Goal: Task Accomplishment & Management: Manage account settings

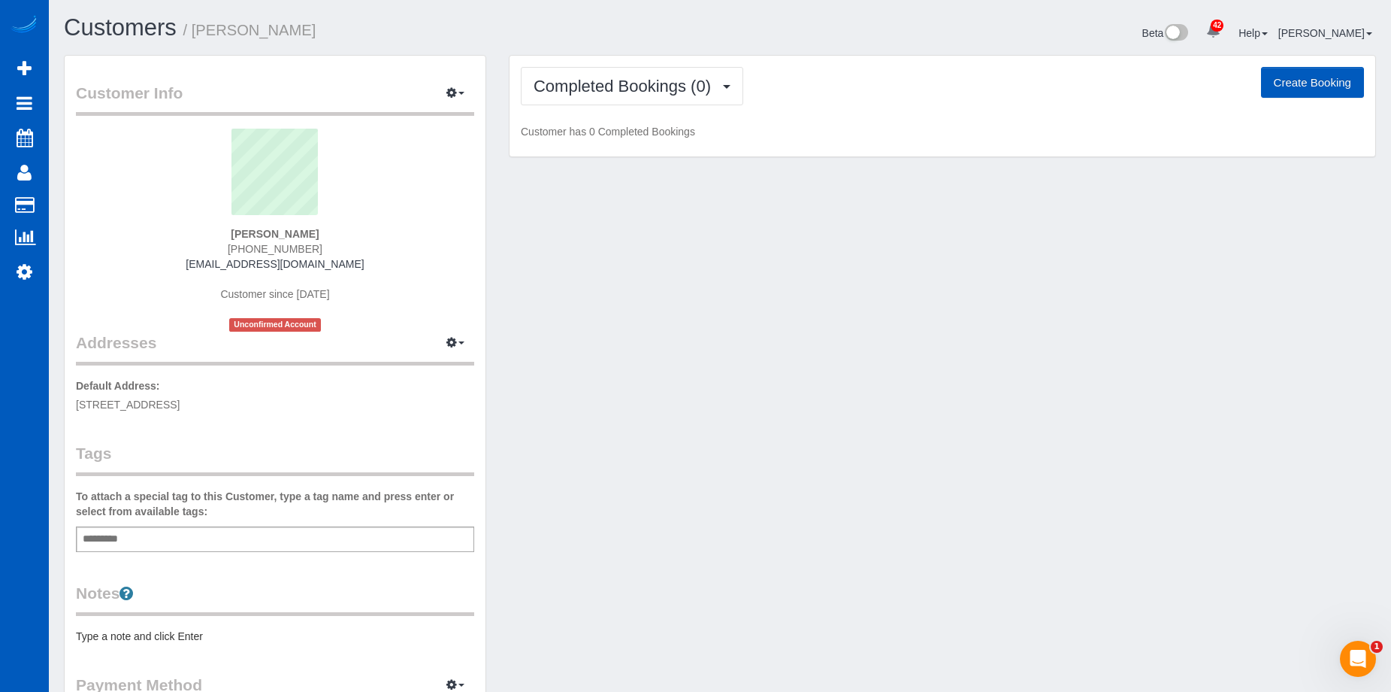
click at [1313, 84] on button "Create Booking" at bounding box center [1312, 83] width 103 height 32
select select "CO"
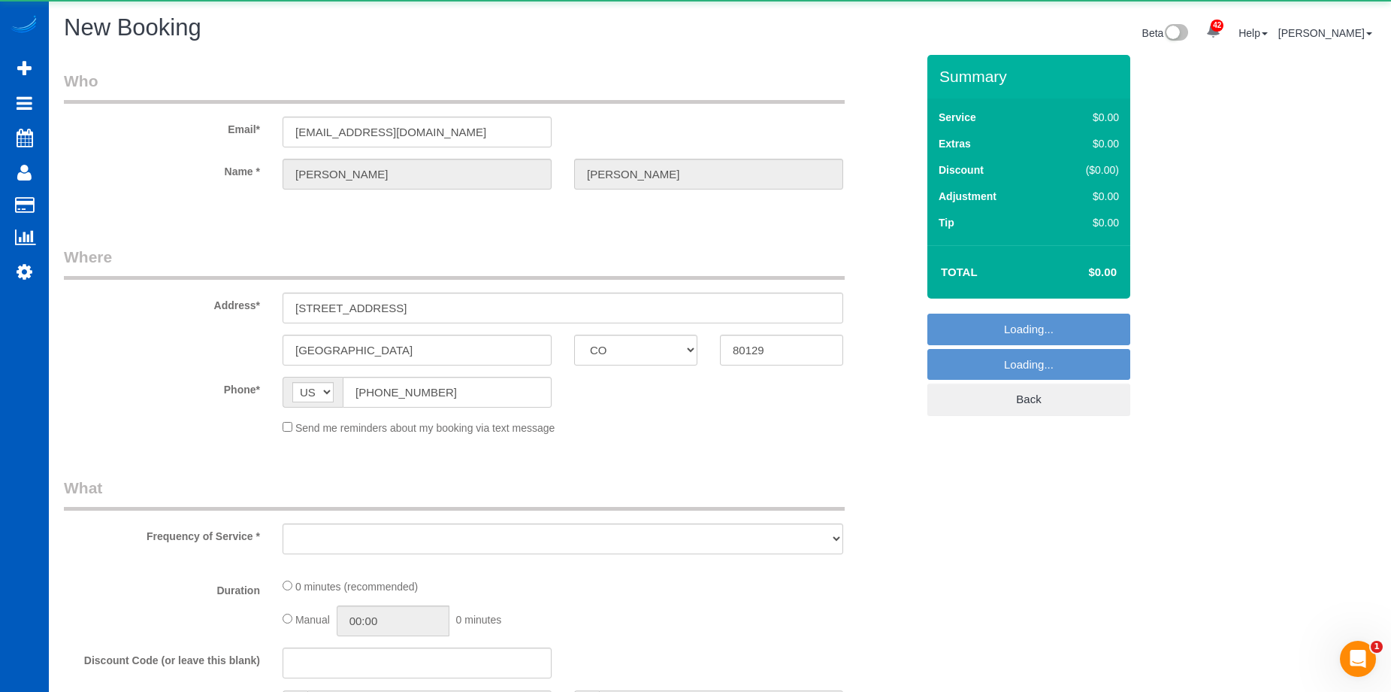
select select "object:3162"
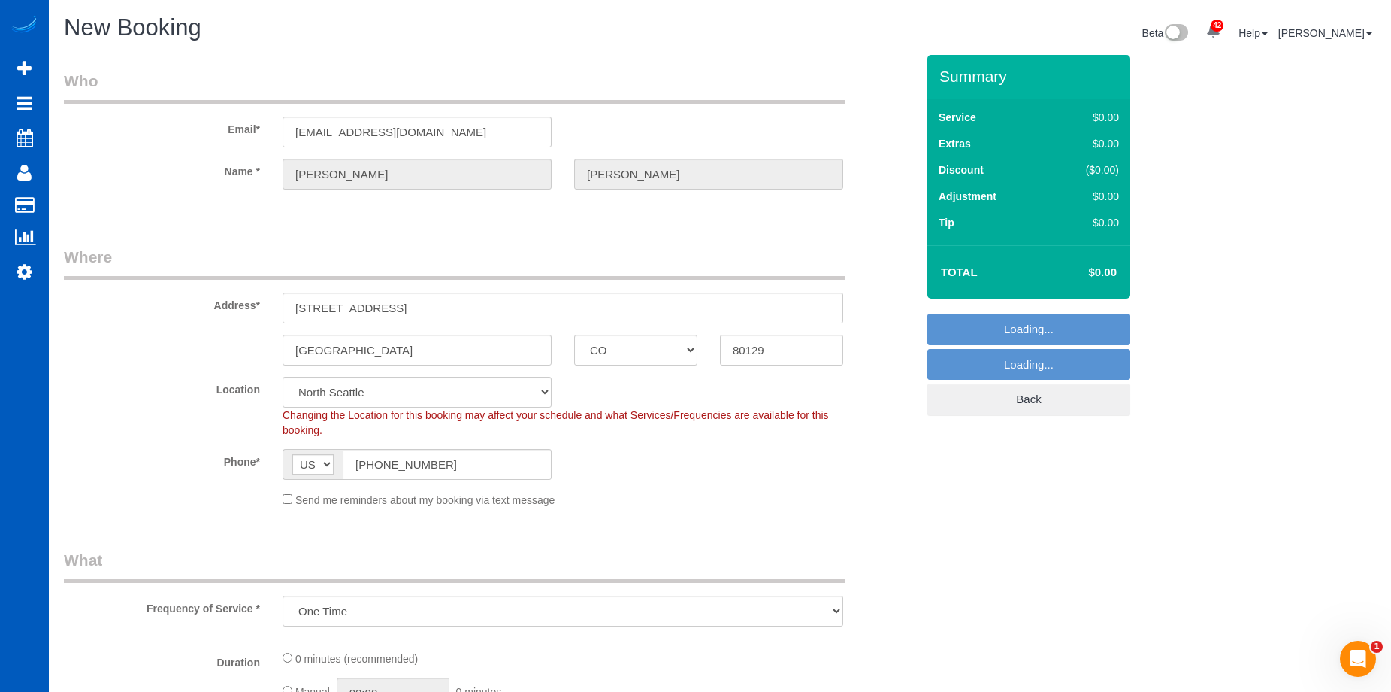
select select "199"
select select "object:3422"
select select "266"
select select "object:3512"
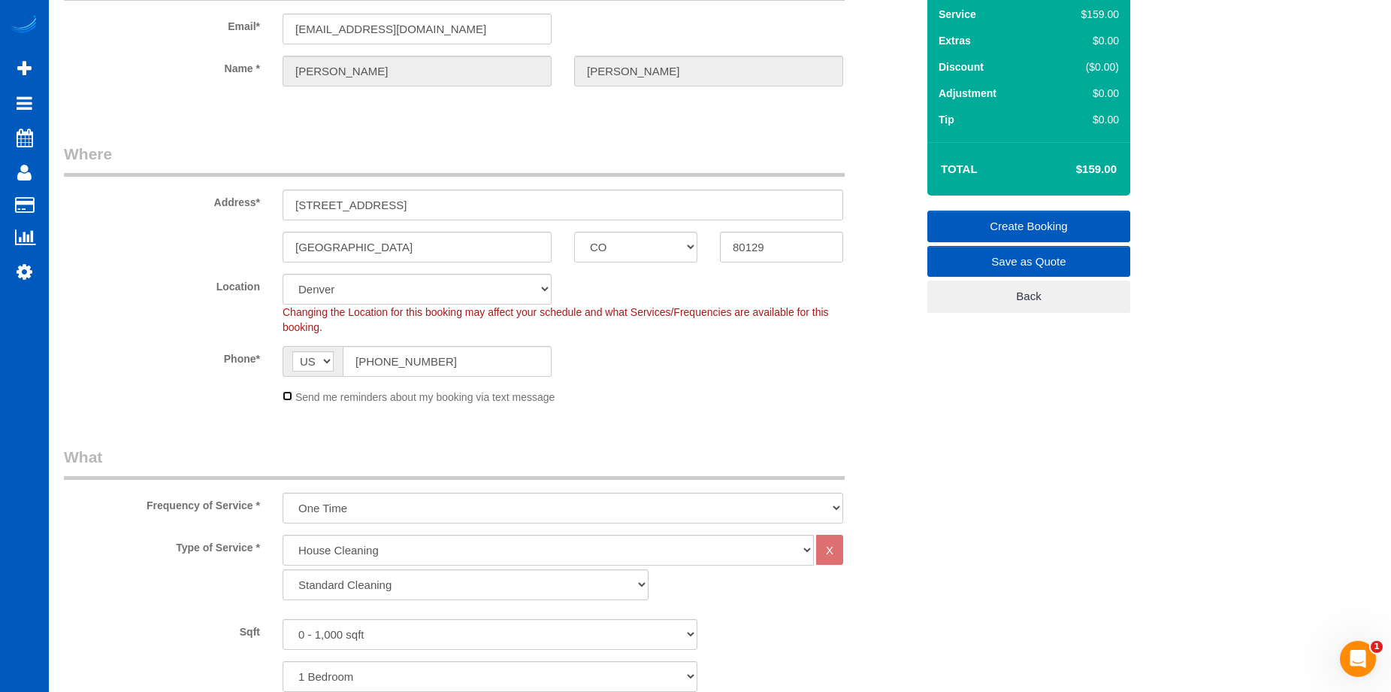
scroll to position [301, 0]
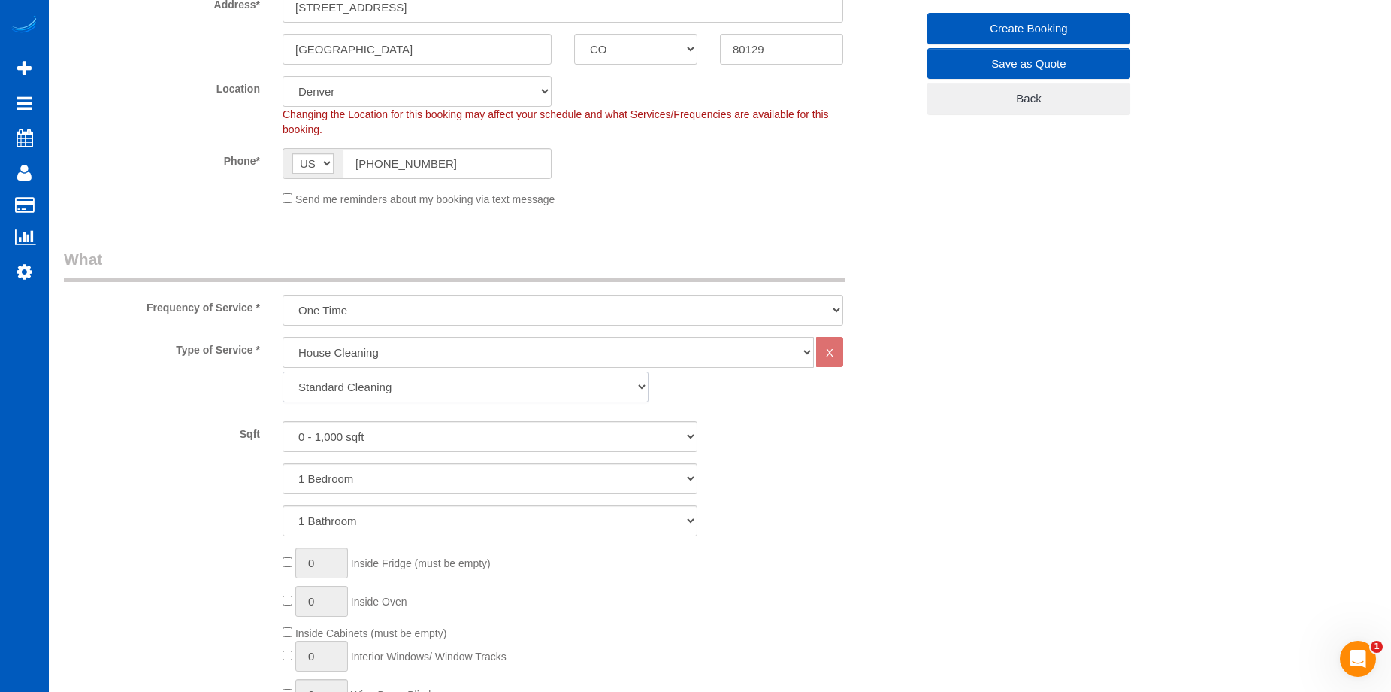
click at [412, 387] on select "Standard Cleaning Deep Cleaning Move In/ Out Cleaning" at bounding box center [466, 386] width 366 height 31
select select "368"
click at [283, 371] on select "Standard Cleaning Deep Cleaning Move In/ Out Cleaning" at bounding box center [466, 386] width 366 height 31
click at [404, 440] on select "0 - 1,000 sqft 1,001 - 1,500 sqft 1,501 - 2,000 sqft 2,001 - 2,500 sqft 2,501 -…" at bounding box center [490, 436] width 415 height 31
select select "5501"
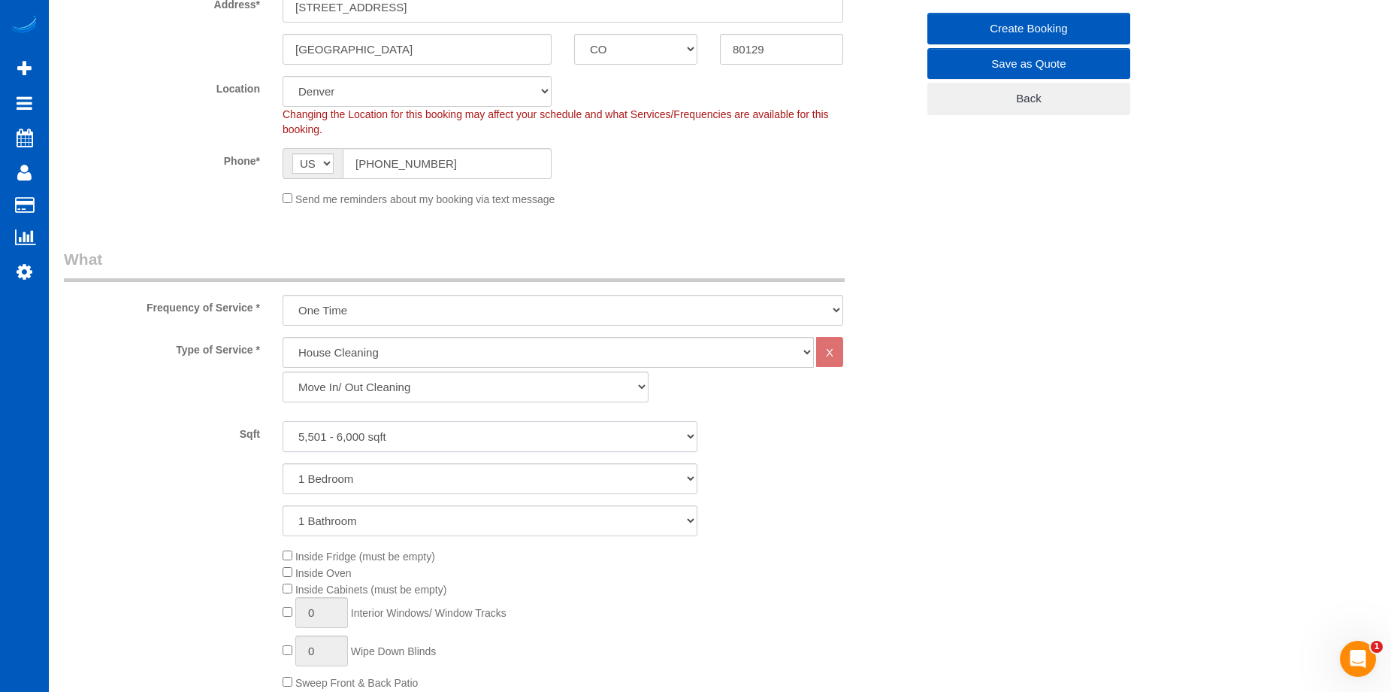
click at [283, 421] on select "0 - 1,000 sqft 1,001 - 1,500 sqft 1,501 - 2,000 sqft 2,001 - 2,500 sqft 2,501 -…" at bounding box center [490, 436] width 415 height 31
click at [467, 486] on select "1 Bedroom 2 Bedrooms 3 Bedrooms 4 Bedrooms 5 Bedrooms 6 Bedrooms 7 Bedrooms" at bounding box center [490, 478] width 415 height 31
select select "6"
click at [283, 463] on select "1 Bedroom 2 Bedrooms 3 Bedrooms 4 Bedrooms 5 Bedrooms 6 Bedrooms 7 Bedrooms" at bounding box center [490, 478] width 415 height 31
click at [451, 518] on select "1 Bathroom 2 Bathrooms 3 Bathrooms 4 Bathrooms 5 Bathrooms 6 Bathrooms 7 Bathro…" at bounding box center [490, 520] width 415 height 31
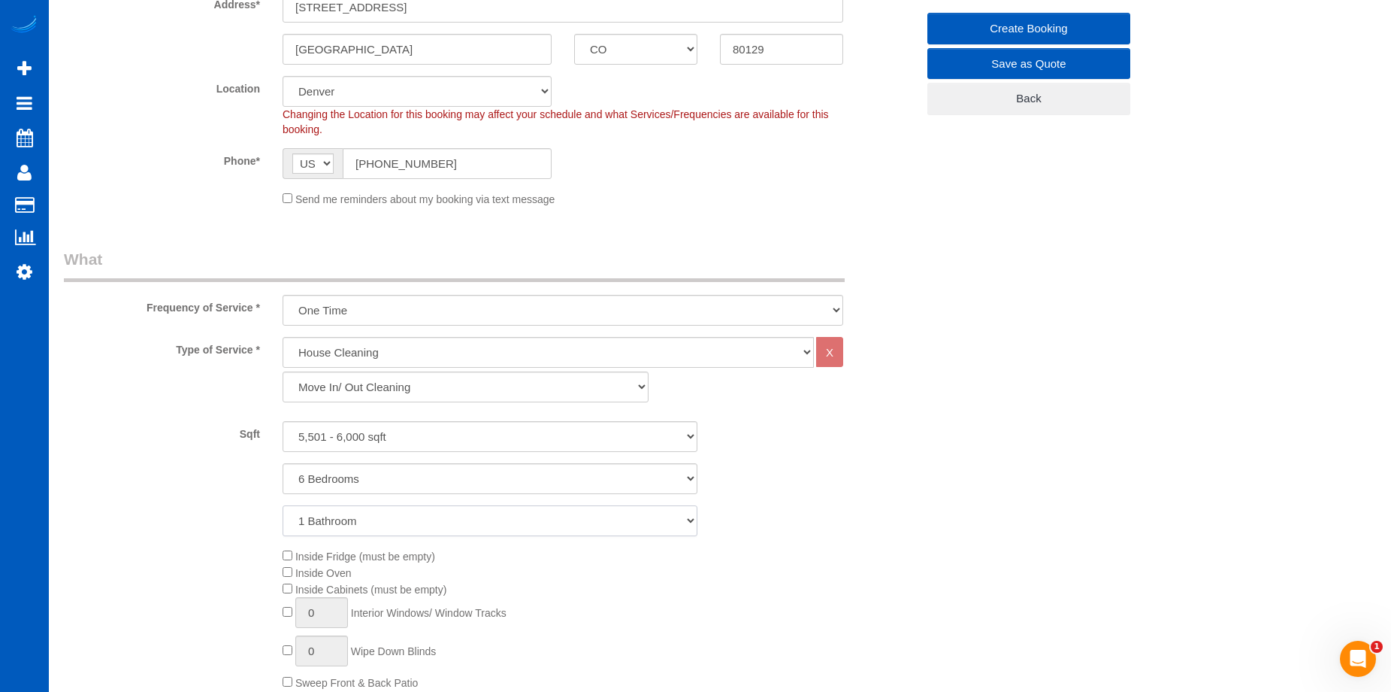
select select "6"
click at [283, 505] on select "1 Bathroom 2 Bathrooms 3 Bathrooms 4 Bathrooms 5 Bathrooms 6 Bathrooms 7 Bathro…" at bounding box center [490, 520] width 415 height 31
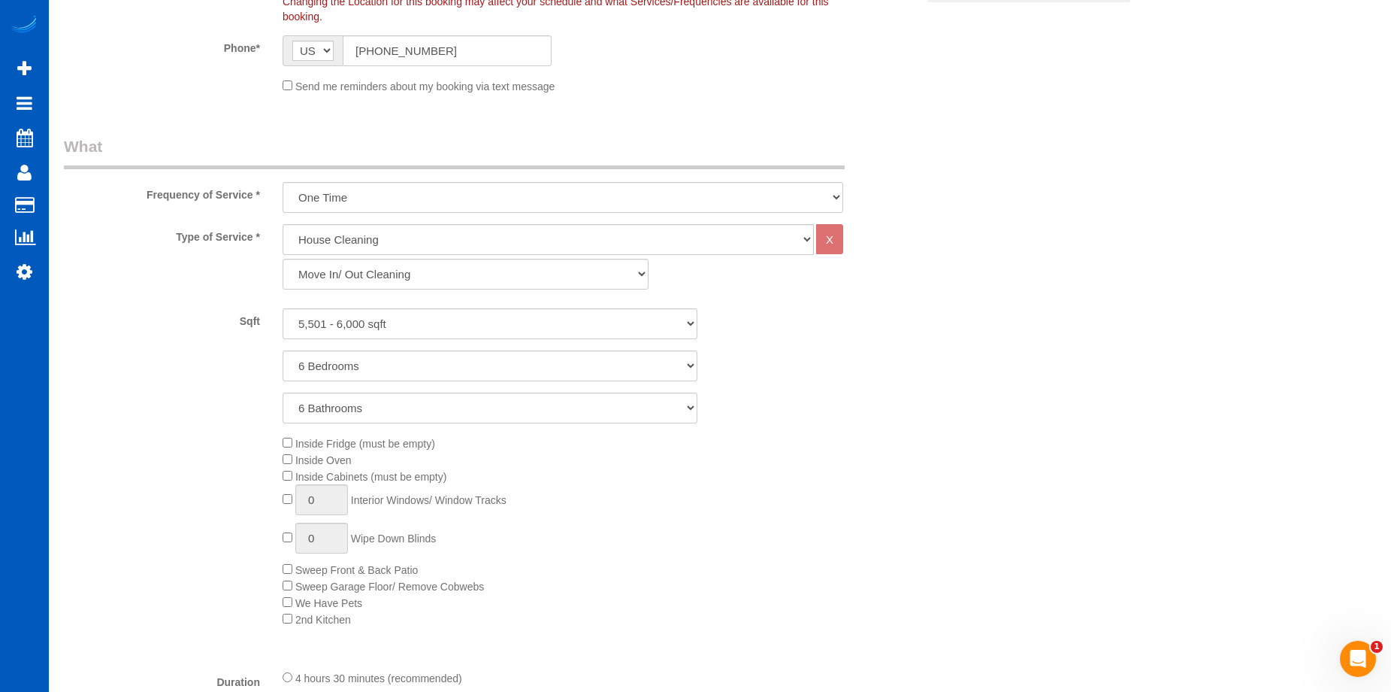
scroll to position [526, 0]
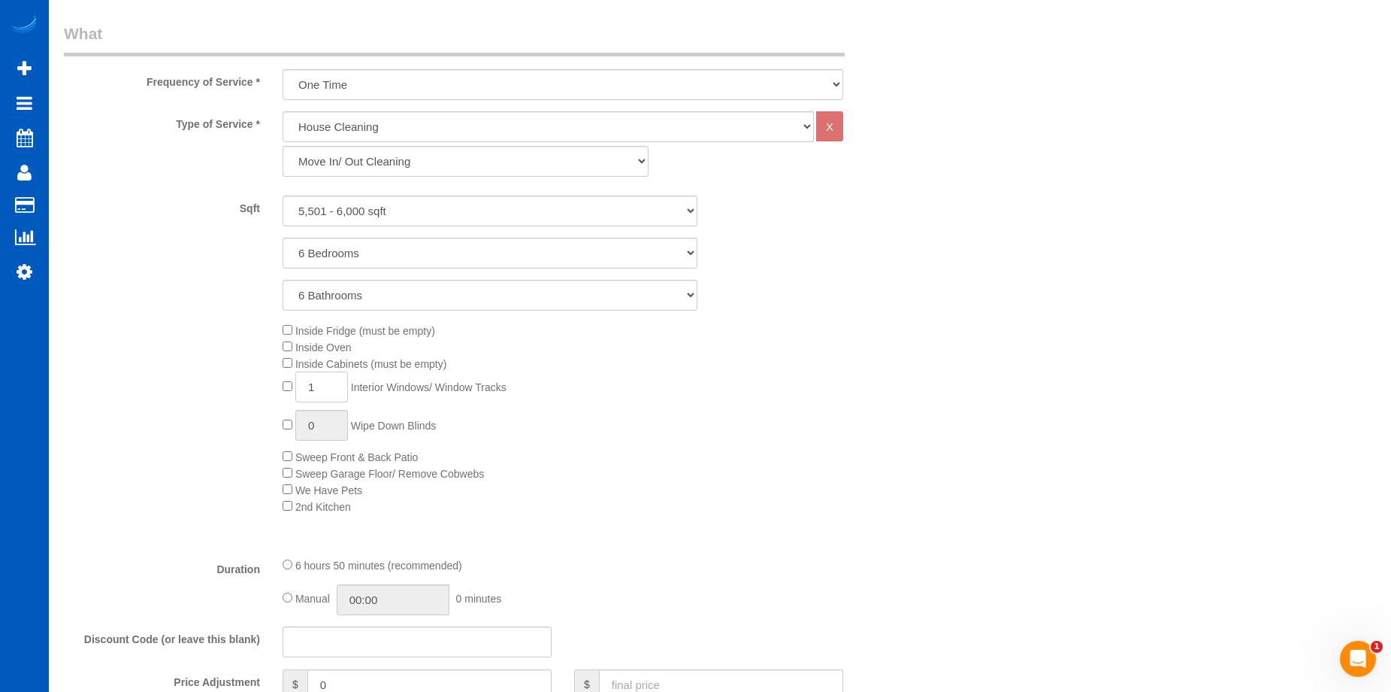
click at [330, 386] on input "1" at bounding box center [321, 386] width 53 height 31
click at [288, 385] on span "1 Interior Windows/ Window Tracks" at bounding box center [395, 387] width 224 height 12
type input "20"
click at [810, 414] on div "Inside Fridge (must be empty) Inside Oven Inside Cabinets (must be empty) 20 In…" at bounding box center [599, 418] width 656 height 192
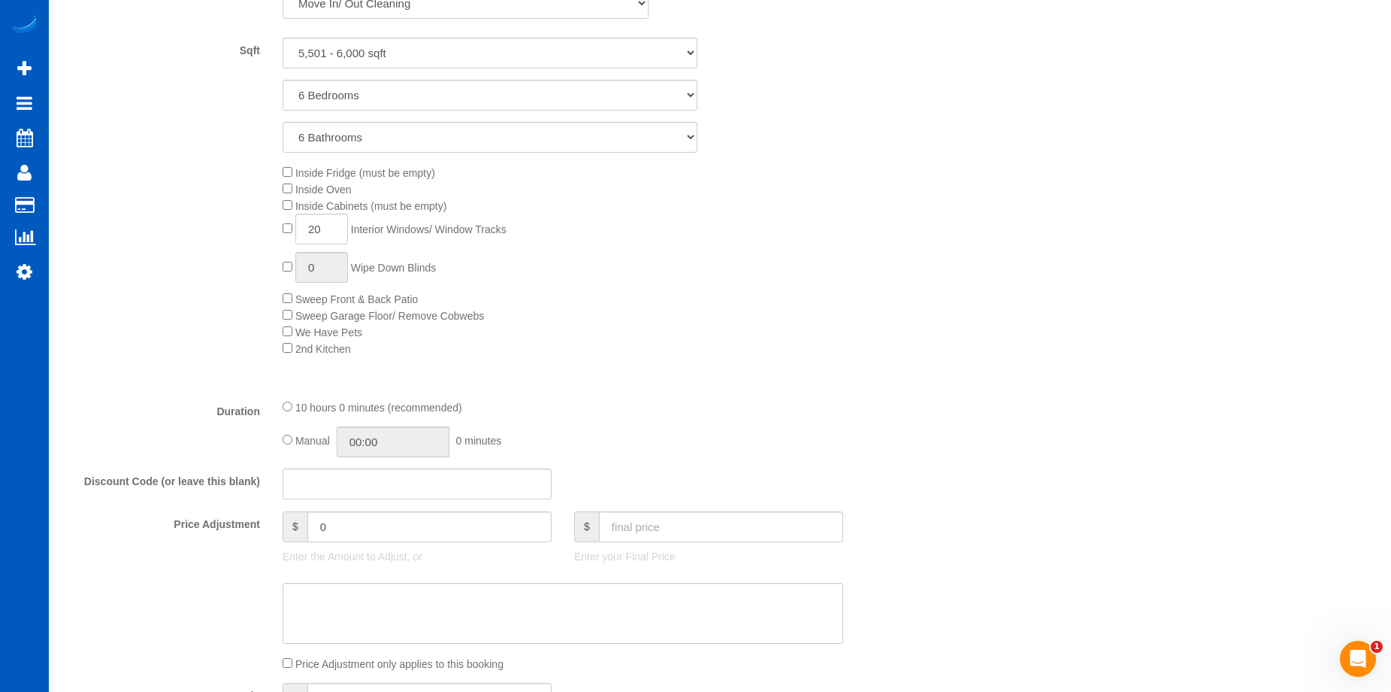
scroll to position [752, 0]
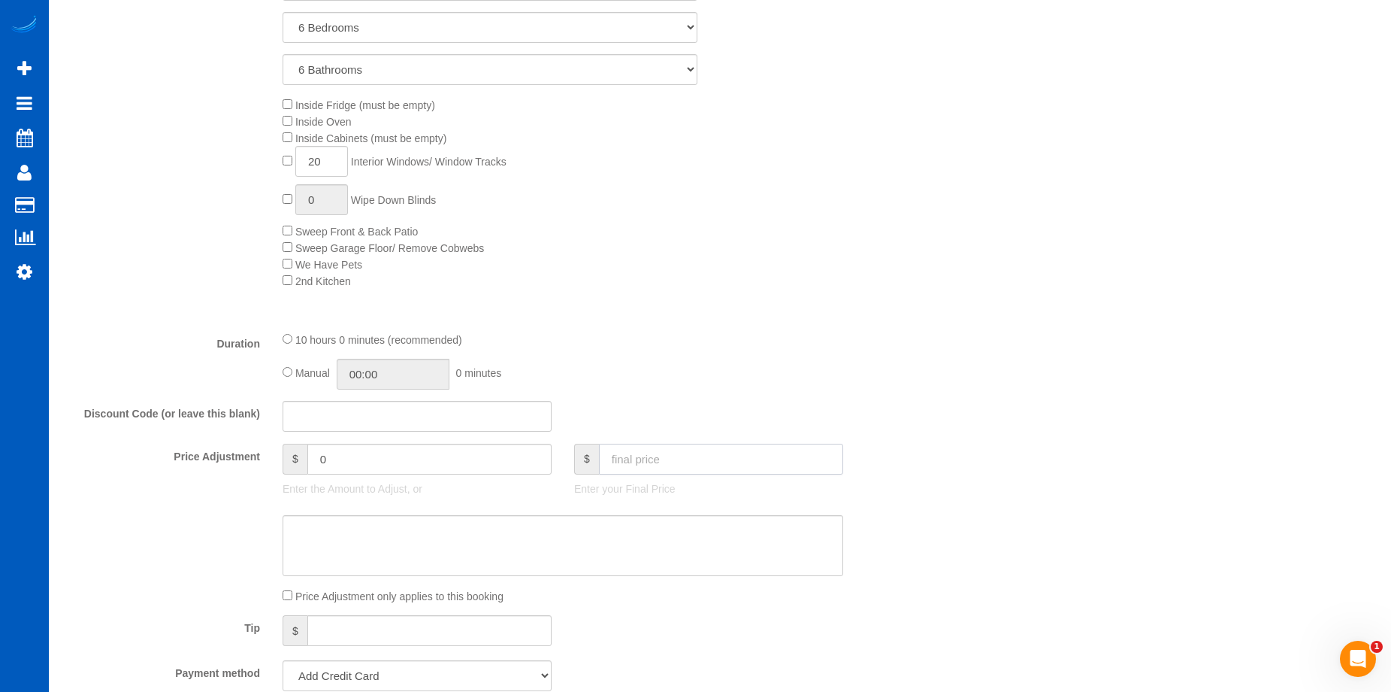
click at [670, 456] on input "text" at bounding box center [721, 459] width 244 height 31
type input "1150"
click at [651, 553] on textarea at bounding box center [563, 546] width 561 height 62
type input "16"
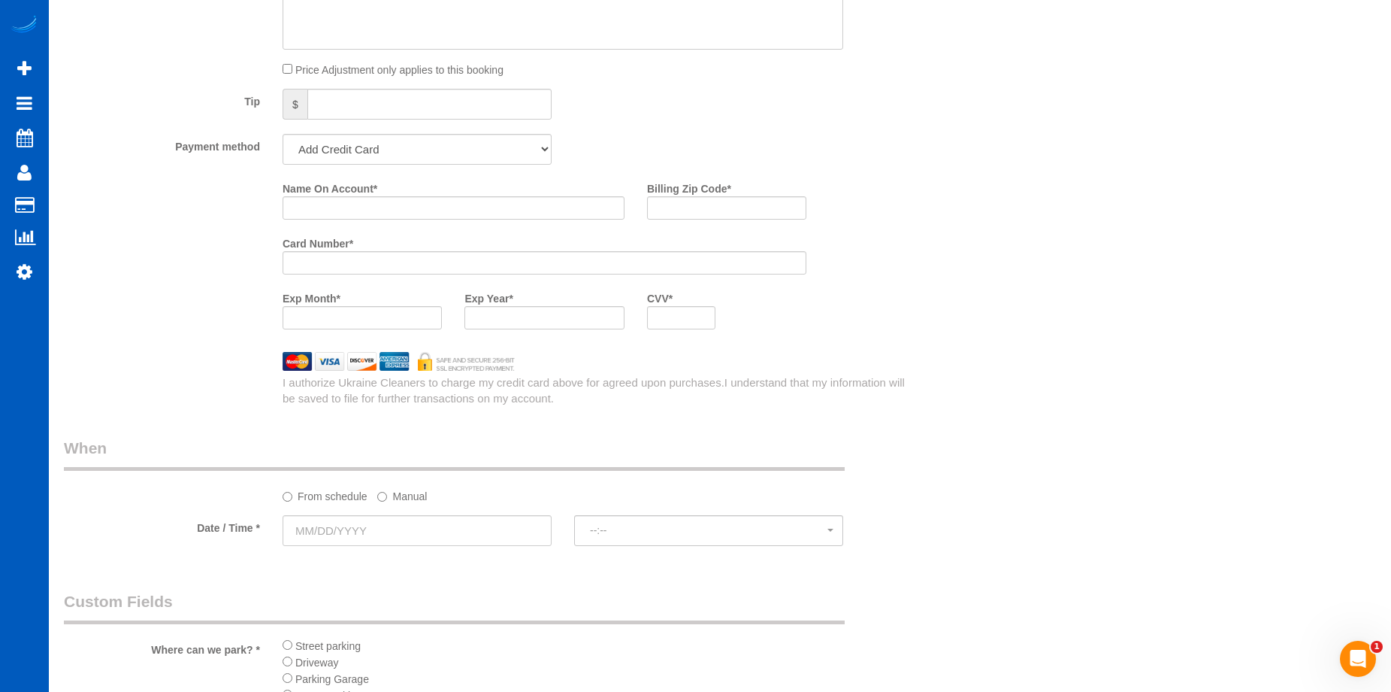
scroll to position [1353, 0]
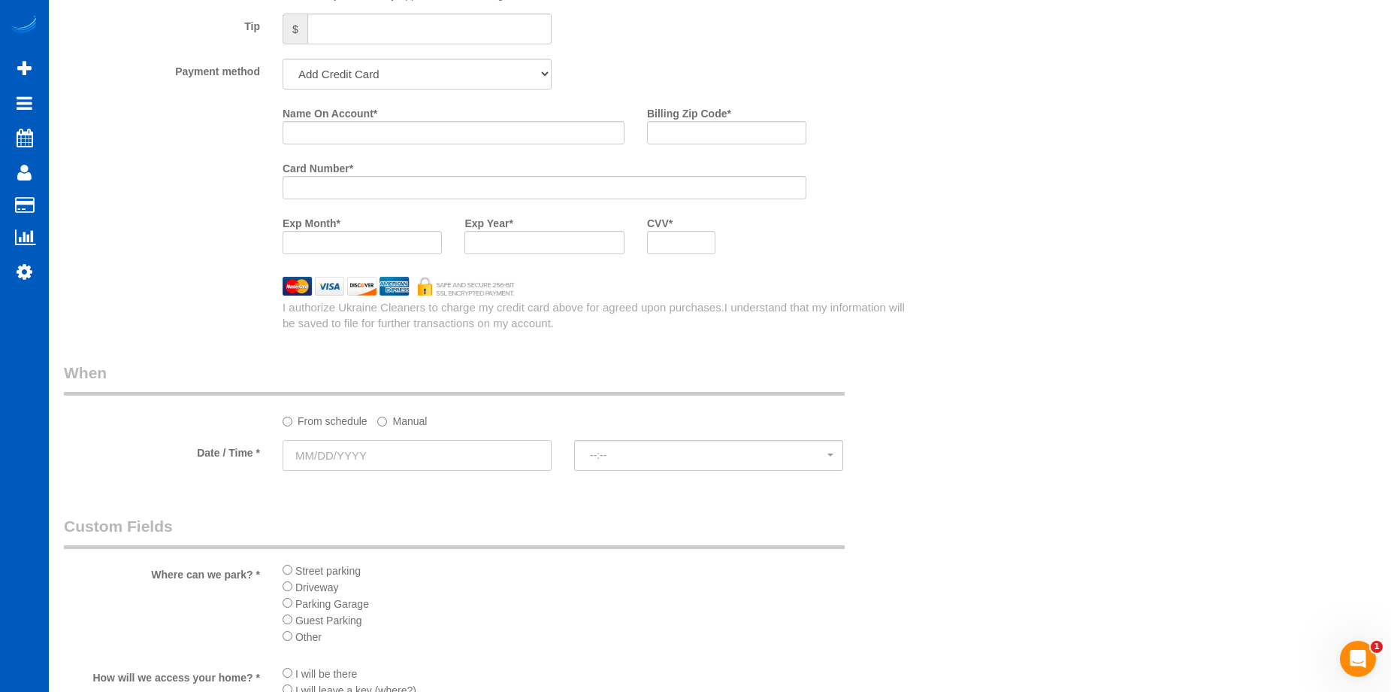
click at [454, 456] on input "text" at bounding box center [417, 455] width 269 height 31
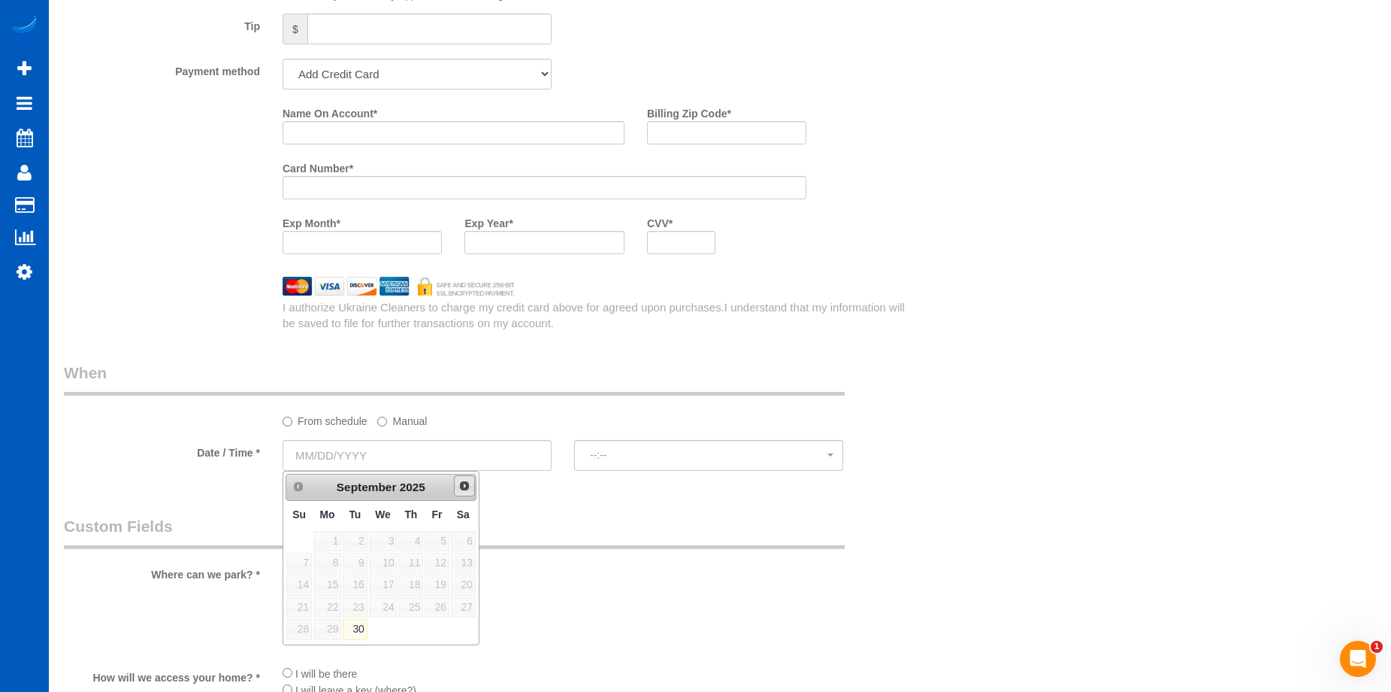
click at [459, 486] on span "Next" at bounding box center [465, 486] width 12 height 12
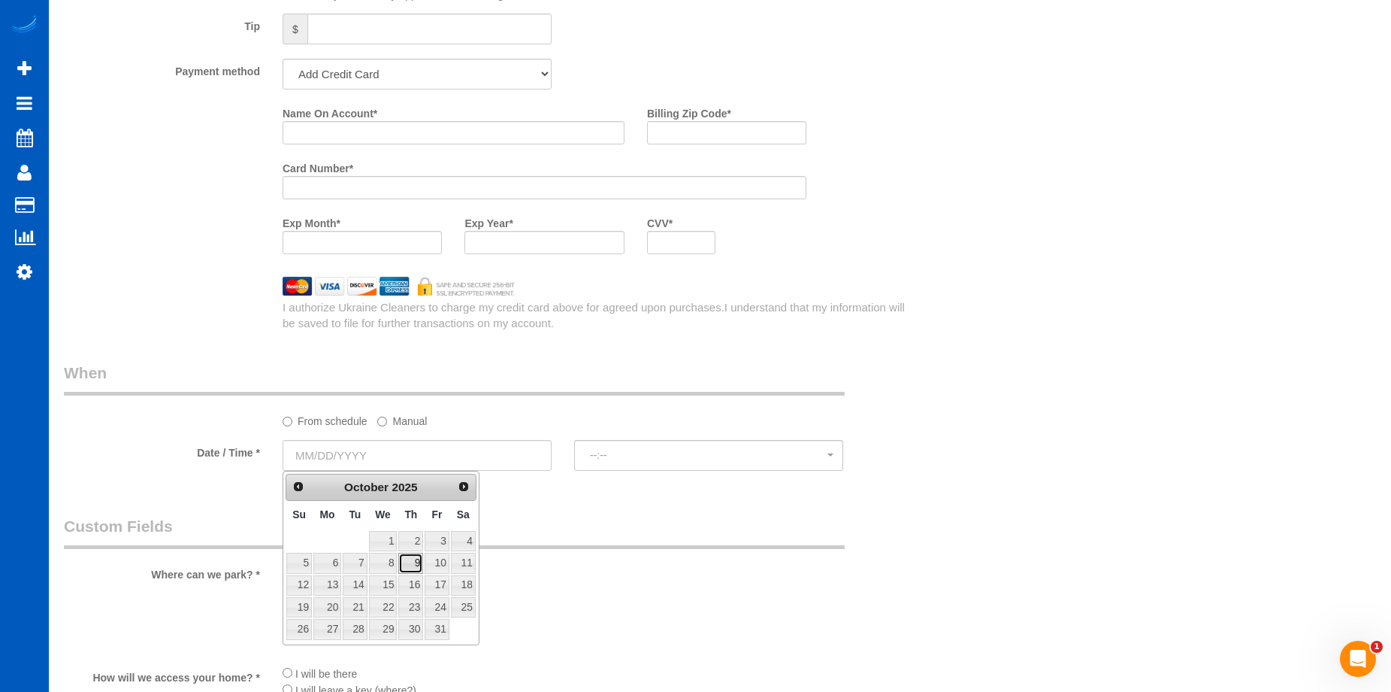
click at [407, 561] on link "9" at bounding box center [410, 563] width 25 height 20
type input "10/09/2025"
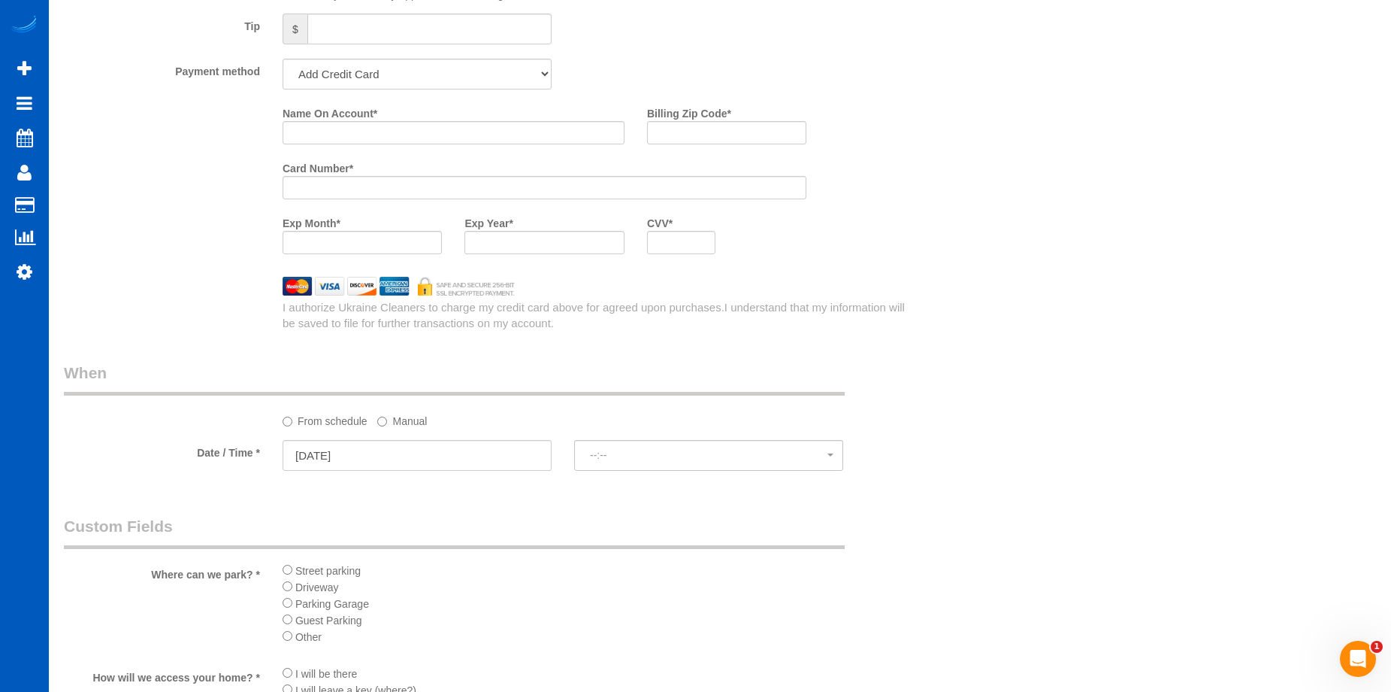
select select "spot1"
click at [622, 456] on span "10:00AM" at bounding box center [709, 455] width 238 height 12
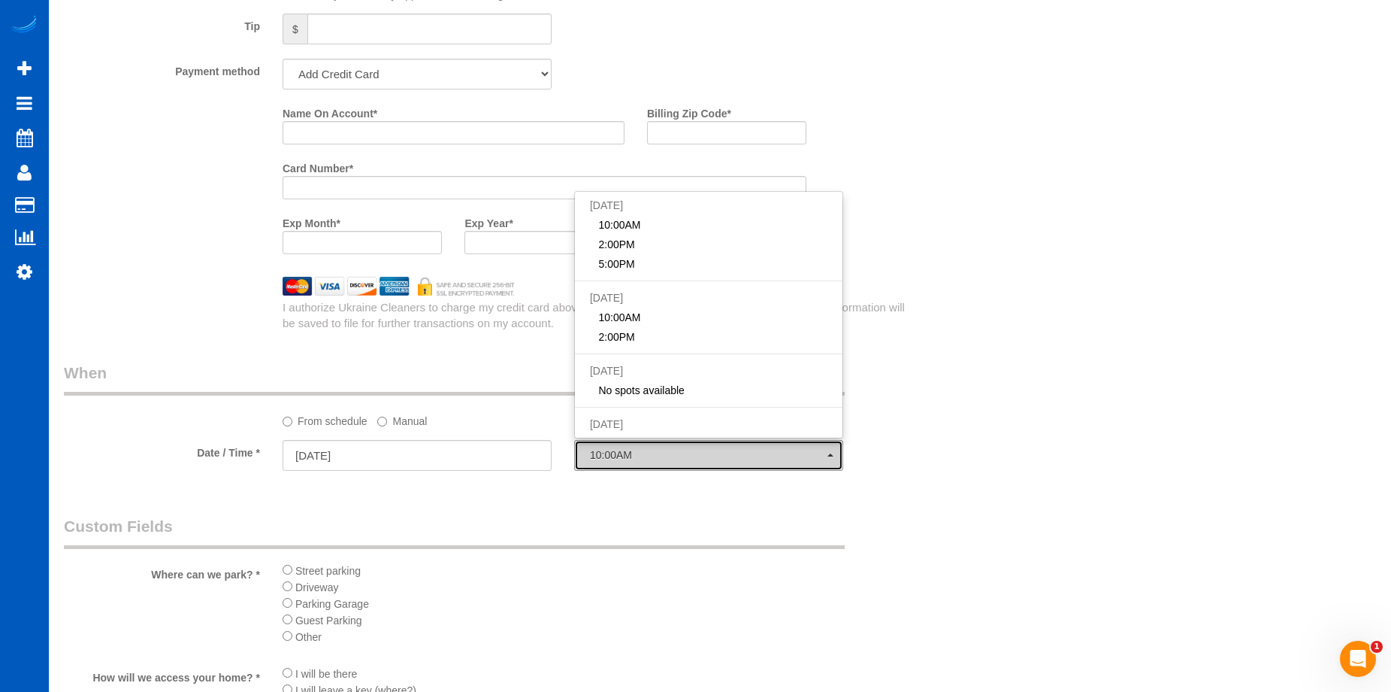
click at [622, 456] on span "10:00AM" at bounding box center [709, 455] width 238 height 12
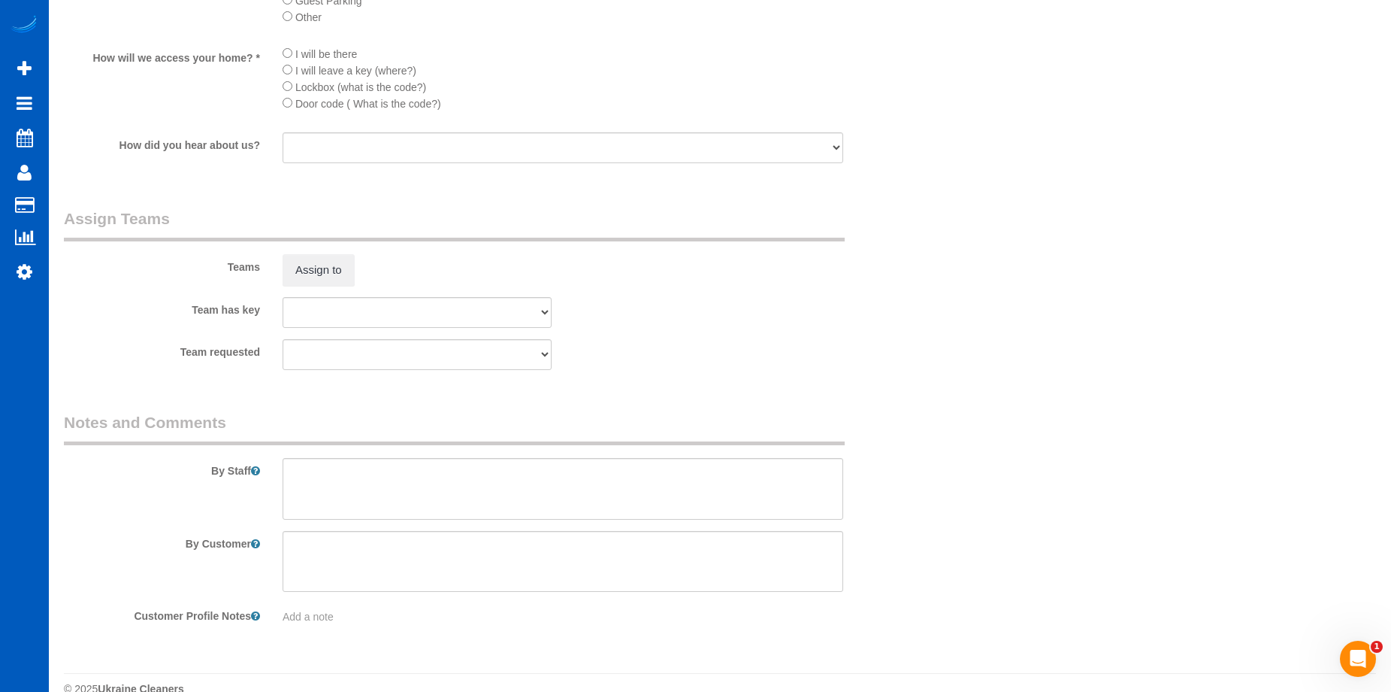
scroll to position [1999, 0]
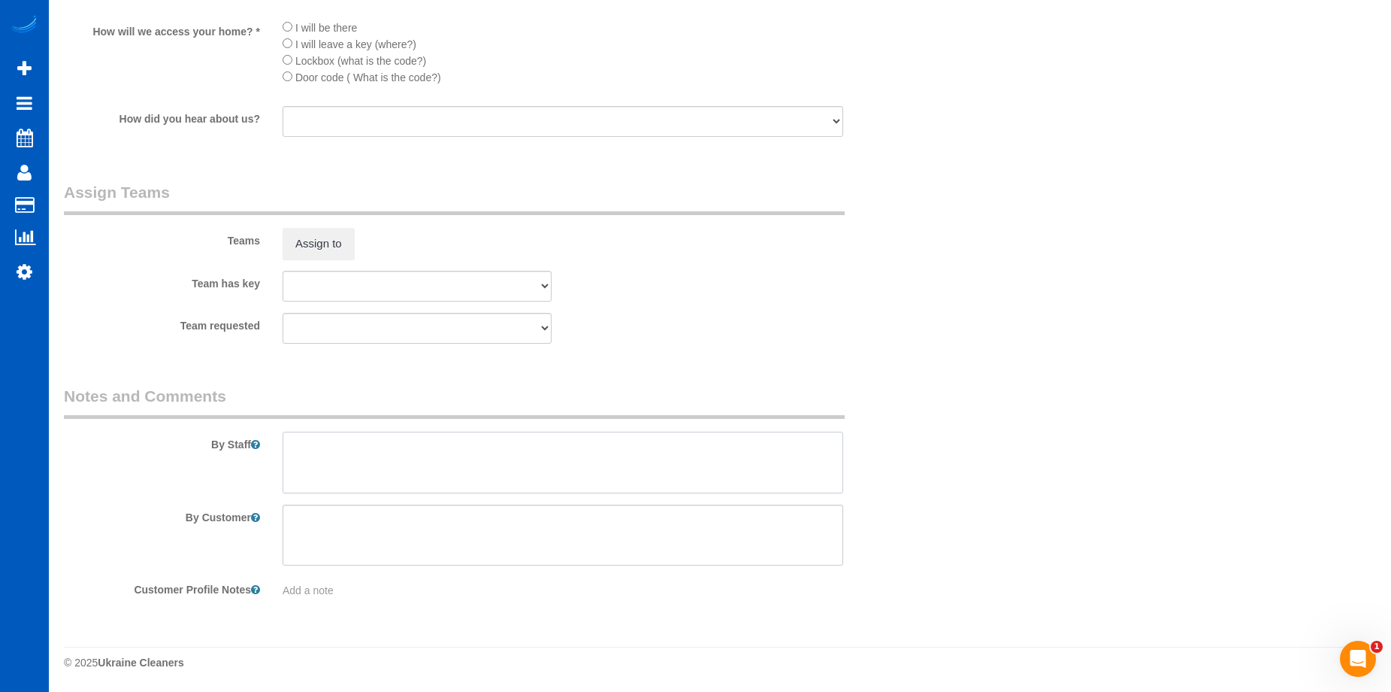
click at [486, 470] on textarea at bounding box center [563, 463] width 561 height 62
click at [505, 445] on textarea at bounding box center [563, 463] width 561 height 62
paste textarea "Paint on shower and bathtub in master bathroom is peeling, be very careful to n…"
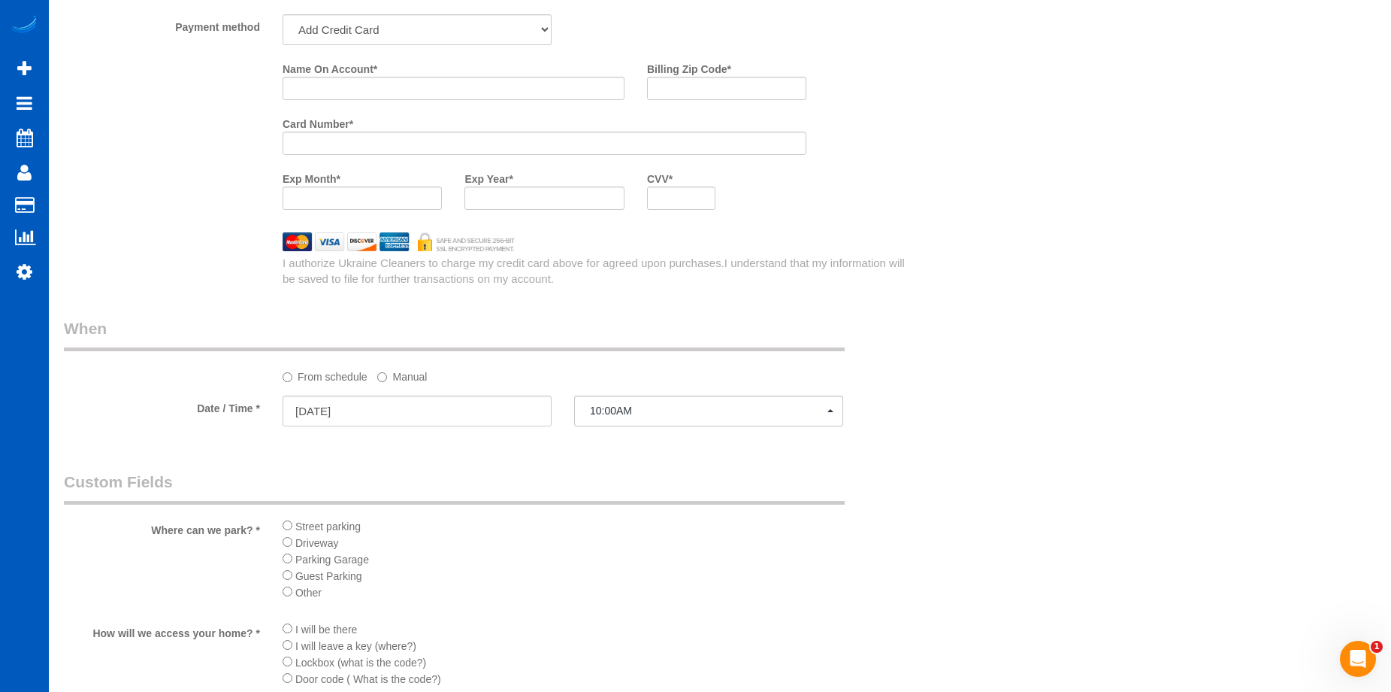
scroll to position [1773, 0]
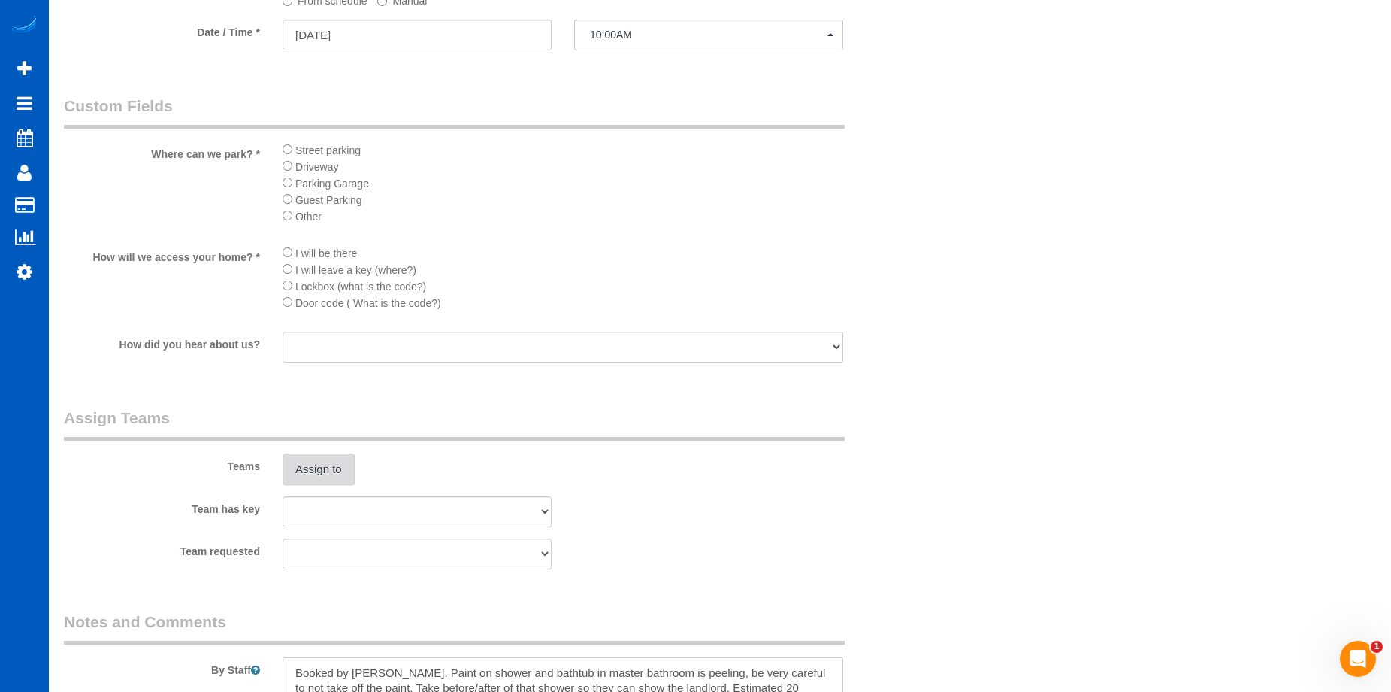
type textarea "Booked by Jade. Paint on shower and bathtub in master bathroom is peeling, be v…"
click at [329, 471] on button "Assign to" at bounding box center [319, 469] width 72 height 32
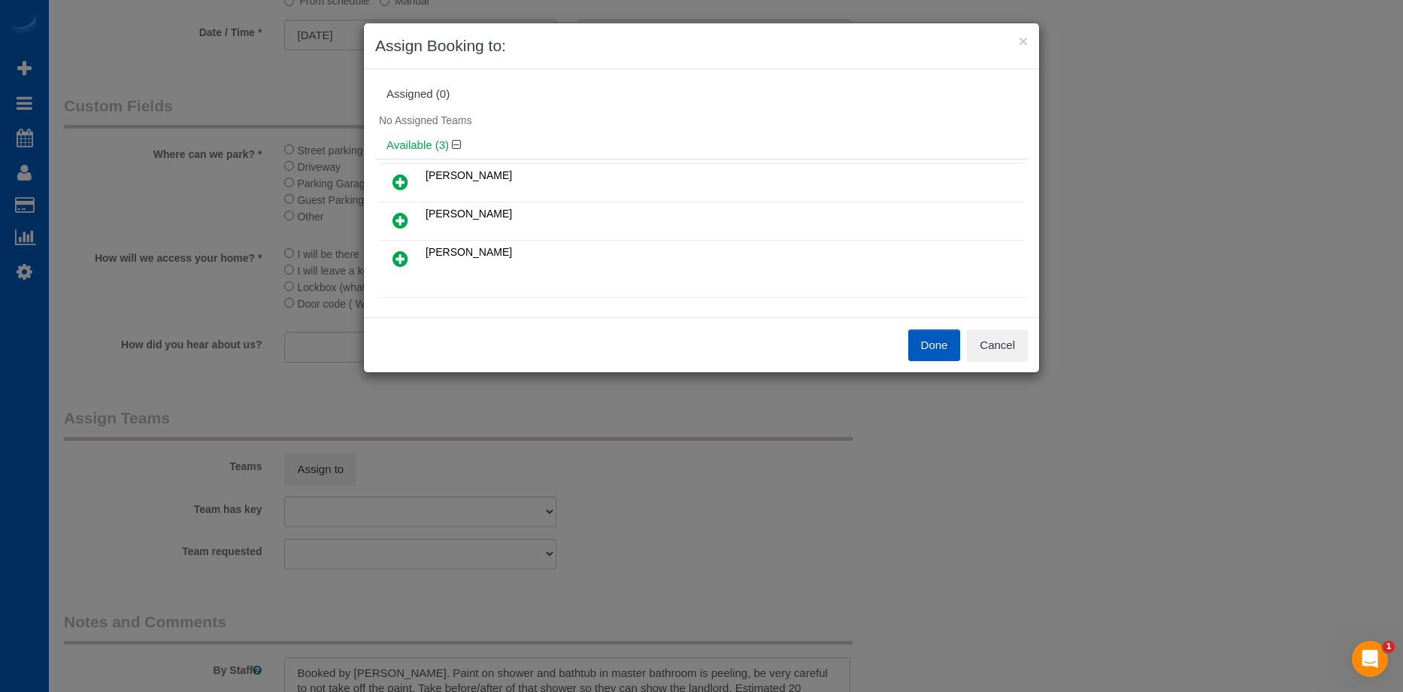
click at [401, 183] on icon at bounding box center [400, 182] width 16 height 18
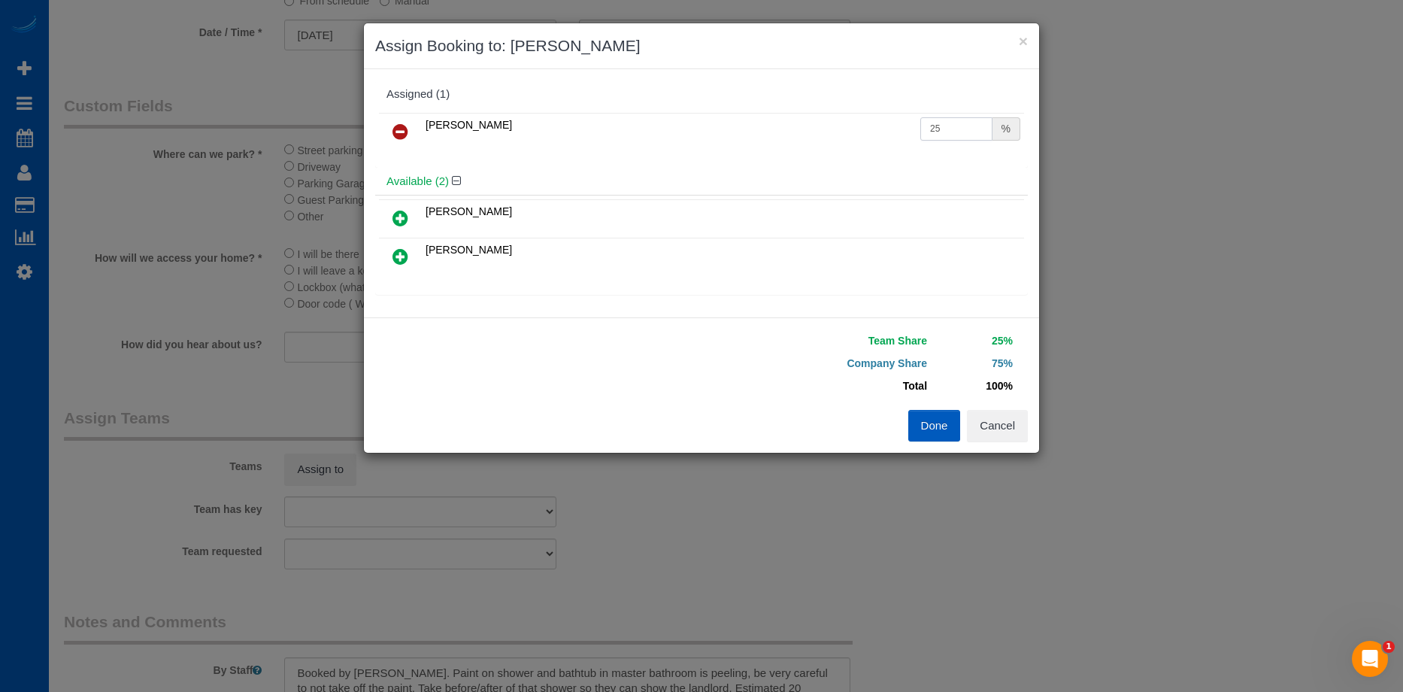
click at [945, 131] on input "25" at bounding box center [956, 128] width 72 height 23
drag, startPoint x: 932, startPoint y: 129, endPoint x: 883, endPoint y: 123, distance: 49.3
click at [883, 123] on tr "Ivanna Atamaniuk 25 %" at bounding box center [701, 132] width 645 height 38
type input "50"
click at [935, 425] on button "Done" at bounding box center [934, 426] width 53 height 32
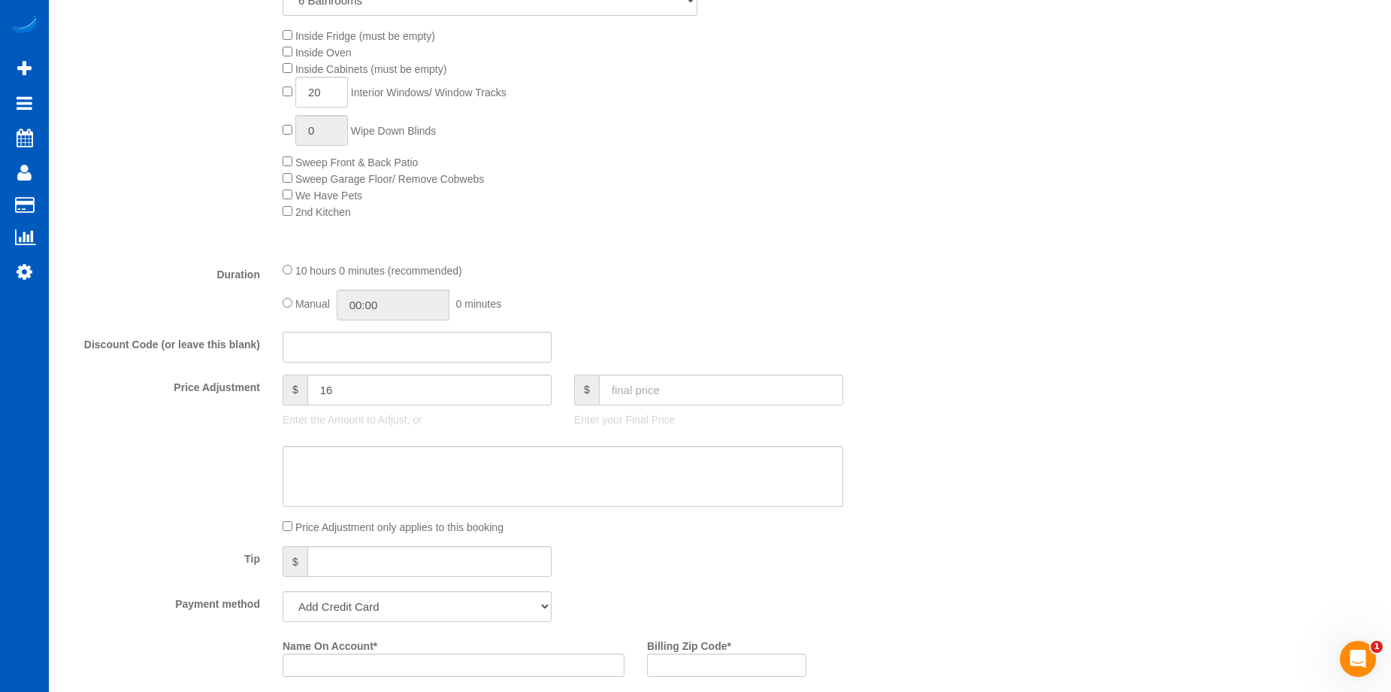
scroll to position [827, 0]
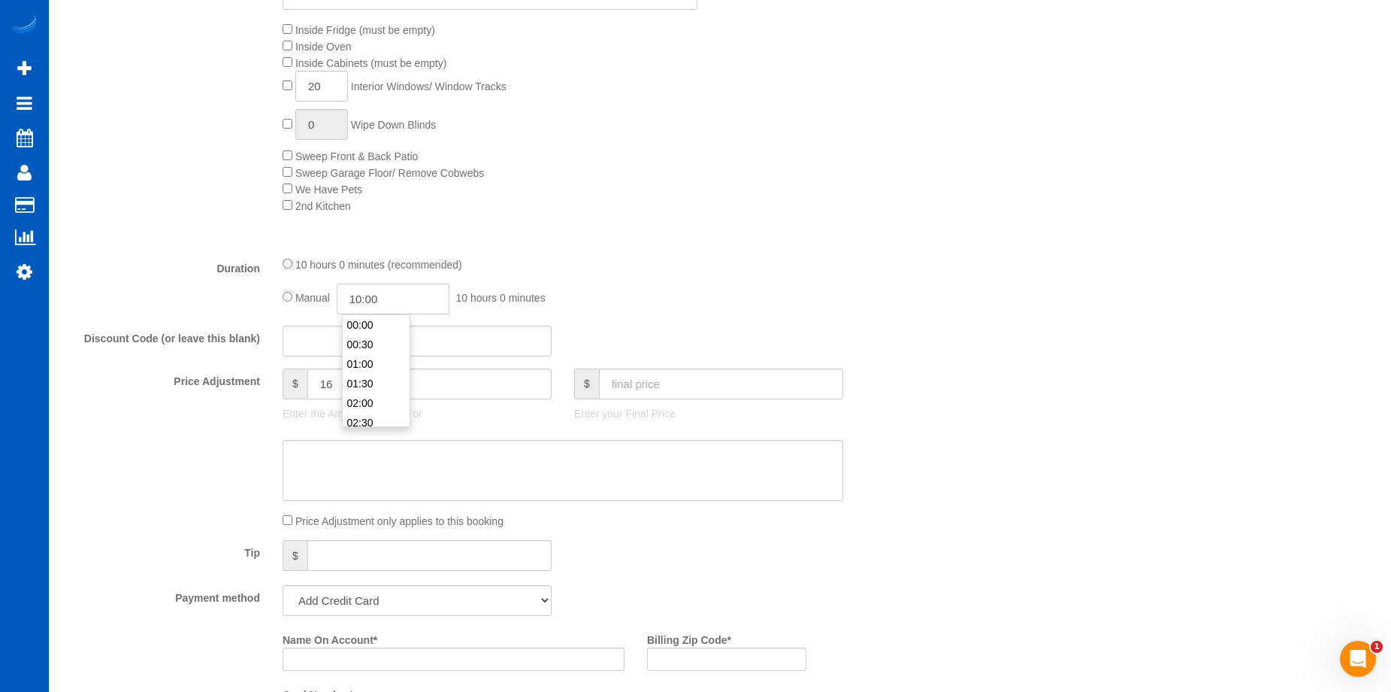
click at [359, 289] on input "10:00" at bounding box center [393, 298] width 113 height 31
type input "12:00"
click at [364, 347] on li "12:00" at bounding box center [376, 348] width 67 height 20
select select "spot11"
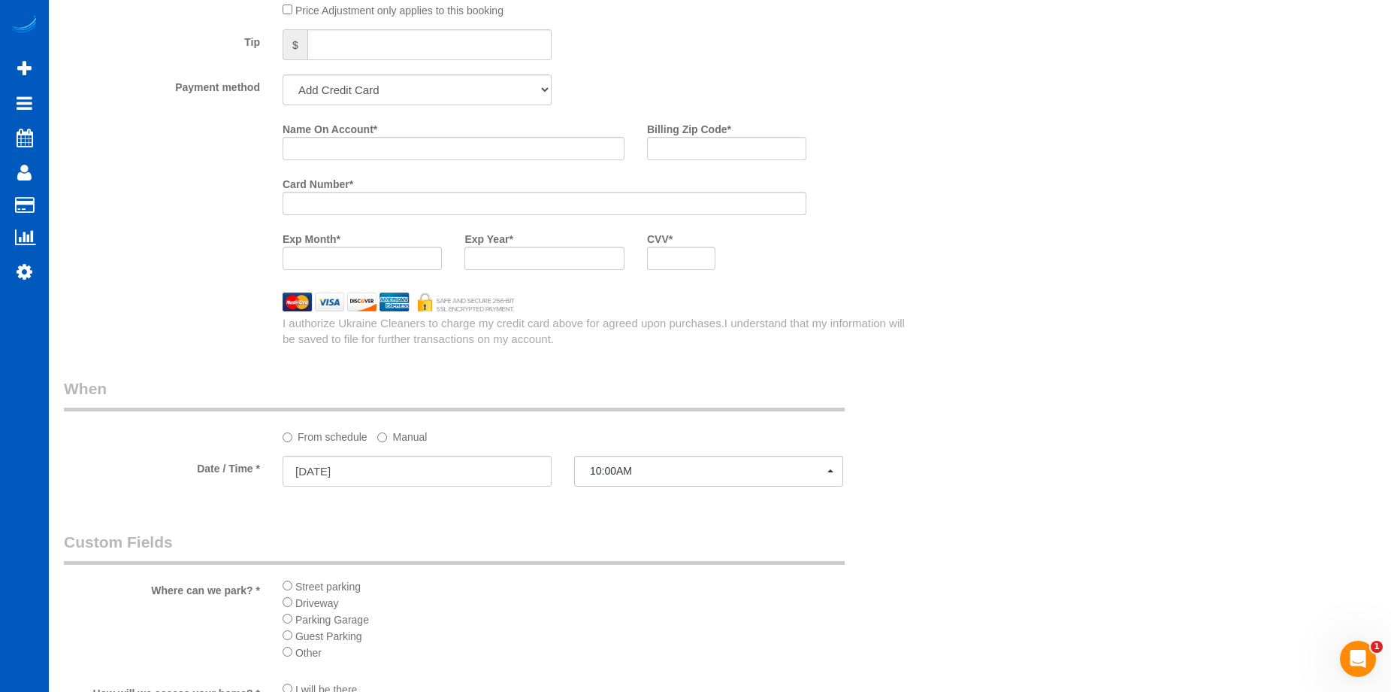
scroll to position [1353, 0]
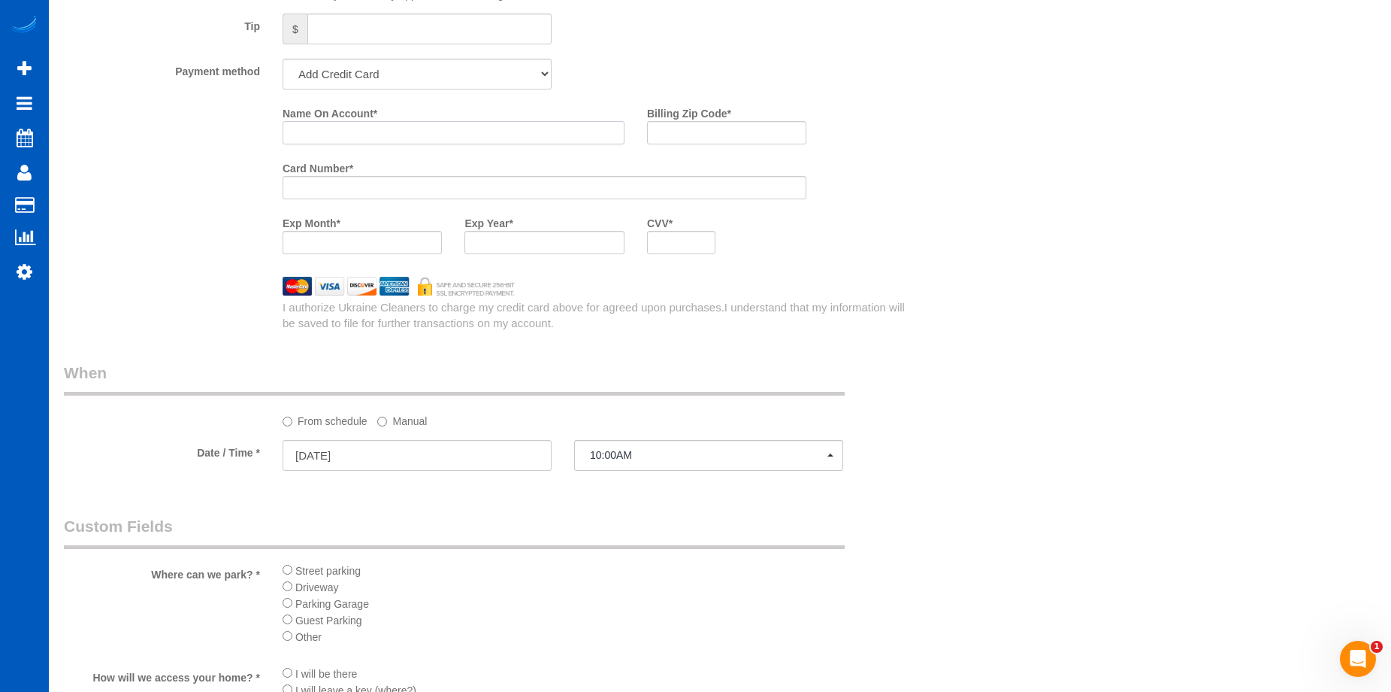
click at [353, 129] on input "Name On Account *" at bounding box center [454, 132] width 342 height 23
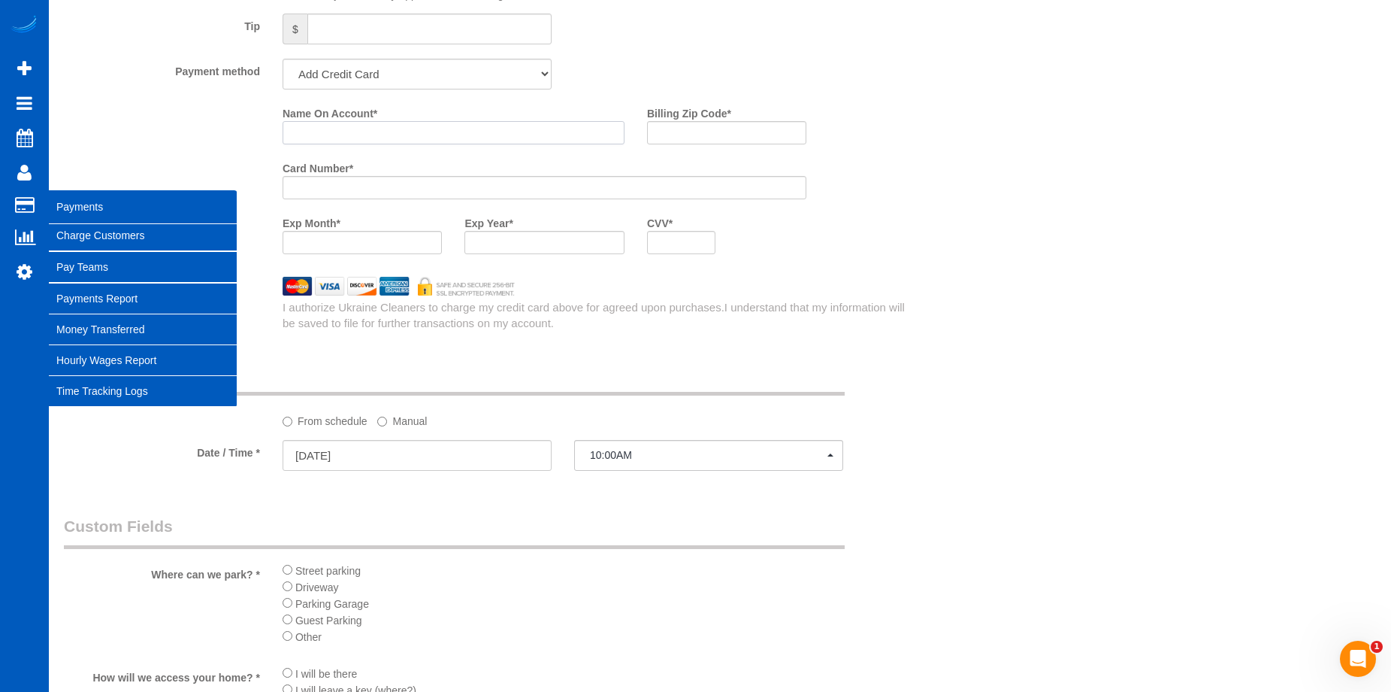
paste input "Jonathan Simon"
type input "Jonathan Simon"
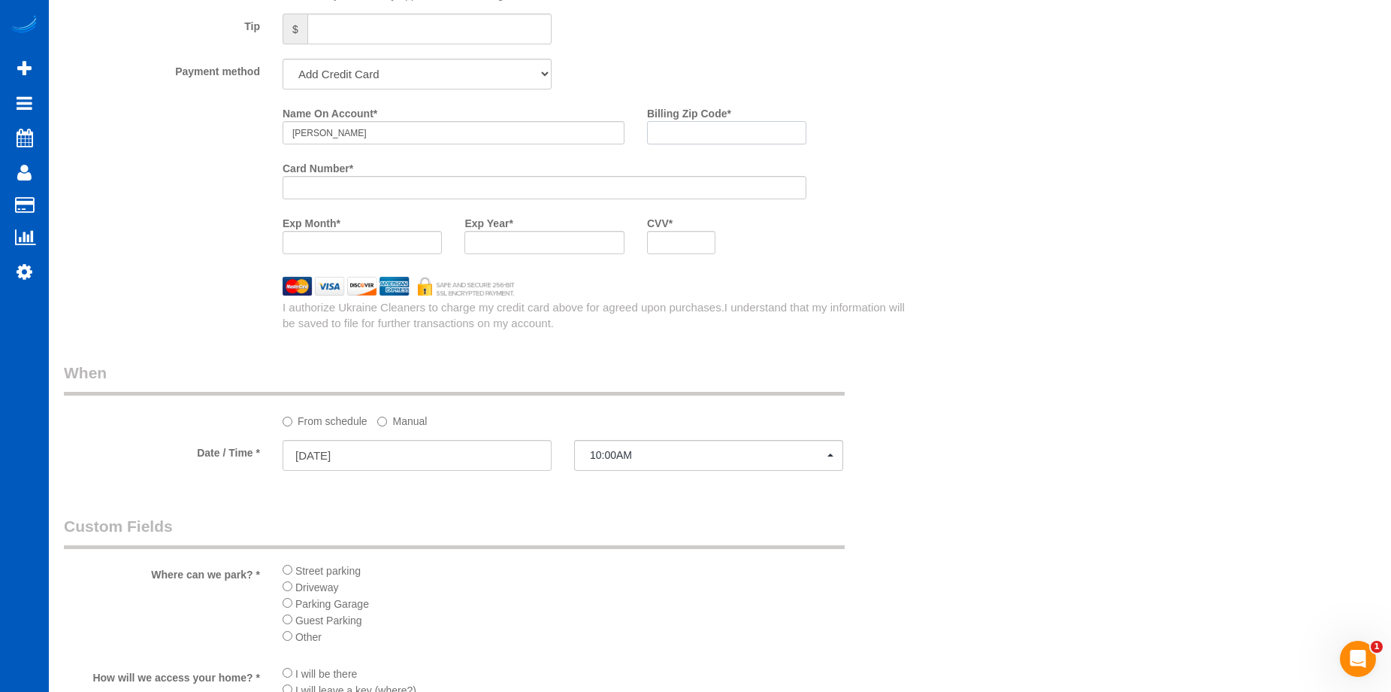
click at [674, 129] on input "Billing Zip Code *" at bounding box center [726, 132] width 159 height 23
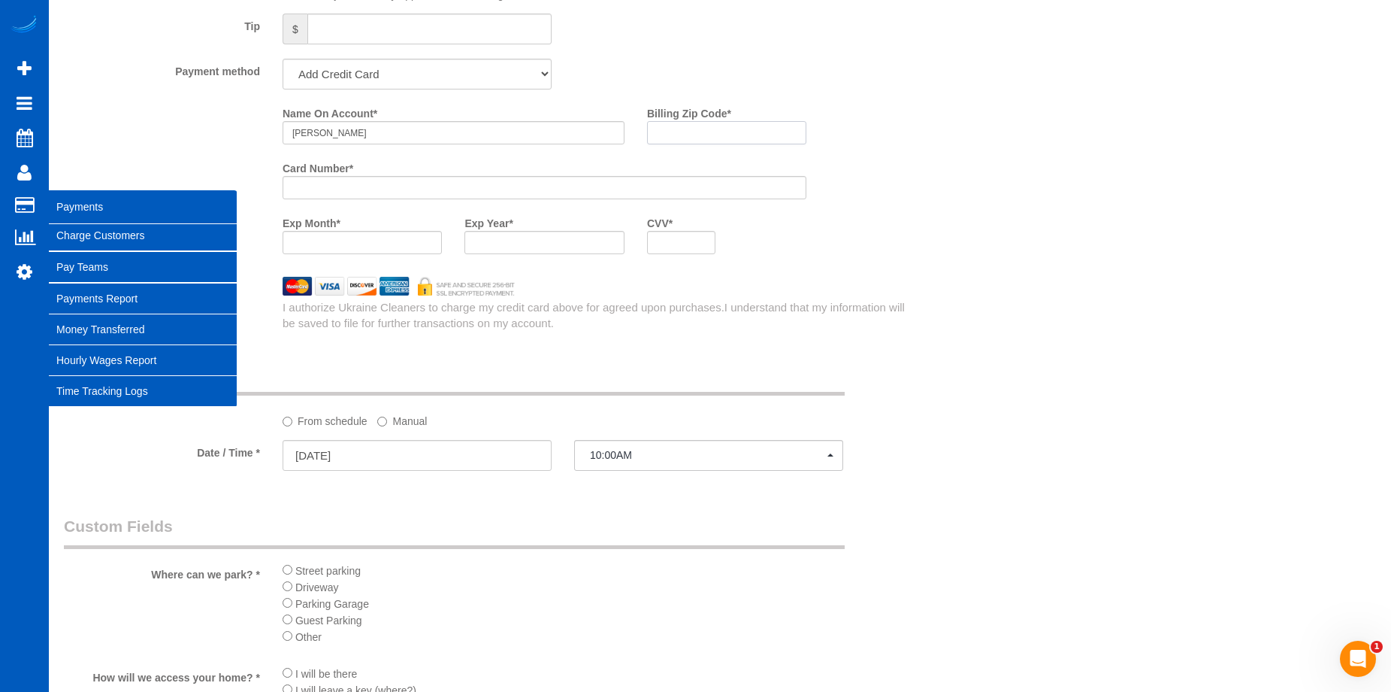
paste input "80129"
type input "80129"
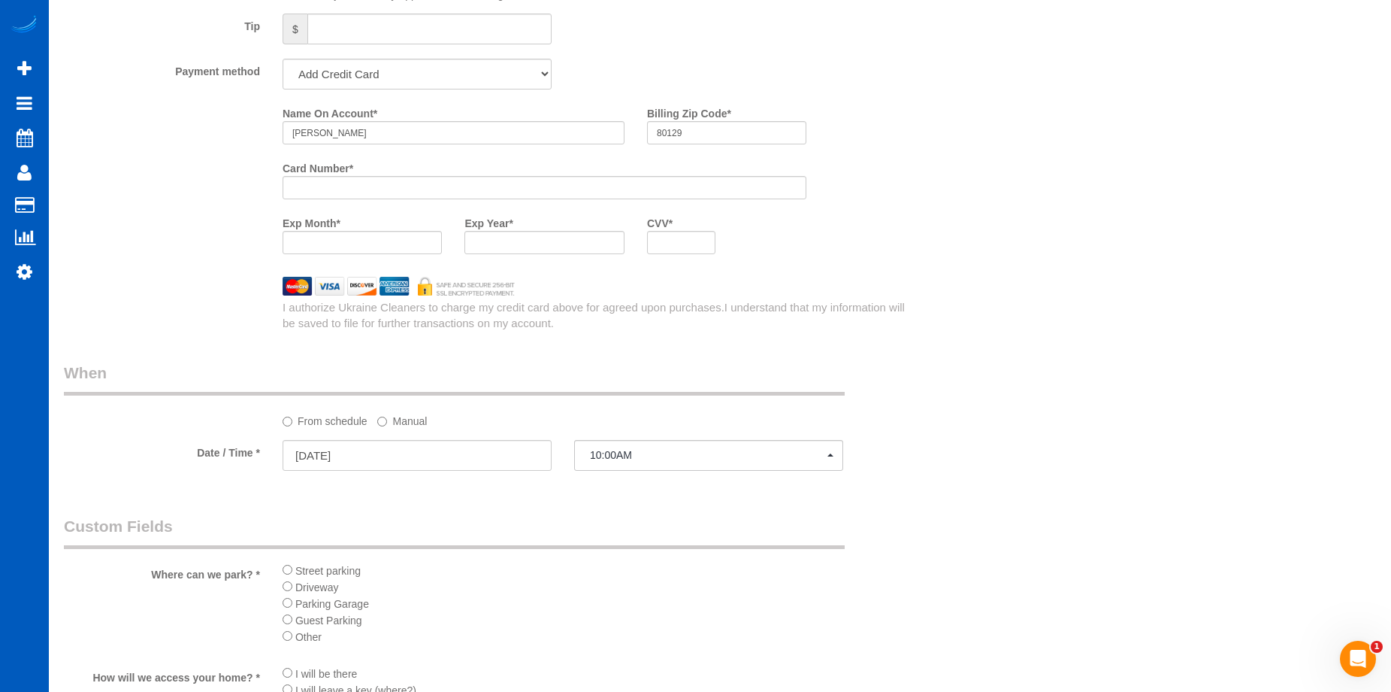
click at [388, 252] on div at bounding box center [362, 242] width 159 height 23
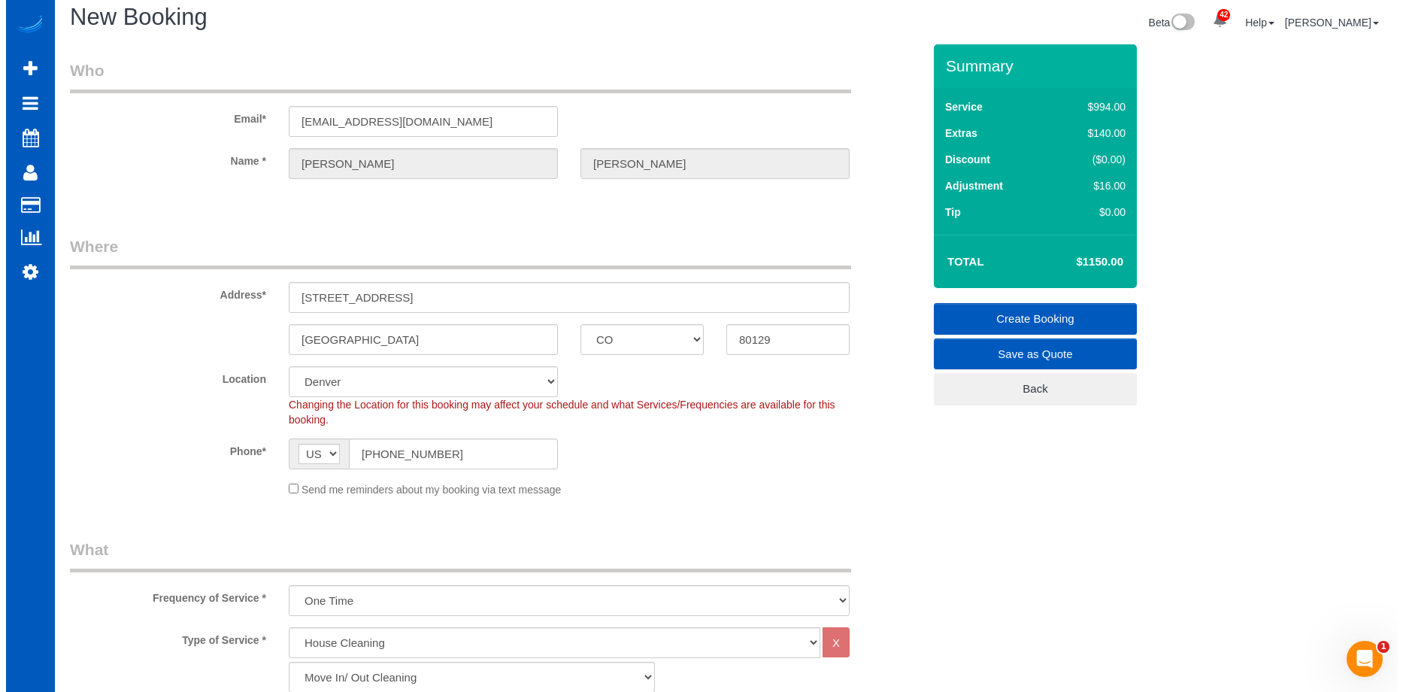
scroll to position [0, 0]
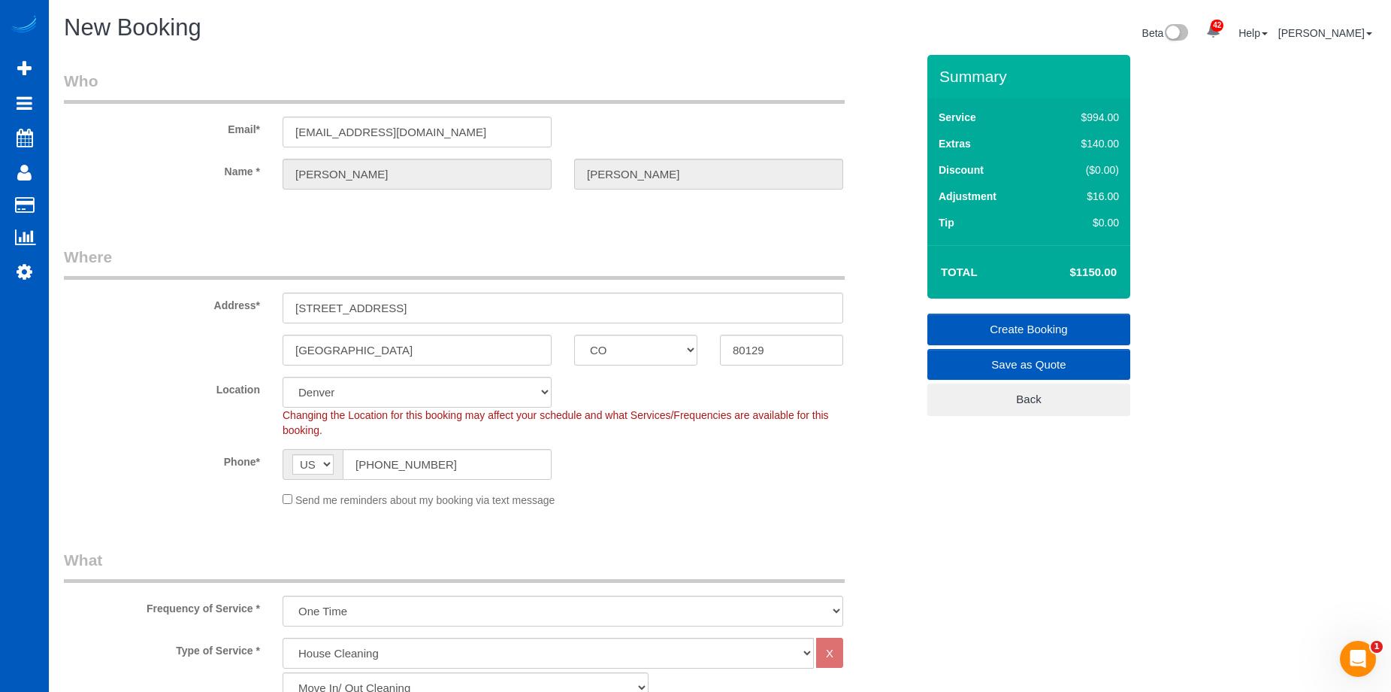
click at [1003, 323] on link "Create Booking" at bounding box center [1029, 329] width 203 height 32
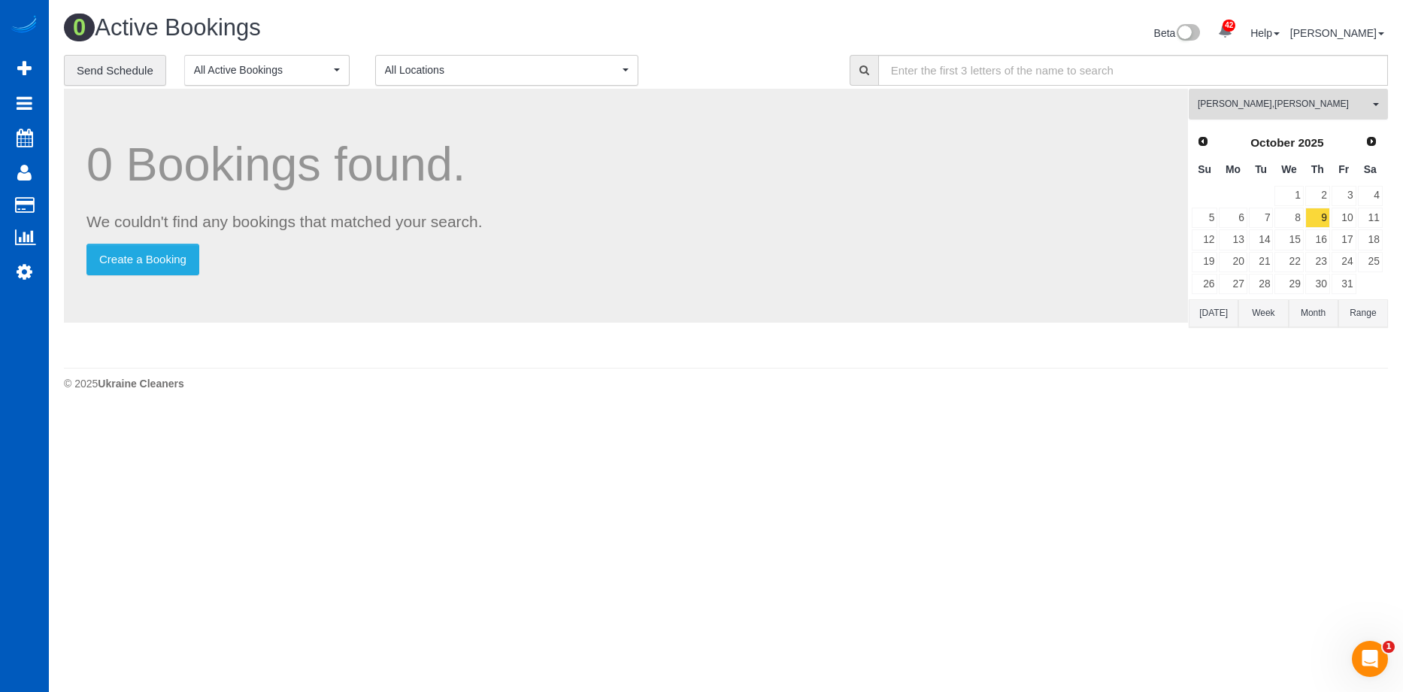
click at [1325, 98] on span "Ivanna Markintovych , Tamara Serdechna" at bounding box center [1283, 104] width 171 height 13
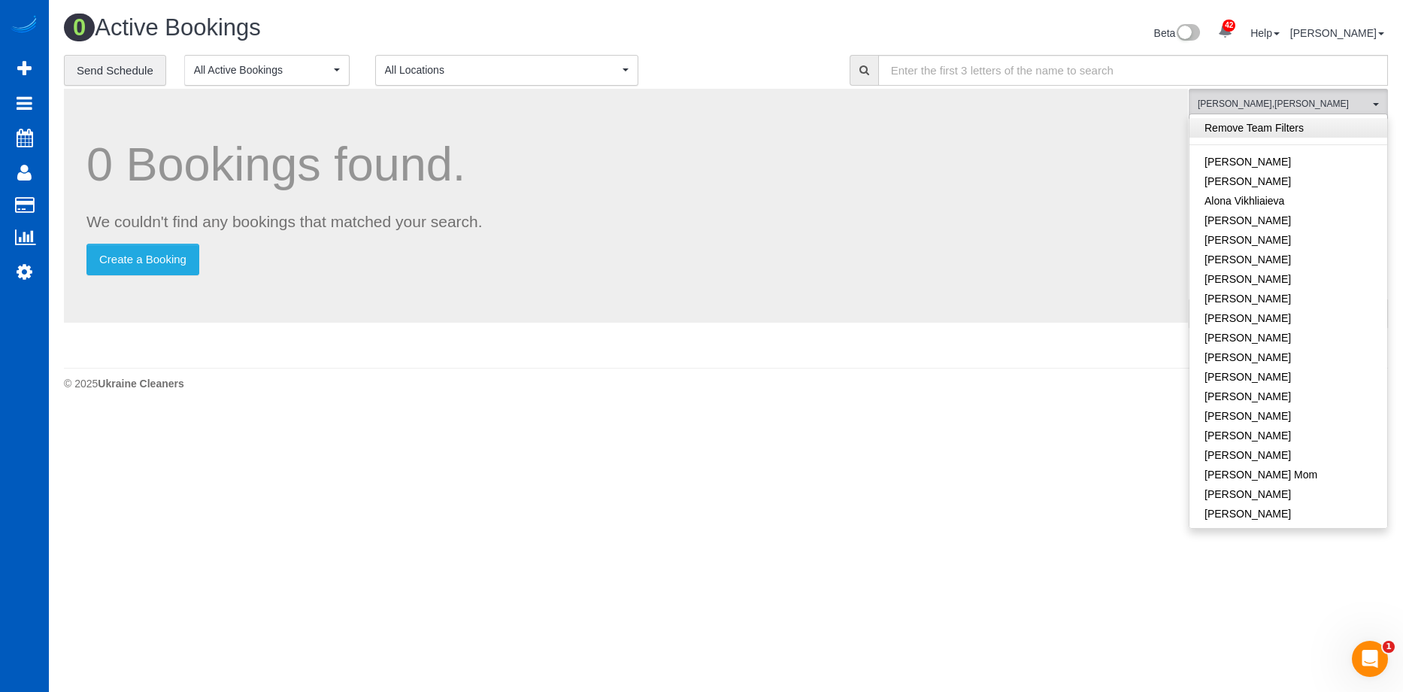
click at [1332, 122] on link "Remove Team Filters" at bounding box center [1288, 128] width 198 height 20
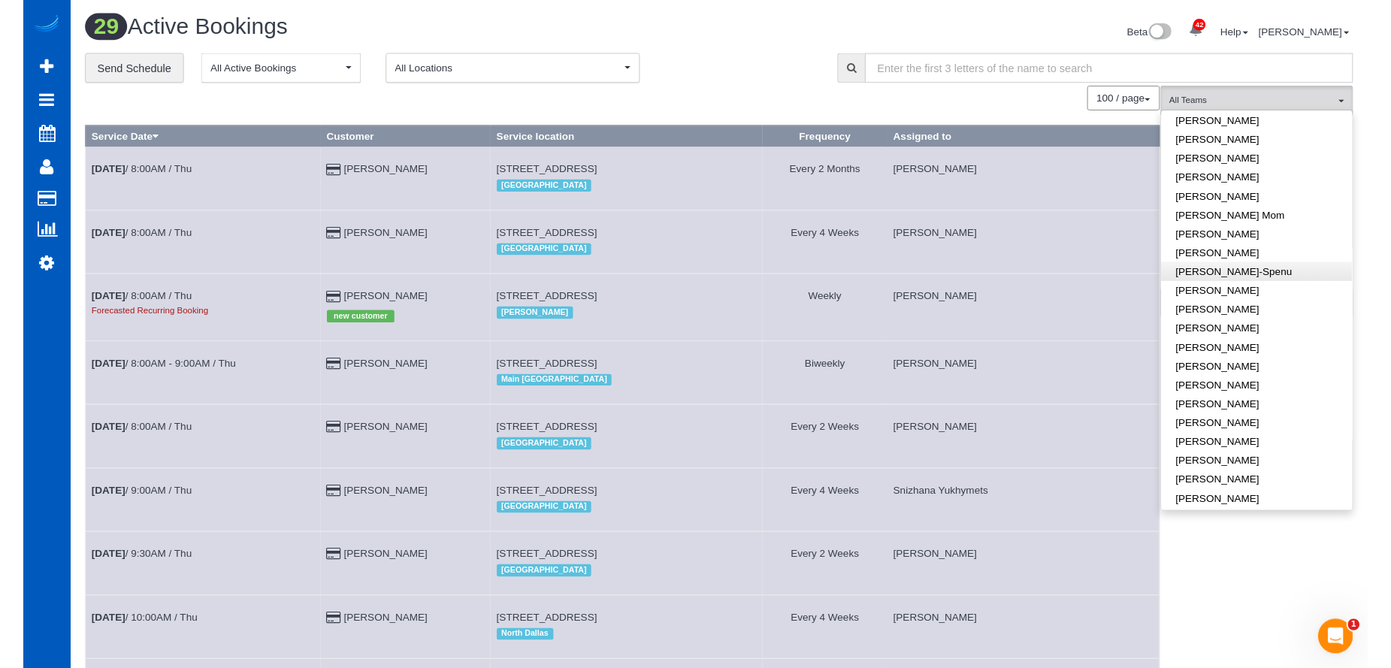
scroll to position [226, 0]
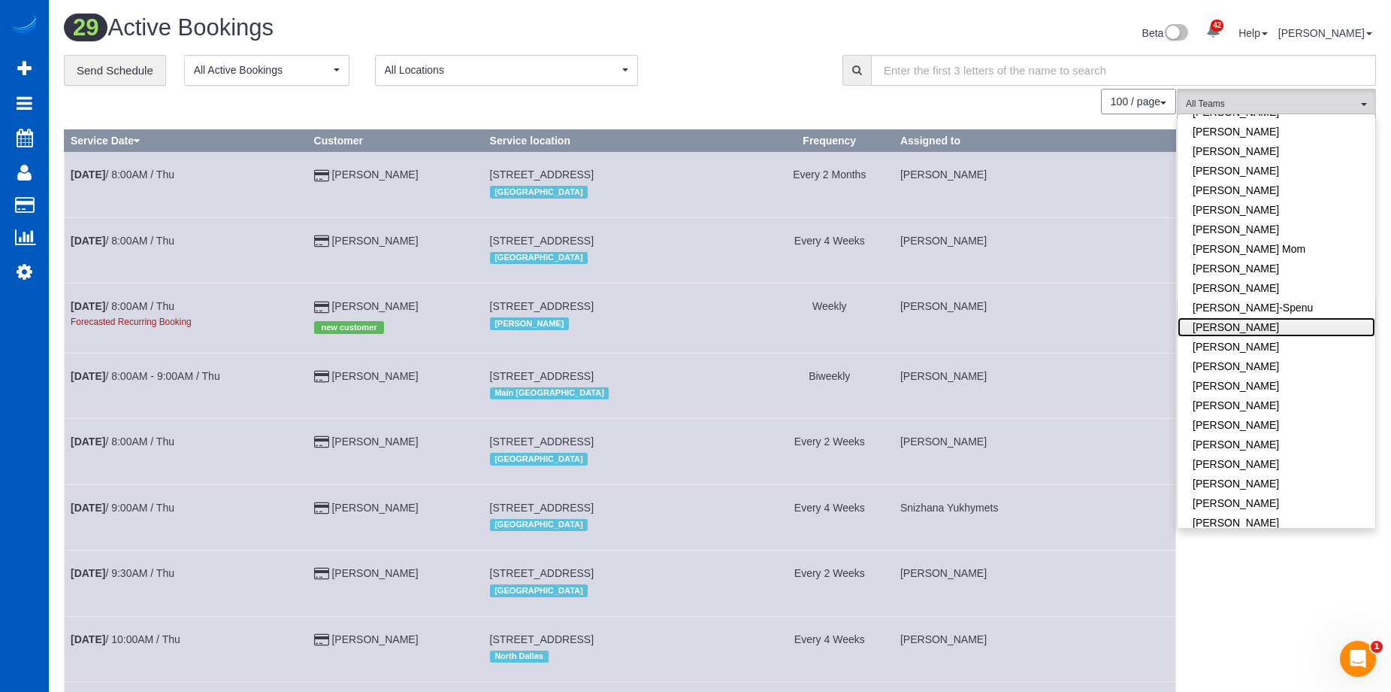
click at [1307, 323] on link "Ivanna Atamaniuk" at bounding box center [1277, 327] width 198 height 20
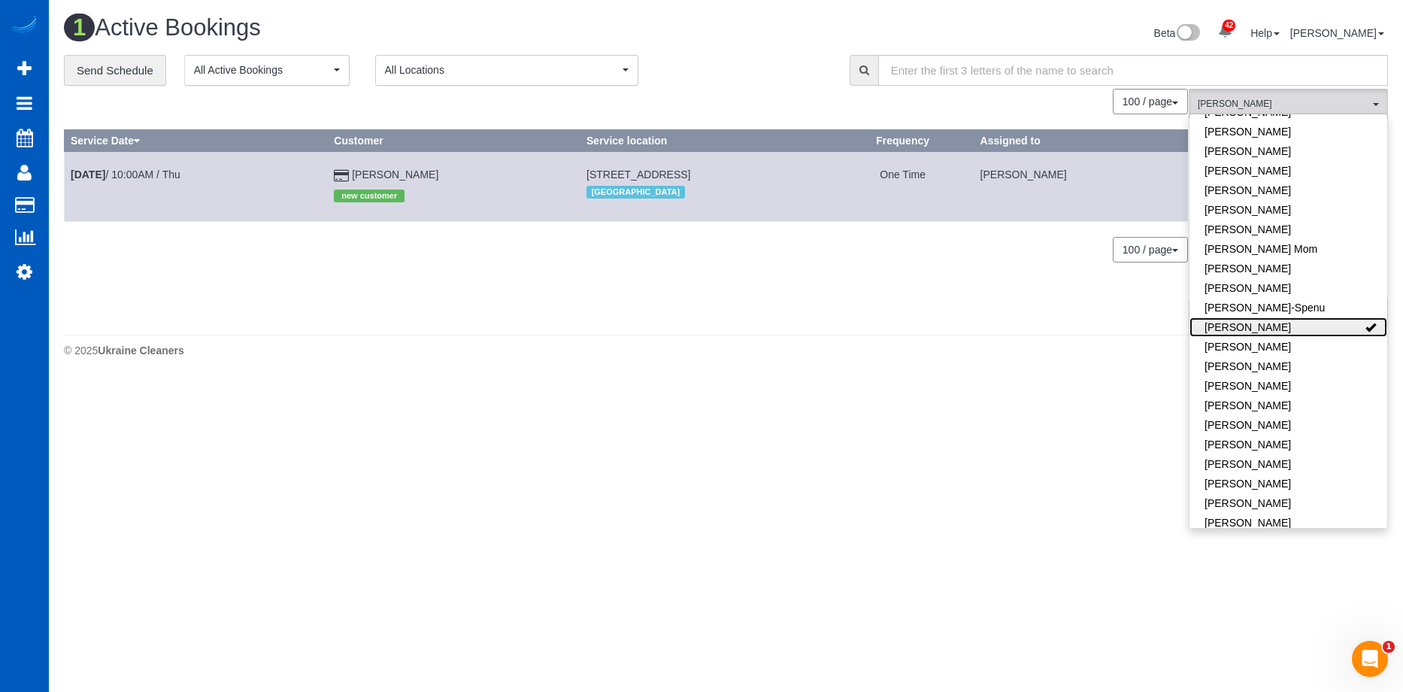
click at [1307, 323] on link "Ivanna Atamaniuk" at bounding box center [1288, 327] width 198 height 20
click at [735, 43] on div "Beta 42 Your Notifications You have 0 alerts × You have 1 to charge for 09/27/2…" at bounding box center [1063, 35] width 674 height 40
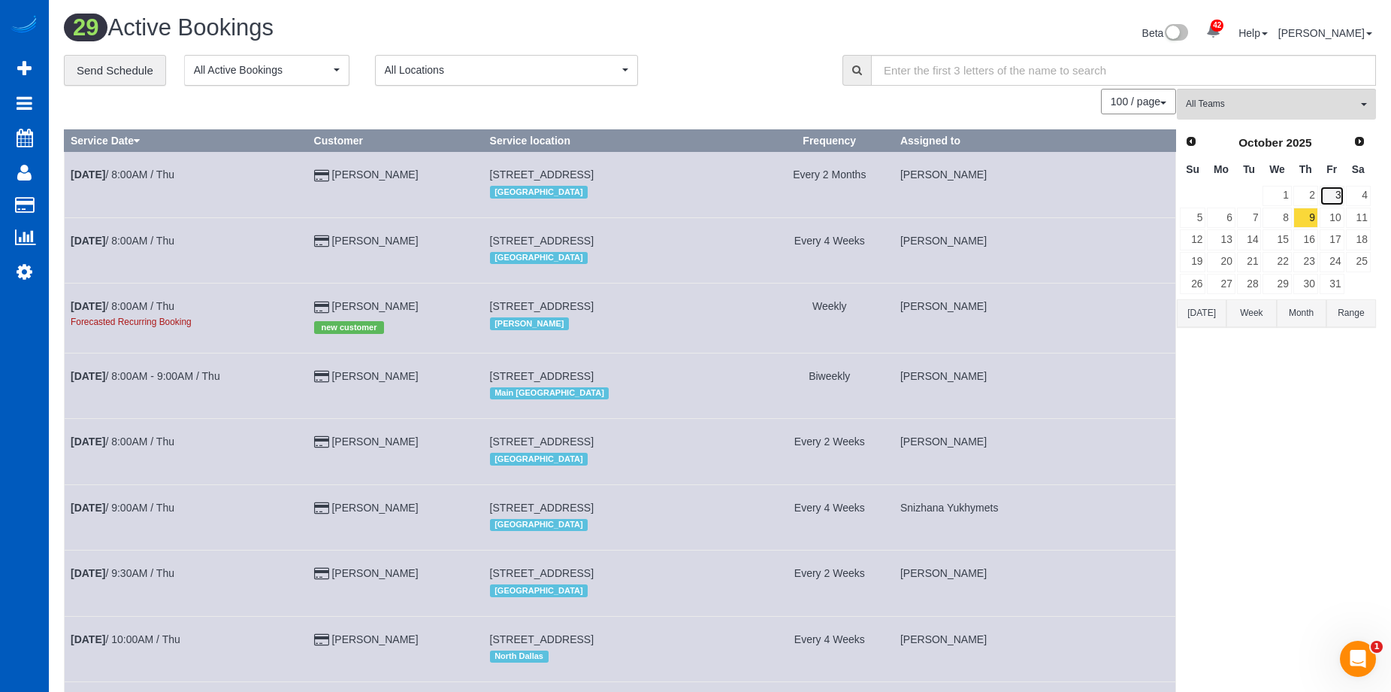
click at [1340, 192] on link "3" at bounding box center [1332, 196] width 25 height 20
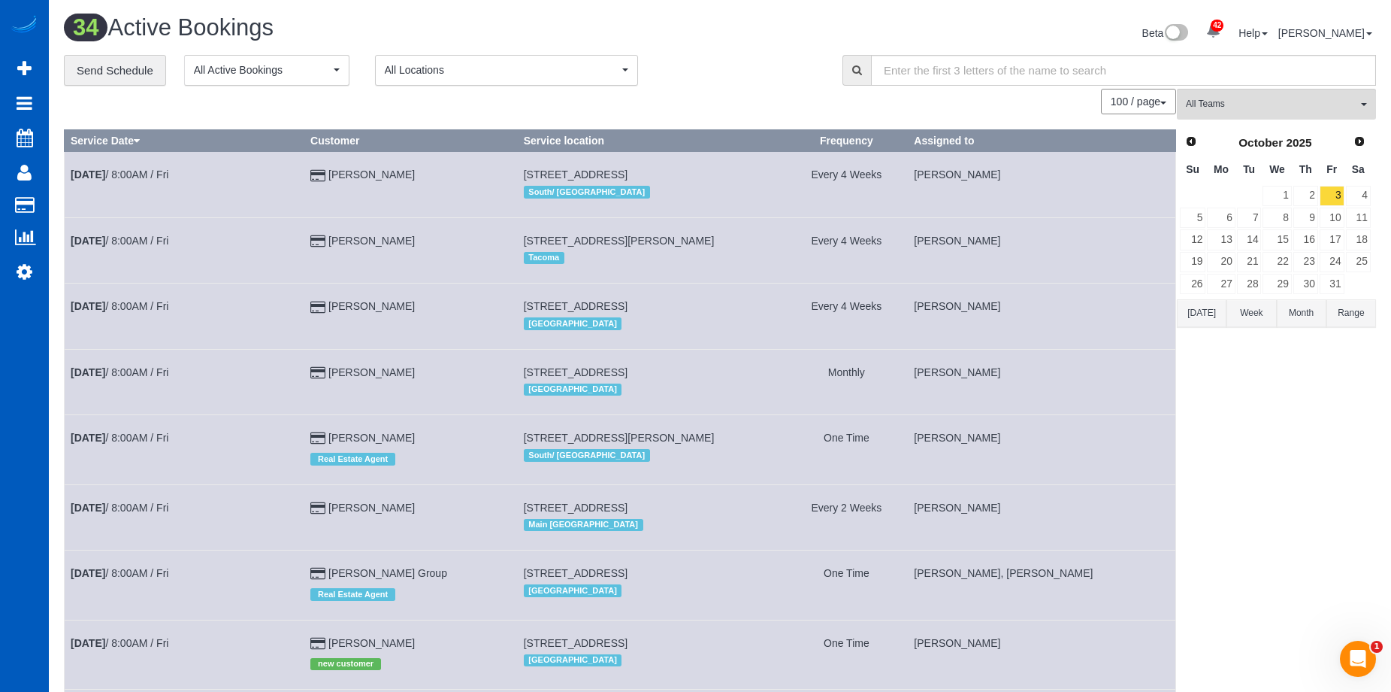
click at [1194, 132] on link "Prev" at bounding box center [1190, 141] width 21 height 21
click at [1332, 261] on link "26" at bounding box center [1332, 262] width 25 height 20
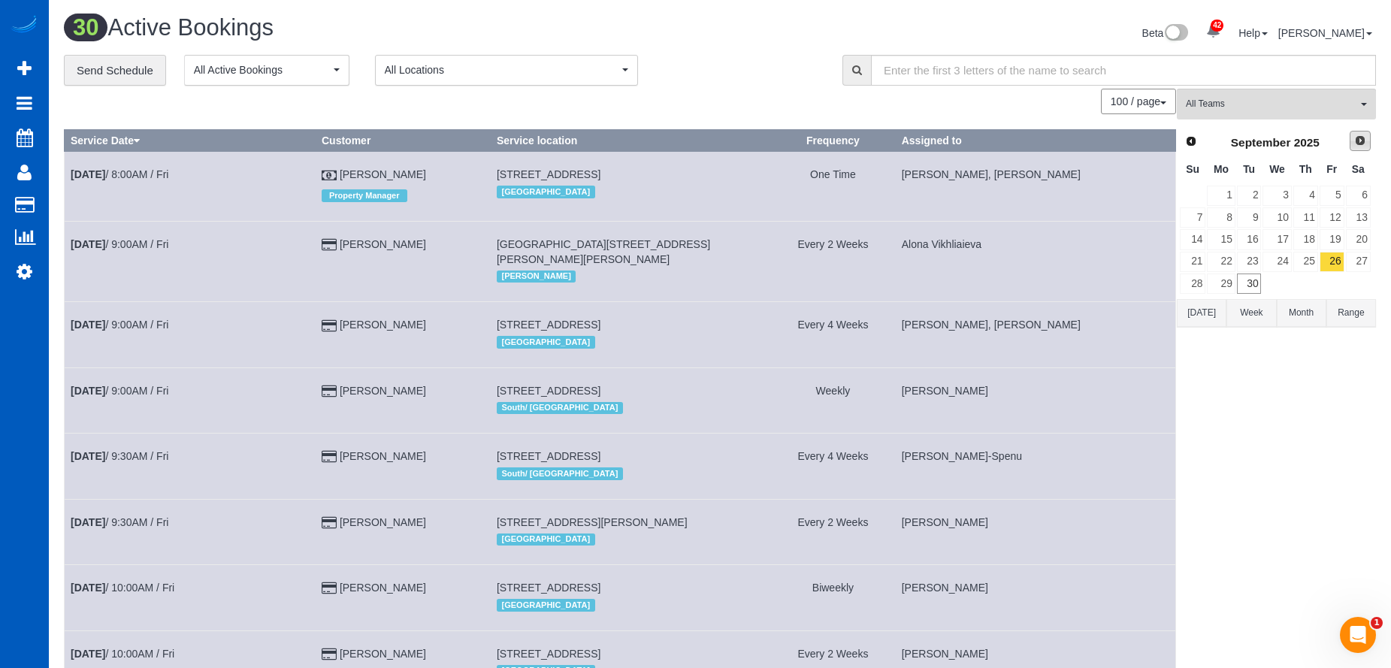
click at [1359, 147] on span "Next" at bounding box center [1361, 141] width 12 height 12
click at [1337, 195] on link "3" at bounding box center [1332, 196] width 25 height 20
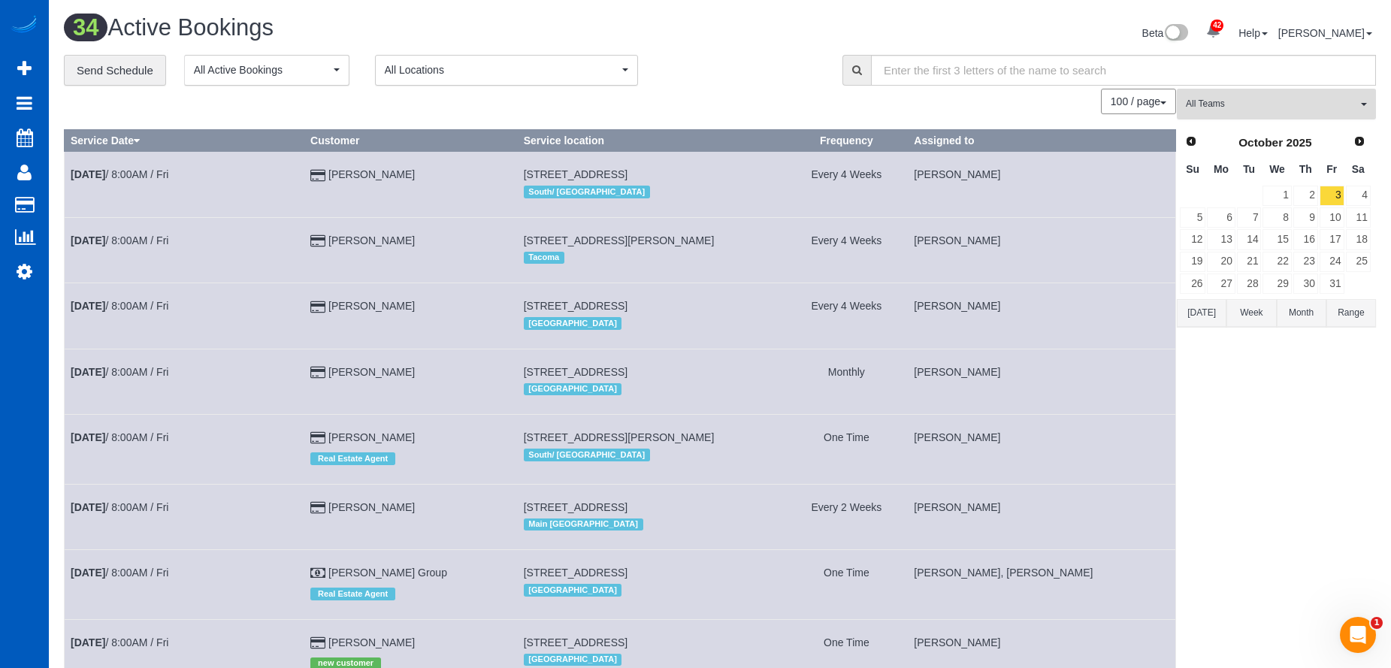
click at [1240, 101] on span "All Teams" at bounding box center [1271, 104] width 171 height 13
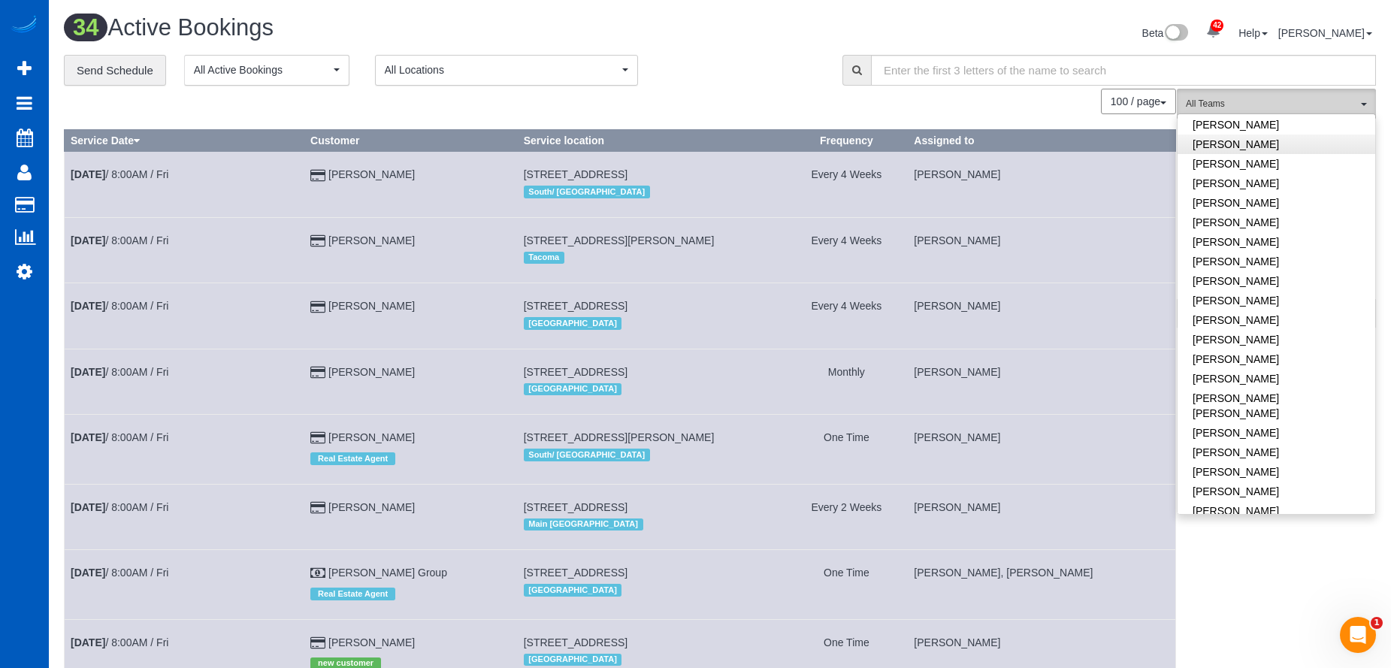
scroll to position [601, 0]
click at [603, 29] on h1 "34 Active Bookings" at bounding box center [386, 28] width 645 height 26
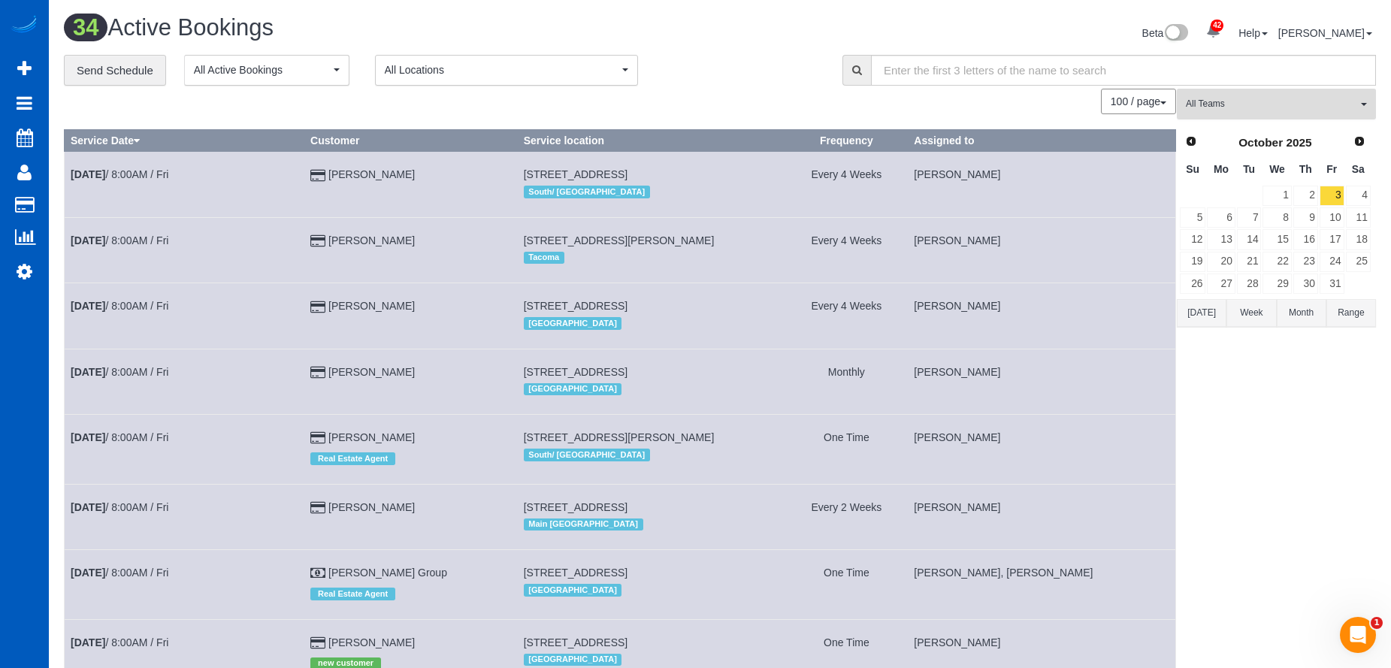
click at [1346, 102] on span "All Teams" at bounding box center [1271, 104] width 171 height 13
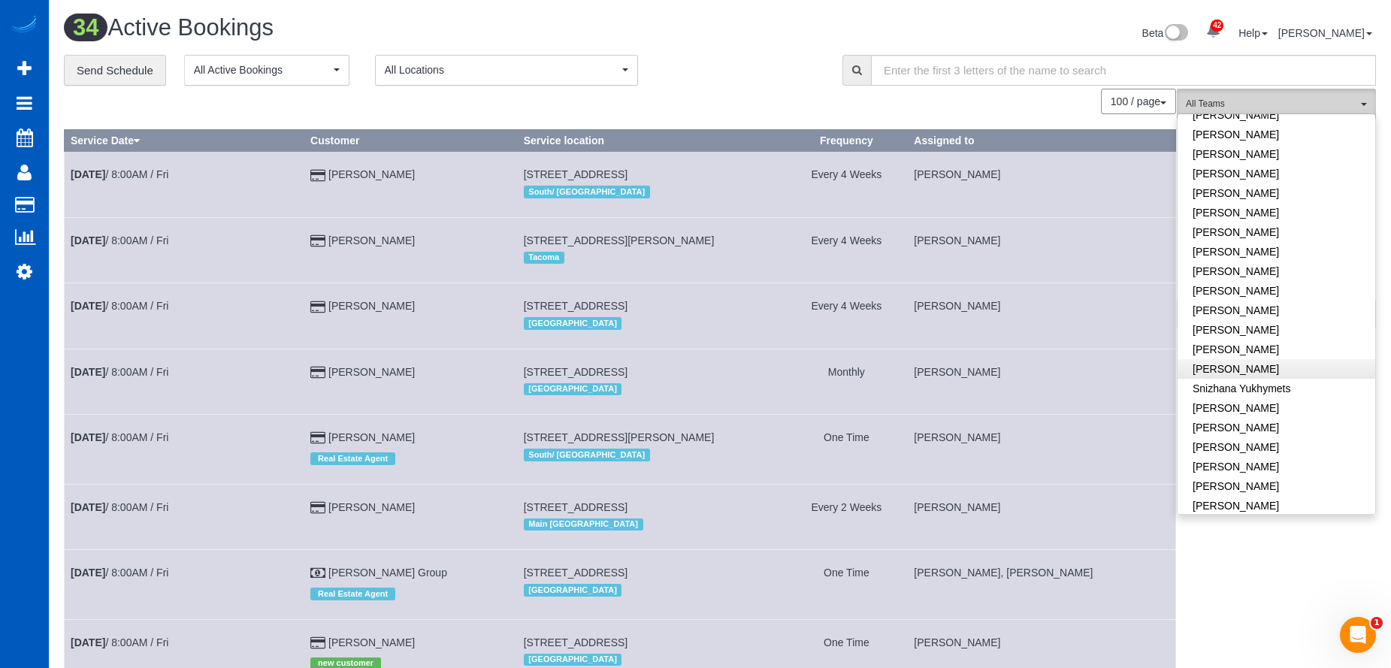
scroll to position [971, 0]
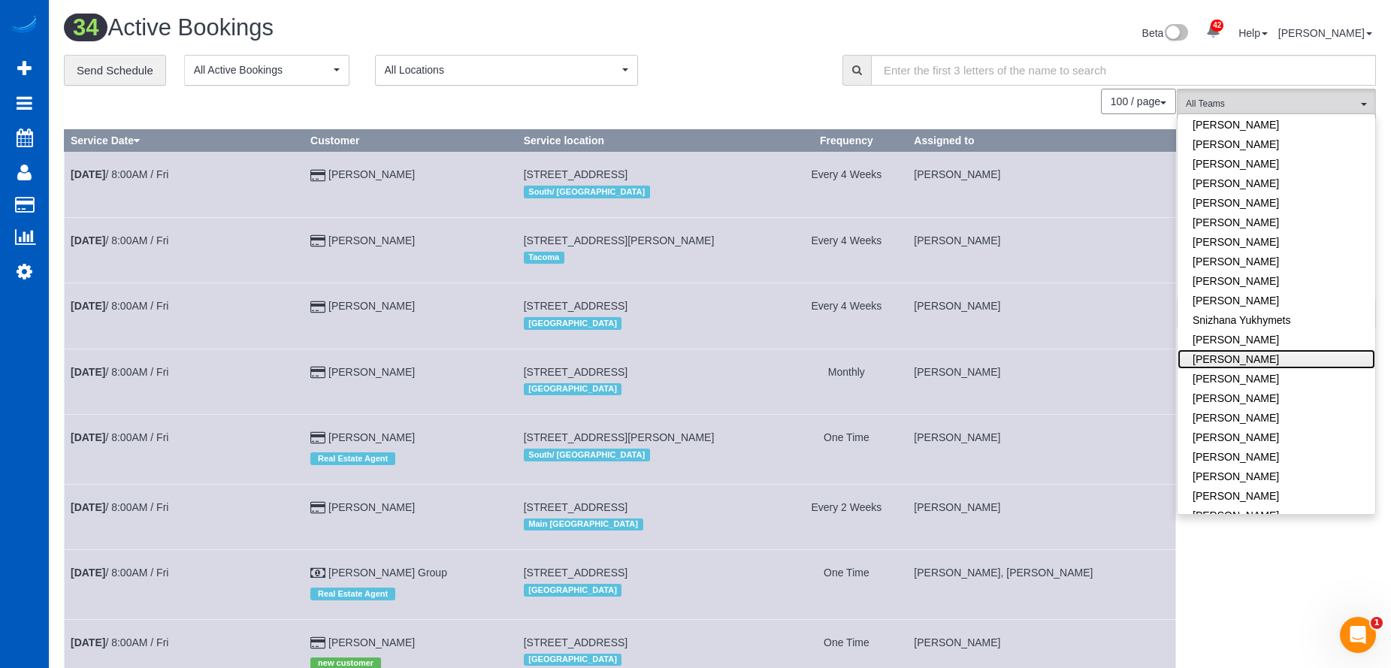
click at [1279, 350] on link "[PERSON_NAME]" at bounding box center [1277, 360] width 198 height 20
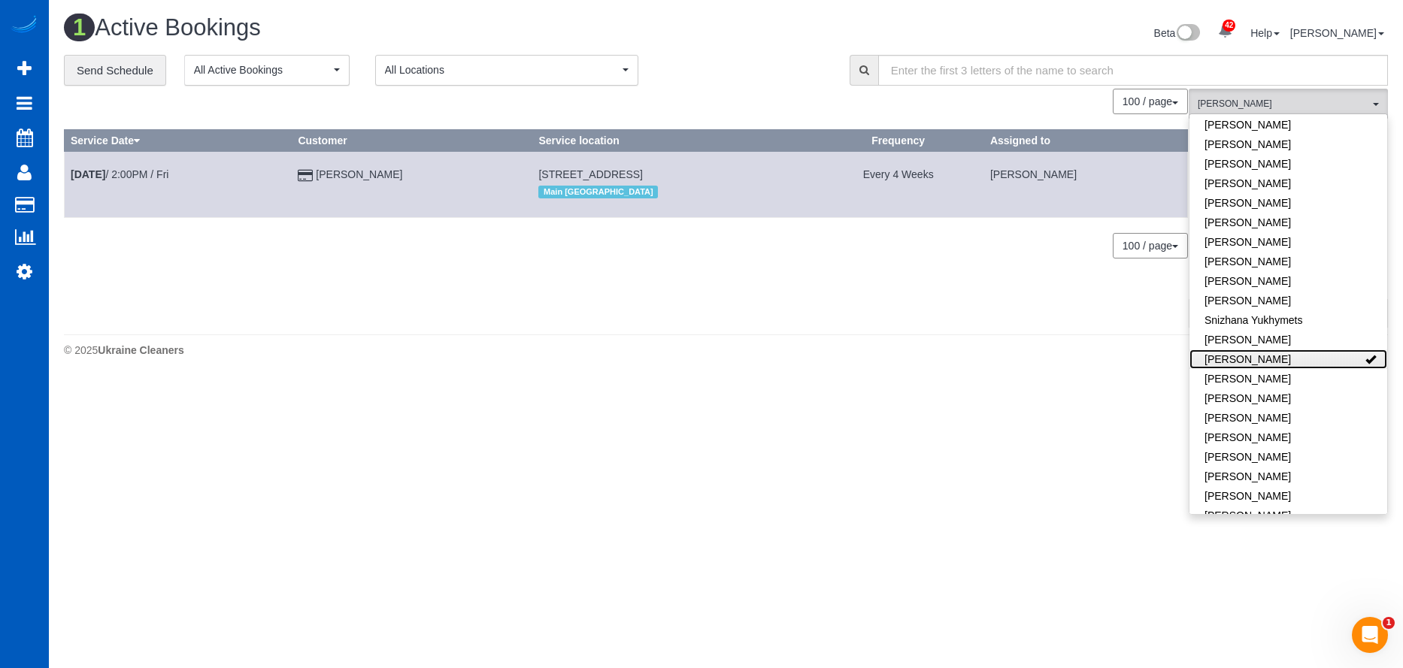
click at [1301, 350] on link "[PERSON_NAME]" at bounding box center [1288, 360] width 198 height 20
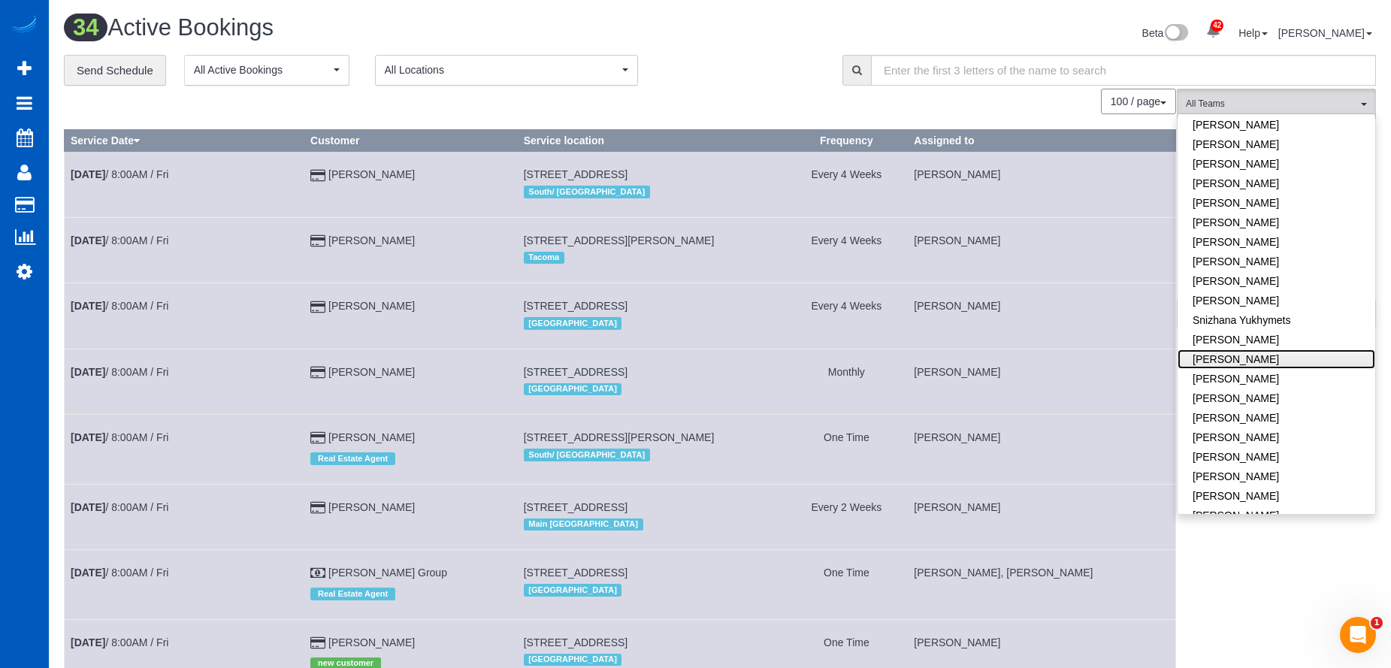
scroll to position [957, 0]
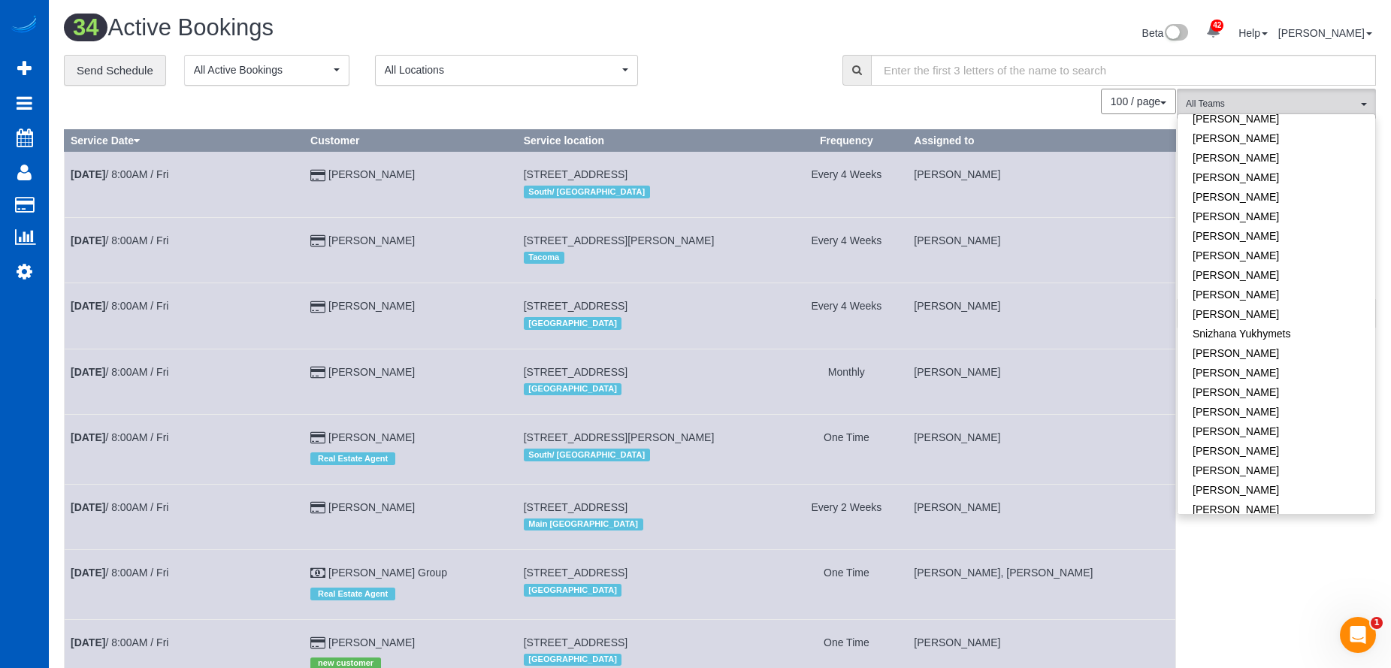
click at [1152, 17] on div "Beta 42 Your Notifications You have 0 alerts × You have 1 to charge for 09/27/2…" at bounding box center [1054, 35] width 668 height 40
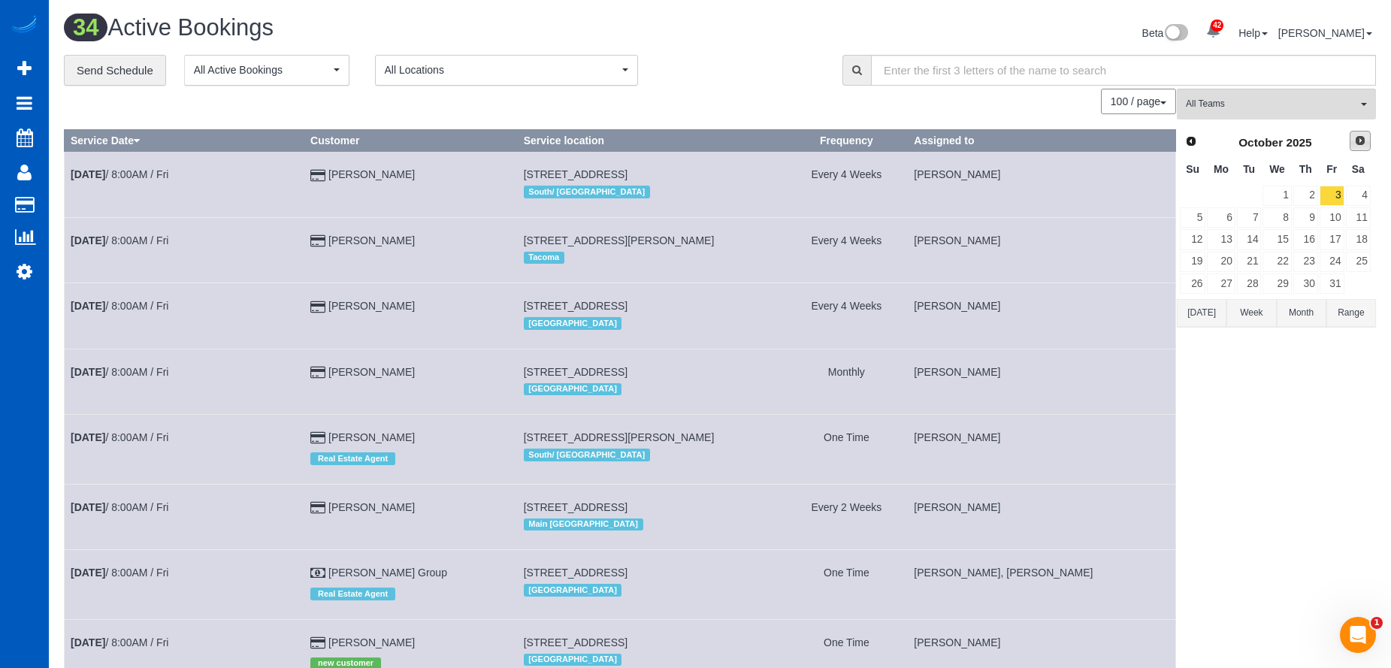
click at [1355, 137] on span "Next" at bounding box center [1361, 141] width 12 height 12
click at [1355, 136] on span "Next" at bounding box center [1361, 141] width 12 height 12
click at [1197, 143] on link "Prev" at bounding box center [1190, 141] width 21 height 21
click at [1218, 217] on link "3" at bounding box center [1221, 217] width 28 height 20
click at [1234, 102] on span "All Teams" at bounding box center [1271, 104] width 171 height 13
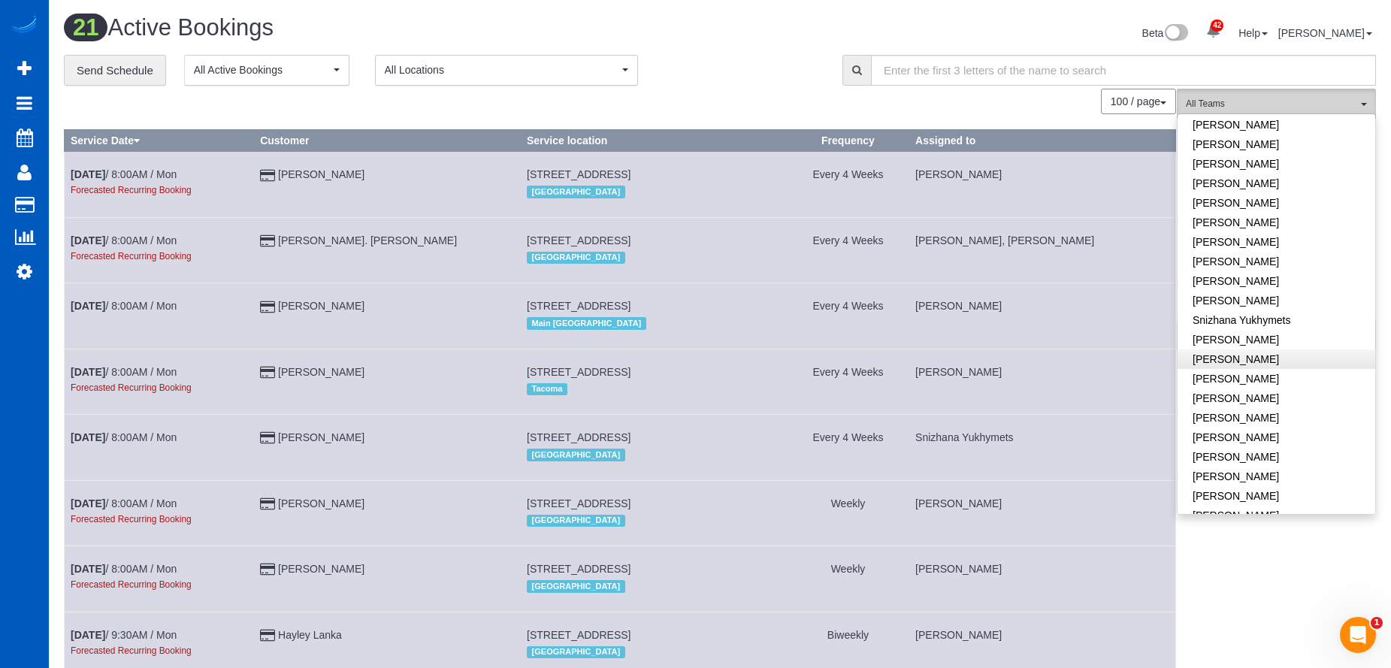
scroll to position [895, 0]
click at [1294, 229] on link "Olesia Plotnikova" at bounding box center [1277, 239] width 198 height 20
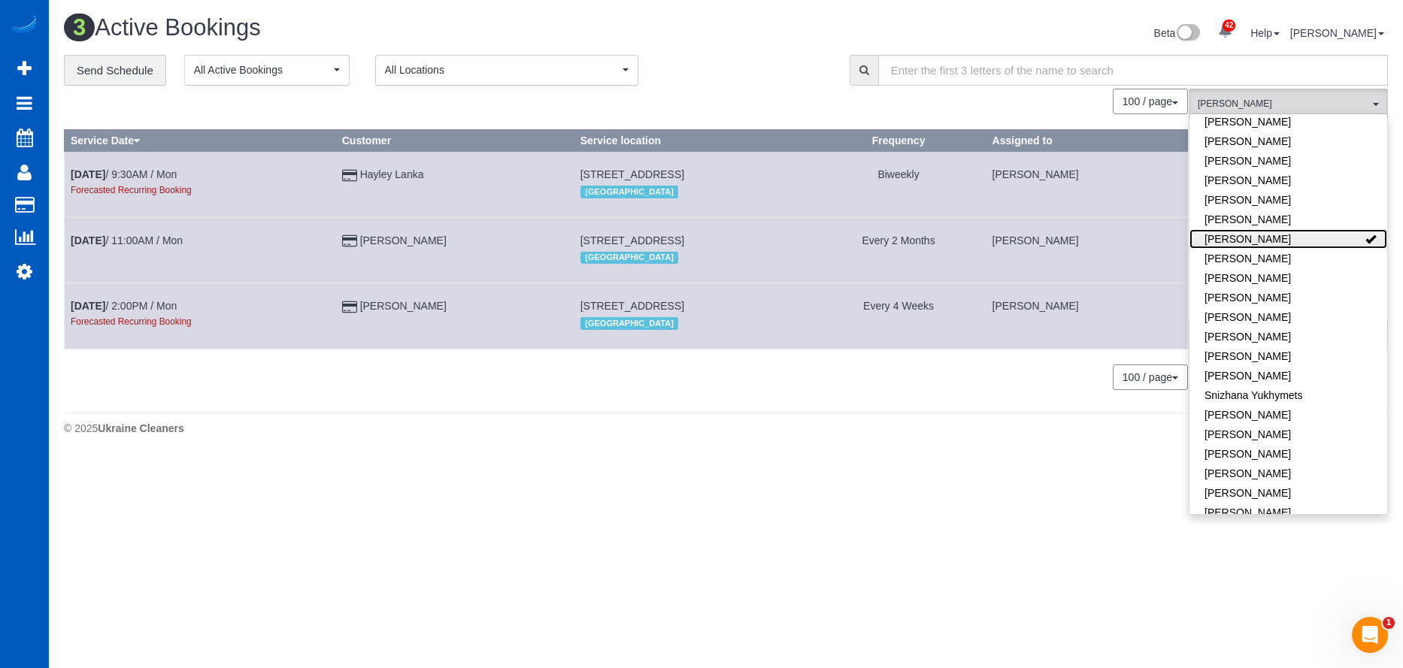
click at [1318, 229] on link "Olesia Plotnikova" at bounding box center [1288, 239] width 198 height 20
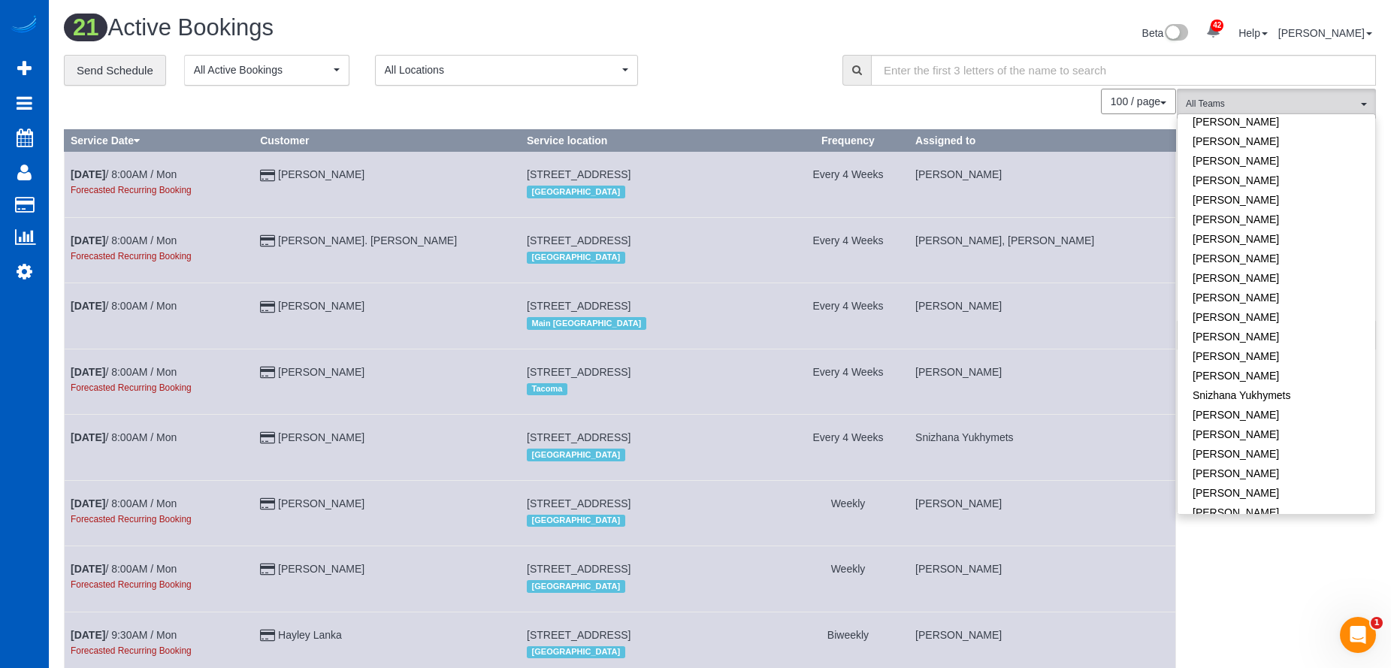
click at [737, 32] on div "Beta 42 Your Notifications You have 0 alerts × You have 1 to charge for 09/27/2…" at bounding box center [1054, 35] width 668 height 40
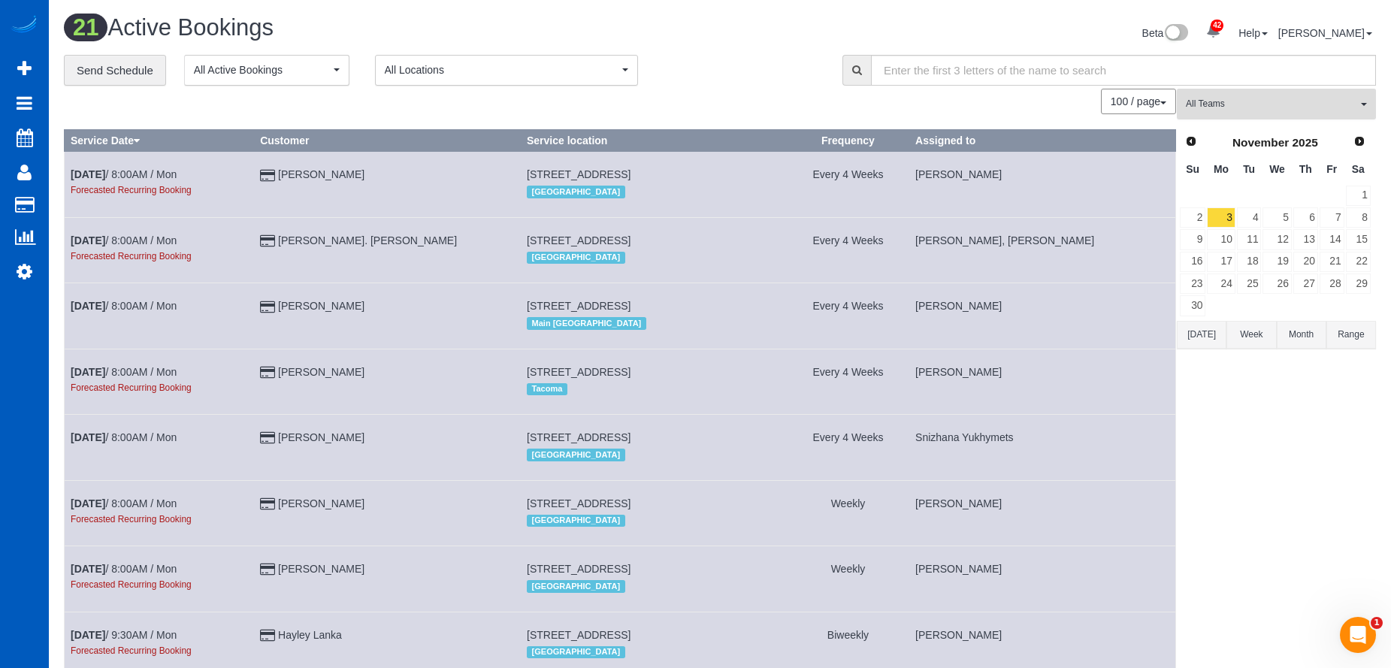
click at [1233, 109] on span "All Teams" at bounding box center [1271, 104] width 171 height 13
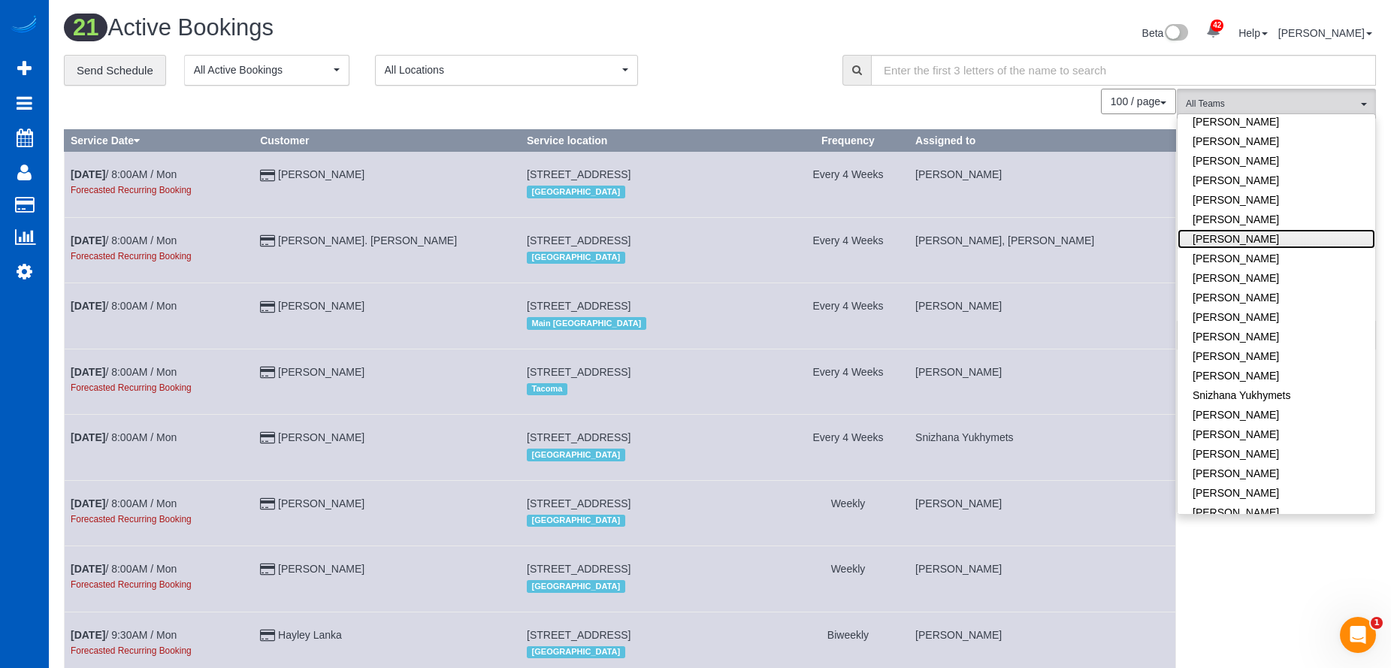
click at [1291, 229] on link "Olesia Plotnikova" at bounding box center [1277, 239] width 198 height 20
click at [759, 37] on div "Beta 42 Your Notifications You have 0 alerts × You have 1 to charge for 09/27/2…" at bounding box center [1054, 35] width 668 height 40
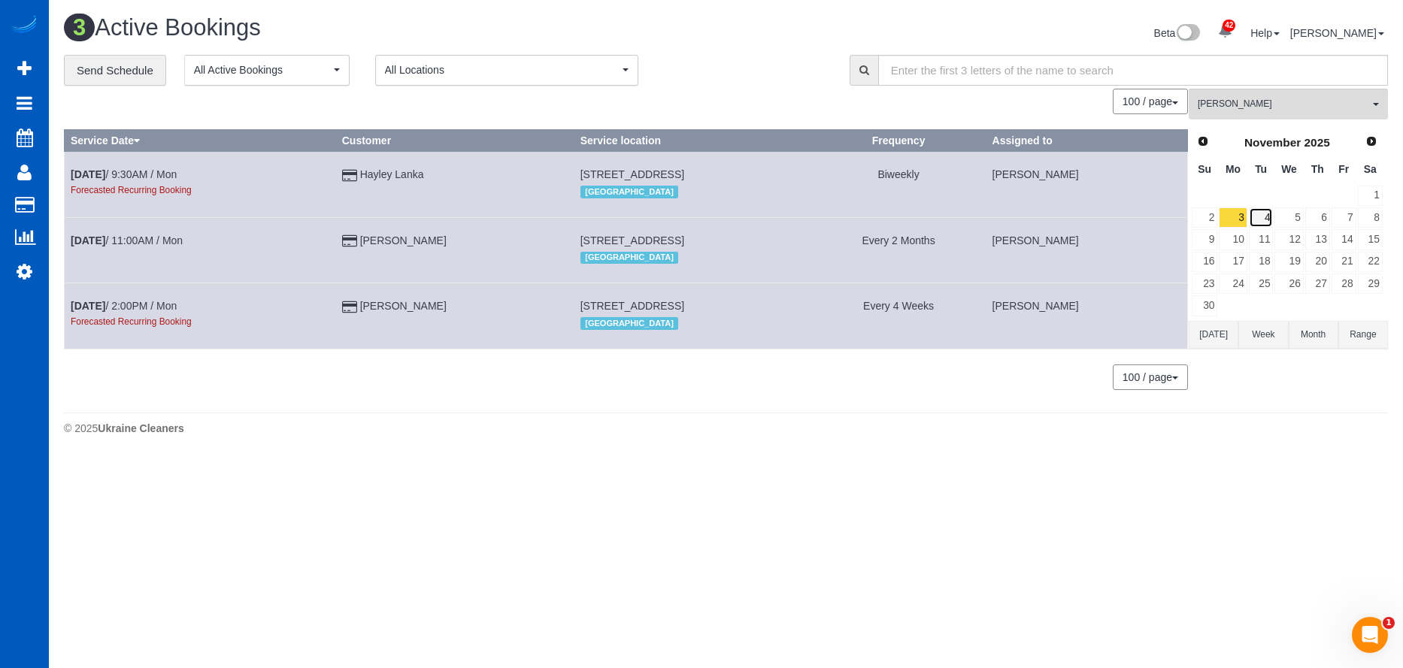
click at [1261, 221] on link "4" at bounding box center [1261, 217] width 25 height 20
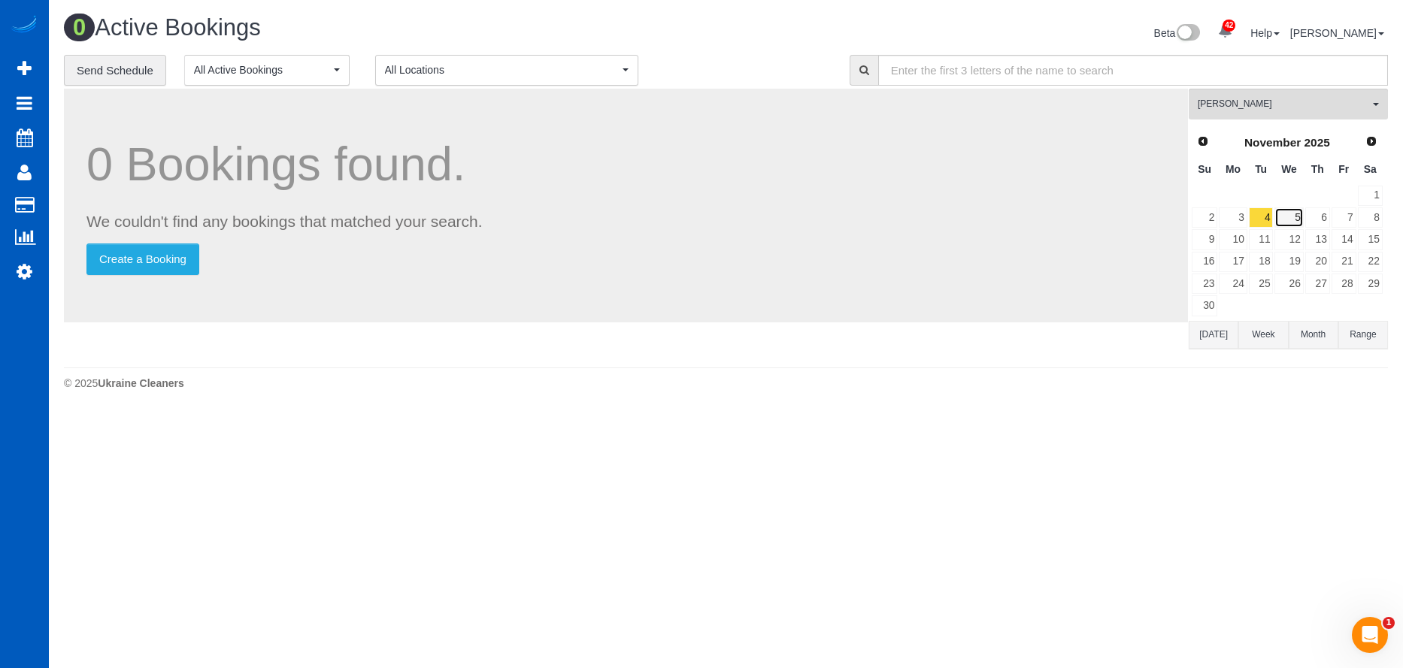
click at [1289, 218] on link "5" at bounding box center [1288, 217] width 29 height 20
click at [1324, 215] on link "6" at bounding box center [1317, 217] width 25 height 20
click at [1346, 218] on link "7" at bounding box center [1343, 217] width 25 height 20
click at [1322, 235] on link "13" at bounding box center [1317, 239] width 25 height 20
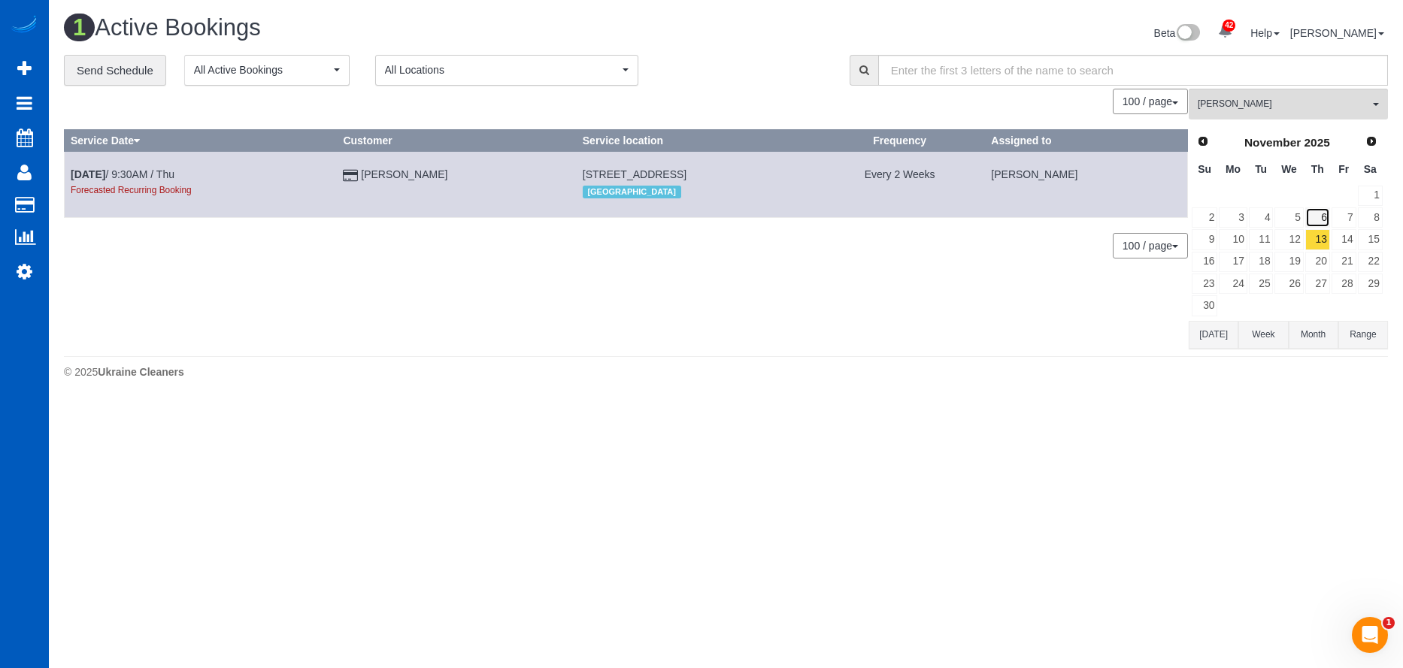
click at [1324, 218] on link "6" at bounding box center [1317, 217] width 25 height 20
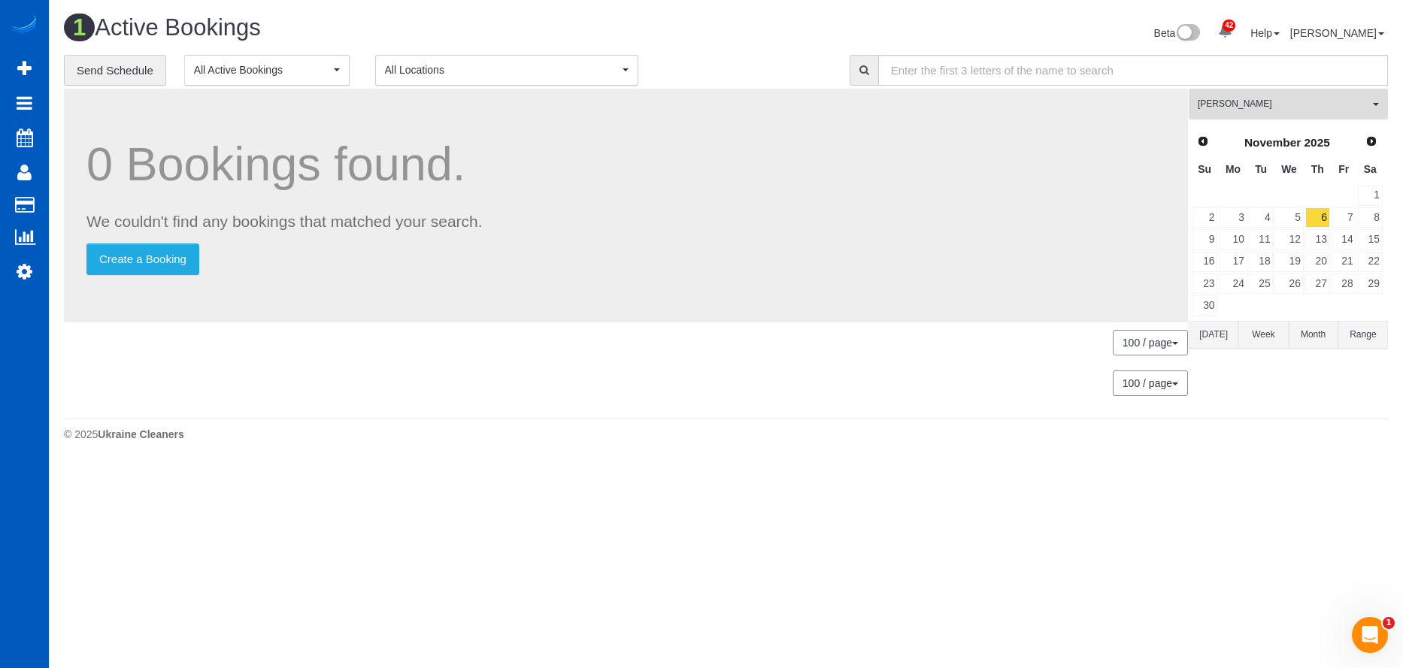
click at [1315, 101] on span "[PERSON_NAME]" at bounding box center [1283, 104] width 171 height 13
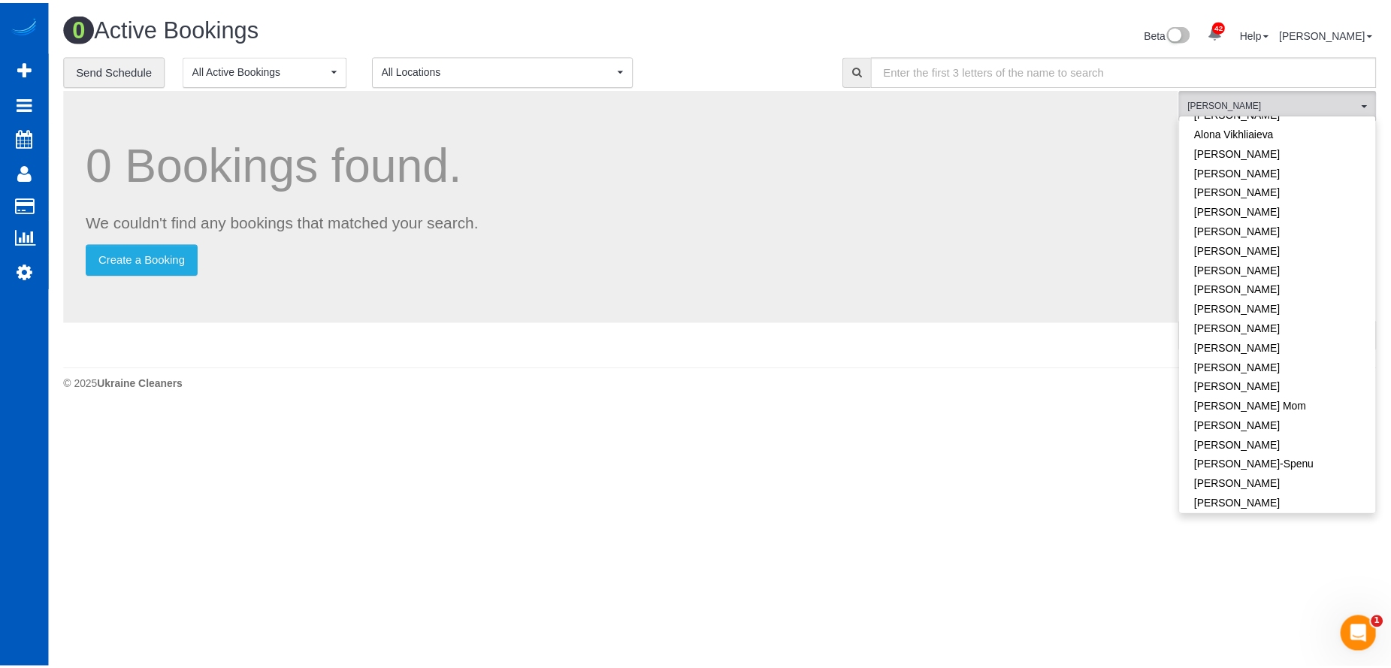
scroll to position [0, 0]
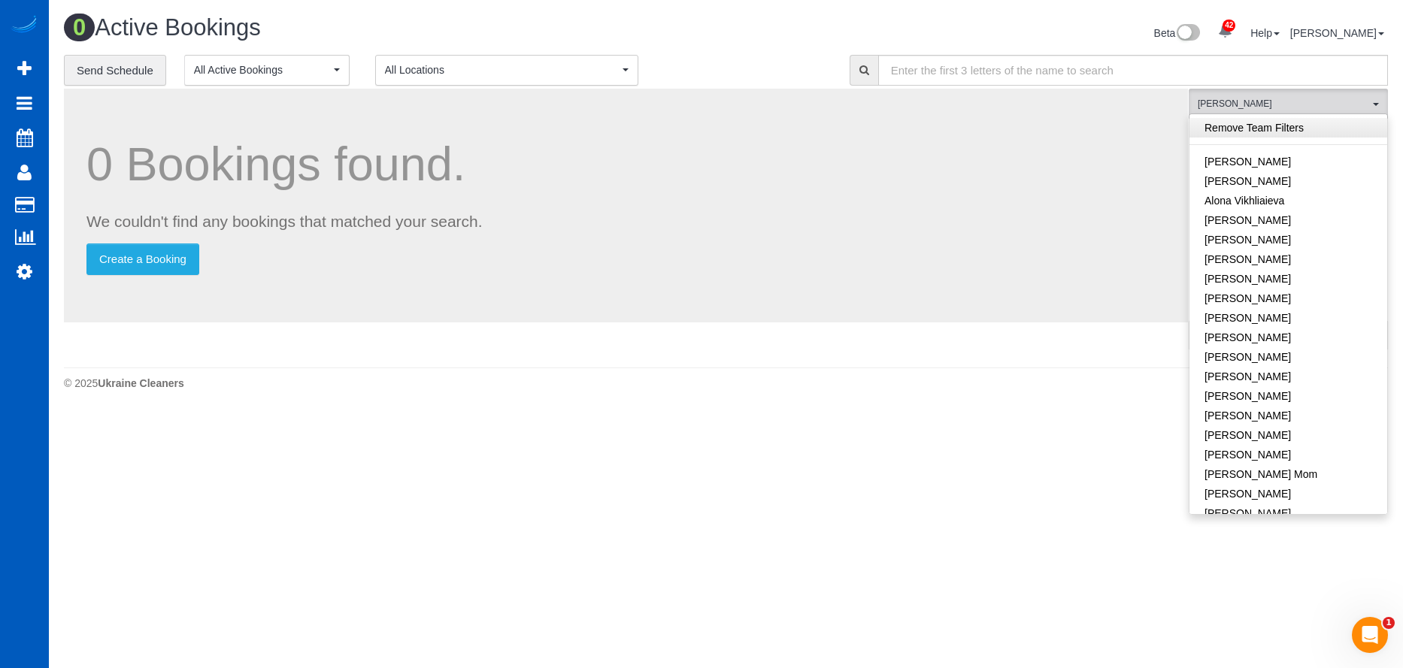
click at [1308, 131] on link "Remove Team Filters" at bounding box center [1288, 128] width 198 height 20
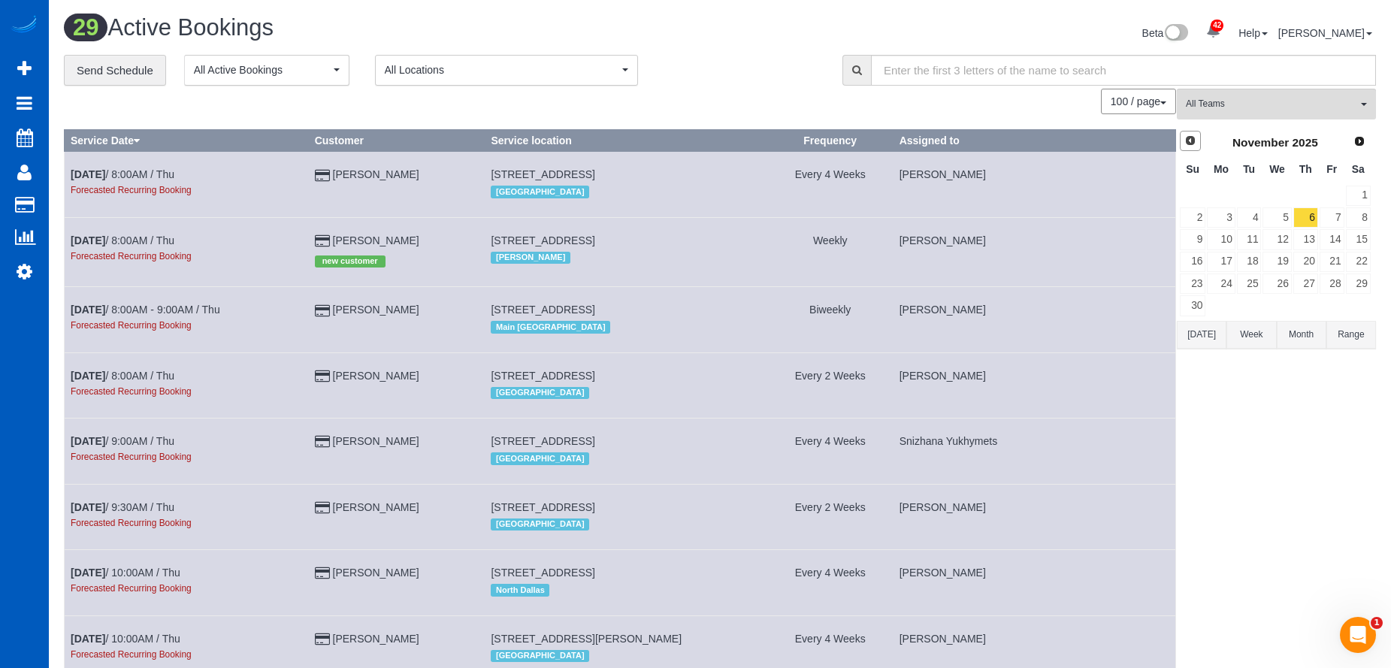
click at [1195, 138] on span "Prev" at bounding box center [1191, 141] width 12 height 12
click at [1307, 281] on link "30" at bounding box center [1306, 284] width 25 height 20
click at [1258, 100] on span "All Teams" at bounding box center [1271, 104] width 171 height 13
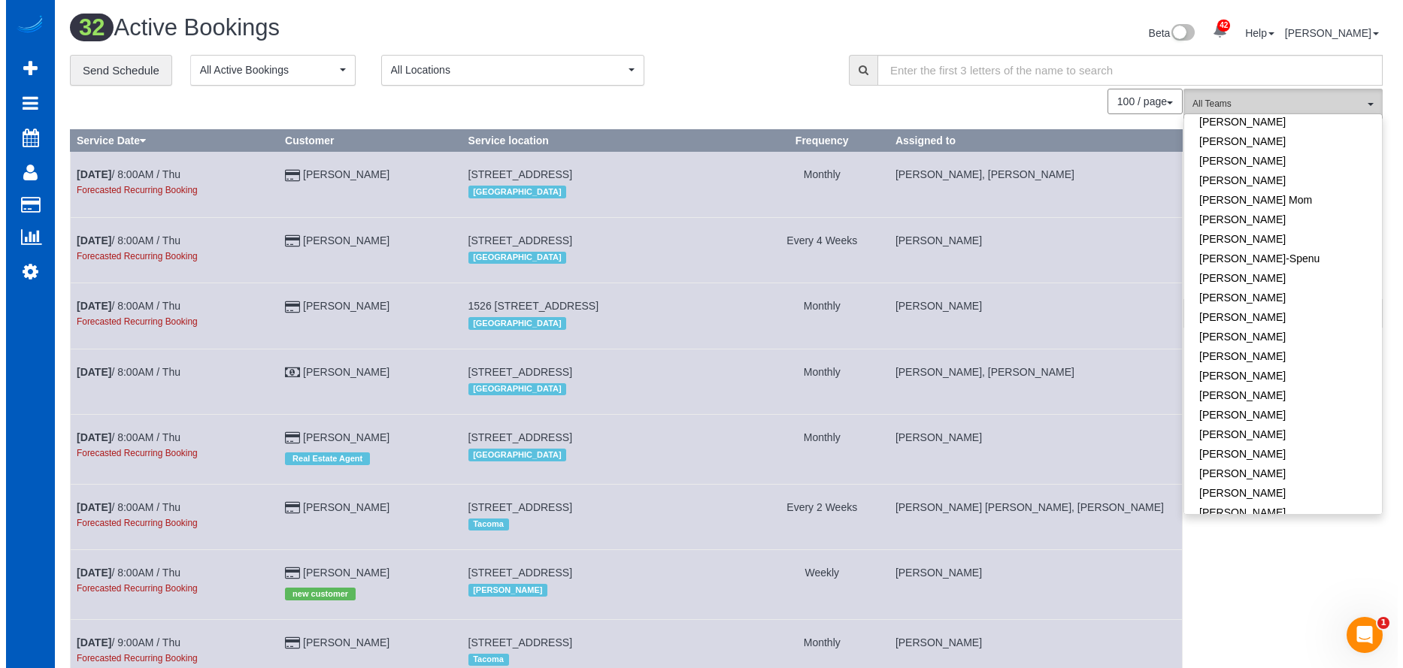
scroll to position [301, 0]
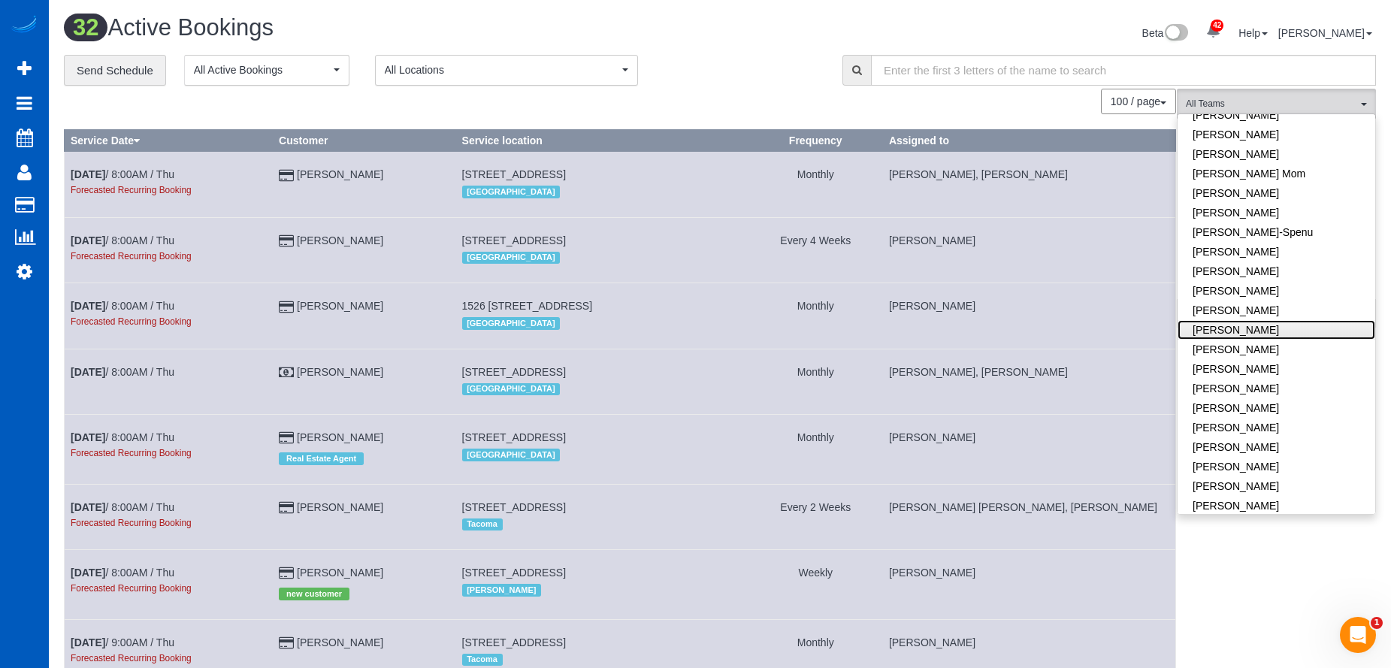
click at [1299, 329] on link "[PERSON_NAME]" at bounding box center [1277, 330] width 198 height 20
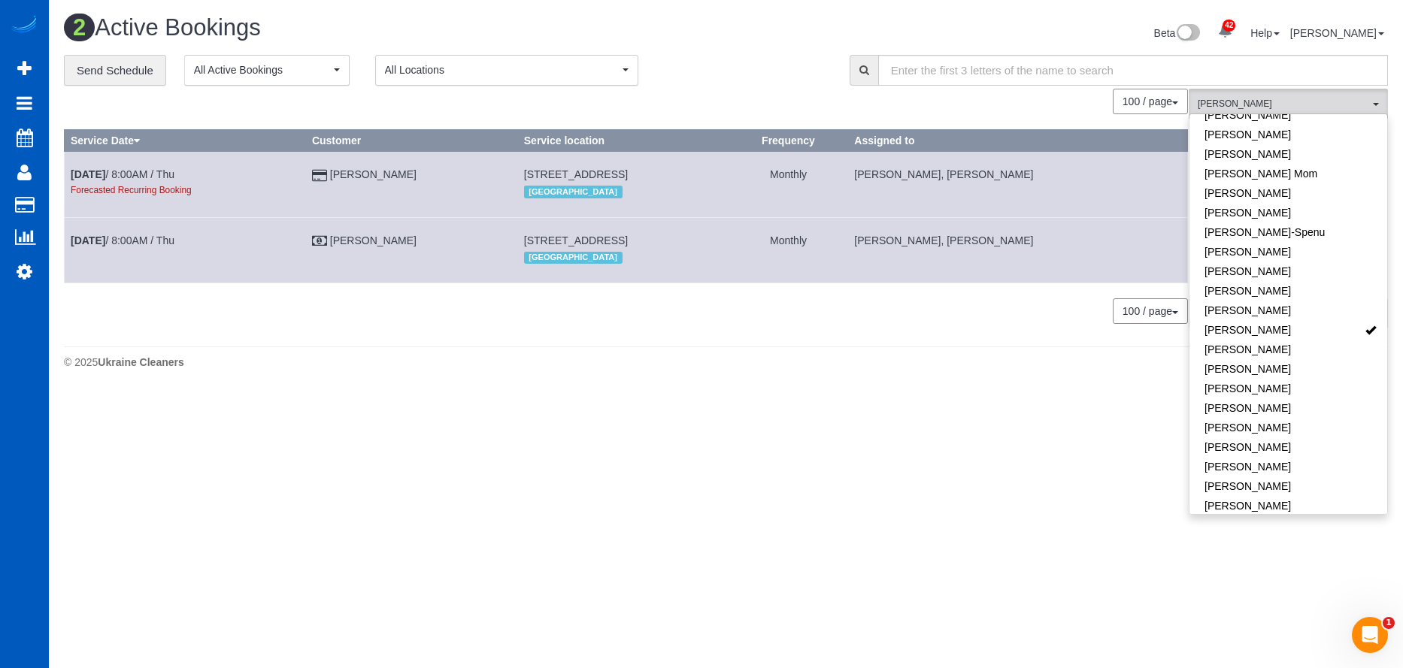
click at [668, 46] on div "2 Active Bookings" at bounding box center [390, 31] width 674 height 32
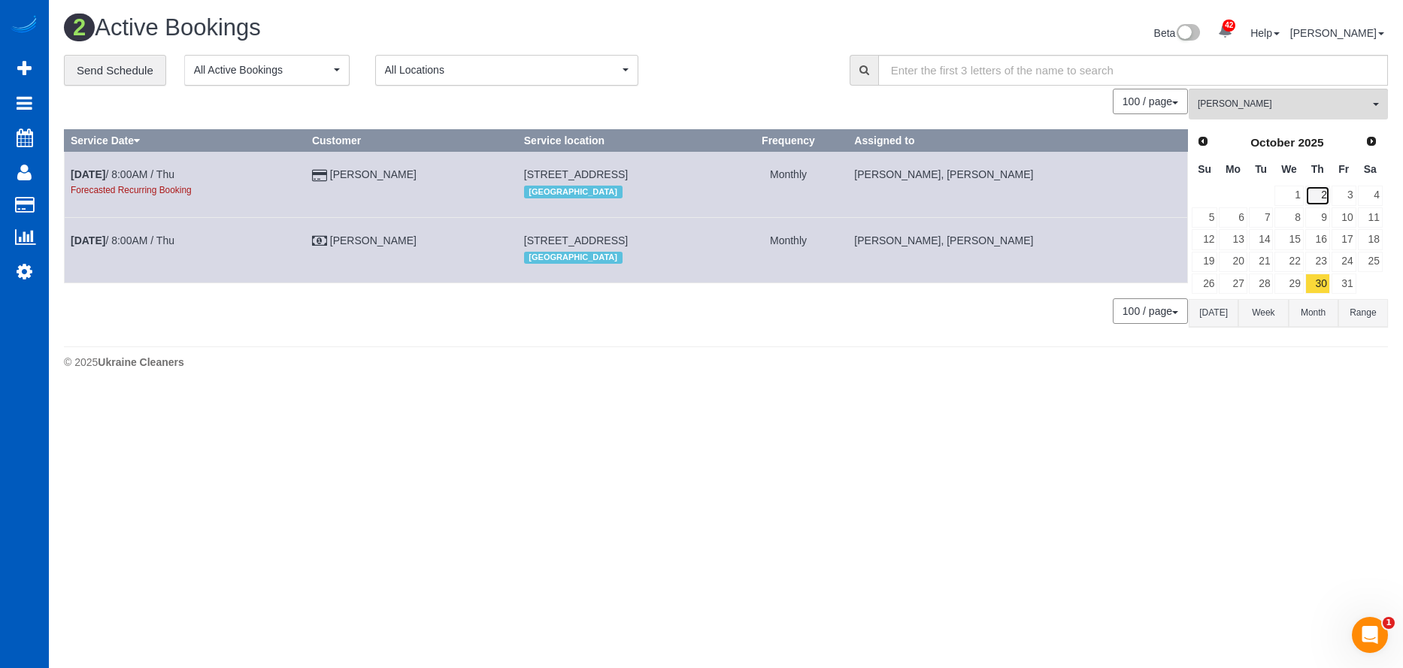
click at [1317, 199] on link "2" at bounding box center [1317, 196] width 25 height 20
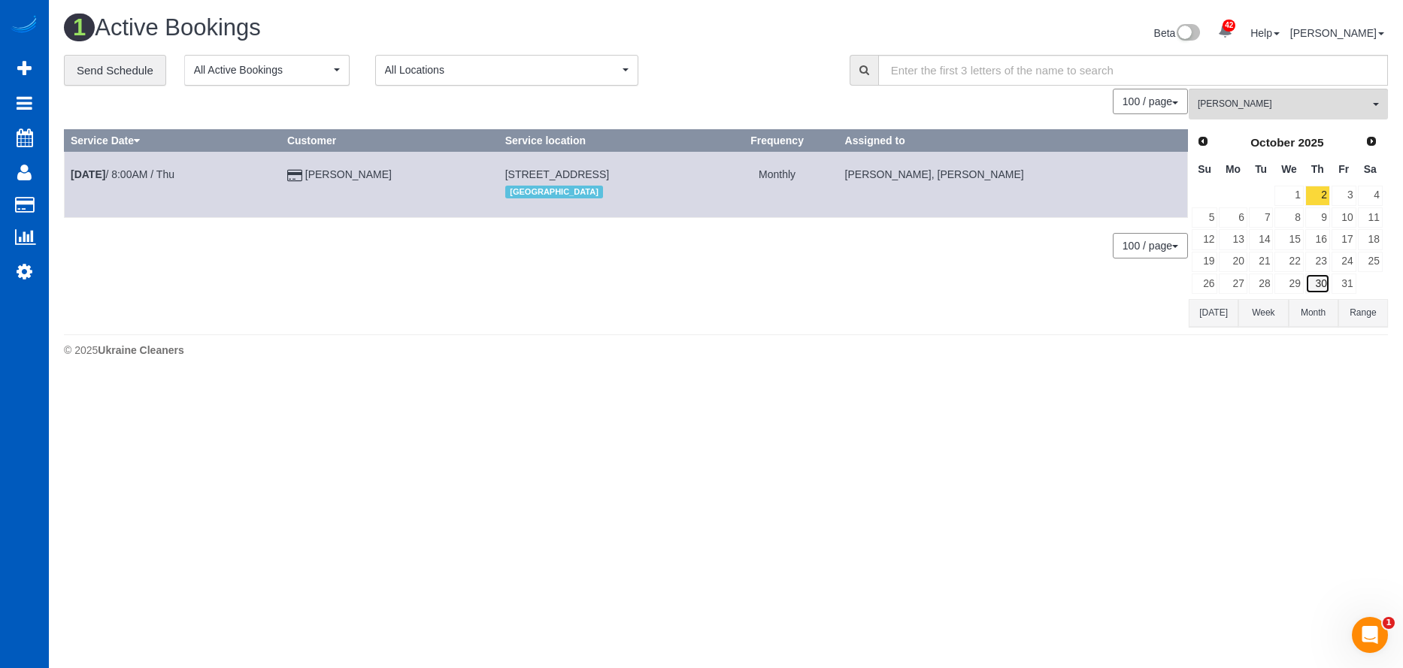
click at [1325, 283] on link "30" at bounding box center [1317, 284] width 25 height 20
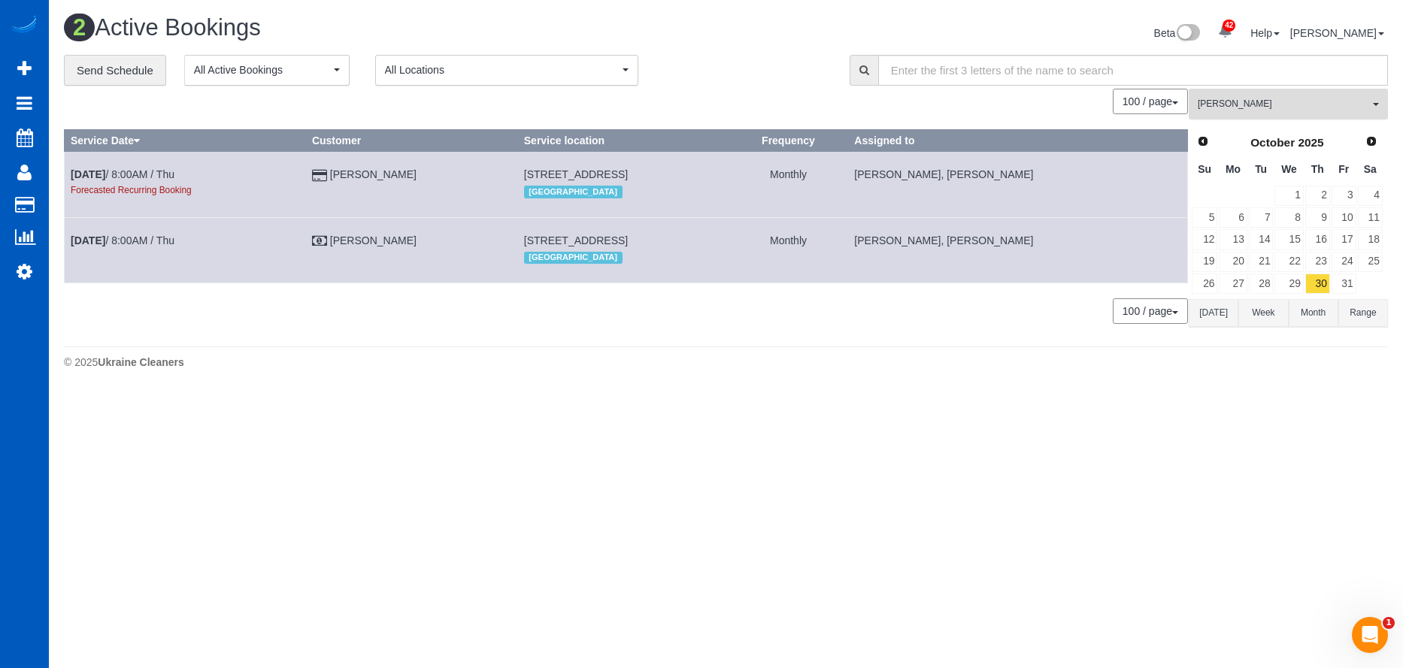
click at [1248, 105] on span "Kateryna Maherovska" at bounding box center [1283, 104] width 171 height 13
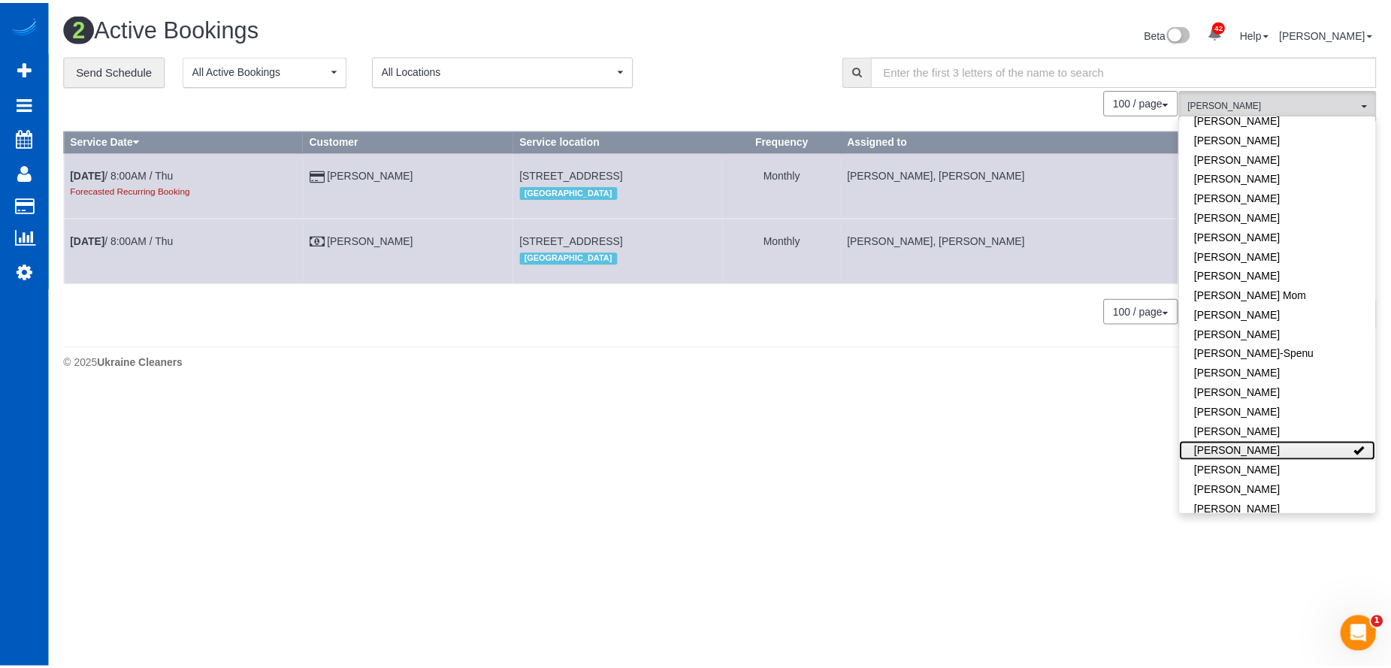
scroll to position [0, 0]
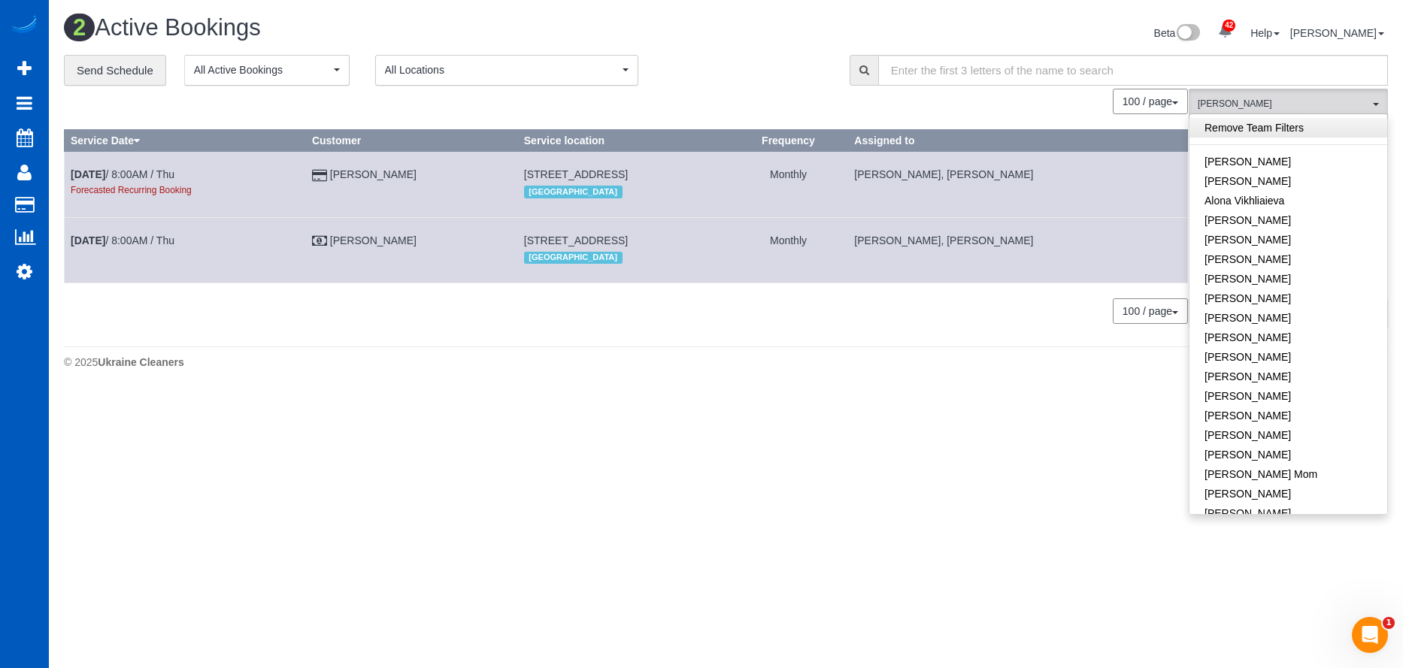
click at [1294, 123] on link "Remove Team Filters" at bounding box center [1288, 128] width 198 height 20
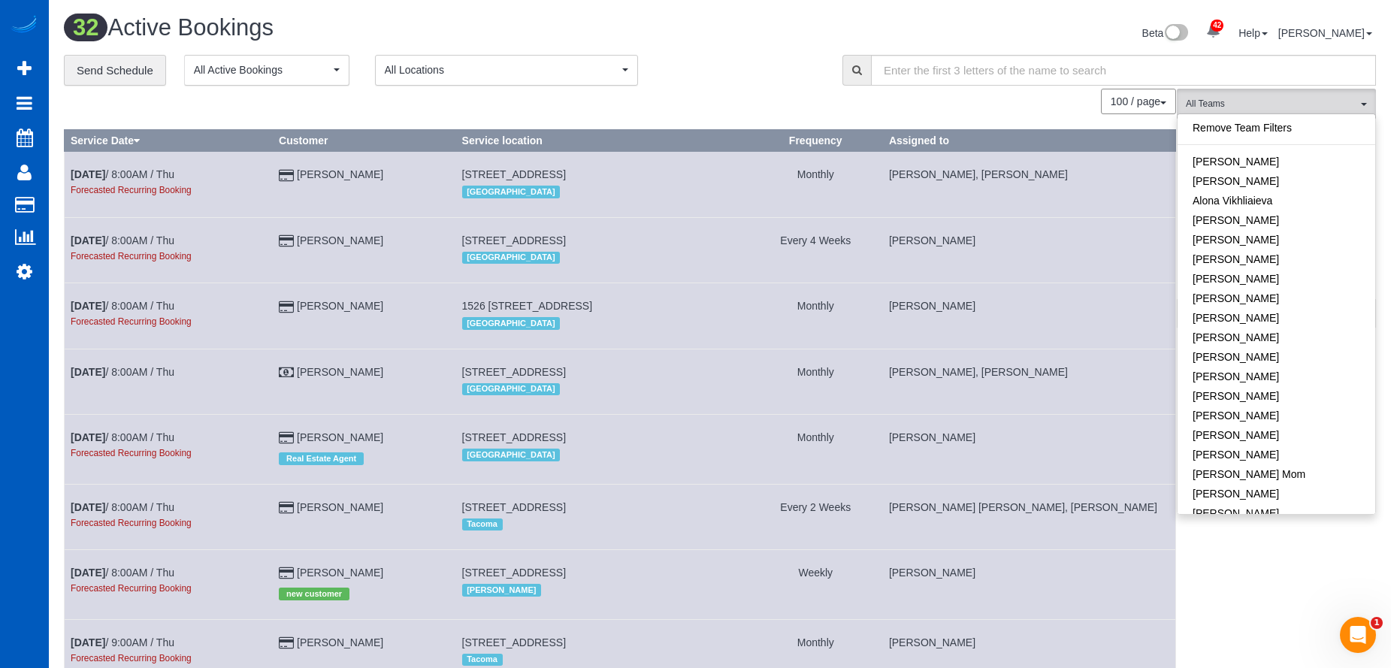
click at [883, 37] on div "Beta 42 Your Notifications You have 0 alerts × You have 1 to charge for 09/27/2…" at bounding box center [1054, 35] width 668 height 40
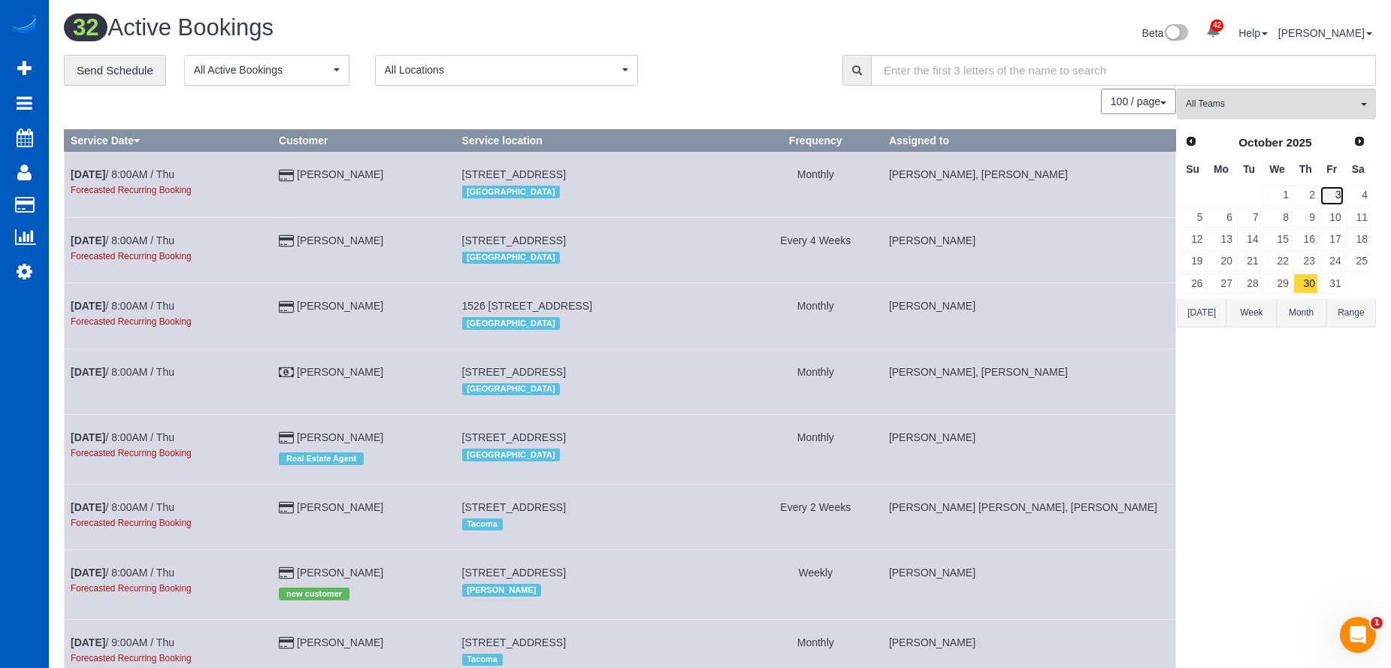
click at [1337, 193] on link "3" at bounding box center [1332, 196] width 25 height 20
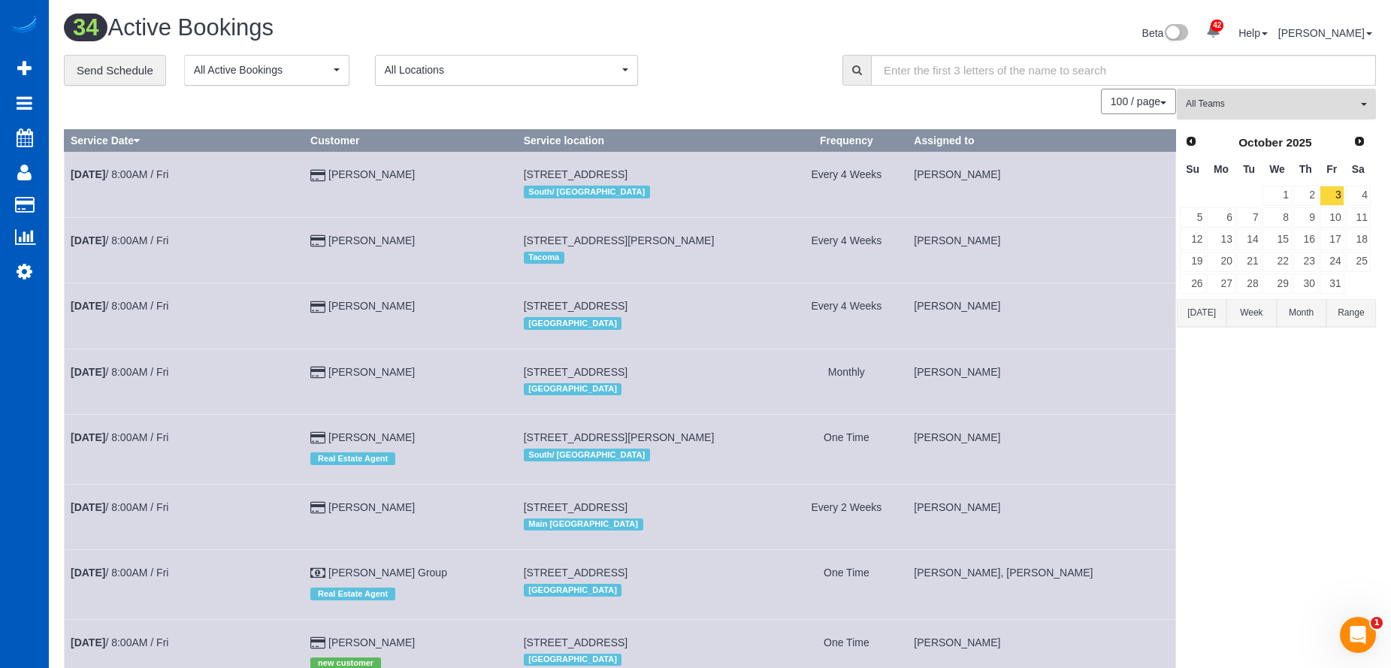
click at [1250, 90] on button "All Teams" at bounding box center [1276, 104] width 199 height 31
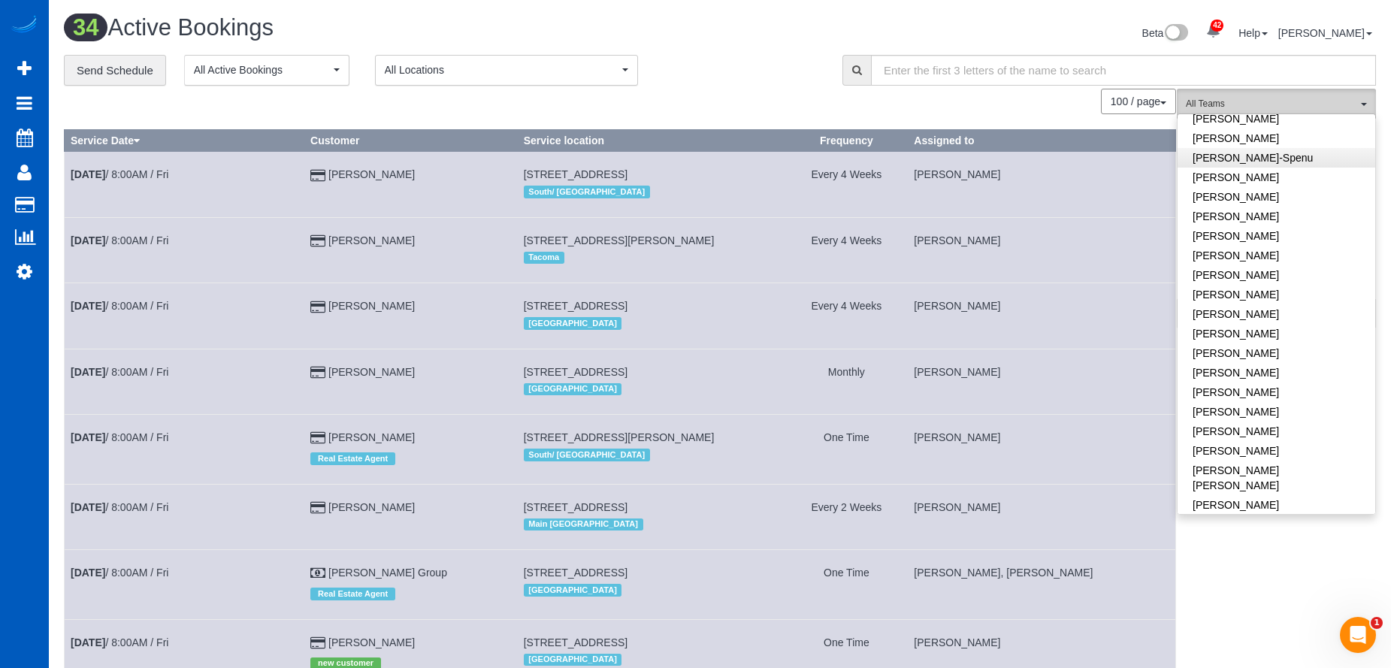
scroll to position [376, 0]
click at [1312, 138] on link "[PERSON_NAME]" at bounding box center [1277, 138] width 198 height 20
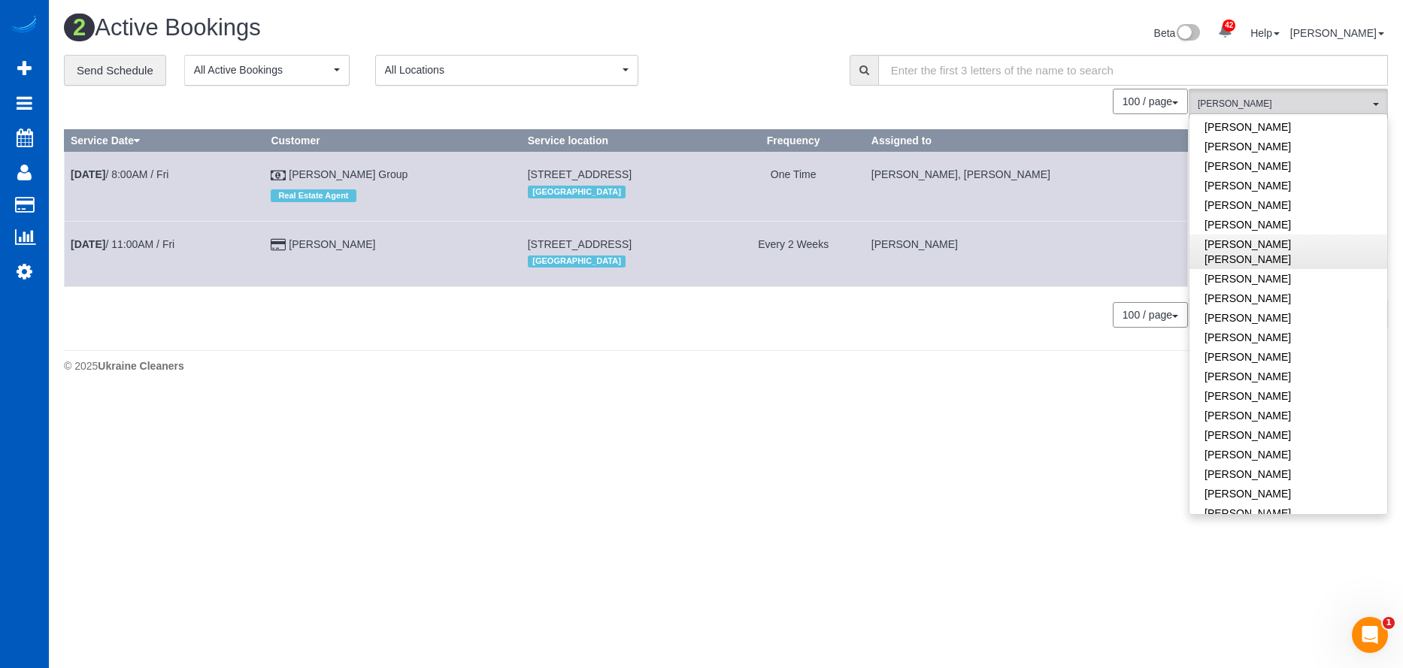
scroll to position [526, 0]
click at [1310, 272] on link "[PERSON_NAME]" at bounding box center [1288, 281] width 198 height 20
click at [787, 96] on div "100 / page 10 / page 20 / page 30 / page 40 / page 50 / page 100 / page" at bounding box center [626, 102] width 1124 height 26
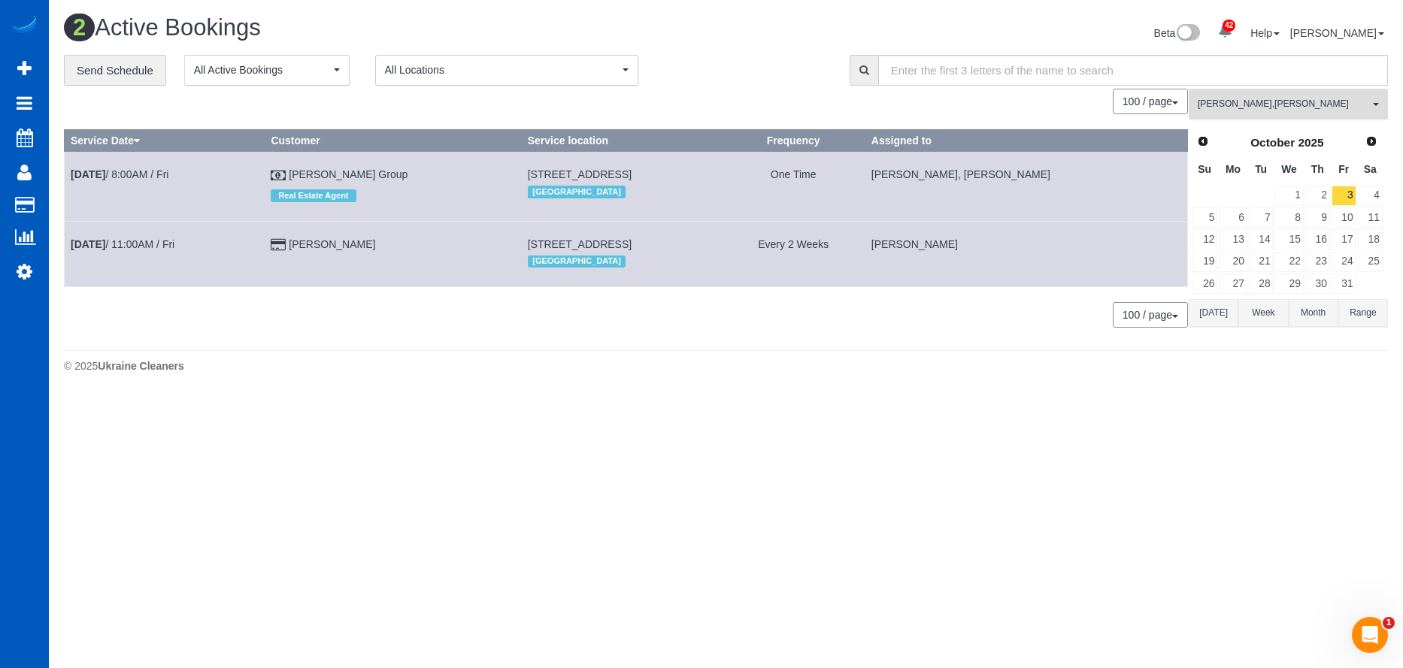
click at [1259, 107] on span "Irina Shamrai , Miliena Shchokina" at bounding box center [1283, 104] width 171 height 13
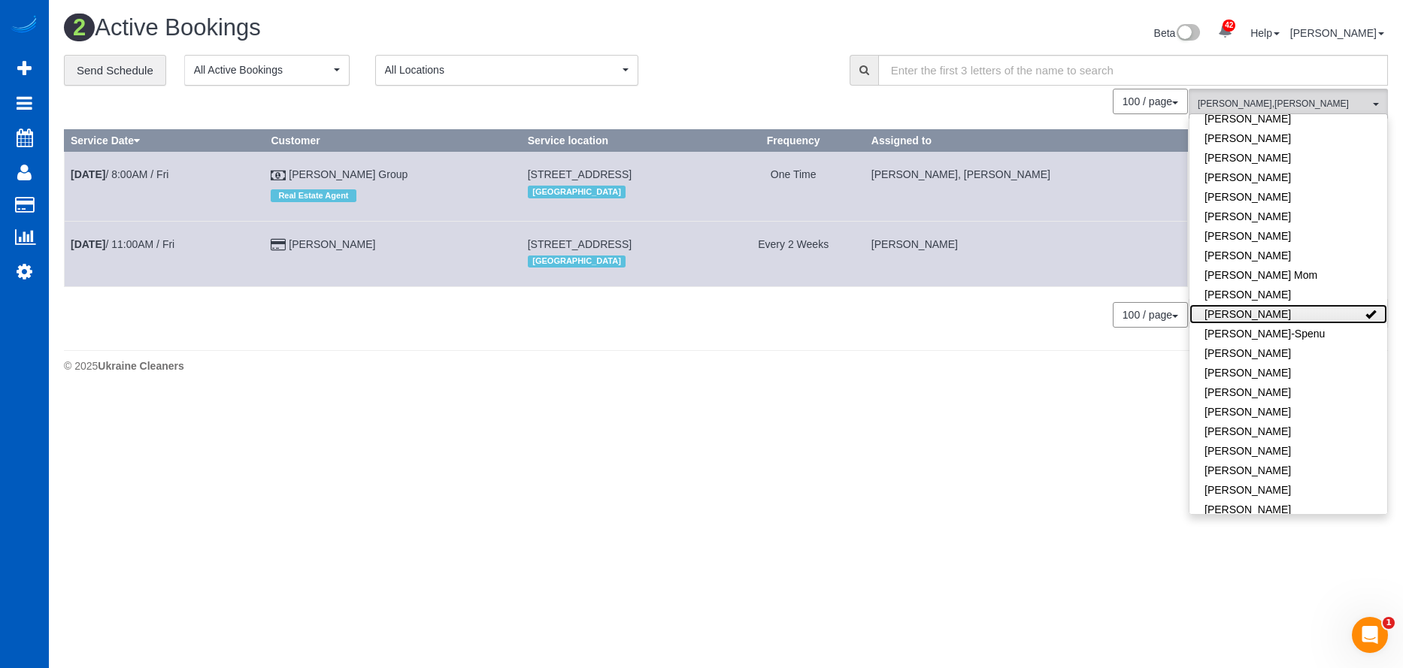
click at [1342, 319] on link "Irina Shamrai" at bounding box center [1288, 314] width 198 height 20
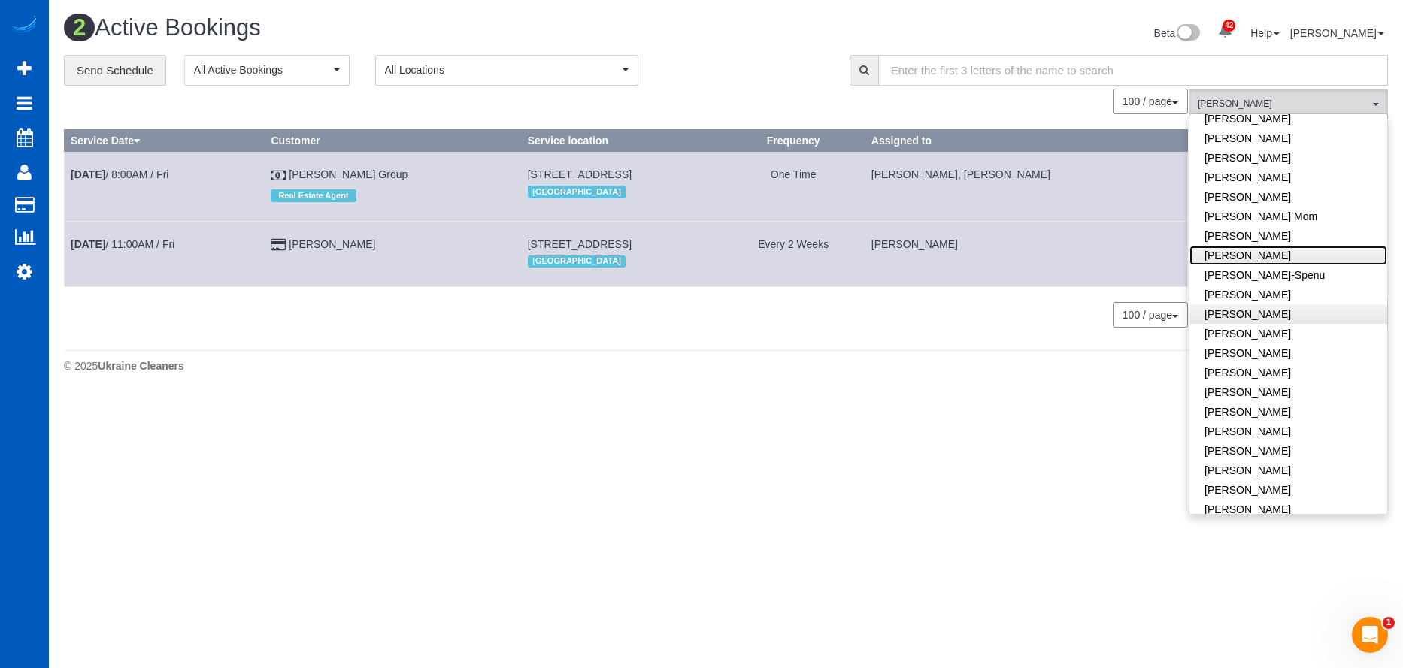
scroll to position [350, 0]
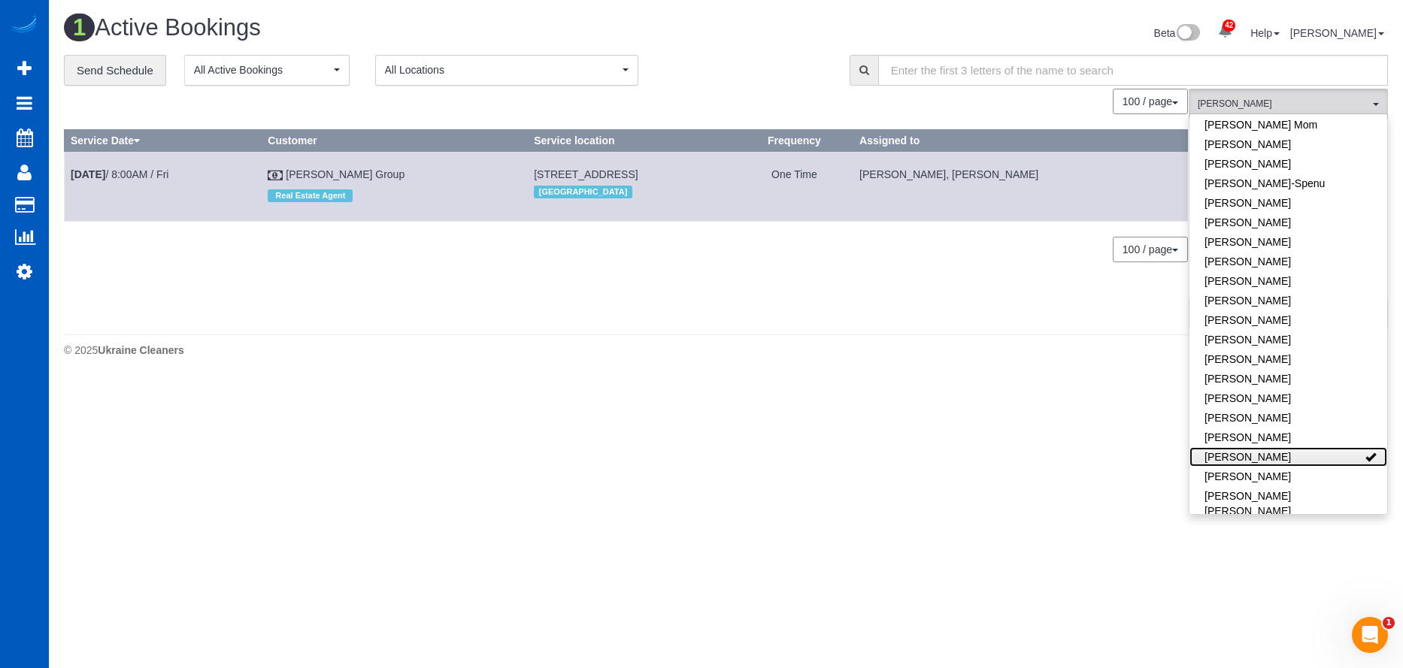
click at [1321, 450] on link "Miliena Shchokina" at bounding box center [1288, 457] width 198 height 20
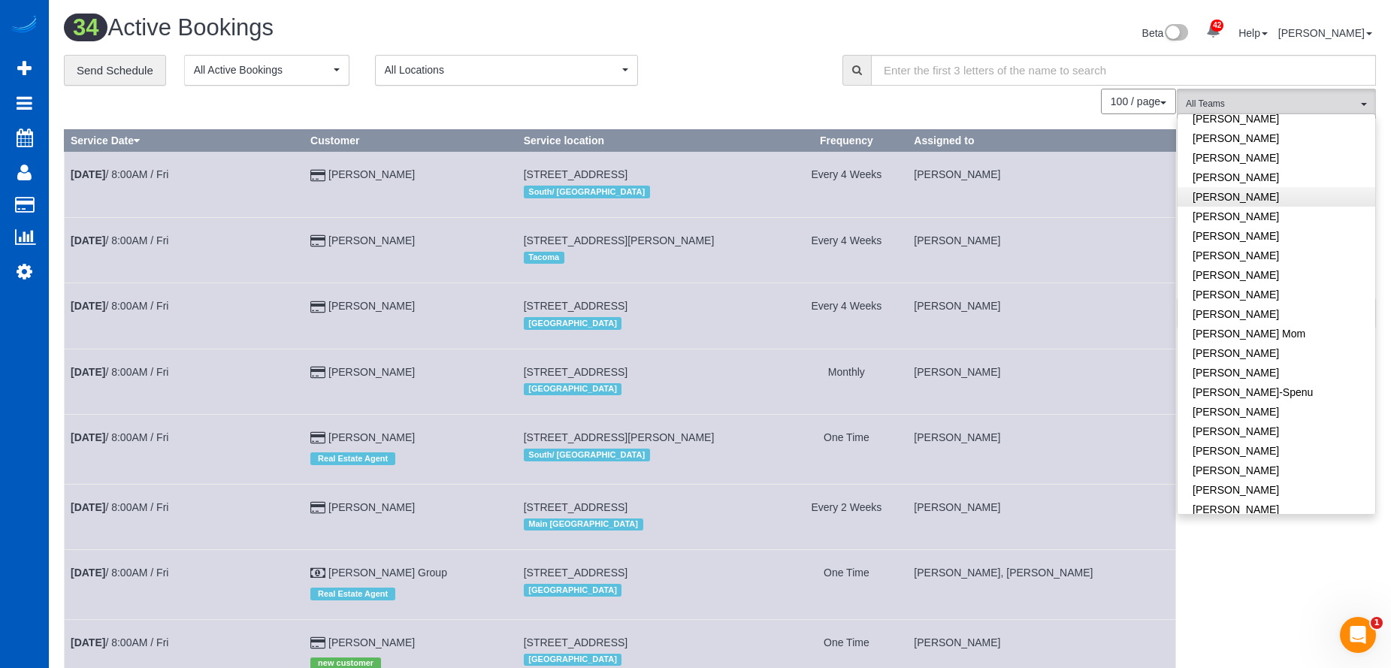
scroll to position [274, 0]
click at [1297, 434] on link "Liudmyla Krevska" at bounding box center [1277, 435] width 198 height 20
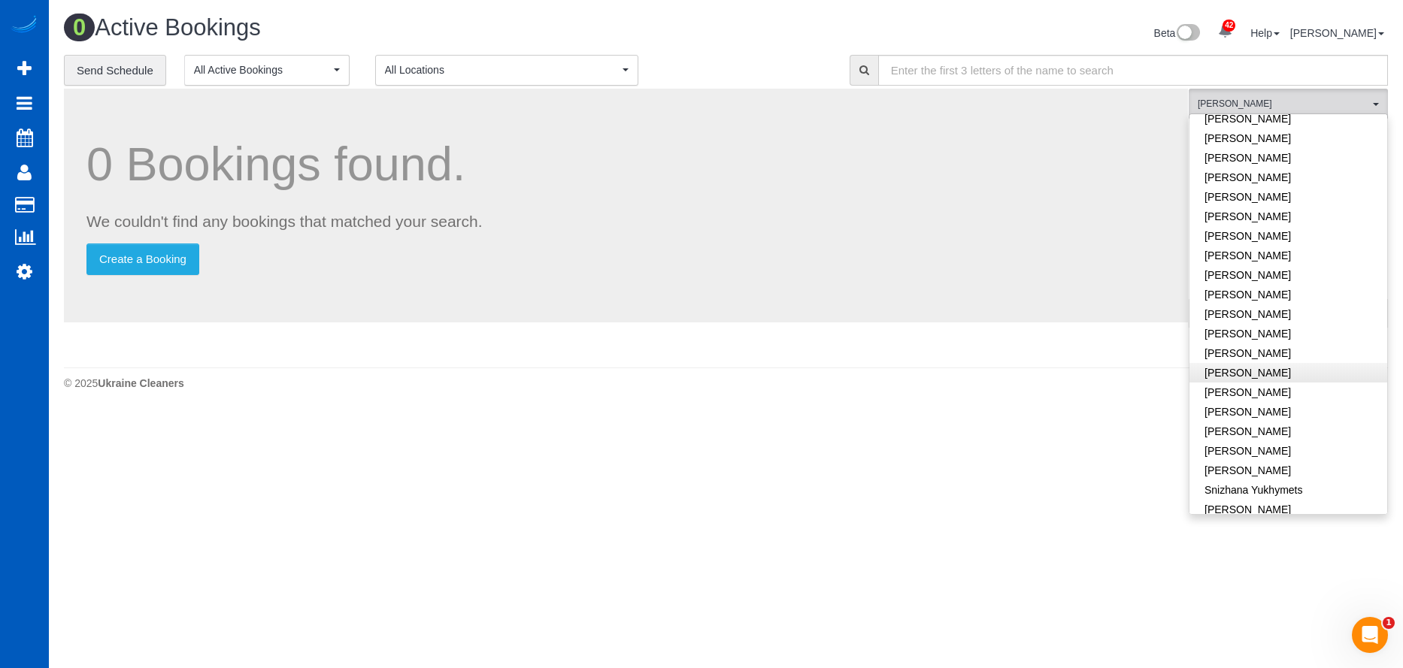
scroll to position [725, 0]
click at [1316, 360] on link "Olena Stratonova" at bounding box center [1288, 370] width 198 height 20
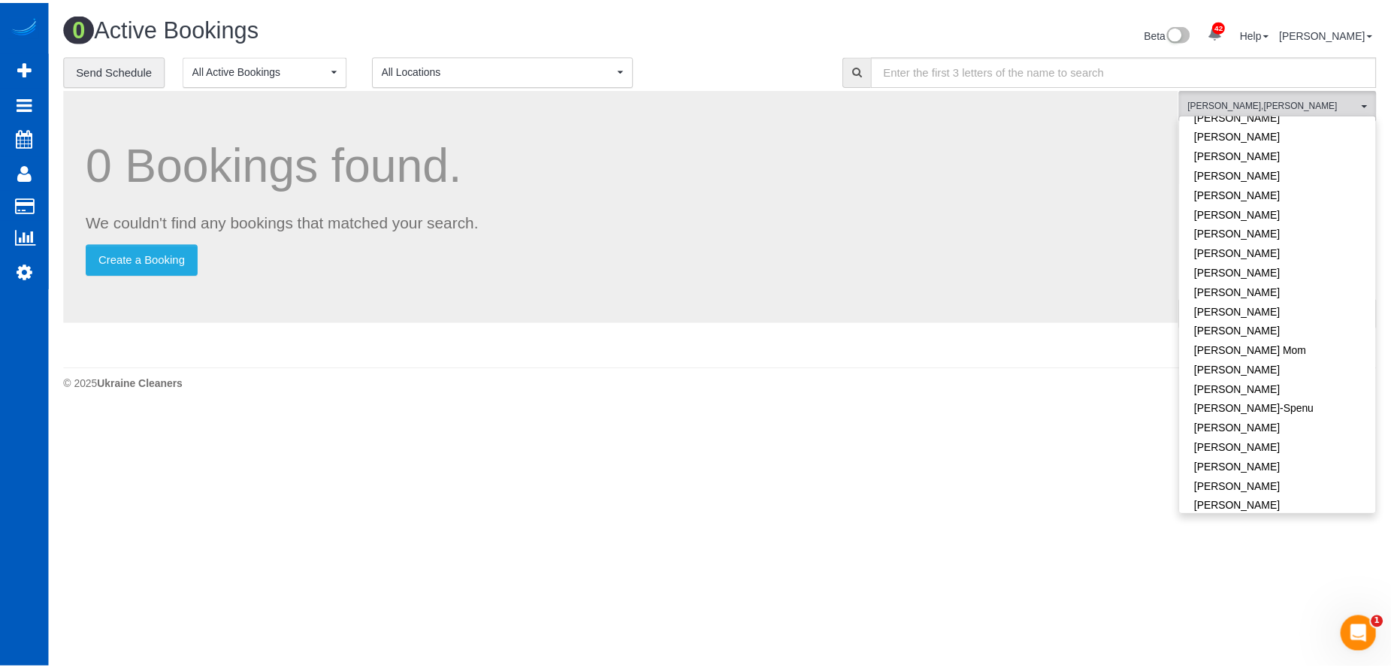
scroll to position [0, 0]
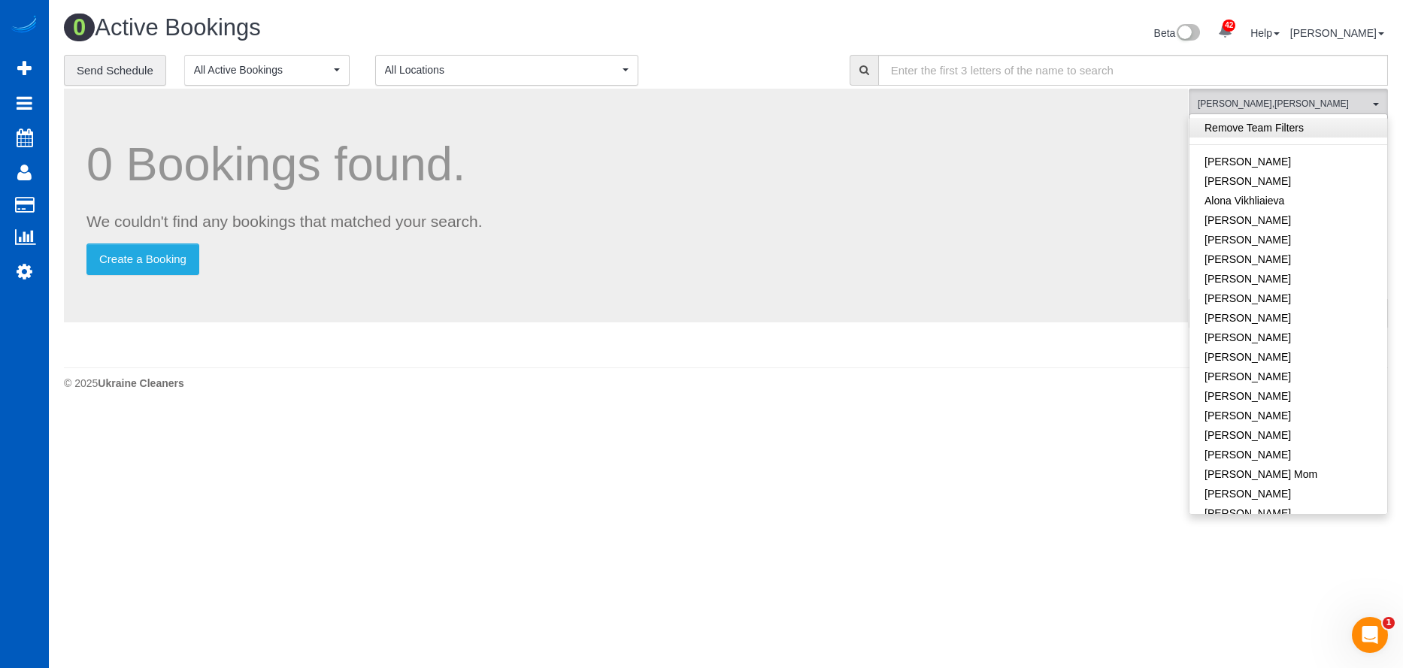
click at [1317, 127] on link "Remove Team Filters" at bounding box center [1288, 128] width 198 height 20
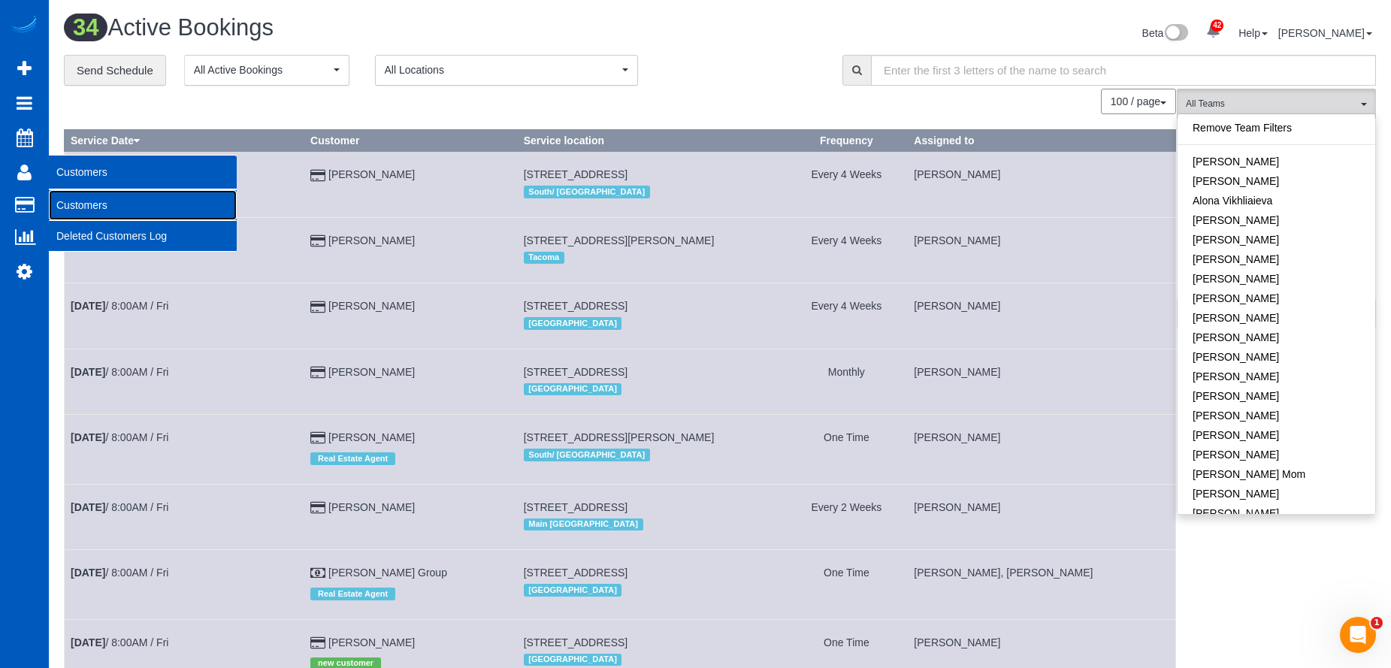
click at [77, 207] on link "Customers" at bounding box center [143, 205] width 188 height 30
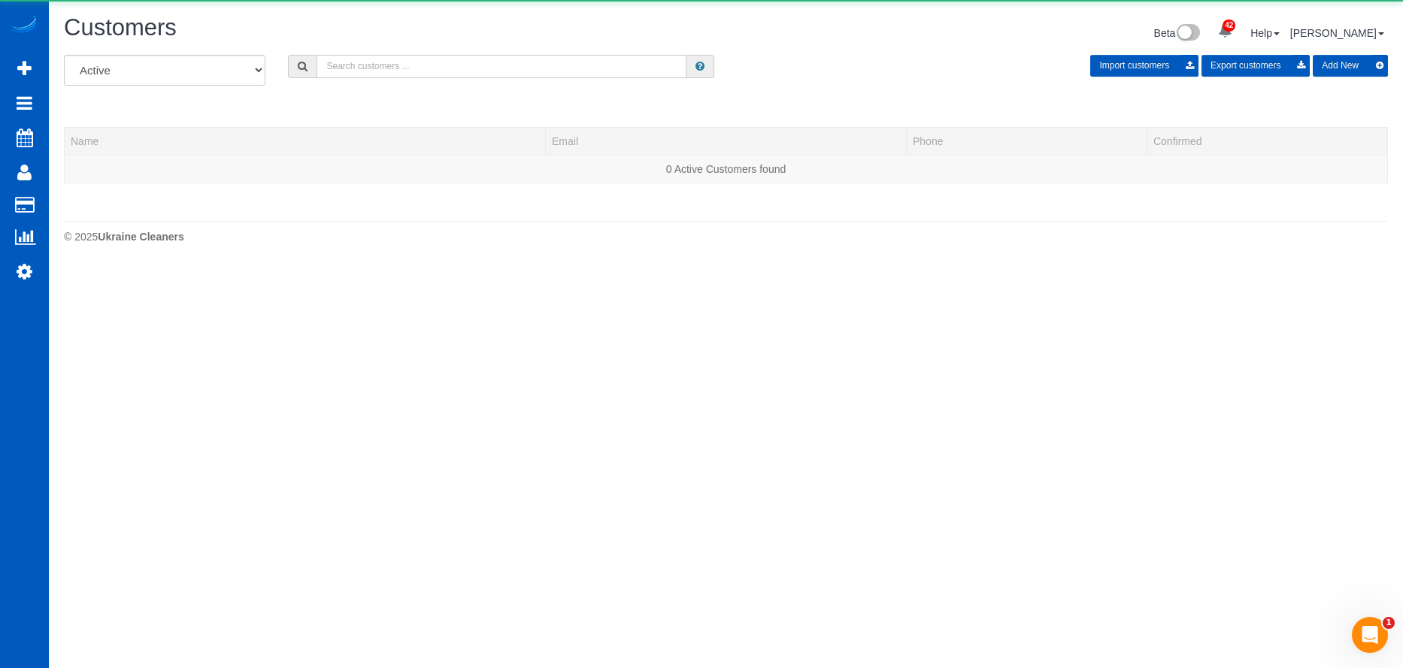
click at [410, 68] on input "text" at bounding box center [501, 66] width 370 height 23
paste input "dardis4582@gmail.com"
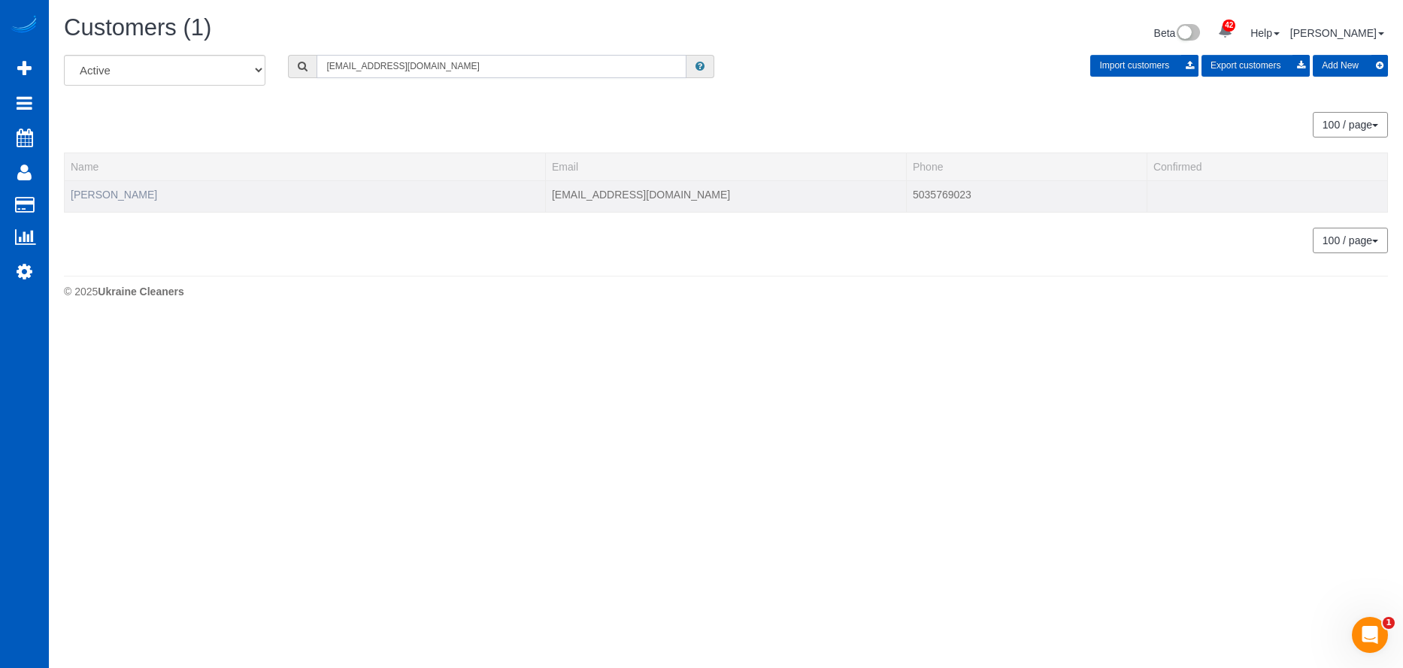
type input "dardis4582@gmail.com"
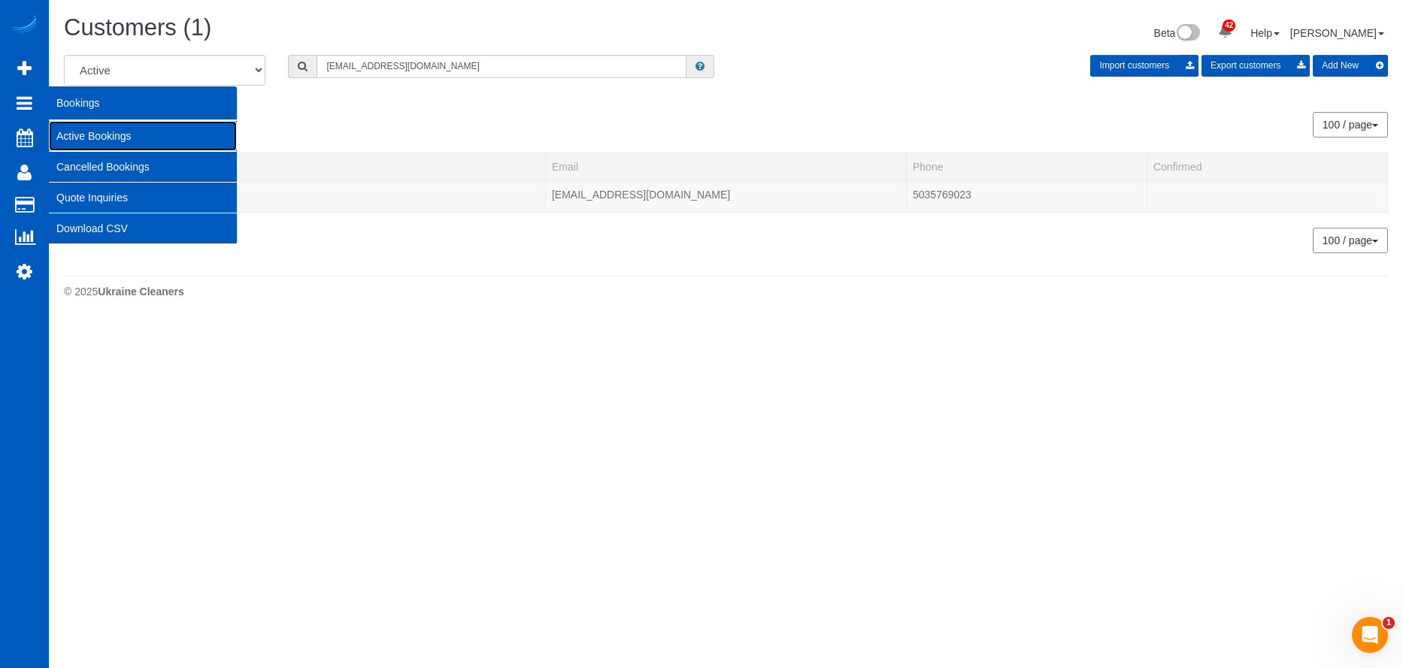
click at [62, 135] on link "Active Bookings" at bounding box center [143, 136] width 188 height 30
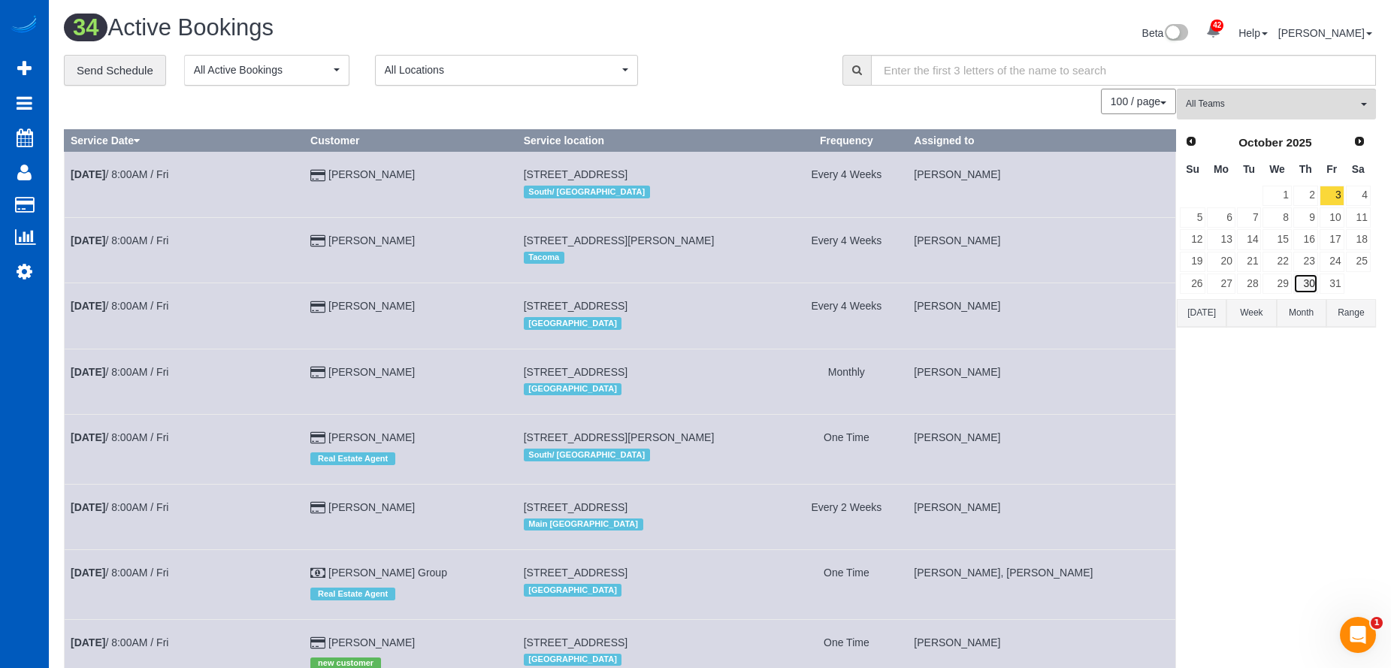
click at [1311, 278] on link "30" at bounding box center [1306, 284] width 25 height 20
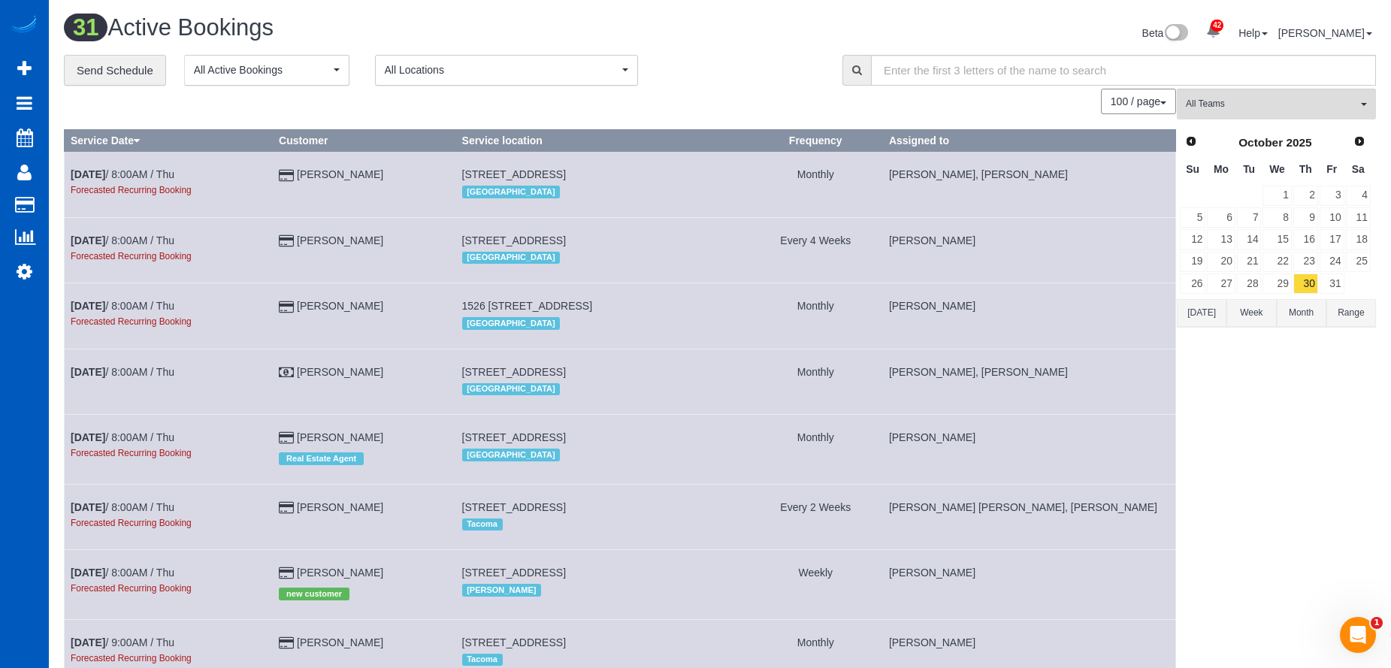
click at [728, 75] on div "**********" at bounding box center [442, 71] width 756 height 32
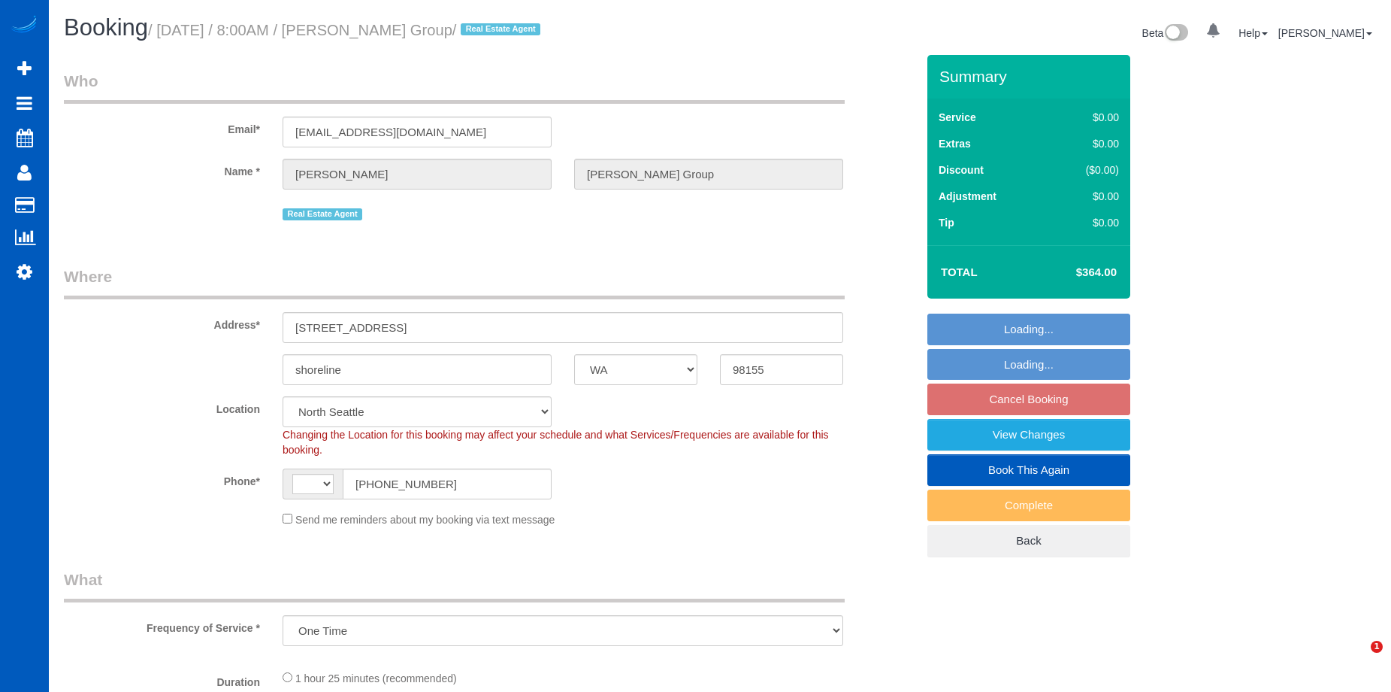
select select "WA"
select select "string:US"
select select "spot1"
select select "number:10"
select select "199"
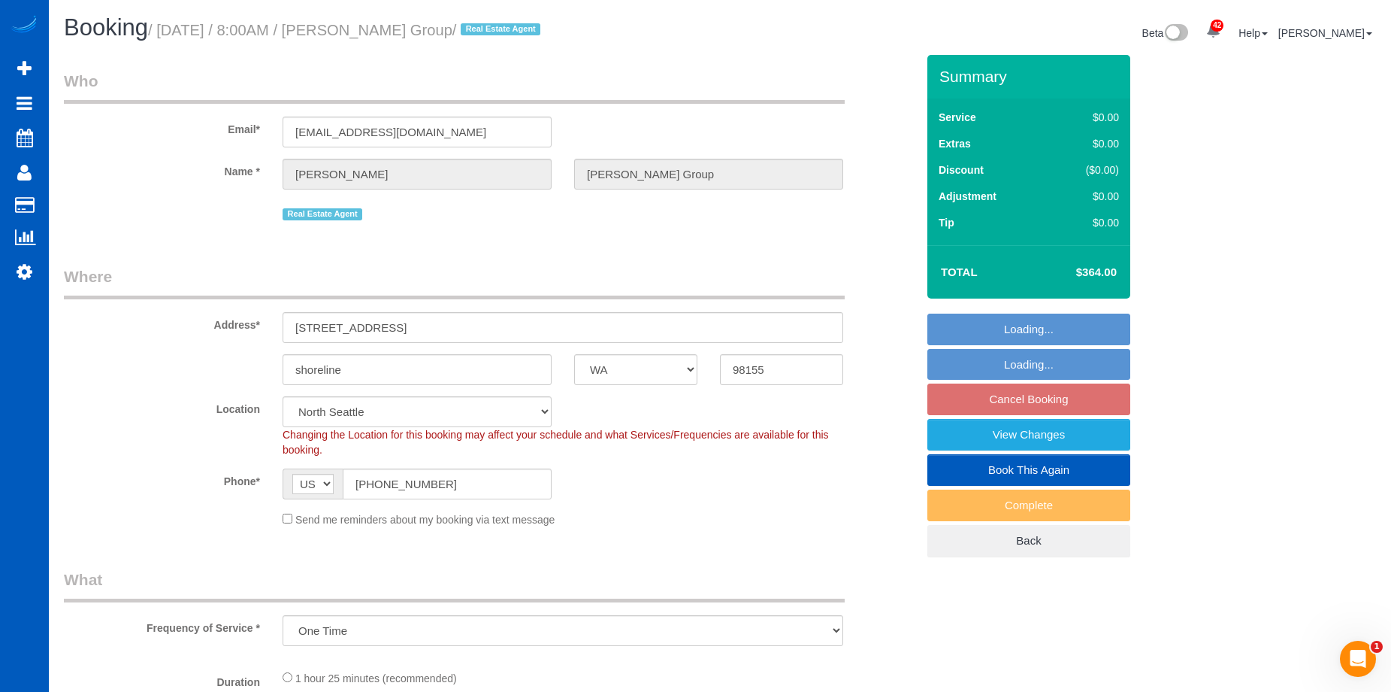
select select "3"
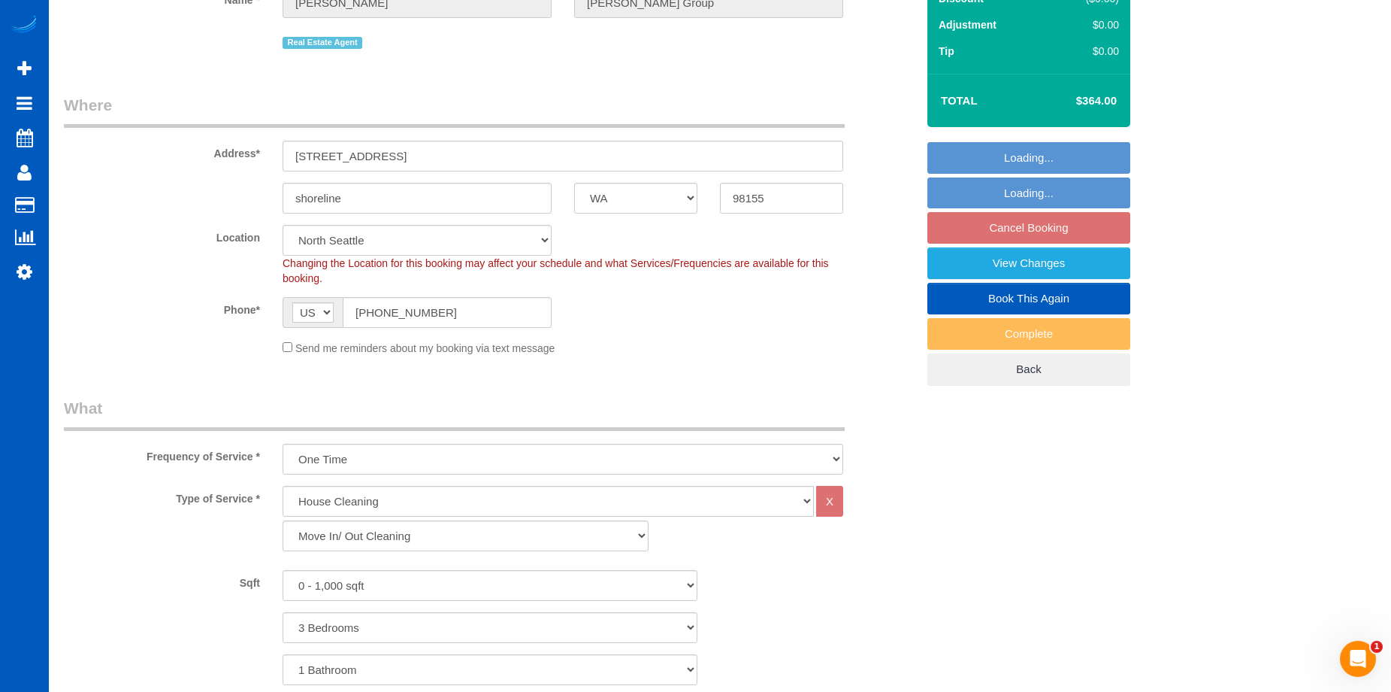
select select "object:1183"
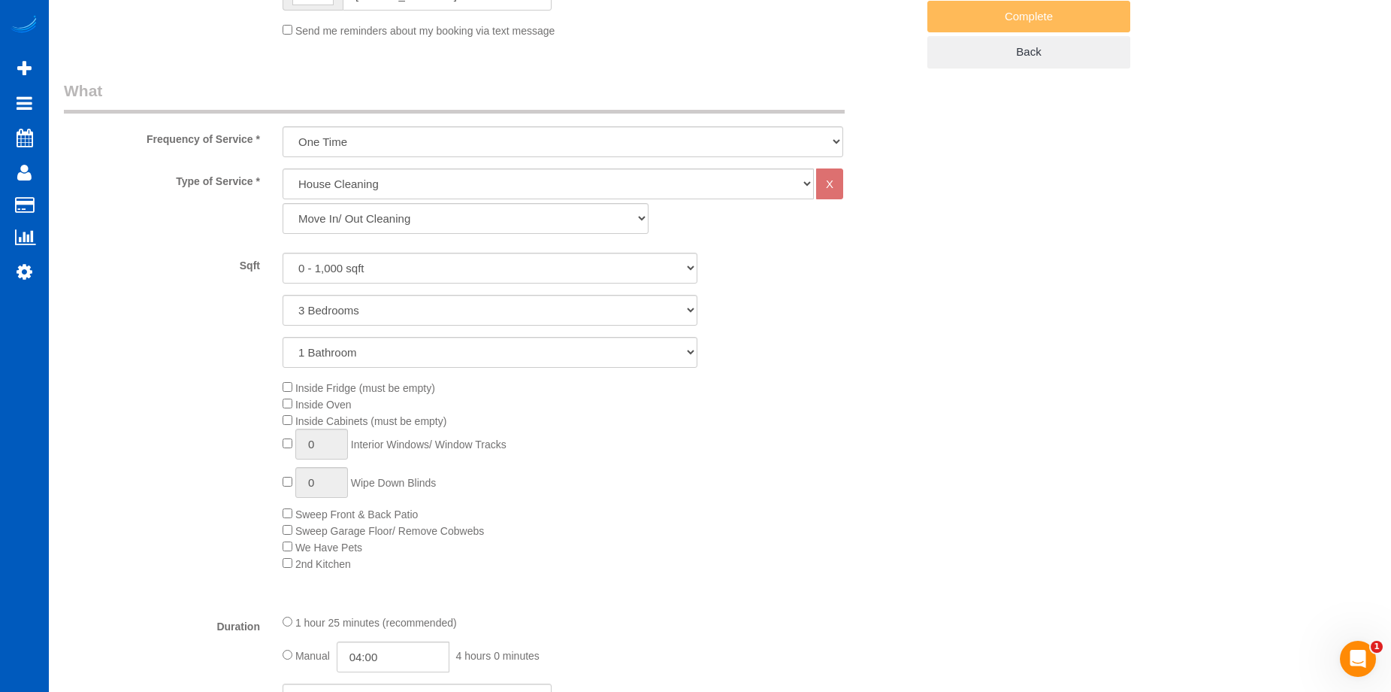
select select "3"
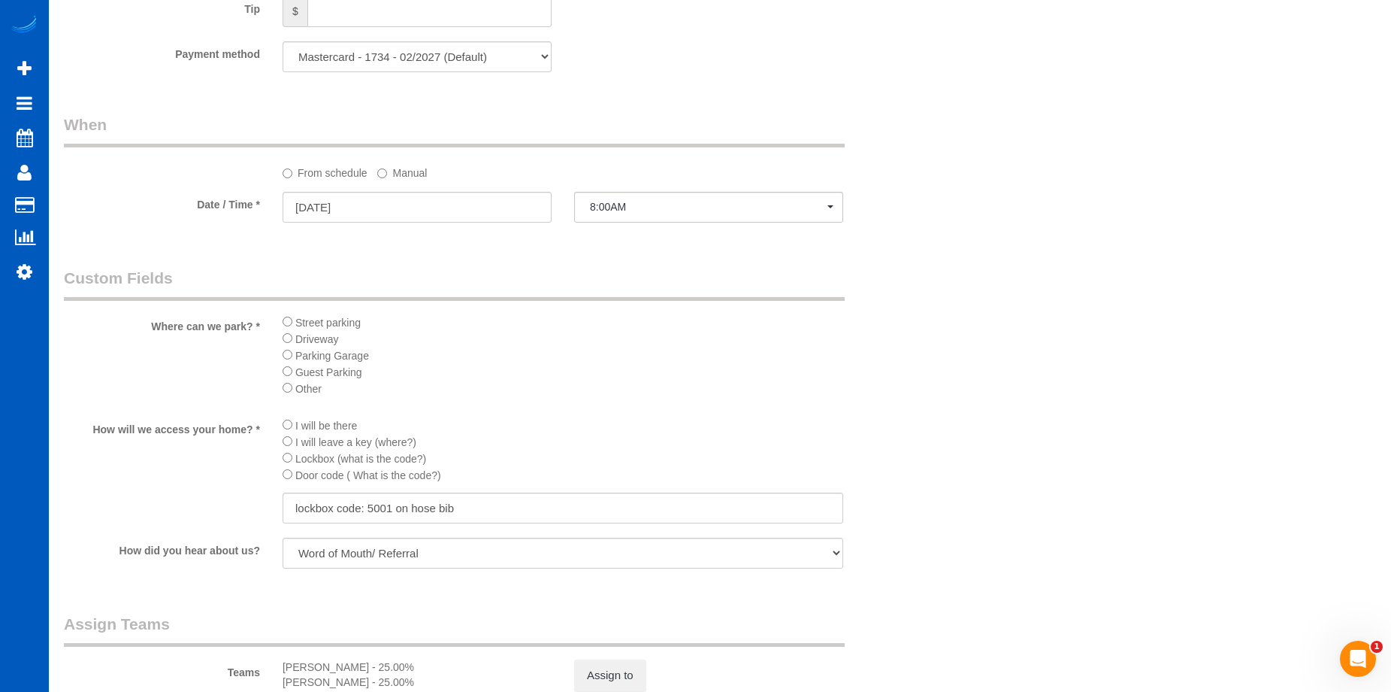
scroll to position [1278, 0]
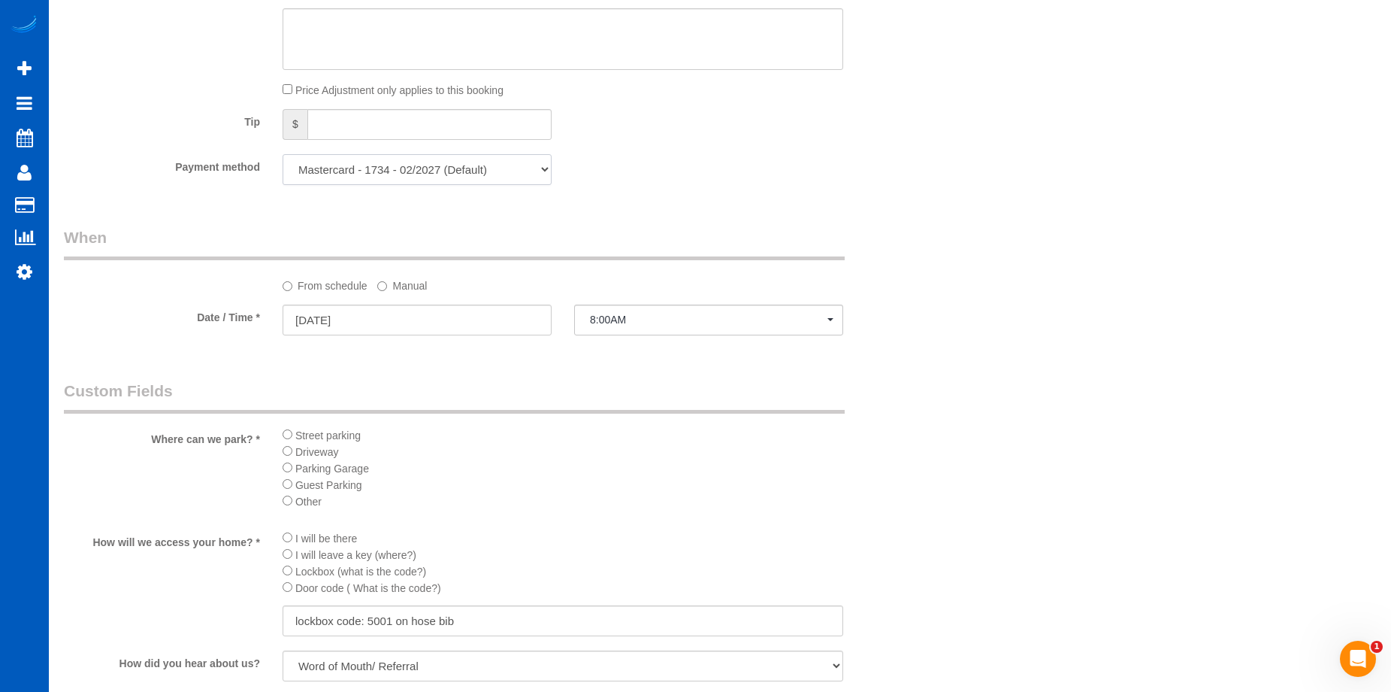
click at [507, 171] on select "Mastercard - 1734 - 02/2027 (Default) Add Credit Card ─────────────── Cash Chec…" at bounding box center [417, 169] width 269 height 31
select select "string:cash"
click at [283, 154] on select "Mastercard - 1734 - 02/2027 (Default) Add Credit Card ─────────────── Cash Chec…" at bounding box center [417, 169] width 269 height 31
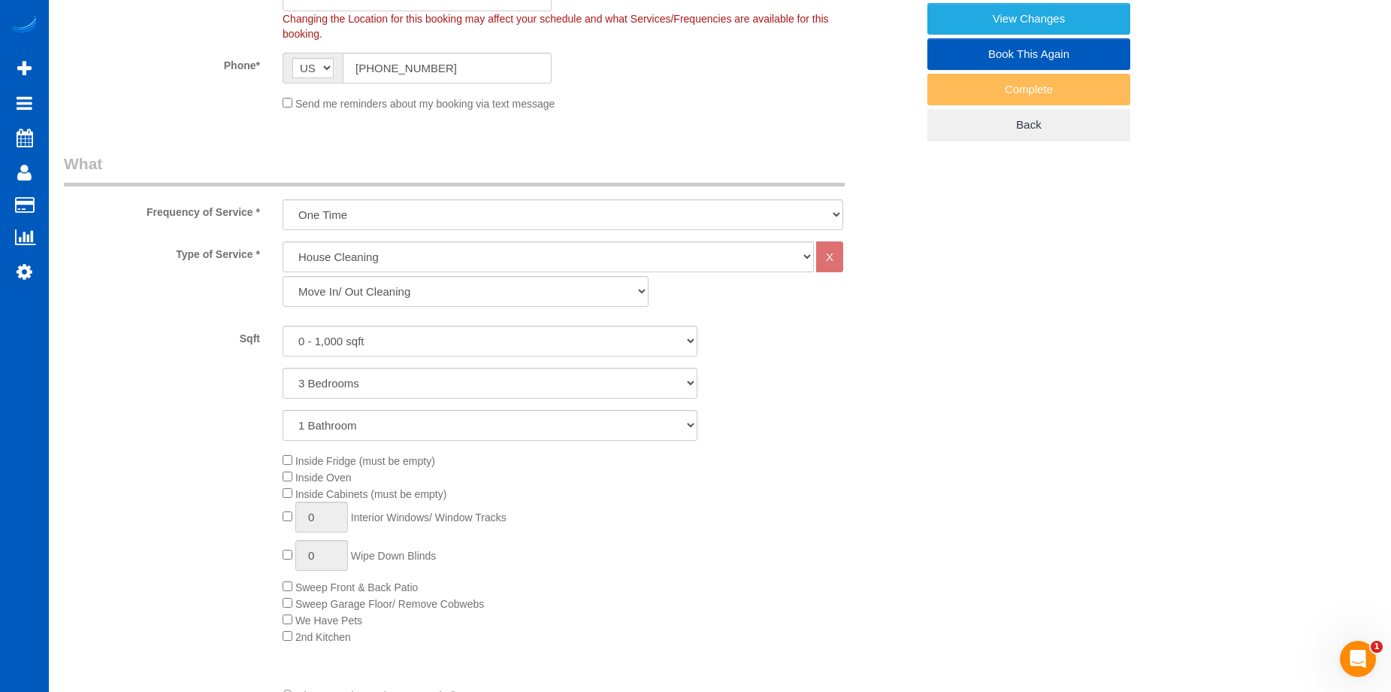
scroll to position [115, 0]
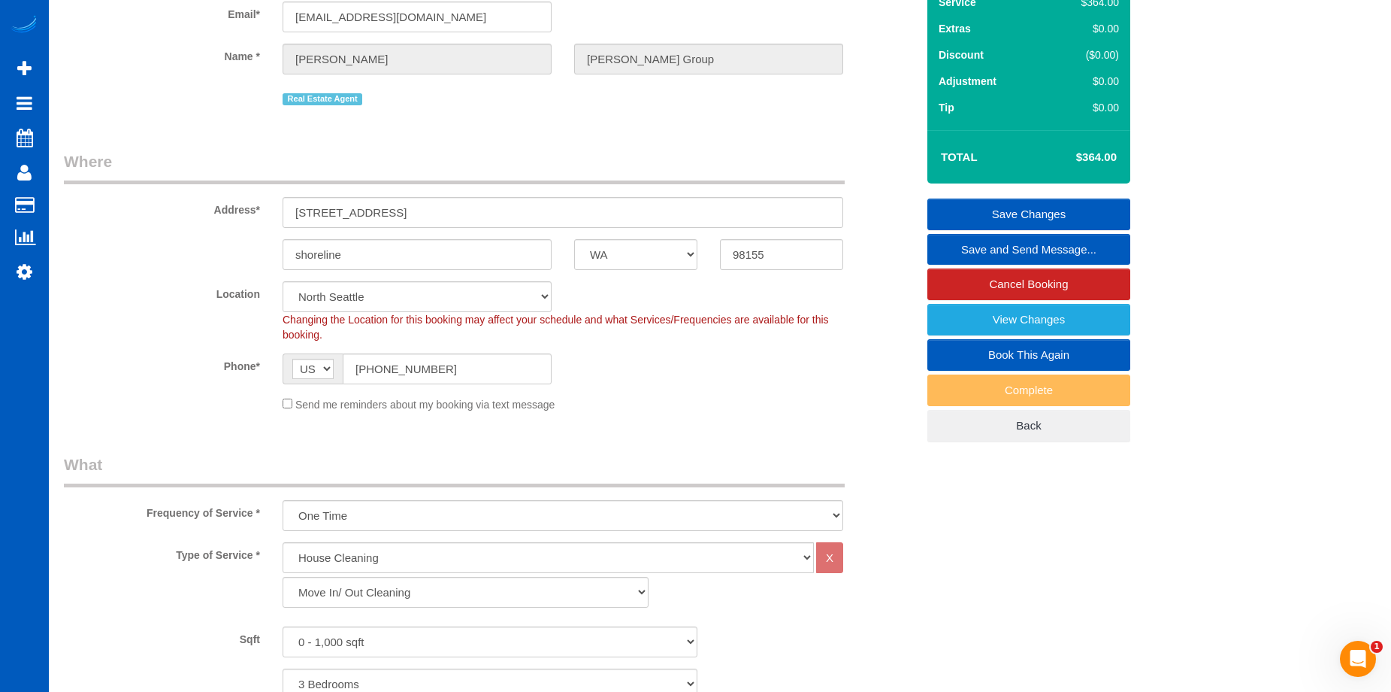
click at [952, 209] on link "Save Changes" at bounding box center [1029, 214] width 203 height 32
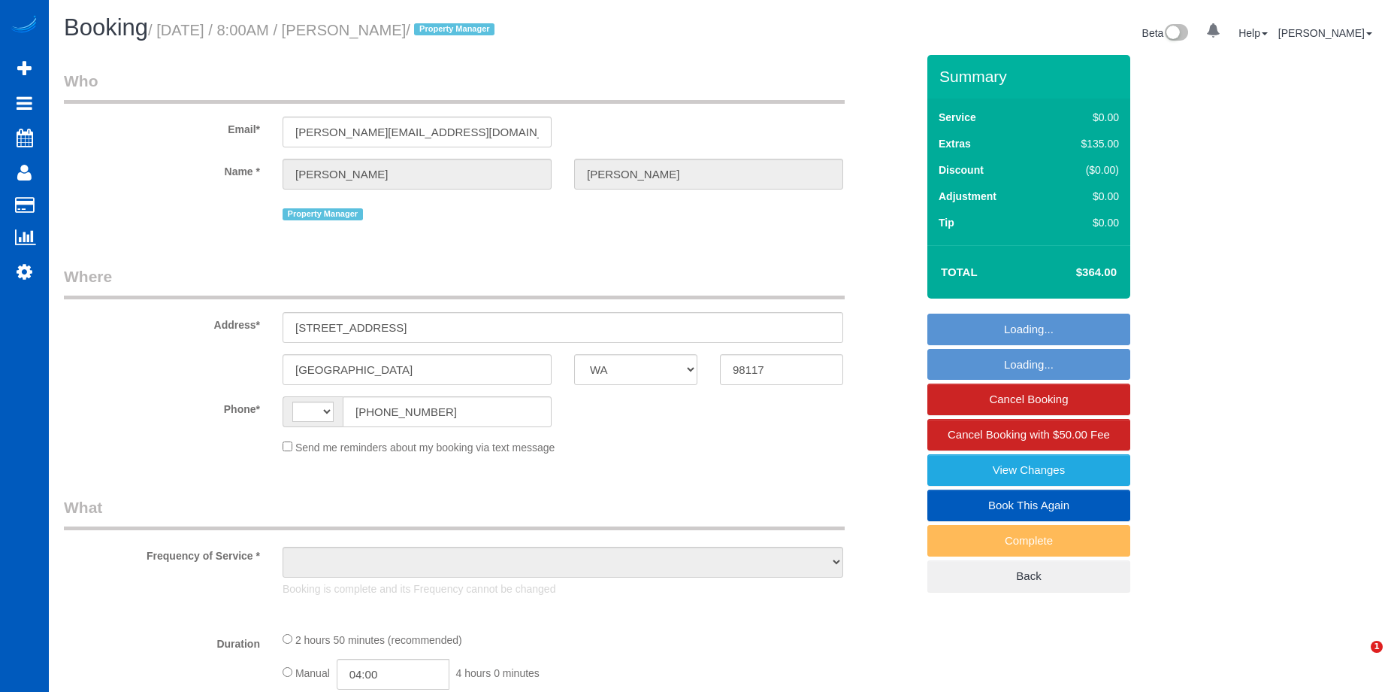
select select "WA"
select select "object:495"
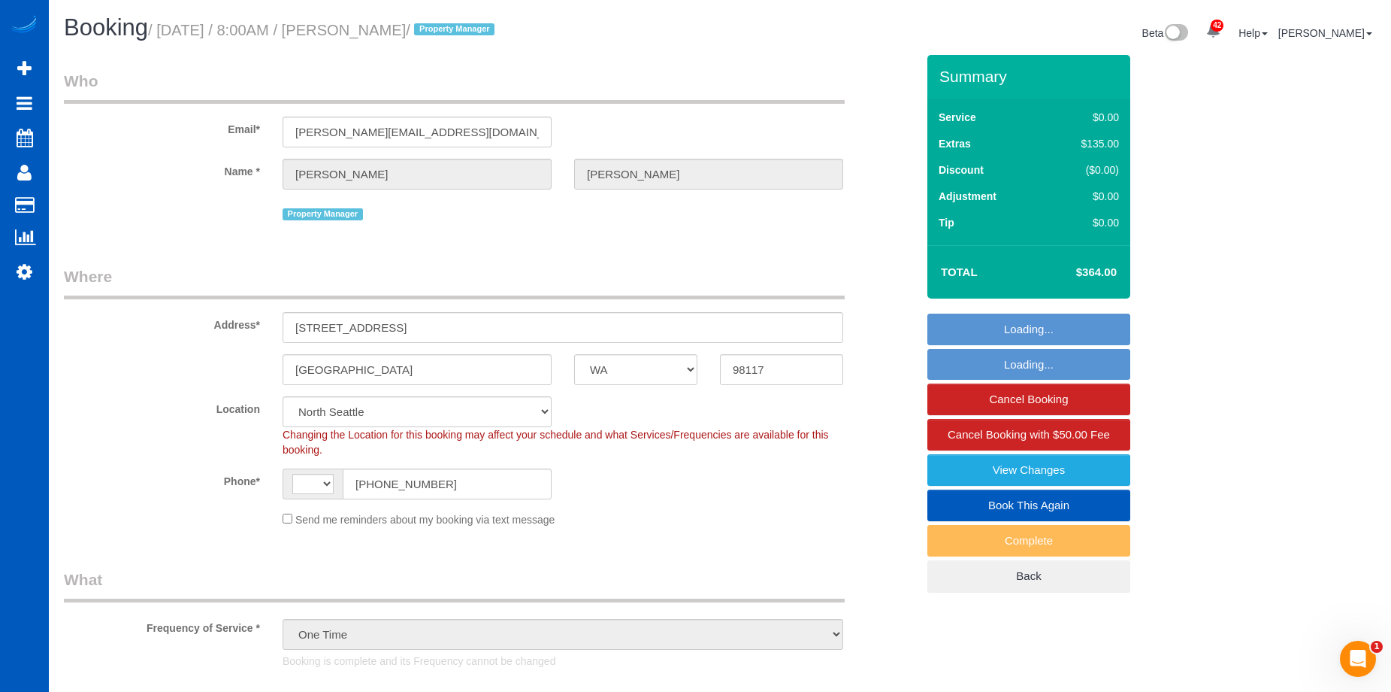
select select "string:[GEOGRAPHIC_DATA]"
select select "199"
select select "2"
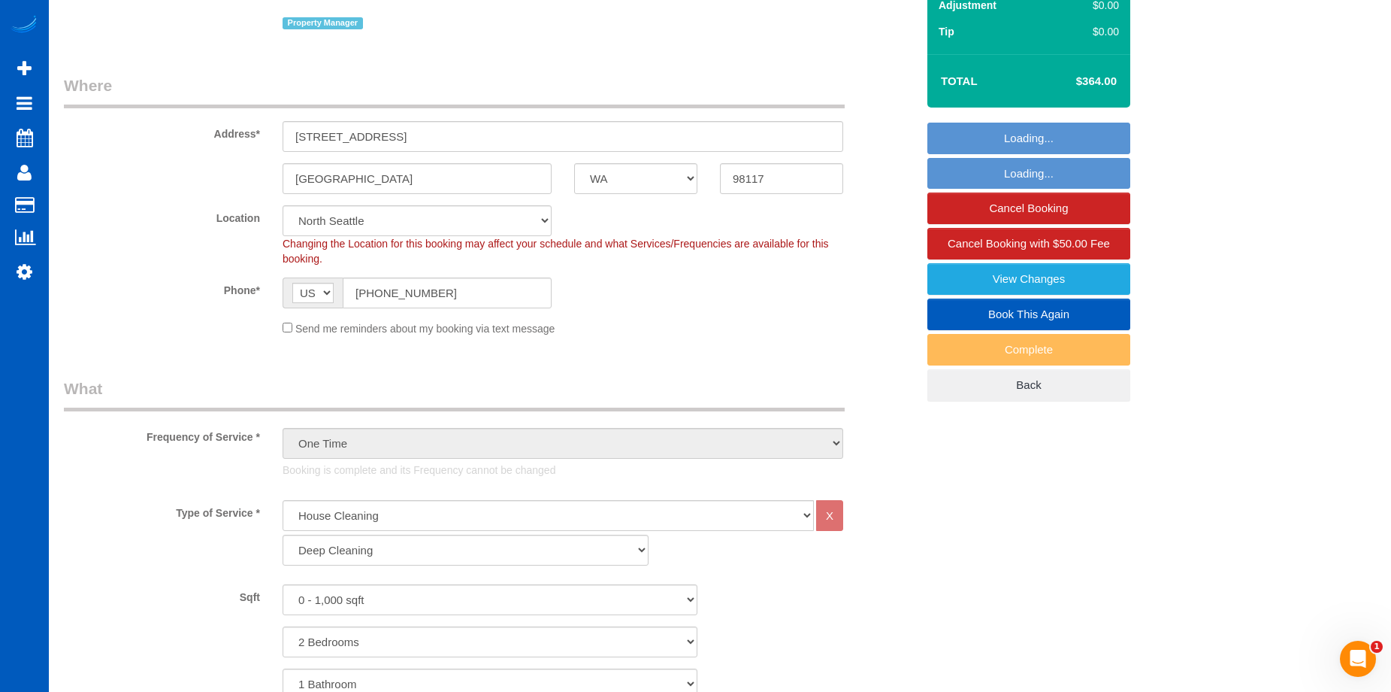
select select "spot1"
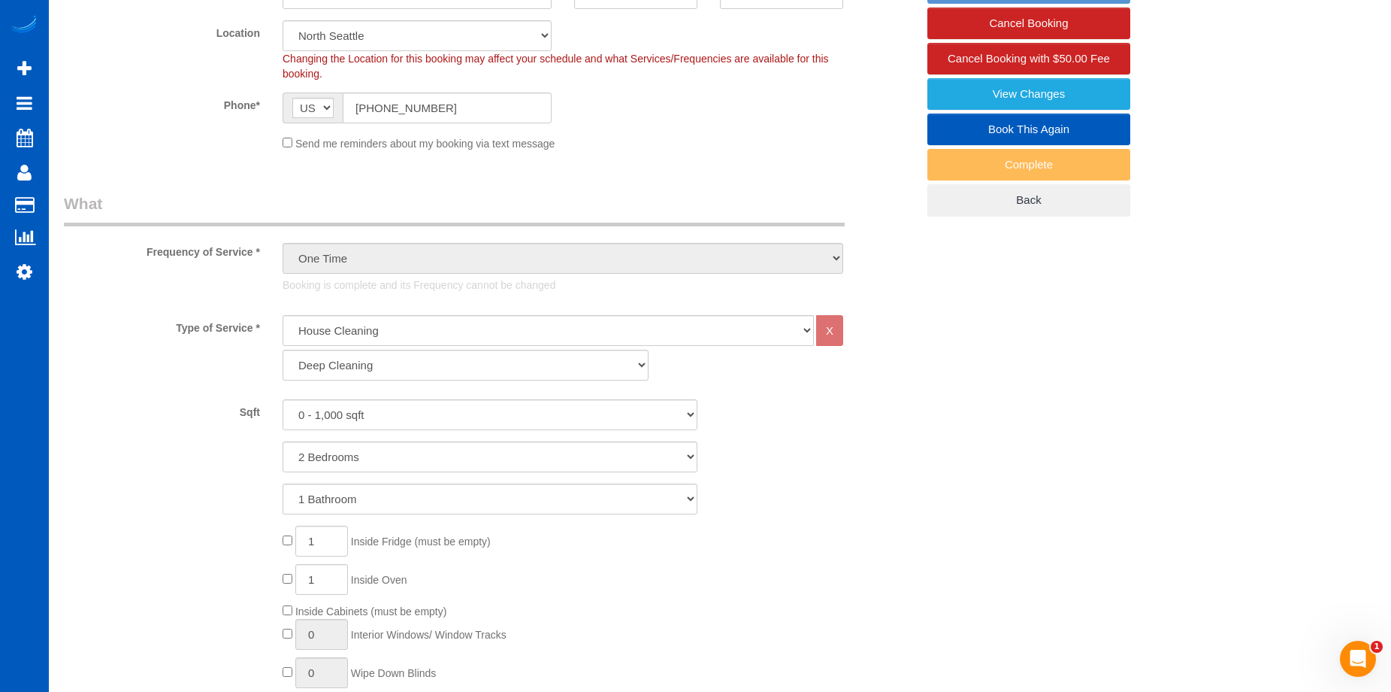
select select "object:1270"
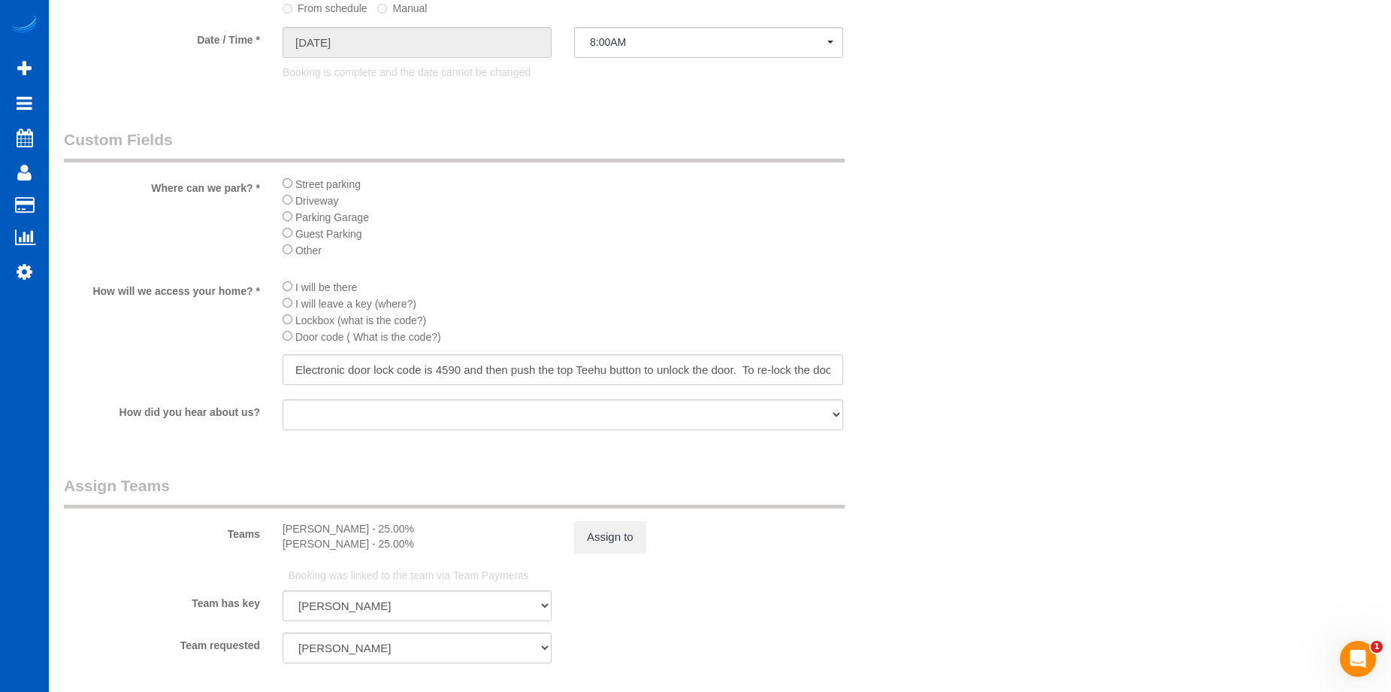
scroll to position [1879, 0]
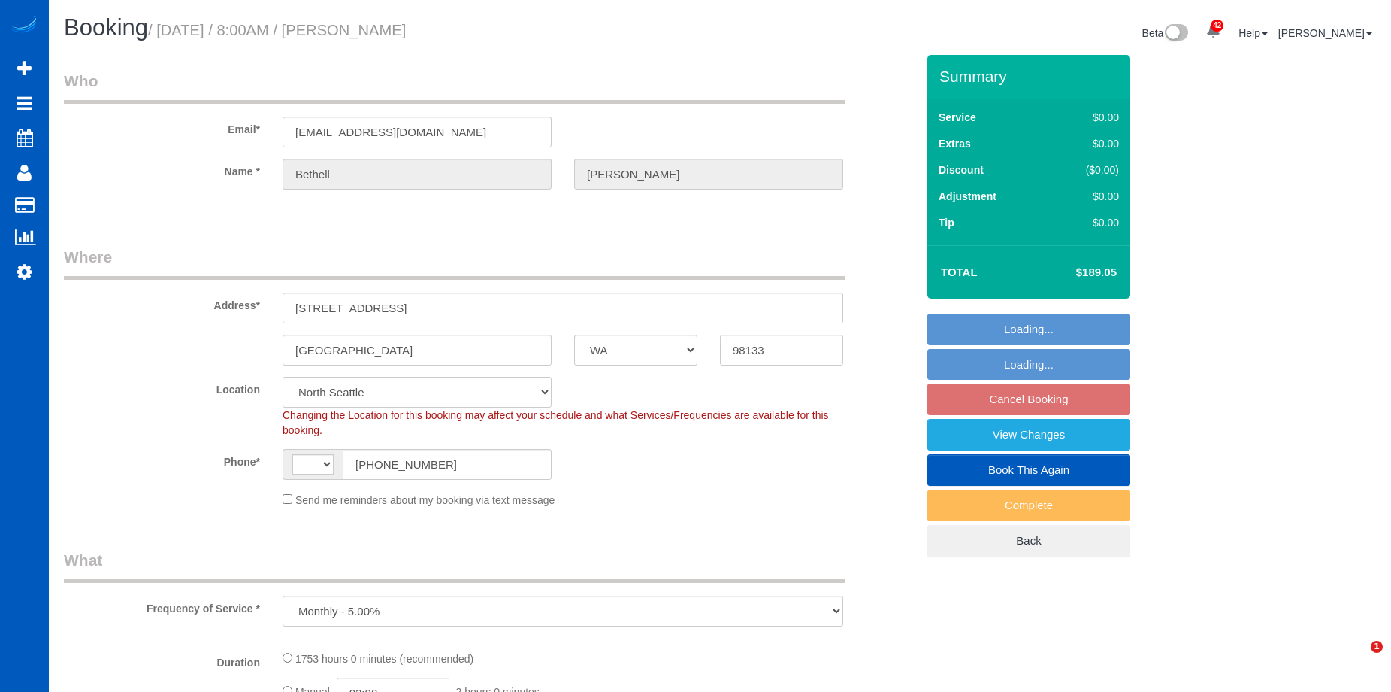
select select "WA"
select select "object:803"
select select "string:US"
select select "number:8"
select select "spot1"
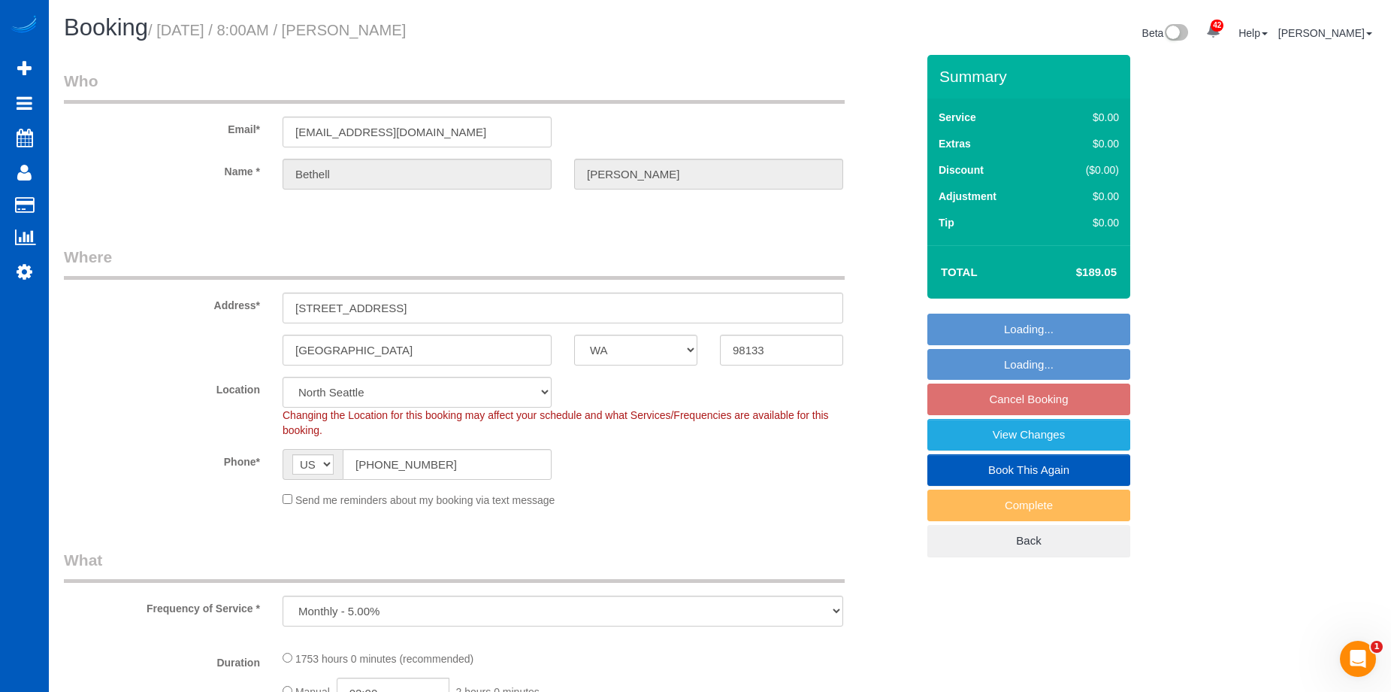
select select "1001"
select select "3"
select select "1001"
select select "3"
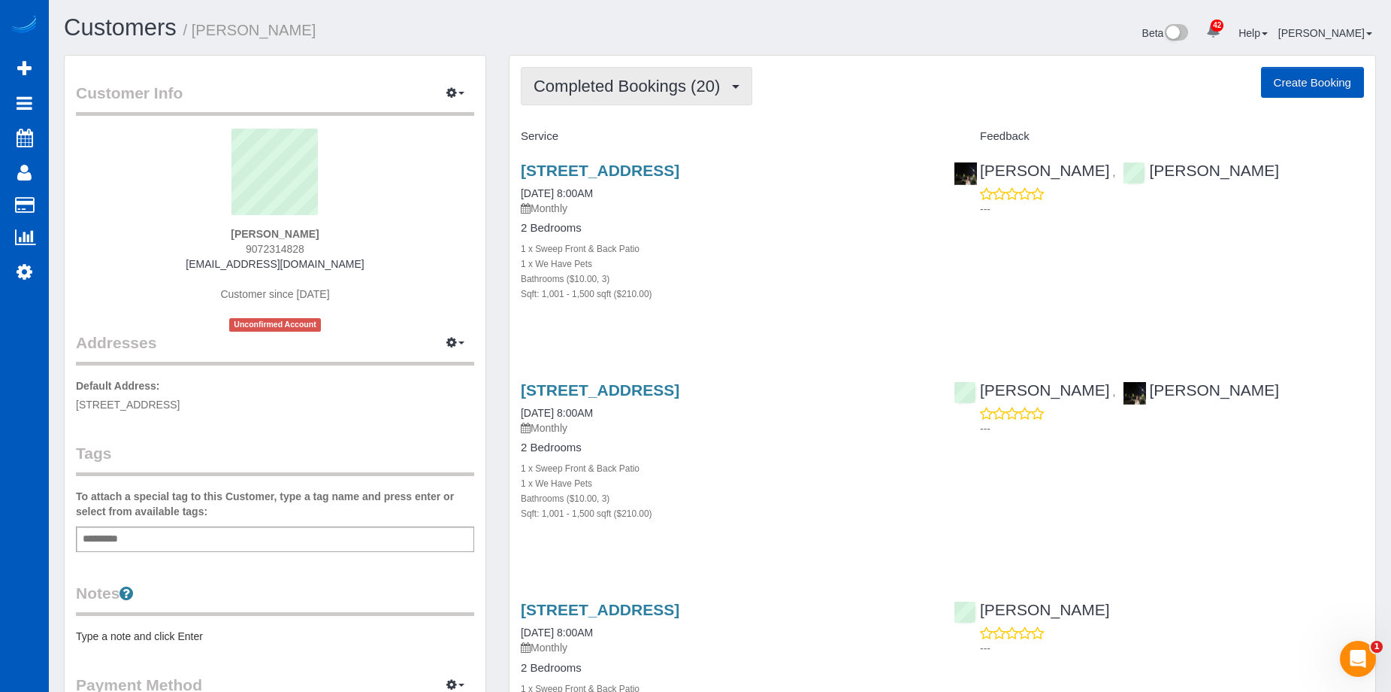
click at [665, 92] on span "Completed Bookings (20)" at bounding box center [631, 86] width 194 height 19
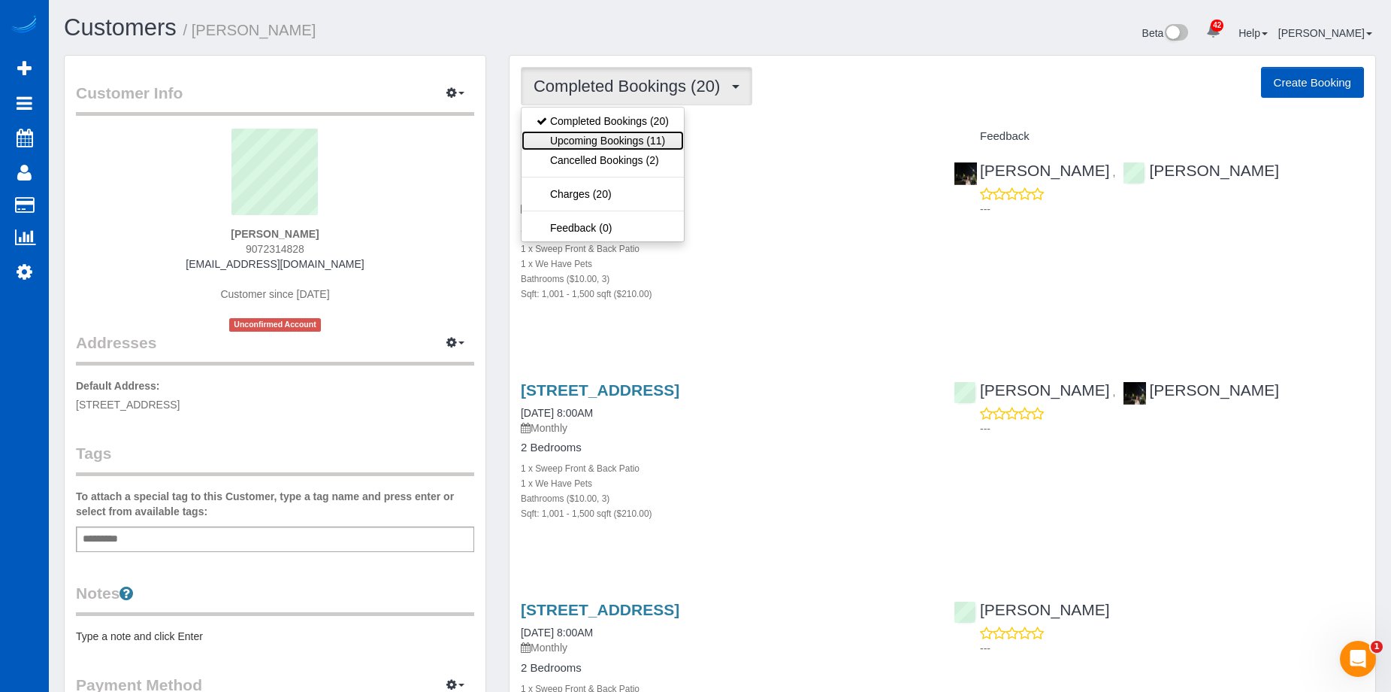
click at [636, 144] on link "Upcoming Bookings (11)" at bounding box center [603, 141] width 162 height 20
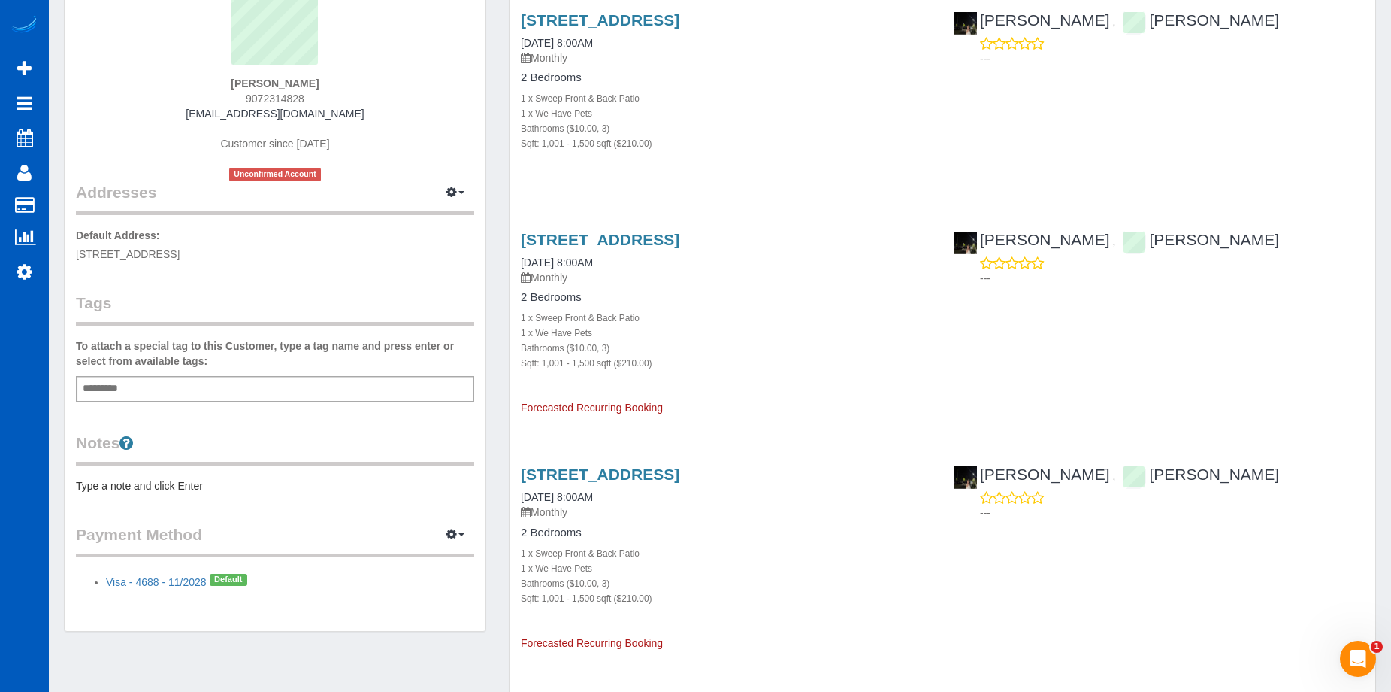
scroll to position [75, 0]
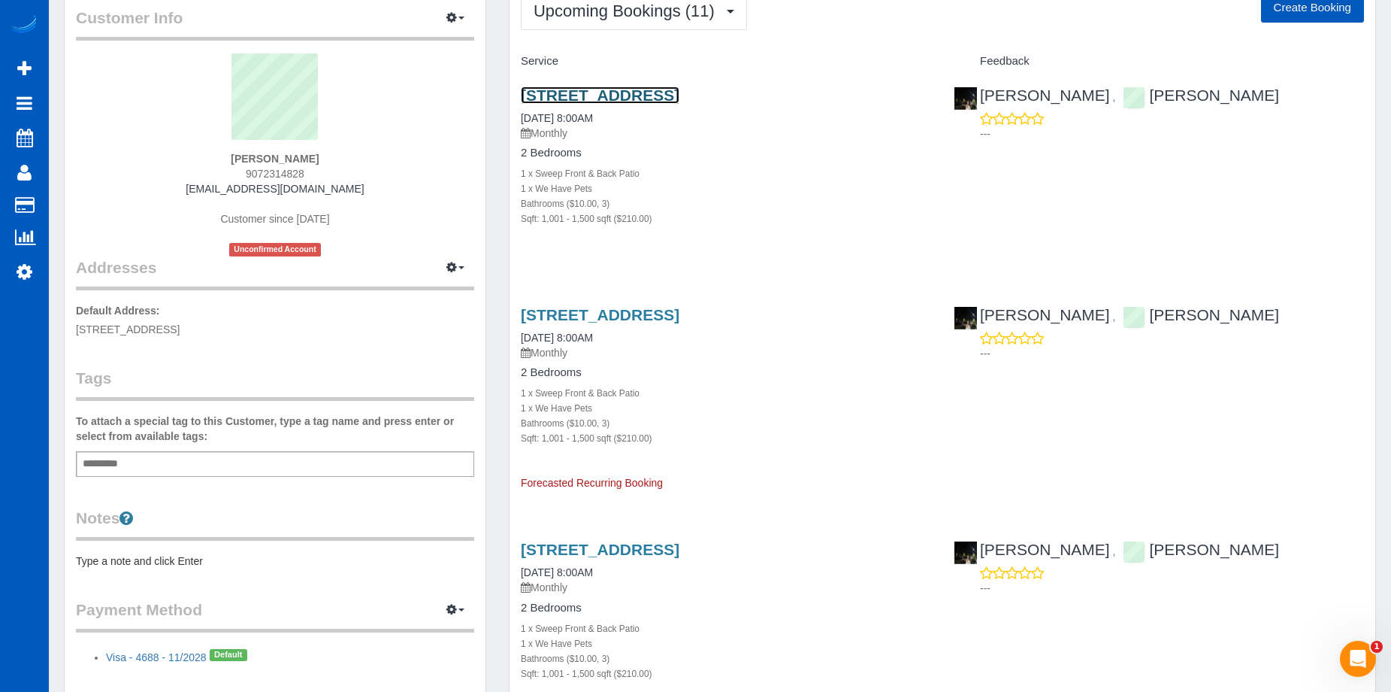
click at [645, 87] on link "708 N 161st Pl #5, Shoreline, WA 98133" at bounding box center [600, 94] width 159 height 17
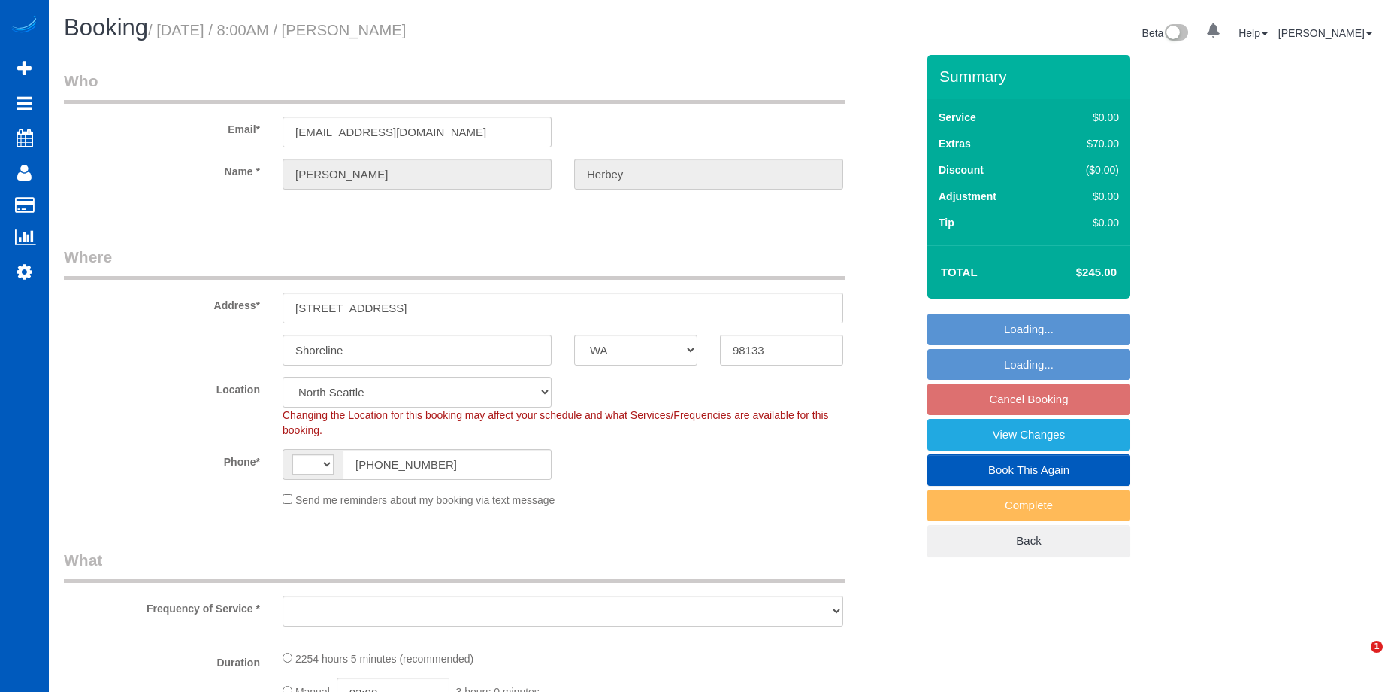
select select "WA"
select select "3"
select select "1001"
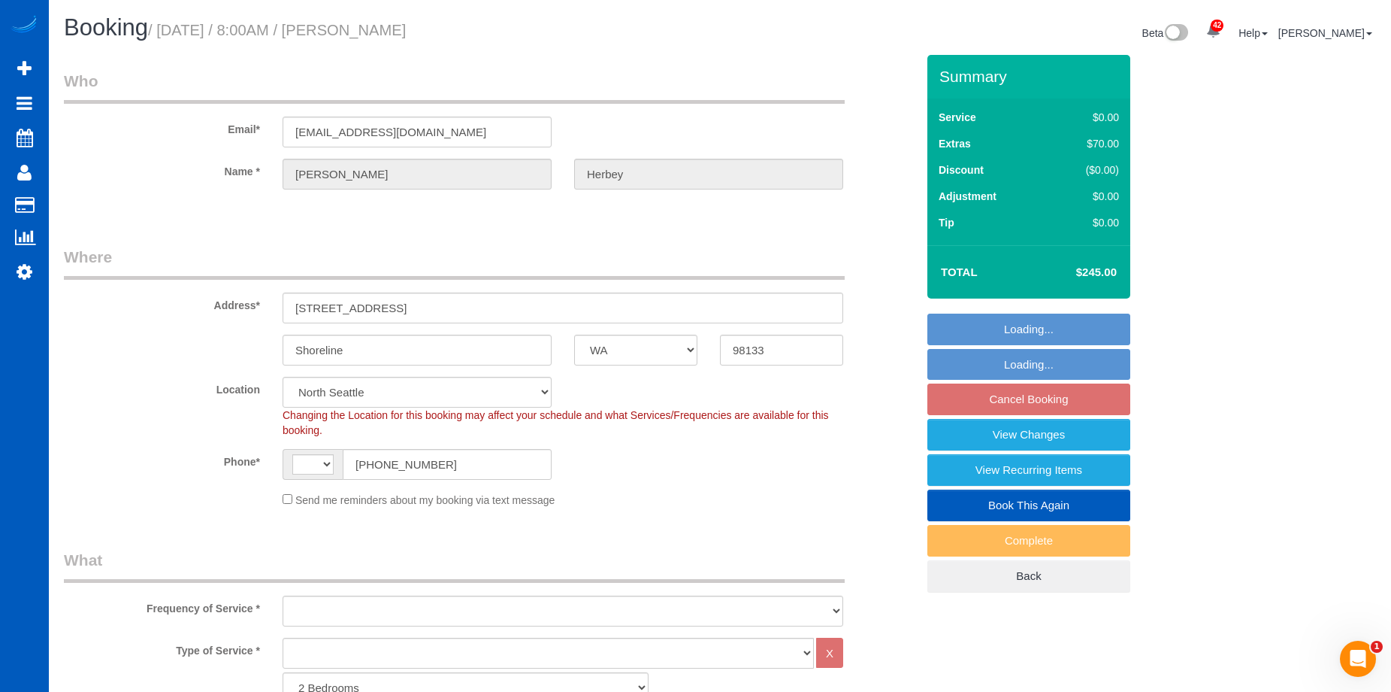
select select "string:US"
select select "object:1003"
select select "spot1"
select select "3"
select select "1001"
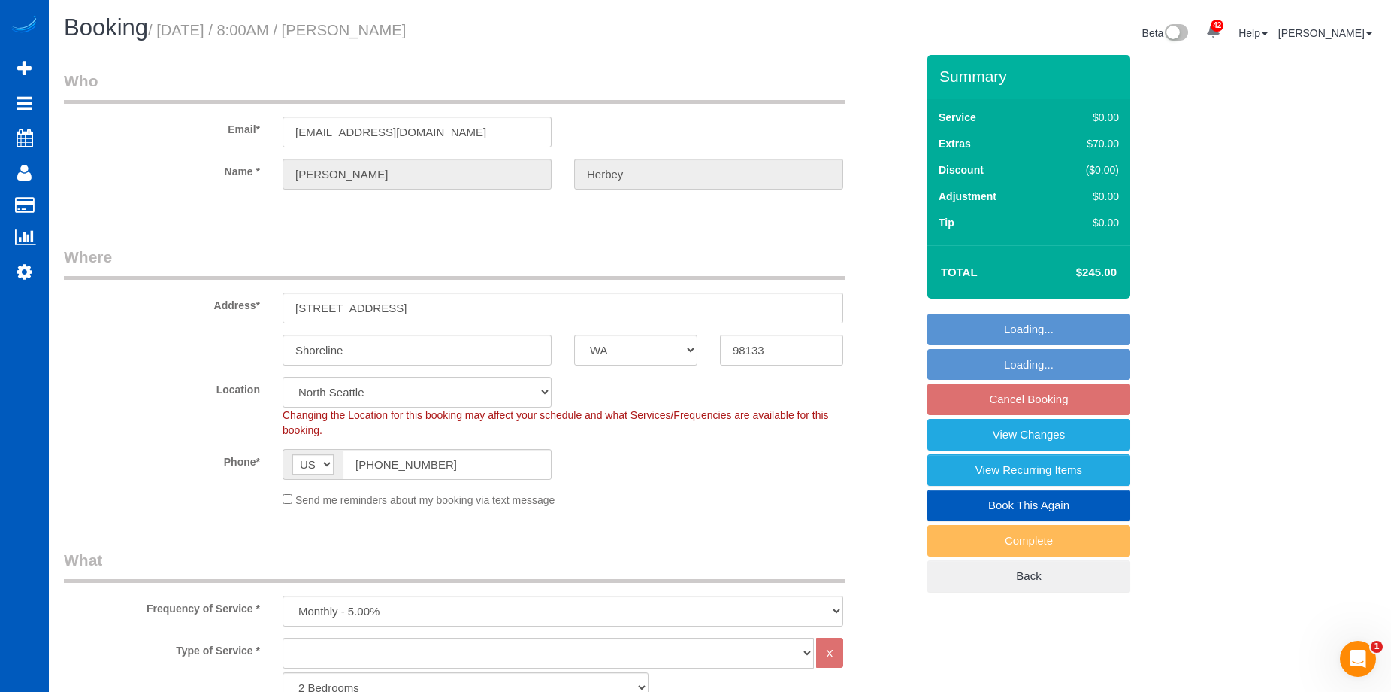
select select "object:1188"
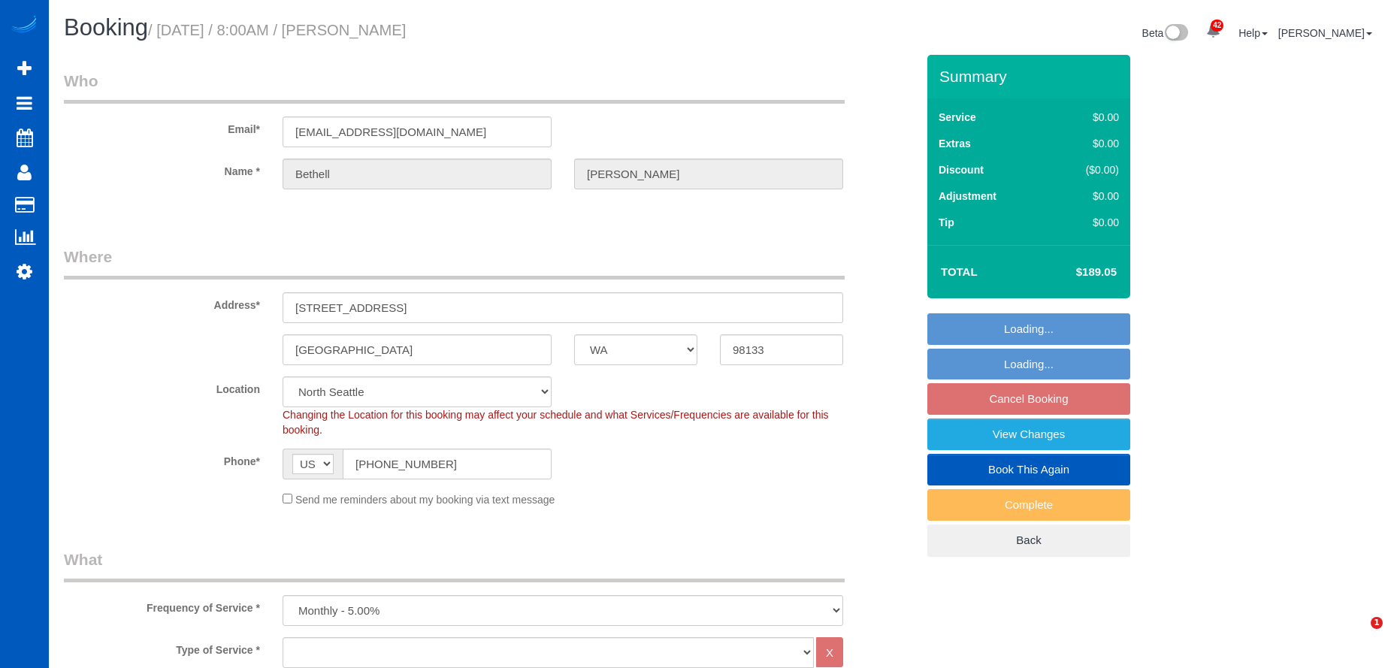
select select "WA"
select select "number:8"
select select "object:985"
select select "1001"
select select "3"
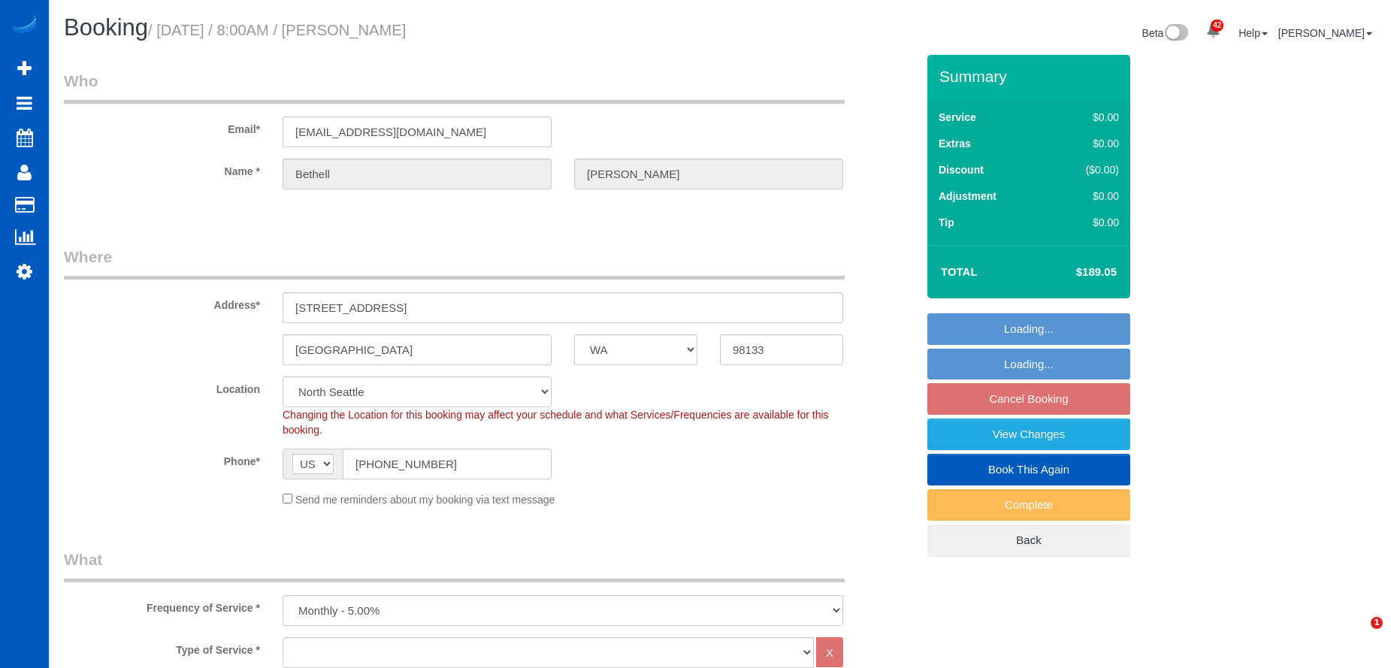
select select "spot1"
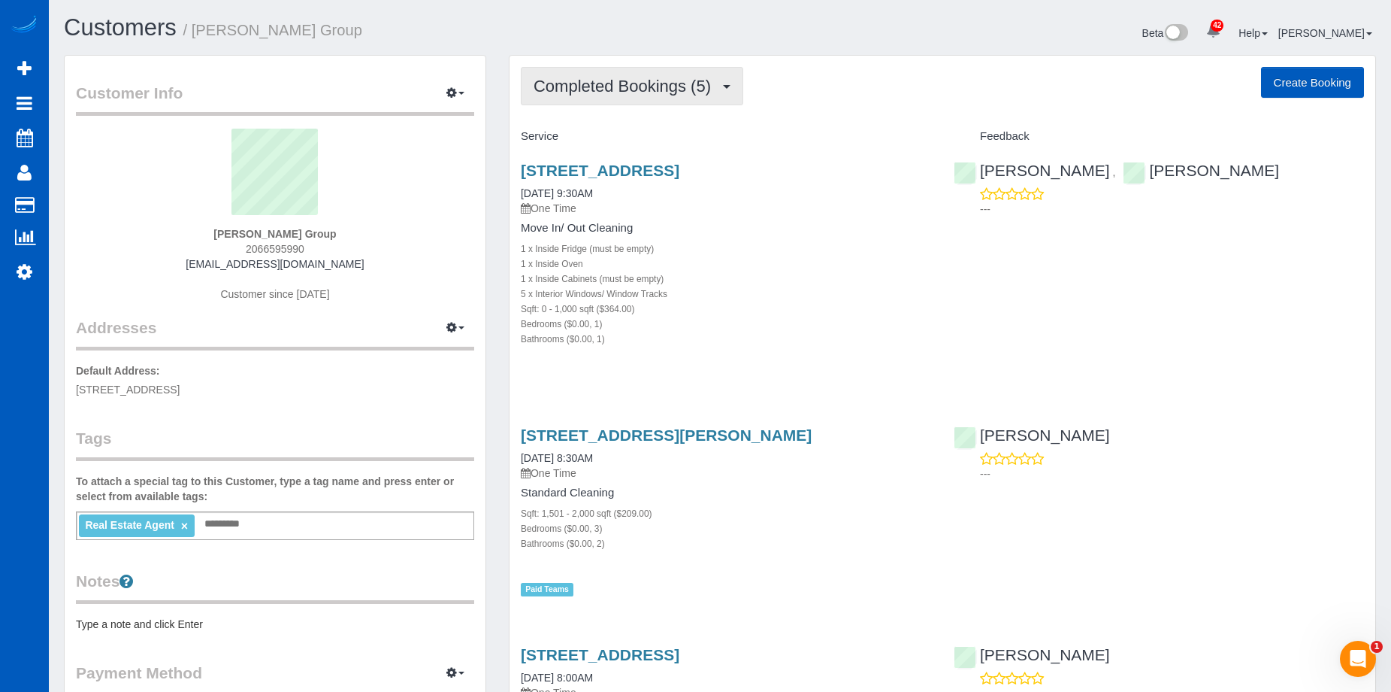
click at [638, 83] on span "Completed Bookings (5)" at bounding box center [626, 86] width 185 height 19
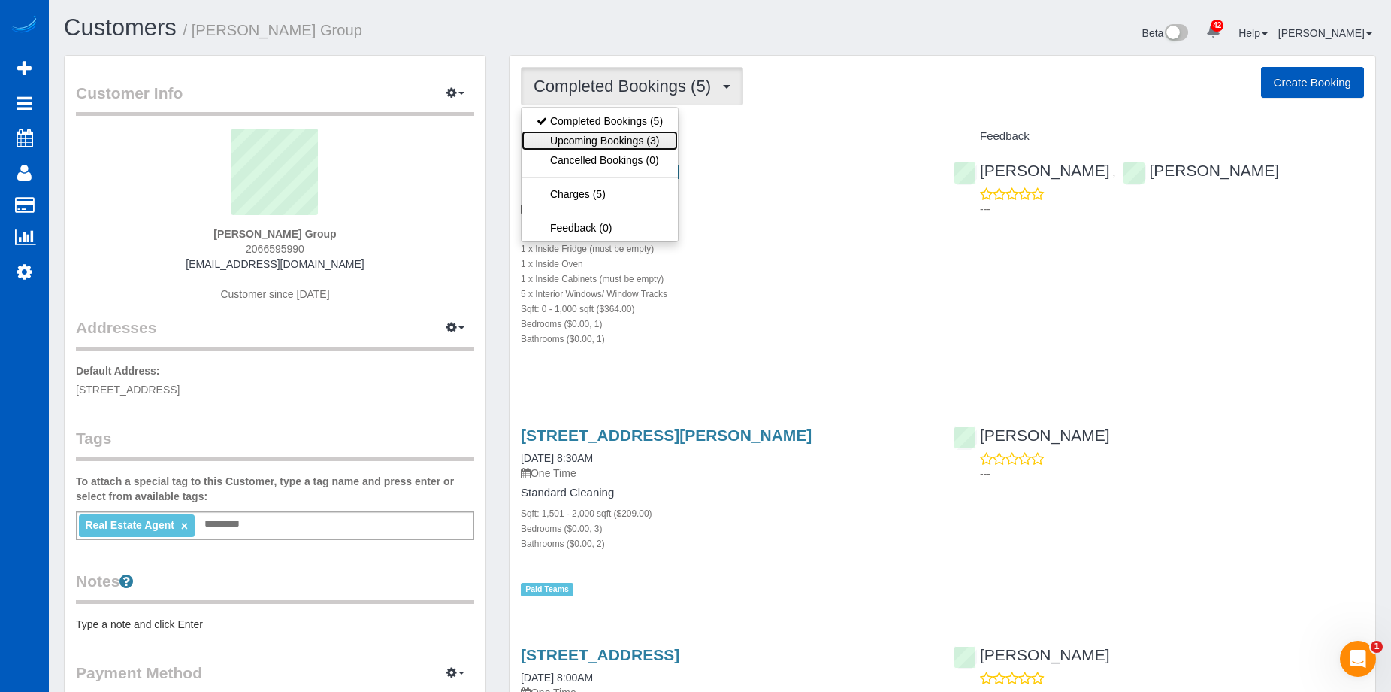
click at [628, 135] on link "Upcoming Bookings (3)" at bounding box center [600, 141] width 156 height 20
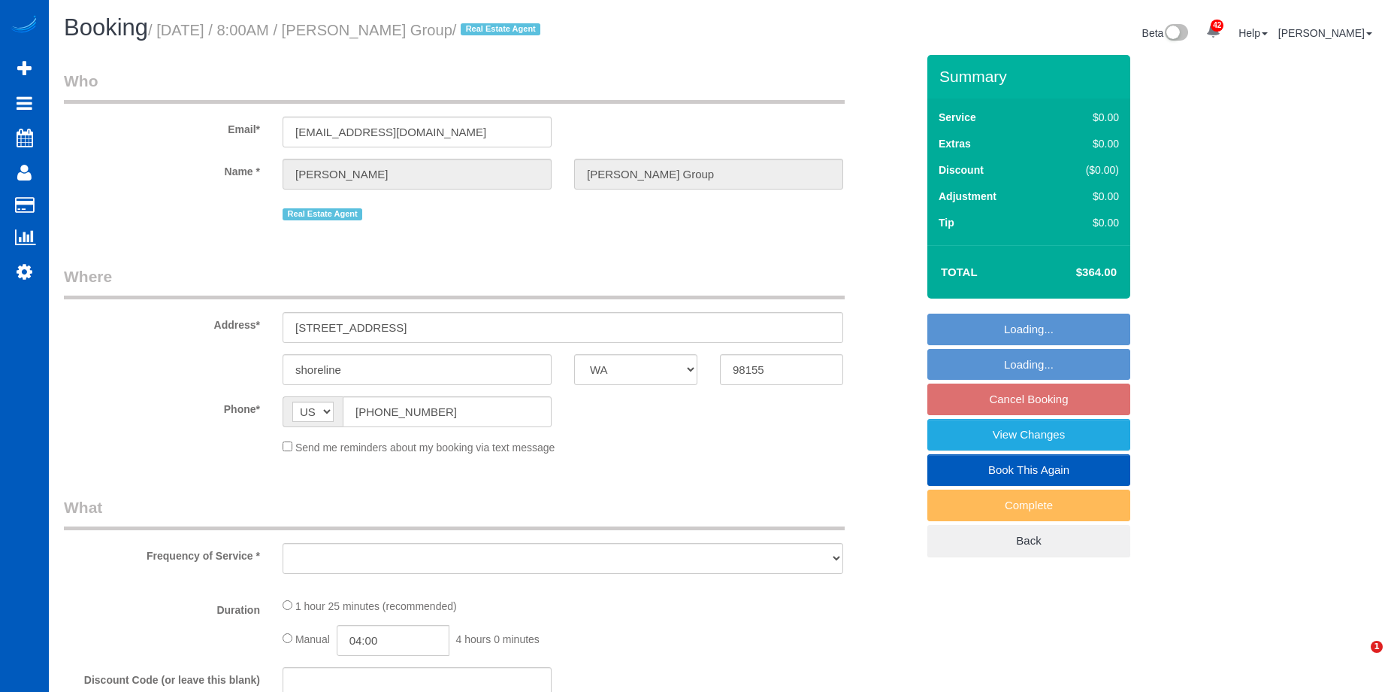
select select "WA"
select select "string:cash"
select select "199"
select select "3"
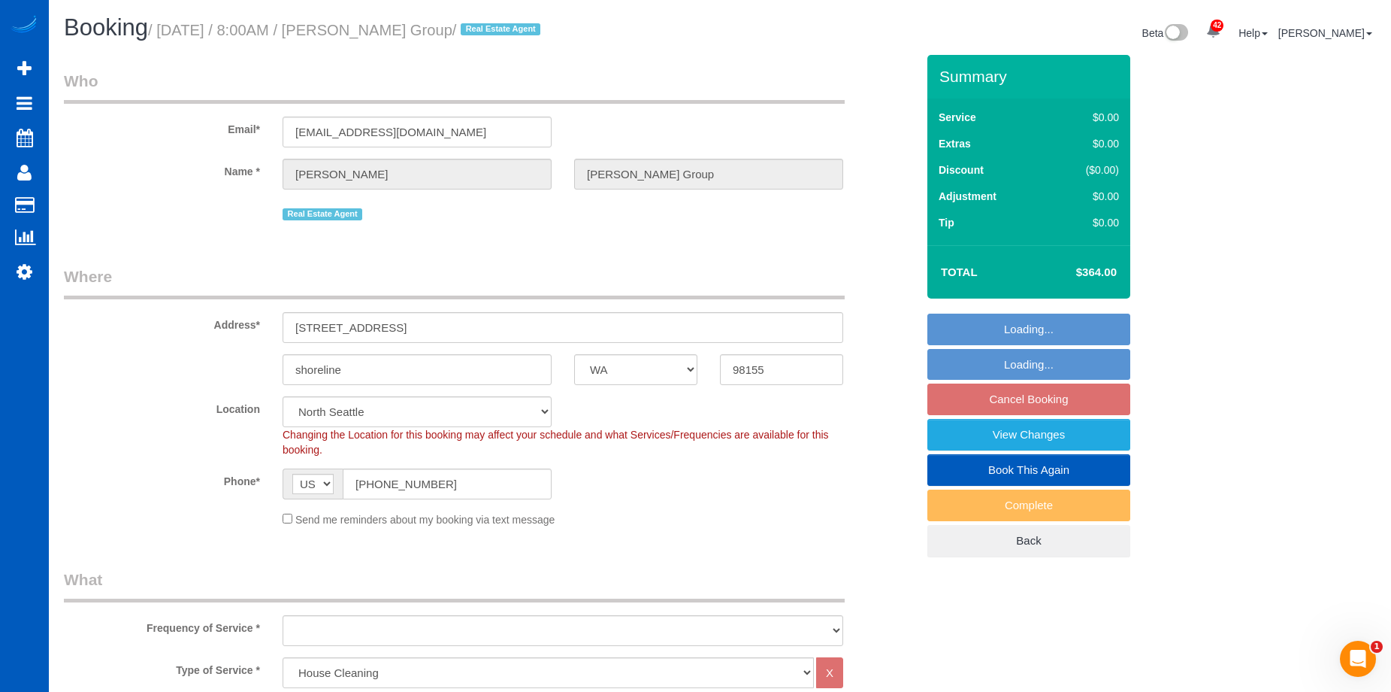
select select "object:1043"
select select "number:10"
select select "spot1"
select select "3"
select select "object:1253"
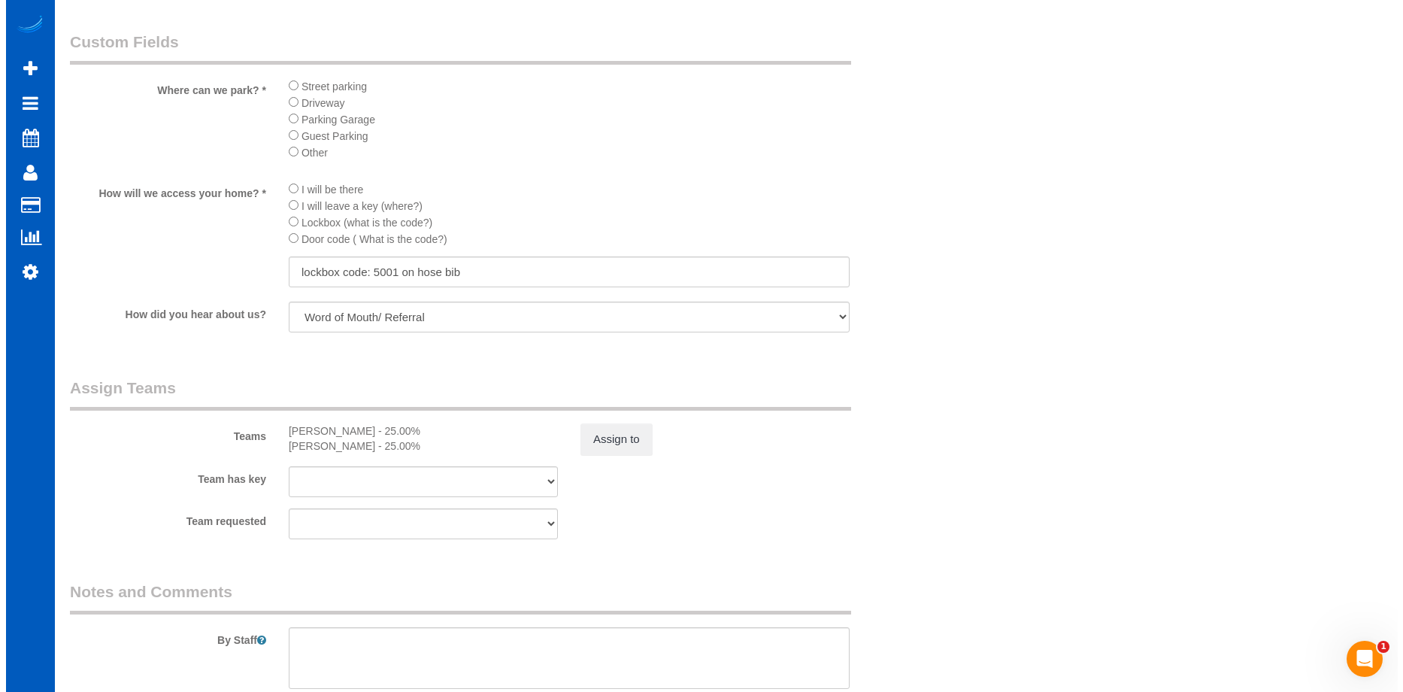
scroll to position [1654, 0]
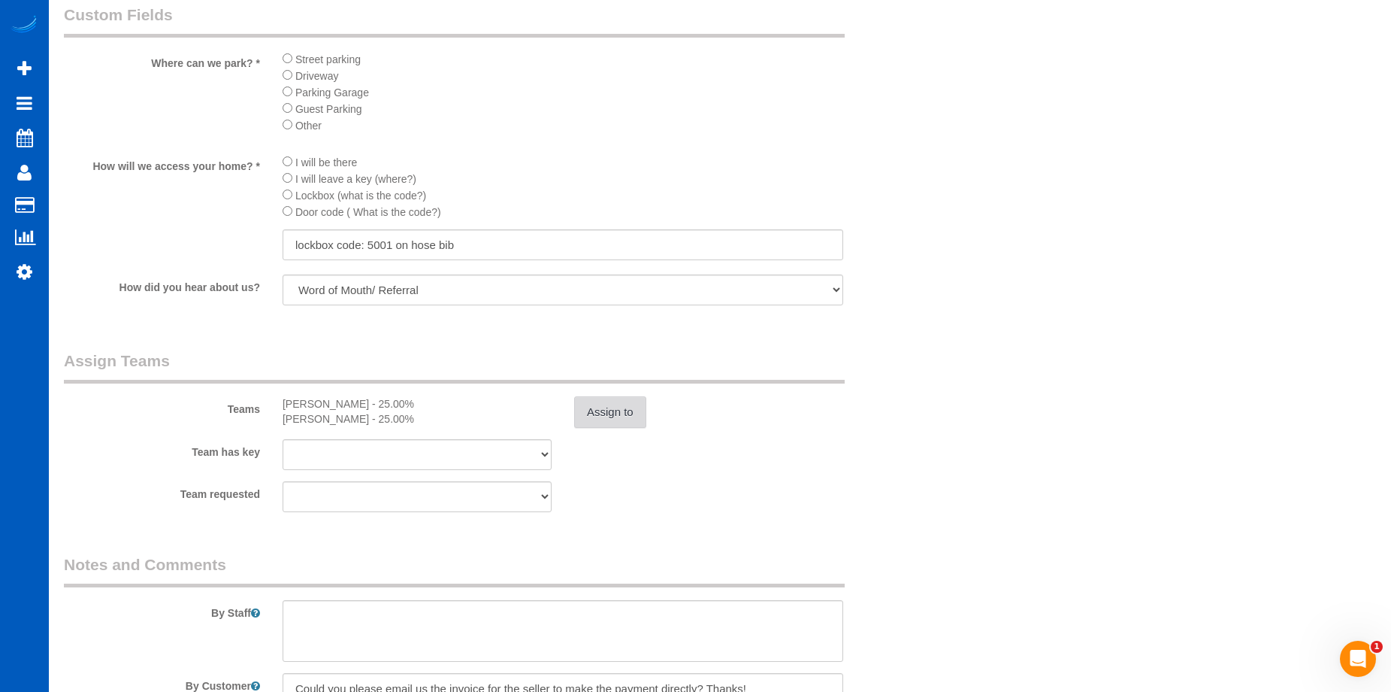
click at [627, 413] on button "Assign to" at bounding box center [610, 412] width 72 height 32
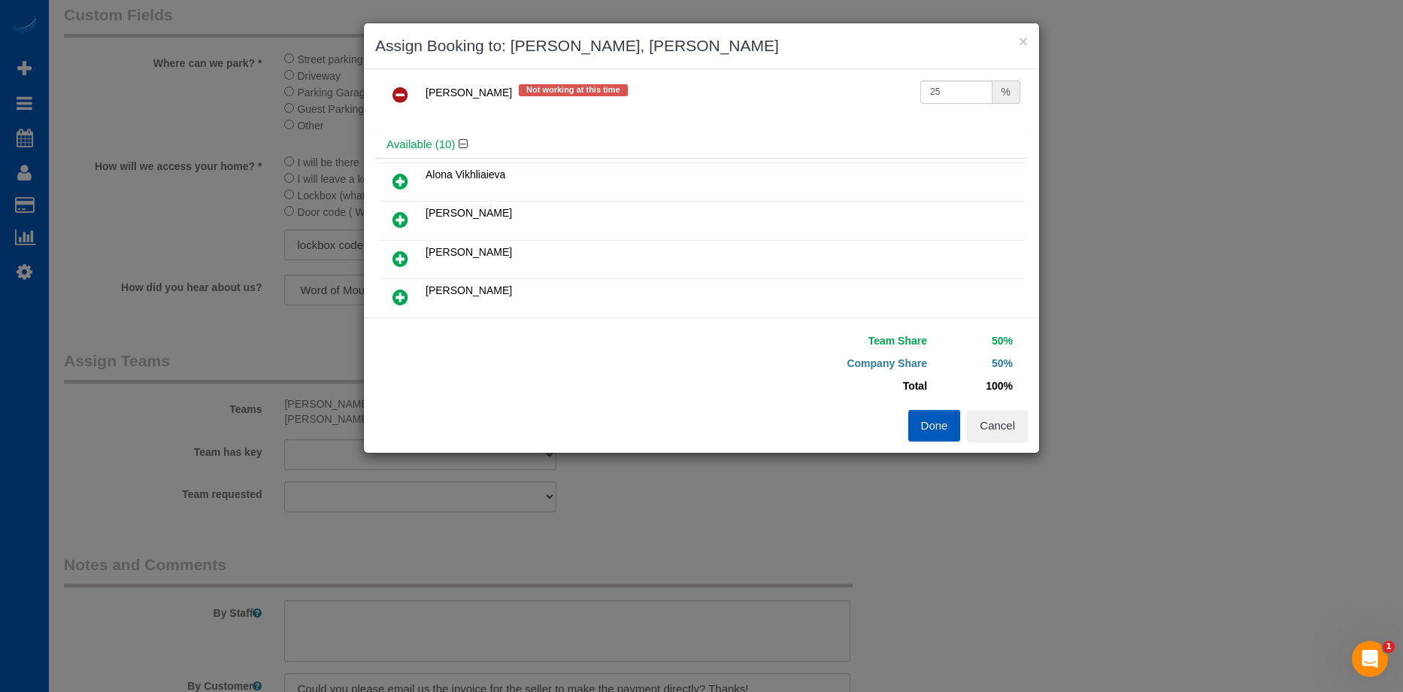
scroll to position [0, 0]
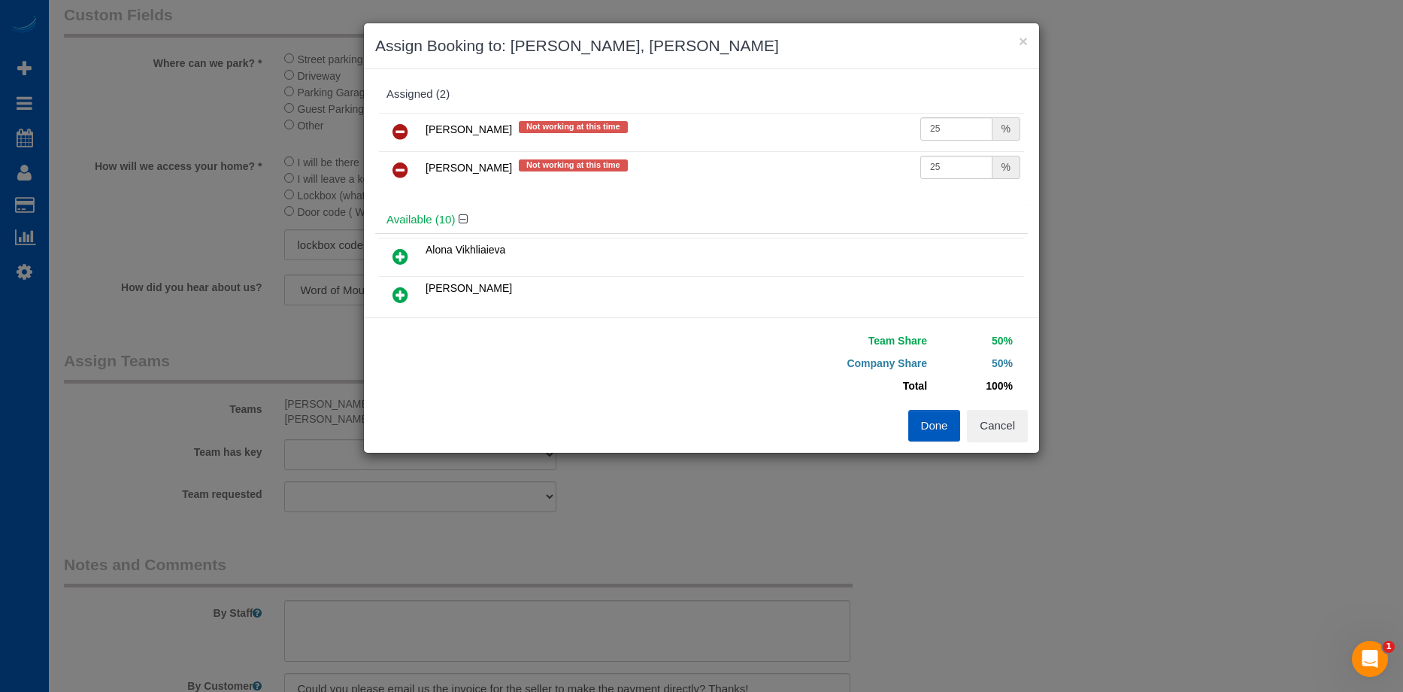
click at [398, 126] on icon at bounding box center [400, 132] width 16 height 18
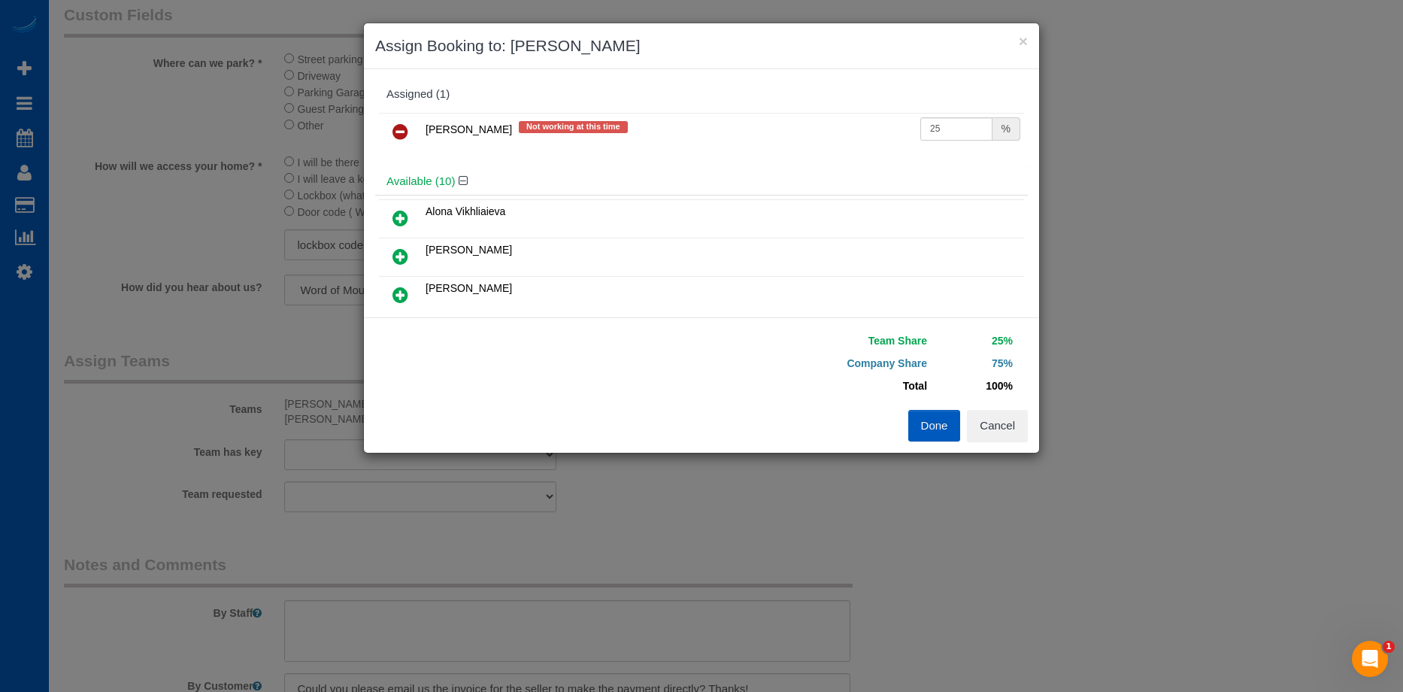
click at [401, 131] on icon at bounding box center [400, 132] width 16 height 18
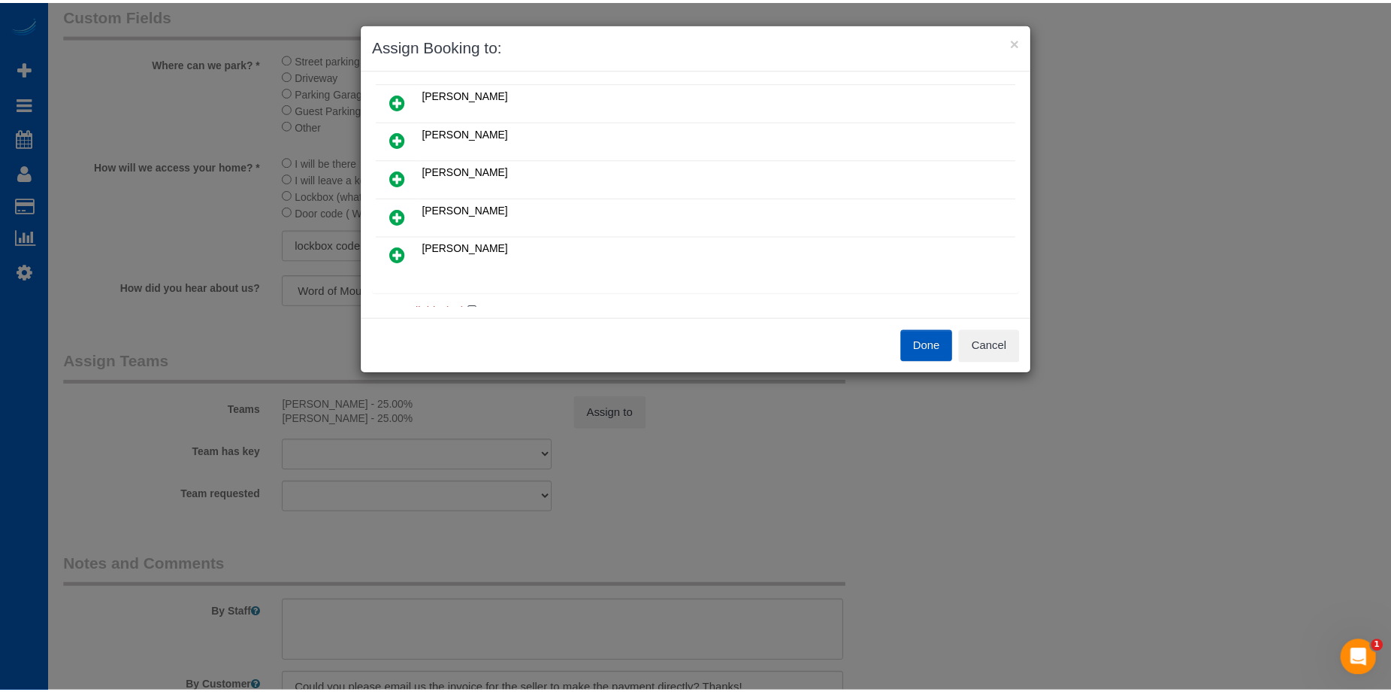
scroll to position [301, 0]
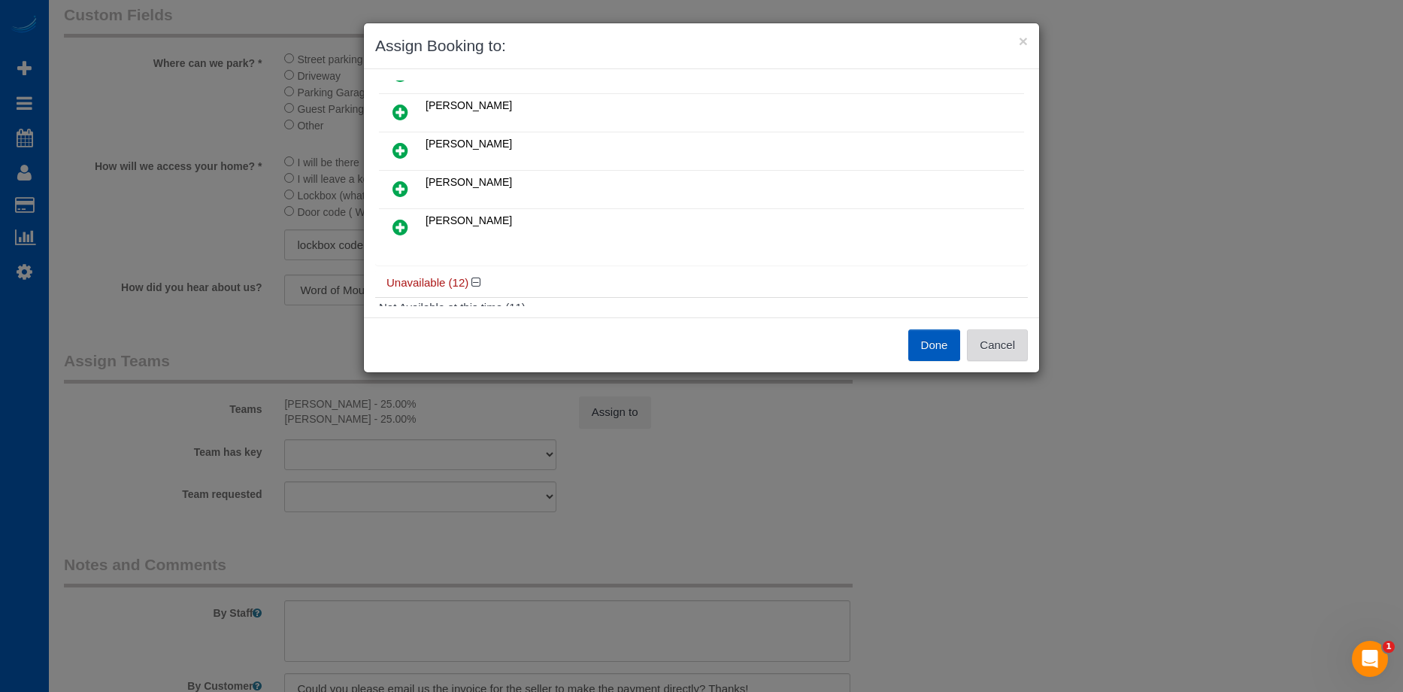
click at [1004, 344] on button "Cancel" at bounding box center [997, 345] width 61 height 32
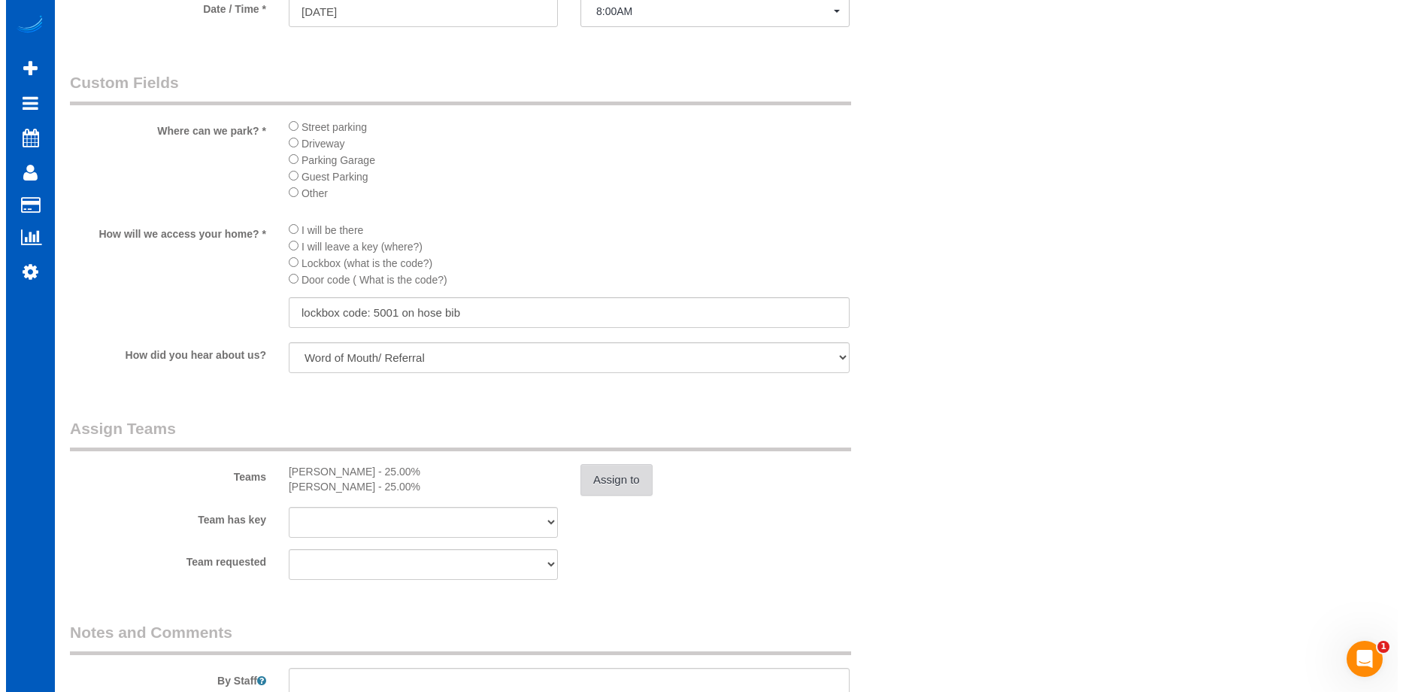
scroll to position [1503, 0]
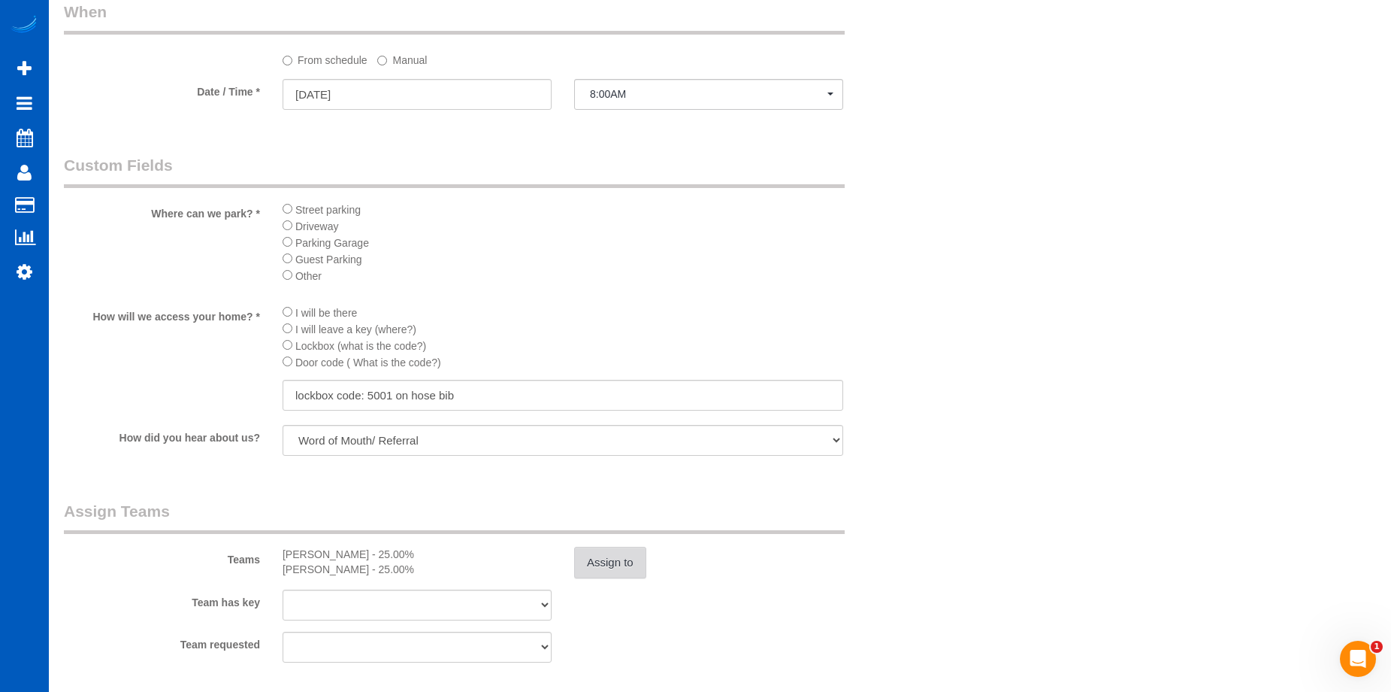
click at [626, 561] on button "Assign to" at bounding box center [610, 563] width 72 height 32
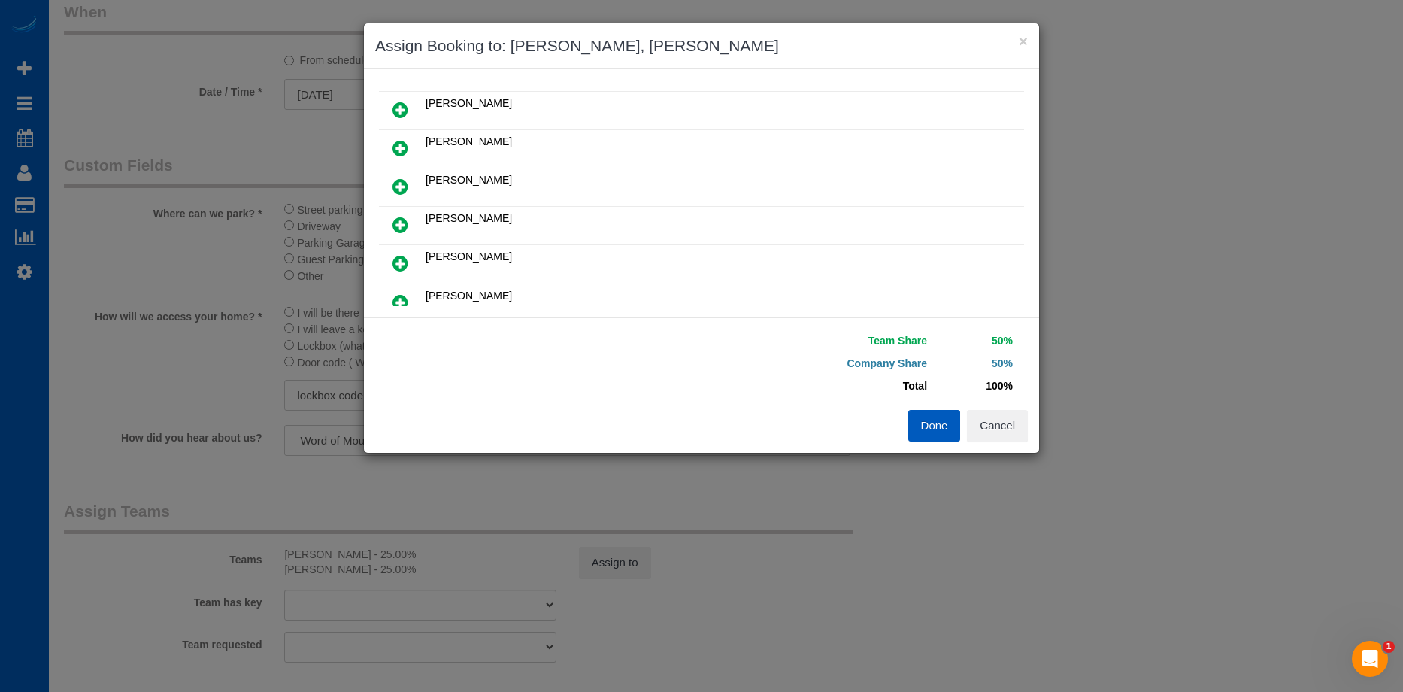
scroll to position [226, 0]
click at [396, 140] on icon at bounding box center [400, 147] width 16 height 18
click at [404, 217] on icon at bounding box center [400, 222] width 16 height 18
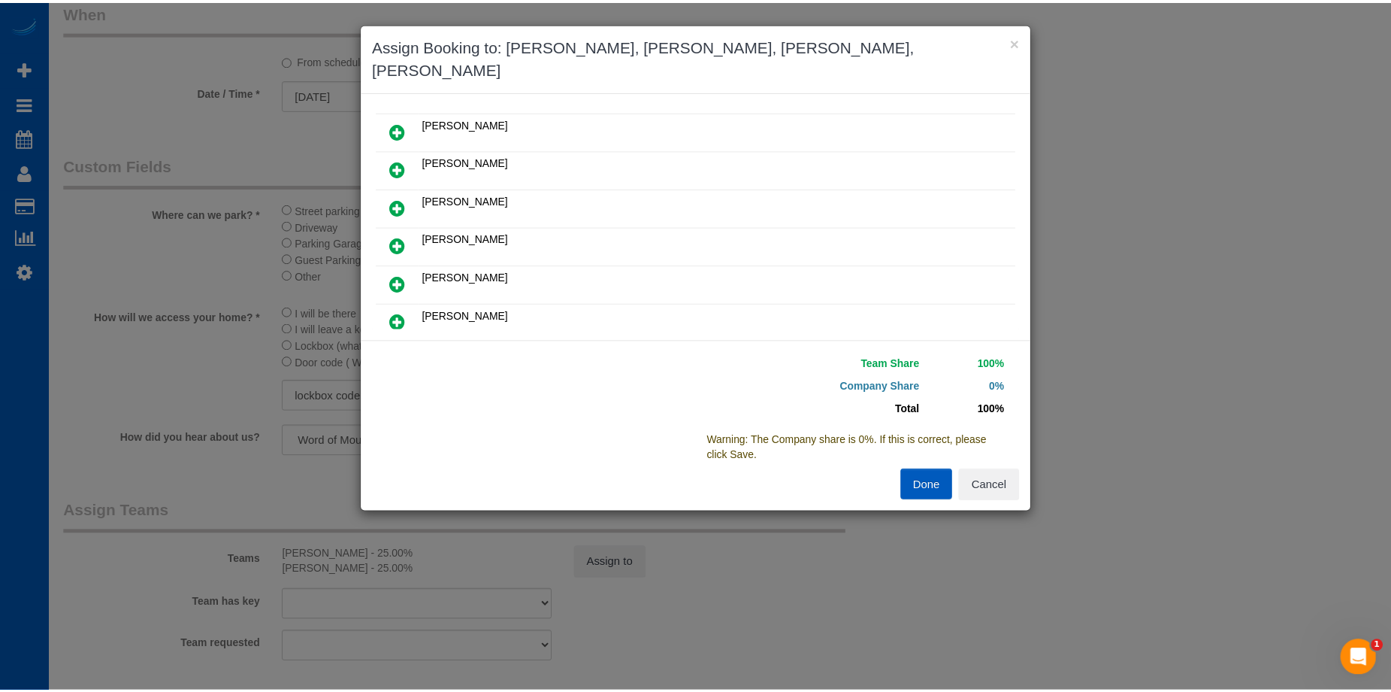
scroll to position [303, 0]
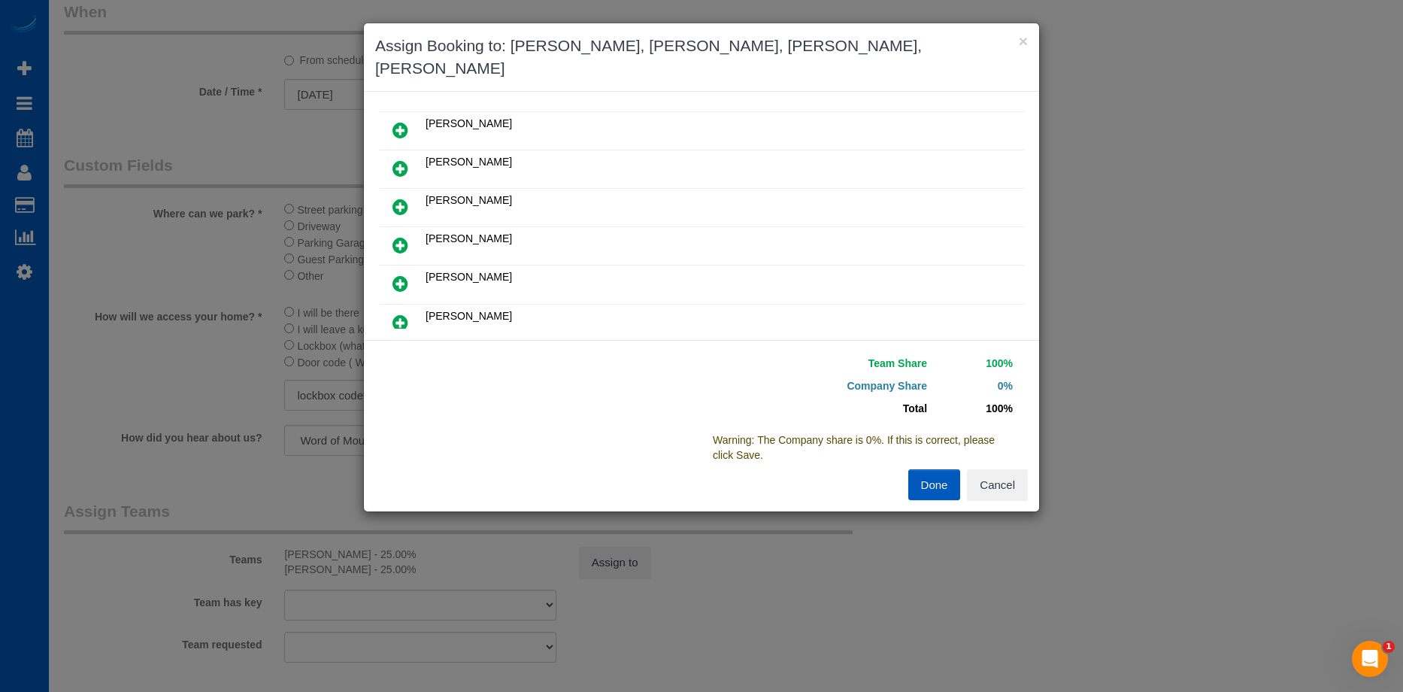
click at [928, 469] on button "Done" at bounding box center [934, 485] width 53 height 32
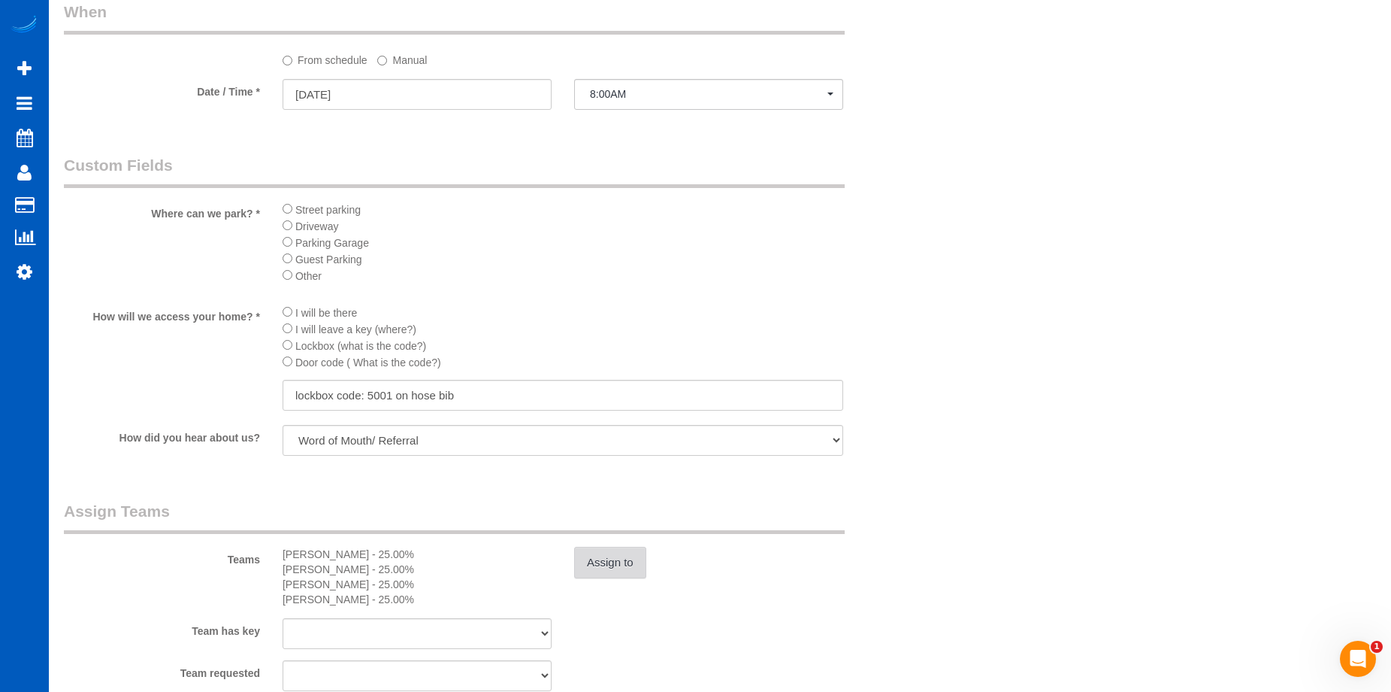
click at [632, 562] on button "Assign to" at bounding box center [610, 563] width 72 height 32
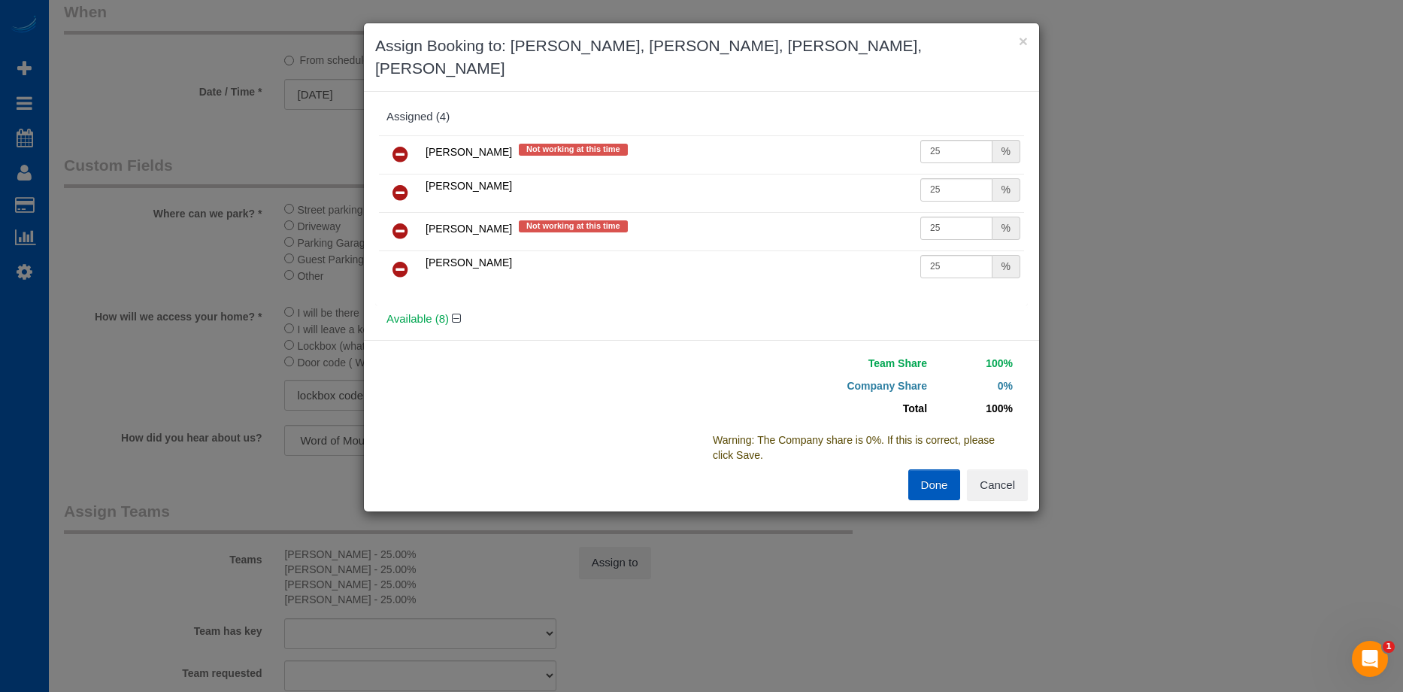
click at [400, 145] on icon at bounding box center [400, 154] width 16 height 18
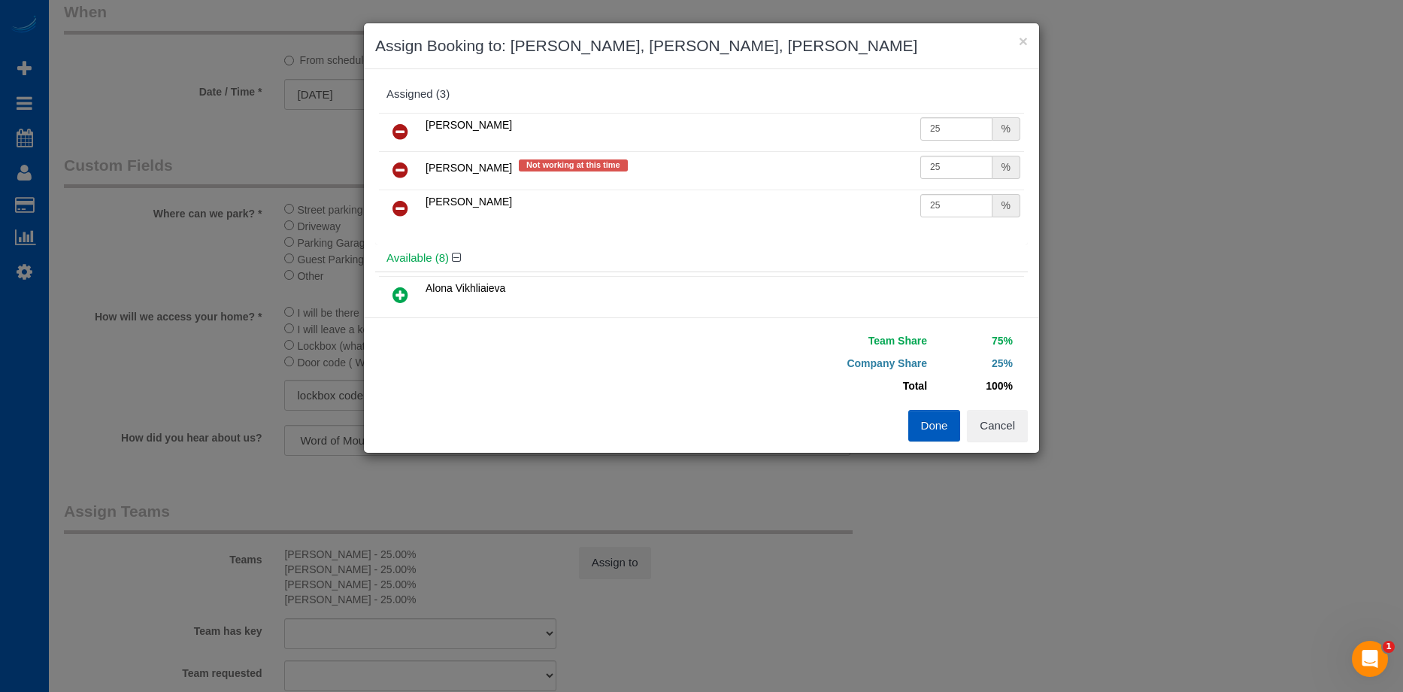
click at [401, 167] on icon at bounding box center [400, 170] width 16 height 18
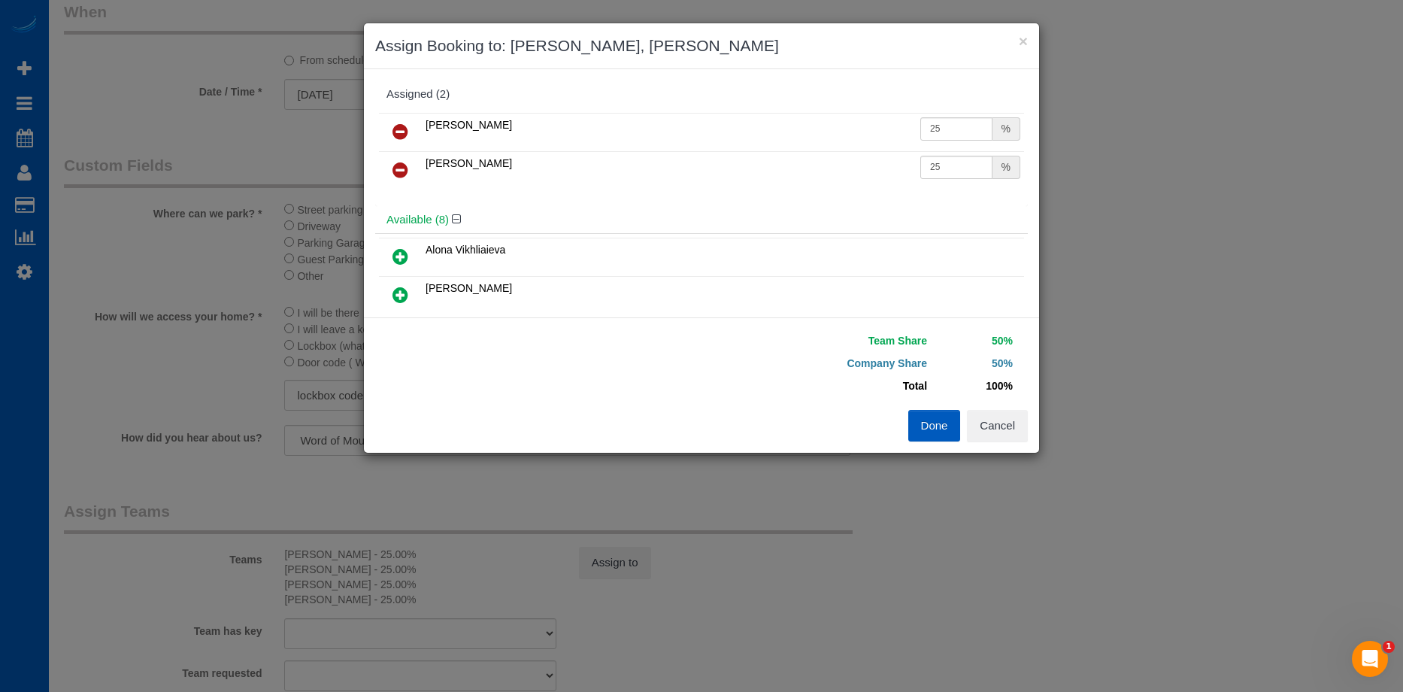
click at [940, 432] on button "Done" at bounding box center [934, 426] width 53 height 32
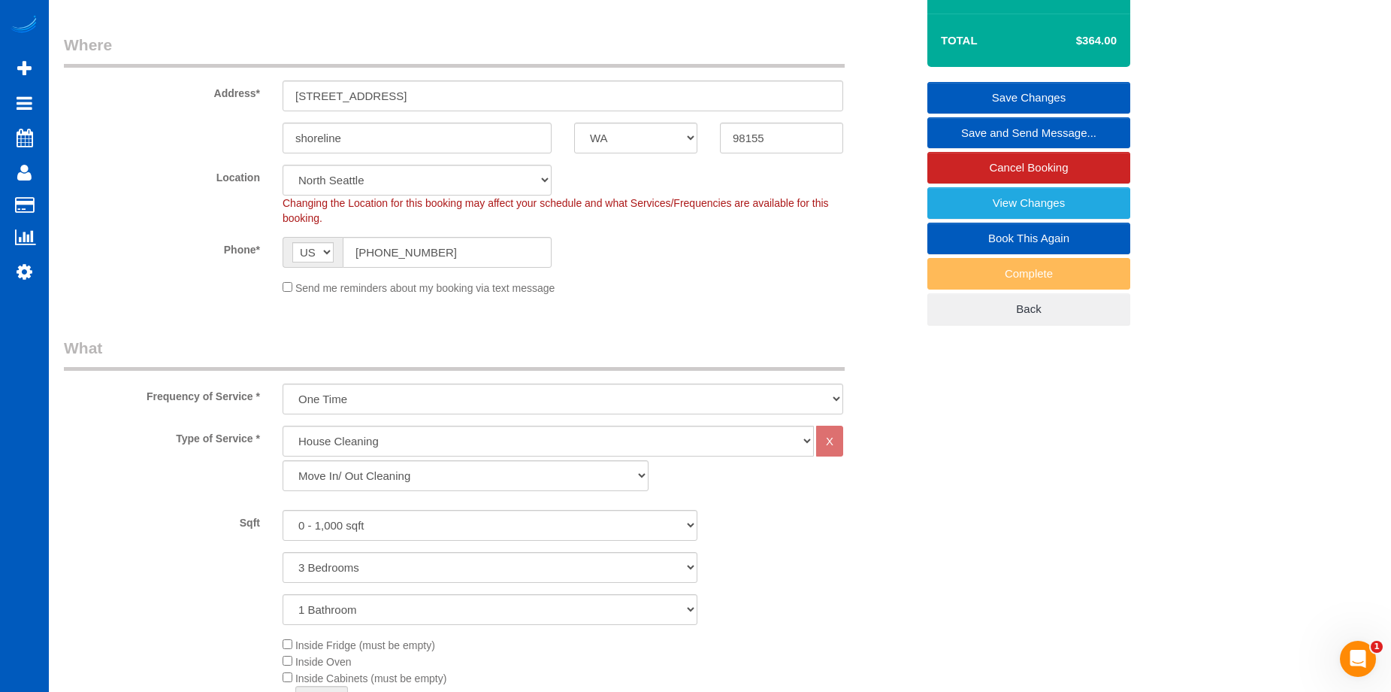
scroll to position [226, 0]
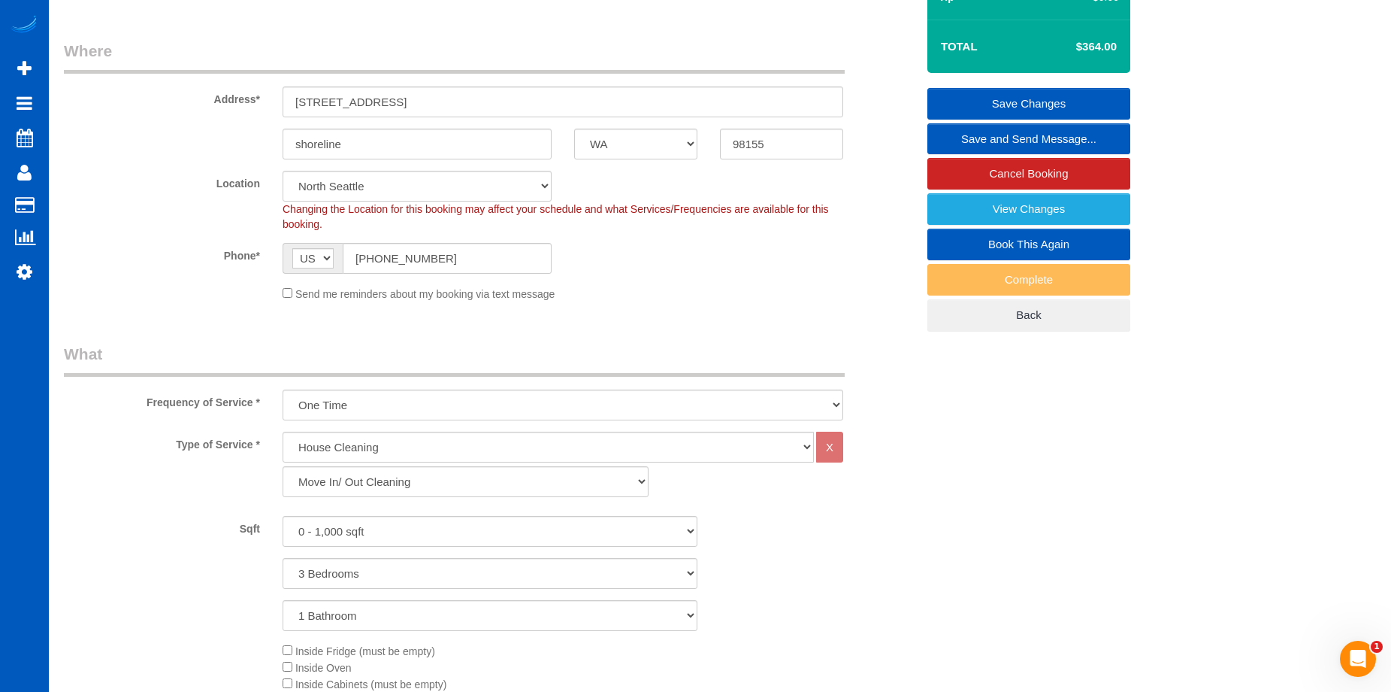
click at [981, 102] on link "Save Changes" at bounding box center [1029, 104] width 203 height 32
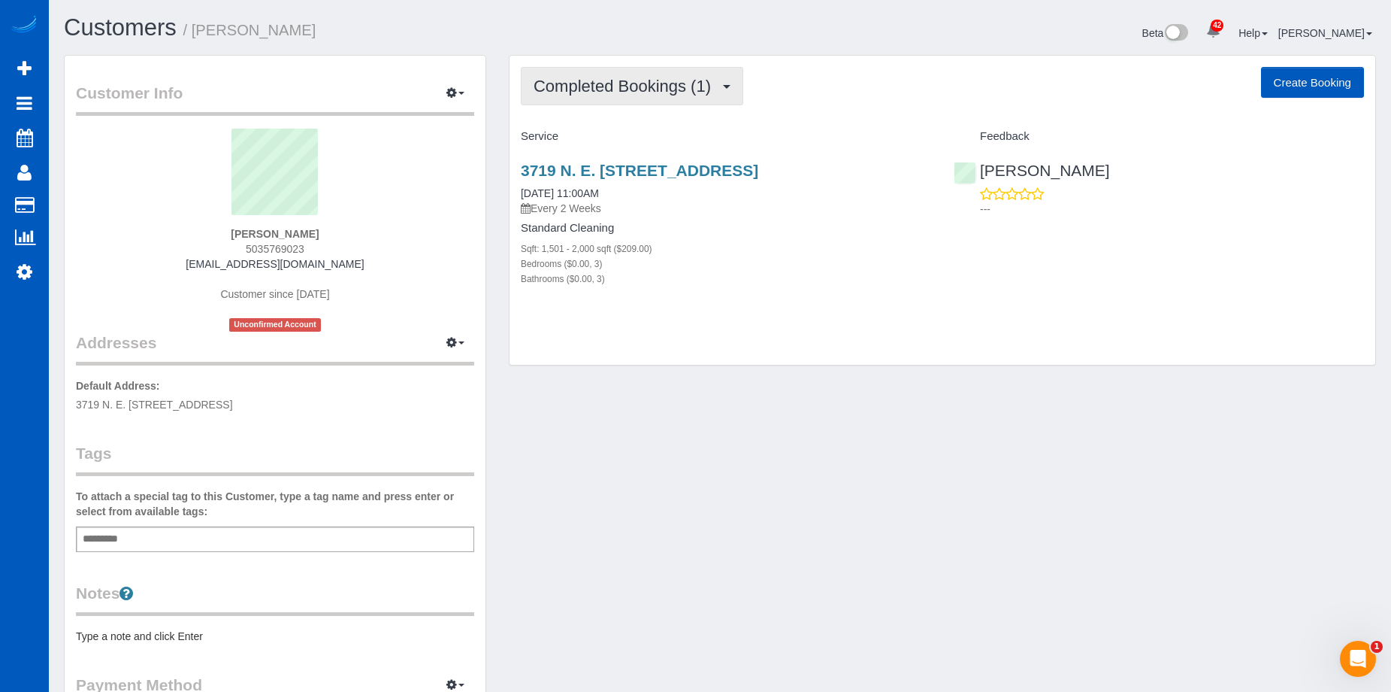
click at [635, 98] on button "Completed Bookings (1)" at bounding box center [632, 86] width 223 height 38
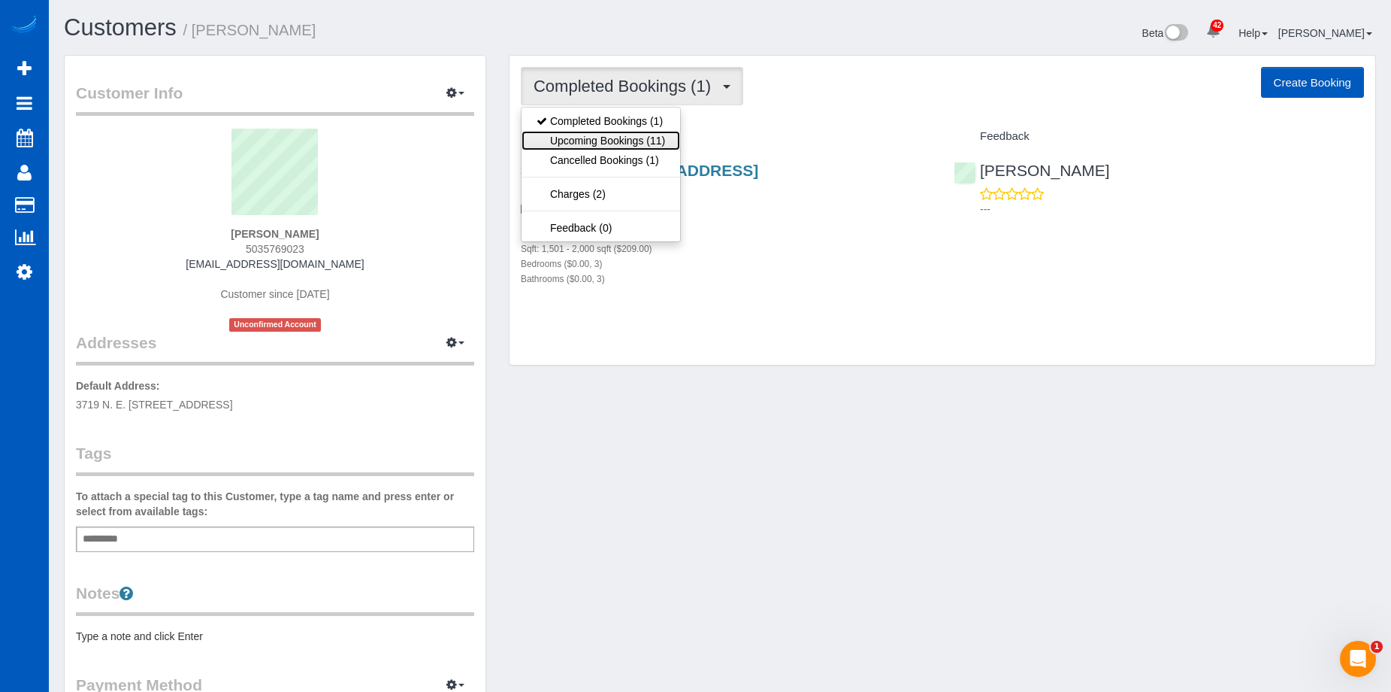
click at [622, 146] on link "Upcoming Bookings (11)" at bounding box center [601, 141] width 159 height 20
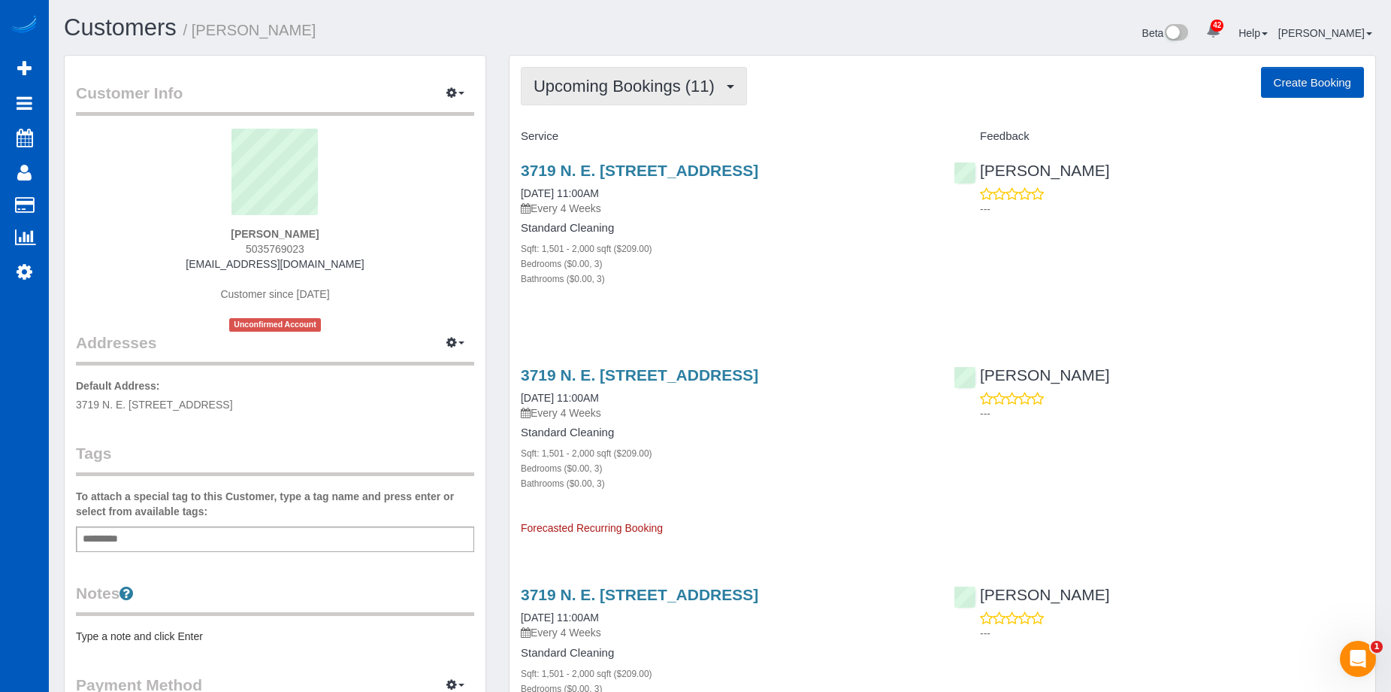
click at [633, 68] on button "Upcoming Bookings (11)" at bounding box center [634, 86] width 226 height 38
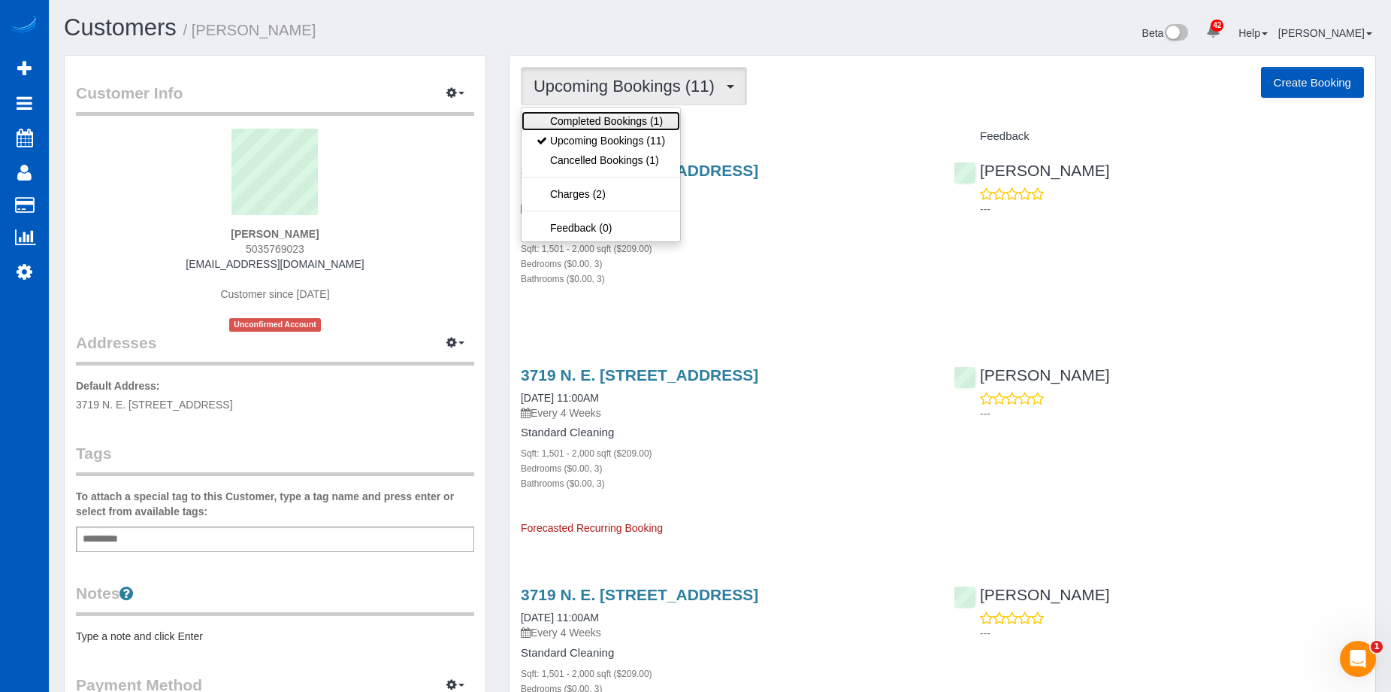
click at [622, 111] on link "Completed Bookings (1)" at bounding box center [601, 121] width 159 height 20
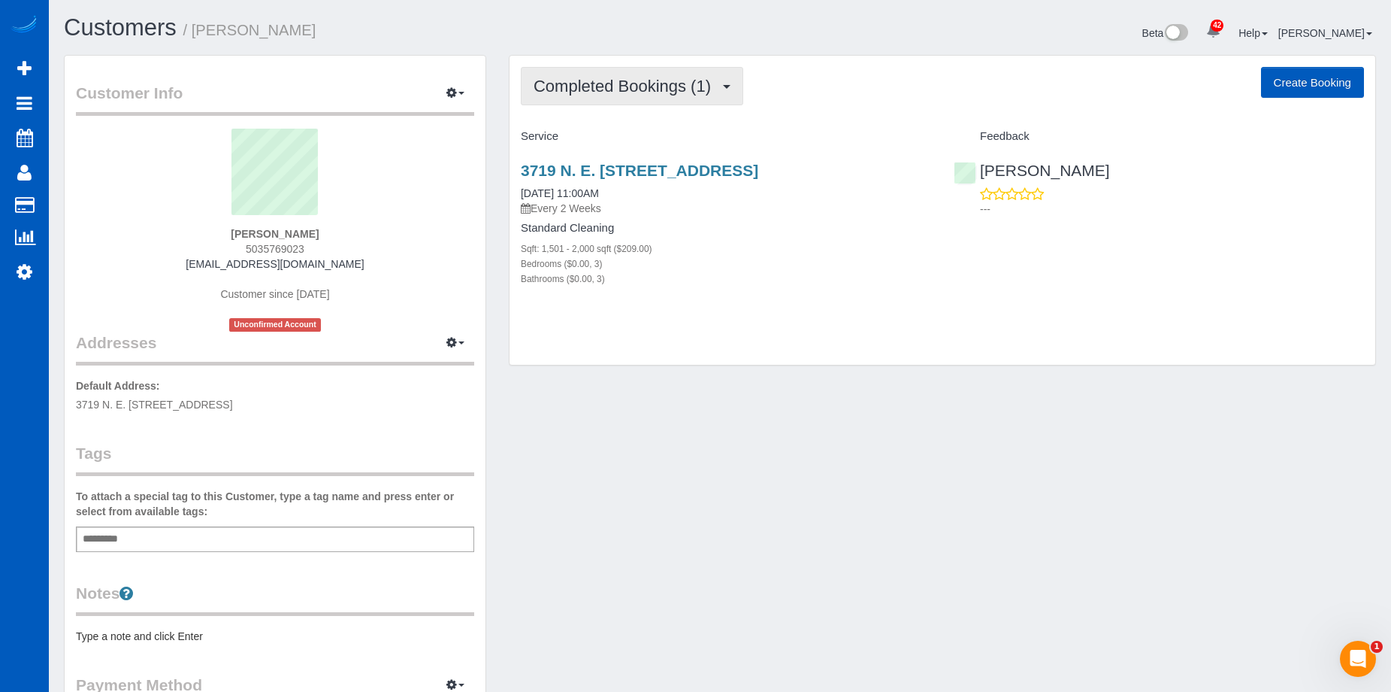
click at [648, 80] on span "Completed Bookings (1)" at bounding box center [626, 86] width 185 height 19
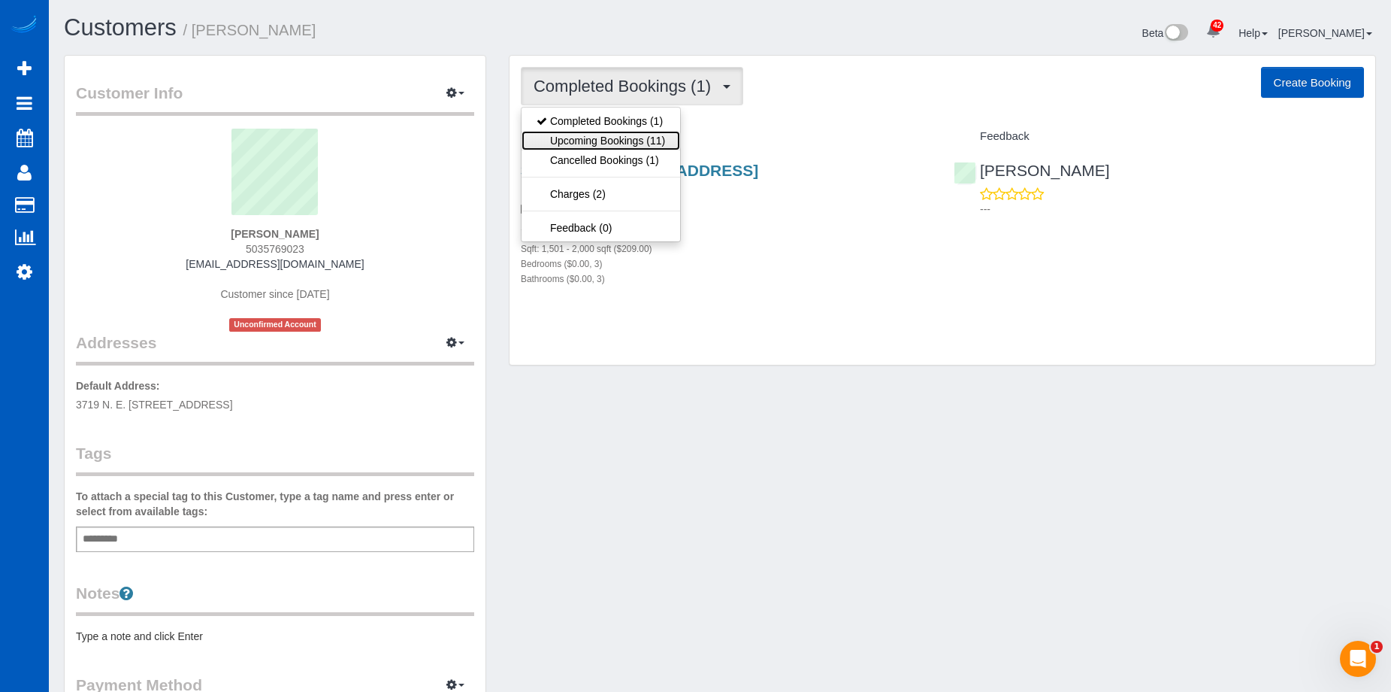
click at [617, 143] on link "Upcoming Bookings (11)" at bounding box center [601, 141] width 159 height 20
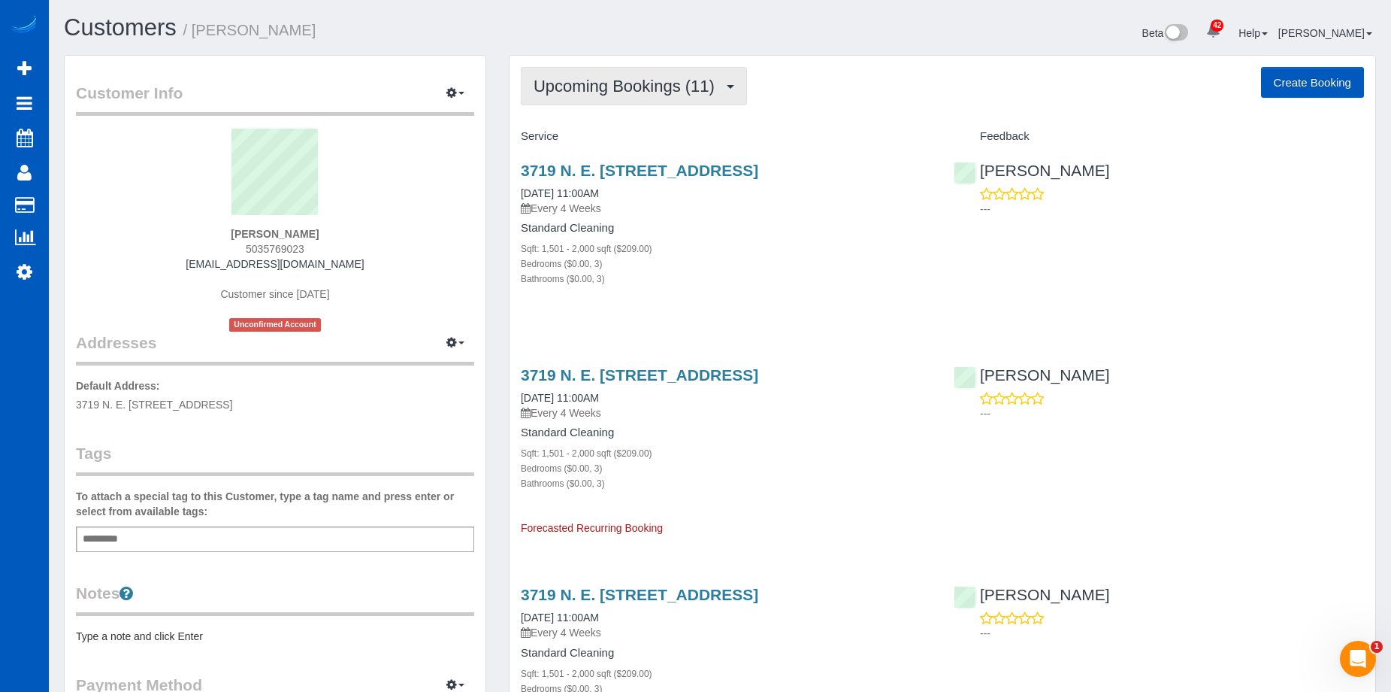
click at [599, 82] on span "Upcoming Bookings (11)" at bounding box center [628, 86] width 189 height 19
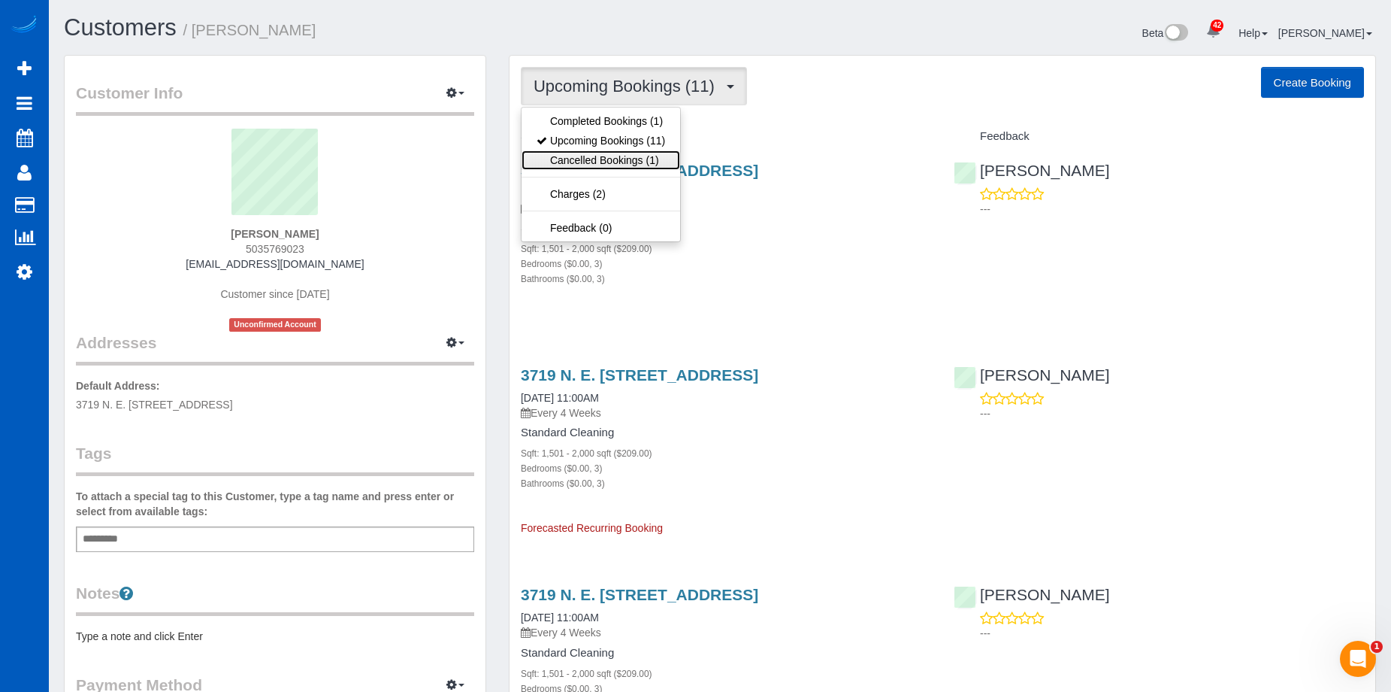
click at [590, 153] on link "Cancelled Bookings (1)" at bounding box center [601, 160] width 159 height 20
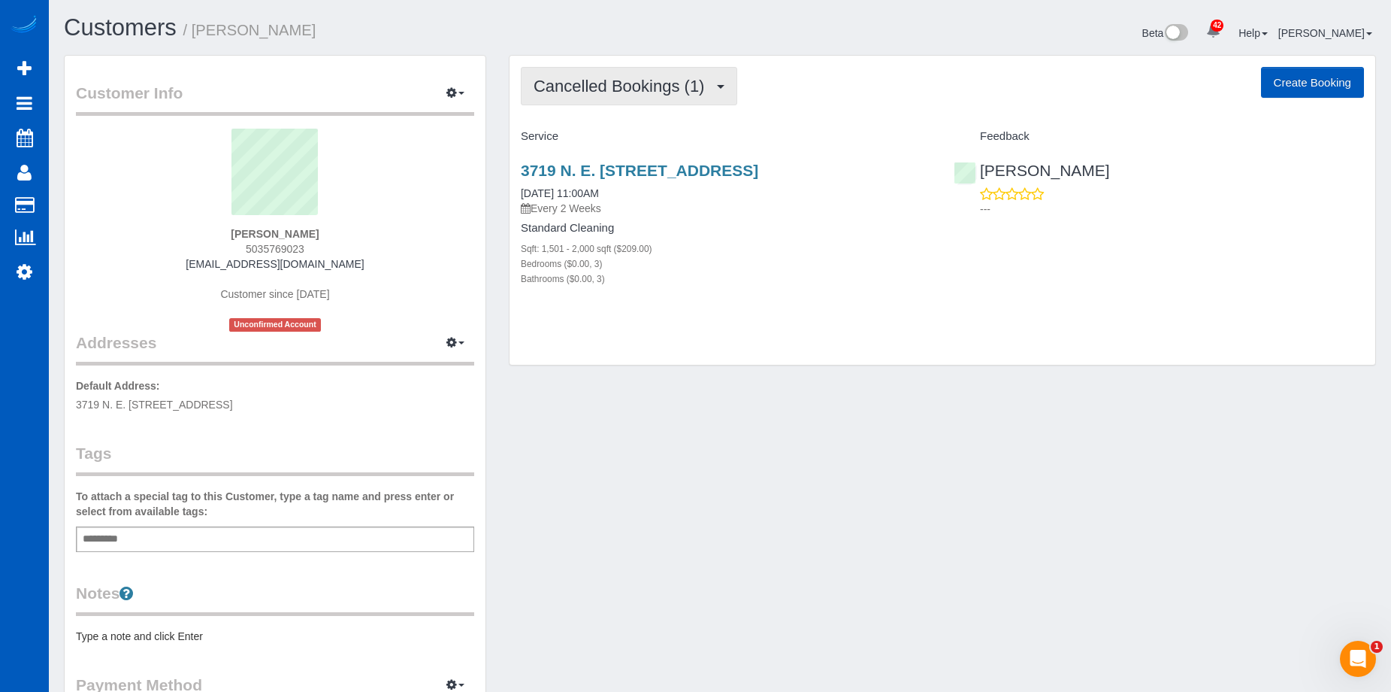
click at [616, 85] on span "Cancelled Bookings (1)" at bounding box center [623, 86] width 178 height 19
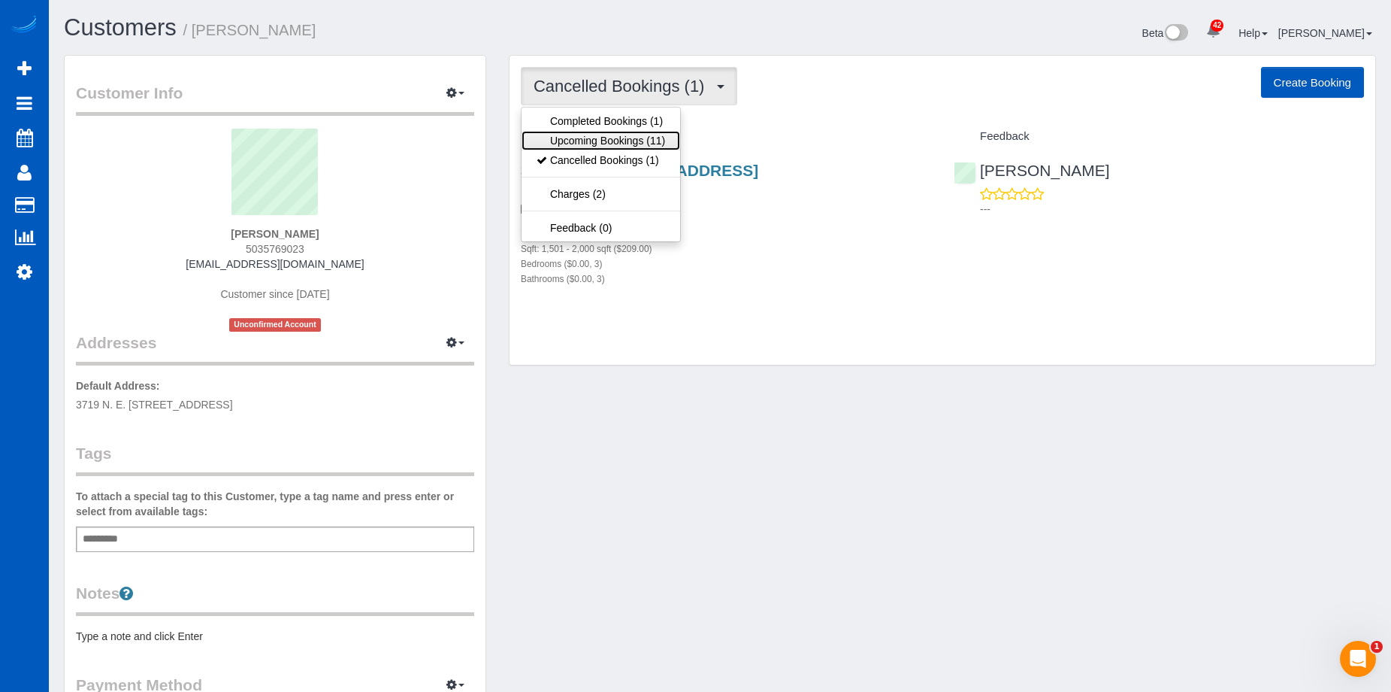
click at [600, 137] on link "Upcoming Bookings (11)" at bounding box center [601, 141] width 159 height 20
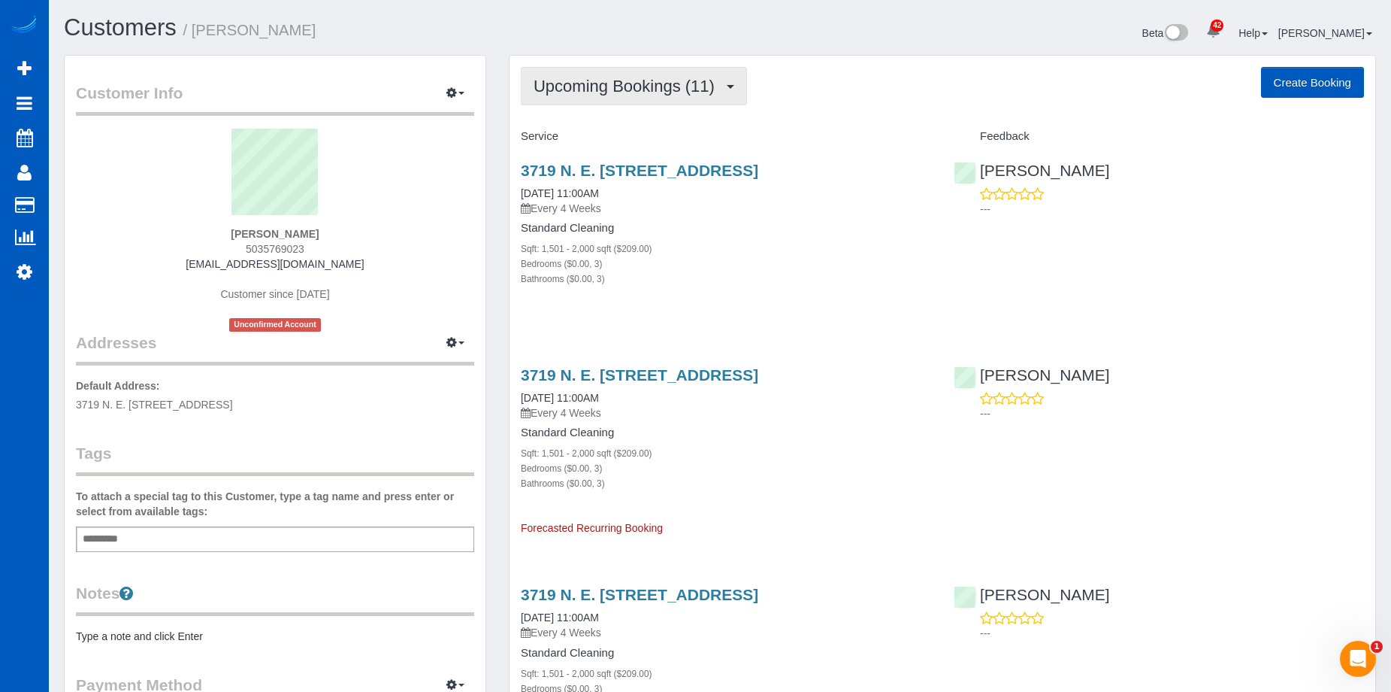
click at [603, 88] on span "Upcoming Bookings (11)" at bounding box center [628, 86] width 189 height 19
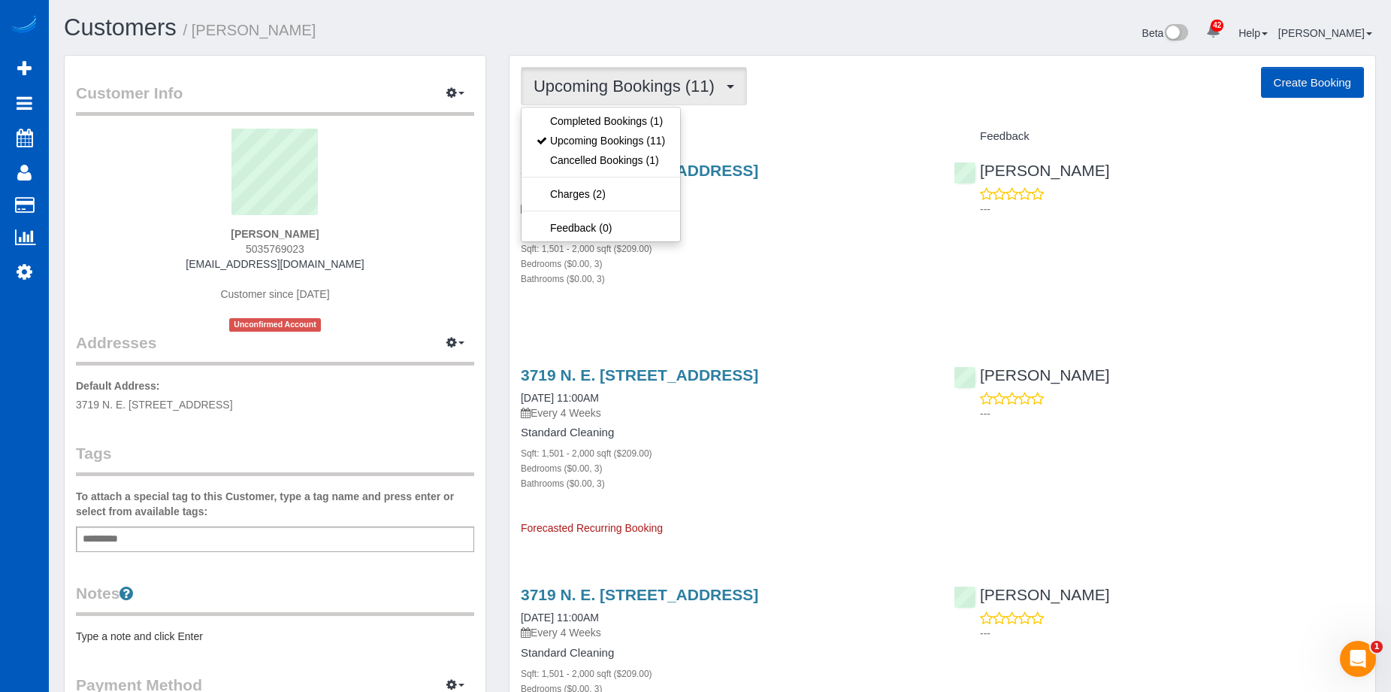
click at [603, 88] on span "Upcoming Bookings (11)" at bounding box center [628, 86] width 189 height 19
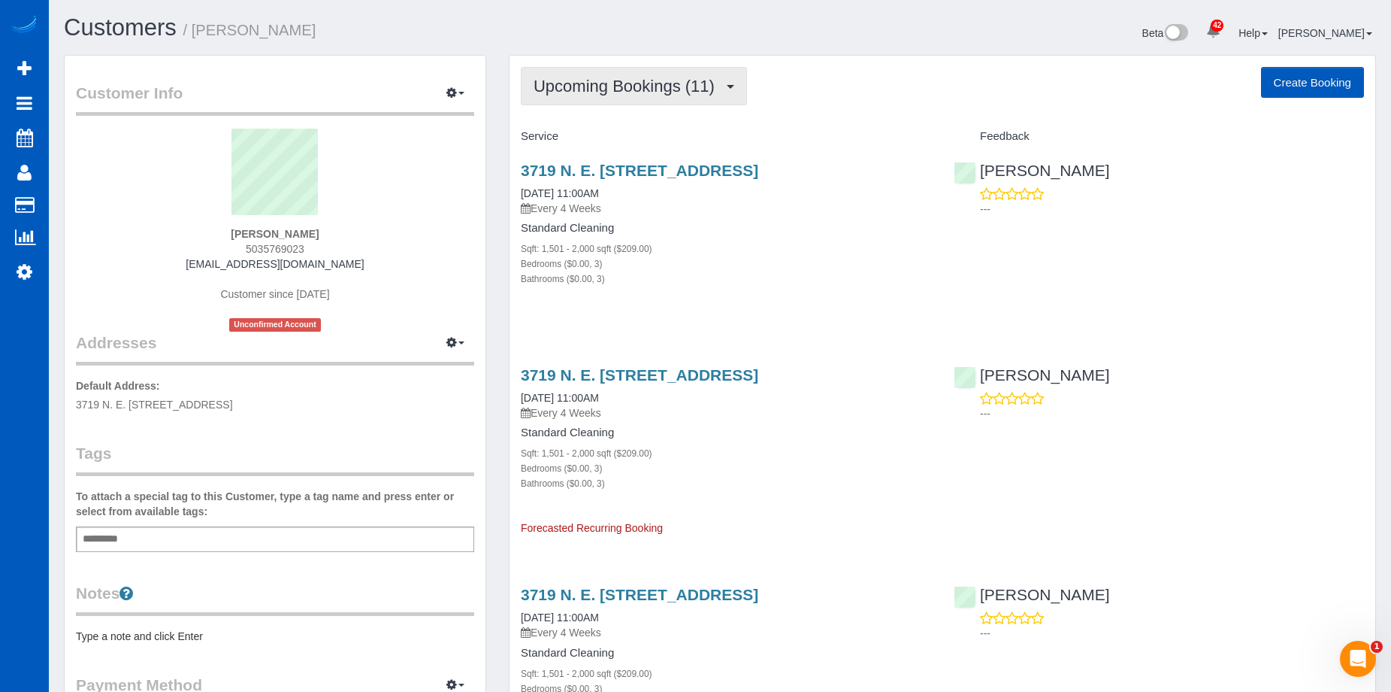
click at [663, 86] on span "Upcoming Bookings (11)" at bounding box center [628, 86] width 189 height 19
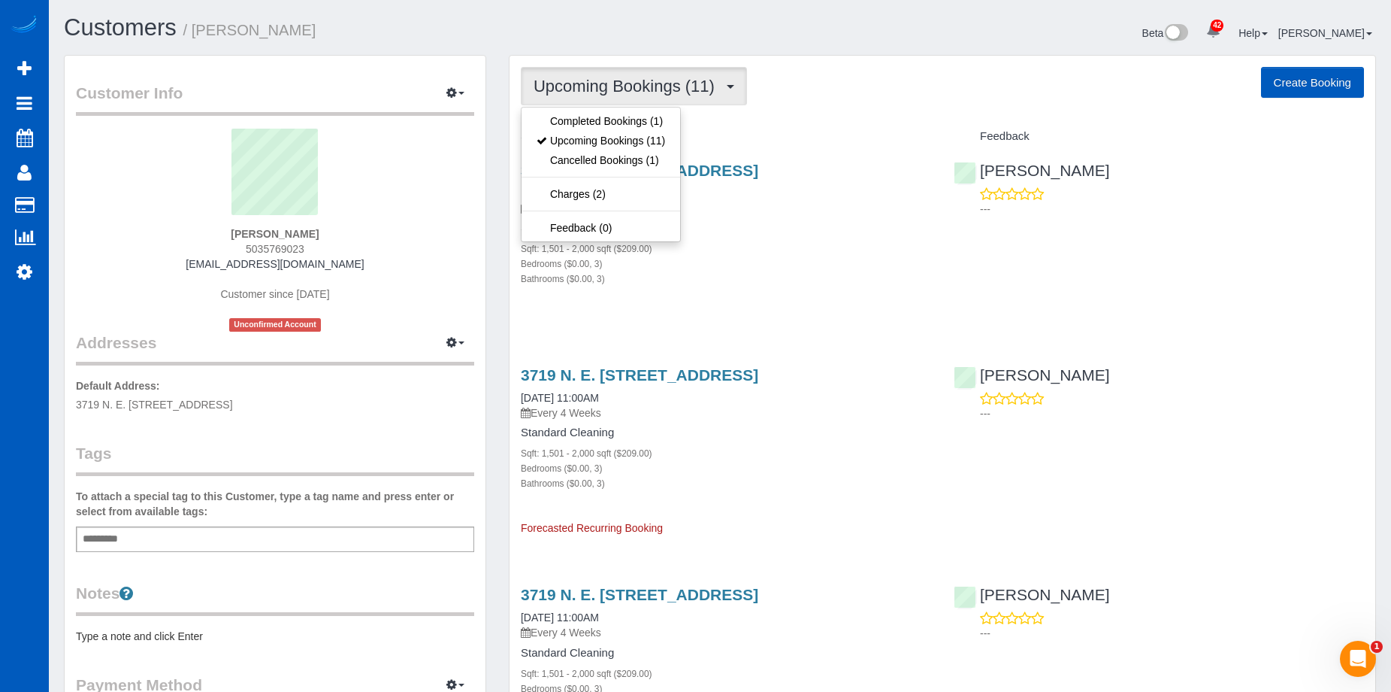
click at [663, 87] on span "Upcoming Bookings (11)" at bounding box center [628, 86] width 189 height 19
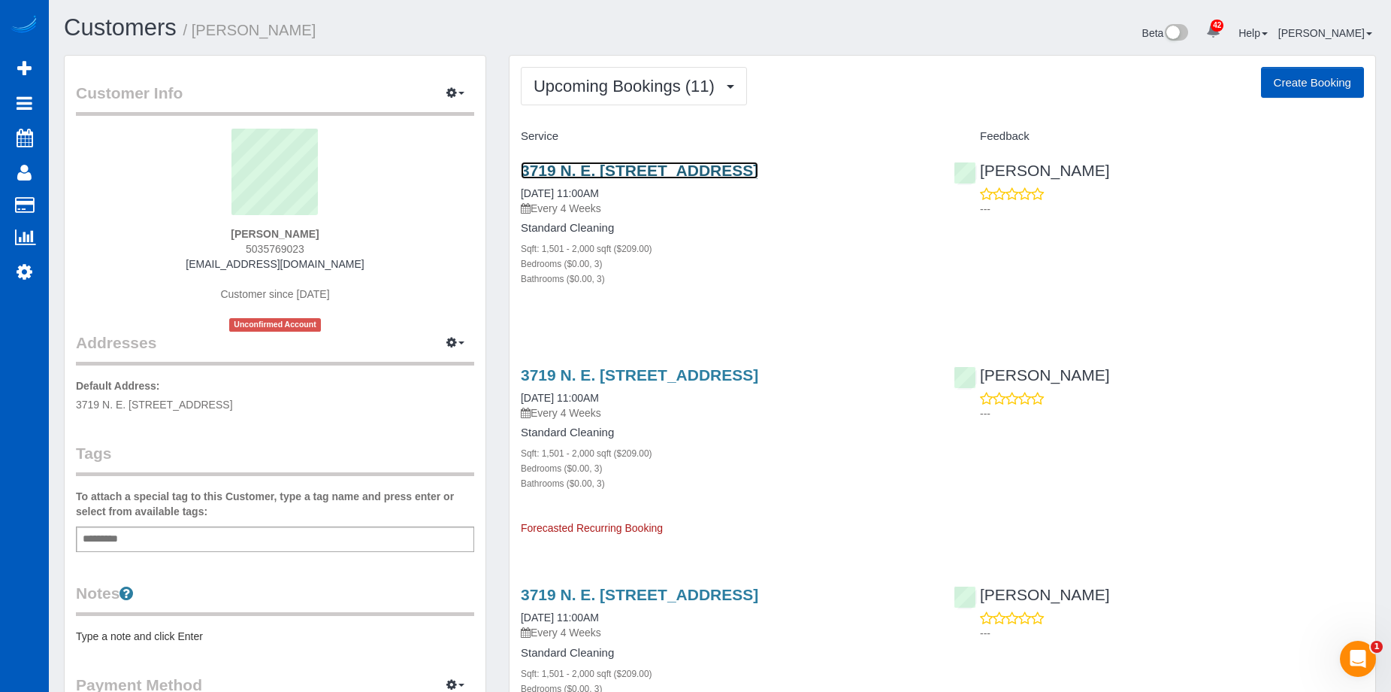
click at [731, 168] on link "3719 N. E. 157th Ave, Vancouver, WA 98682" at bounding box center [640, 170] width 238 height 17
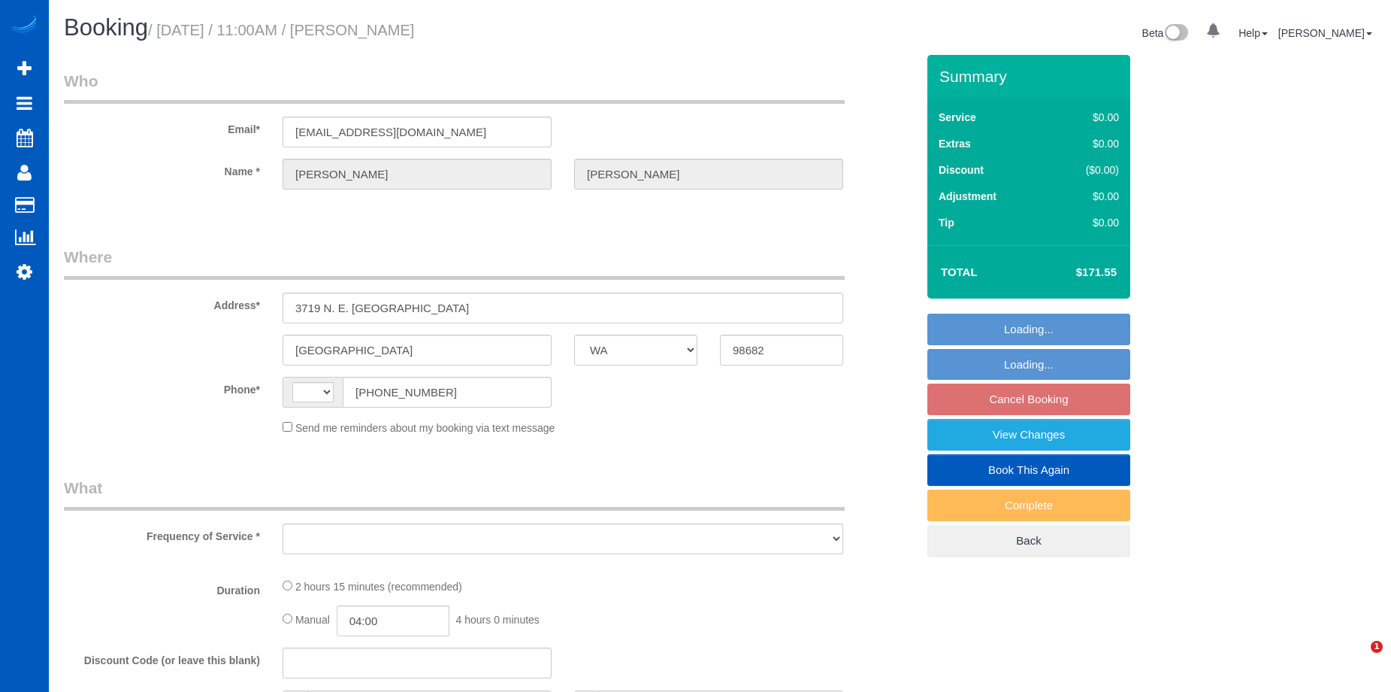
select select "WA"
select select "string:[GEOGRAPHIC_DATA]"
select select "object:730"
select select "199"
select select "1501"
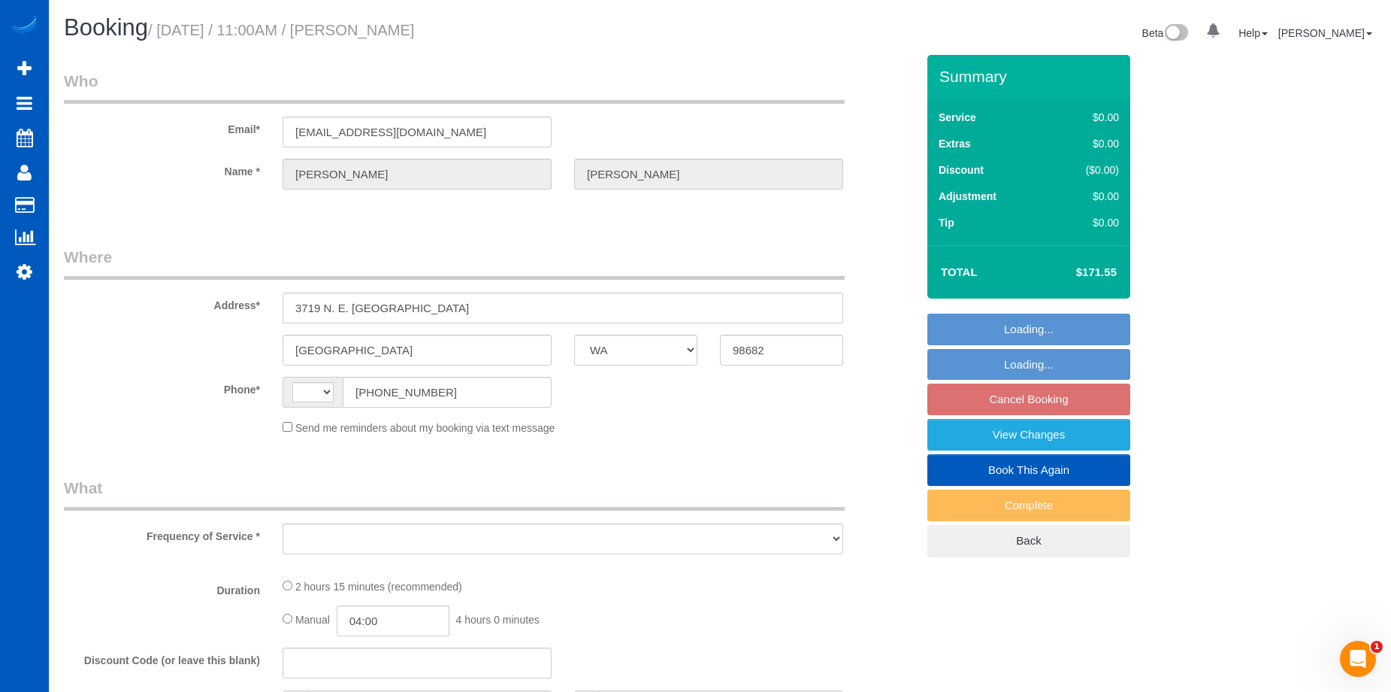
select select "3"
select select "number:8"
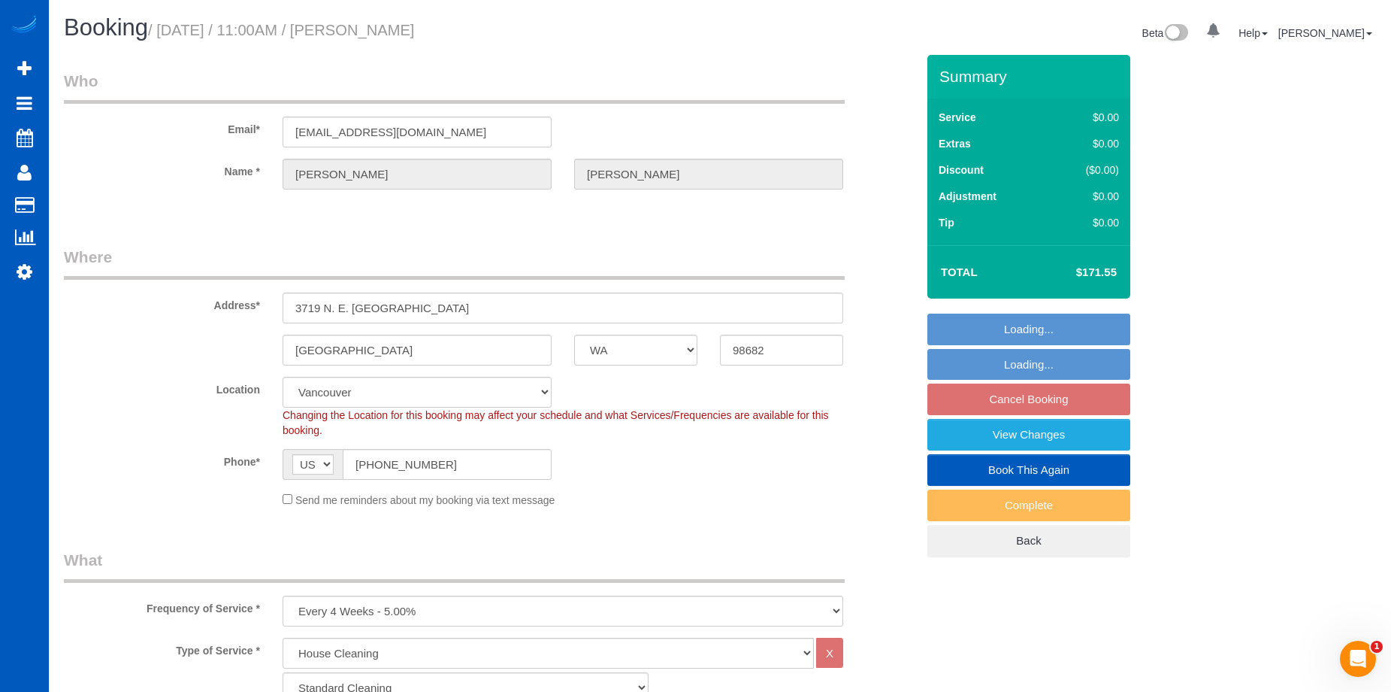
select select "object:1114"
select select "spot2"
select select "1501"
select select "3"
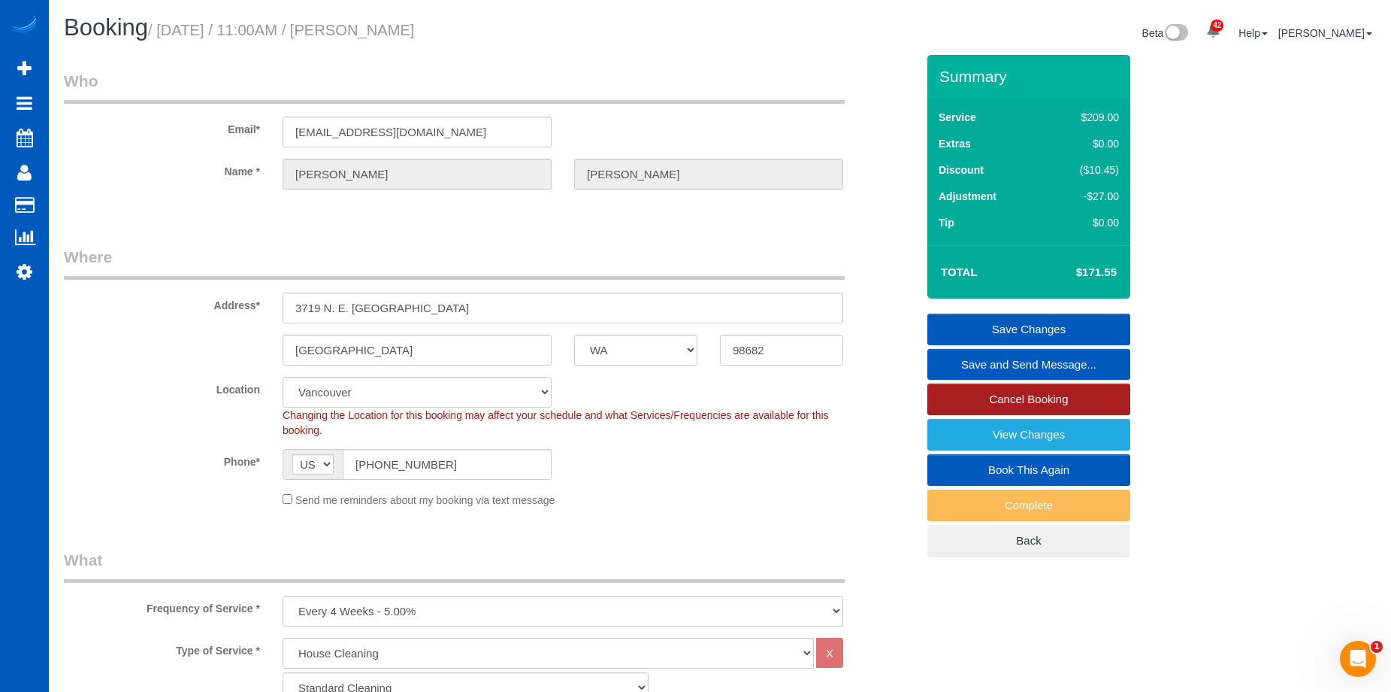
click at [971, 394] on link "Cancel Booking" at bounding box center [1029, 399] width 203 height 32
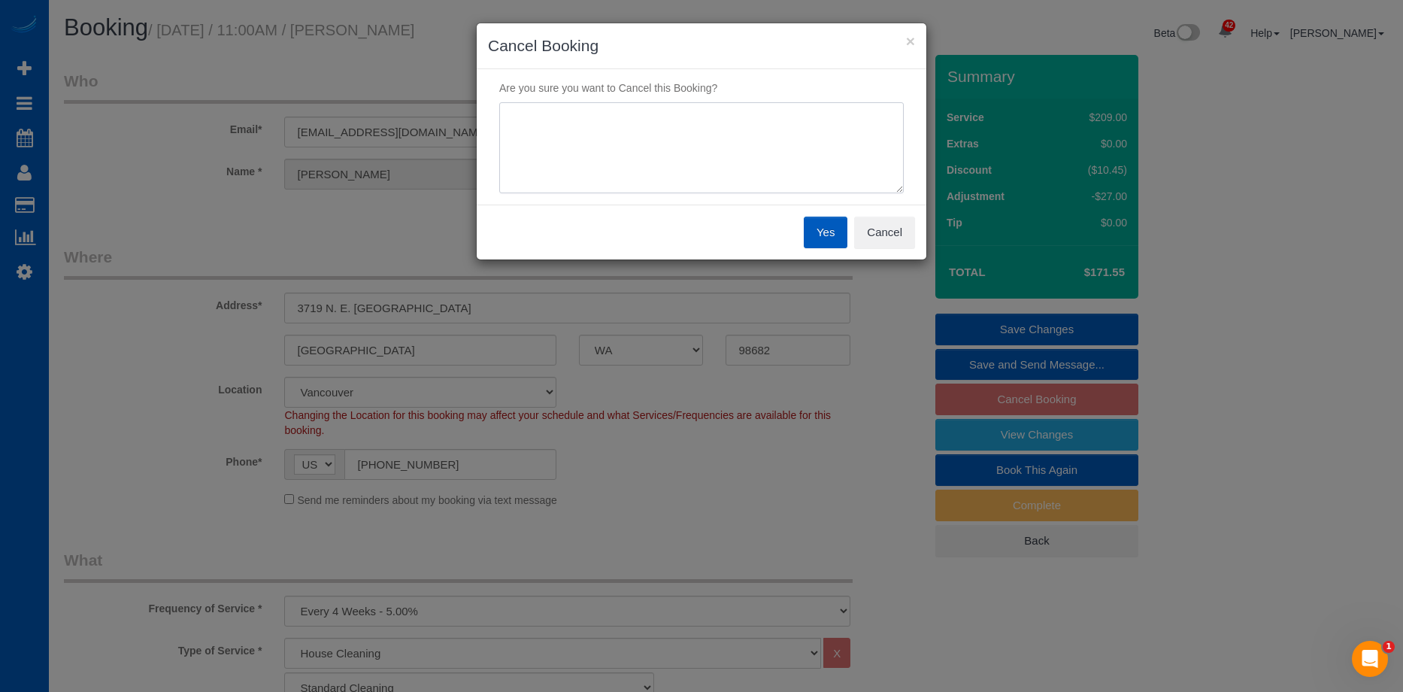
click at [730, 137] on textarea at bounding box center [701, 148] width 404 height 92
type textarea "W"
drag, startPoint x: 817, startPoint y: 116, endPoint x: 877, endPoint y: 111, distance: 59.6
click at [877, 111] on textarea at bounding box center [701, 148] width 404 height 92
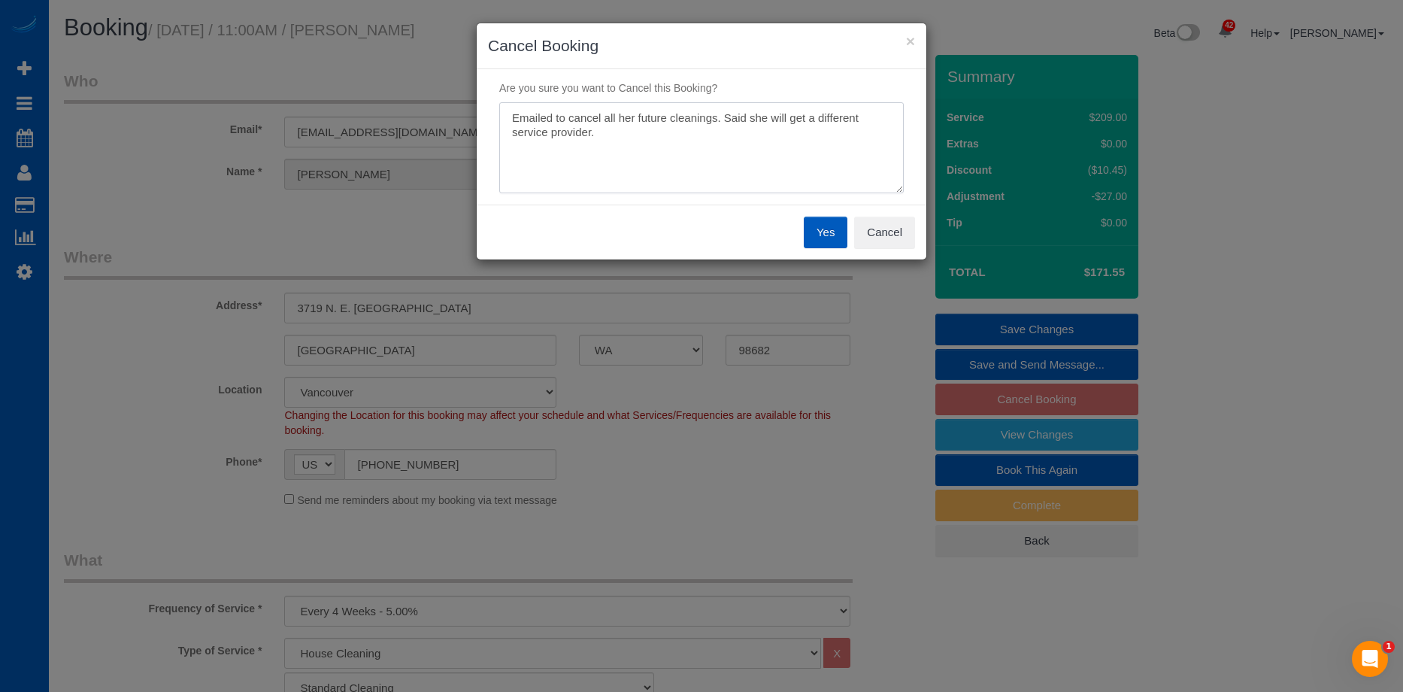
type textarea "Emailed to cancel all her future cleanings. Said she will get a different servi…"
click at [820, 221] on button "Yes" at bounding box center [826, 233] width 44 height 32
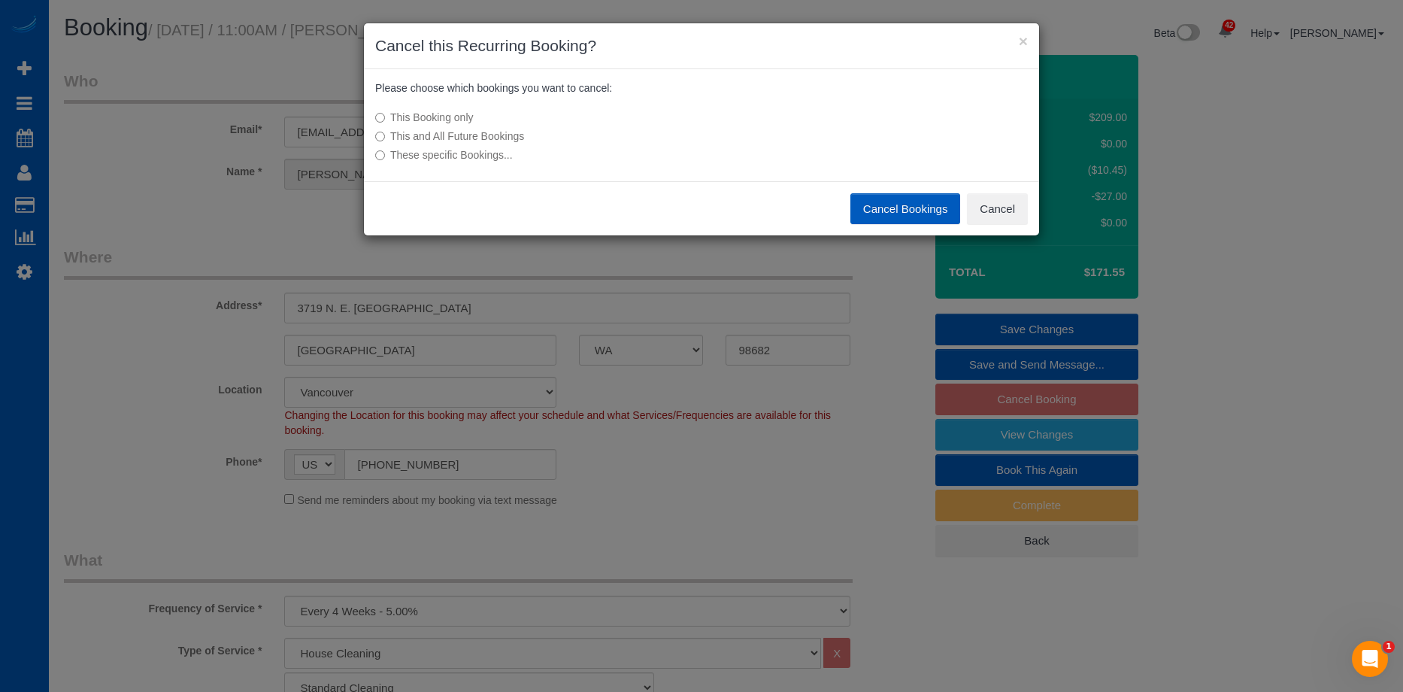
click at [504, 144] on div "This Booking only This and All Future Bookings These specific Bookings..." at bounding box center [589, 136] width 450 height 68
click at [507, 138] on label "This and All Future Bookings" at bounding box center [589, 136] width 428 height 15
click at [911, 198] on button "Cancel Bookings" at bounding box center [905, 209] width 111 height 32
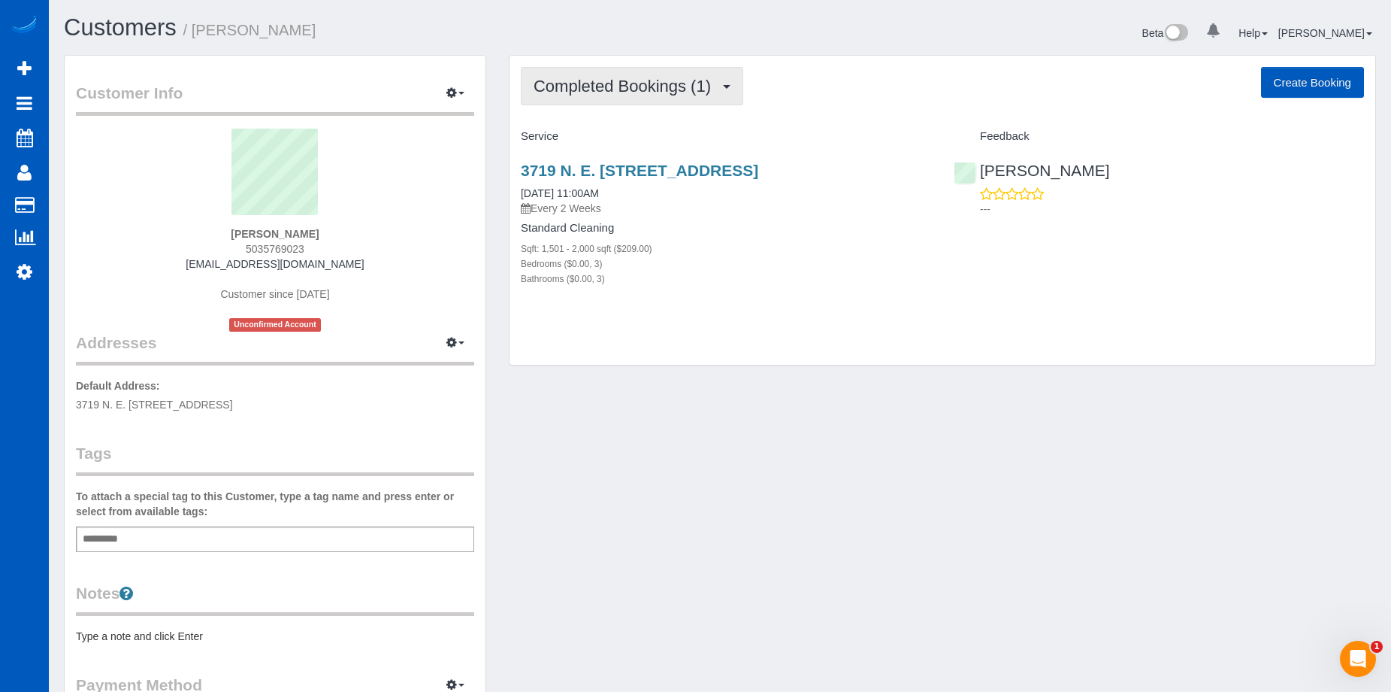
click at [692, 73] on button "Completed Bookings (1)" at bounding box center [632, 86] width 223 height 38
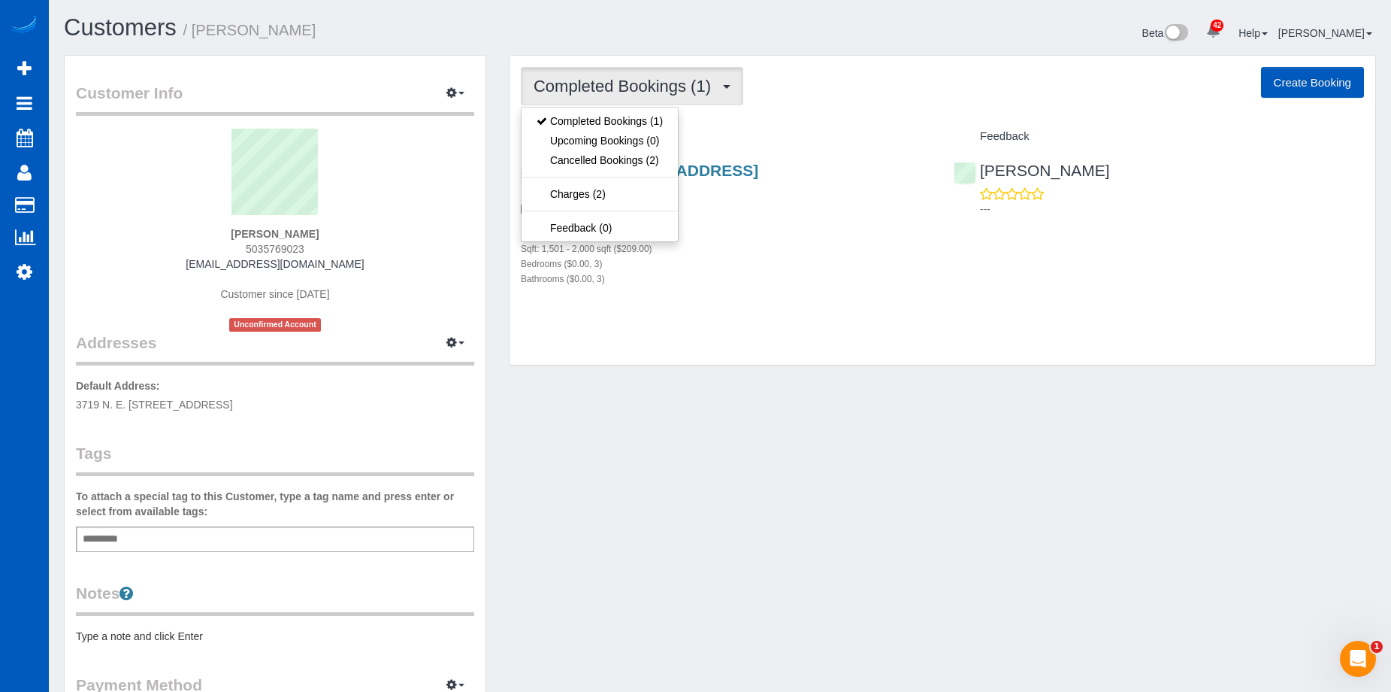
click at [692, 76] on button "Completed Bookings (1)" at bounding box center [632, 86] width 223 height 38
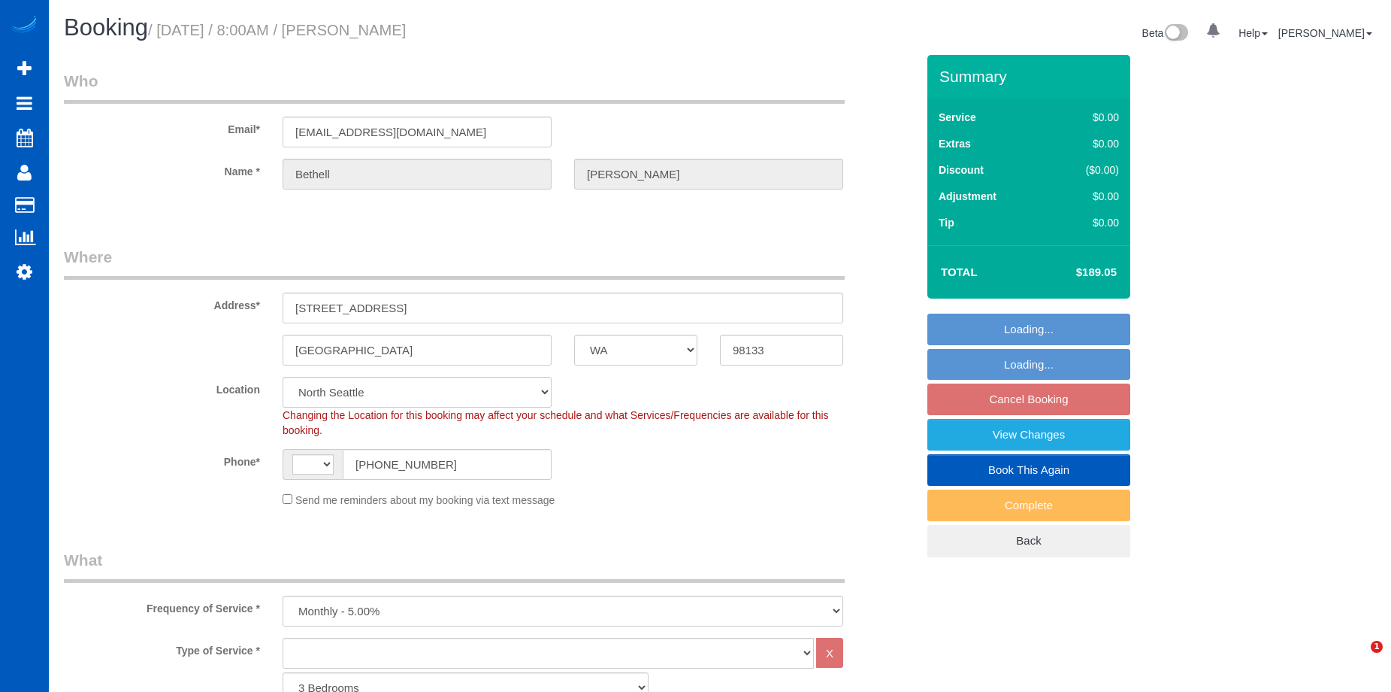
select select "WA"
select select "1001"
select select "3"
select select "number:8"
select select "object:985"
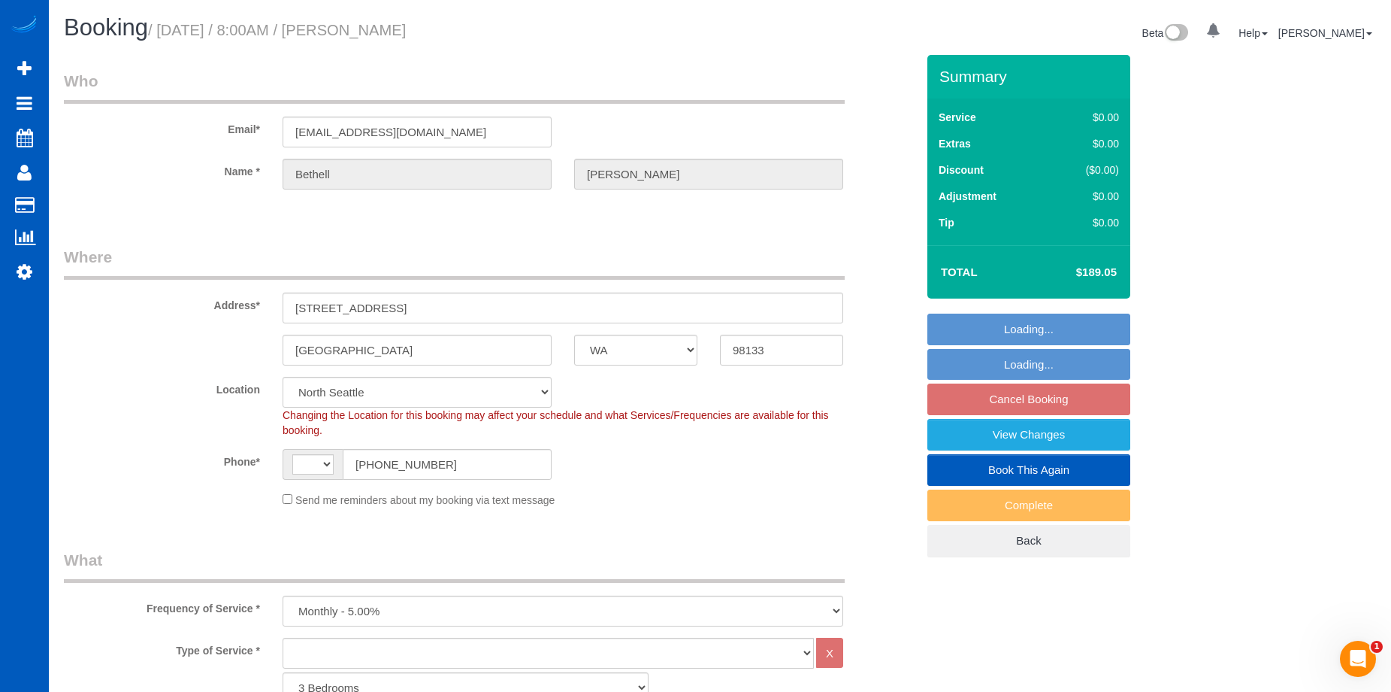
select select "string:US"
select select "1001"
select select "3"
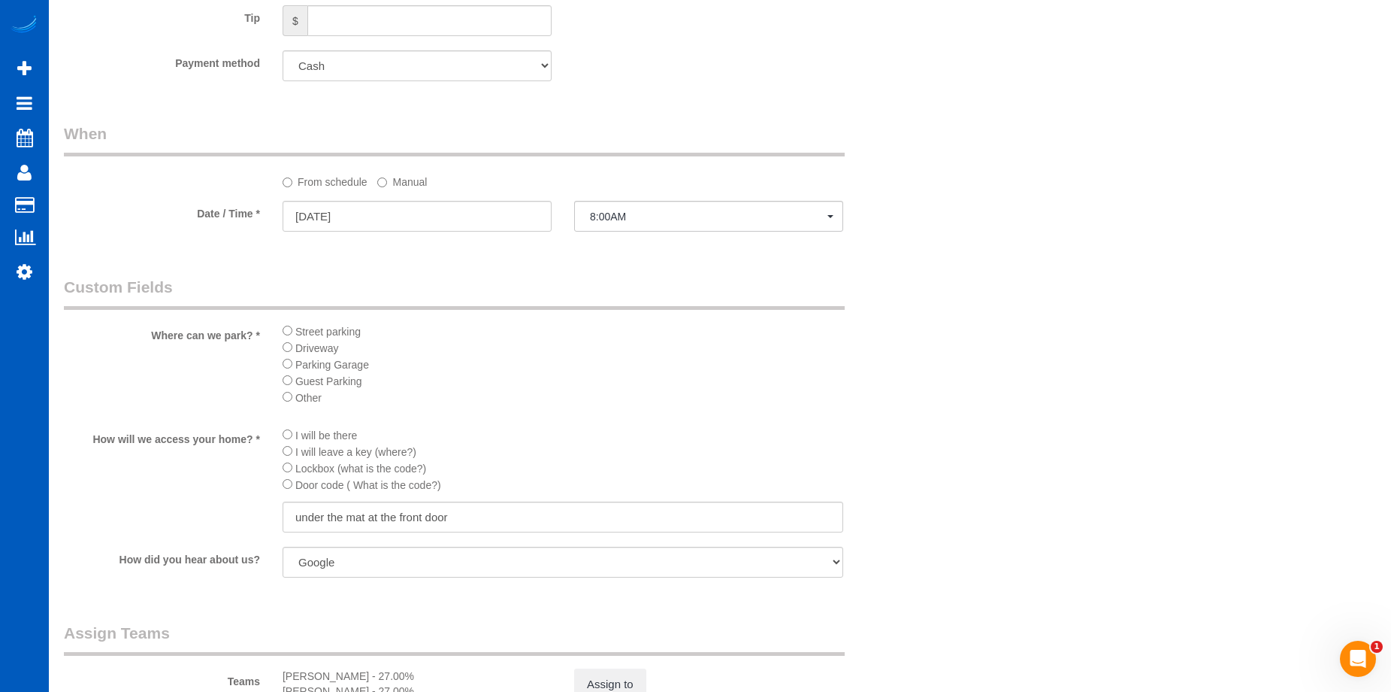
scroll to position [977, 0]
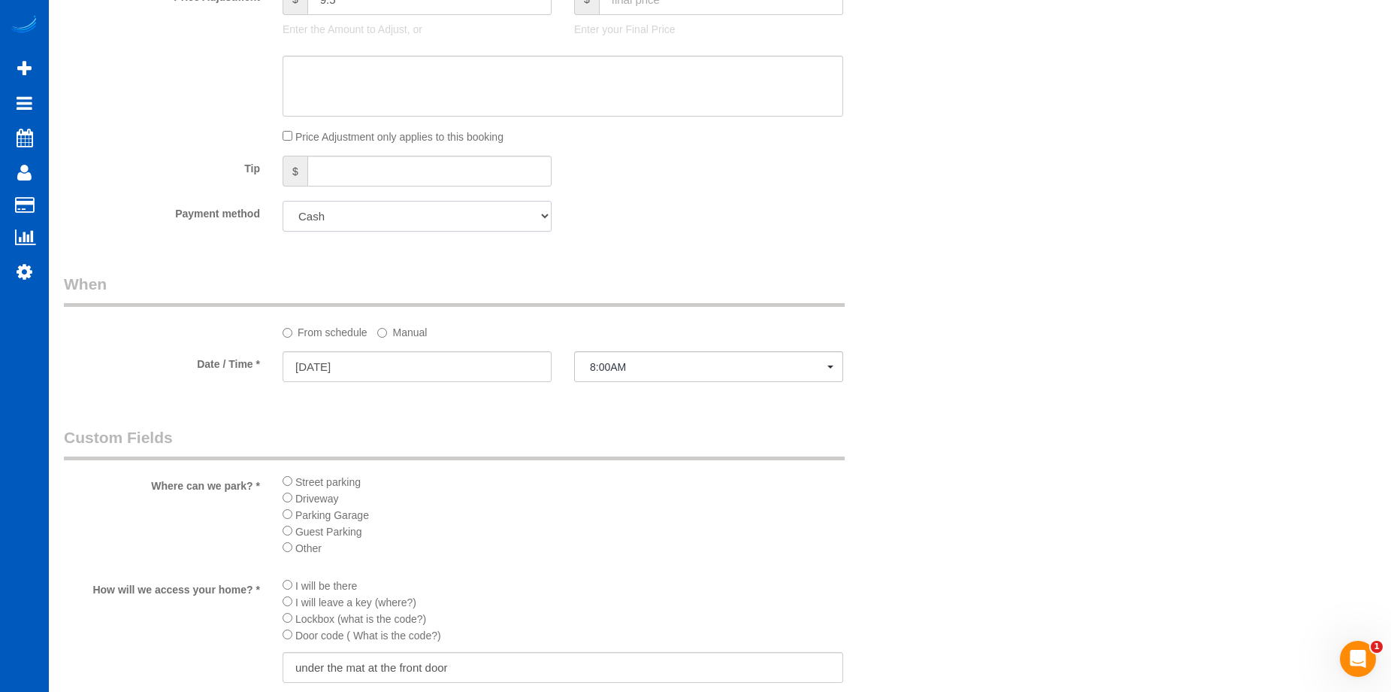
click at [509, 219] on select "Add Credit Card Cash Check Paypal" at bounding box center [417, 216] width 269 height 31
click at [699, 206] on div "Payment method Add Credit Card Cash Check Paypal" at bounding box center [490, 216] width 875 height 31
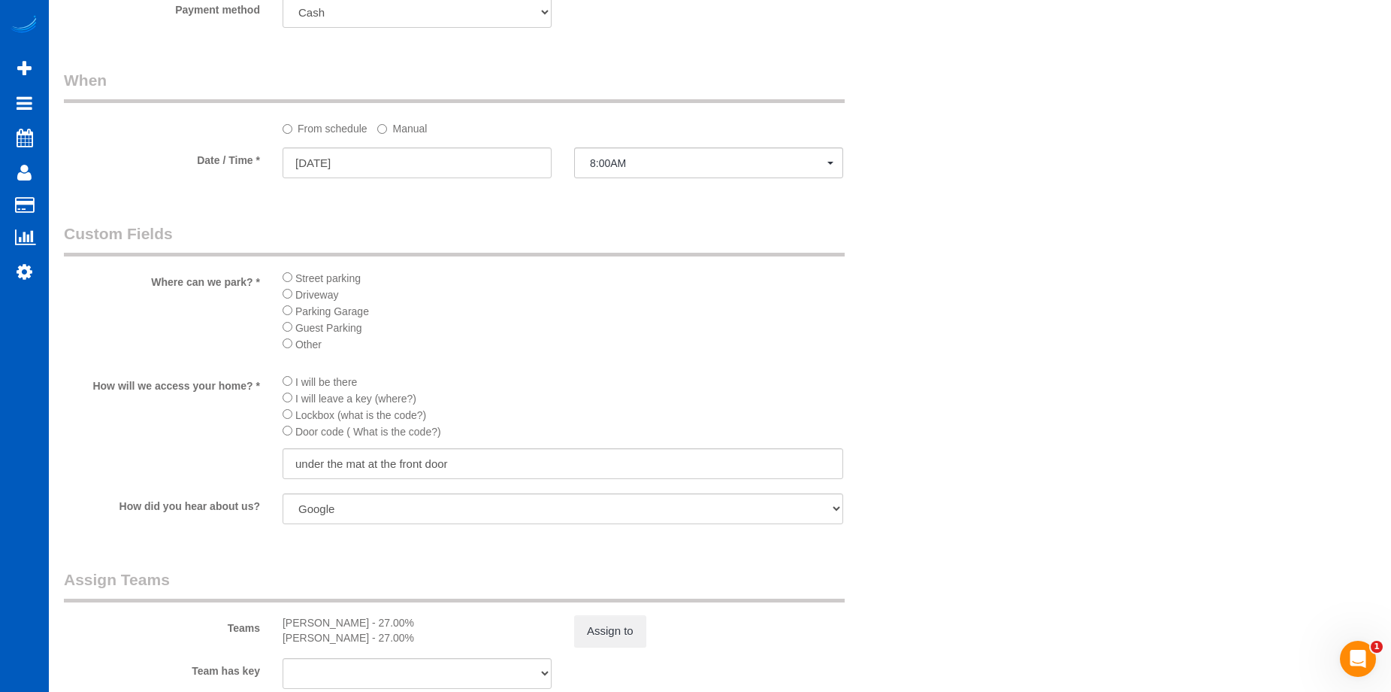
scroll to position [1052, 0]
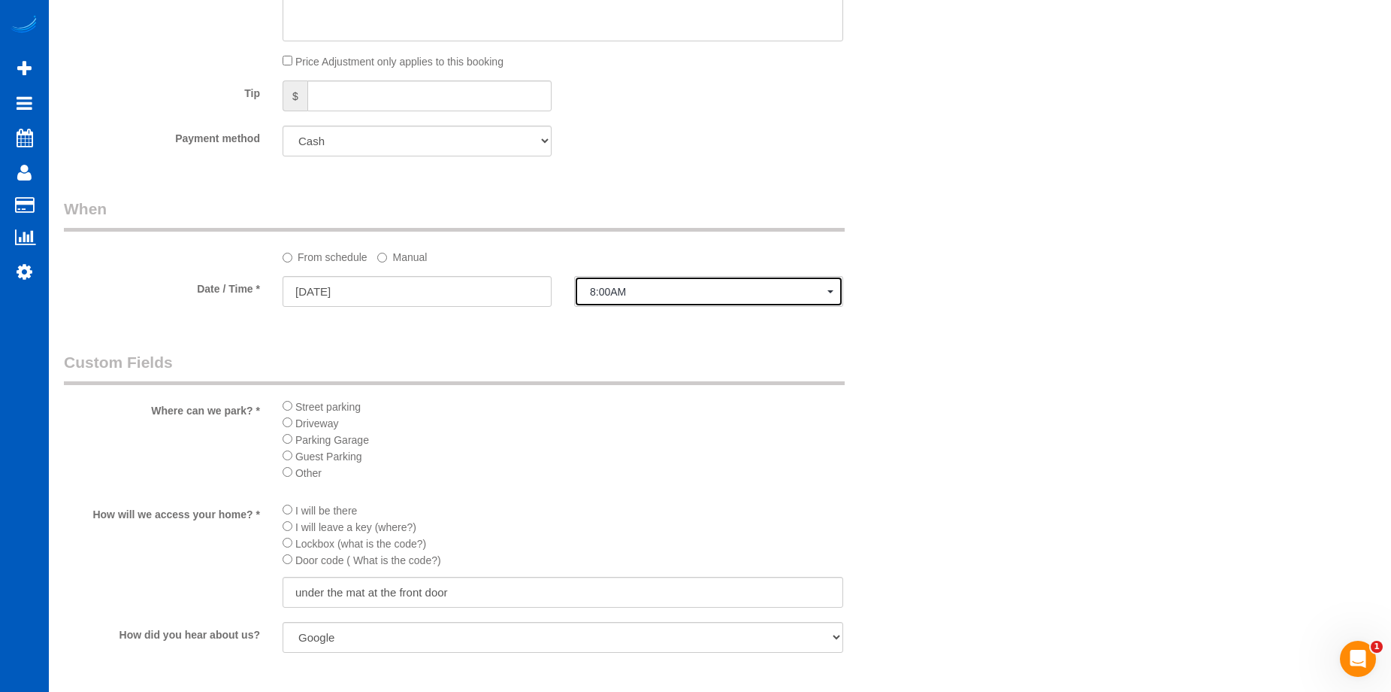
click at [756, 286] on span "8:00AM" at bounding box center [709, 292] width 238 height 12
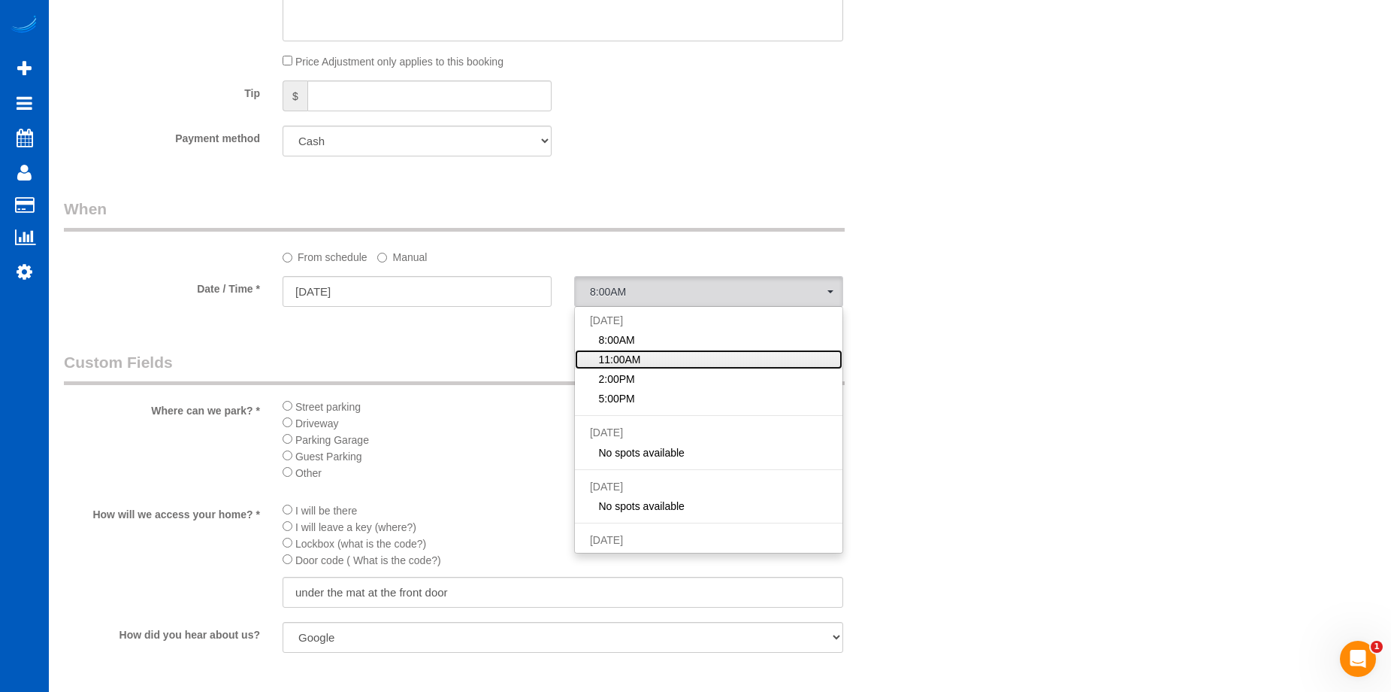
click at [722, 352] on link "11:00AM" at bounding box center [709, 360] width 268 height 20
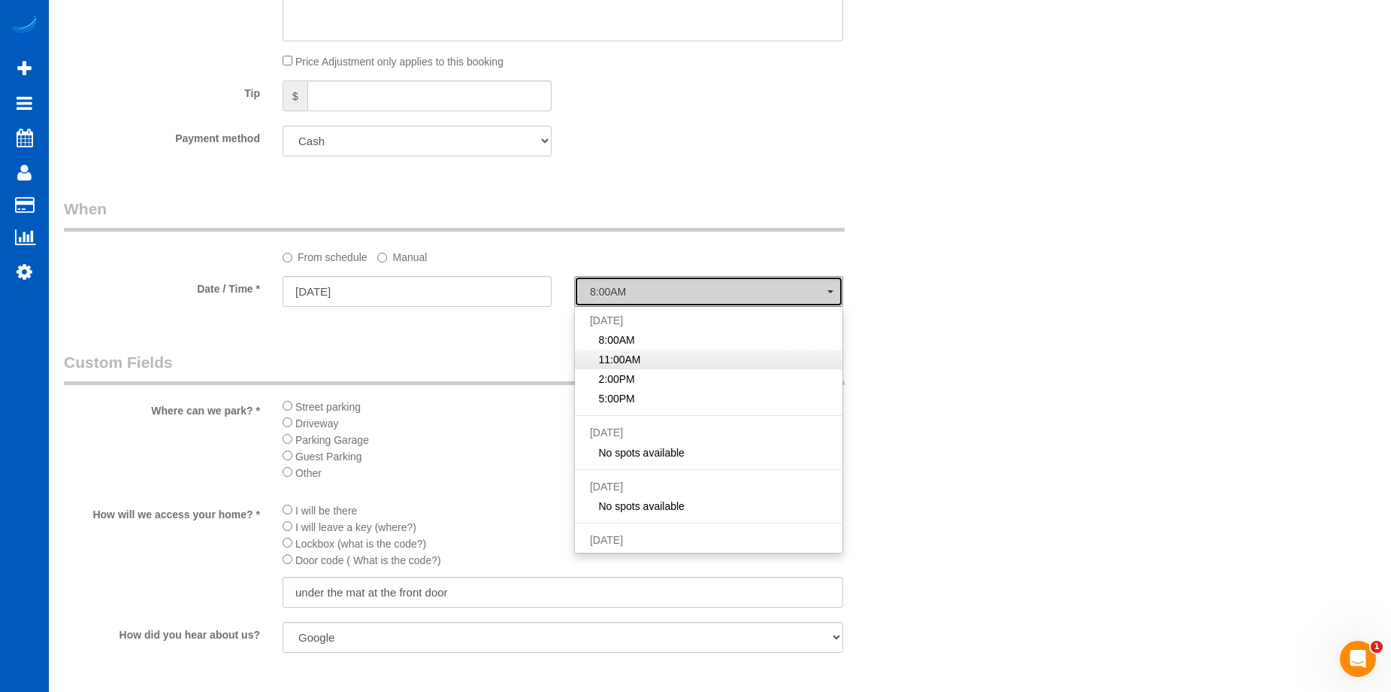
select select "spot2"
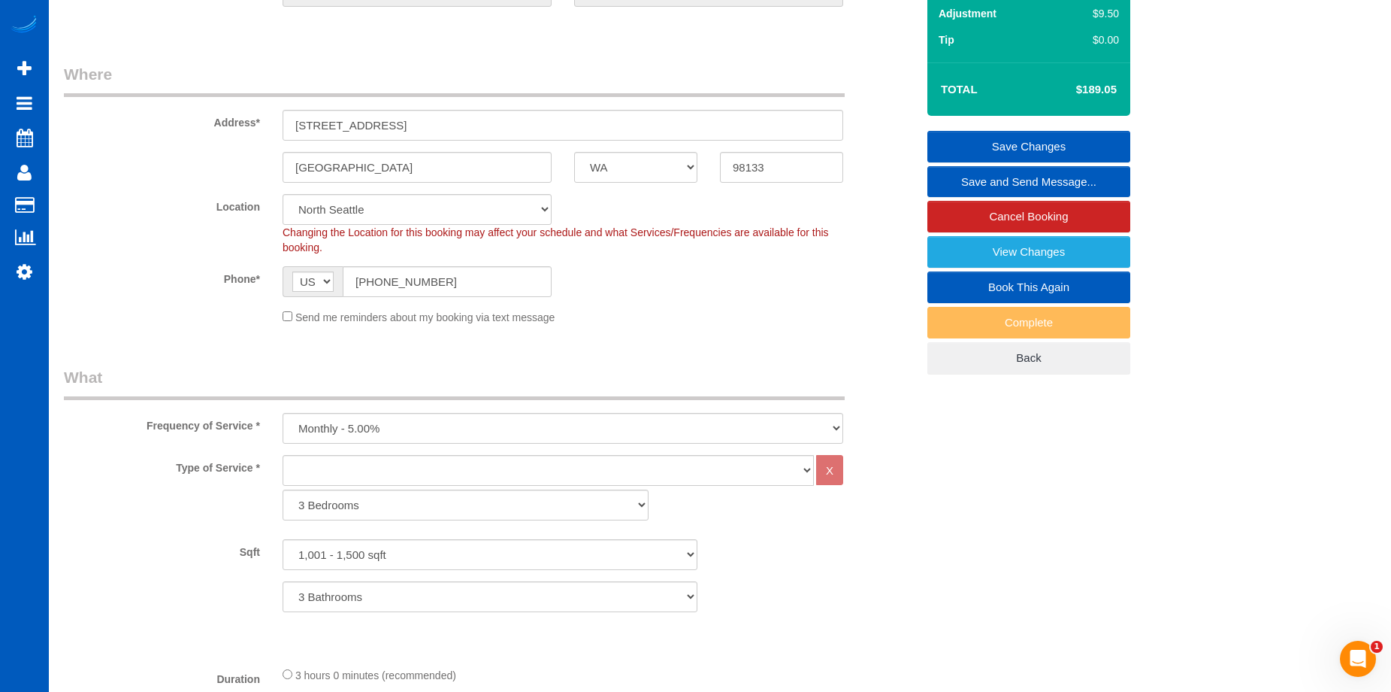
scroll to position [0, 0]
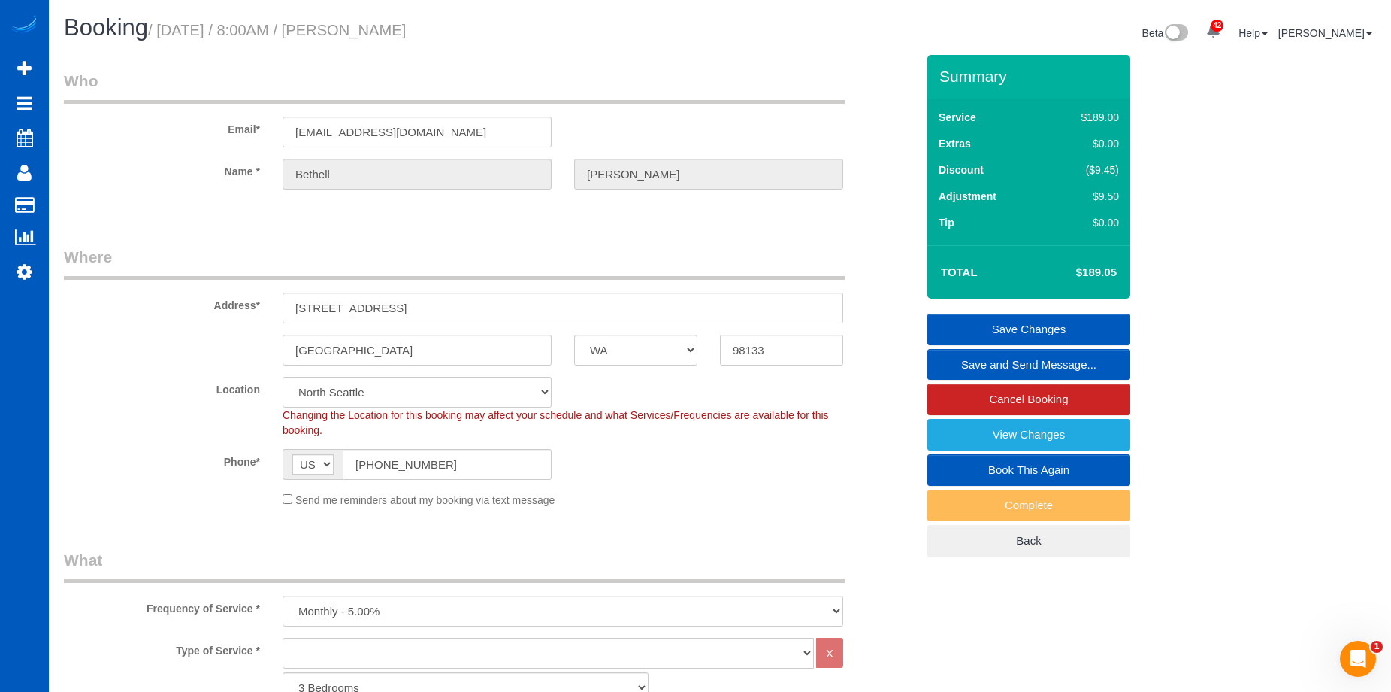
click at [998, 322] on link "Save Changes" at bounding box center [1029, 329] width 203 height 32
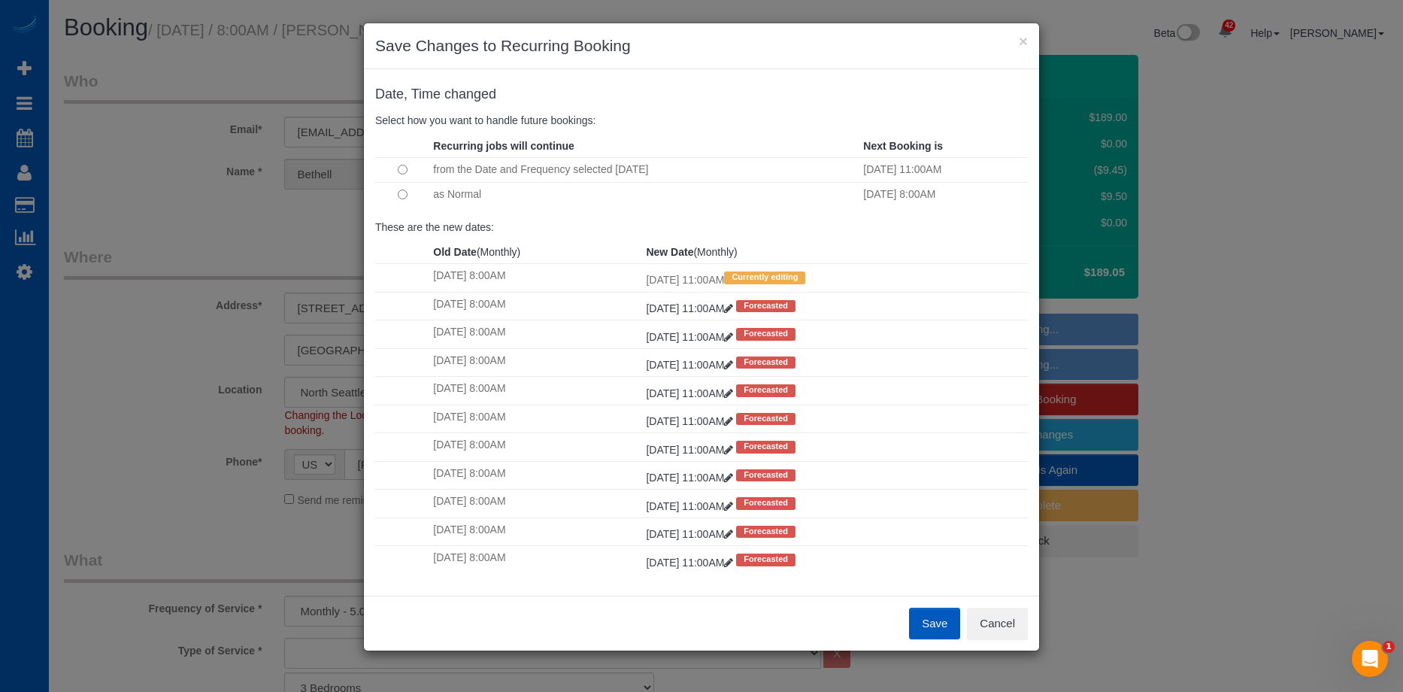
click at [938, 618] on button "Save" at bounding box center [934, 623] width 51 height 32
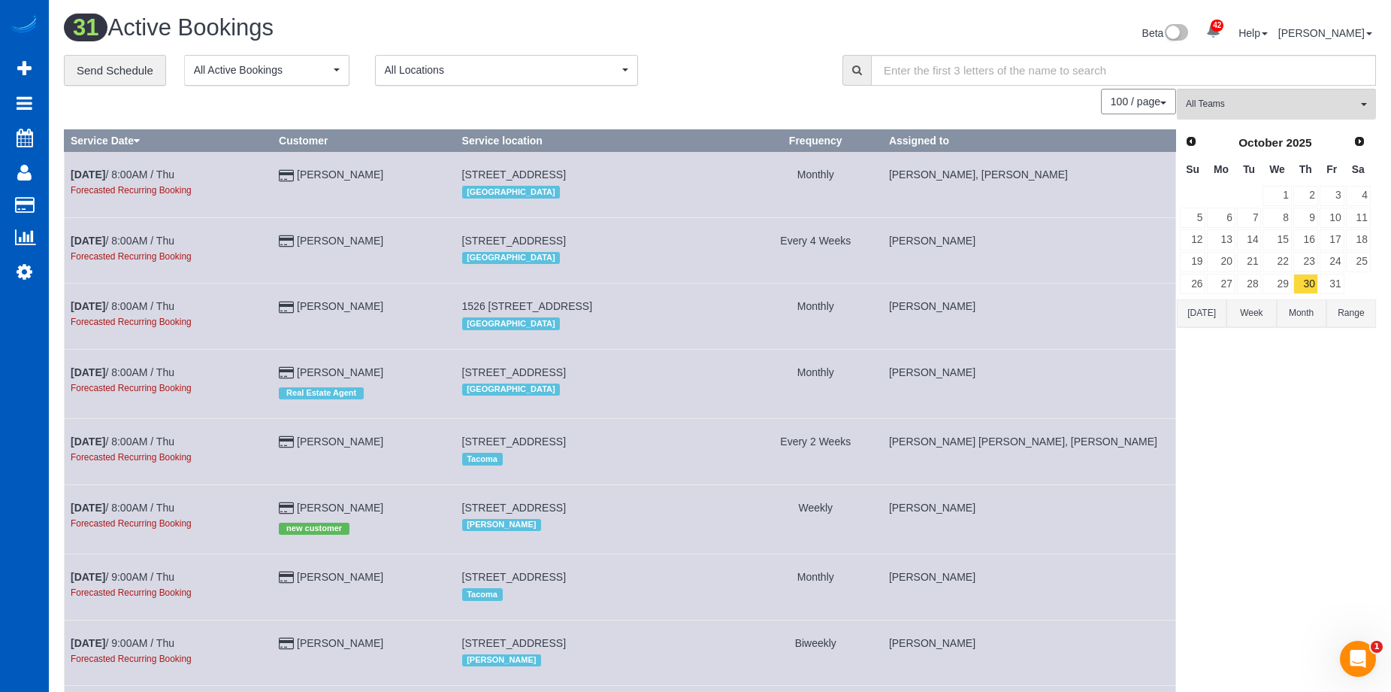
click at [1201, 316] on button "[DATE]" at bounding box center [1202, 313] width 50 height 28
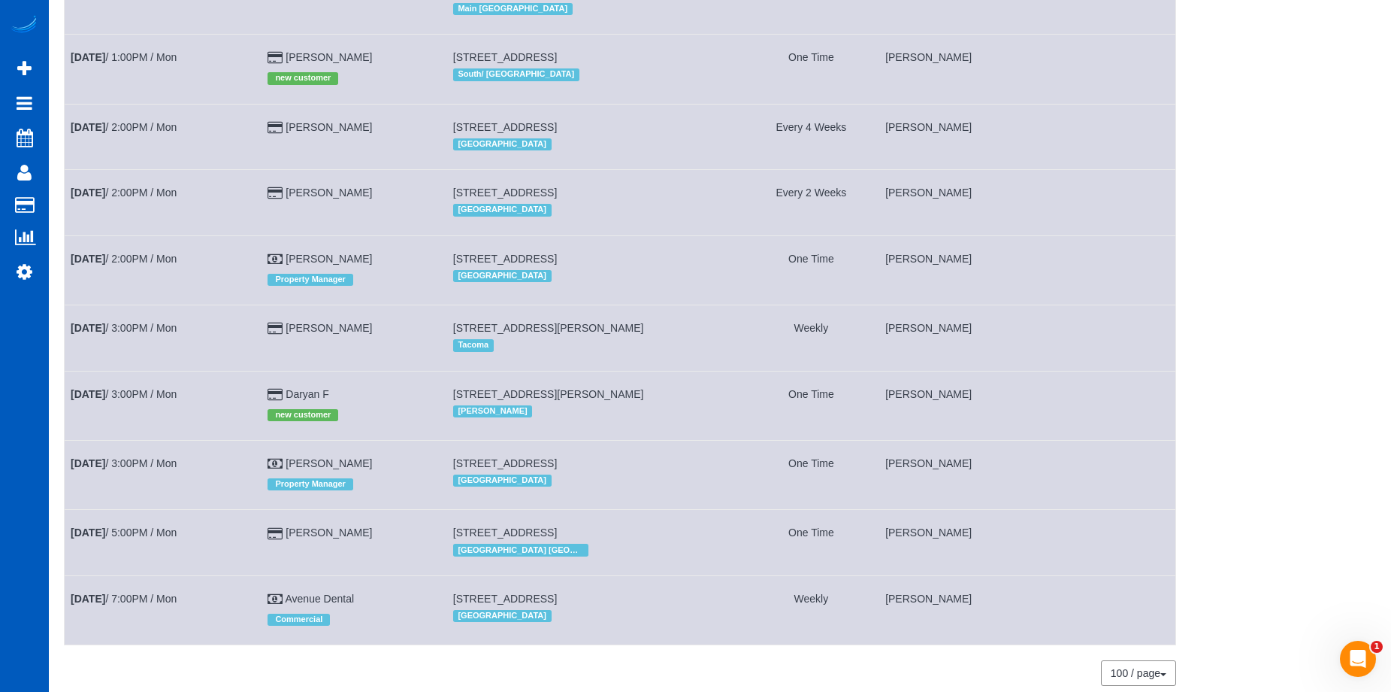
scroll to position [1517, 0]
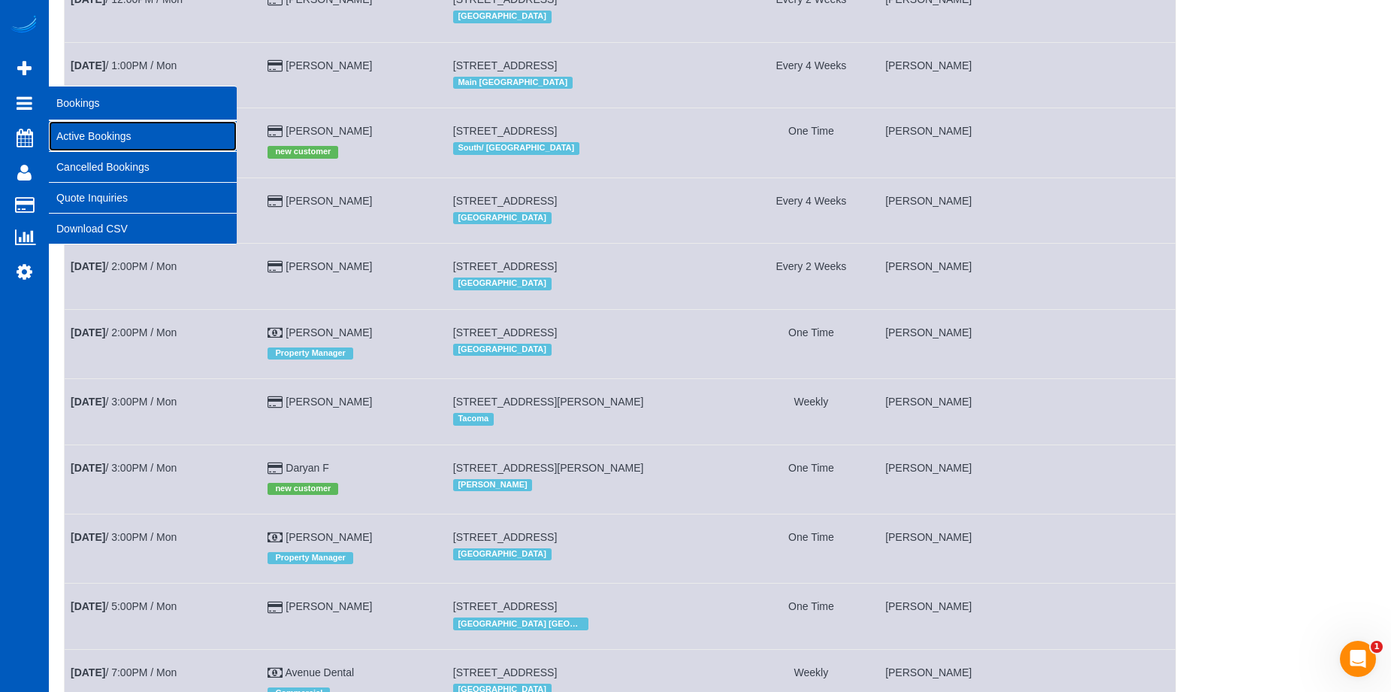
click at [72, 131] on link "Active Bookings" at bounding box center [143, 136] width 188 height 30
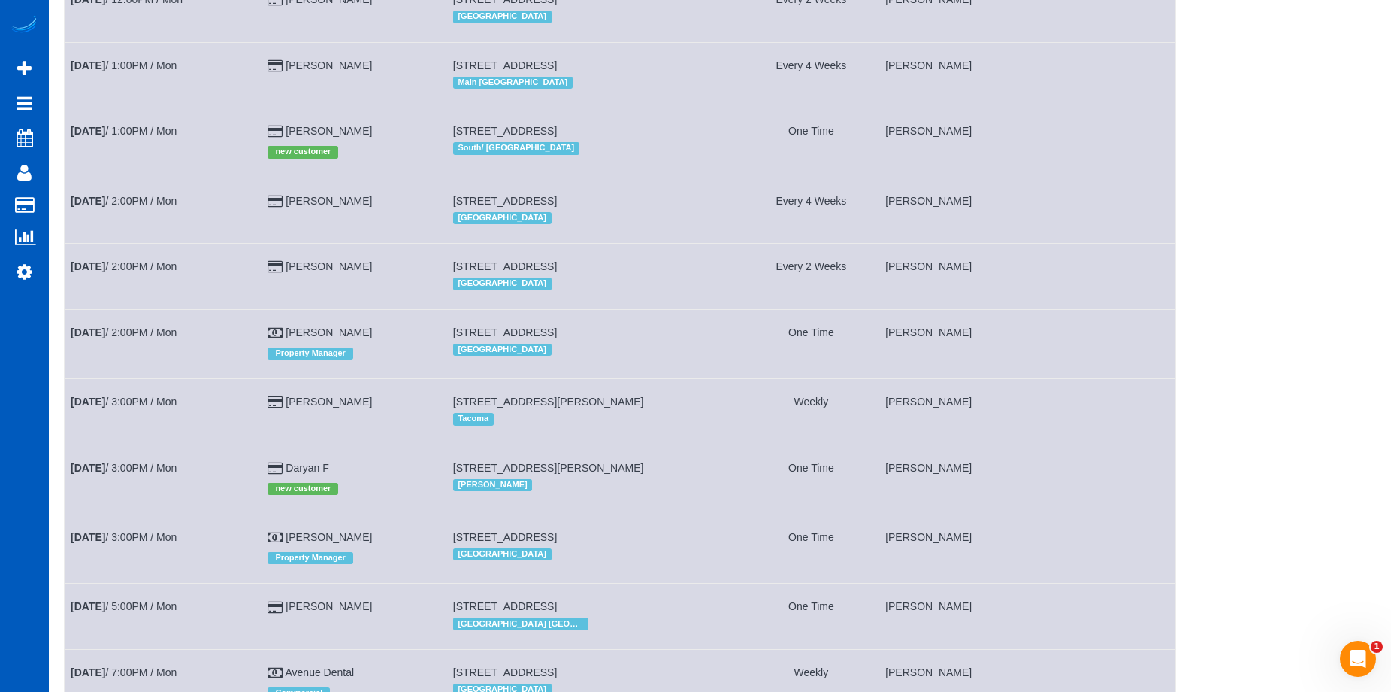
scroll to position [0, 0]
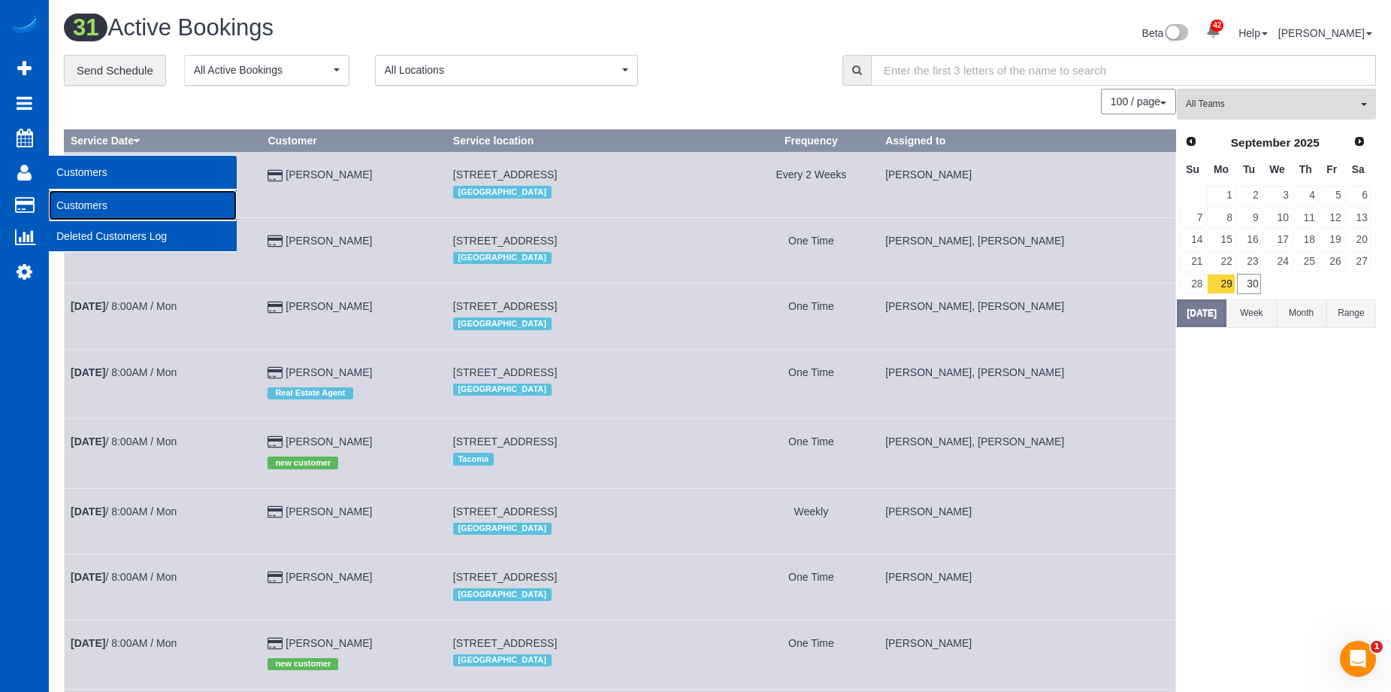
click at [66, 202] on link "Customers" at bounding box center [143, 205] width 188 height 30
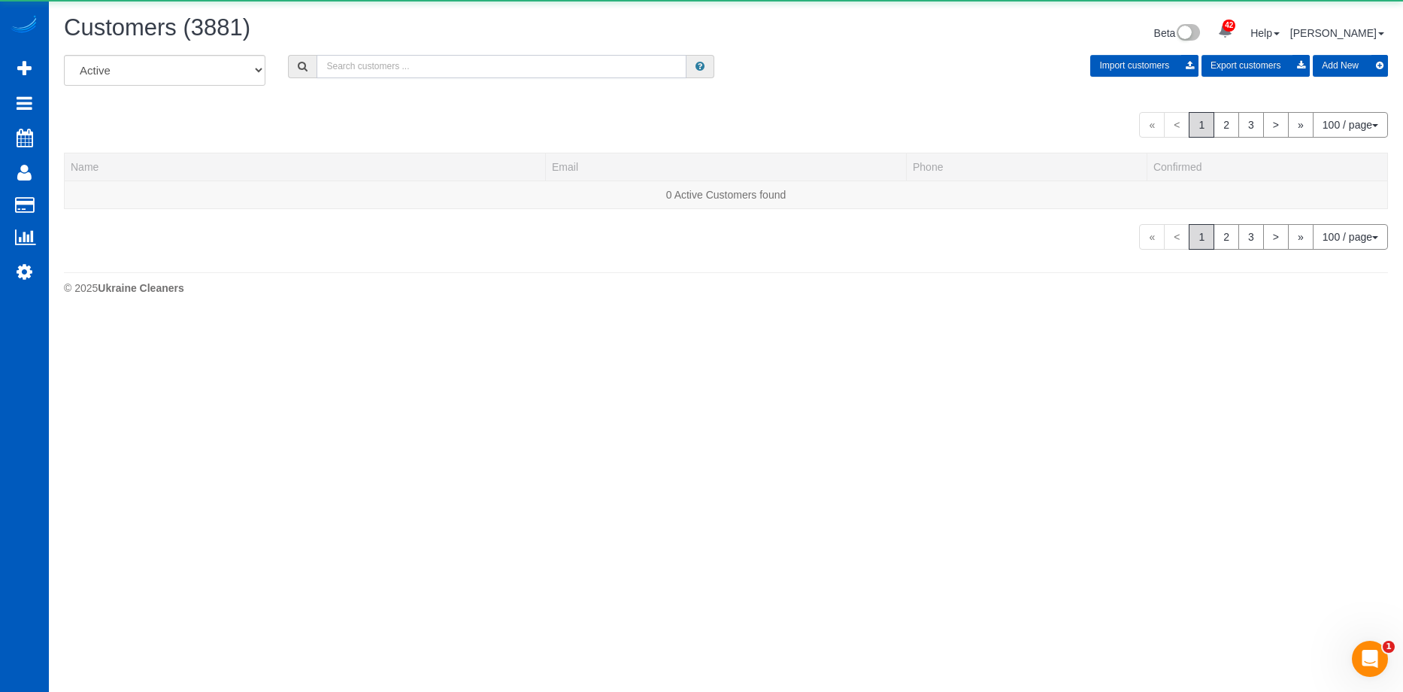
click at [472, 65] on input "text" at bounding box center [501, 66] width 370 height 23
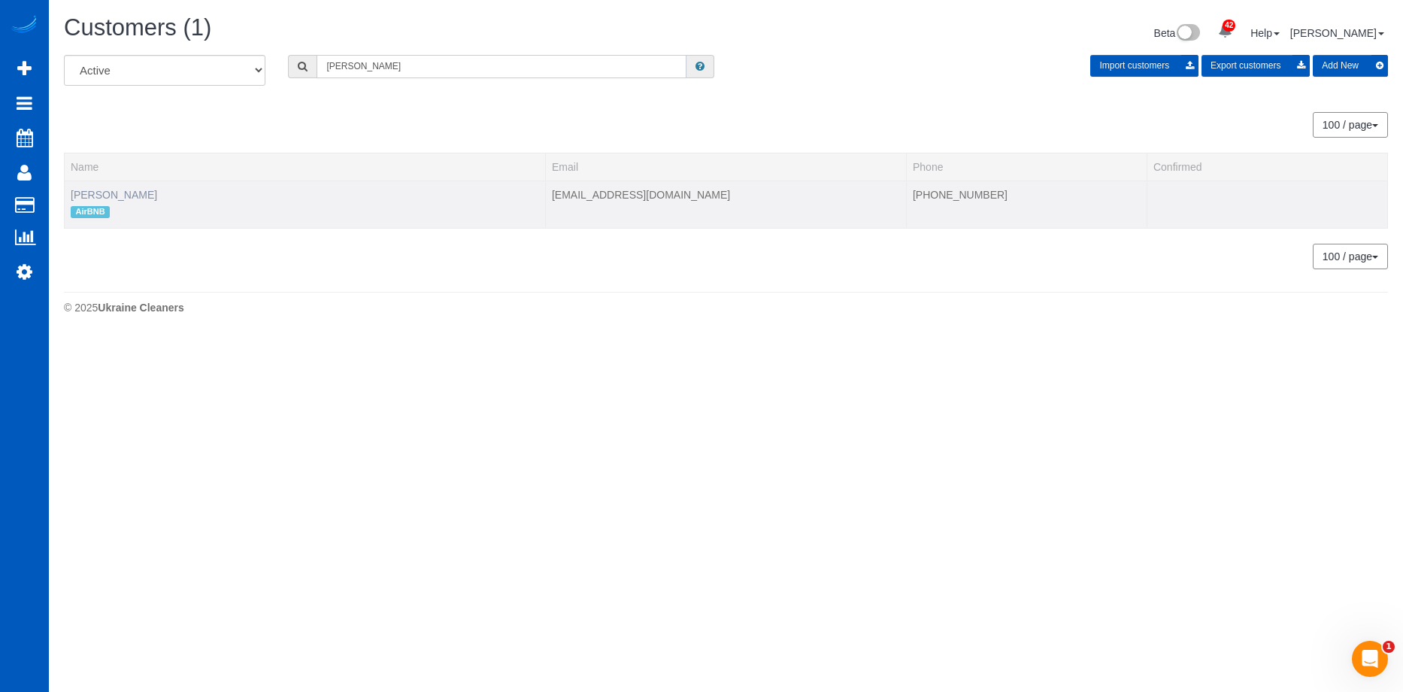
type input "Le chang"
click at [108, 192] on link "Le Chang" at bounding box center [114, 195] width 86 height 12
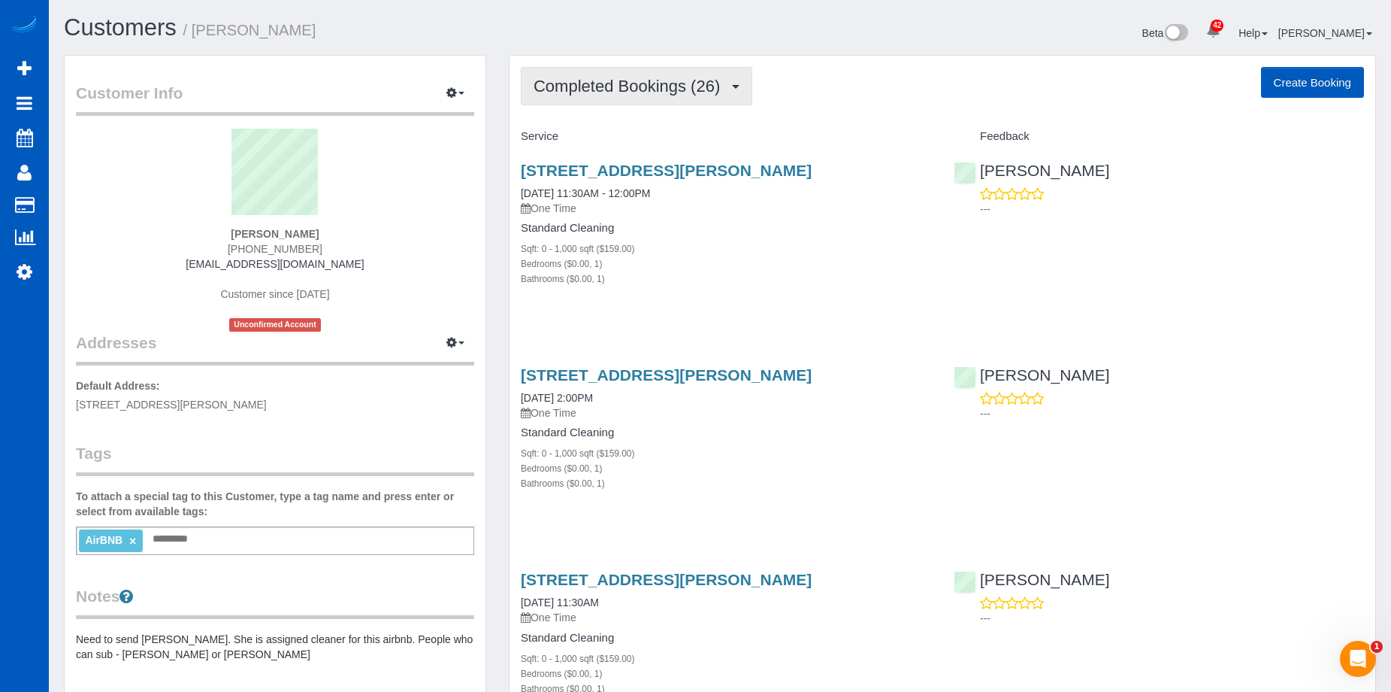
click at [613, 79] on span "Completed Bookings (26)" at bounding box center [631, 86] width 194 height 19
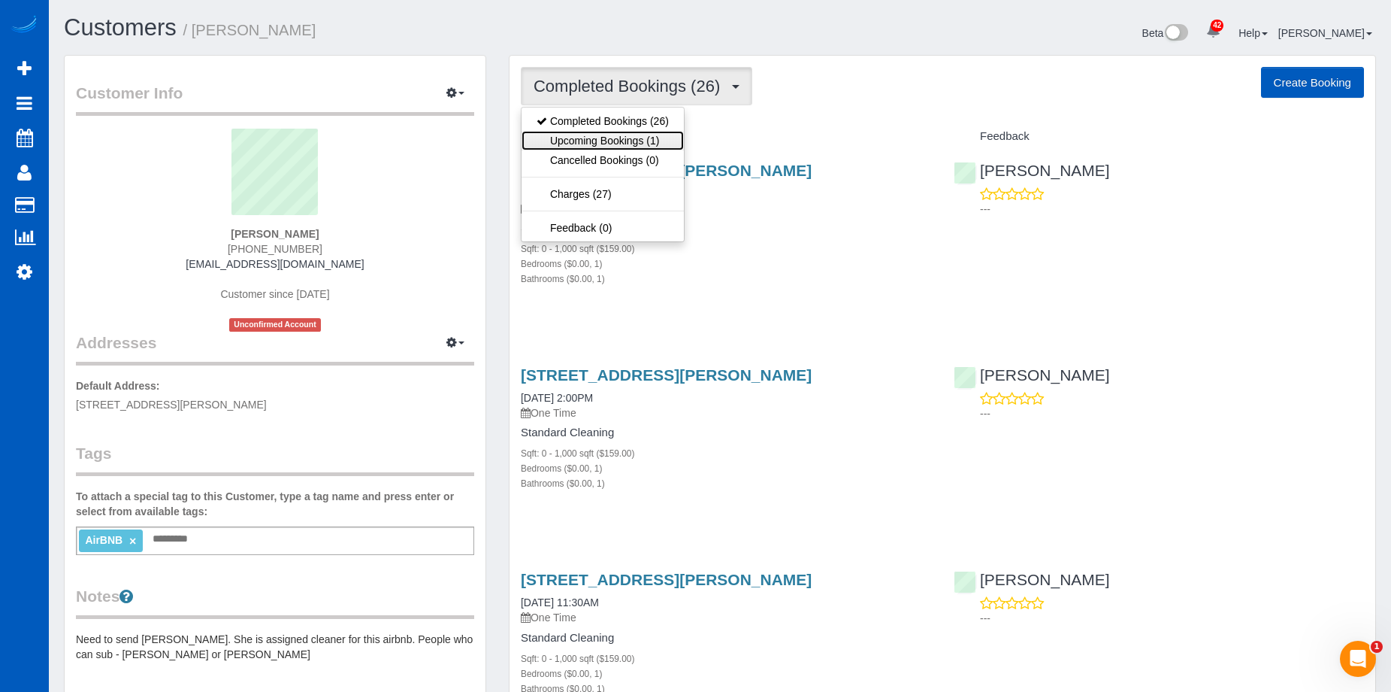
click at [616, 144] on link "Upcoming Bookings (1)" at bounding box center [603, 141] width 162 height 20
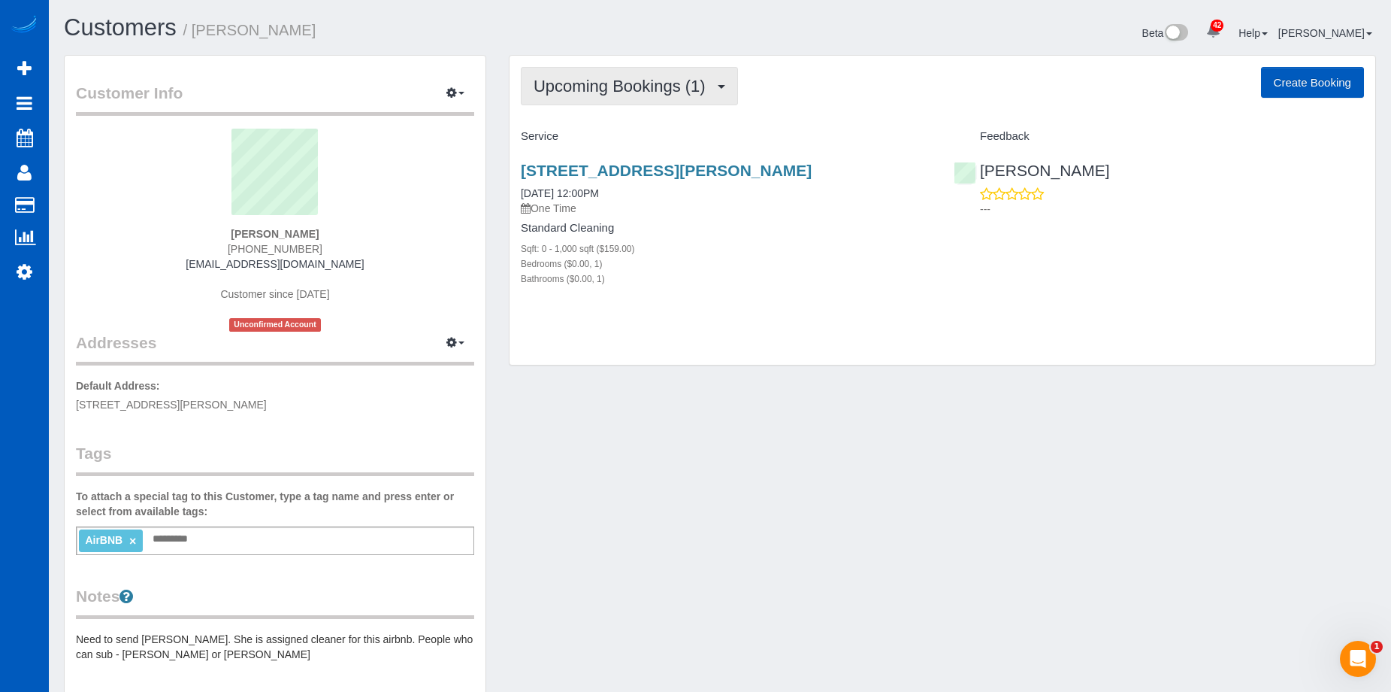
click at [623, 70] on button "Upcoming Bookings (1)" at bounding box center [629, 86] width 217 height 38
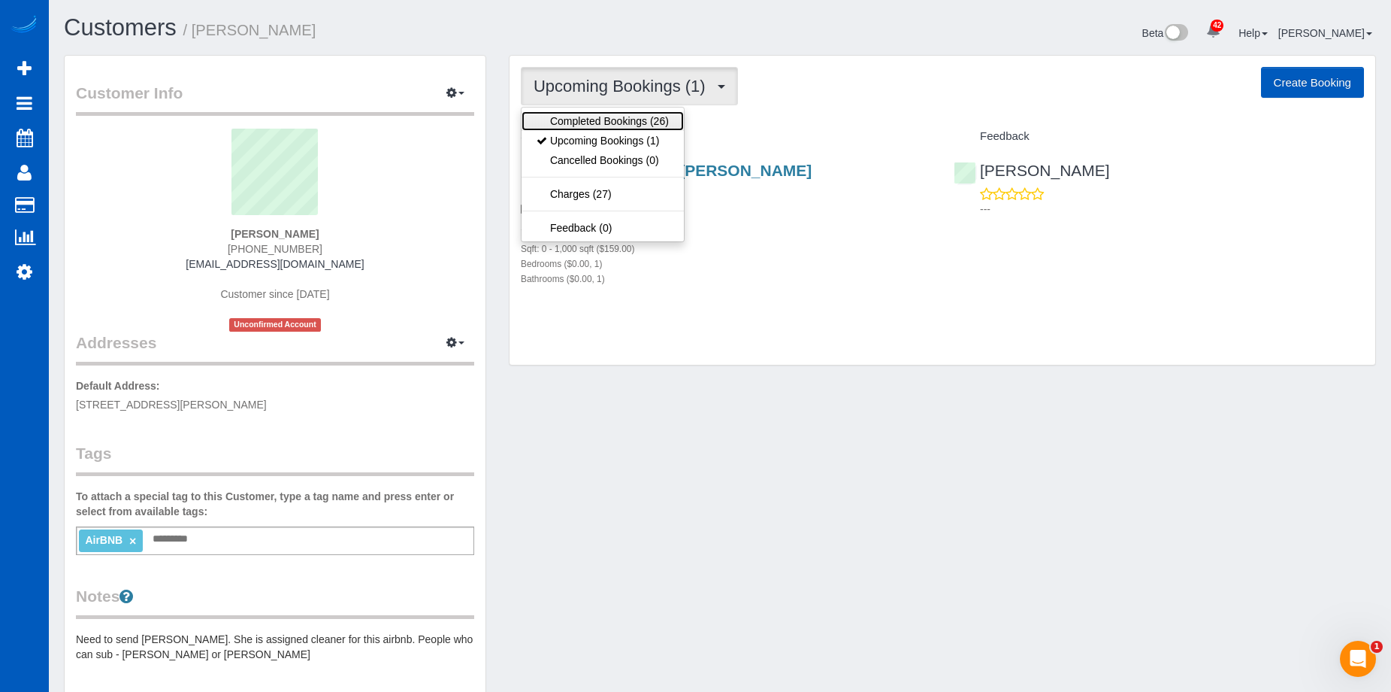
click at [601, 119] on link "Completed Bookings (26)" at bounding box center [603, 121] width 162 height 20
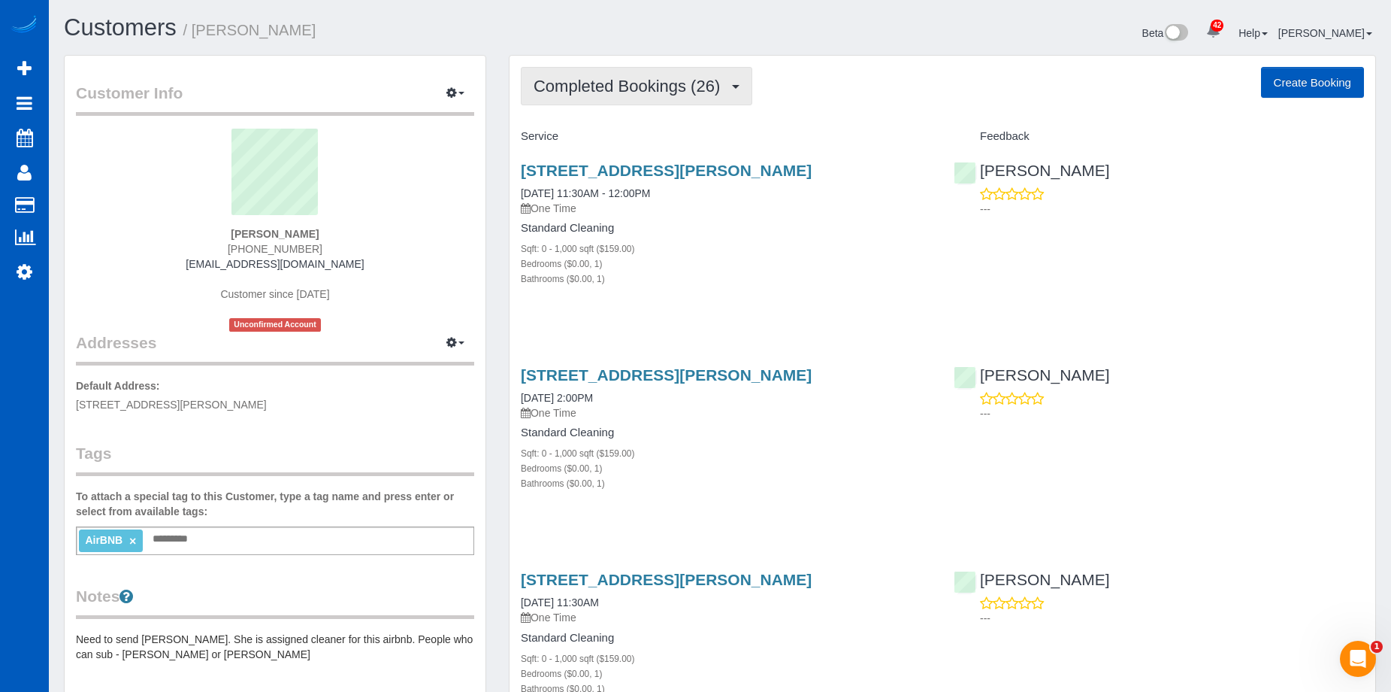
click at [618, 88] on span "Completed Bookings (26)" at bounding box center [631, 86] width 194 height 19
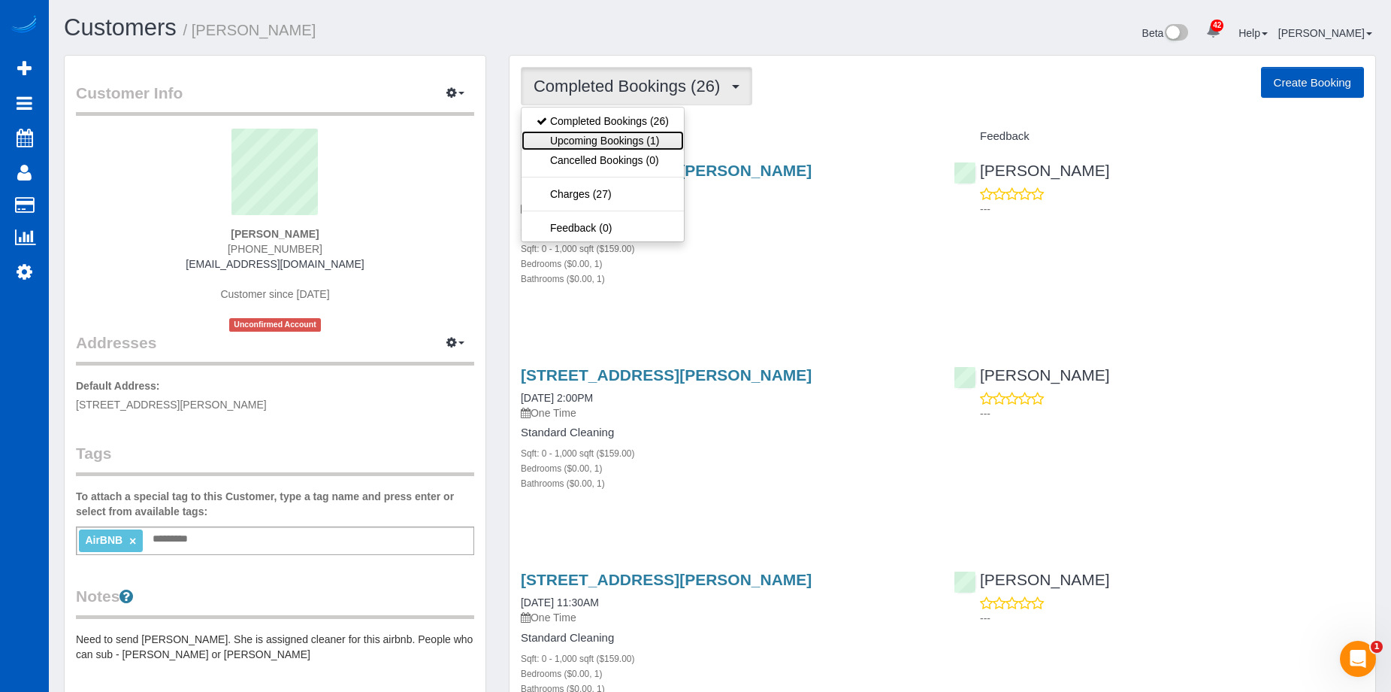
click at [610, 139] on link "Upcoming Bookings (1)" at bounding box center [603, 141] width 162 height 20
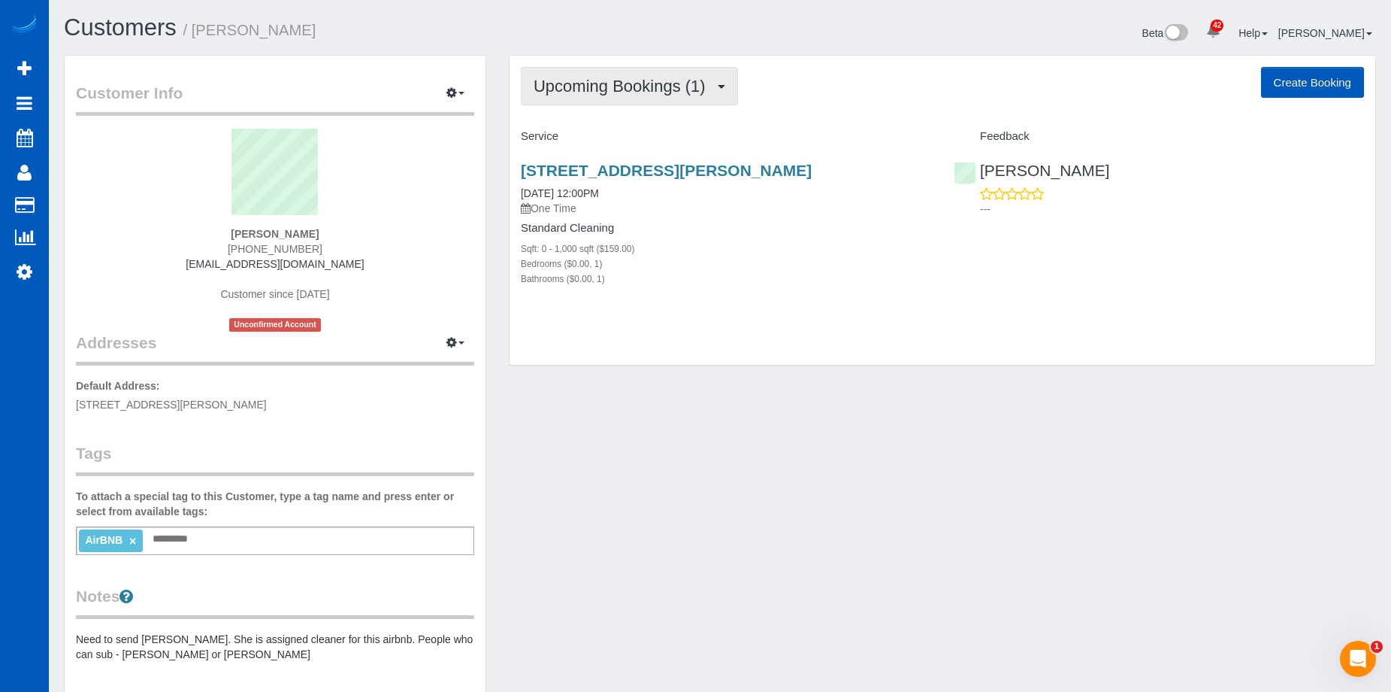
click at [702, 95] on button "Upcoming Bookings (1)" at bounding box center [629, 86] width 217 height 38
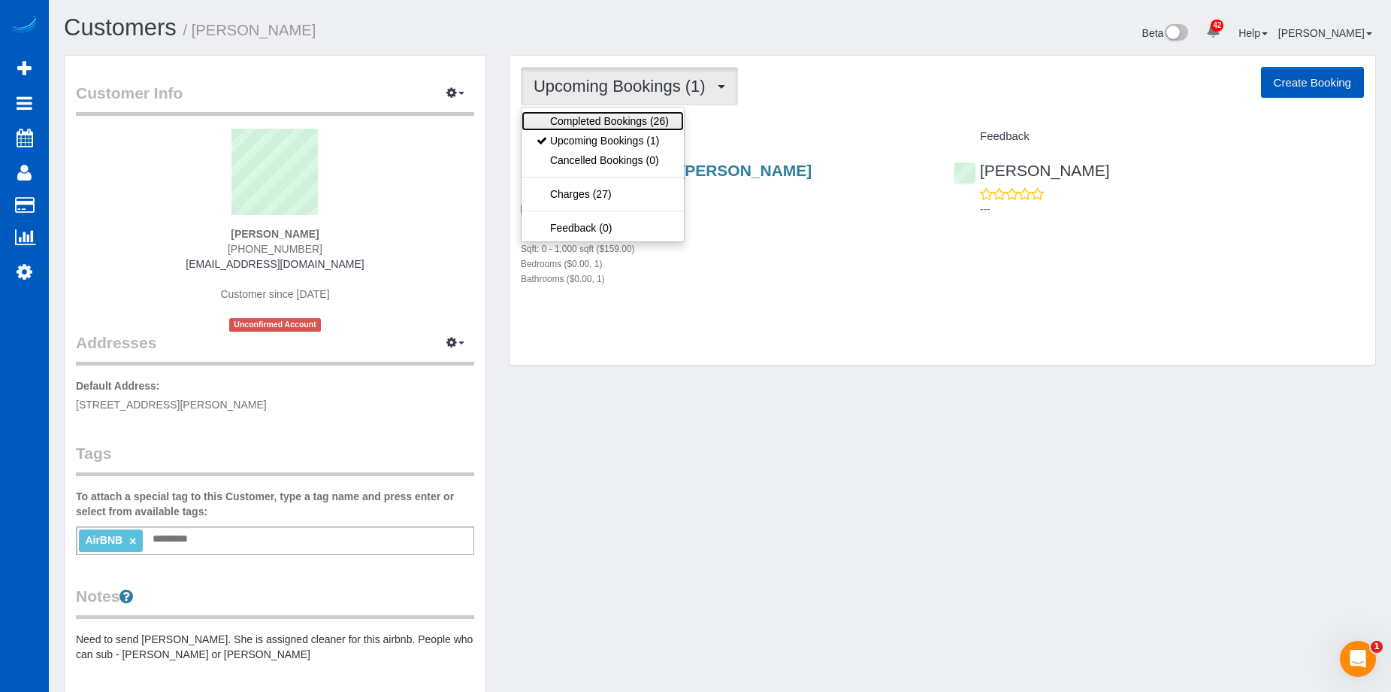
click at [662, 117] on link "Completed Bookings (26)" at bounding box center [603, 121] width 162 height 20
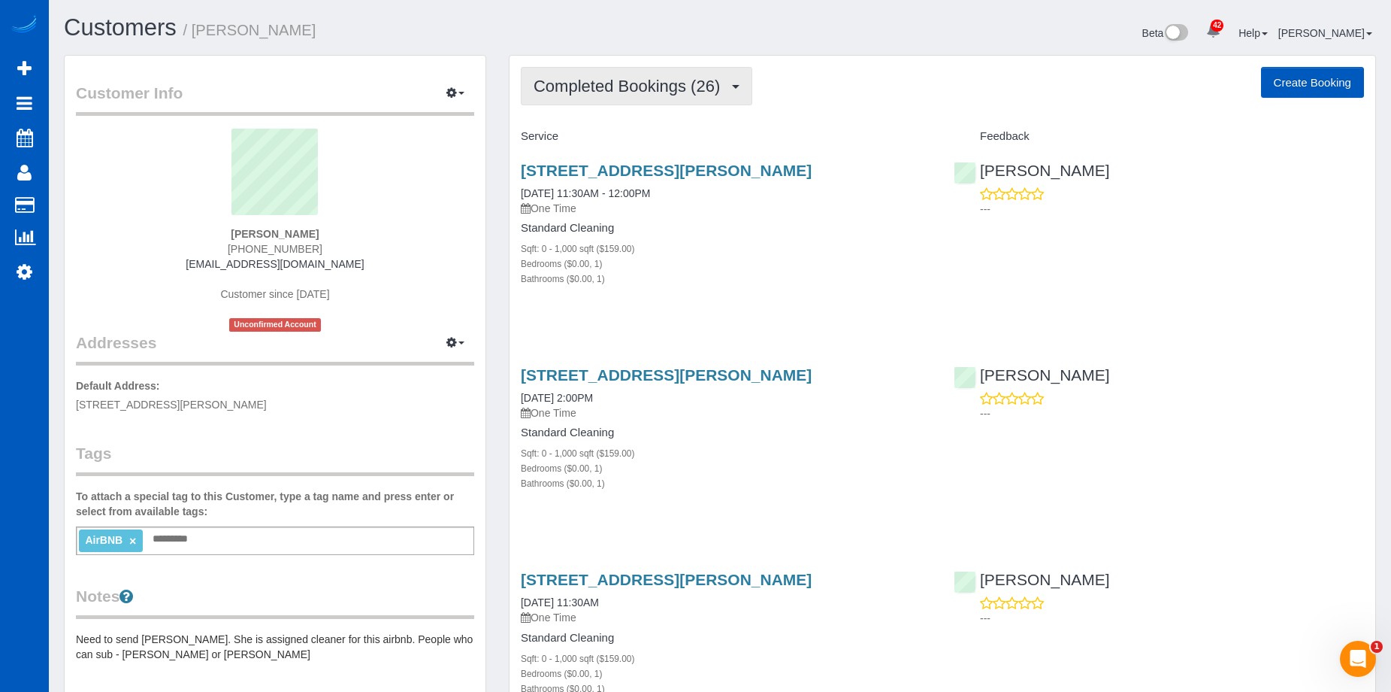
click at [637, 82] on span "Completed Bookings (26)" at bounding box center [631, 86] width 194 height 19
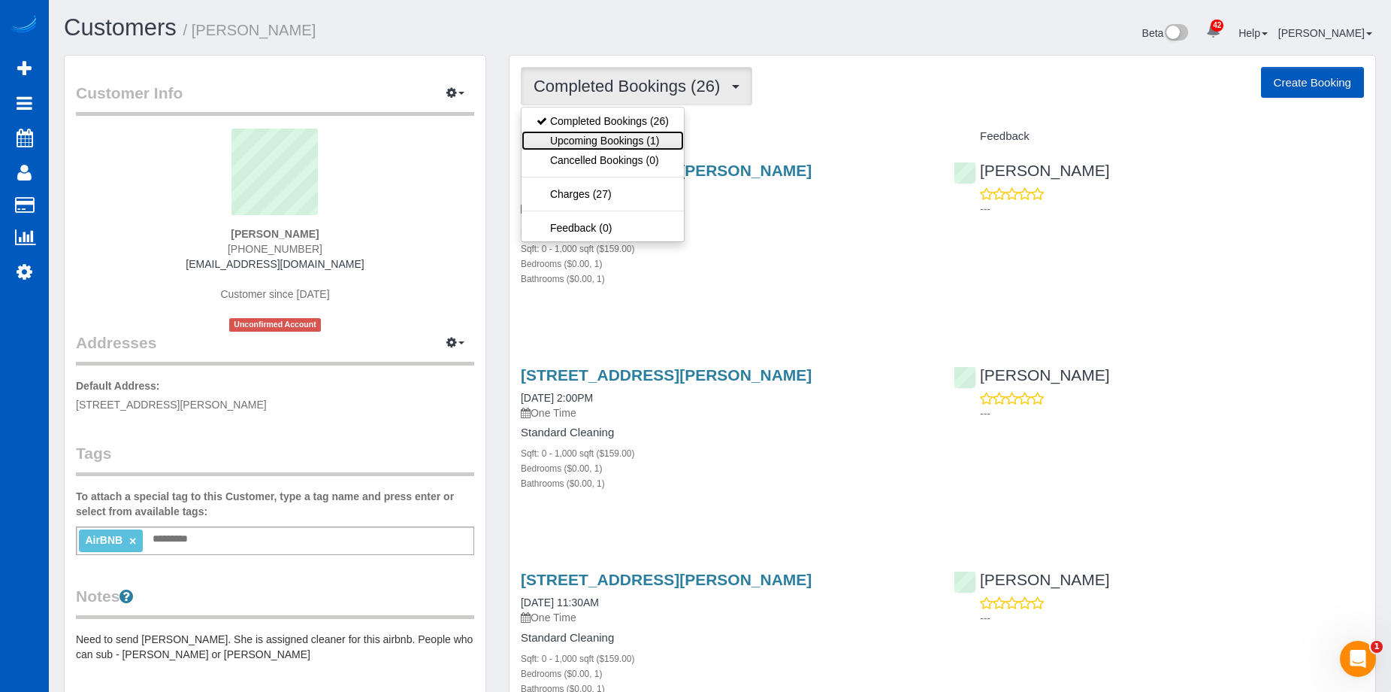
click at [619, 132] on link "Upcoming Bookings (1)" at bounding box center [603, 141] width 162 height 20
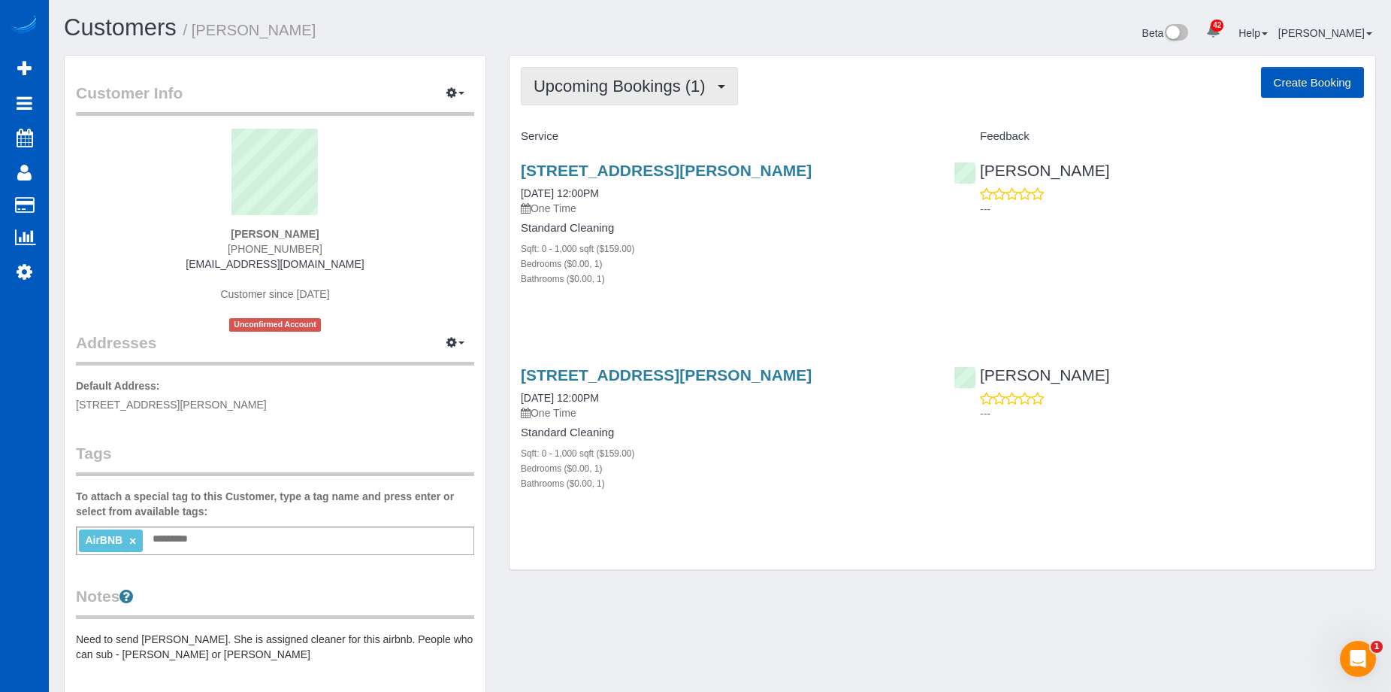
click at [646, 93] on span "Upcoming Bookings (1)" at bounding box center [624, 86] width 180 height 19
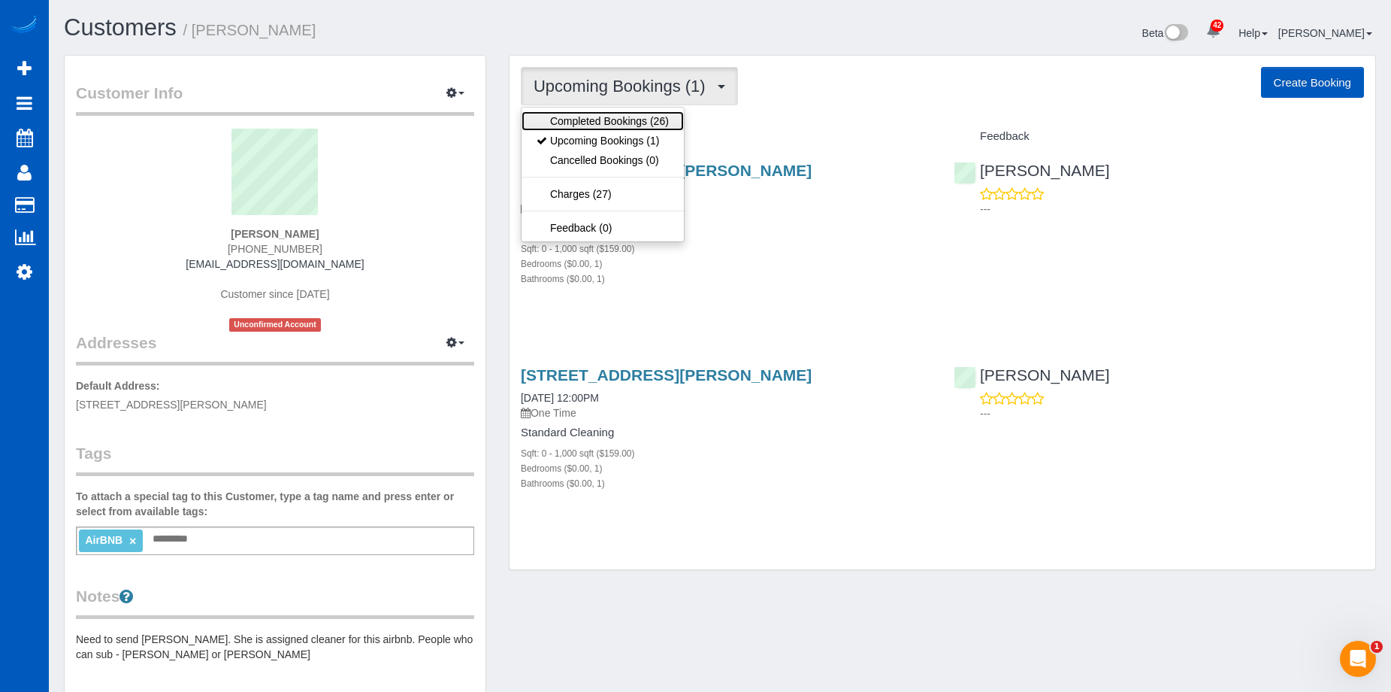
click at [633, 117] on link "Completed Bookings (26)" at bounding box center [603, 121] width 162 height 20
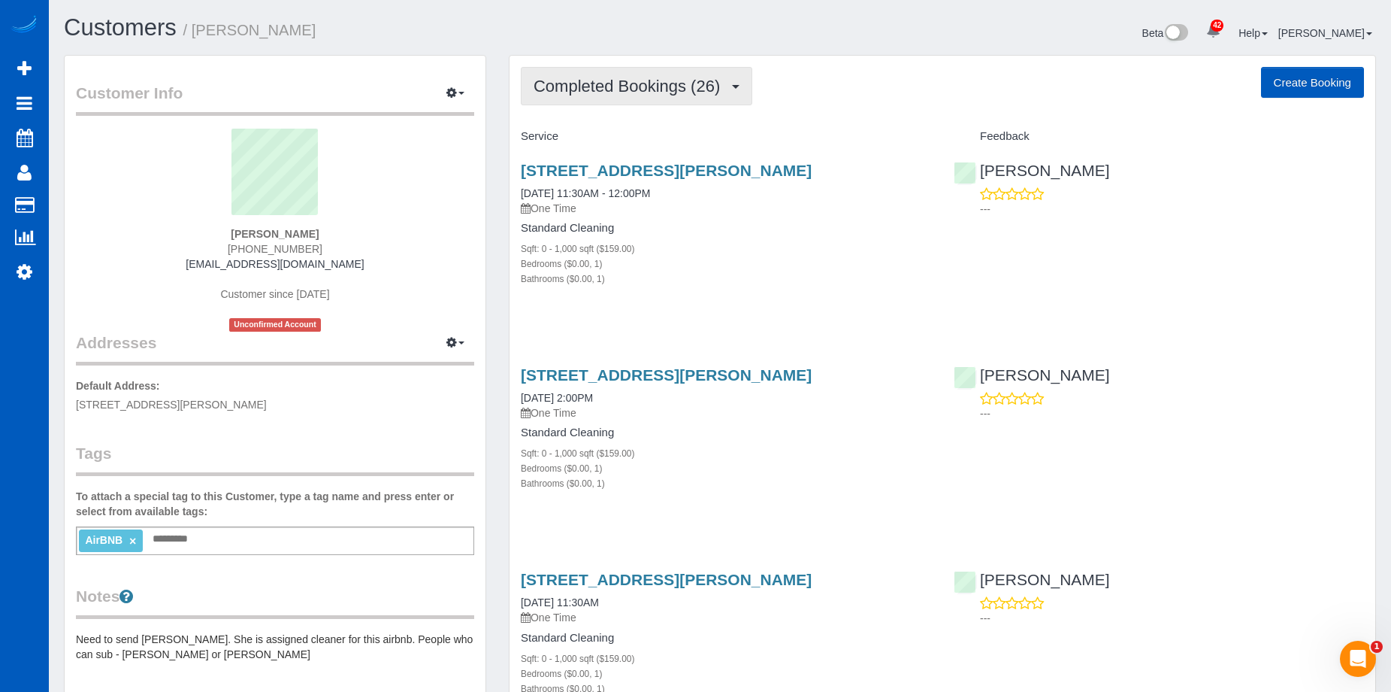
click at [700, 91] on span "Completed Bookings (26)" at bounding box center [631, 86] width 194 height 19
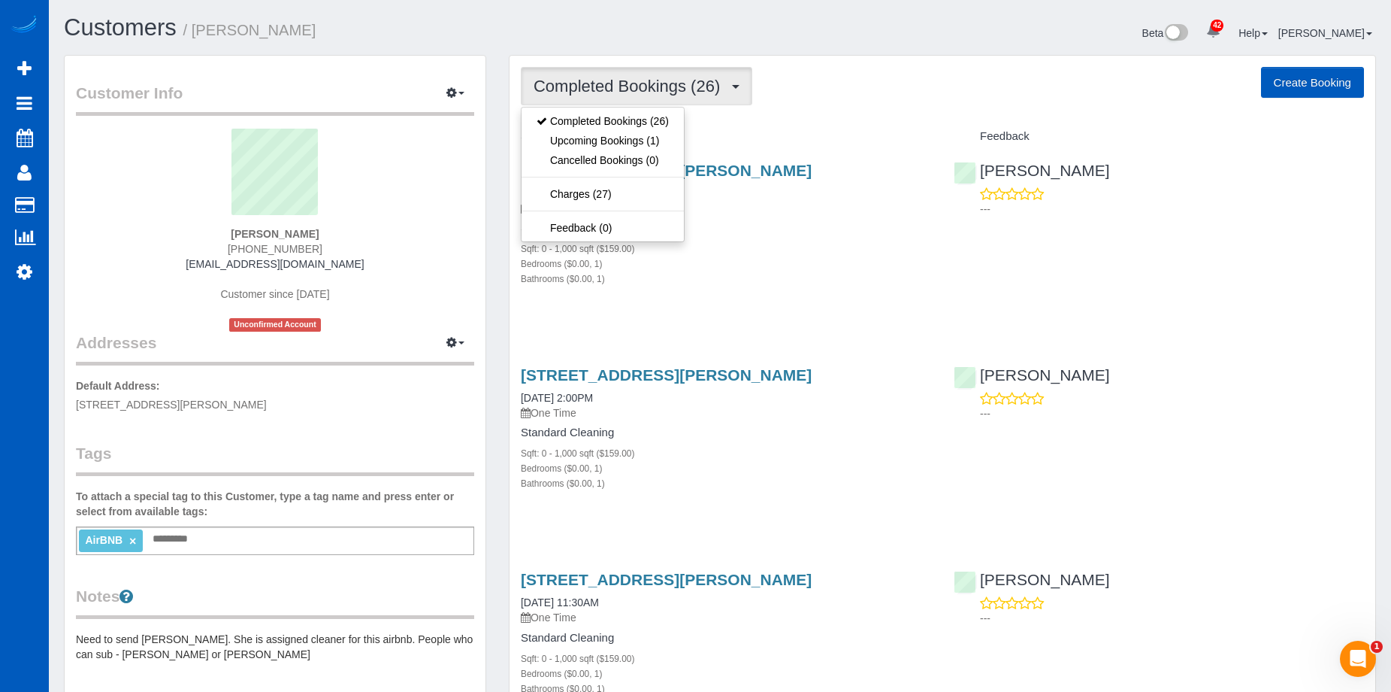
click at [688, 80] on span "Completed Bookings (26)" at bounding box center [631, 86] width 194 height 19
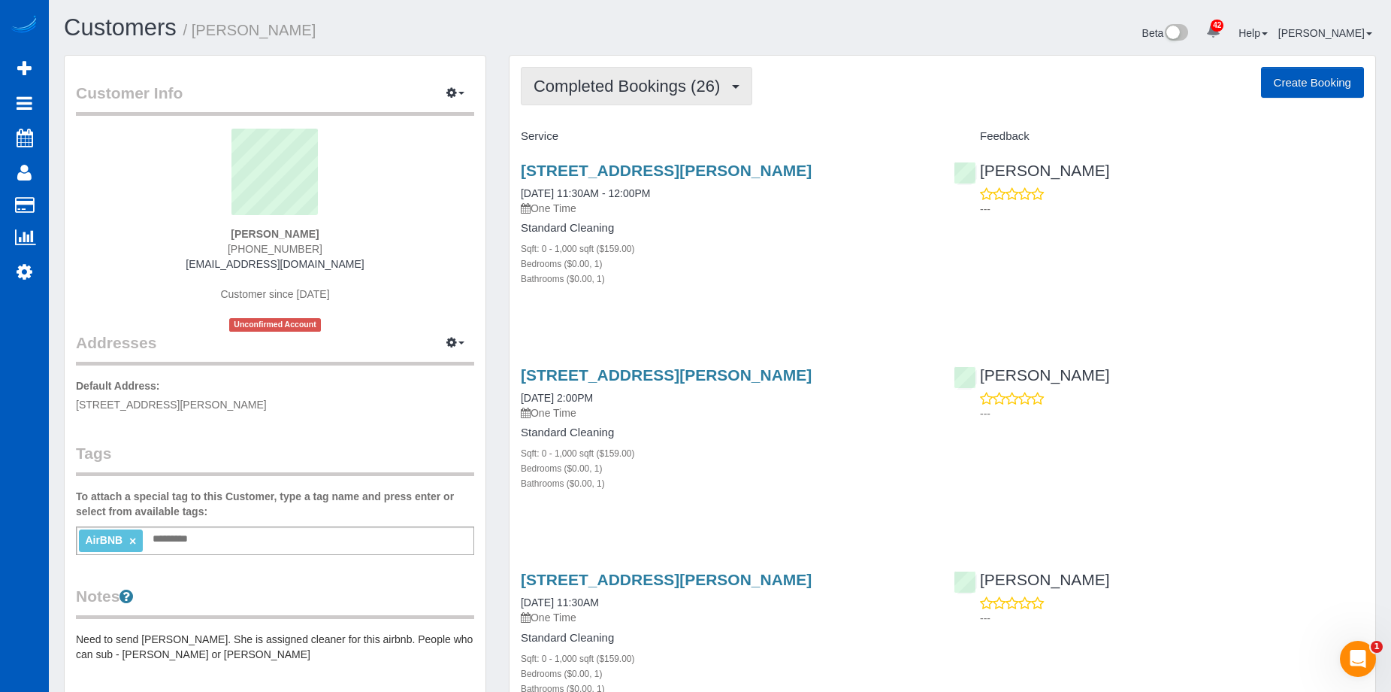
click at [592, 75] on button "Completed Bookings (26)" at bounding box center [637, 86] width 232 height 38
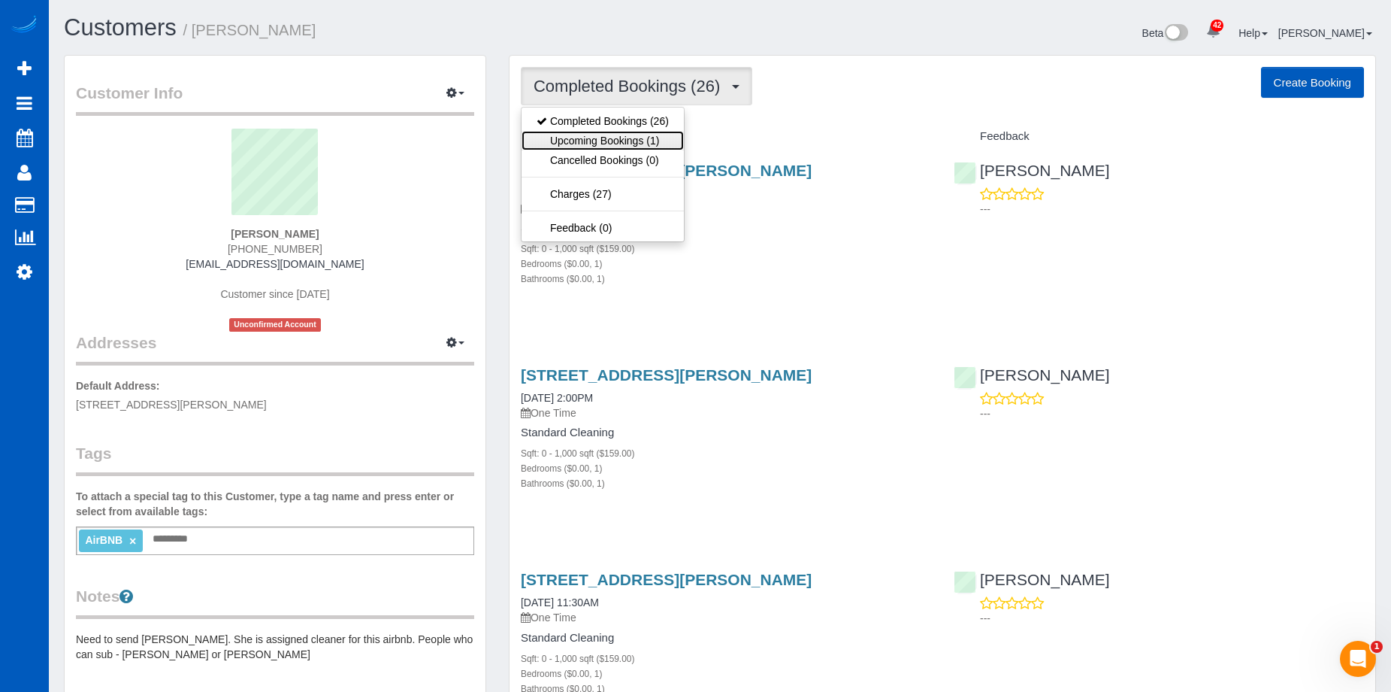
click at [589, 140] on link "Upcoming Bookings (1)" at bounding box center [603, 141] width 162 height 20
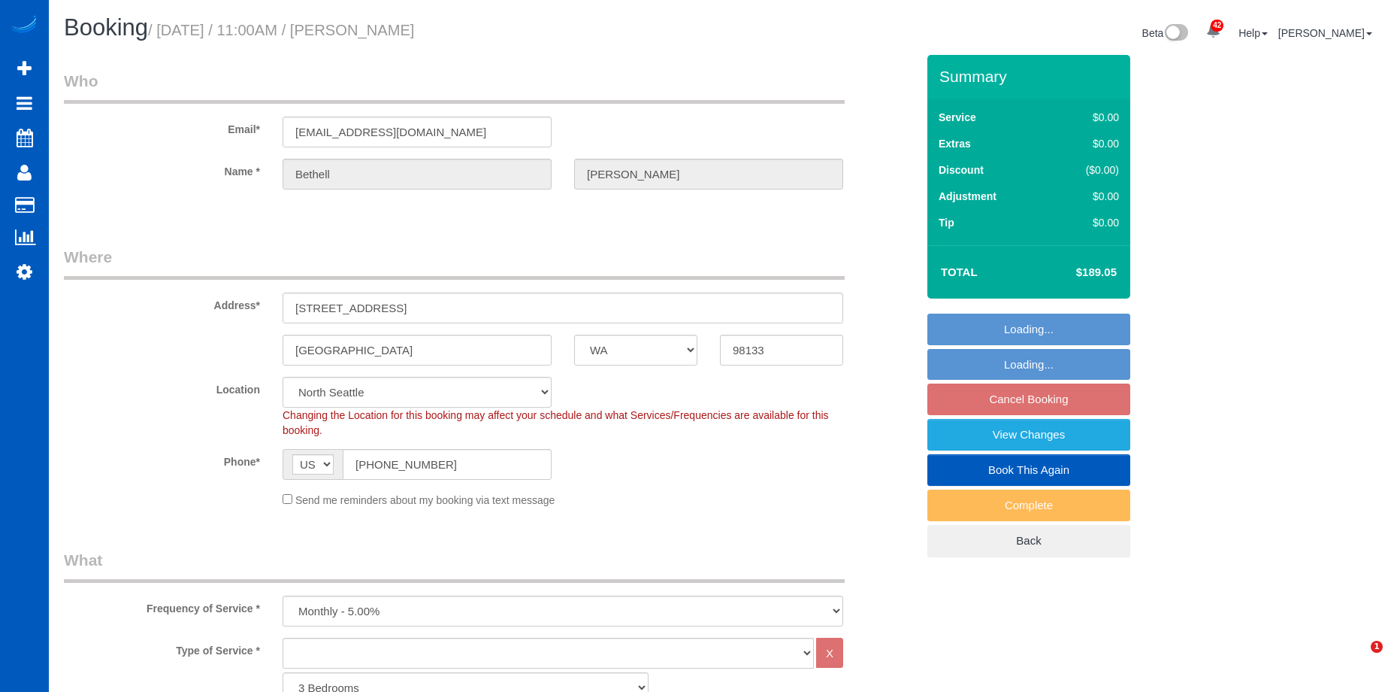
select select "WA"
select select "spot2"
select select "number:8"
select select "1001"
select select "3"
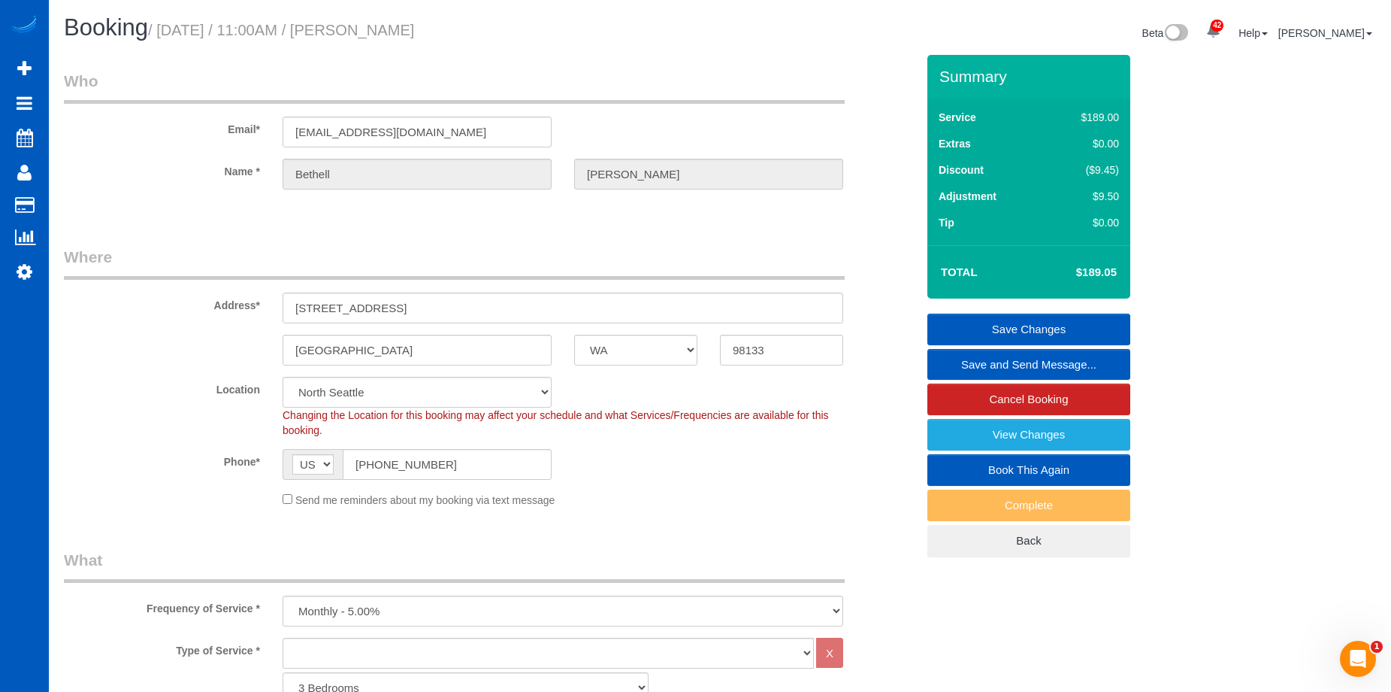
click at [983, 361] on link "Save and Send Message..." at bounding box center [1029, 365] width 203 height 32
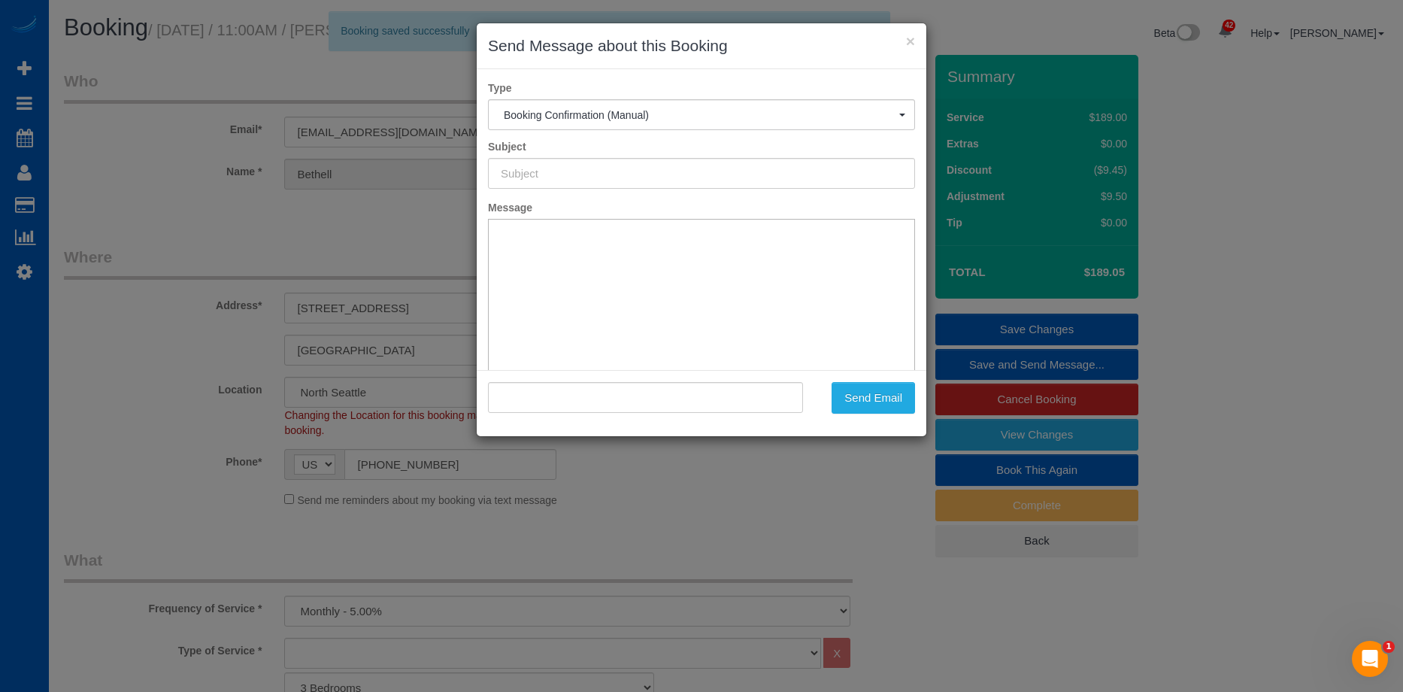
type input "Cleaning Service Confirmed!"
type input ""[PERSON_NAME]" <[EMAIL_ADDRESS][DOMAIN_NAME]>"
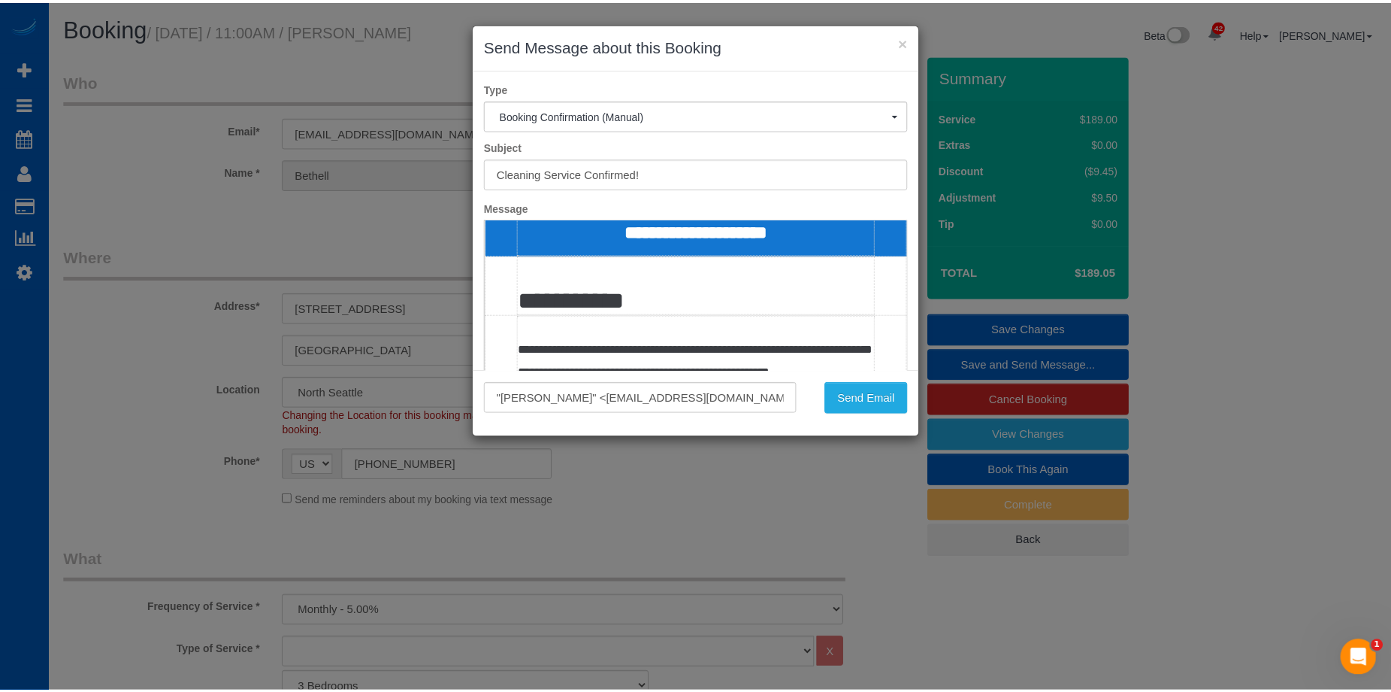
scroll to position [226, 0]
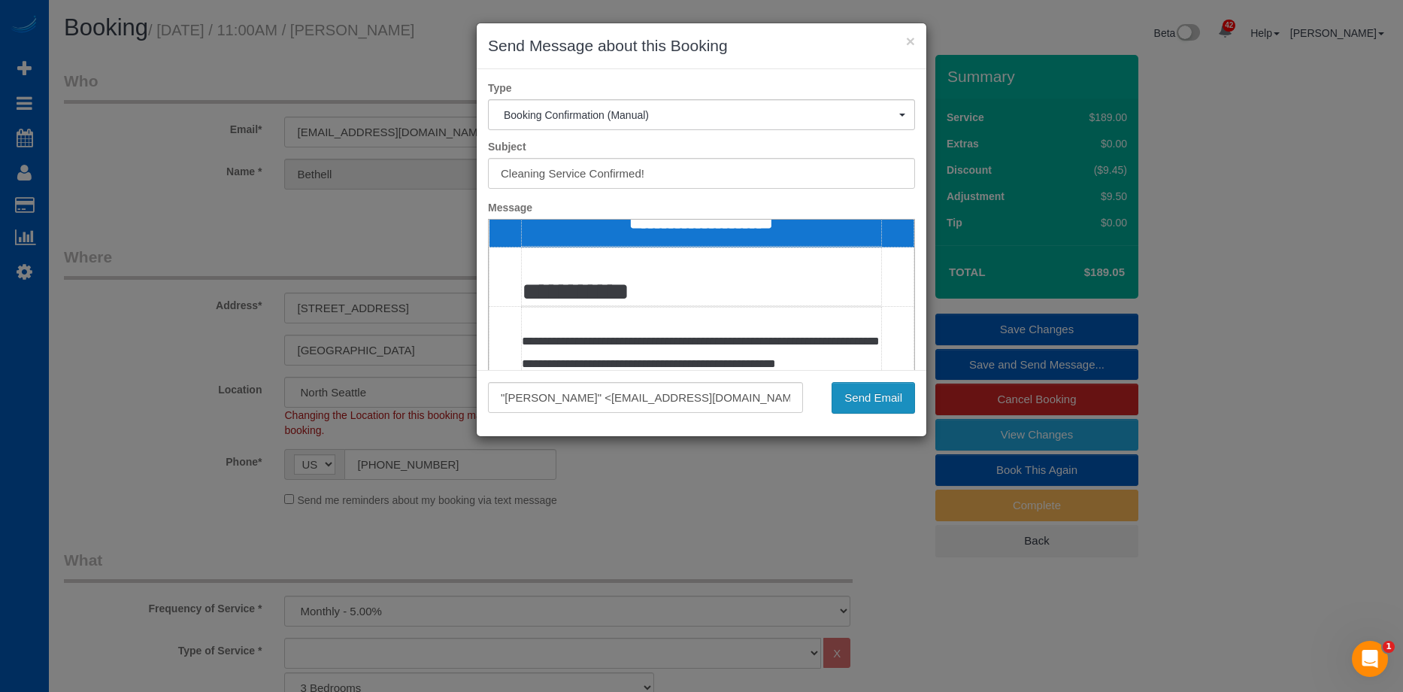
click at [878, 395] on button "Send Email" at bounding box center [872, 398] width 83 height 32
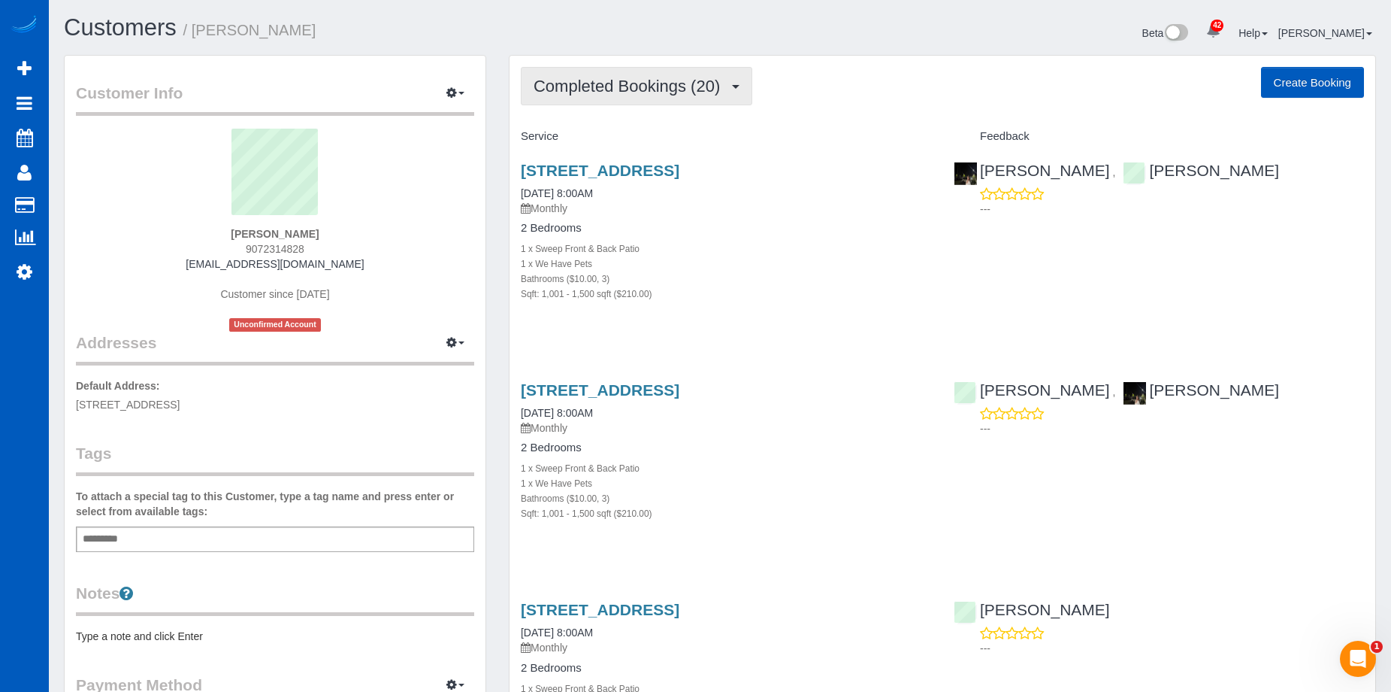
click at [643, 69] on button "Completed Bookings (20)" at bounding box center [637, 86] width 232 height 38
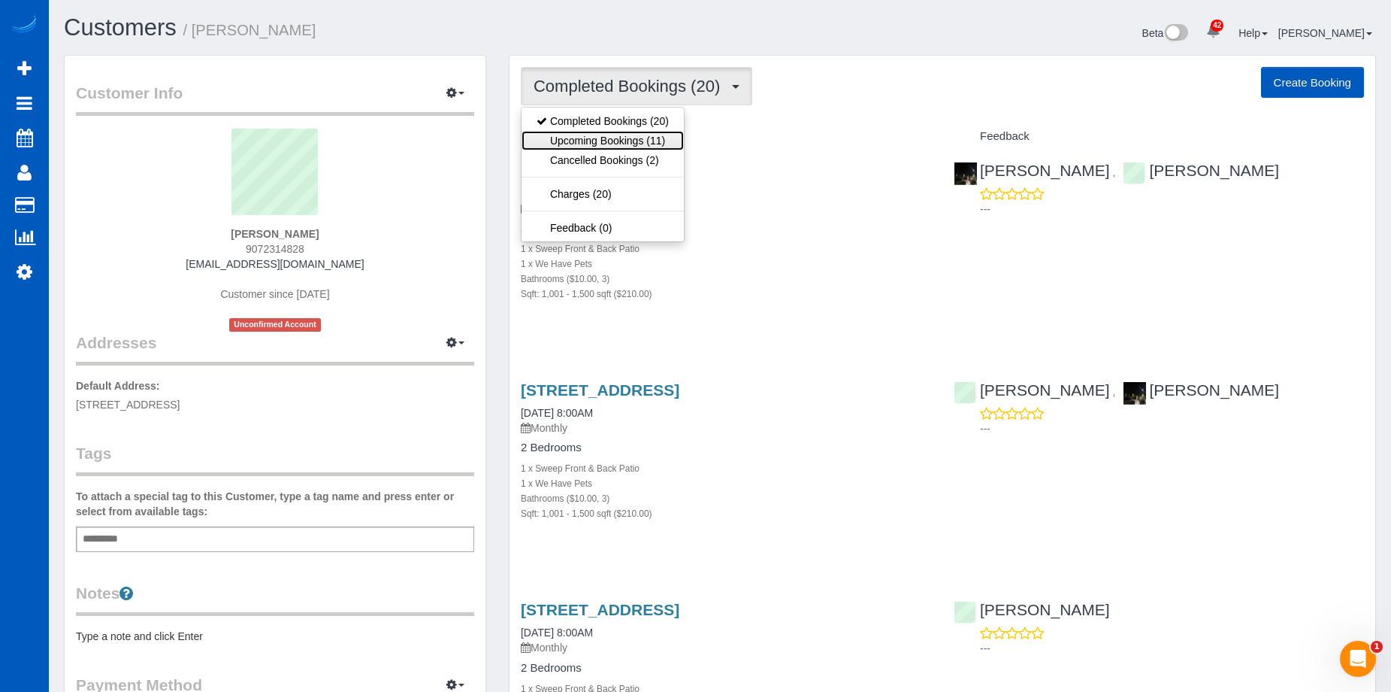
click at [619, 140] on link "Upcoming Bookings (11)" at bounding box center [603, 141] width 162 height 20
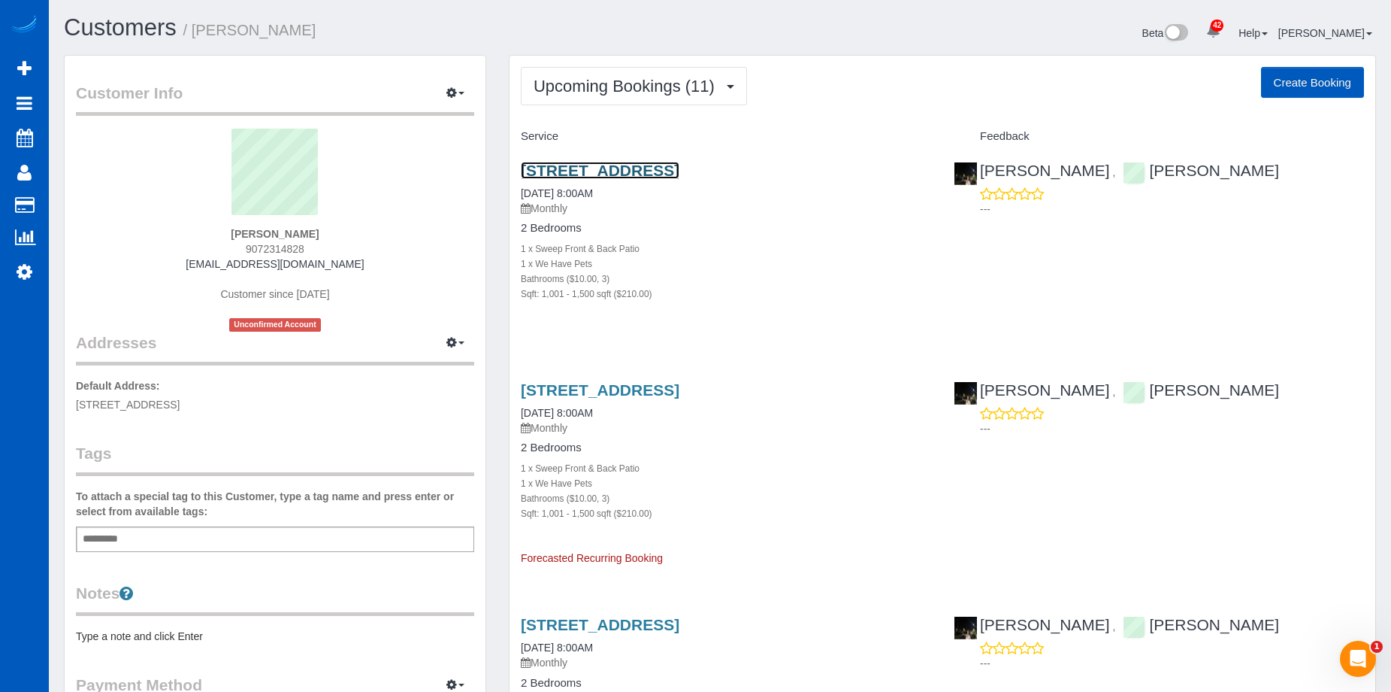
click at [668, 170] on link "[STREET_ADDRESS]" at bounding box center [600, 170] width 159 height 17
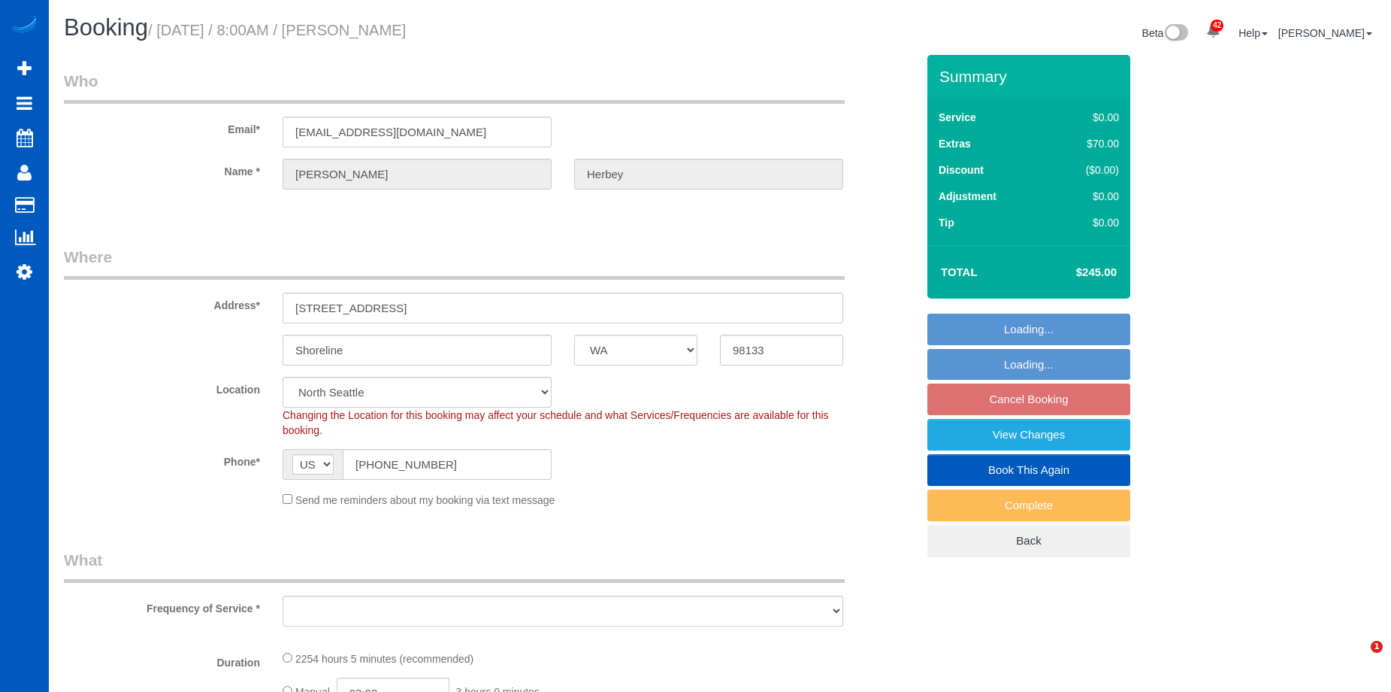
select select "WA"
select select "3"
select select "1001"
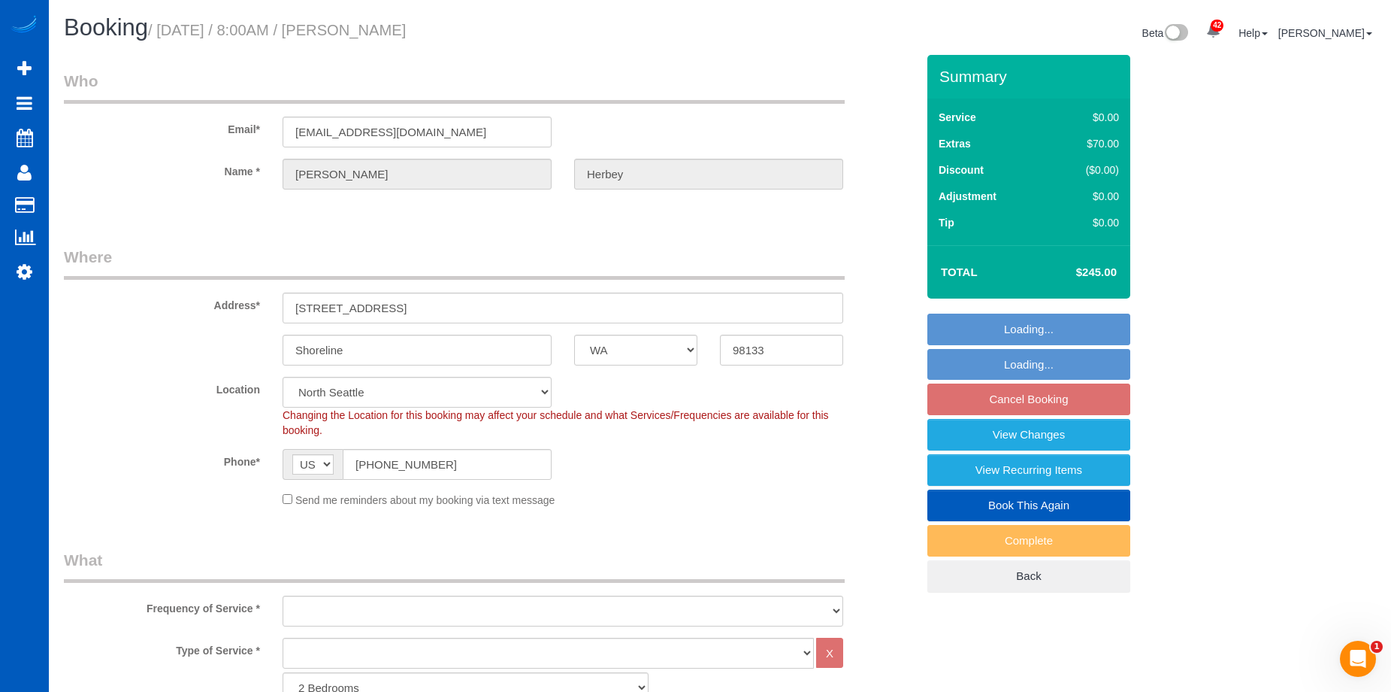
select select "object:1061"
select select "3"
select select "1001"
select select "spot1"
select select "object:1188"
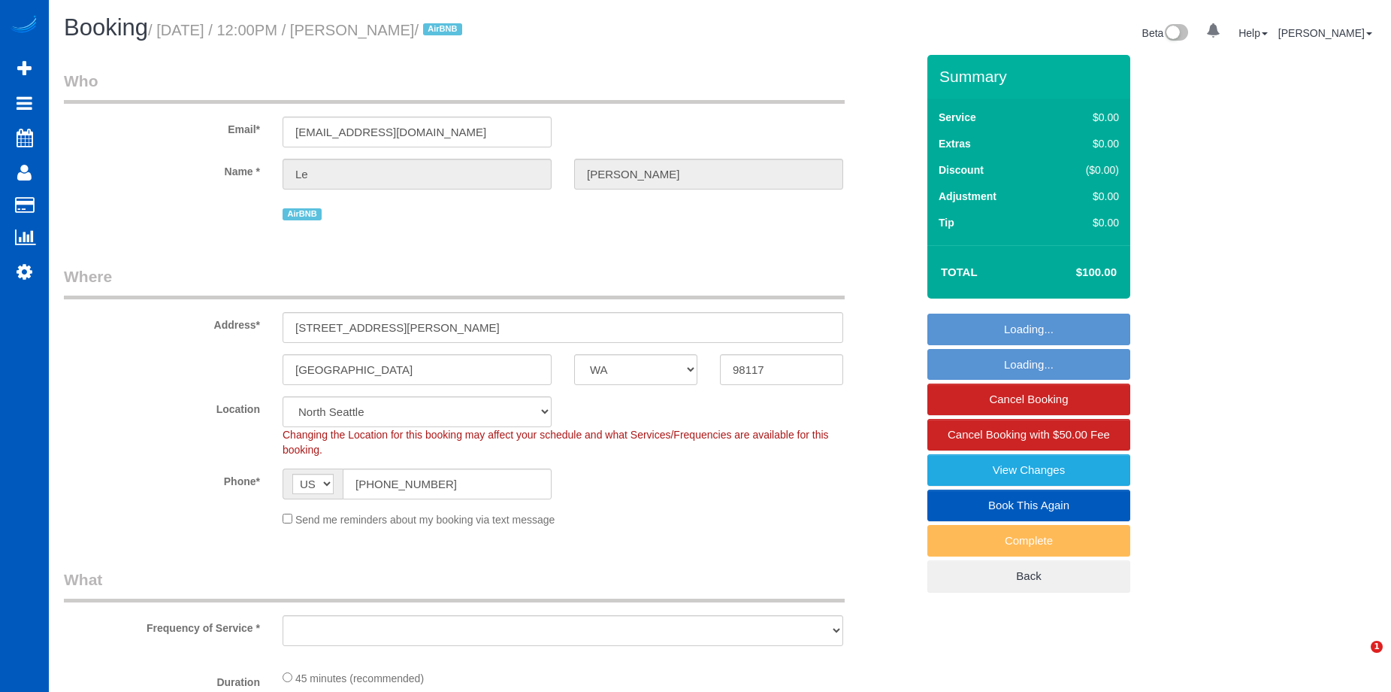
select select "WA"
select select "string:fspay-f08487bf-3dc0-469e-b5c6-e108a06f3390"
select select "object:922"
select select "199"
select select "object:1196"
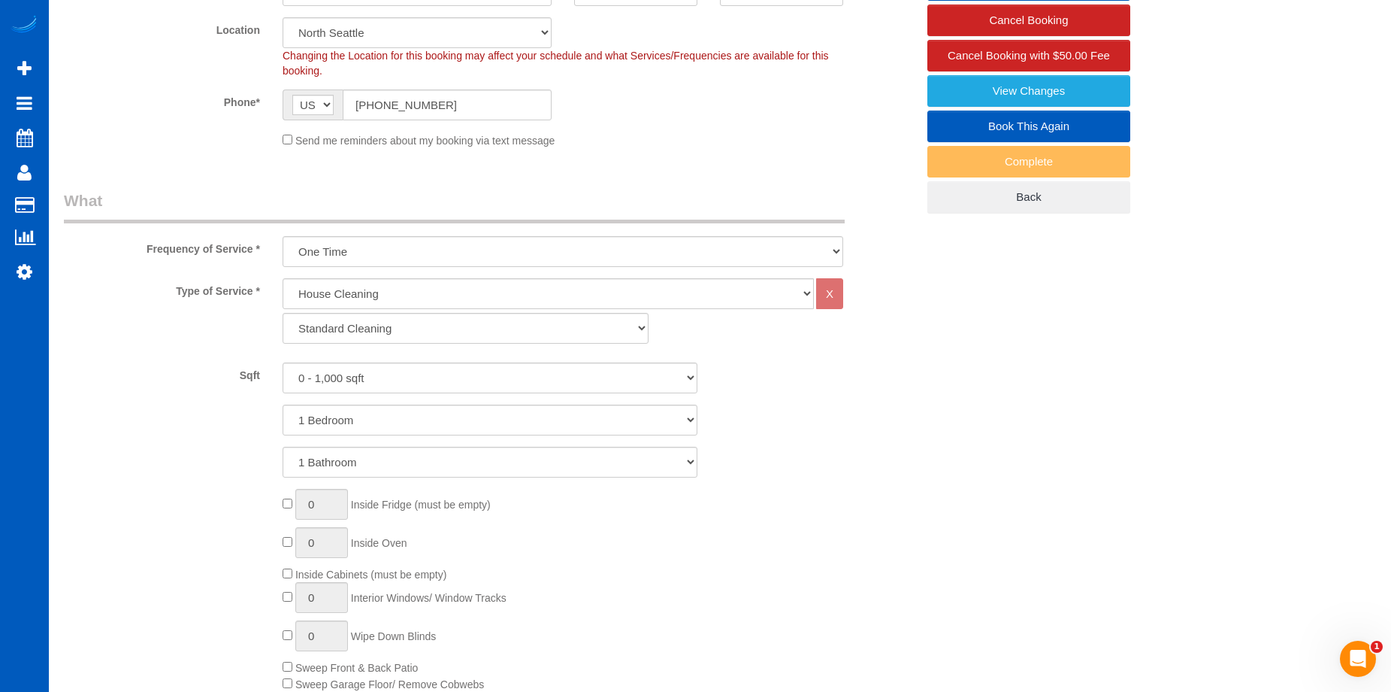
scroll to position [376, 0]
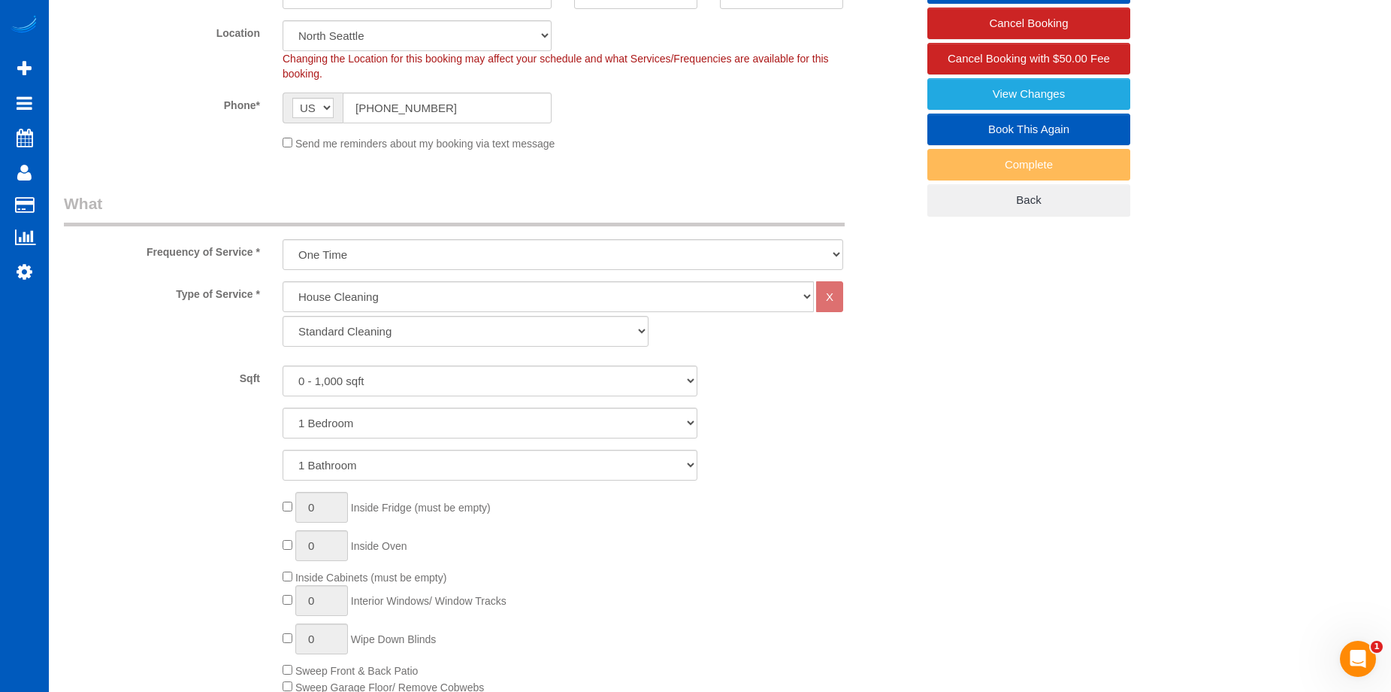
click at [979, 123] on link "Book This Again" at bounding box center [1029, 130] width 203 height 32
select select "WA"
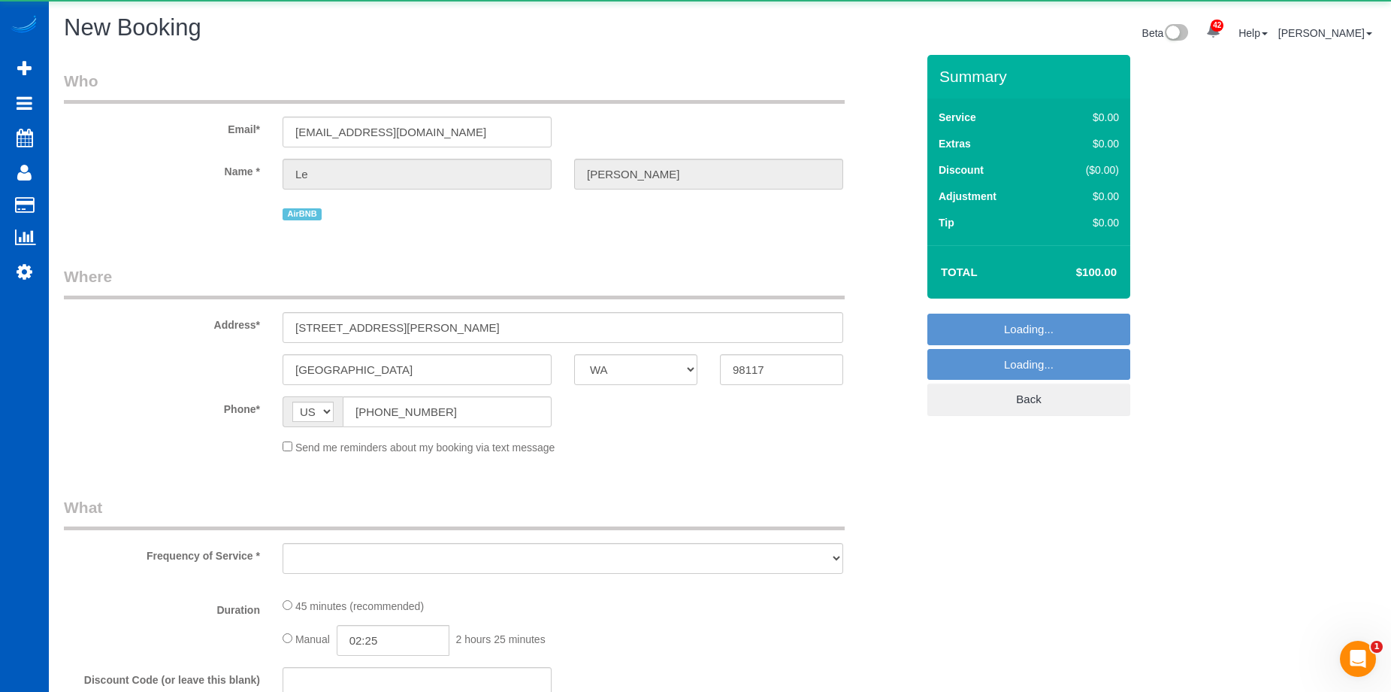
select select "string:fspay-f08487bf-3dc0-469e-b5c6-e108a06f3390"
select select "199"
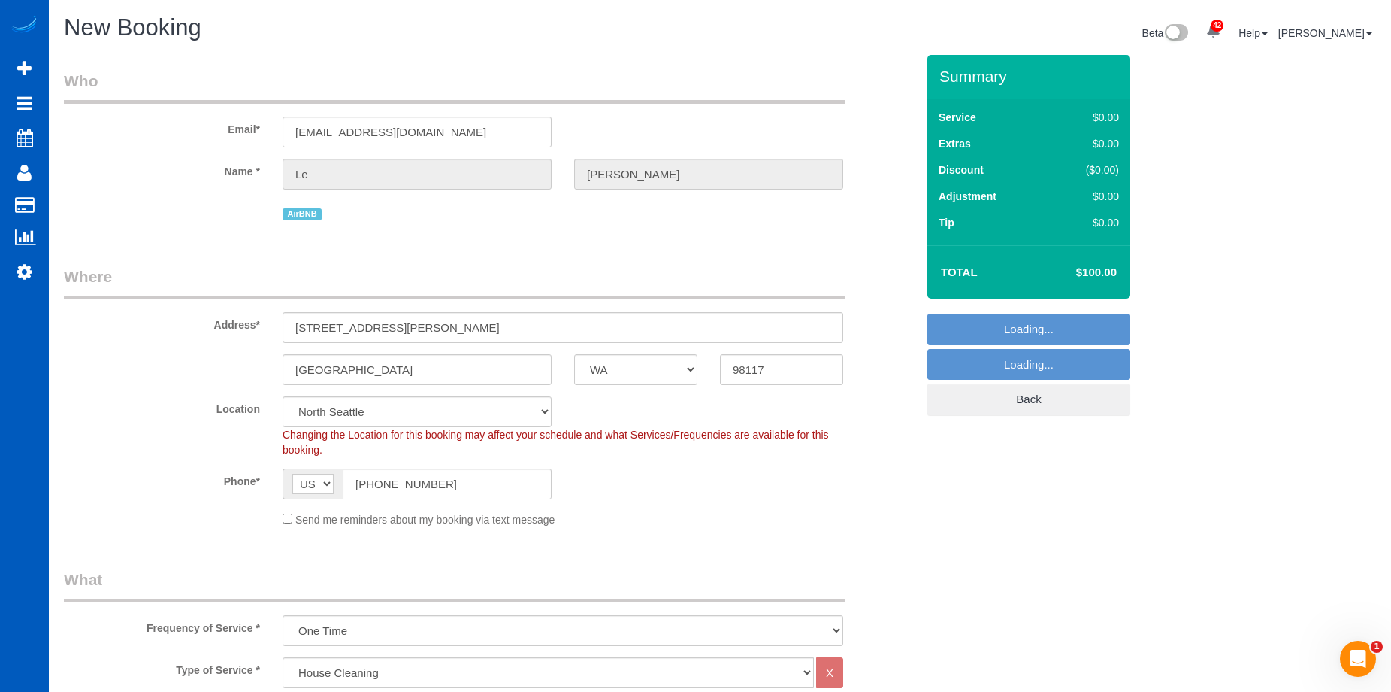
select select "object:2116"
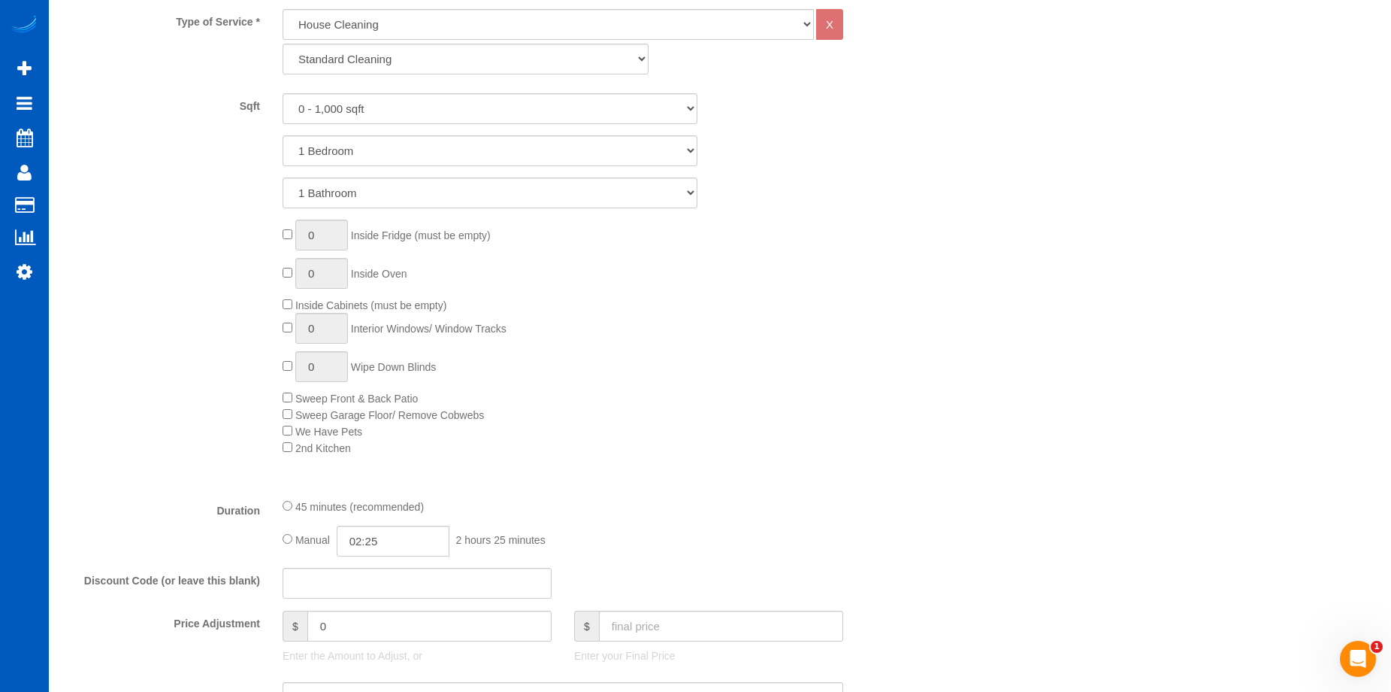
scroll to position [902, 0]
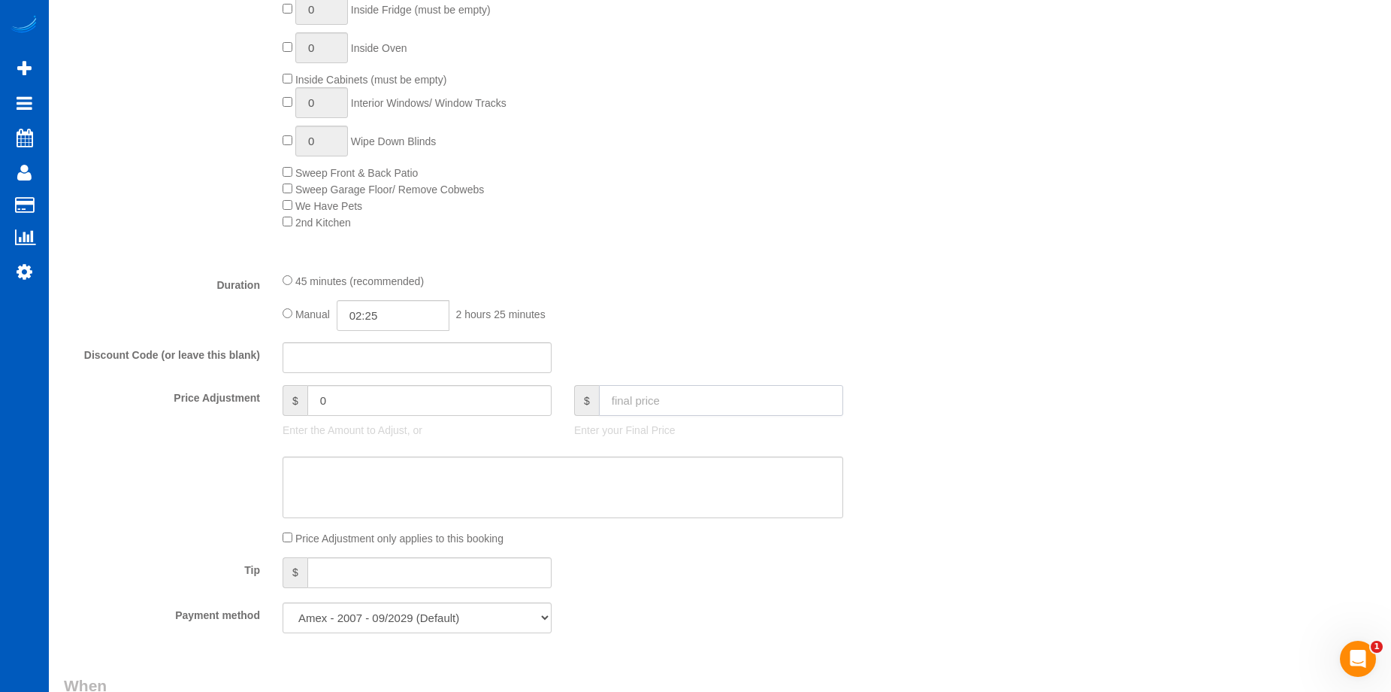
click at [653, 405] on input "text" at bounding box center [721, 400] width 244 height 31
type input "100"
click at [638, 474] on textarea at bounding box center [563, 487] width 561 height 62
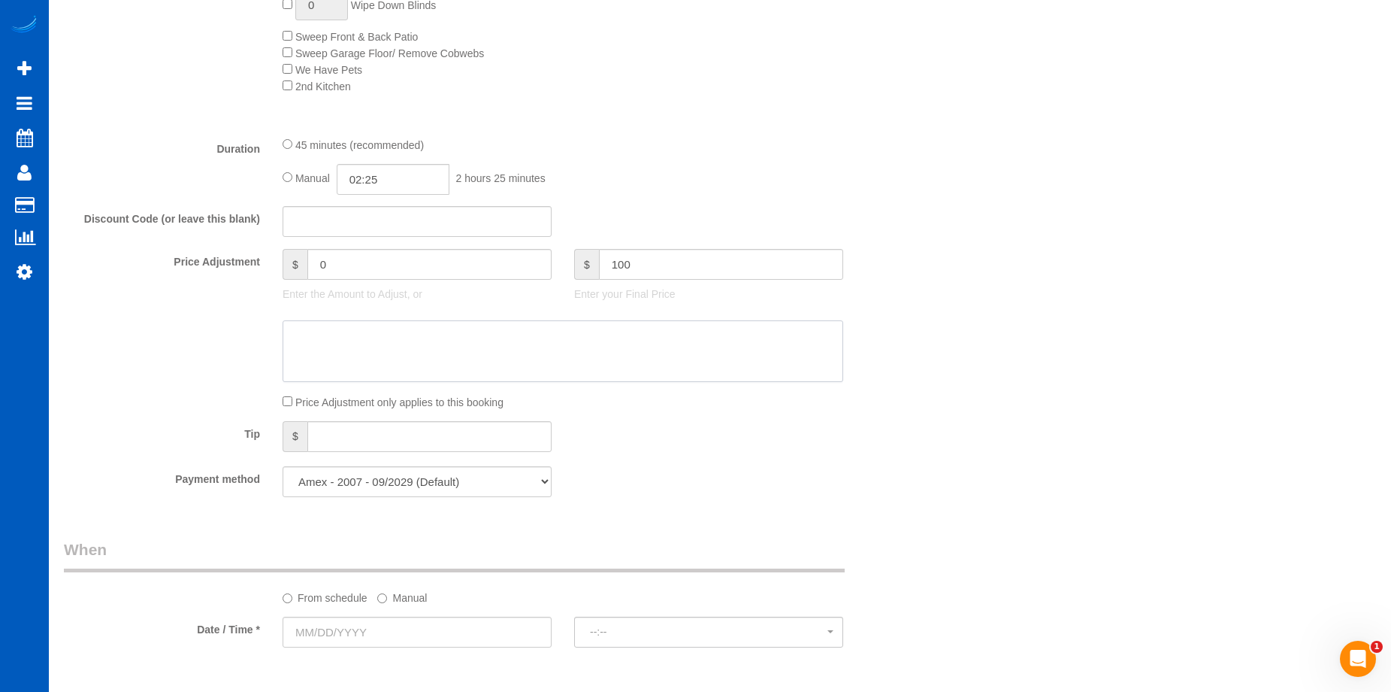
scroll to position [1203, 0]
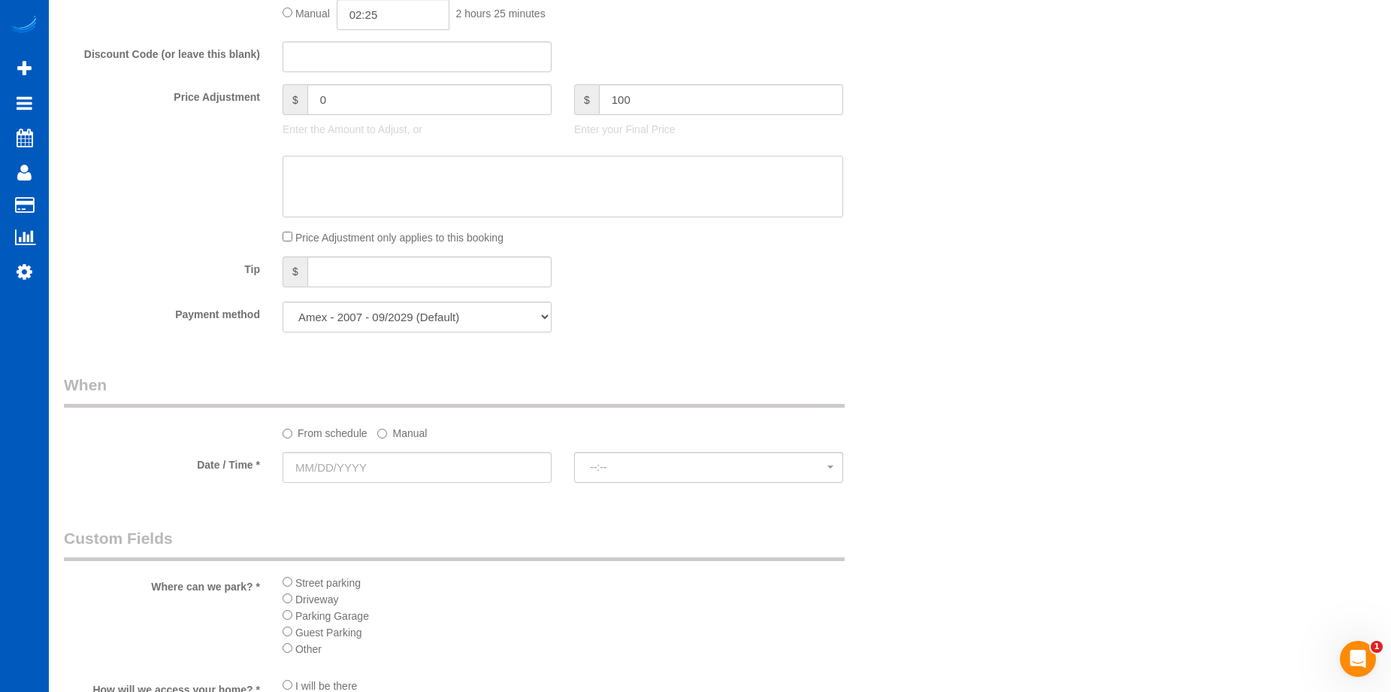
type input "-59"
click at [451, 474] on input "text" at bounding box center [417, 467] width 269 height 31
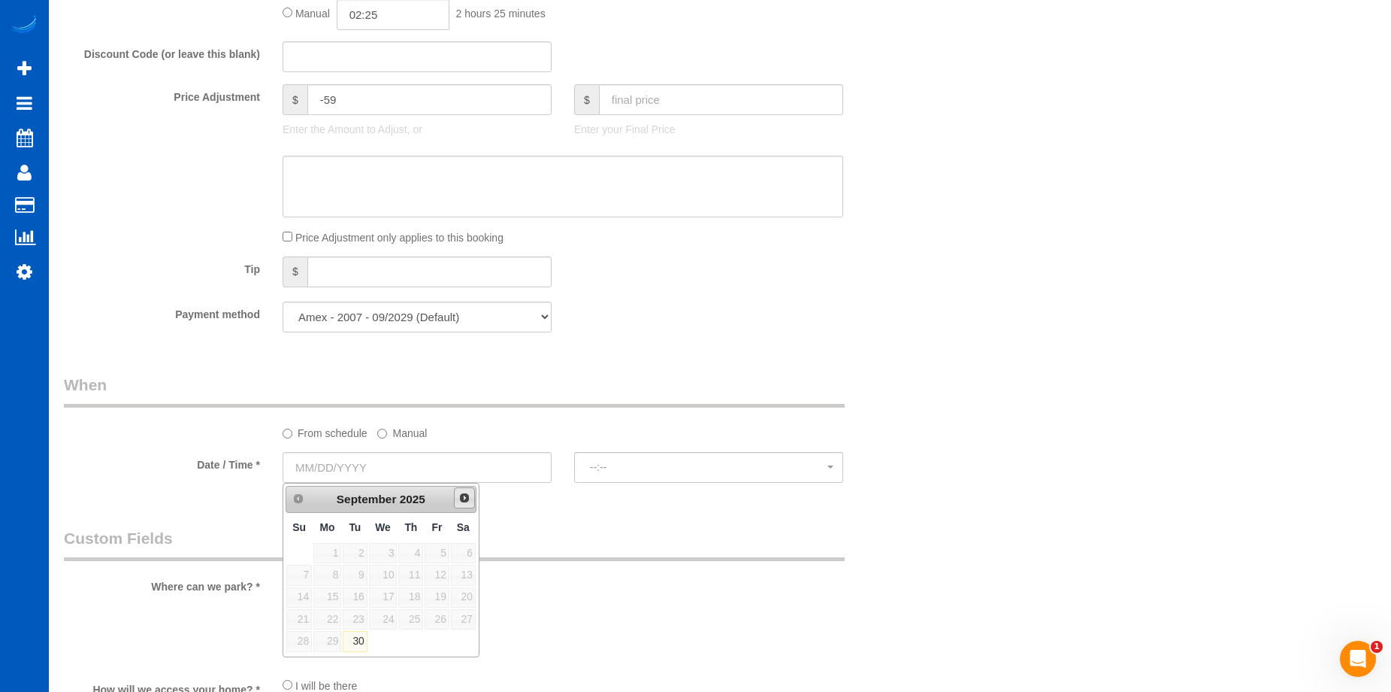
click at [462, 494] on span "Next" at bounding box center [465, 498] width 12 height 12
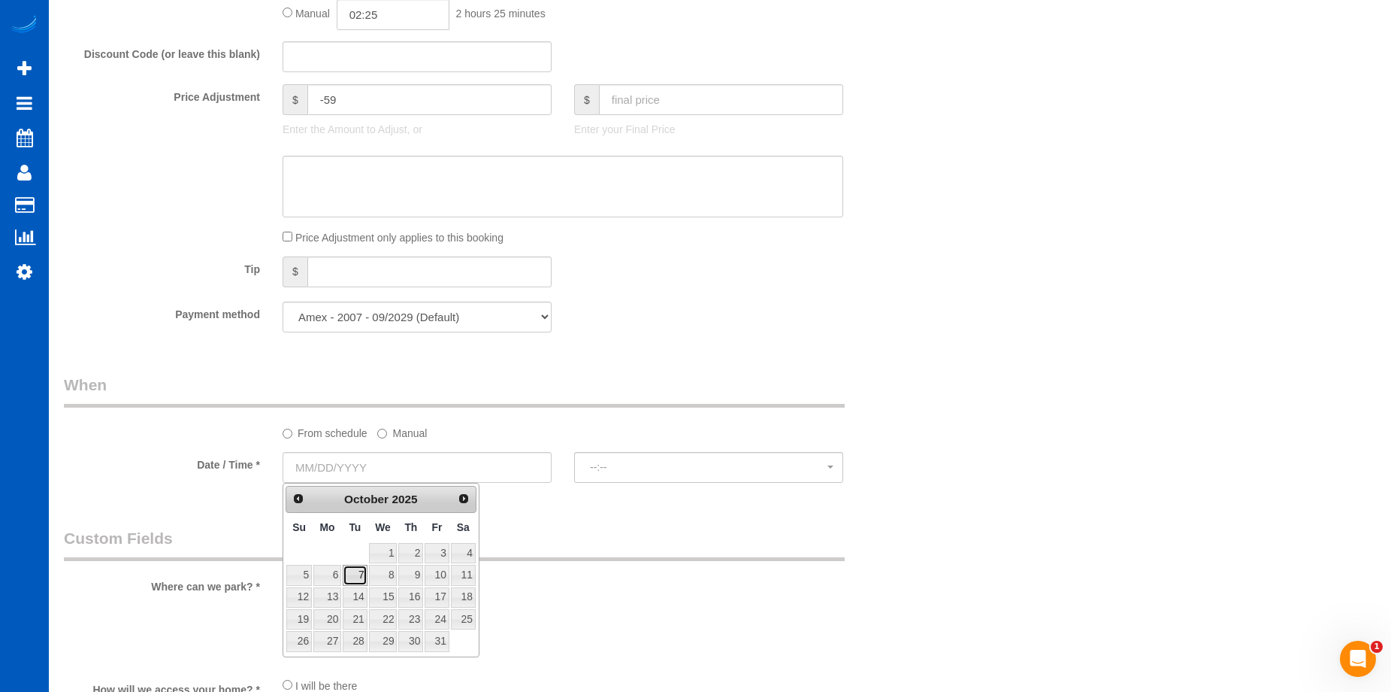
click at [348, 573] on link "7" at bounding box center [355, 575] width 24 height 20
type input "10/07/2025"
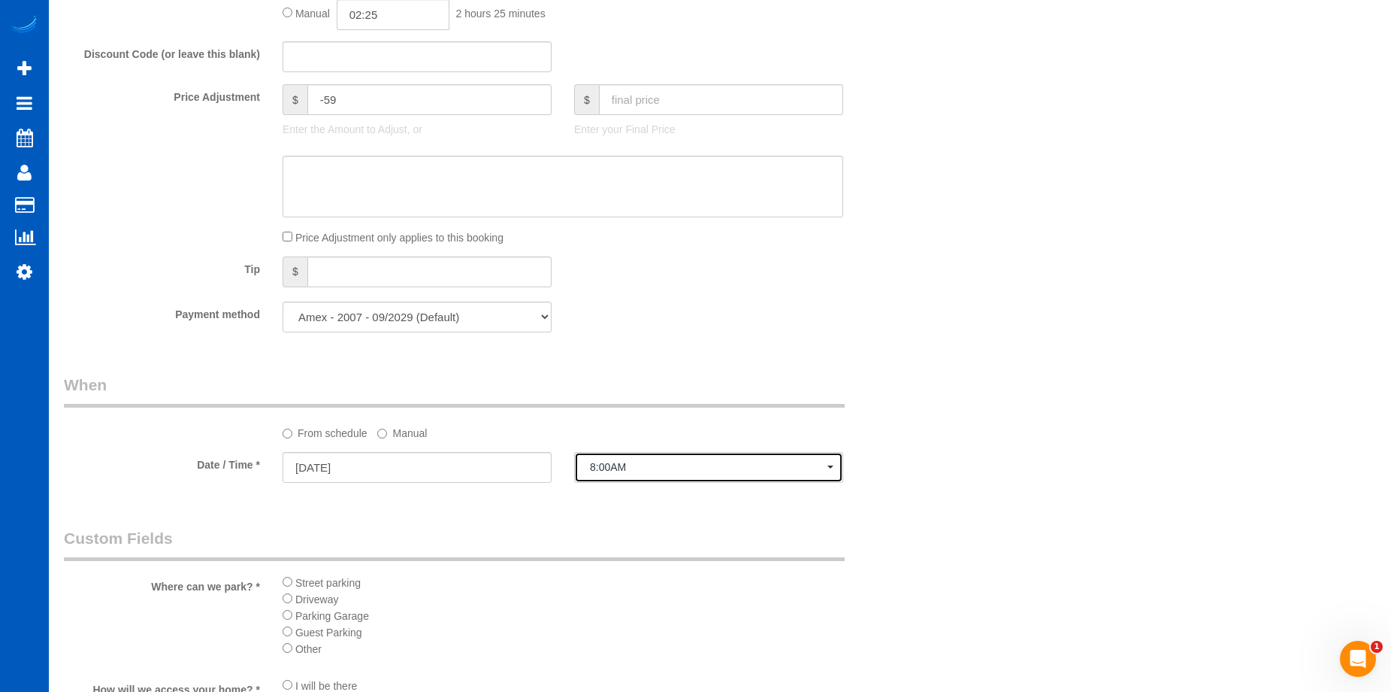
click at [641, 468] on span "8:00AM" at bounding box center [709, 467] width 238 height 12
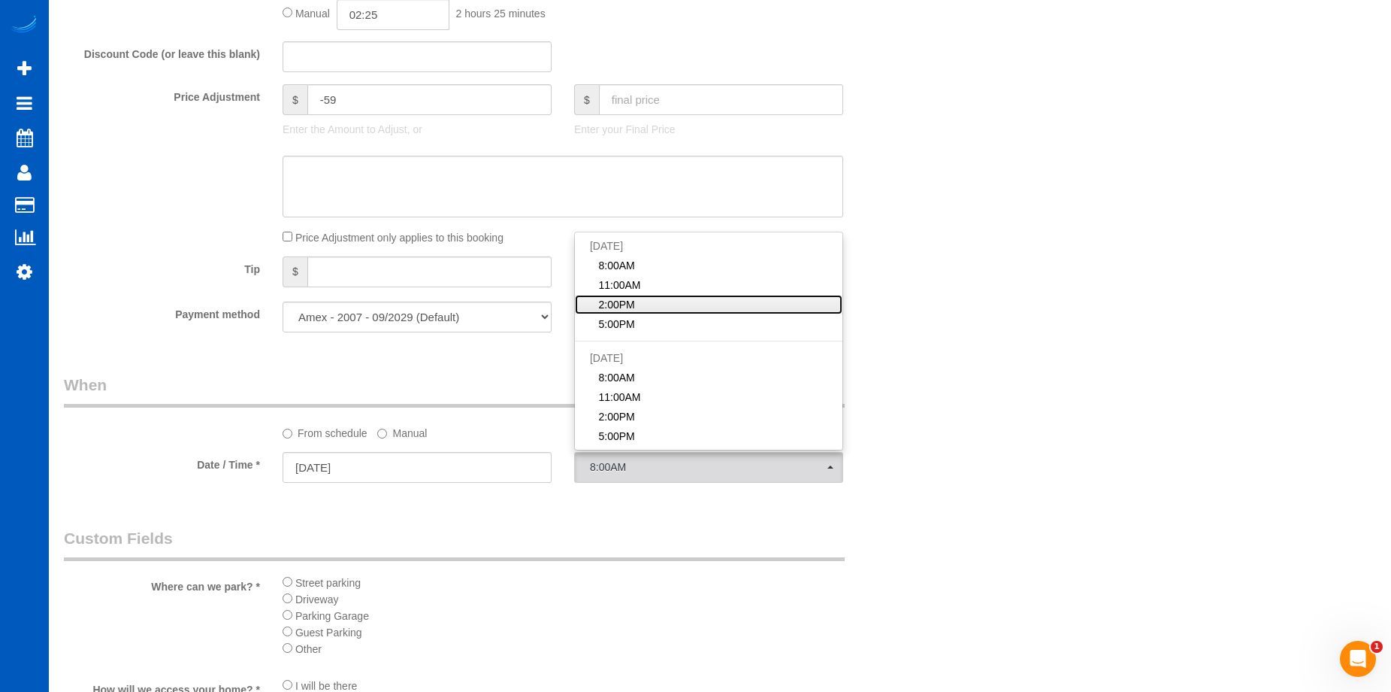
click at [656, 303] on link "2:00PM" at bounding box center [709, 305] width 268 height 20
select select "spot18"
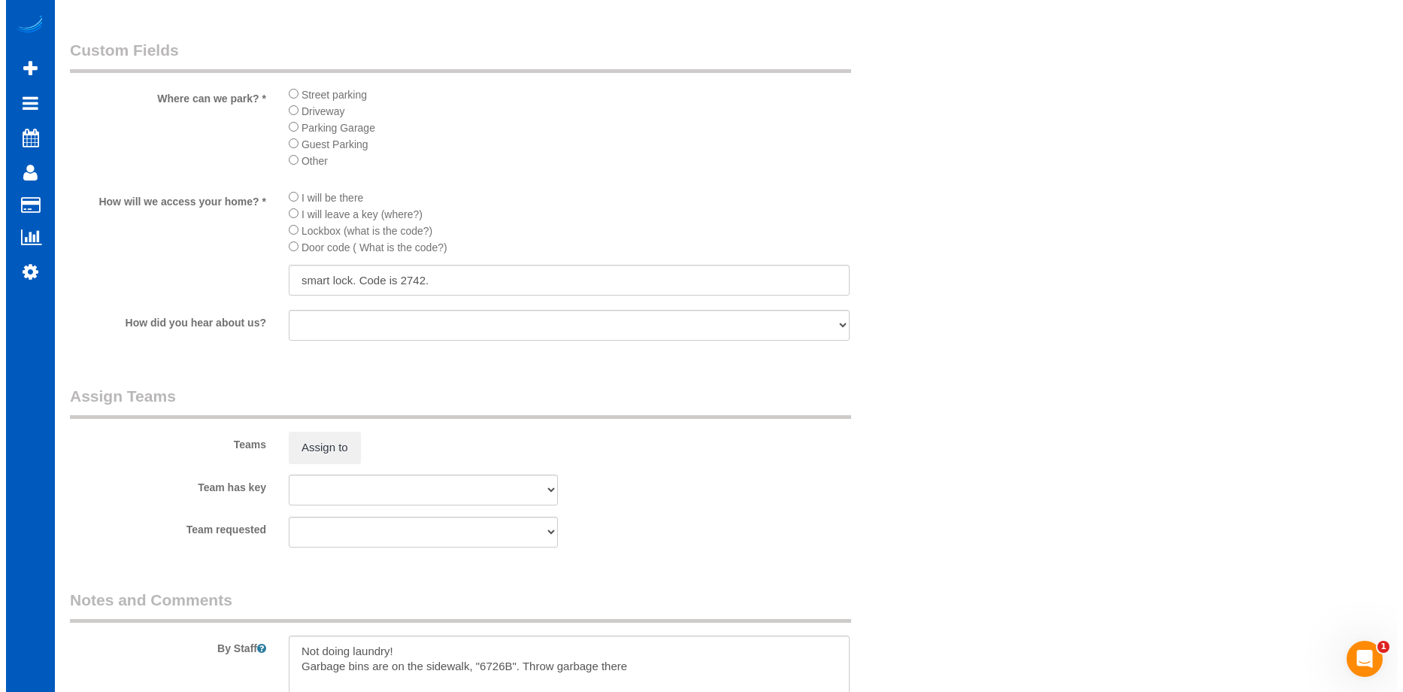
scroll to position [1879, 0]
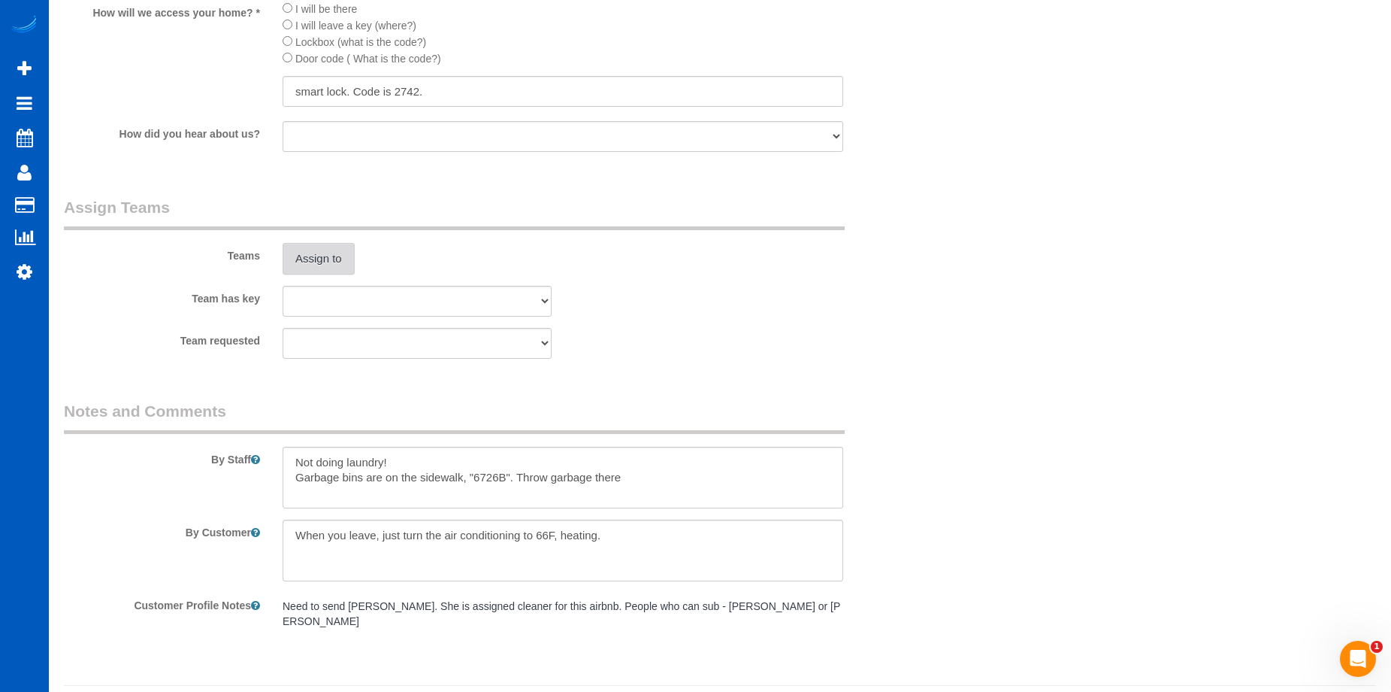
click at [336, 266] on button "Assign to" at bounding box center [319, 259] width 72 height 32
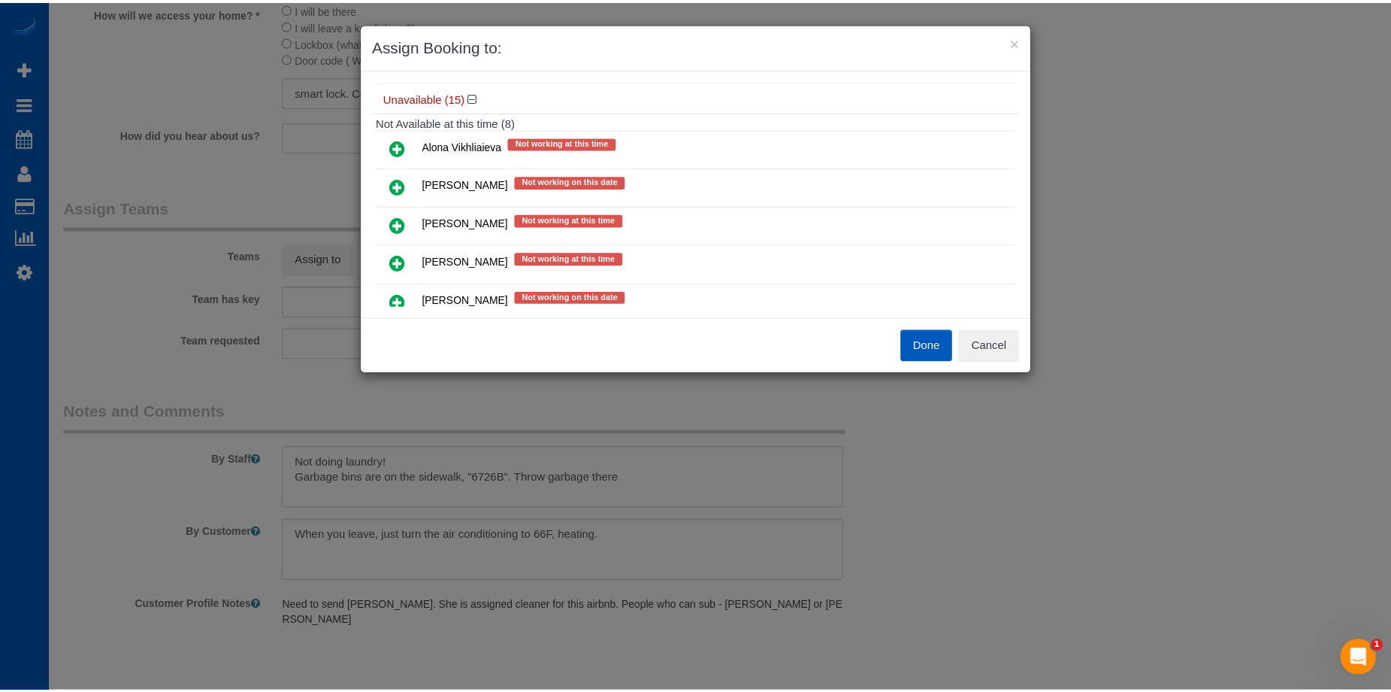
scroll to position [601, 0]
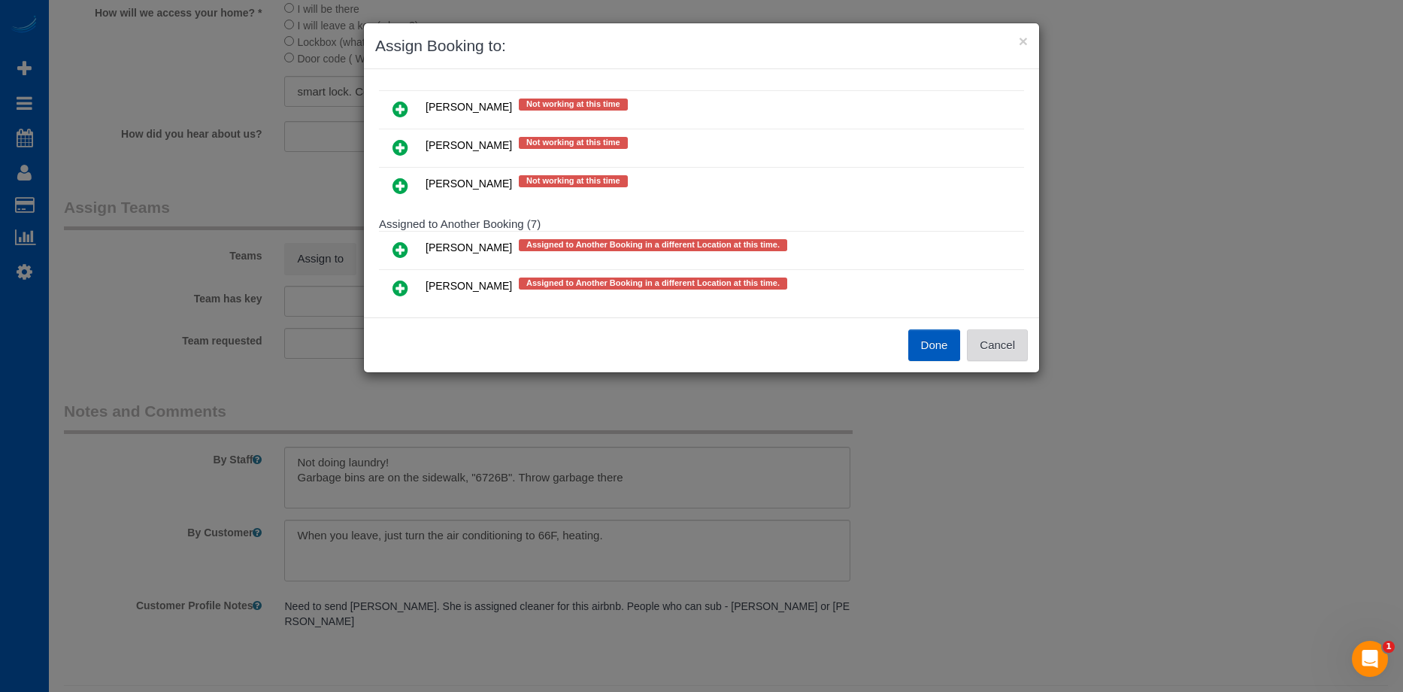
click at [1006, 354] on button "Cancel" at bounding box center [997, 345] width 61 height 32
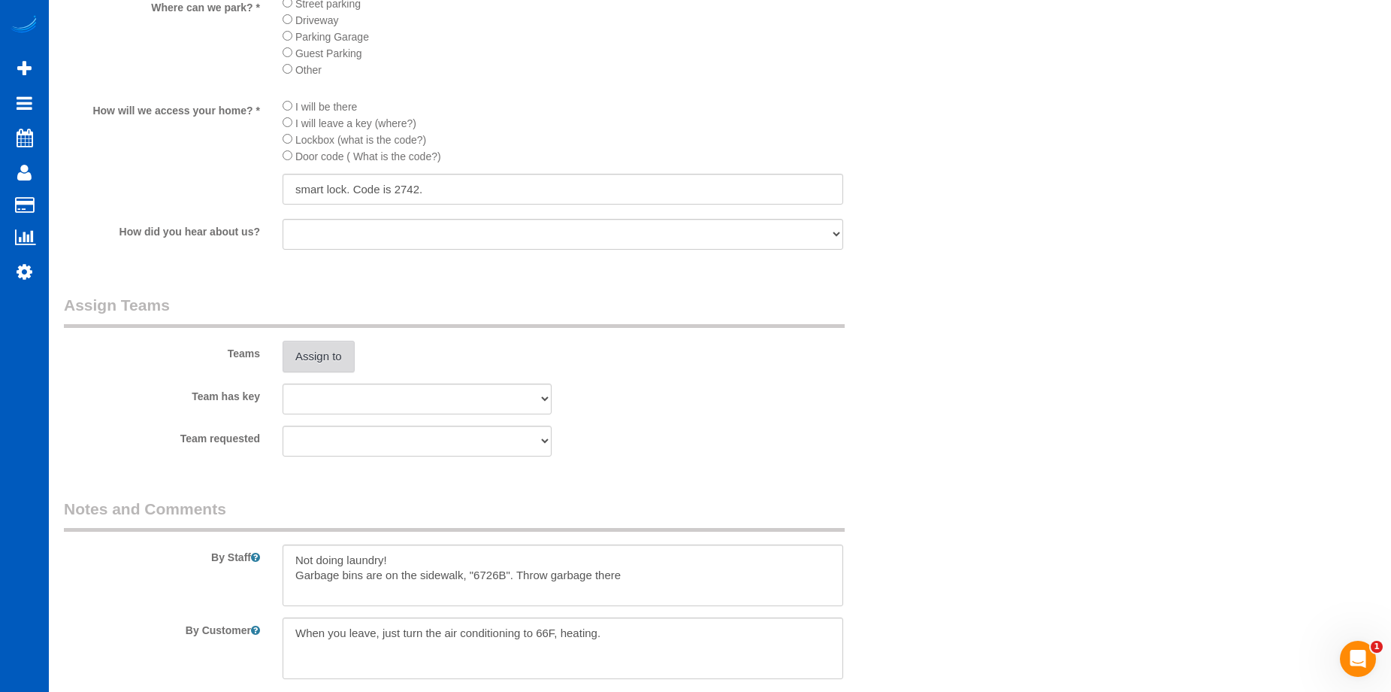
scroll to position [1579, 0]
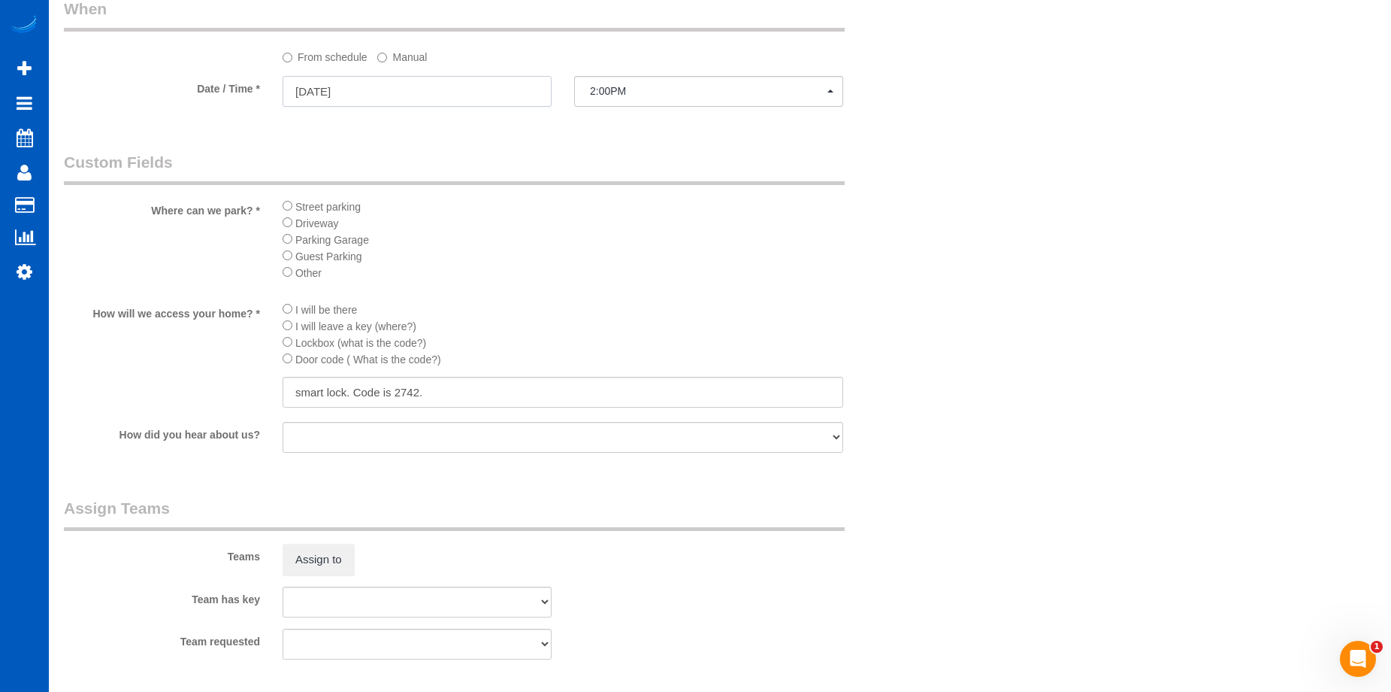
click at [498, 83] on input "10/07/2025" at bounding box center [417, 91] width 269 height 31
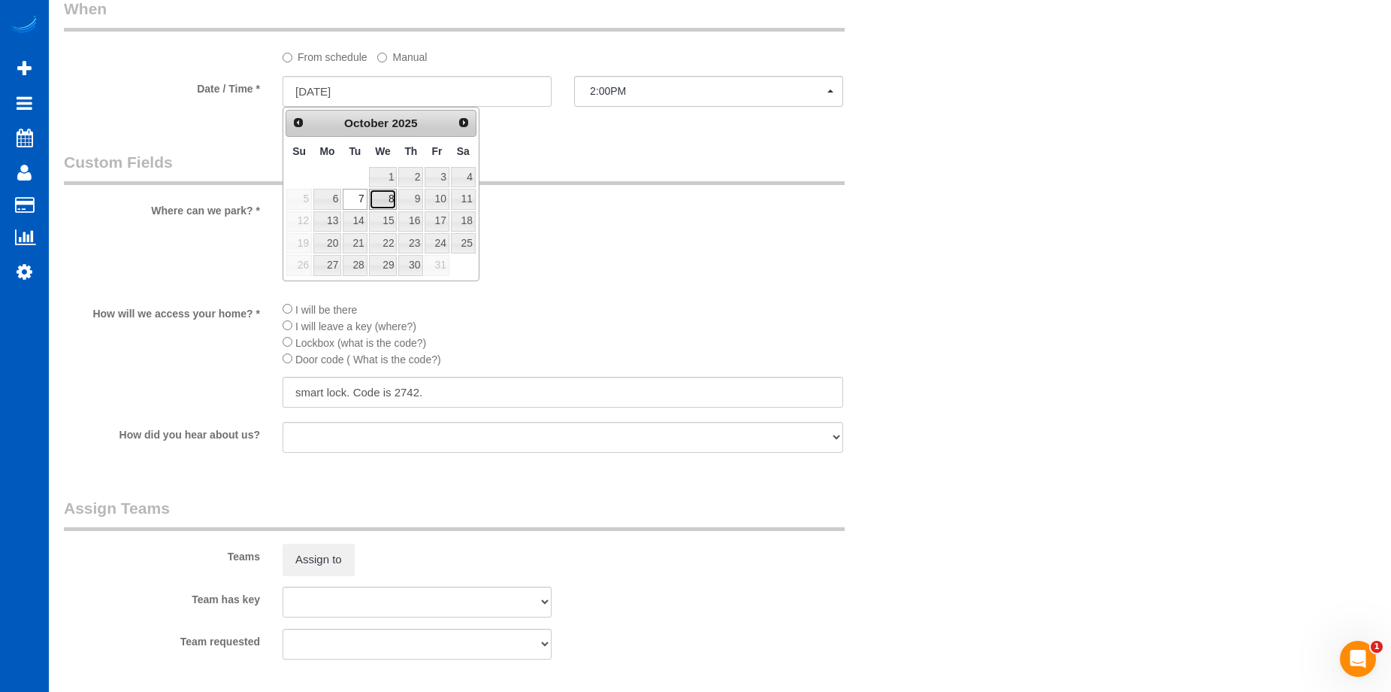
click at [383, 198] on link "8" at bounding box center [383, 199] width 29 height 20
type input "10/08/2025"
select select "spot20"
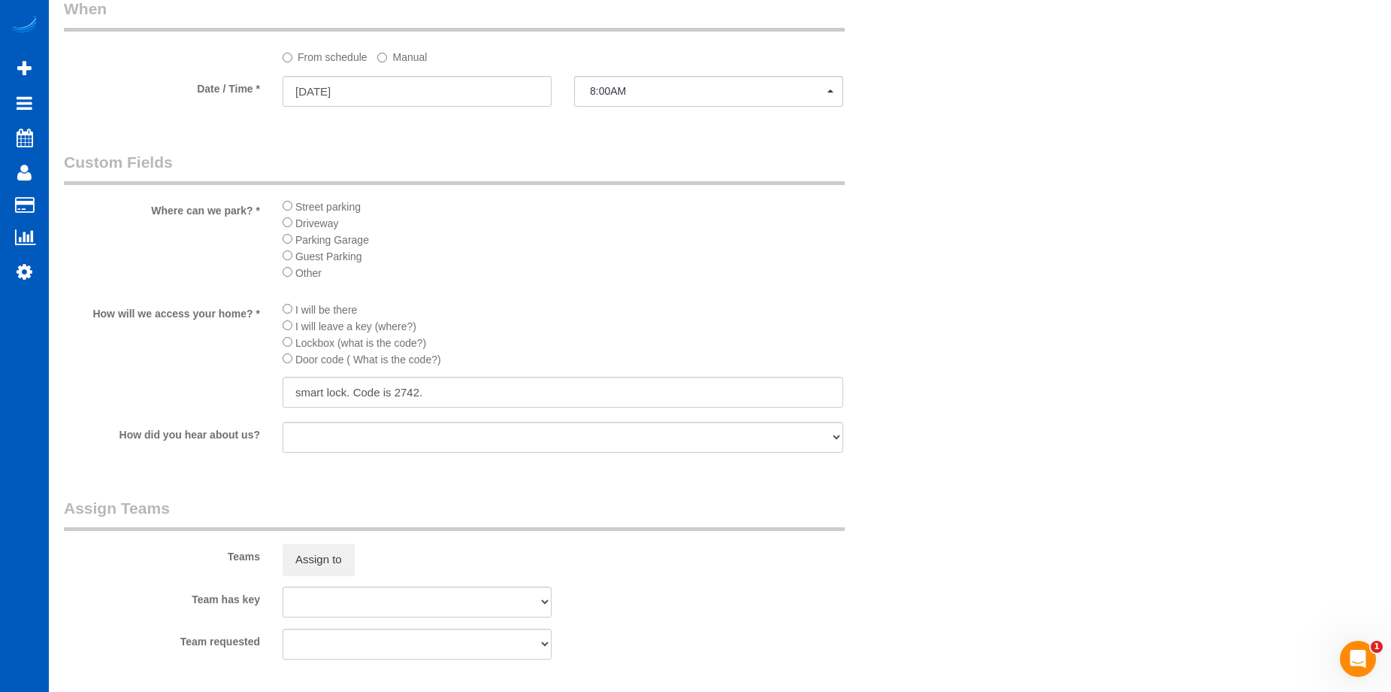
click at [401, 53] on label "Manual" at bounding box center [402, 54] width 50 height 20
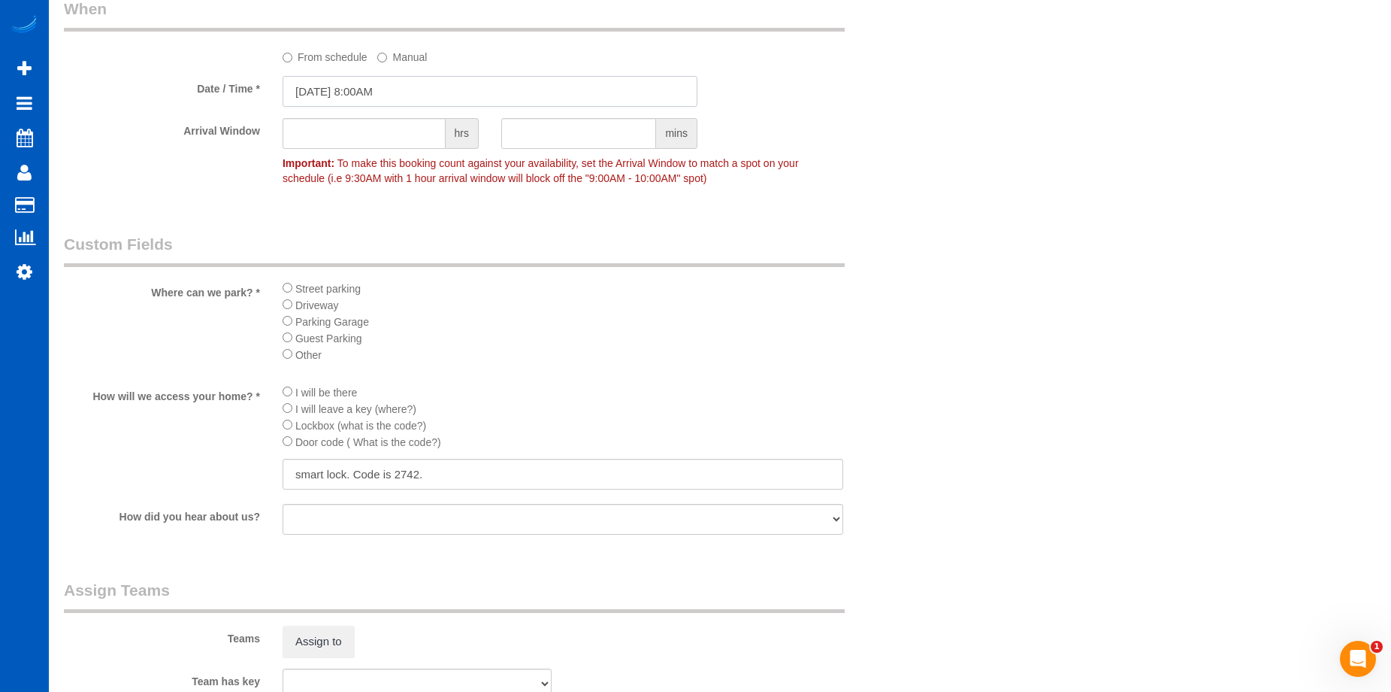
click at [456, 88] on input "10/08/2025 8:00AM" at bounding box center [490, 91] width 415 height 31
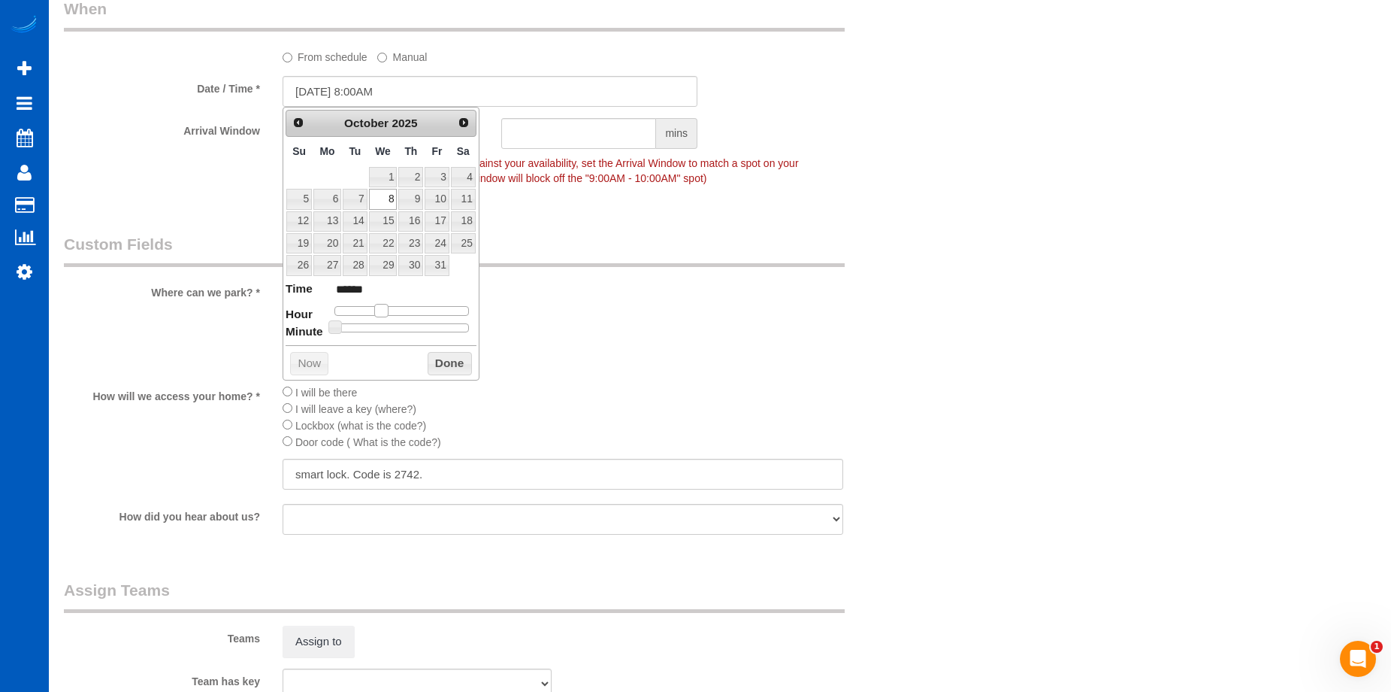
type input "10/08/2025 9:00AM"
type input "******"
type input "10/08/2025 10:00AM"
type input "*******"
type input "10/08/2025 11:00AM"
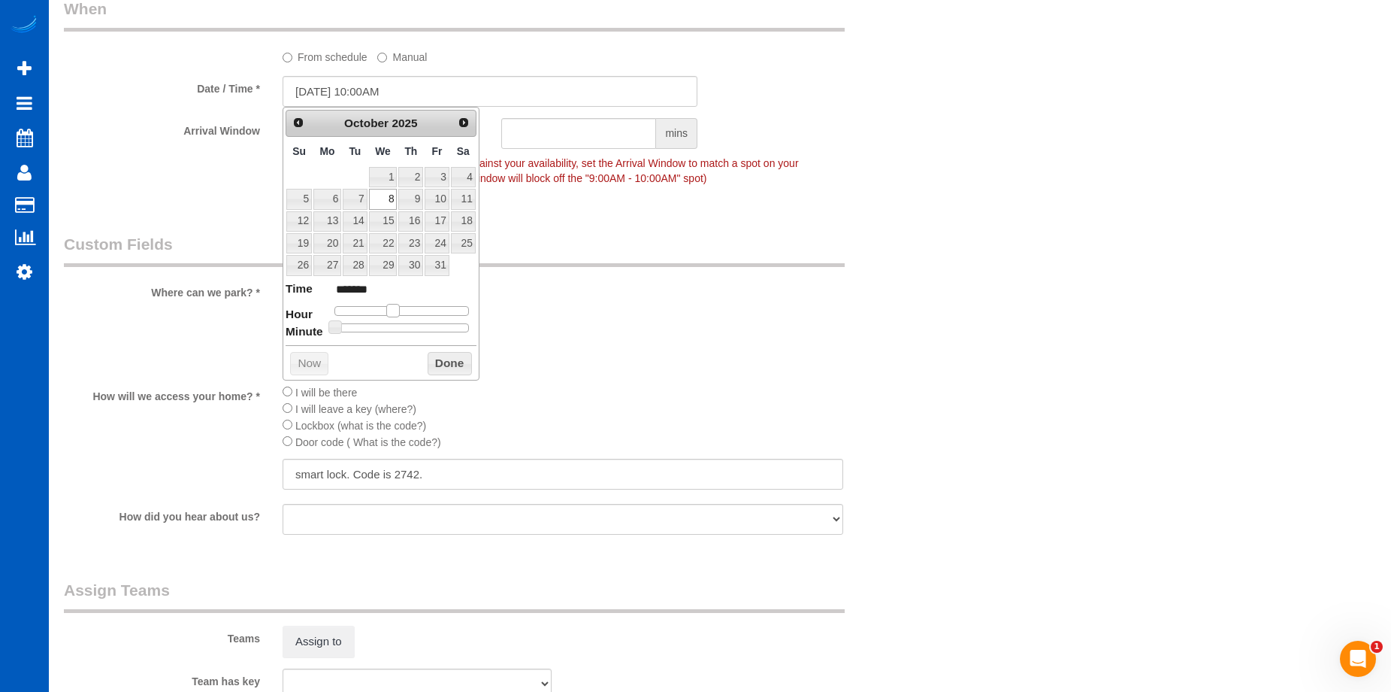
type input "*******"
type input "10/08/2025 12:00PM"
type input "*******"
drag, startPoint x: 387, startPoint y: 311, endPoint x: 410, endPoint y: 310, distance: 22.6
click at [410, 310] on span at bounding box center [405, 311] width 14 height 14
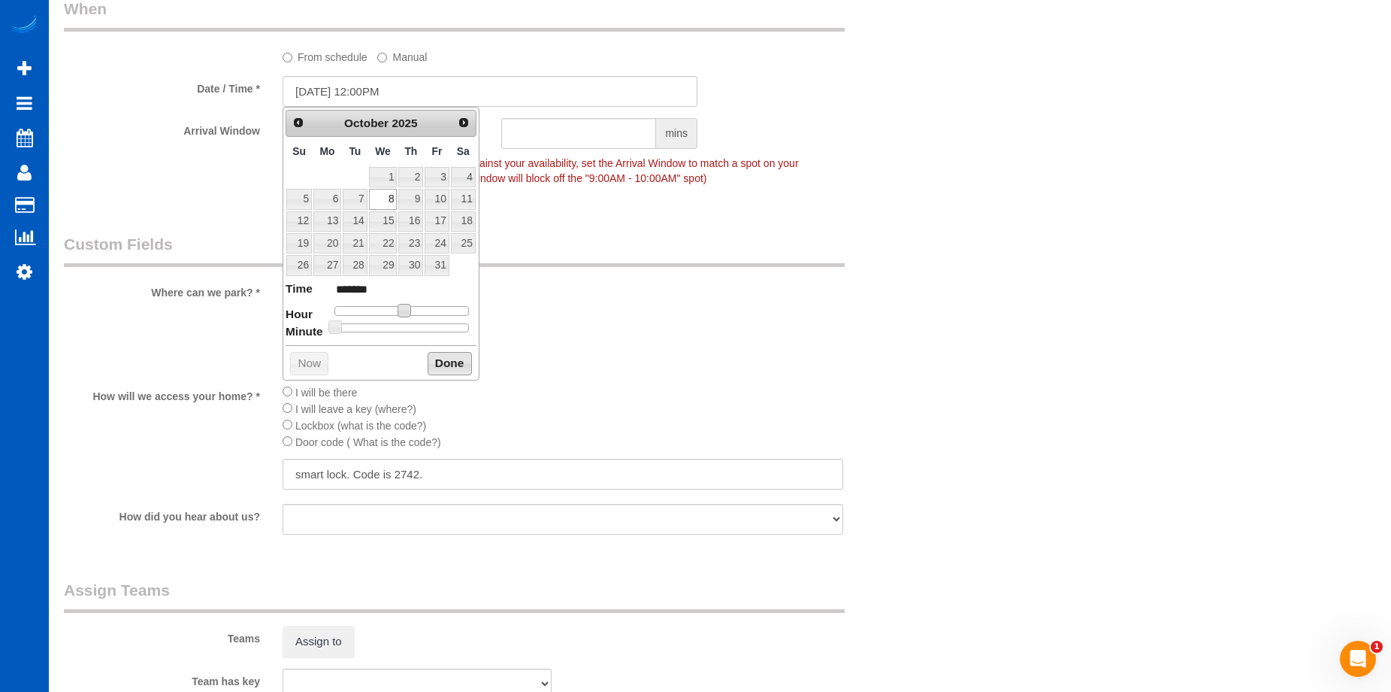
click at [443, 359] on button "Done" at bounding box center [450, 364] width 44 height 24
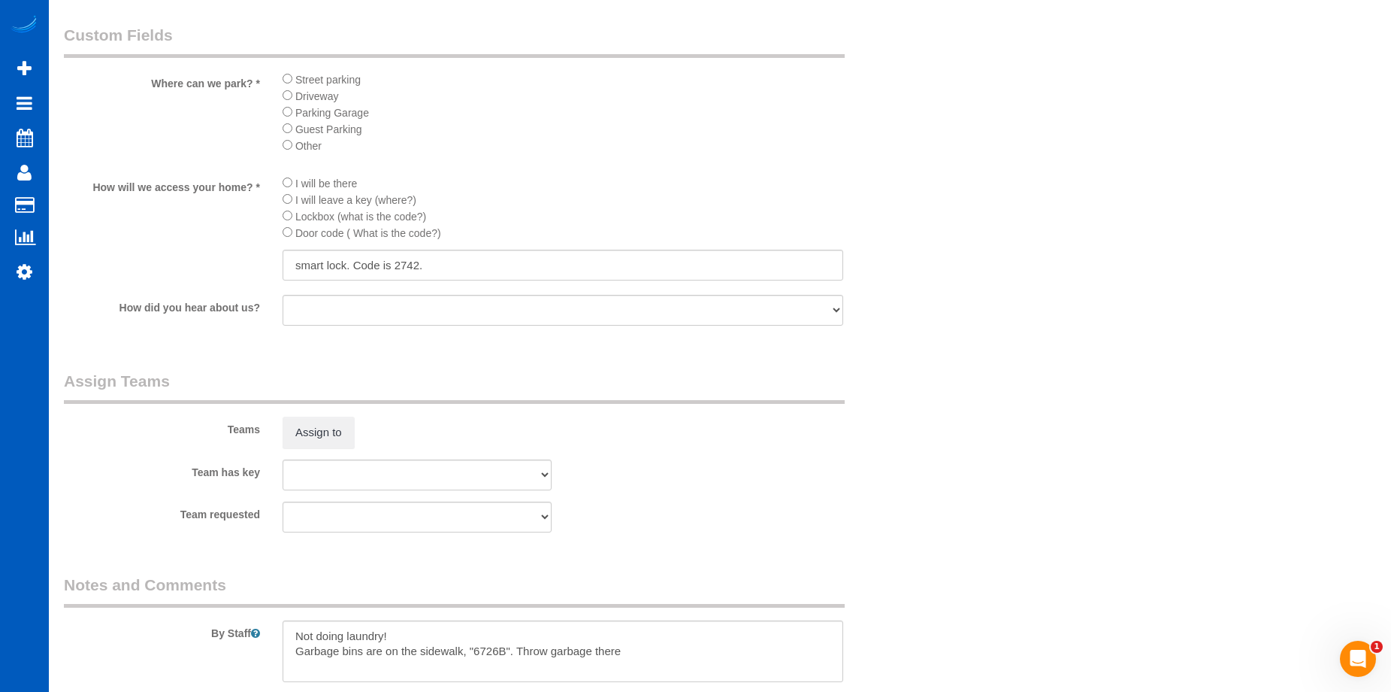
scroll to position [1804, 0]
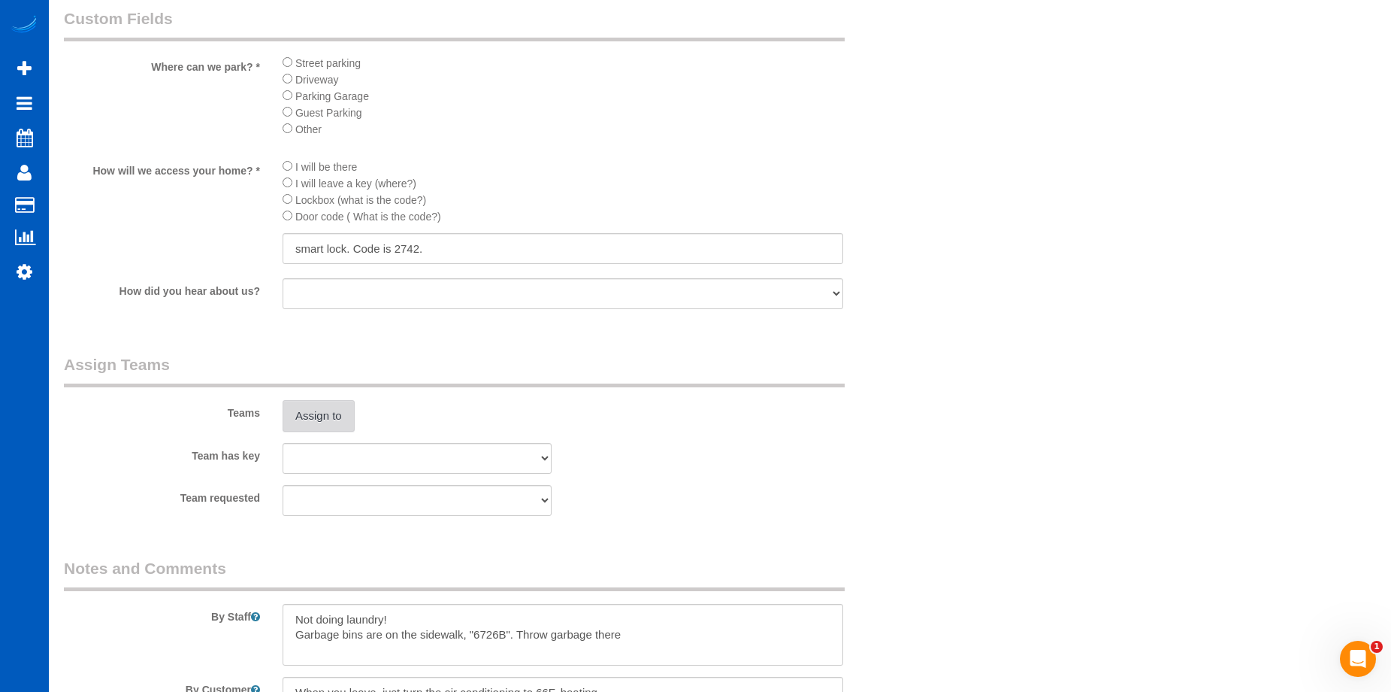
click at [341, 415] on button "Assign to" at bounding box center [319, 416] width 72 height 32
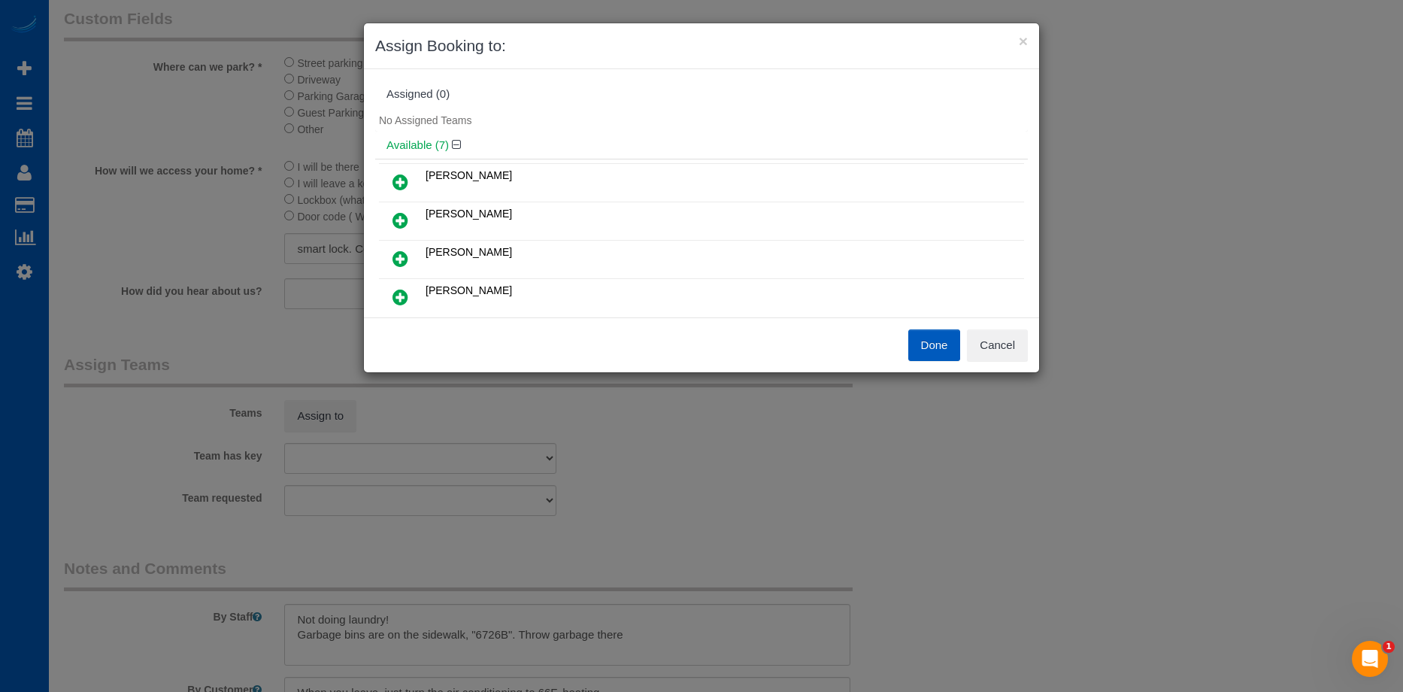
click at [402, 175] on icon at bounding box center [400, 182] width 16 height 18
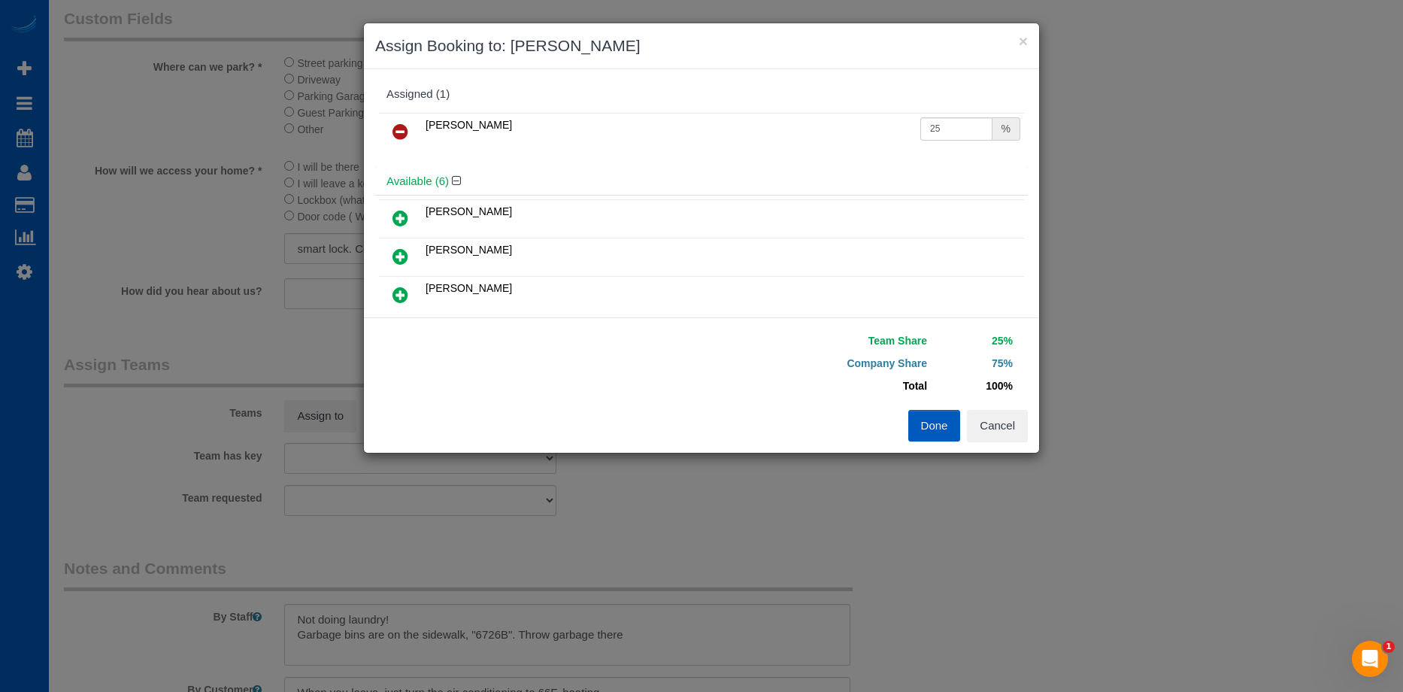
click at [920, 421] on button "Done" at bounding box center [934, 426] width 53 height 32
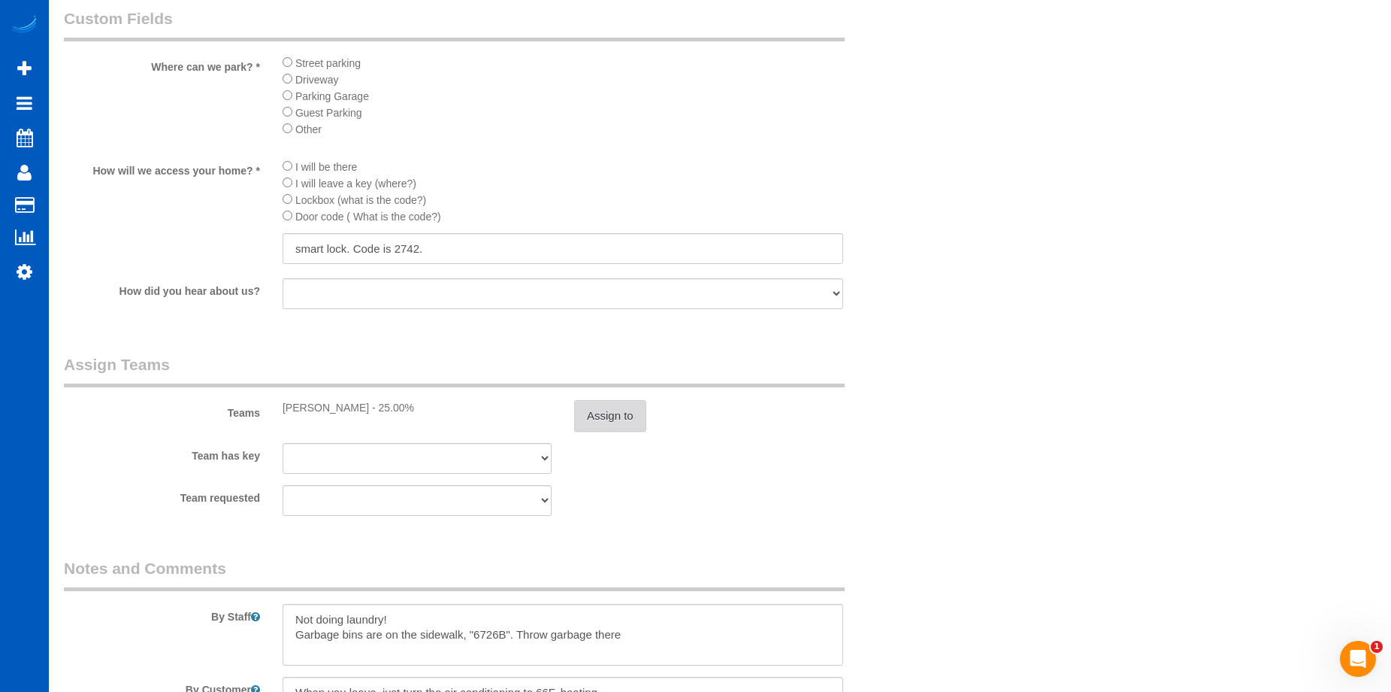
click at [599, 410] on button "Assign to" at bounding box center [610, 416] width 72 height 32
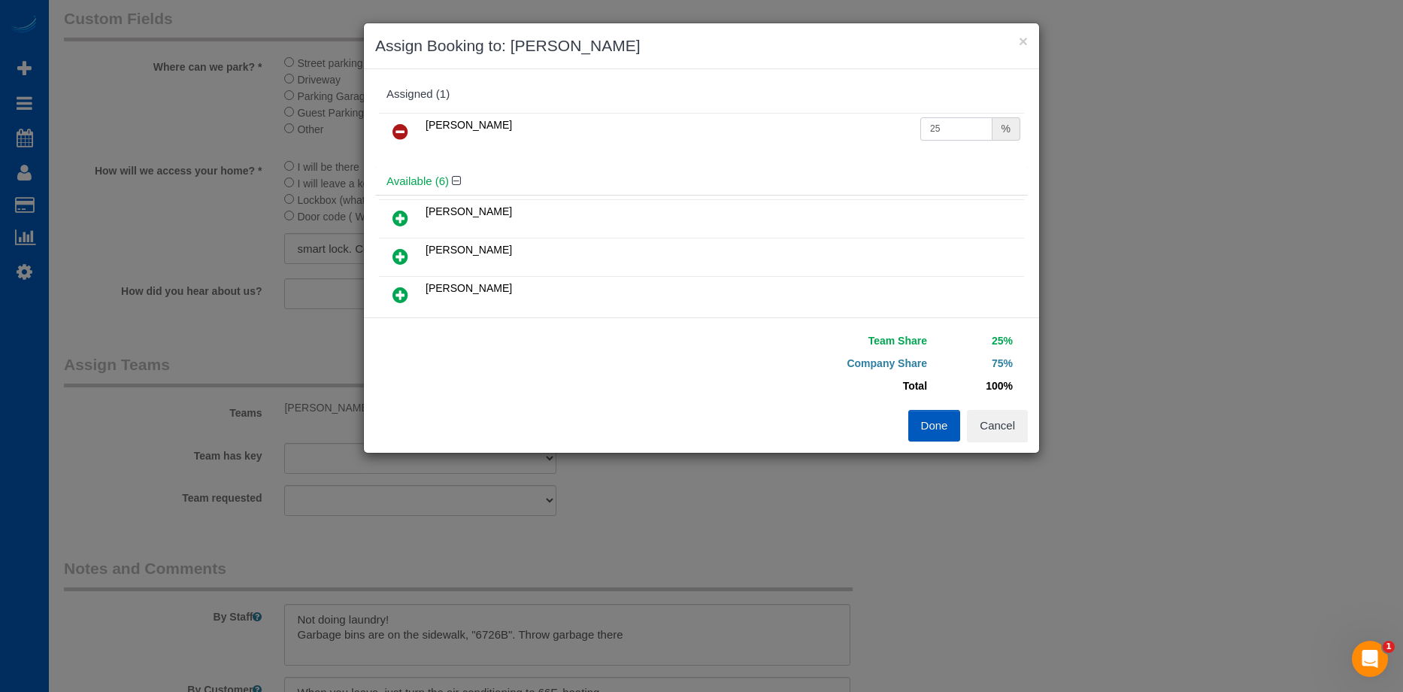
click at [949, 126] on input "25" at bounding box center [956, 128] width 72 height 23
drag, startPoint x: 949, startPoint y: 126, endPoint x: 783, endPoint y: 130, distance: 166.2
click at [783, 130] on tr "Alona Tarasiuk 25 %" at bounding box center [701, 132] width 645 height 38
type input "60"
click at [938, 425] on button "Done" at bounding box center [934, 426] width 53 height 32
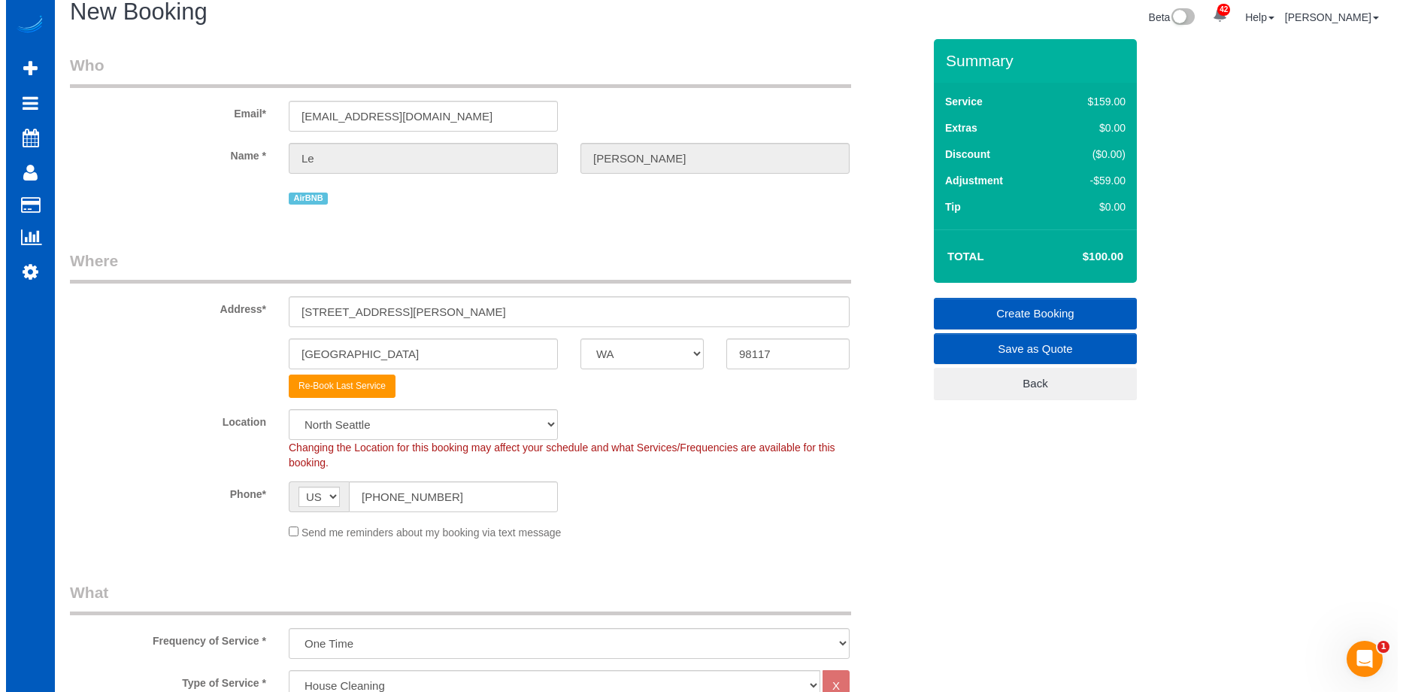
scroll to position [0, 0]
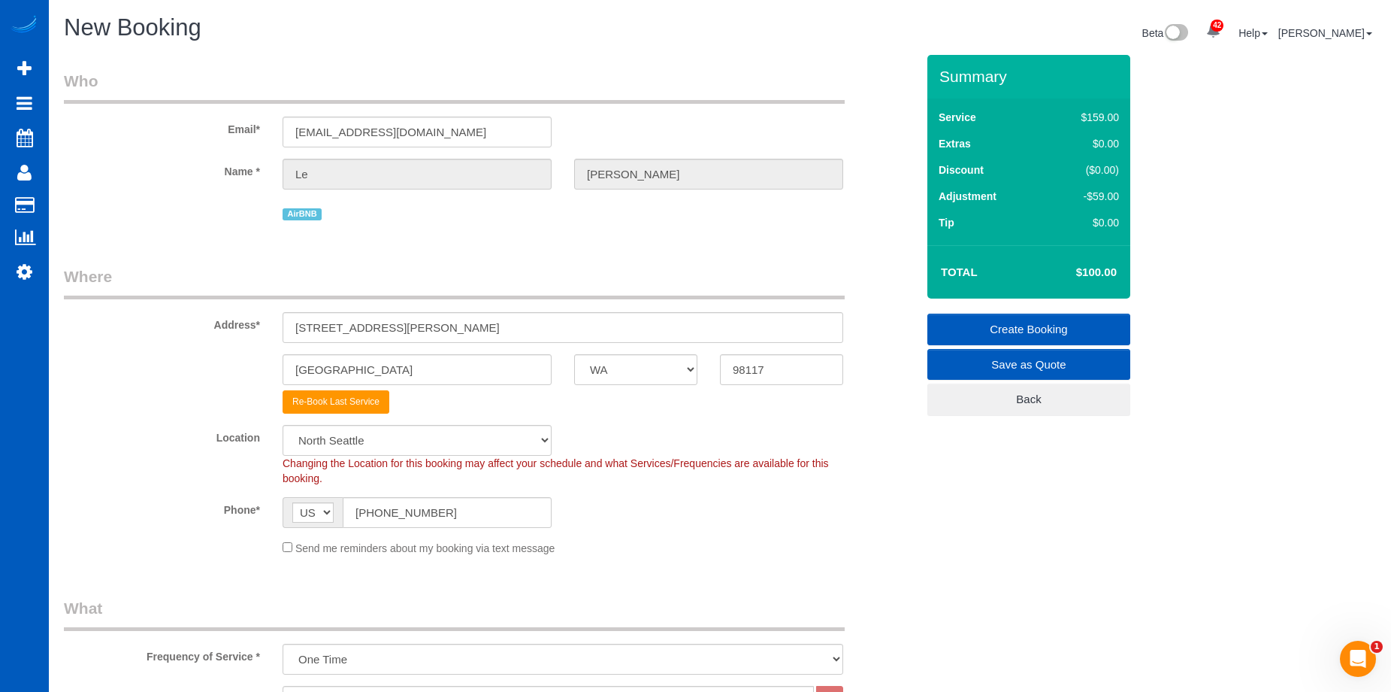
click at [980, 325] on link "Create Booking" at bounding box center [1029, 329] width 203 height 32
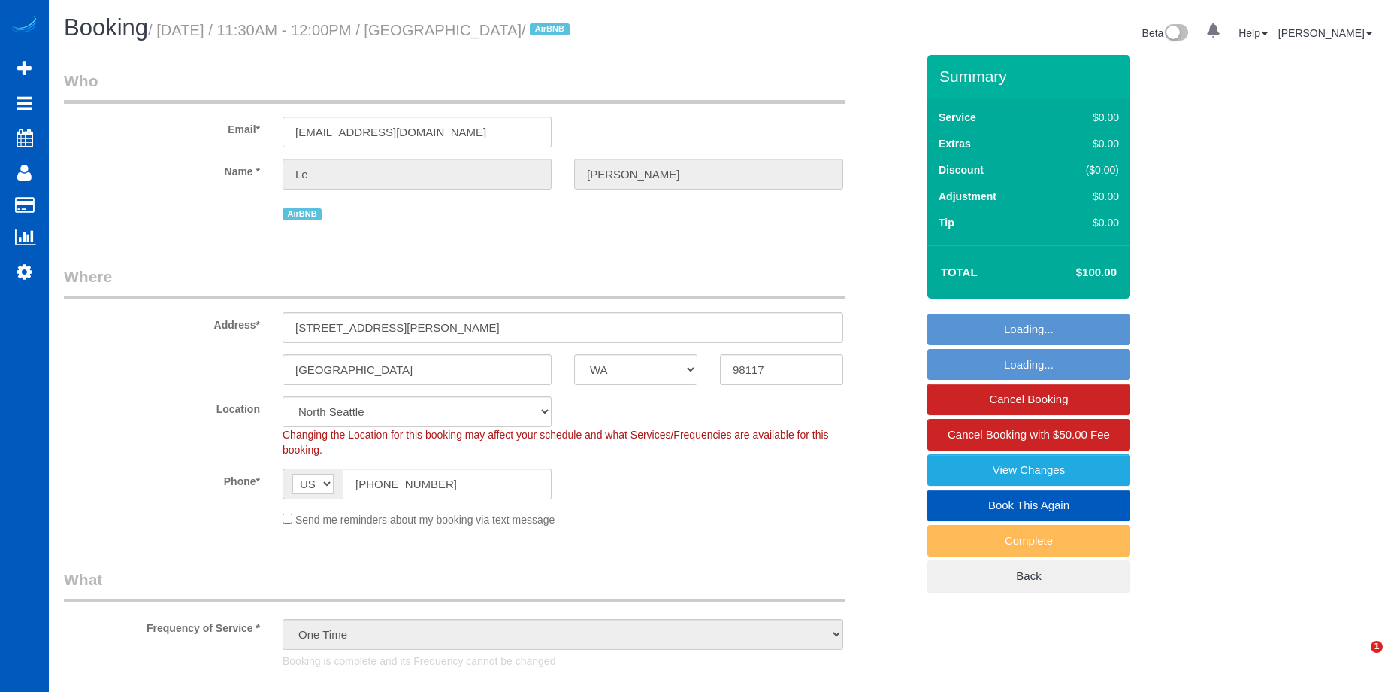
select select "WA"
select select "string:fspay-f08487bf-3dc0-469e-b5c6-e108a06f3390"
select select "object:934"
select select "199"
select select "WA"
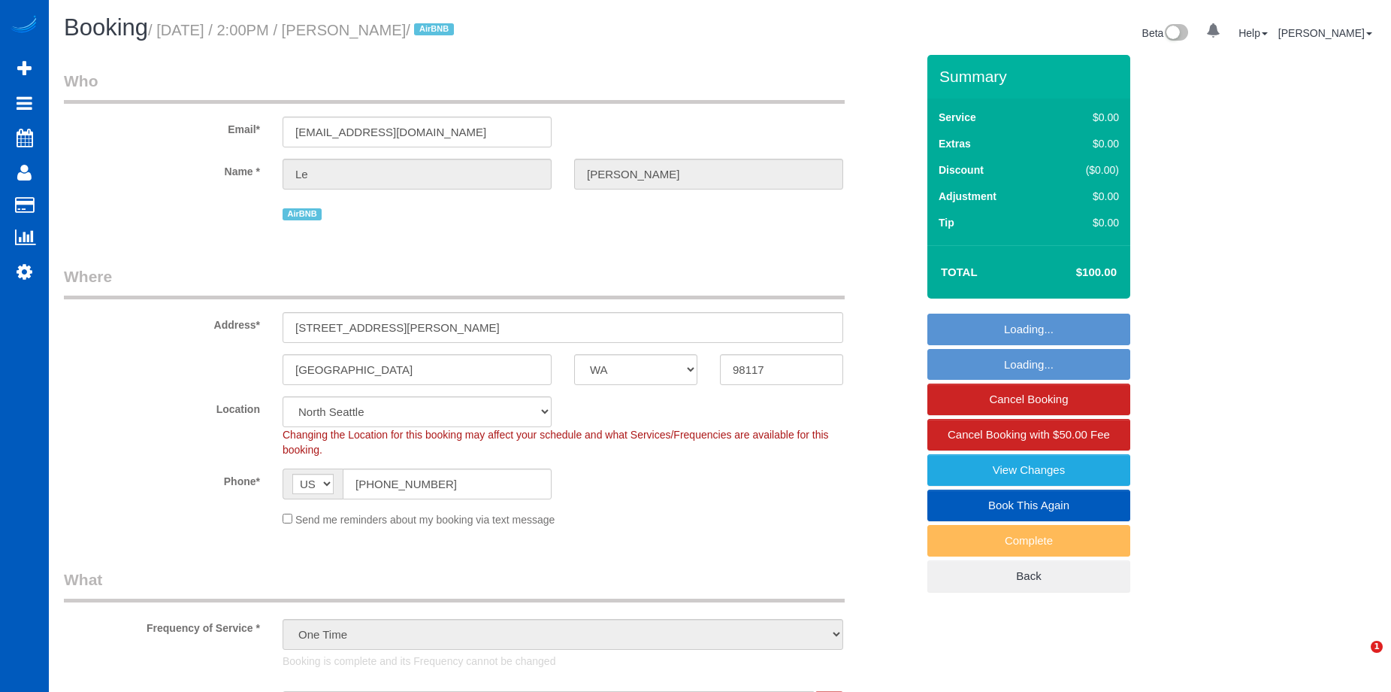
select select "199"
select select "string:fspay-f08487bf-3dc0-469e-b5c6-e108a06f3390"
select select "spot1"
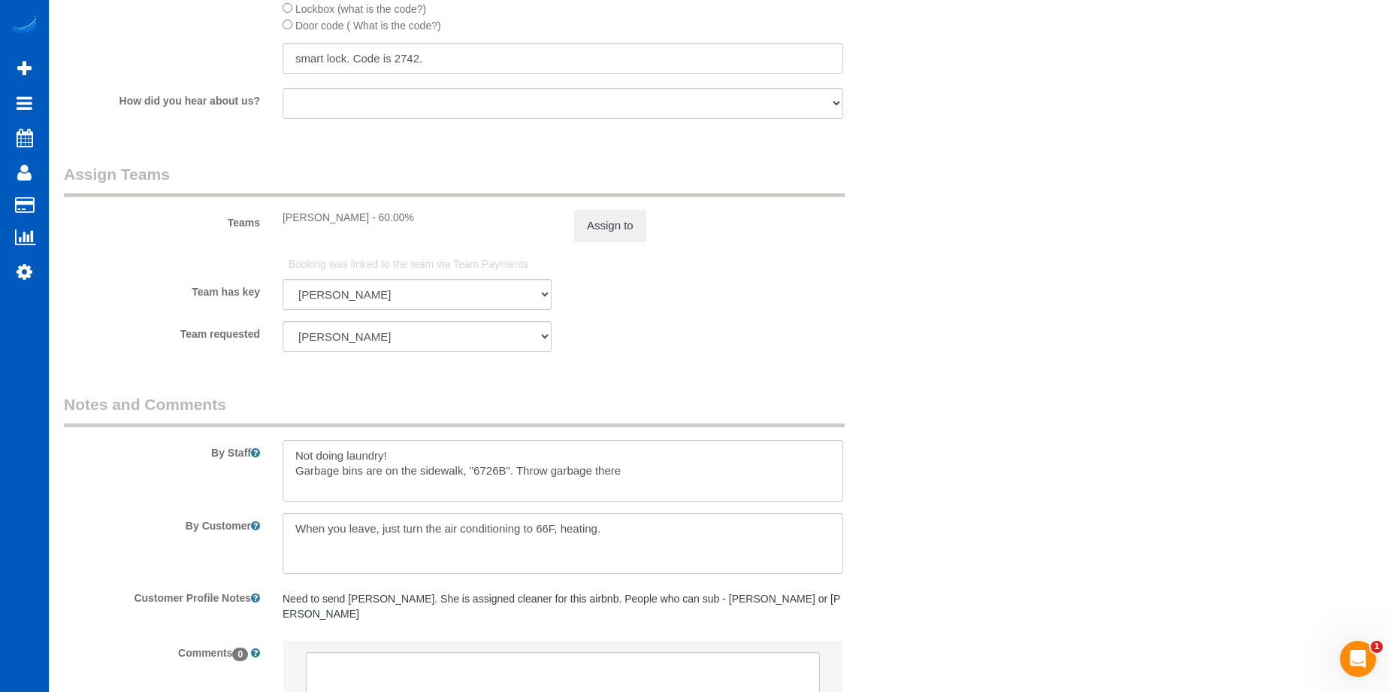
scroll to position [1955, 0]
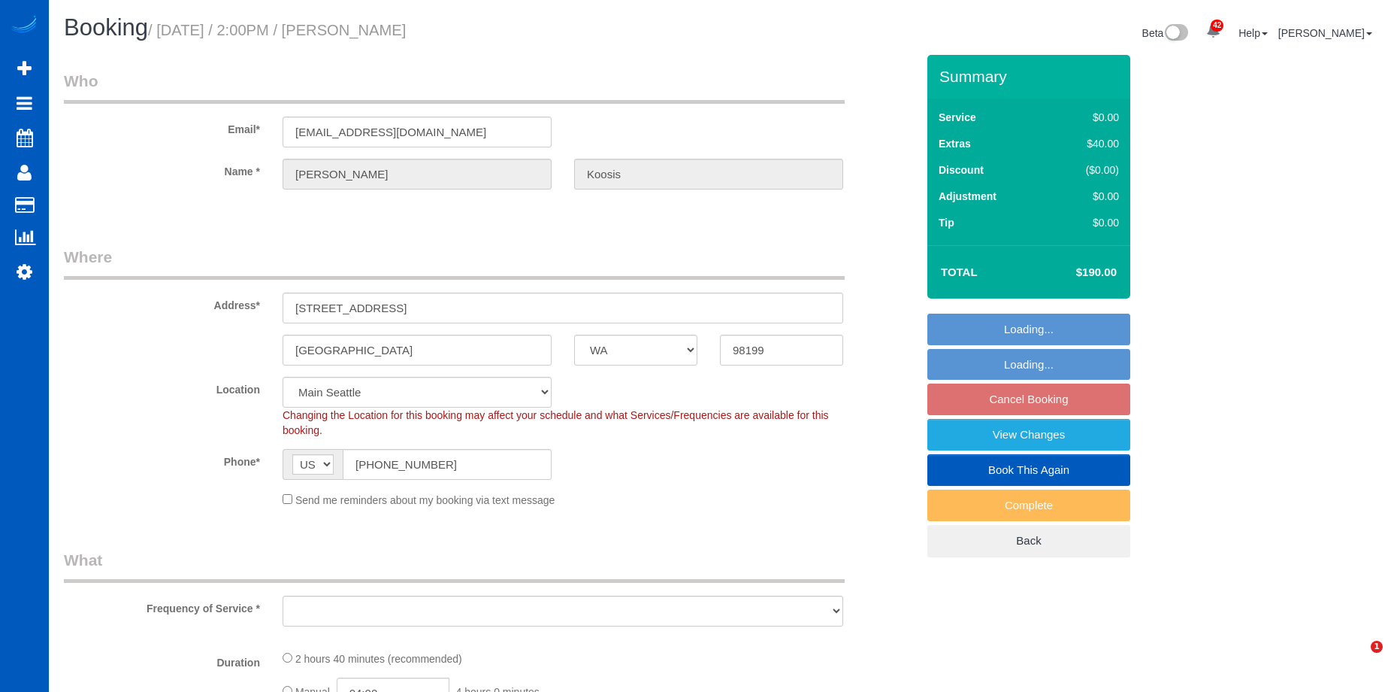
select select "WA"
select select "199"
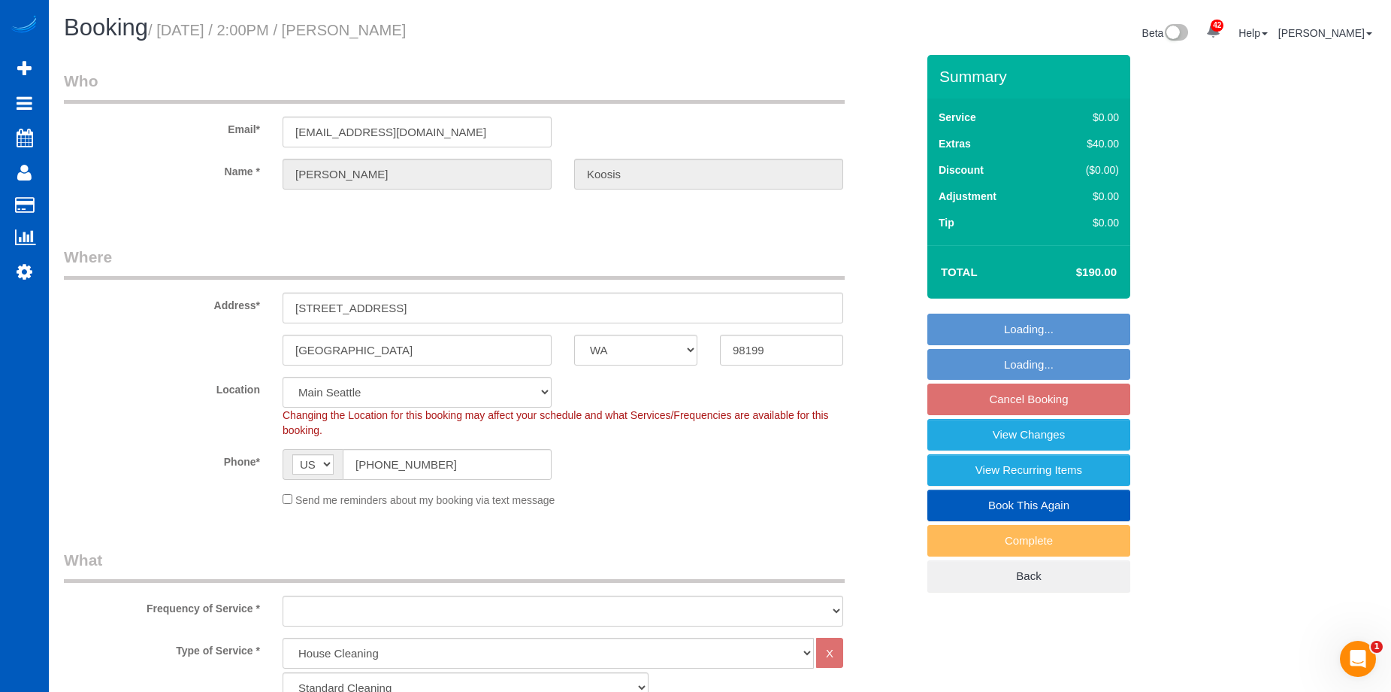
select select "string:fspay-959e327f-e5c9-4969-b95a-c53e07d17a7c"
select select "1501"
select select "3"
select select "object:1134"
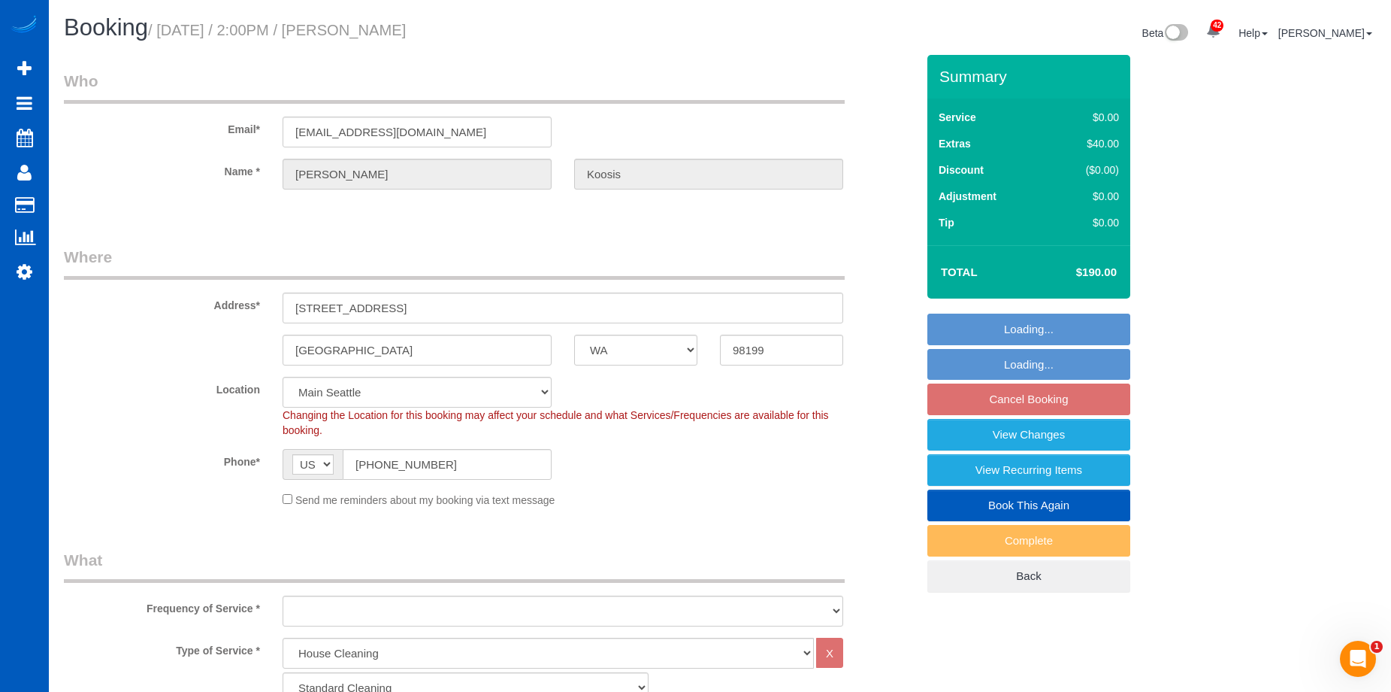
select select "spot3"
select select "object:1235"
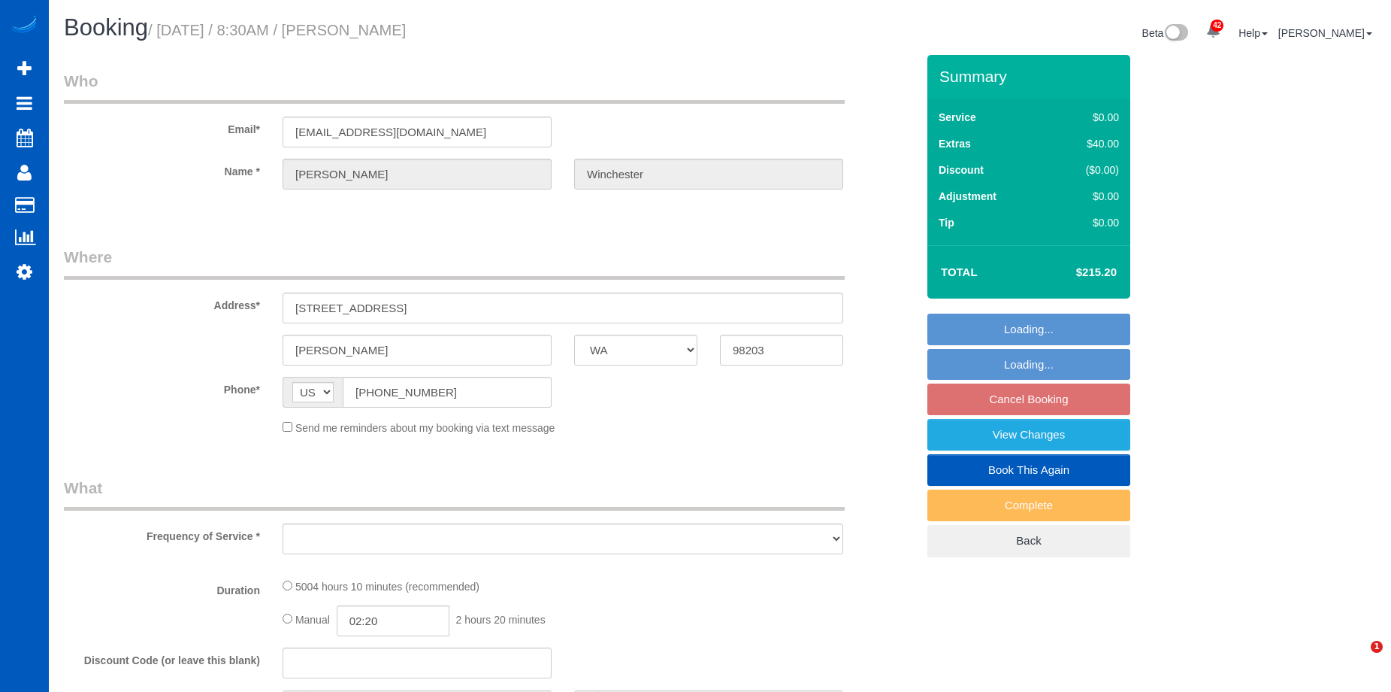
select select "WA"
select select "2001"
select select "3"
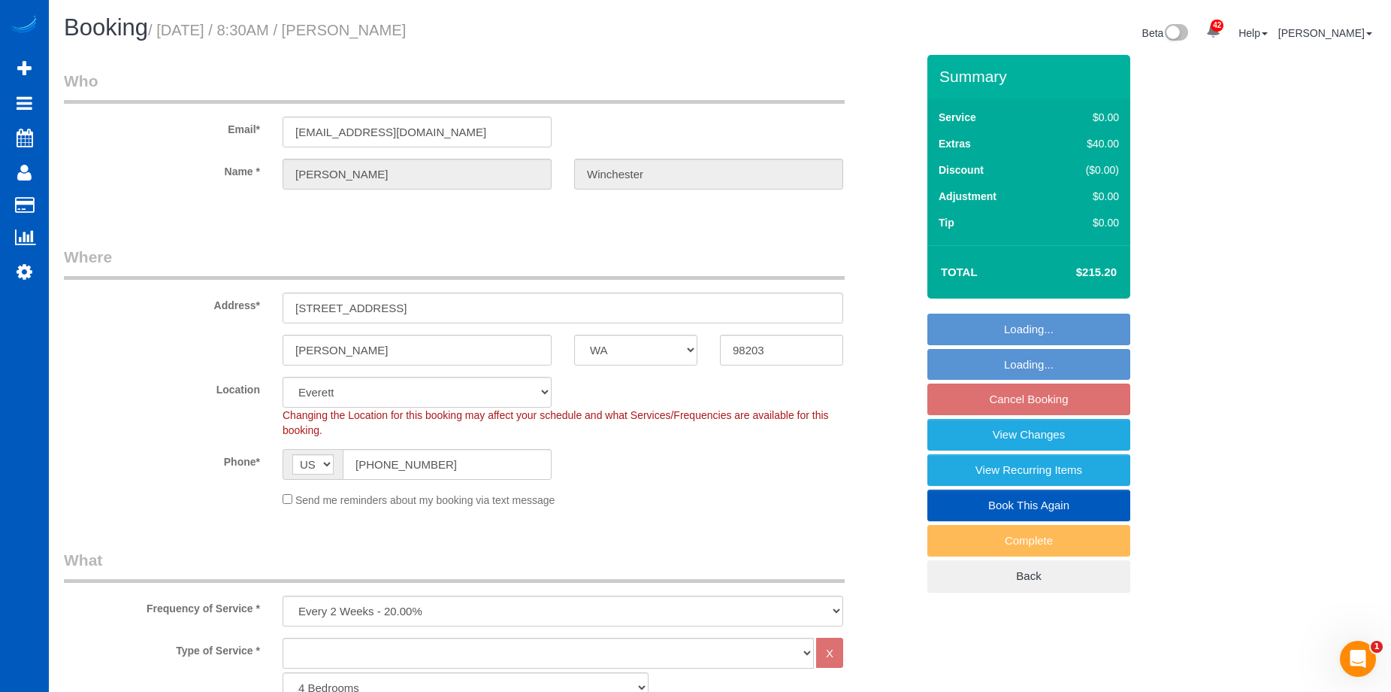
select select "object:1126"
select select "2001"
select select "3"
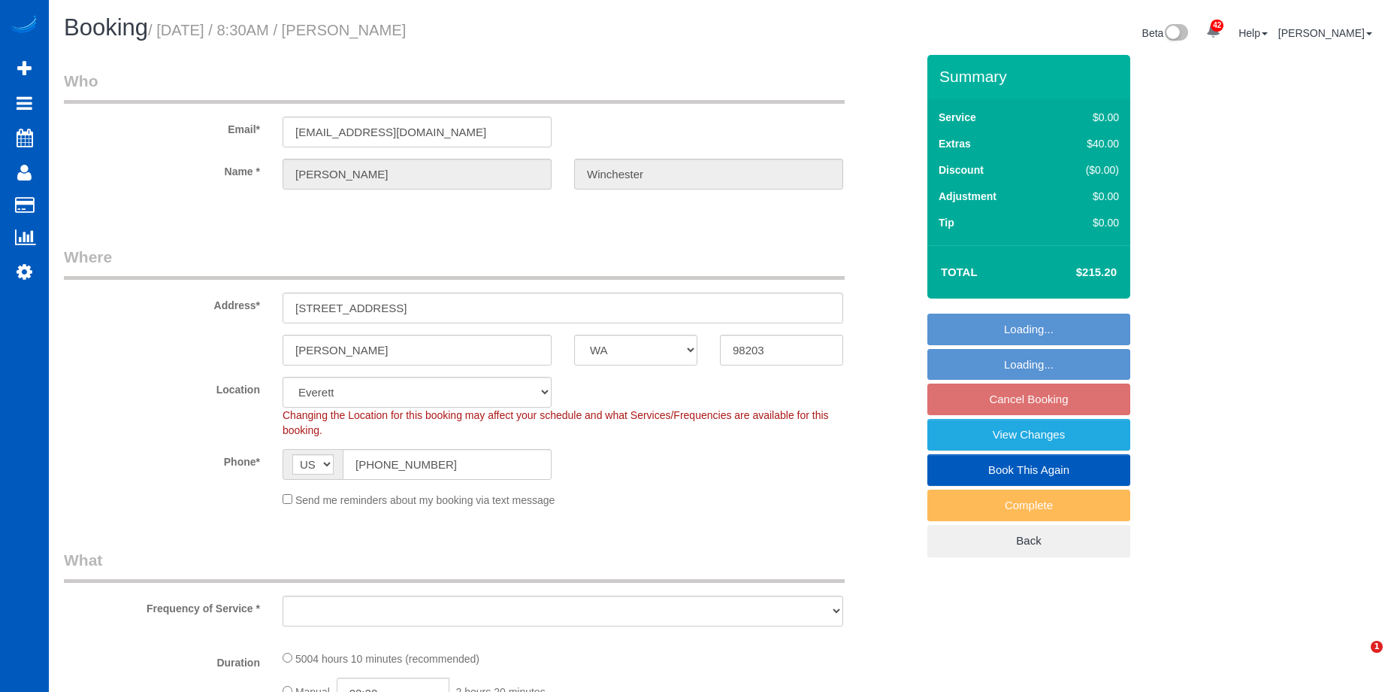
select select "WA"
select select "object:913"
select select "string:fspay-ed8ddd96-c5ca-4d01-affc-1ee9e0113151"
select select "object:919"
select select "2001"
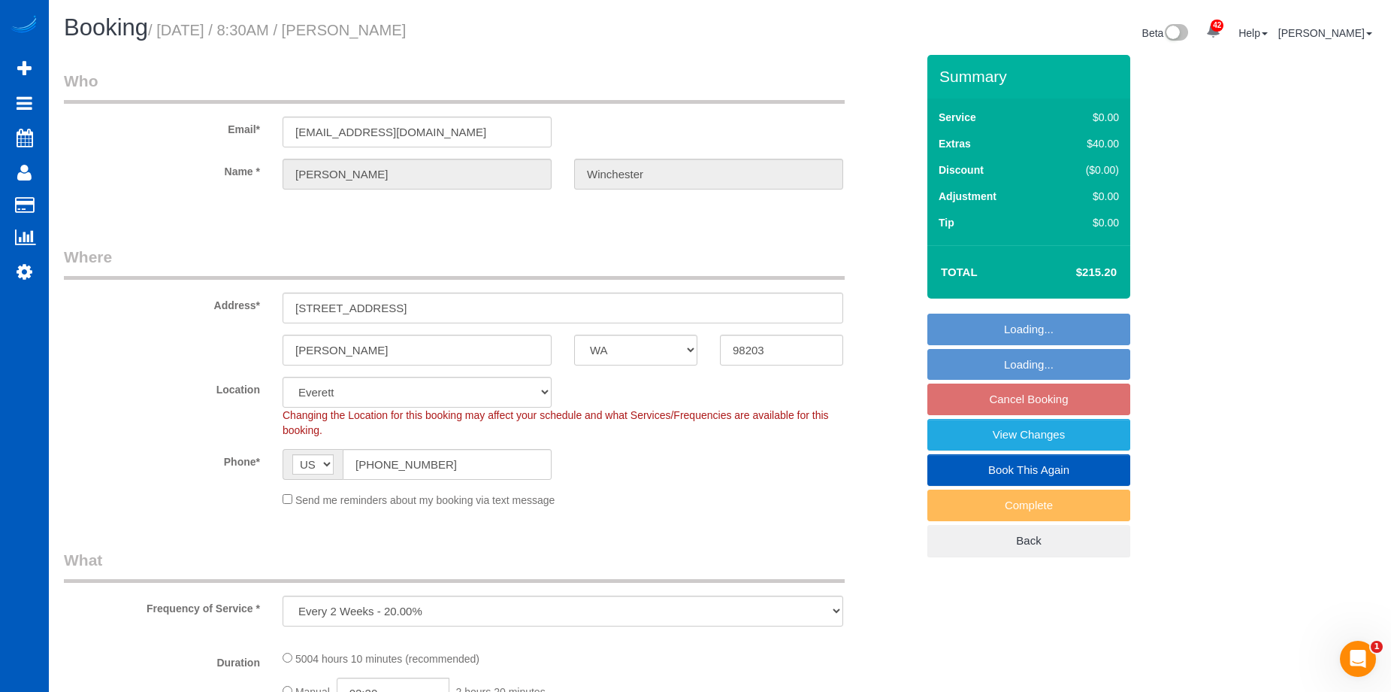
select select "3"
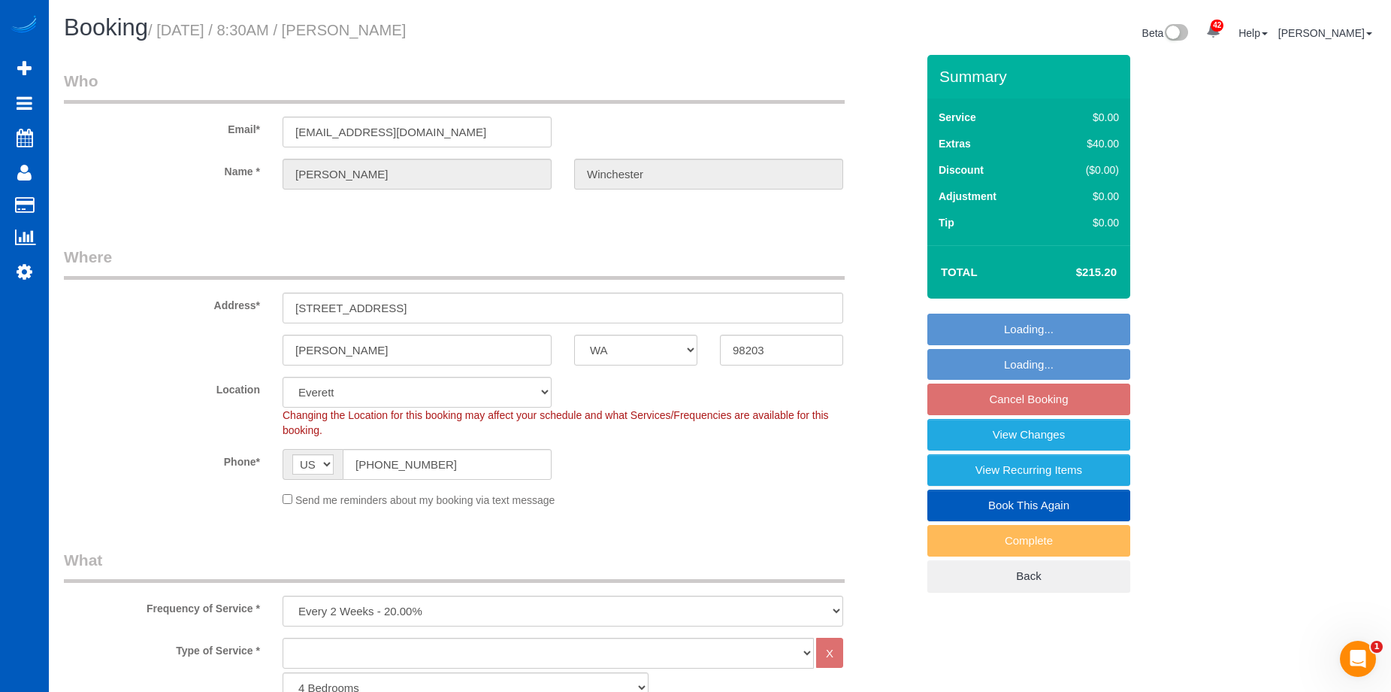
select select "2001"
select select "3"
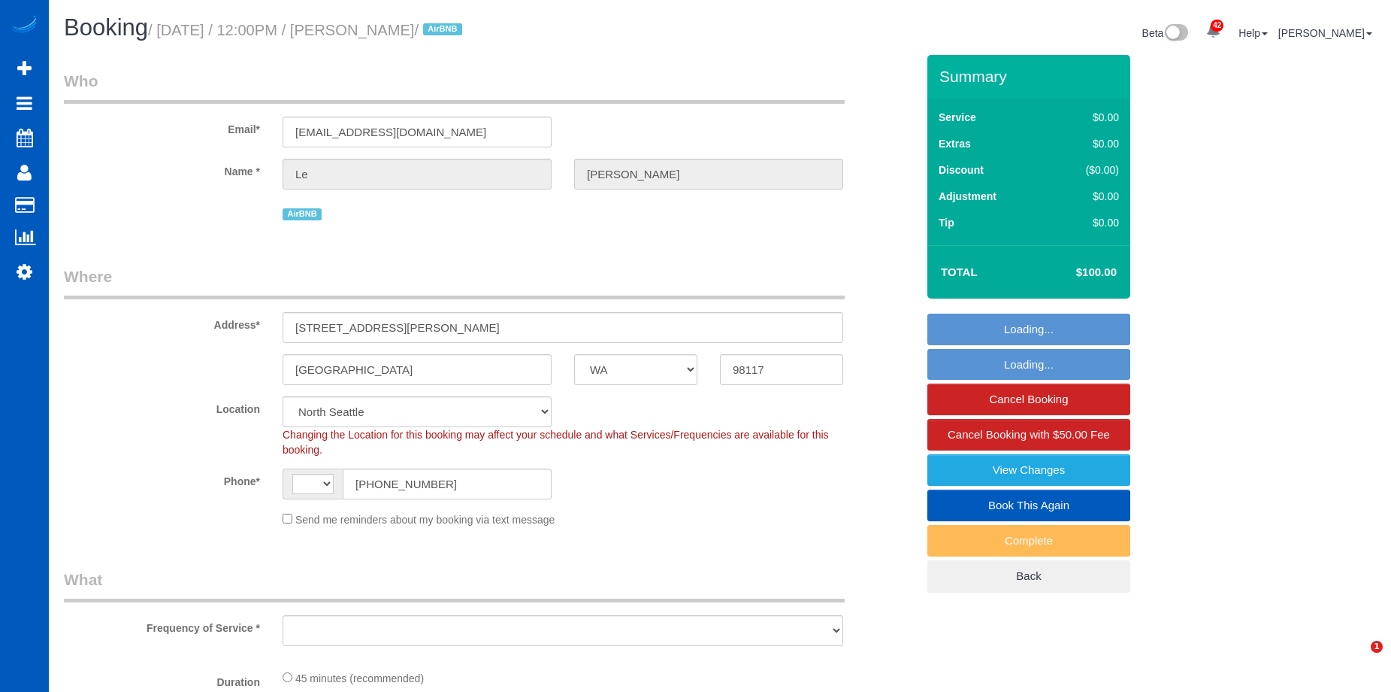
select select "WA"
select select "string:fspay-f08487bf-3dc0-469e-b5c6-e108a06f3390"
select select "string:[GEOGRAPHIC_DATA]"
select select "199"
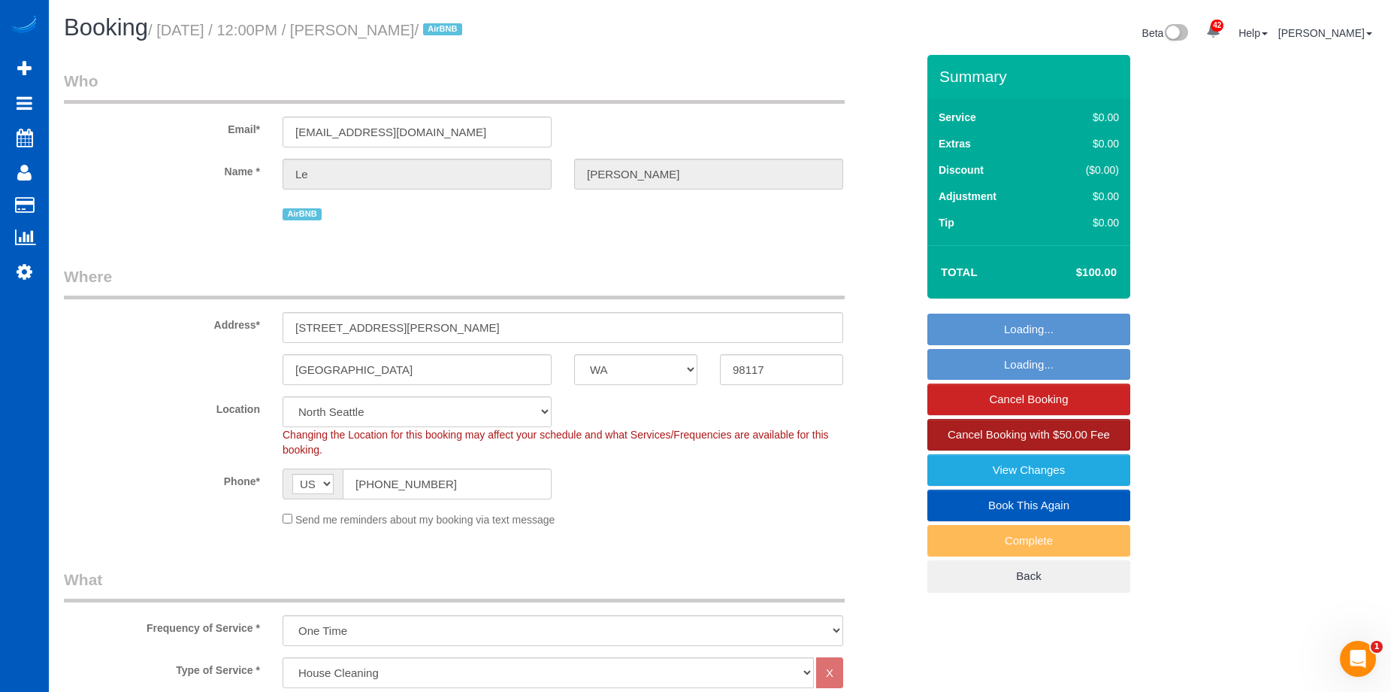
select select "object:1280"
click at [977, 498] on link "Book This Again" at bounding box center [1029, 505] width 203 height 32
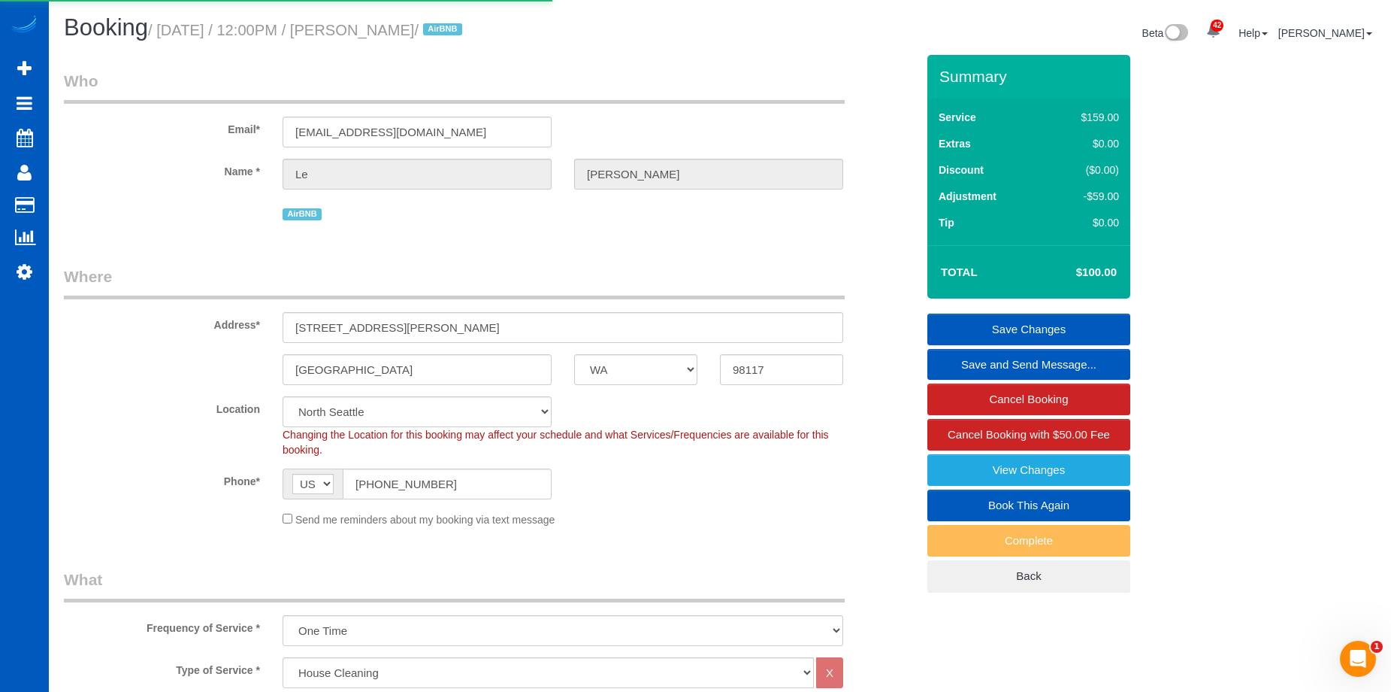
select select "WA"
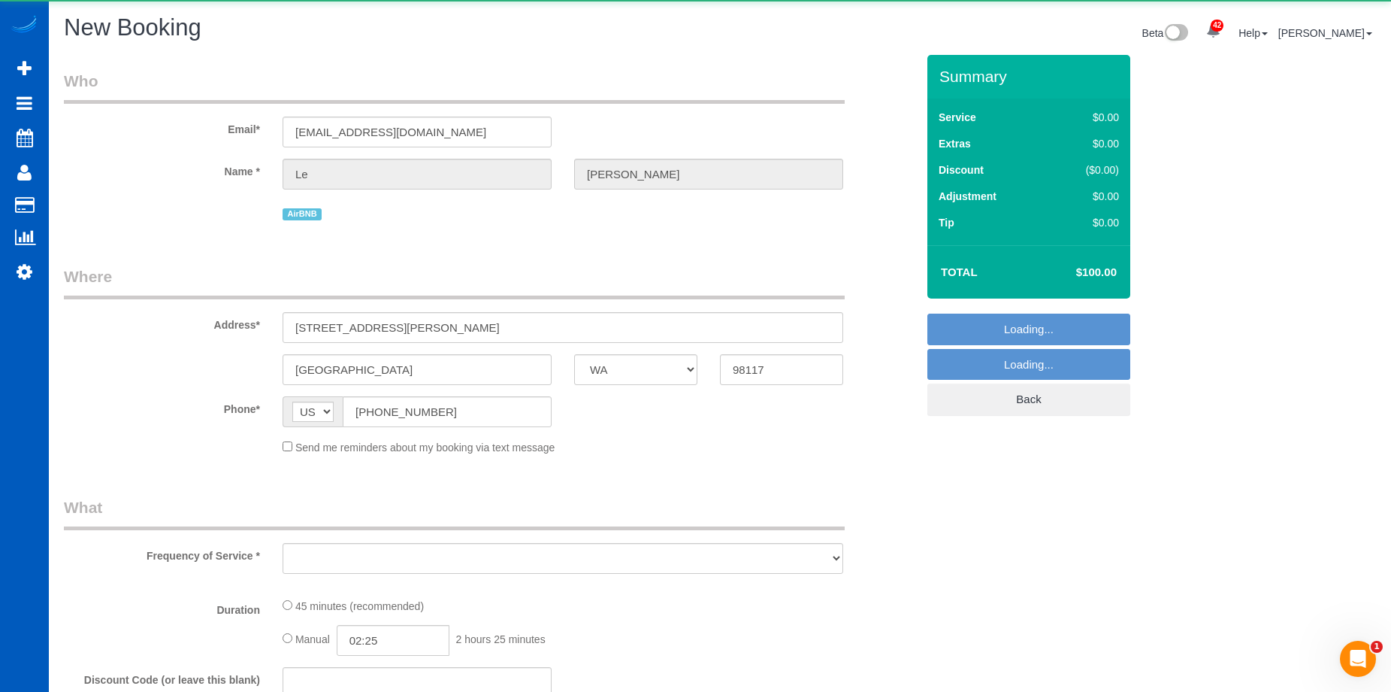
select select "object:1665"
select select "string:fspay-f08487bf-3dc0-469e-b5c6-e108a06f3390"
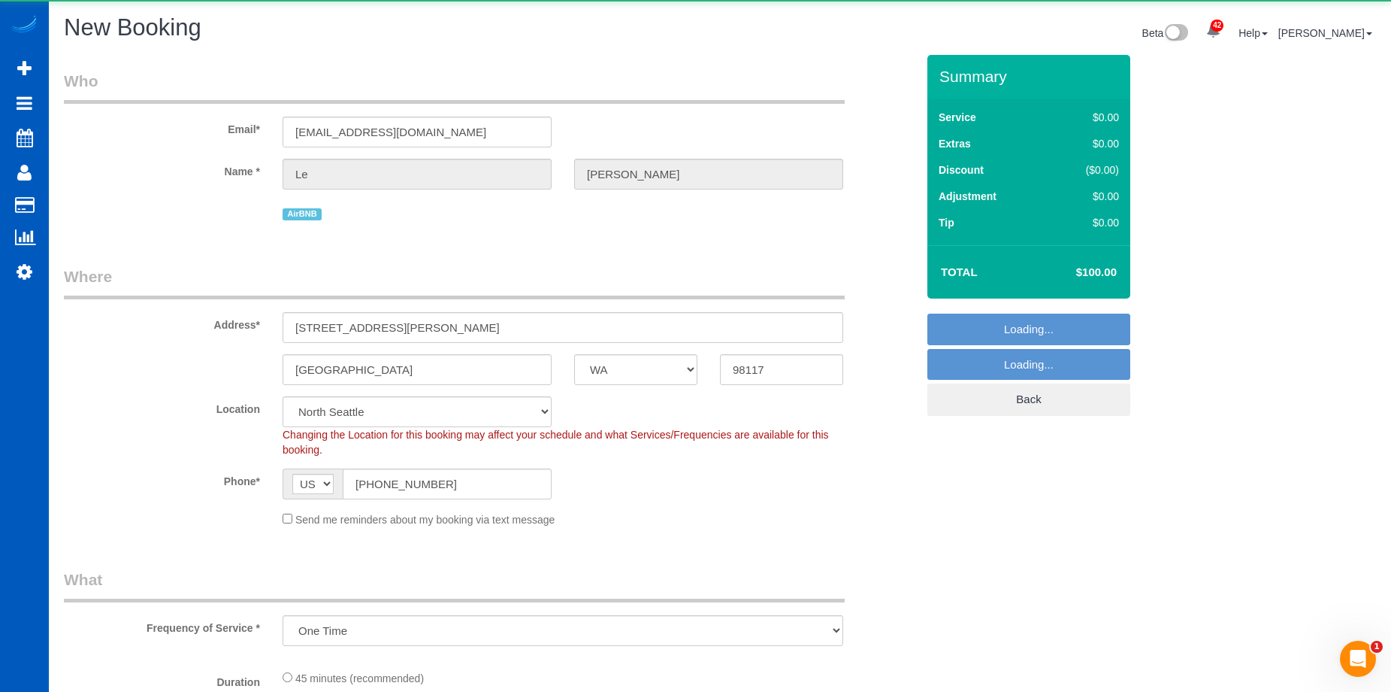
select select "199"
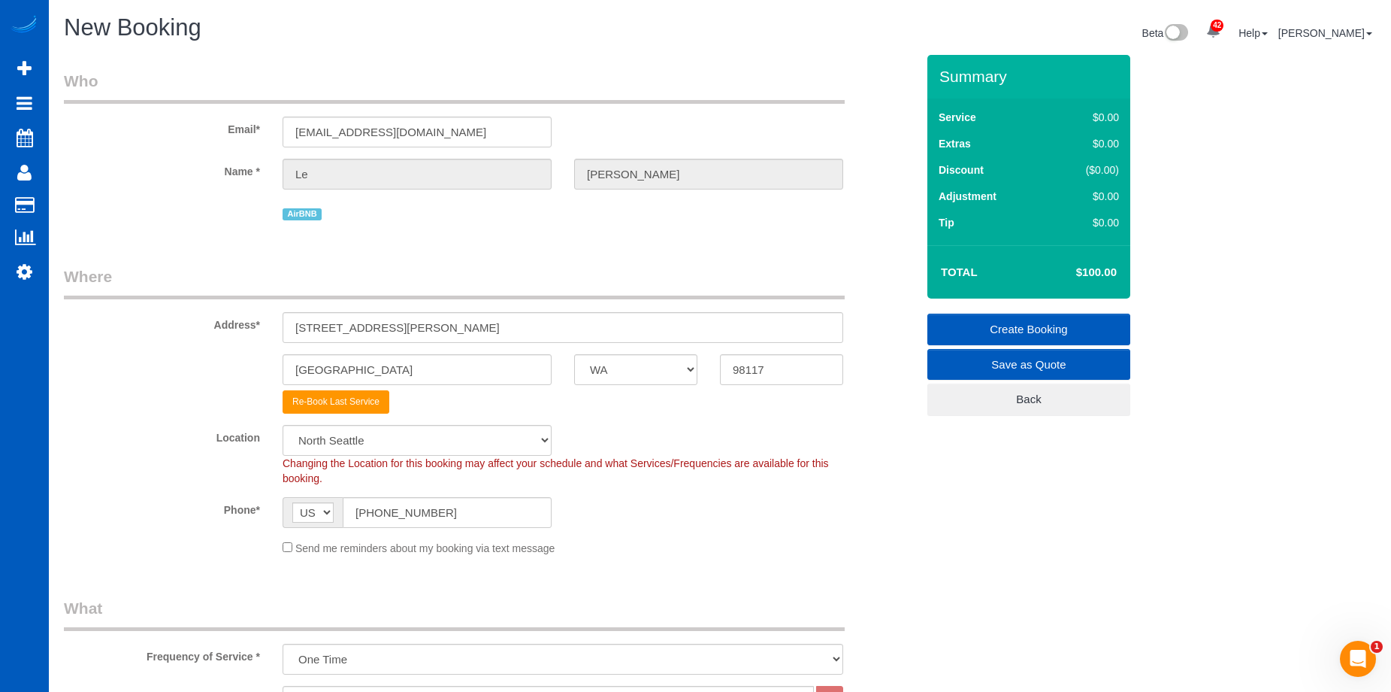
select select "object:2205"
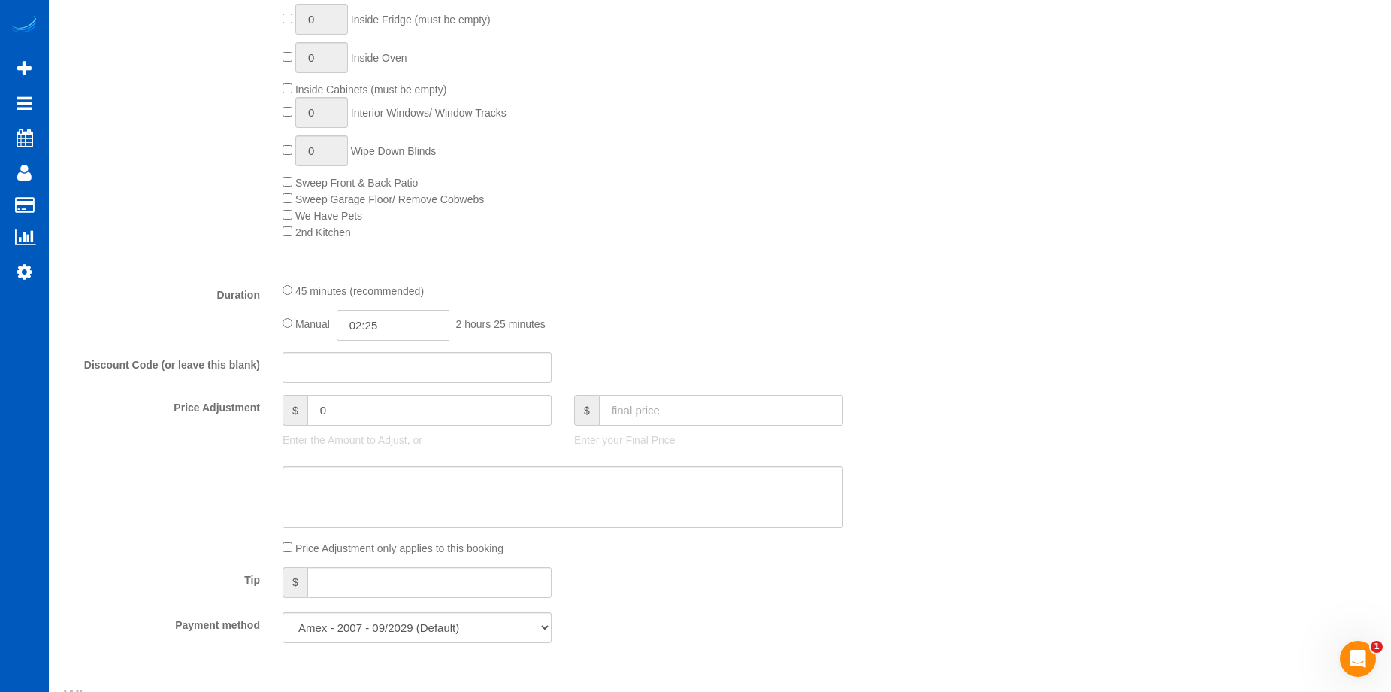
scroll to position [1052, 0]
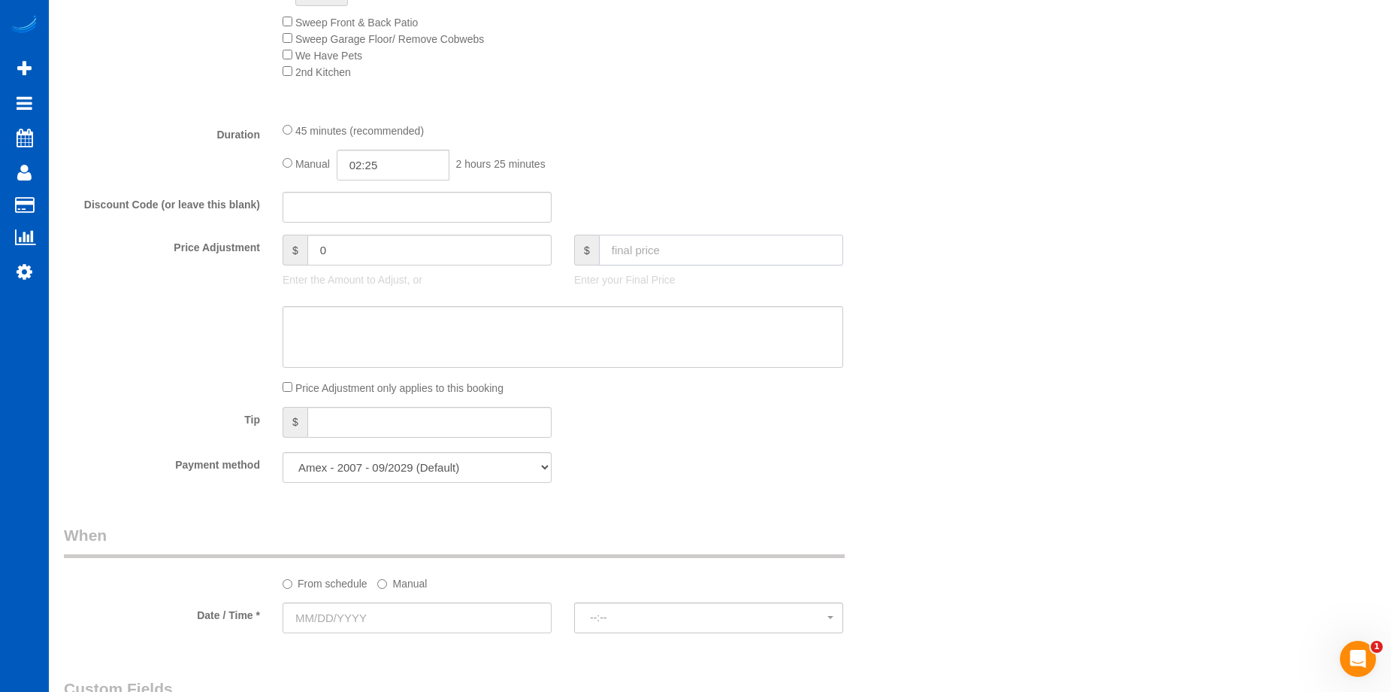
click at [678, 250] on input "text" at bounding box center [721, 250] width 244 height 31
type input "100"
click at [665, 335] on textarea at bounding box center [563, 337] width 561 height 62
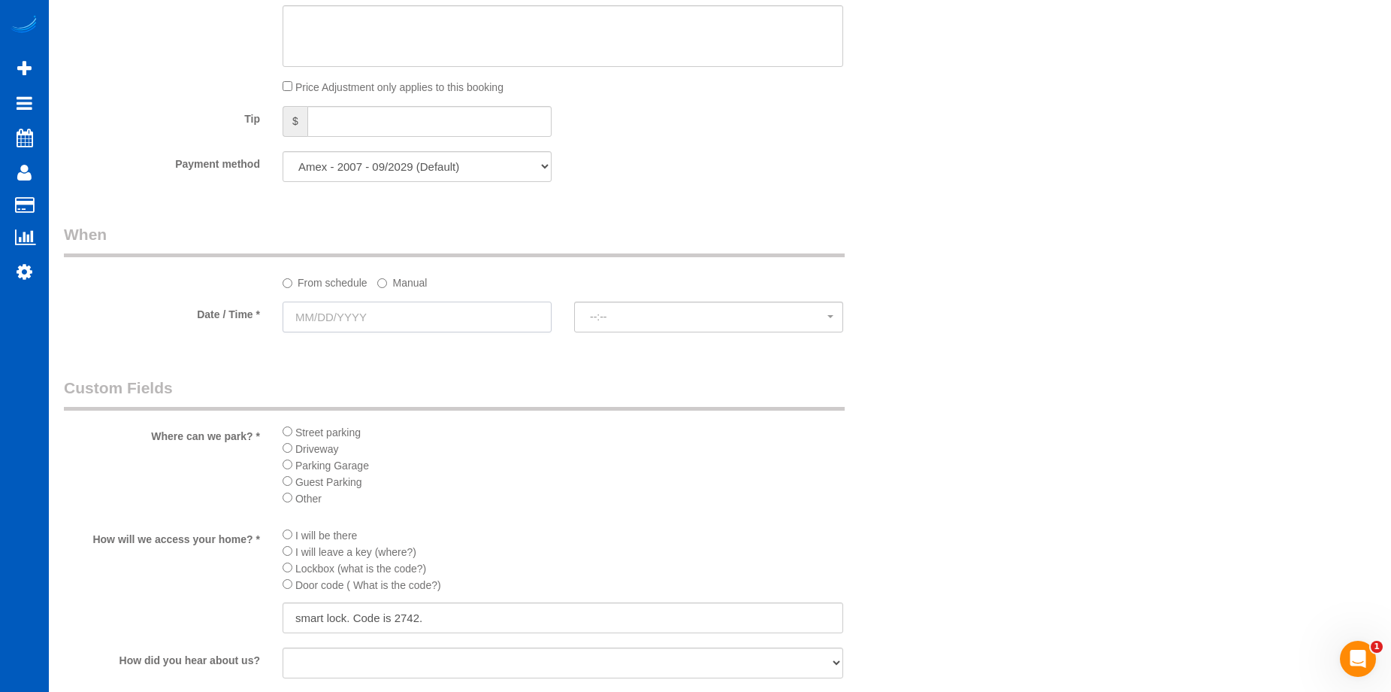
click at [503, 319] on input "text" at bounding box center [417, 316] width 269 height 31
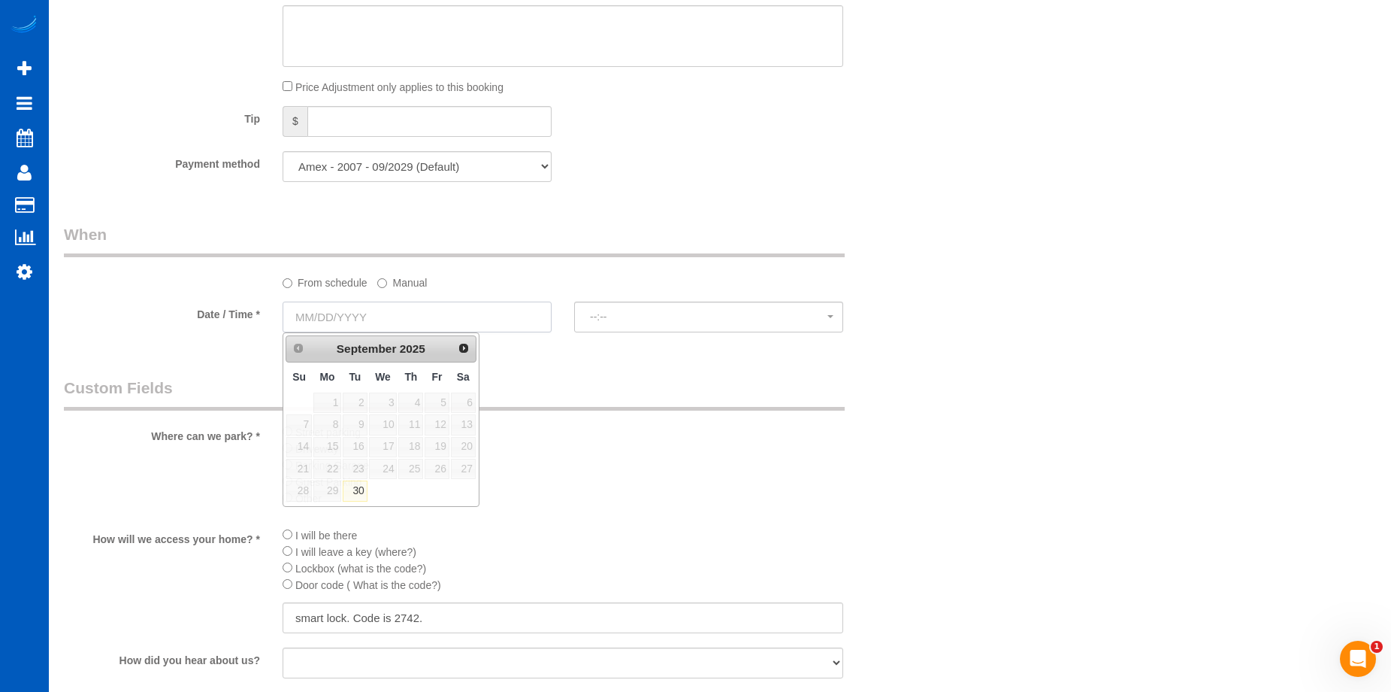
type input "-59"
click at [470, 347] on span "Next" at bounding box center [465, 347] width 12 height 12
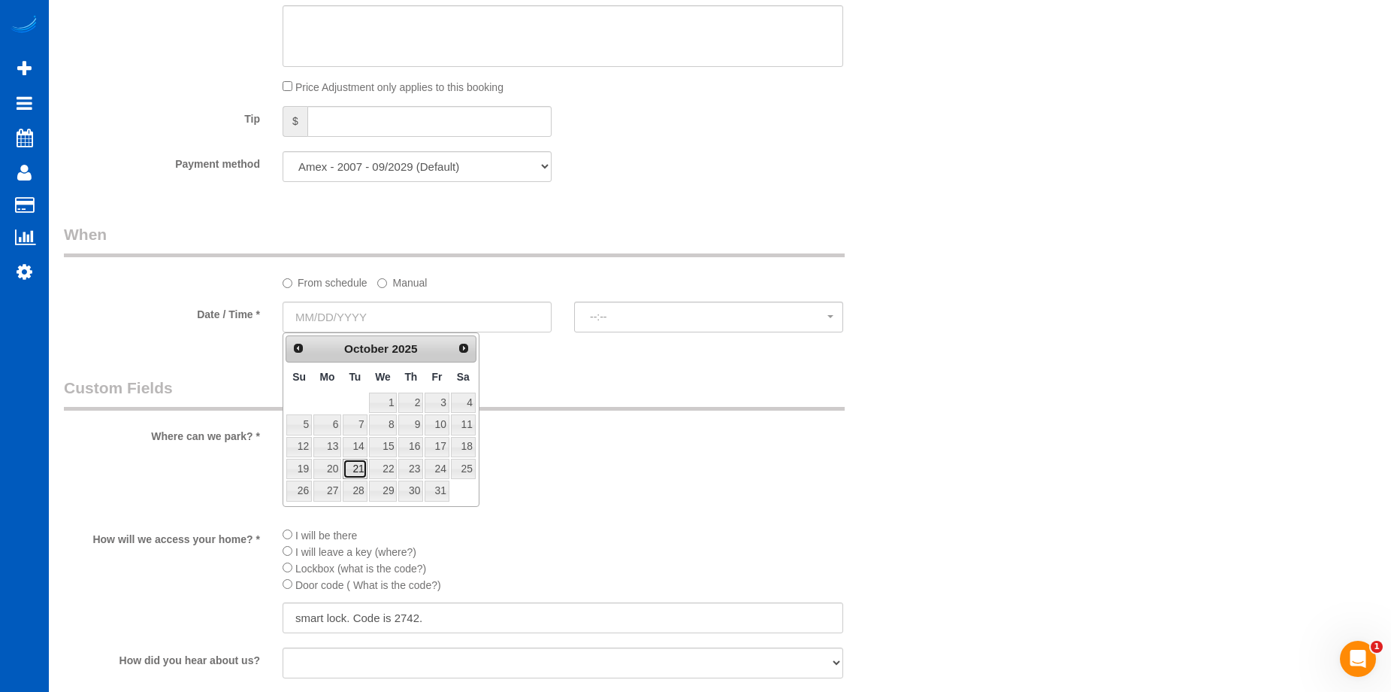
click at [362, 468] on link "21" at bounding box center [355, 469] width 24 height 20
type input "[DATE]"
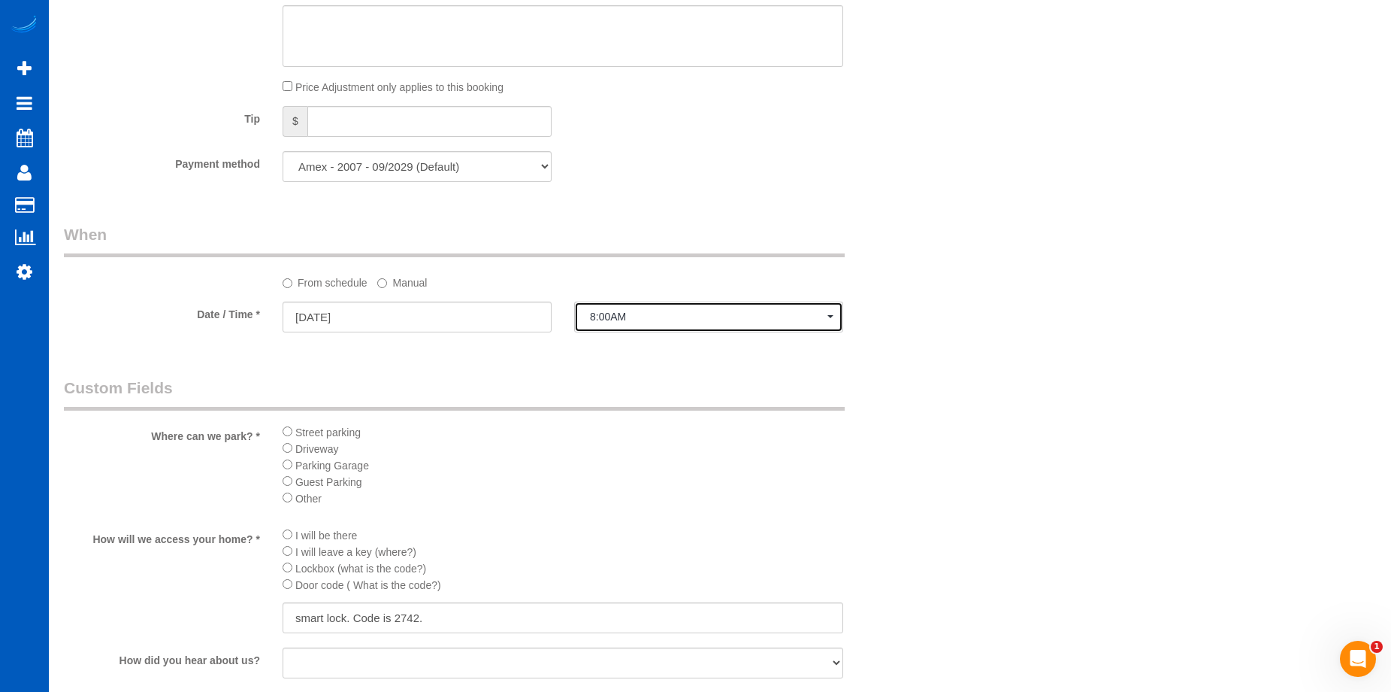
click at [671, 314] on span "8:00AM" at bounding box center [709, 316] width 238 height 12
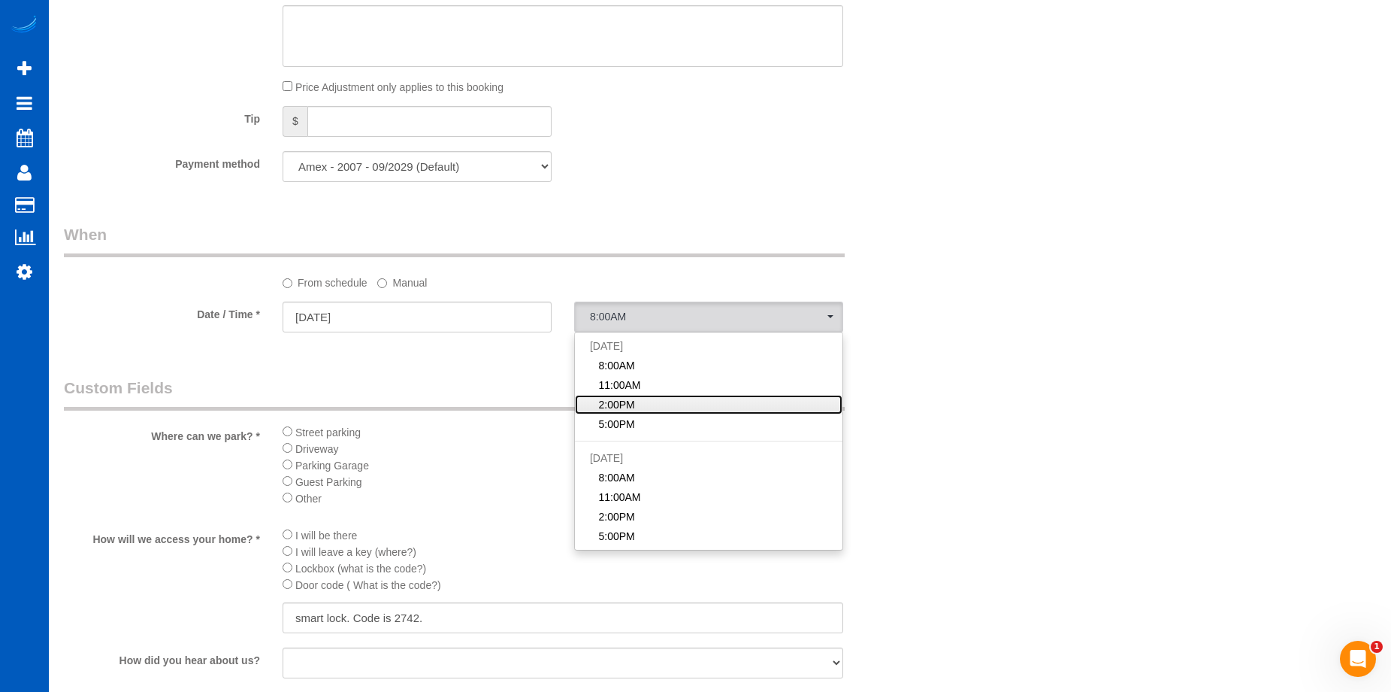
click at [663, 404] on link "2:00PM" at bounding box center [709, 405] width 268 height 20
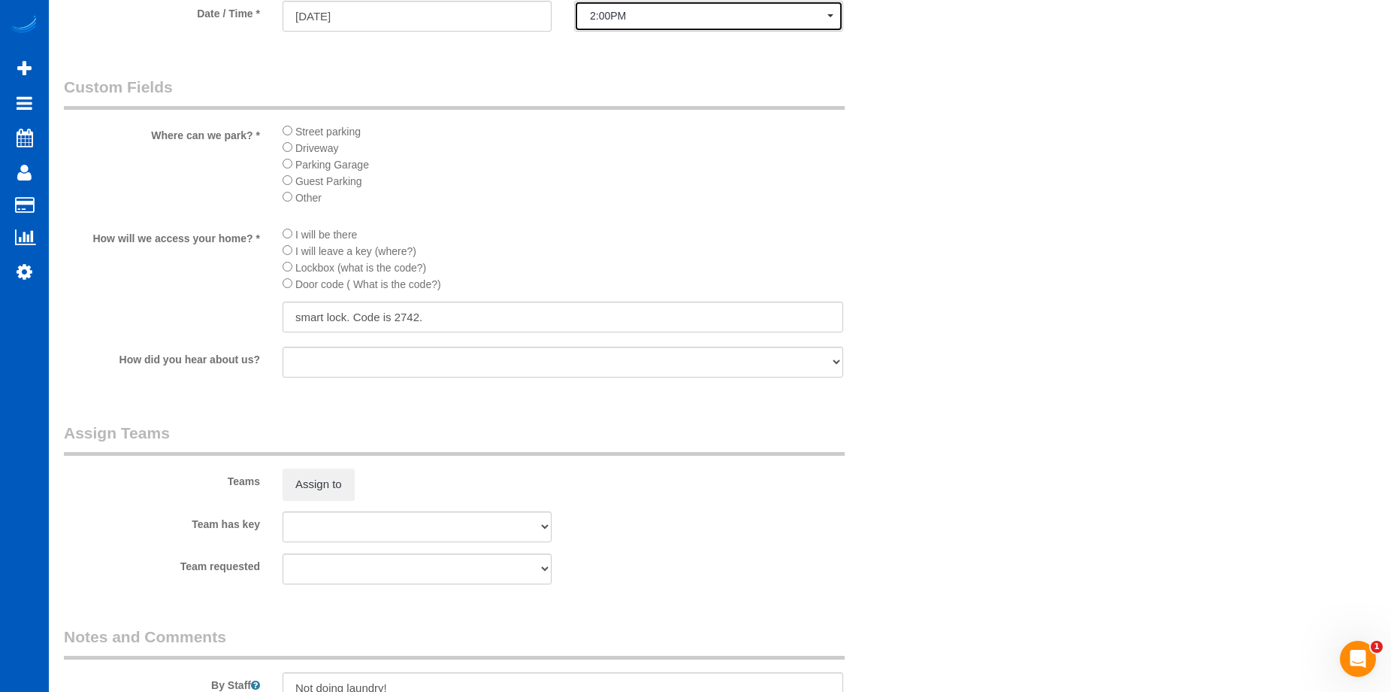
scroll to position [1804, 0]
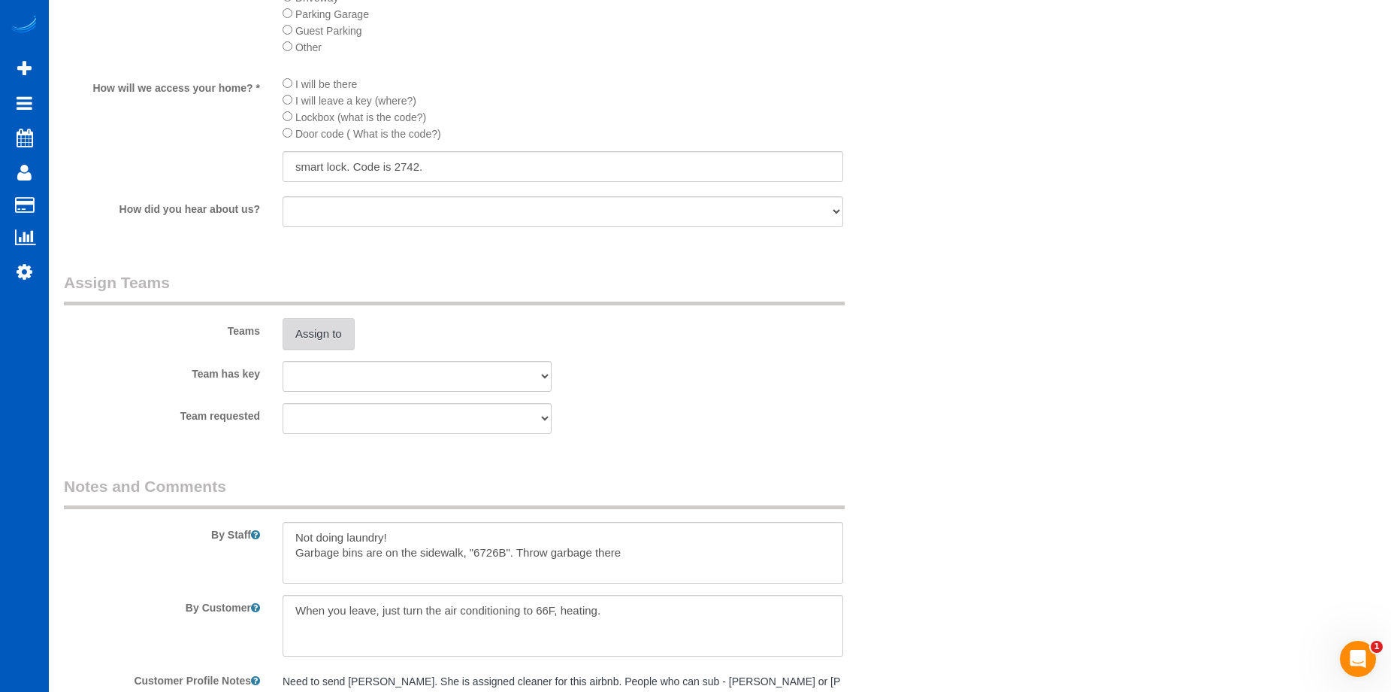
click at [329, 326] on button "Assign to" at bounding box center [319, 334] width 72 height 32
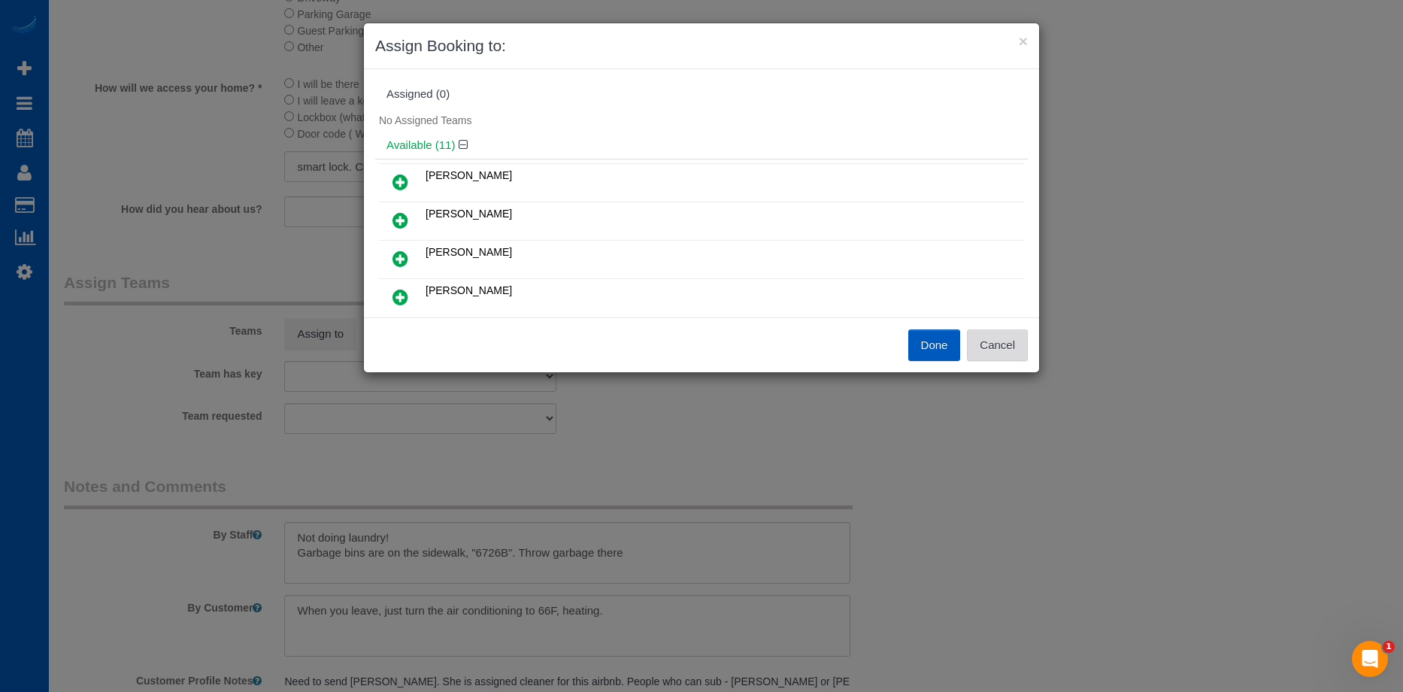
click at [1018, 344] on button "Cancel" at bounding box center [997, 345] width 61 height 32
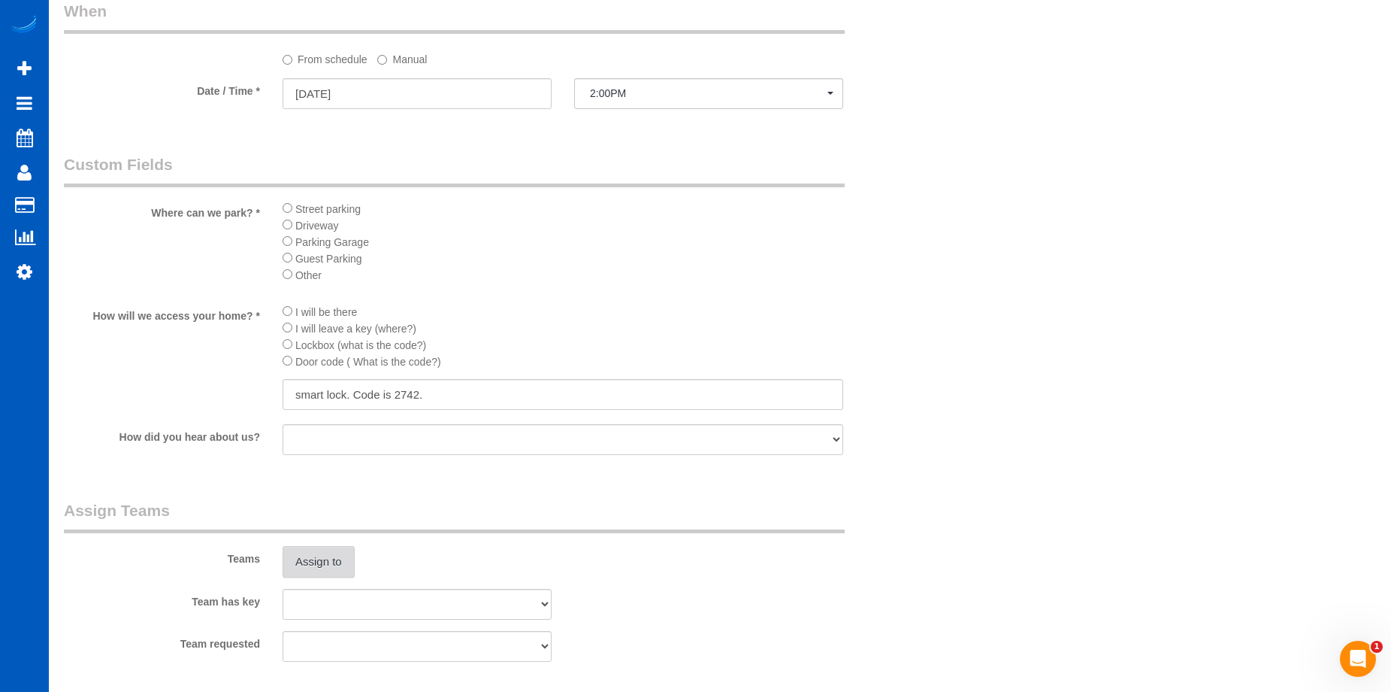
scroll to position [1503, 0]
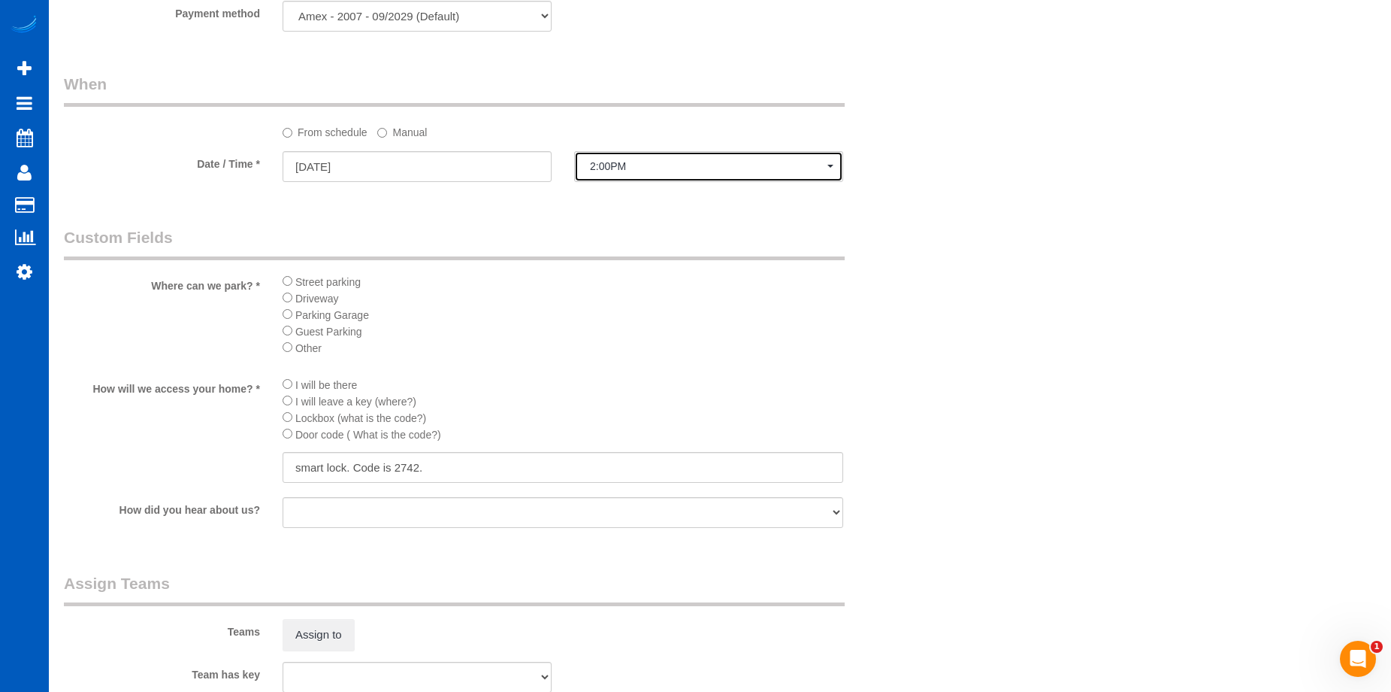
click at [635, 169] on span "2:00PM" at bounding box center [709, 166] width 238 height 12
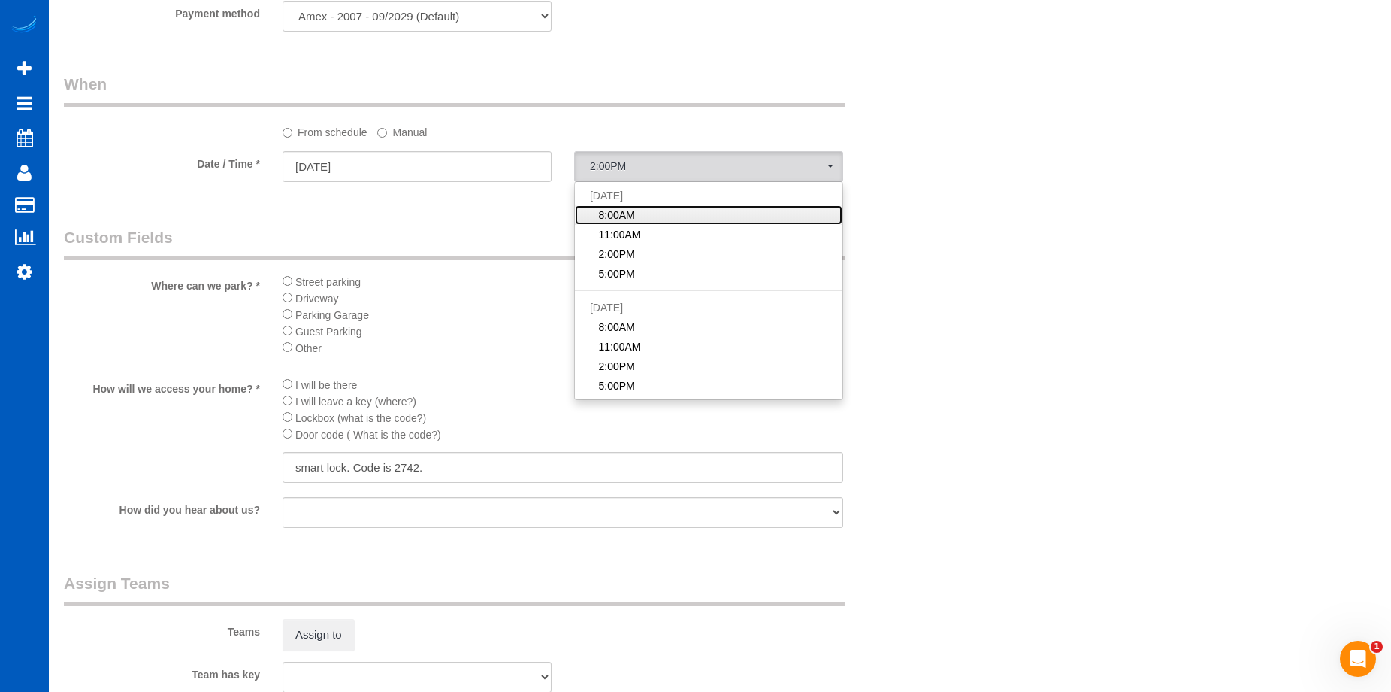
click at [628, 214] on span "8:00AM" at bounding box center [616, 214] width 36 height 15
select select "spot16"
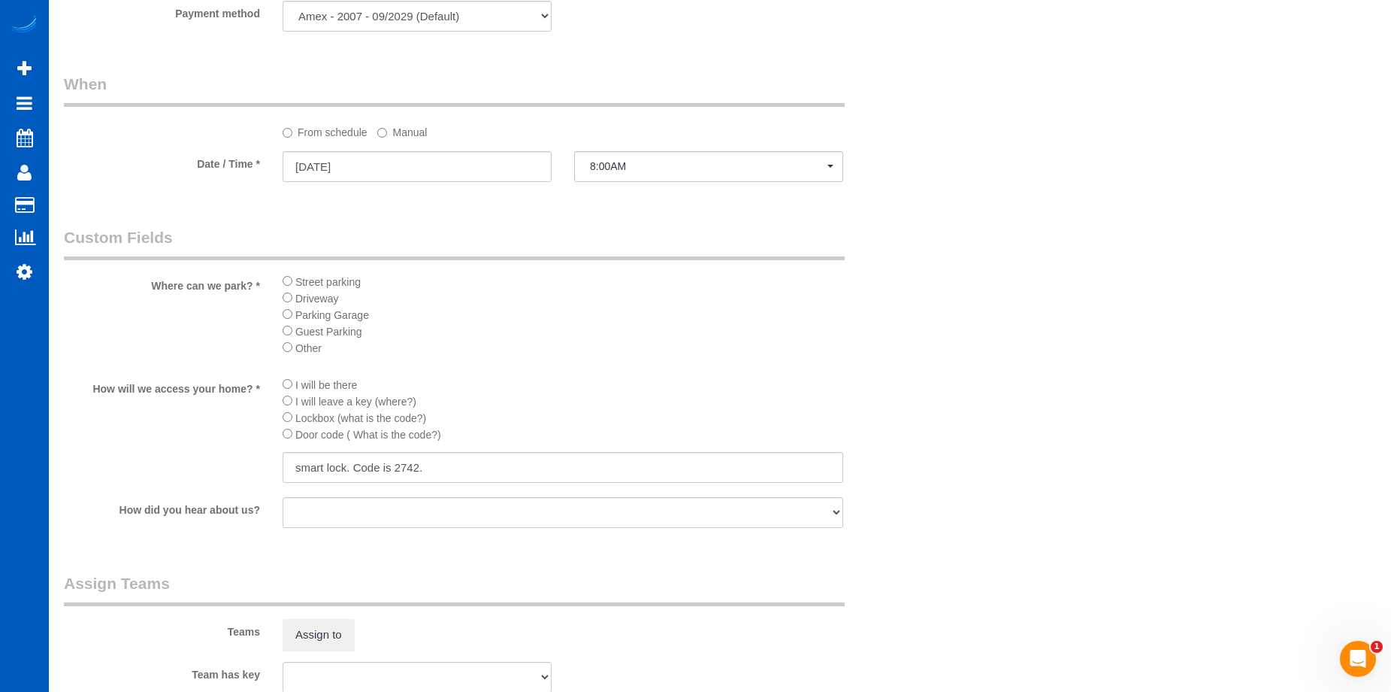
click at [413, 132] on label "Manual" at bounding box center [402, 130] width 50 height 20
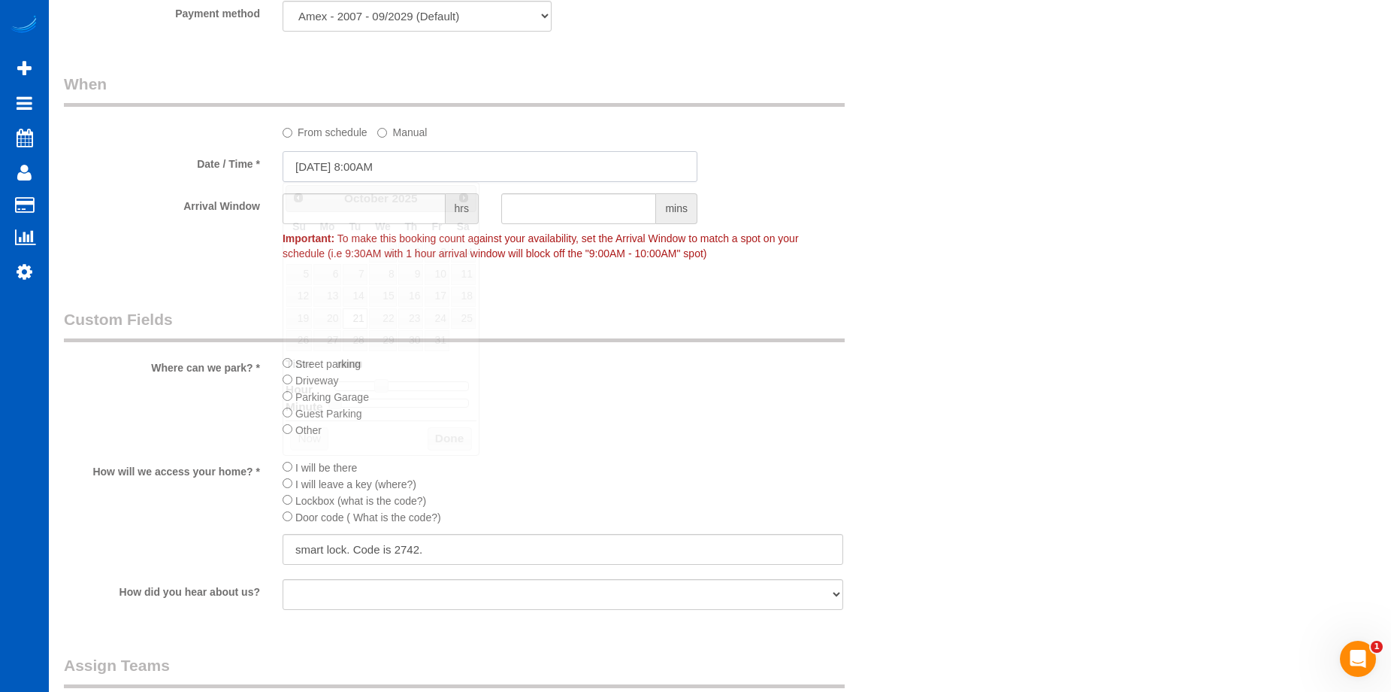
click at [399, 165] on input "10/21/2025 8:00AM" at bounding box center [490, 166] width 415 height 31
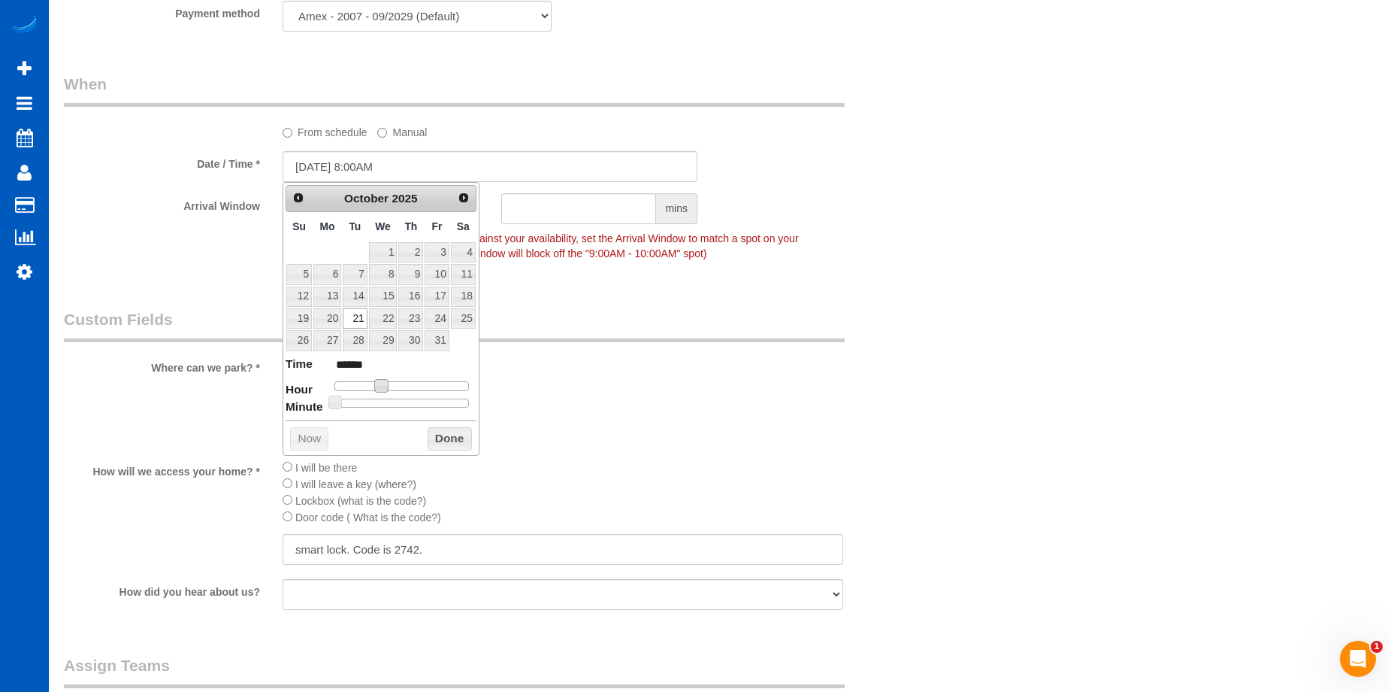
type input "10/21/2025 9:00AM"
type input "******"
type input "10/21/2025 10:00AM"
type input "*******"
type input "10/21/2025 11:00AM"
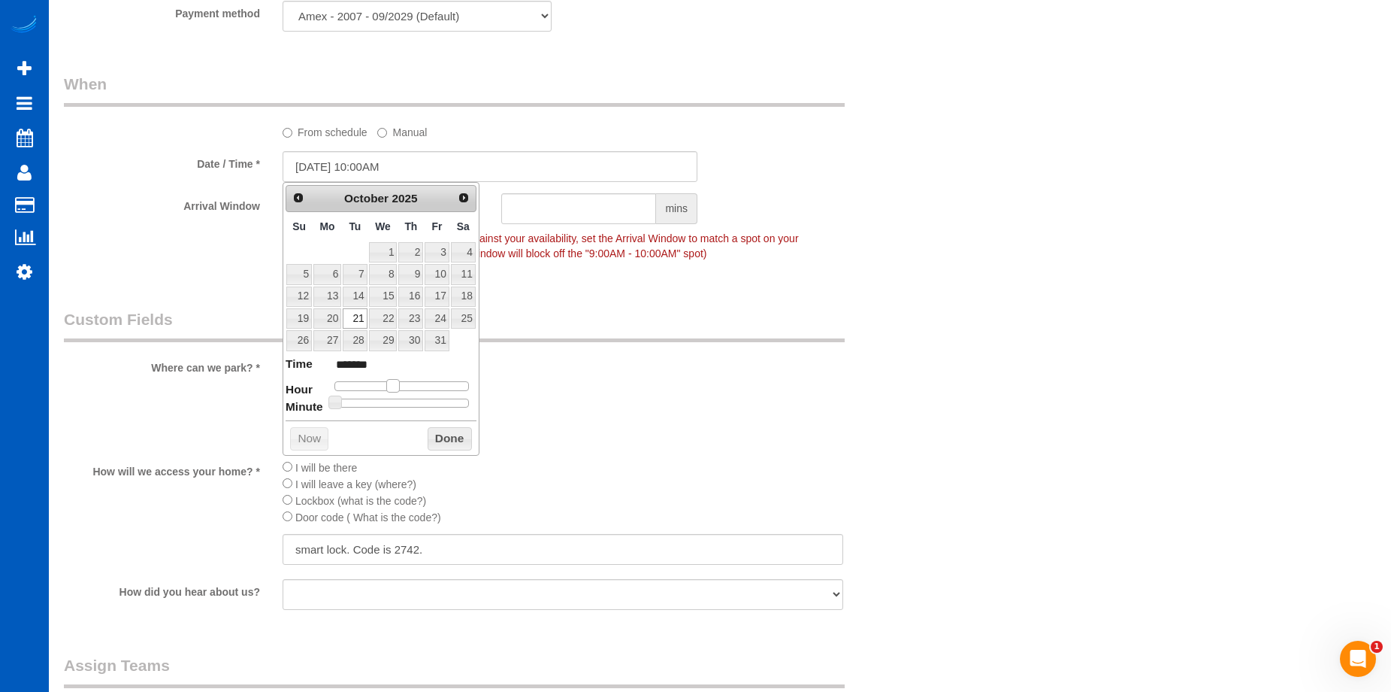
type input "*******"
type input "10/21/2025 12:00PM"
type input "*******"
type input "10/21/2025 1:00PM"
type input "******"
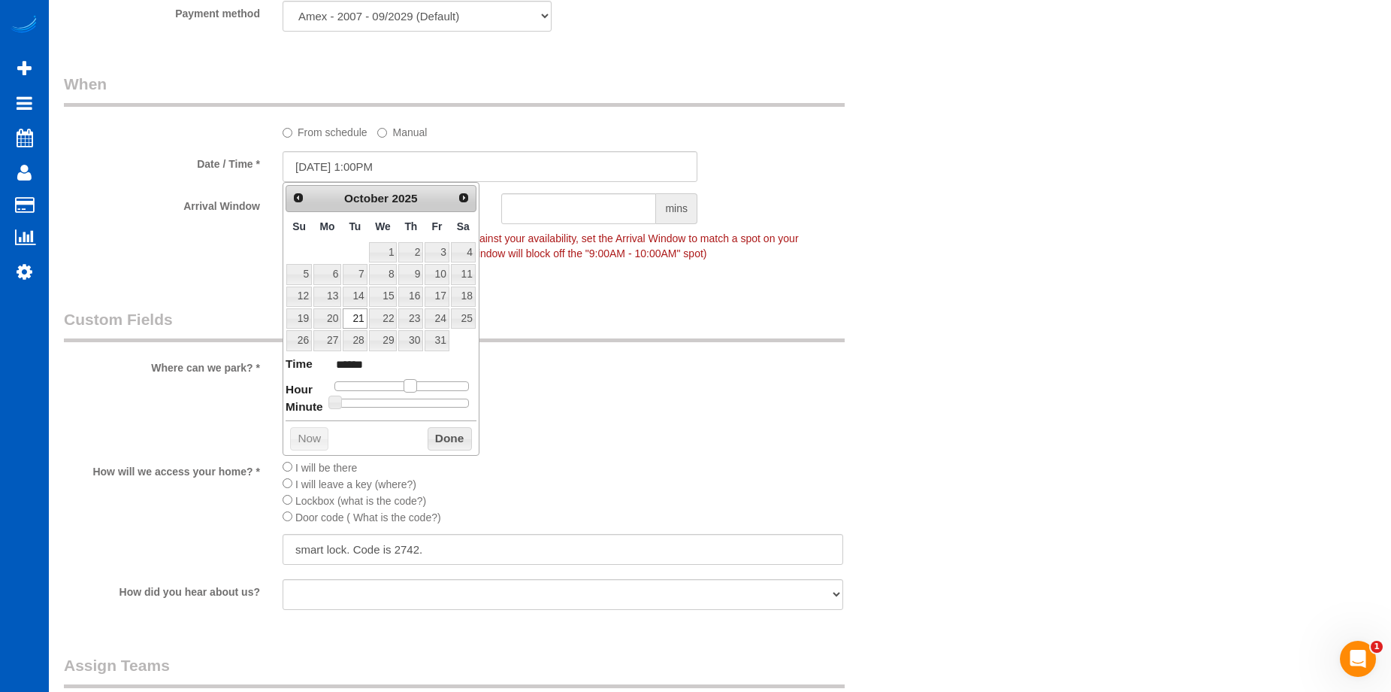
type input "10/21/2025 2:00PM"
type input "******"
type input "10/21/2025 3:00PM"
type input "******"
type input "[DATE] 4:00PM"
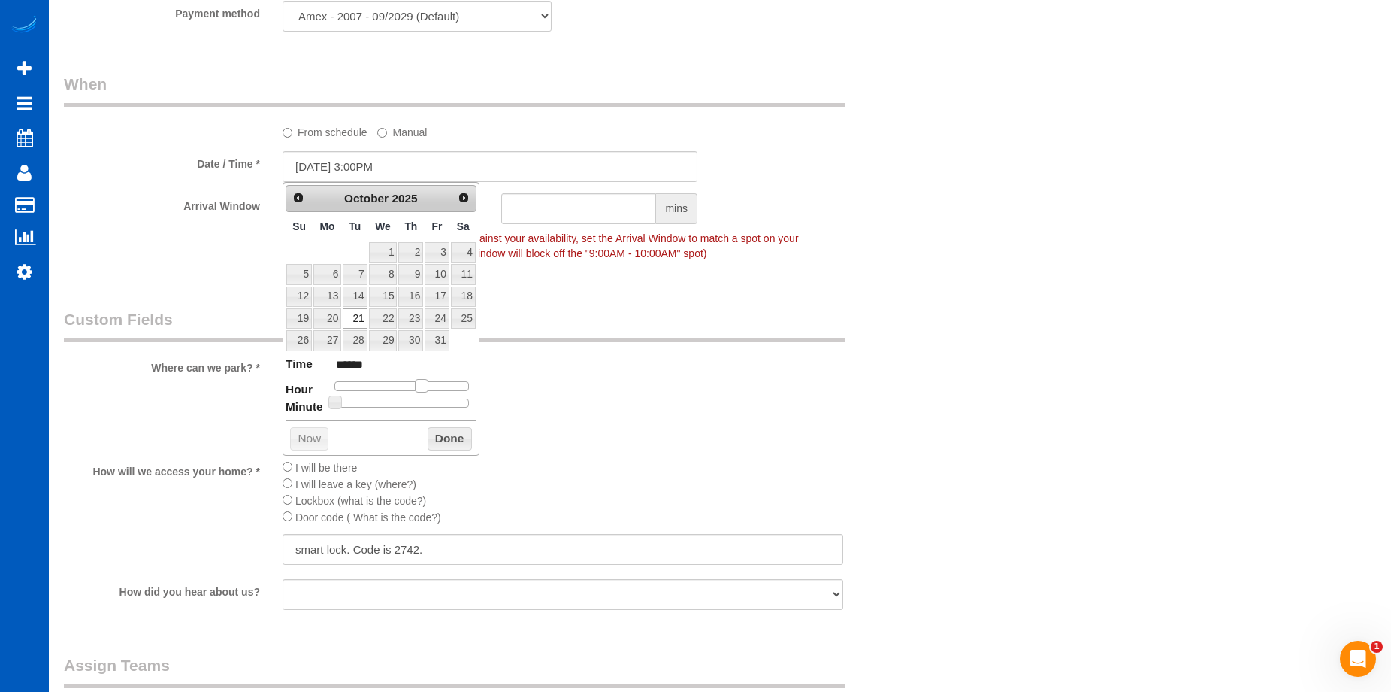
type input "******"
drag, startPoint x: 382, startPoint y: 383, endPoint x: 427, endPoint y: 386, distance: 45.2
click at [427, 386] on span at bounding box center [428, 386] width 14 height 14
click at [447, 440] on button "Done" at bounding box center [450, 439] width 44 height 24
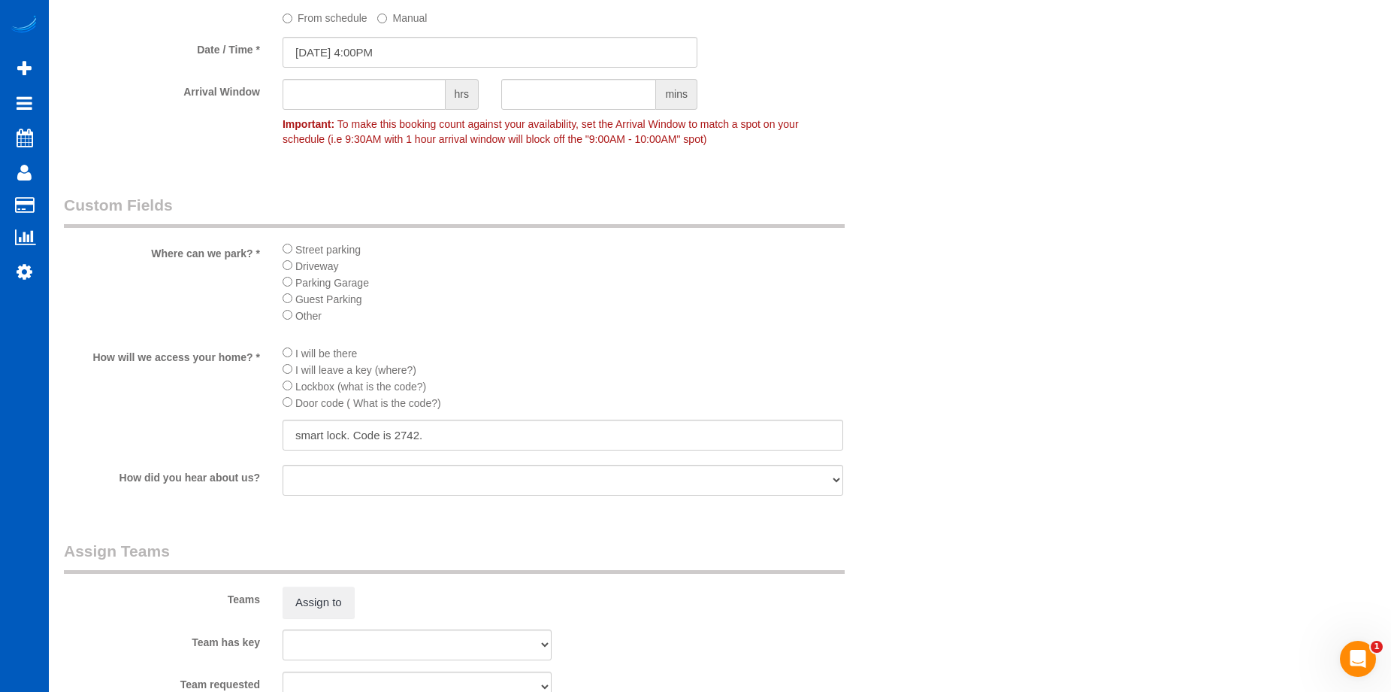
scroll to position [1804, 0]
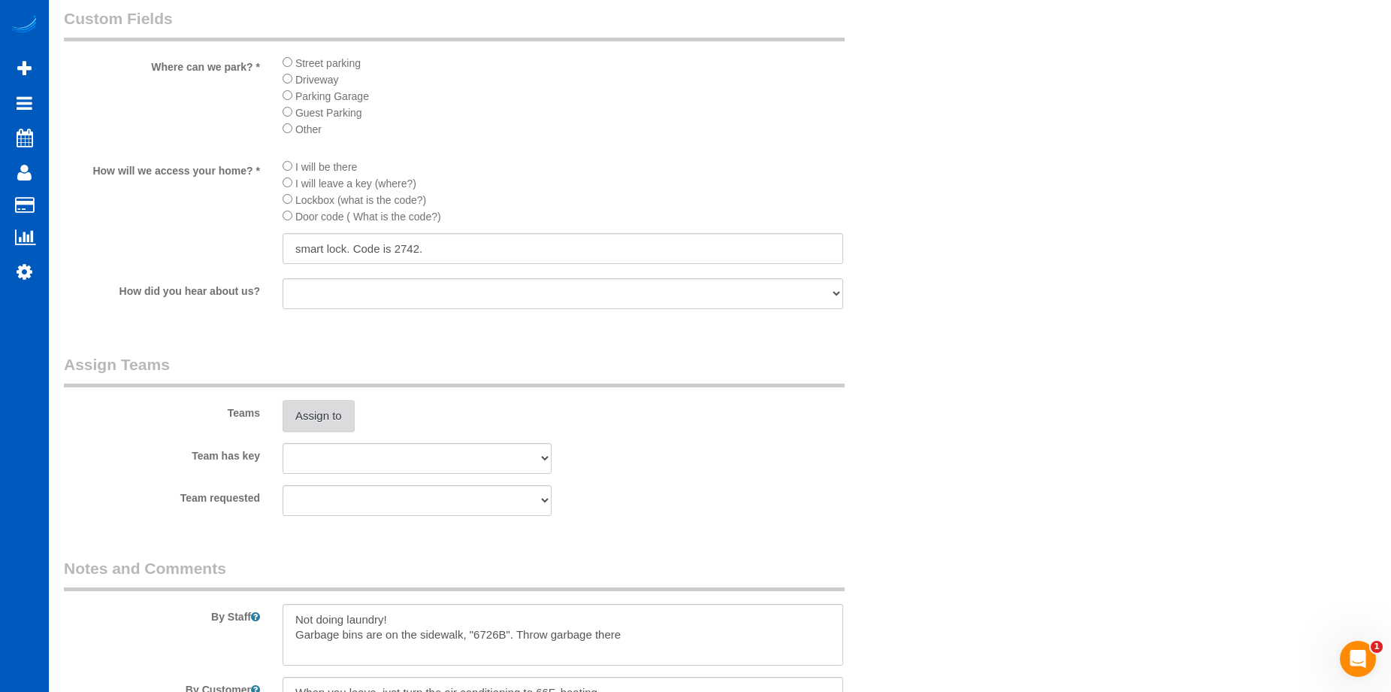
click at [326, 407] on button "Assign to" at bounding box center [319, 416] width 72 height 32
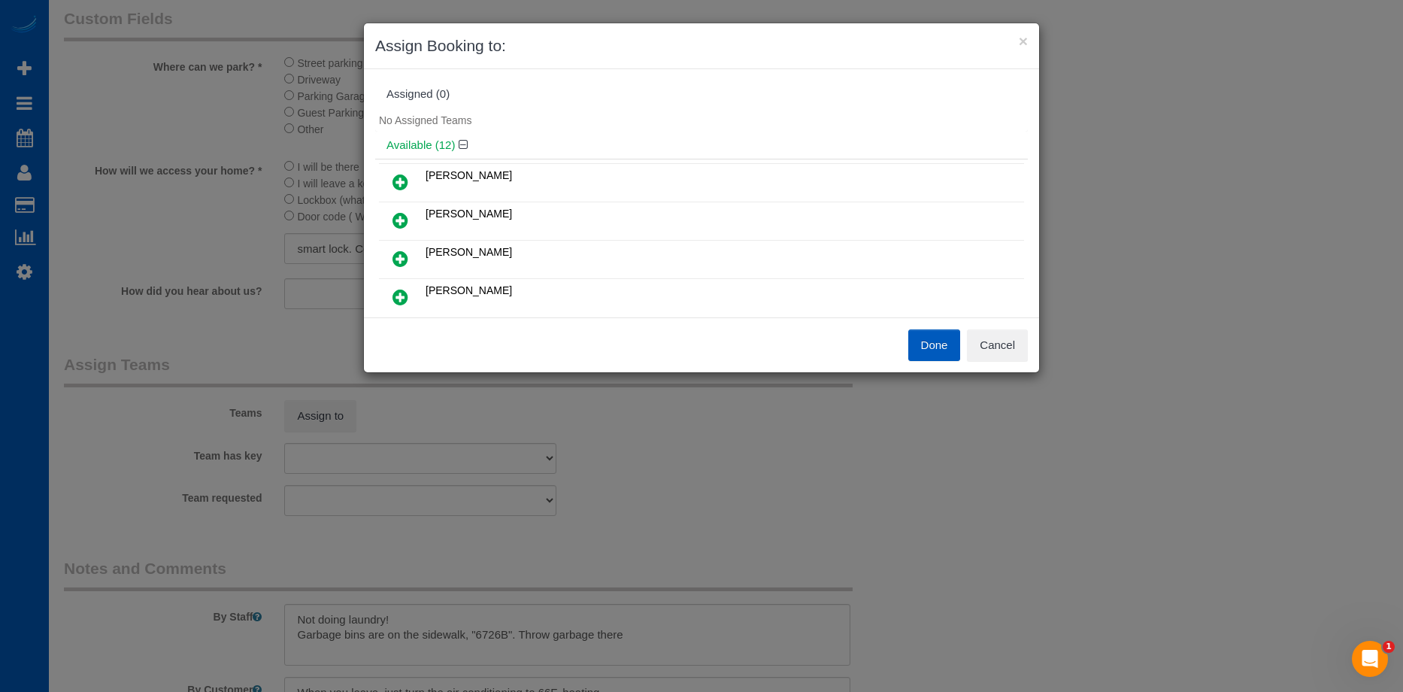
click at [410, 175] on link at bounding box center [400, 183] width 35 height 30
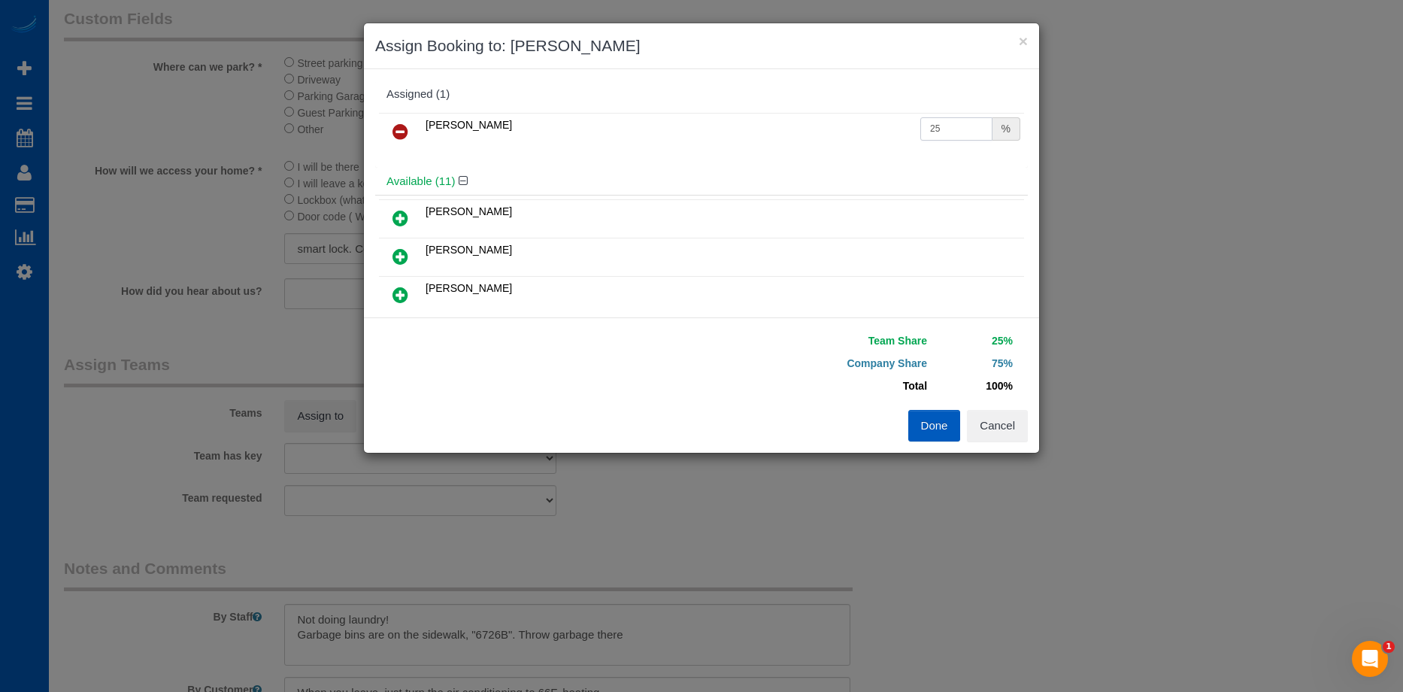
click at [940, 131] on input "25" at bounding box center [956, 128] width 72 height 23
drag, startPoint x: 951, startPoint y: 126, endPoint x: 839, endPoint y: 132, distance: 112.2
click at [840, 134] on tr "Alona Tarasiuk 25 %" at bounding box center [701, 132] width 645 height 38
type input "5"
type input "60"
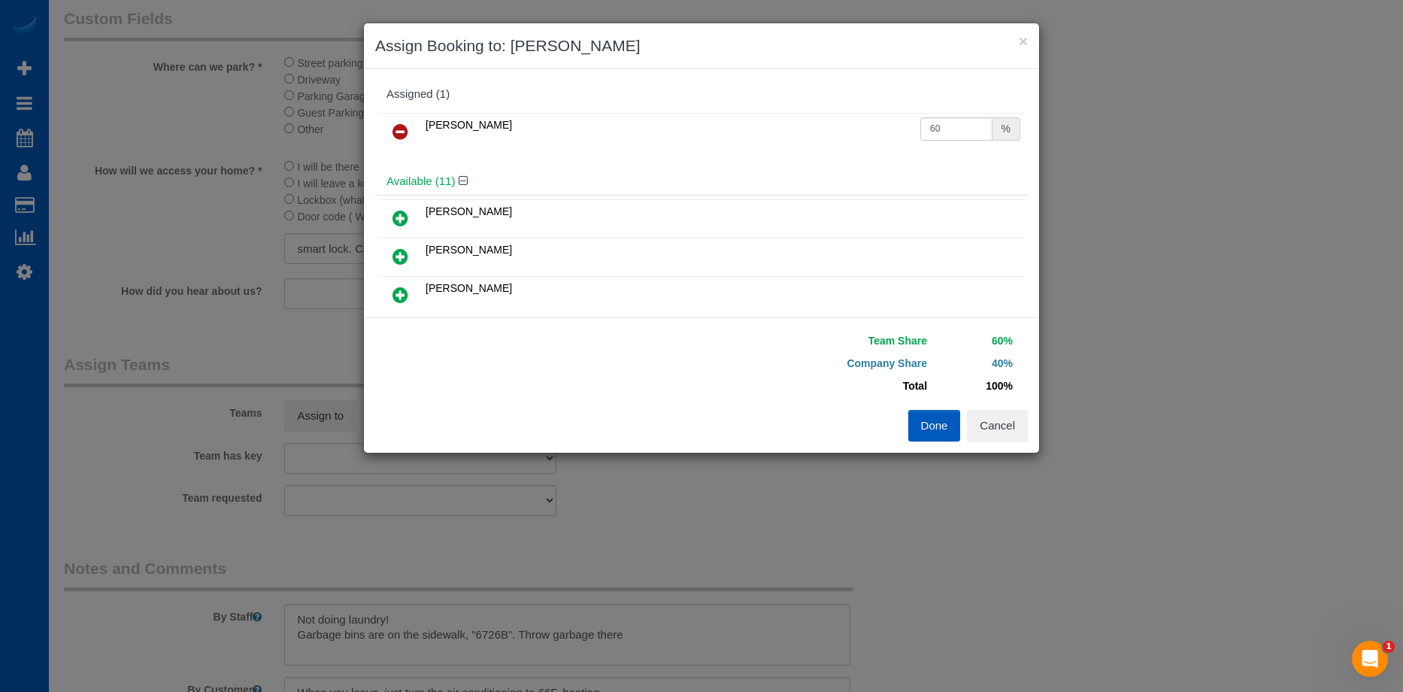
click at [922, 431] on button "Done" at bounding box center [934, 426] width 53 height 32
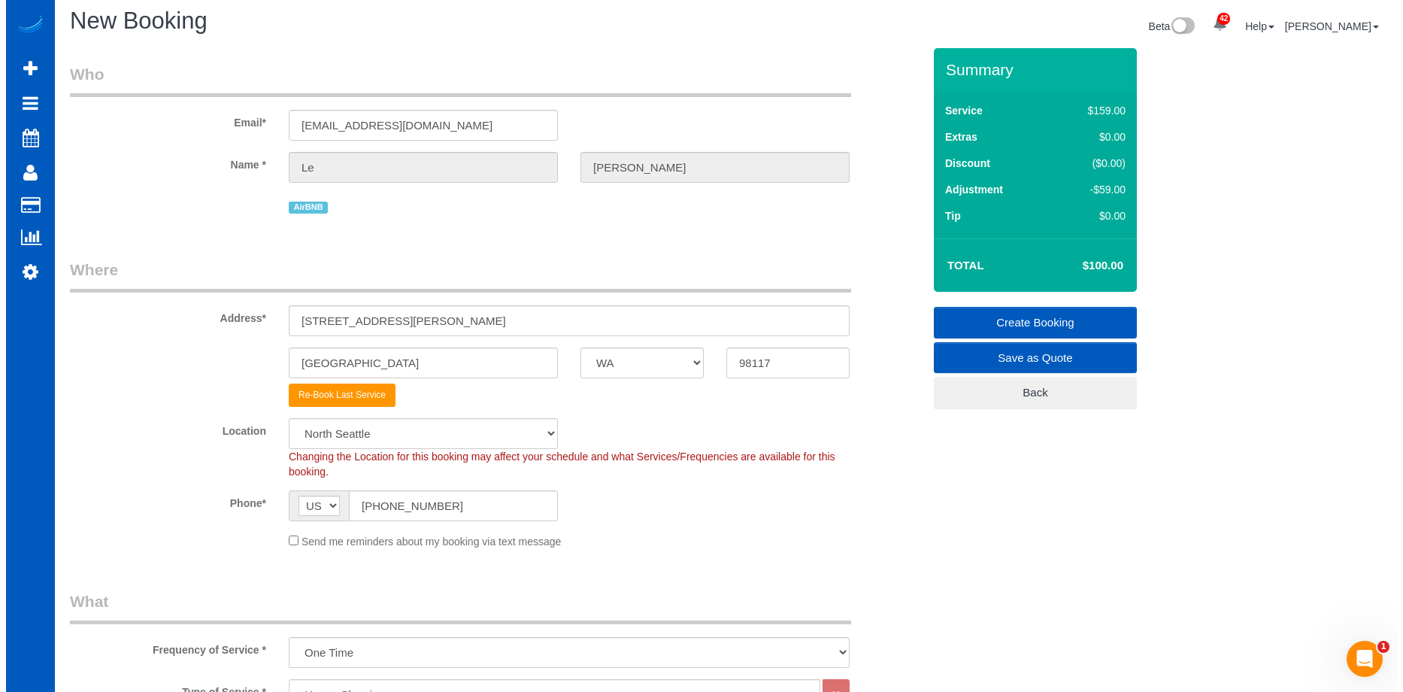
scroll to position [0, 0]
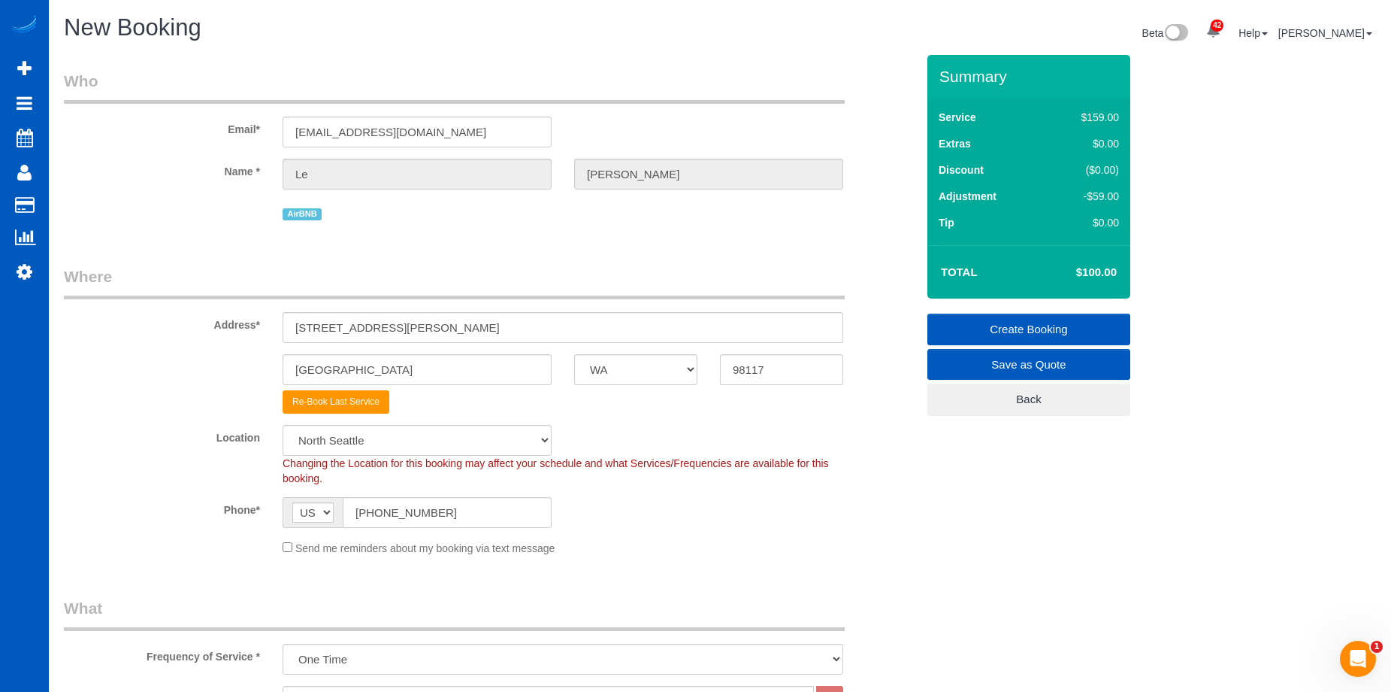
click at [977, 322] on link "Create Booking" at bounding box center [1029, 329] width 203 height 32
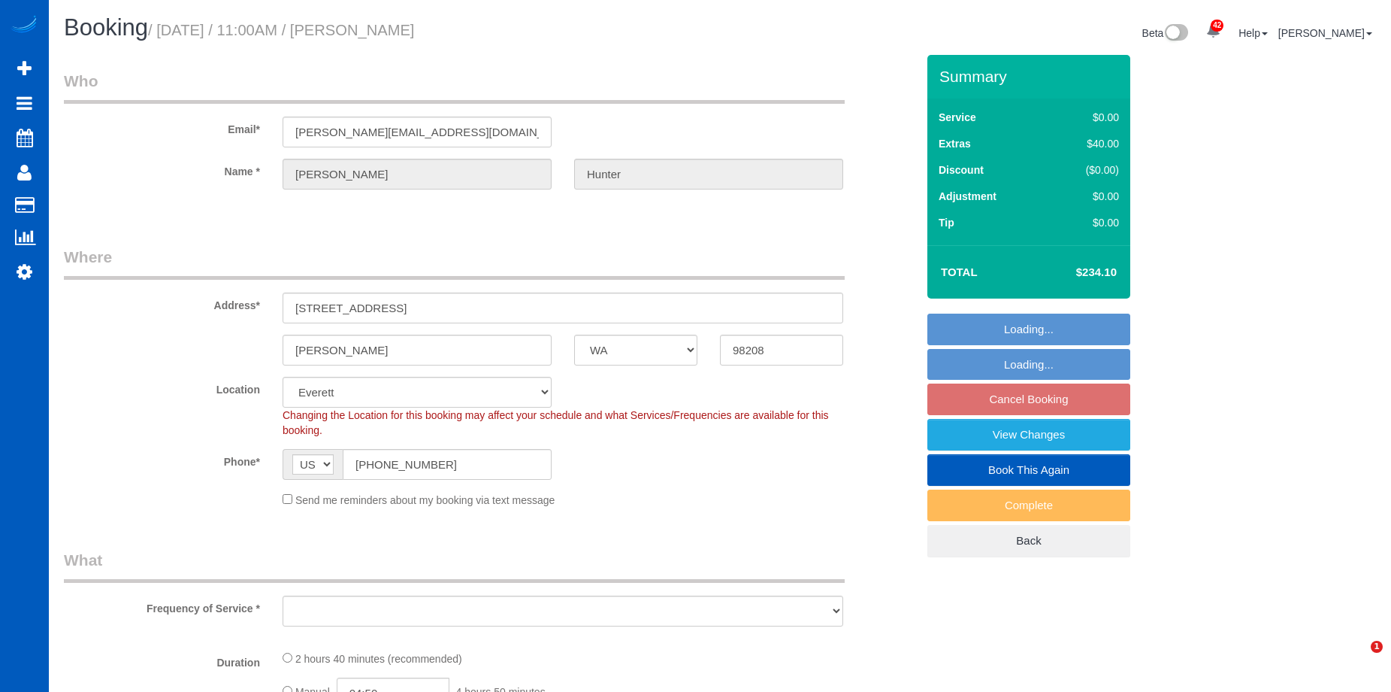
select select "WA"
select select "199"
select select "1501"
select select "3"
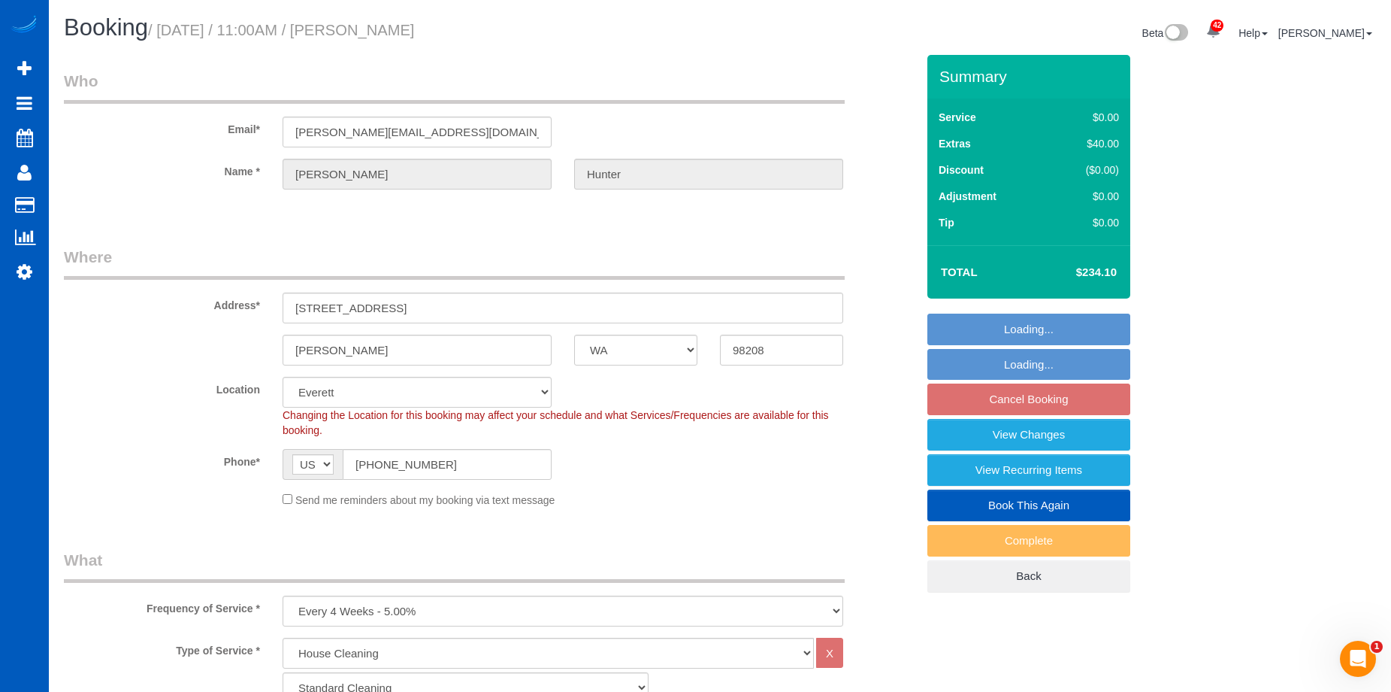
select select "object:1250"
select select "spot2"
select select "1501"
select select "3"
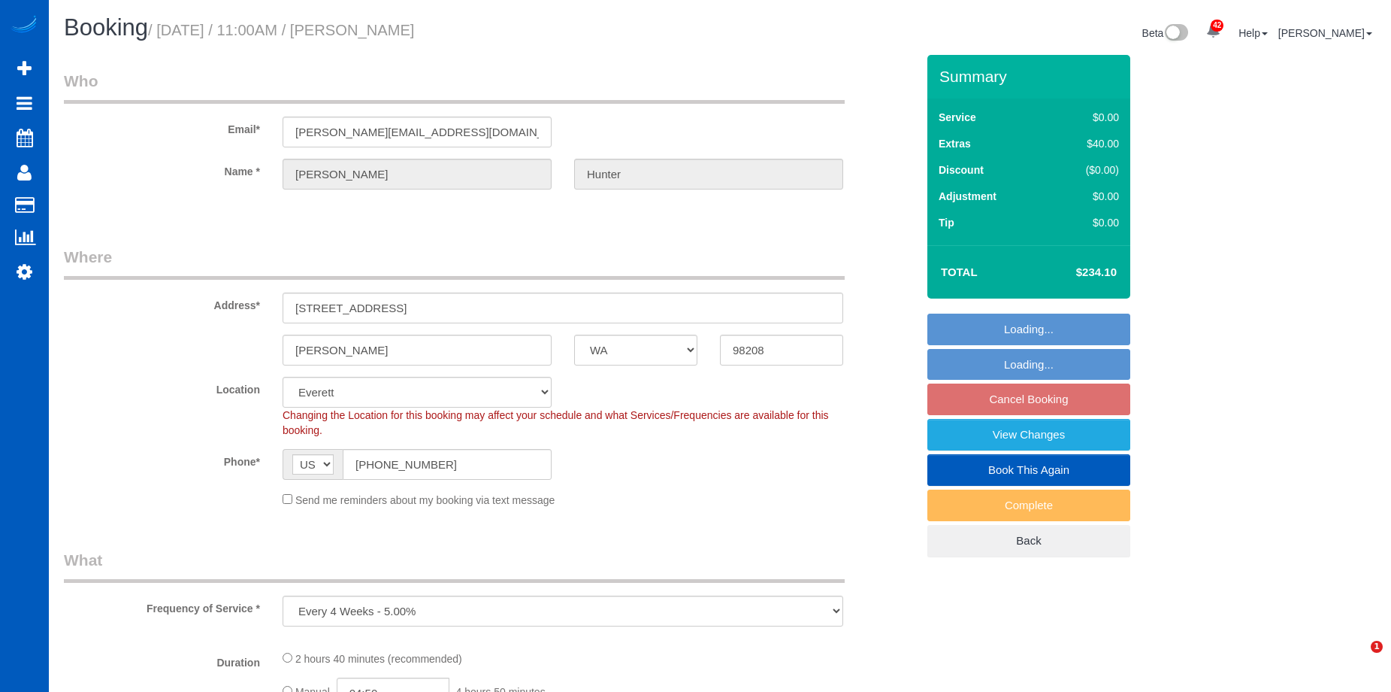
select select "WA"
select select "199"
select select "1501"
select select "3"
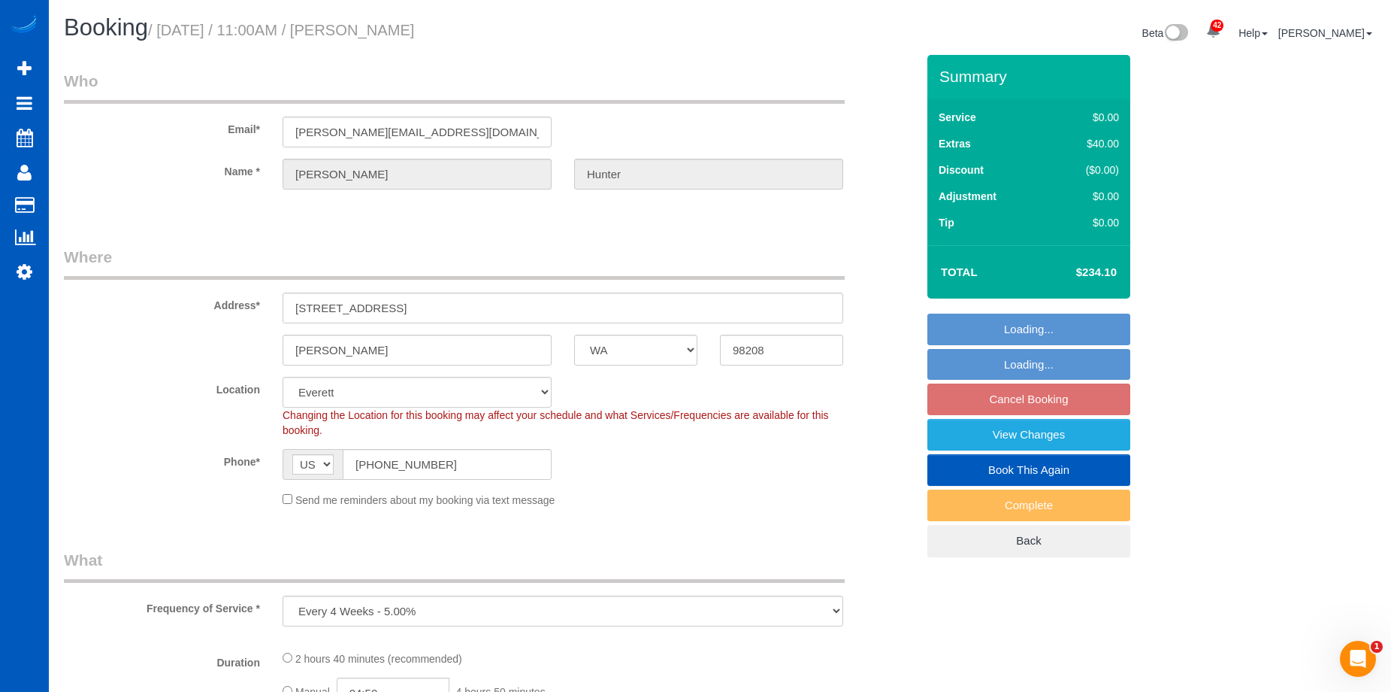
select select "spot2"
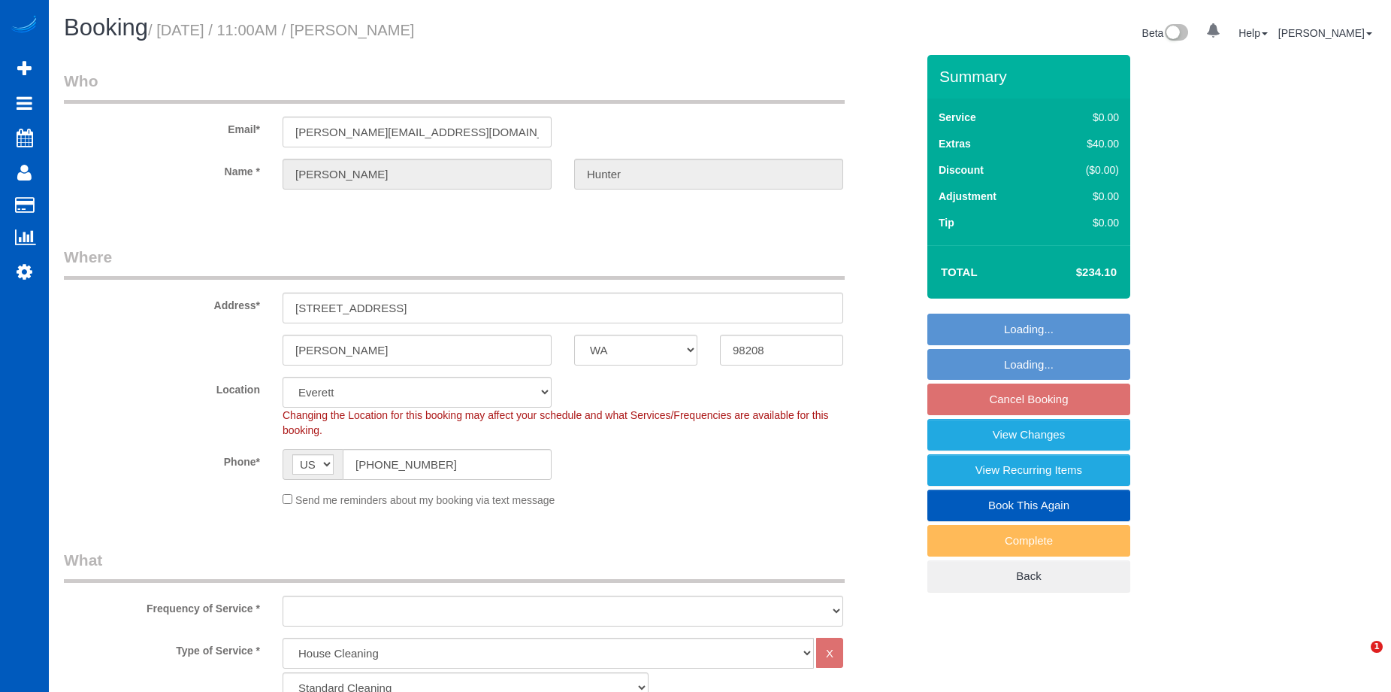
select select "WA"
select select "199"
select select "1501"
select select "3"
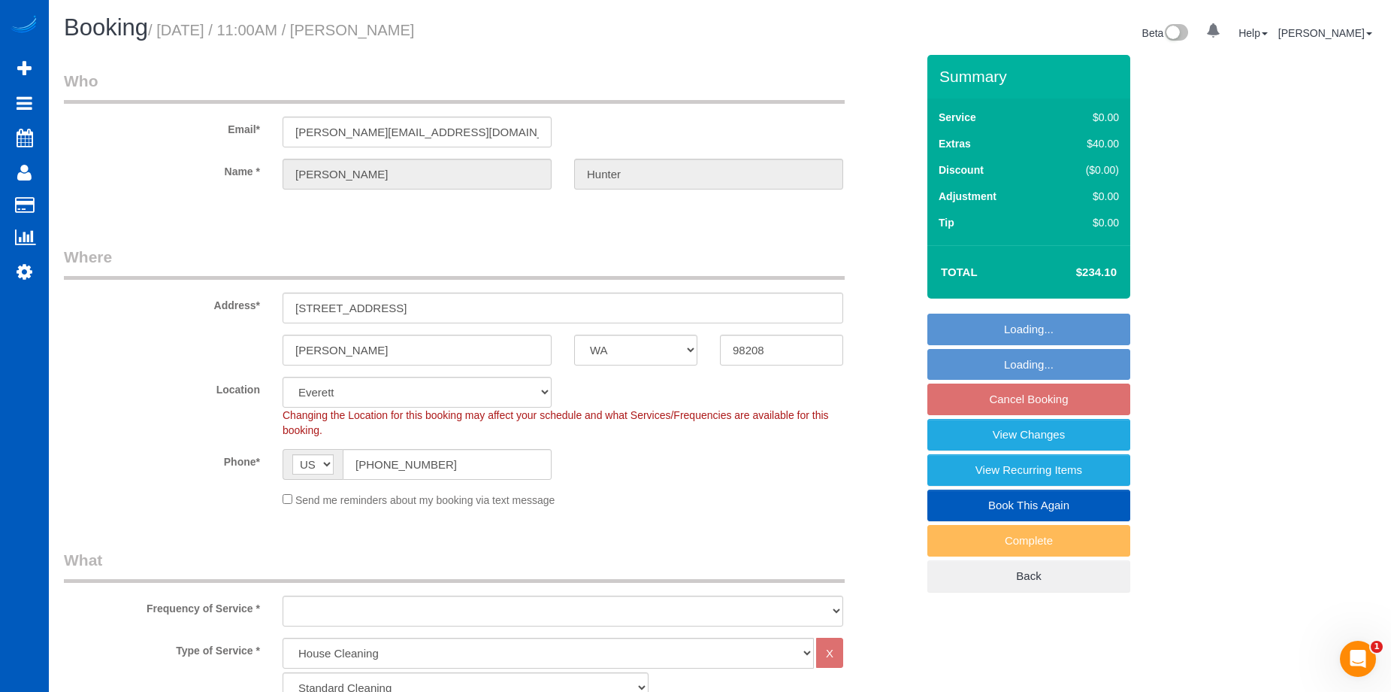
select select "1501"
select select "3"
select select "spot2"
select select "object:1250"
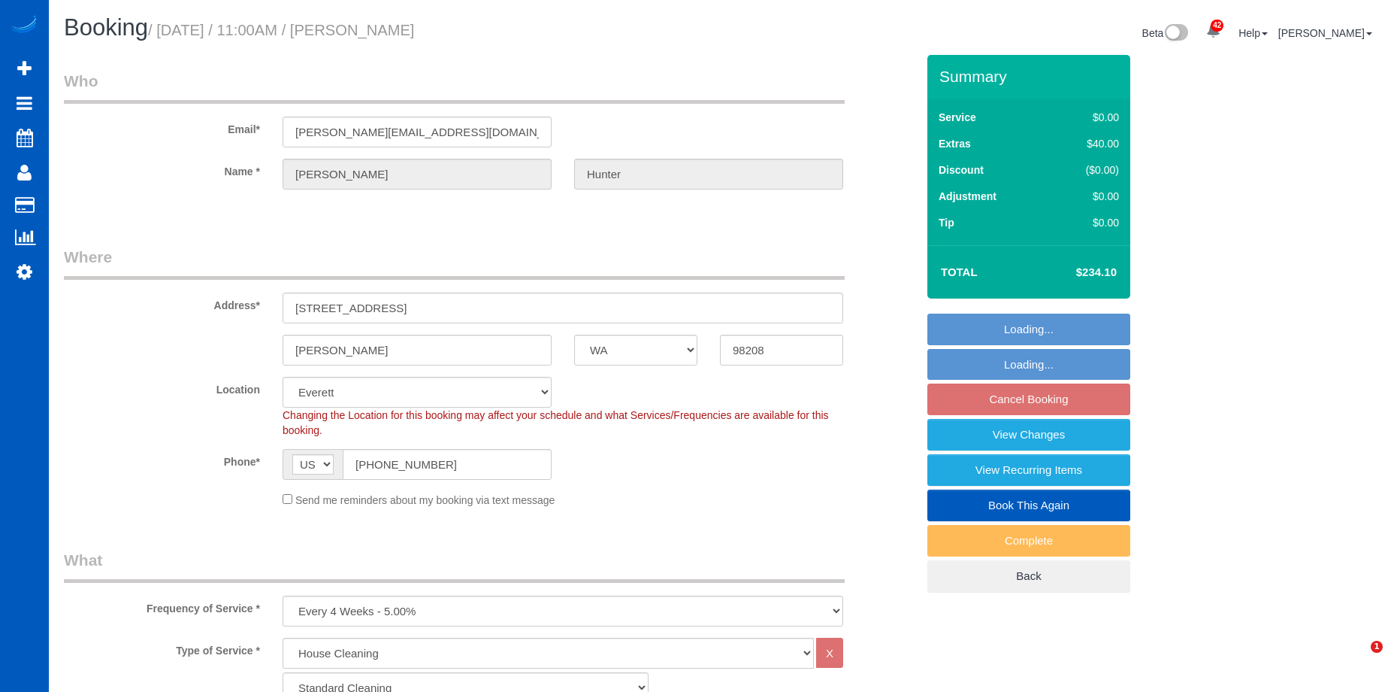
select select "WA"
select select "199"
select select "1501"
select select "3"
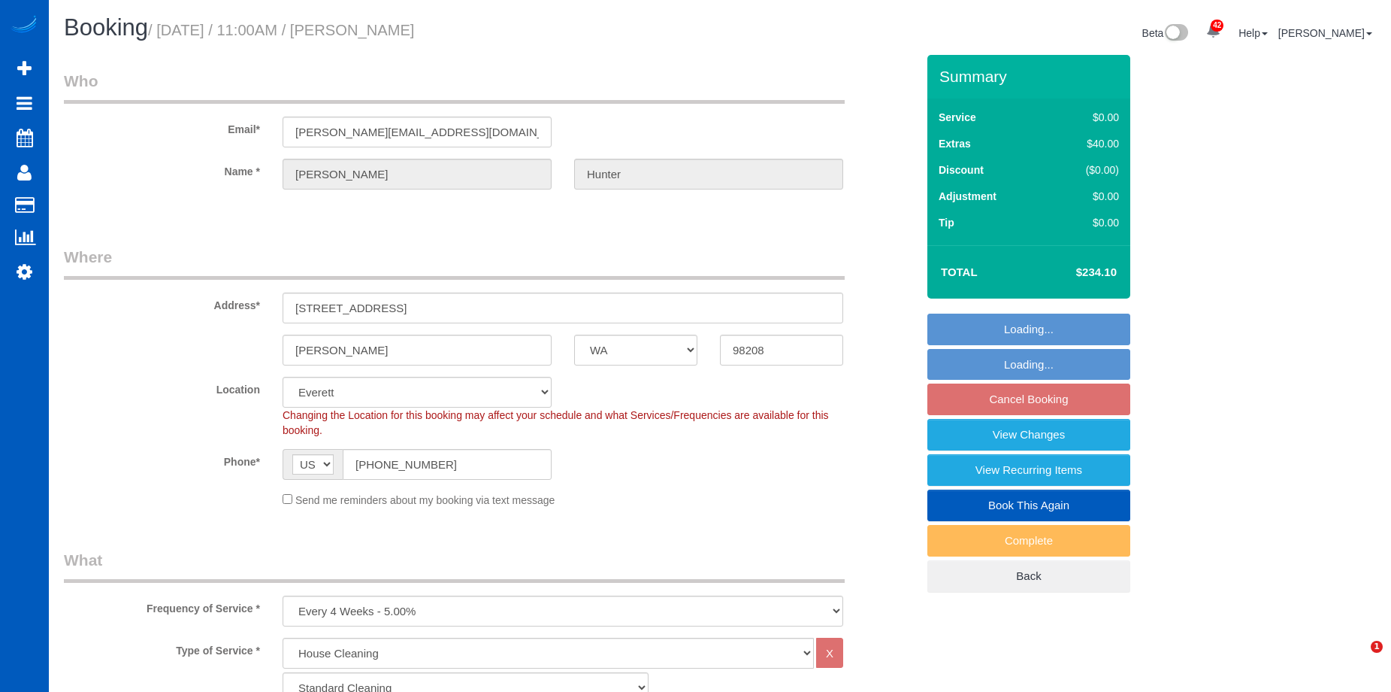
select select "spot2"
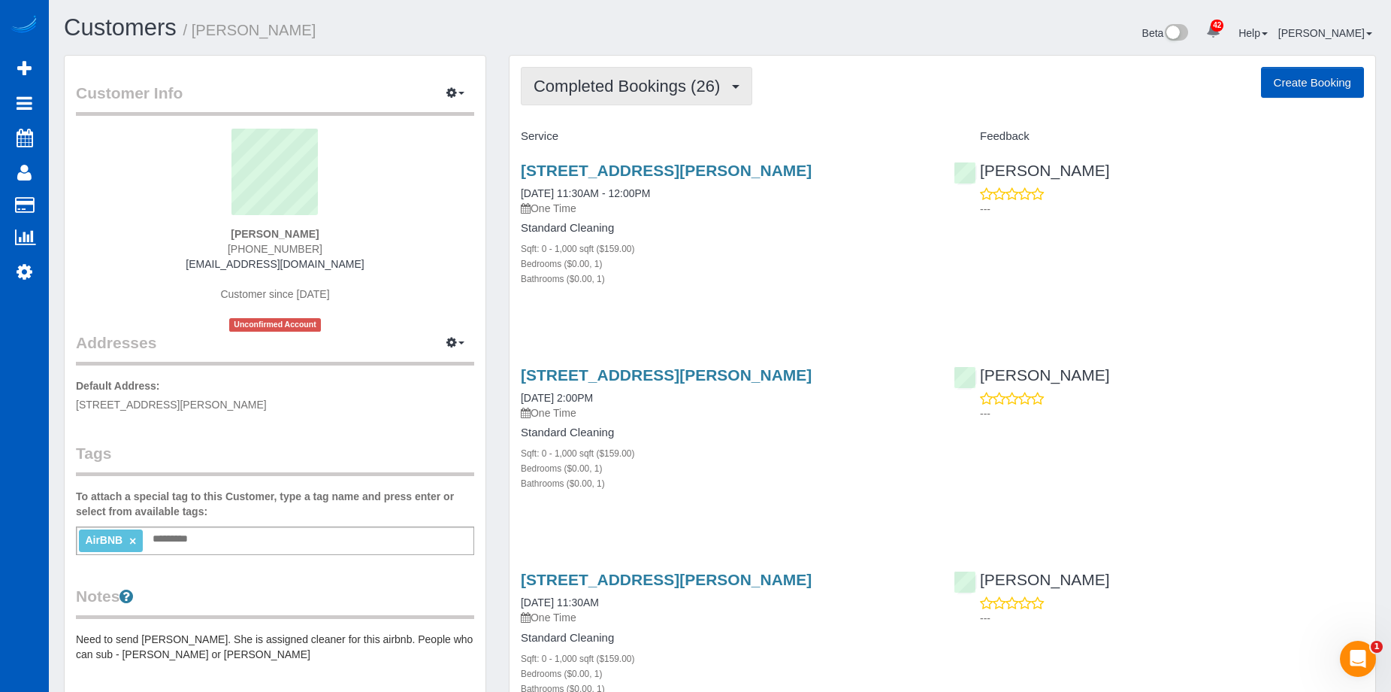
click at [645, 79] on span "Completed Bookings (26)" at bounding box center [631, 86] width 194 height 19
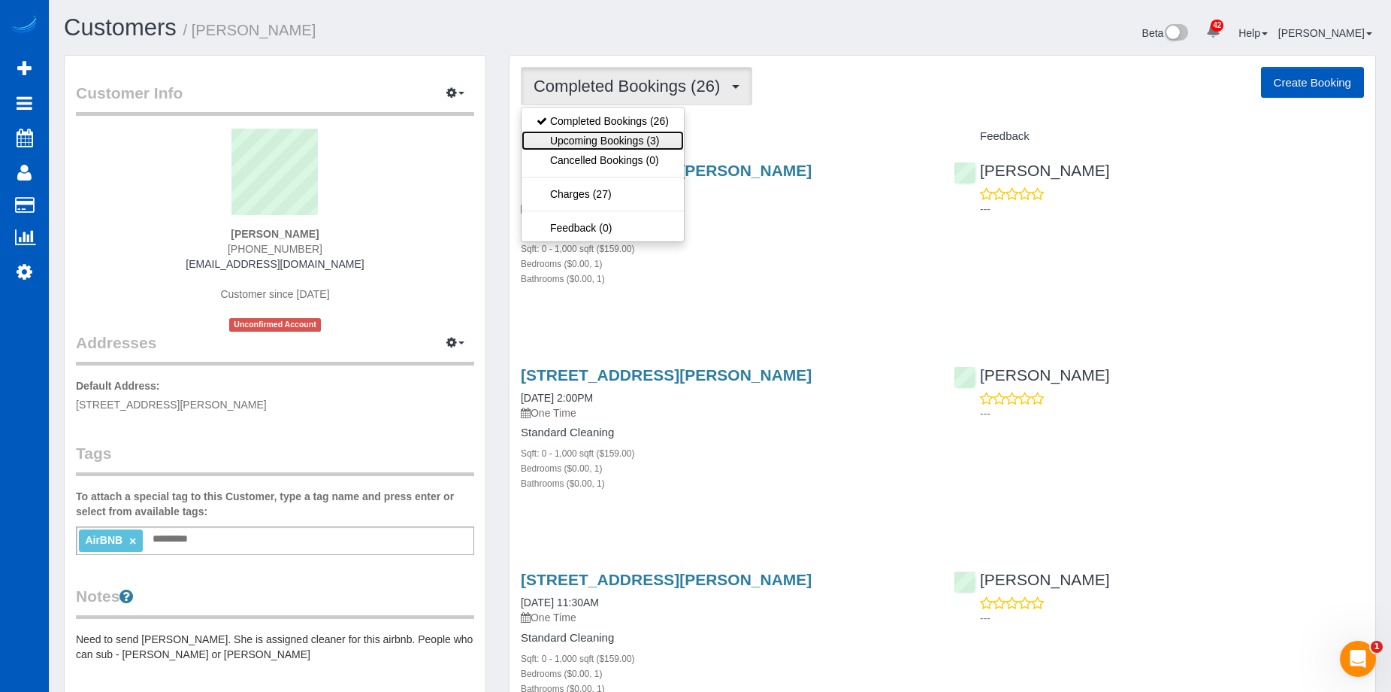
click at [622, 138] on link "Upcoming Bookings (3)" at bounding box center [603, 141] width 162 height 20
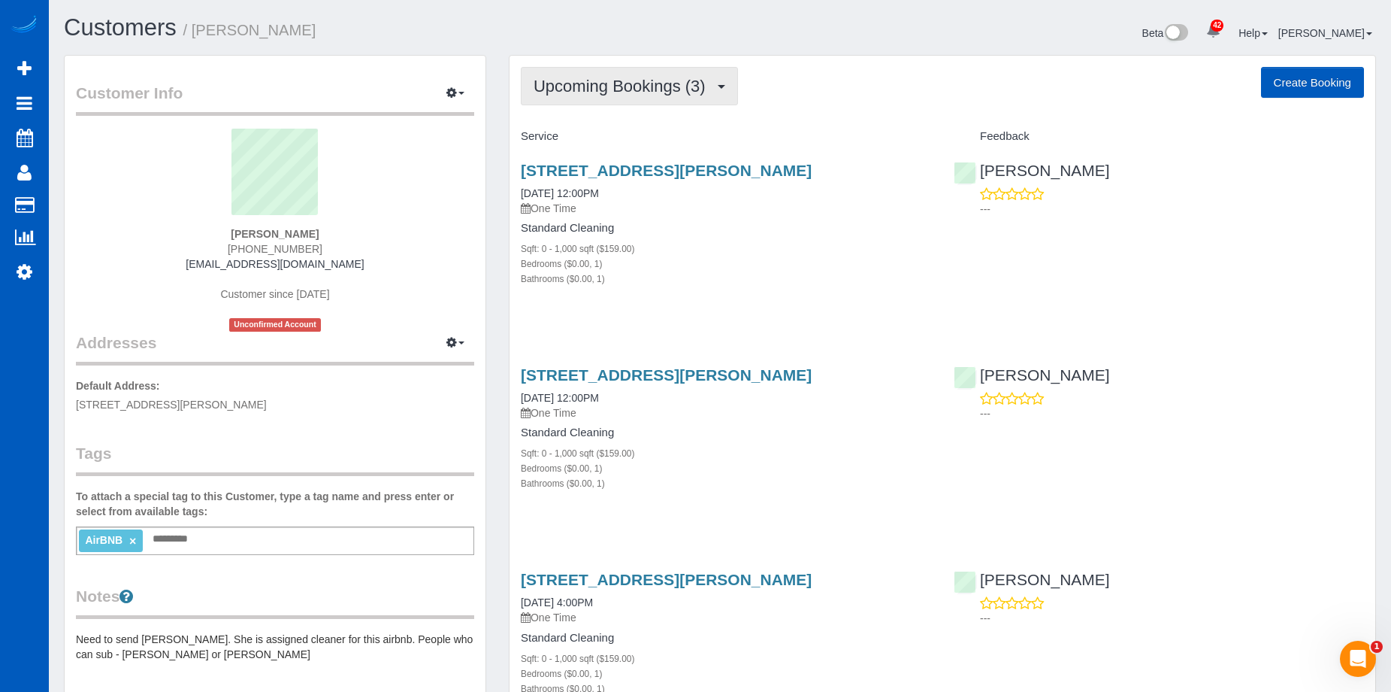
click at [628, 71] on button "Upcoming Bookings (3)" at bounding box center [629, 86] width 217 height 38
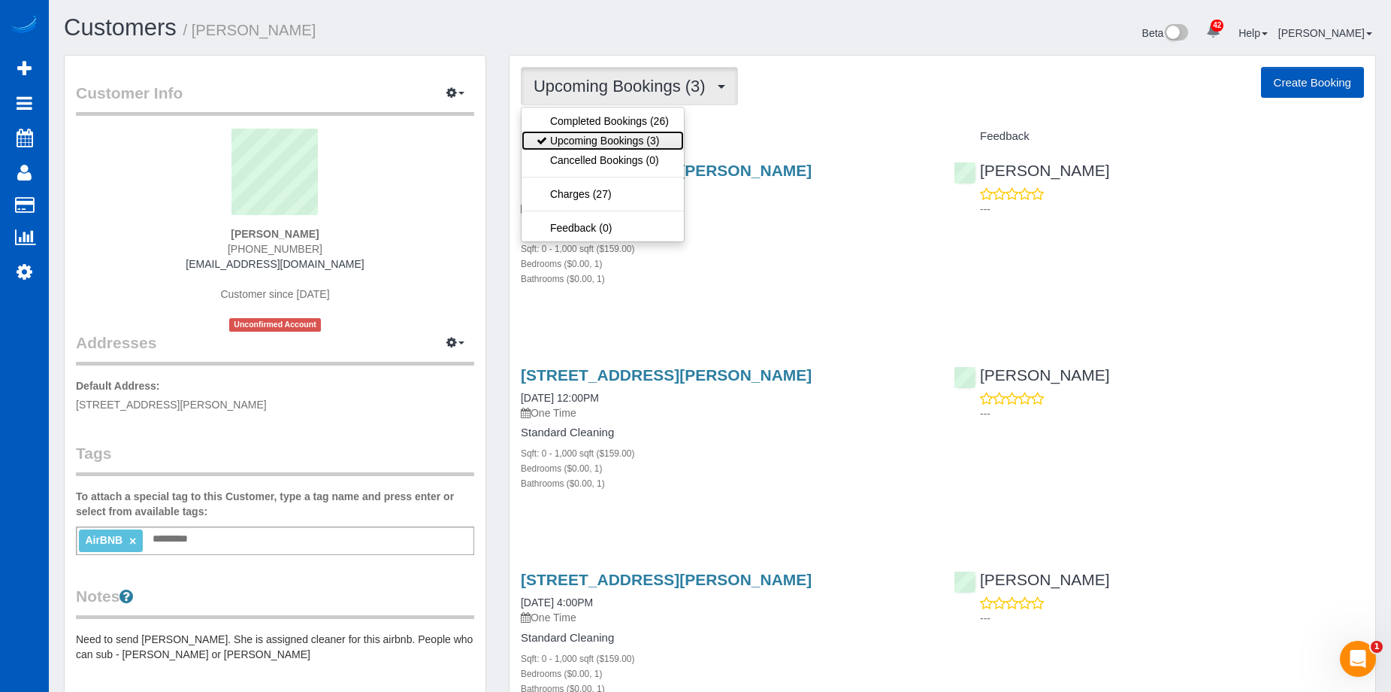
click at [605, 138] on link "Upcoming Bookings (3)" at bounding box center [603, 141] width 162 height 20
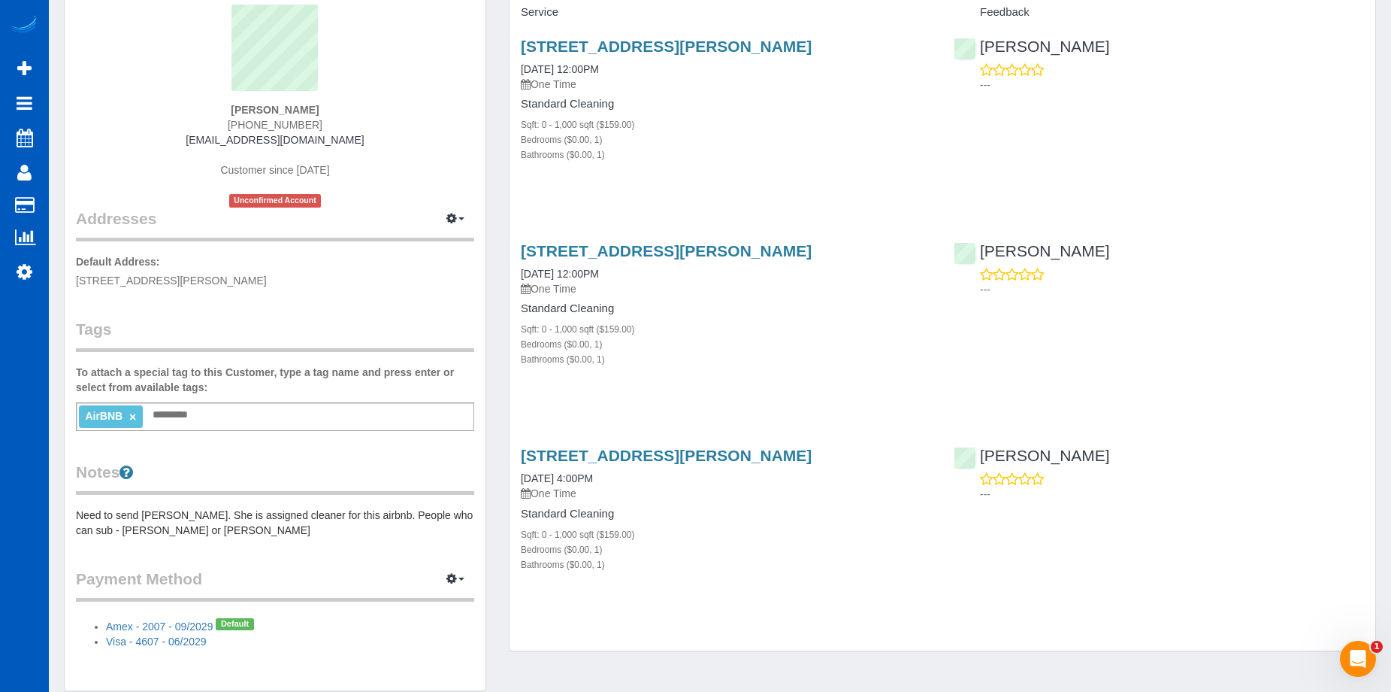
scroll to position [41, 0]
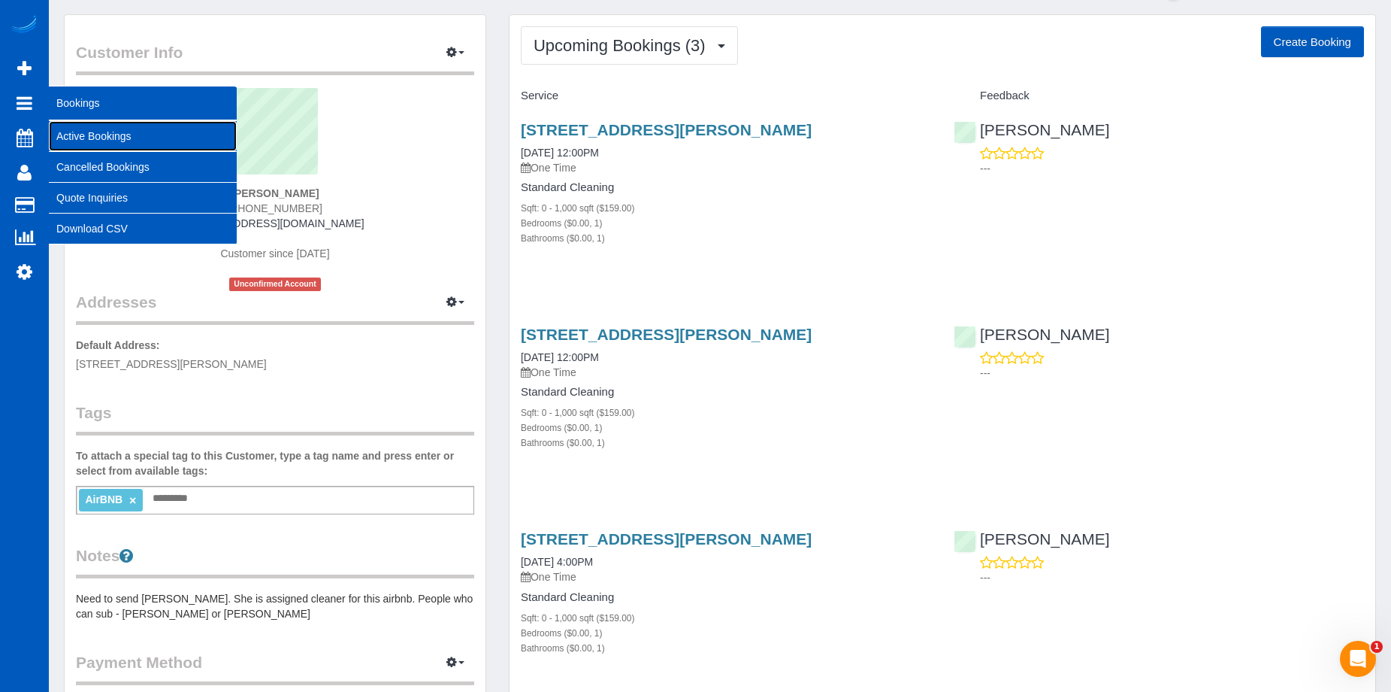
click at [86, 136] on link "Active Bookings" at bounding box center [143, 136] width 188 height 30
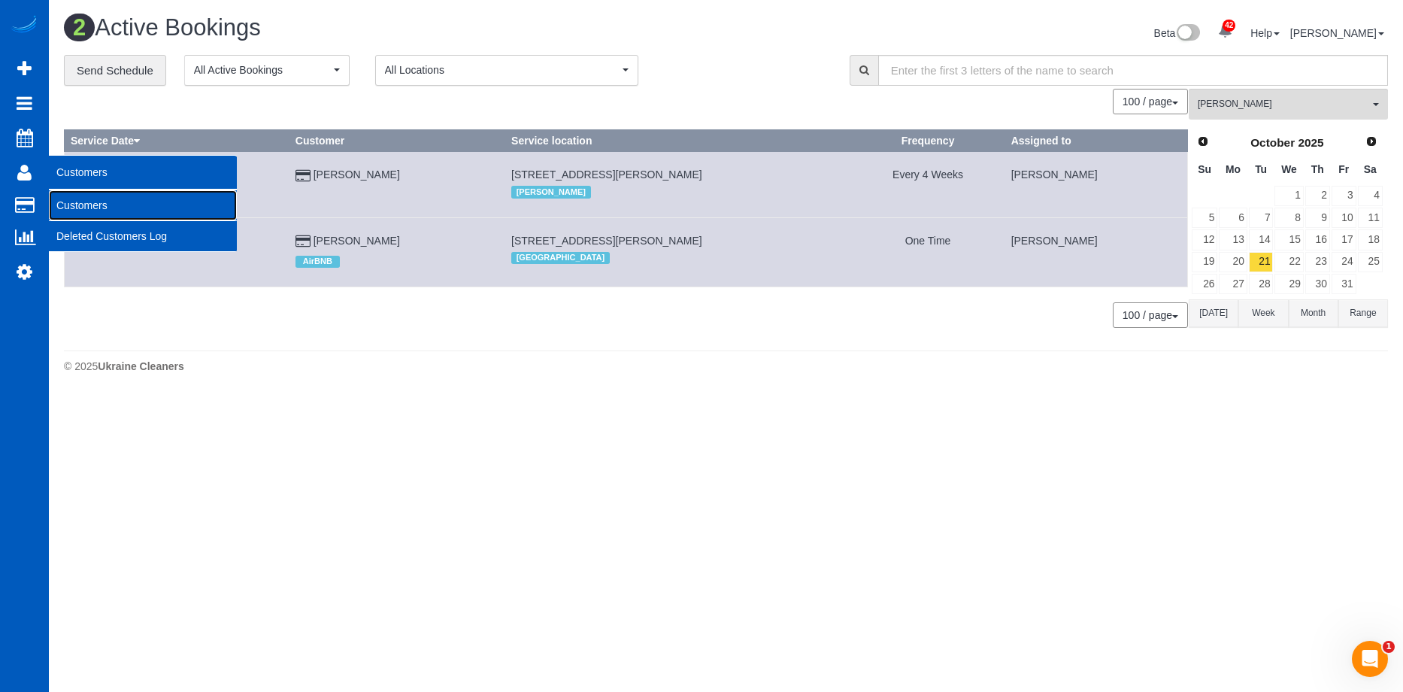
click at [79, 207] on link "Customers" at bounding box center [143, 205] width 188 height 30
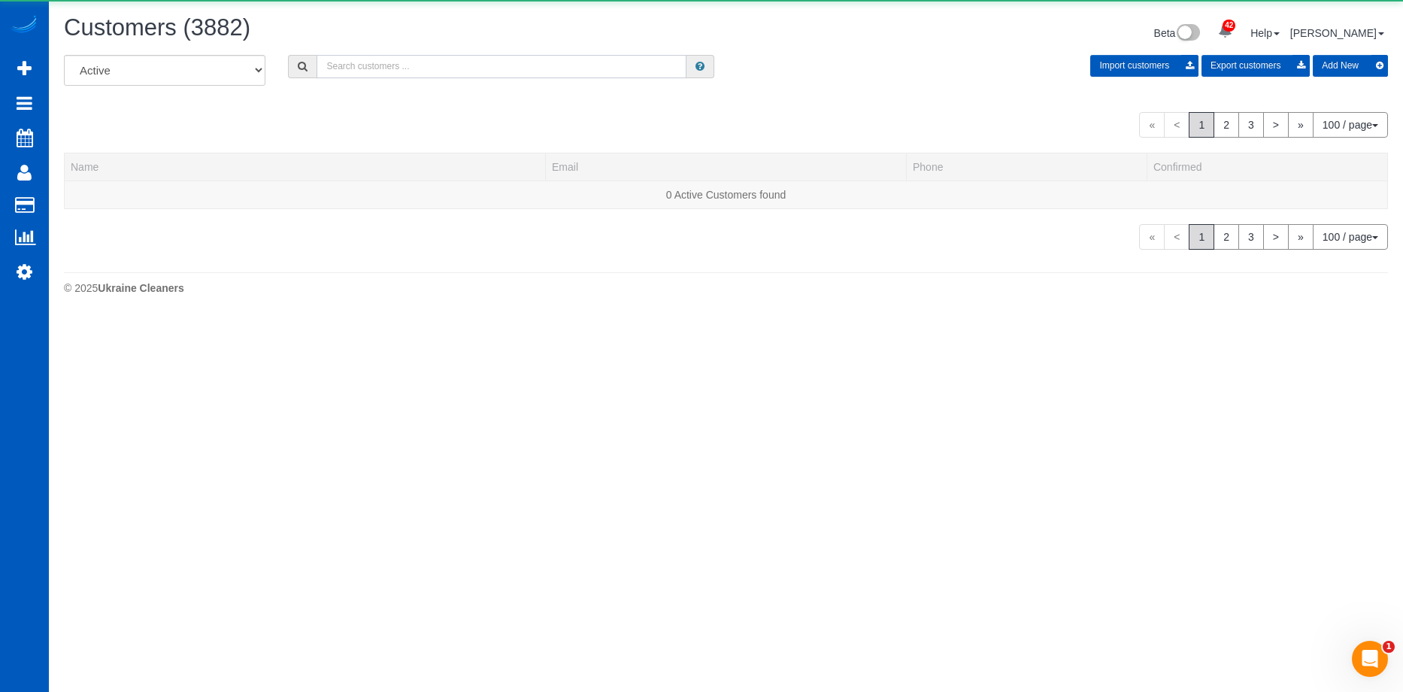
click at [406, 62] on input "text" at bounding box center [501, 66] width 370 height 23
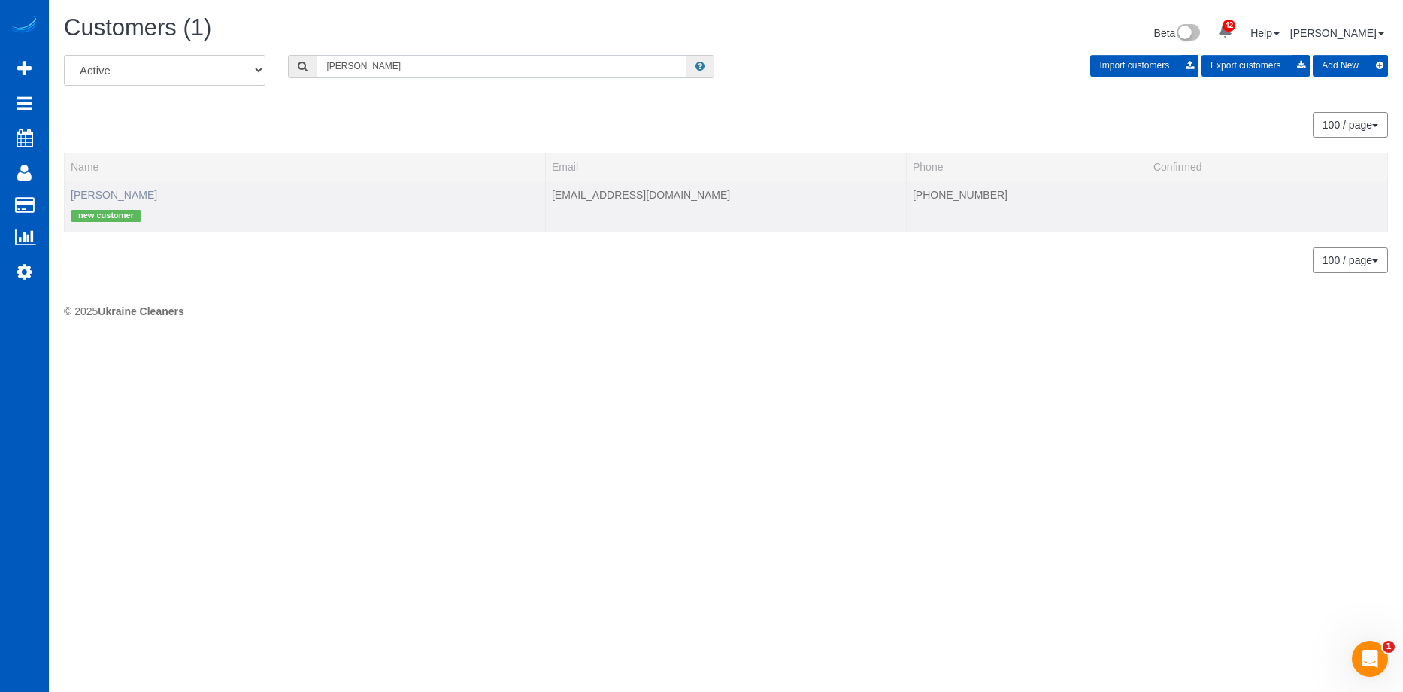
type input "Frankie Tan"
click at [98, 192] on link "Frankie Tan" at bounding box center [114, 195] width 86 height 12
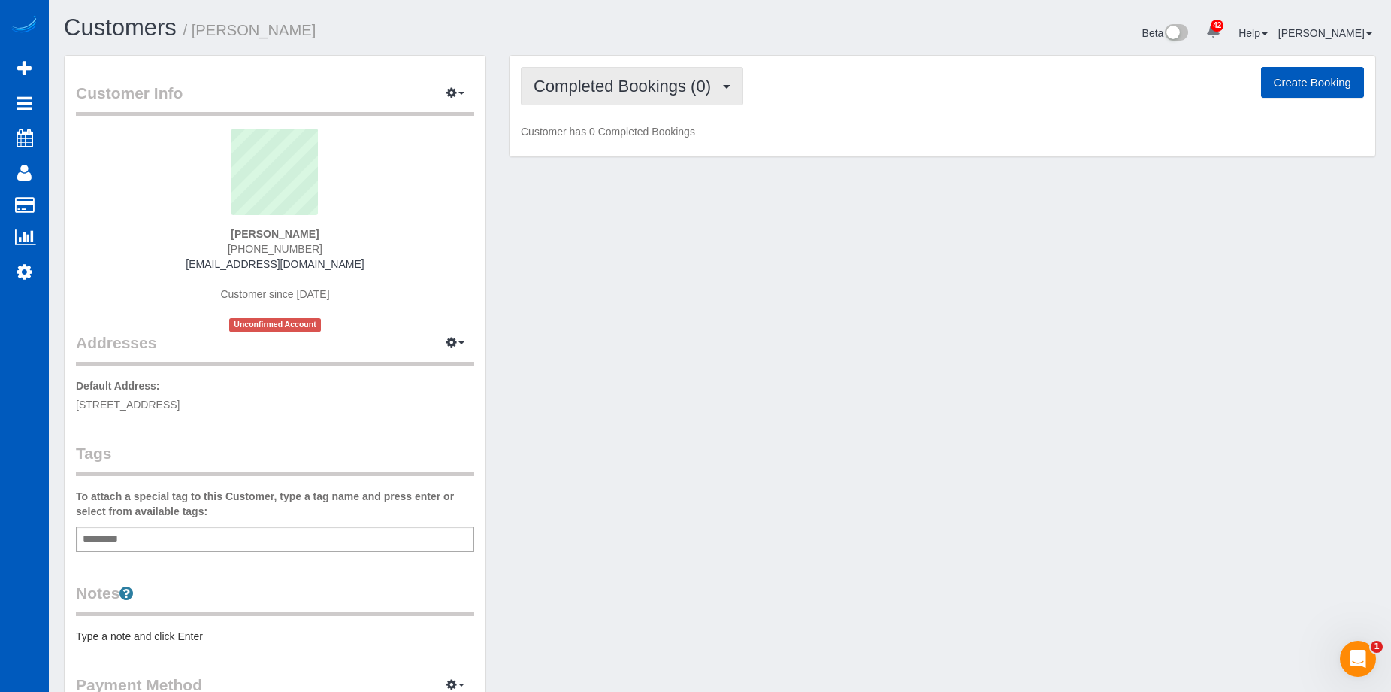
click at [707, 94] on span "Completed Bookings (0)" at bounding box center [626, 86] width 185 height 19
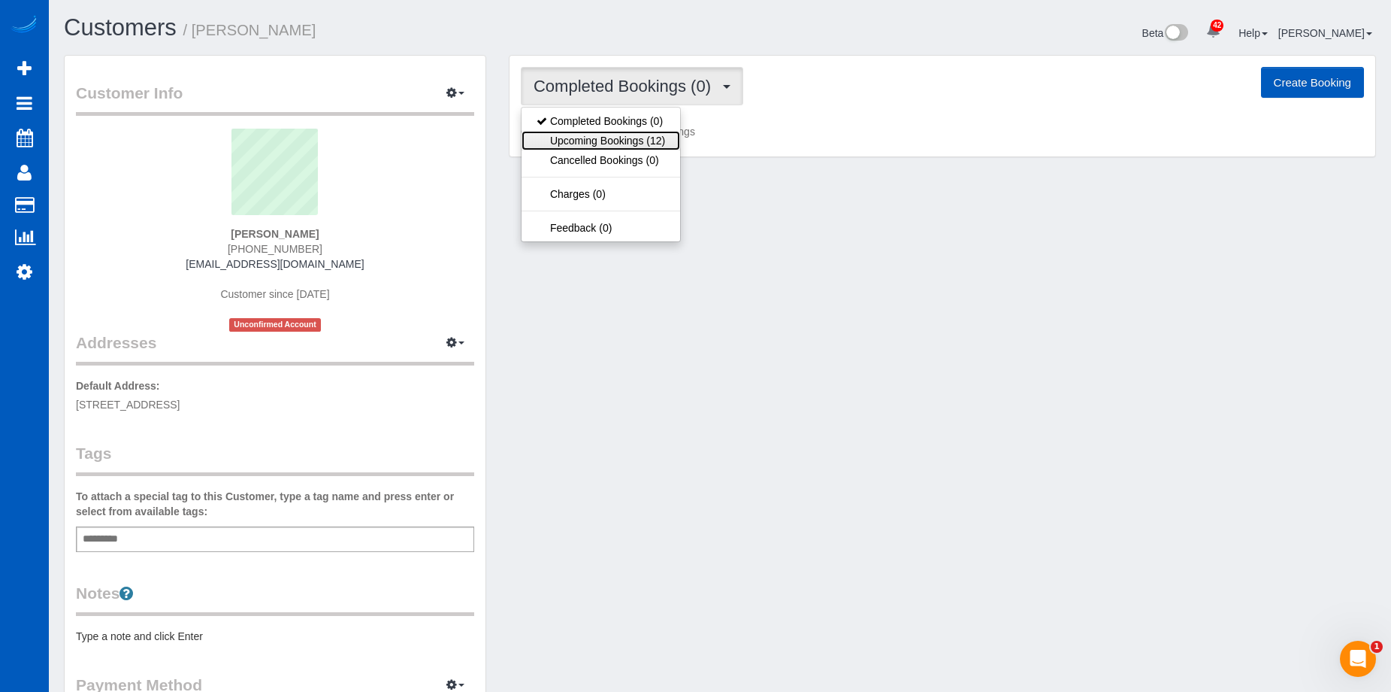
click at [638, 148] on link "Upcoming Bookings (12)" at bounding box center [601, 141] width 159 height 20
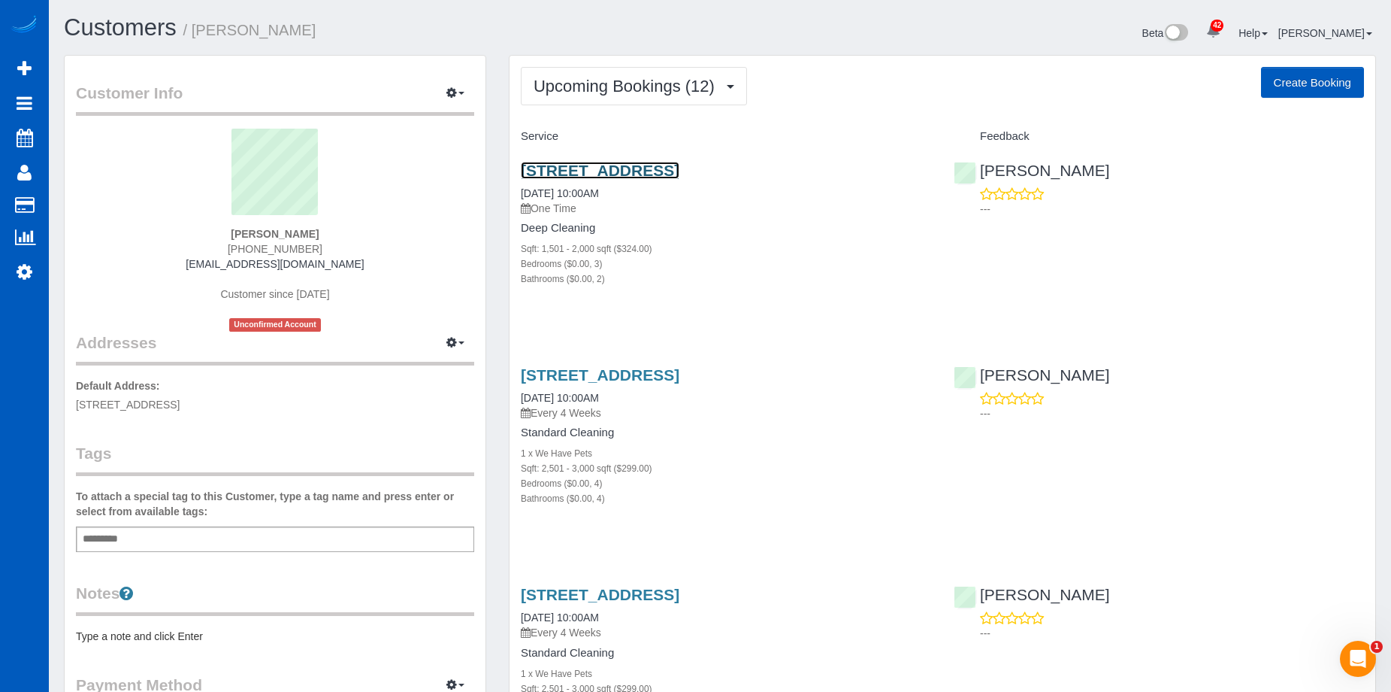
click at [677, 172] on link "11081 E Fair Cir, Englewood, CO 80111" at bounding box center [600, 170] width 159 height 17
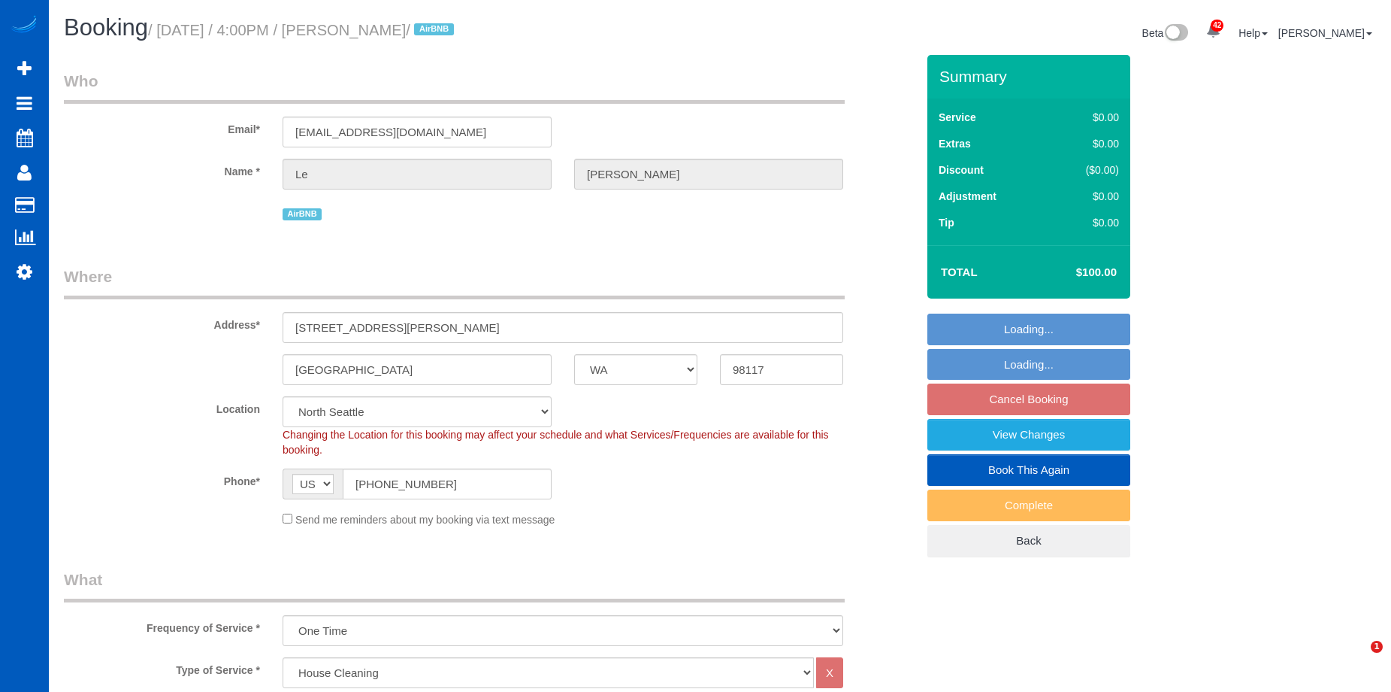
select select "WA"
select select "199"
select select "string:fspay-f08487bf-3dc0-469e-b5c6-e108a06f3390"
select select "object:1276"
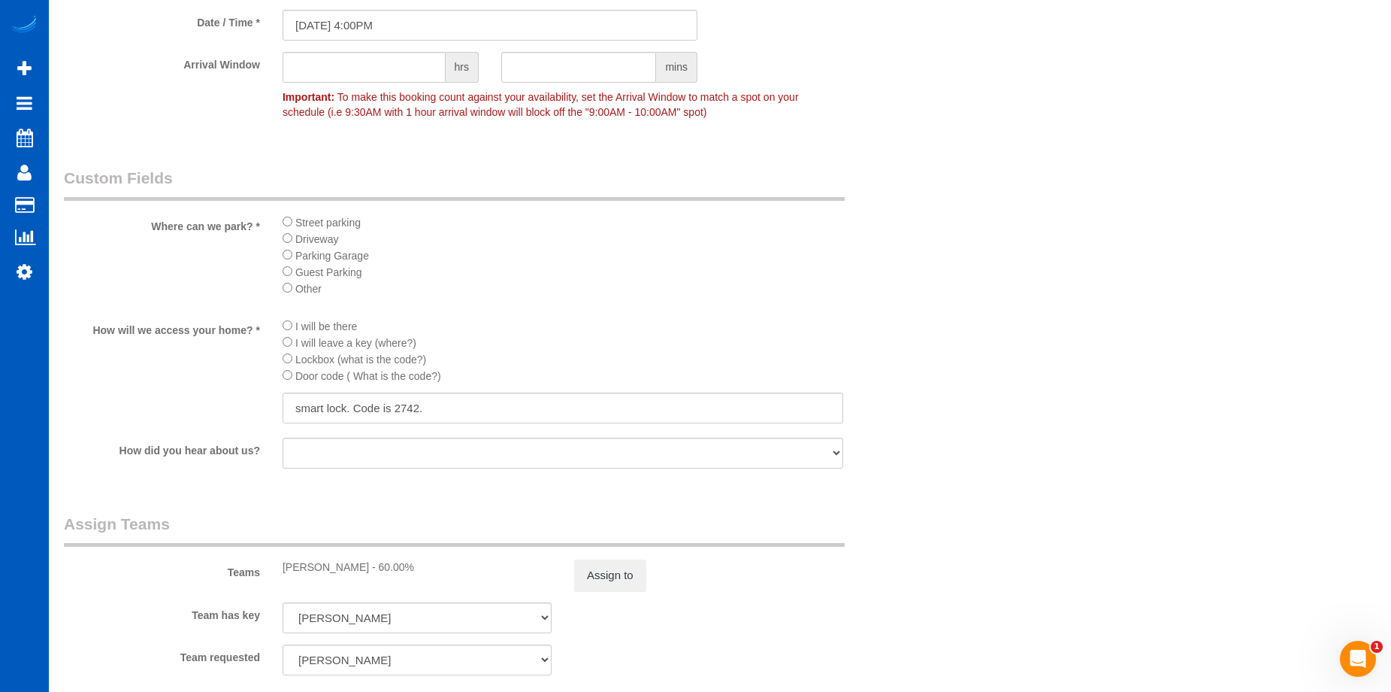
scroll to position [1804, 0]
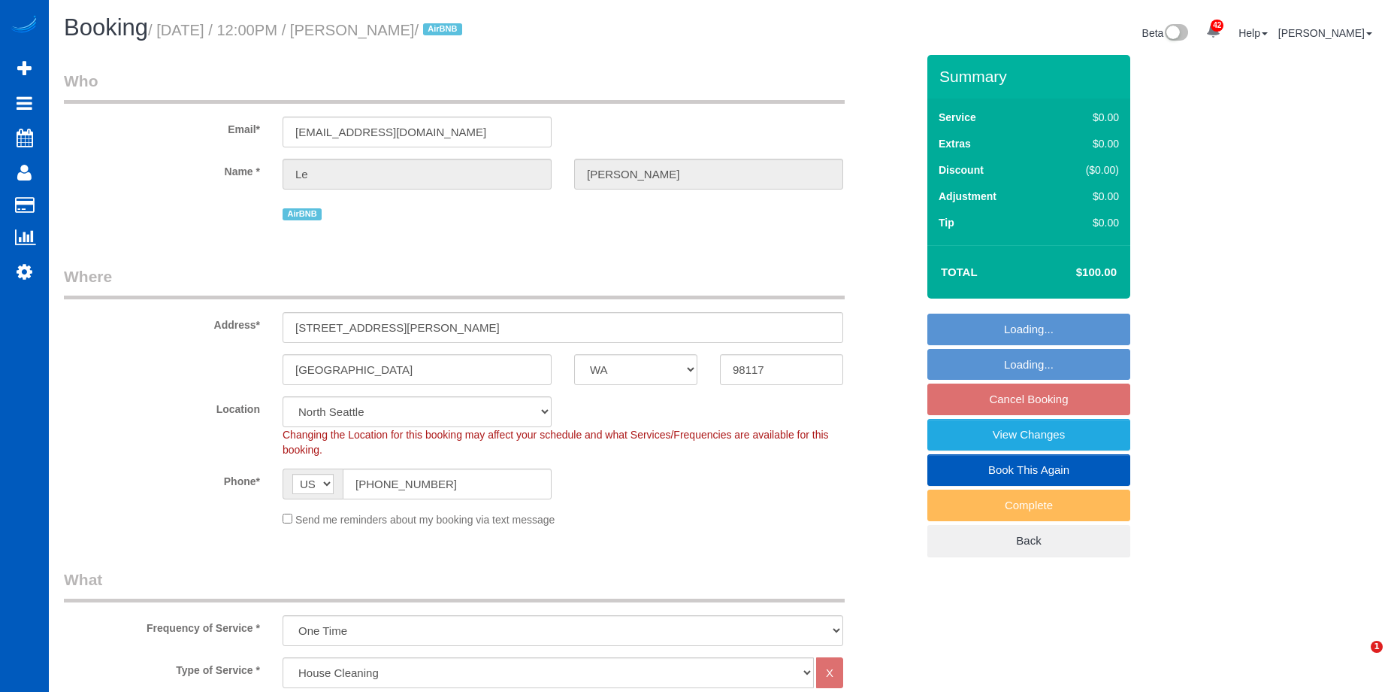
select select "WA"
select select "199"
select select "string:fspay-f08487bf-3dc0-469e-b5c6-e108a06f3390"
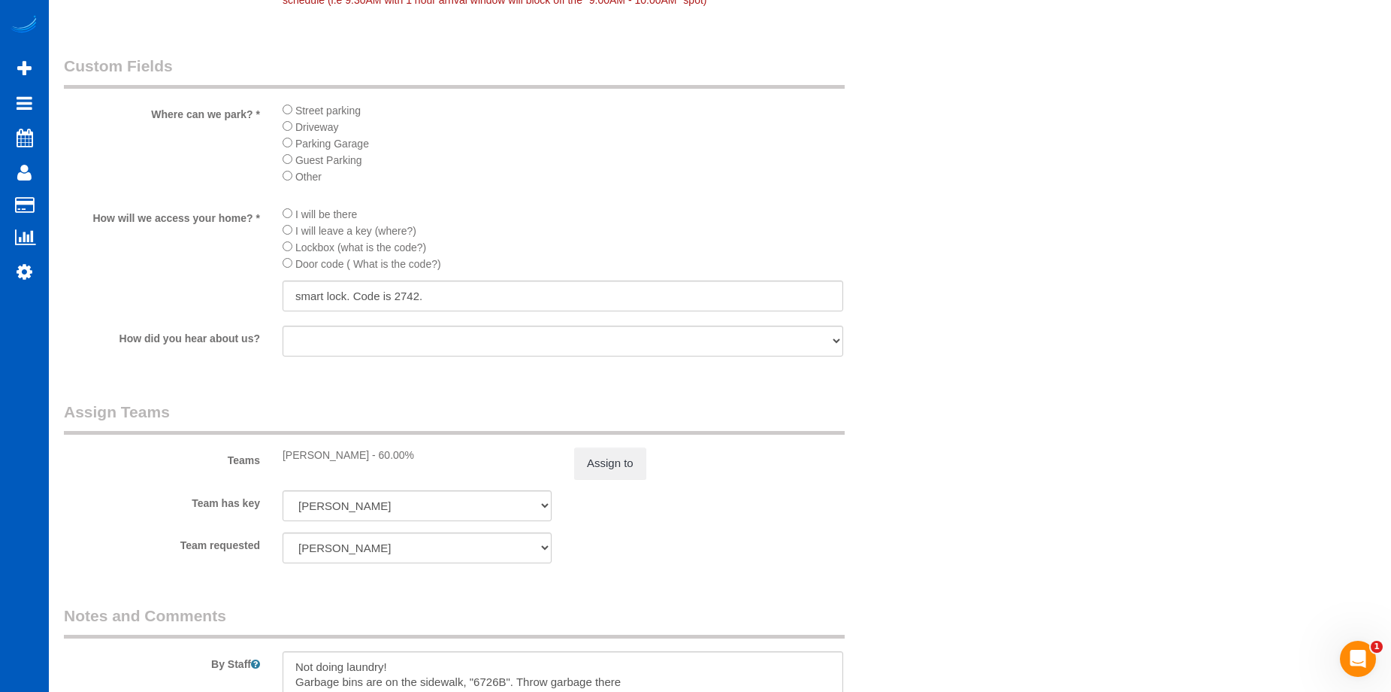
scroll to position [1729, 0]
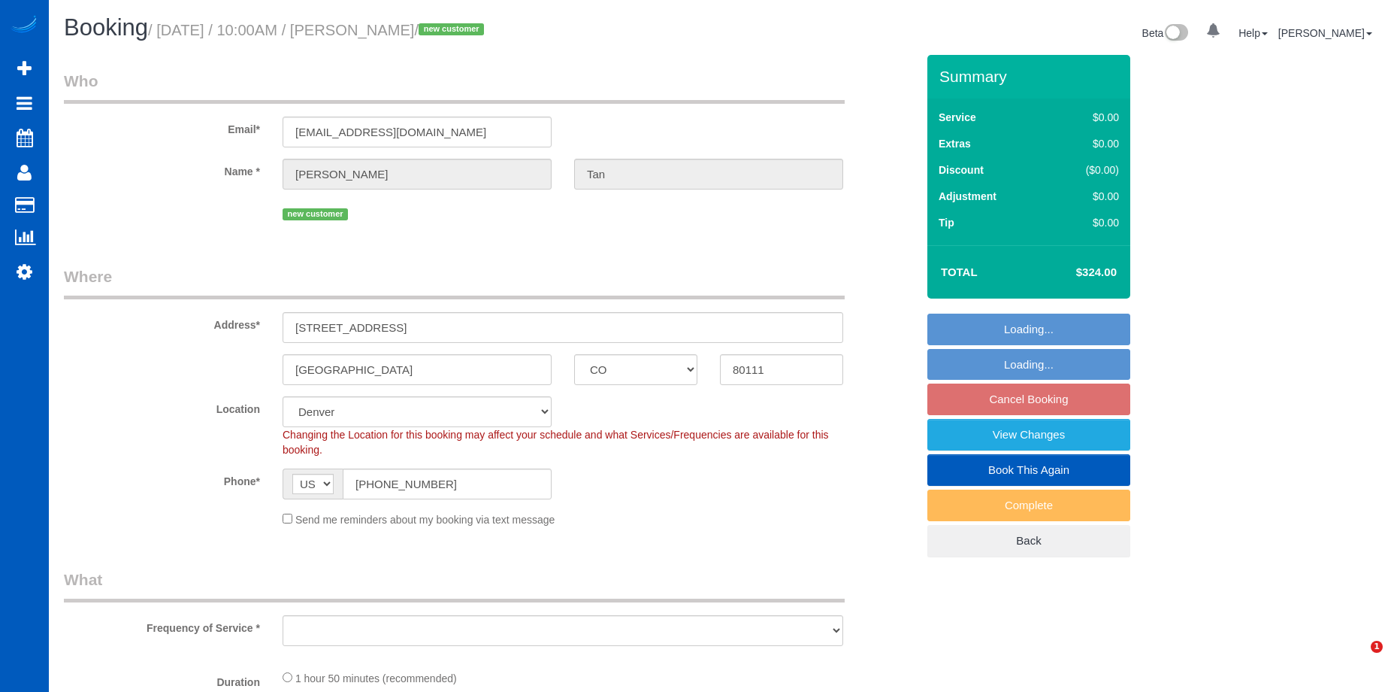
select select "CO"
select select "number:8"
select select "object:918"
select select "spot1"
select select "object:954"
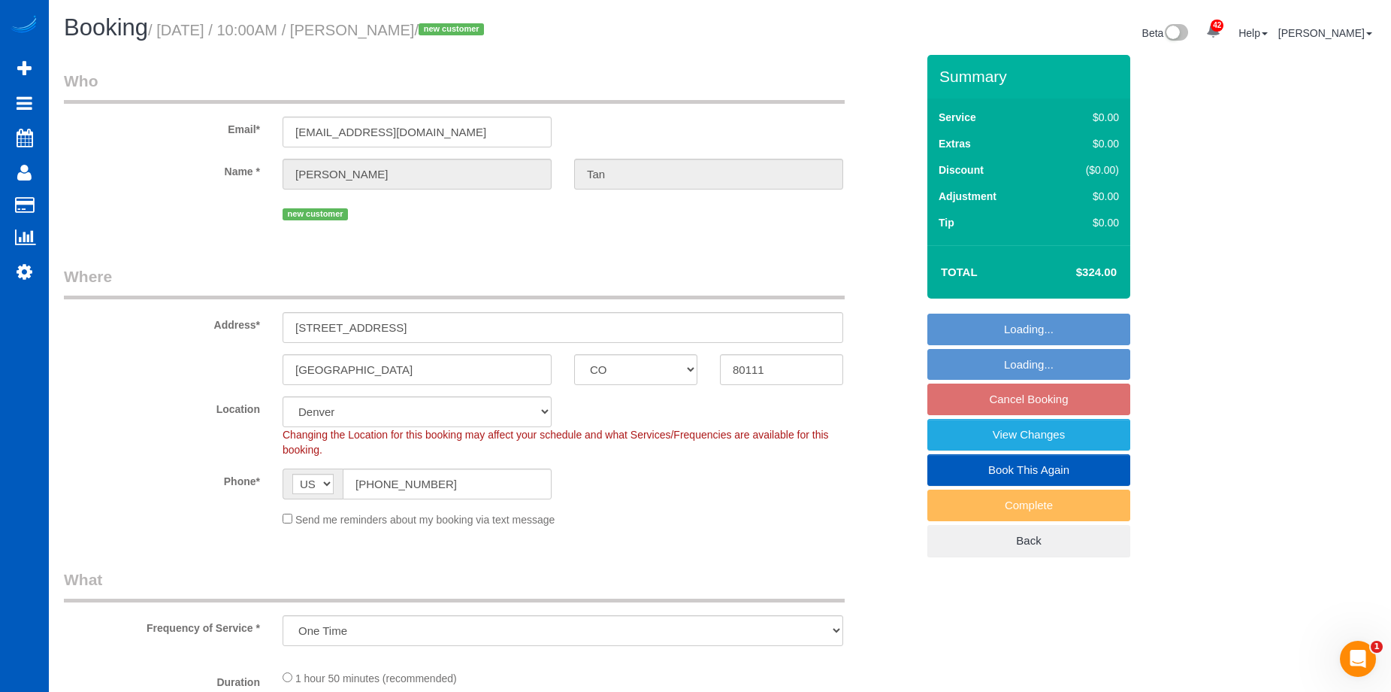
select select "199"
select select "1501"
select select "3"
select select "2"
select select "1501"
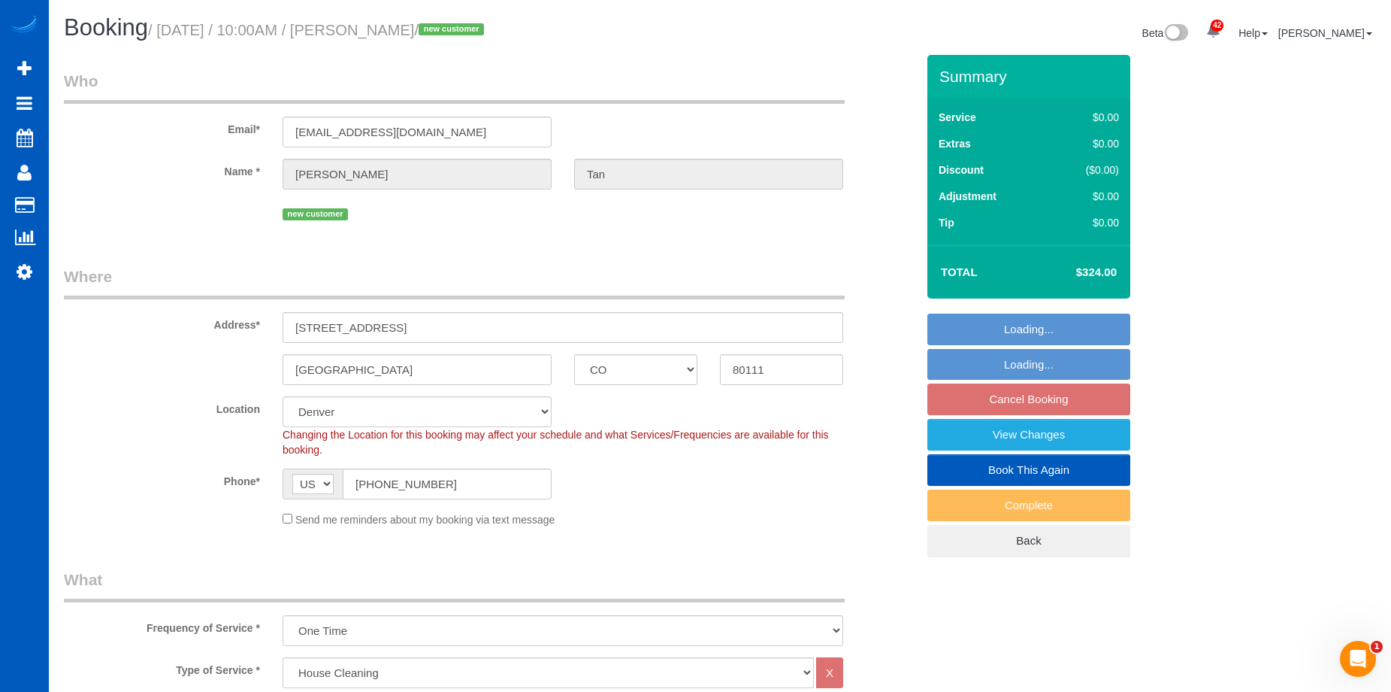
select select "3"
select select "2"
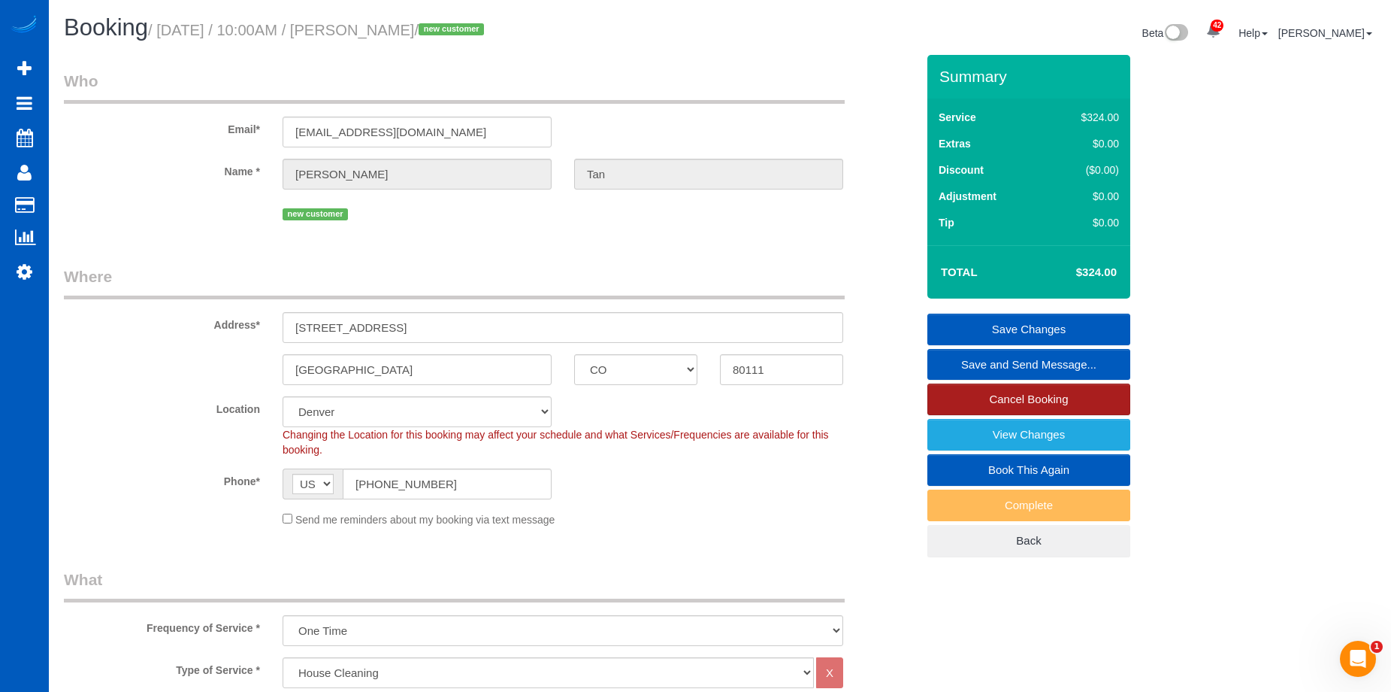
click at [948, 389] on link "Cancel Booking" at bounding box center [1029, 399] width 203 height 32
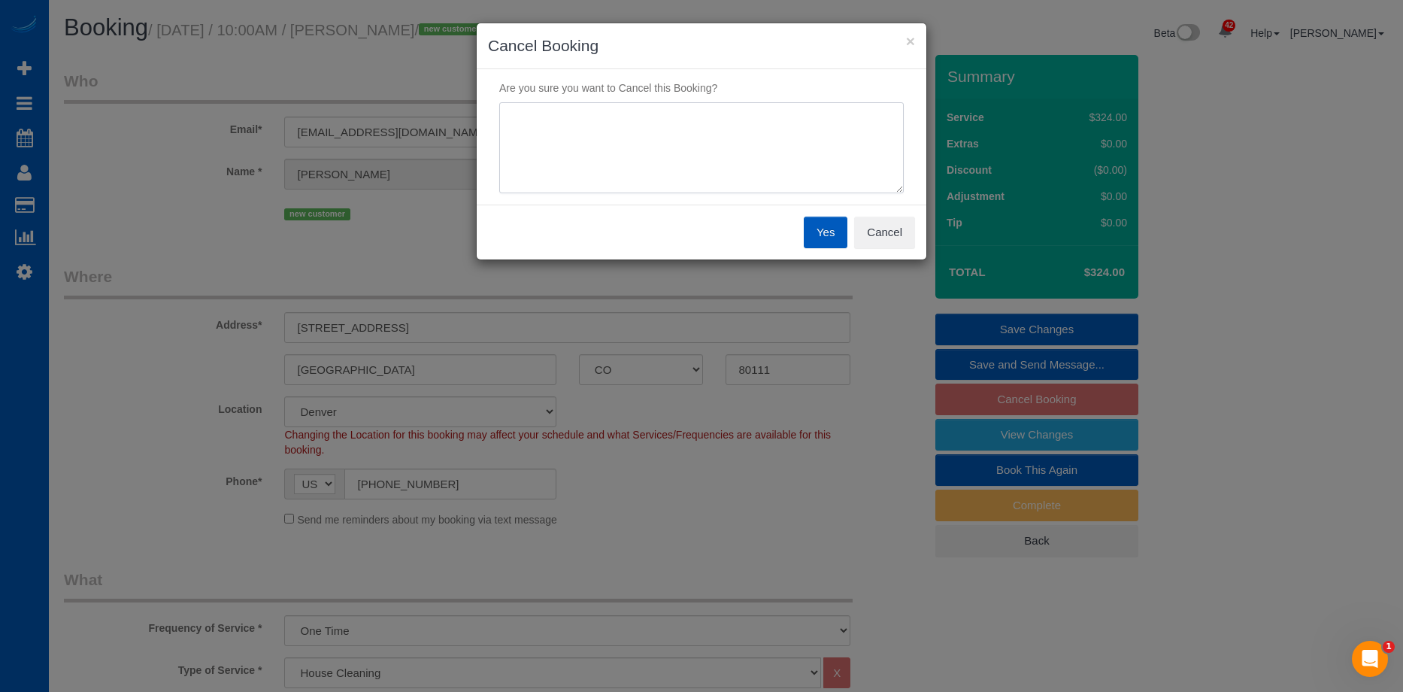
click at [756, 153] on textarea at bounding box center [701, 148] width 404 height 92
type textarea "Selling house"
click at [813, 226] on button "Yes" at bounding box center [826, 233] width 44 height 32
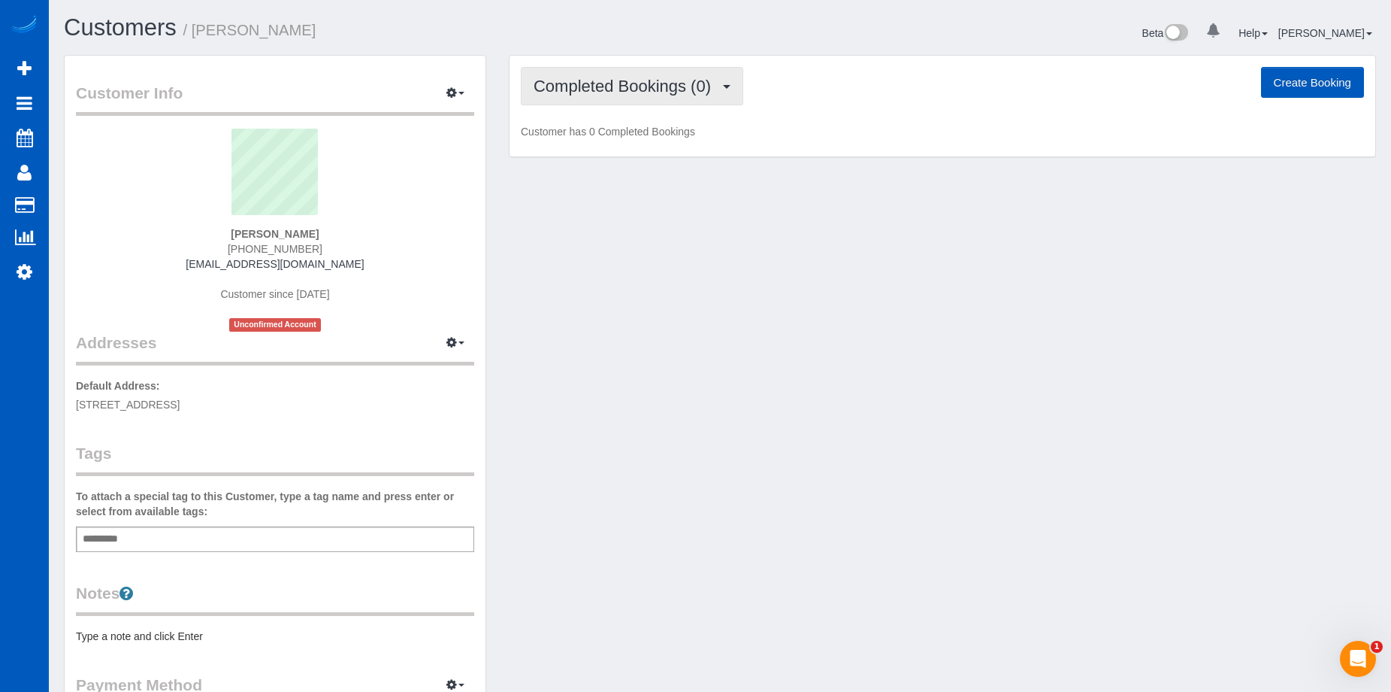
click at [701, 86] on span "Completed Bookings (0)" at bounding box center [626, 86] width 185 height 19
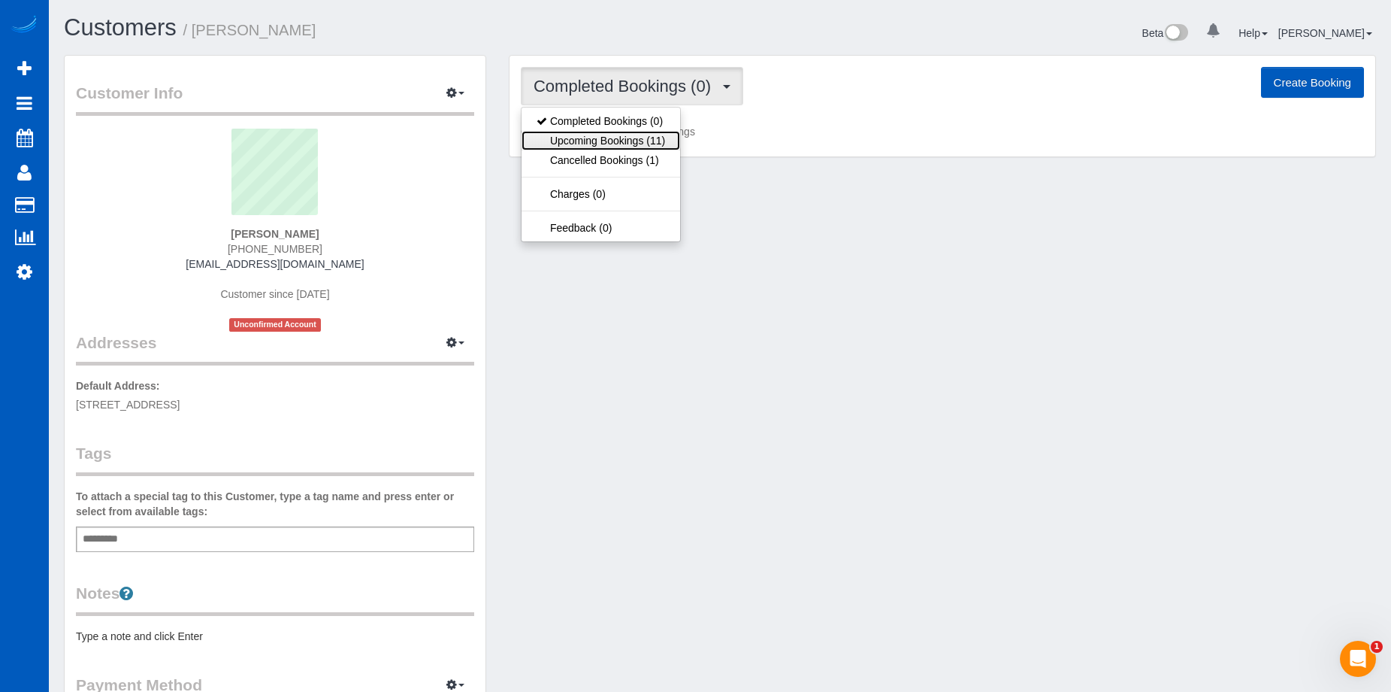
click at [660, 135] on link "Upcoming Bookings (11)" at bounding box center [601, 141] width 159 height 20
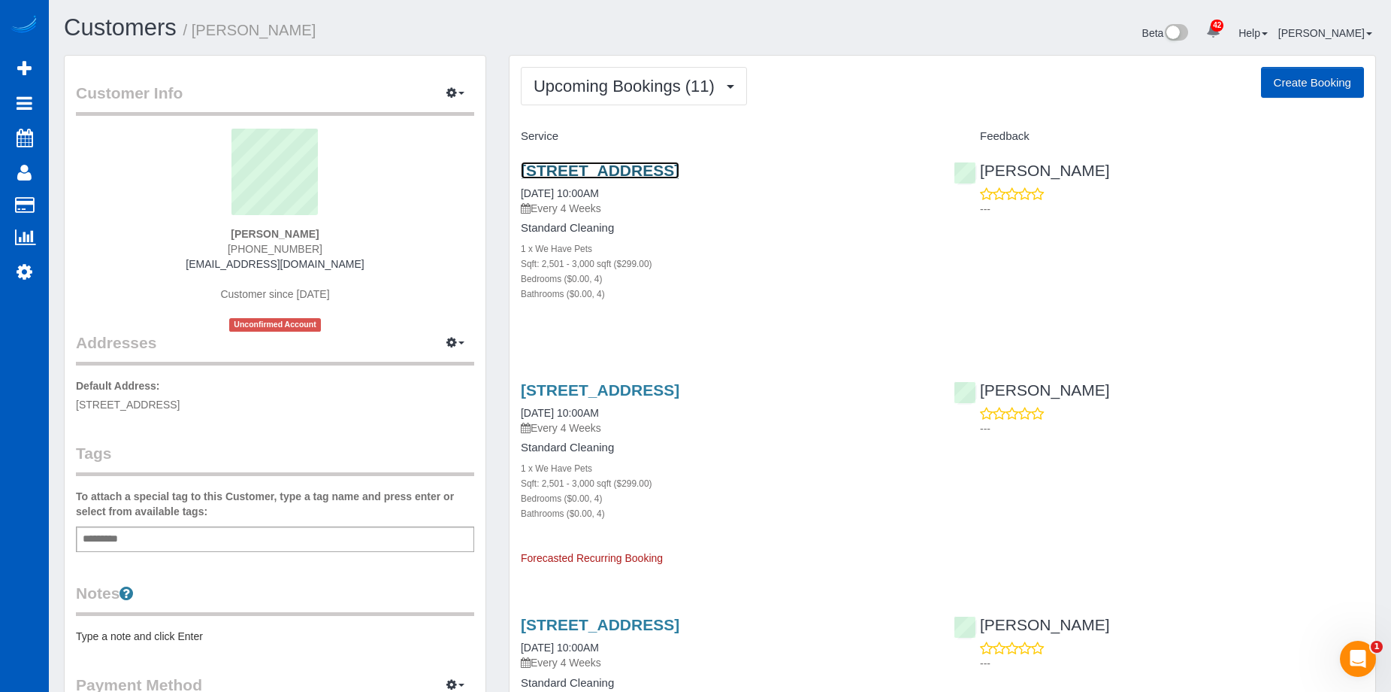
click at [656, 172] on link "[STREET_ADDRESS]" at bounding box center [600, 170] width 159 height 17
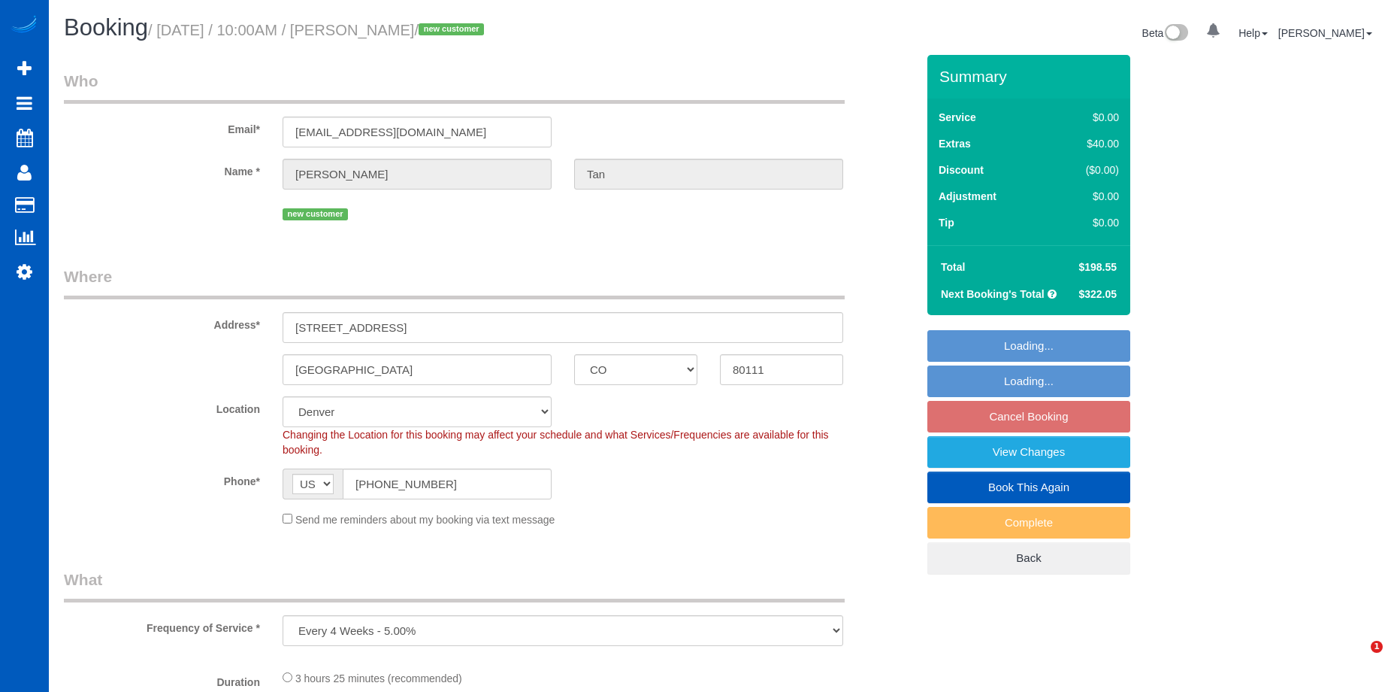
select select "CO"
select select "199"
select select "2501"
select select "4"
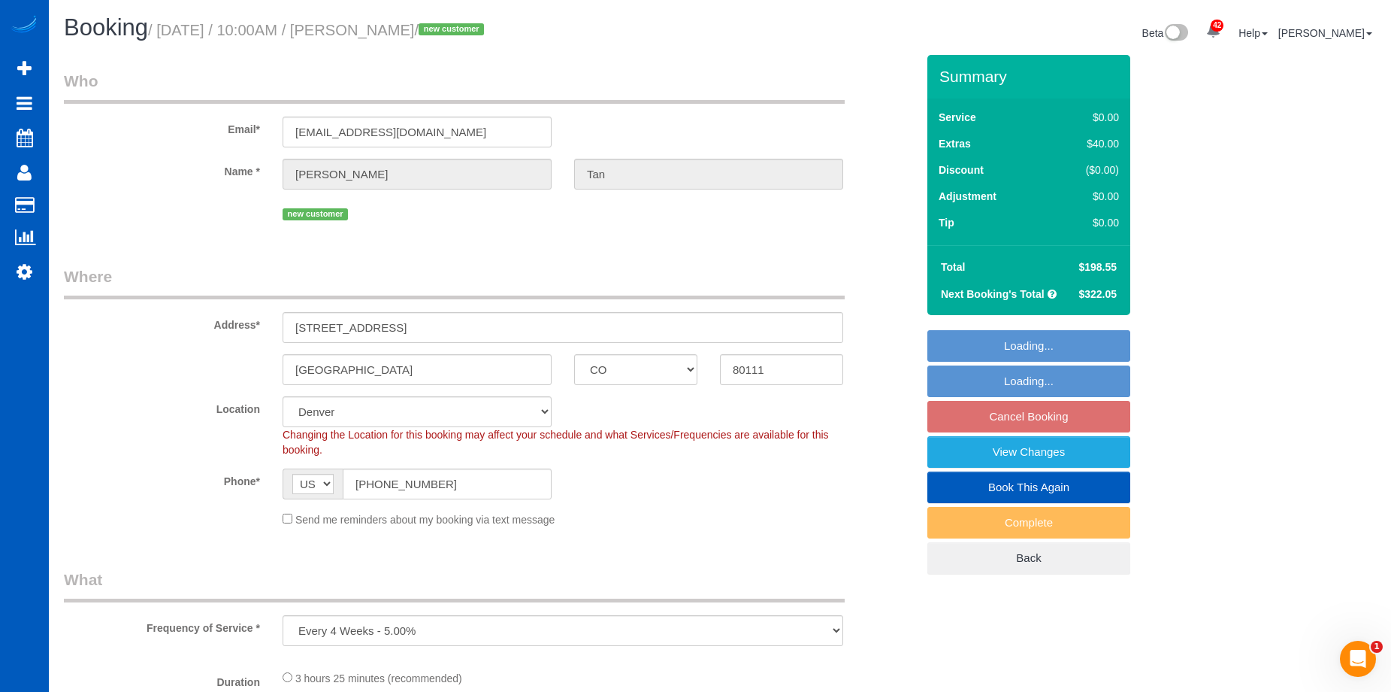
select select "spot1"
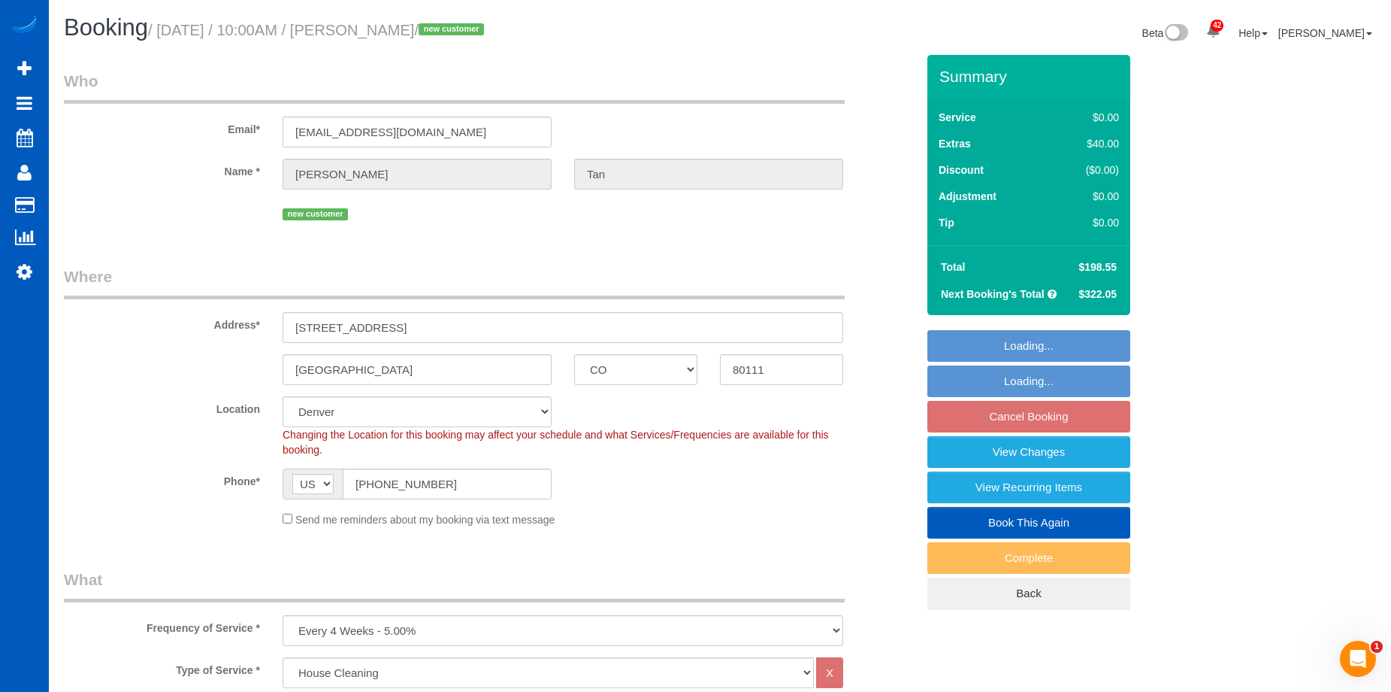
select select "object:1098"
select select "2501"
select select "4"
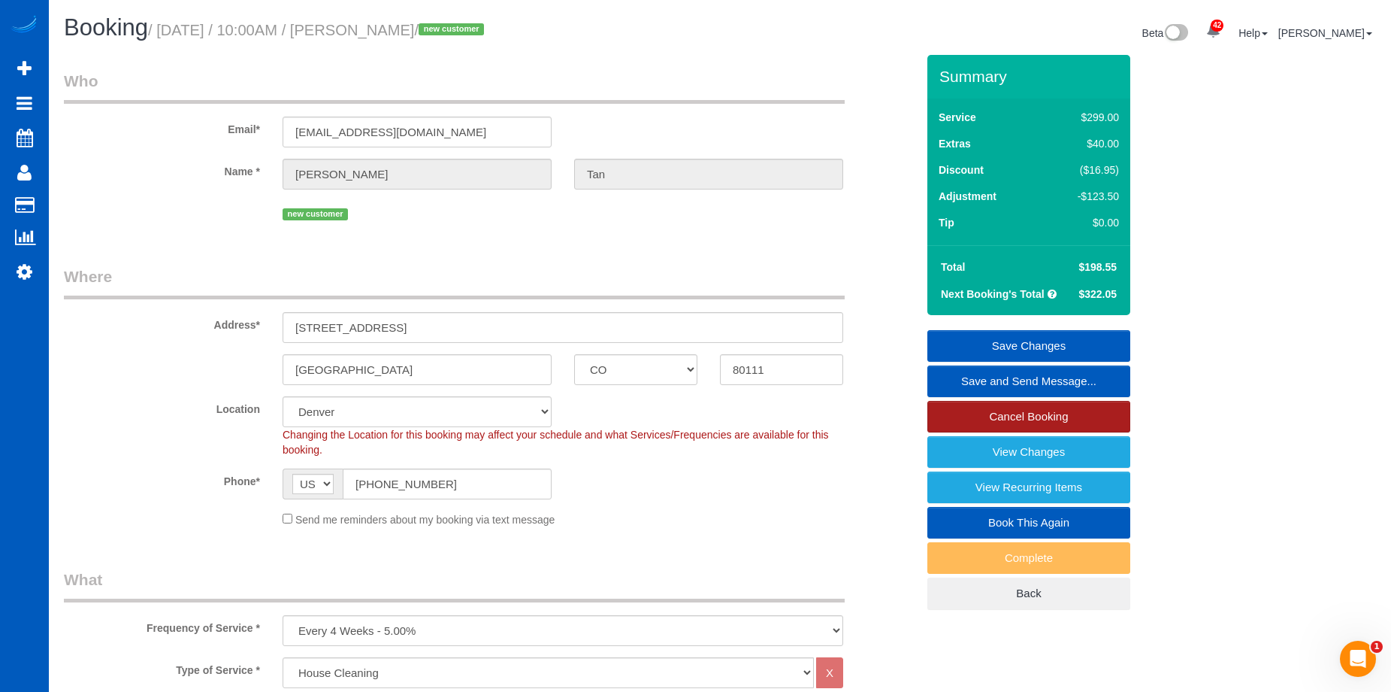
click at [987, 419] on link "Cancel Booking" at bounding box center [1029, 417] width 203 height 32
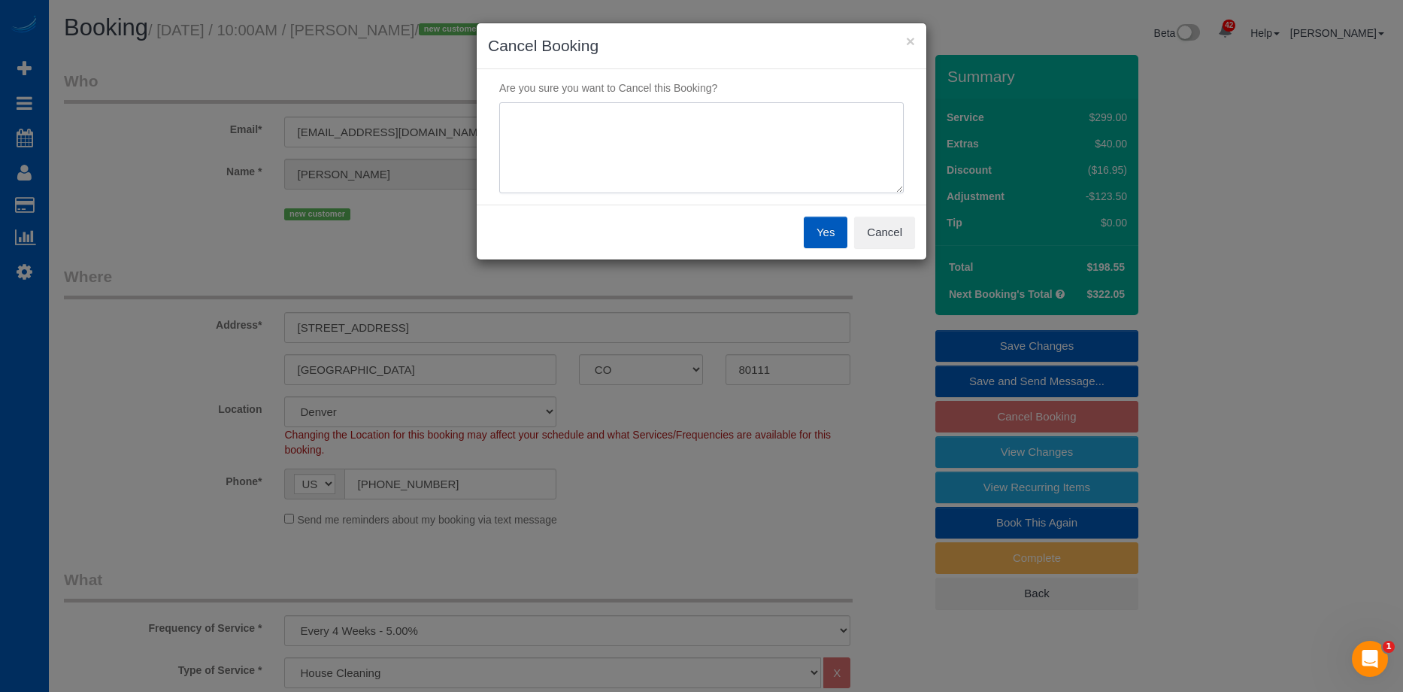
click at [695, 146] on textarea at bounding box center [701, 148] width 404 height 92
type textarea "Selling house"
click at [819, 229] on button "Yes" at bounding box center [826, 233] width 44 height 32
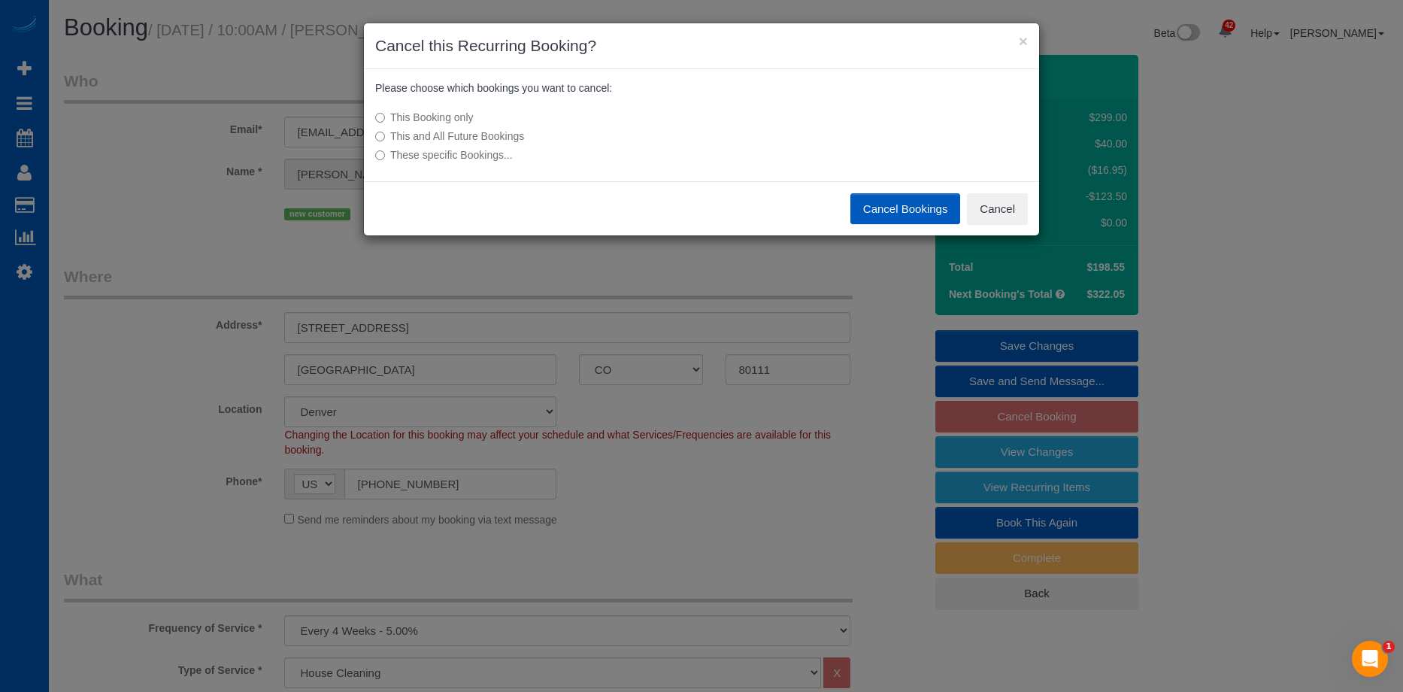
click at [456, 134] on label "This and All Future Bookings" at bounding box center [589, 136] width 428 height 15
click at [882, 207] on button "Cancel Bookings" at bounding box center [905, 209] width 111 height 32
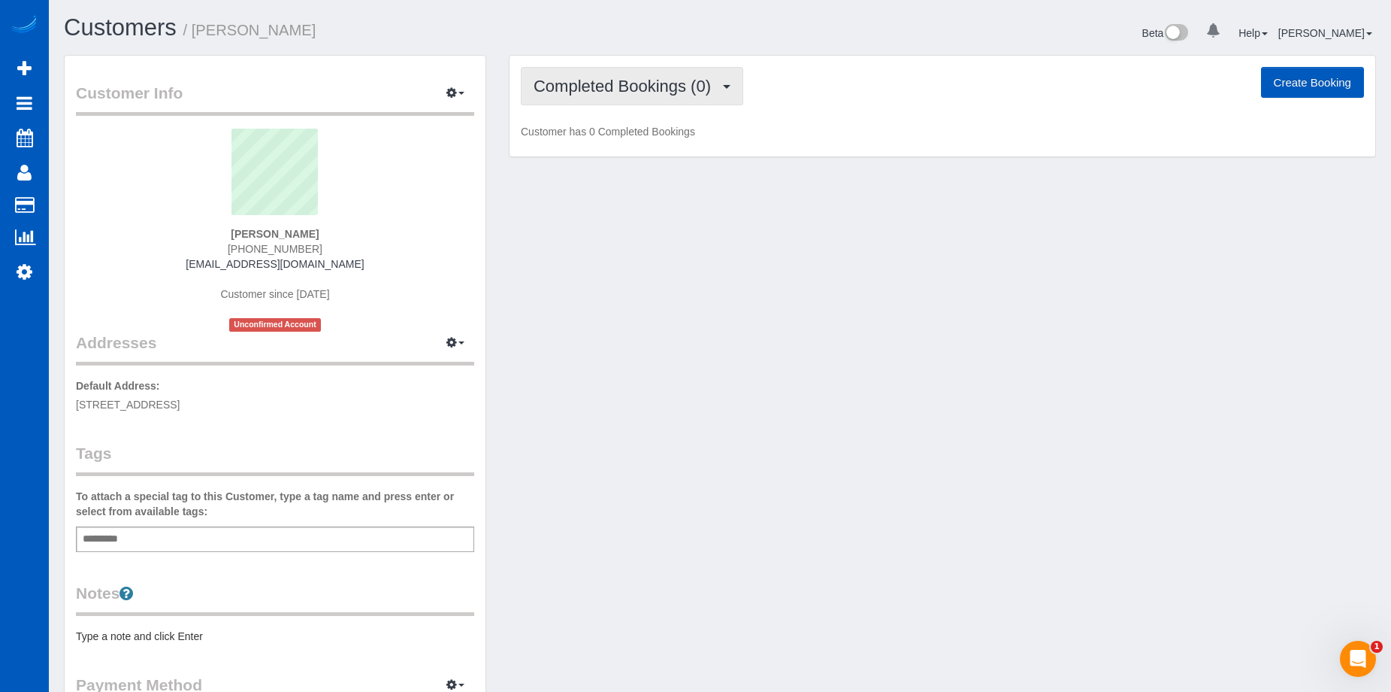
click at [675, 78] on span "Completed Bookings (0)" at bounding box center [626, 86] width 185 height 19
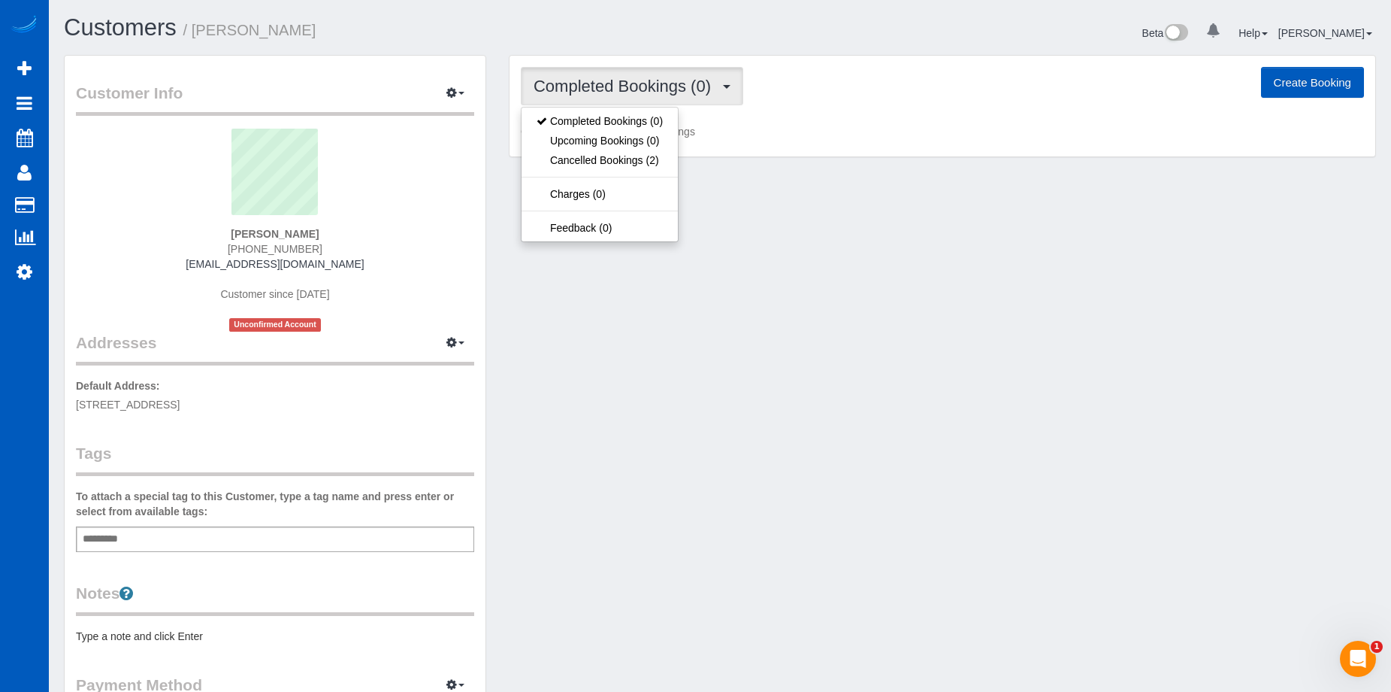
click at [667, 89] on span "Completed Bookings (0)" at bounding box center [626, 86] width 185 height 19
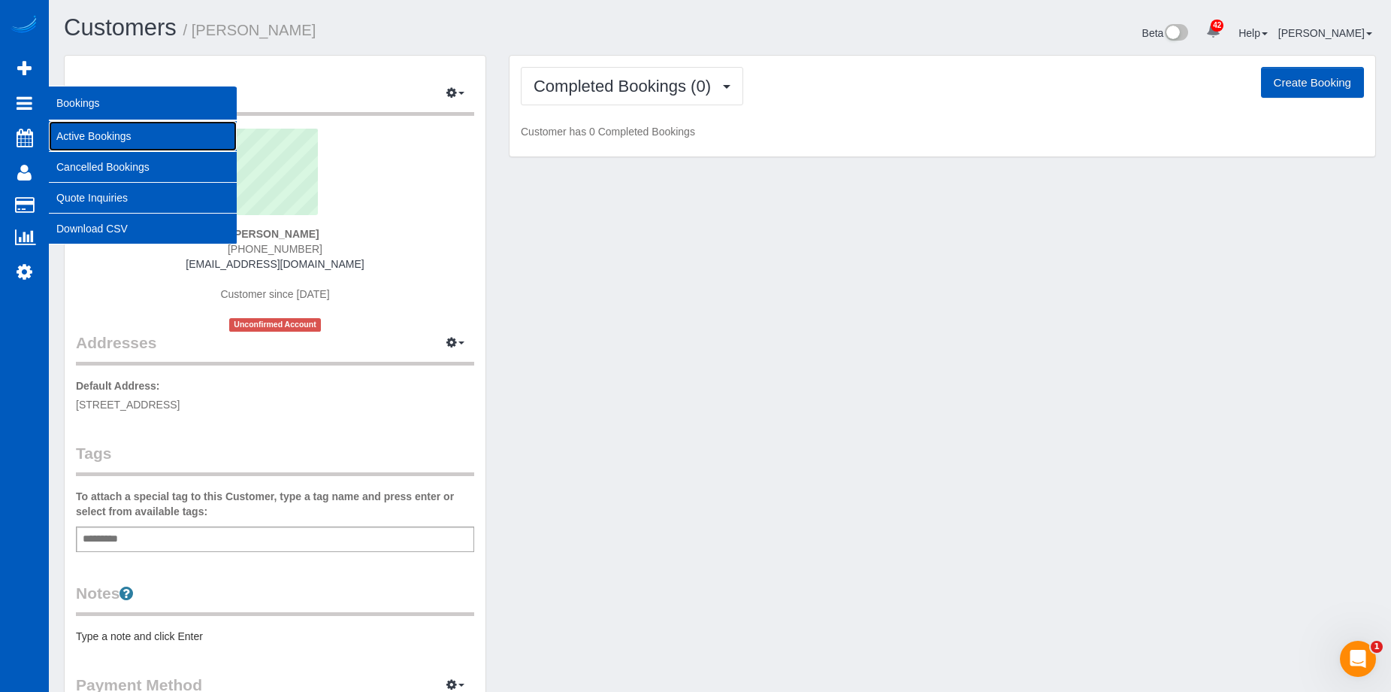
click at [67, 133] on link "Active Bookings" at bounding box center [143, 136] width 188 height 30
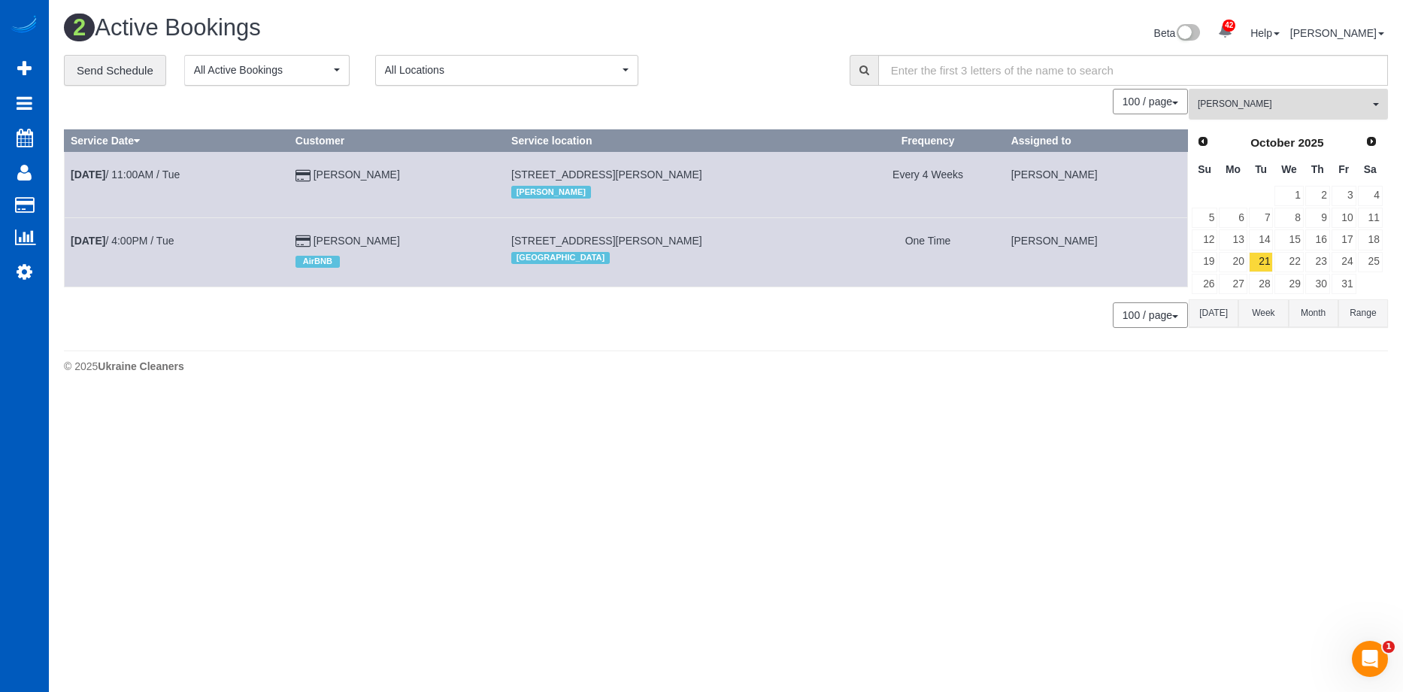
click at [1242, 111] on button "Alona Tarasiuk All Teams" at bounding box center [1288, 104] width 199 height 31
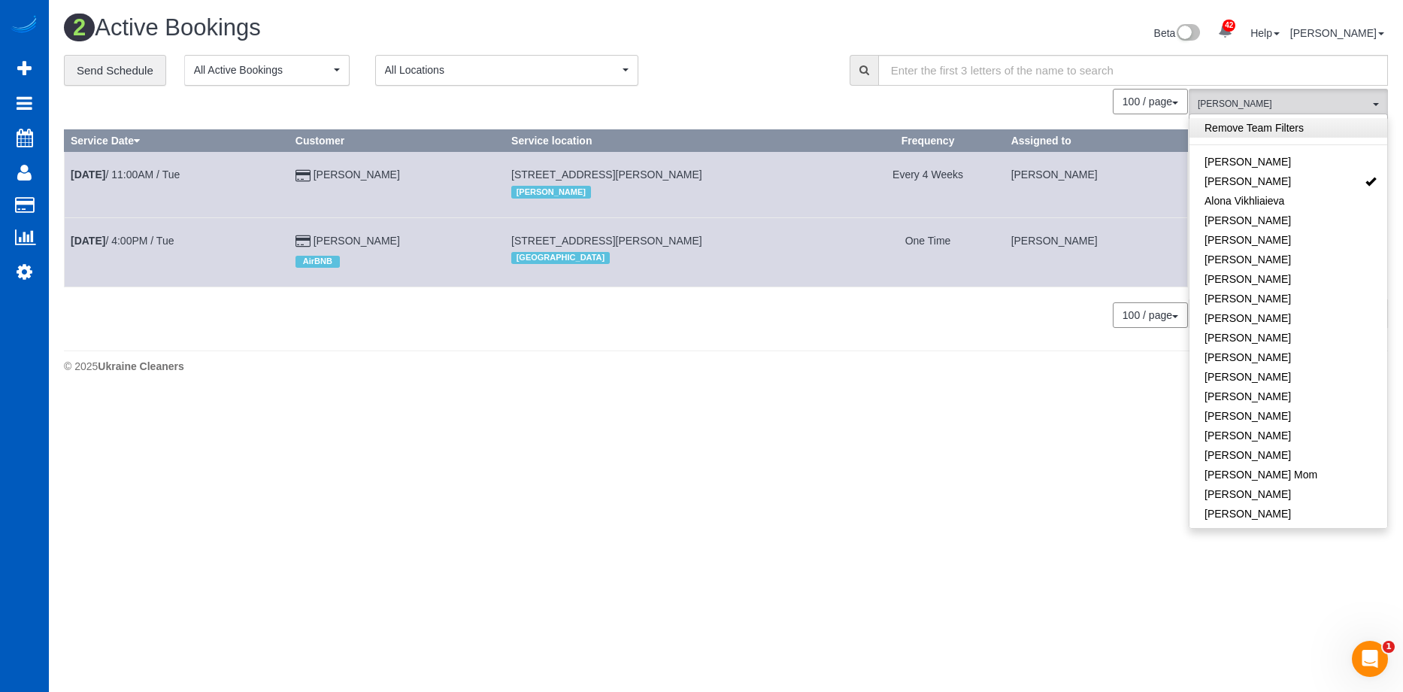
click at [1270, 124] on link "Remove Team Filters" at bounding box center [1288, 128] width 198 height 20
click at [808, 71] on div "**********" at bounding box center [445, 71] width 763 height 32
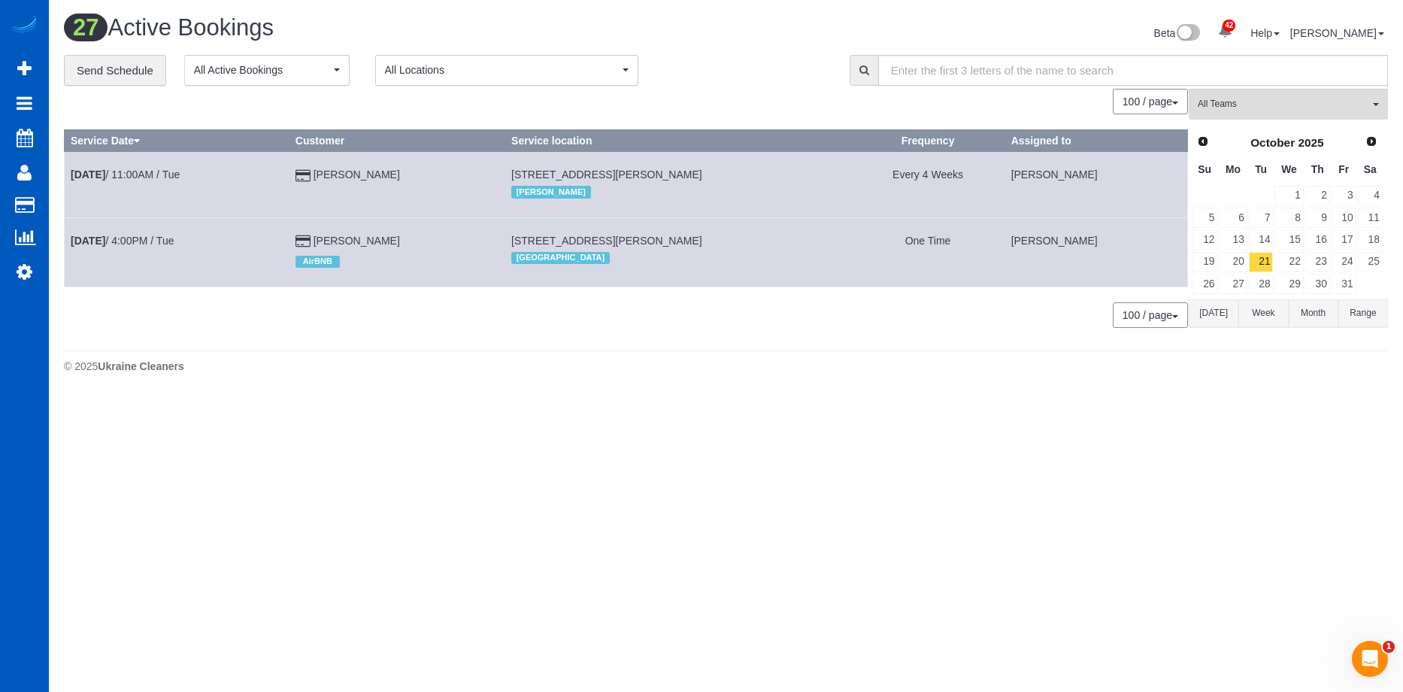
click at [1211, 309] on button "Today" at bounding box center [1214, 313] width 50 height 28
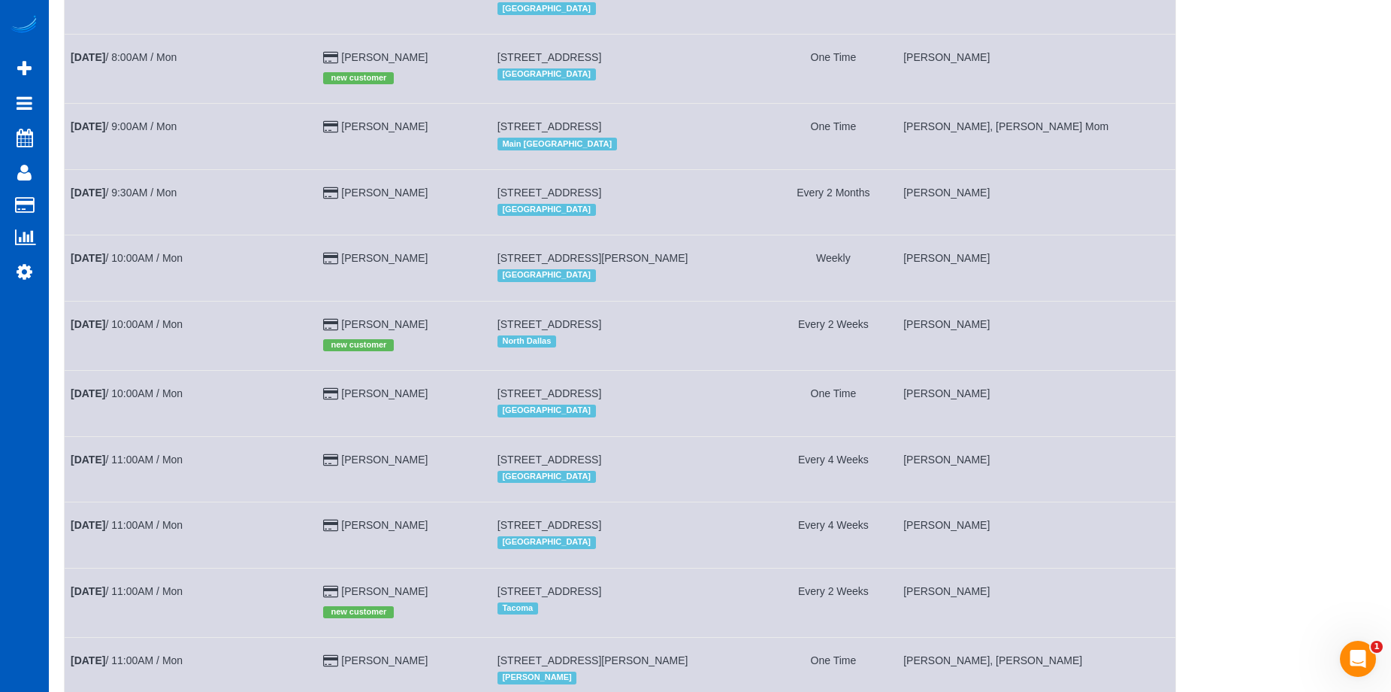
scroll to position [536, 0]
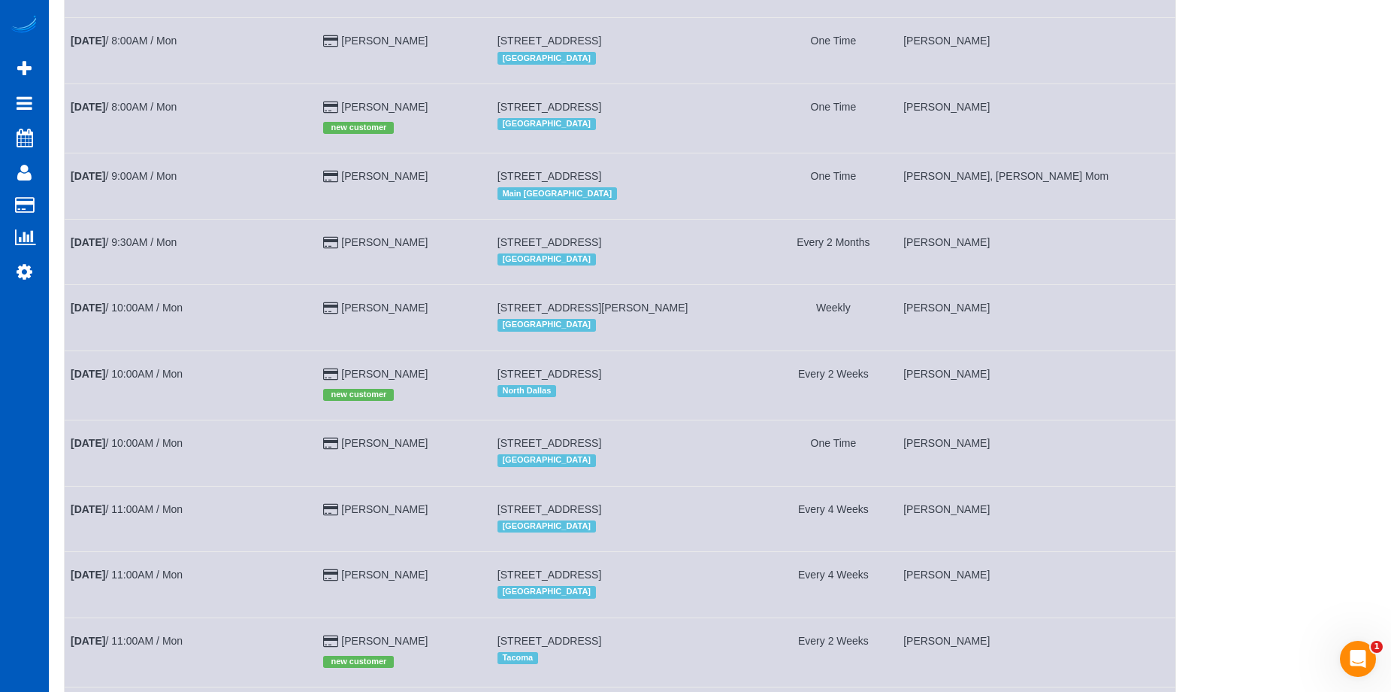
click at [232, 137] on td "Sep 29th / 8:00AM / Mon" at bounding box center [191, 117] width 253 height 69
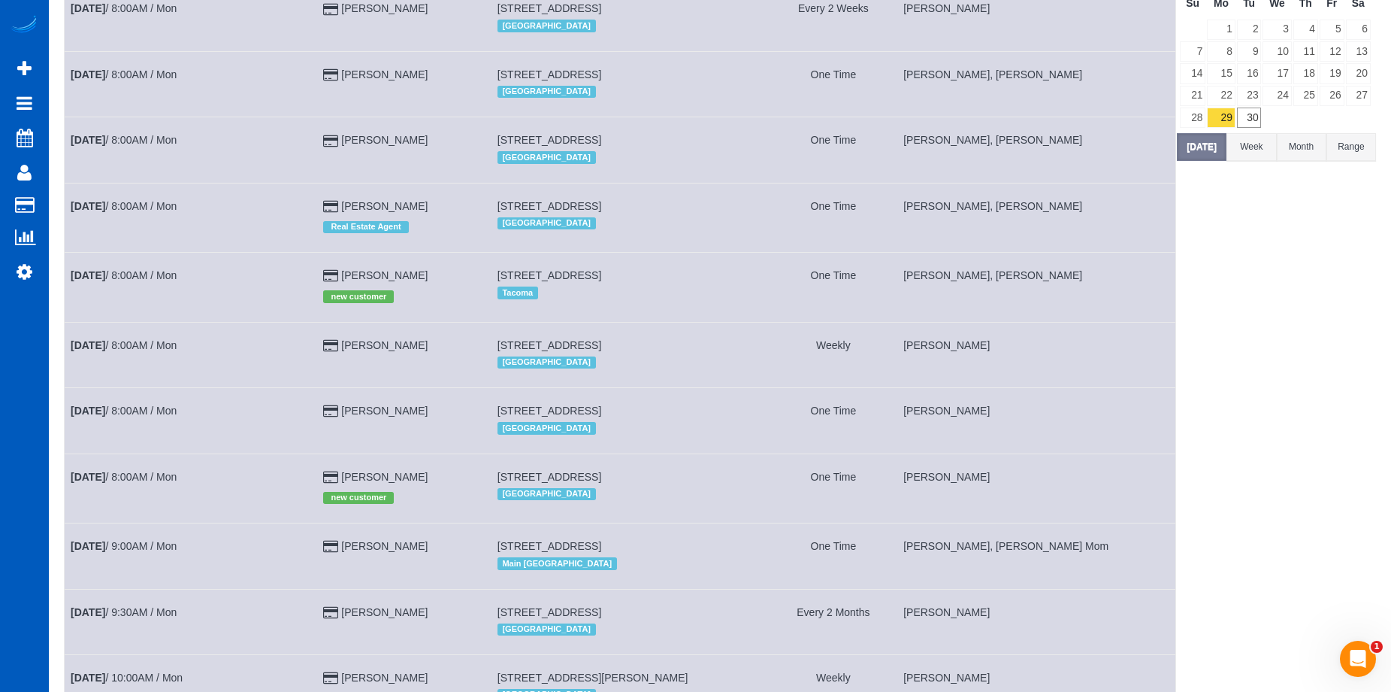
scroll to position [0, 0]
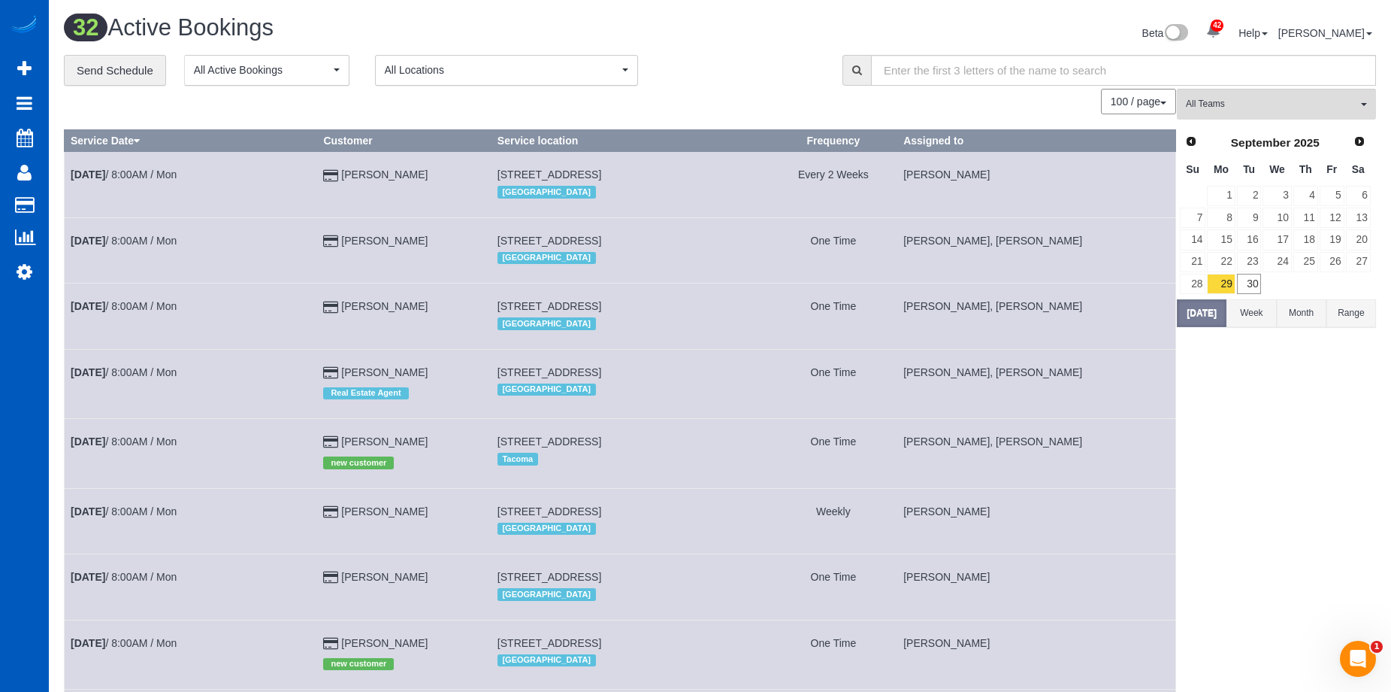
click at [438, 182] on td "Nathan Allen" at bounding box center [404, 184] width 174 height 65
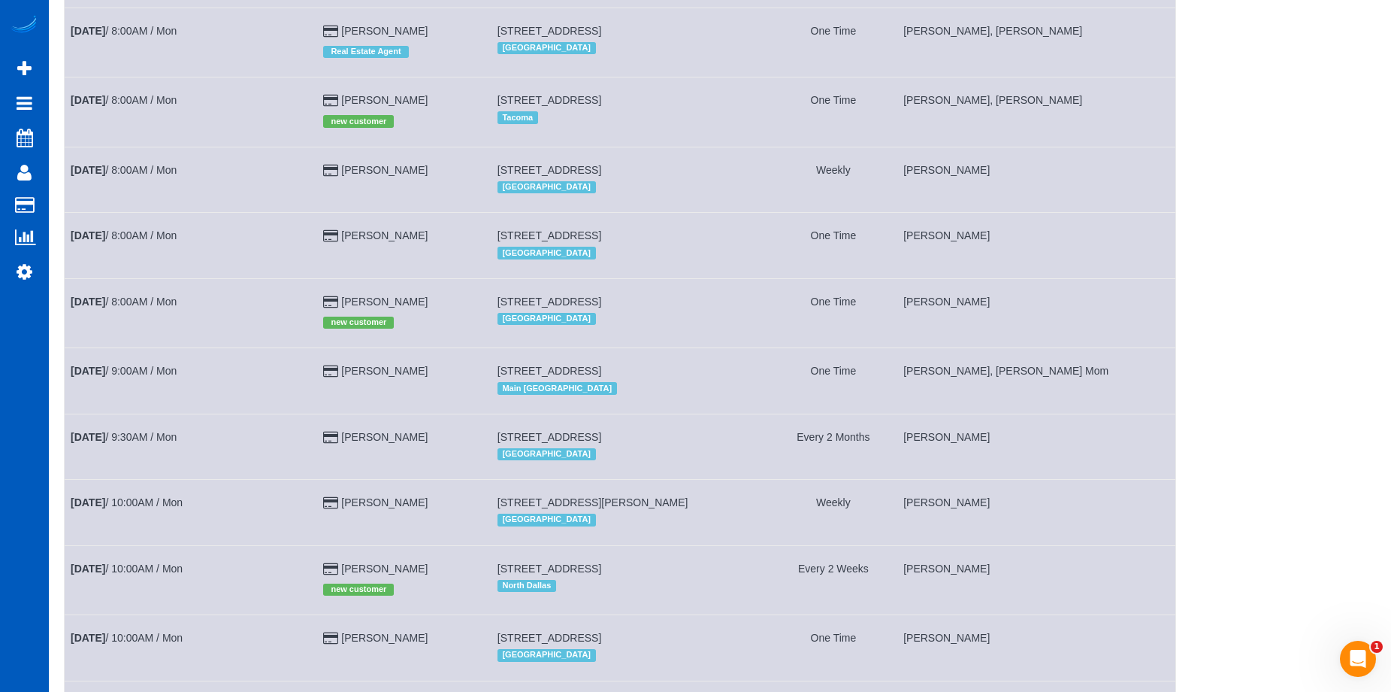
scroll to position [407, 0]
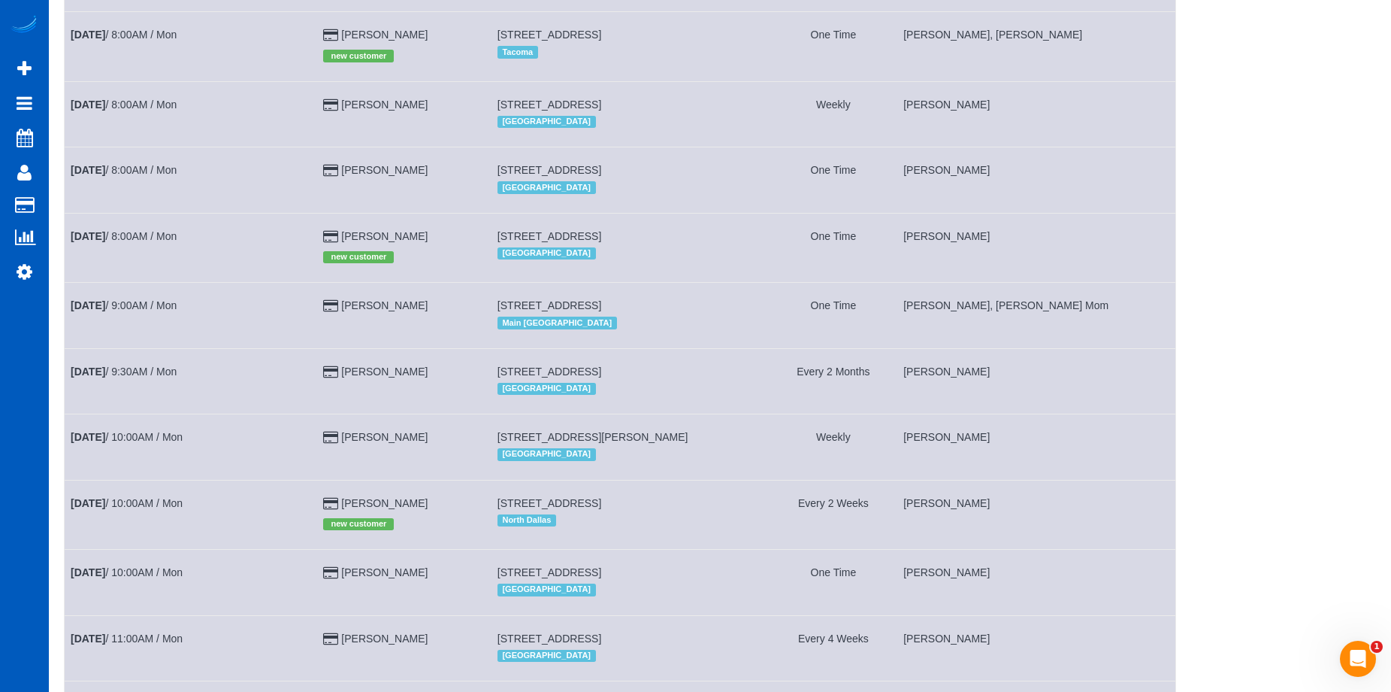
click at [469, 187] on td "Boone Oneil" at bounding box center [404, 179] width 174 height 65
click at [439, 118] on td "[PERSON_NAME]" at bounding box center [404, 113] width 174 height 65
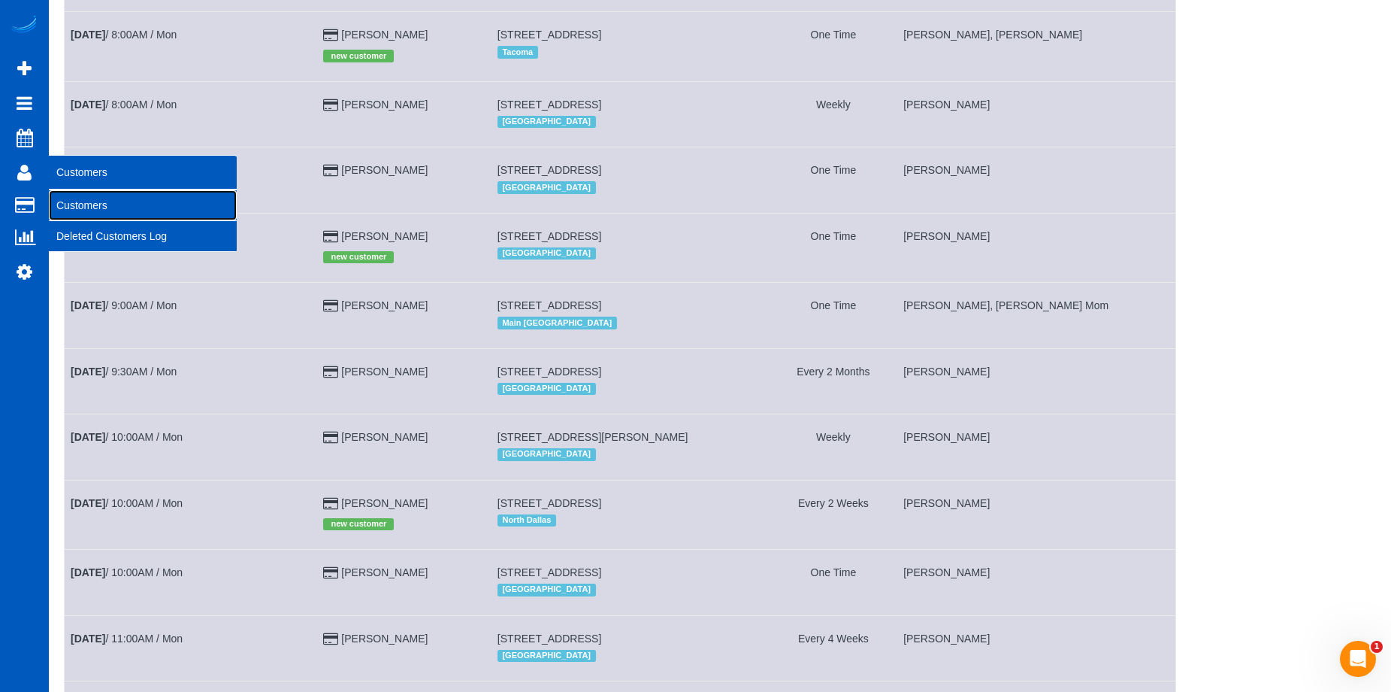
click at [62, 202] on link "Customers" at bounding box center [143, 205] width 188 height 30
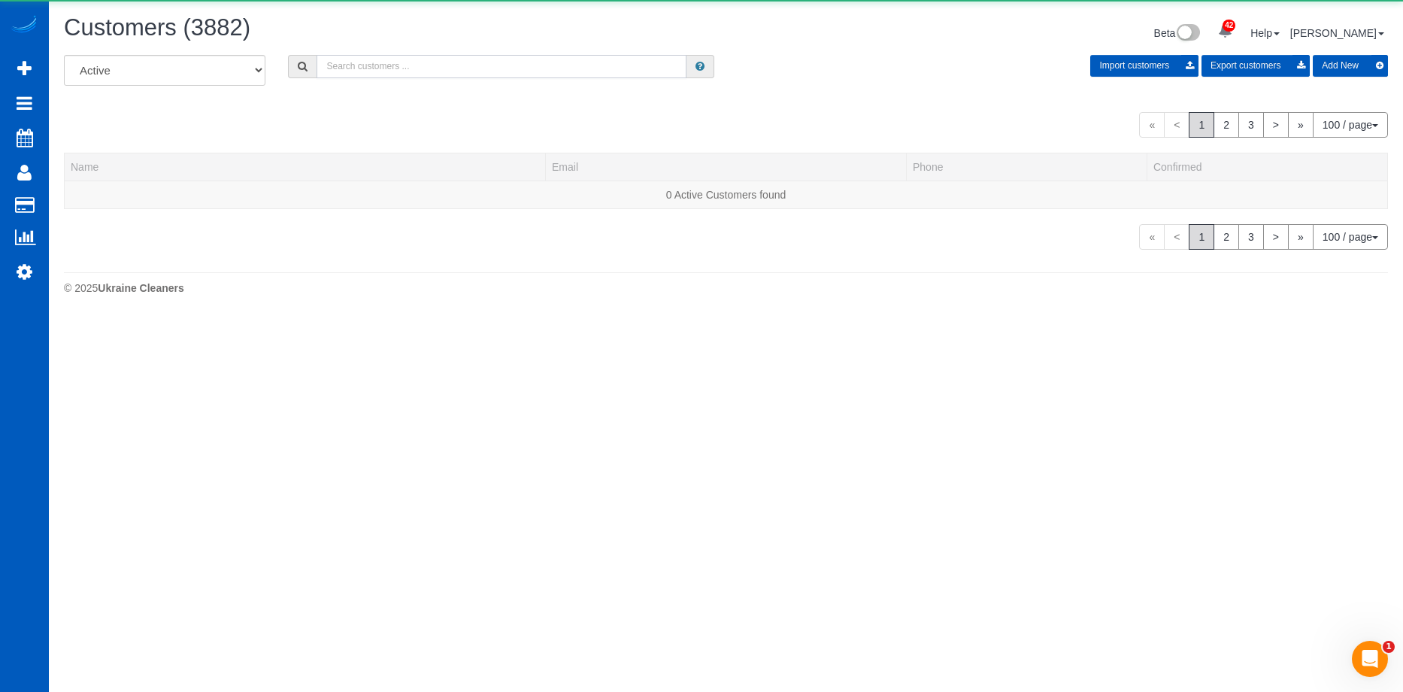
click at [415, 65] on input "text" at bounding box center [501, 66] width 370 height 23
paste input "Brett.r.scott23@gmail.com"
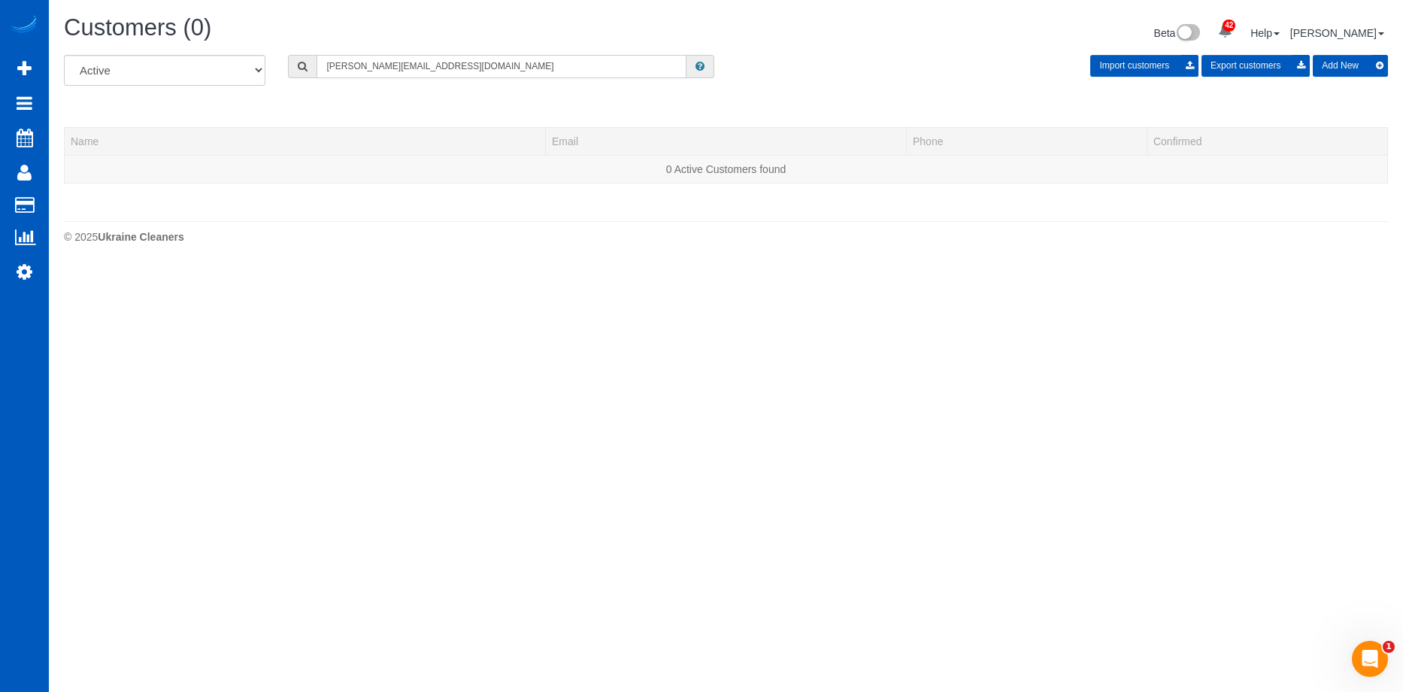
type input "Brett.r.scott23@gmail.com"
click at [1346, 59] on button "Add New" at bounding box center [1350, 66] width 75 height 22
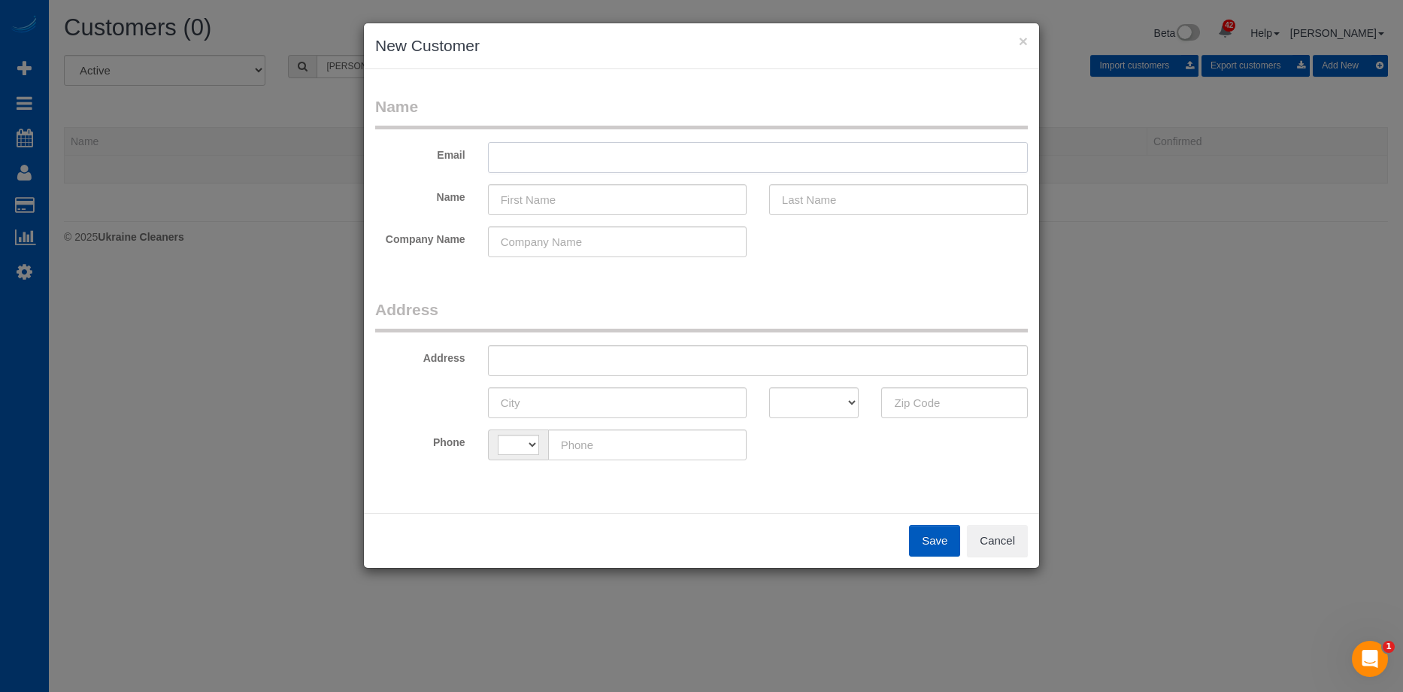
click at [571, 152] on input "text" at bounding box center [758, 157] width 540 height 31
select select "string:[GEOGRAPHIC_DATA]"
paste input "Brett.r.scott23@gmail.com"
type input "Brett.r.scott23@gmail.com"
click at [668, 198] on input "text" at bounding box center [617, 199] width 259 height 31
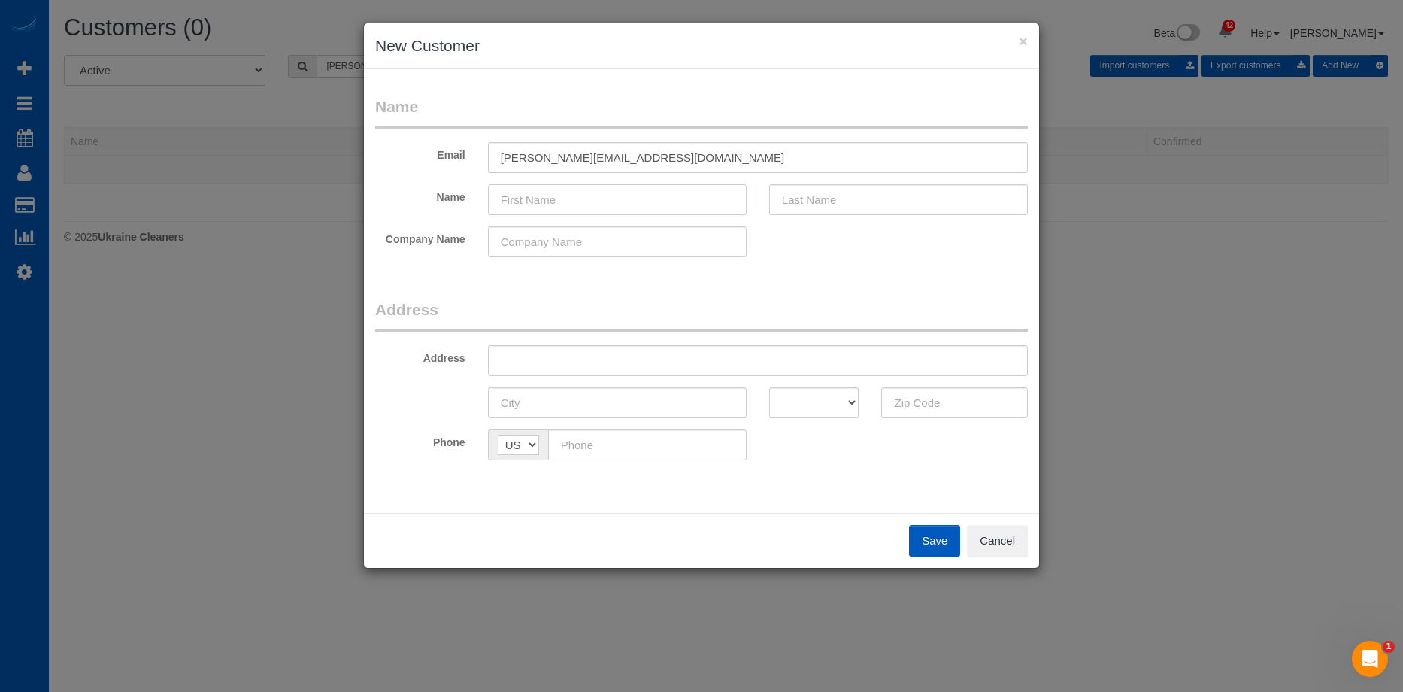
paste input "Brett Scott"
drag, startPoint x: 529, startPoint y: 198, endPoint x: 834, endPoint y: 201, distance: 305.2
click at [663, 207] on input "Brett Scott" at bounding box center [617, 199] width 259 height 31
type input "Brett"
click at [839, 201] on input "text" at bounding box center [898, 199] width 259 height 31
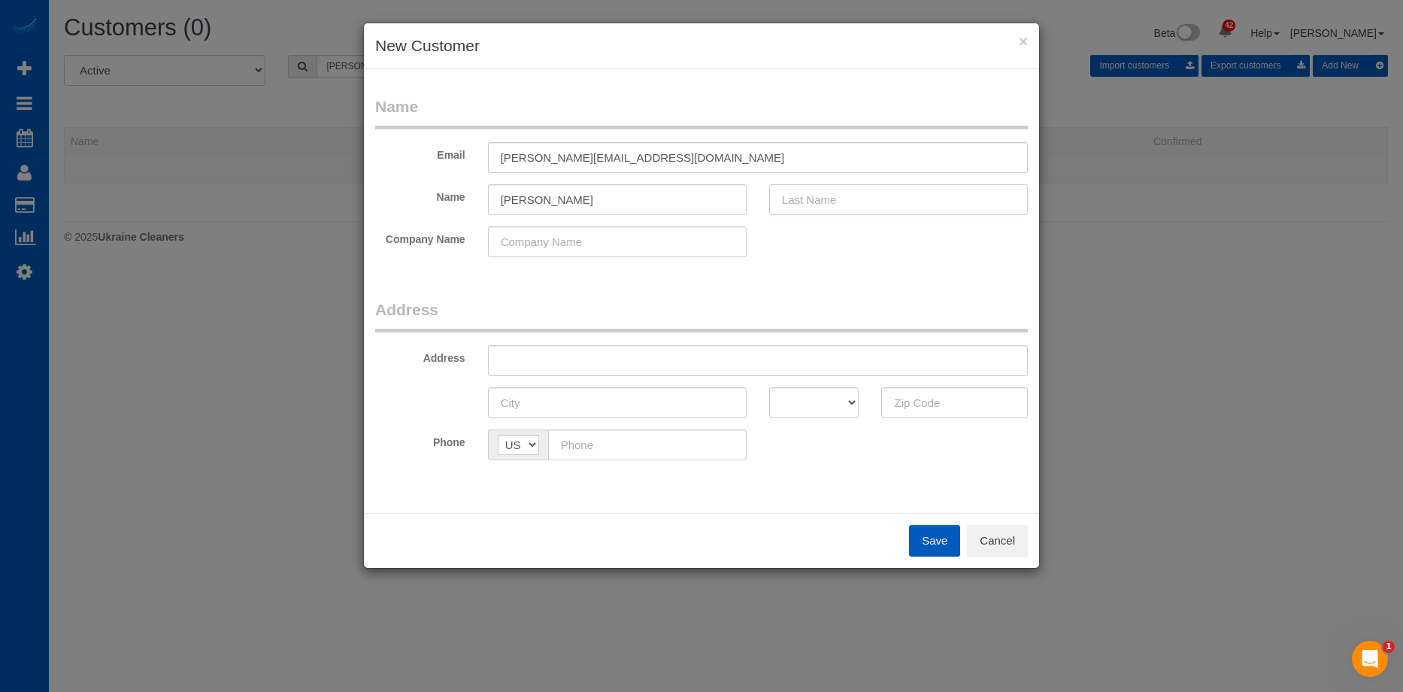
paste input "Scott"
type input "Scott"
click at [694, 198] on input "Brett" at bounding box center [617, 199] width 259 height 31
type input "Brett"
click at [590, 359] on input "text" at bounding box center [758, 360] width 540 height 31
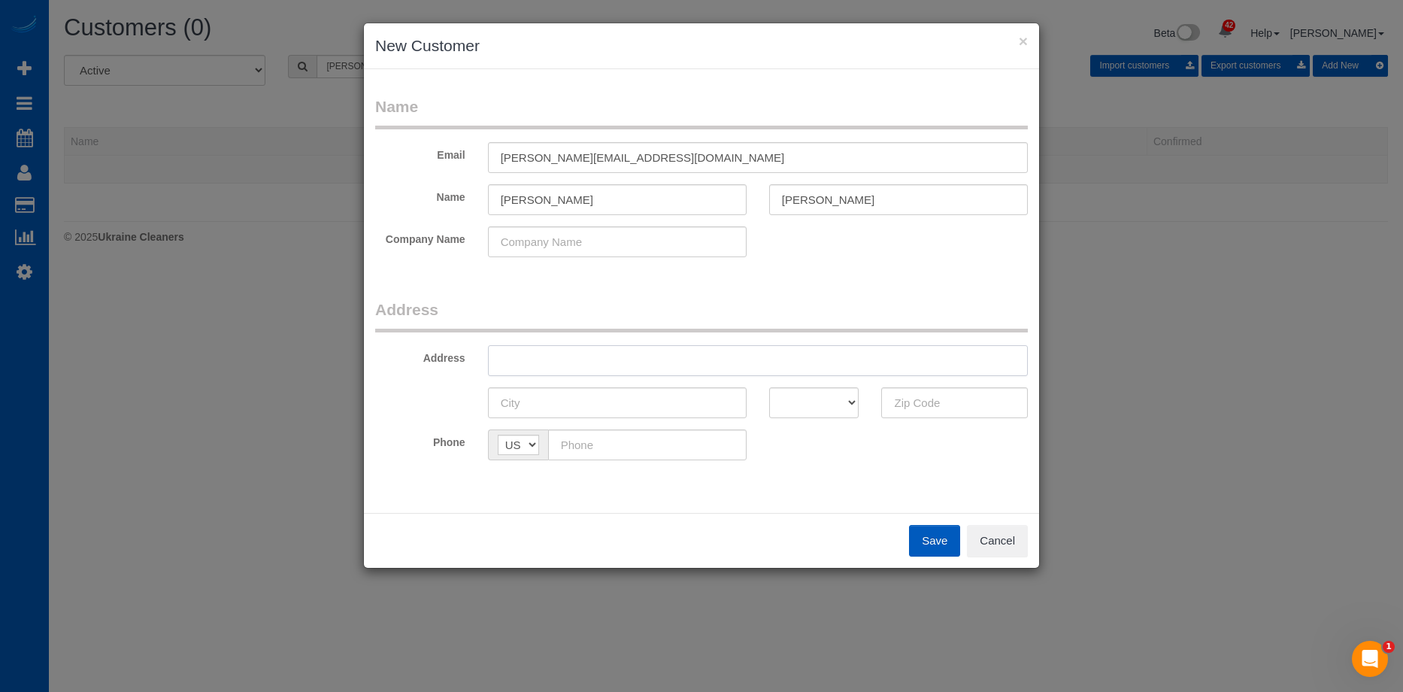
paste input "1701 E Hebron St Parkway Unit 10305 Carrolton TX 75010"
drag, startPoint x: 765, startPoint y: 359, endPoint x: 855, endPoint y: 359, distance: 89.5
click at [855, 359] on input "1701 E Hebron St Parkway Unit 10305 Carrolton TX 75010" at bounding box center [758, 360] width 540 height 31
type input "1701 E Hebron St Parkway Unit 10305 Carrolton TX"
click at [927, 409] on input "text" at bounding box center [954, 402] width 147 height 31
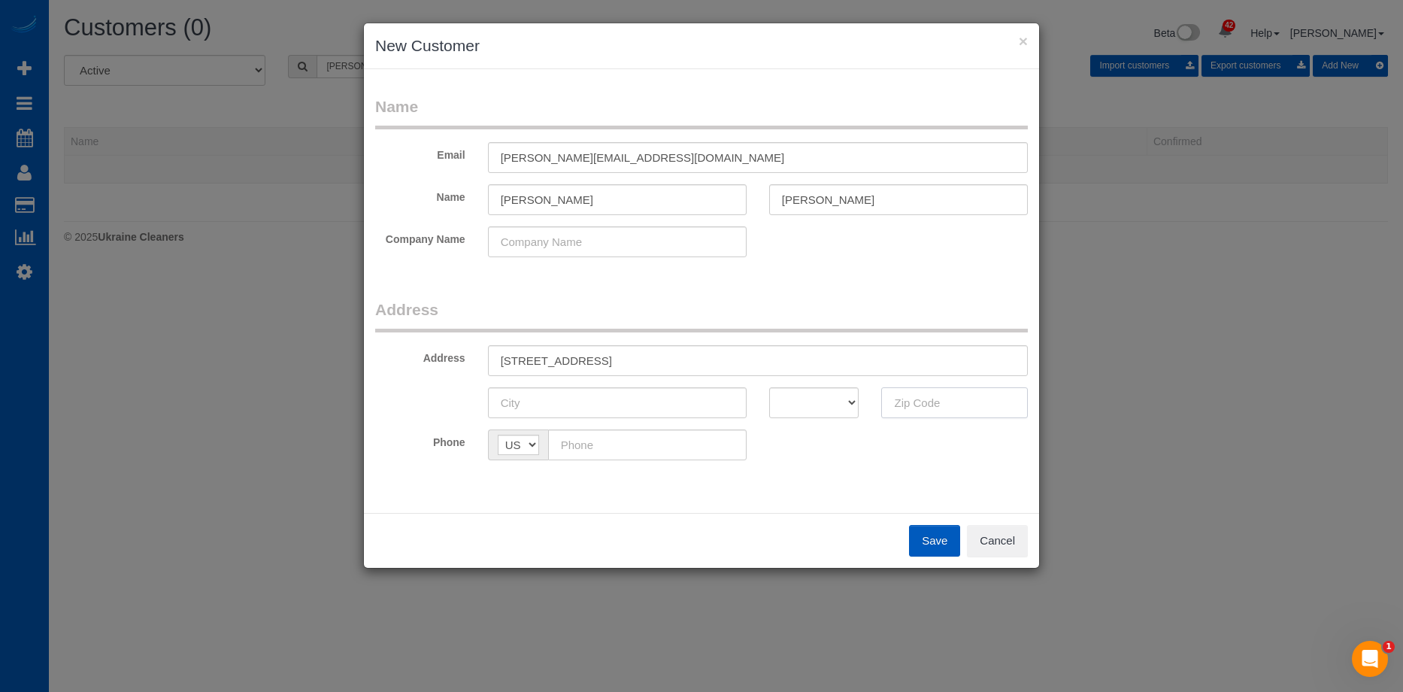
paste input "75010"
type input "75010"
click at [795, 393] on select "AK AL AR AZ CA CO CT DC DE FL GA HI IA ID IL IN KS KY LA MA MD ME MI MN MO MS M…" at bounding box center [814, 402] width 90 height 31
select select "[GEOGRAPHIC_DATA]"
click at [769, 387] on select "AK AL AR AZ CA CO CT DC DE FL GA HI IA ID IL IN KS KY LA MA MD ME MI MN MO MS M…" at bounding box center [814, 402] width 90 height 31
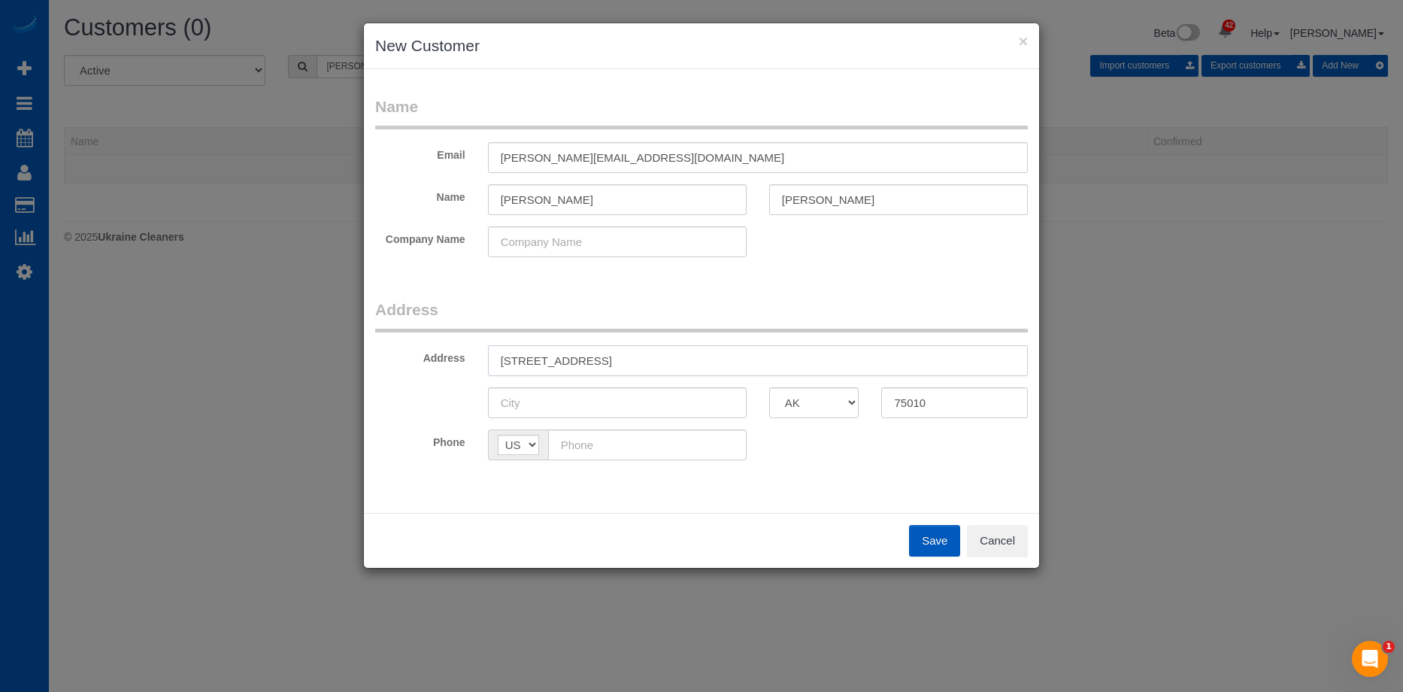
drag, startPoint x: 698, startPoint y: 359, endPoint x: 743, endPoint y: 360, distance: 45.1
click at [743, 360] on input "1701 E Hebron St Parkway Unit 10305 Carrolton TX" at bounding box center [758, 360] width 540 height 31
type input "1701 E Hebron St Parkway Unit 10305 TX"
click at [634, 404] on input "text" at bounding box center [617, 402] width 259 height 31
paste input "Carrolton"
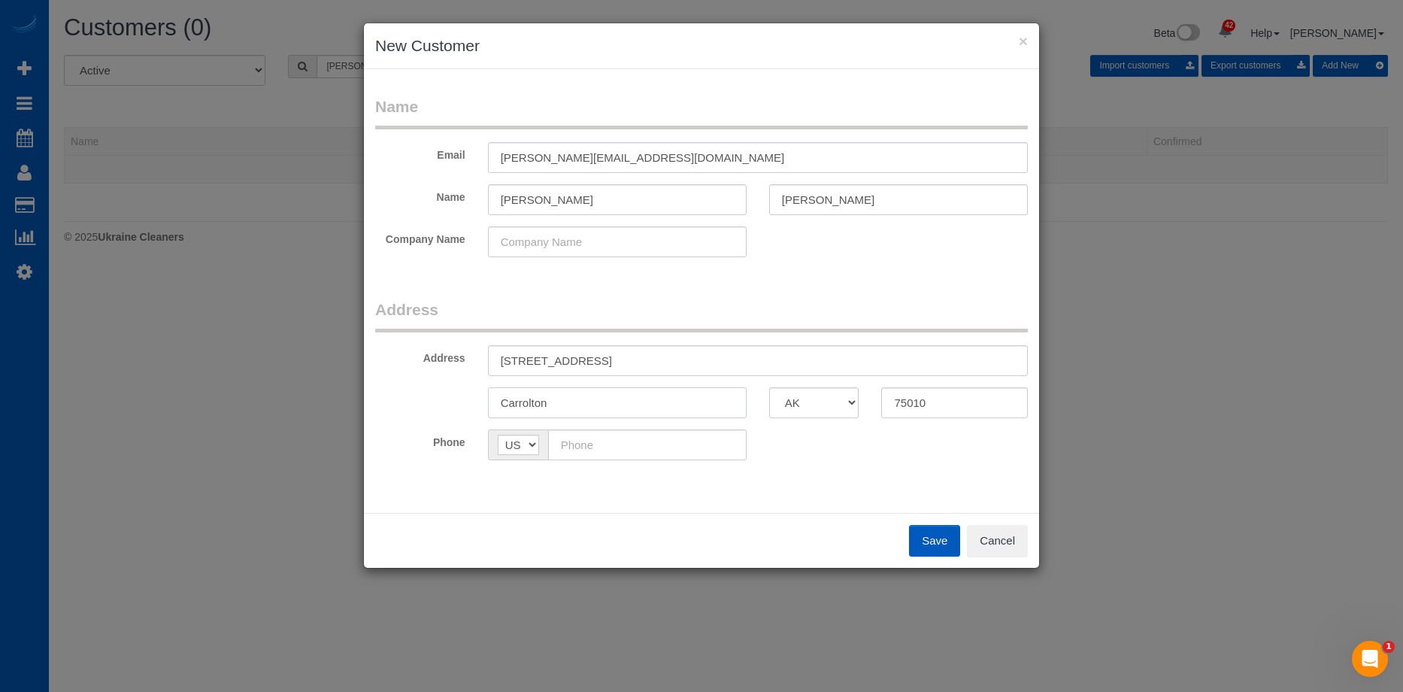
type input "Carrolton"
drag, startPoint x: 695, startPoint y: 362, endPoint x: 735, endPoint y: 355, distance: 41.2
click at [735, 355] on input "1701 E Hebron St Parkway Unit 10305 TX" at bounding box center [758, 360] width 540 height 31
type input "1701 E Hebron St Parkway Unit 10305"
click at [531, 407] on input "Carrolton" at bounding box center [617, 402] width 259 height 31
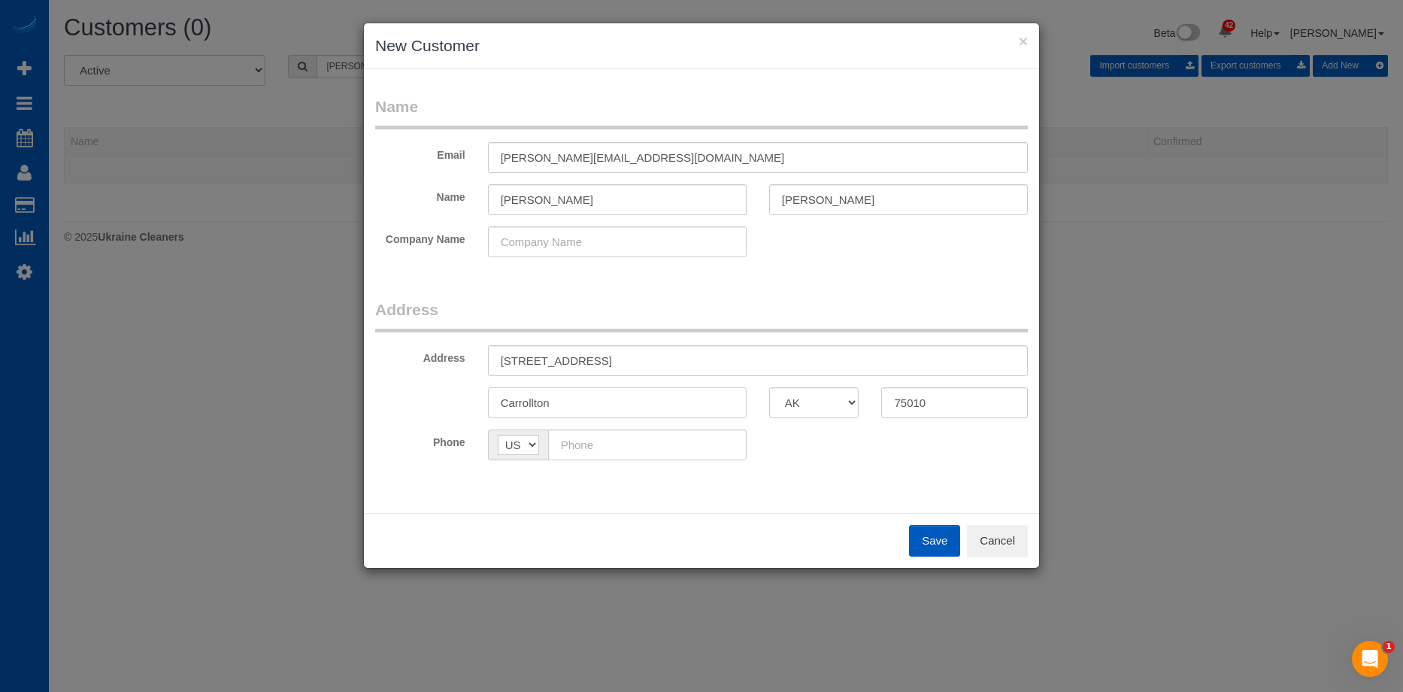
type input "Carrollton"
click at [645, 436] on input "text" at bounding box center [647, 444] width 198 height 31
paste input "(682) 715-7971"
type input "(682) 715-7971"
click at [819, 444] on div "Phone AF AL DZ AD AO AI AQ AG AR AM AW AU AT AZ BS BH BD BB BY BE BZ BJ BM BT B…" at bounding box center [701, 444] width 675 height 31
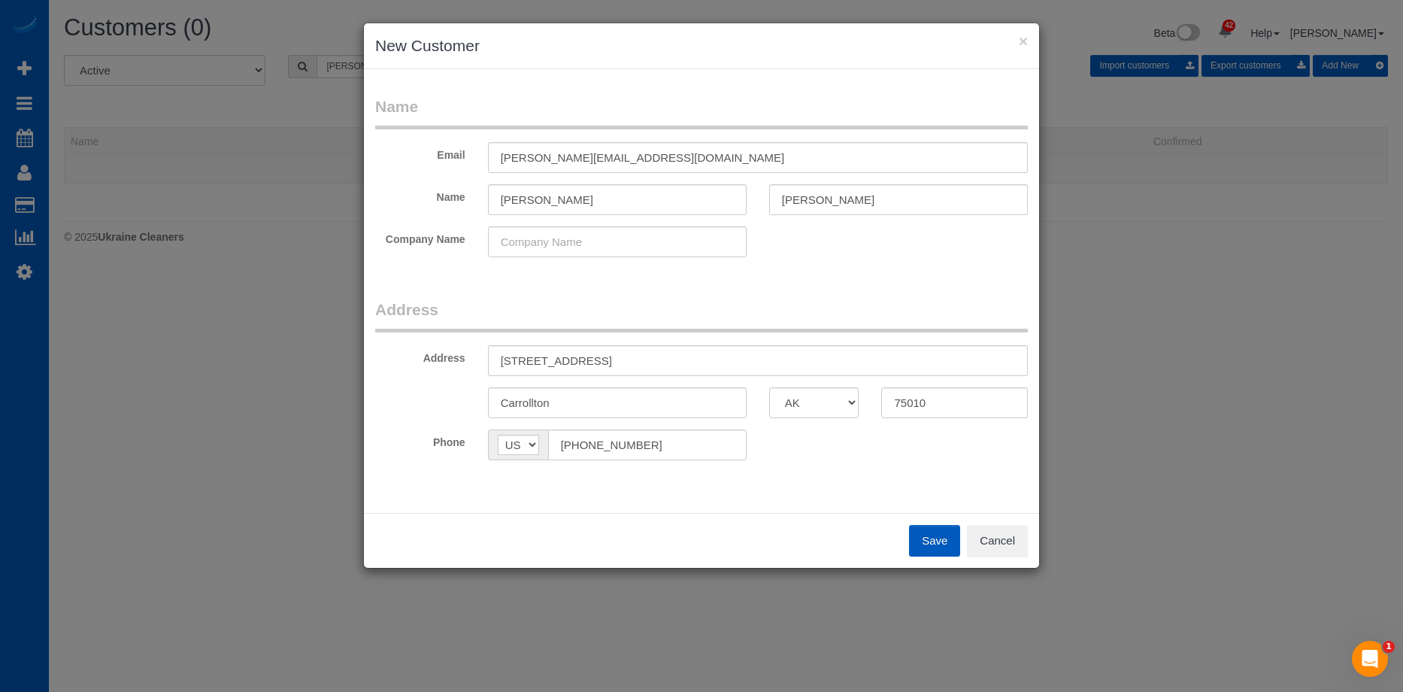
click at [922, 537] on button "Save" at bounding box center [934, 541] width 51 height 32
type input "brett.r.scott23@gmail.com"
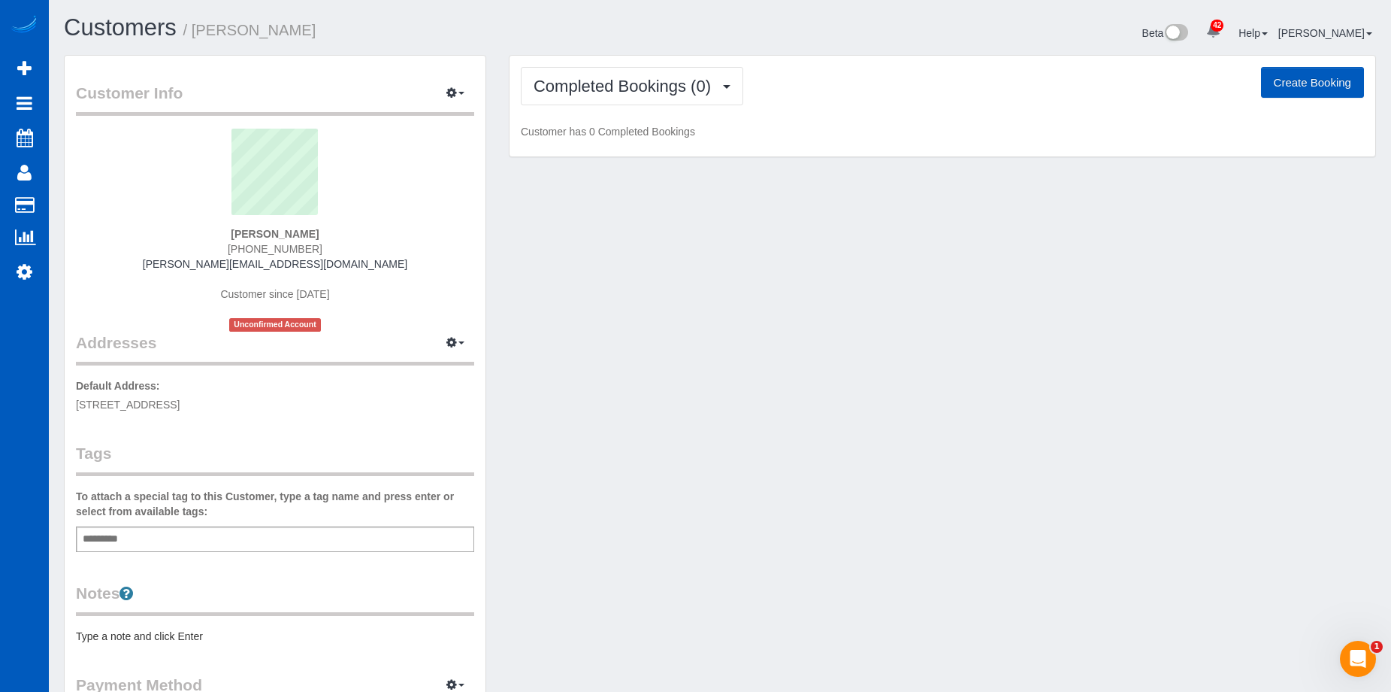
click at [1300, 79] on button "Create Booking" at bounding box center [1312, 83] width 103 height 32
select select "[GEOGRAPHIC_DATA]"
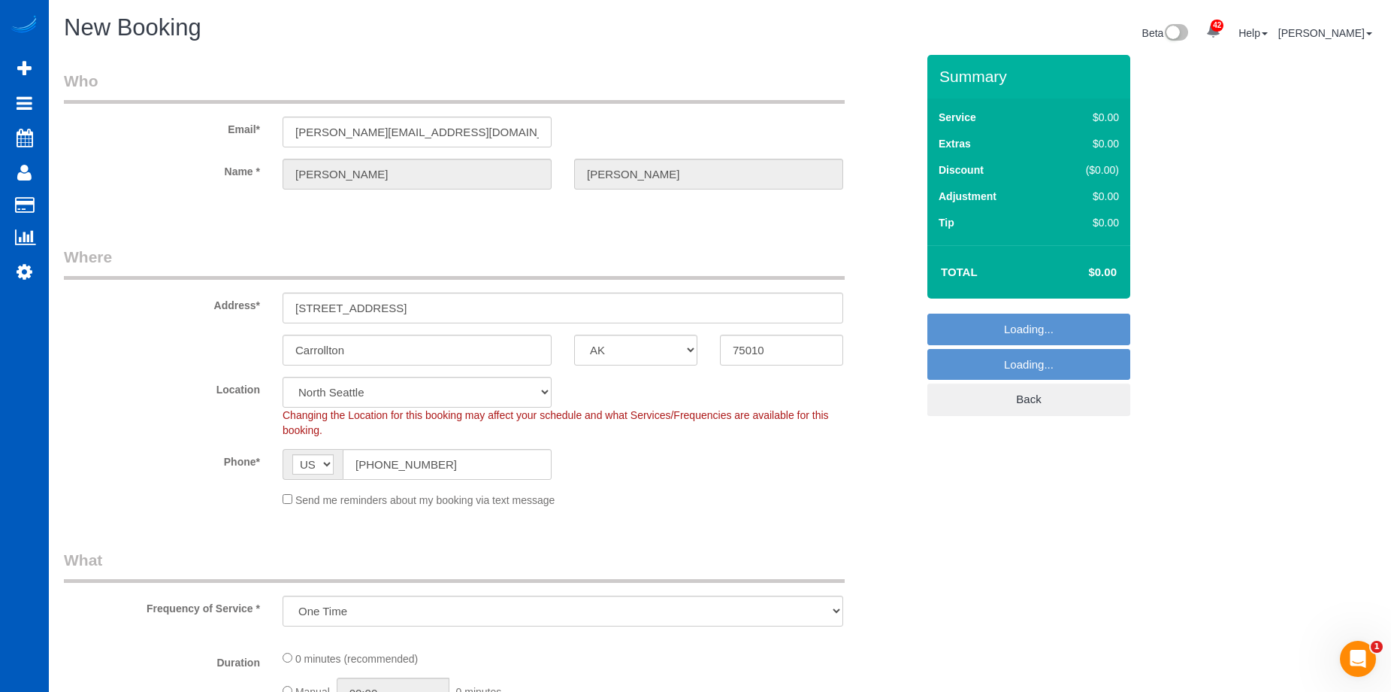
select select "object:3322"
select select "199"
select select "331"
select select "object:3412"
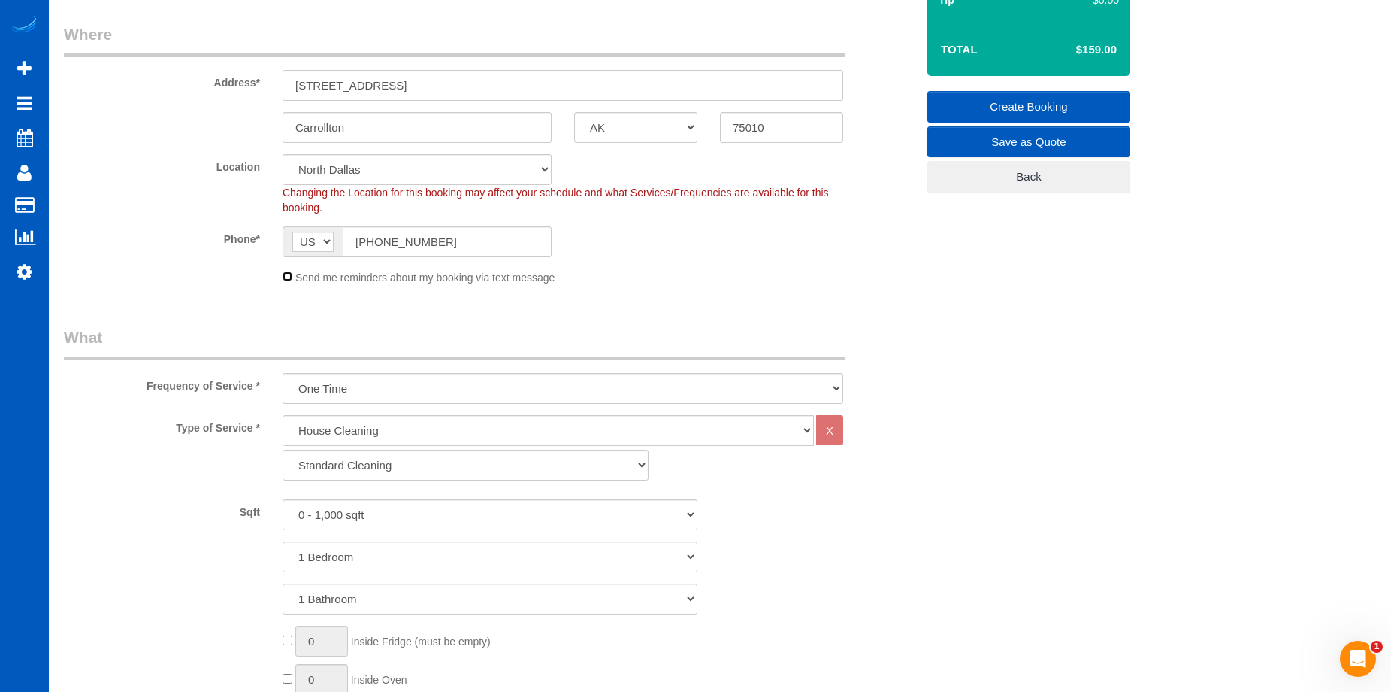
scroll to position [226, 0]
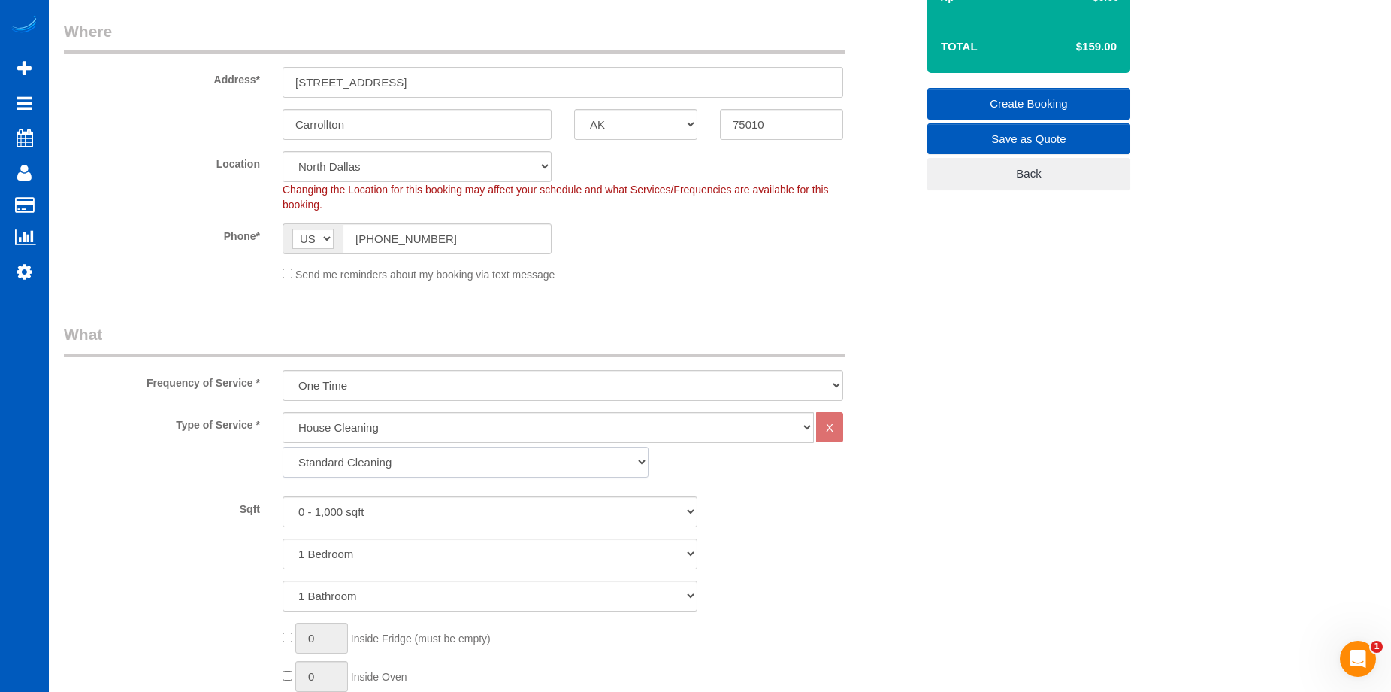
click at [515, 462] on select "Standard Cleaning Deep Cleaning Move In/ Out Cleaning" at bounding box center [466, 462] width 366 height 31
select select "368"
click at [283, 447] on select "Standard Cleaning Deep Cleaning Move In/ Out Cleaning" at bounding box center [466, 462] width 366 height 31
click at [452, 550] on select "1 Bedroom 2 Bedrooms 3 Bedrooms 4 Bedrooms 5 Bedrooms 6 Bedrooms 7 Bedrooms" at bounding box center [490, 553] width 415 height 31
select select "2"
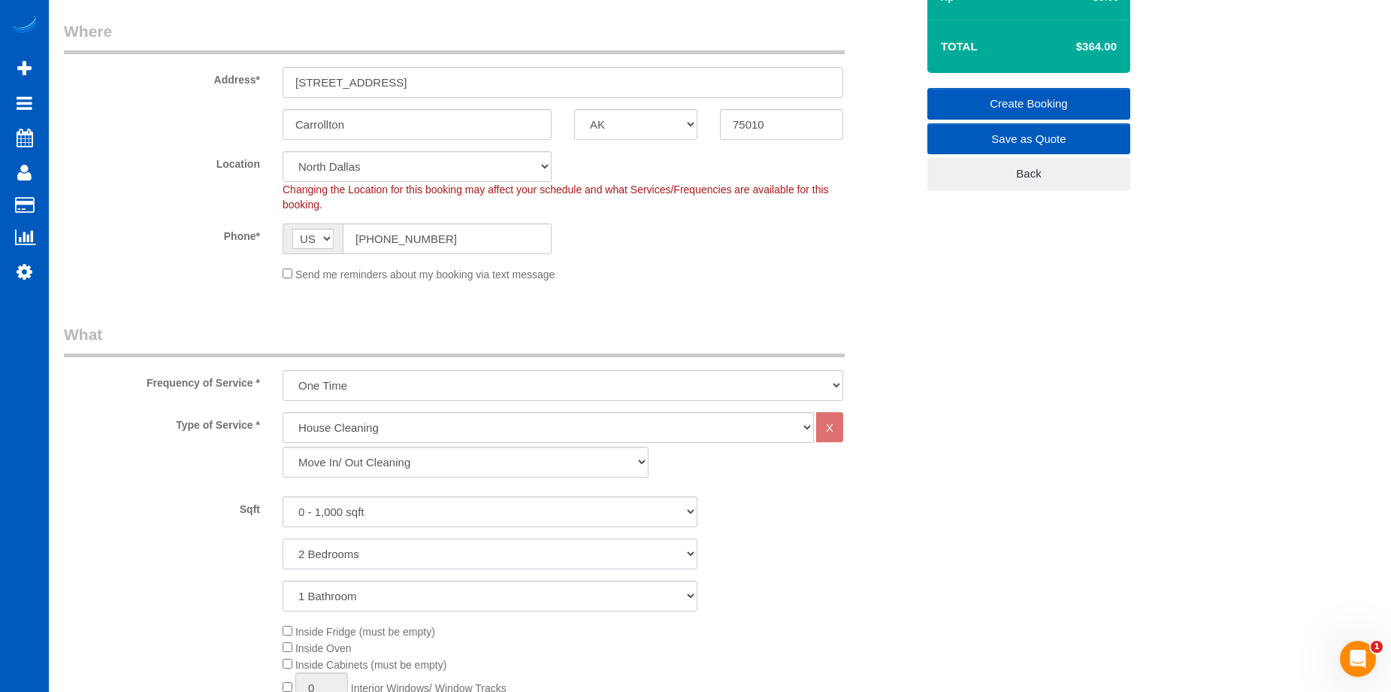
click at [283, 538] on select "1 Bedroom 2 Bedrooms 3 Bedrooms 4 Bedrooms 5 Bedrooms 6 Bedrooms 7 Bedrooms" at bounding box center [490, 553] width 415 height 31
drag, startPoint x: 429, startPoint y: 597, endPoint x: 432, endPoint y: 589, distance: 8.6
click at [429, 597] on select "1 Bathroom 2 Bathrooms 3 Bathrooms 4 Bathrooms 5 Bathrooms 6 Bathrooms 7 Bathro…" at bounding box center [490, 595] width 415 height 31
select select "2"
click at [283, 580] on select "1 Bathroom 2 Bathrooms 3 Bathrooms 4 Bathrooms 5 Bathrooms 6 Bathrooms 7 Bathro…" at bounding box center [490, 595] width 415 height 31
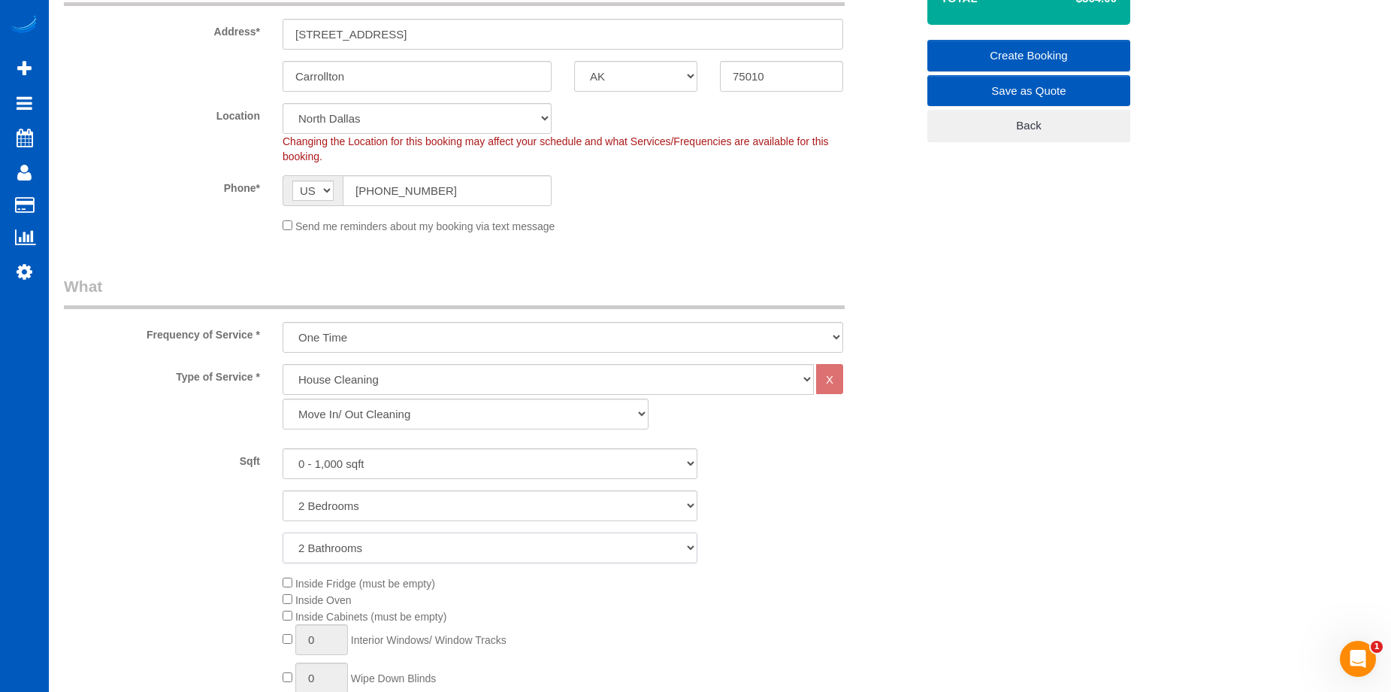
scroll to position [301, 0]
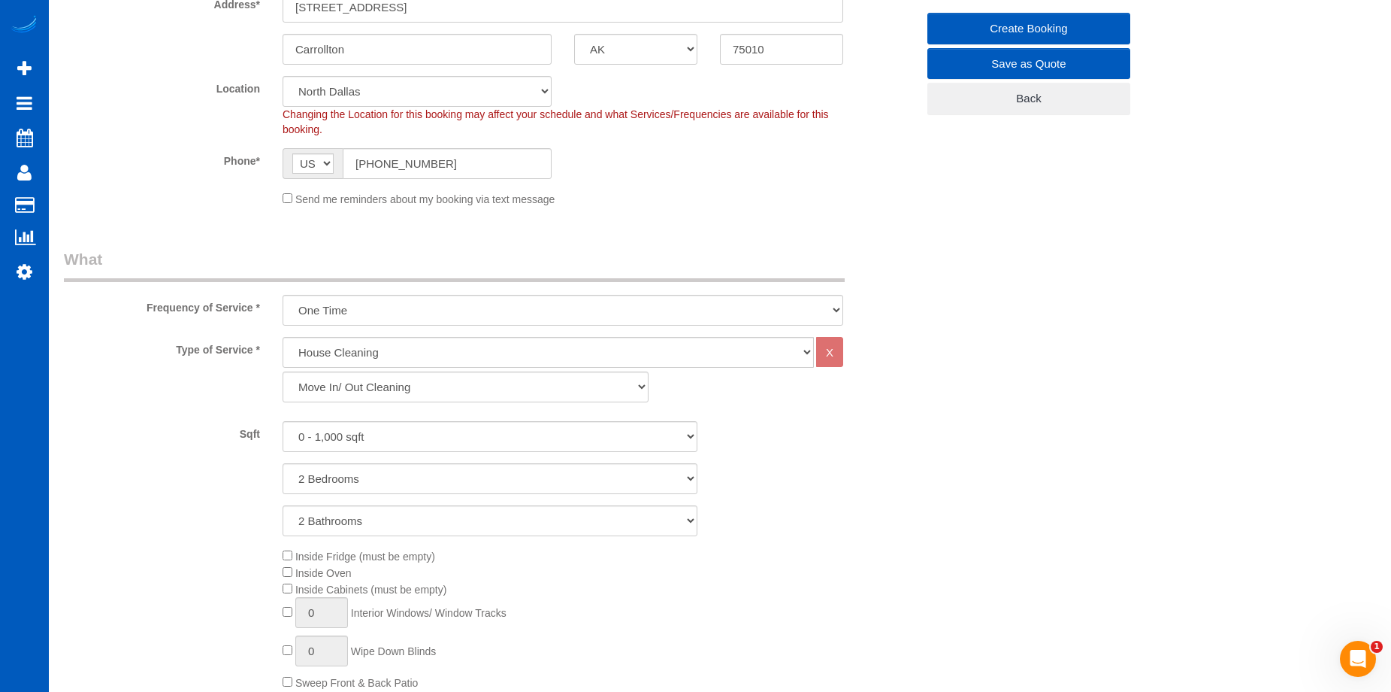
click at [292, 583] on div "Inside Fridge (must be empty) Inside Oven Inside Cabinets (must be empty) 0 Int…" at bounding box center [599, 643] width 656 height 192
type input "1"
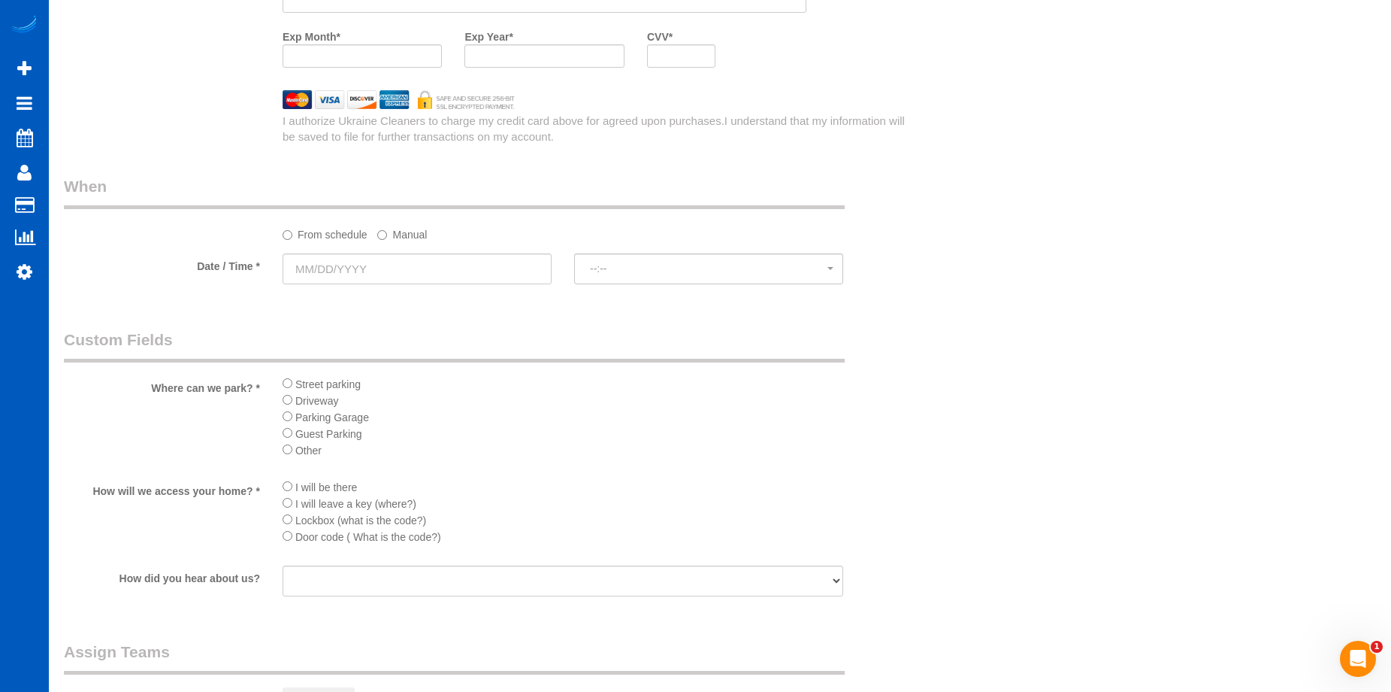
scroll to position [1654, 0]
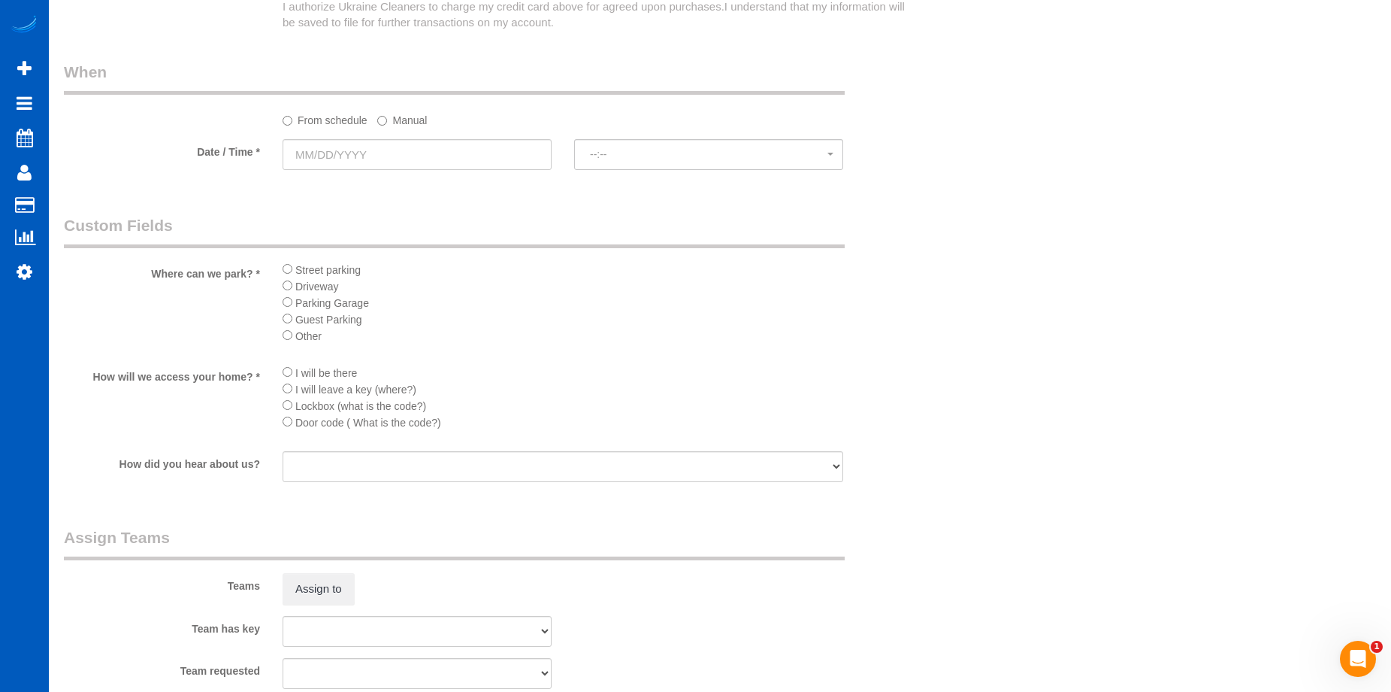
click at [289, 410] on li "Lockbox (what is the code?)" at bounding box center [563, 405] width 561 height 17
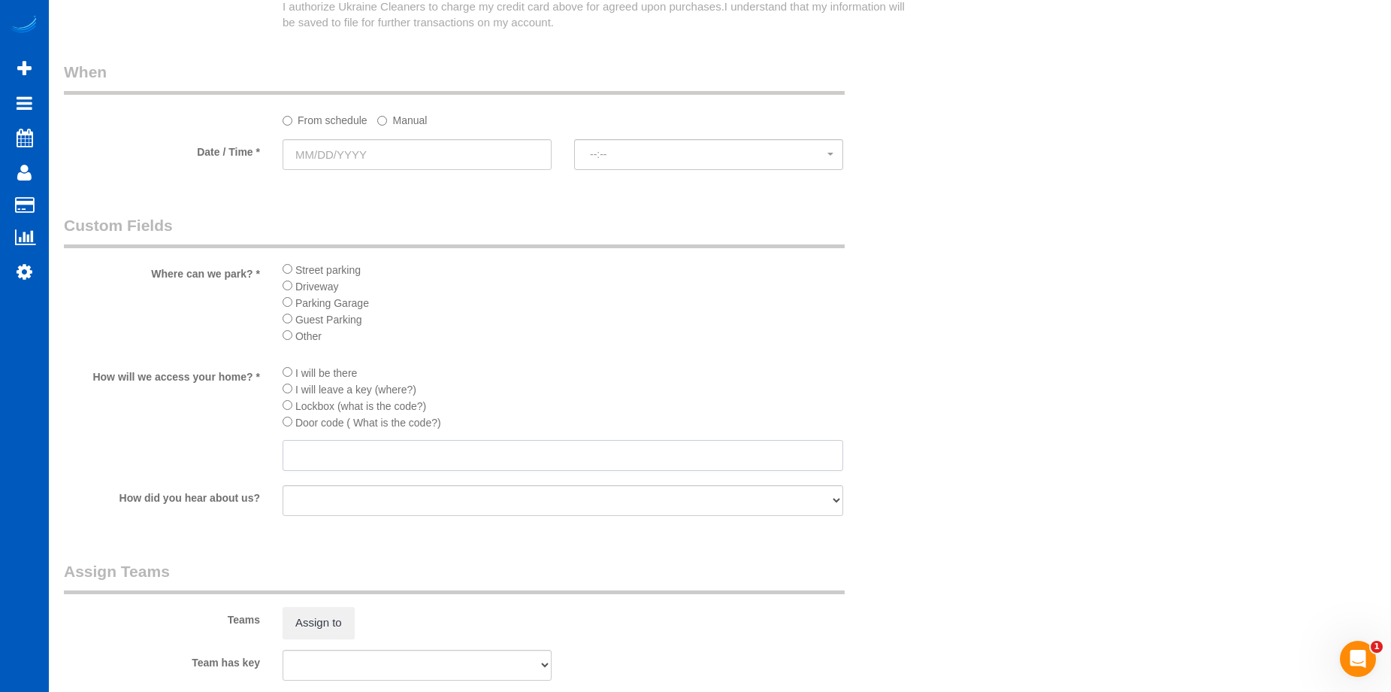
click at [435, 450] on input "text" at bounding box center [563, 455] width 561 height 31
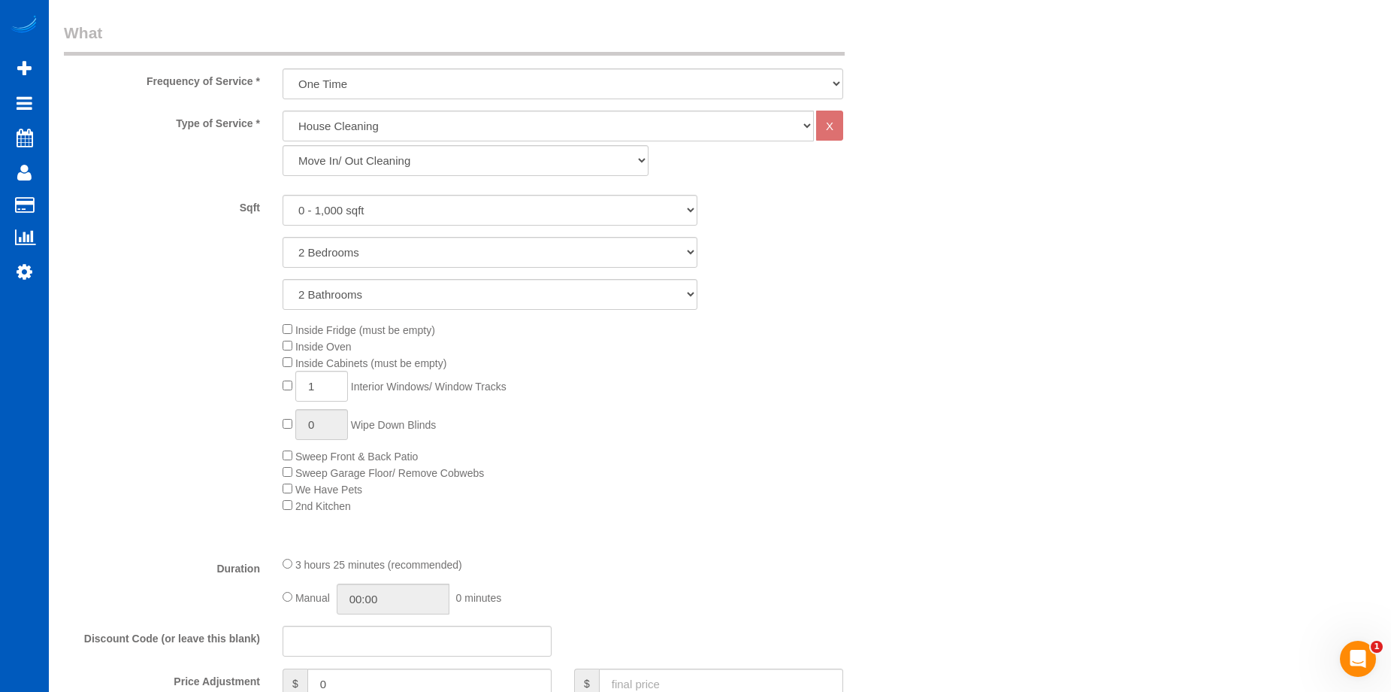
scroll to position [526, 0]
type input "Leaving key under black trash bin. Please get building access code from him."
drag, startPoint x: 335, startPoint y: 384, endPoint x: 268, endPoint y: 395, distance: 67.1
click at [268, 395] on div "Inside Fridge (must be empty) Inside Oven Inside Cabinets (must be empty) 1 Int…" at bounding box center [490, 418] width 875 height 192
type input "4"
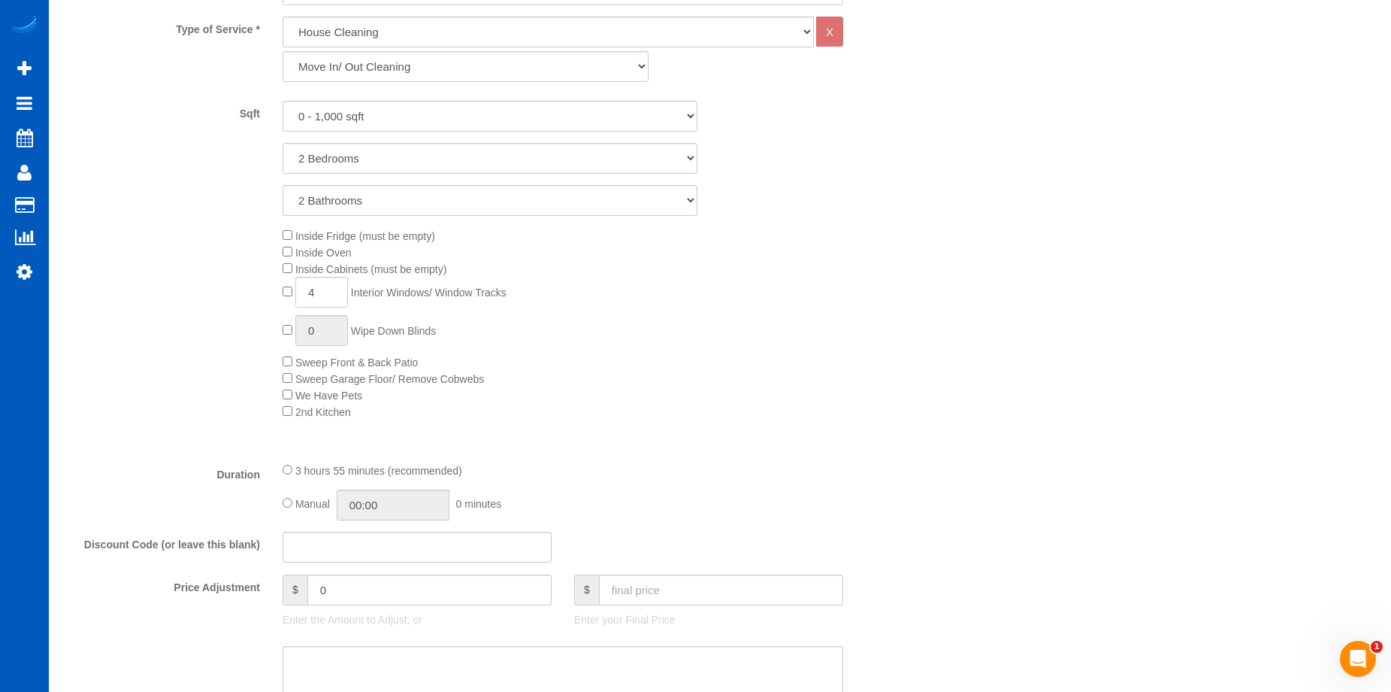
scroll to position [827, 0]
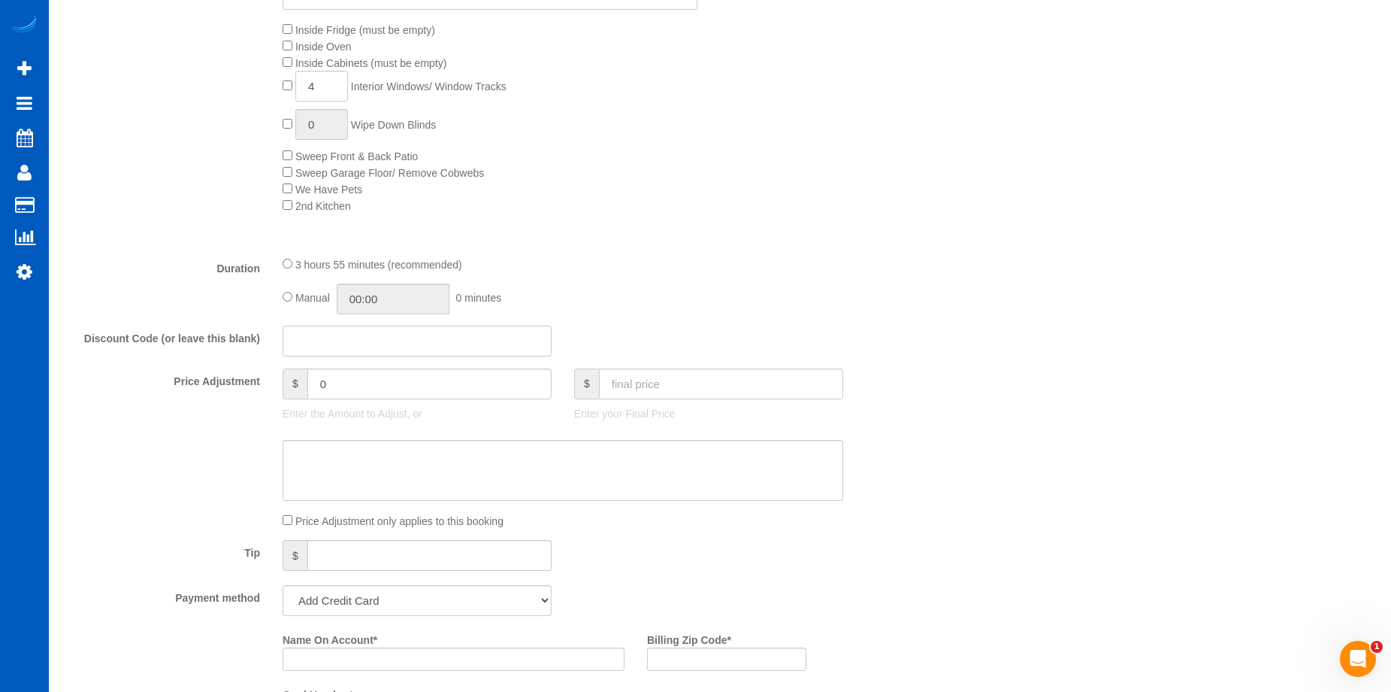
click at [447, 332] on input "text" at bounding box center [417, 341] width 269 height 31
type input "texas"
click at [855, 231] on div "Type of Service * House Cleaning X Standard Cleaning Deep Cleaning Move In/ Out…" at bounding box center [490, 27] width 852 height 433
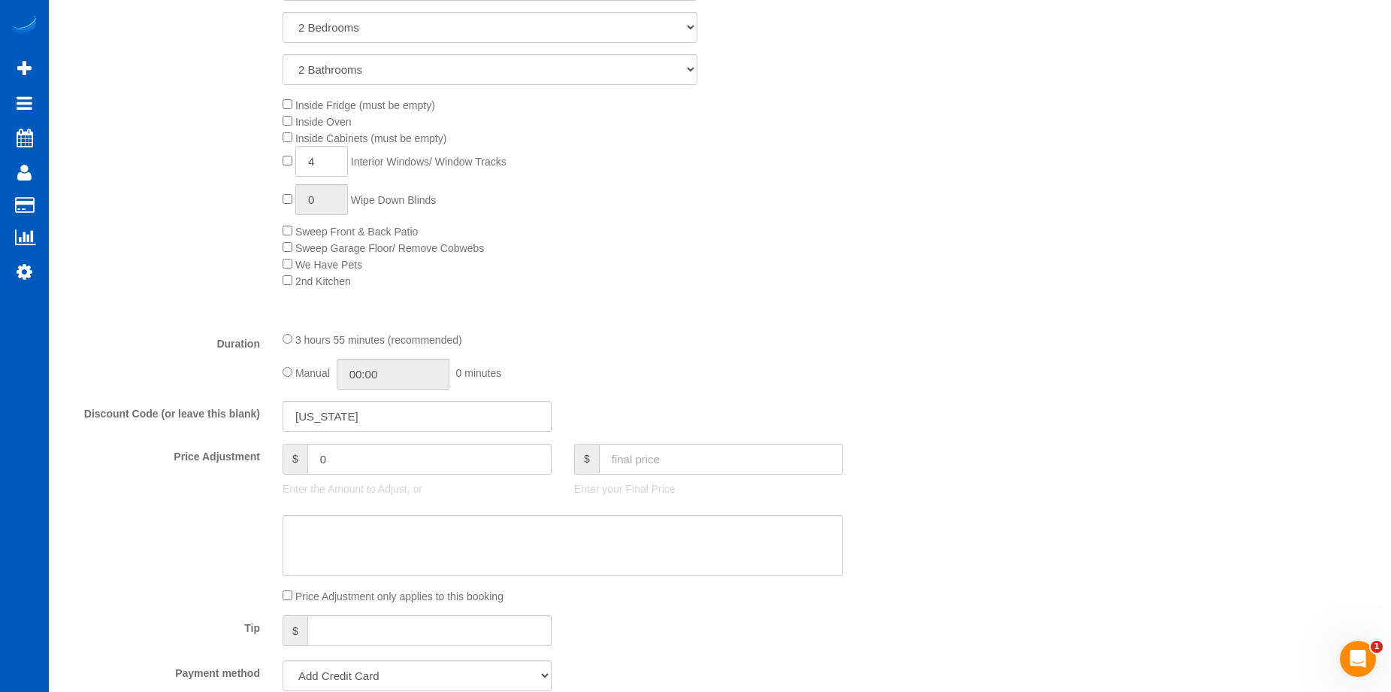
scroll to position [1052, 0]
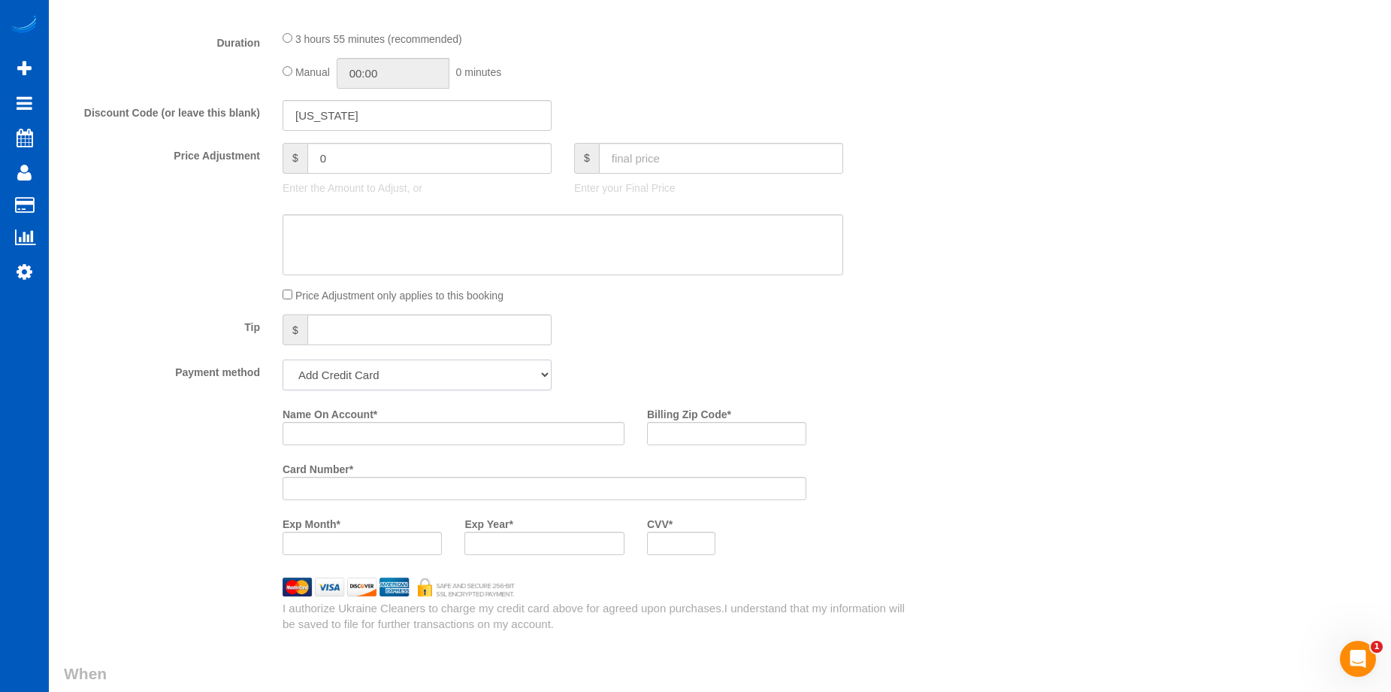
click at [443, 374] on select "Add Credit Card Cash Check Paypal" at bounding box center [417, 374] width 269 height 31
select select "string:cash"
click at [283, 359] on select "Add Credit Card Cash Check Paypal" at bounding box center [417, 374] width 269 height 31
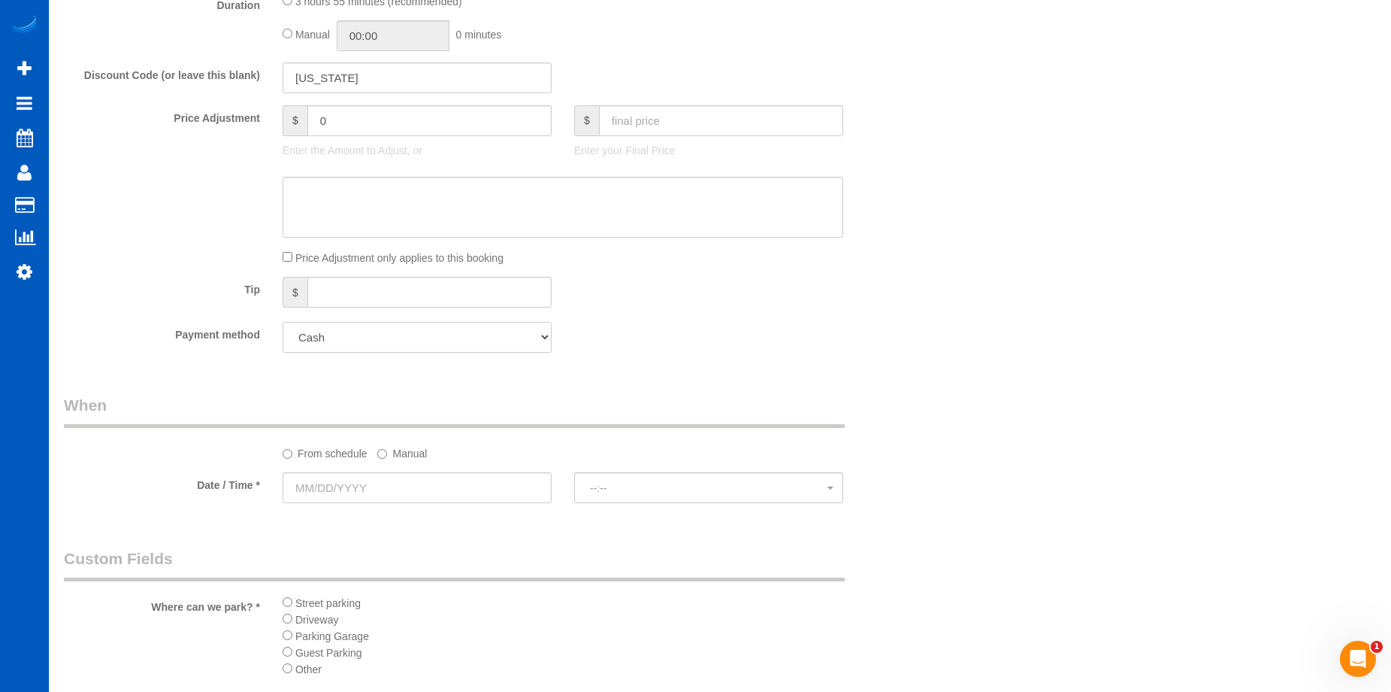
scroll to position [1203, 0]
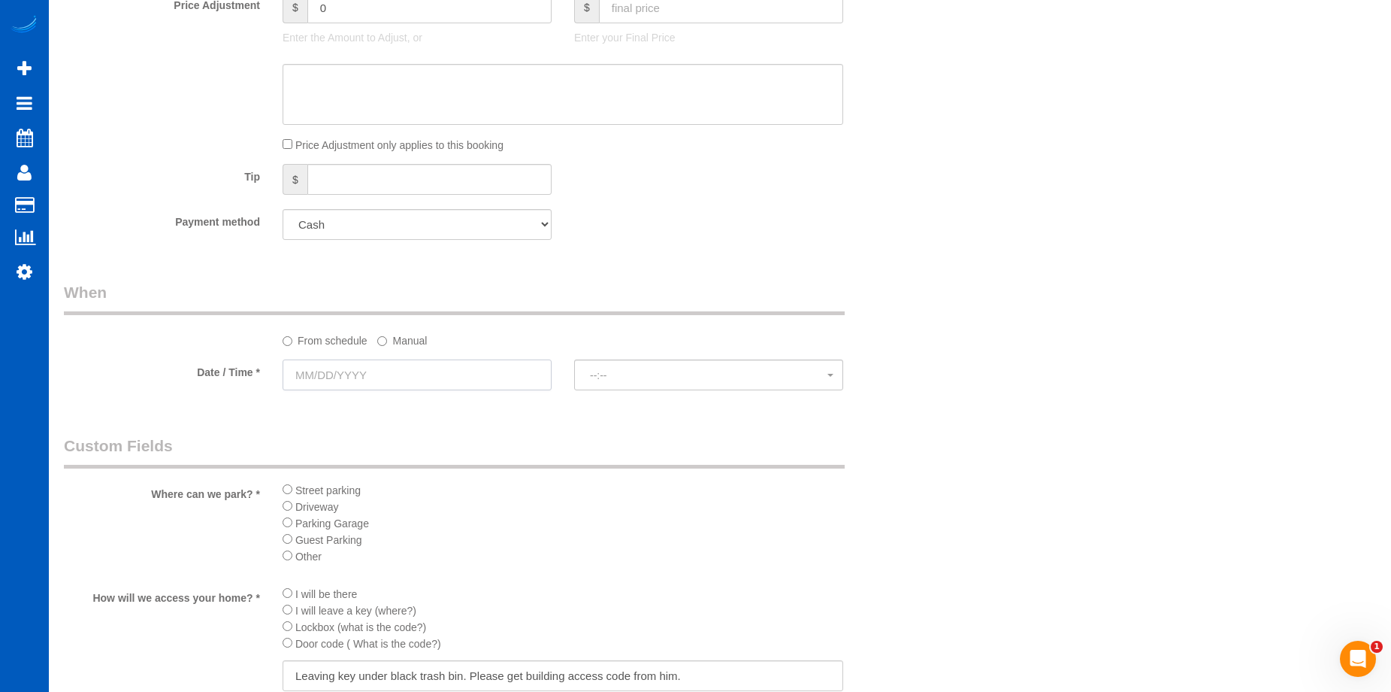
drag, startPoint x: 369, startPoint y: 369, endPoint x: 390, endPoint y: 373, distance: 21.4
click at [369, 370] on input "text" at bounding box center [417, 374] width 269 height 31
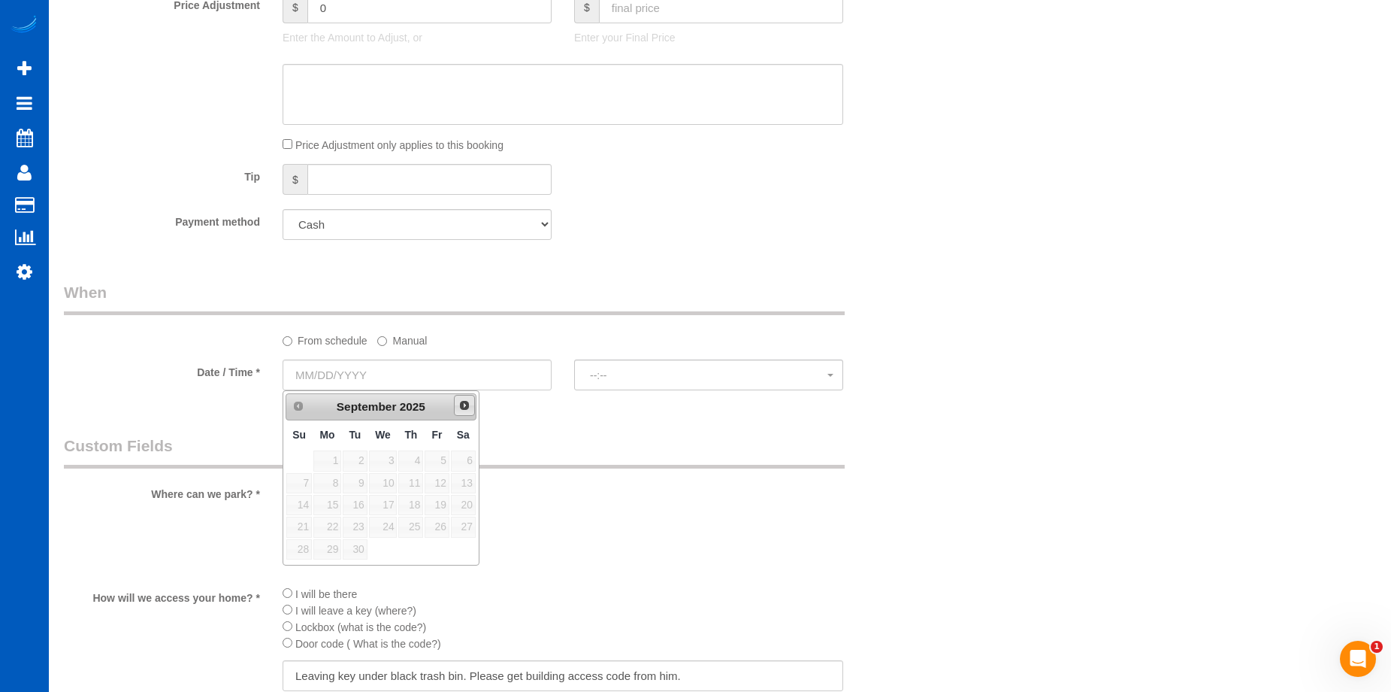
click at [465, 407] on span "Next" at bounding box center [465, 405] width 12 height 12
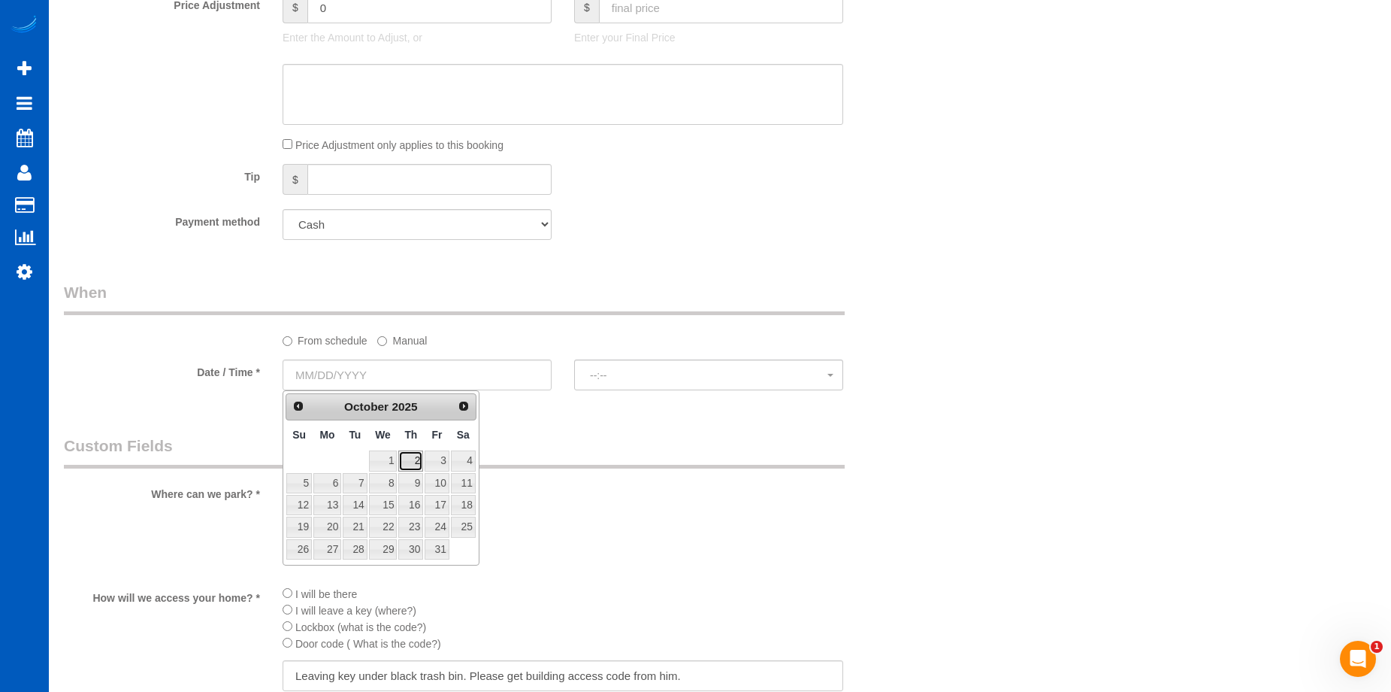
click at [411, 461] on link "2" at bounding box center [410, 460] width 25 height 20
type input "10/02/2025"
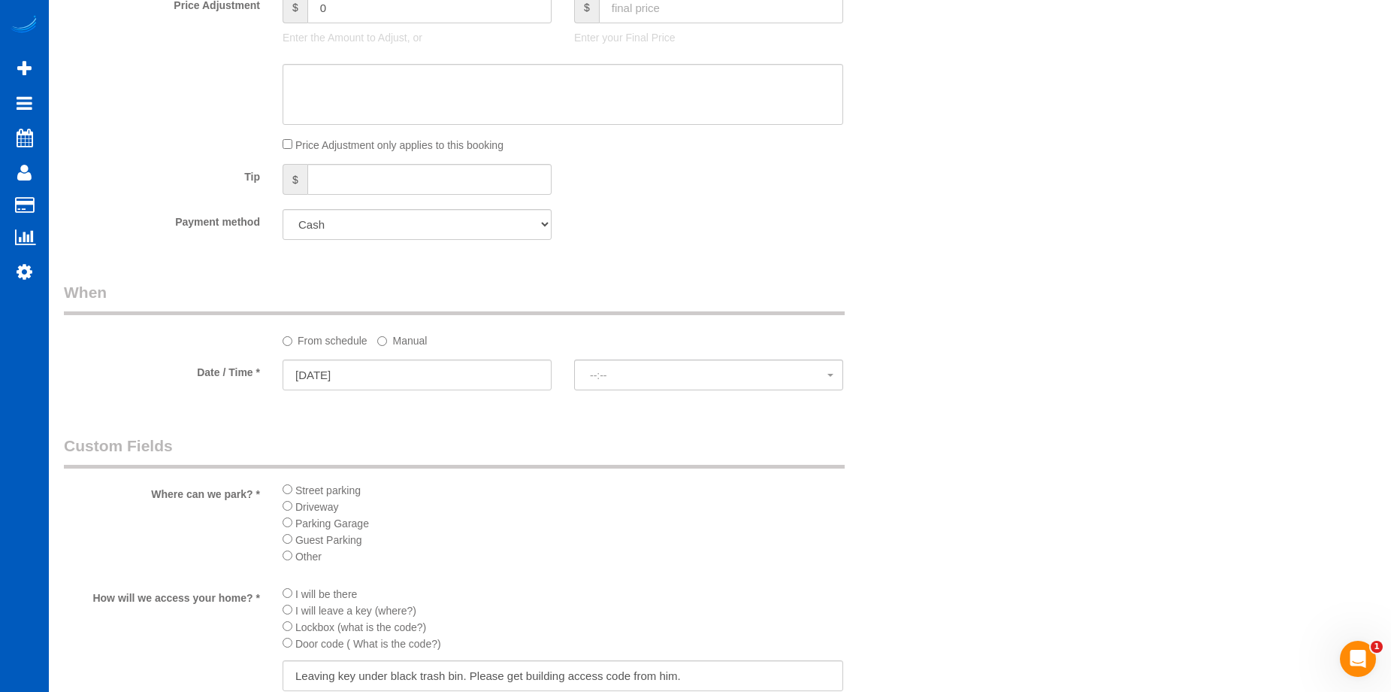
select select "spot1"
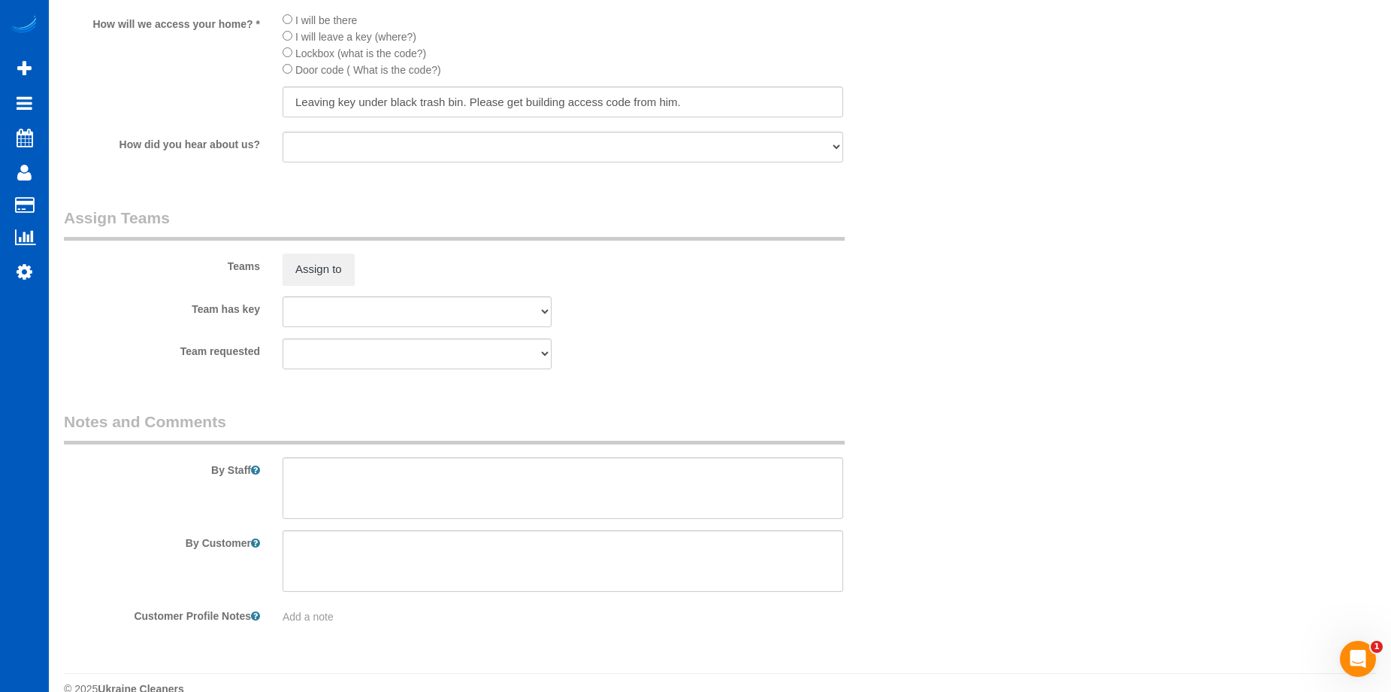
scroll to position [1803, 0]
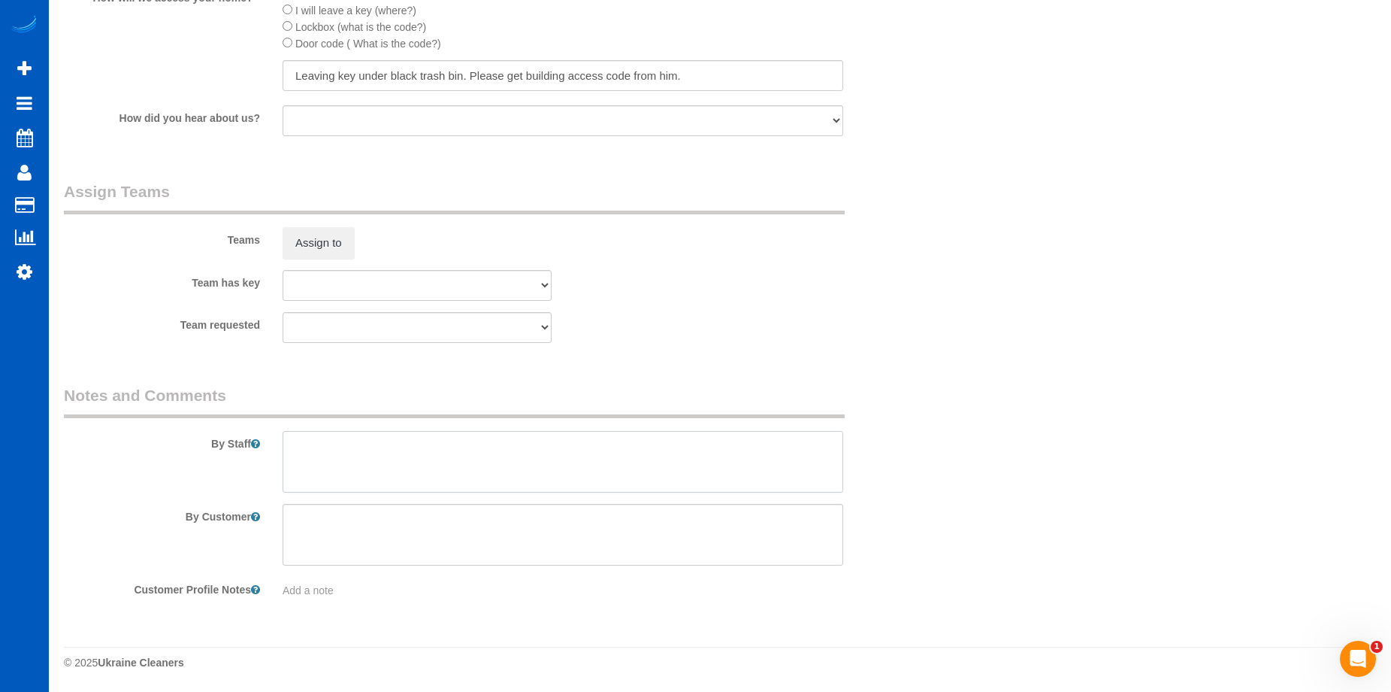
click at [517, 471] on textarea at bounding box center [563, 462] width 561 height 62
click at [471, 444] on textarea at bounding box center [563, 462] width 561 height 62
paste textarea "Will call with cc number in less than hour."
type textarea "Booked by Aaron. Will call with cc number in less than hour."
click at [326, 232] on button "Assign to" at bounding box center [319, 243] width 72 height 32
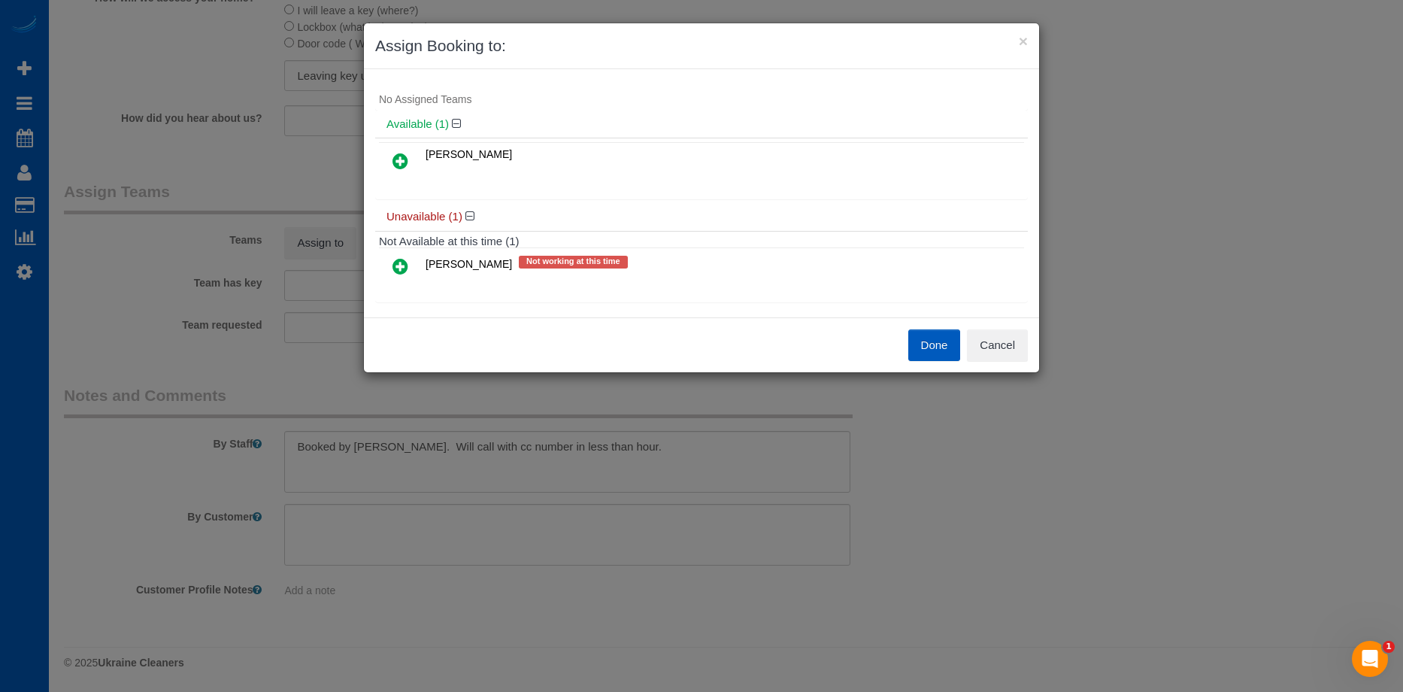
scroll to position [32, 0]
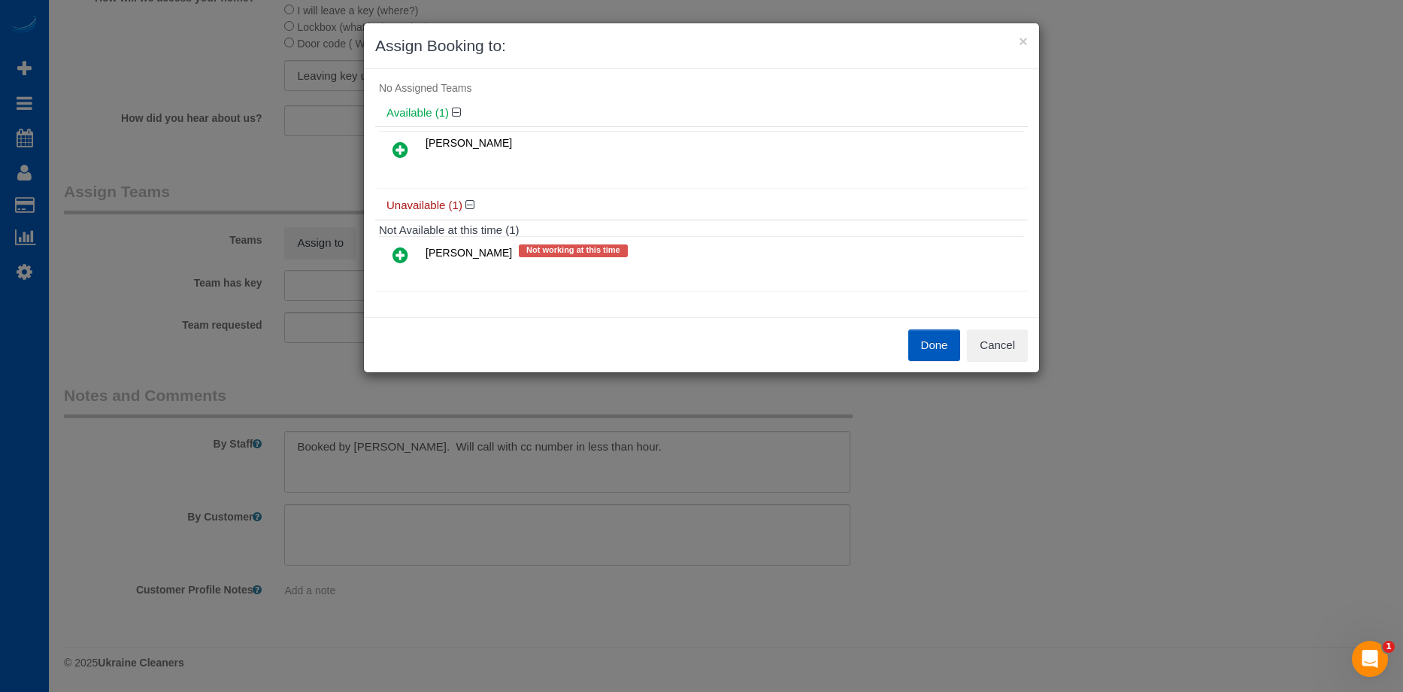
click at [401, 142] on icon at bounding box center [400, 150] width 16 height 18
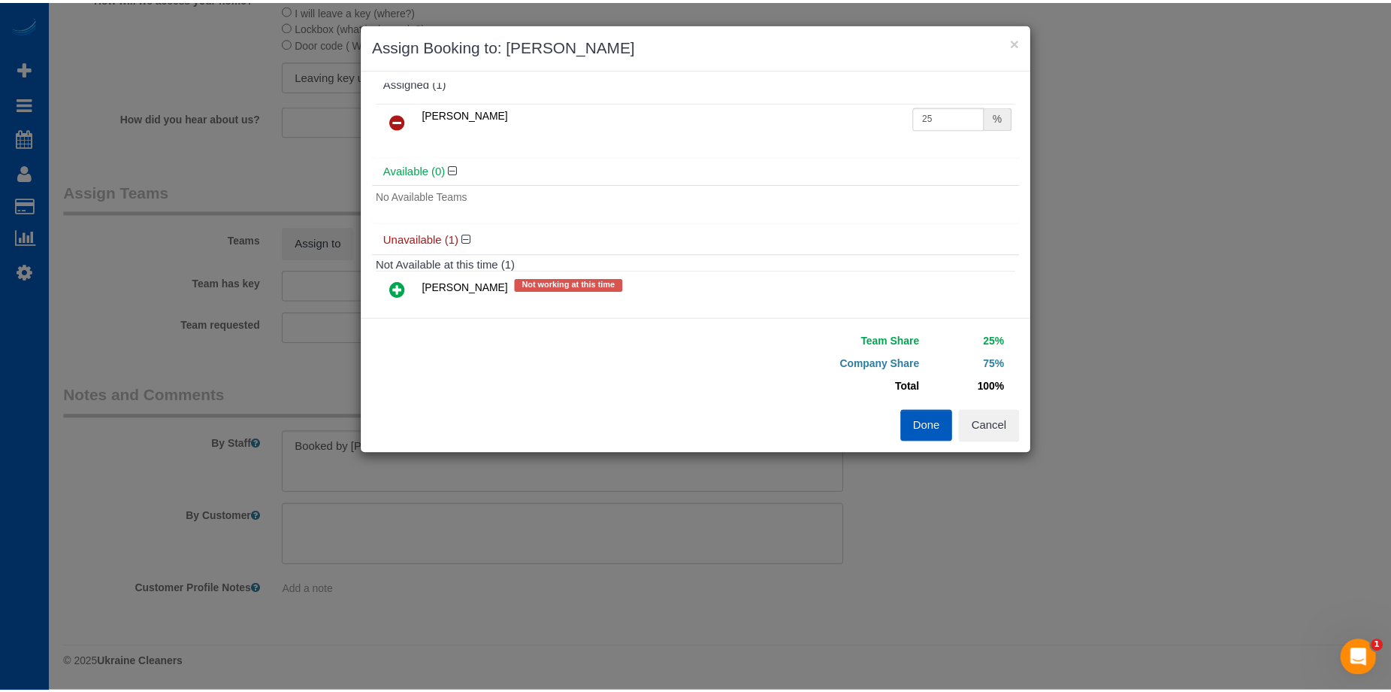
scroll to position [0, 0]
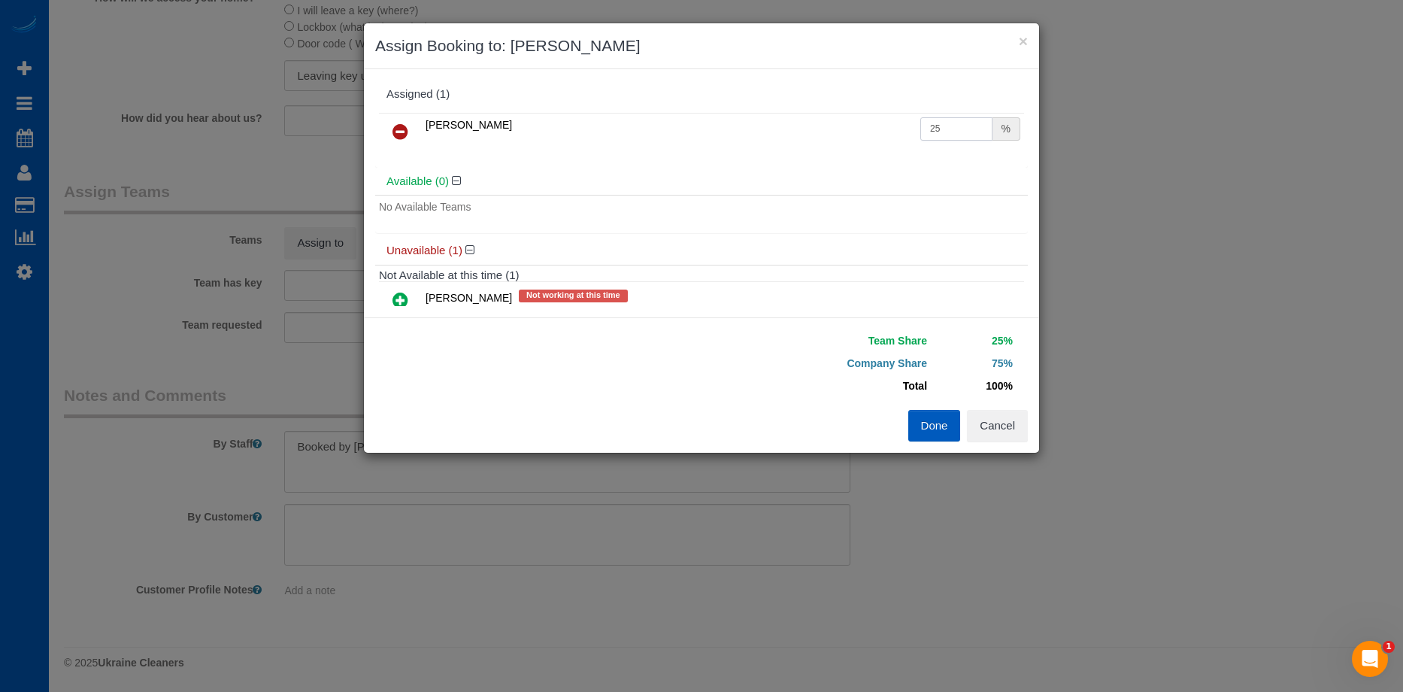
click at [941, 131] on input "25" at bounding box center [956, 128] width 72 height 23
drag, startPoint x: 946, startPoint y: 127, endPoint x: 831, endPoint y: 129, distance: 115.0
click at [831, 129] on tr "Viktoriia Nazarenko 25 %" at bounding box center [701, 132] width 645 height 38
type input "50"
click at [937, 432] on button "Done" at bounding box center [934, 426] width 53 height 32
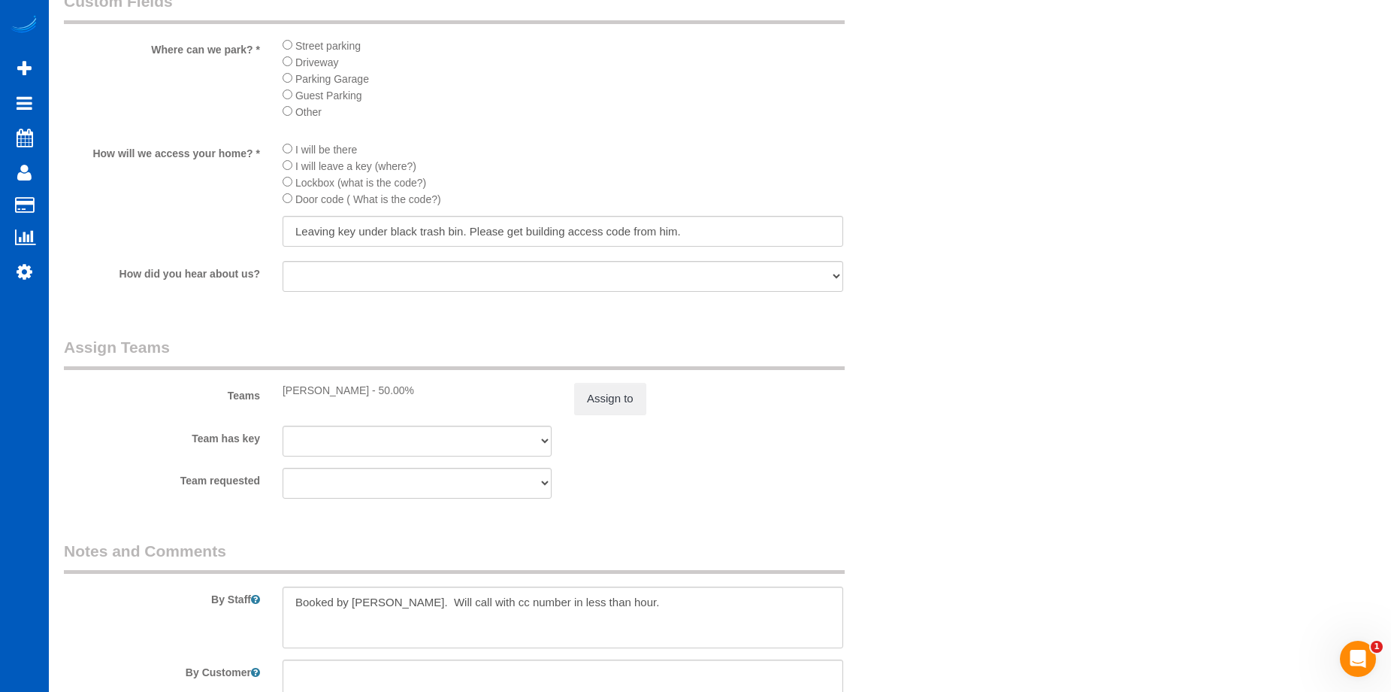
scroll to position [1729, 0]
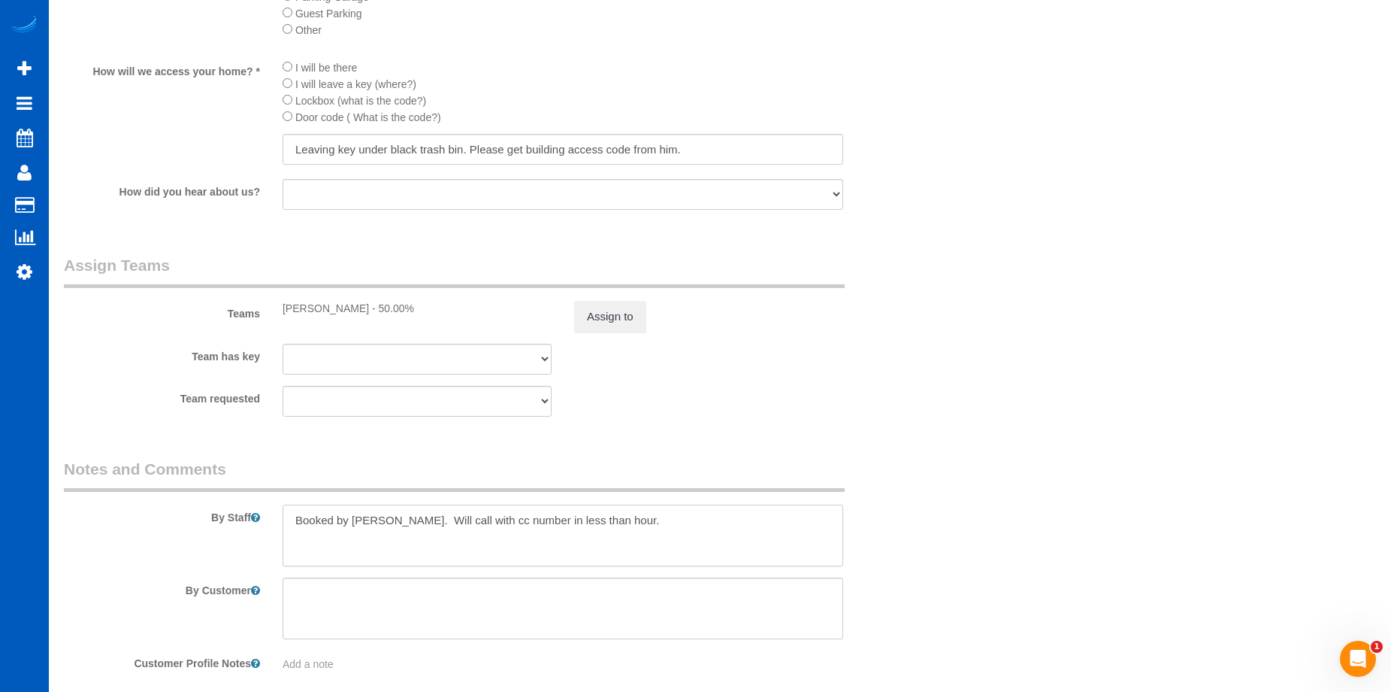
click at [601, 507] on textarea at bounding box center [563, 535] width 561 height 62
click at [389, 516] on textarea at bounding box center [563, 535] width 561 height 62
click at [616, 518] on textarea at bounding box center [563, 535] width 561 height 62
drag, startPoint x: 385, startPoint y: 521, endPoint x: 599, endPoint y: 533, distance: 214.6
click at [599, 533] on textarea at bounding box center [563, 535] width 561 height 62
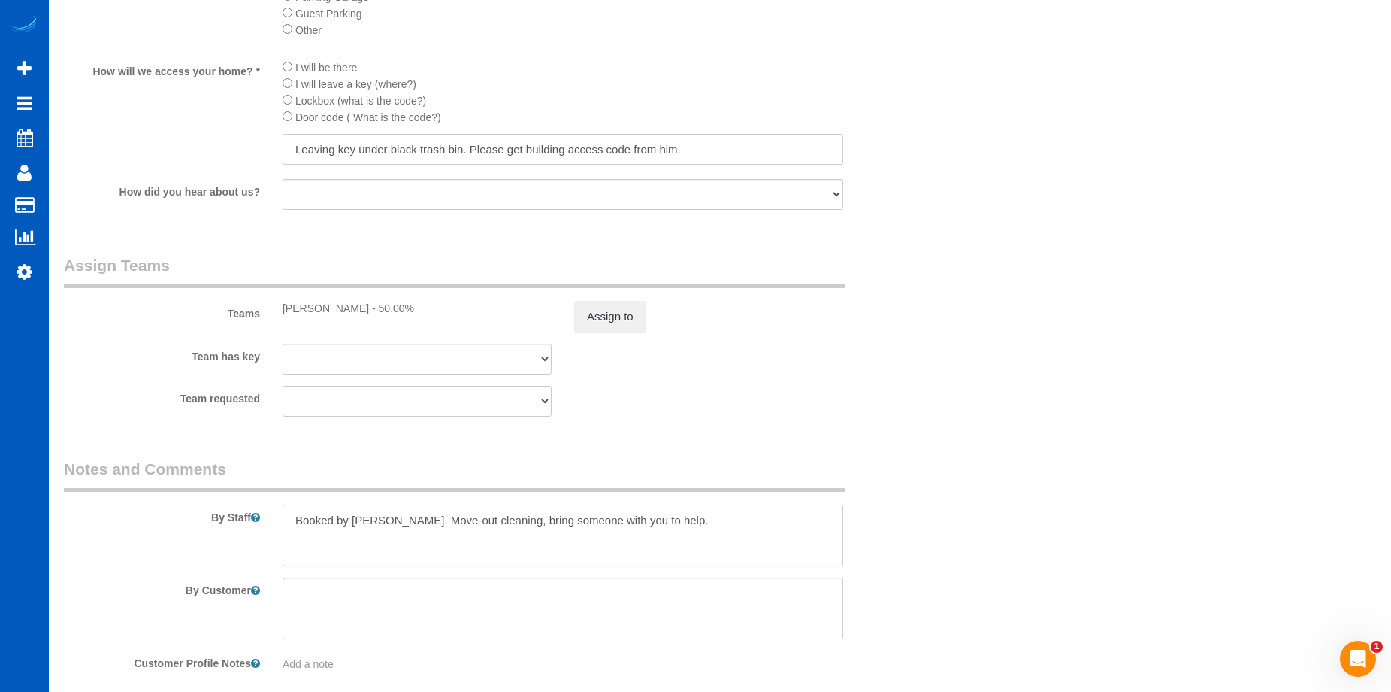
click at [386, 519] on textarea at bounding box center [563, 535] width 561 height 62
click at [423, 541] on textarea at bounding box center [563, 535] width 561 height 62
click at [694, 518] on textarea at bounding box center [563, 535] width 561 height 62
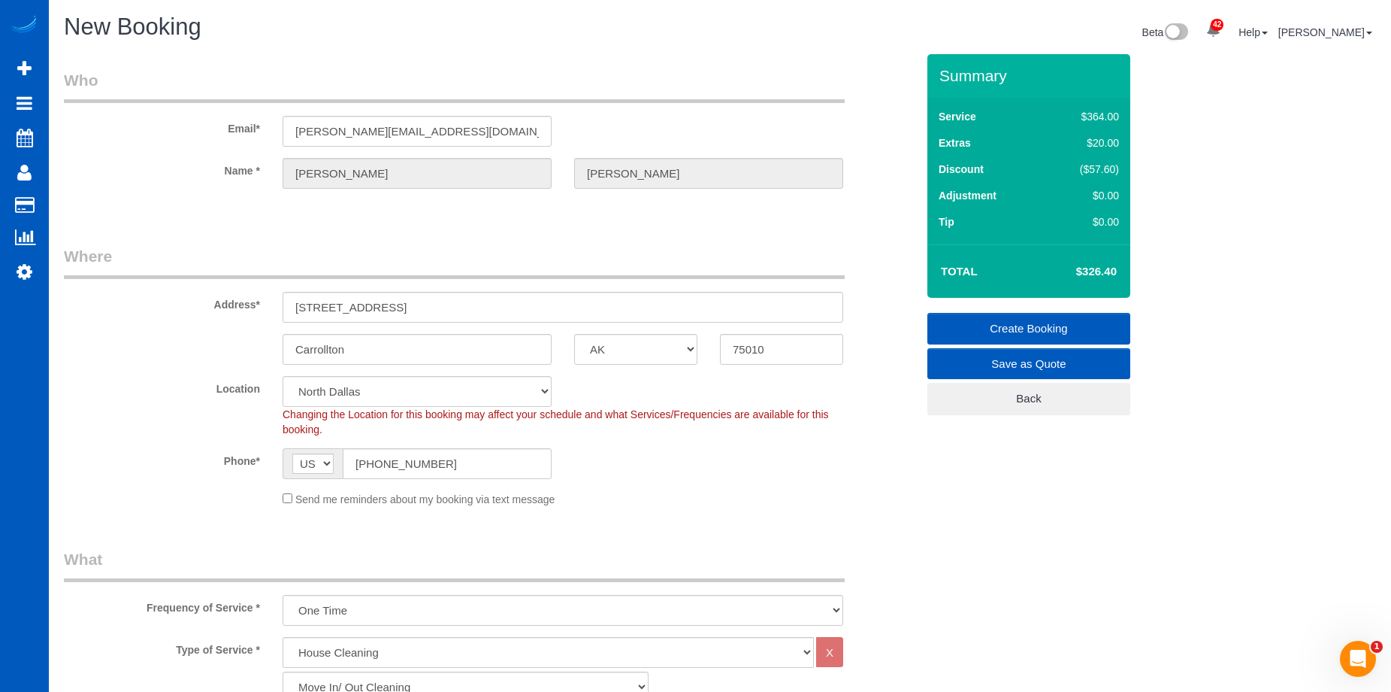
scroll to position [0, 0]
type textarea "Booked by Aaron. Full move-out cleaning, bring someone with you to help. Will c…"
click at [998, 327] on link "Create Booking" at bounding box center [1029, 329] width 203 height 32
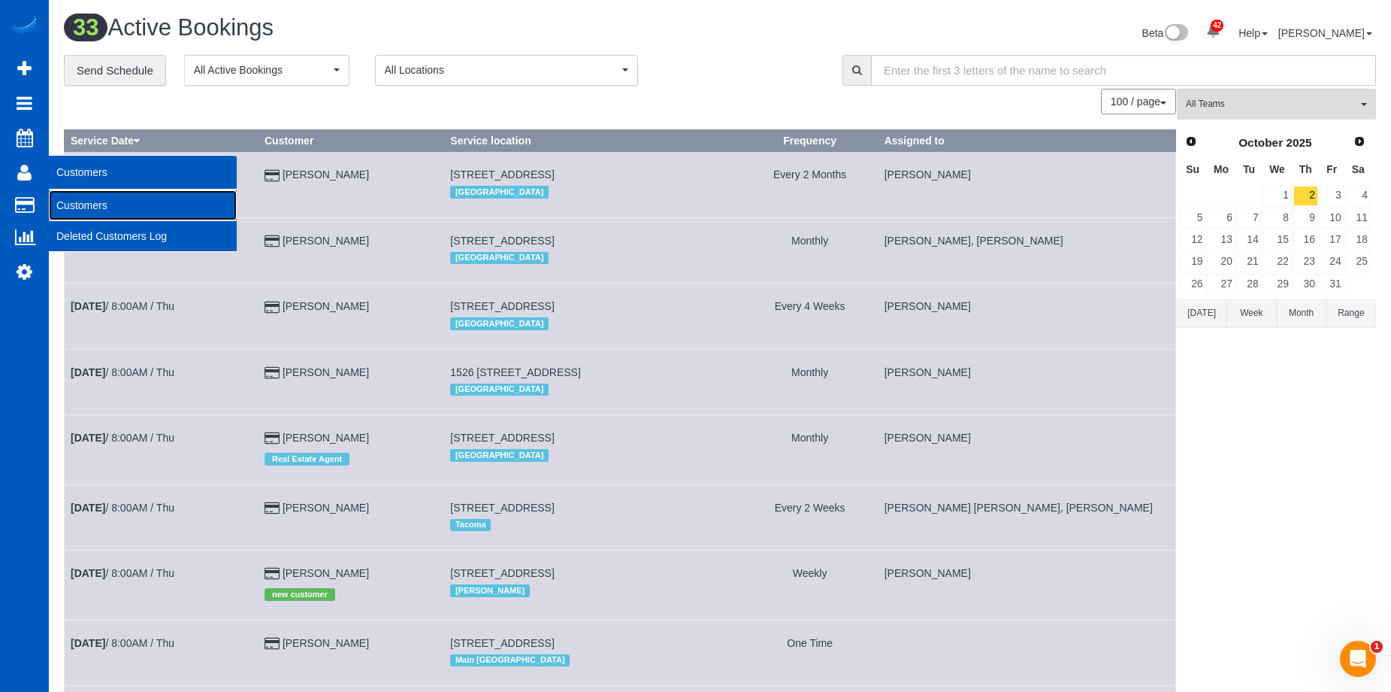
click at [79, 195] on link "Customers" at bounding box center [143, 205] width 188 height 30
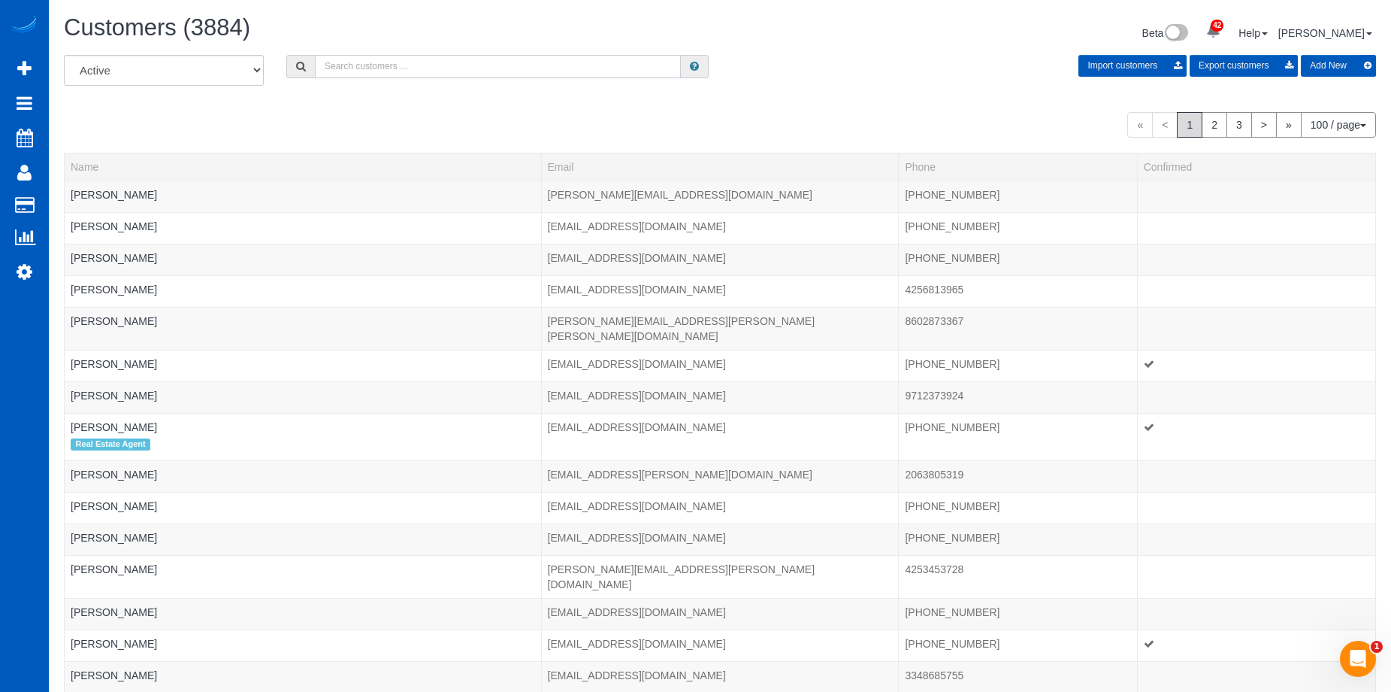
click at [419, 69] on input "text" at bounding box center [498, 66] width 366 height 23
paste input "Breana.coe@gmail.com"
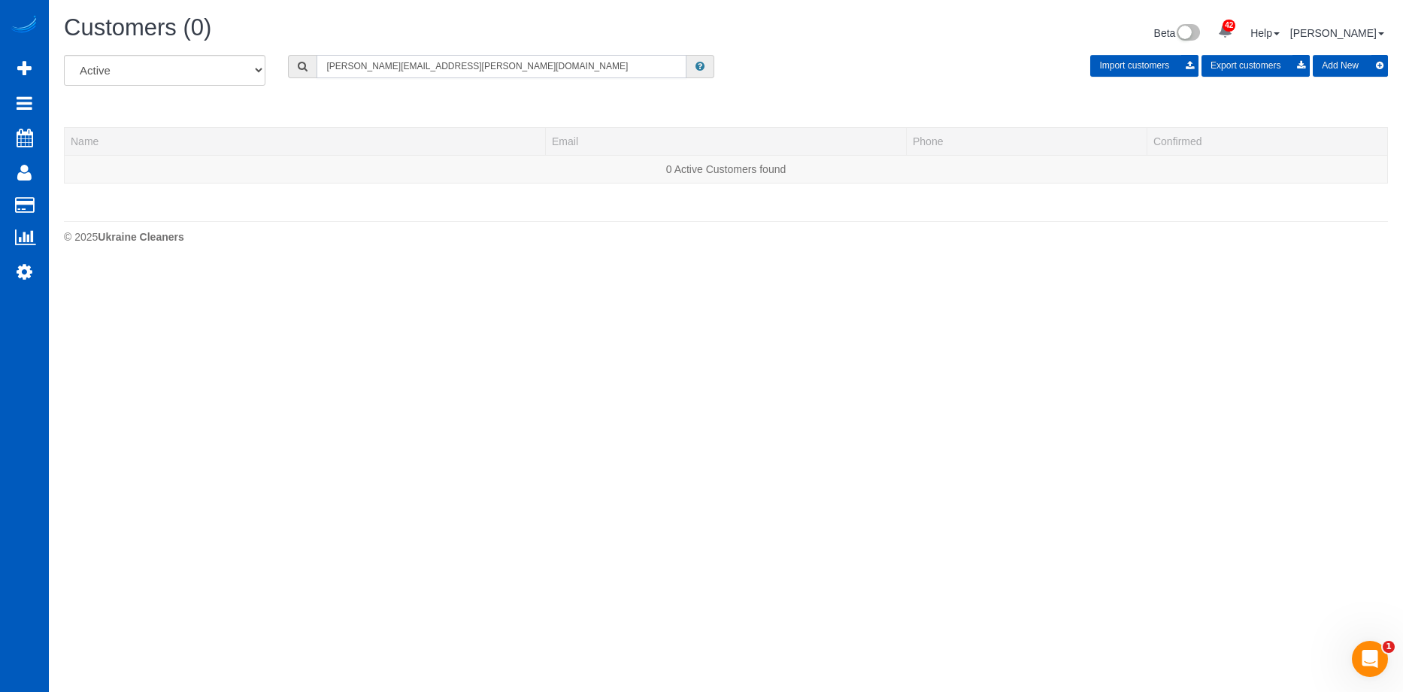
type input "Breana.coe@gmail.com"
click at [1365, 68] on button "Add New" at bounding box center [1350, 66] width 75 height 22
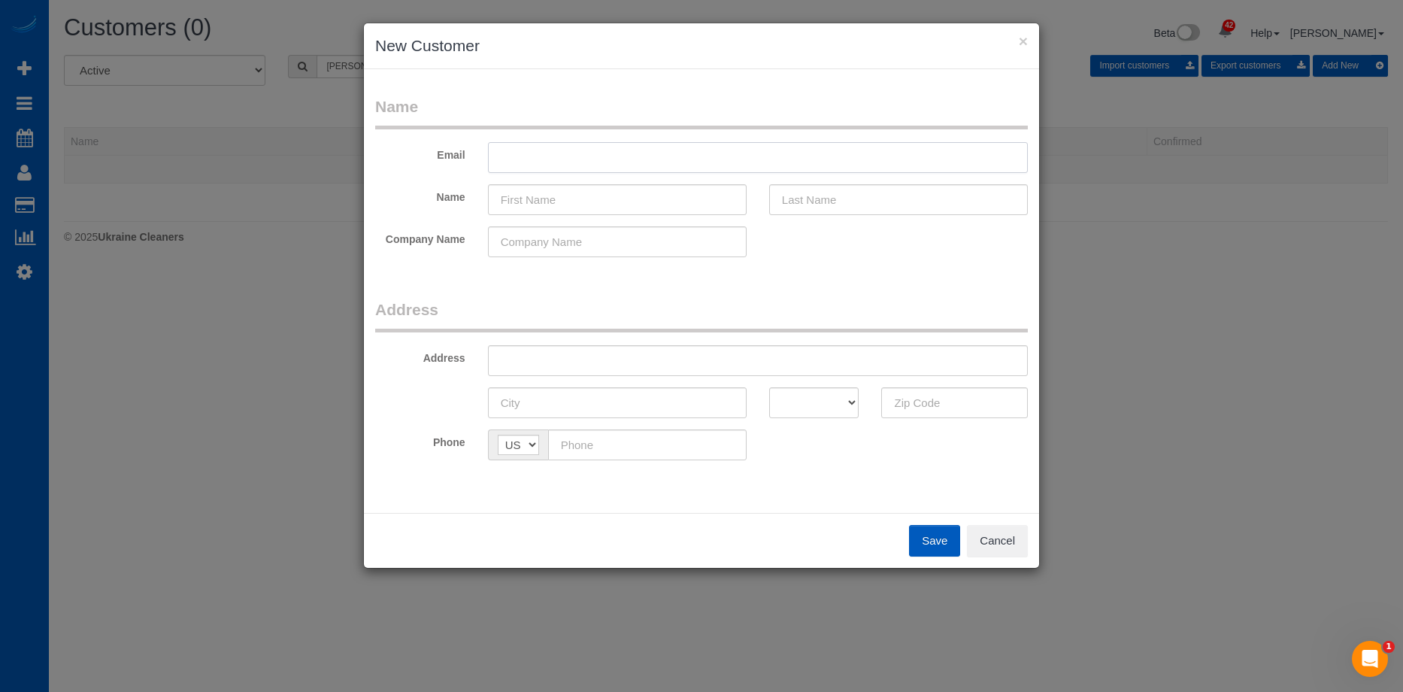
click at [682, 151] on input "text" at bounding box center [758, 157] width 540 height 31
paste input "Breana.coe@gmail.com"
type input "Breana.coe@gmail.com"
click at [657, 204] on input "text" at bounding box center [617, 199] width 259 height 31
paste input "Bre Coe"
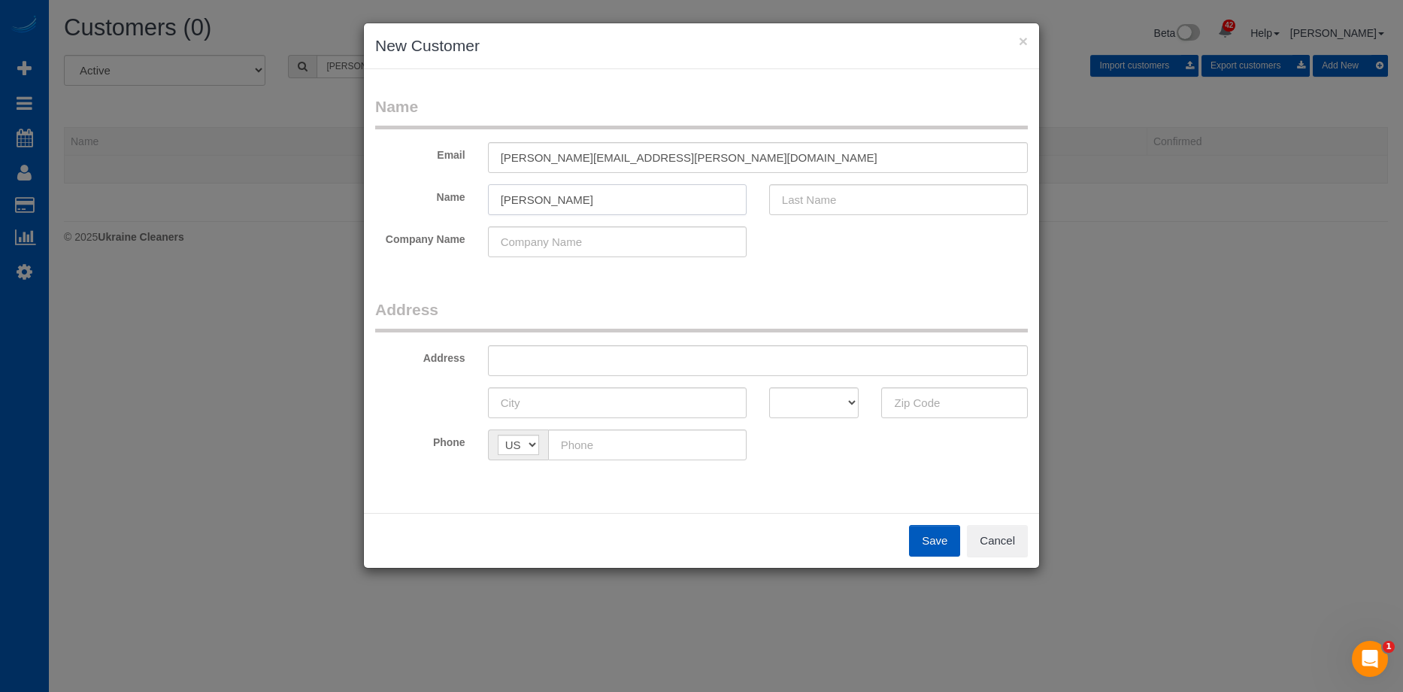
drag, startPoint x: 524, startPoint y: 198, endPoint x: 640, endPoint y: 198, distance: 116.5
click at [640, 198] on input "Bre Coe" at bounding box center [617, 199] width 259 height 31
type input "Bre"
click at [880, 200] on input "text" at bounding box center [898, 199] width 259 height 31
paste input "Coe"
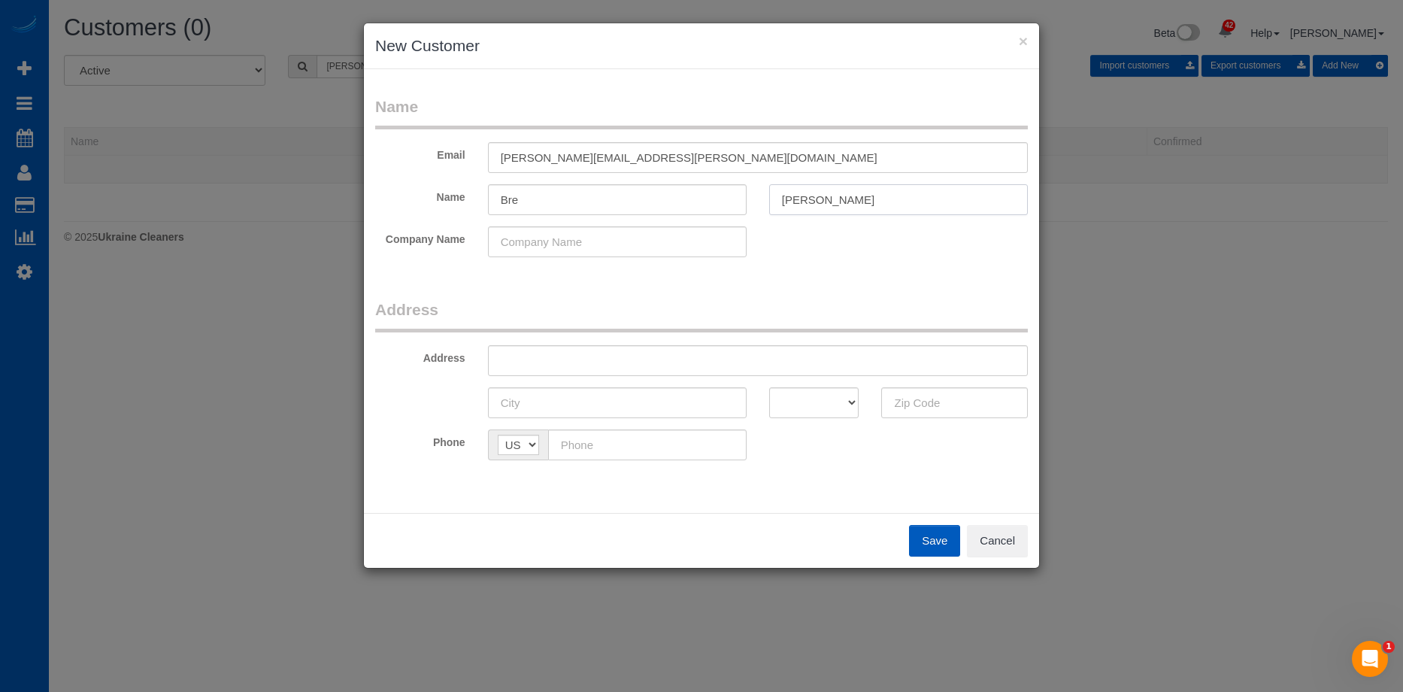
type input "Coe"
click at [670, 200] on input "Bre" at bounding box center [617, 199] width 259 height 31
type input "Bre"
click at [621, 353] on input "text" at bounding box center [758, 360] width 540 height 31
paste input "24424 E 34th Pl, Aurora, CO 80019"
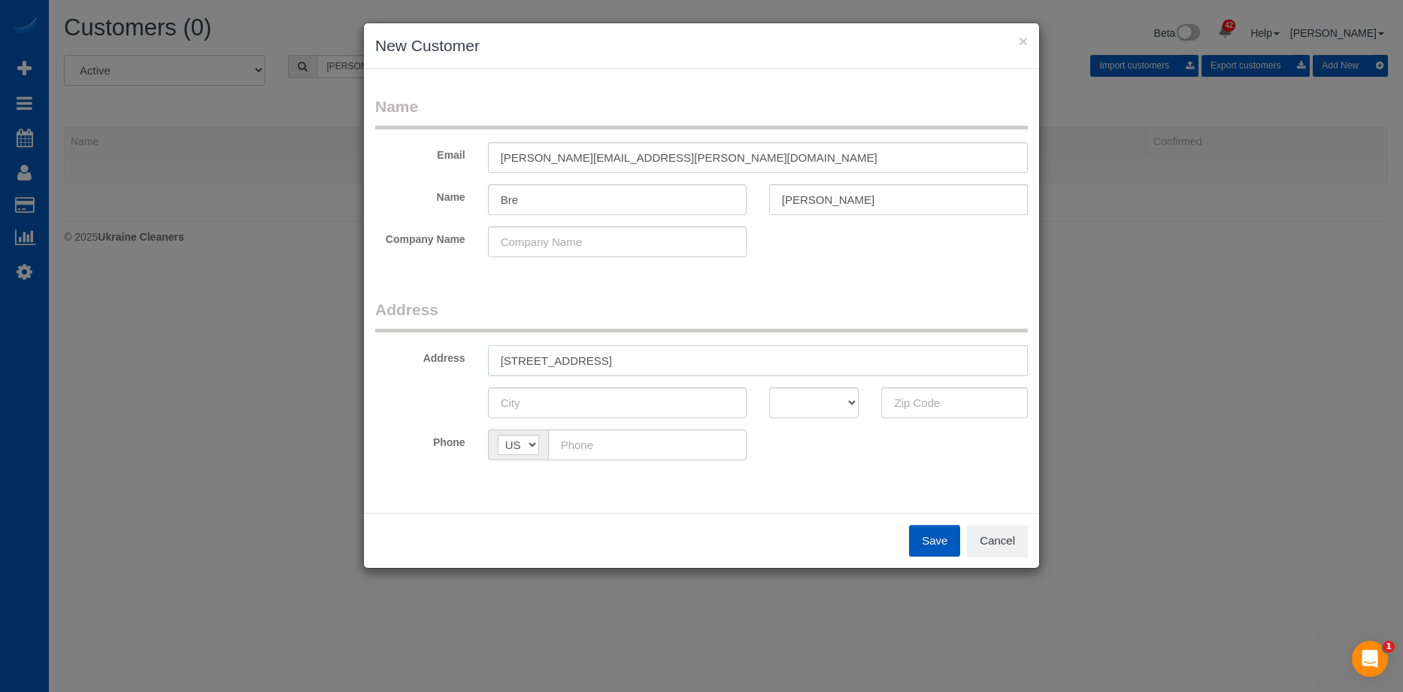
drag, startPoint x: 647, startPoint y: 359, endPoint x: 863, endPoint y: 381, distance: 216.8
click at [794, 366] on input "24424 E 34th Pl, Aurora, CO 80019" at bounding box center [758, 360] width 540 height 31
type input "24424 E 34th Pl, Aurora, CO"
drag, startPoint x: 930, startPoint y: 397, endPoint x: 895, endPoint y: 401, distance: 34.9
click at [930, 397] on input "text" at bounding box center [954, 402] width 147 height 31
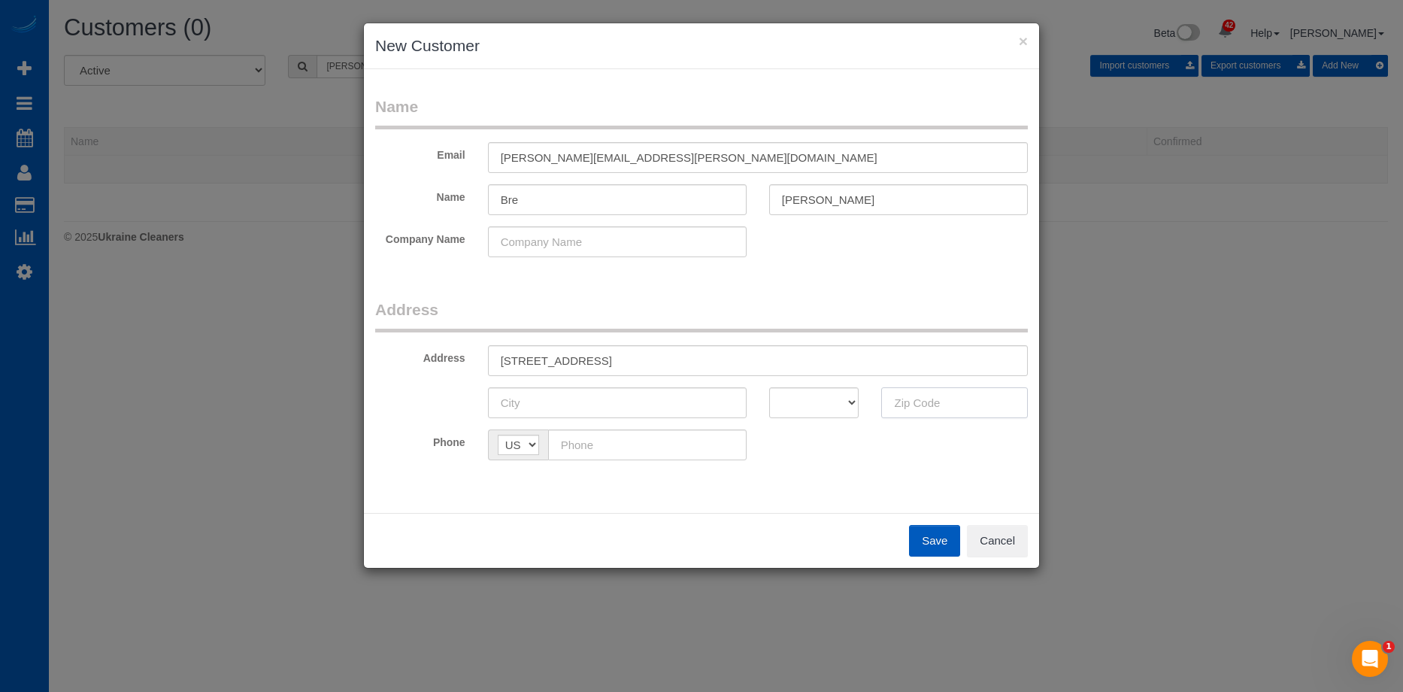
paste input "80019"
type input "80019"
click at [842, 400] on select "AK AL AR AZ CA CO CT DC DE FL GA HI IA ID IL IN KS KY LA MA MD ME MI MN MO MS M…" at bounding box center [814, 402] width 90 height 31
select select "CO"
click at [769, 387] on select "AK AL AR AZ CA CO CT DC DE FL GA HI IA ID IL IN KS KY LA MA MD ME MI MN MO MS M…" at bounding box center [814, 402] width 90 height 31
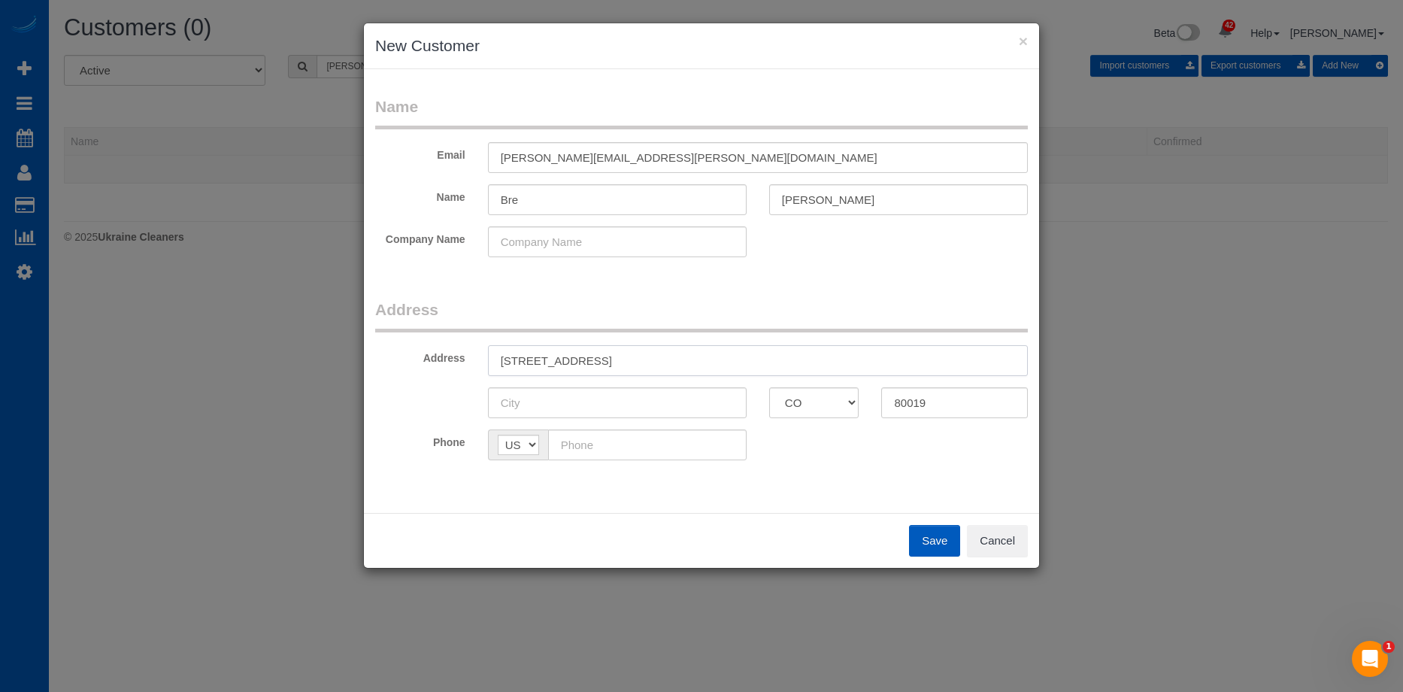
drag, startPoint x: 586, startPoint y: 356, endPoint x: 619, endPoint y: 359, distance: 32.5
click at [619, 359] on input "24424 E 34th Pl, Aurora, CO" at bounding box center [758, 360] width 540 height 31
type input "24424 E 34th Pl, , CO"
click at [556, 397] on input "text" at bounding box center [617, 402] width 259 height 31
paste input "Aurora"
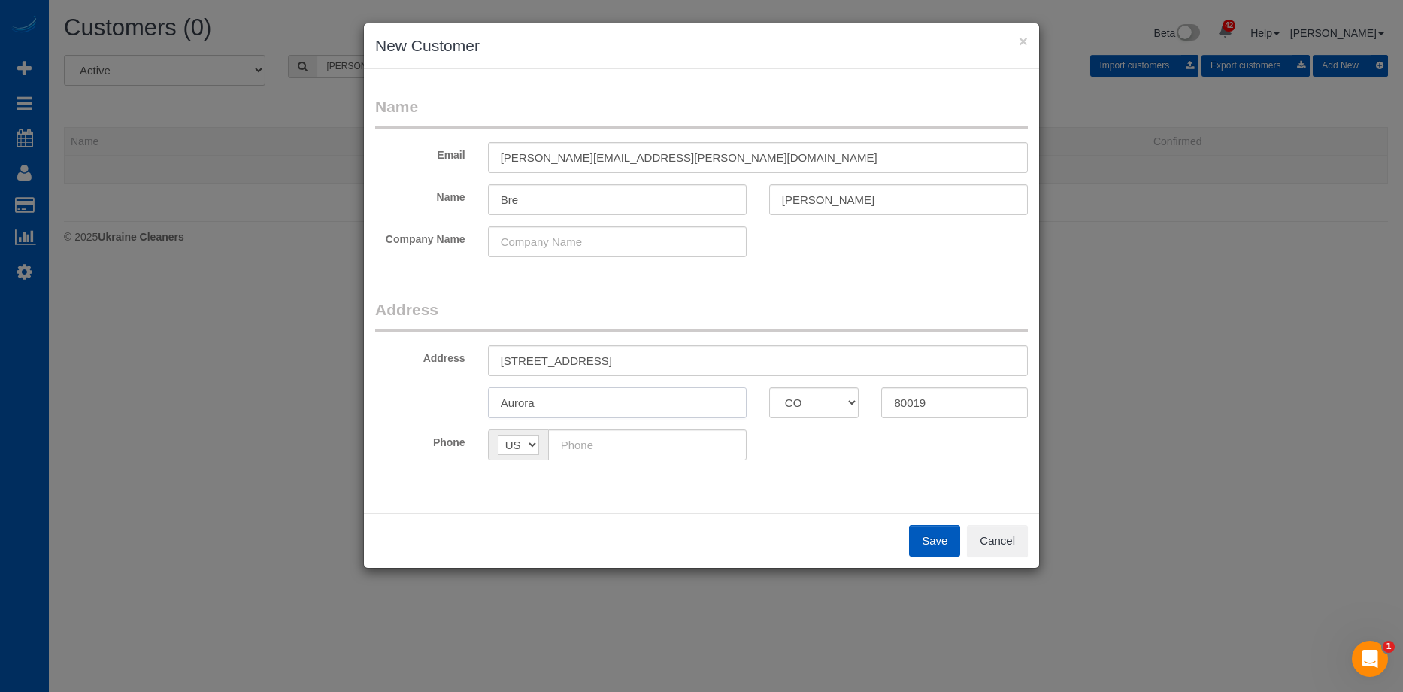
type input "Aurora"
drag, startPoint x: 581, startPoint y: 367, endPoint x: 665, endPoint y: 361, distance: 83.7
click at [665, 361] on input "24424 E 34th Pl, , CO" at bounding box center [758, 360] width 540 height 31
type input "24424 E 34th Pl"
click at [625, 461] on fieldset "Address Address 24424 E 34th Pl Aurora AK AL AR AZ CA CO CT DC DE FL GA HI IA I…" at bounding box center [701, 384] width 653 height 173
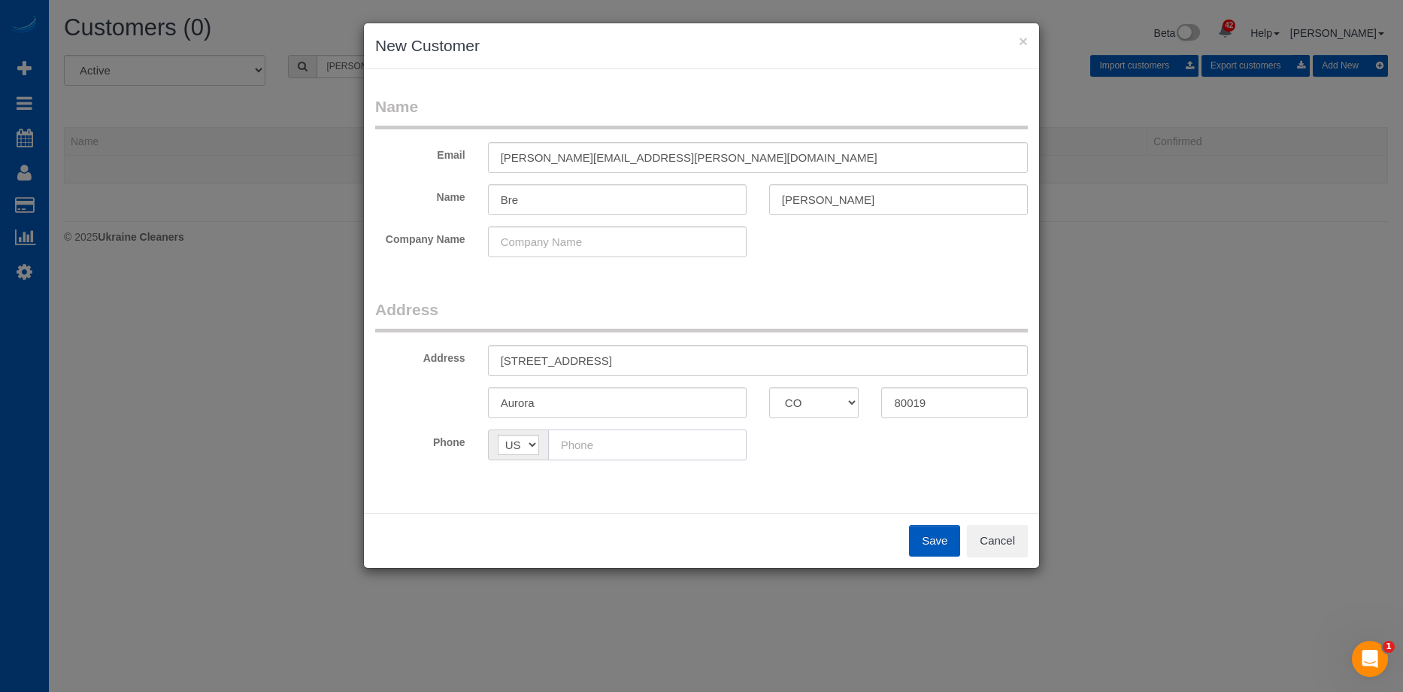
click at [642, 447] on input "text" at bounding box center [647, 444] width 198 height 31
paste input "(702) 767-4315"
type input "(702) 767-4315"
click at [931, 531] on button "Save" at bounding box center [934, 541] width 51 height 32
type input "breana.coe@gmail.com"
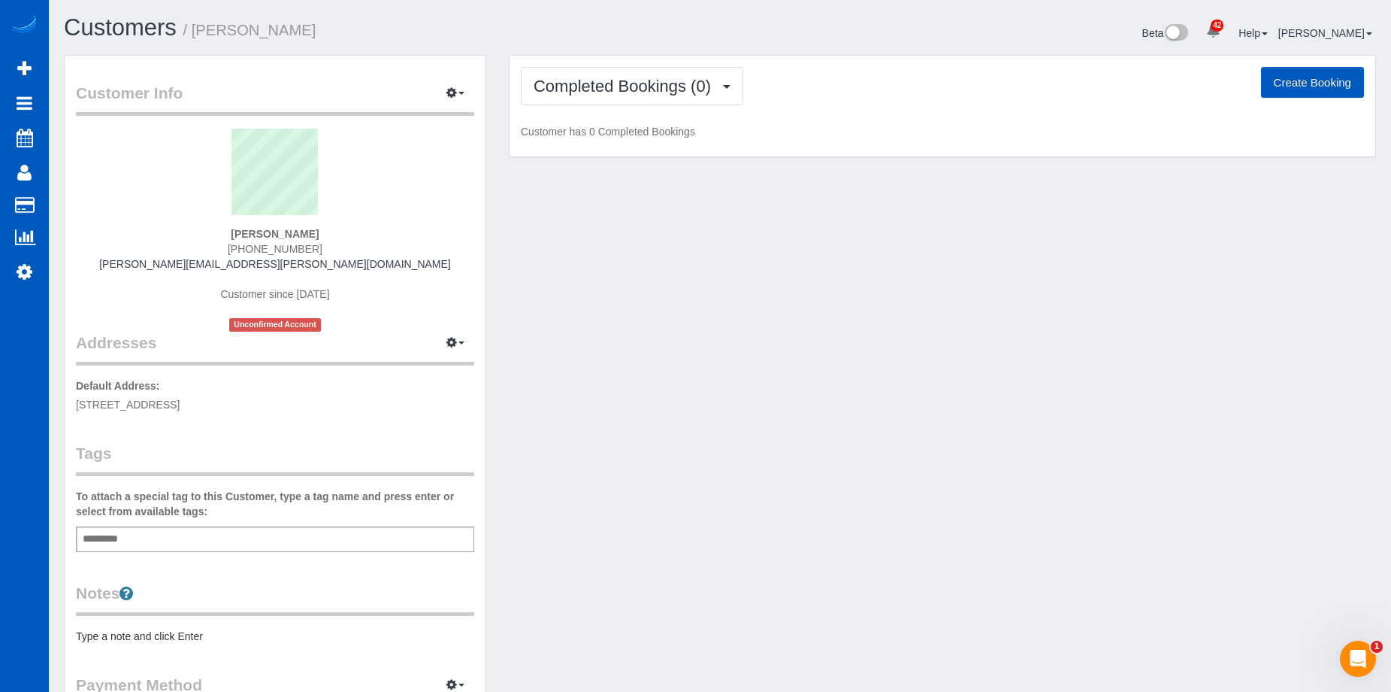
click at [1294, 78] on button "Create Booking" at bounding box center [1312, 83] width 103 height 32
select select "CO"
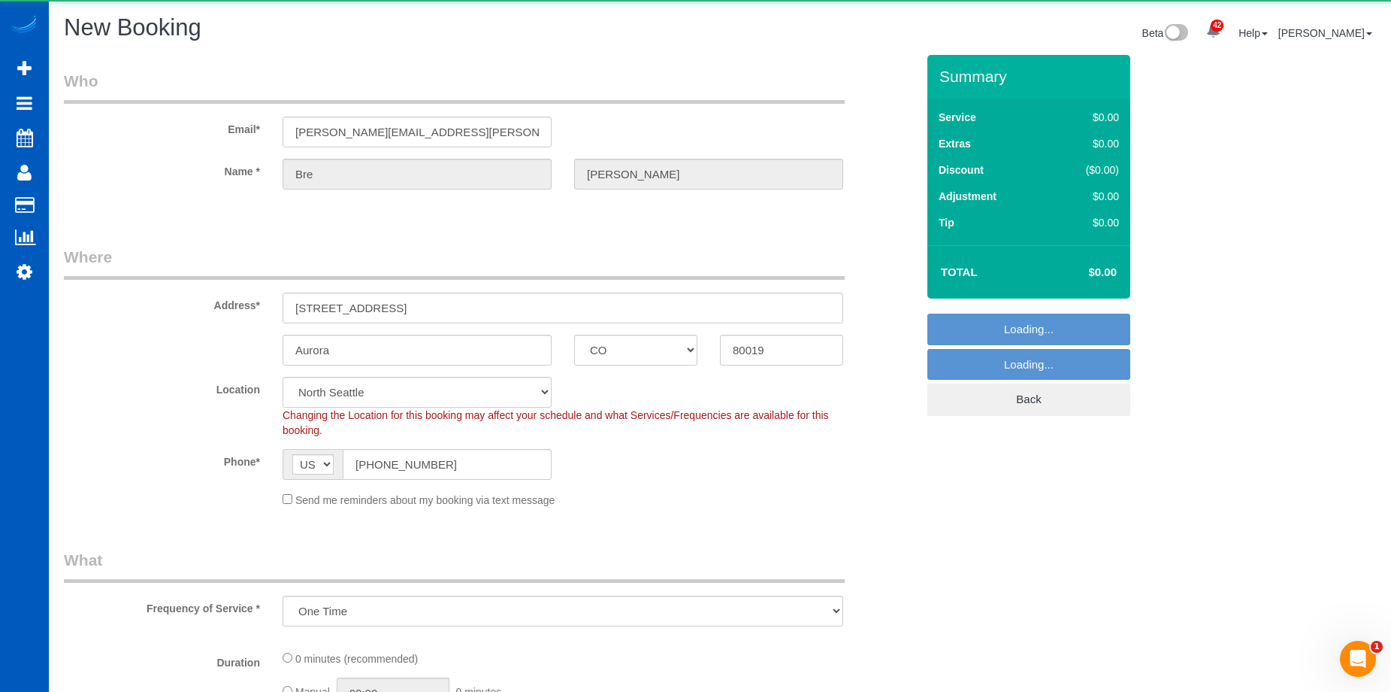
select select "object:5485"
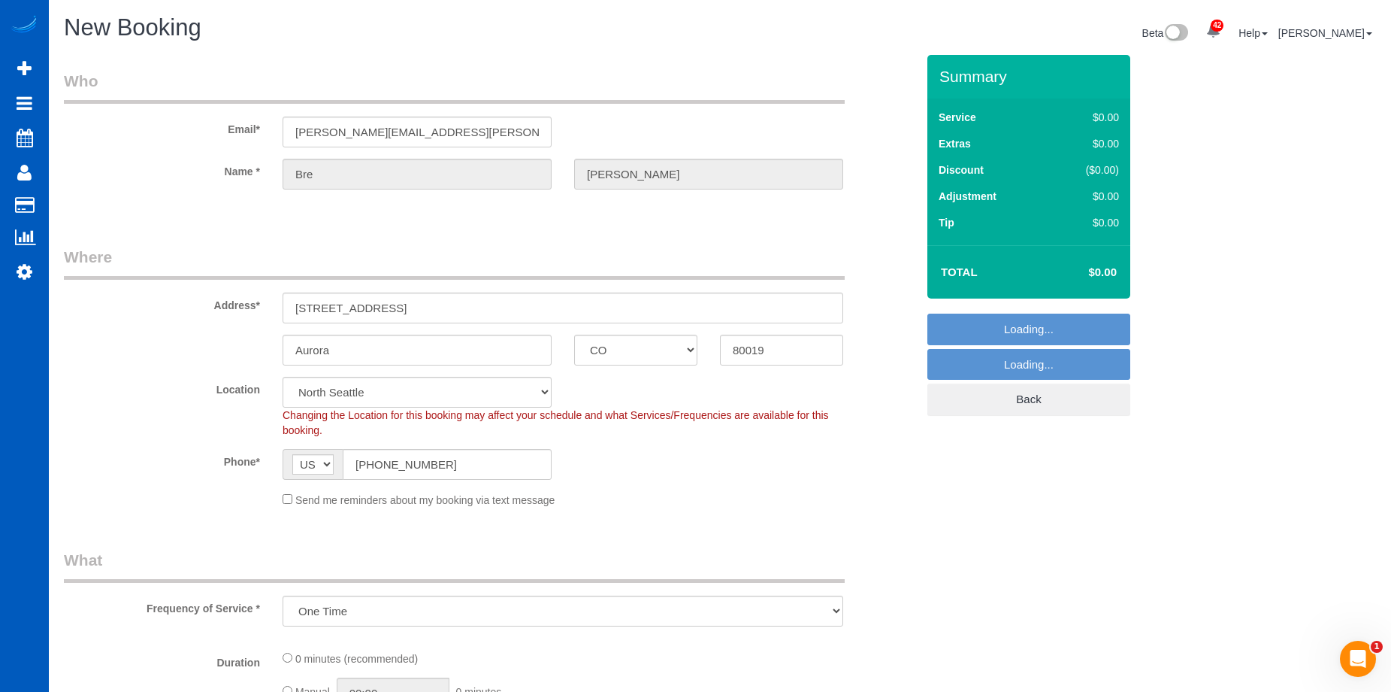
select select "199"
select select "266"
select select "object:5829"
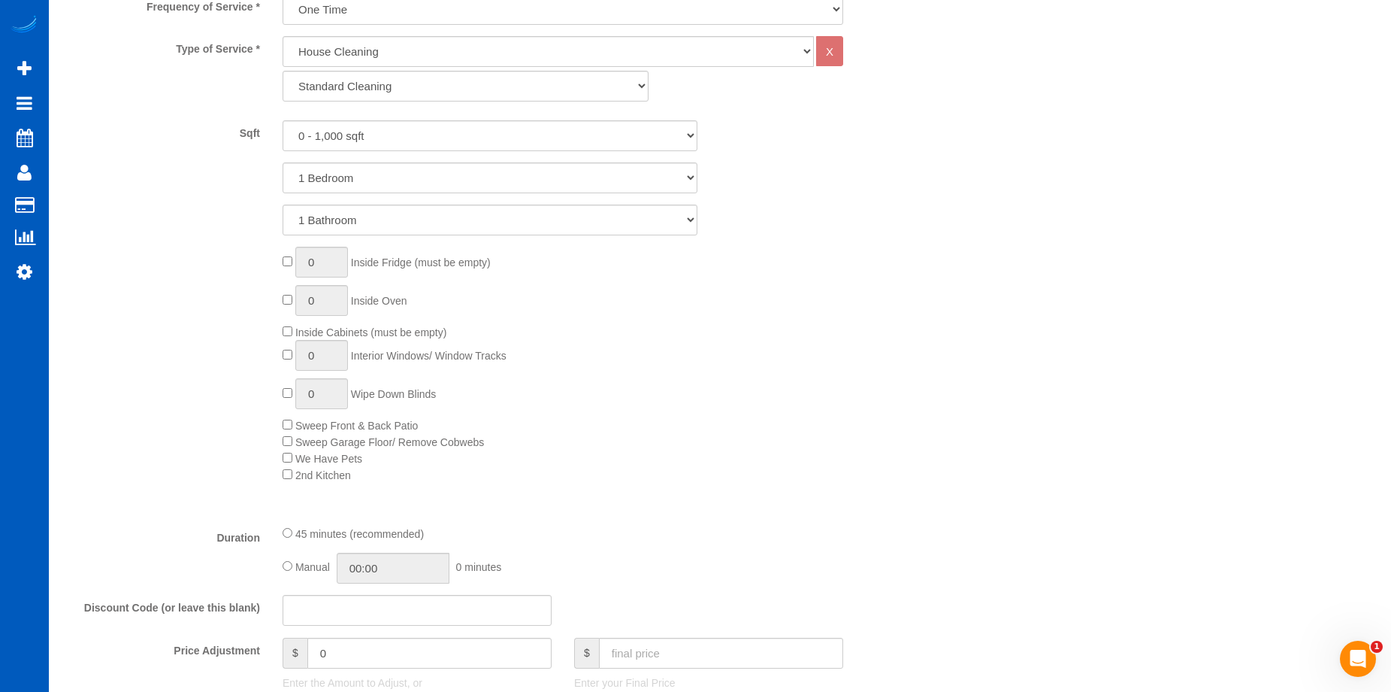
scroll to position [902, 0]
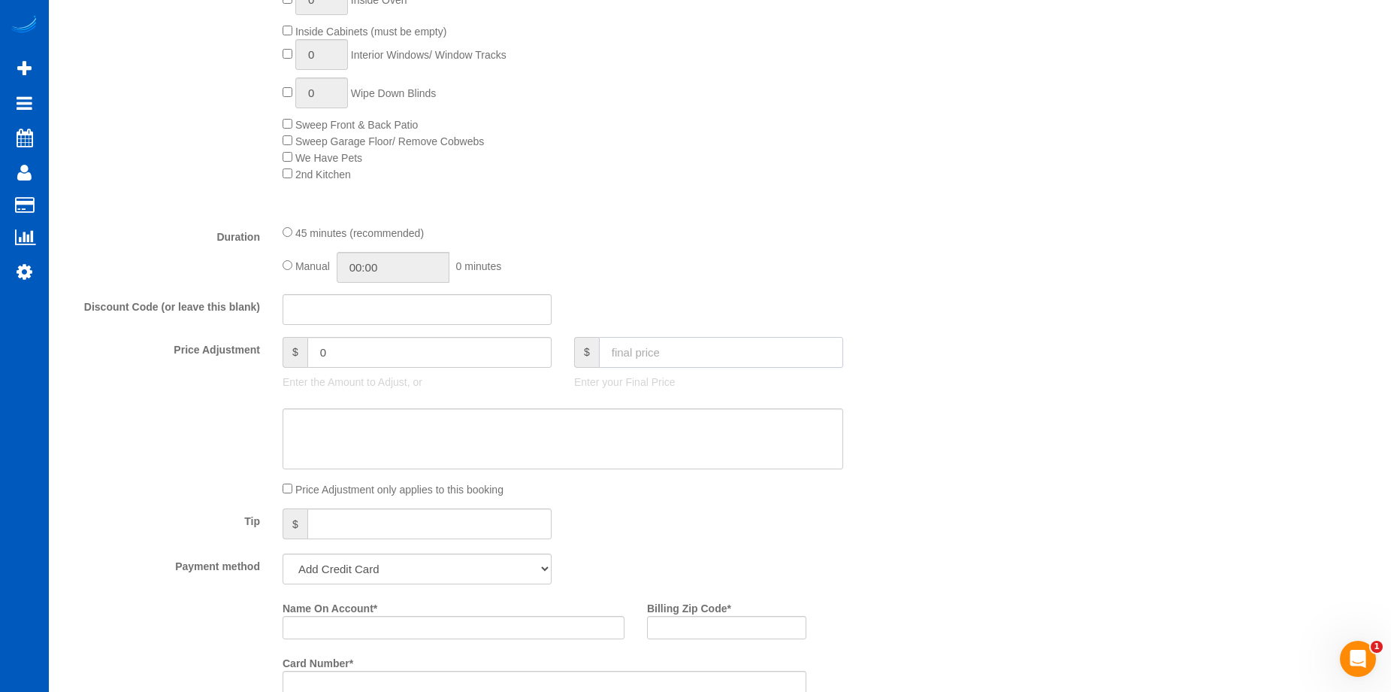
click at [688, 347] on input "text" at bounding box center [721, 352] width 244 height 31
type input "0"
click at [598, 424] on textarea at bounding box center [563, 439] width 561 height 62
type input "-159"
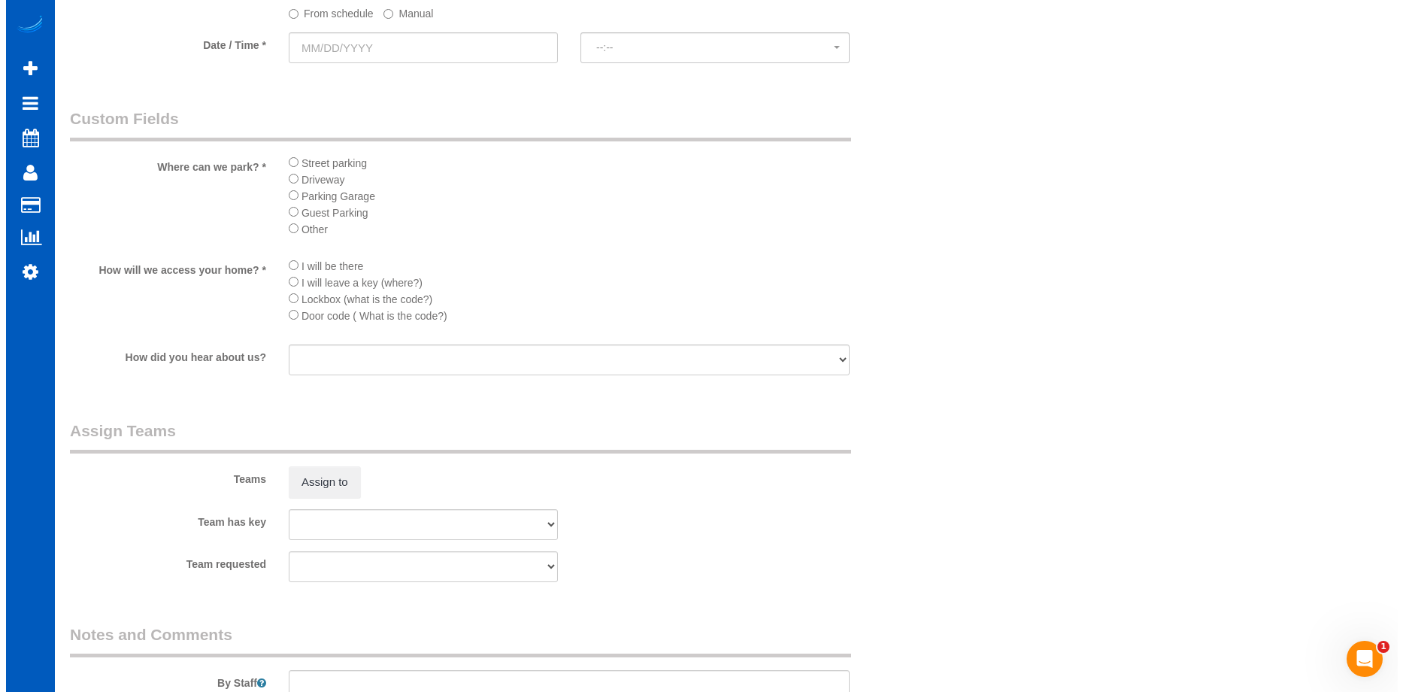
scroll to position [2030, 0]
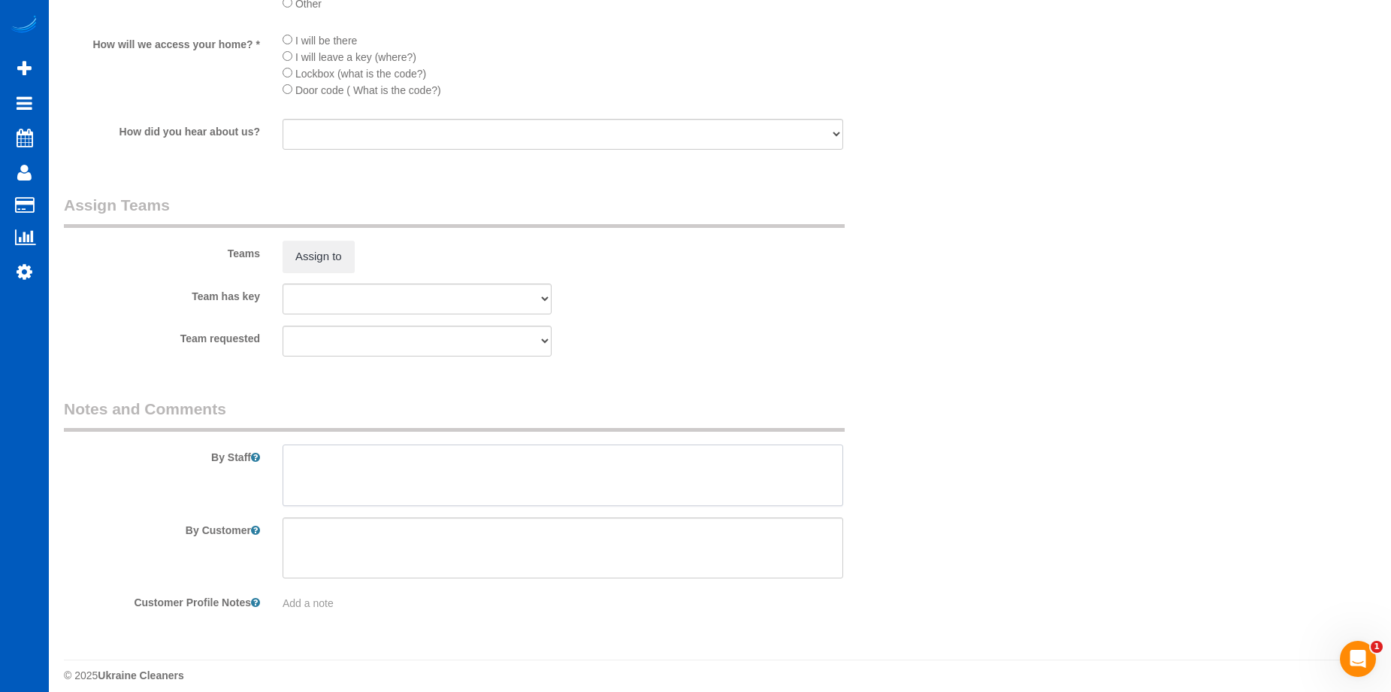
click at [519, 474] on textarea at bounding box center [563, 475] width 561 height 62
click at [289, 270] on button "Assign to" at bounding box center [319, 257] width 72 height 32
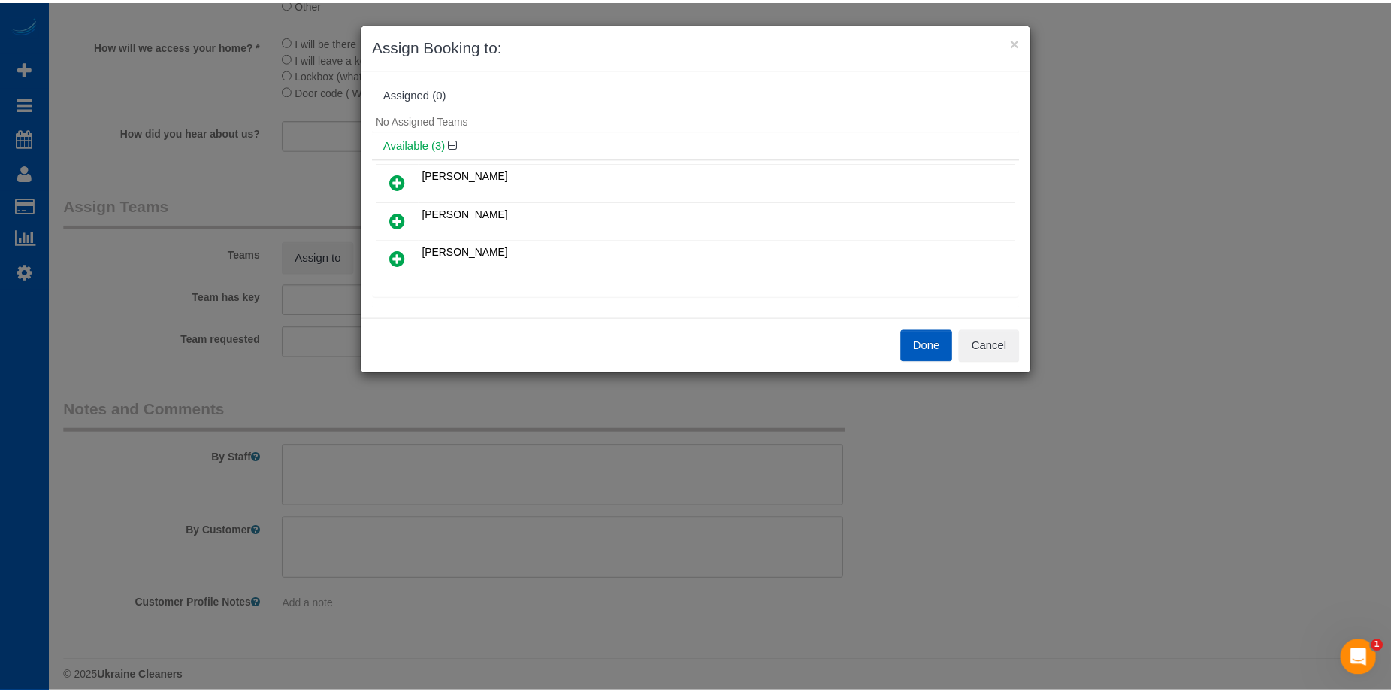
scroll to position [0, 0]
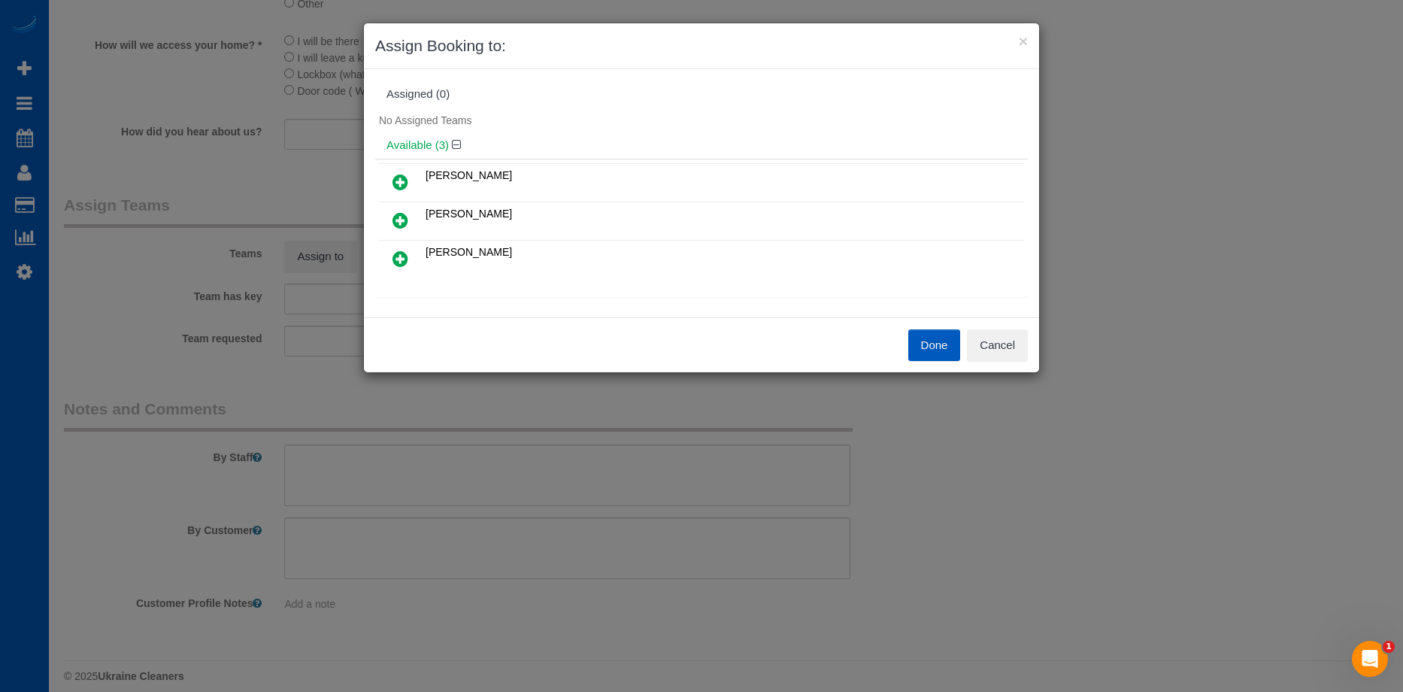
click at [401, 216] on icon at bounding box center [400, 220] width 16 height 18
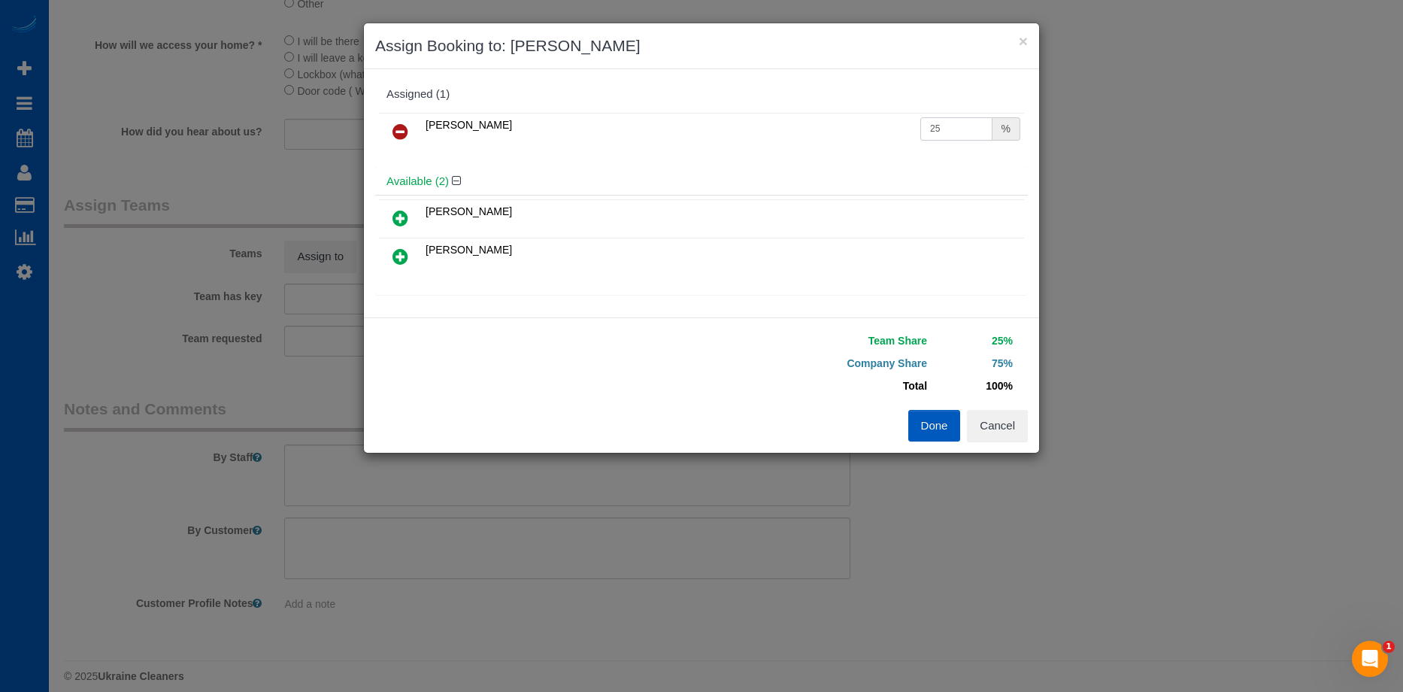
click at [943, 132] on input "25" at bounding box center [956, 128] width 72 height 23
drag, startPoint x: 955, startPoint y: 125, endPoint x: 839, endPoint y: 132, distance: 116.0
click at [839, 132] on tr "Natalia Dunn 25 %" at bounding box center [701, 132] width 645 height 38
type input "54"
drag, startPoint x: 930, startPoint y: 422, endPoint x: 921, endPoint y: 423, distance: 9.1
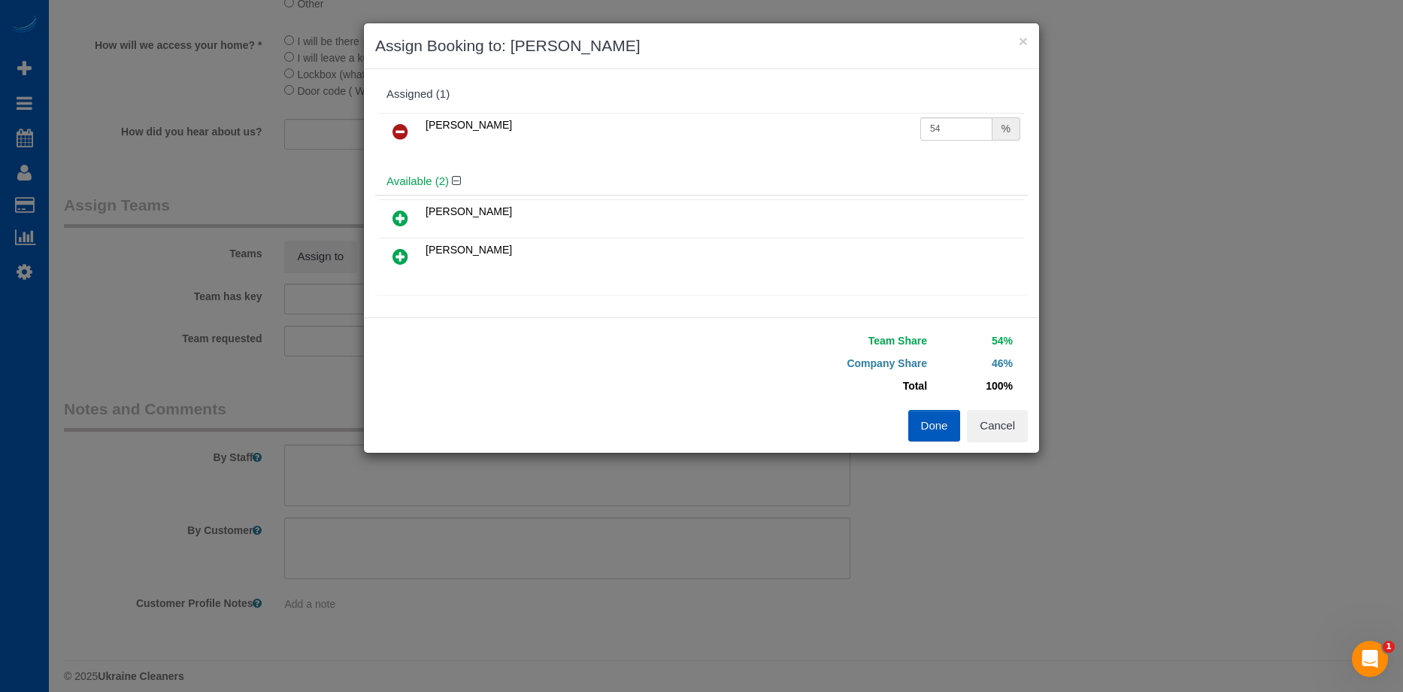
click at [930, 423] on button "Done" at bounding box center [934, 426] width 53 height 32
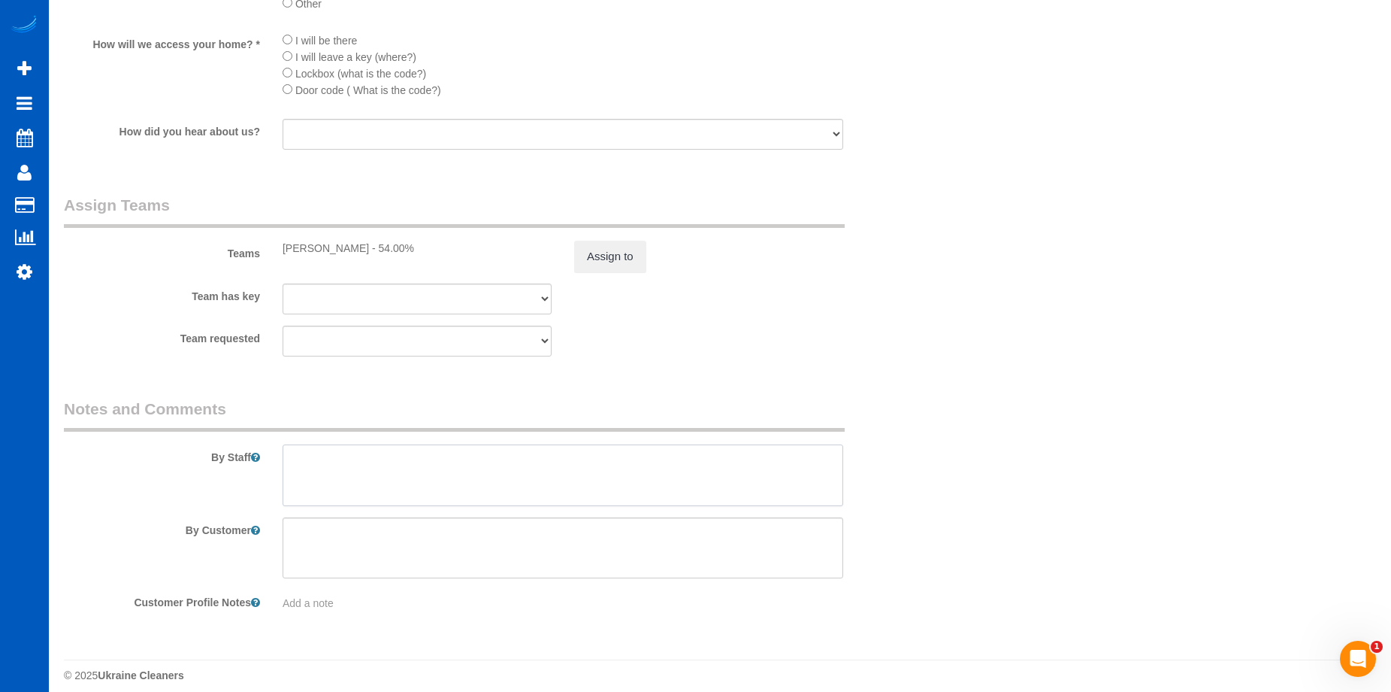
click at [562, 465] on textarea at bounding box center [563, 475] width 561 height 62
type textarea "H"
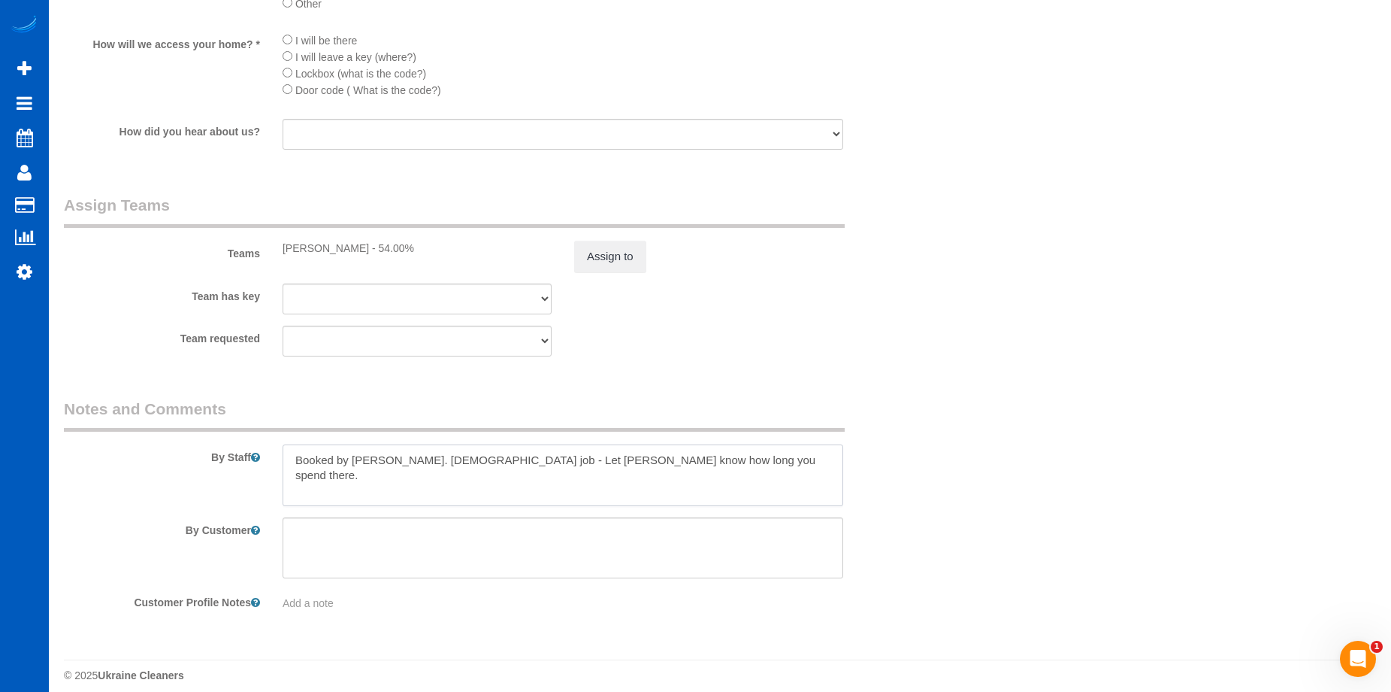
click at [431, 492] on textarea at bounding box center [563, 475] width 561 height 62
paste textarea "Kitchen, master bath, half bath, floors Long hallway, all hard wood No bedrooms…"
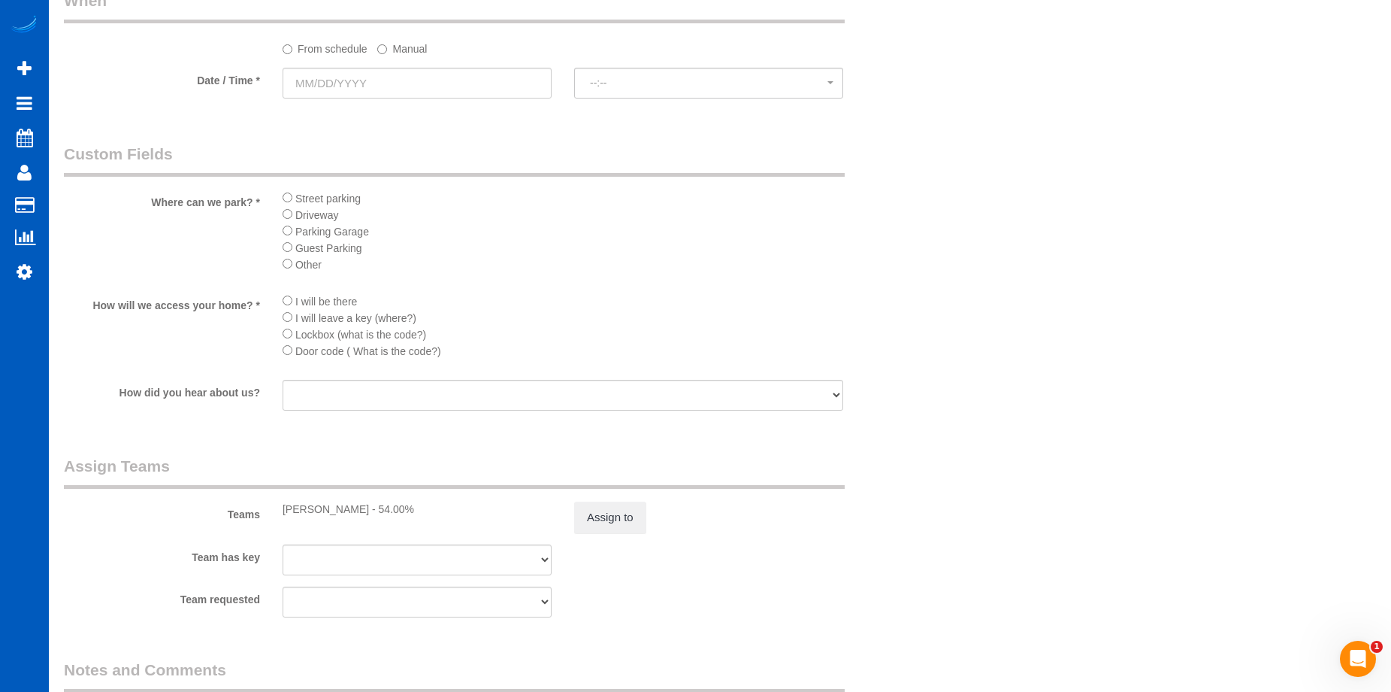
scroll to position [1654, 0]
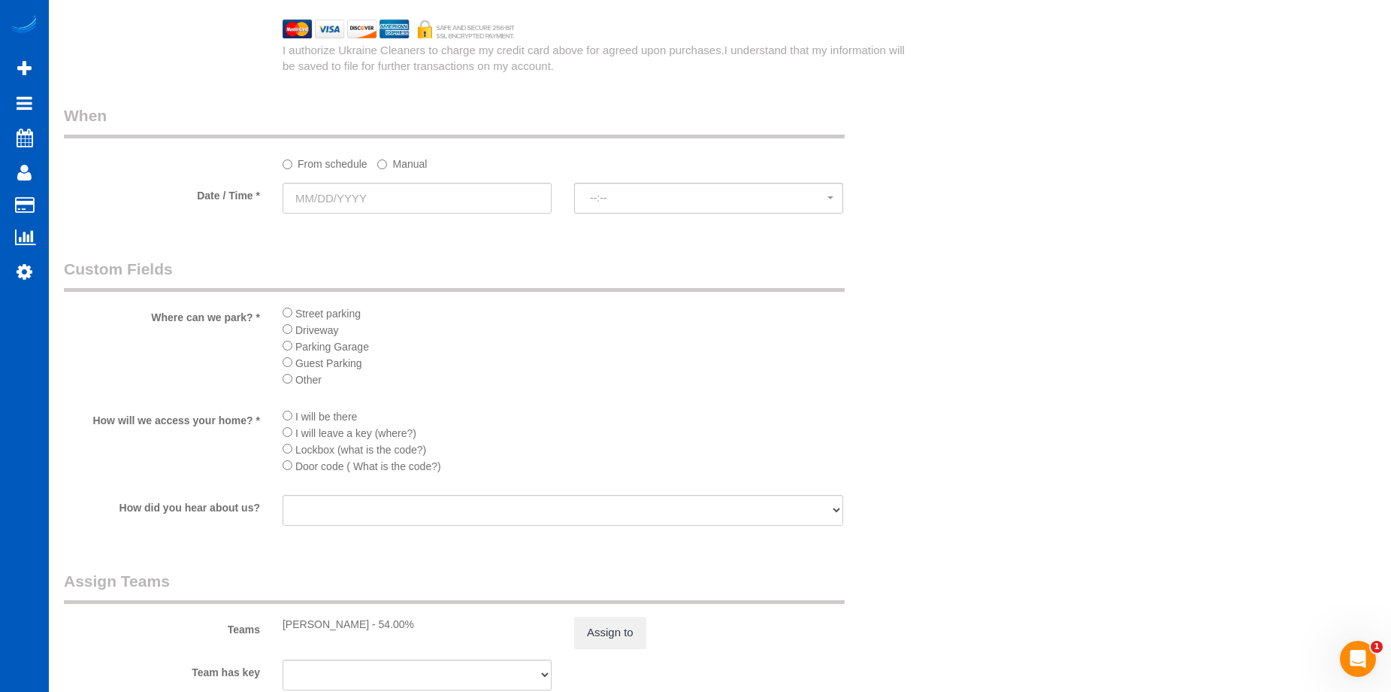
type textarea "Booked by Jade. Hourly job - Let Anna know how long you spend there. Kitchen, m…"
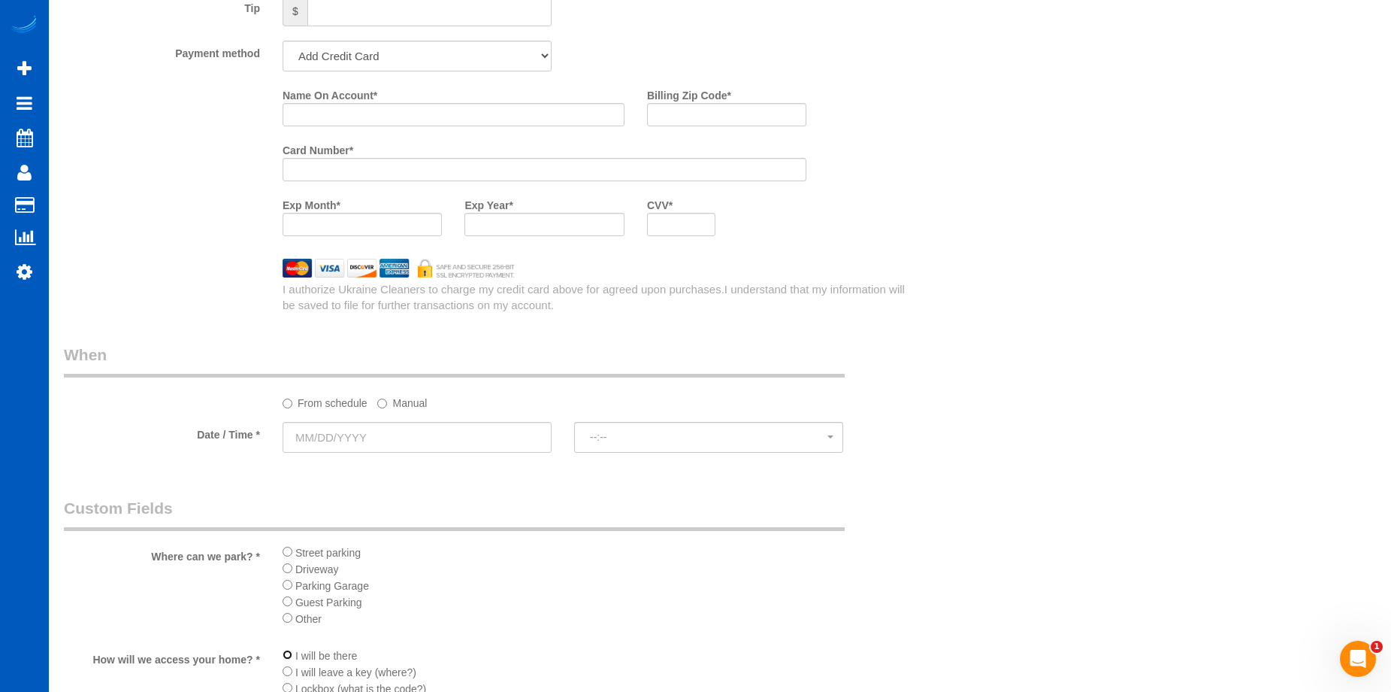
scroll to position [1353, 0]
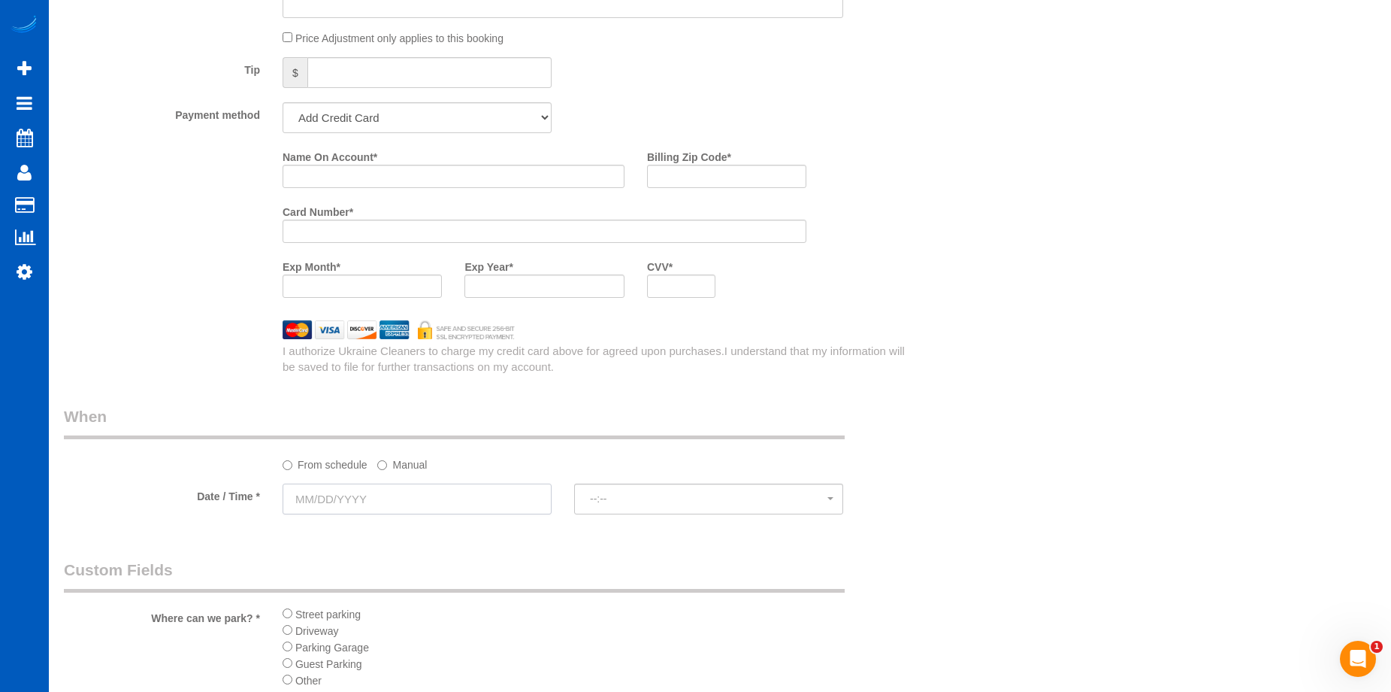
click at [461, 505] on input "text" at bounding box center [417, 498] width 269 height 31
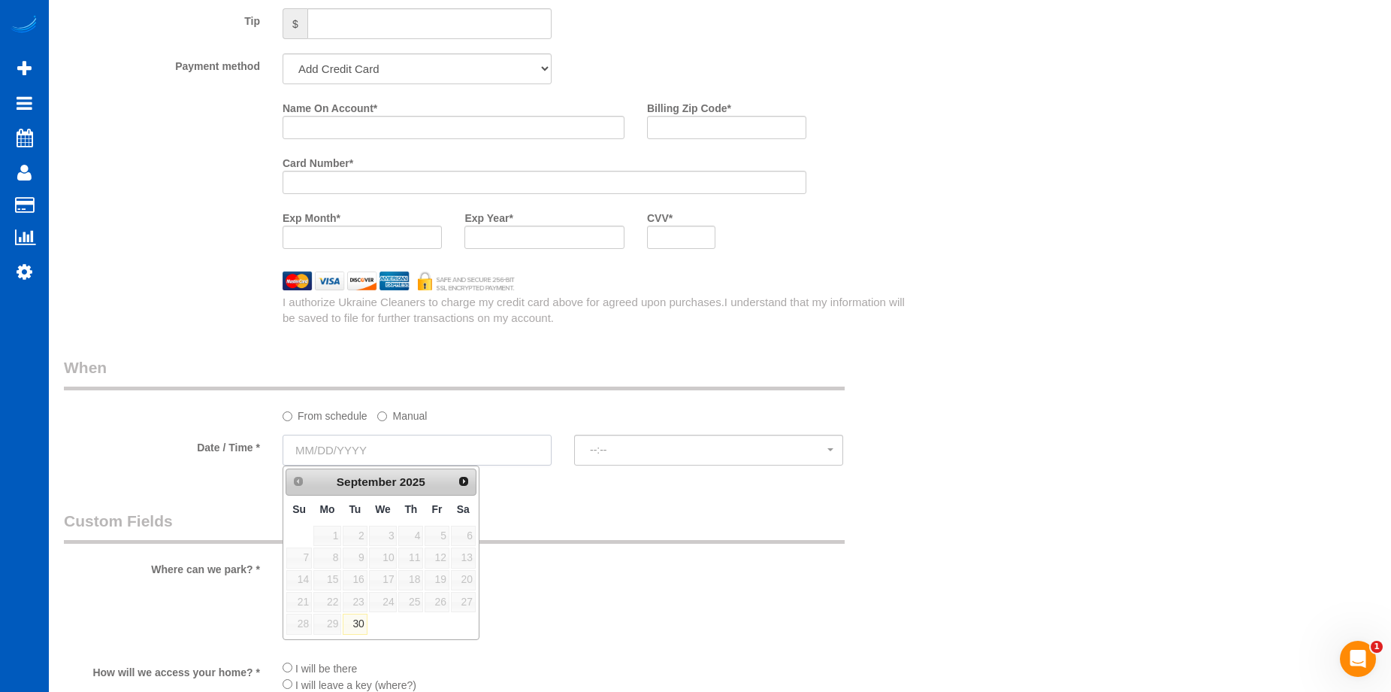
scroll to position [1428, 0]
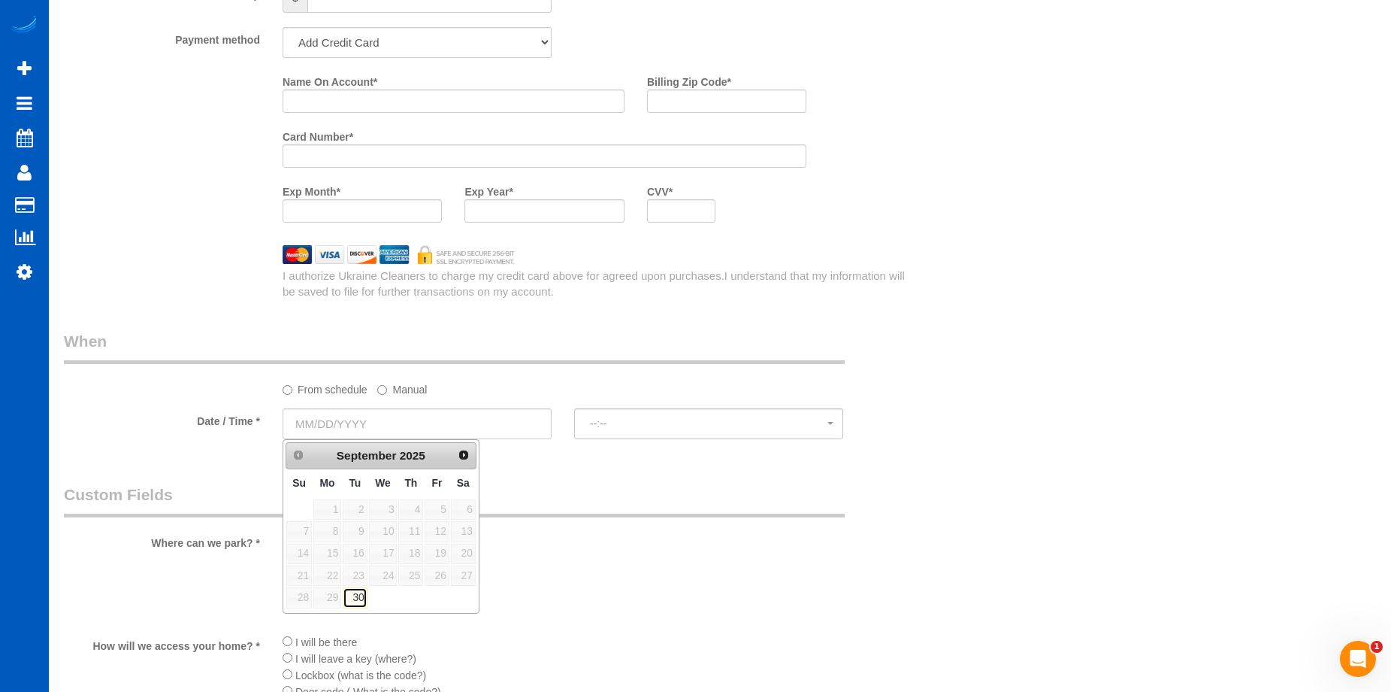
click at [353, 595] on link "30" at bounding box center [355, 597] width 24 height 20
type input "09/30/2025"
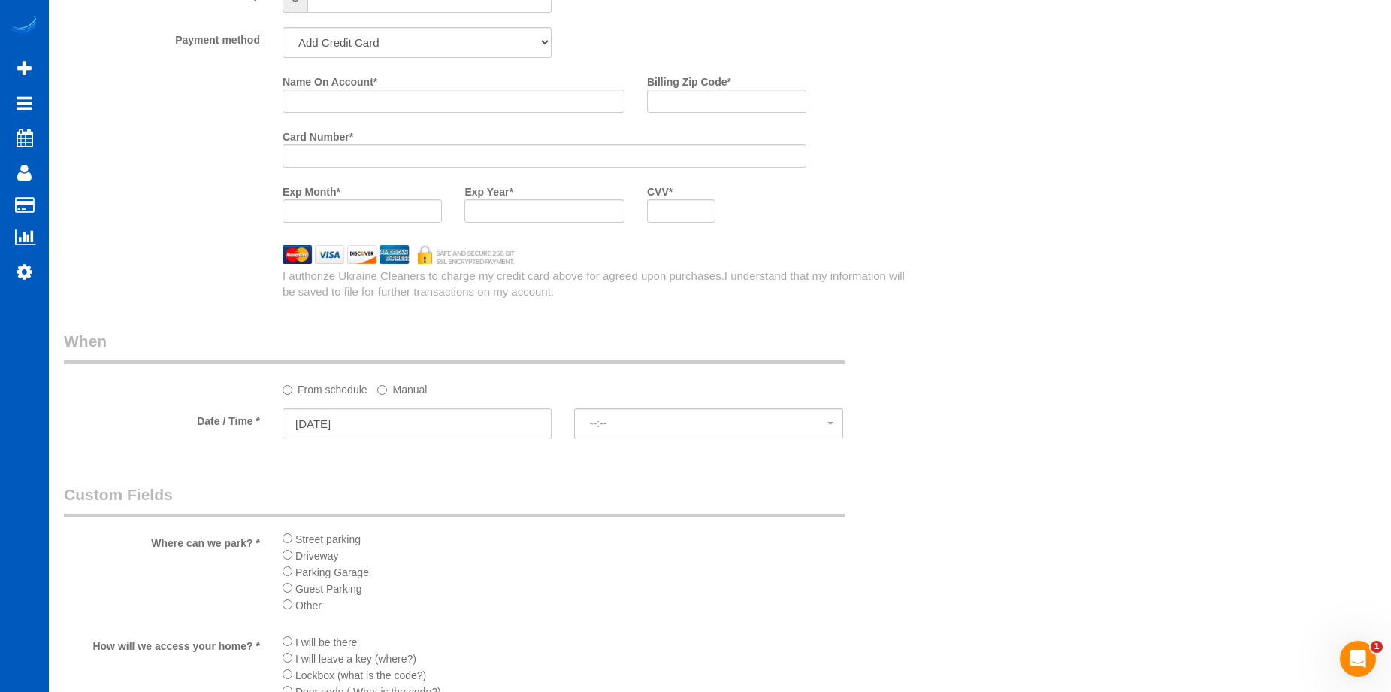
select select "spot10"
click at [657, 422] on span "2:00PM" at bounding box center [709, 423] width 238 height 12
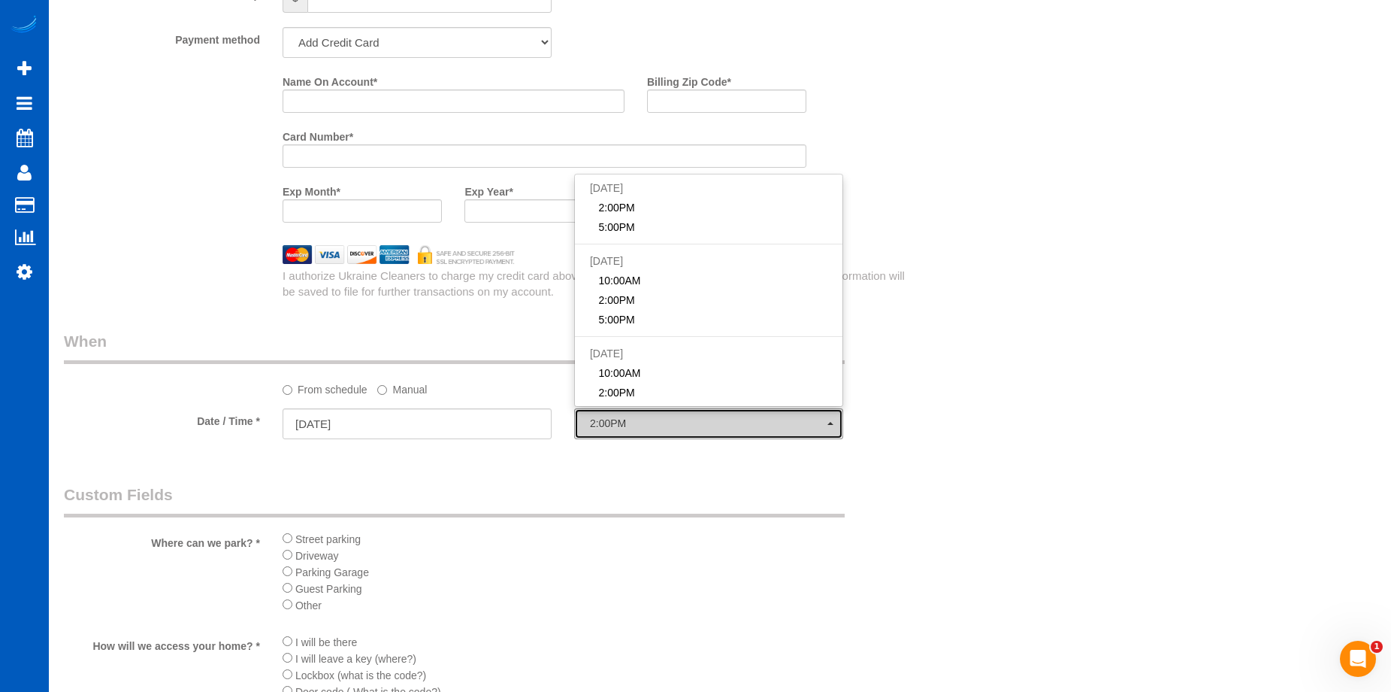
click at [657, 422] on span "2:00PM" at bounding box center [709, 423] width 238 height 12
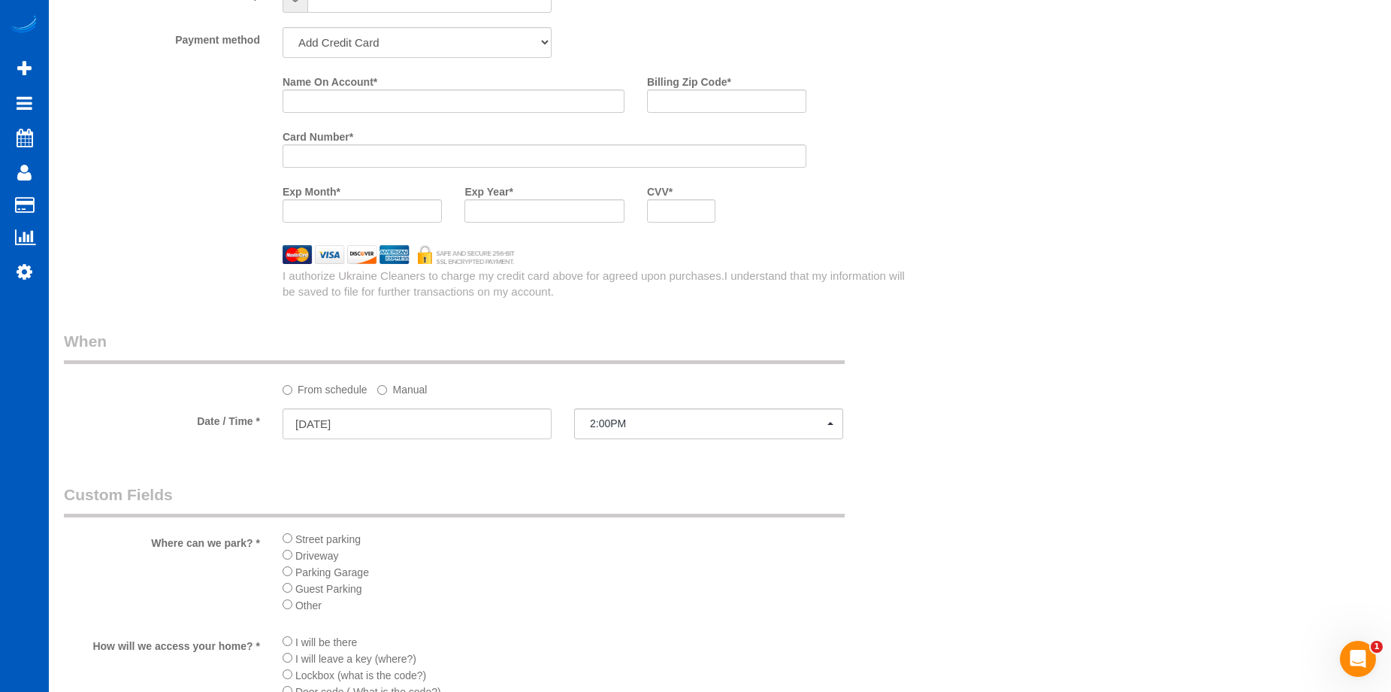
click at [400, 389] on label "Manual" at bounding box center [402, 387] width 50 height 20
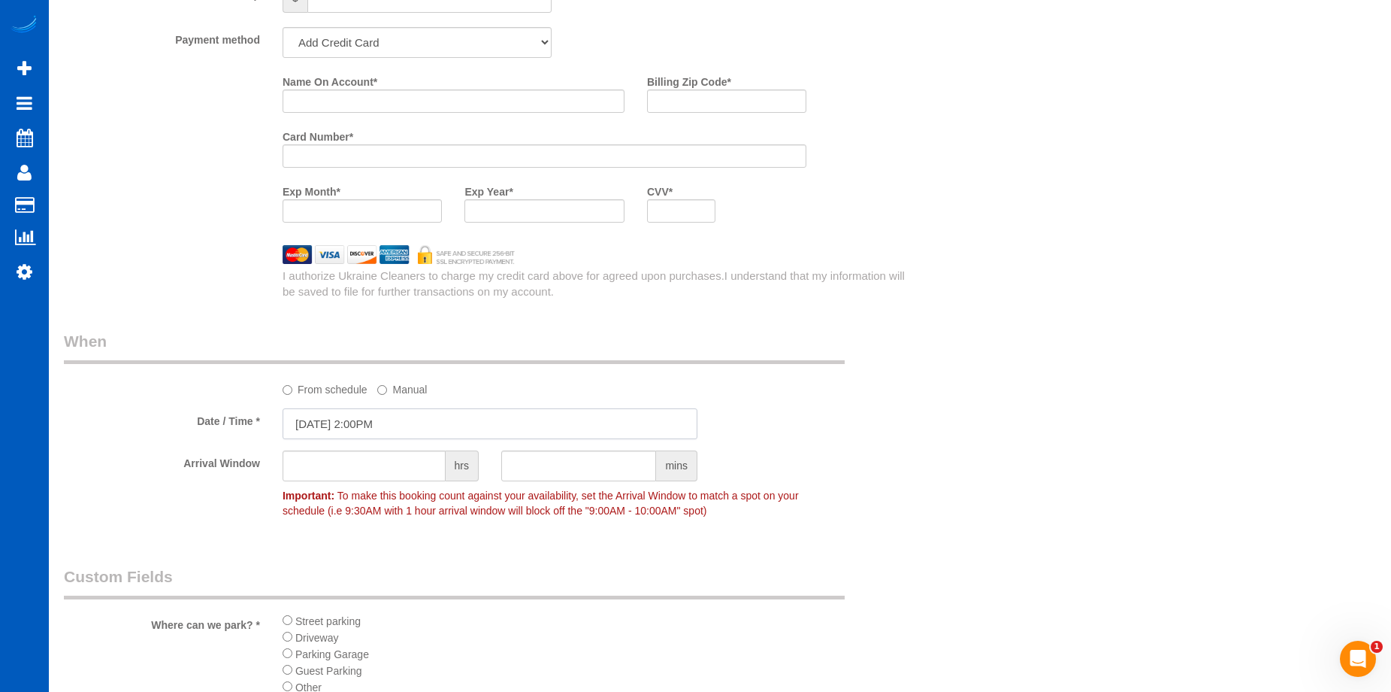
click at [391, 423] on input "09/30/2025 2:00PM" at bounding box center [490, 423] width 415 height 31
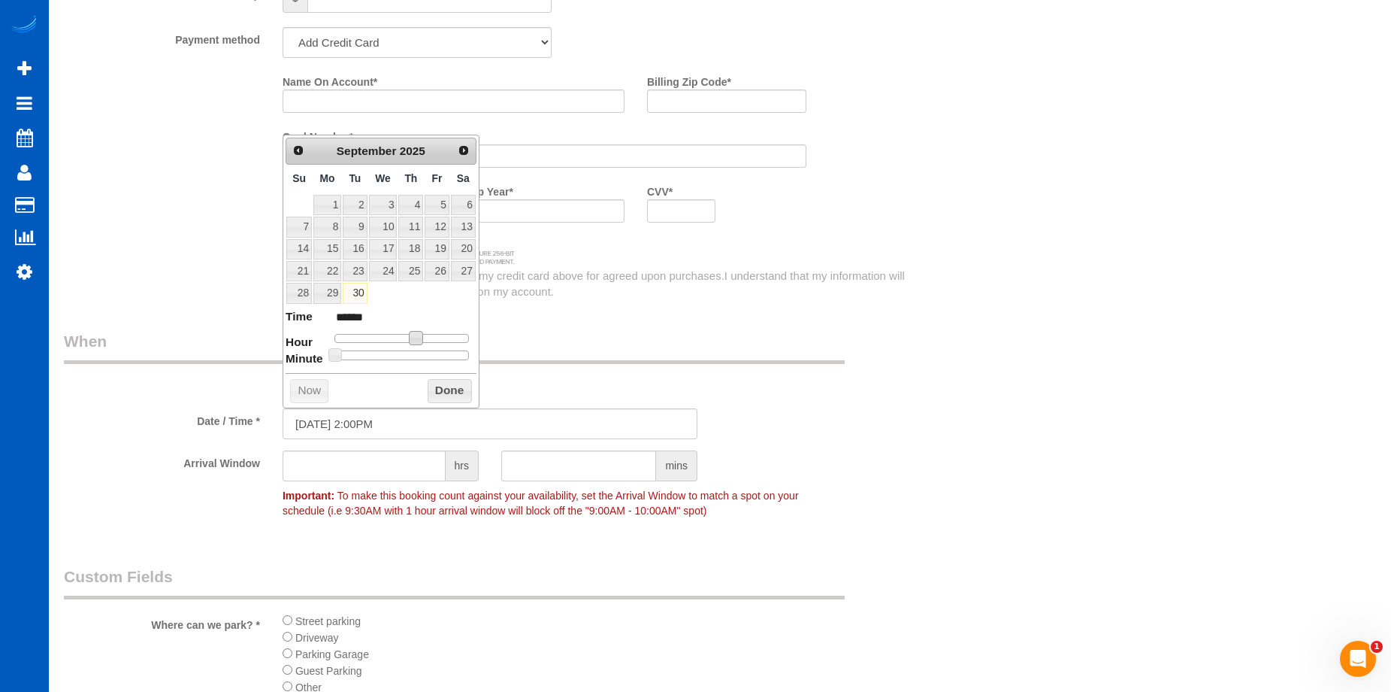
type input "09/30/2025 1:00PM"
type input "******"
type input "09/30/2025 12:00PM"
type input "*******"
type input "09/30/2025 11:00AM"
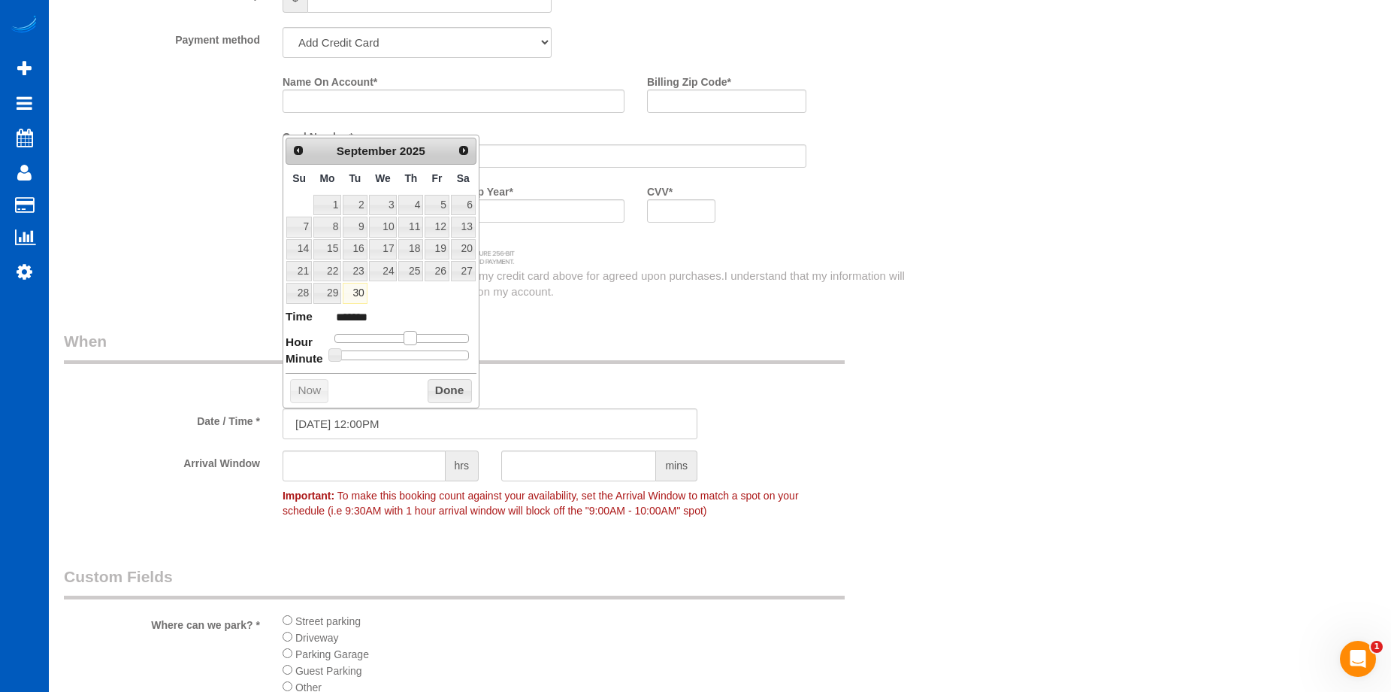
type input "*******"
type input "09/30/2025 10:00AM"
type input "*******"
drag, startPoint x: 413, startPoint y: 338, endPoint x: 390, endPoint y: 341, distance: 22.7
click at [390, 341] on span at bounding box center [393, 338] width 14 height 14
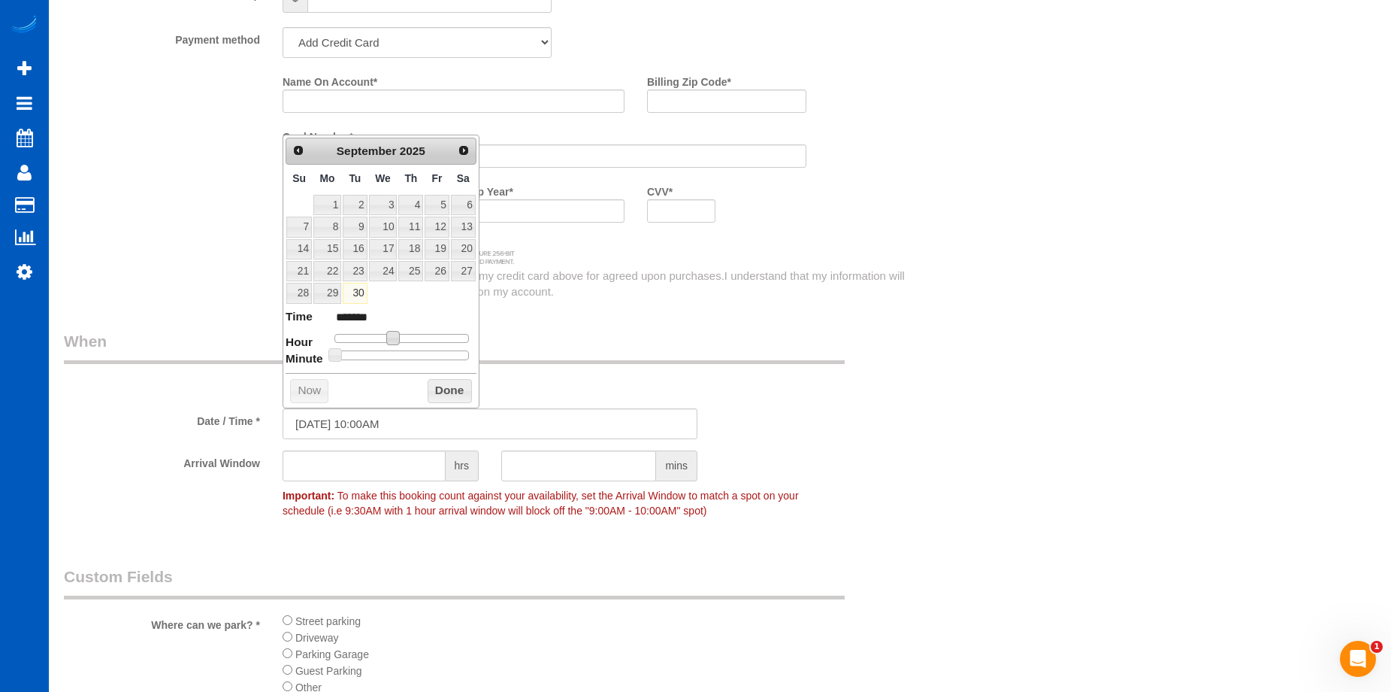
click at [447, 383] on button "Done" at bounding box center [450, 391] width 44 height 24
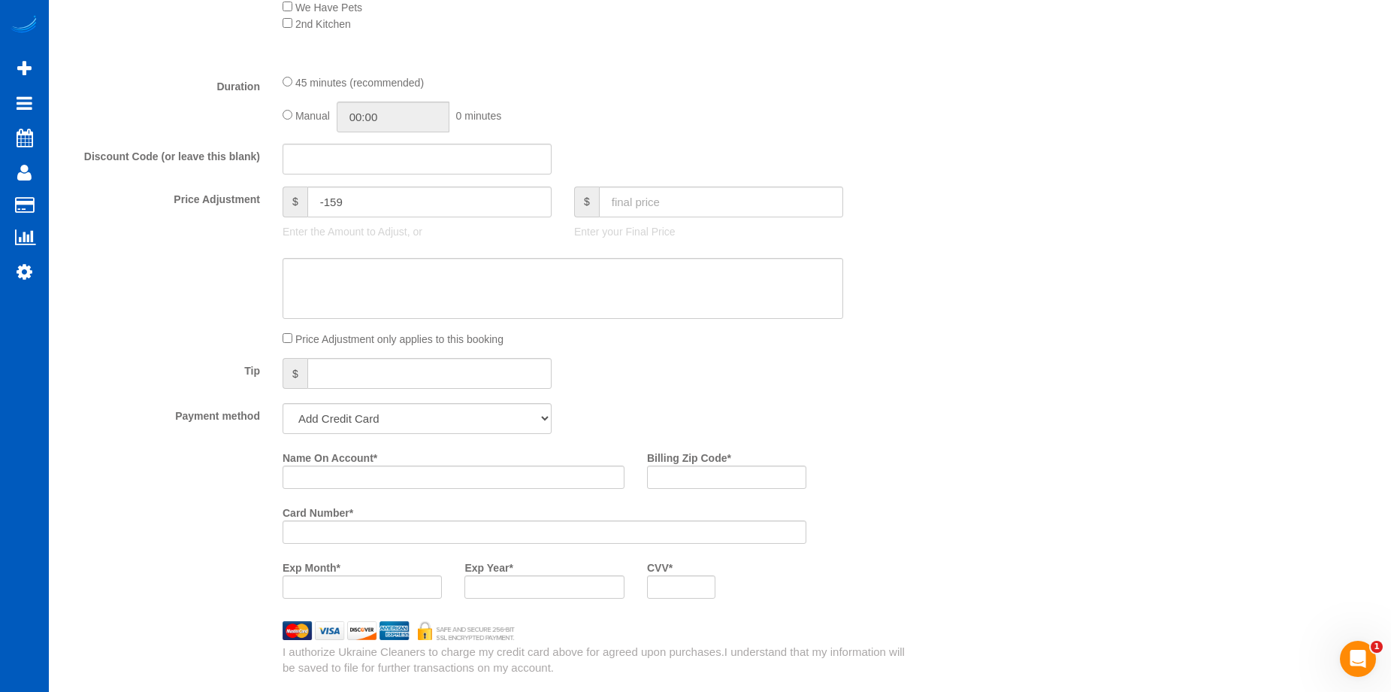
scroll to position [1278, 0]
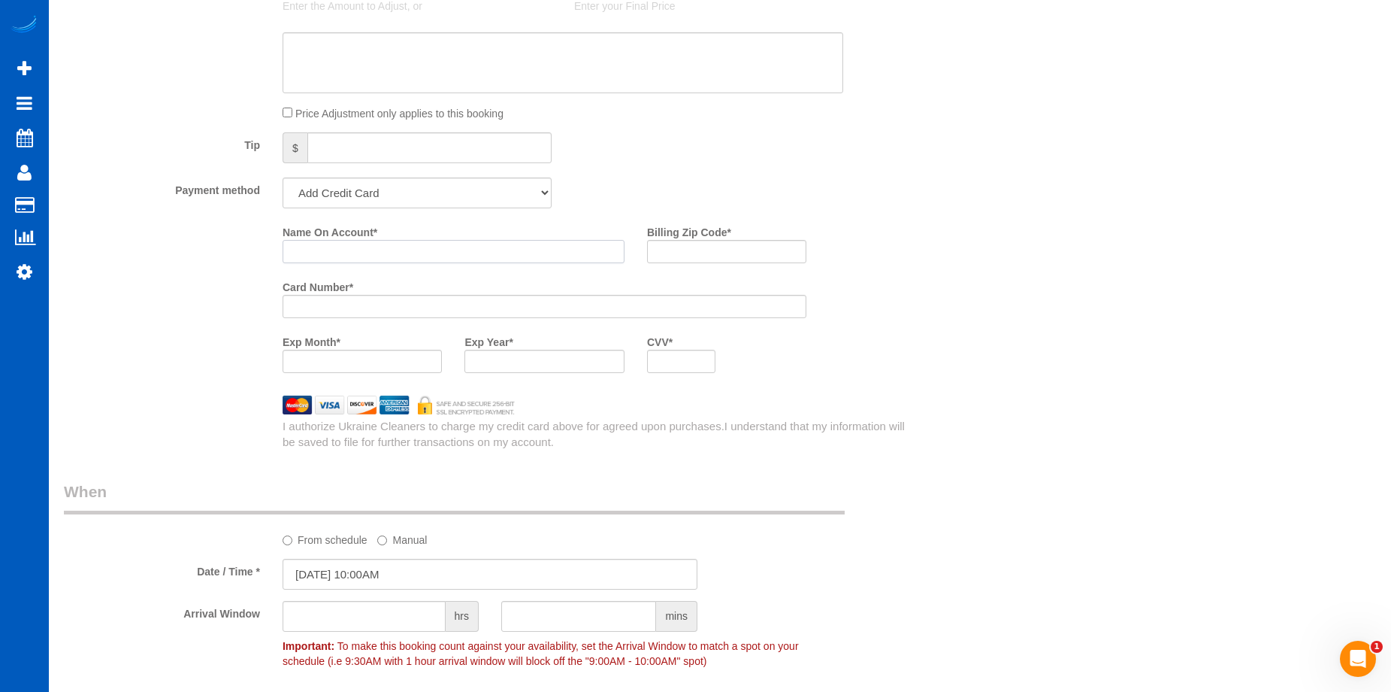
click at [409, 247] on input "Name On Account *" at bounding box center [454, 251] width 342 height 23
paste input "Breana Coe"
type input "Breana Coe"
drag, startPoint x: 701, startPoint y: 246, endPoint x: 551, endPoint y: 264, distance: 151.4
click at [701, 246] on input "Billing Zip Code *" at bounding box center [726, 251] width 159 height 23
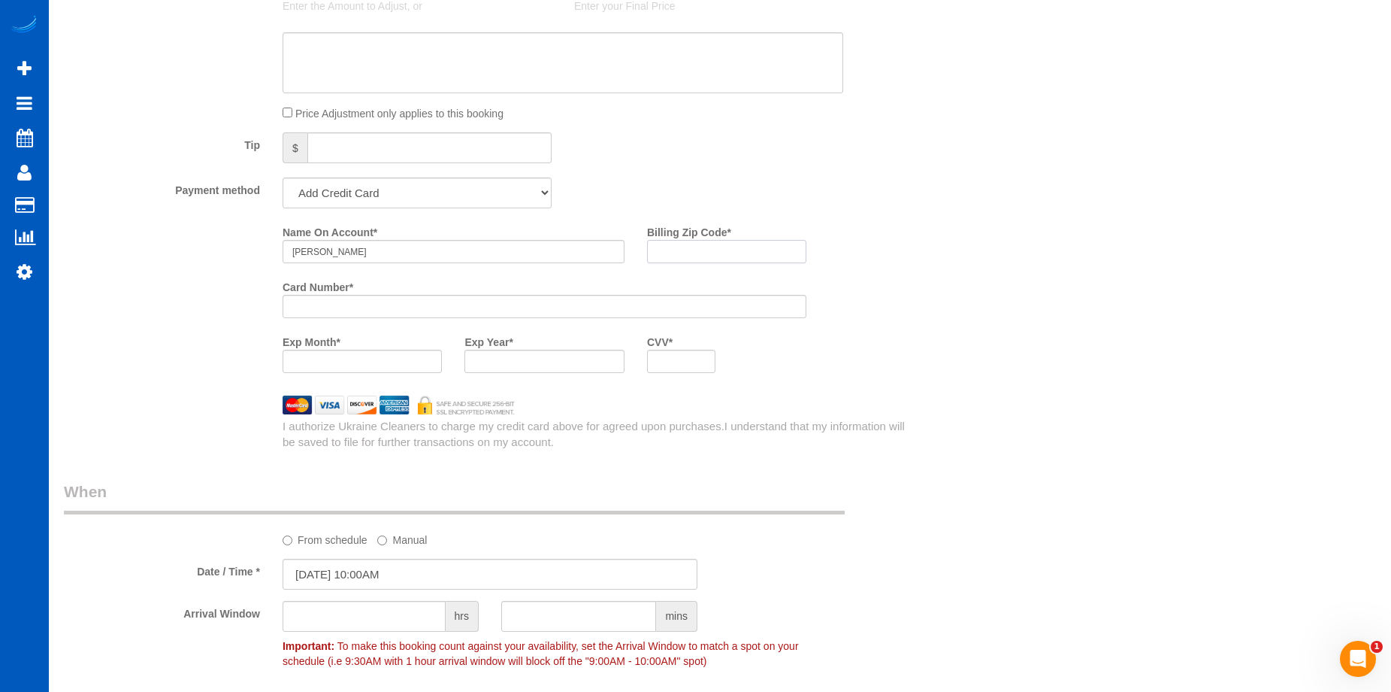
paste input "80019"
type input "80019"
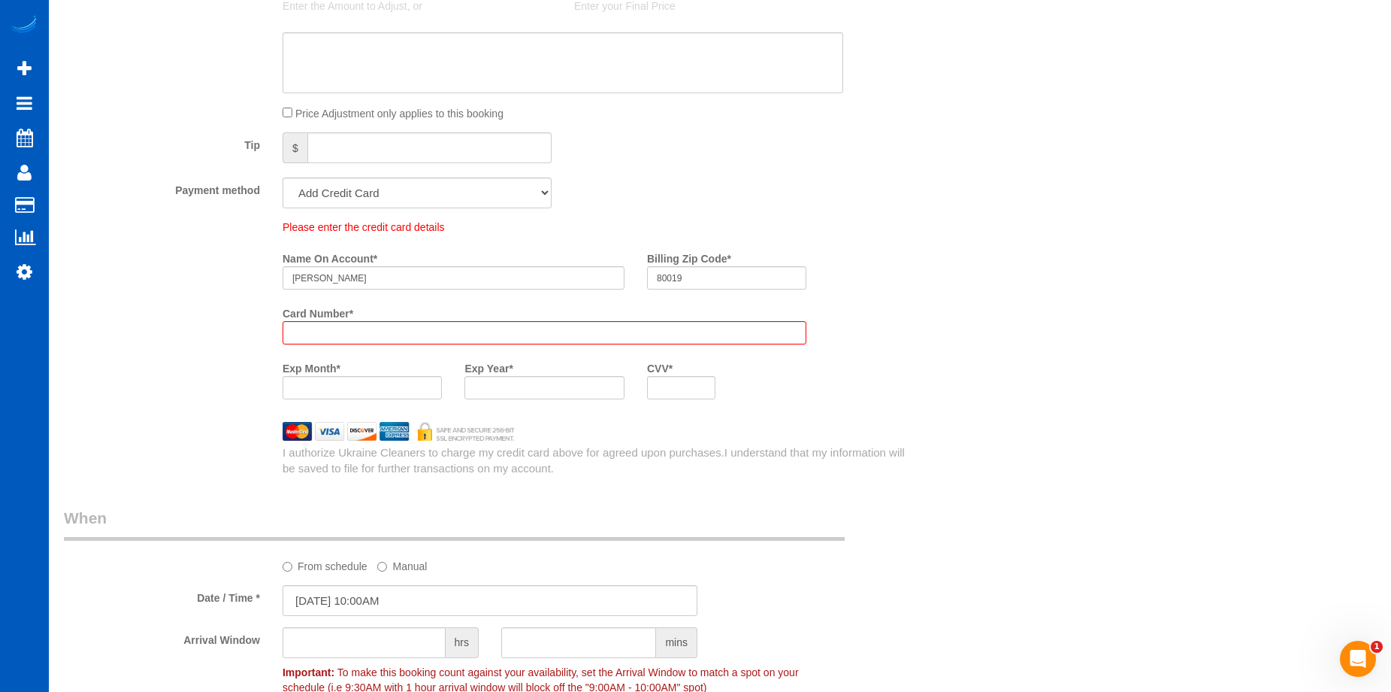
click at [1037, 379] on div "Who Email* breana.coe@gmail.com Name * Bre Coe Where Address* 24424 E 34th Pl A…" at bounding box center [720, 145] width 1313 height 2736
click at [421, 344] on div at bounding box center [545, 332] width 524 height 23
click at [428, 196] on select "Add Credit Card Cash Check Paypal" at bounding box center [417, 192] width 269 height 31
click at [283, 177] on select "Add Credit Card Cash Check Paypal" at bounding box center [417, 192] width 269 height 31
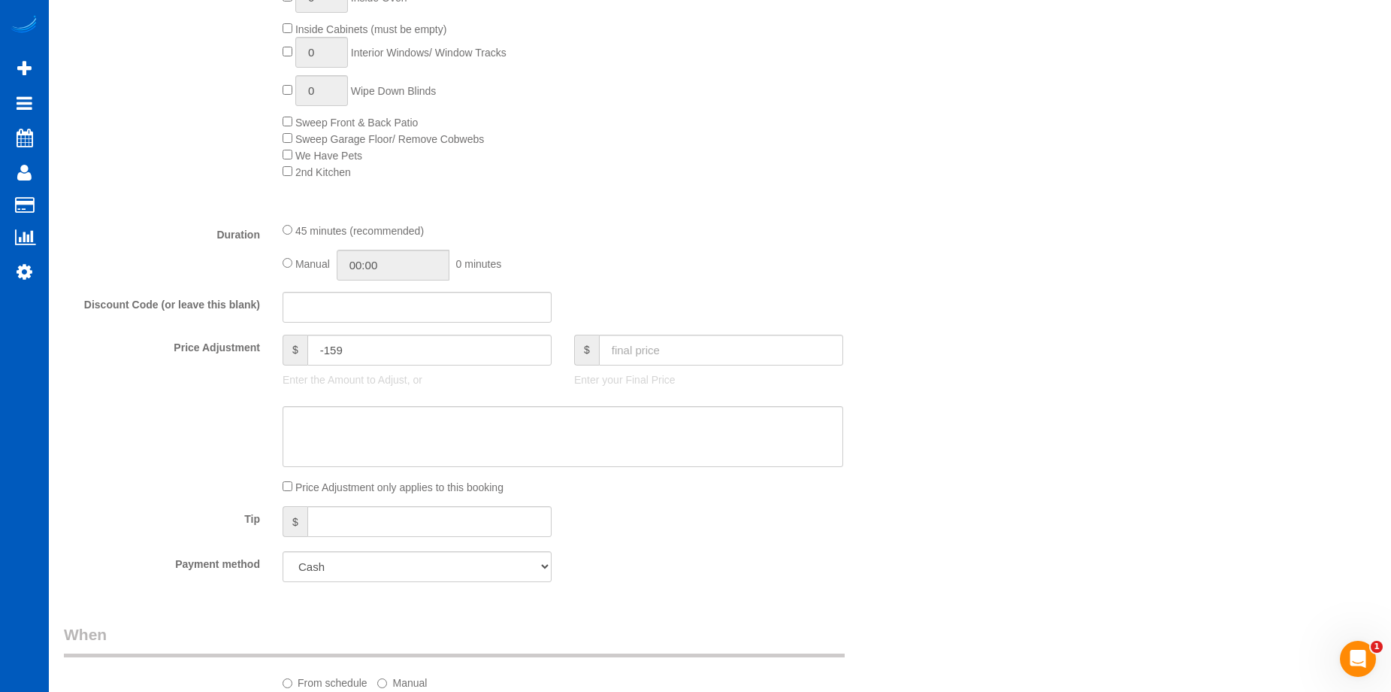
scroll to position [1031, 0]
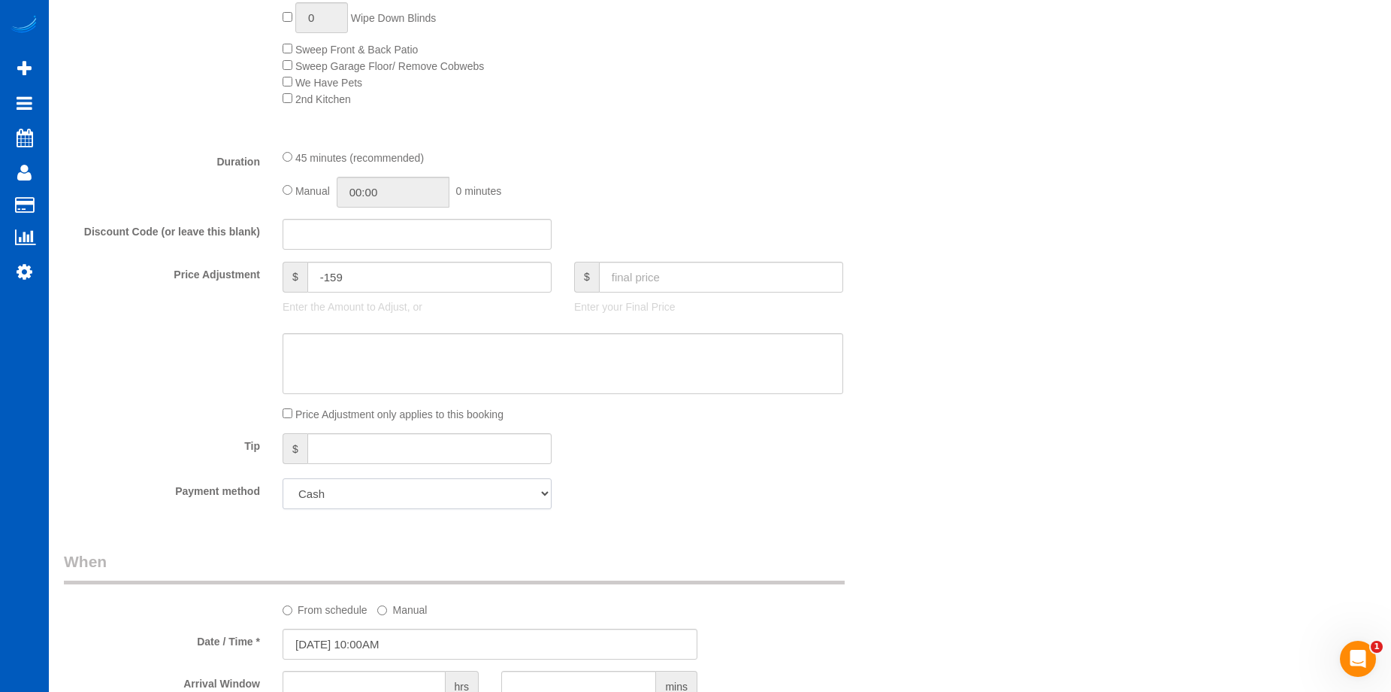
click at [368, 503] on select "Add Credit Card Cash Check Paypal" at bounding box center [417, 493] width 269 height 31
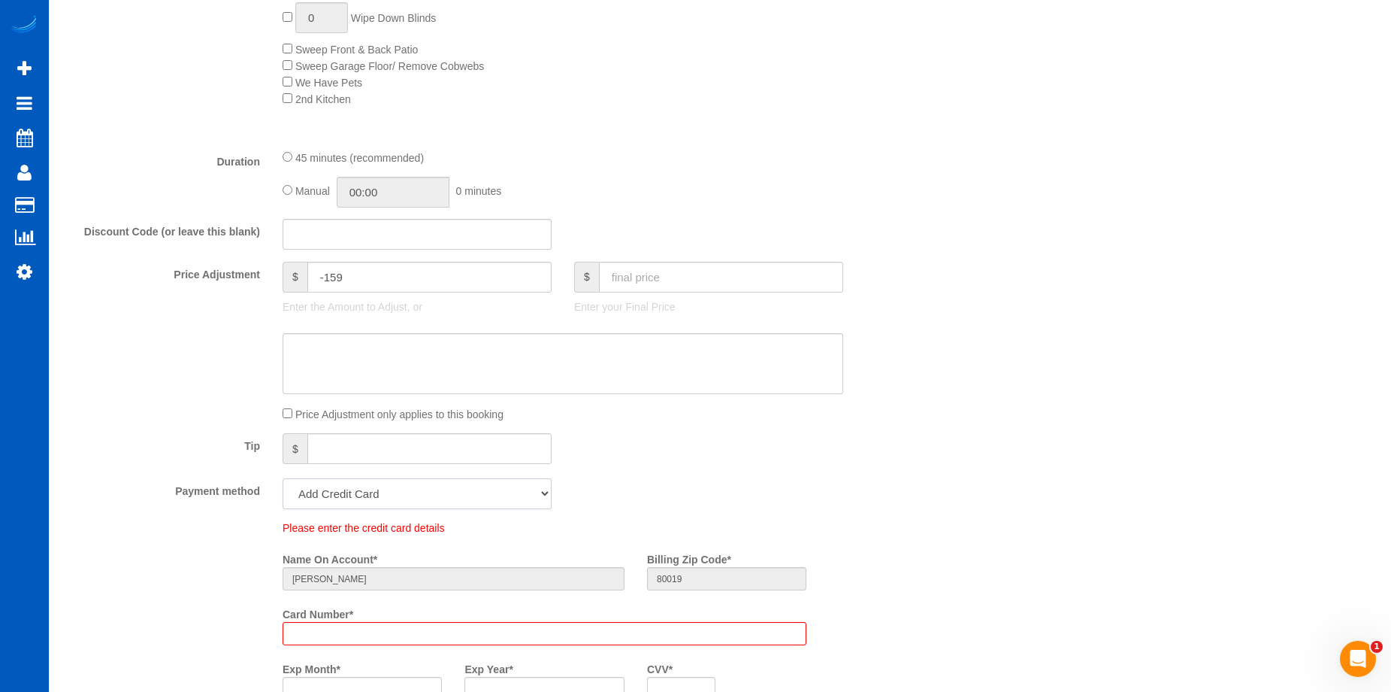
scroll to position [1288, 0]
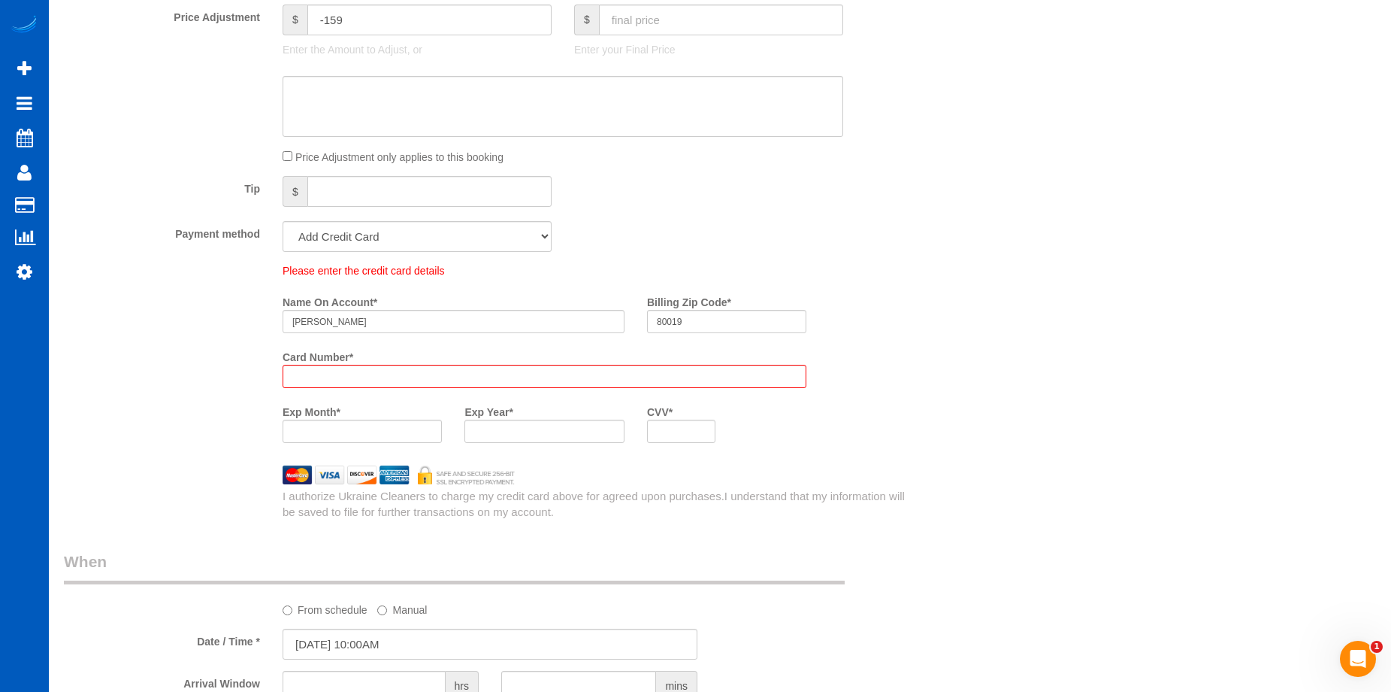
click at [401, 370] on iframe at bounding box center [544, 376] width 504 height 13
click at [380, 417] on div "Exp Month *" at bounding box center [362, 421] width 182 height 44
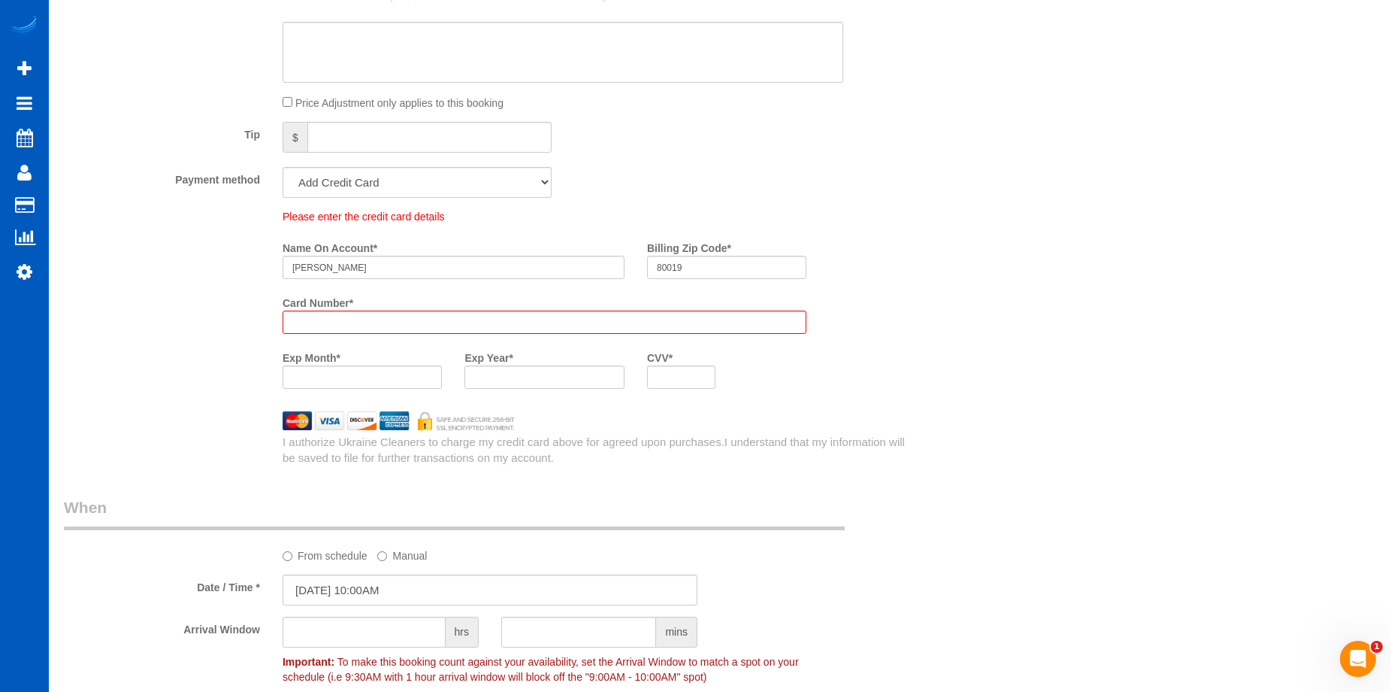
scroll to position [1234, 0]
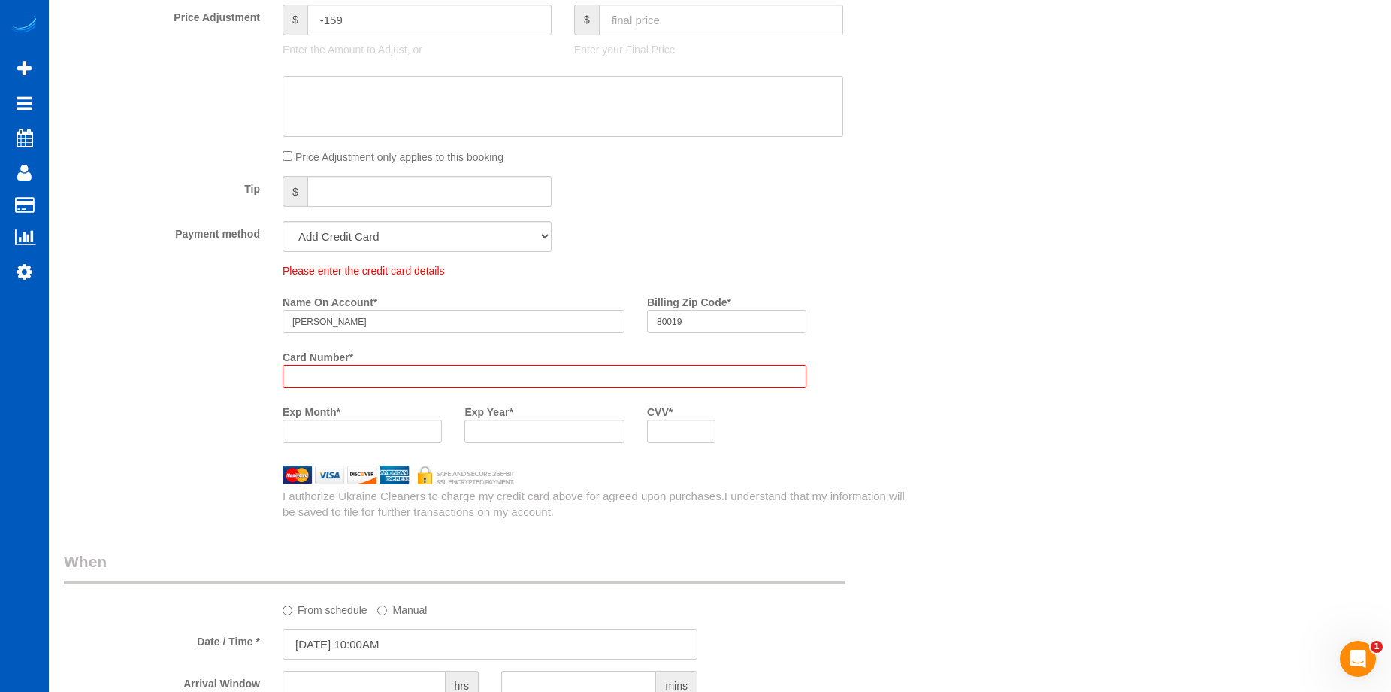
click at [513, 420] on div at bounding box center [544, 430] width 159 height 23
click at [507, 438] on iframe at bounding box center [544, 431] width 140 height 13
click at [977, 412] on div "Who Email* breana.coe@gmail.com Name * Bre Coe Where Address* 24424 E 34th Pl A…" at bounding box center [720, 189] width 1313 height 2736
click at [441, 241] on select "Add Credit Card Cash Check Paypal" at bounding box center [417, 236] width 269 height 31
select select "string:cash"
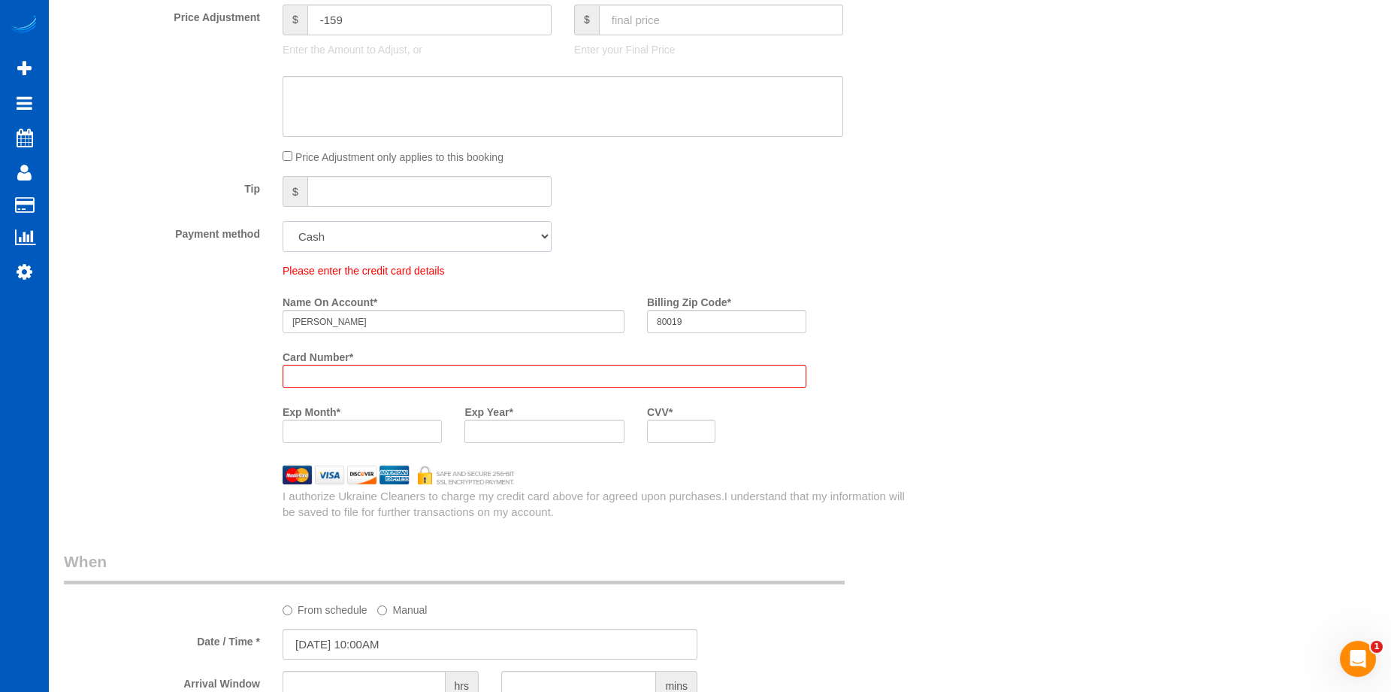
click at [283, 221] on select "Add Credit Card Cash Check Paypal" at bounding box center [417, 236] width 269 height 31
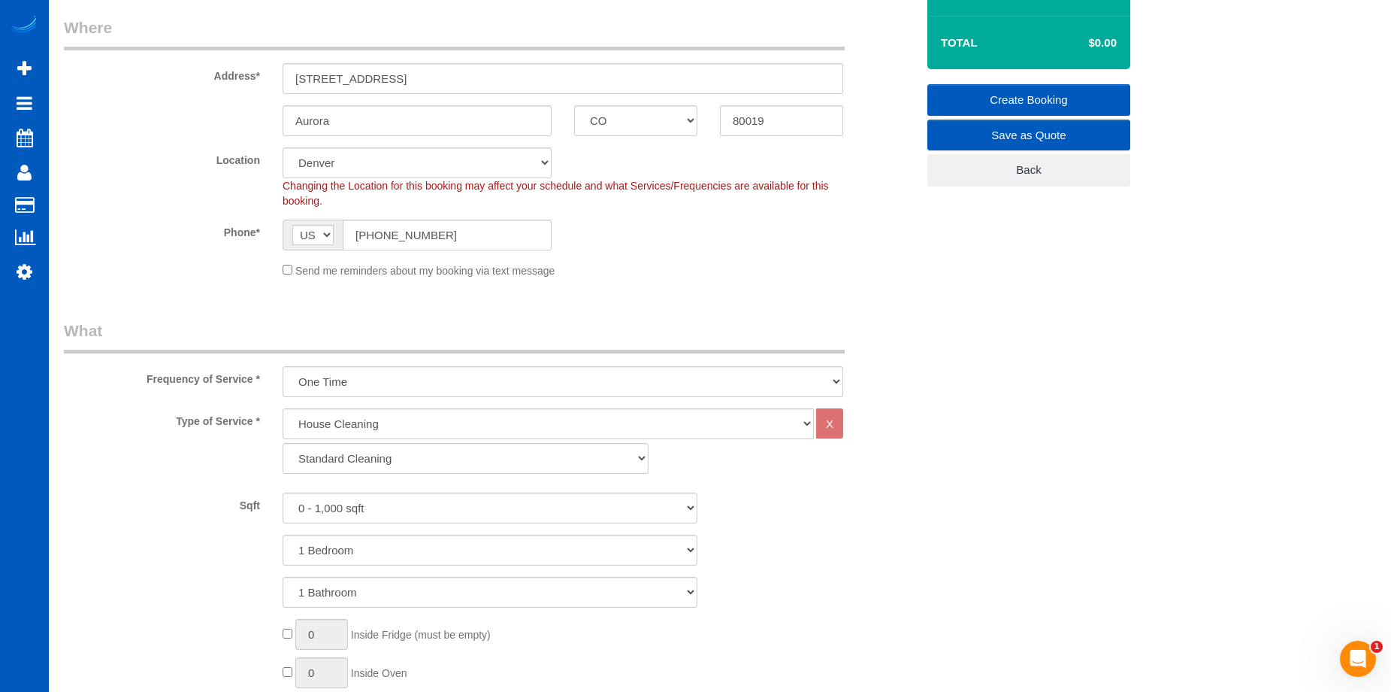
scroll to position [165, 0]
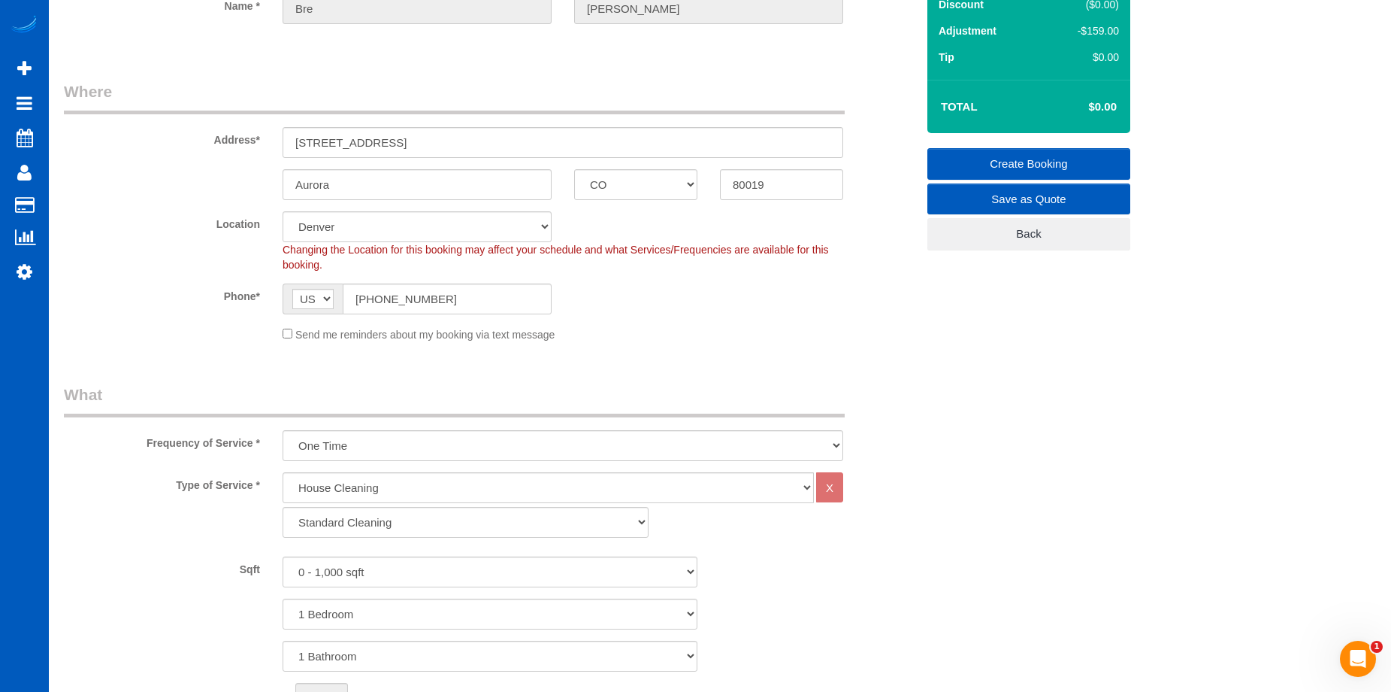
click at [975, 155] on link "Create Booking" at bounding box center [1029, 164] width 203 height 32
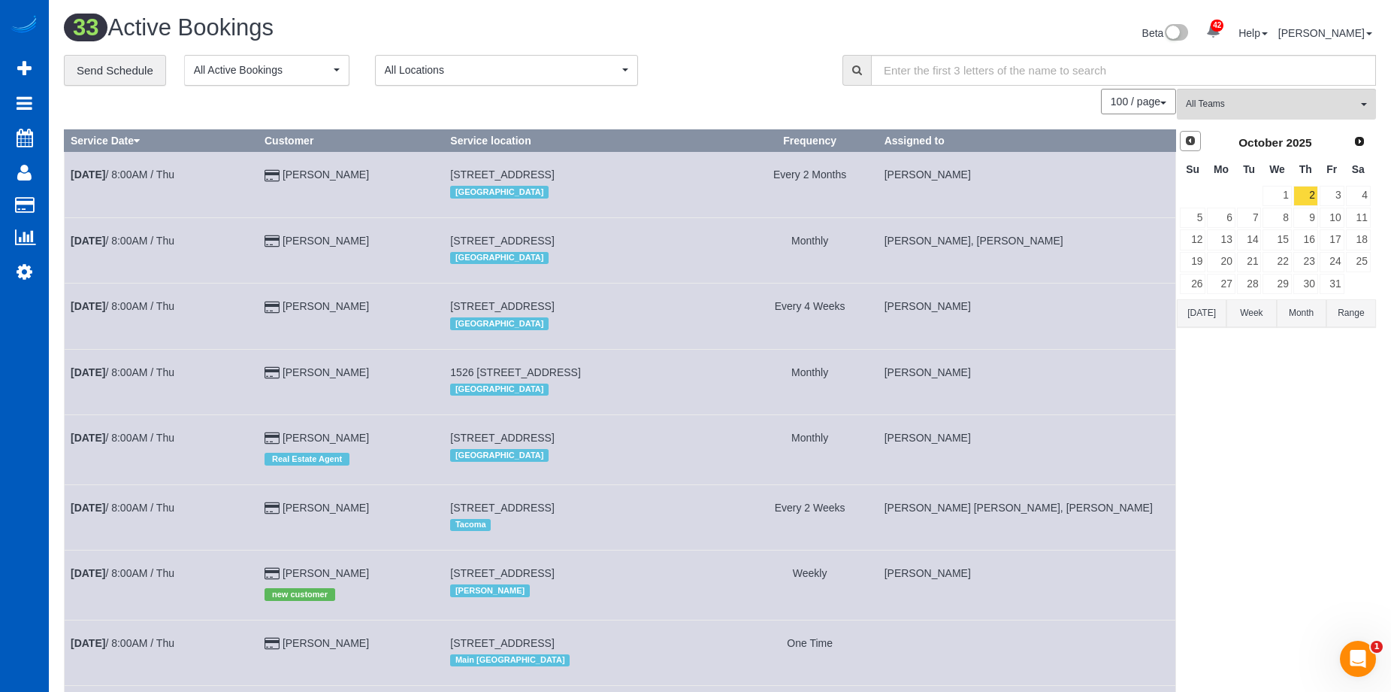
click at [1186, 150] on link "Prev" at bounding box center [1190, 141] width 21 height 21
click at [1246, 282] on link "30" at bounding box center [1249, 284] width 25 height 20
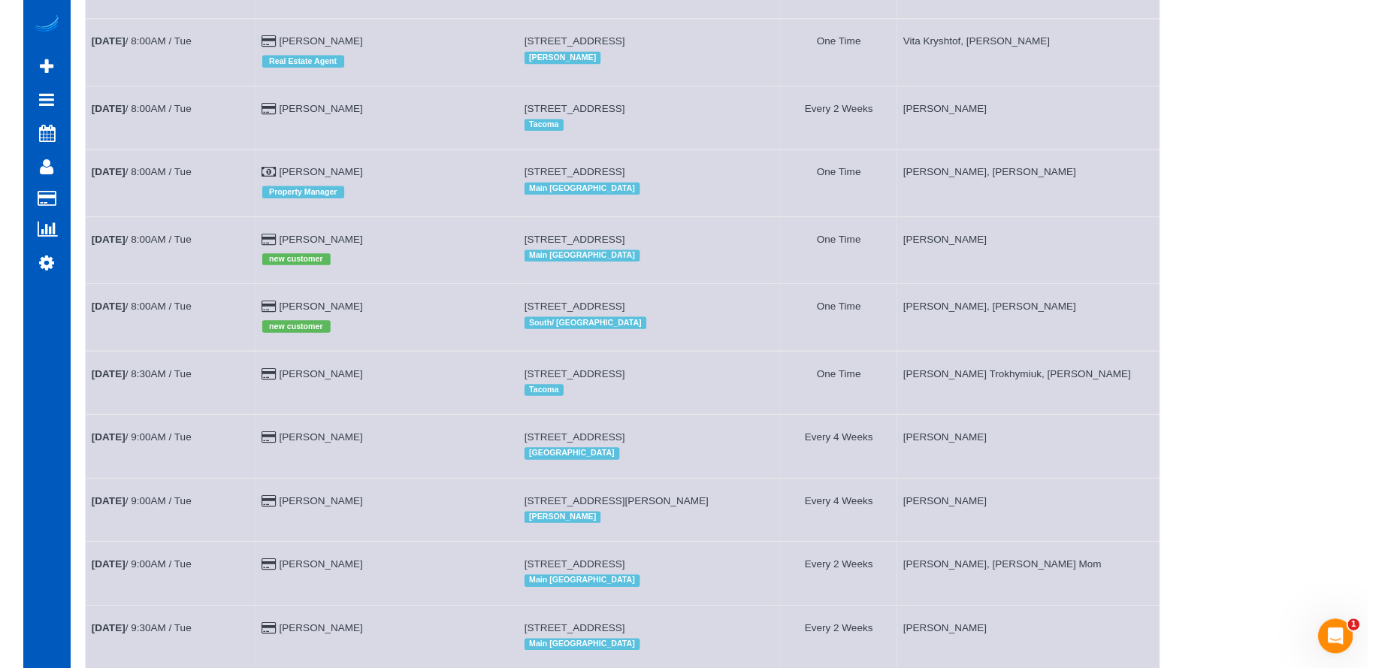
scroll to position [601, 0]
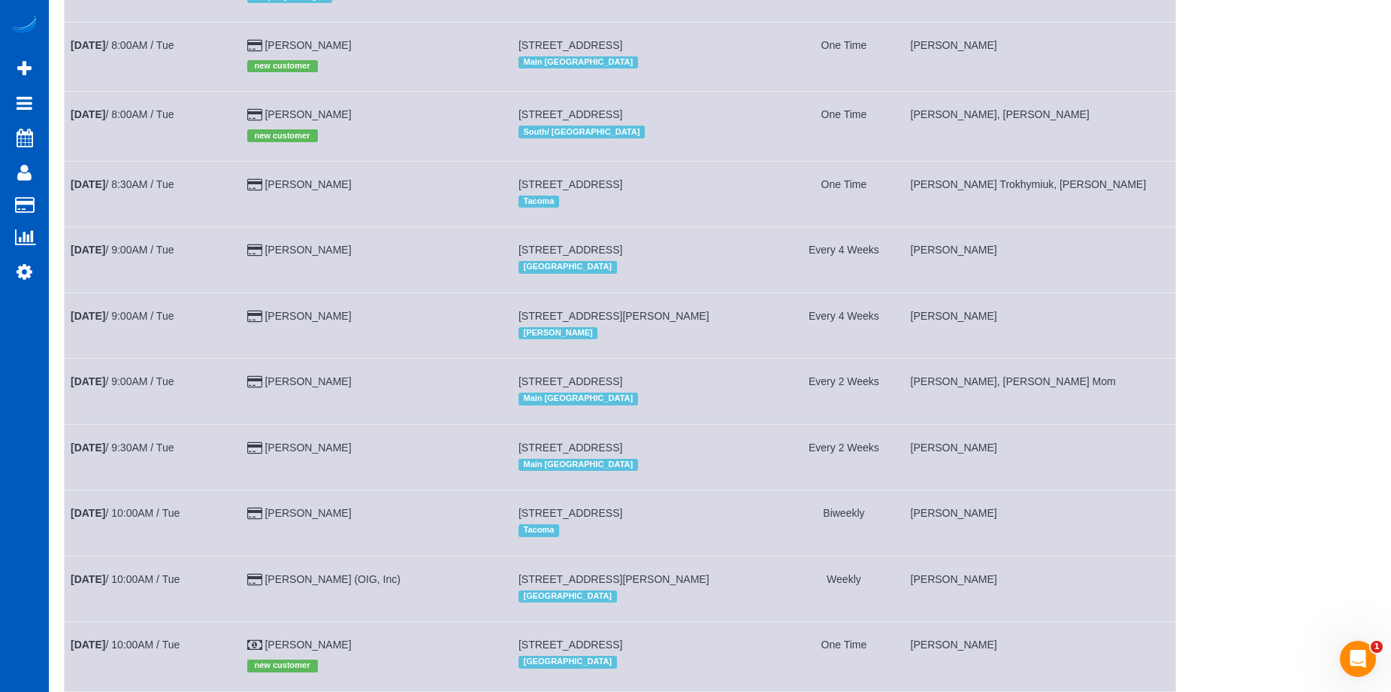
click at [427, 161] on td "Lawrence Shanahan new customer" at bounding box center [376, 126] width 271 height 69
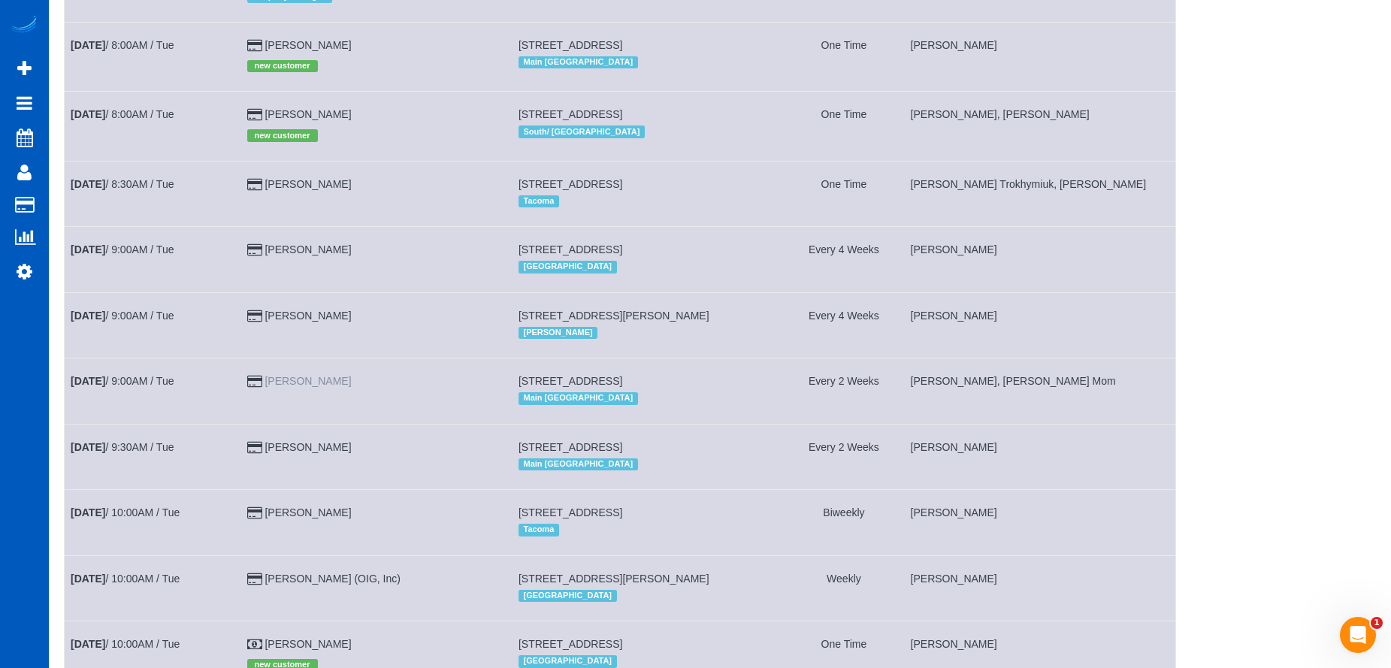
scroll to position [752, 0]
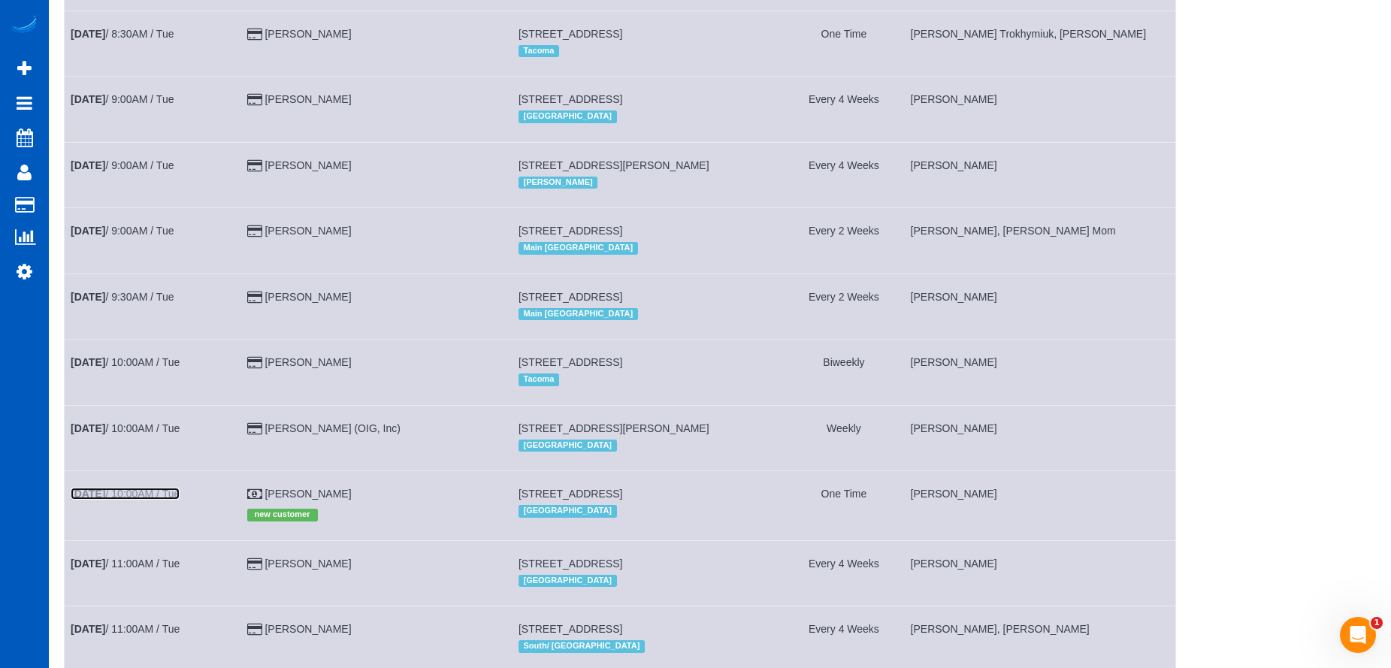
click at [168, 500] on link "Sep 30th / 10:00AM / Tue" at bounding box center [125, 494] width 109 height 12
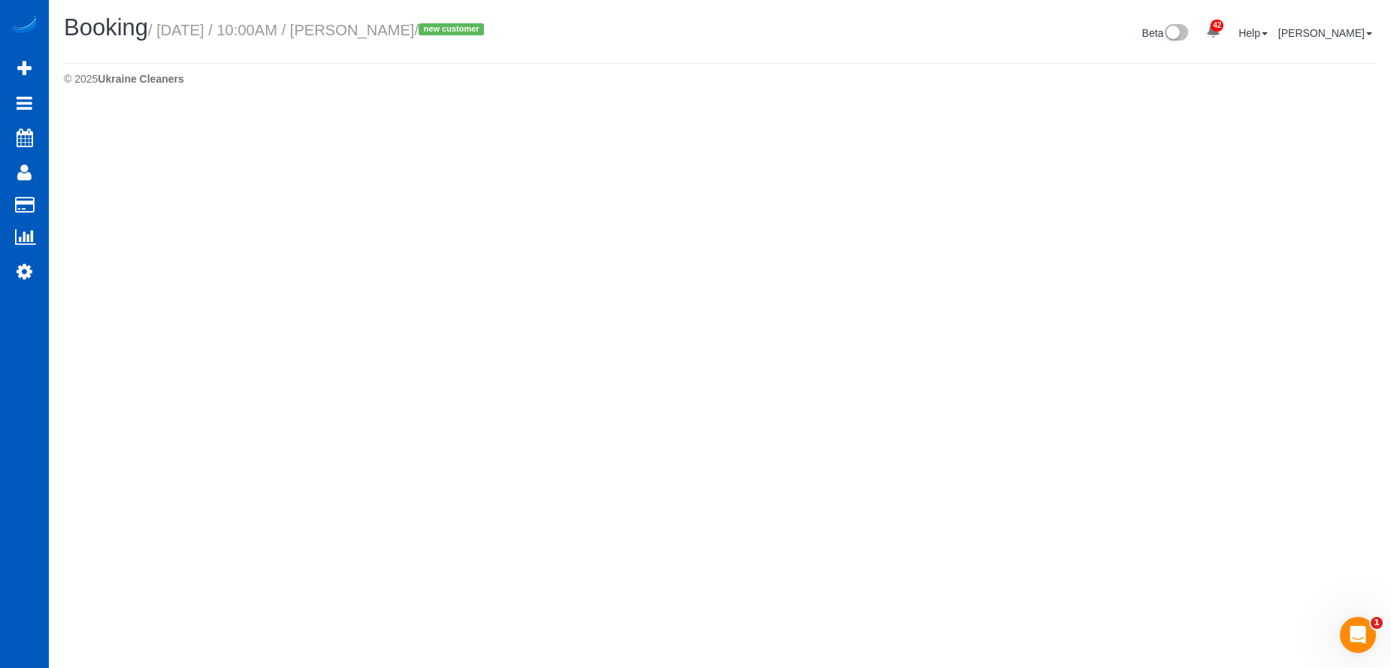
select select "CO"
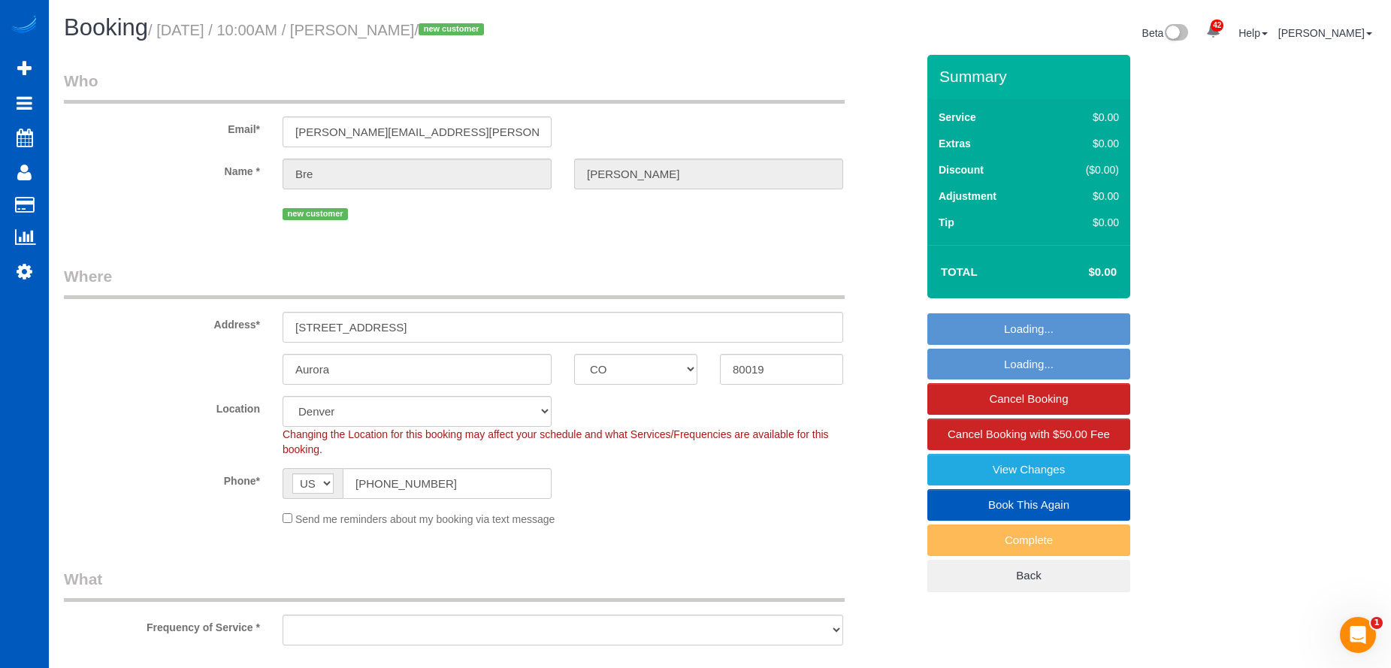
select select "object:7650"
select select "199"
select select "spot21"
select select "object:7825"
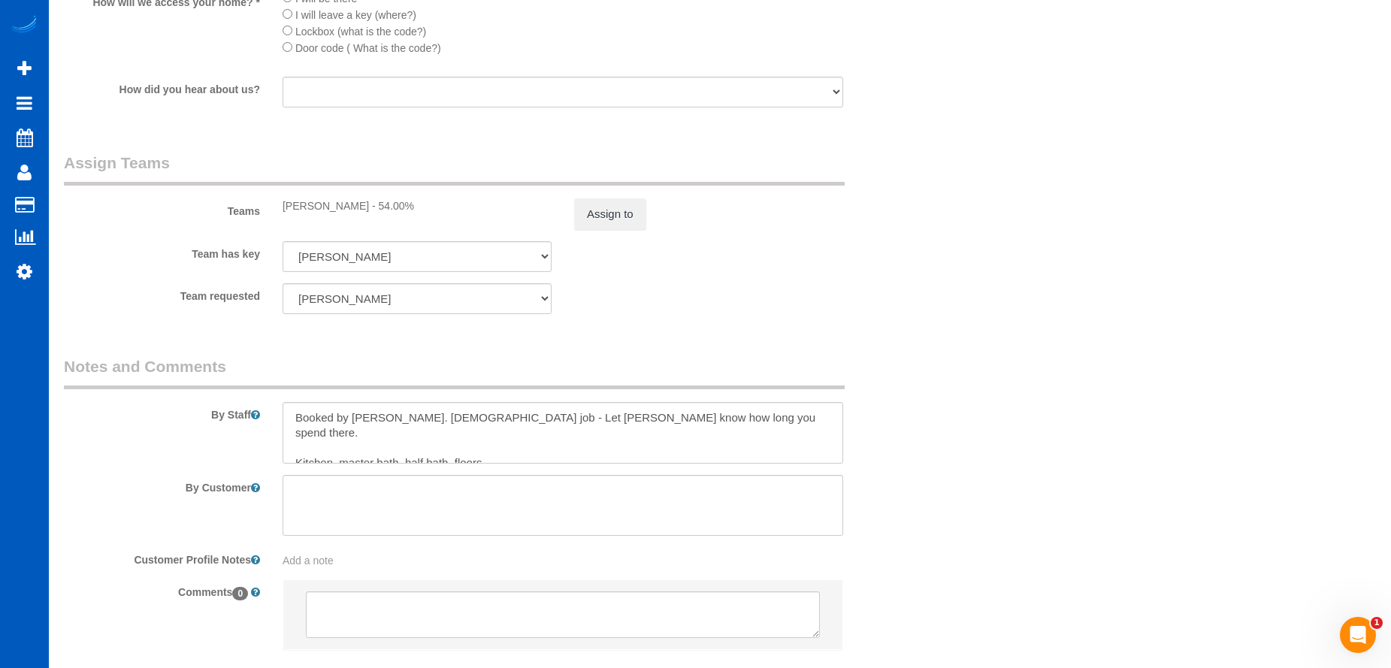
scroll to position [1952, 0]
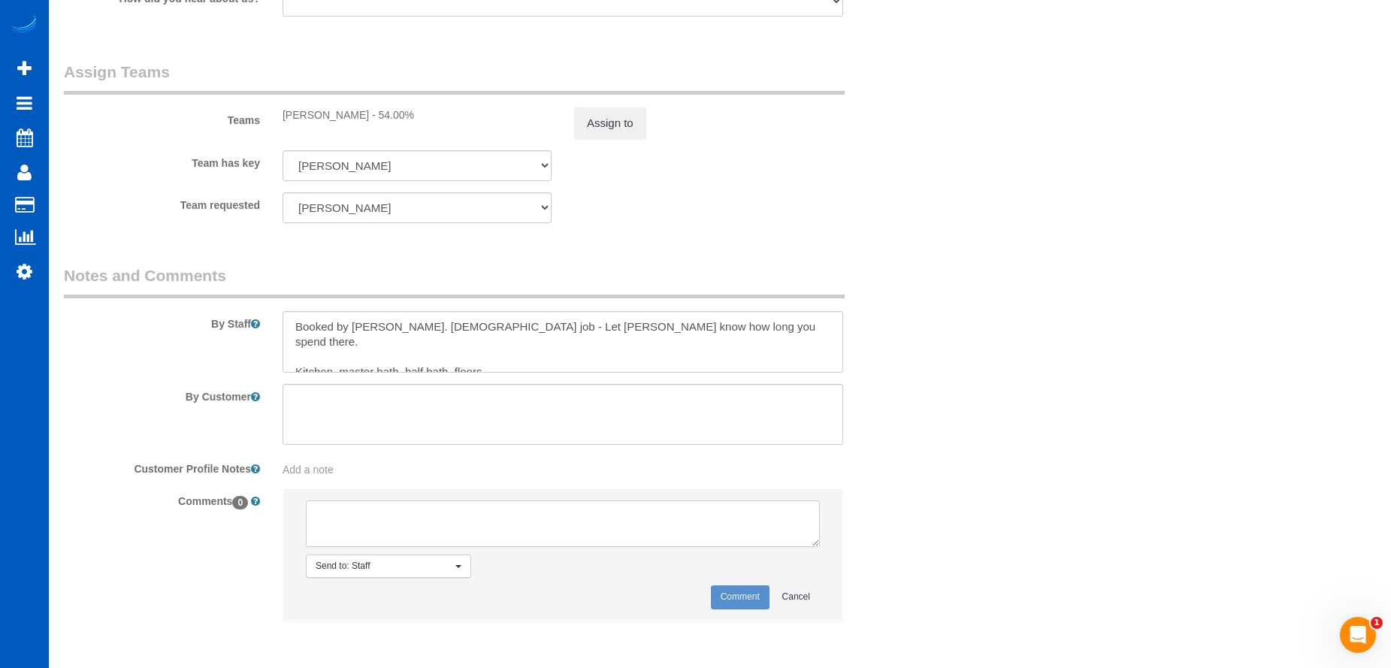
click at [531, 505] on textarea at bounding box center [563, 524] width 514 height 47
drag, startPoint x: 339, startPoint y: 514, endPoint x: 282, endPoint y: 516, distance: 57.2
click at [283, 516] on div "Send to: Staff Nothing selected Send to: Staff Send to: Customer Send to: Team …" at bounding box center [563, 555] width 561 height 132
click at [670, 525] on textarea at bounding box center [563, 524] width 514 height 47
type textarea "System is rejecting provided cc info. Asked Jade to double check cc details wit…"
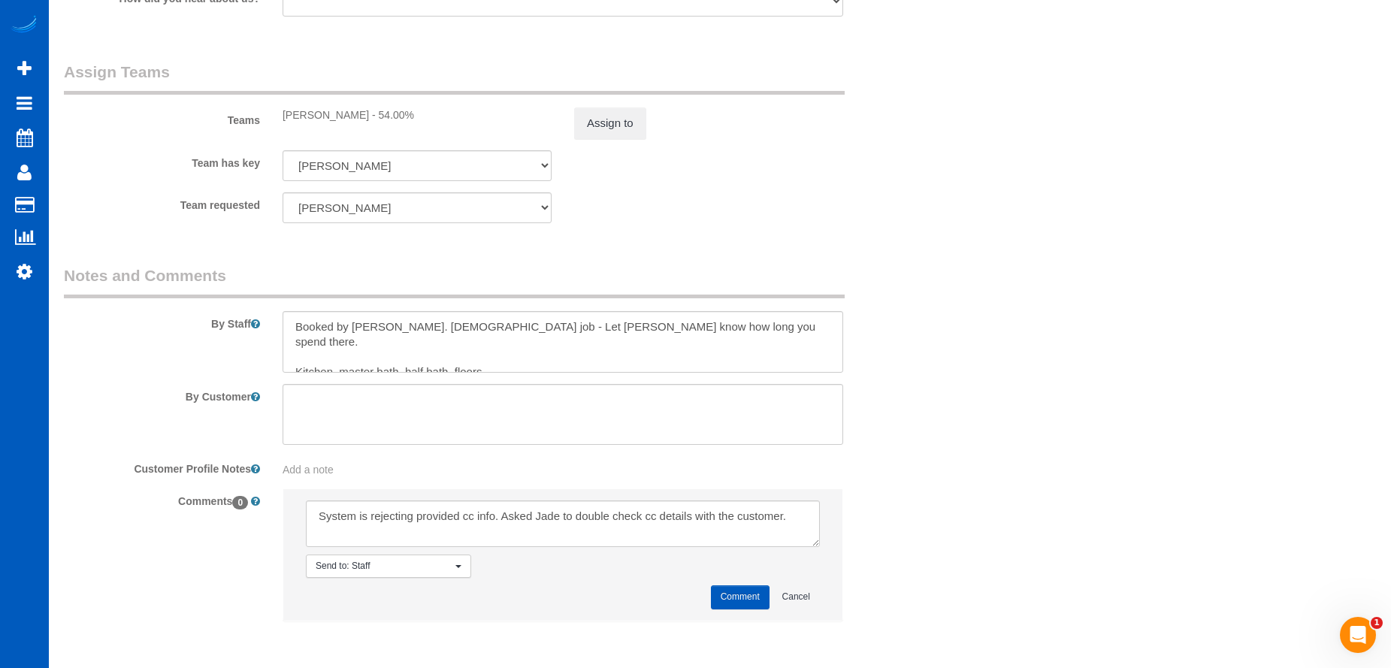
click at [749, 599] on button "Comment" at bounding box center [740, 597] width 59 height 23
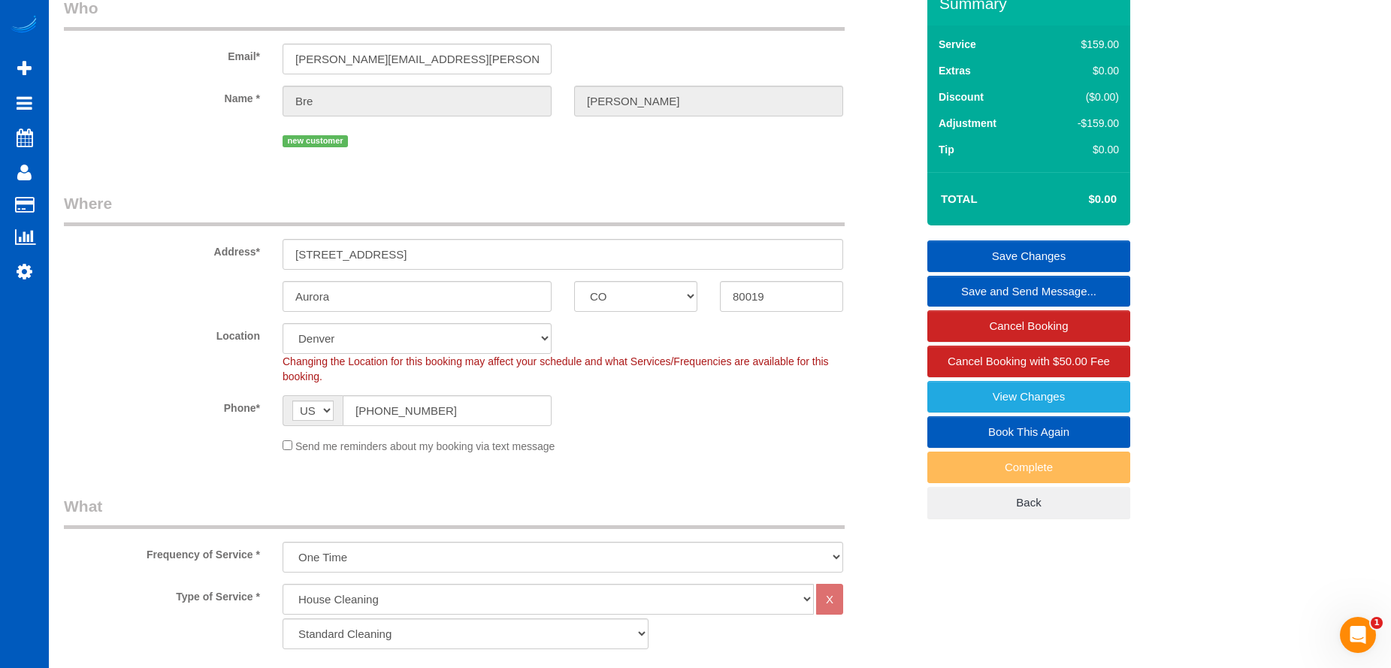
scroll to position [0, 0]
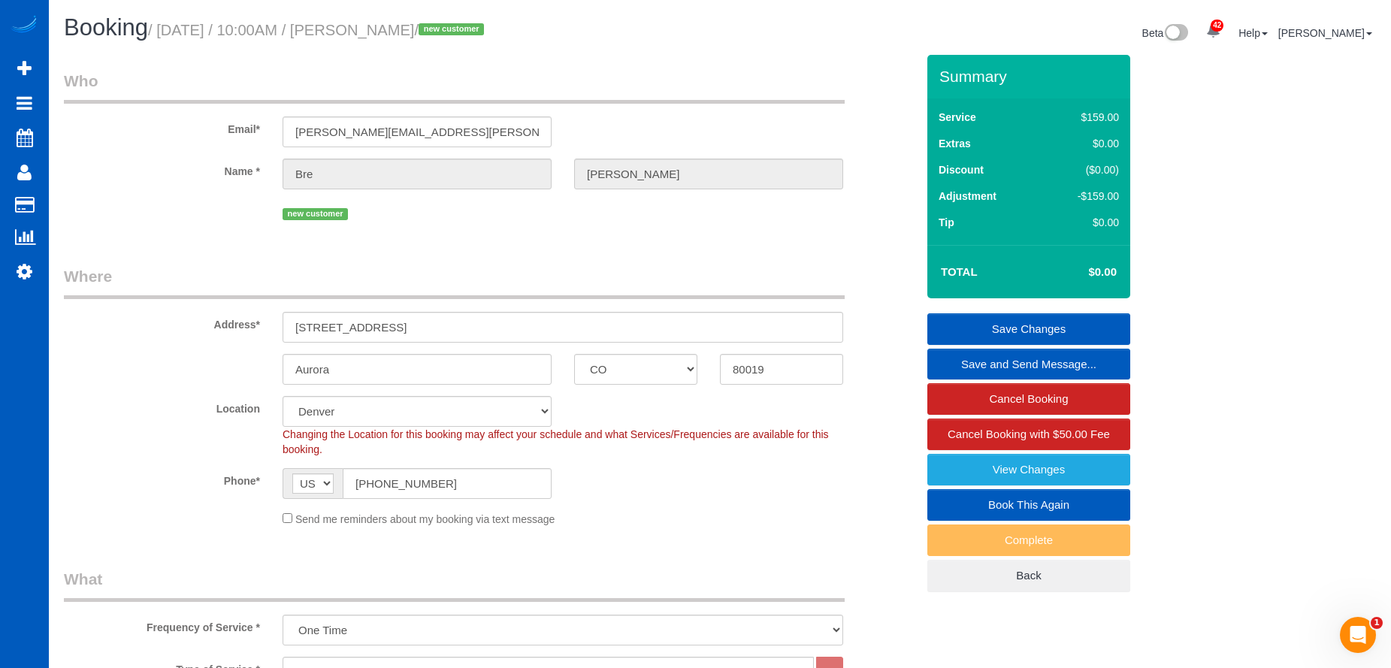
click at [983, 326] on link "Save Changes" at bounding box center [1029, 329] width 203 height 32
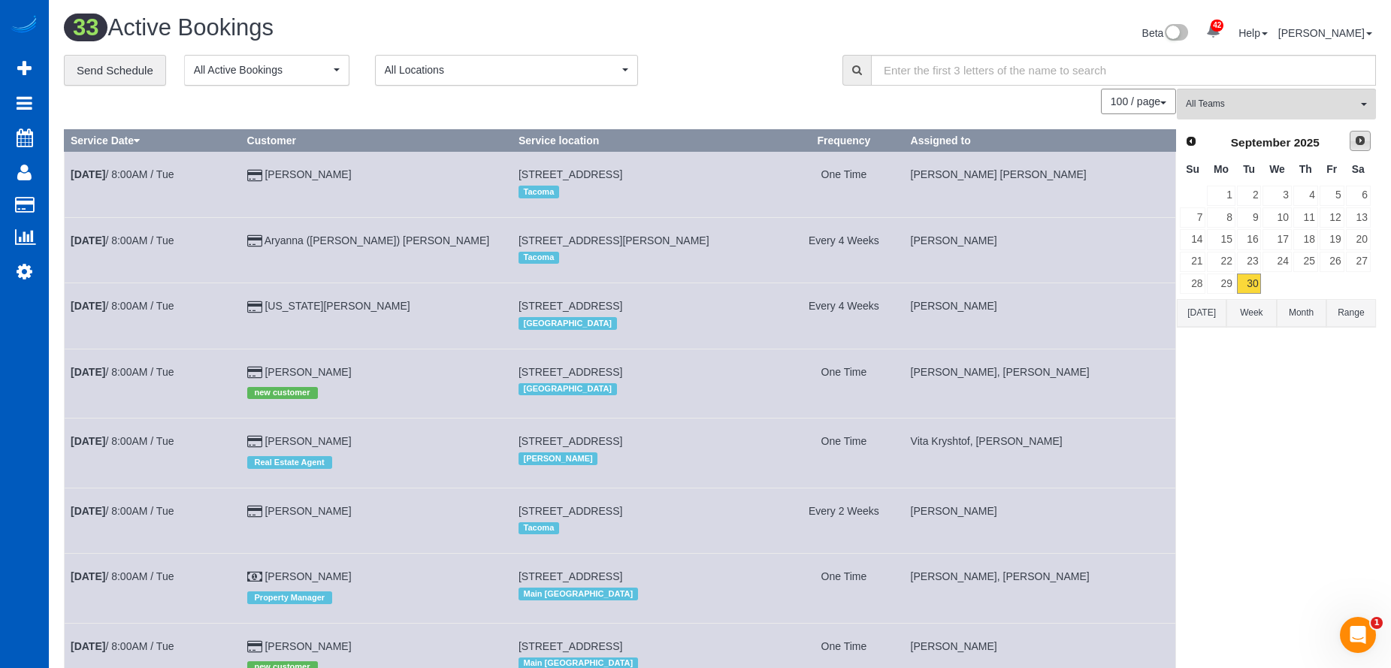
click at [1355, 141] on span "Next" at bounding box center [1361, 141] width 12 height 12
click at [1343, 192] on link "3" at bounding box center [1332, 196] width 25 height 20
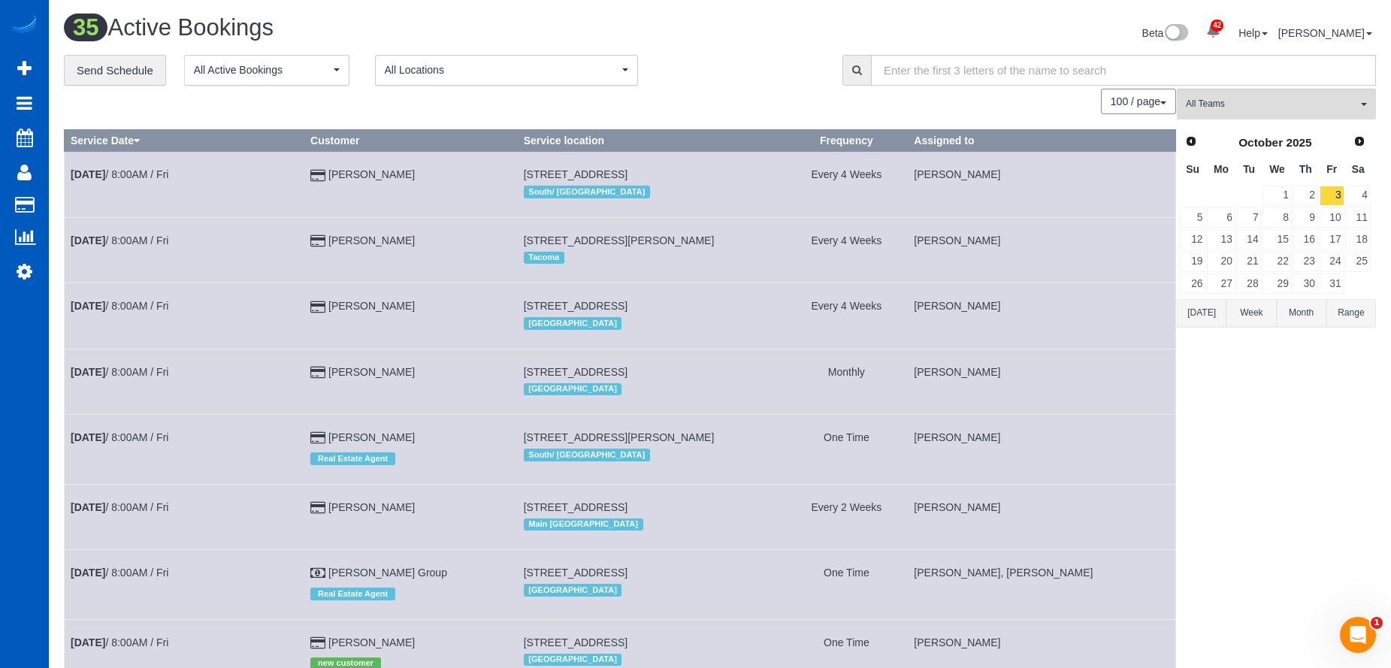
click at [704, 80] on div "**********" at bounding box center [442, 71] width 756 height 32
click at [1263, 117] on button "All Teams" at bounding box center [1276, 104] width 199 height 31
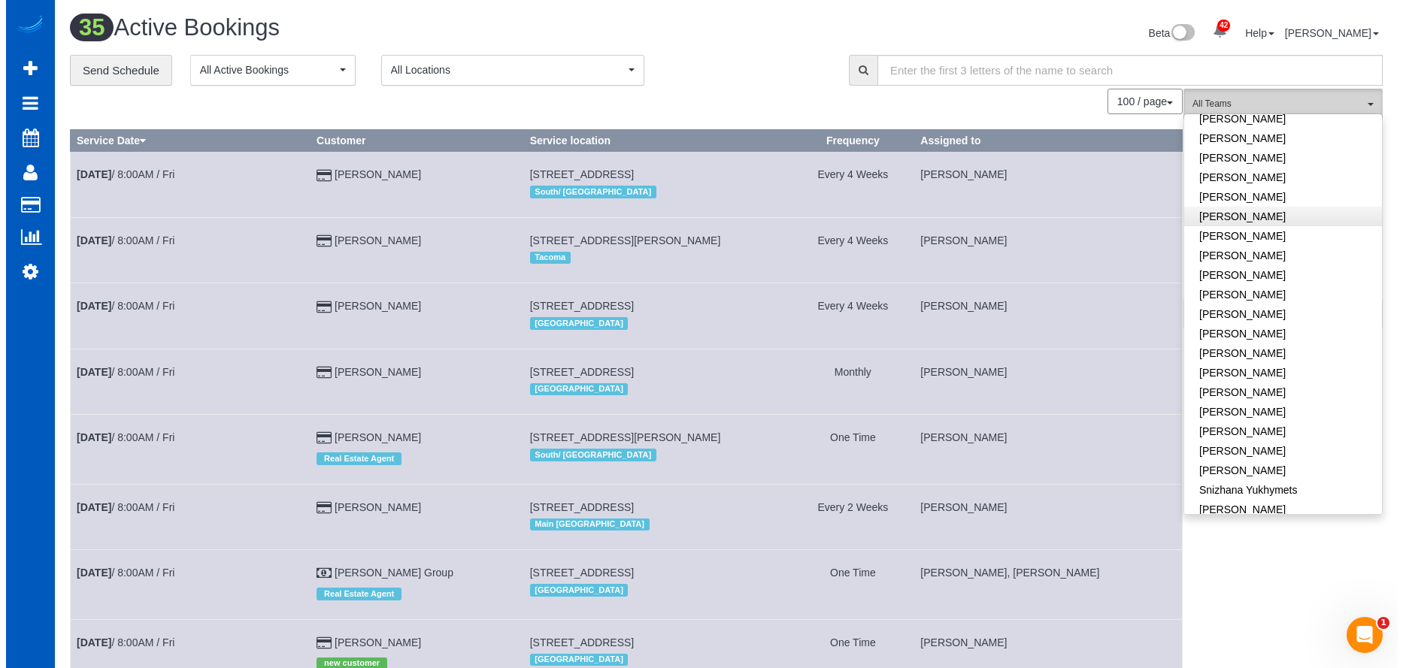
scroll to position [827, 0]
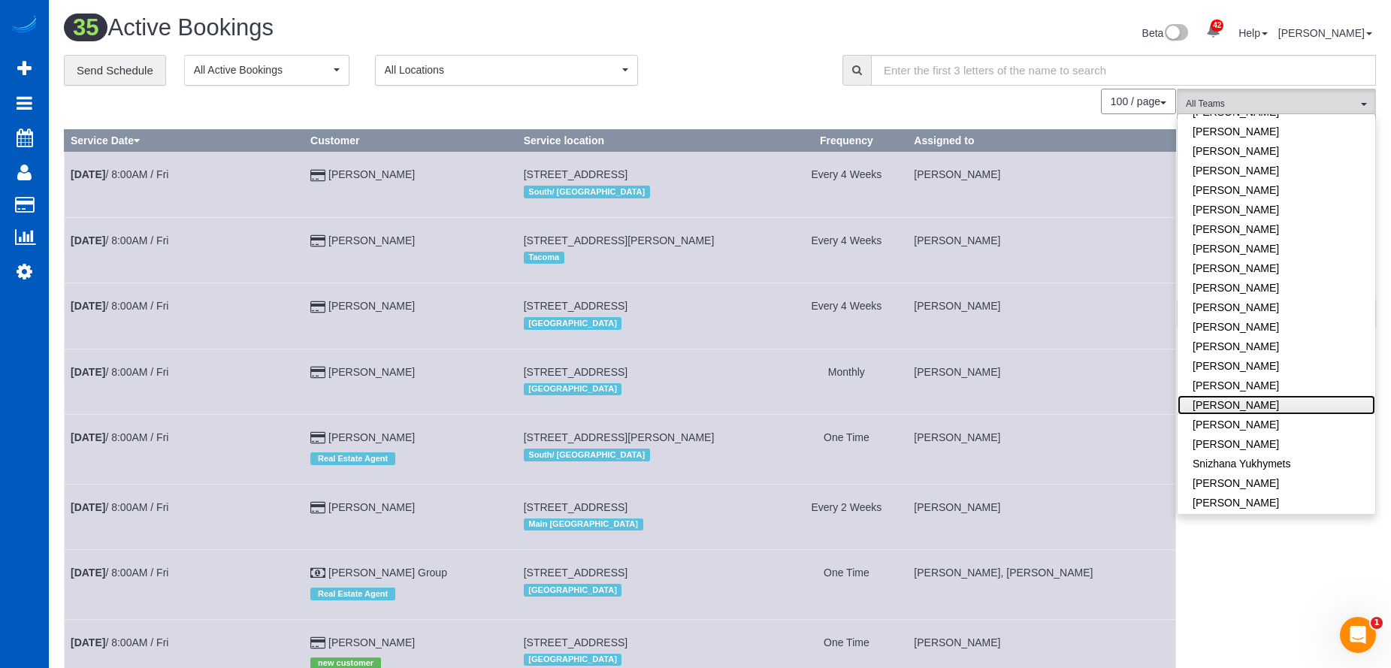
click at [1276, 395] on link "Raissa Radionova" at bounding box center [1277, 405] width 198 height 20
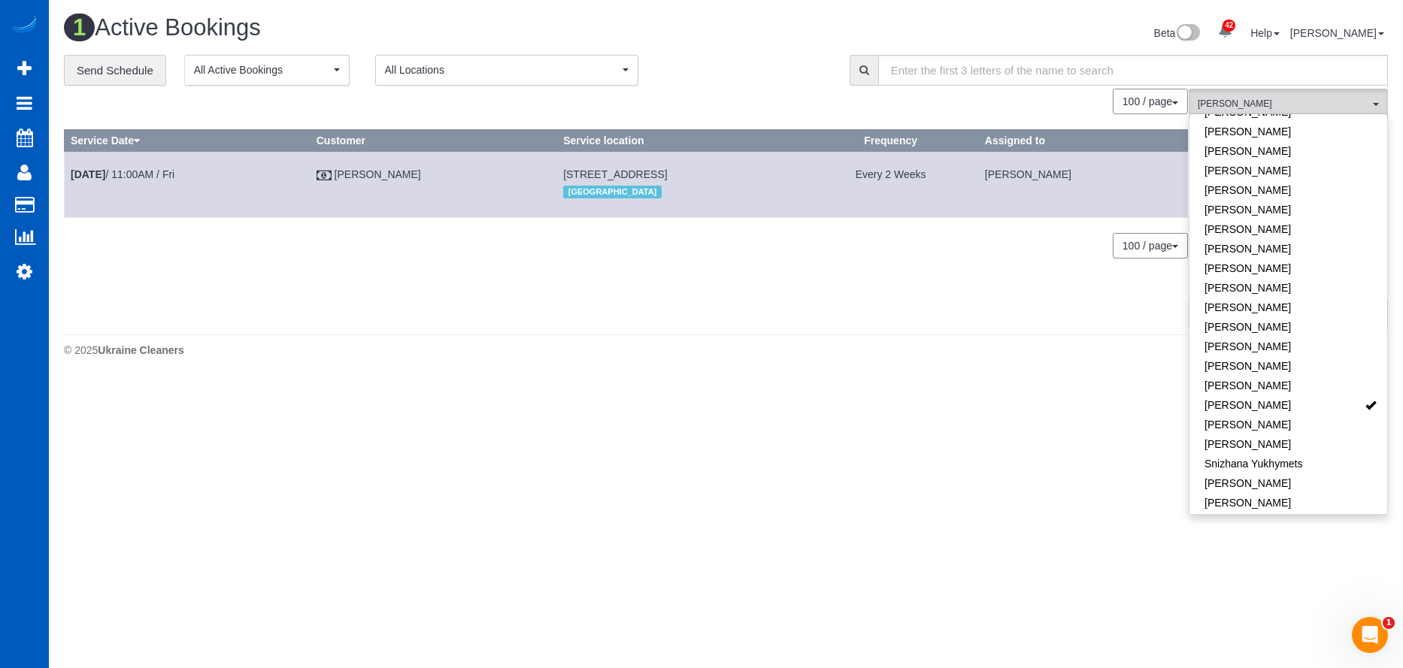
click at [745, 77] on div "**********" at bounding box center [445, 71] width 763 height 32
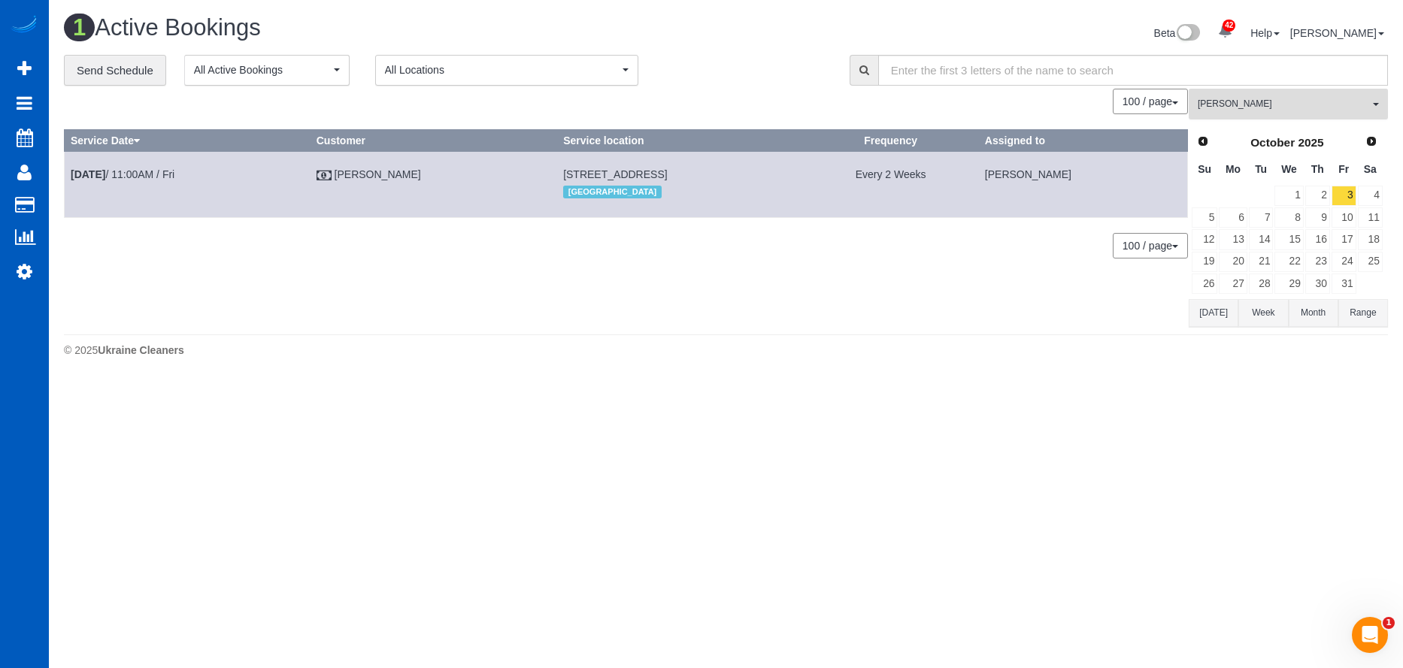
click at [1310, 107] on span "Raissa Radionova" at bounding box center [1283, 104] width 171 height 13
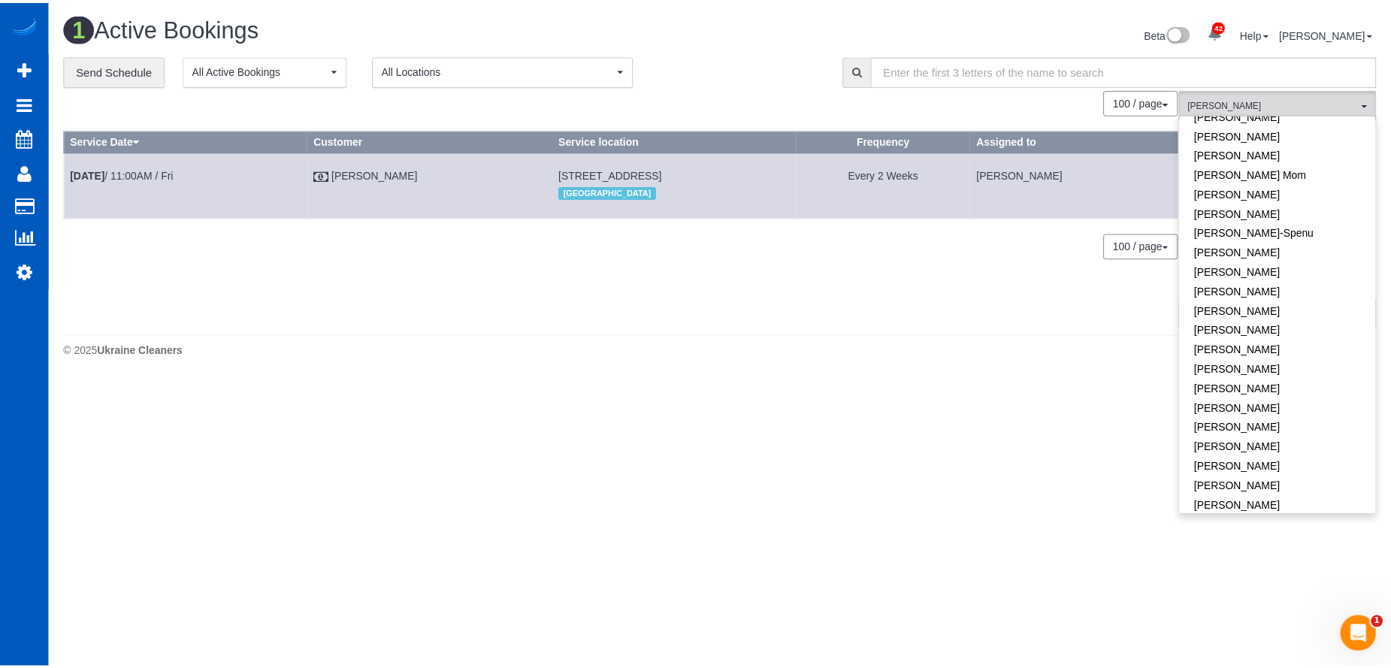
scroll to position [0, 0]
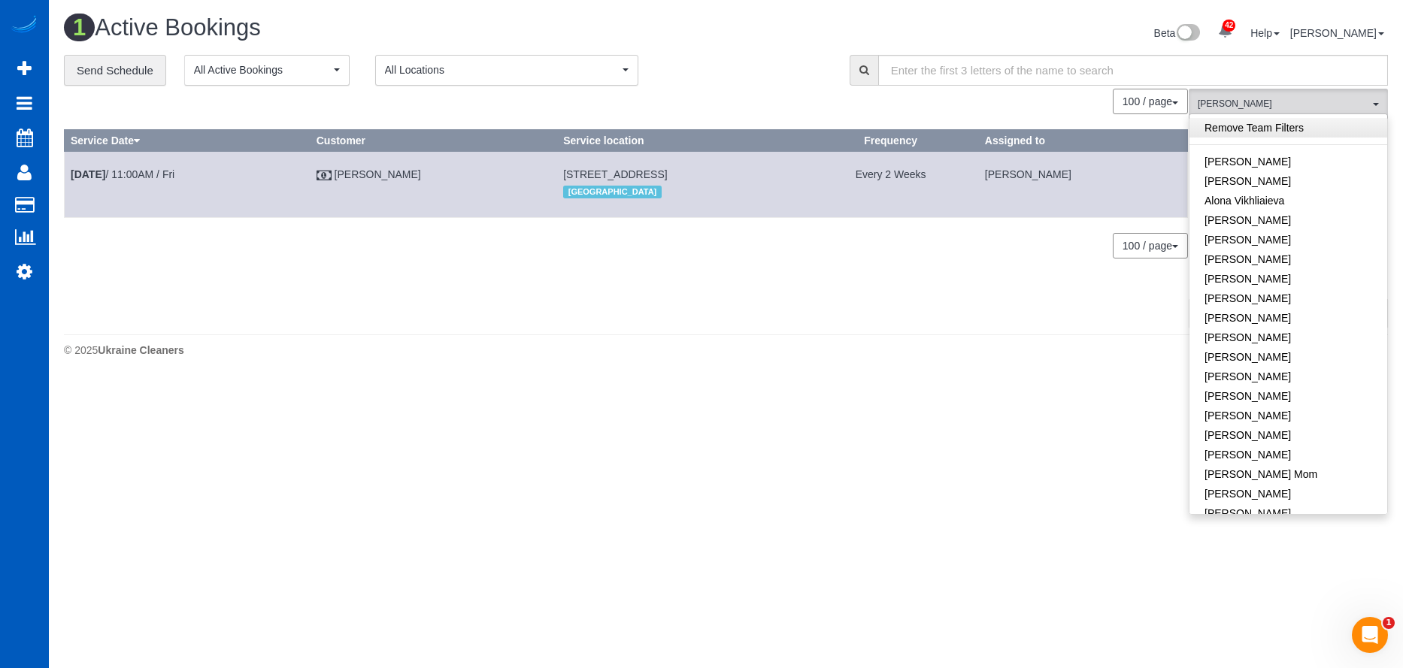
click at [1291, 128] on link "Remove Team Filters" at bounding box center [1288, 128] width 198 height 20
click at [725, 58] on div "**********" at bounding box center [445, 71] width 763 height 32
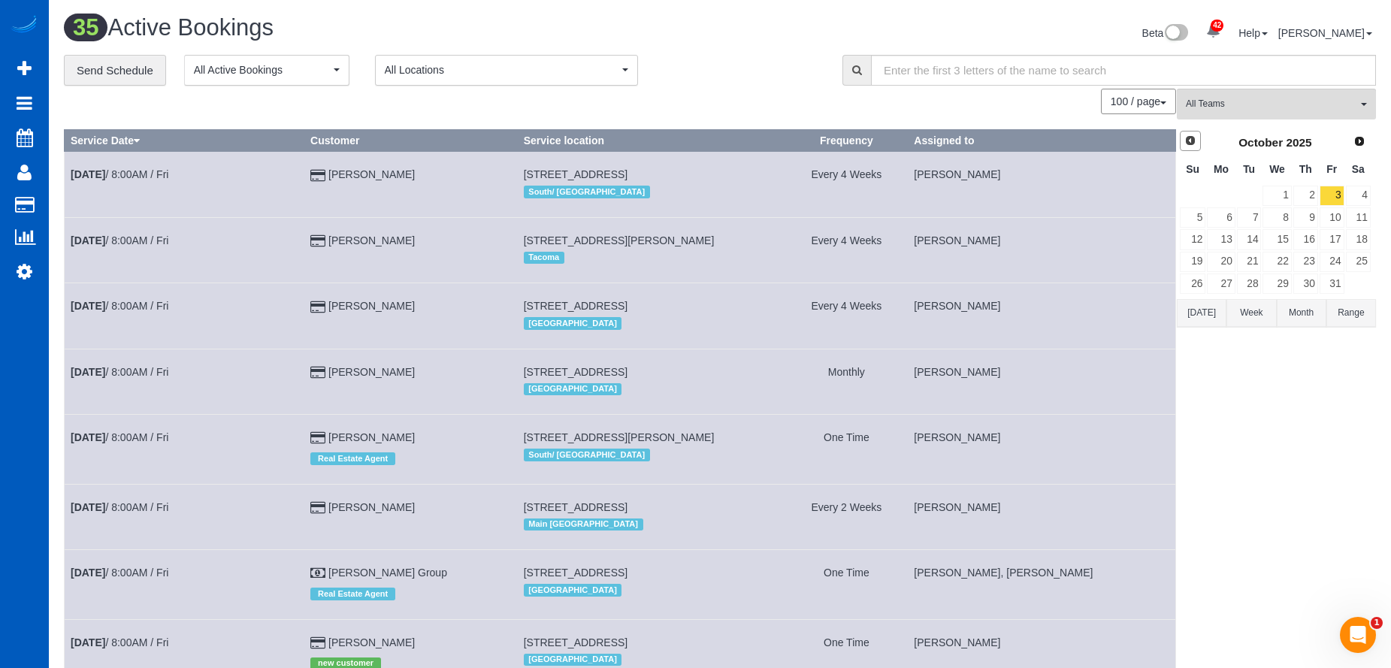
click at [1198, 146] on link "Prev" at bounding box center [1190, 141] width 21 height 21
click at [1337, 258] on link "26" at bounding box center [1332, 262] width 25 height 20
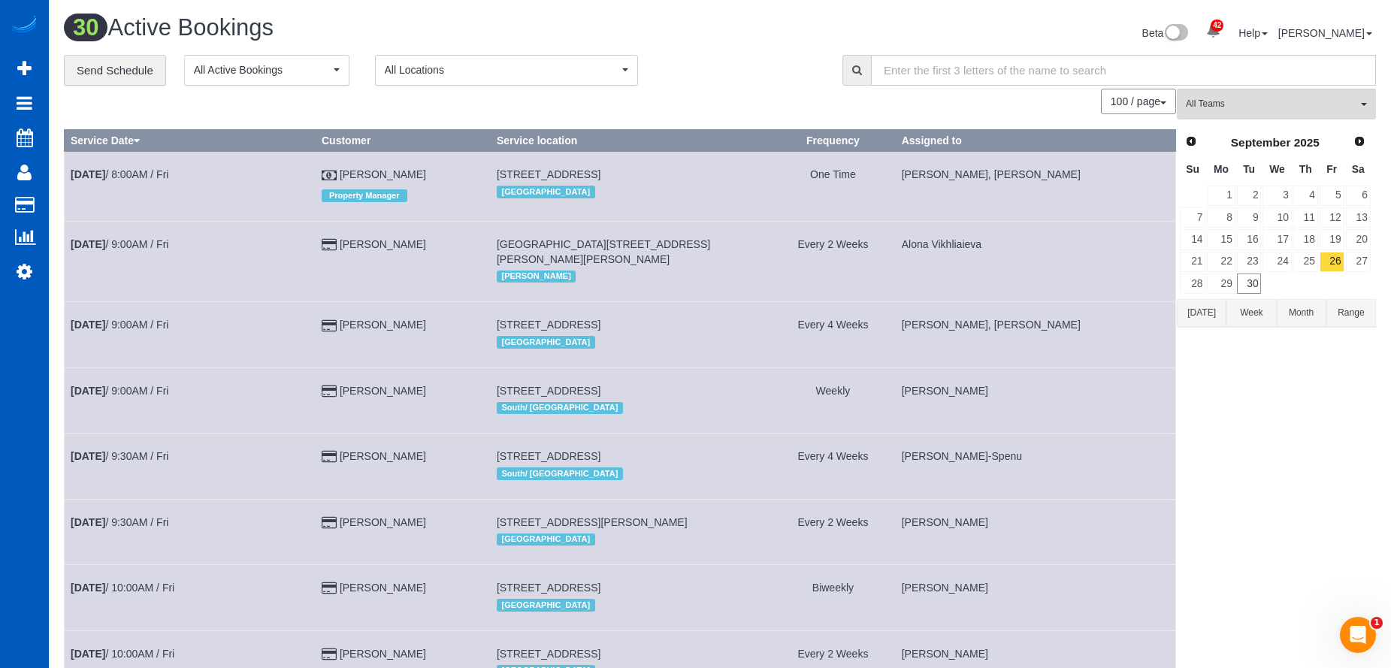
click at [686, 27] on h1 "30 Active Bookings" at bounding box center [386, 28] width 645 height 26
click at [686, 28] on h1 "30 Active Bookings" at bounding box center [386, 28] width 645 height 26
click at [1225, 288] on link "29" at bounding box center [1221, 284] width 28 height 20
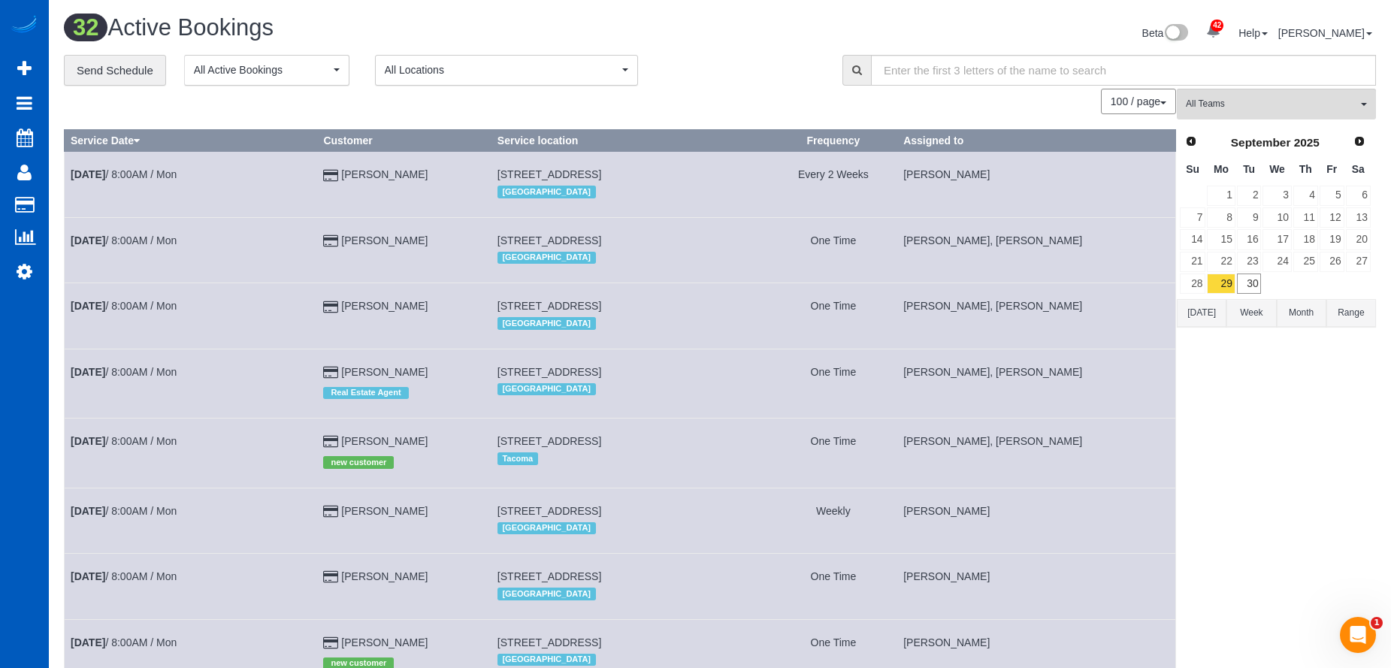
drag, startPoint x: 345, startPoint y: 643, endPoint x: 459, endPoint y: 641, distance: 113.5
click at [459, 641] on td "Oyunomin Munkhkhurel new customer" at bounding box center [404, 653] width 174 height 69
copy td "Oyunomin Munkhkhurel"
click at [737, 41] on div "Beta 42 Your Notifications You have 0 alerts × You have 1 to charge for 09/27/2…" at bounding box center [1054, 35] width 668 height 40
click at [1335, 262] on link "26" at bounding box center [1332, 262] width 25 height 20
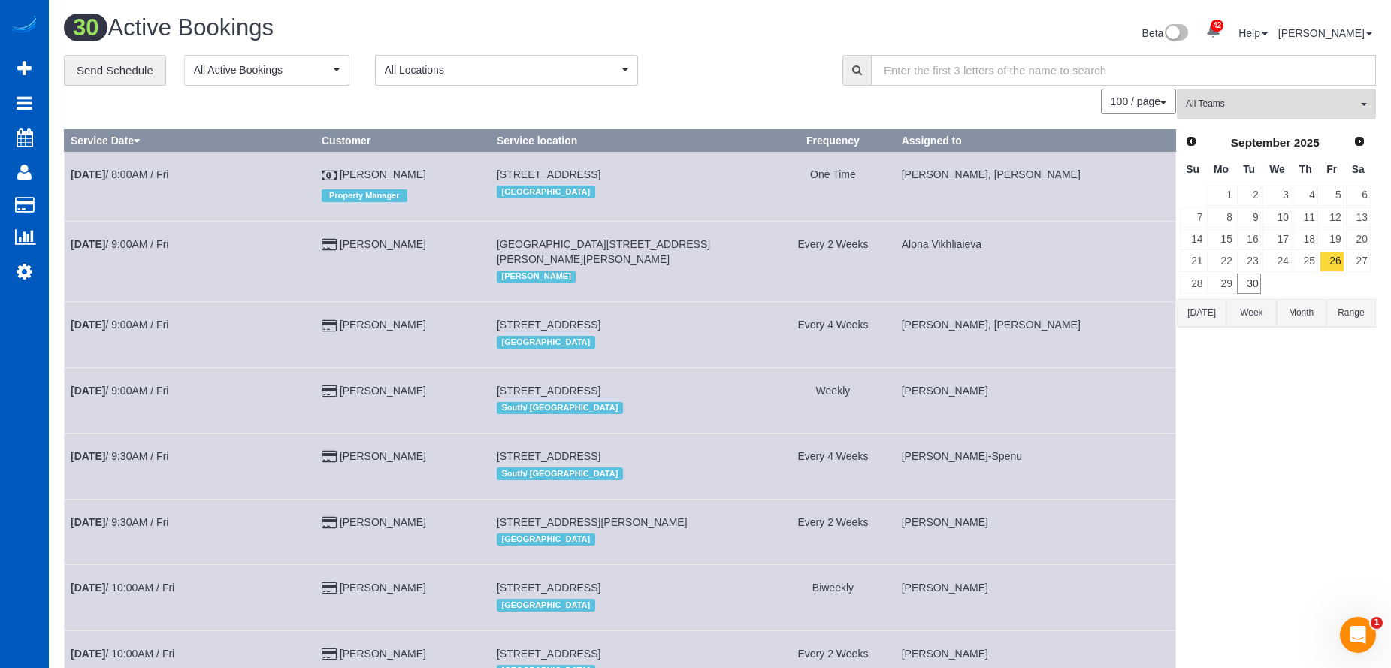
click at [705, 59] on div "**********" at bounding box center [442, 71] width 756 height 32
click at [1332, 260] on link "26" at bounding box center [1332, 262] width 25 height 20
click at [1228, 283] on link "29" at bounding box center [1221, 284] width 28 height 20
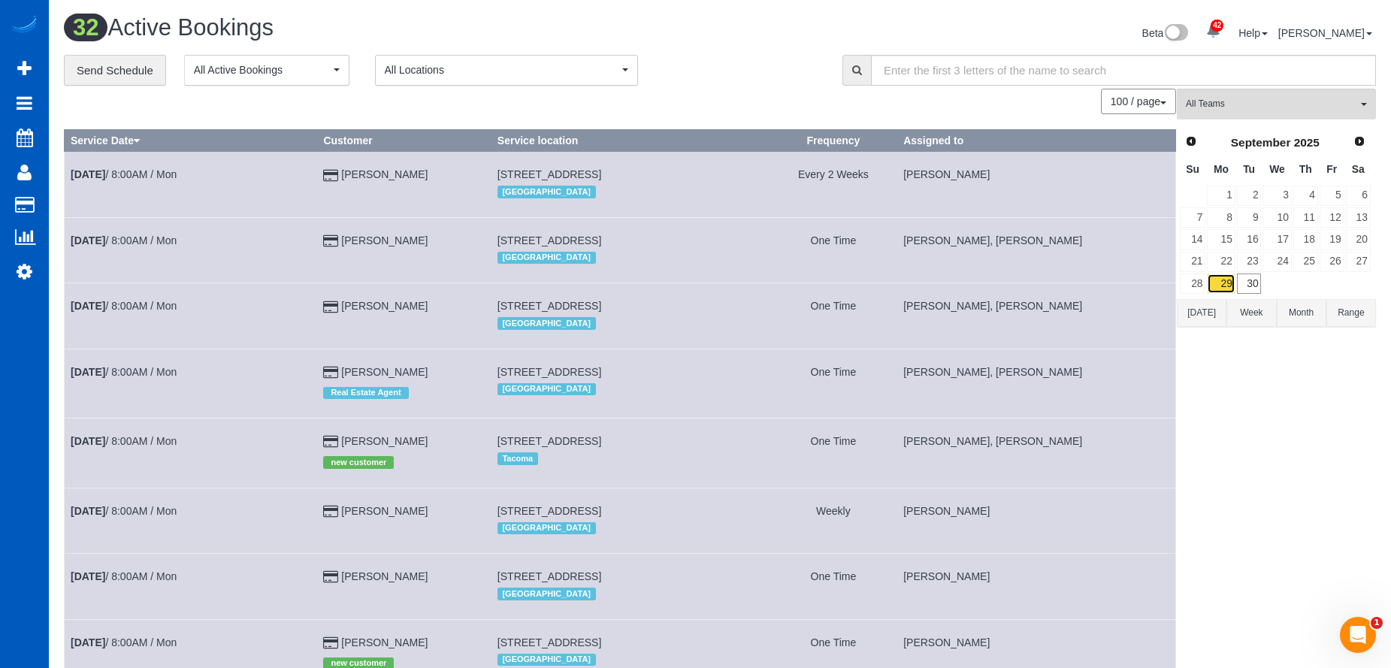
click at [1231, 280] on link "29" at bounding box center [1221, 284] width 28 height 20
click at [1207, 310] on button "Today" at bounding box center [1202, 313] width 50 height 28
click at [1255, 286] on link "30" at bounding box center [1249, 284] width 25 height 20
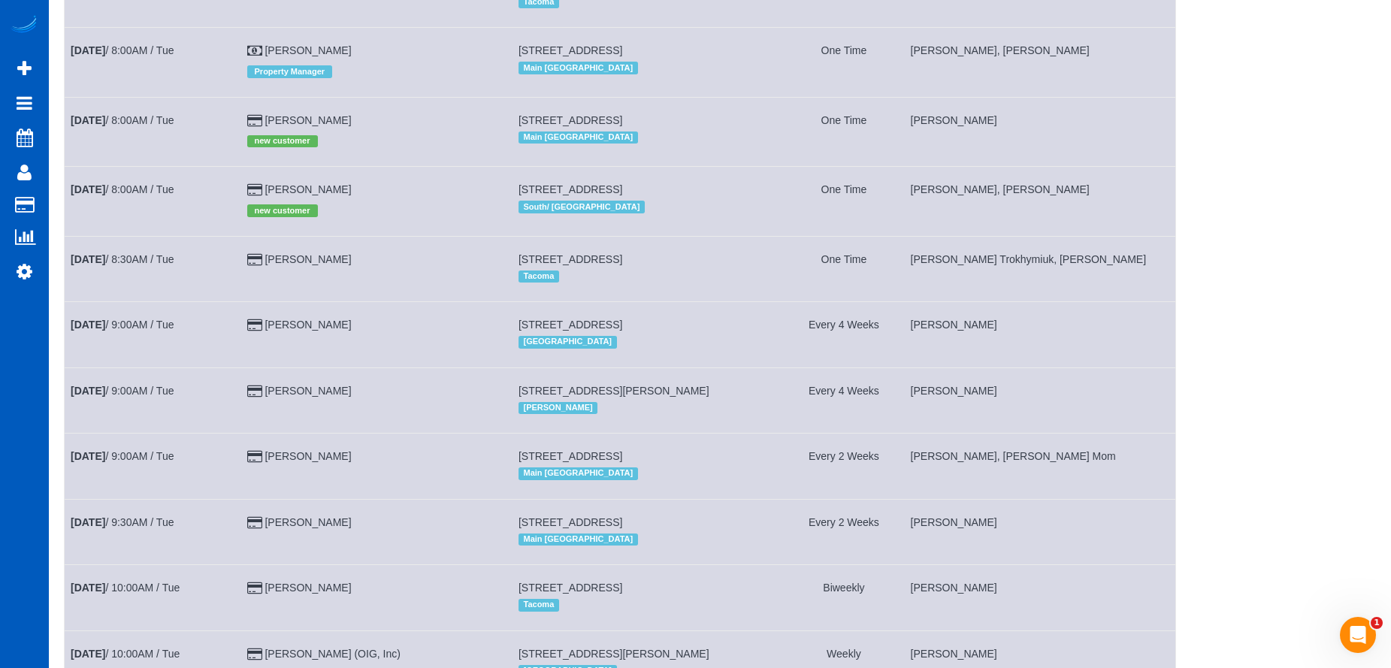
scroll to position [827, 0]
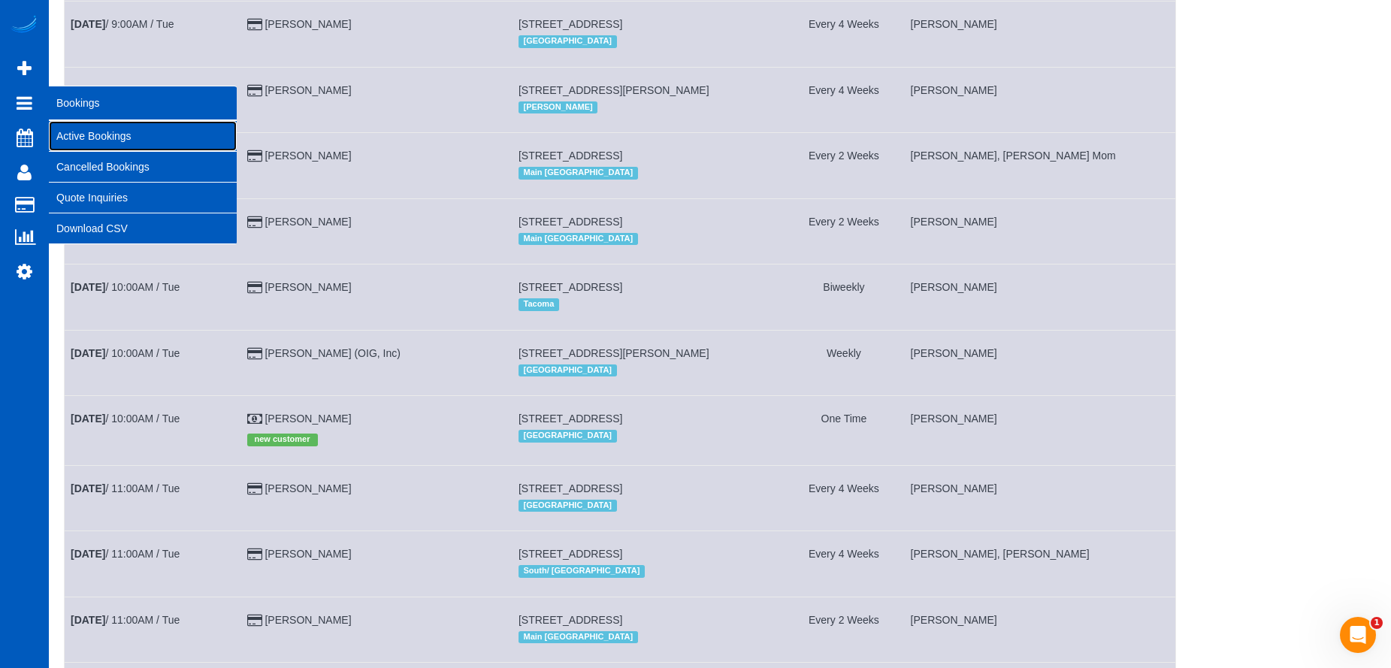
click at [81, 126] on link "Active Bookings" at bounding box center [143, 136] width 188 height 30
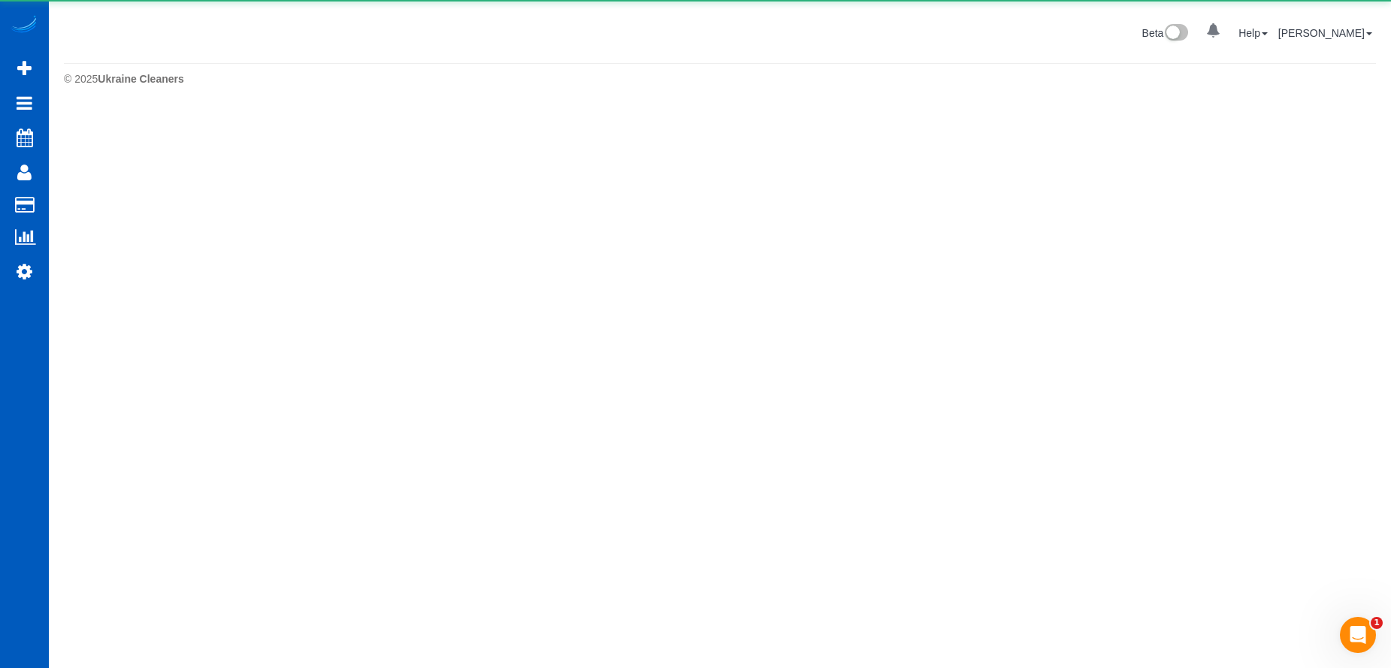
scroll to position [0, 0]
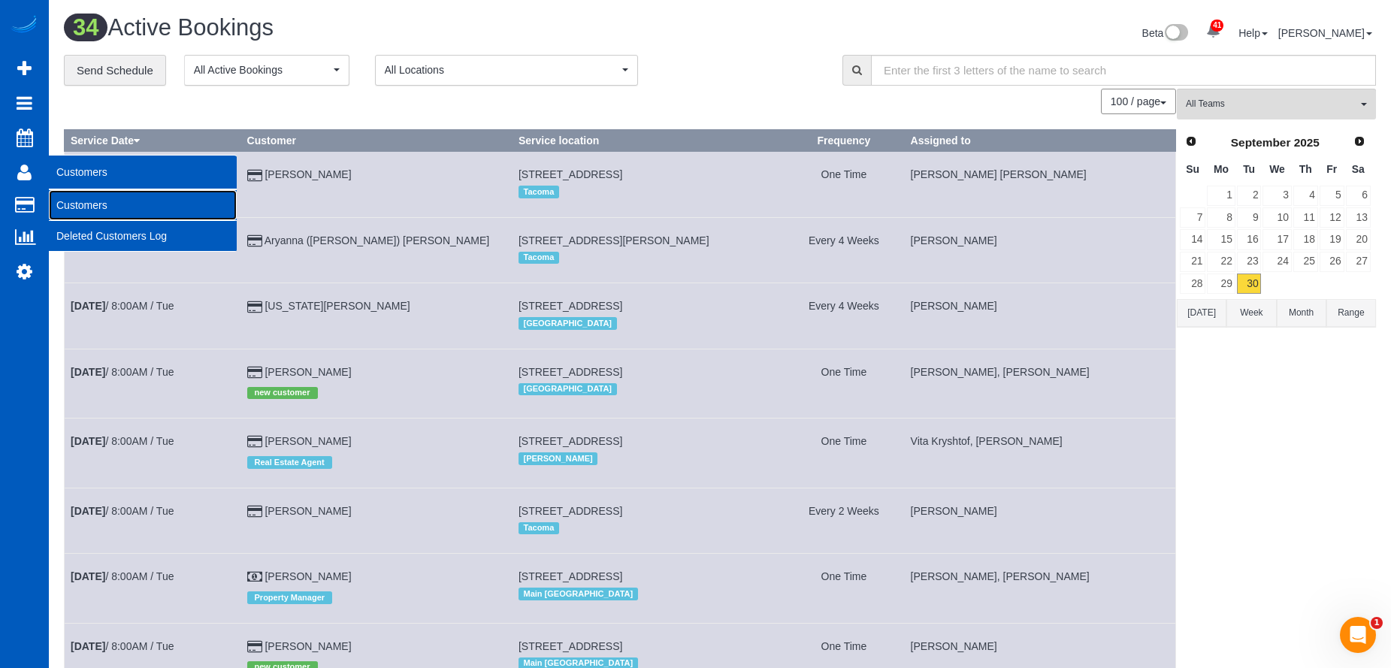
click at [65, 198] on link "Customers" at bounding box center [143, 205] width 188 height 30
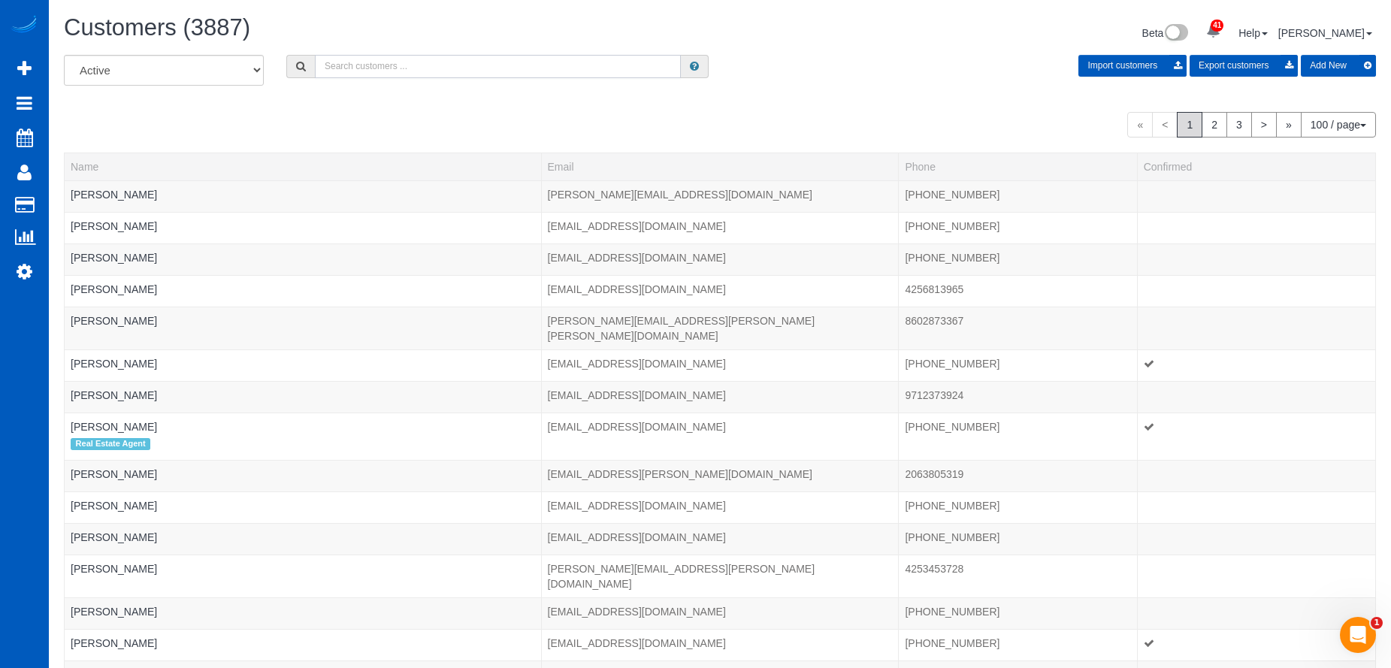
click at [425, 65] on input "text" at bounding box center [498, 66] width 366 height 23
paste input "Annie.ho193@gmail.com"
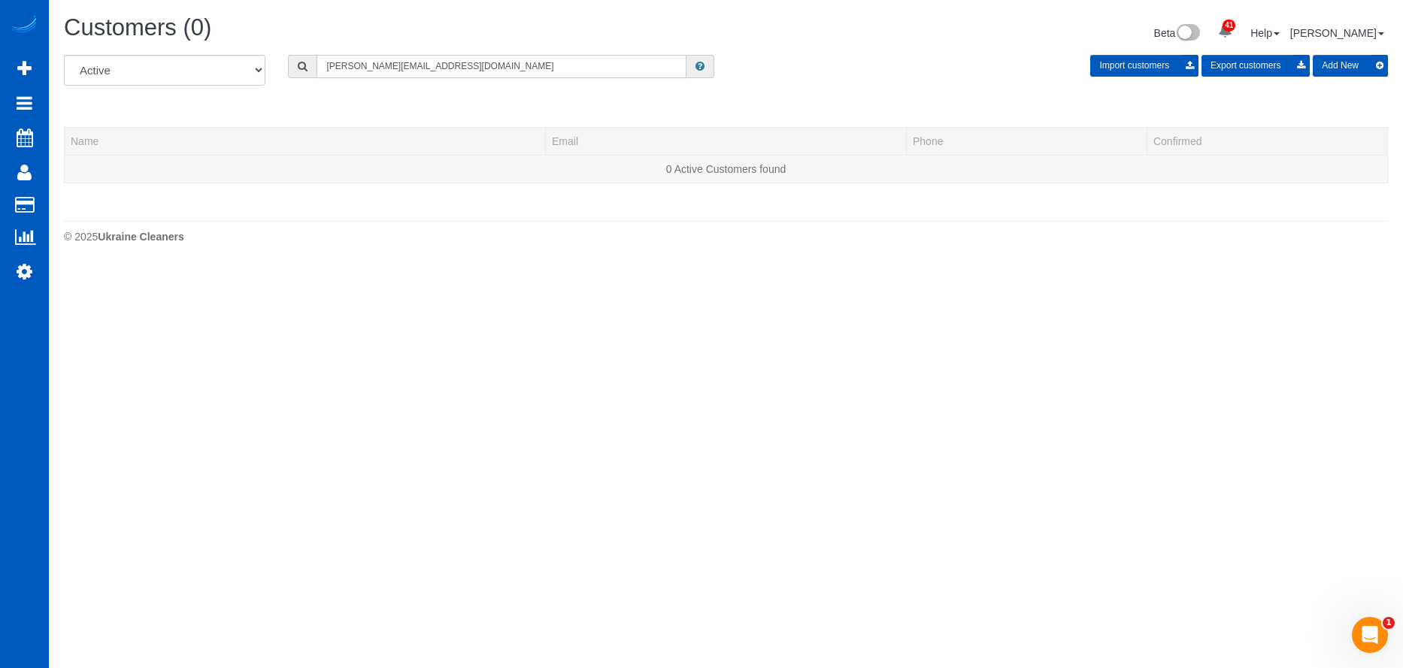
type input "Annie.ho193@gmail.com"
click at [1340, 69] on button "Add New" at bounding box center [1350, 66] width 75 height 22
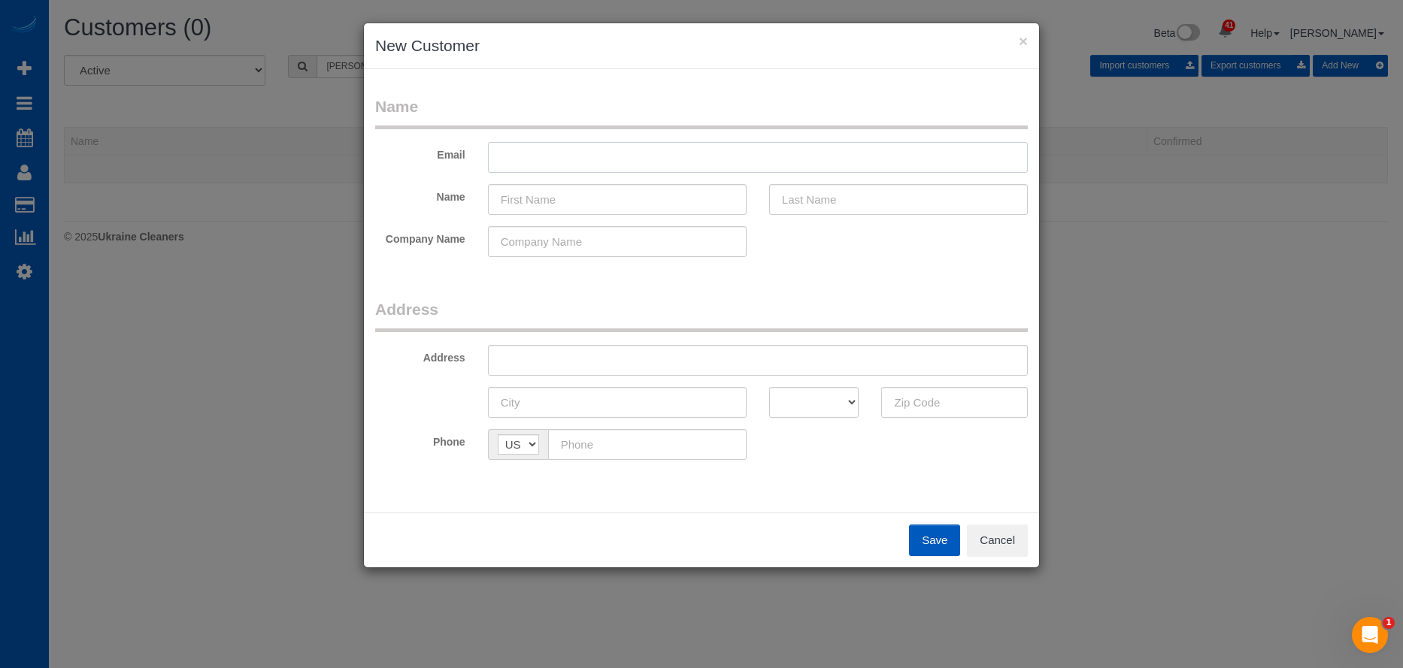
click at [622, 161] on input "text" at bounding box center [758, 157] width 540 height 31
paste input "Annie.ho193@gmail.com"
type input "Annie.ho193@gmail.com"
drag, startPoint x: 677, startPoint y: 203, endPoint x: 646, endPoint y: 204, distance: 31.6
click at [677, 203] on input "text" at bounding box center [617, 199] width 259 height 31
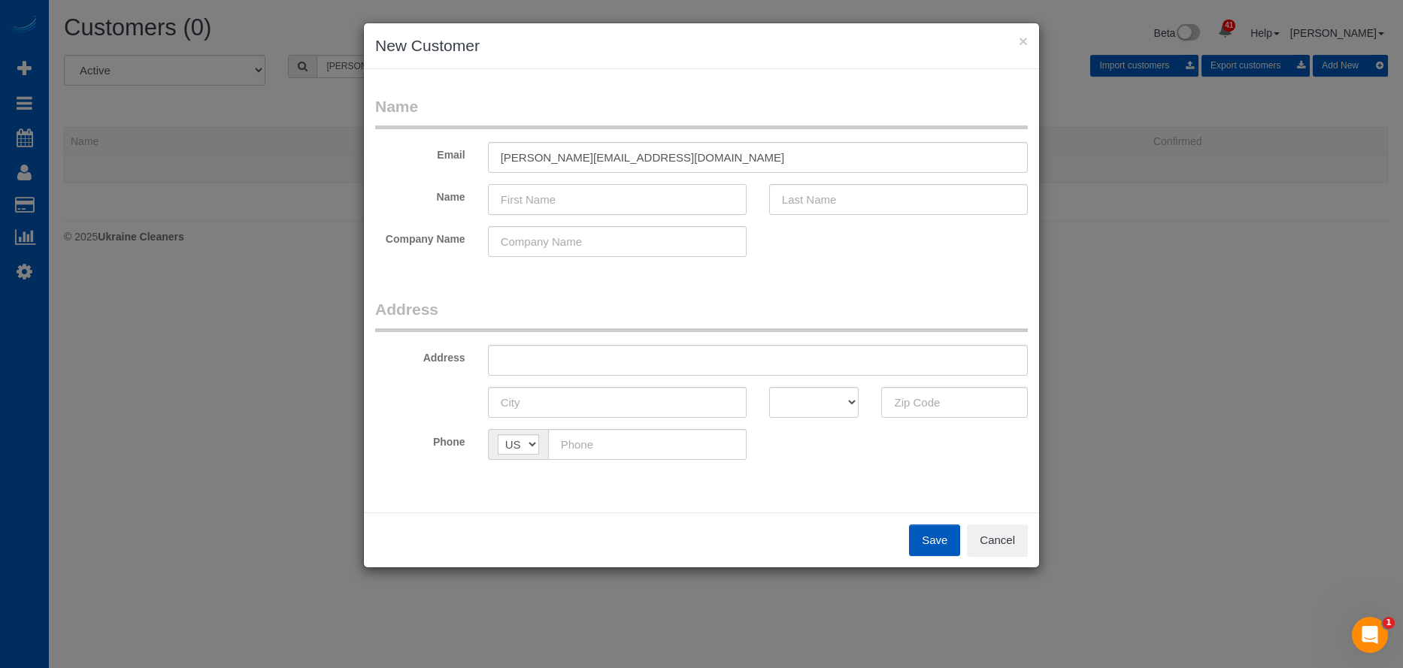
paste input "Annie Ho"
drag, startPoint x: 534, startPoint y: 201, endPoint x: 717, endPoint y: 201, distance: 183.4
click at [713, 201] on input "Annie Ho" at bounding box center [617, 199] width 259 height 31
type input "Annie"
click at [821, 201] on input "text" at bounding box center [898, 199] width 259 height 31
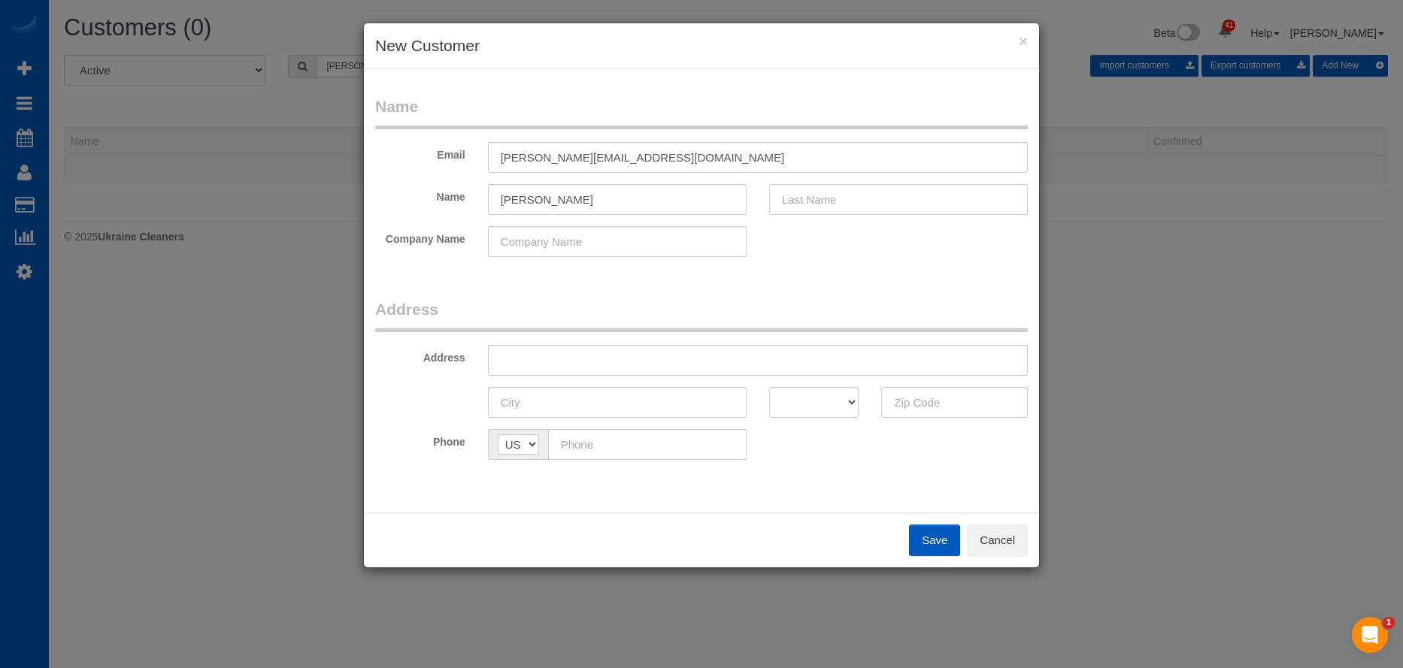
paste input "Ho"
type input "Ho"
click at [645, 195] on input "Annie" at bounding box center [617, 199] width 259 height 31
type input "Annie"
click at [580, 351] on input "text" at bounding box center [758, 360] width 540 height 31
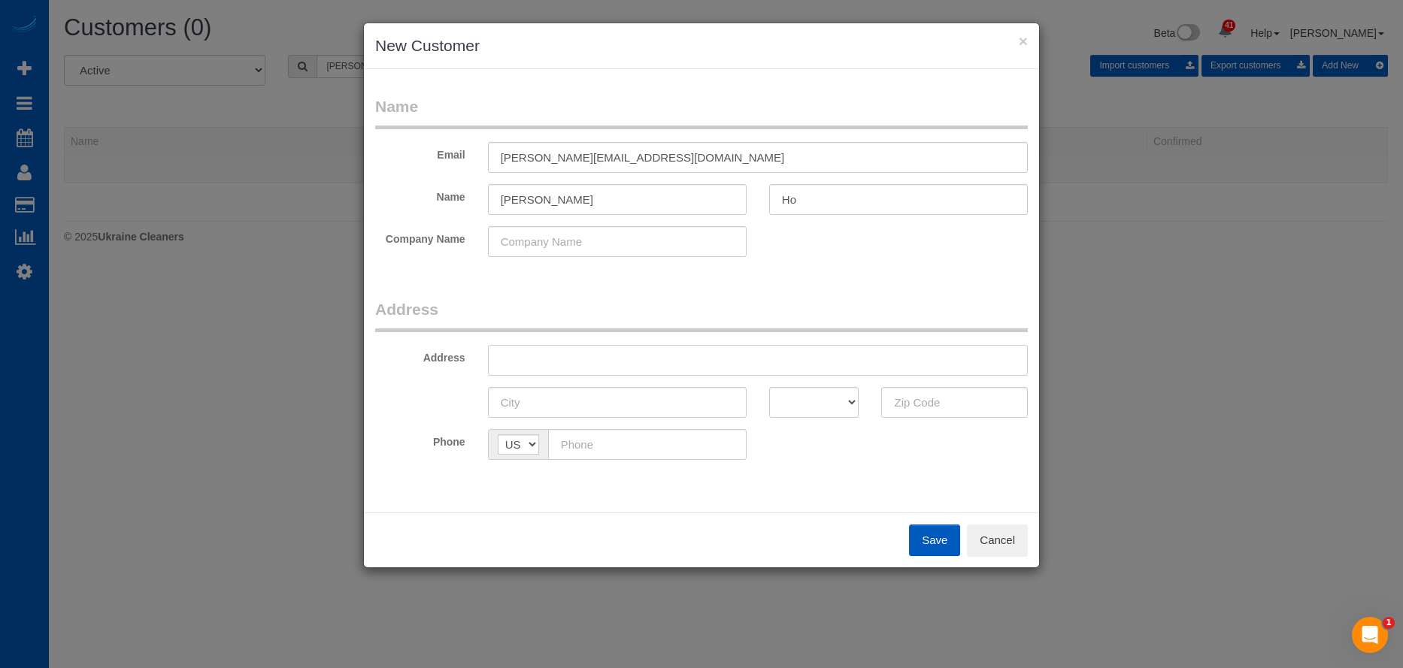
paste input "1035 Autumn Close Milton GA 30004"
drag, startPoint x: 656, startPoint y: 362, endPoint x: 889, endPoint y: 389, distance: 234.6
click at [766, 367] on input "1035 Autumn Close Milton GA 30004" at bounding box center [758, 360] width 540 height 31
type input "1035 Autumn Close Milton GA"
click at [959, 404] on input "text" at bounding box center [954, 402] width 147 height 31
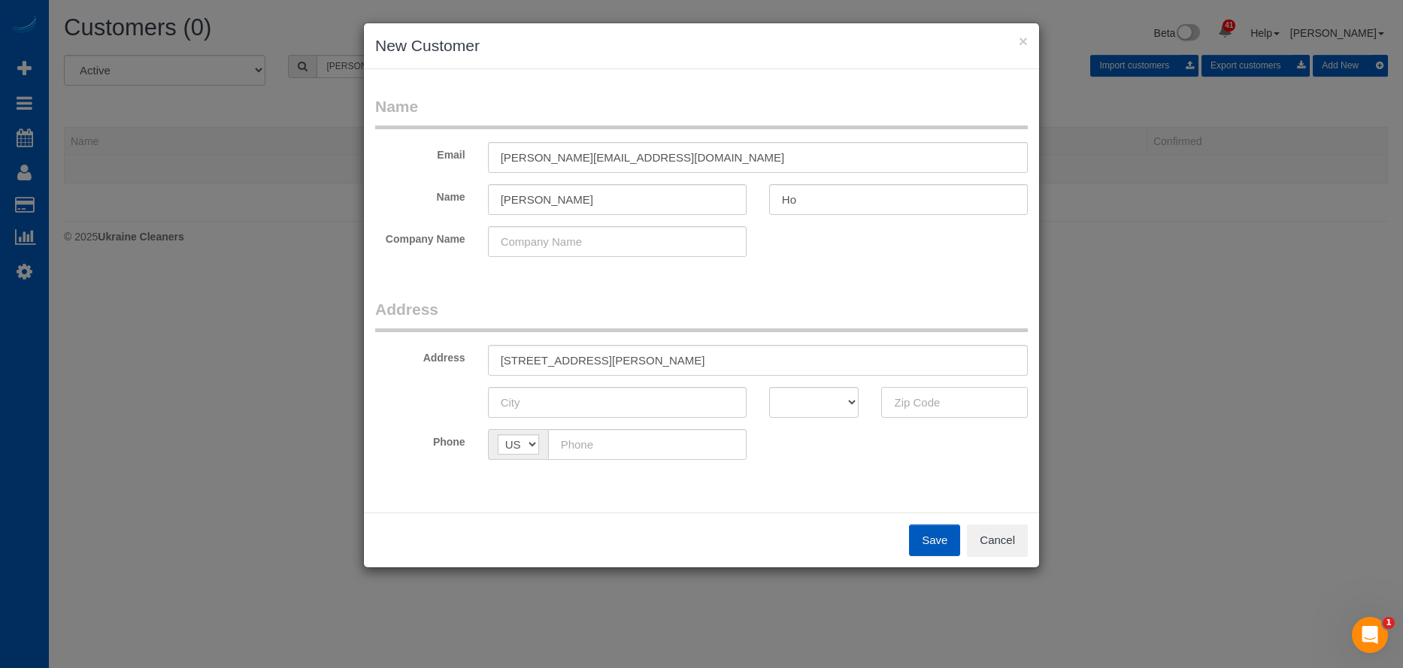
paste input "30004"
type input "30004"
click at [821, 403] on select "AK AL AR AZ CA CO CT DC DE FL GA HI IA ID IL IN KS KY LA MA MD ME MI MN MO MS M…" at bounding box center [814, 402] width 90 height 31
select select "GA"
click at [769, 387] on select "AK AL AR AZ CA CO CT DC DE FL GA HI IA ID IL IN KS KY LA MA MD ME MI MN MO MS M…" at bounding box center [814, 402] width 90 height 31
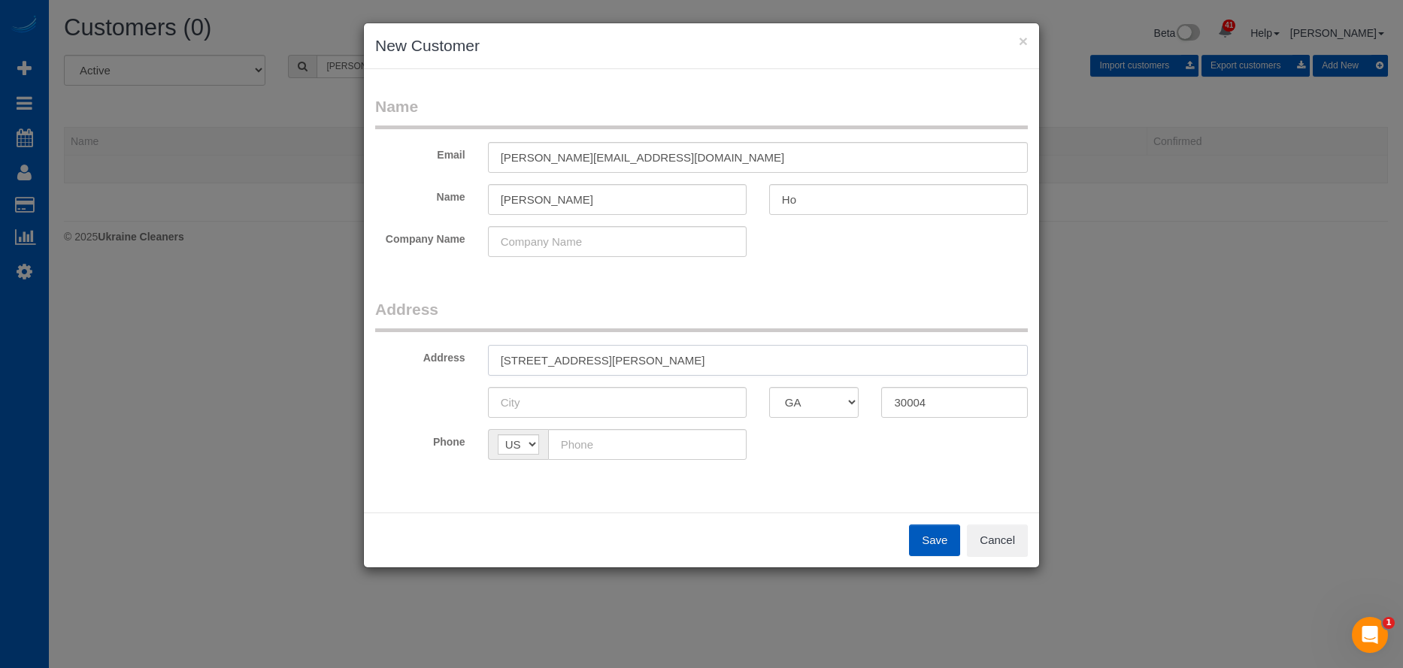
drag, startPoint x: 603, startPoint y: 357, endPoint x: 631, endPoint y: 361, distance: 28.8
click at [631, 361] on input "1035 Autumn Close Milton GA" at bounding box center [758, 360] width 540 height 31
type input "1035 Autumn Close GA"
drag, startPoint x: 595, startPoint y: 395, endPoint x: 590, endPoint y: 361, distance: 34.9
click at [595, 395] on input "text" at bounding box center [617, 402] width 259 height 31
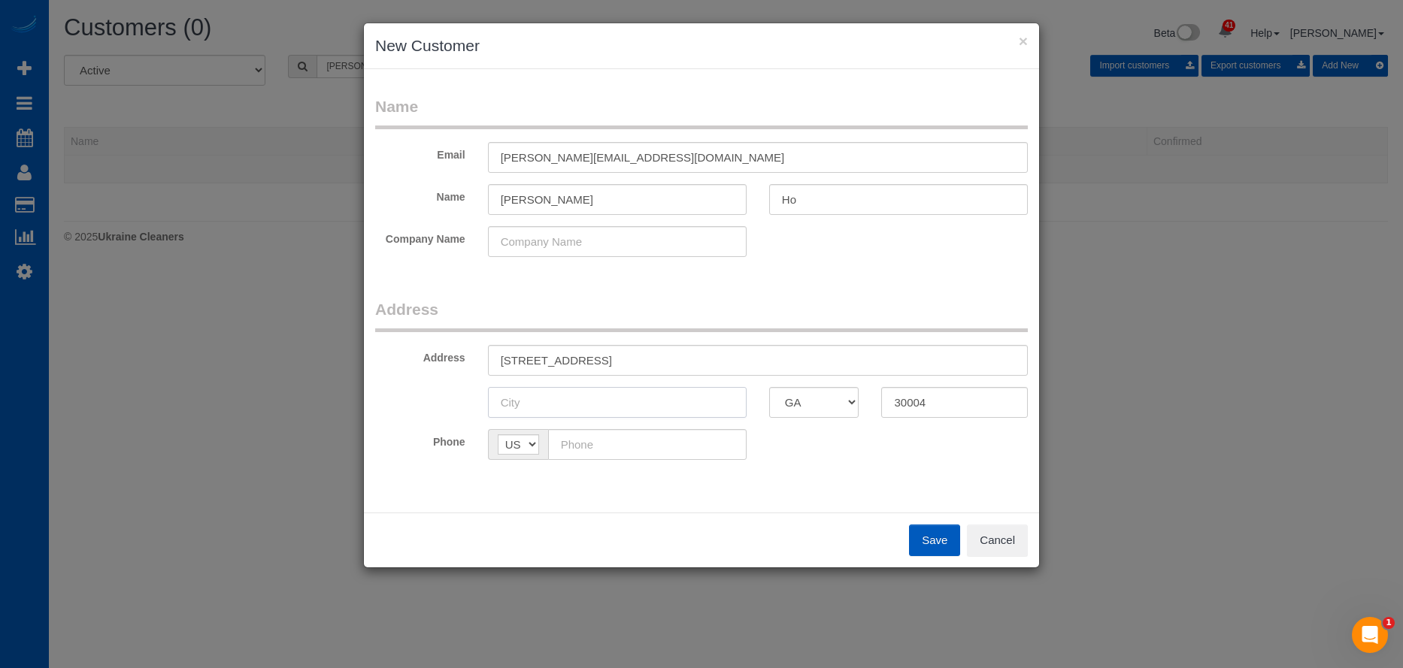
paste input "Milton"
type input "Milton"
drag, startPoint x: 601, startPoint y: 356, endPoint x: 722, endPoint y: 355, distance: 121.0
click at [722, 355] on input "1035 Autumn Close GA" at bounding box center [758, 360] width 540 height 31
type input "1035 Autumn Close"
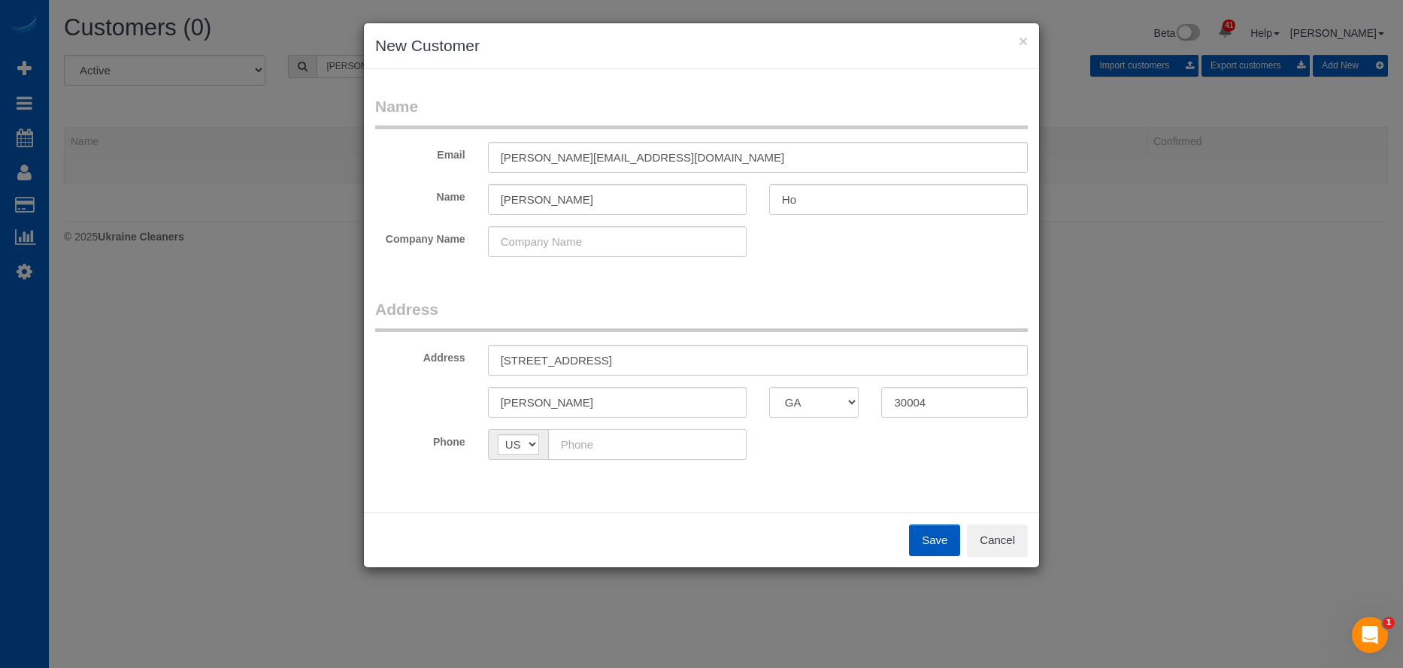
click at [657, 450] on input "text" at bounding box center [647, 444] width 198 height 31
paste input "(404) 922-2855"
type input "(404) 922-2855"
click at [927, 541] on button "Save" at bounding box center [934, 541] width 51 height 32
type input "annie.ho193@gmail.com"
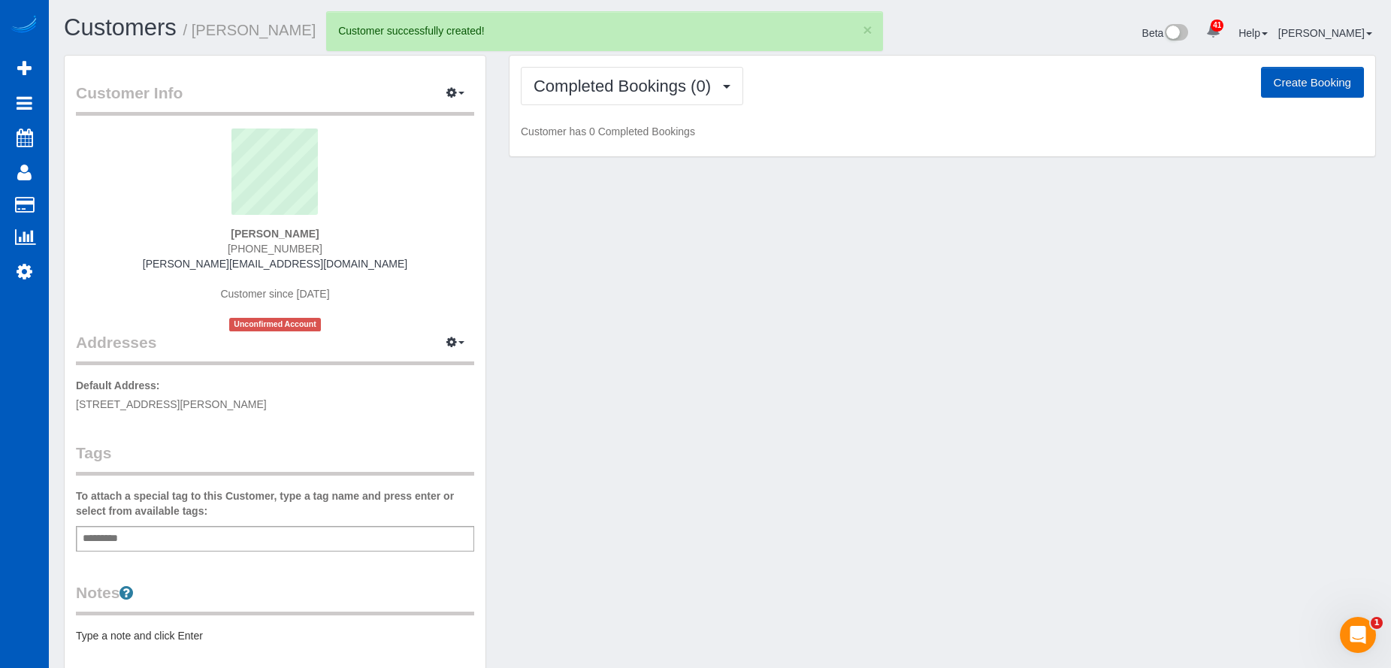
click at [1279, 83] on button "Create Booking" at bounding box center [1312, 83] width 103 height 32
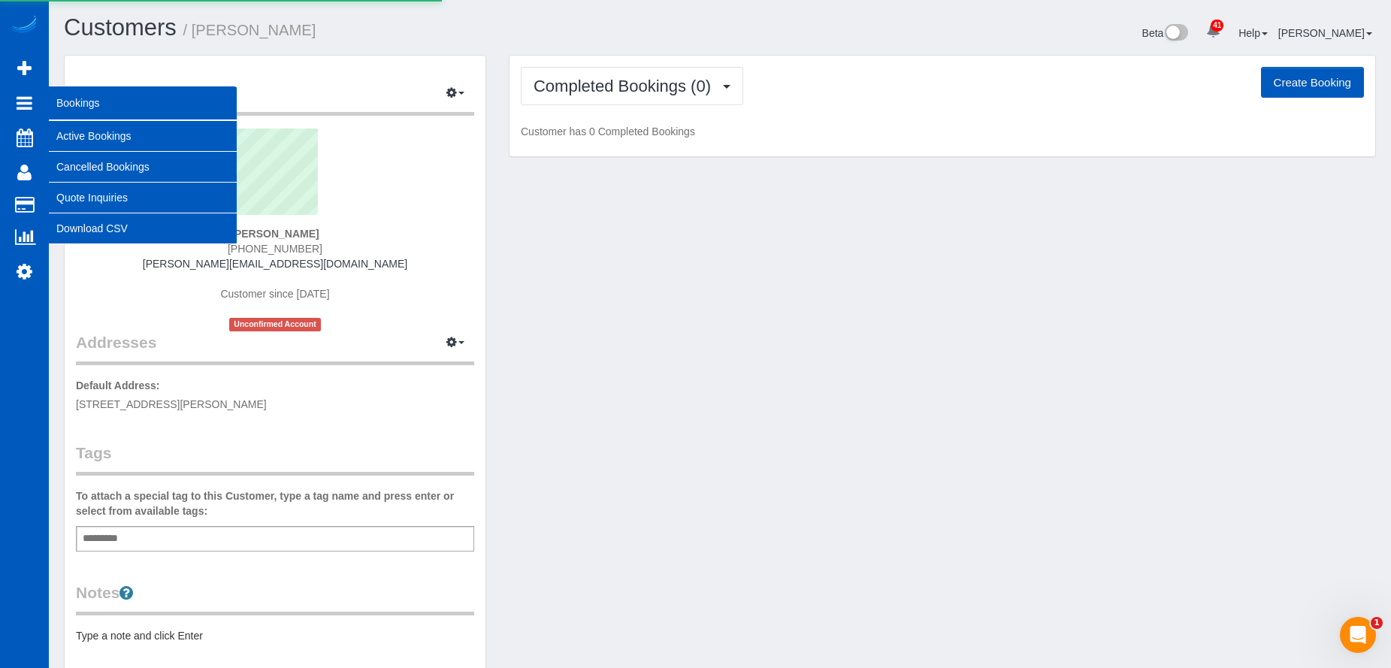
select select "GA"
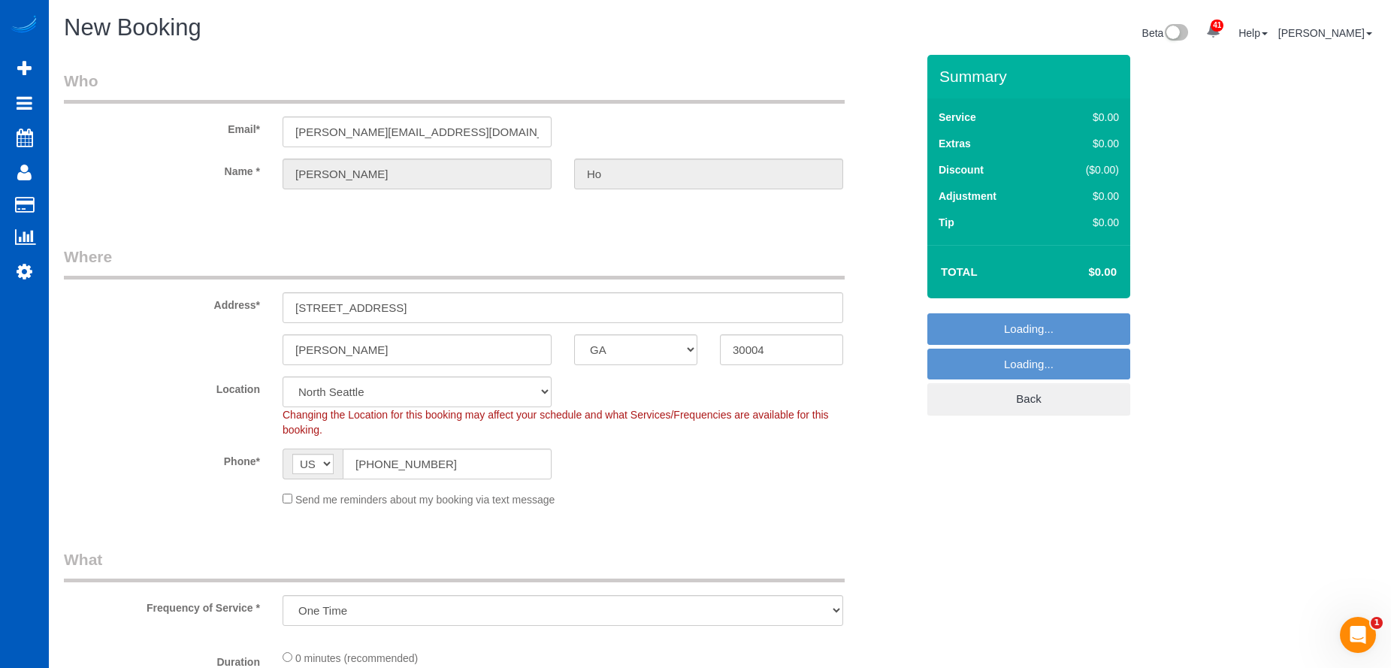
select select "object:15524"
select select "199"
select select "369"
select select "object:15529"
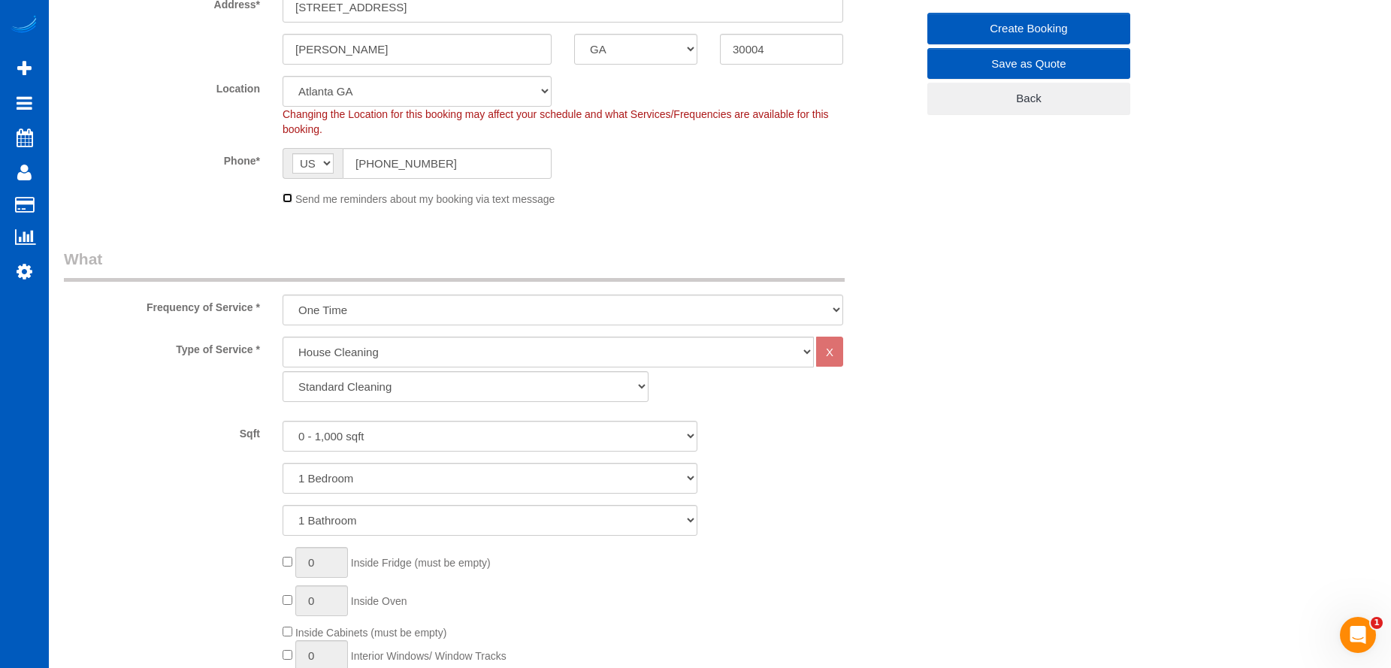
scroll to position [451, 0]
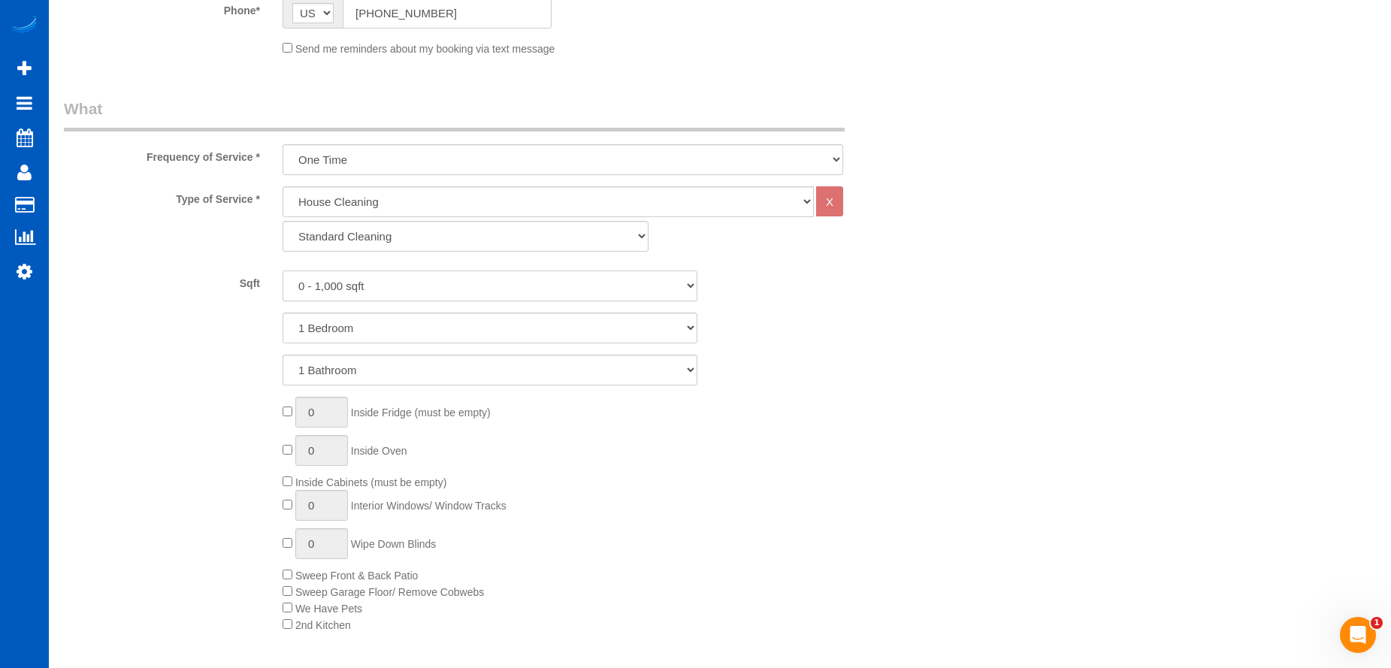
click at [477, 284] on select "0 - 1,000 sqft 1,001 - 1,500 sqft 1,501 - 2,000 sqft 2,001 - 2,500 sqft 2,501 -…" at bounding box center [490, 286] width 415 height 31
select select "4501"
click at [283, 271] on select "0 - 1,000 sqft 1,001 - 1,500 sqft 1,501 - 2,000 sqft 2,001 - 2,500 sqft 2,501 -…" at bounding box center [490, 286] width 415 height 31
click at [453, 335] on select "1 Bedroom 2 Bedrooms 3 Bedrooms 4 Bedrooms 5 Bedrooms 6 Bedrooms 7 Bedrooms" at bounding box center [490, 328] width 415 height 31
select select "6"
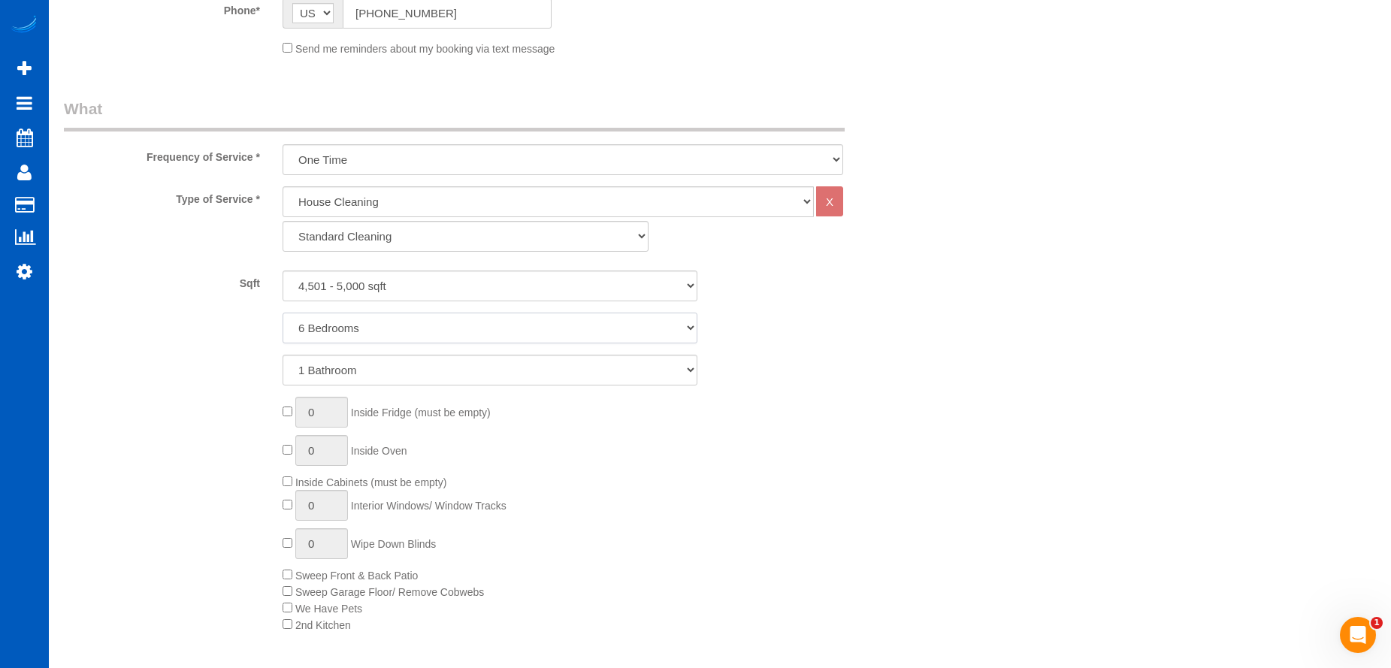
click at [283, 313] on select "1 Bedroom 2 Bedrooms 3 Bedrooms 4 Bedrooms 5 Bedrooms 6 Bedrooms 7 Bedrooms" at bounding box center [490, 328] width 415 height 31
click at [455, 386] on div "Type of Service * House Cleaning X Standard Cleaning Deep Cleaning Move In/ Out…" at bounding box center [490, 424] width 852 height 477
click at [474, 374] on select "1 Bathroom 2 Bathrooms 3 Bathrooms 4 Bathrooms 5 Bathrooms 6 Bathrooms 7 Bathro…" at bounding box center [490, 370] width 415 height 31
select select "5"
click at [283, 355] on select "1 Bathroom 2 Bathrooms 3 Bathrooms 4 Bathrooms 5 Bathrooms 6 Bathrooms 7 Bathro…" at bounding box center [490, 370] width 415 height 31
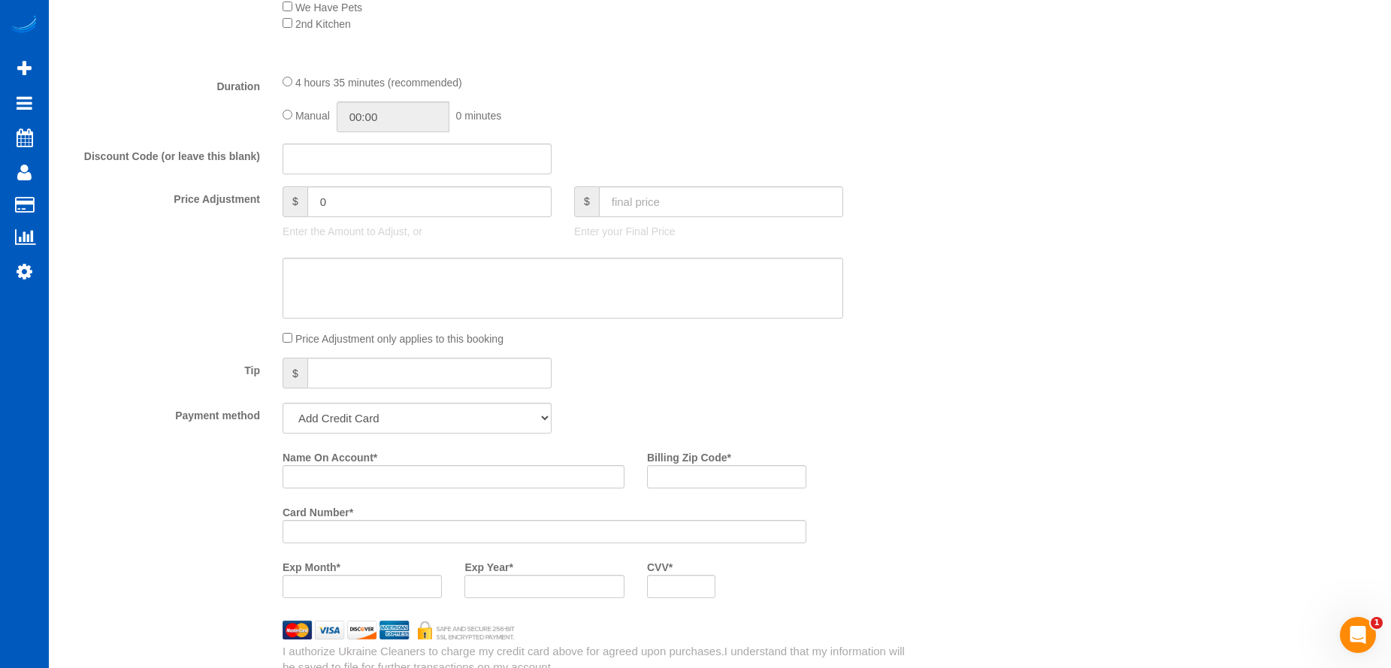
scroll to position [1353, 0]
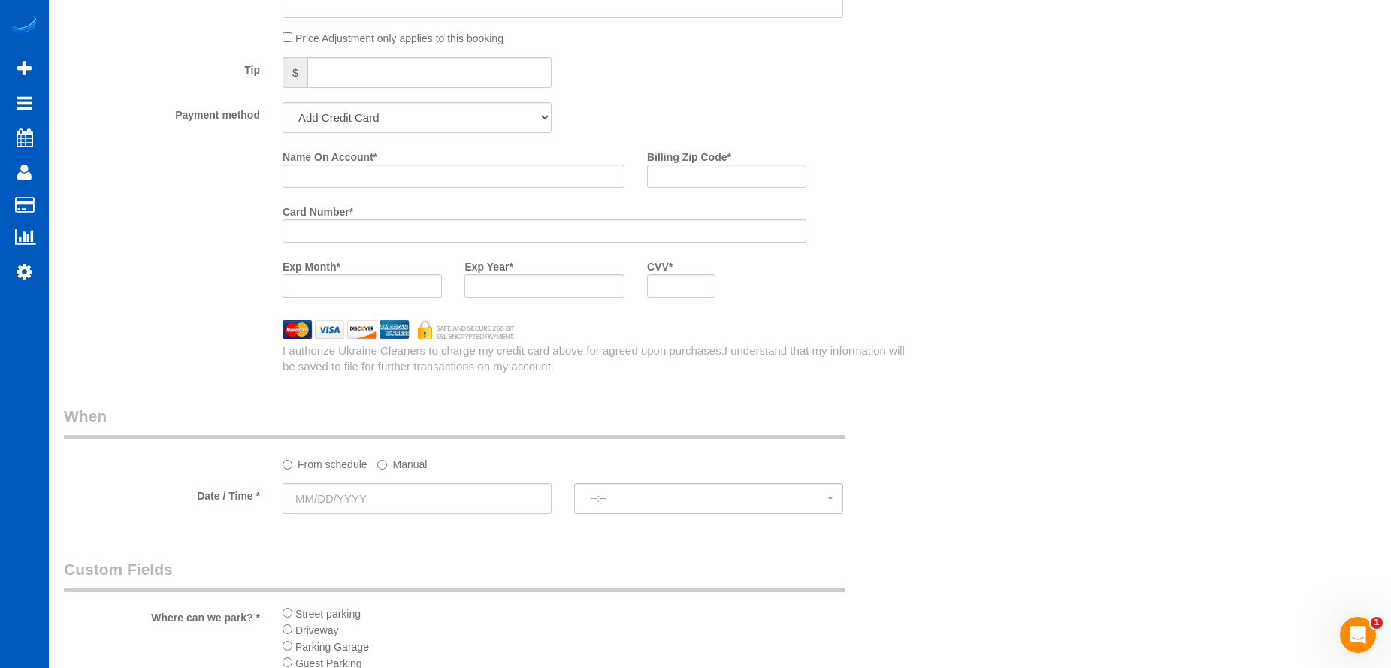
click at [428, 482] on sui-booking-spot "From schedule Manual Date / Time * --:-- --:--" at bounding box center [490, 461] width 852 height 112
click at [432, 501] on input "text" at bounding box center [417, 498] width 269 height 31
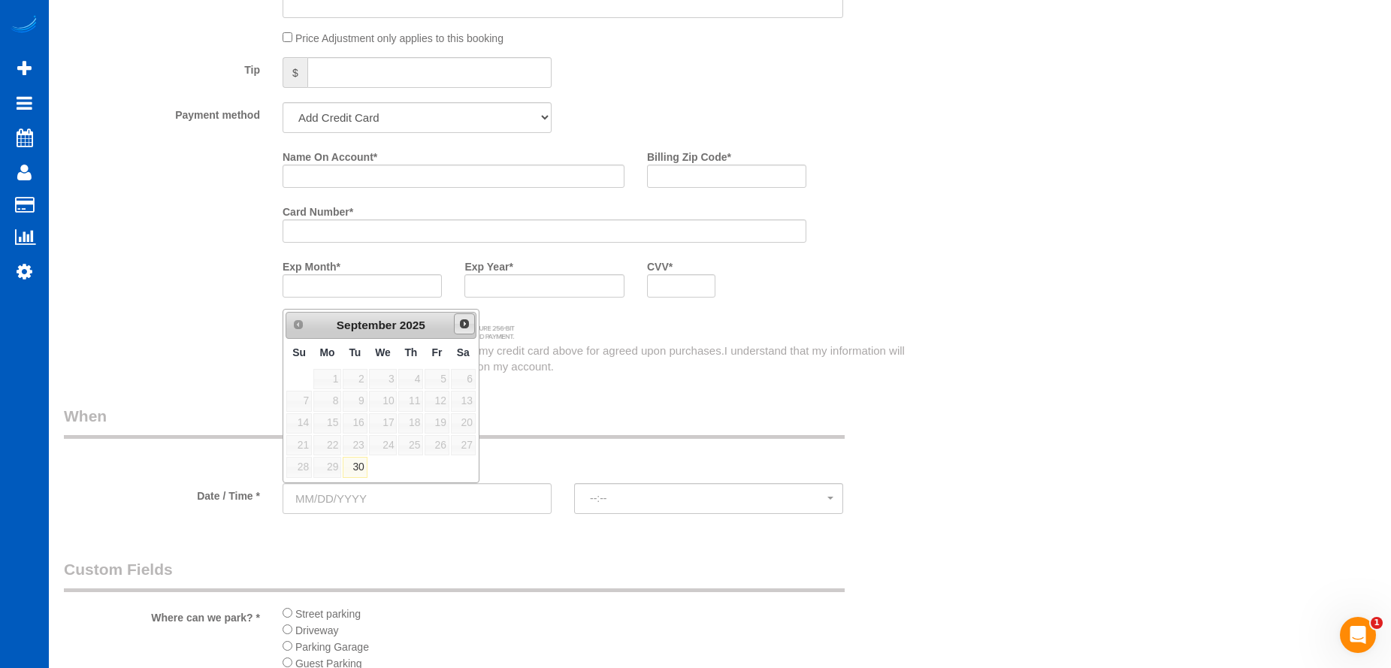
click at [462, 322] on span "Next" at bounding box center [465, 324] width 12 height 12
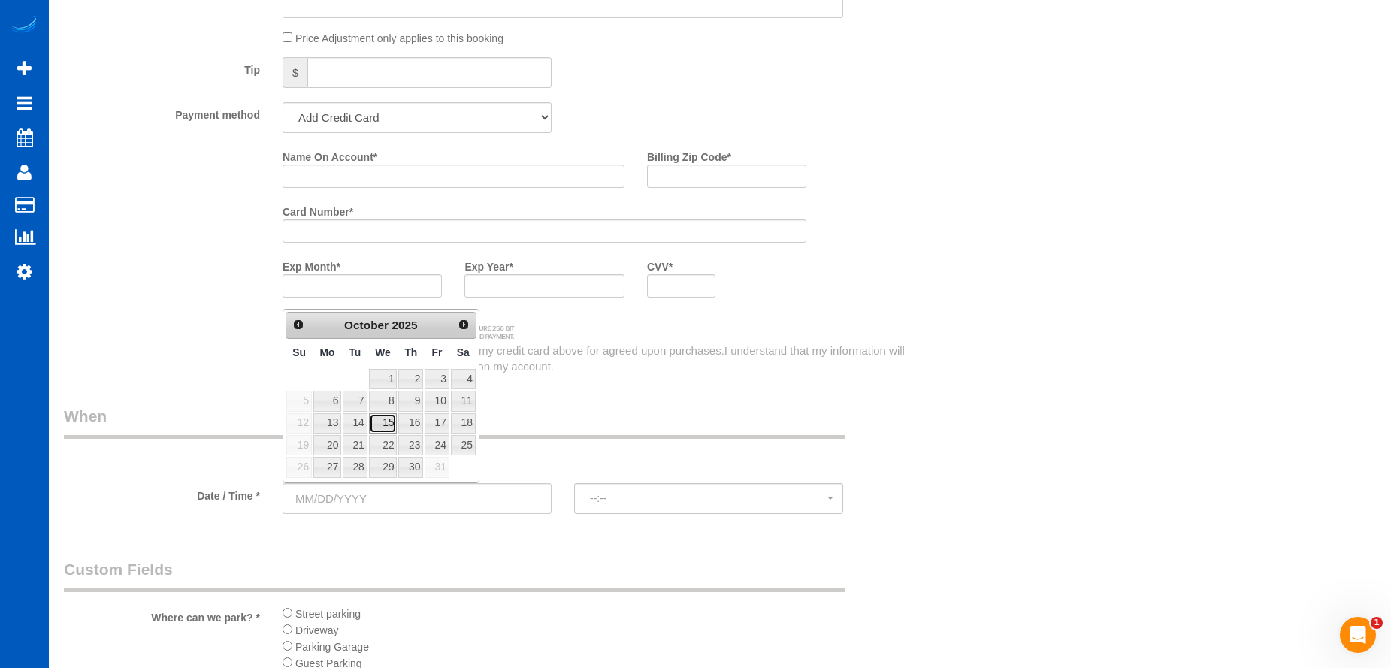
click at [386, 424] on link "15" at bounding box center [383, 423] width 29 height 20
type input "10/15/2025"
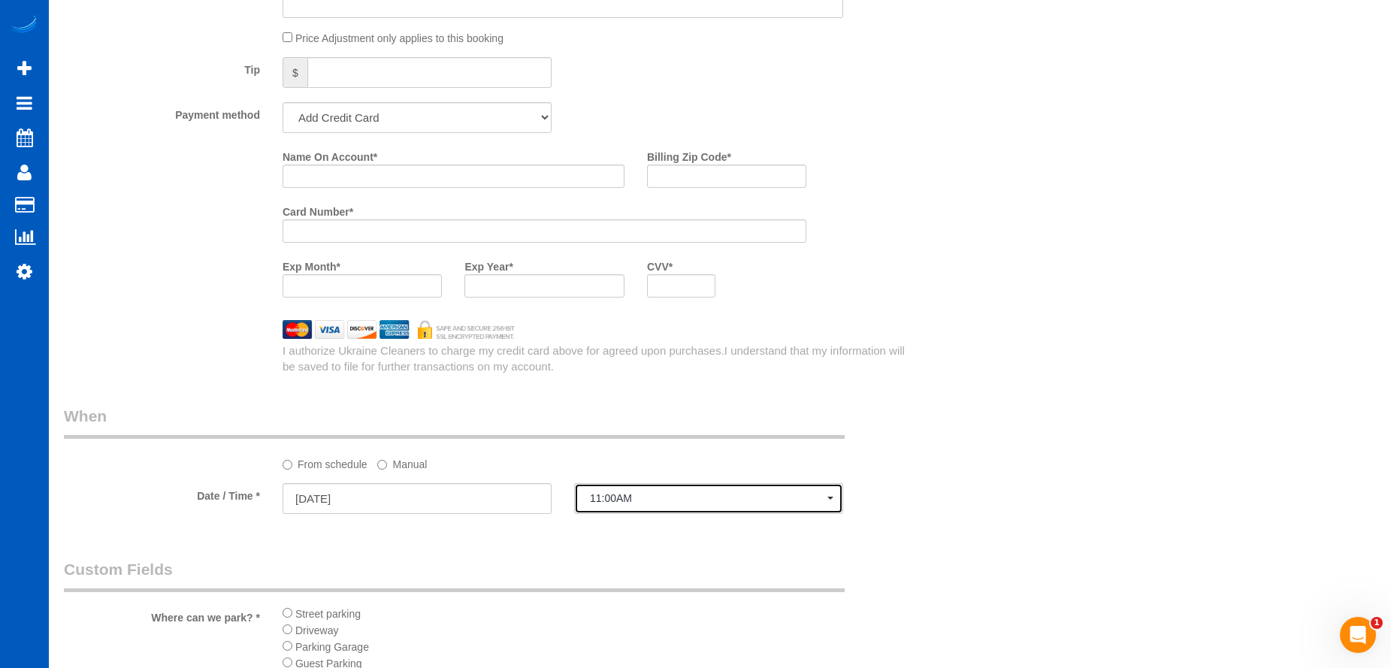
click at [656, 498] on span "11:00AM" at bounding box center [709, 498] width 238 height 12
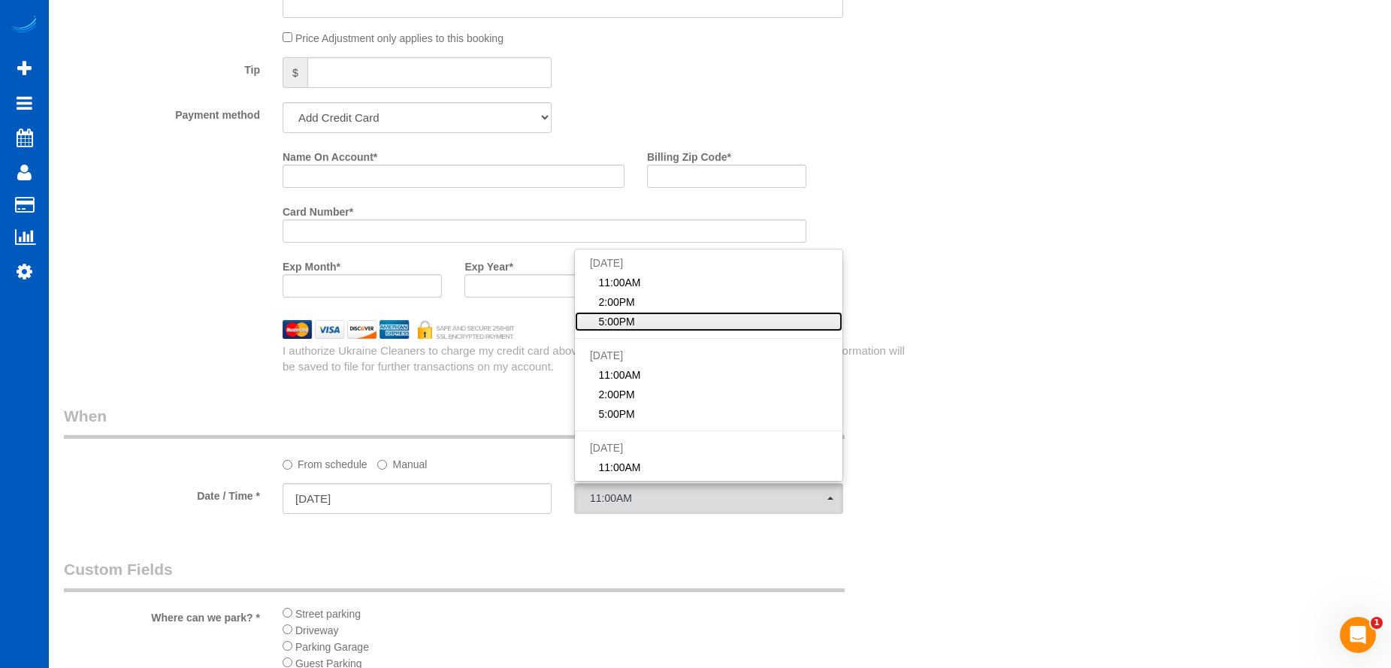
click at [679, 320] on link "5:00PM" at bounding box center [709, 322] width 268 height 20
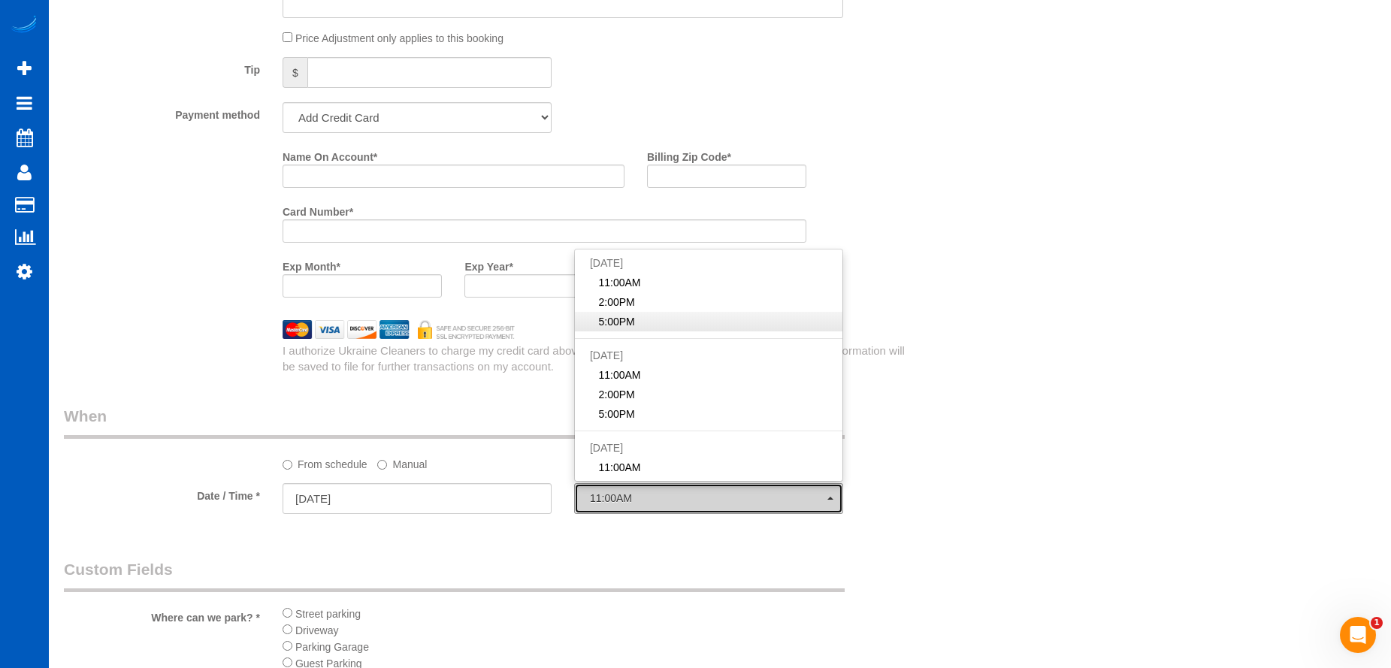
select select "spot35"
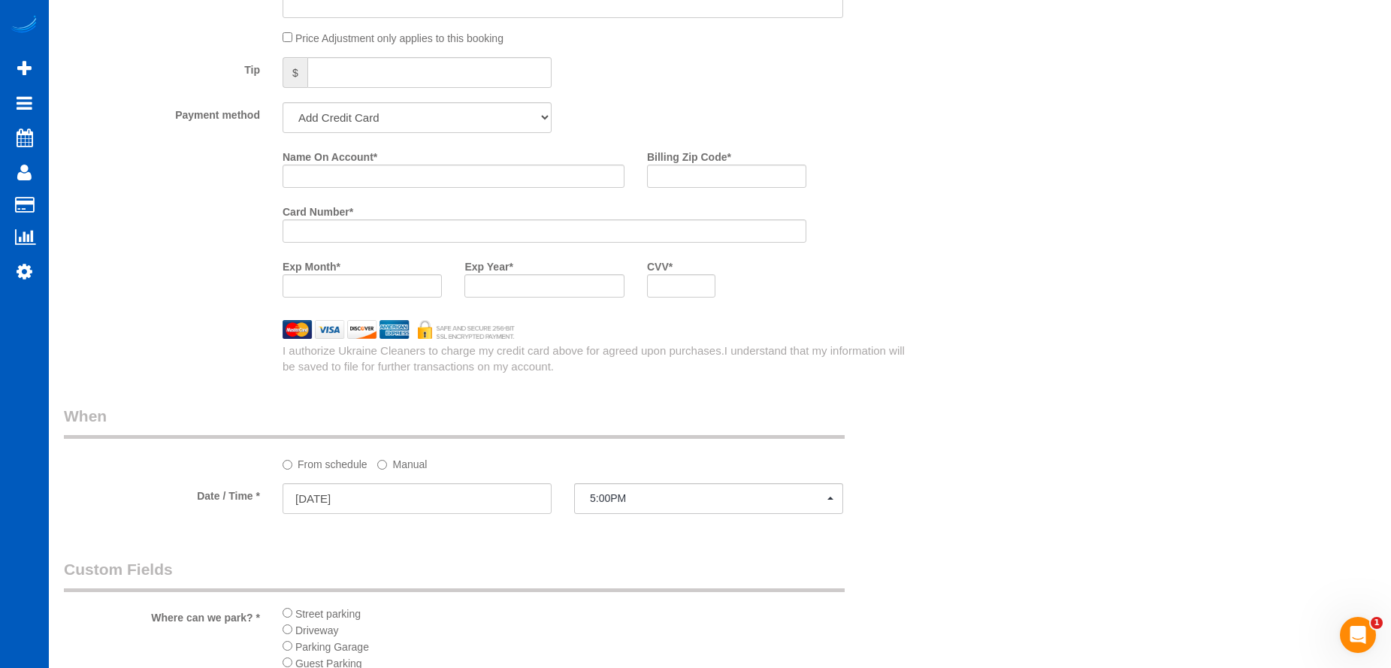
click at [409, 464] on label "Manual" at bounding box center [402, 462] width 50 height 20
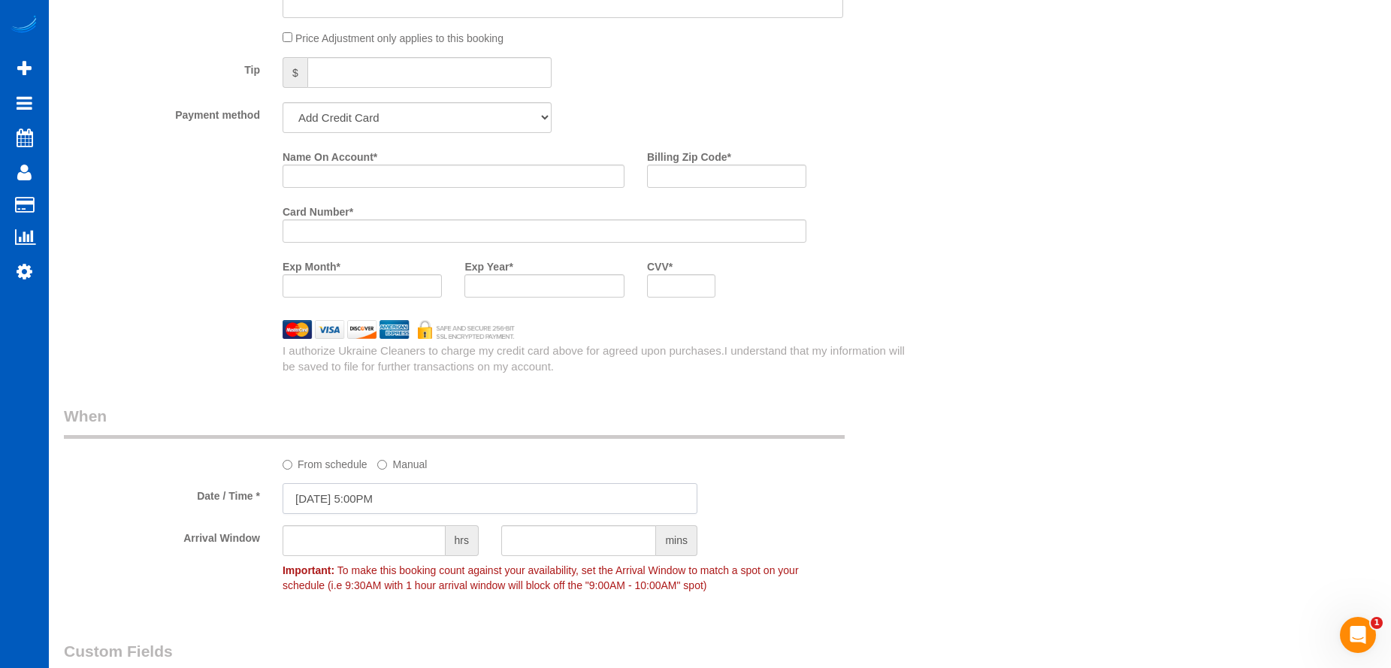
click at [428, 491] on input "10/15/2025 5:00PM" at bounding box center [490, 498] width 415 height 31
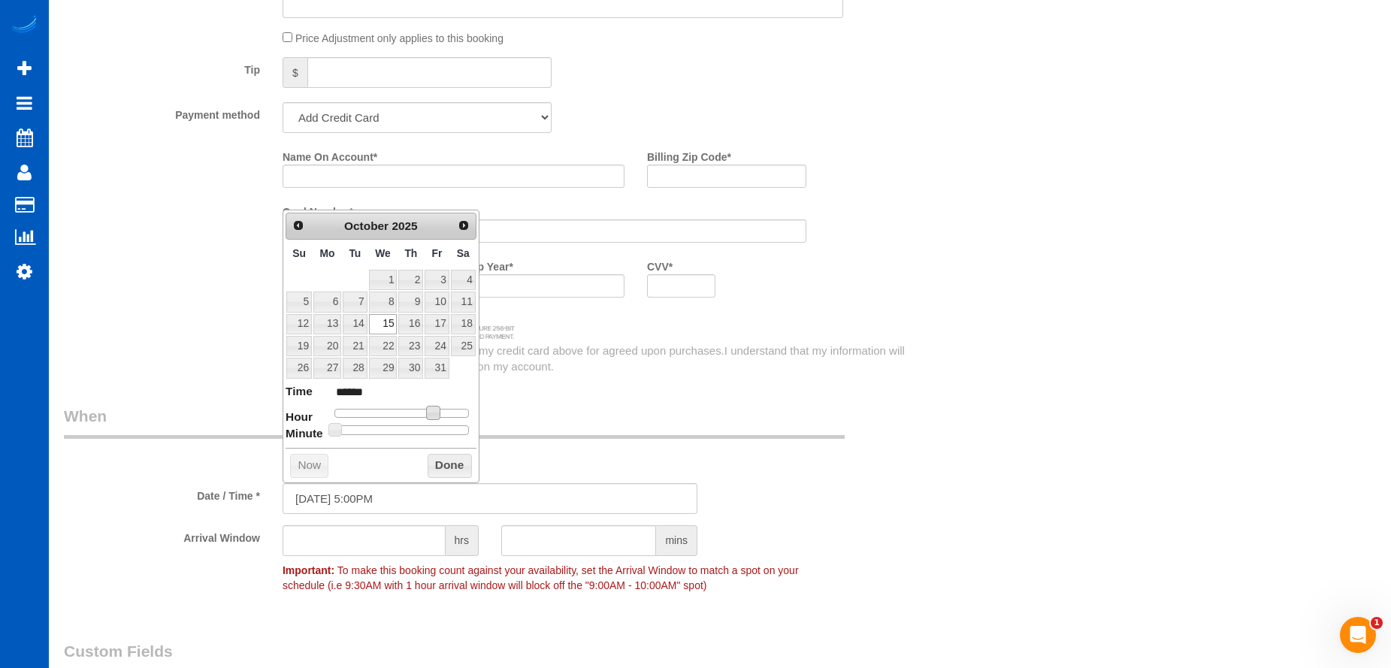
type input "10/15/2025 4:00PM"
type input "******"
type input "10/15/2025 3:00PM"
type input "******"
type input "10/15/2025 4:00PM"
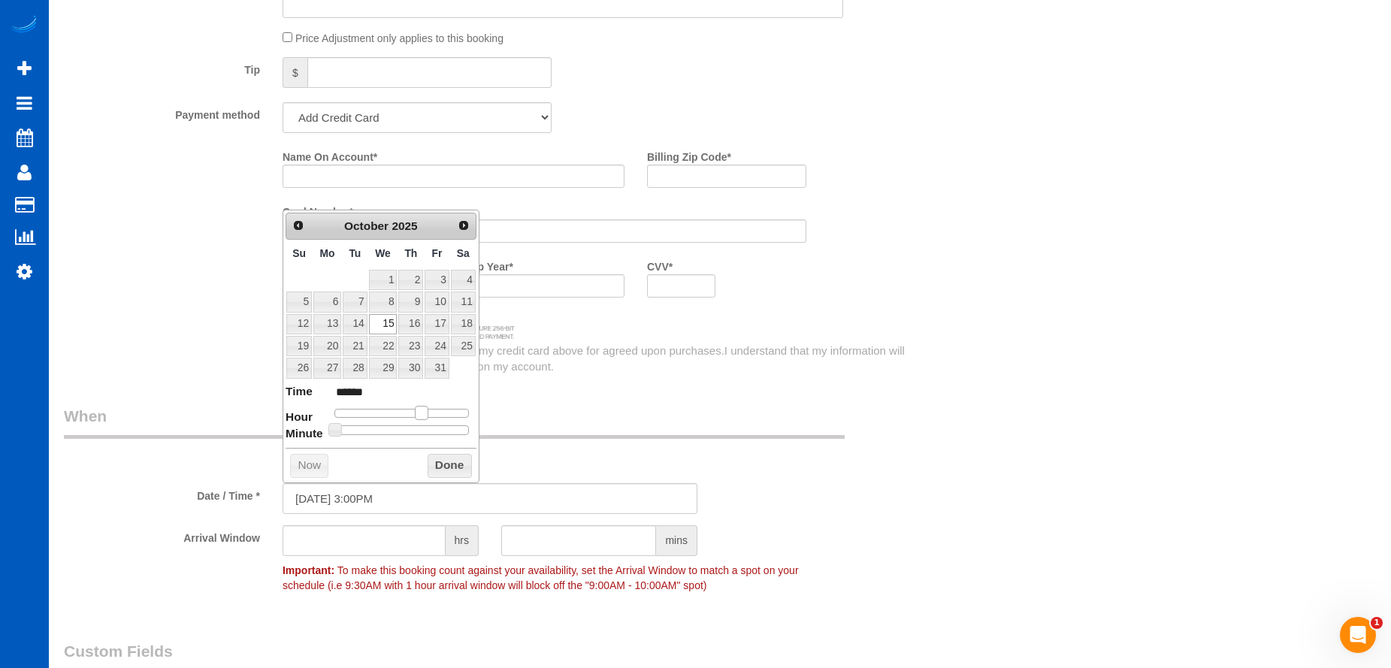
type input "******"
click at [428, 413] on span at bounding box center [428, 413] width 14 height 14
type input "10/15/2025 4:05PM"
type input "******"
type input "10/15/2025 4:10PM"
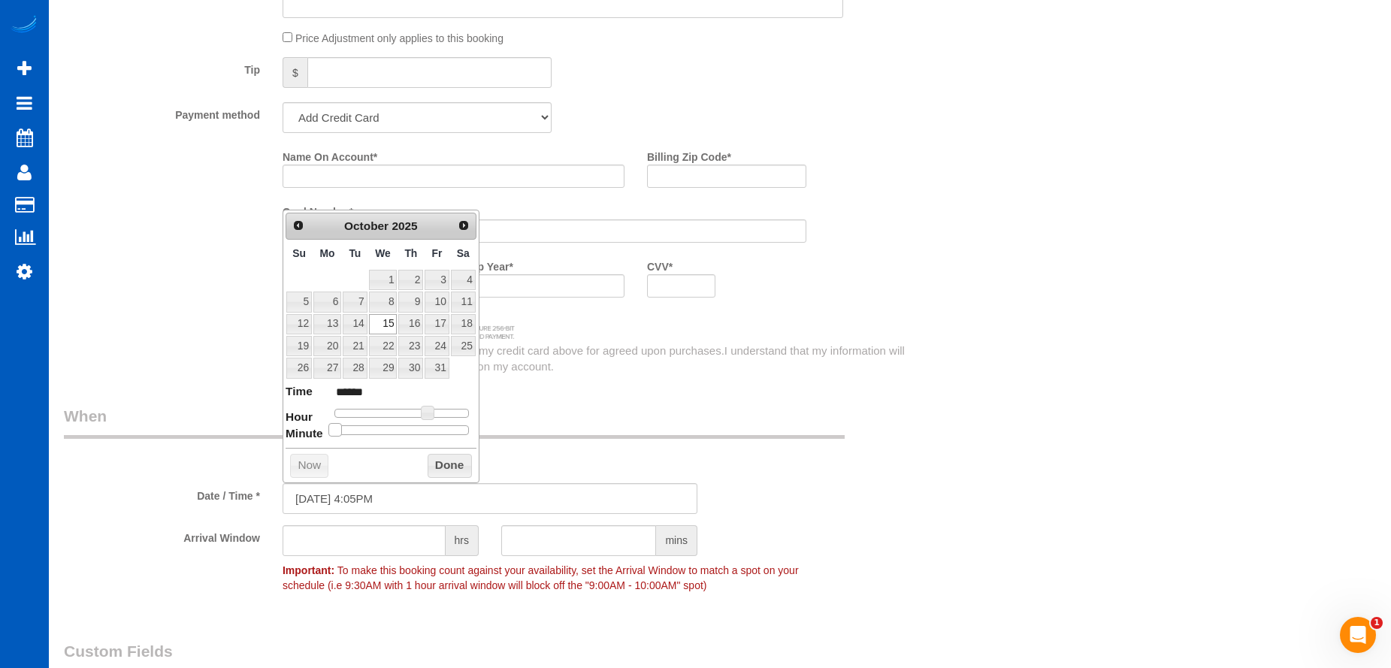
type input "******"
type input "10/15/2025 4:15PM"
type input "******"
type input "10/15/2025 4:20PM"
type input "******"
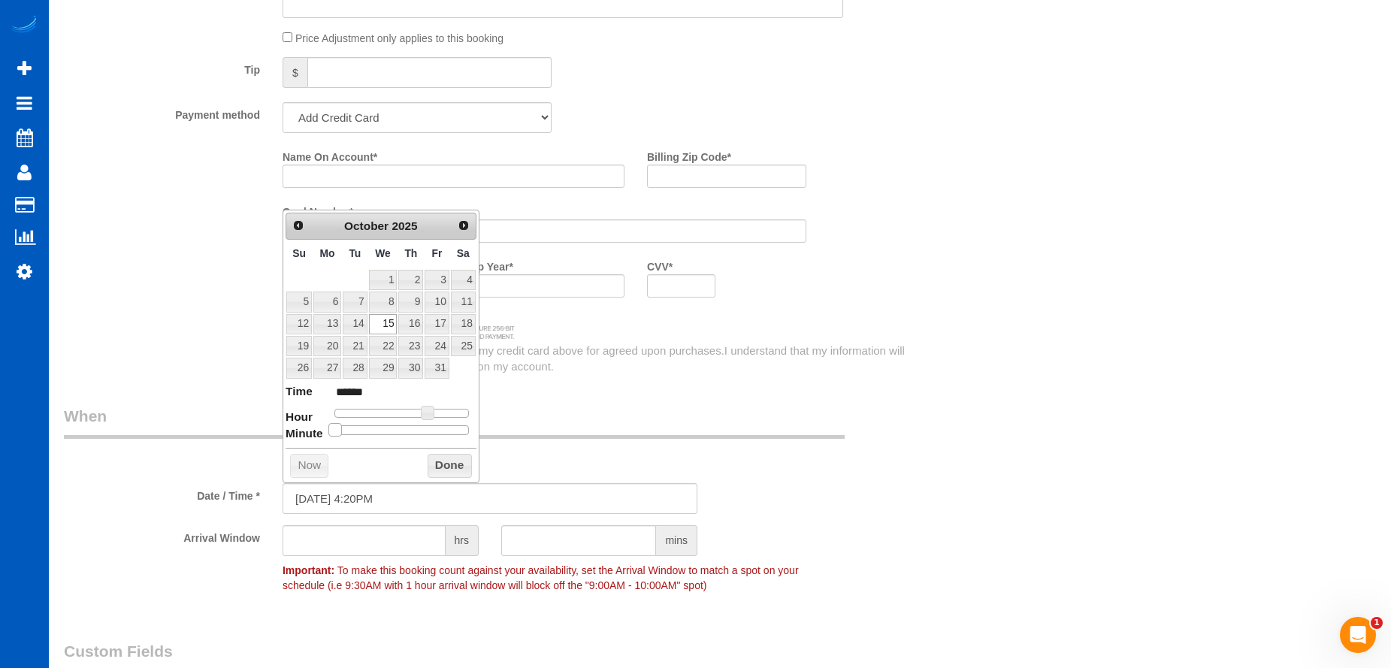
type input "10/15/2025 4:25PM"
type input "******"
type input "10/15/2025 4:30PM"
type input "******"
drag, startPoint x: 333, startPoint y: 428, endPoint x: 401, endPoint y: 428, distance: 67.7
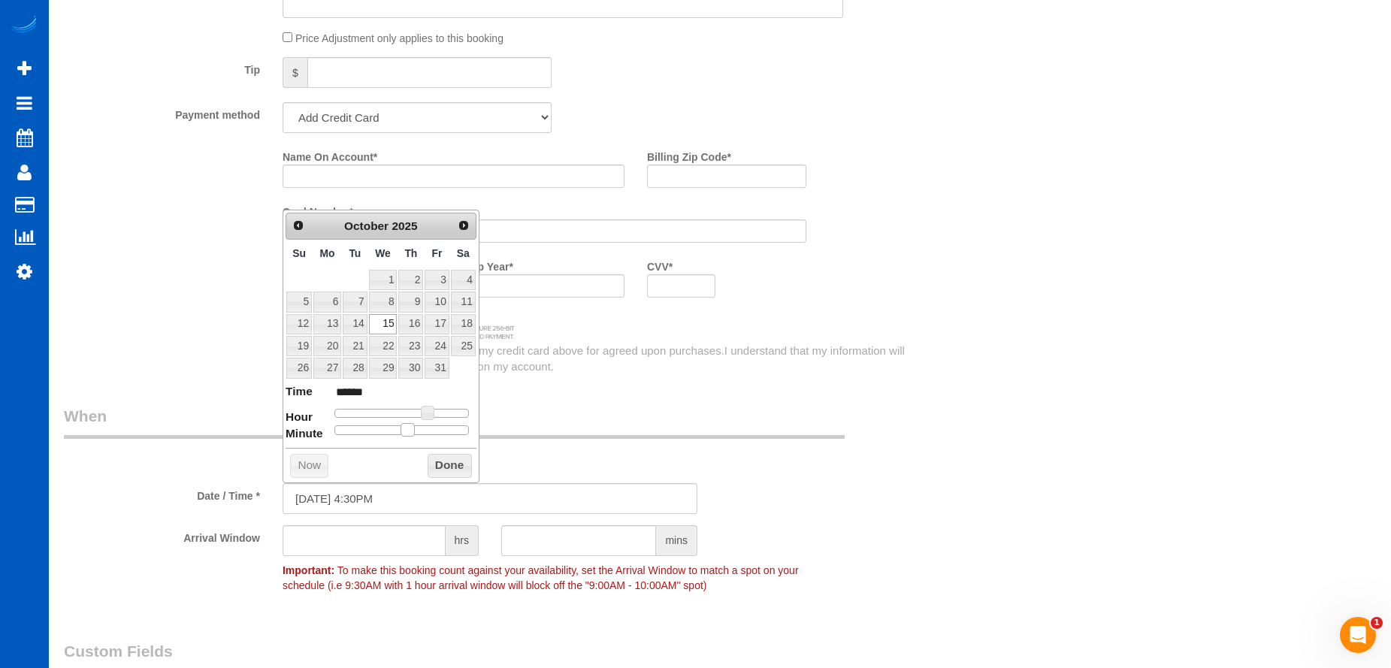
click at [401, 428] on span at bounding box center [408, 430] width 14 height 14
click at [441, 456] on button "Done" at bounding box center [450, 466] width 44 height 24
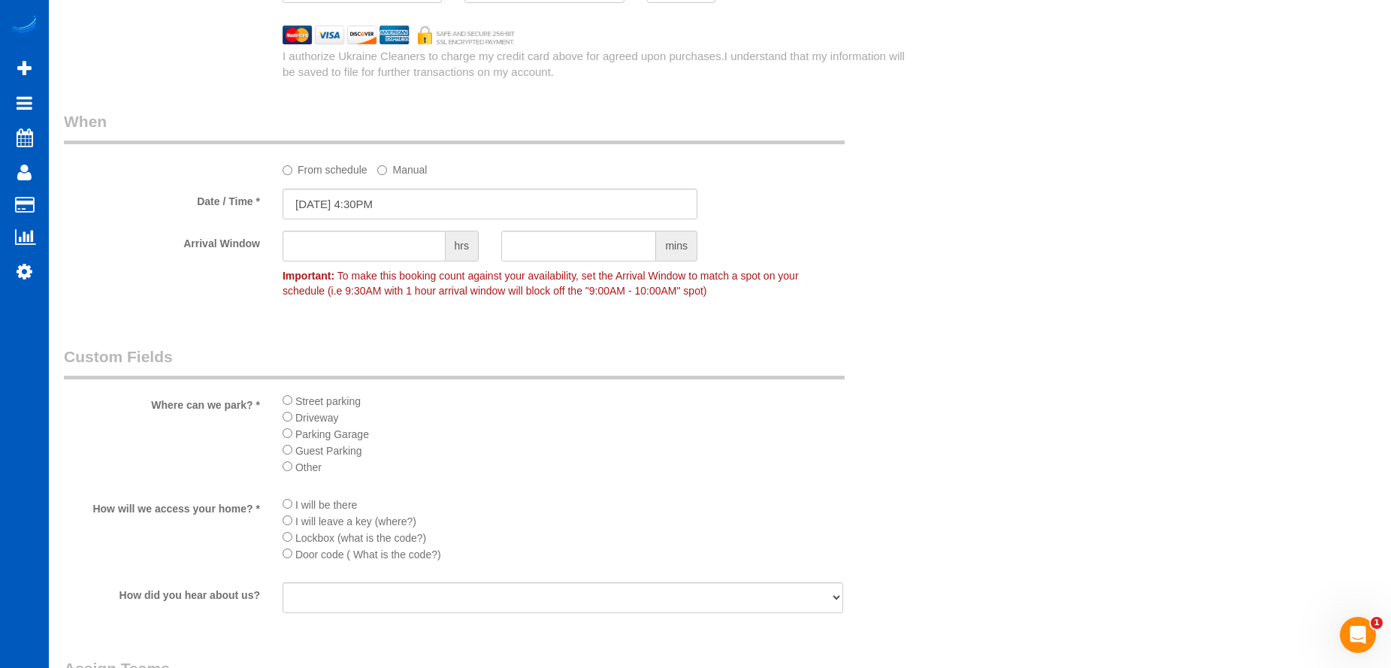
scroll to position [1729, 0]
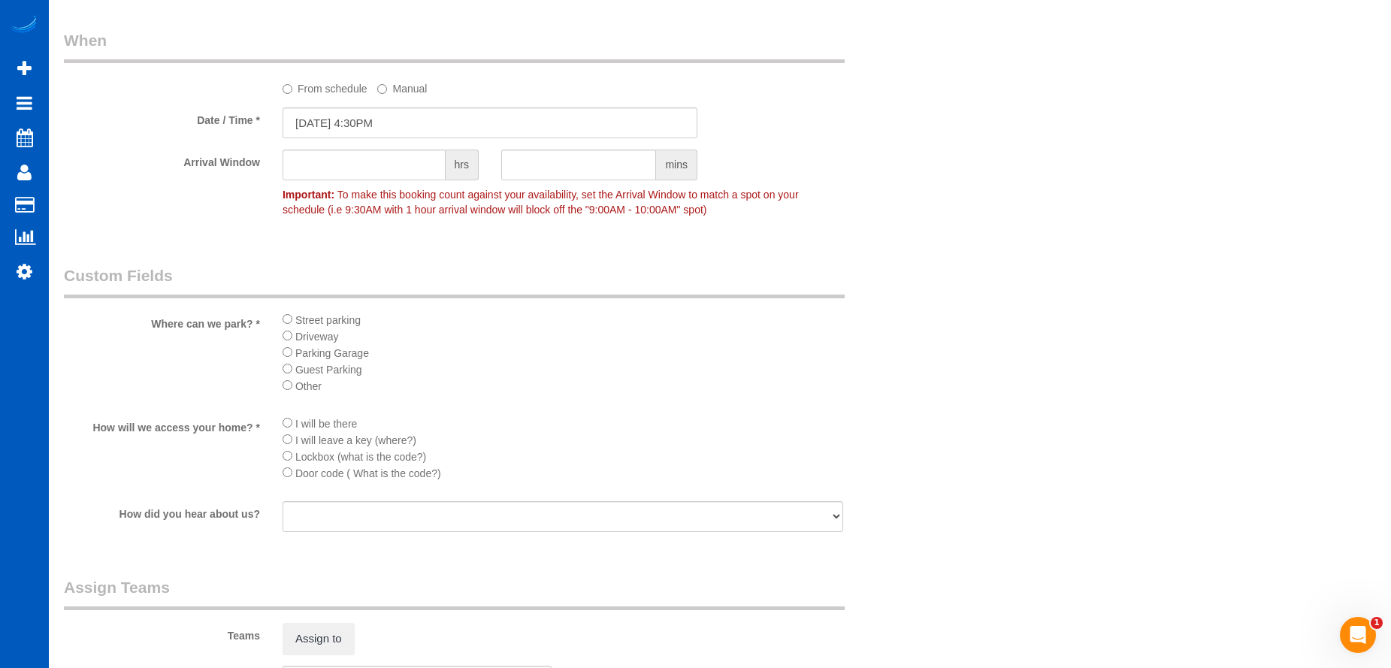
click at [277, 335] on div "Street parking Driveway Parking Garage Guest Parking Other" at bounding box center [562, 357] width 583 height 92
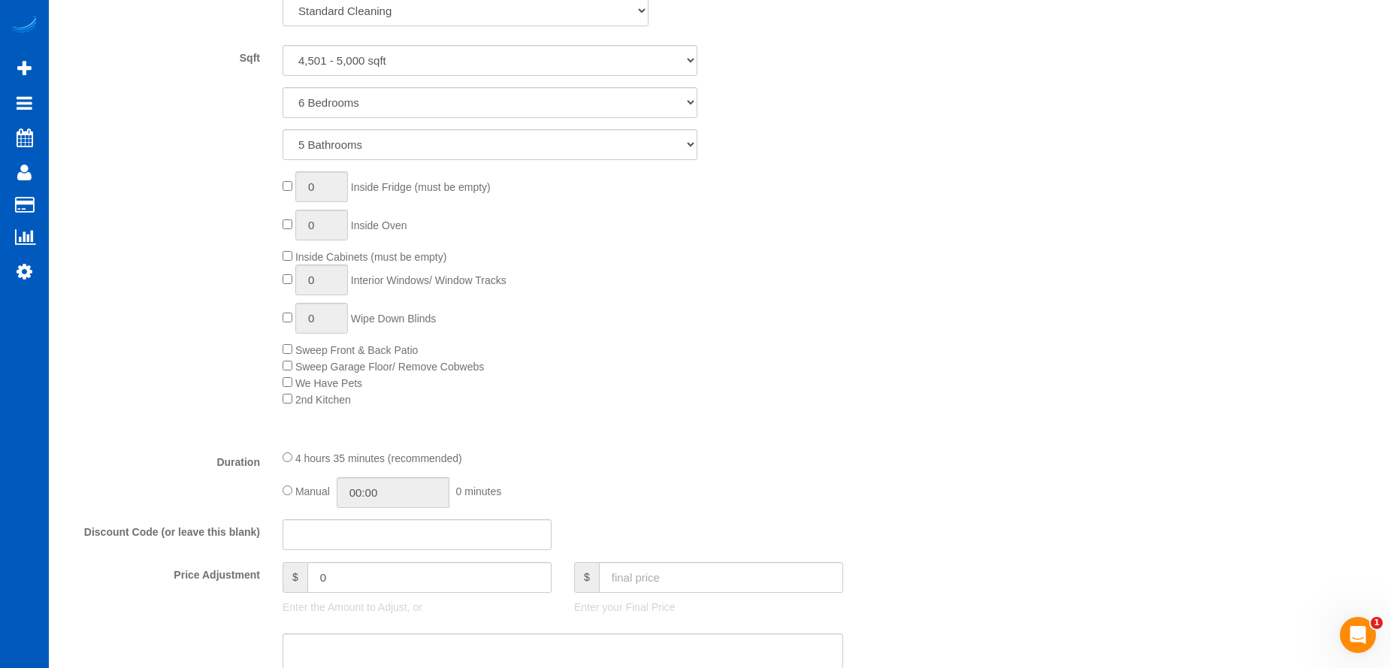
scroll to position [977, 0]
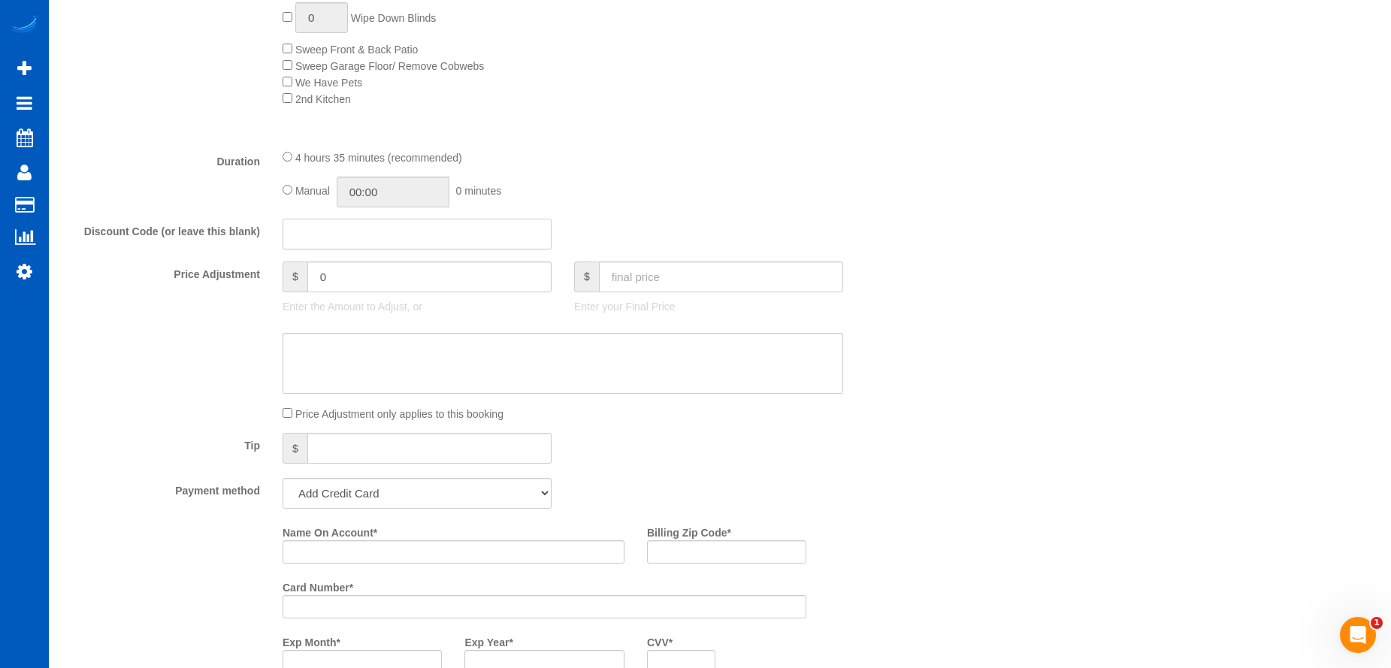
click at [424, 232] on input "text" at bounding box center [417, 234] width 269 height 31
type input "atlanta"
click at [477, 369] on textarea at bounding box center [563, 364] width 561 height 62
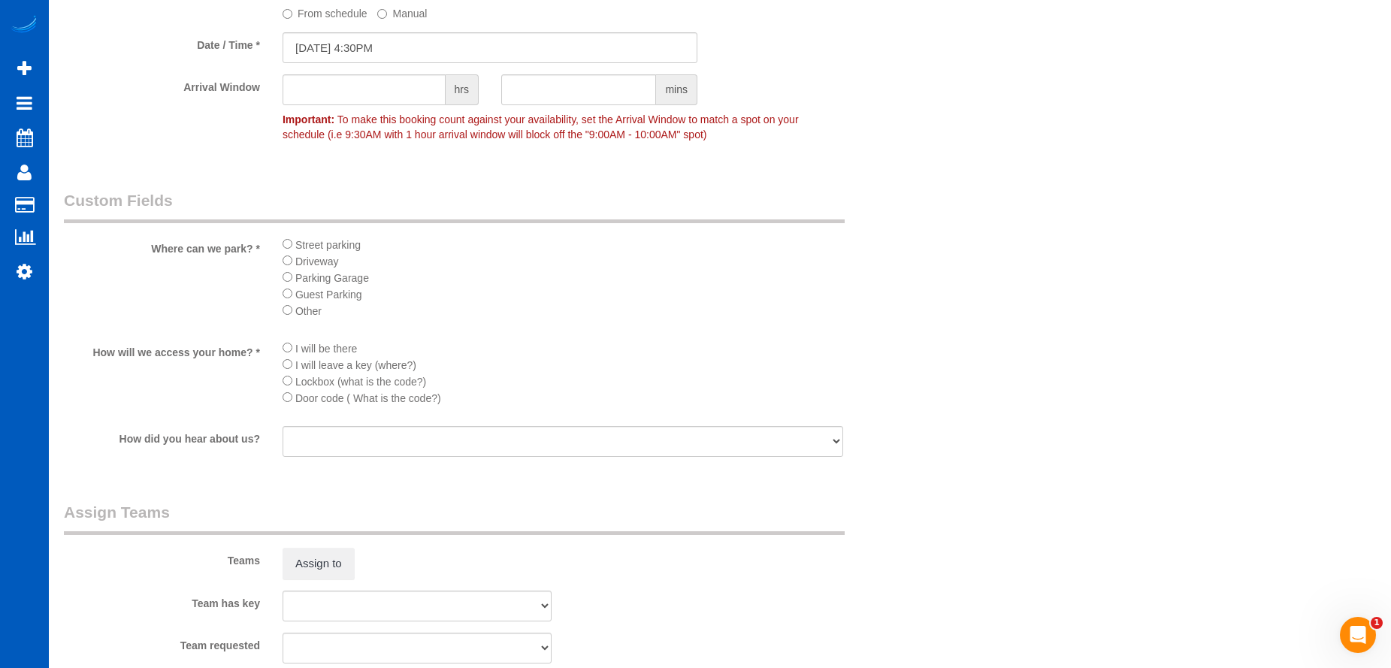
scroll to position [2148, 0]
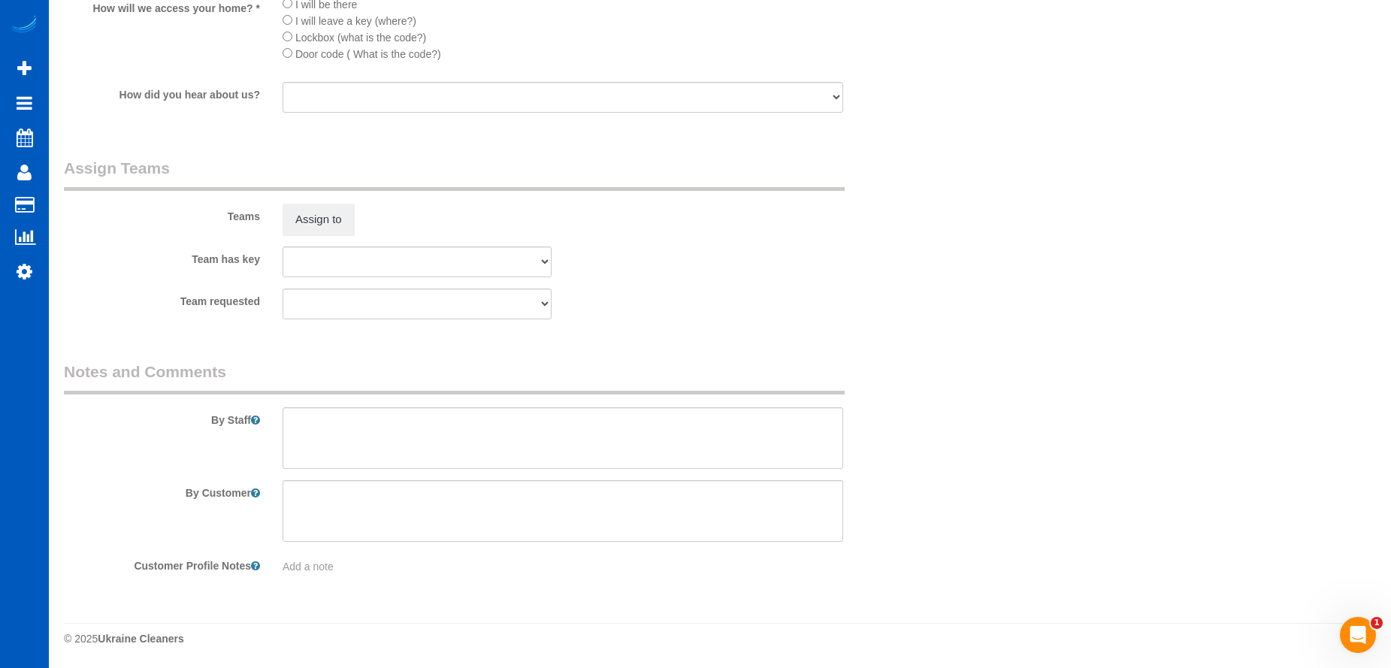
click at [576, 407] on div "By Staff" at bounding box center [490, 415] width 875 height 108
click at [572, 428] on textarea at bounding box center [563, 438] width 561 height 62
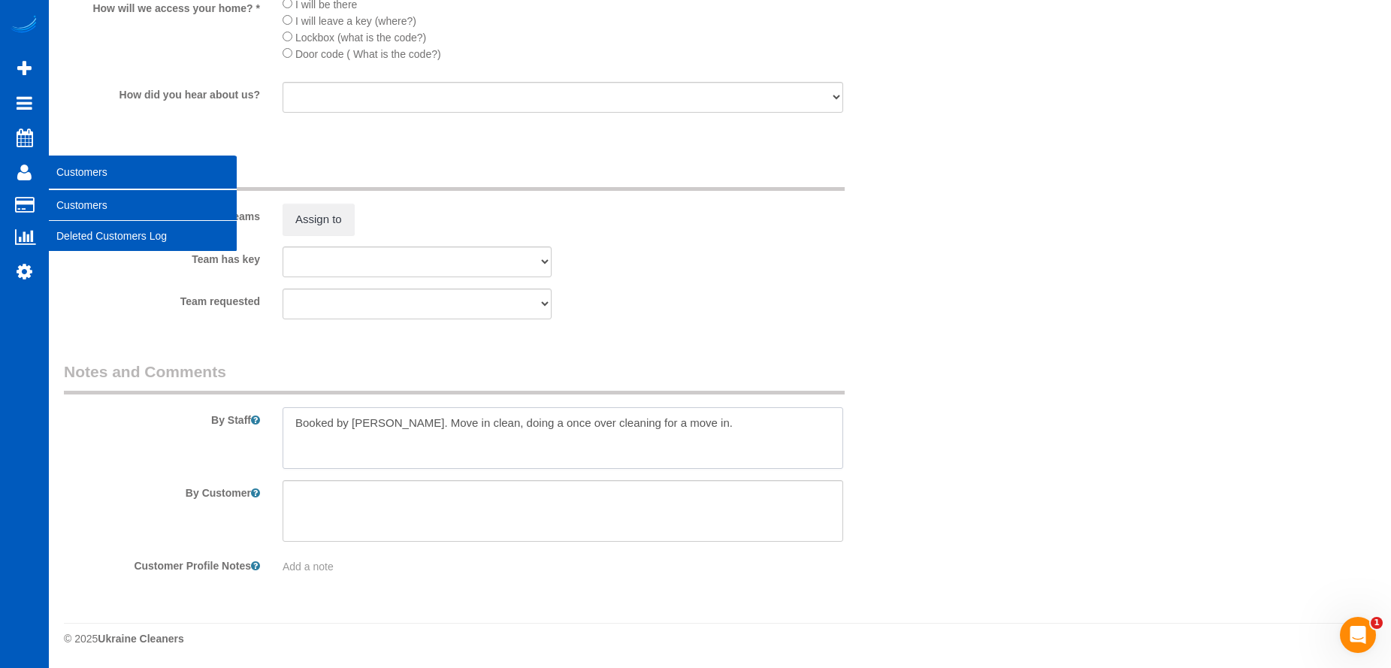
type textarea "Booked by Aaron. Move in clean, doing a once over cleaning for a move in."
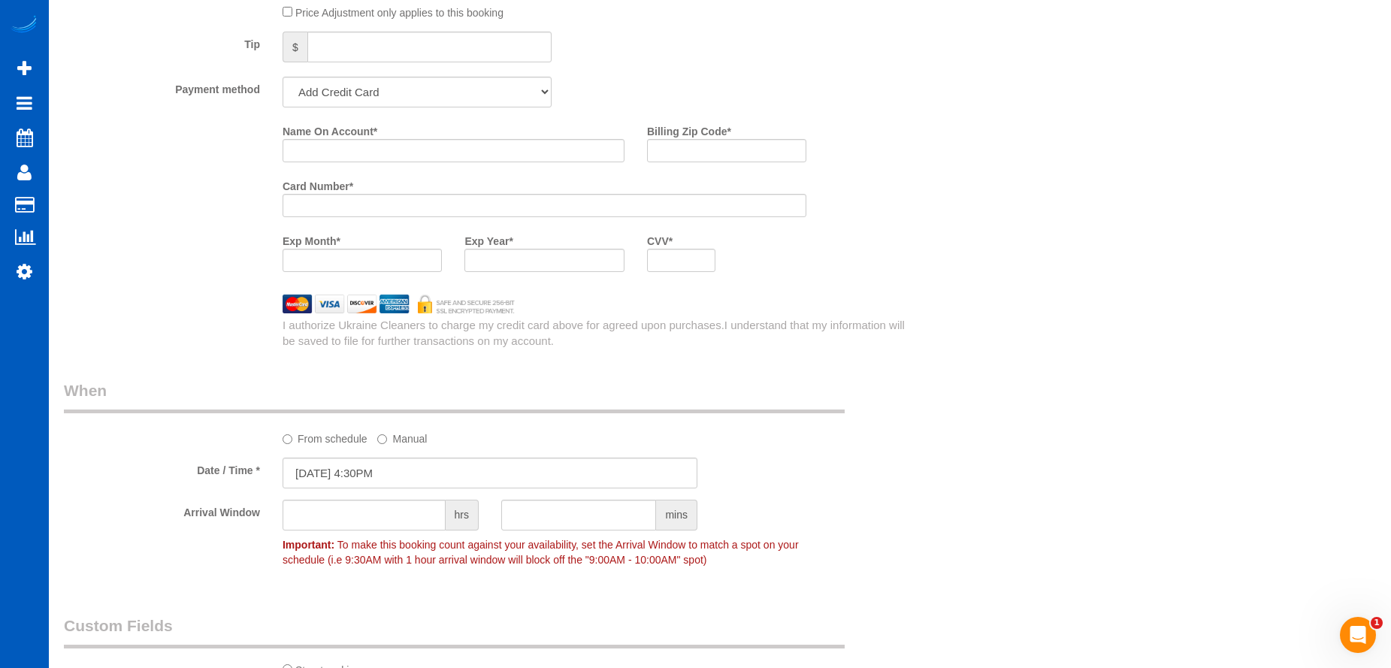
scroll to position [1171, 0]
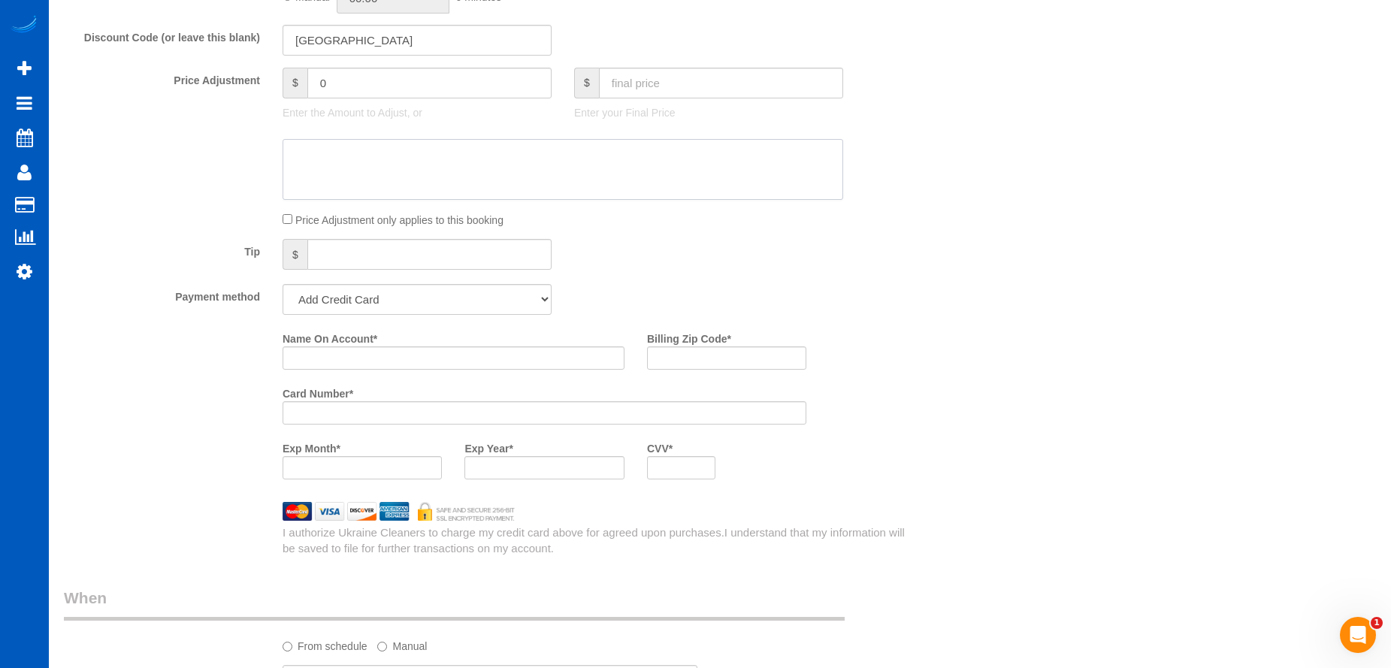
click at [556, 167] on textarea at bounding box center [563, 170] width 561 height 62
paste textarea "Wanted 330 for every 3 weeks. Told her around 375-400 most likely but we will e…"
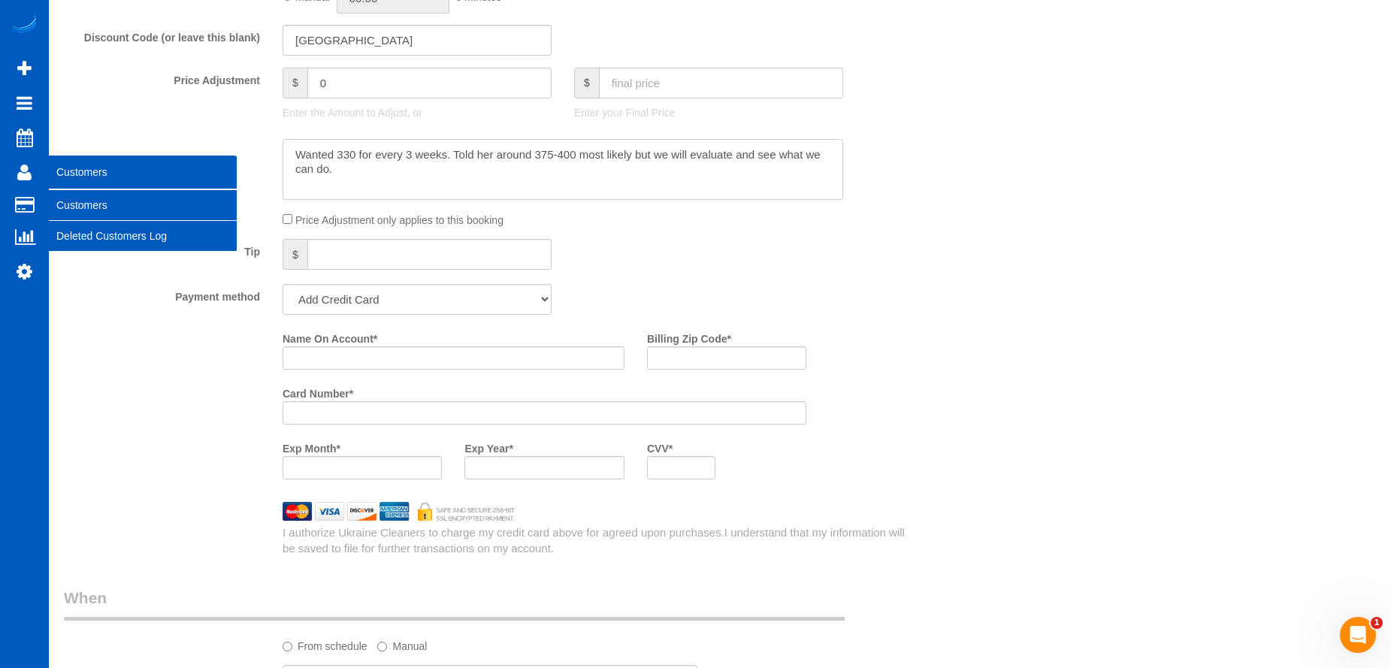
type textarea "Wanted 330 for every 3 weeks. Told her around 375-400 most likely but we will e…"
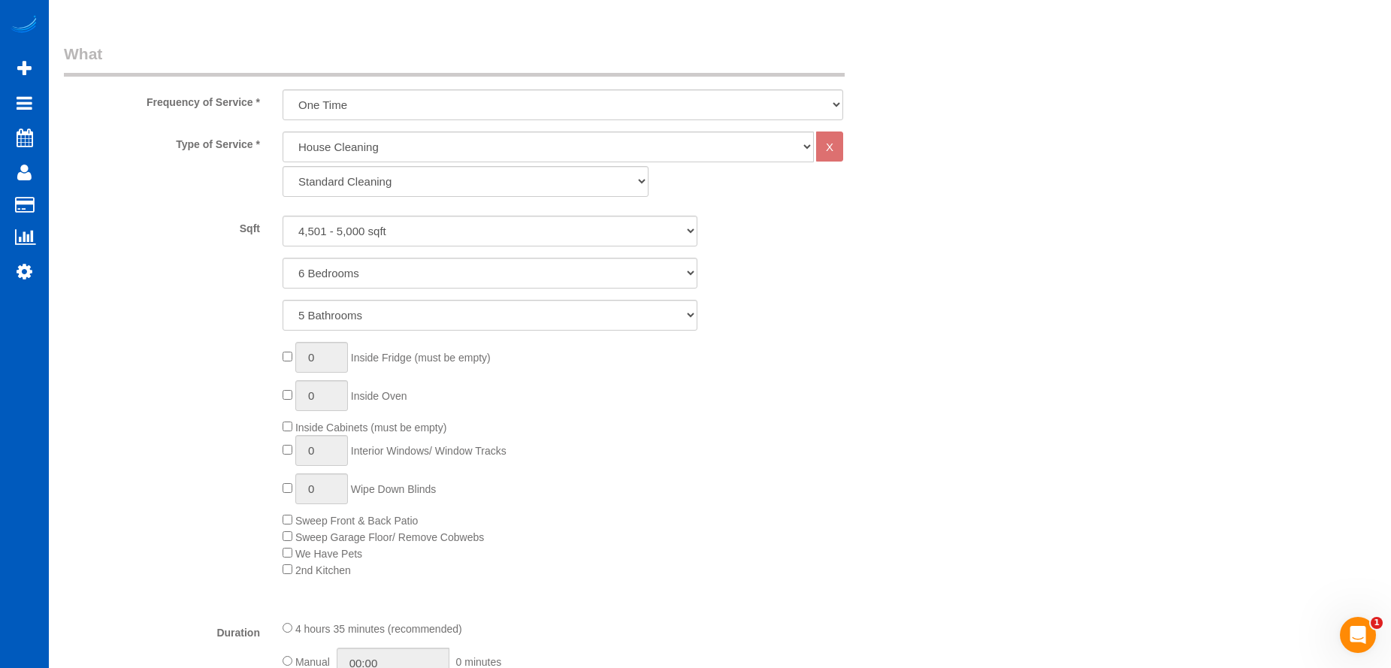
scroll to position [720, 0]
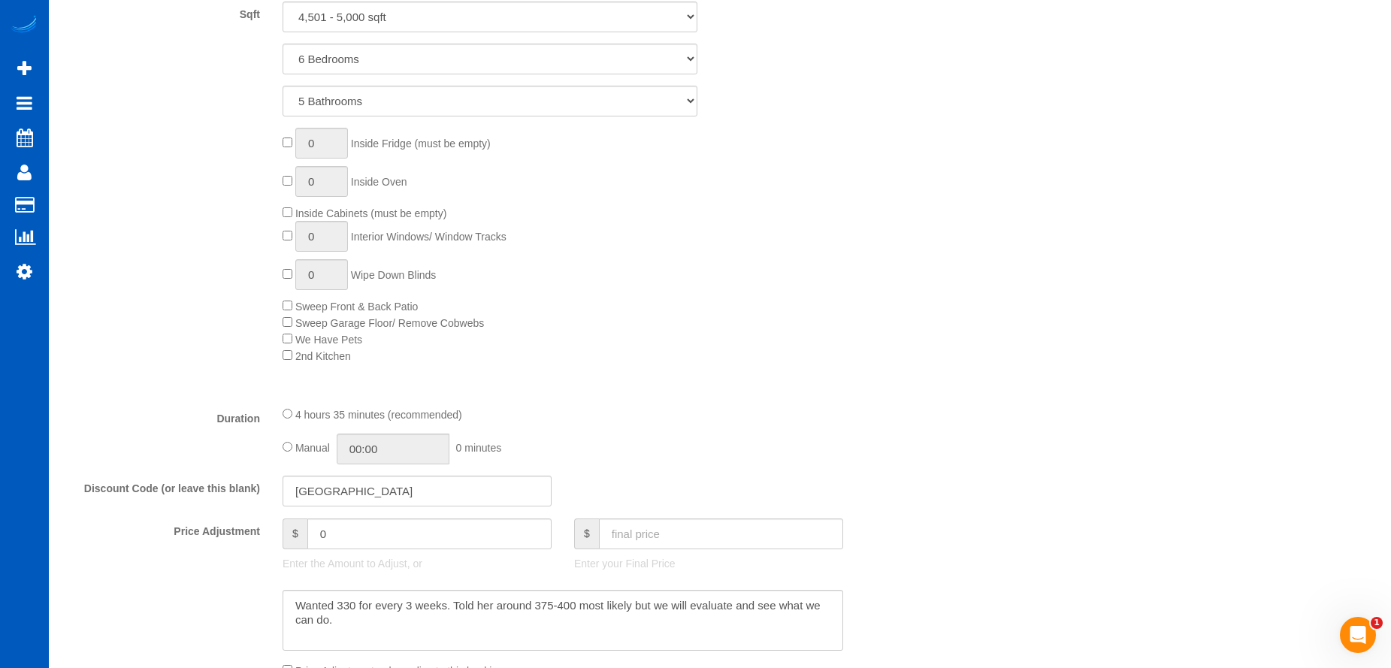
click at [293, 450] on div "Manual 00:00 0 minutes" at bounding box center [563, 449] width 561 height 31
click at [380, 449] on input "04:35" at bounding box center [393, 449] width 113 height 31
click at [377, 523] on li "05:00" at bounding box center [376, 520] width 67 height 20
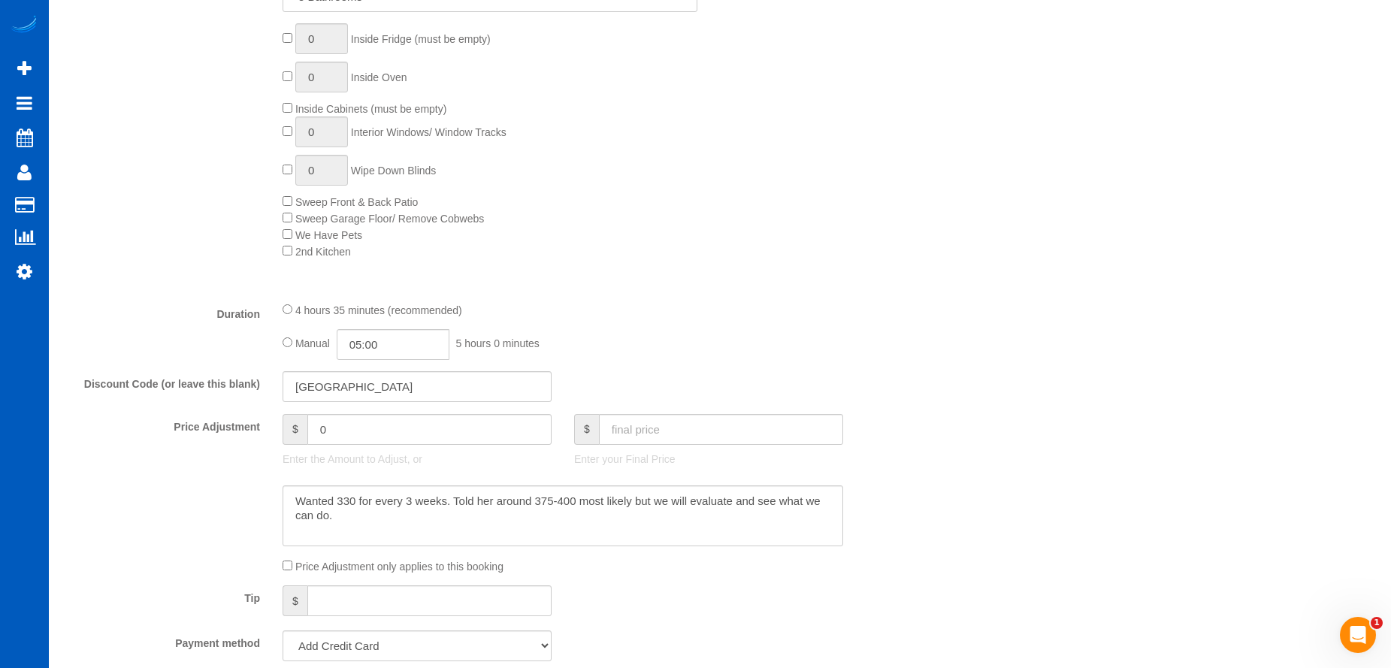
scroll to position [946, 0]
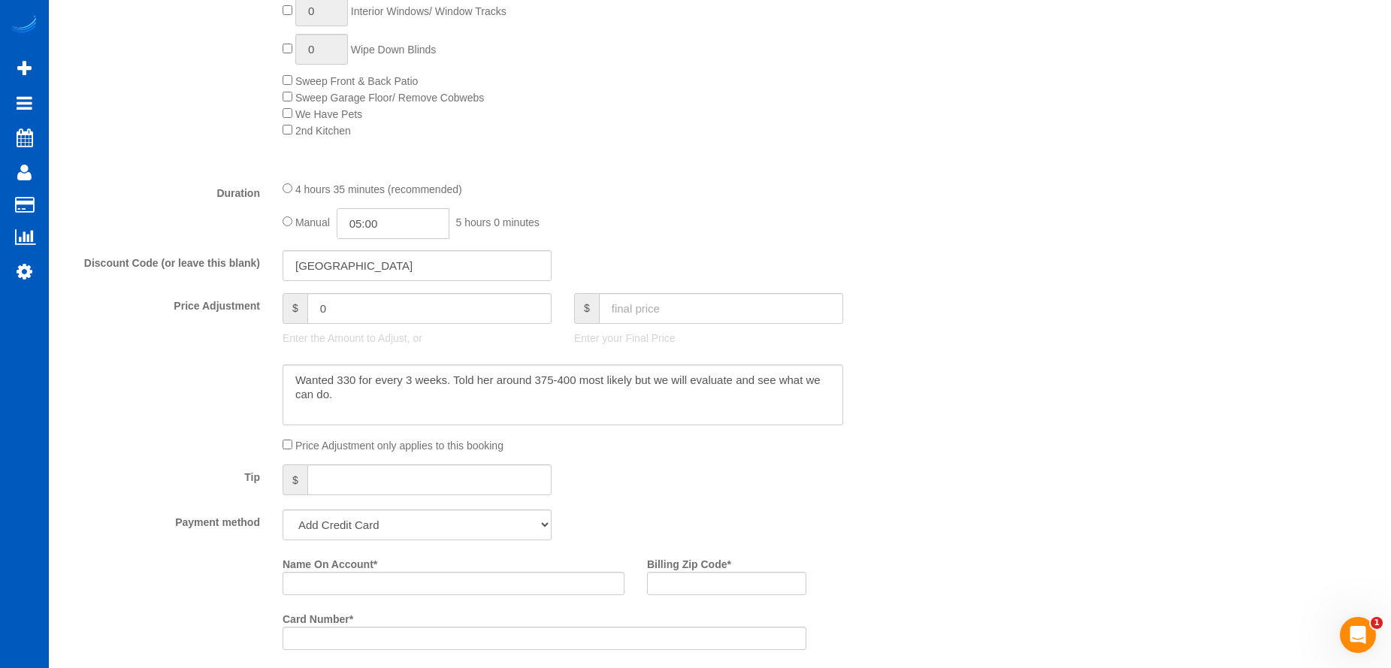
click at [413, 226] on input "05:00" at bounding box center [393, 223] width 113 height 31
type input "05:30"
click at [381, 291] on li "05:30" at bounding box center [376, 289] width 67 height 20
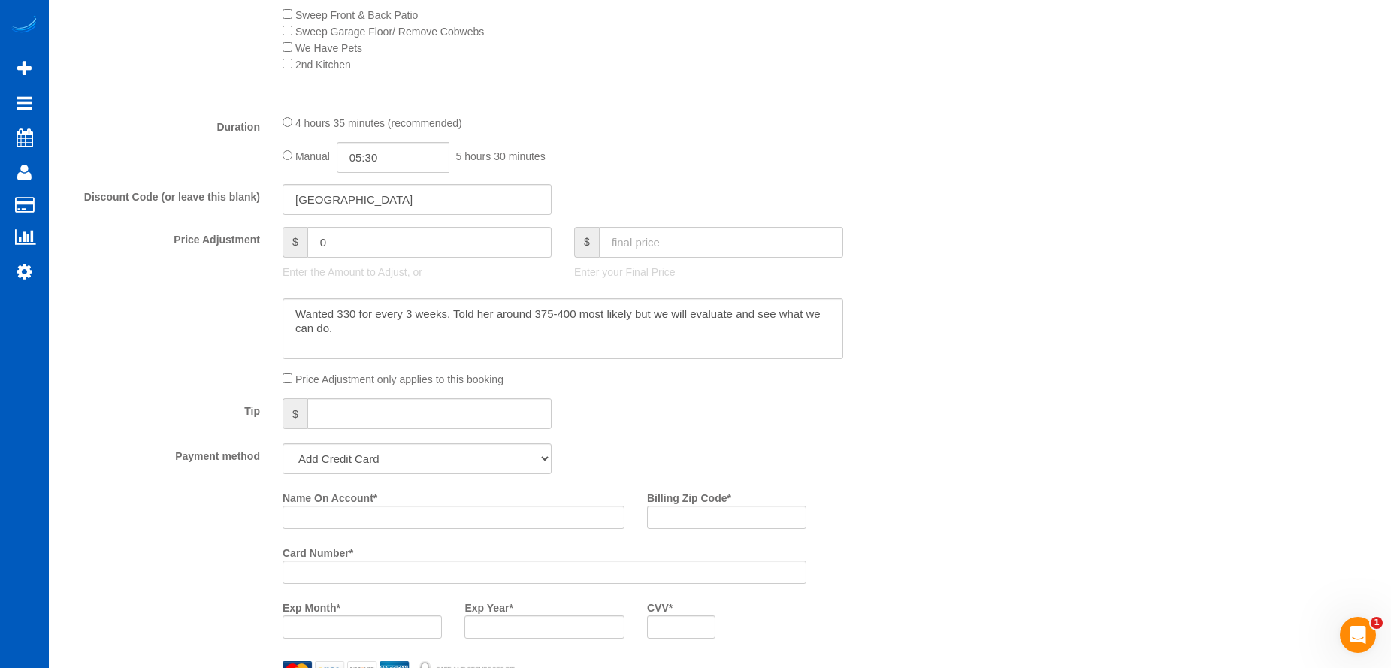
scroll to position [1096, 0]
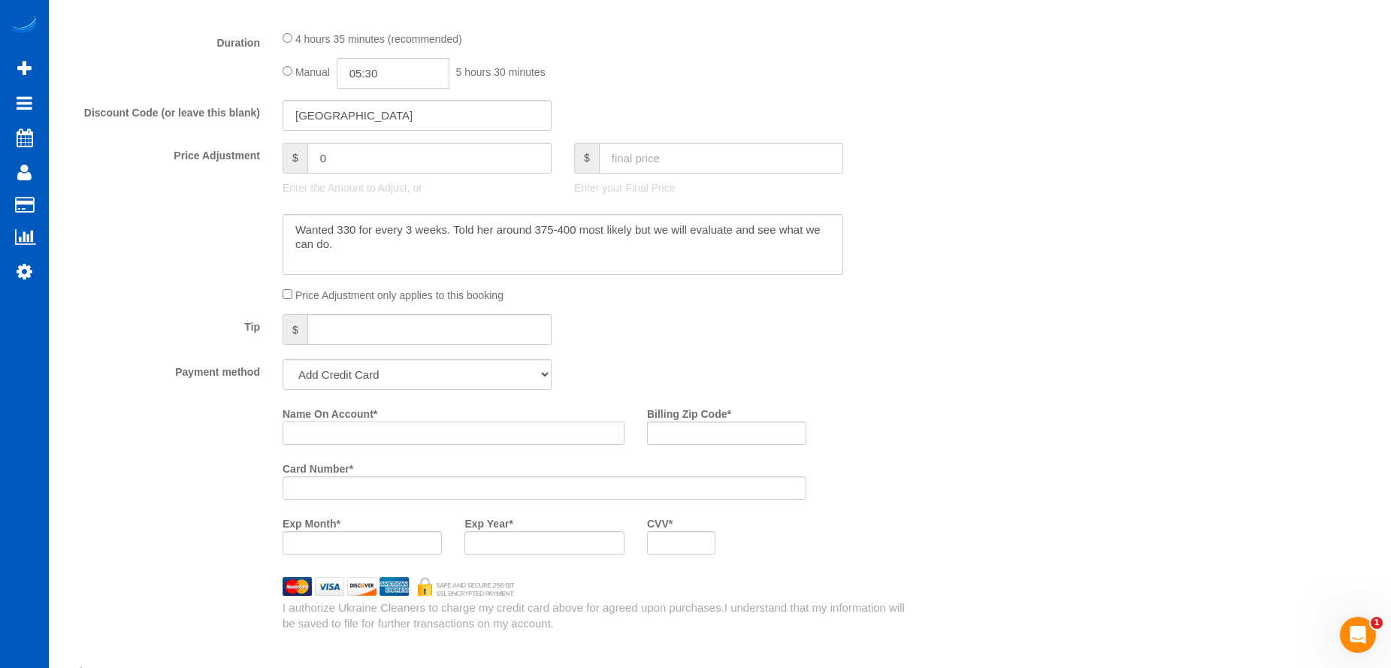
click at [409, 436] on input "Name On Account *" at bounding box center [454, 433] width 342 height 23
paste input "Annie Ho"
type input "Annie Ho"
click at [700, 428] on input "Billing Zip Code *" at bounding box center [726, 433] width 159 height 23
paste input "30319"
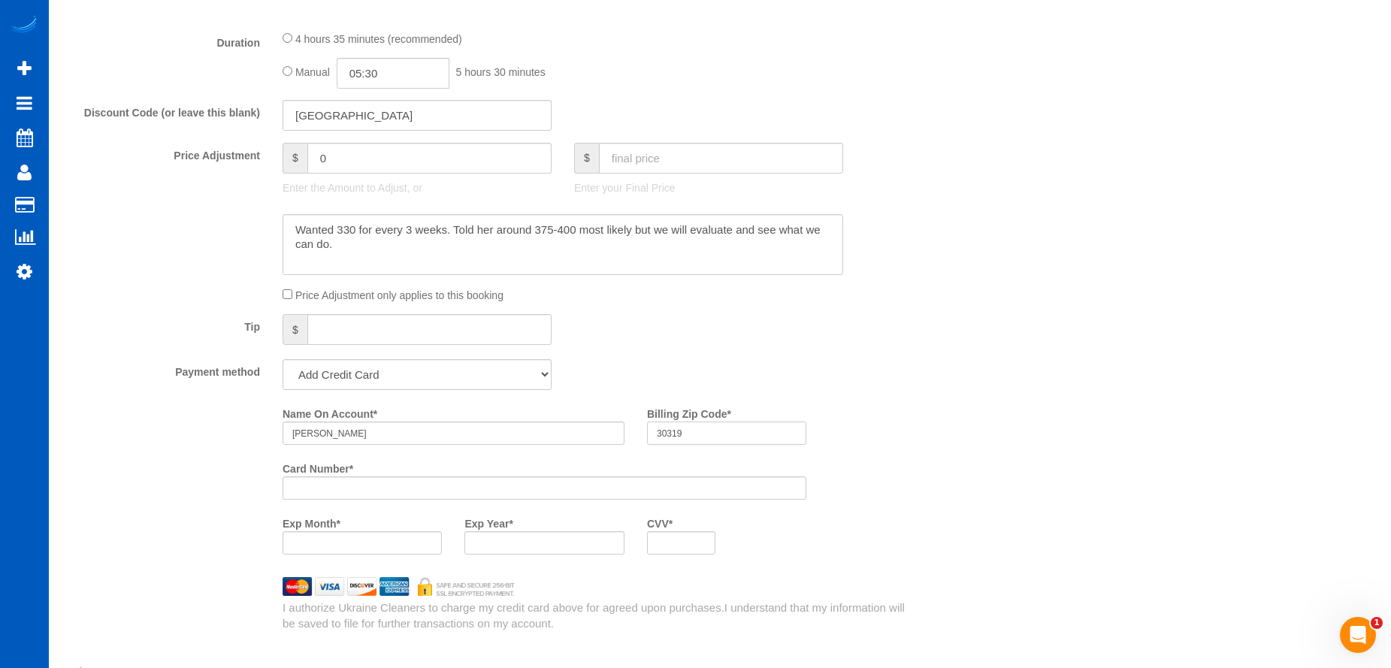
type input "30319"
click at [978, 509] on div "Who Email* annie.ho193@gmail.com Name * Annie Ho Where Address* 1035 Autumn Clo…" at bounding box center [720, 313] width 1313 height 2709
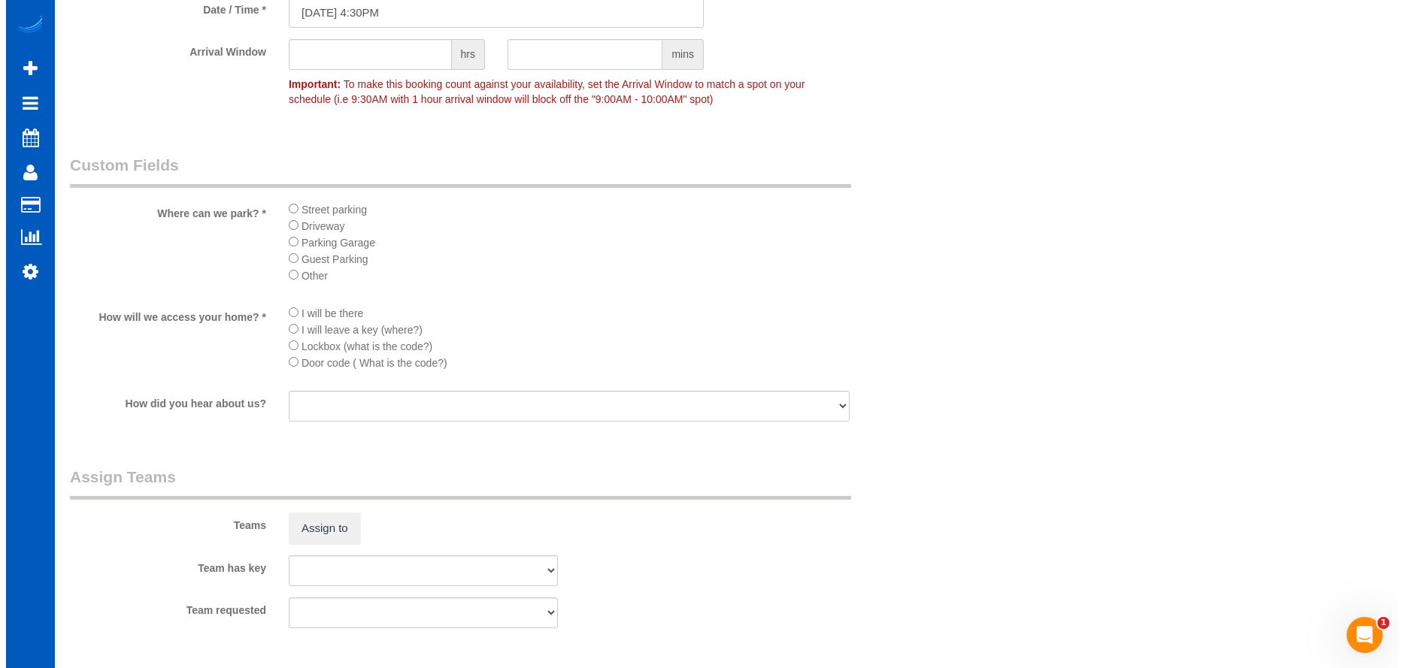
scroll to position [1848, 0]
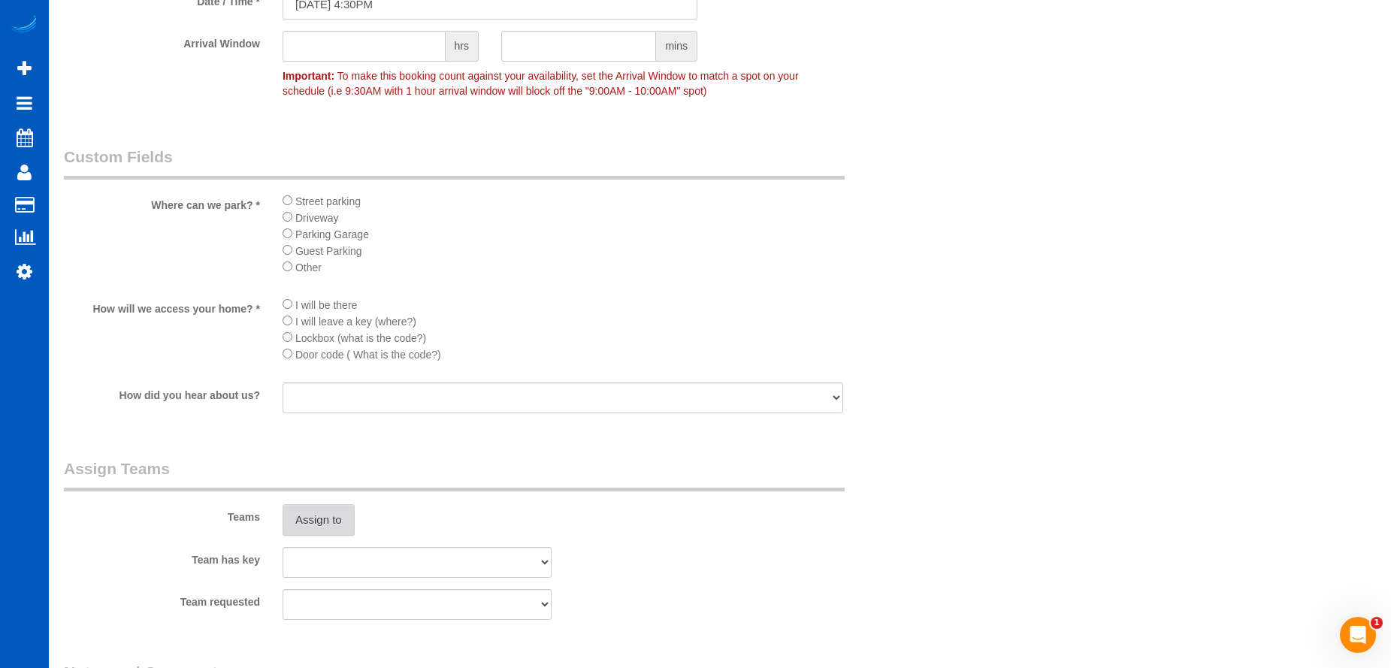
click at [322, 513] on button "Assign to" at bounding box center [319, 520] width 72 height 32
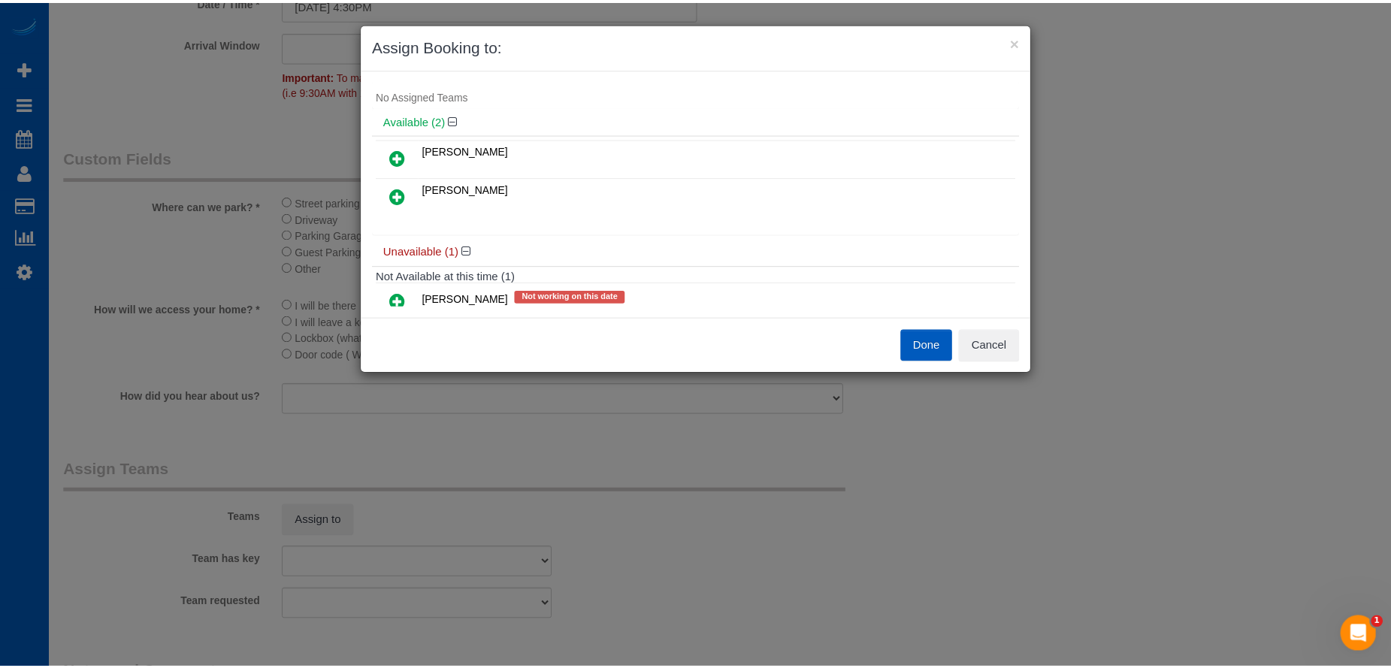
scroll to position [0, 0]
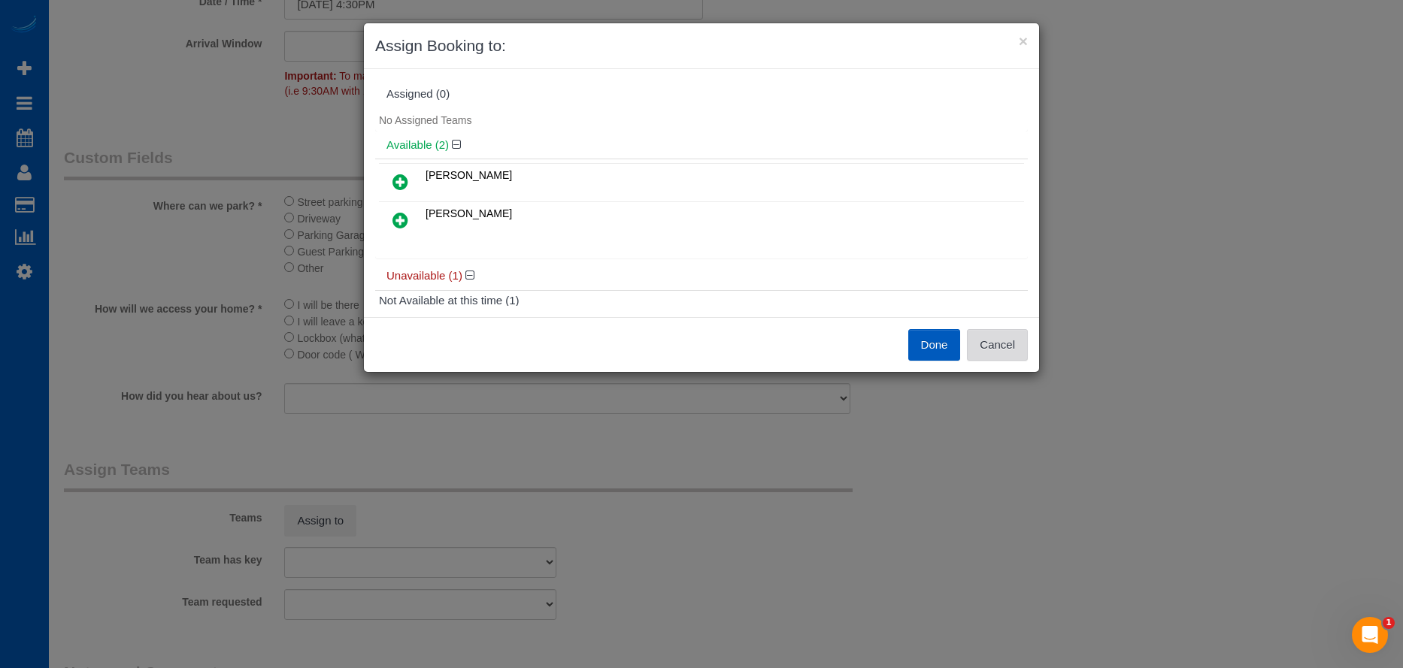
click at [999, 341] on button "Cancel" at bounding box center [997, 345] width 61 height 32
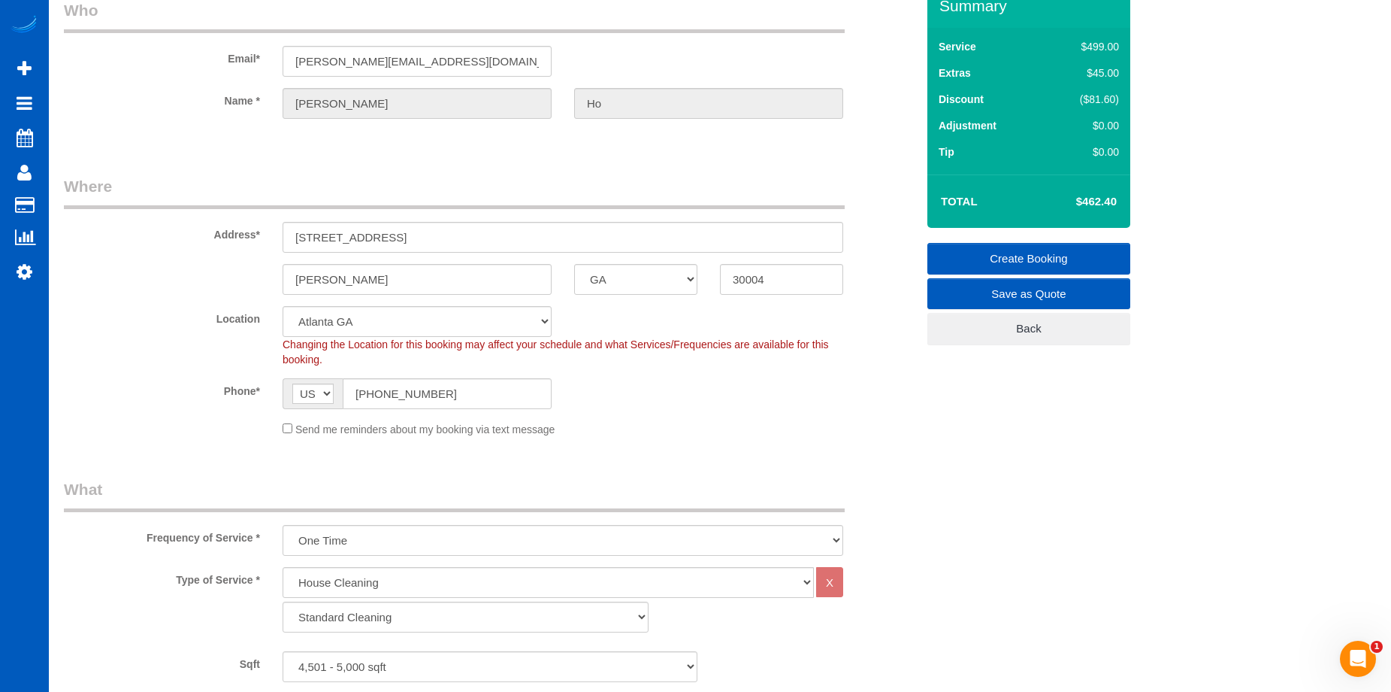
scroll to position [44, 0]
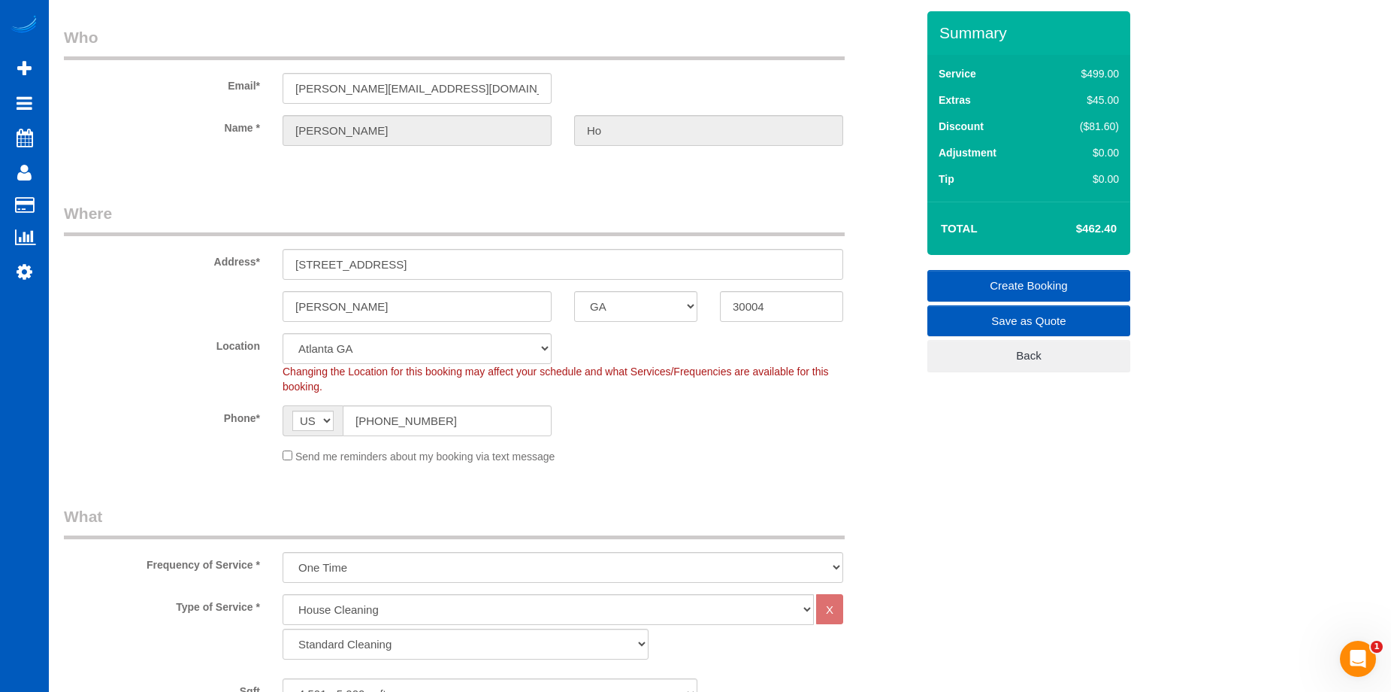
click at [963, 277] on link "Create Booking" at bounding box center [1029, 286] width 203 height 32
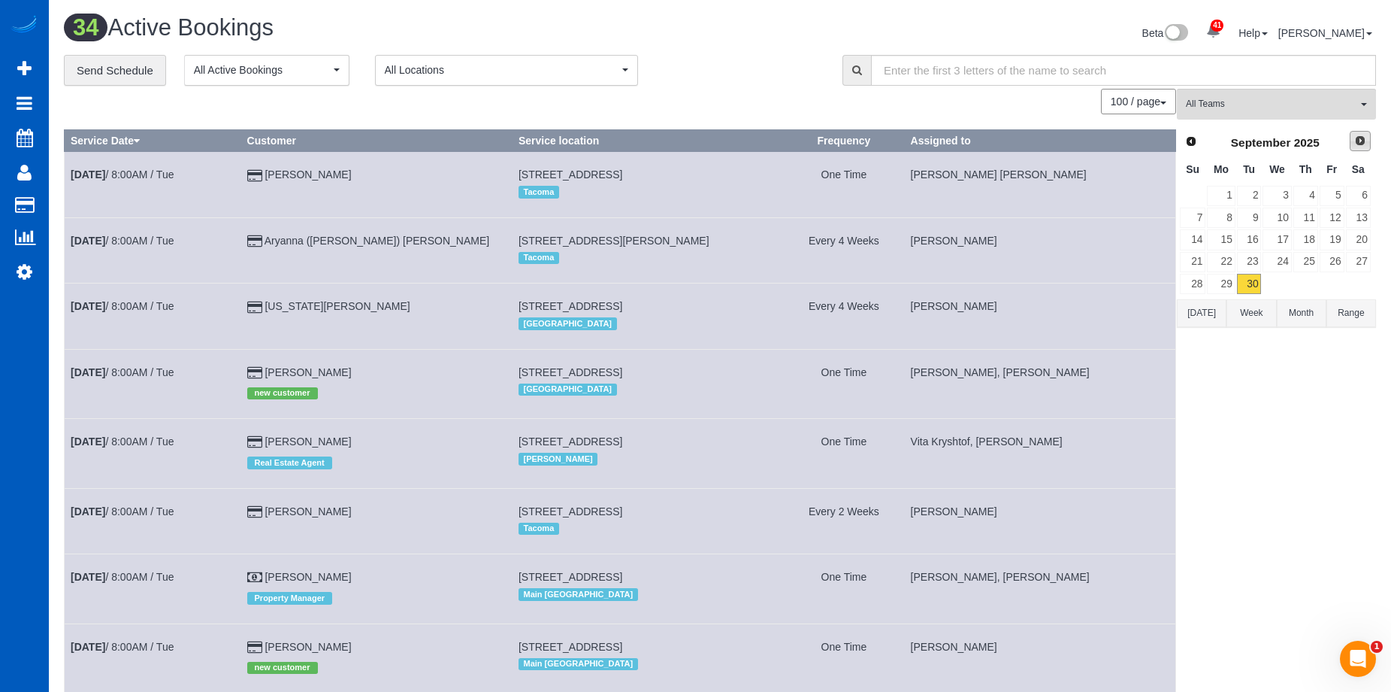
click at [1360, 146] on span "Next" at bounding box center [1361, 141] width 12 height 12
click at [1285, 235] on link "15" at bounding box center [1277, 239] width 29 height 20
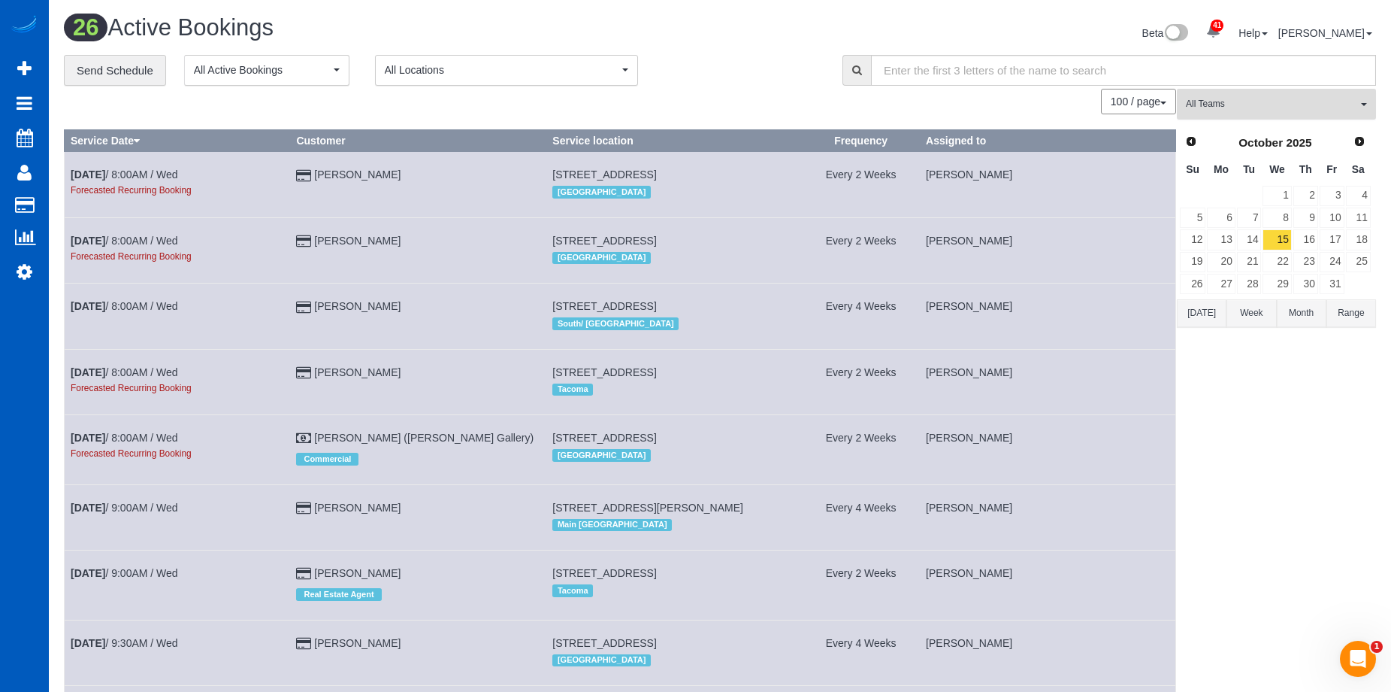
click at [1244, 102] on span "All Teams" at bounding box center [1271, 104] width 171 height 13
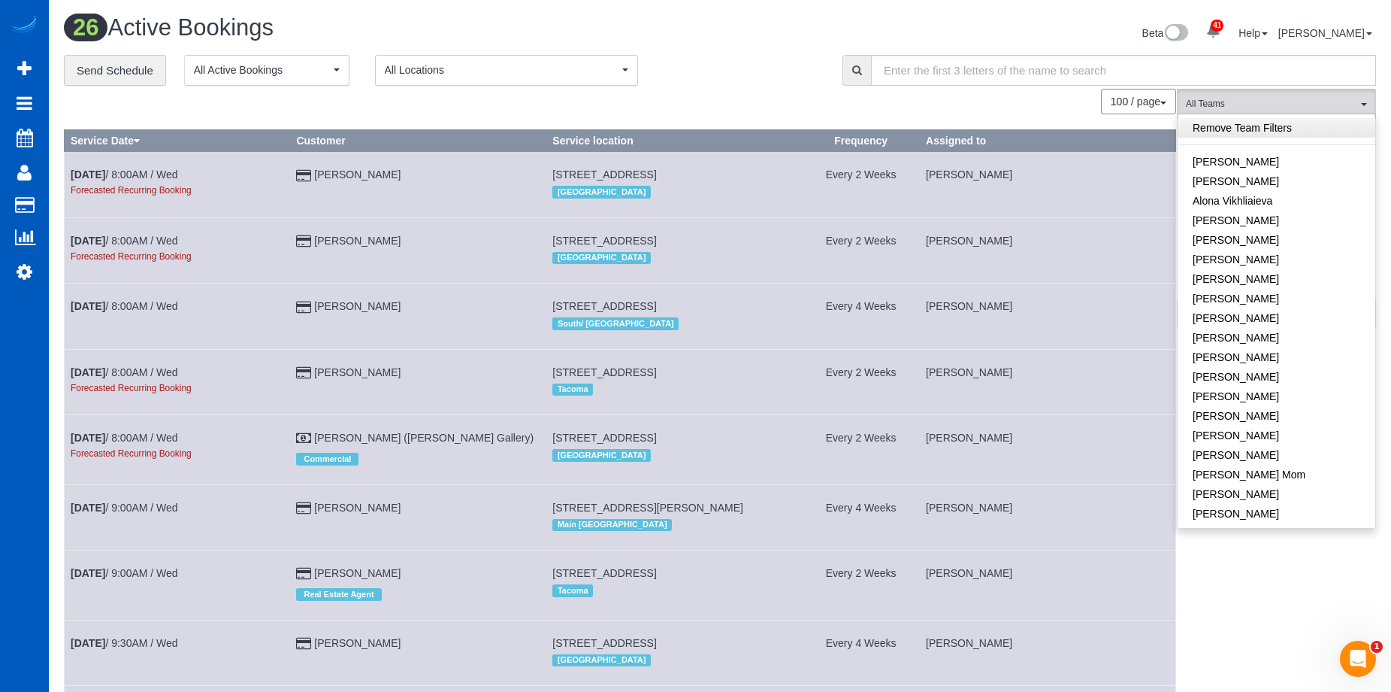
click at [1252, 132] on link "Remove Team Filters" at bounding box center [1277, 128] width 198 height 20
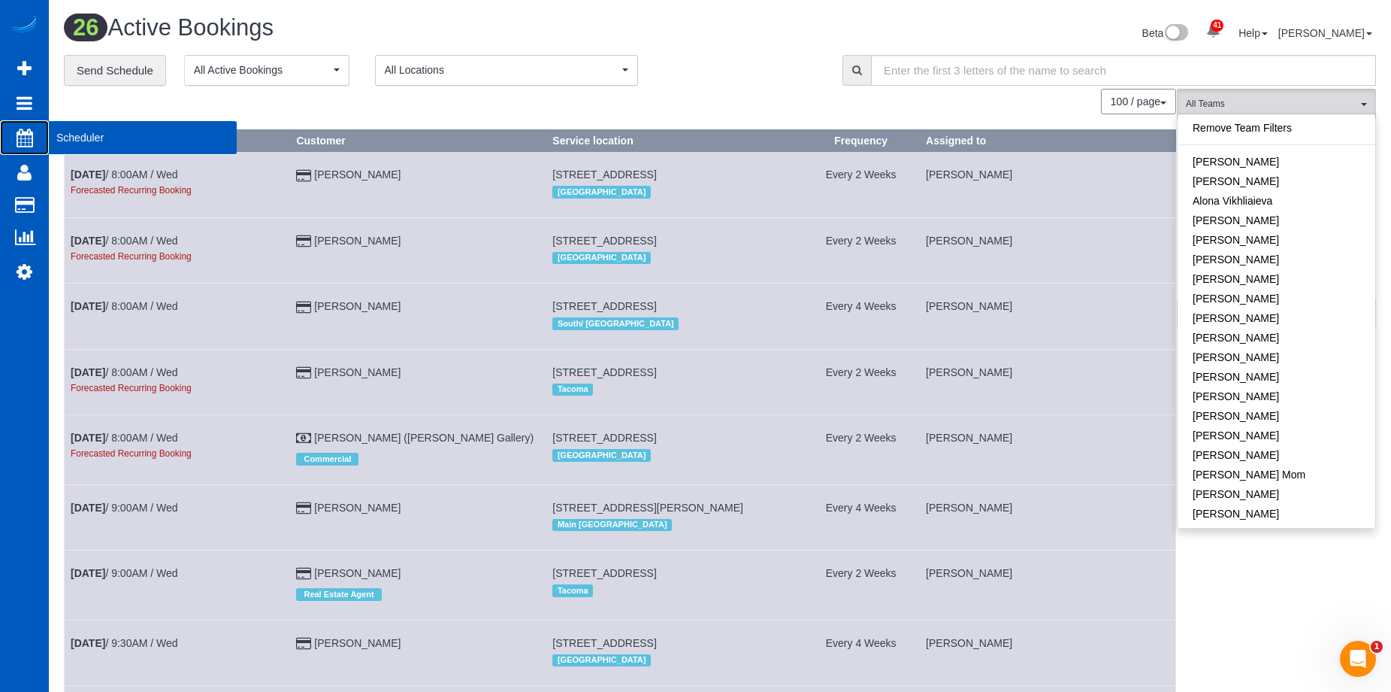
click at [28, 133] on icon at bounding box center [25, 138] width 17 height 18
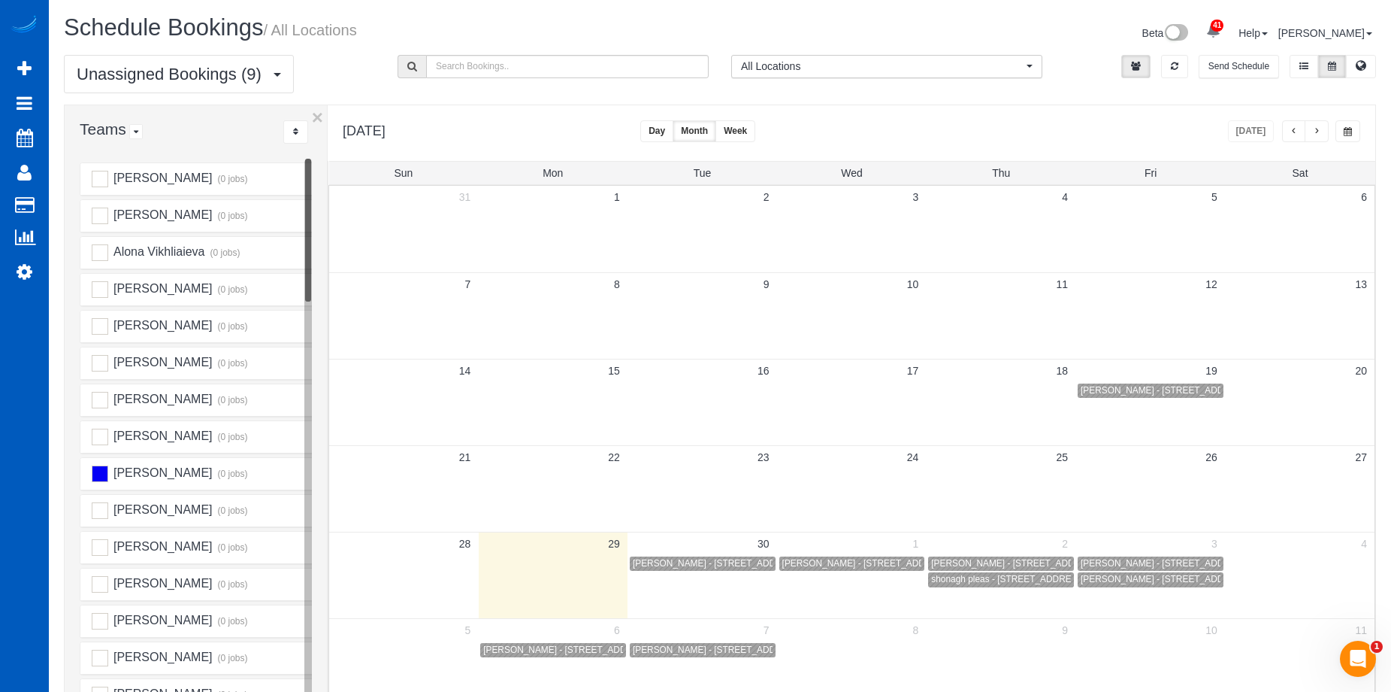
click at [1318, 135] on span "button" at bounding box center [1317, 131] width 8 height 9
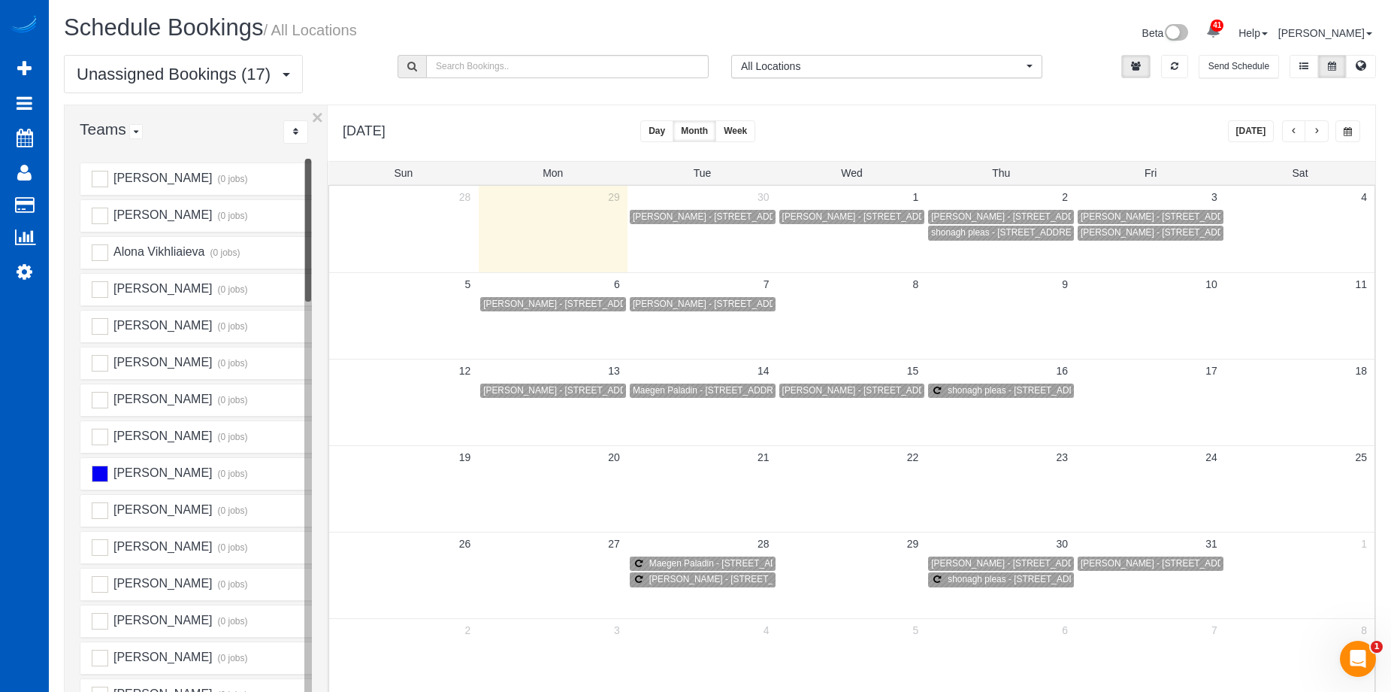
click at [1295, 129] on span "button" at bounding box center [1295, 131] width 8 height 9
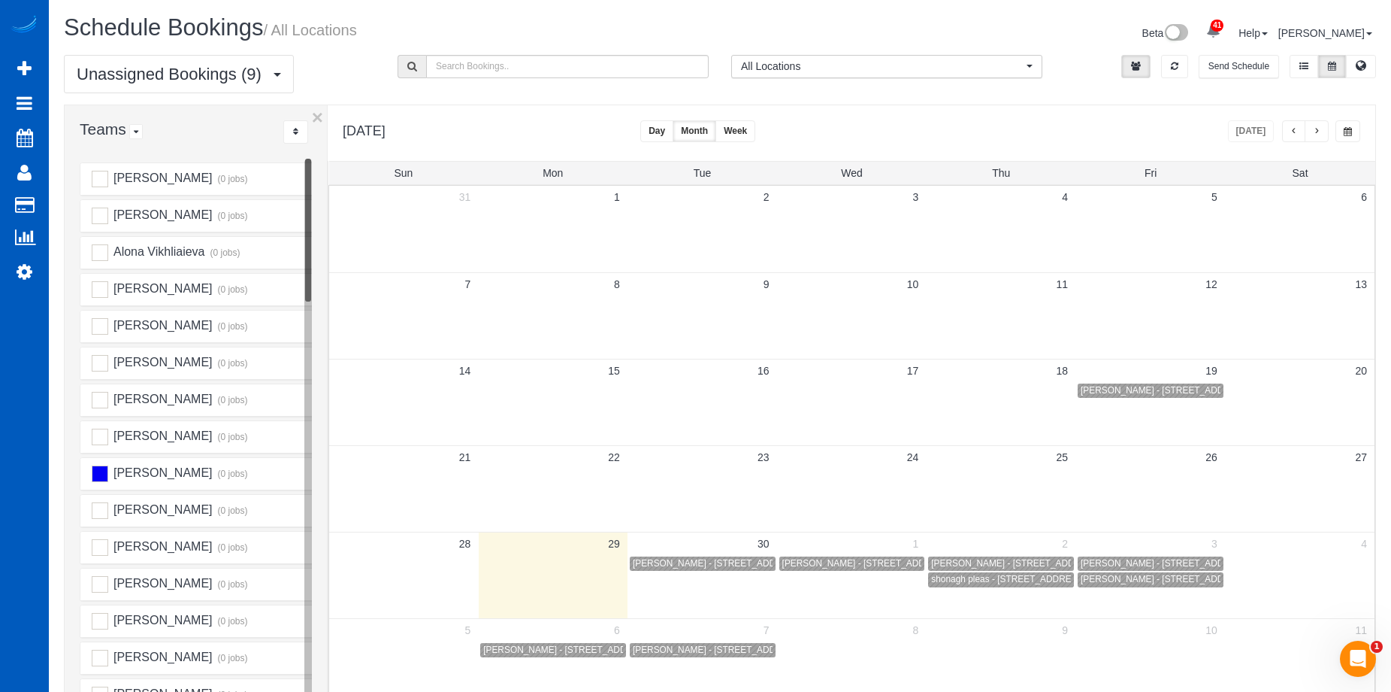
click at [1319, 130] on span "button" at bounding box center [1317, 131] width 8 height 9
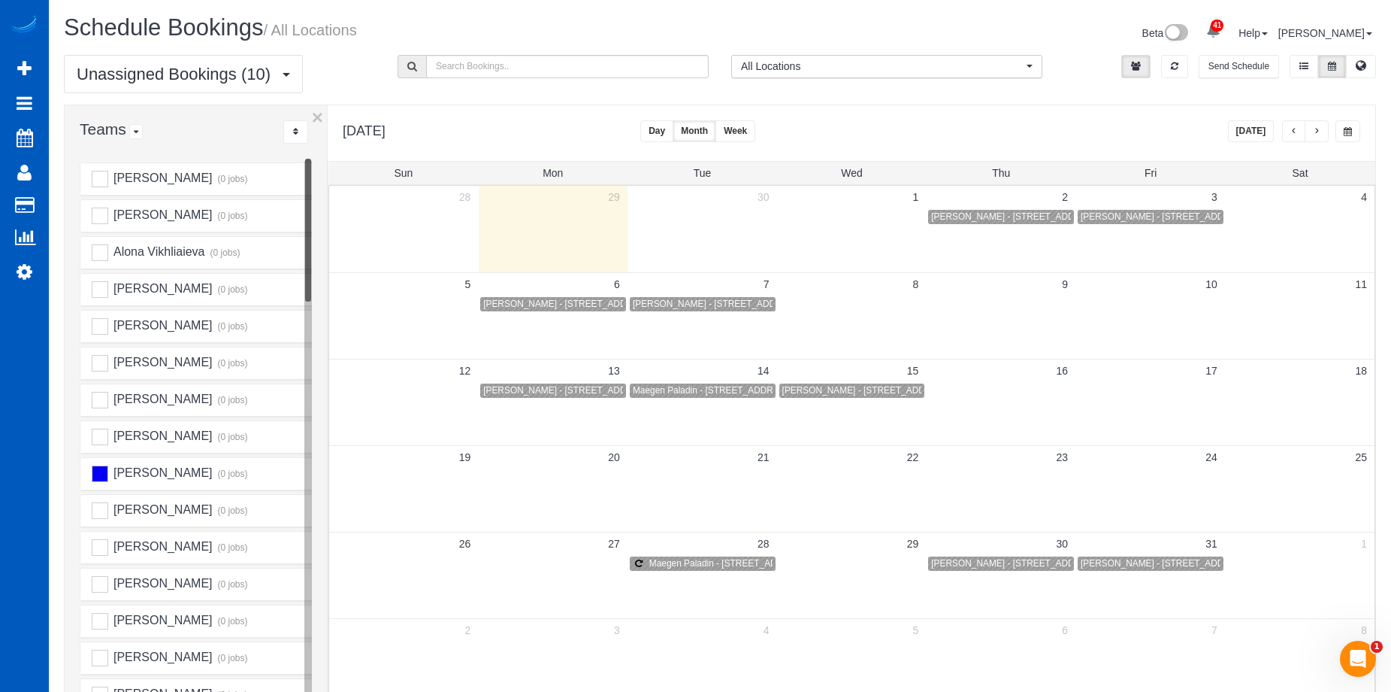
click at [1295, 129] on span "button" at bounding box center [1295, 131] width 8 height 9
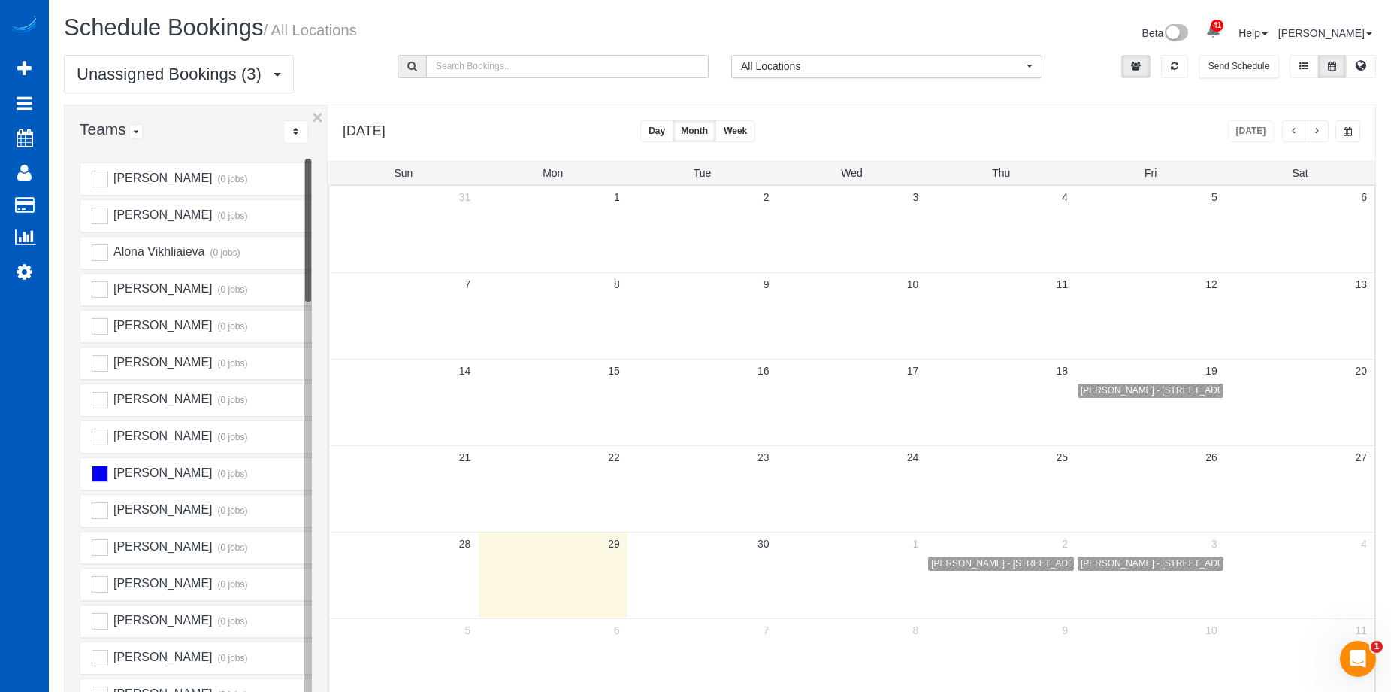
click at [1317, 127] on span "button" at bounding box center [1317, 131] width 8 height 9
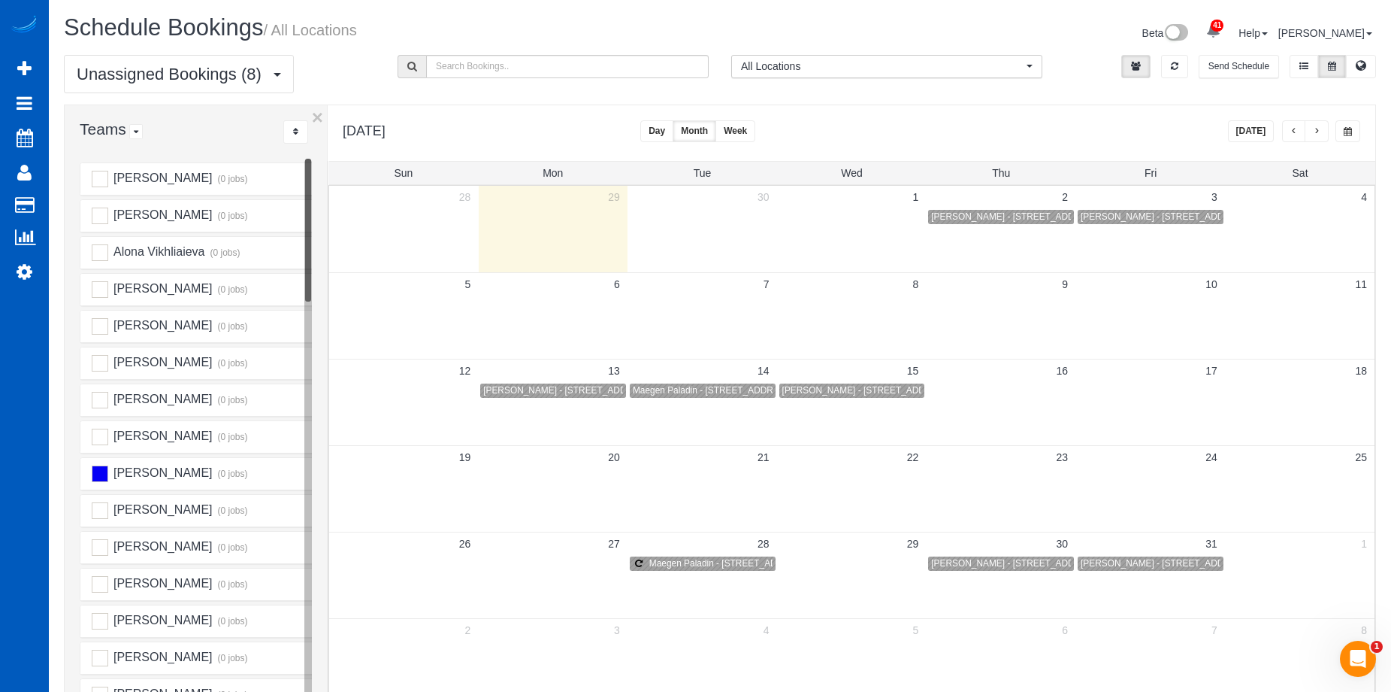
click at [1286, 129] on button "button" at bounding box center [1294, 131] width 24 height 22
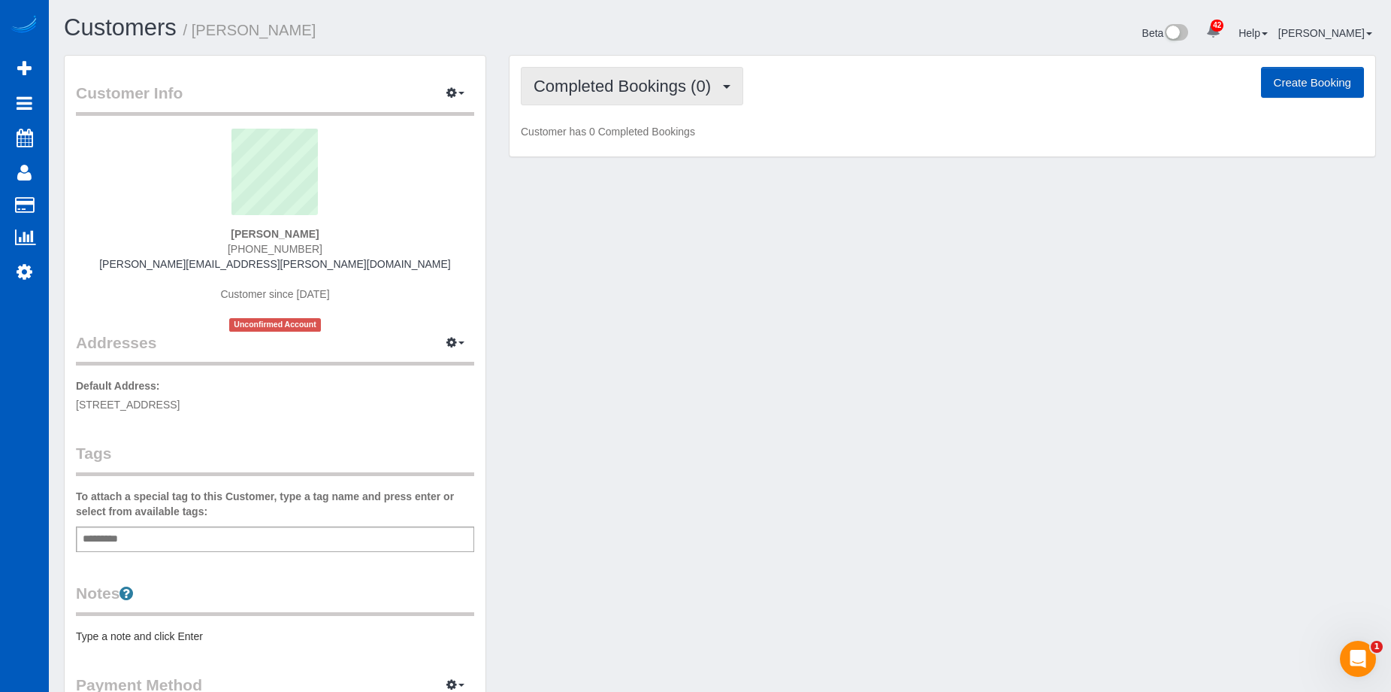
click at [575, 85] on span "Completed Bookings (0)" at bounding box center [626, 86] width 185 height 19
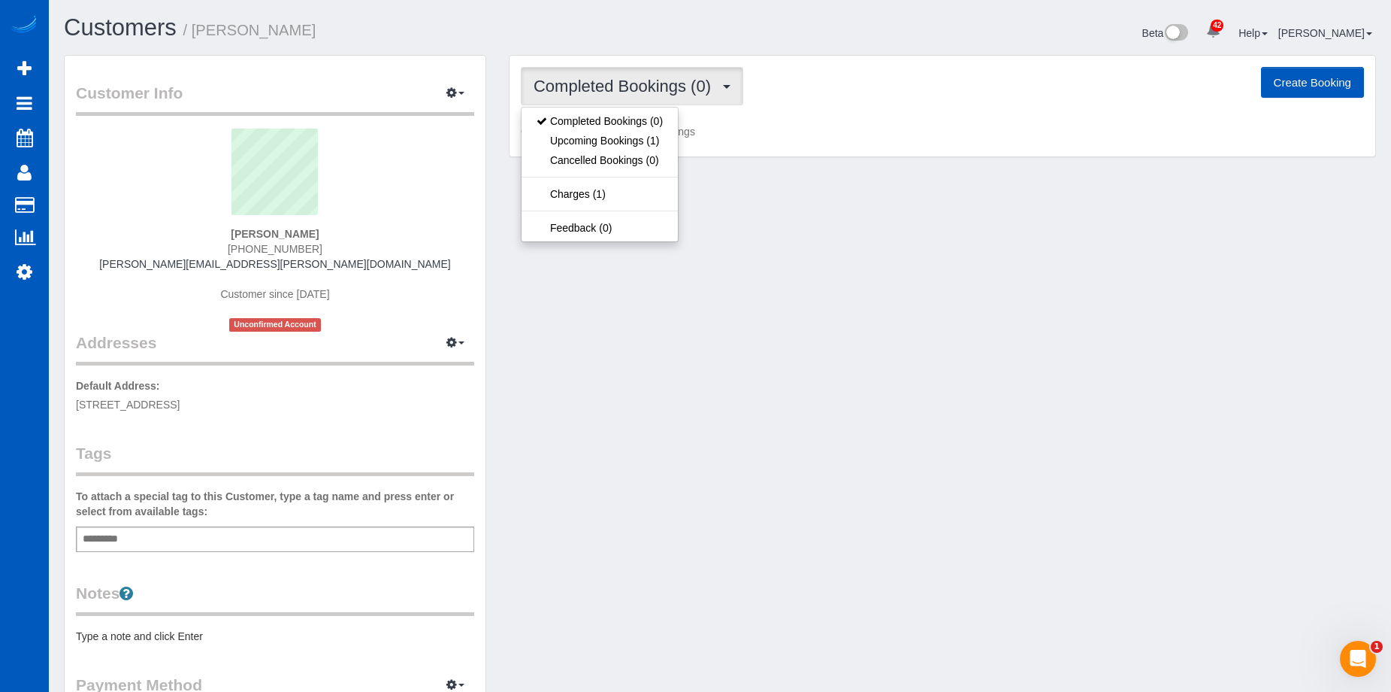
click at [575, 85] on span "Completed Bookings (0)" at bounding box center [626, 86] width 185 height 19
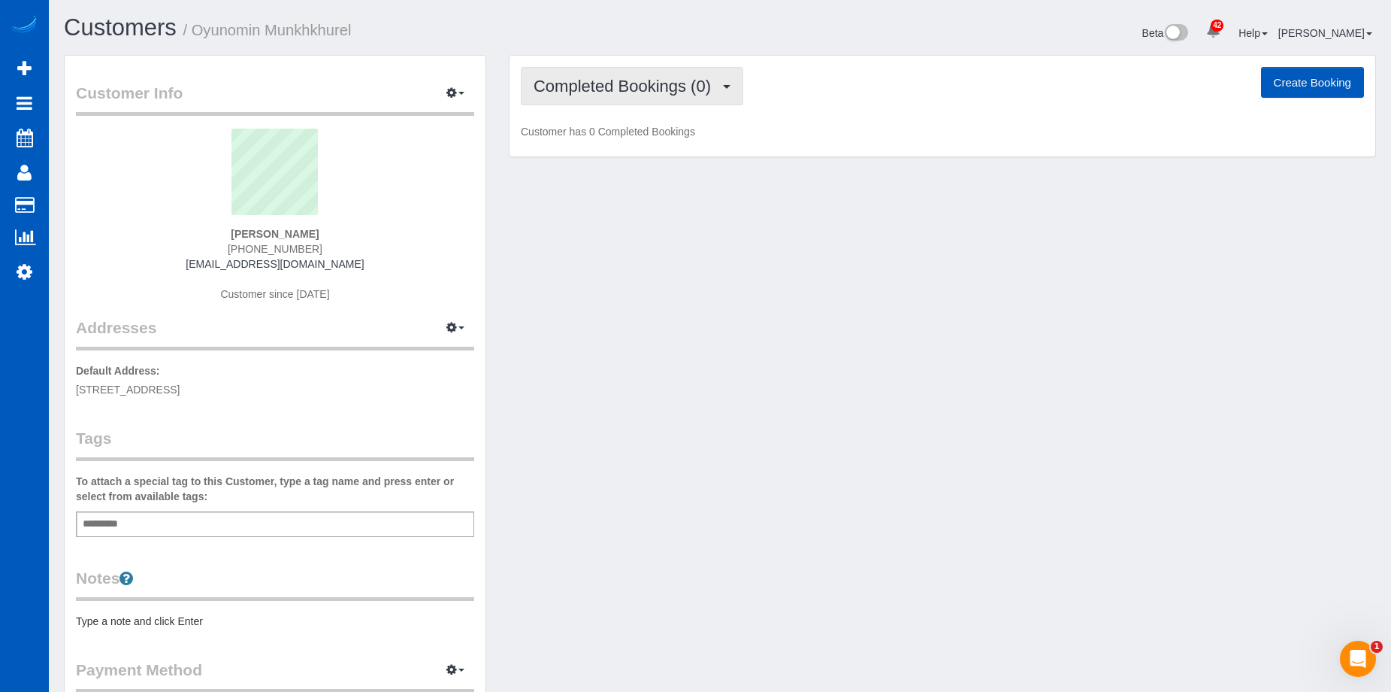
click at [595, 86] on span "Completed Bookings (0)" at bounding box center [626, 86] width 185 height 19
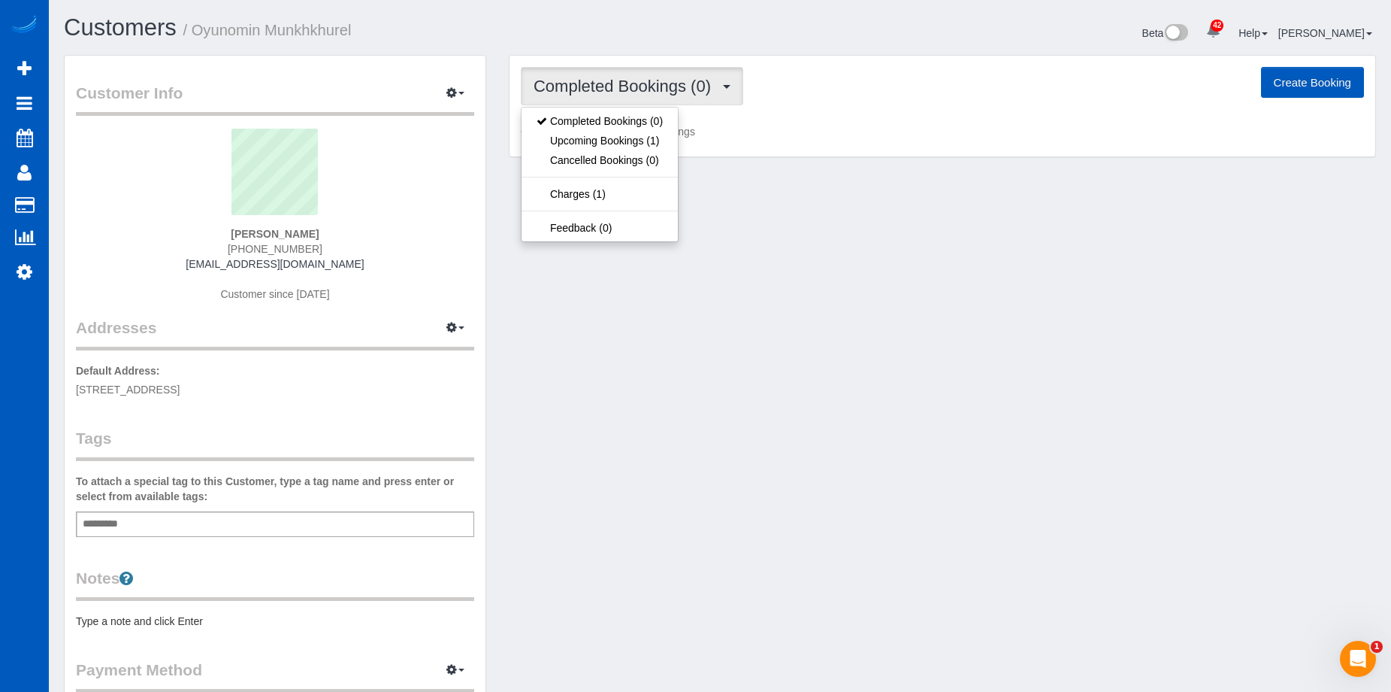
click at [595, 86] on span "Completed Bookings (0)" at bounding box center [626, 86] width 185 height 19
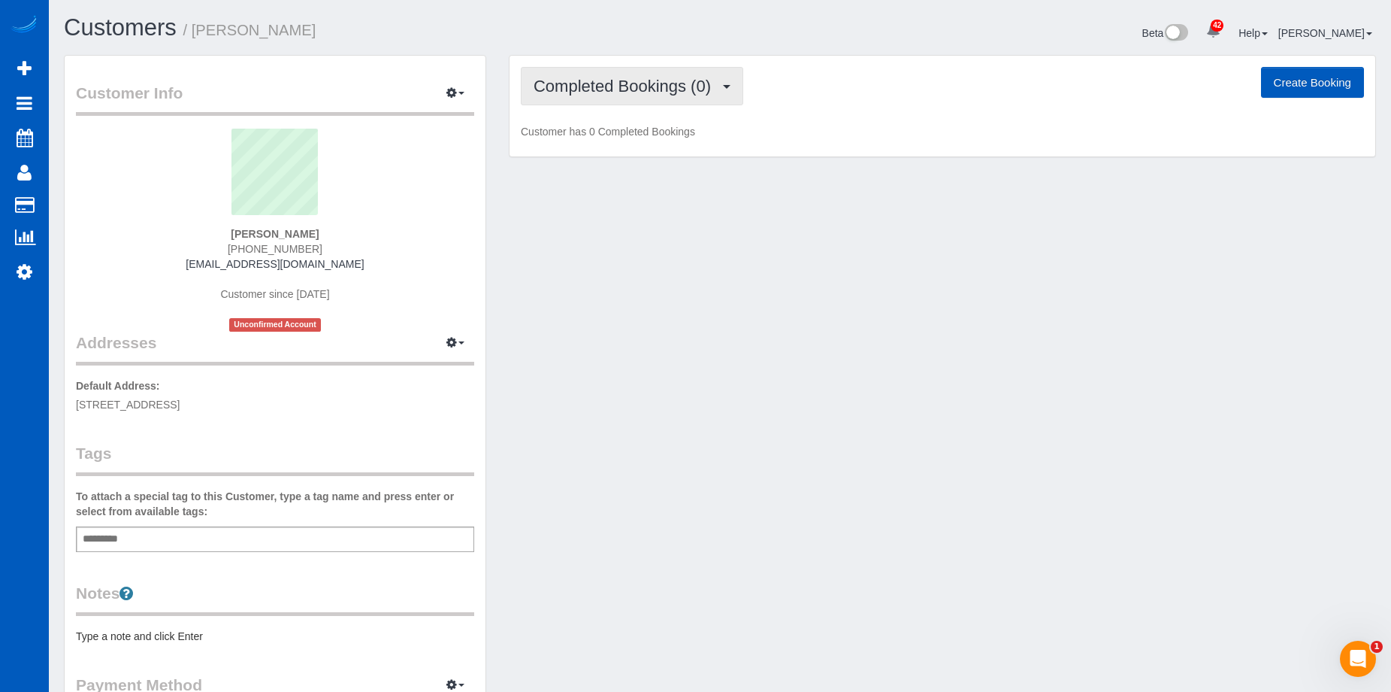
click at [584, 89] on span "Completed Bookings (0)" at bounding box center [626, 86] width 185 height 19
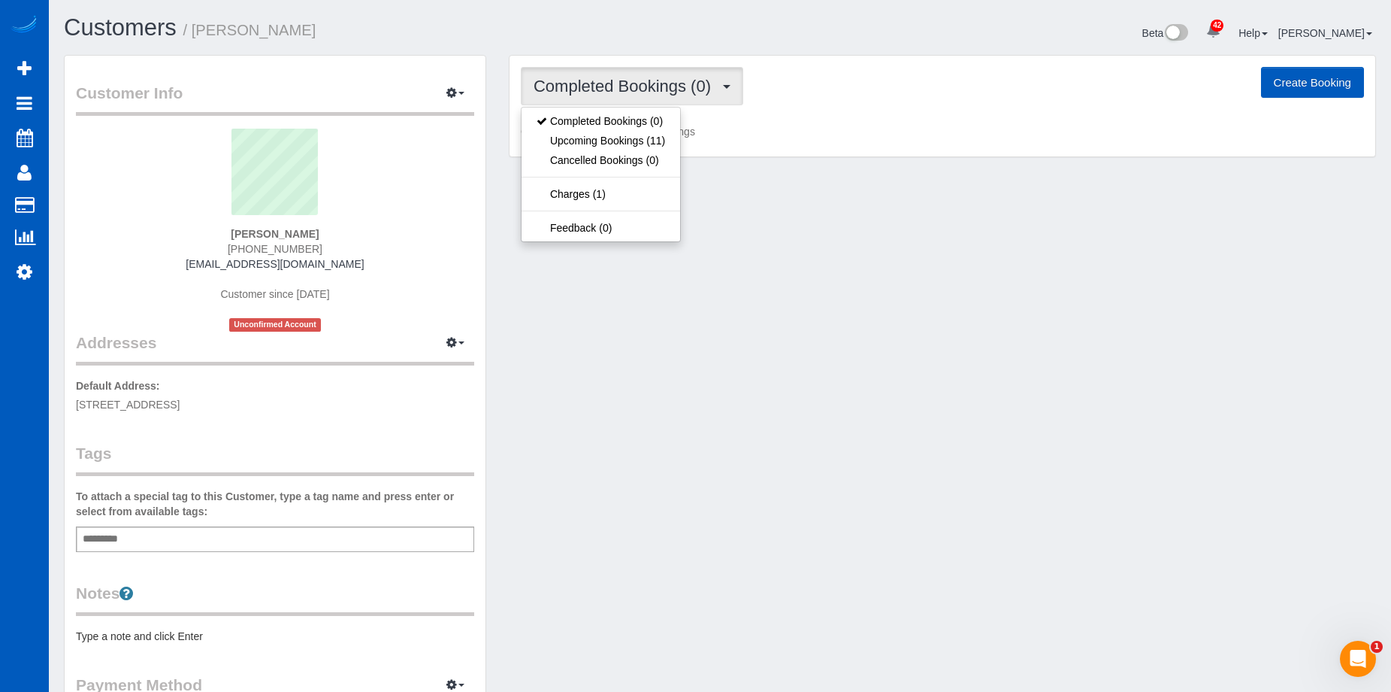
click at [584, 89] on span "Completed Bookings (0)" at bounding box center [626, 86] width 185 height 19
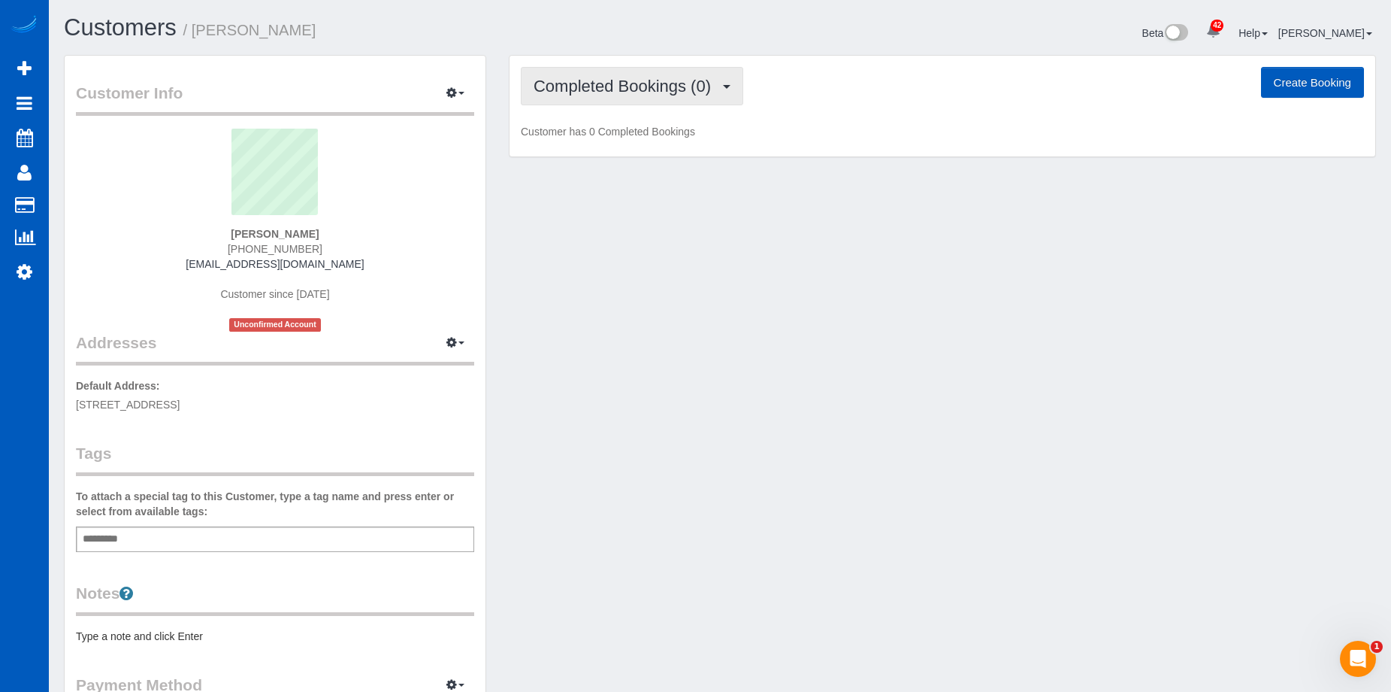
click at [568, 72] on button "Completed Bookings (0)" at bounding box center [632, 86] width 223 height 38
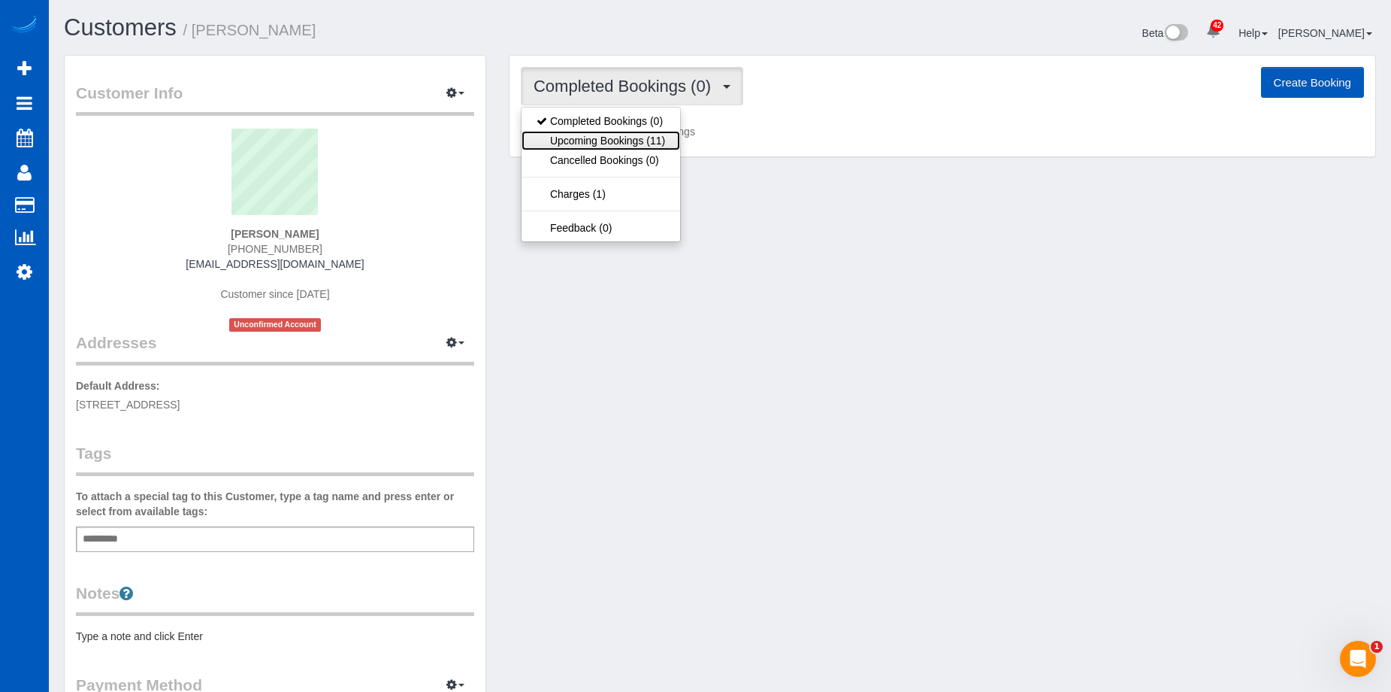
click at [593, 144] on link "Upcoming Bookings (11)" at bounding box center [601, 141] width 159 height 20
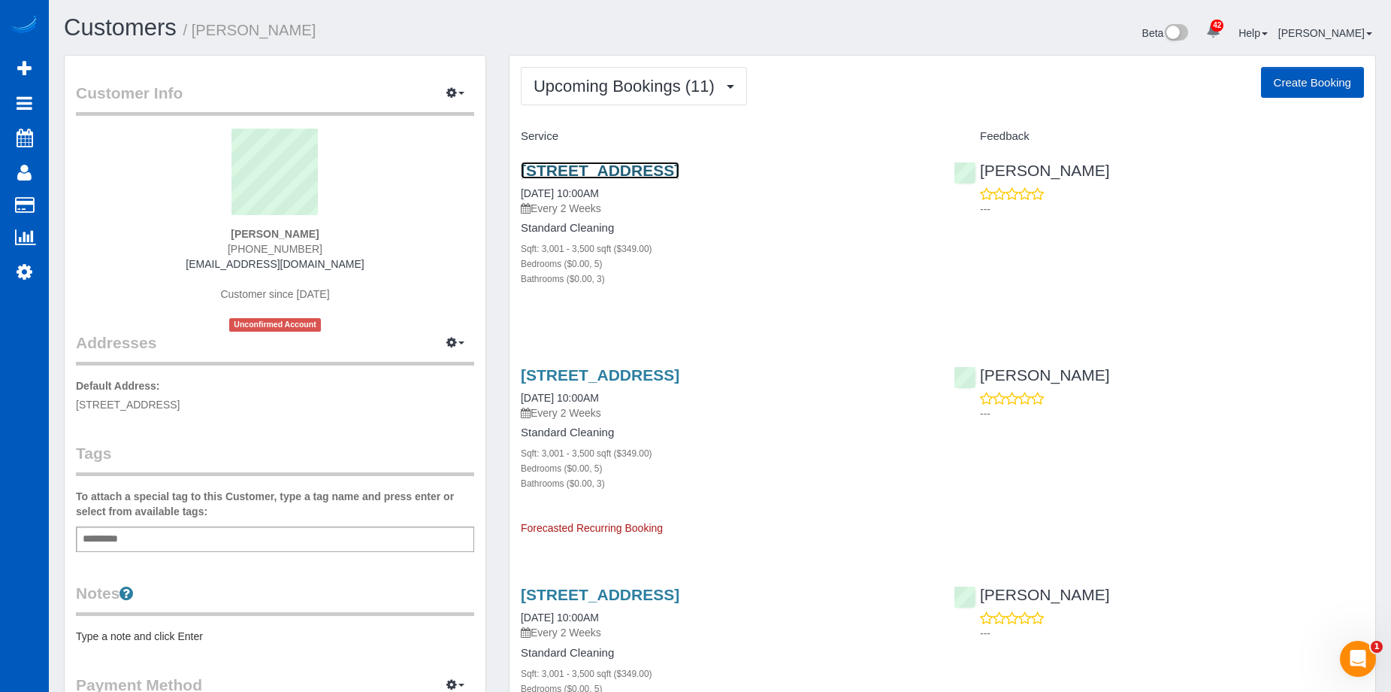
click at [651, 166] on link "701 Tidal Dr, Princeton, TX 75071" at bounding box center [600, 170] width 159 height 17
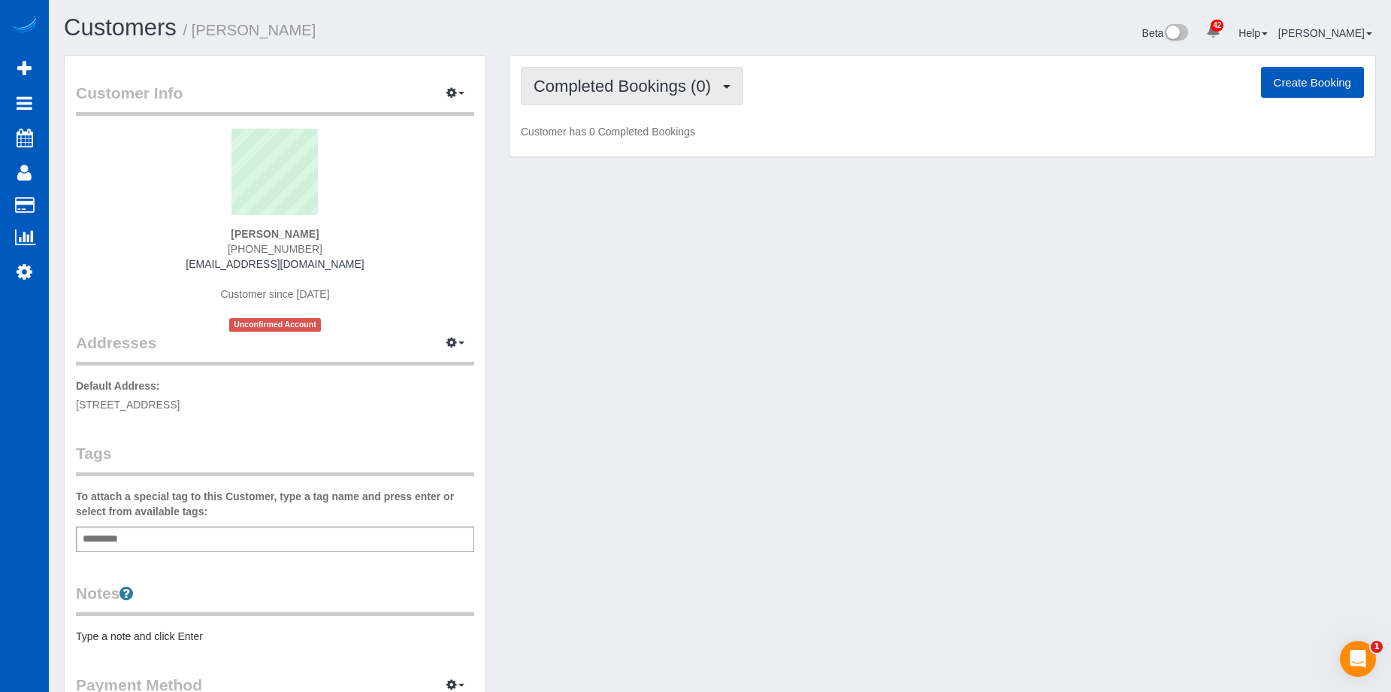
click at [611, 86] on span "Completed Bookings (0)" at bounding box center [626, 86] width 185 height 19
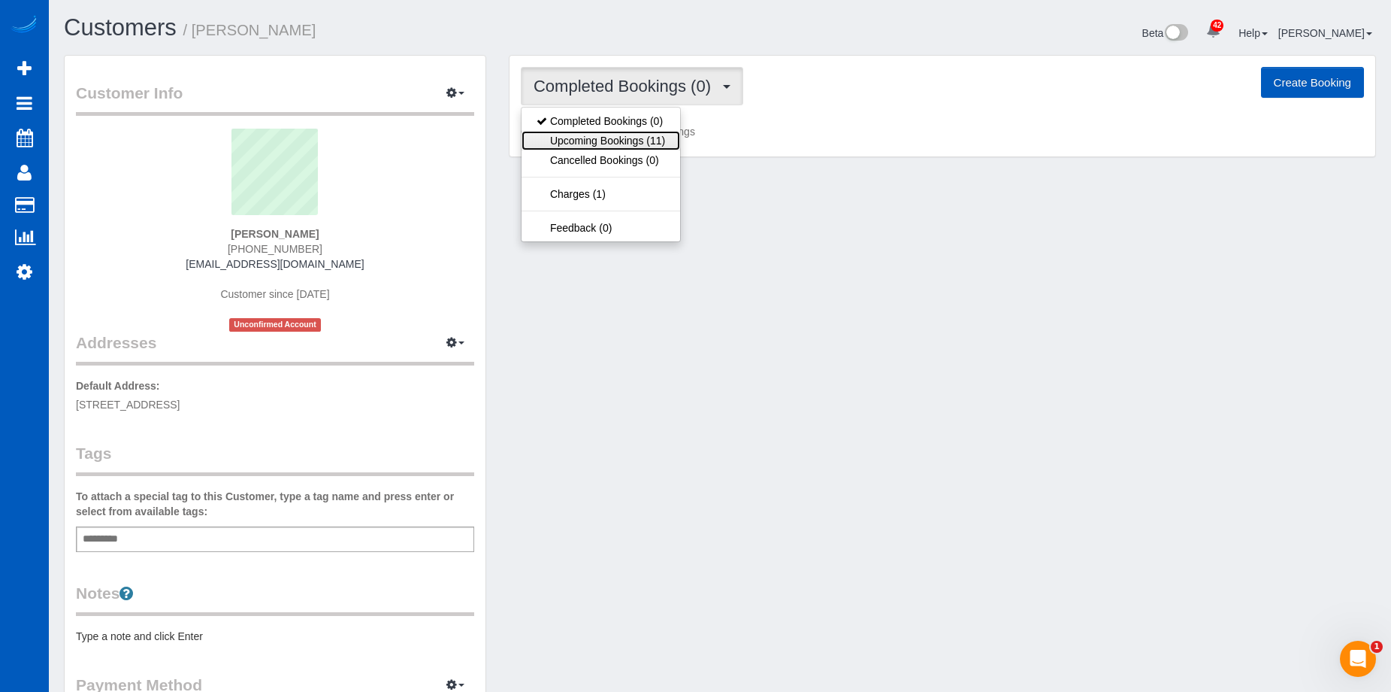
click at [619, 134] on link "Upcoming Bookings (11)" at bounding box center [601, 141] width 159 height 20
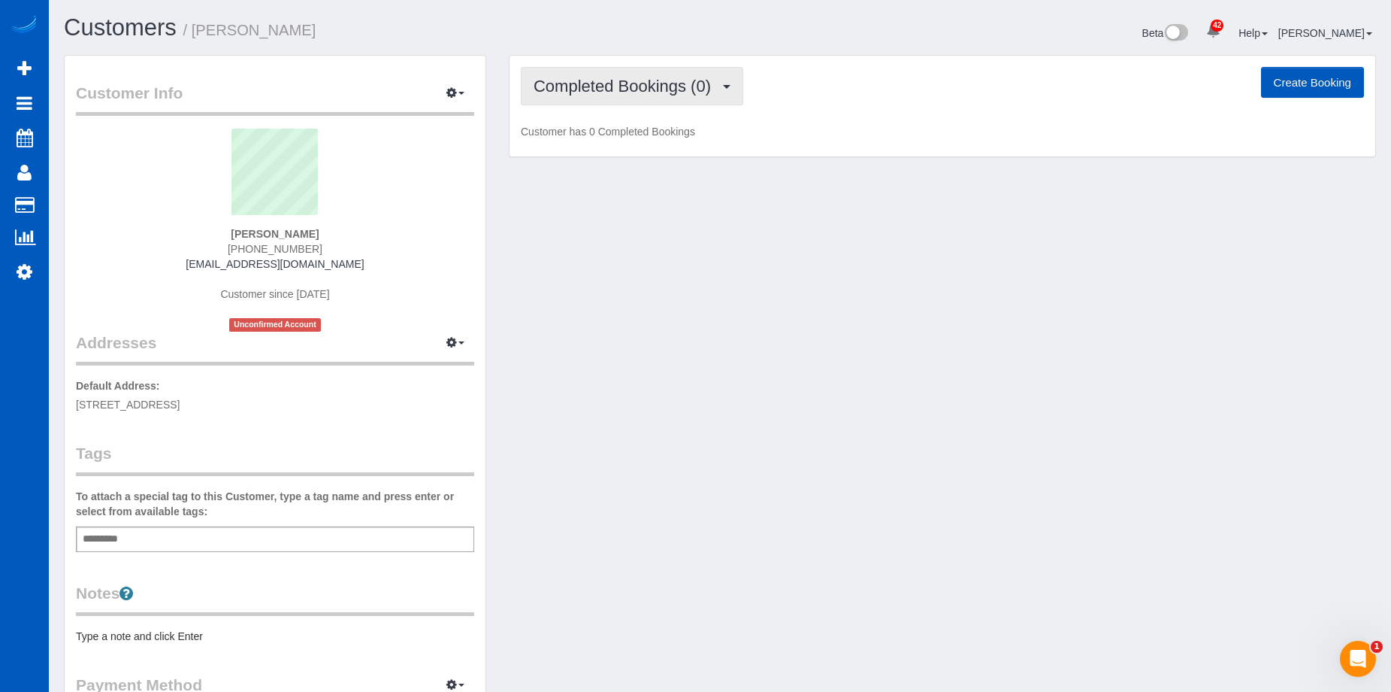
click at [597, 87] on span "Completed Bookings (0)" at bounding box center [626, 86] width 185 height 19
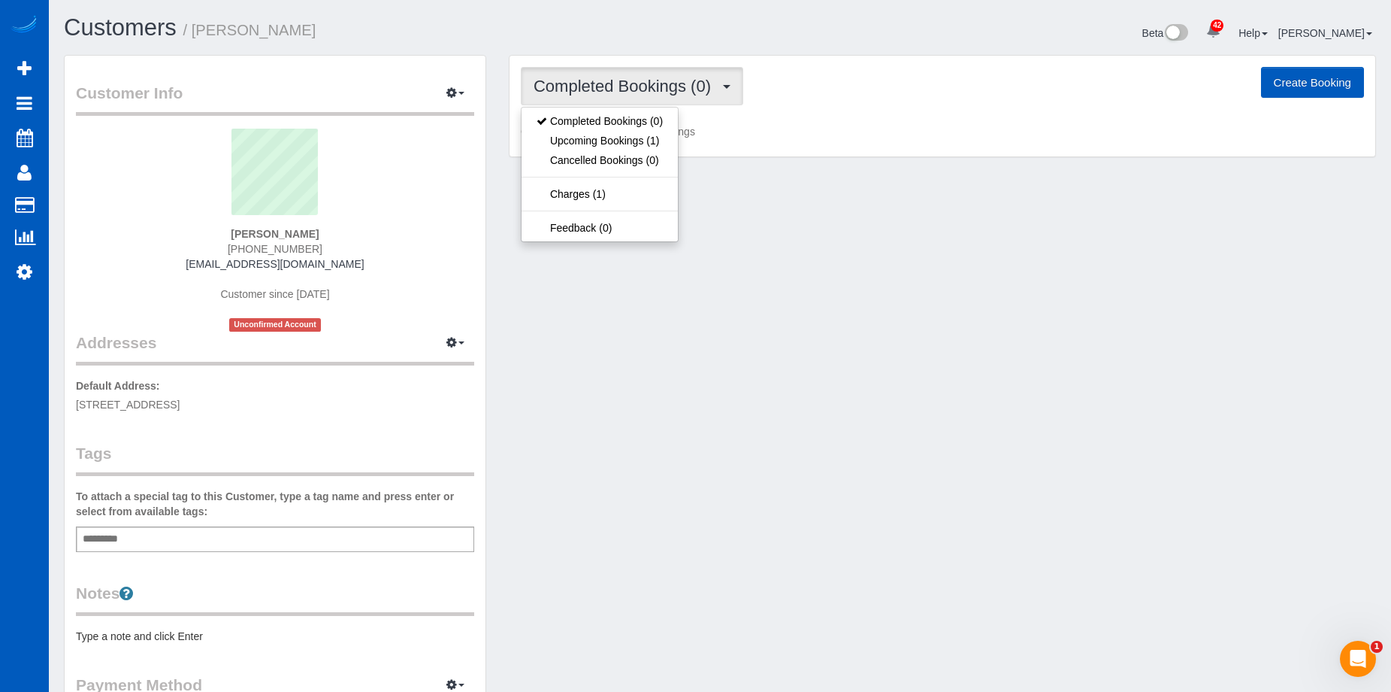
click at [597, 87] on span "Completed Bookings (0)" at bounding box center [626, 86] width 185 height 19
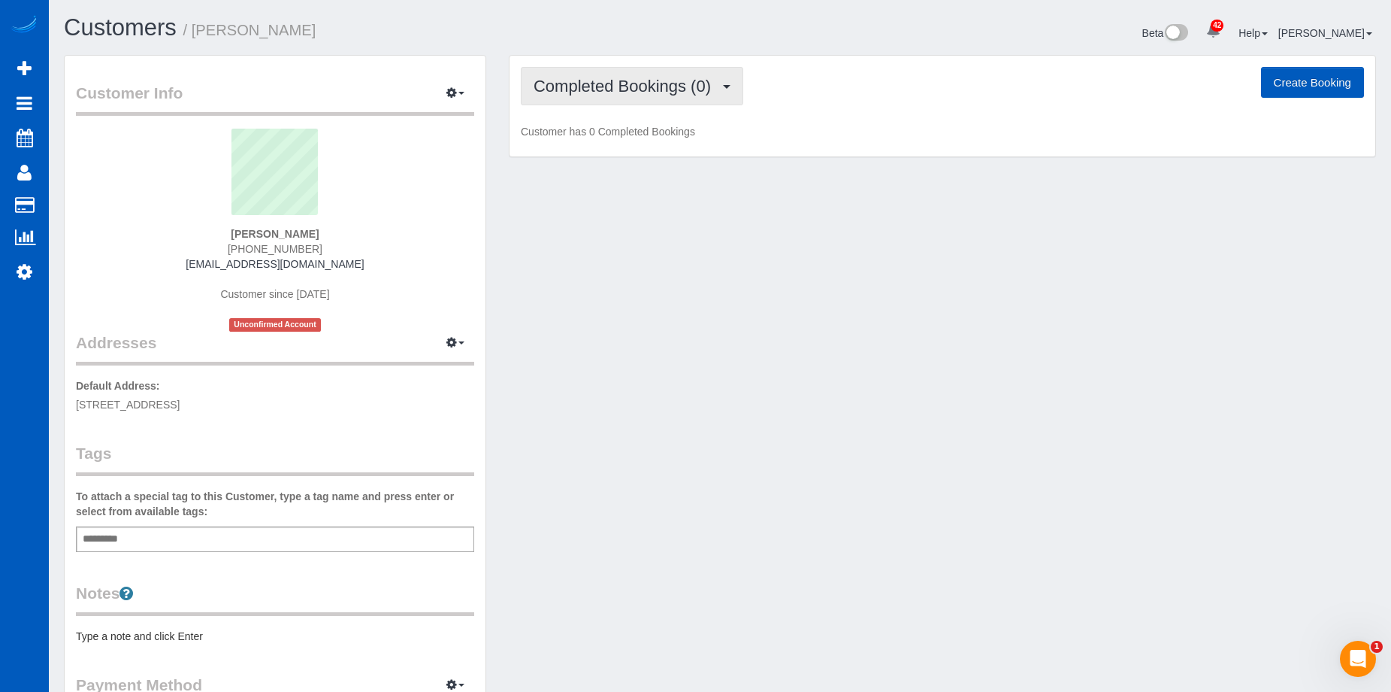
click at [628, 99] on button "Completed Bookings (0)" at bounding box center [632, 86] width 223 height 38
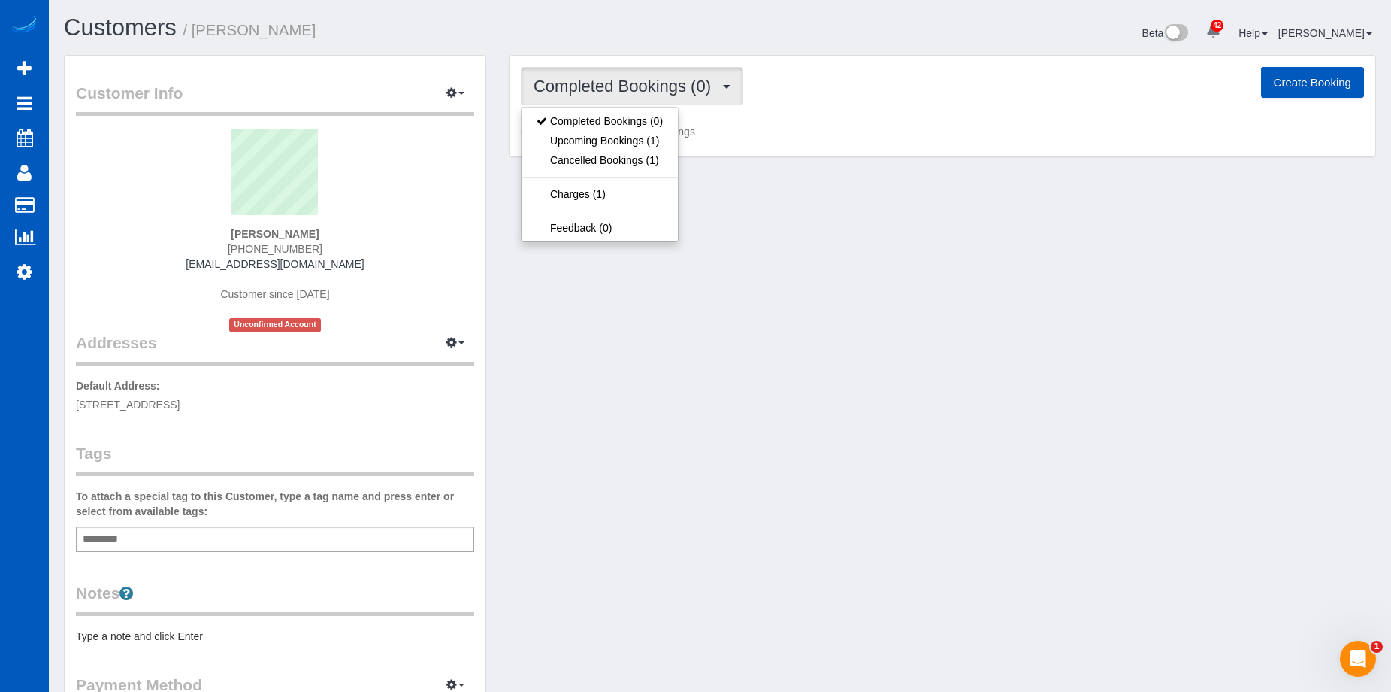
click at [632, 86] on span "Completed Bookings (0)" at bounding box center [626, 86] width 185 height 19
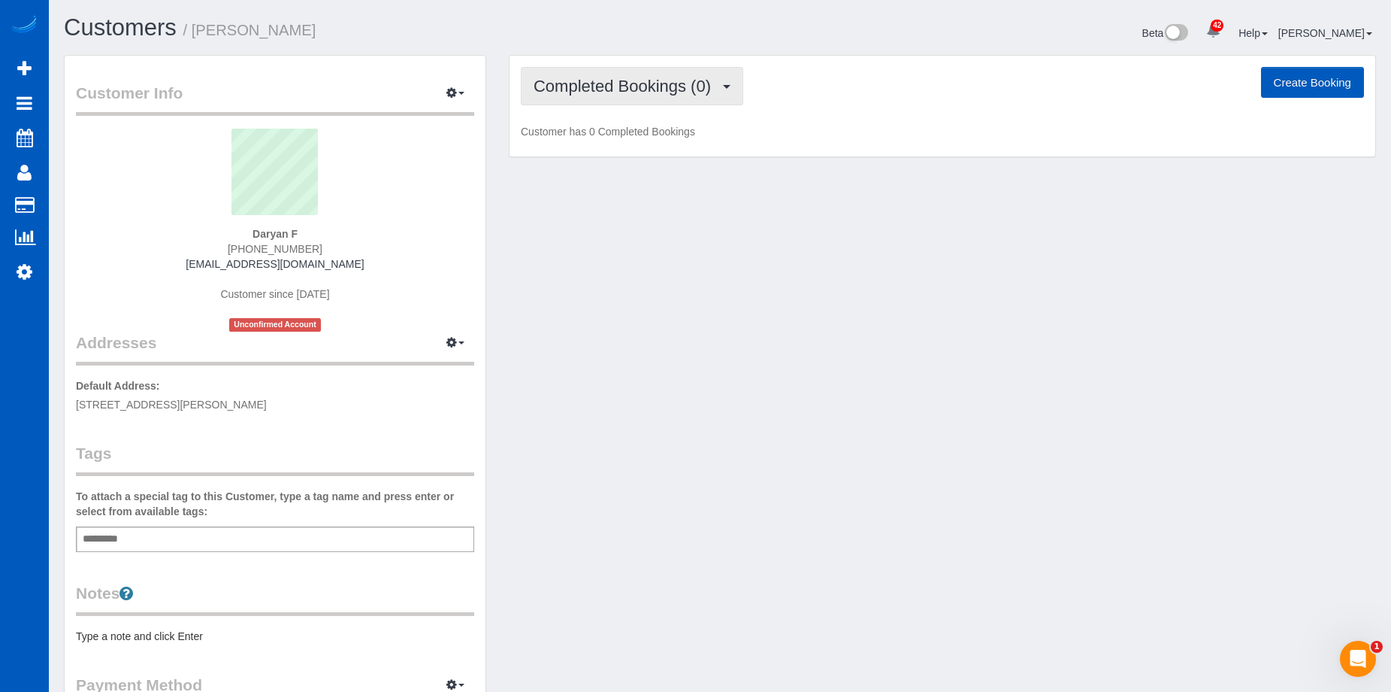
click at [613, 81] on span "Completed Bookings (0)" at bounding box center [626, 86] width 185 height 19
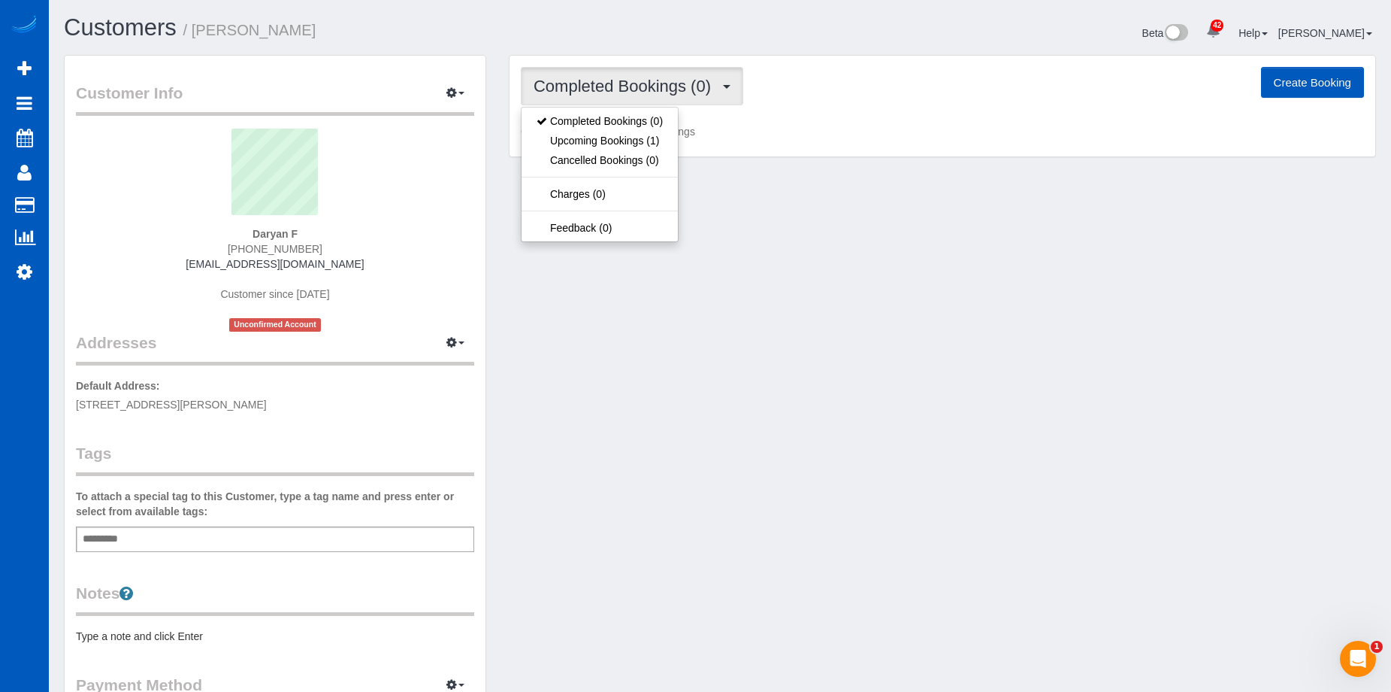
click at [616, 80] on span "Completed Bookings (0)" at bounding box center [626, 86] width 185 height 19
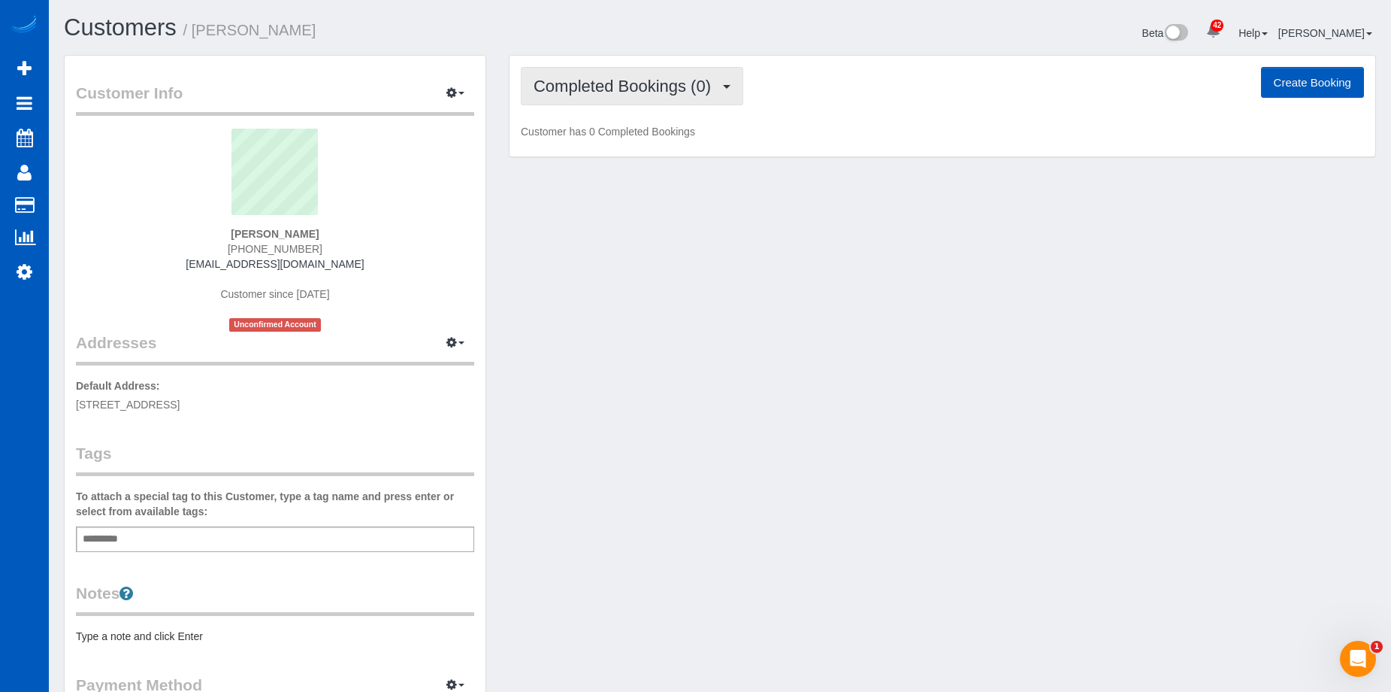
click at [601, 84] on span "Completed Bookings (0)" at bounding box center [626, 86] width 185 height 19
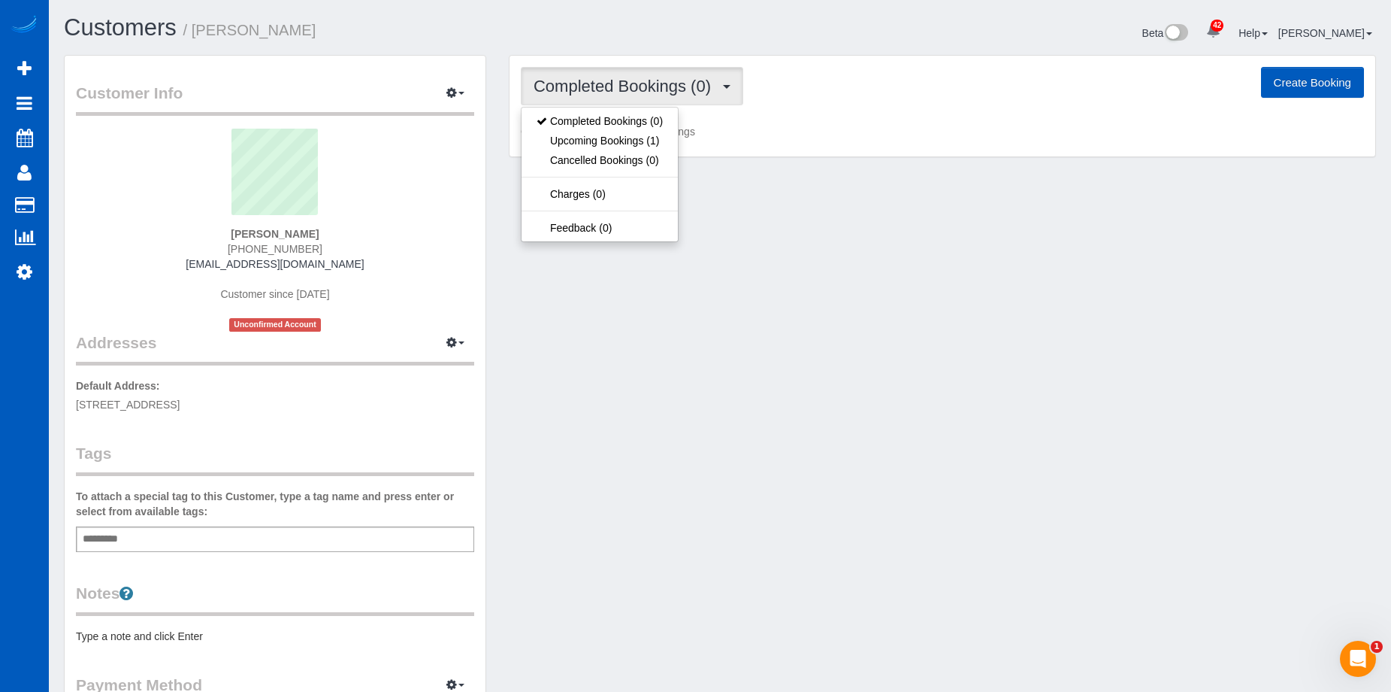
click at [601, 84] on span "Completed Bookings (0)" at bounding box center [626, 86] width 185 height 19
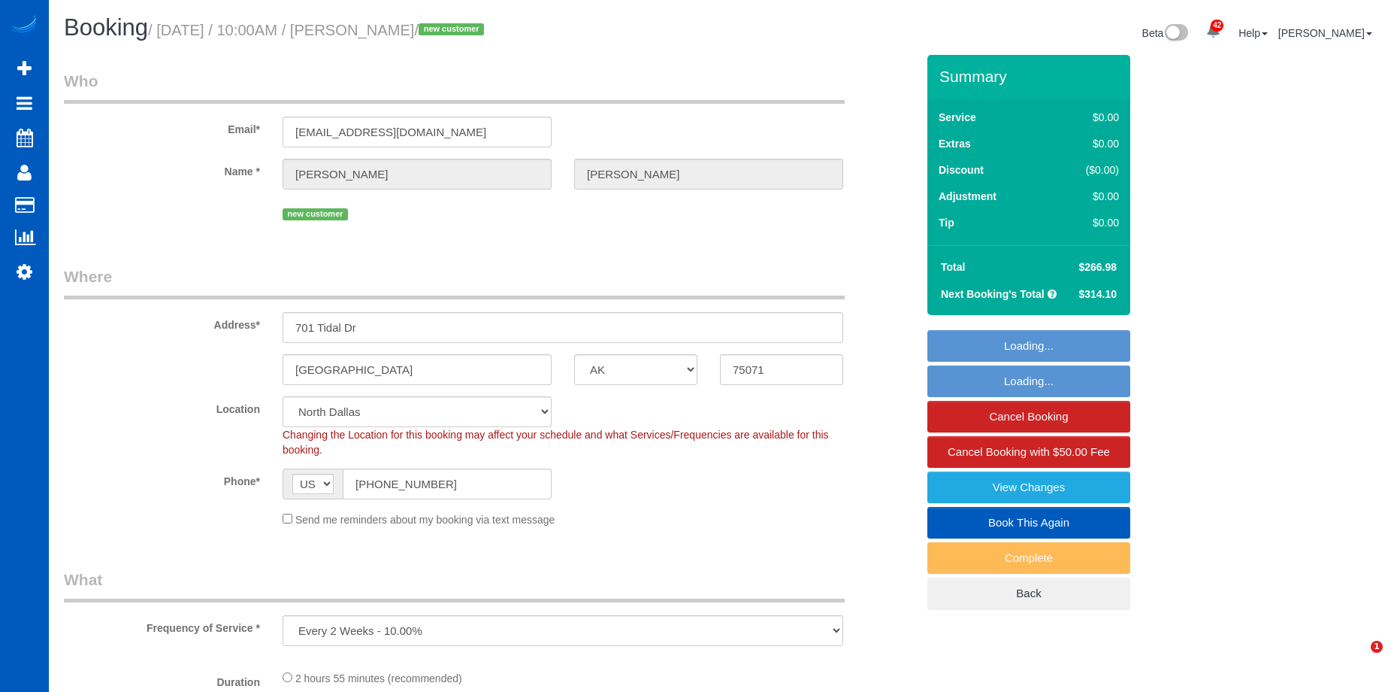
select select "[GEOGRAPHIC_DATA]"
select select "number:8"
select select "object:1090"
select select "199"
select select "spot1"
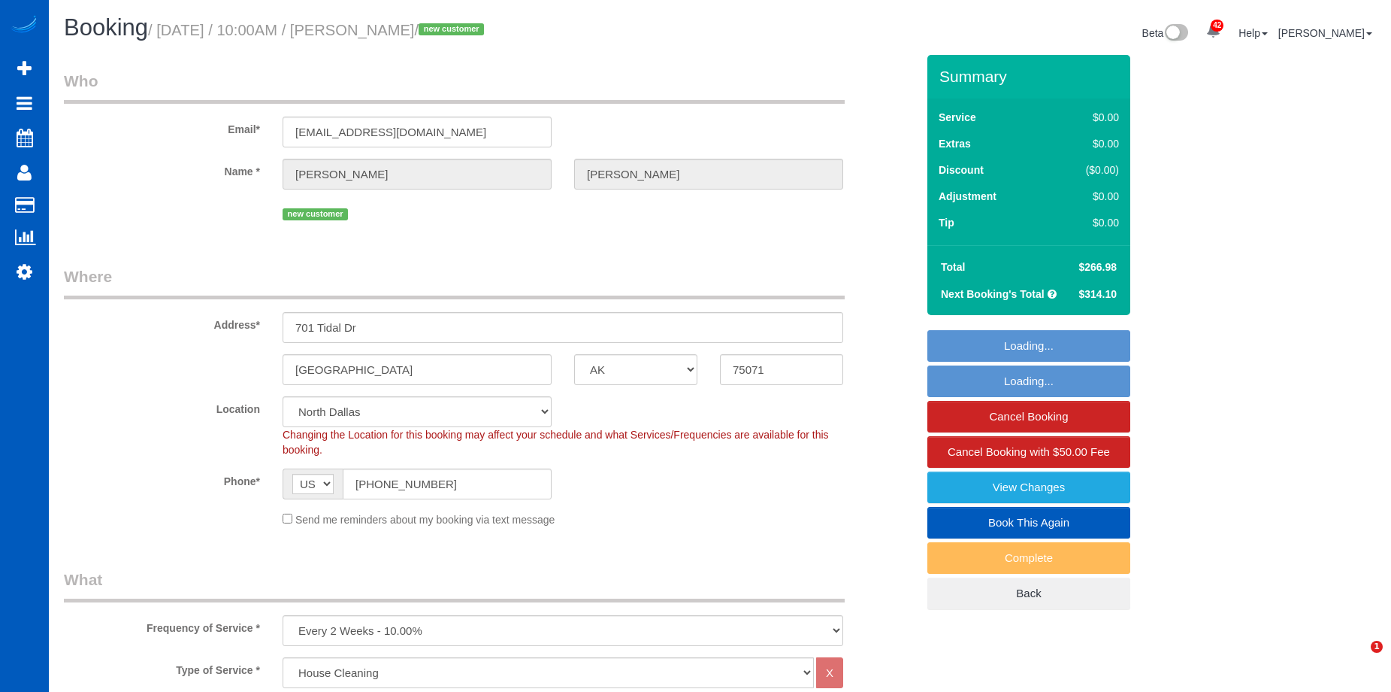
select select "3001"
select select "5"
select select "3"
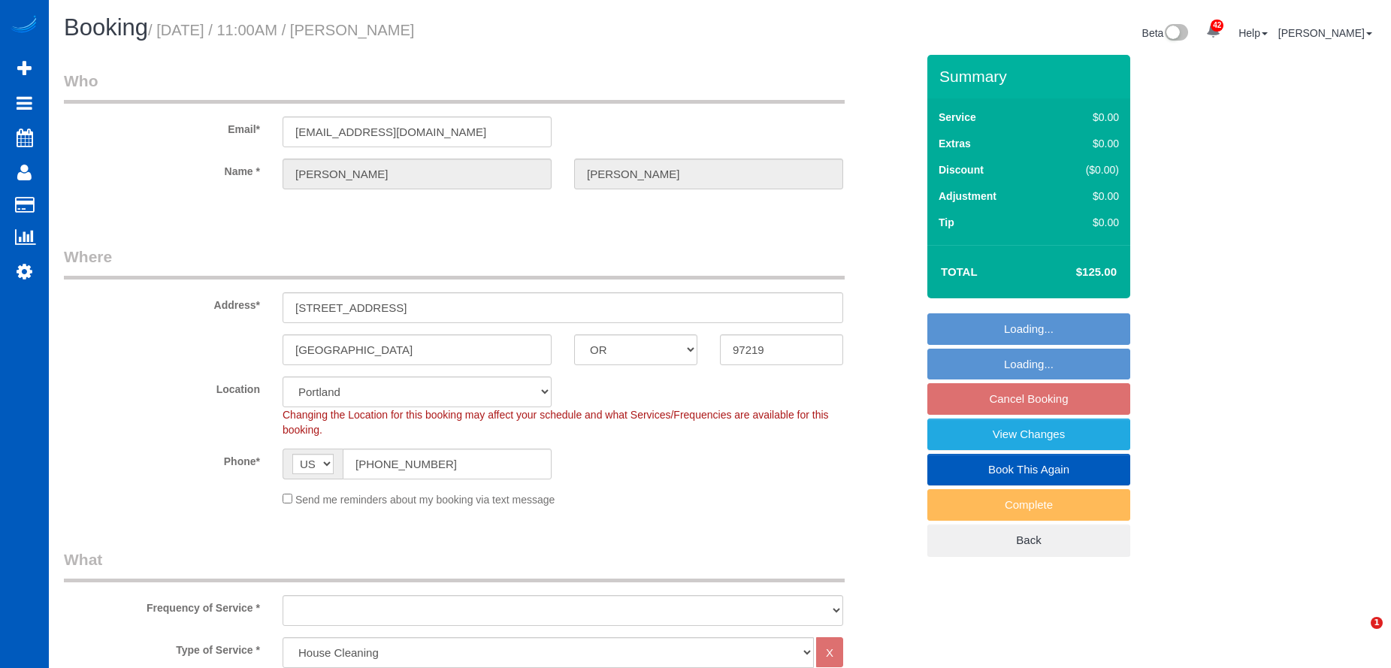
select select "OR"
select select "199"
select select "3001"
select select "3"
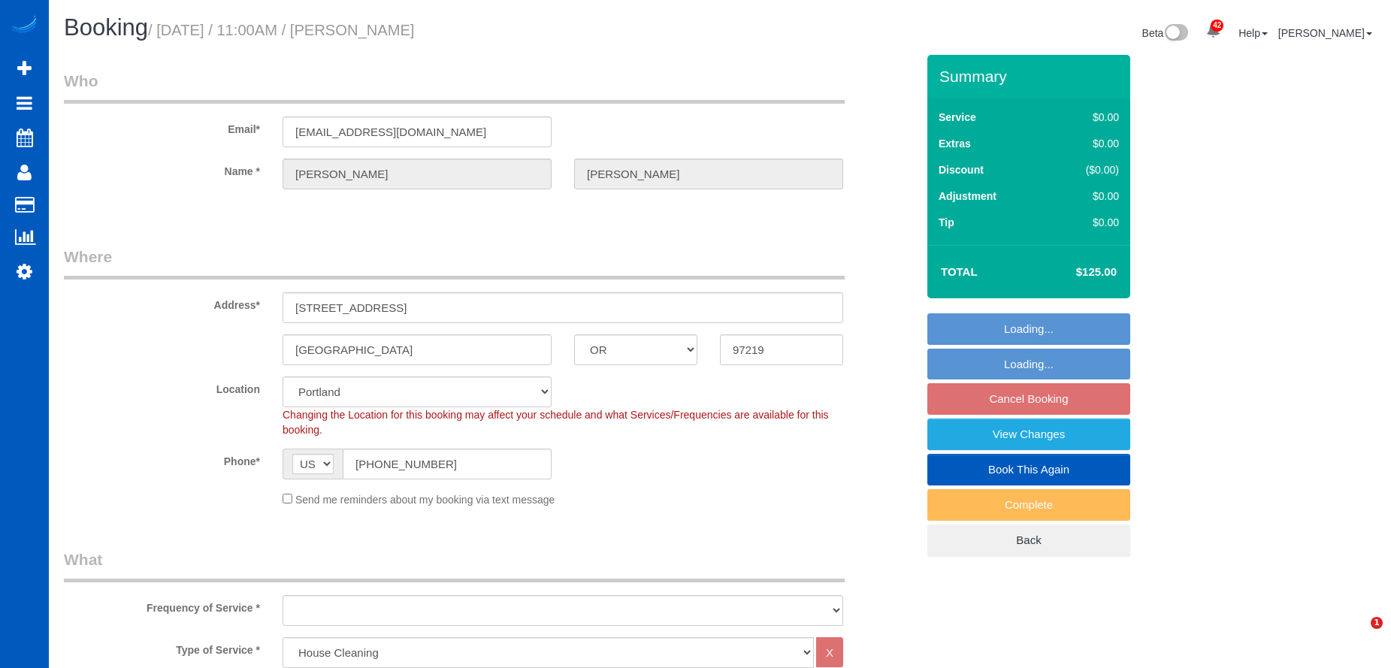
select select "object:1184"
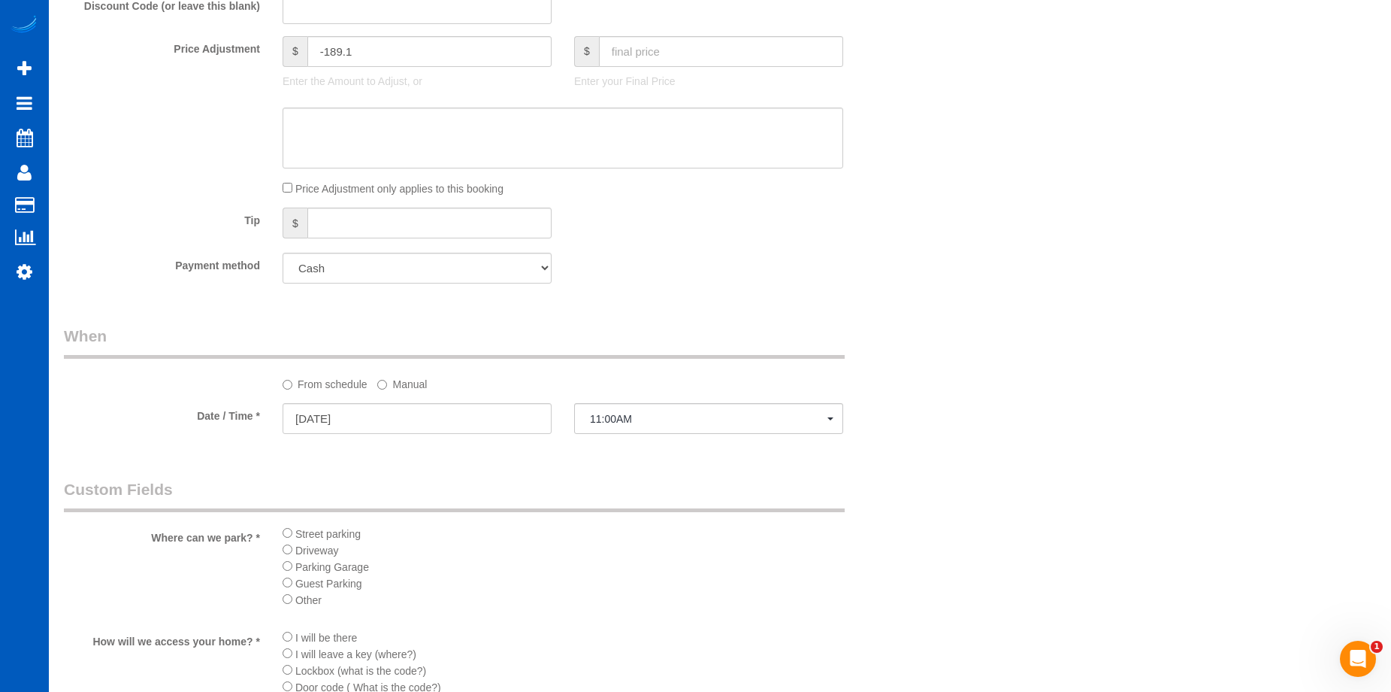
scroll to position [1353, 0]
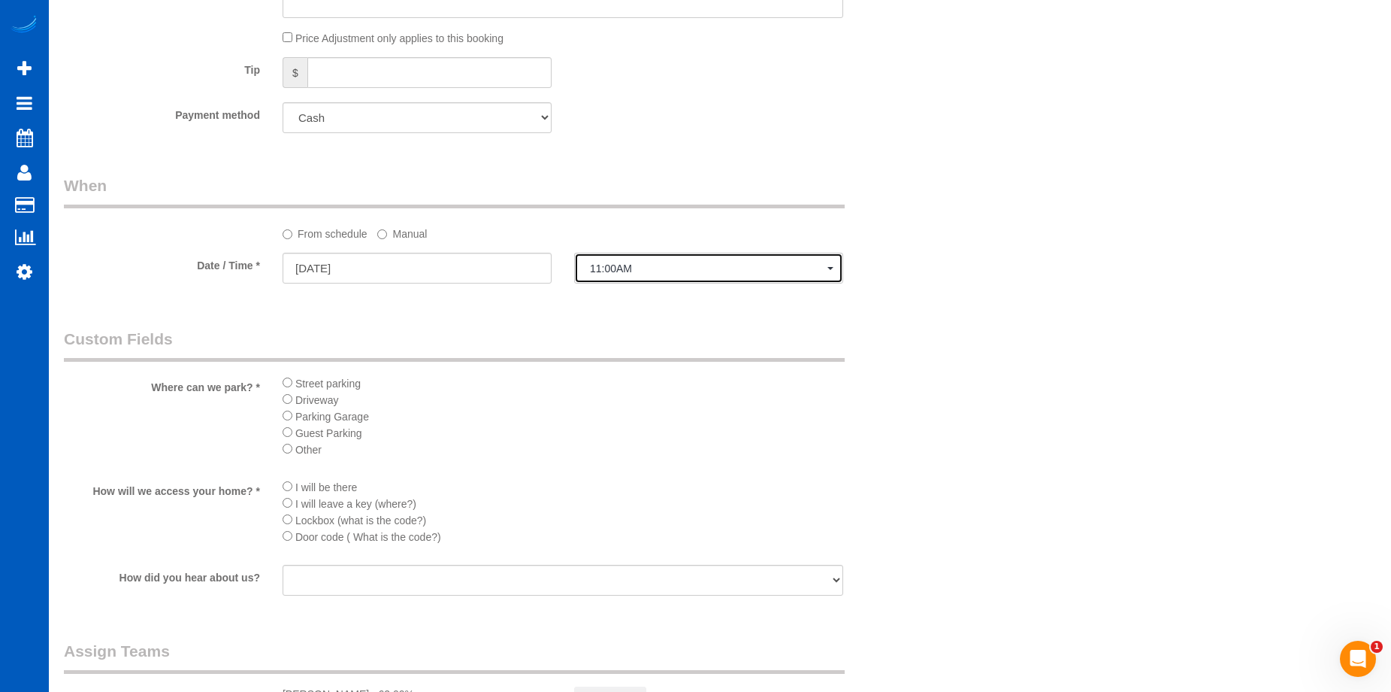
click at [664, 262] on span "11:00AM" at bounding box center [709, 268] width 238 height 12
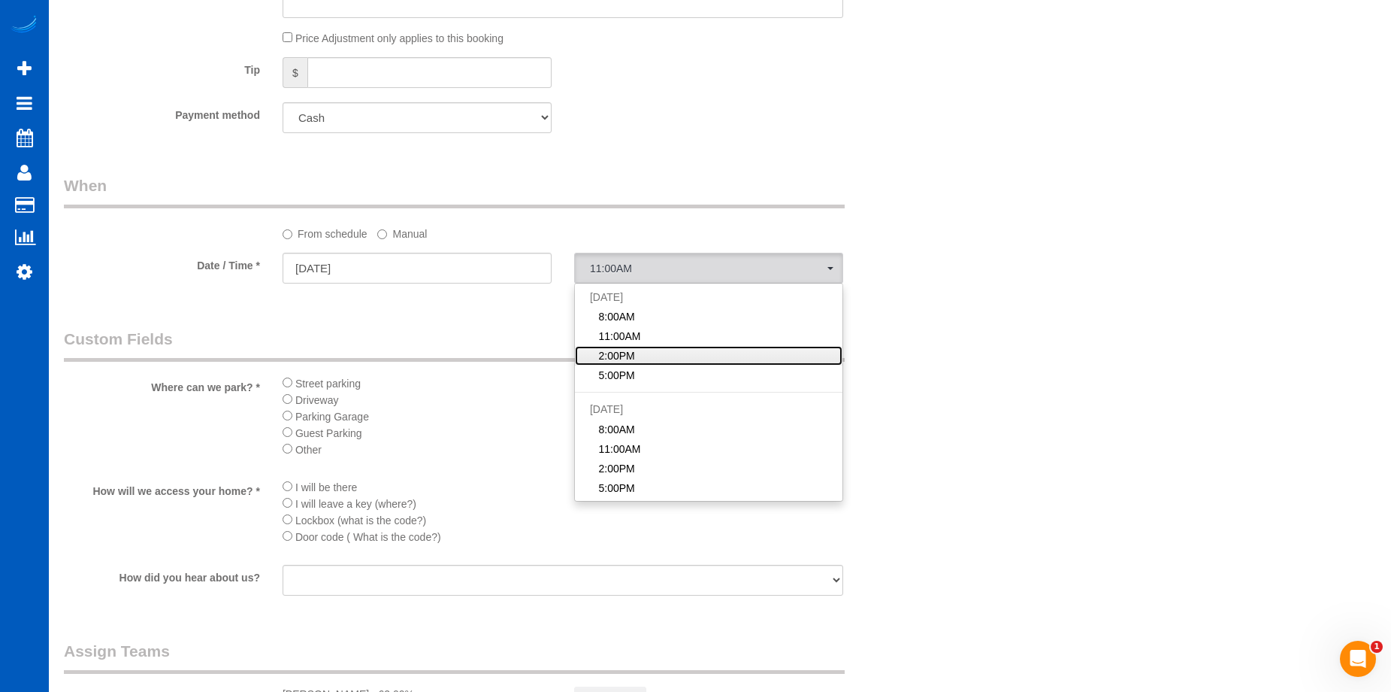
click at [654, 351] on link "2:00PM" at bounding box center [709, 356] width 268 height 20
select select "spot3"
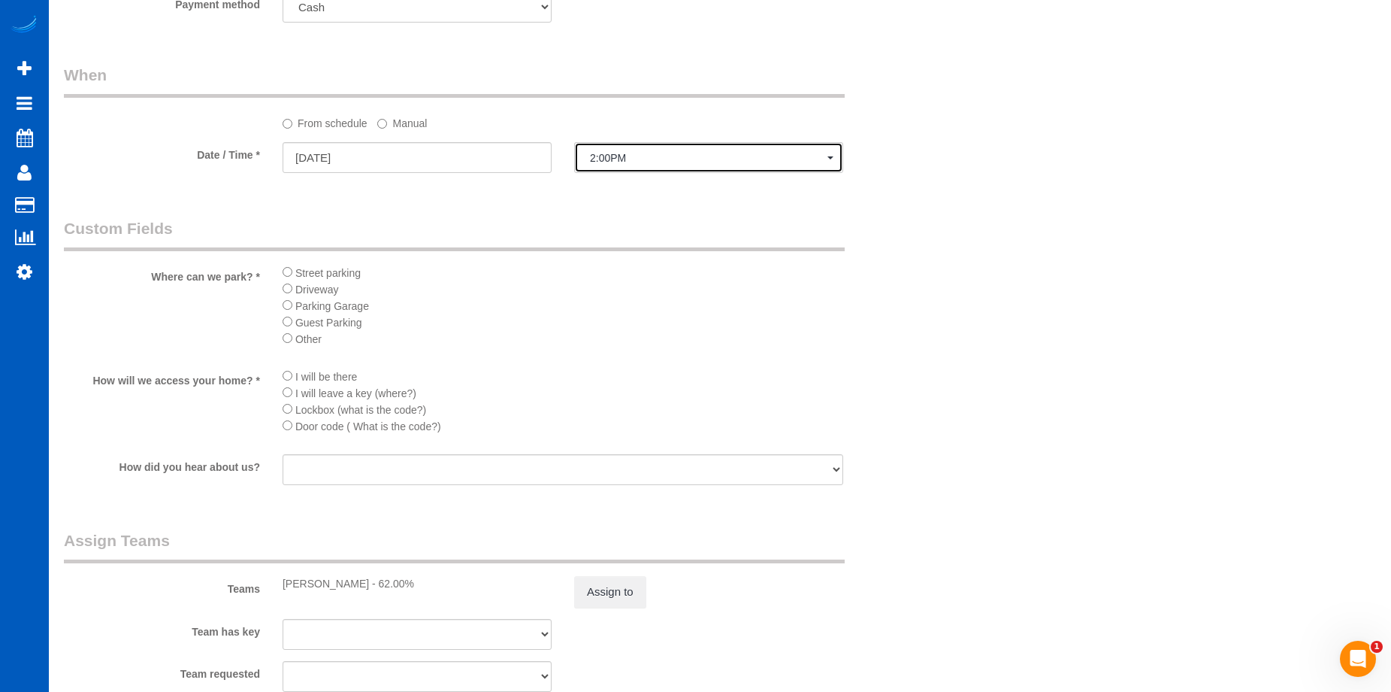
scroll to position [1579, 0]
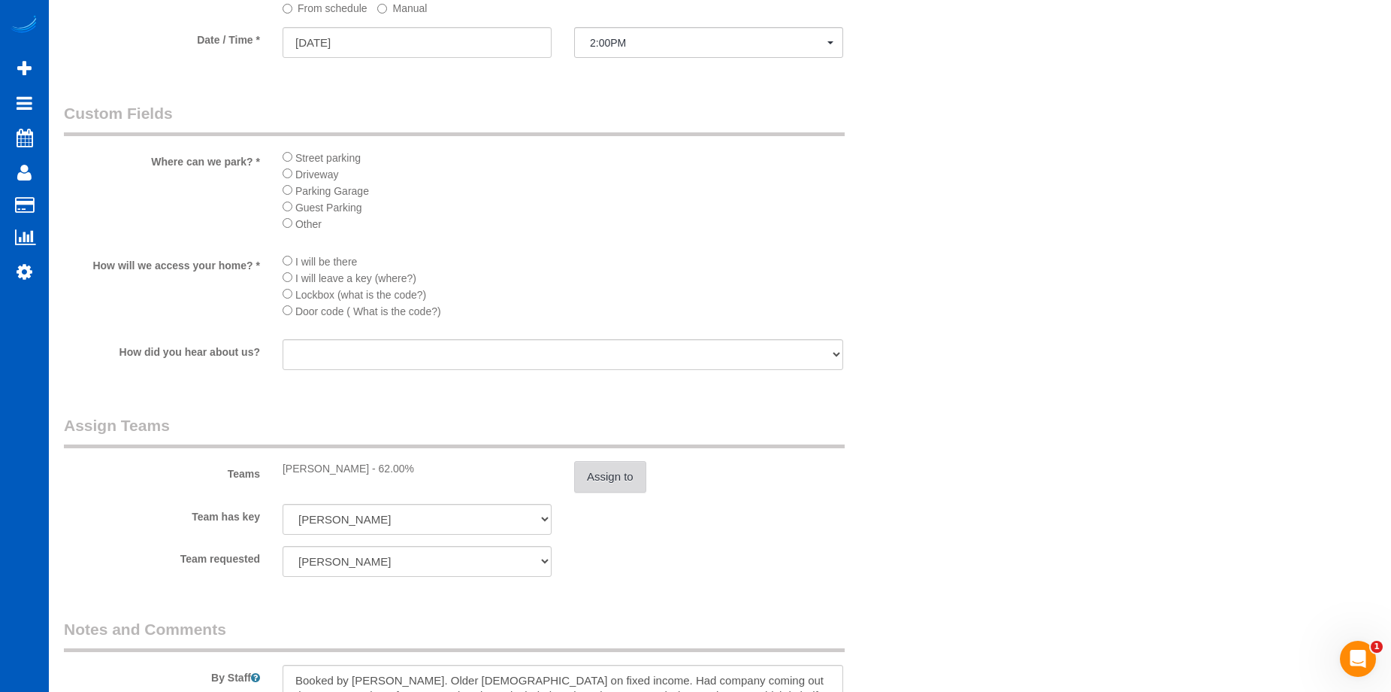
click at [599, 478] on button "Assign to" at bounding box center [610, 477] width 72 height 32
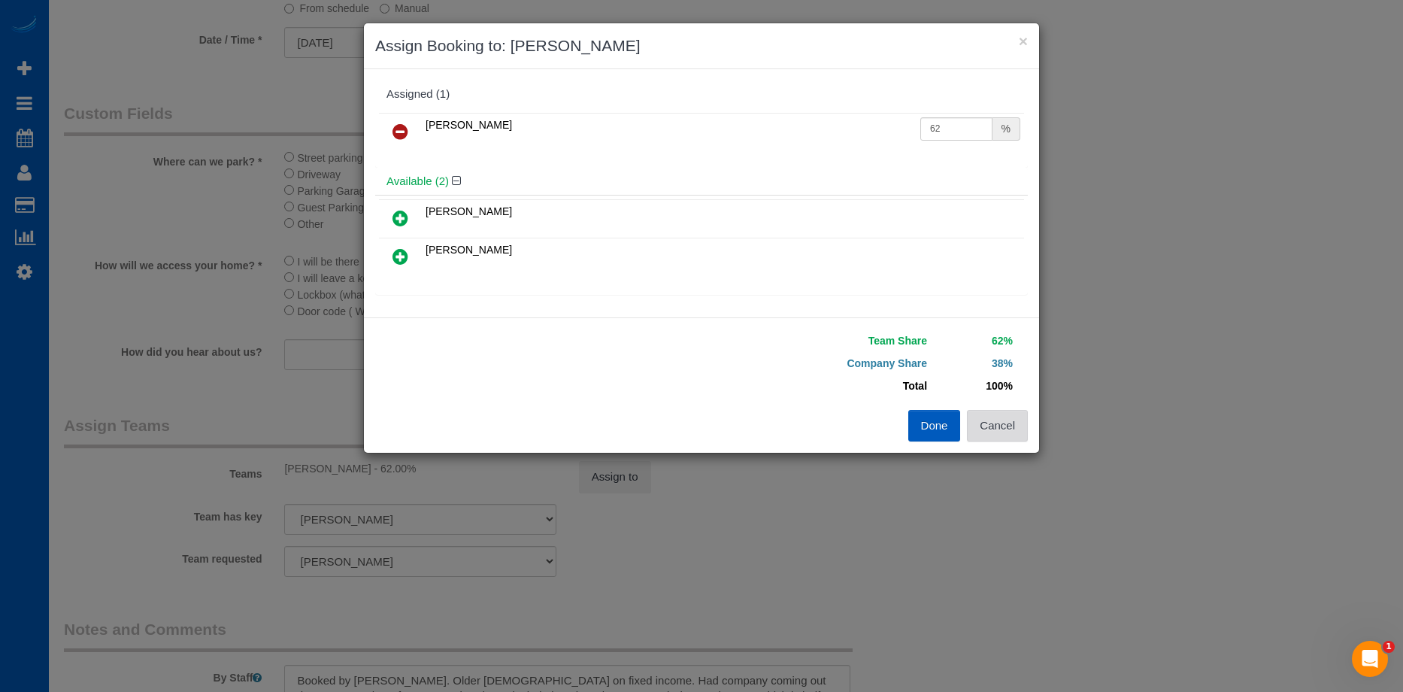
click at [1004, 437] on button "Cancel" at bounding box center [997, 426] width 61 height 32
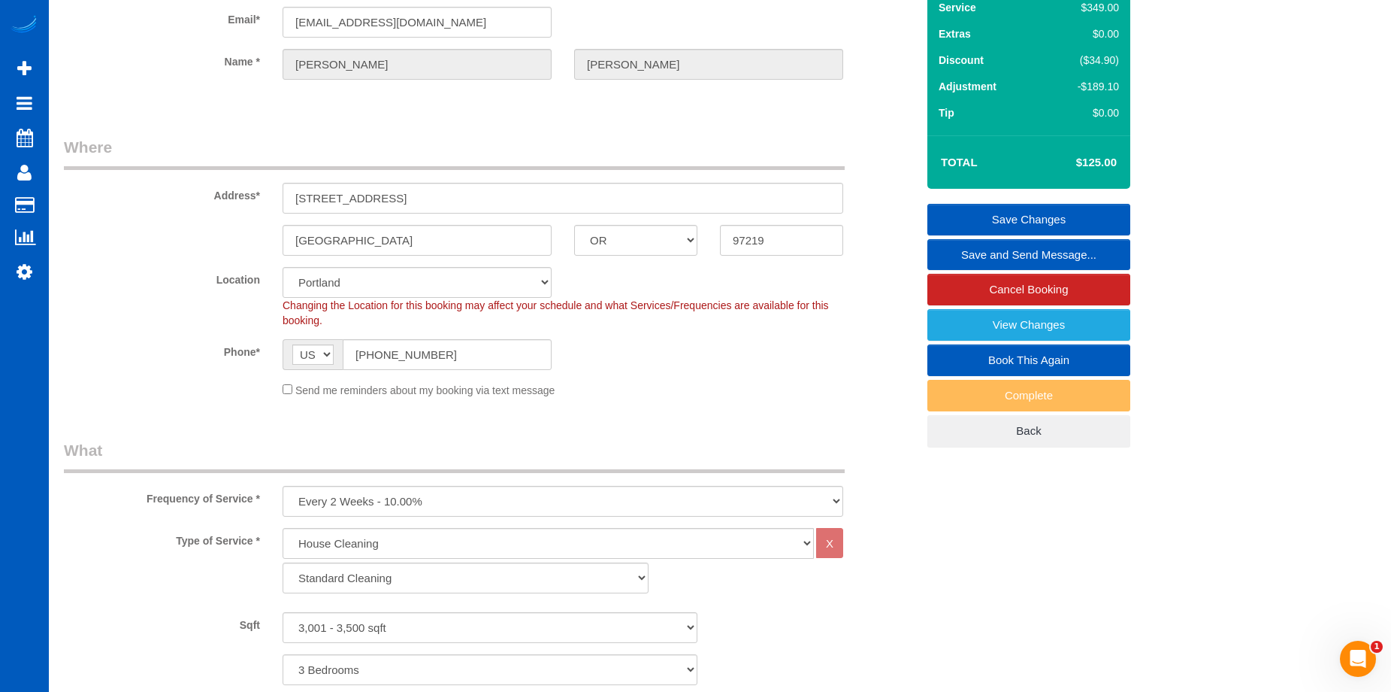
scroll to position [75, 0]
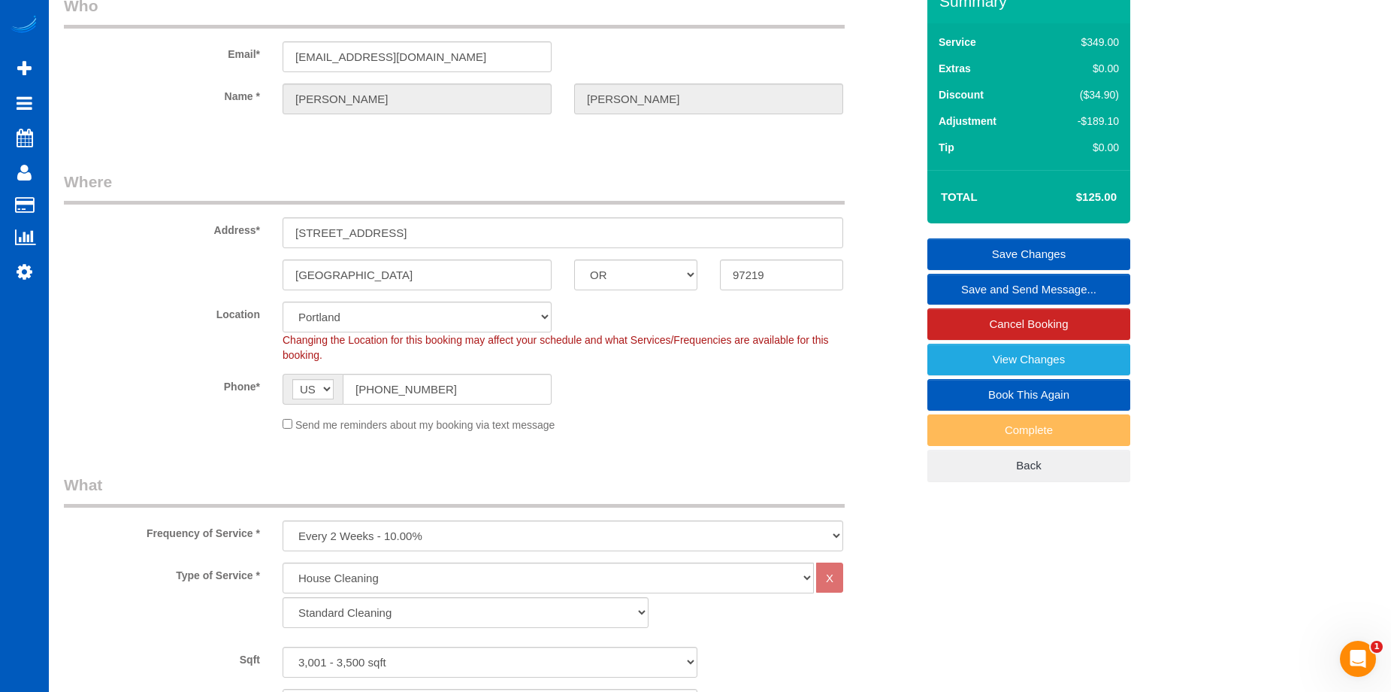
click at [958, 256] on link "Save Changes" at bounding box center [1029, 254] width 203 height 32
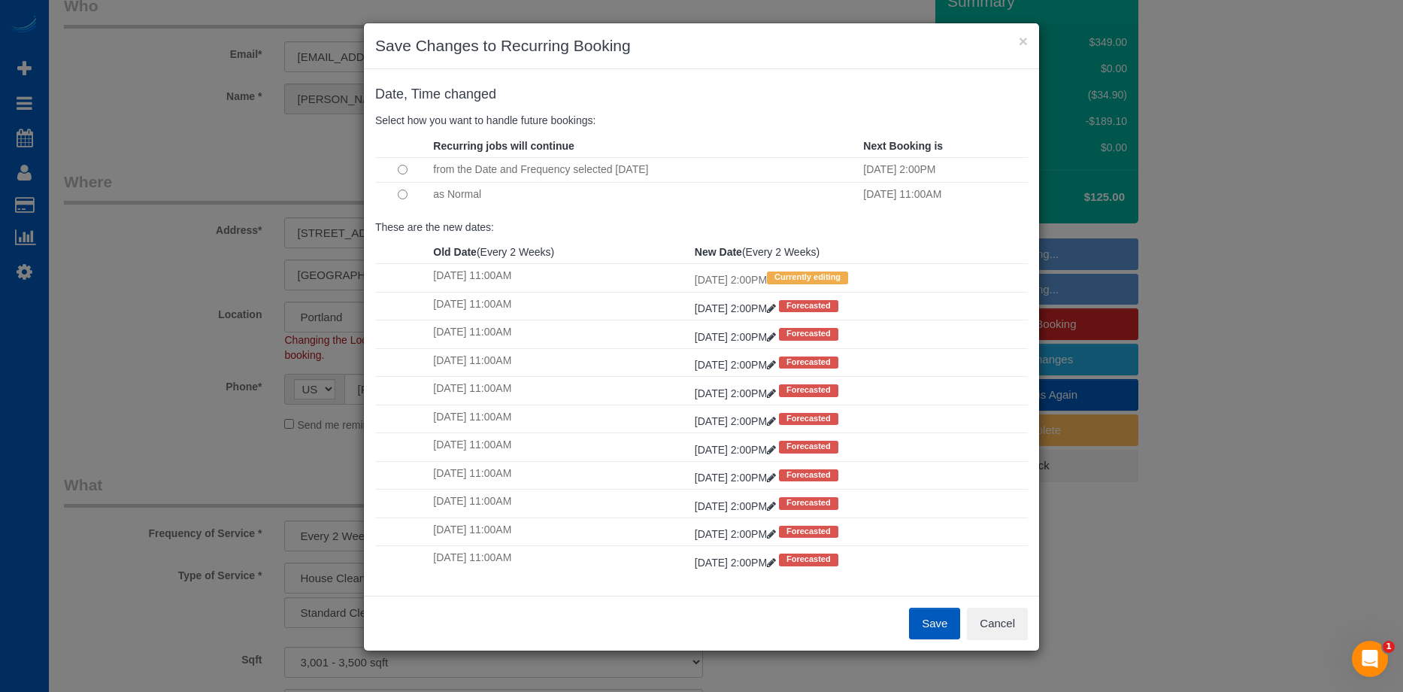
click at [419, 191] on td at bounding box center [402, 194] width 54 height 25
click at [939, 619] on button "Save" at bounding box center [934, 623] width 51 height 32
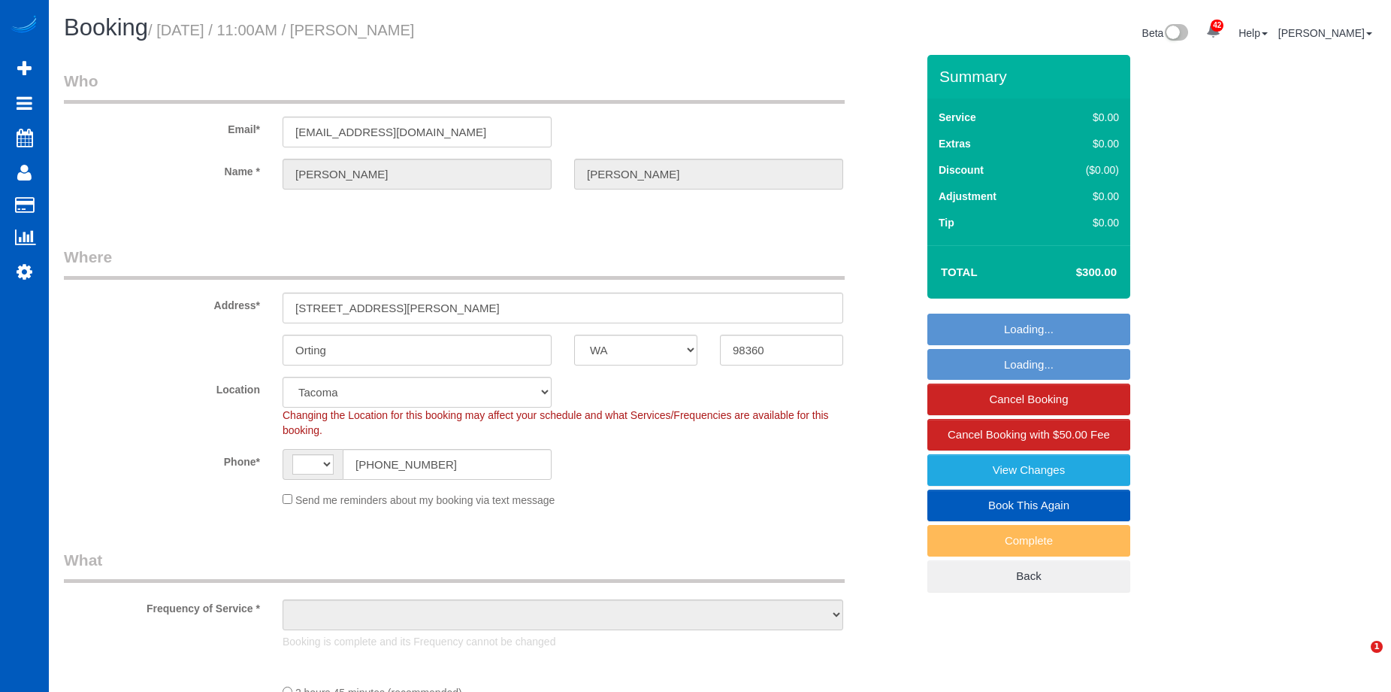
select select "WA"
select select "object:673"
select select "spot1"
select select "string:[GEOGRAPHIC_DATA]"
select select "object:988"
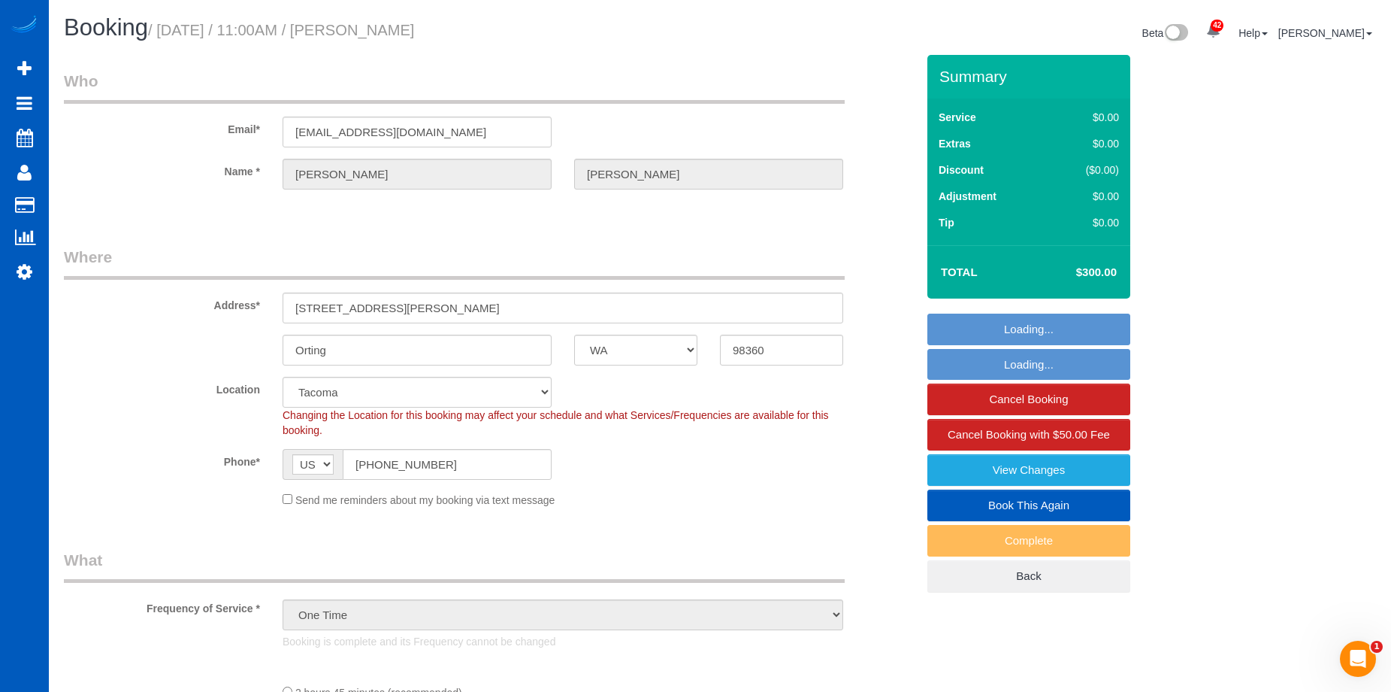
select select "199"
select select "2001"
select select "3"
select select "2001"
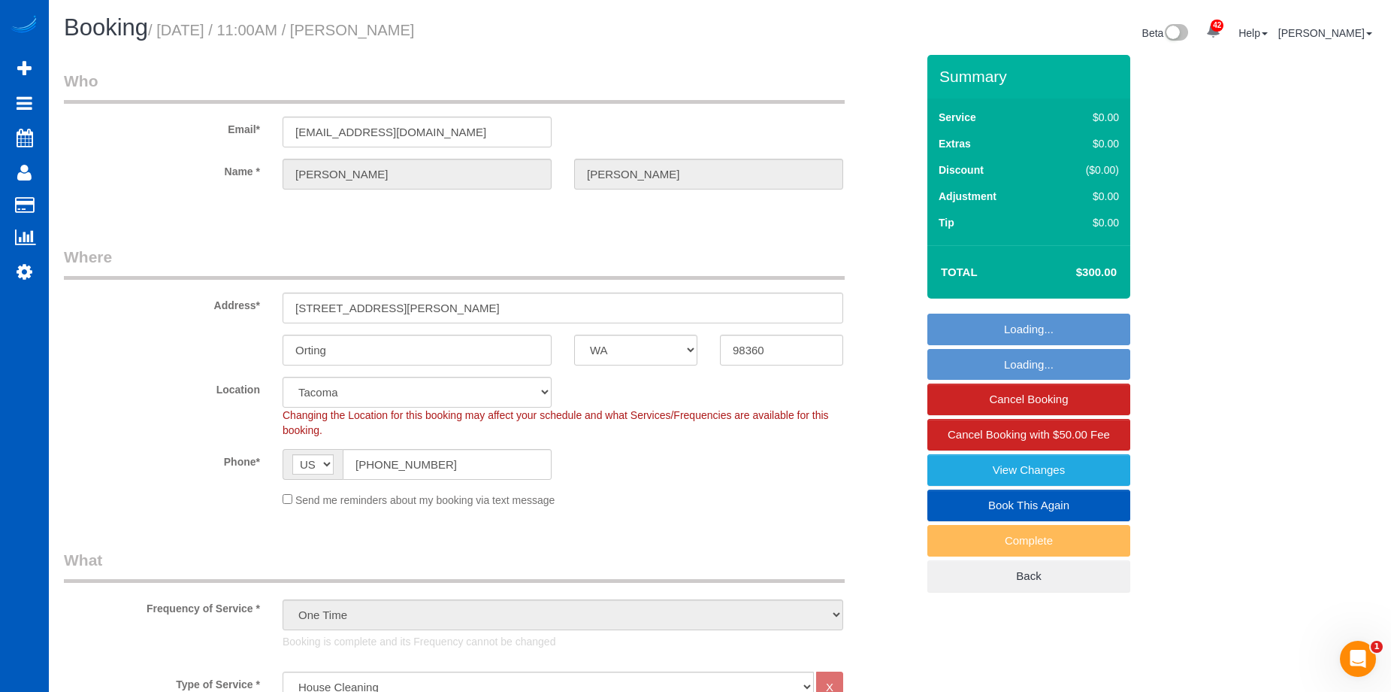
select select "3"
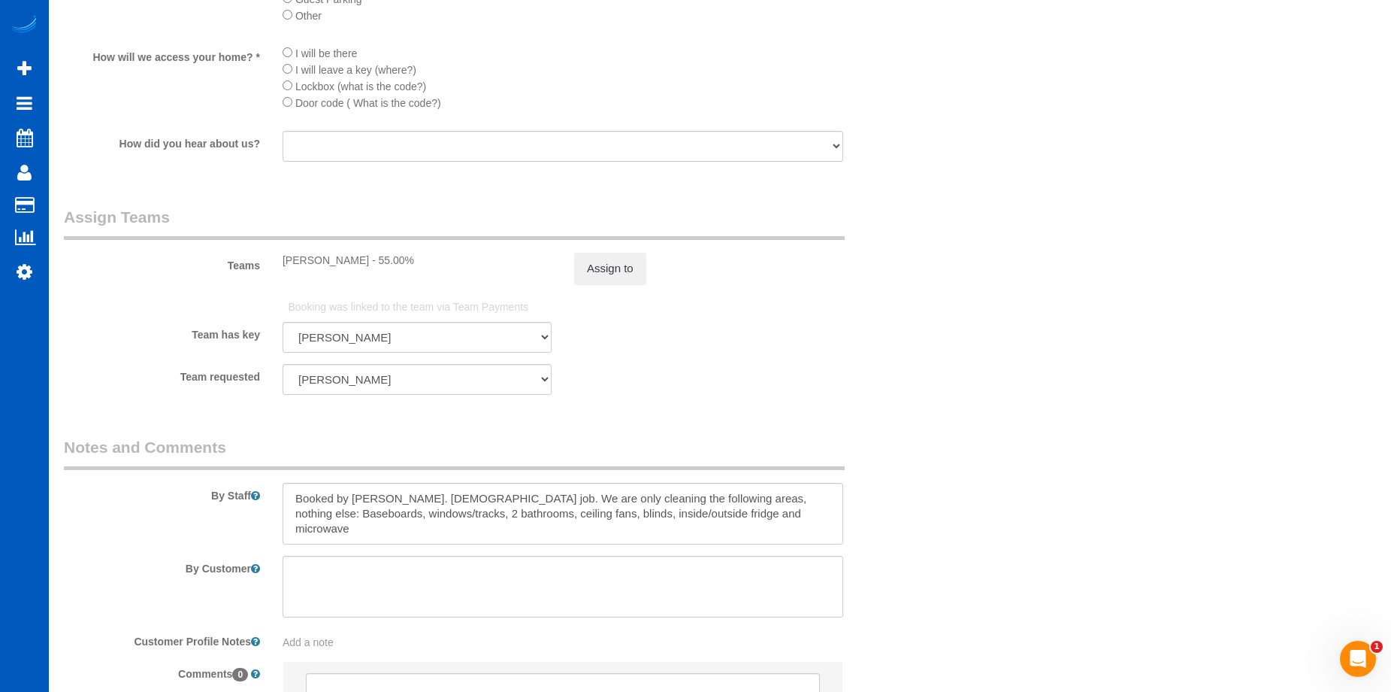
scroll to position [1804, 0]
click at [632, 271] on button "Assign to" at bounding box center [610, 268] width 72 height 32
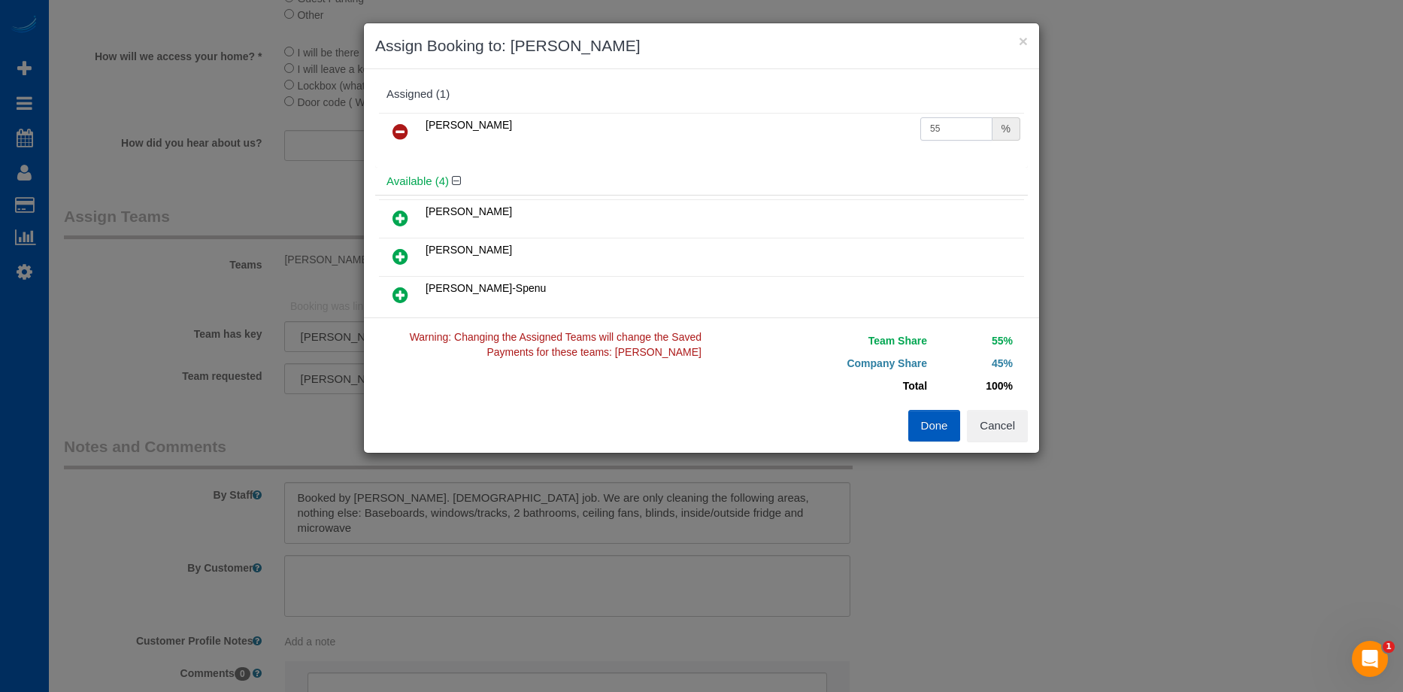
click at [938, 123] on input "55" at bounding box center [956, 128] width 72 height 23
drag, startPoint x: 952, startPoint y: 123, endPoint x: 889, endPoint y: 129, distance: 63.4
click at [889, 129] on tr "[PERSON_NAME] 55 %" at bounding box center [701, 132] width 645 height 38
type input "50"
click at [944, 424] on button "Done" at bounding box center [934, 426] width 53 height 32
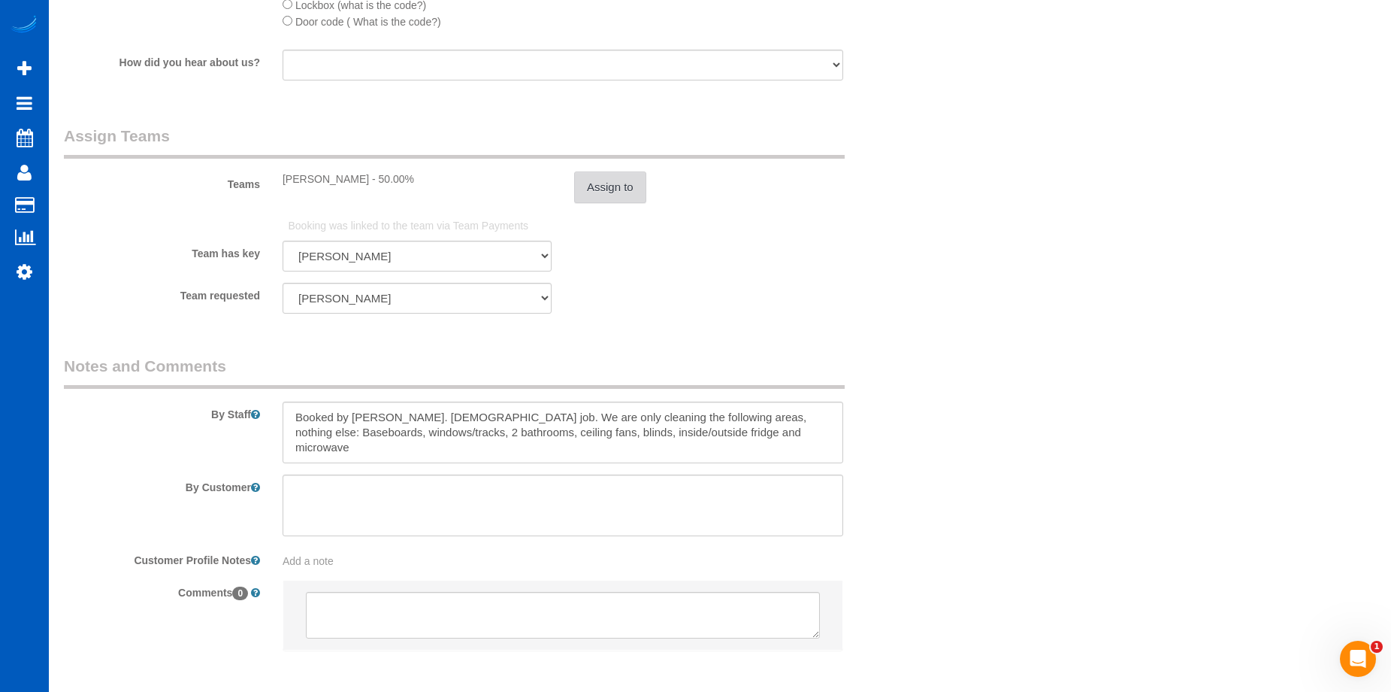
scroll to position [1952, 0]
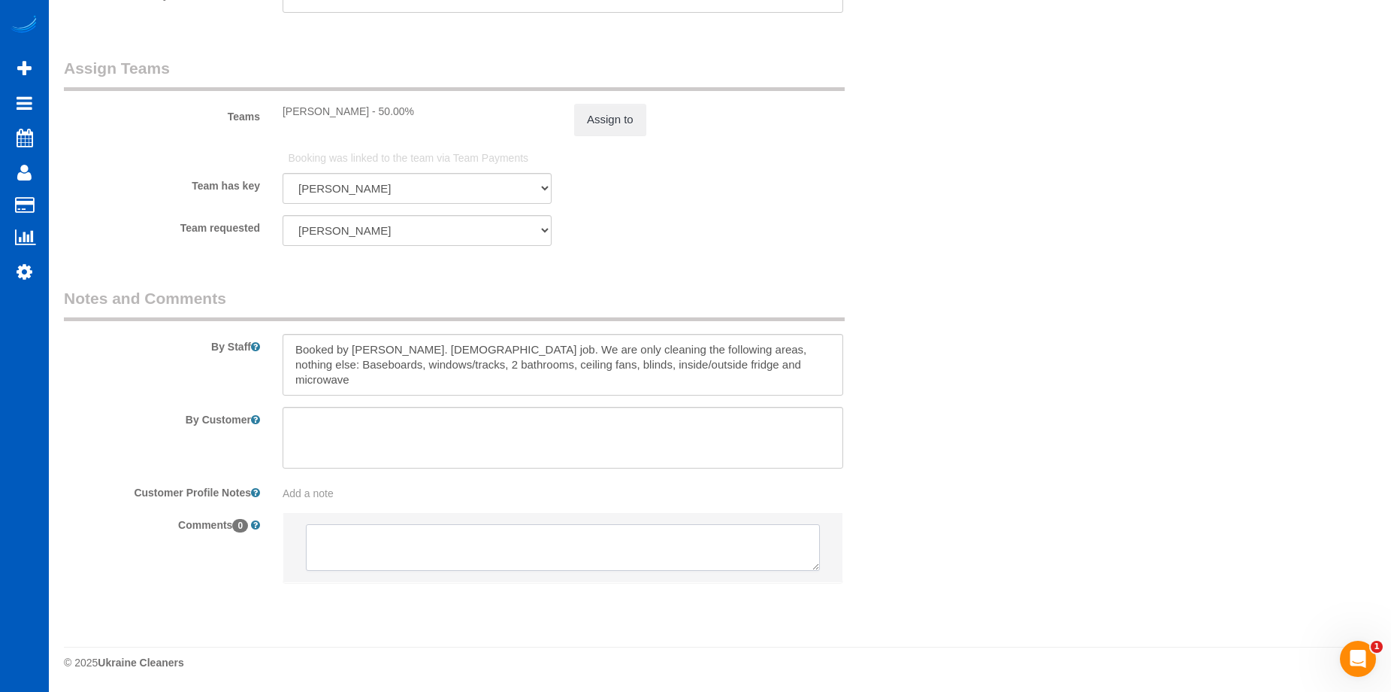
click at [514, 550] on textarea at bounding box center [563, 547] width 514 height 47
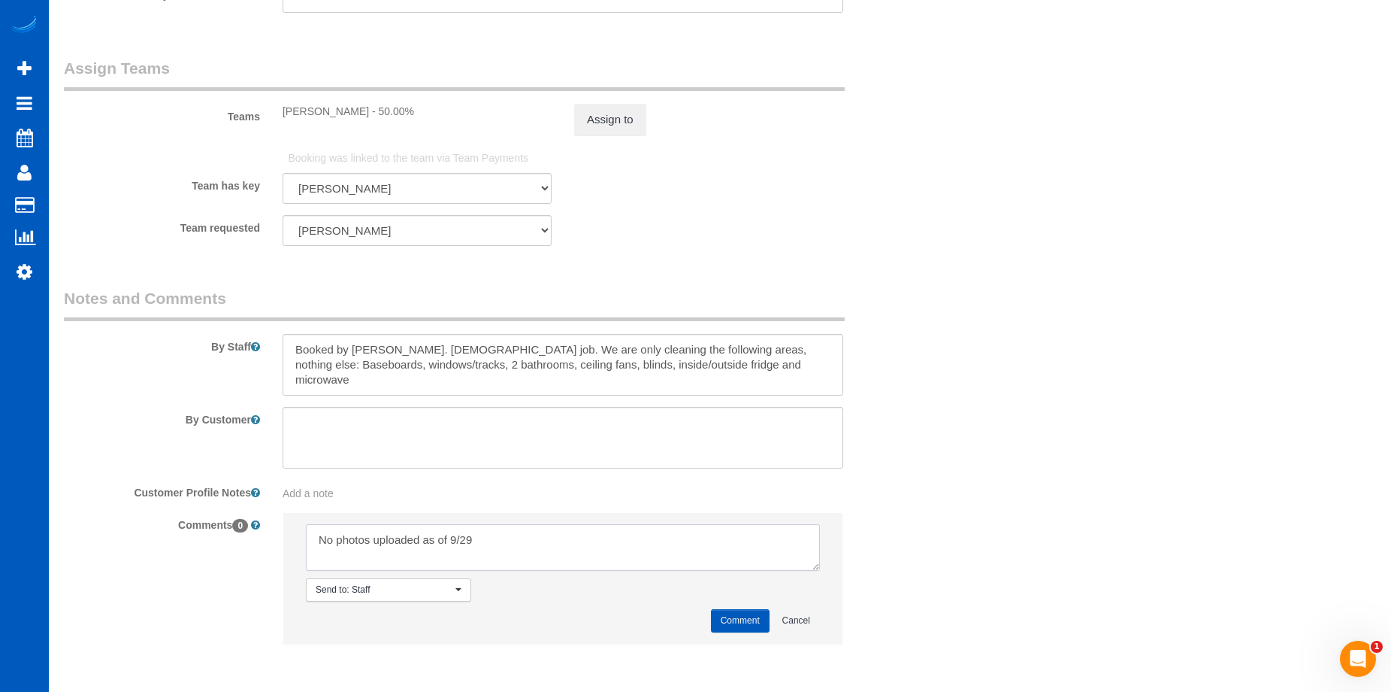
type textarea "No photos uploaded as of 9/29"
click at [733, 616] on button "Comment" at bounding box center [740, 620] width 59 height 23
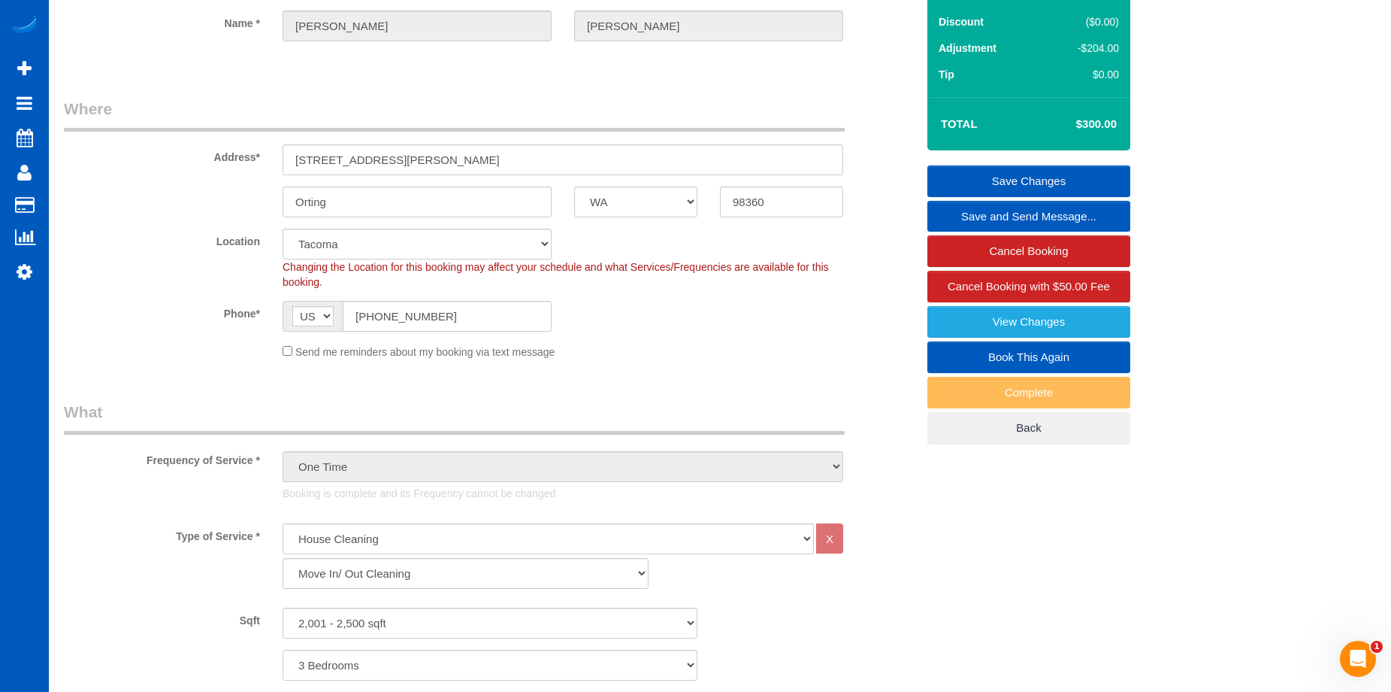
scroll to position [0, 0]
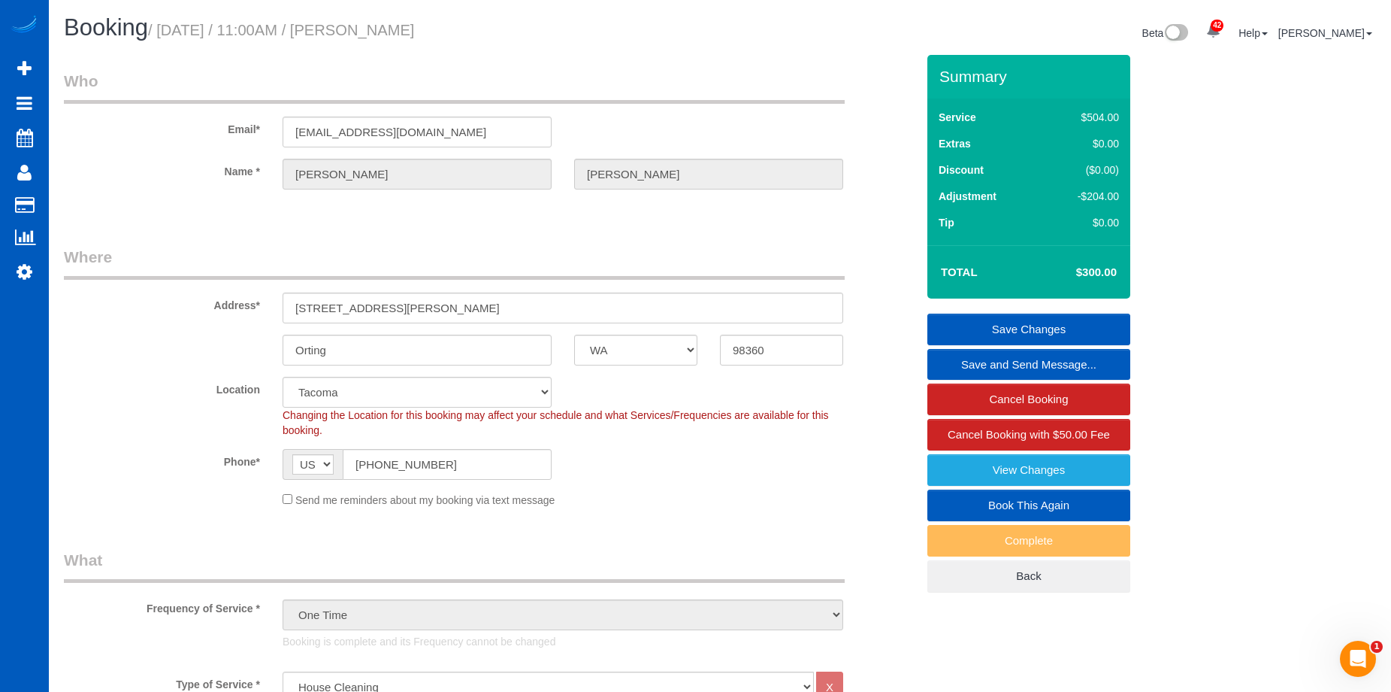
click at [985, 326] on link "Save Changes" at bounding box center [1029, 329] width 203 height 32
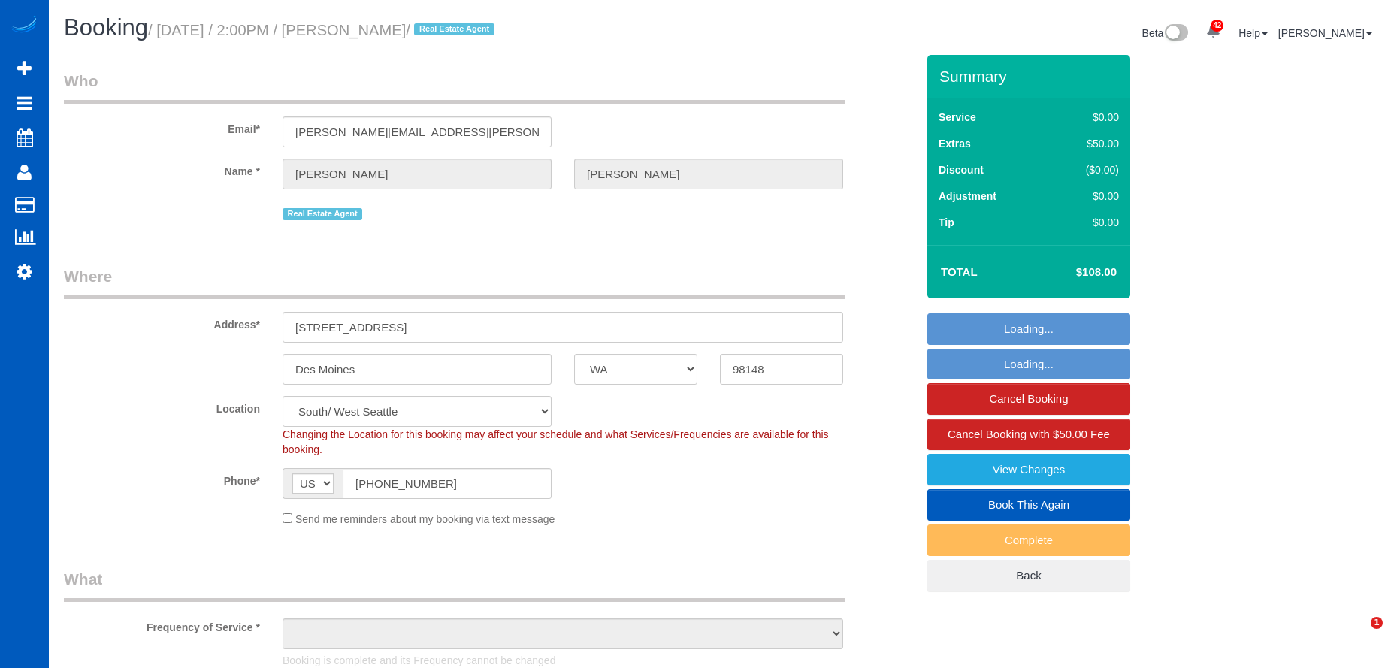
select select "WA"
select select "199"
select select "string:cash"
select select "object:1117"
select select "1001"
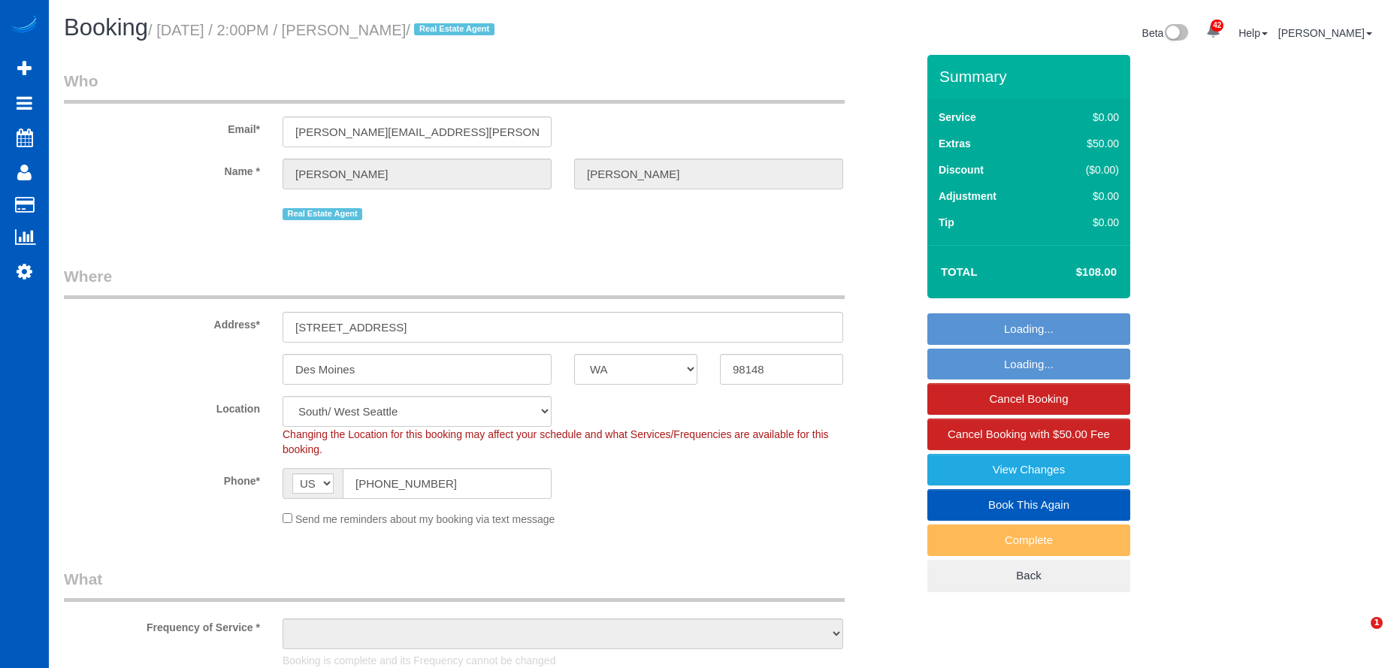
select select "3"
select select "2"
select select "spot1"
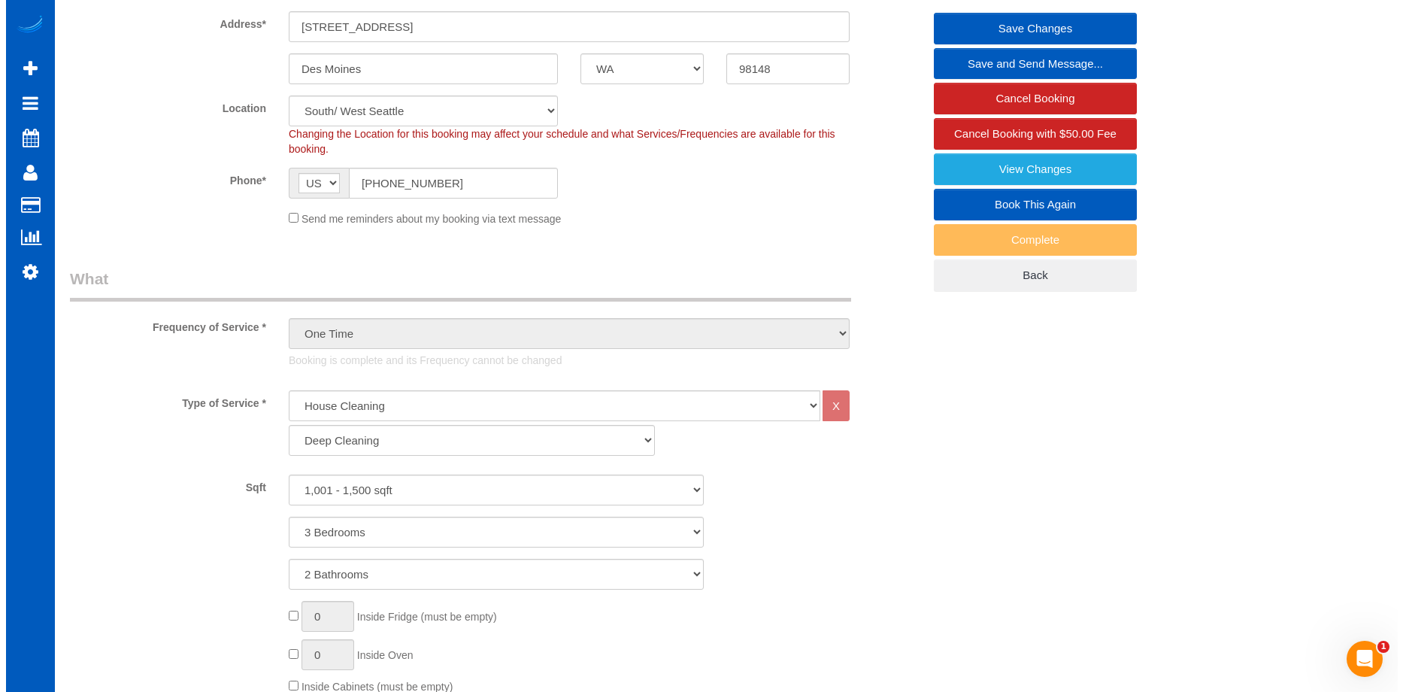
scroll to position [226, 0]
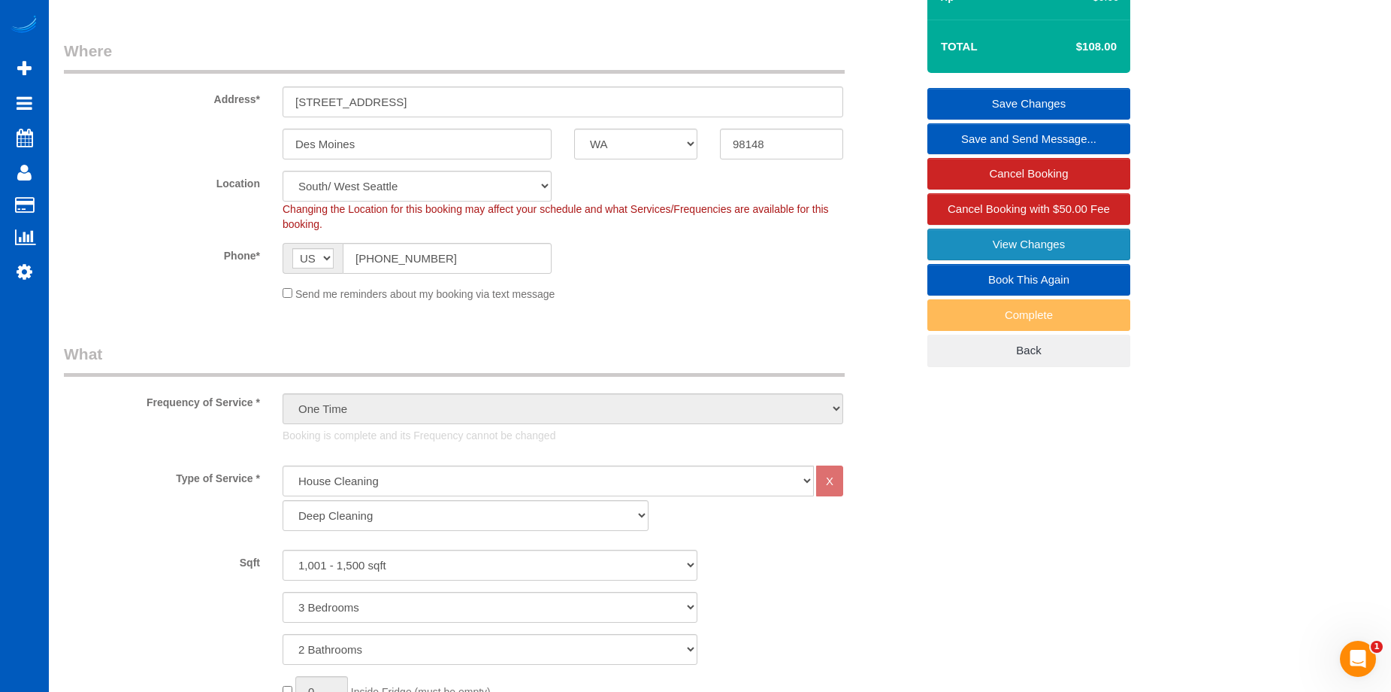
click at [956, 243] on link "View Changes" at bounding box center [1029, 245] width 203 height 32
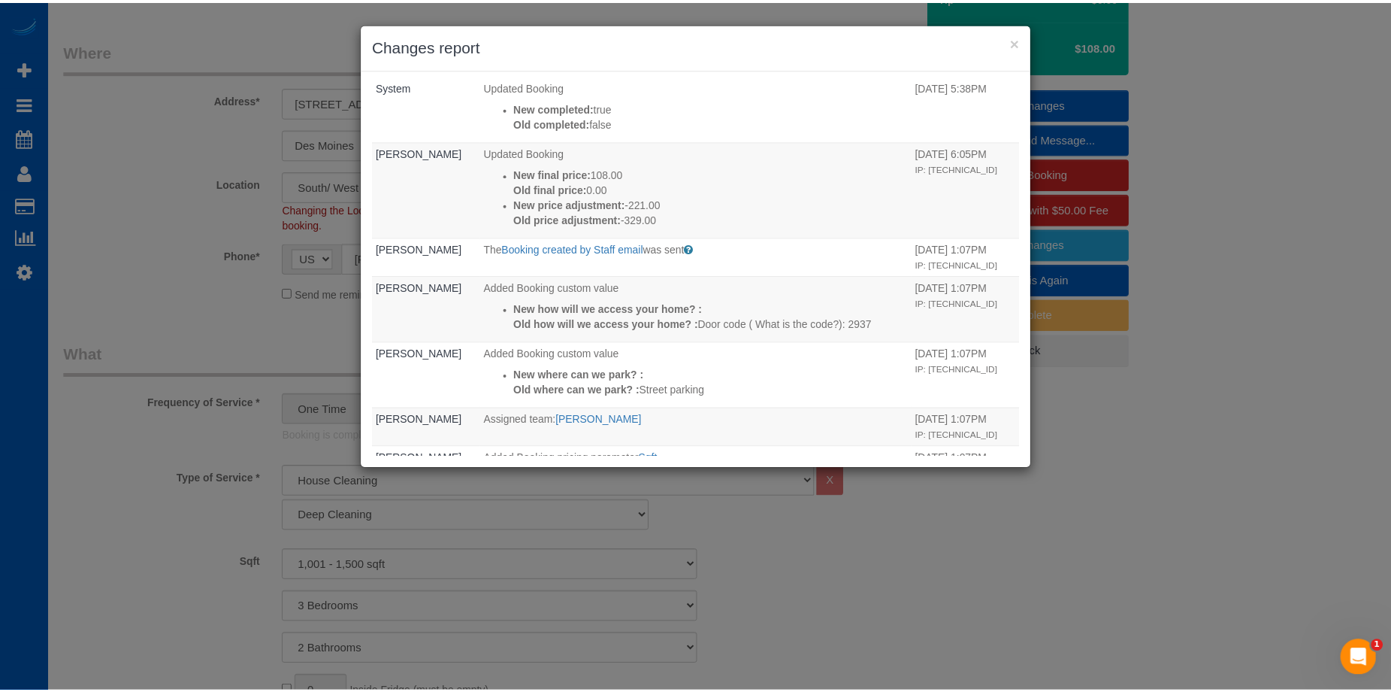
scroll to position [23, 0]
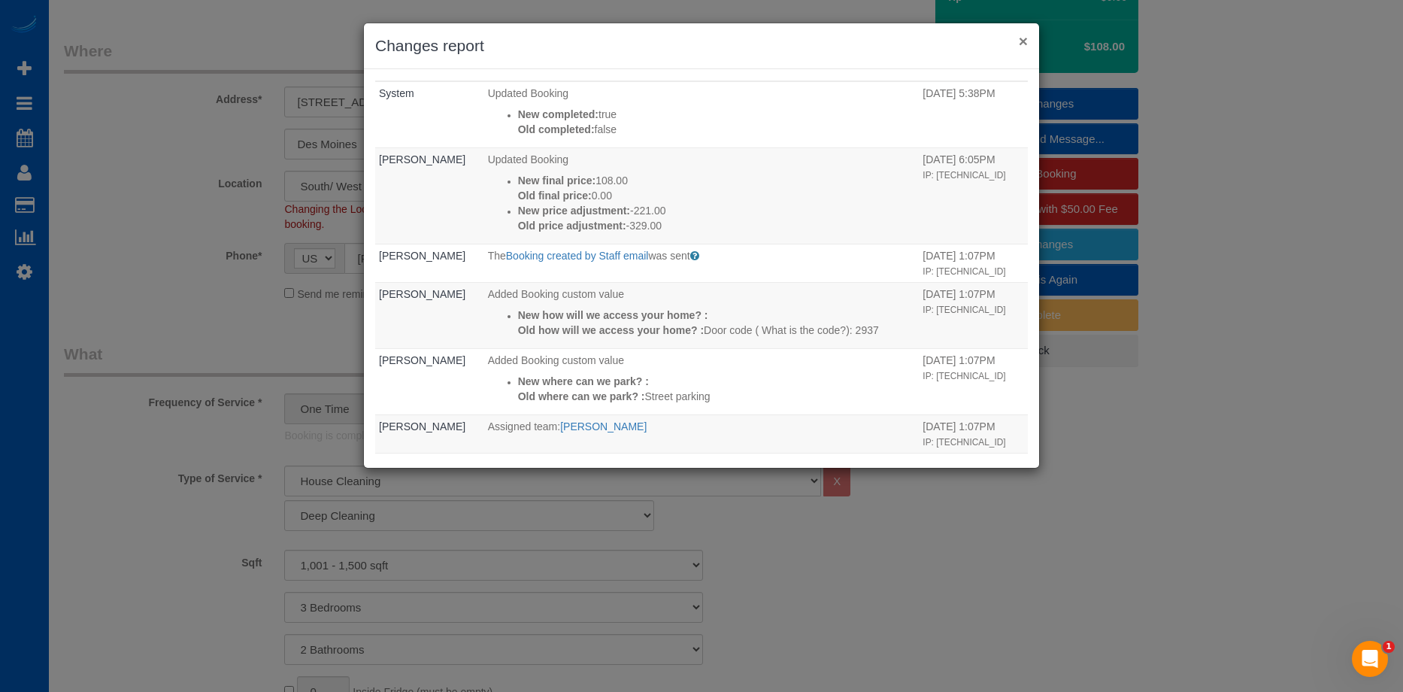
click at [1022, 44] on button "×" at bounding box center [1023, 41] width 9 height 16
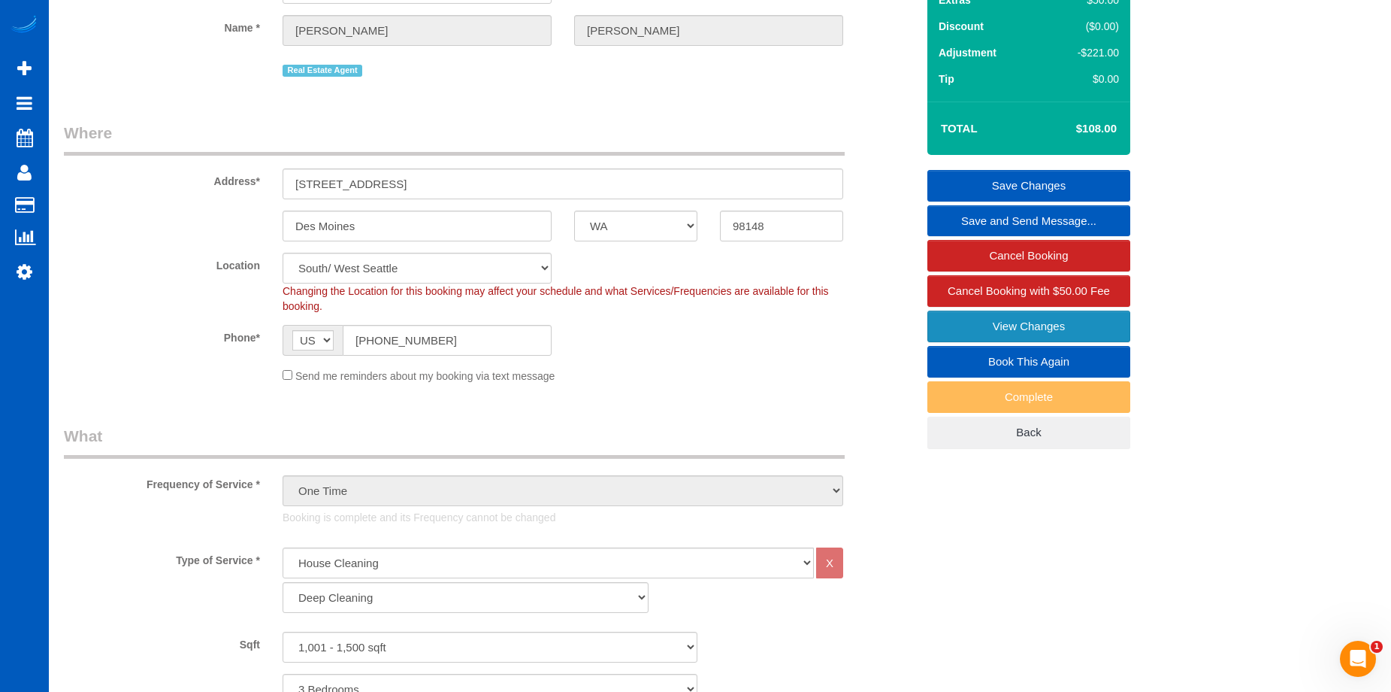
scroll to position [0, 0]
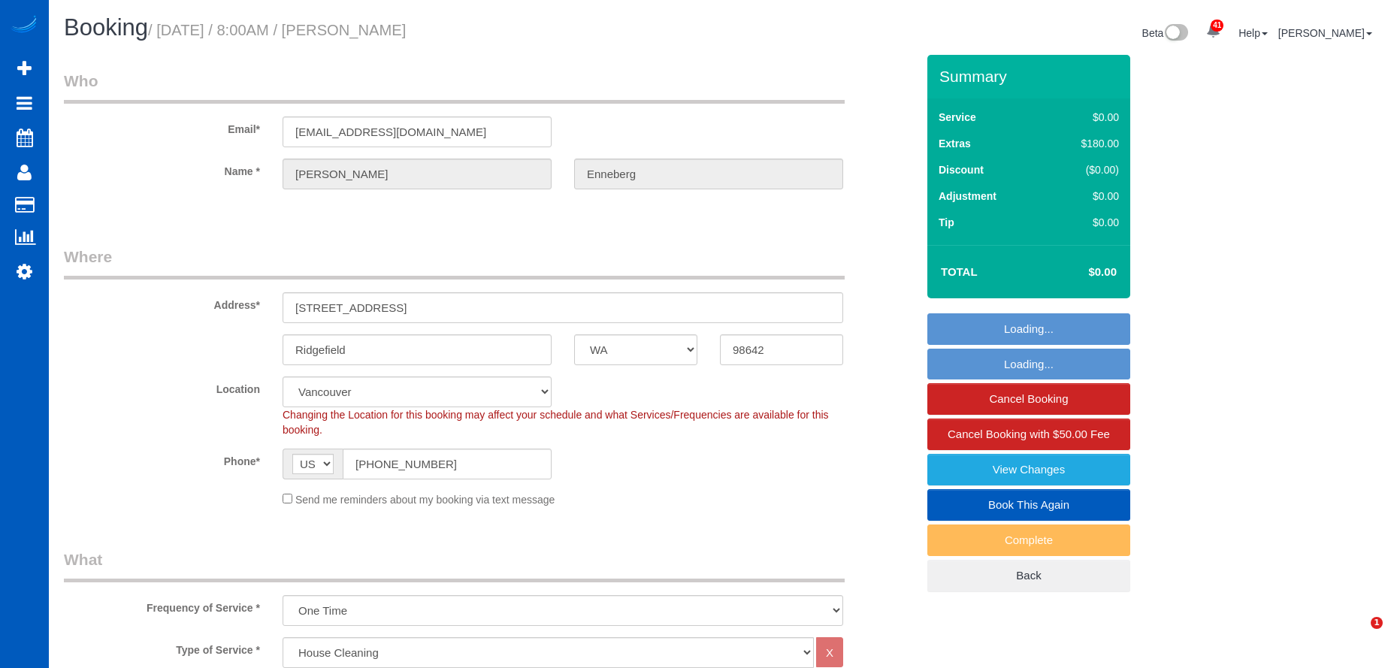
select select "WA"
select select "199"
select select "2001"
select select "4"
select select "3"
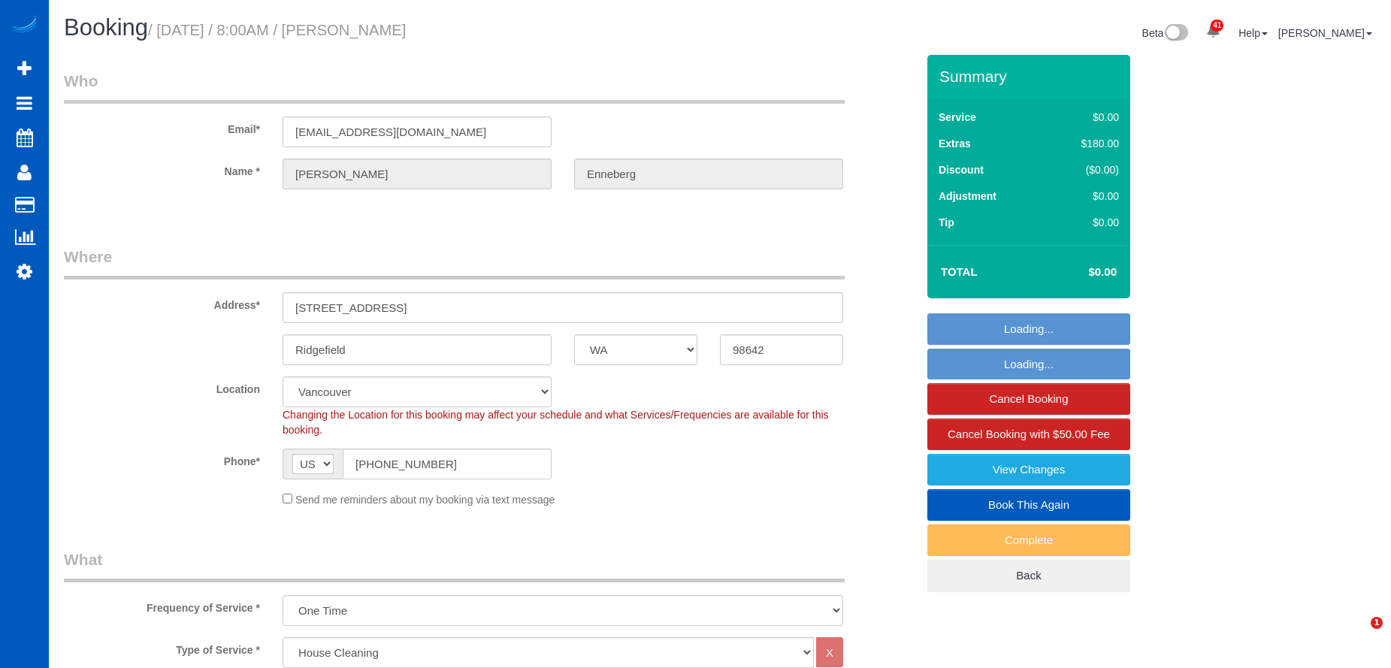
select select "spot1"
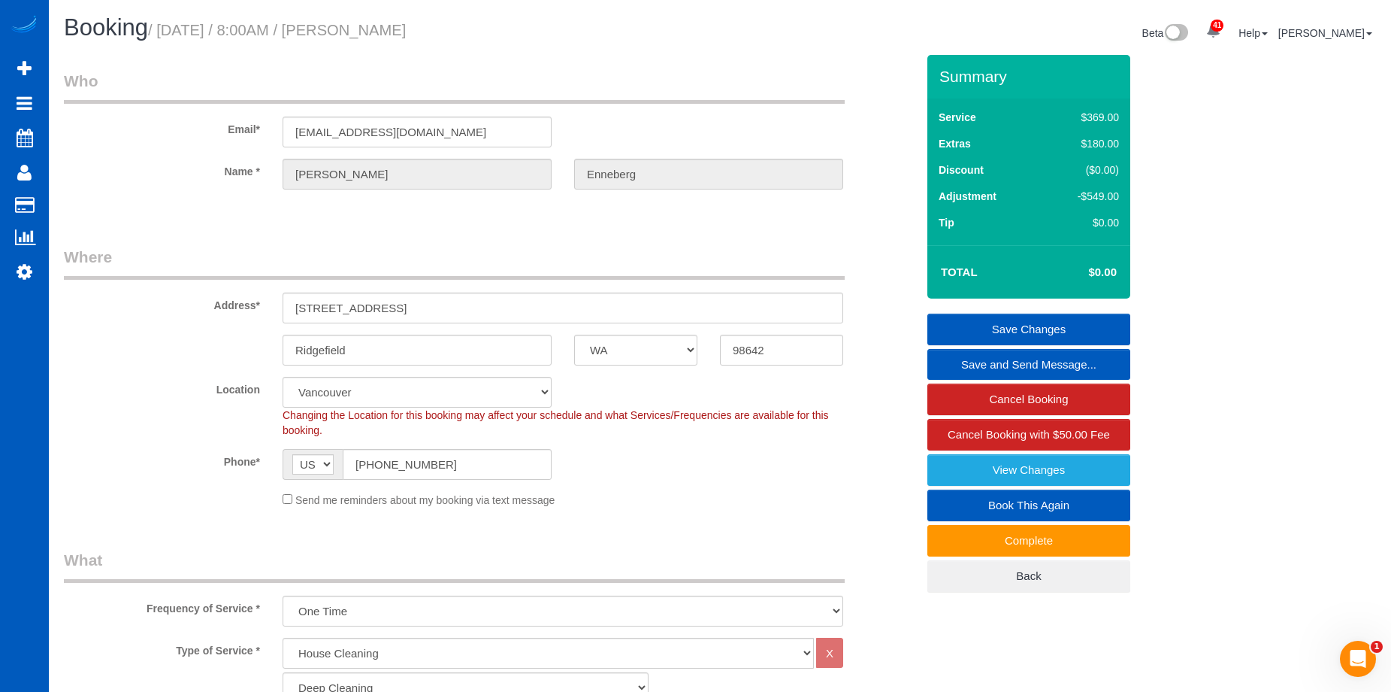
drag, startPoint x: 381, startPoint y: 30, endPoint x: 534, endPoint y: 32, distance: 152.6
click at [534, 32] on h1 "Booking / September 29, 2025 / 8:00AM / Shawn Enneberg" at bounding box center [386, 28] width 645 height 26
copy small "Shawn Enneberg"
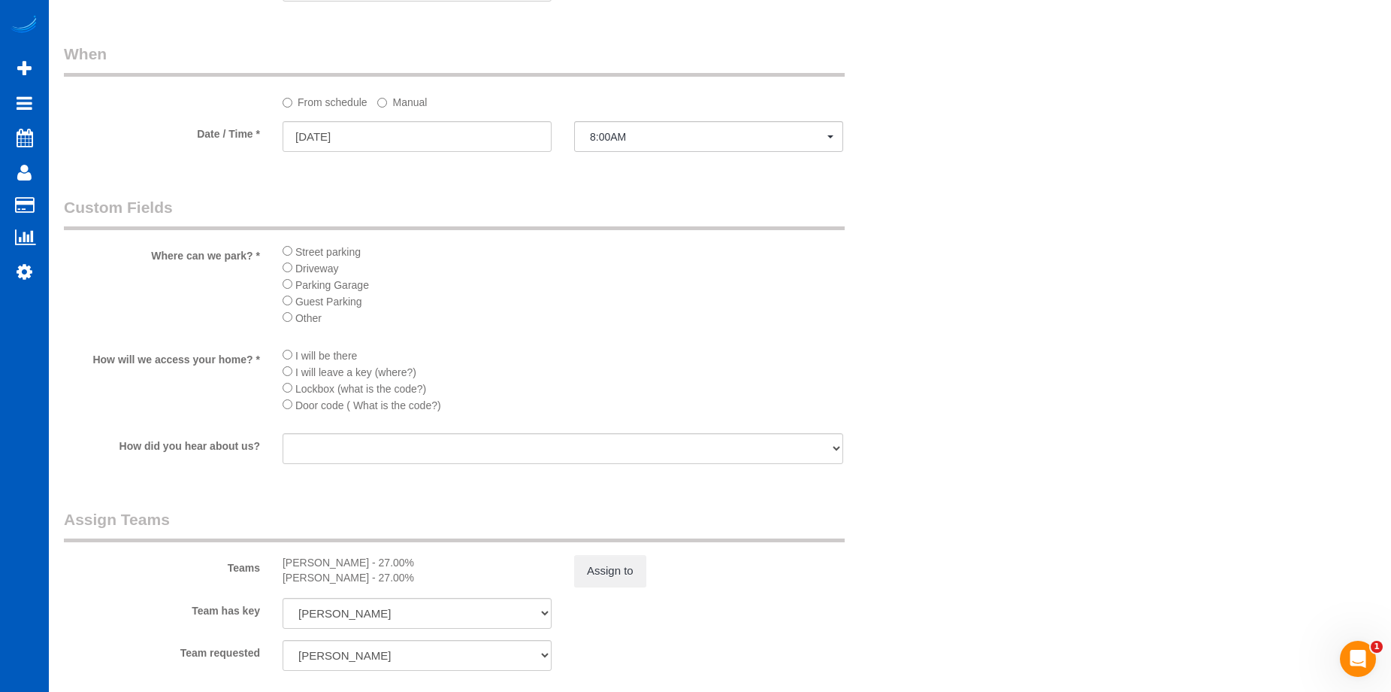
scroll to position [1729, 0]
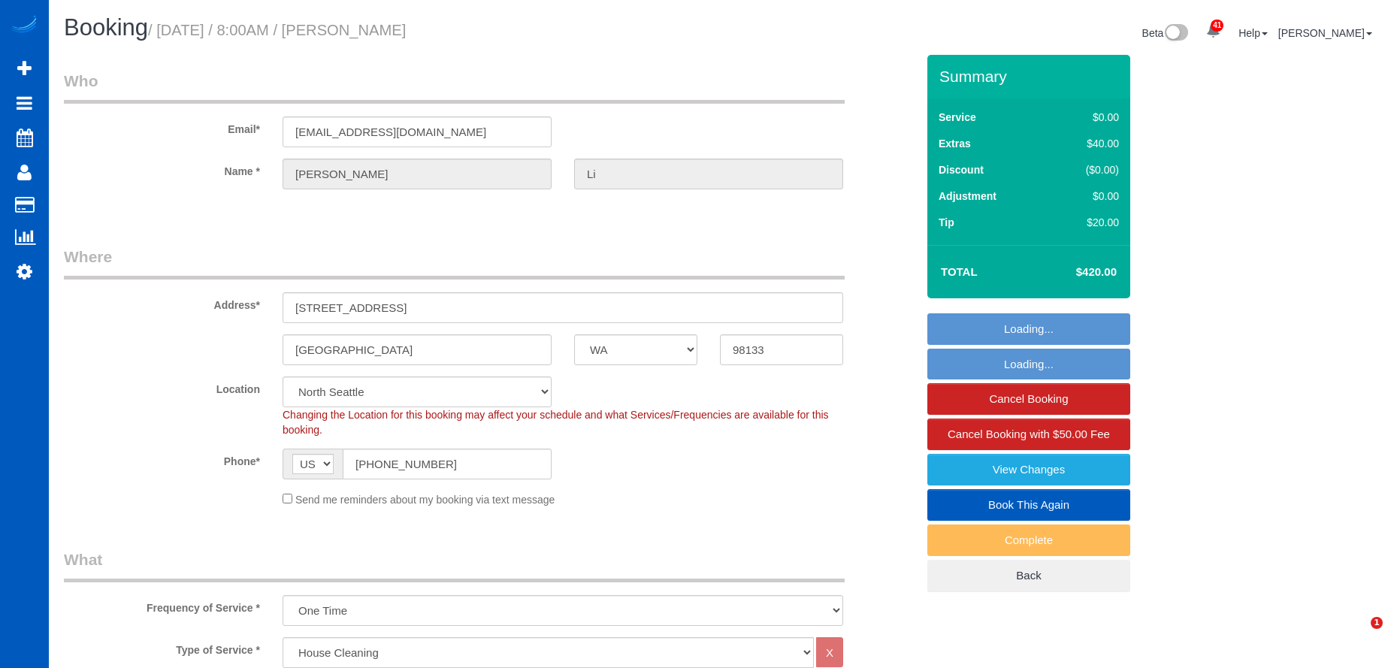
select select "WA"
select select "199"
select select "1001"
select select "2"
select select "spot1"
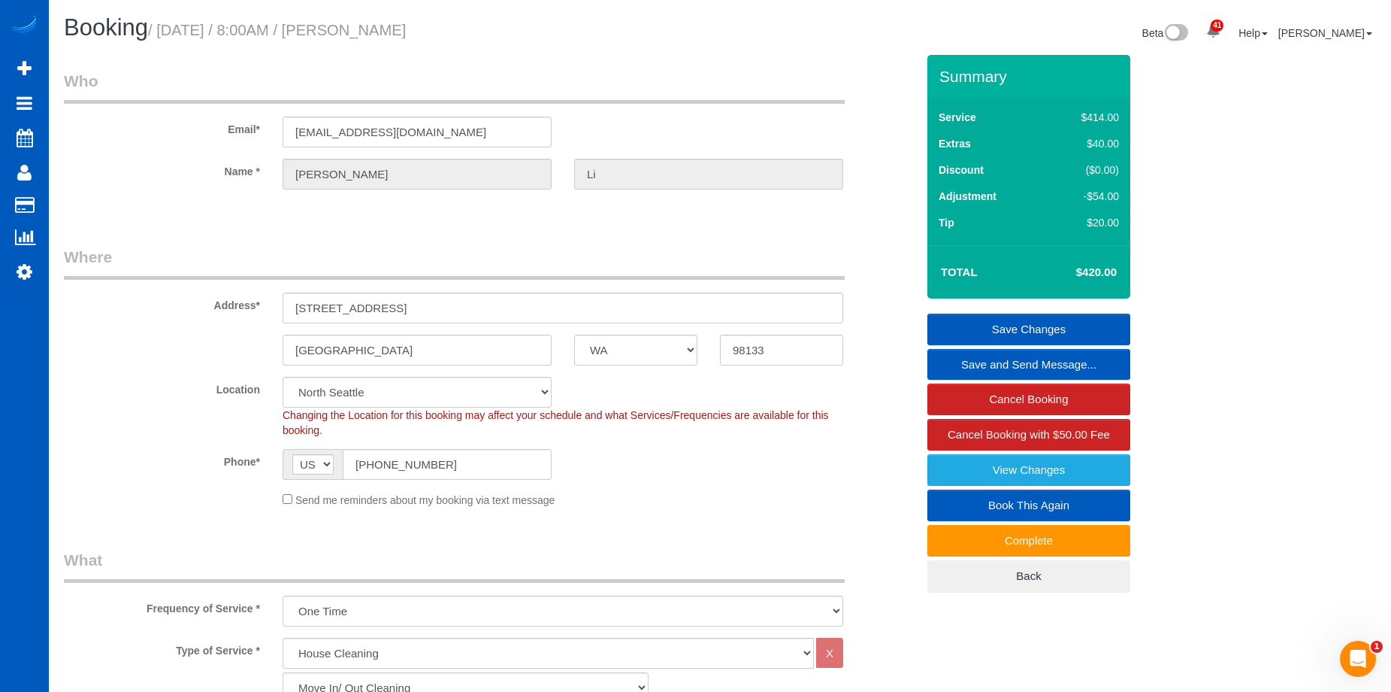
drag, startPoint x: 378, startPoint y: 31, endPoint x: 511, endPoint y: 34, distance: 133.1
click at [511, 34] on h1 "Booking / [DATE] / 8:00AM / [PERSON_NAME]" at bounding box center [386, 28] width 645 height 26
copy small "Diane Li"
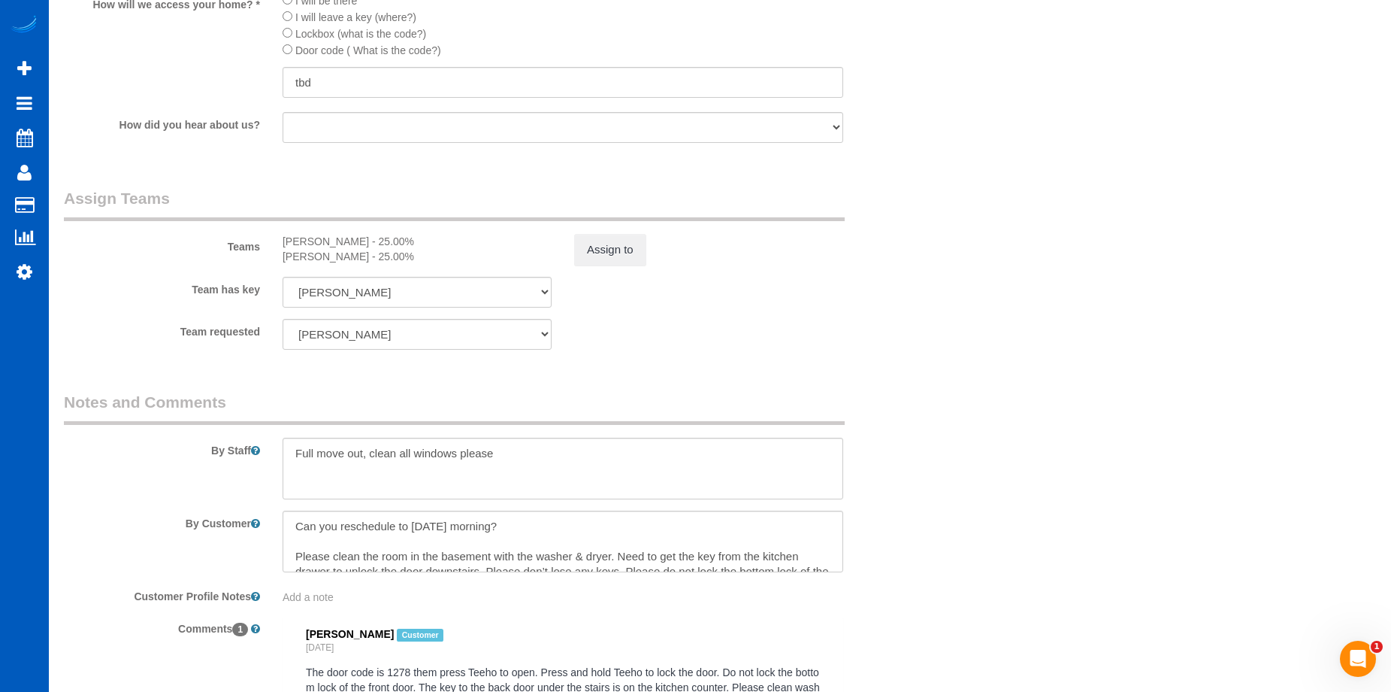
scroll to position [1804, 0]
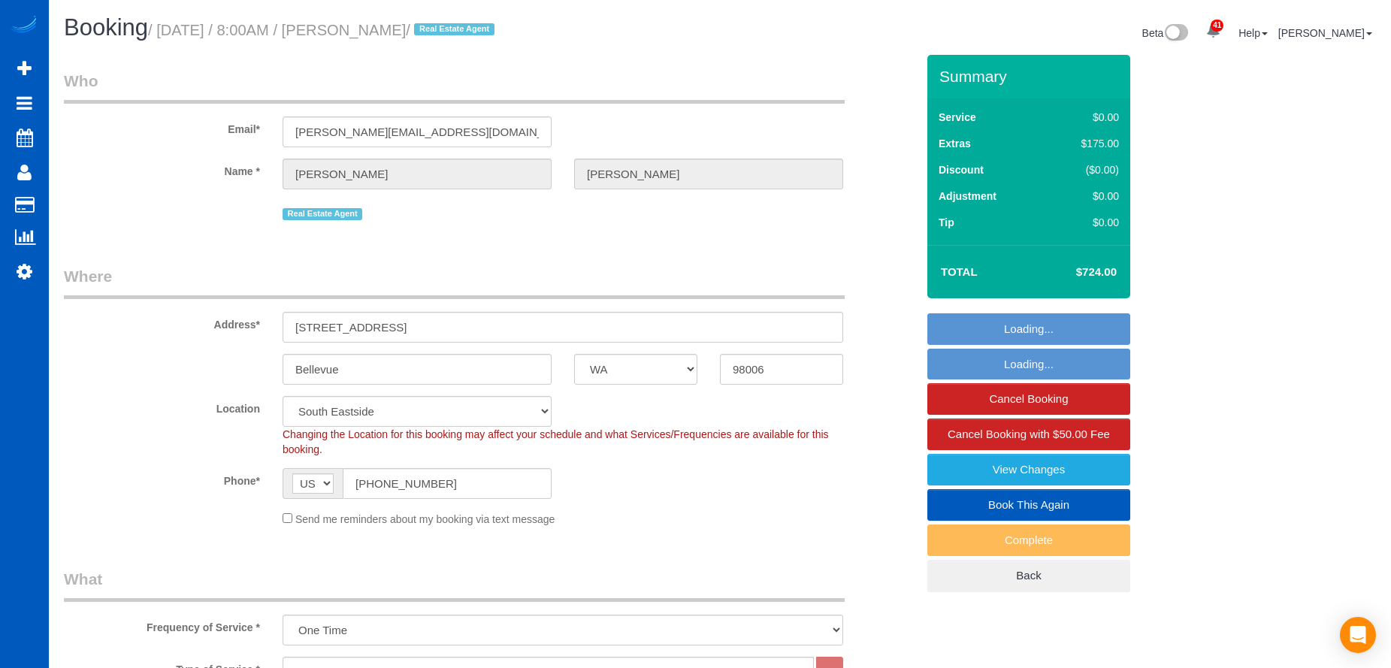
select select "WA"
select select "199"
select select "3001"
select select "5"
select select "3"
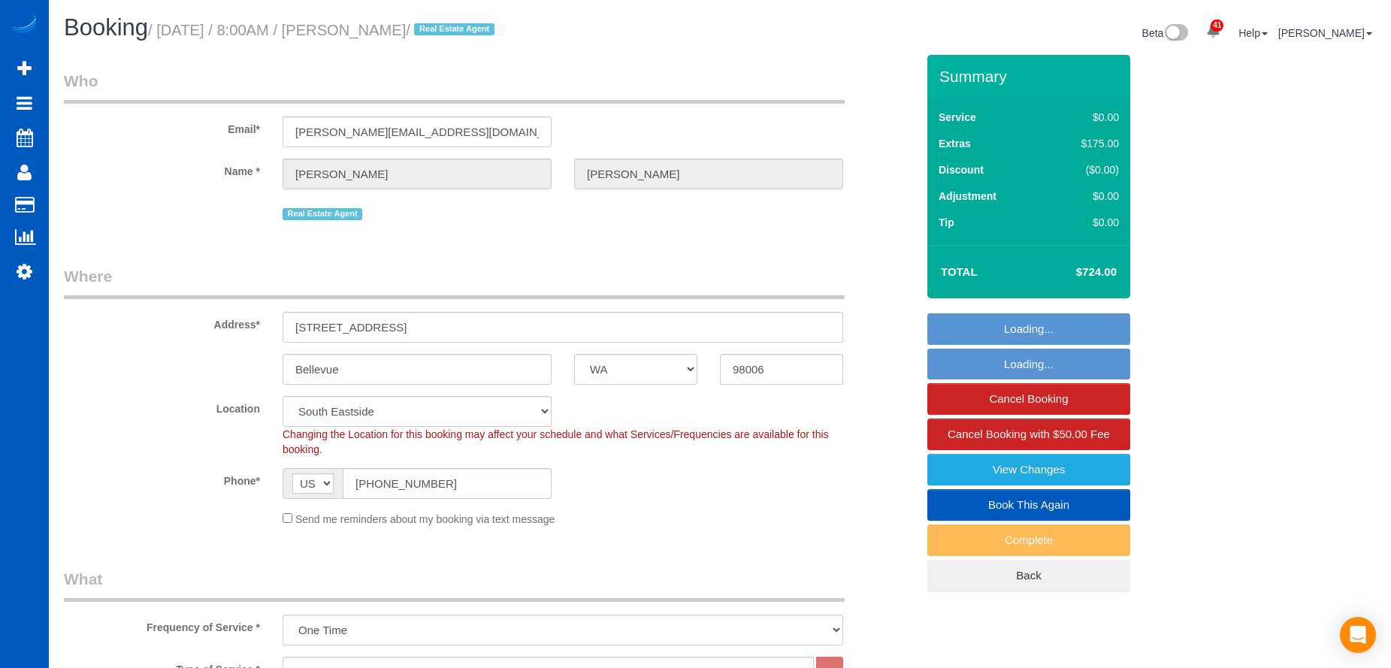
select select "spot1"
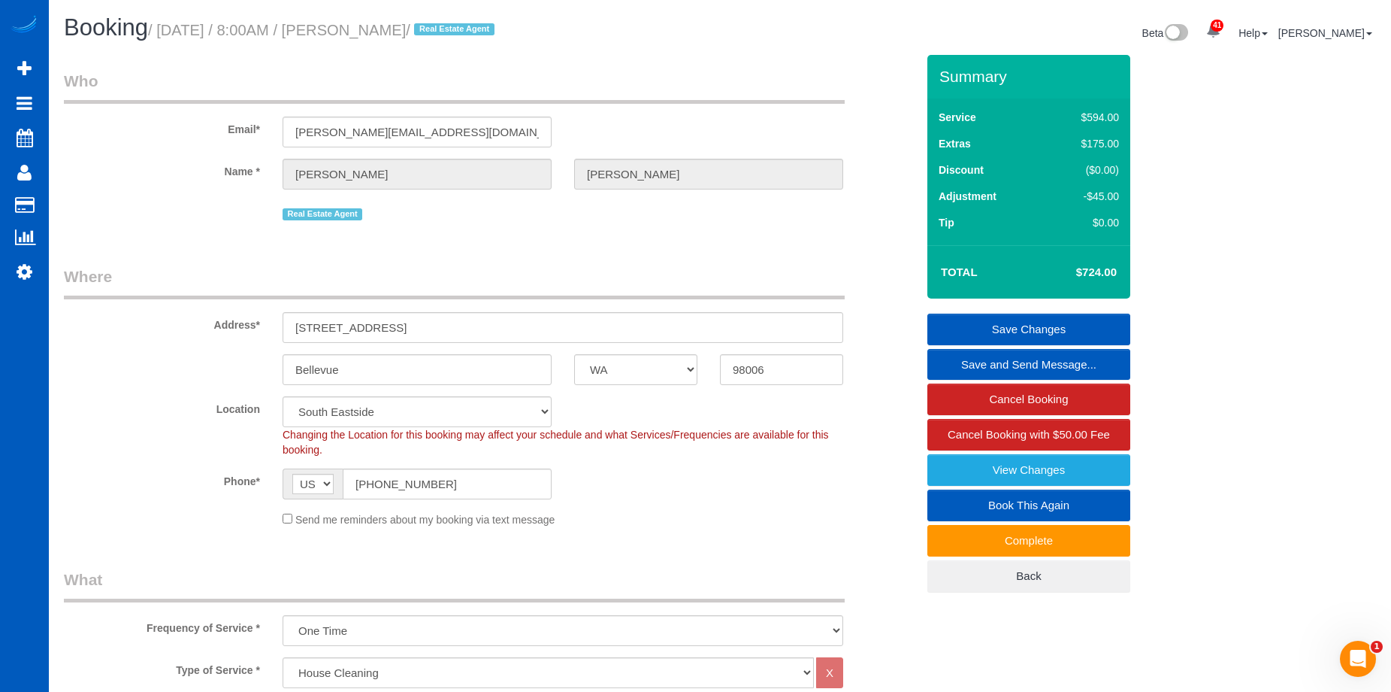
drag, startPoint x: 380, startPoint y: 27, endPoint x: 477, endPoint y: 33, distance: 97.9
click at [477, 33] on small "/ September 29, 2025 / 8:00AM / Brandon Tuttle / Real Estate Agent" at bounding box center [323, 30] width 351 height 17
copy small "Brandon Tuttle"
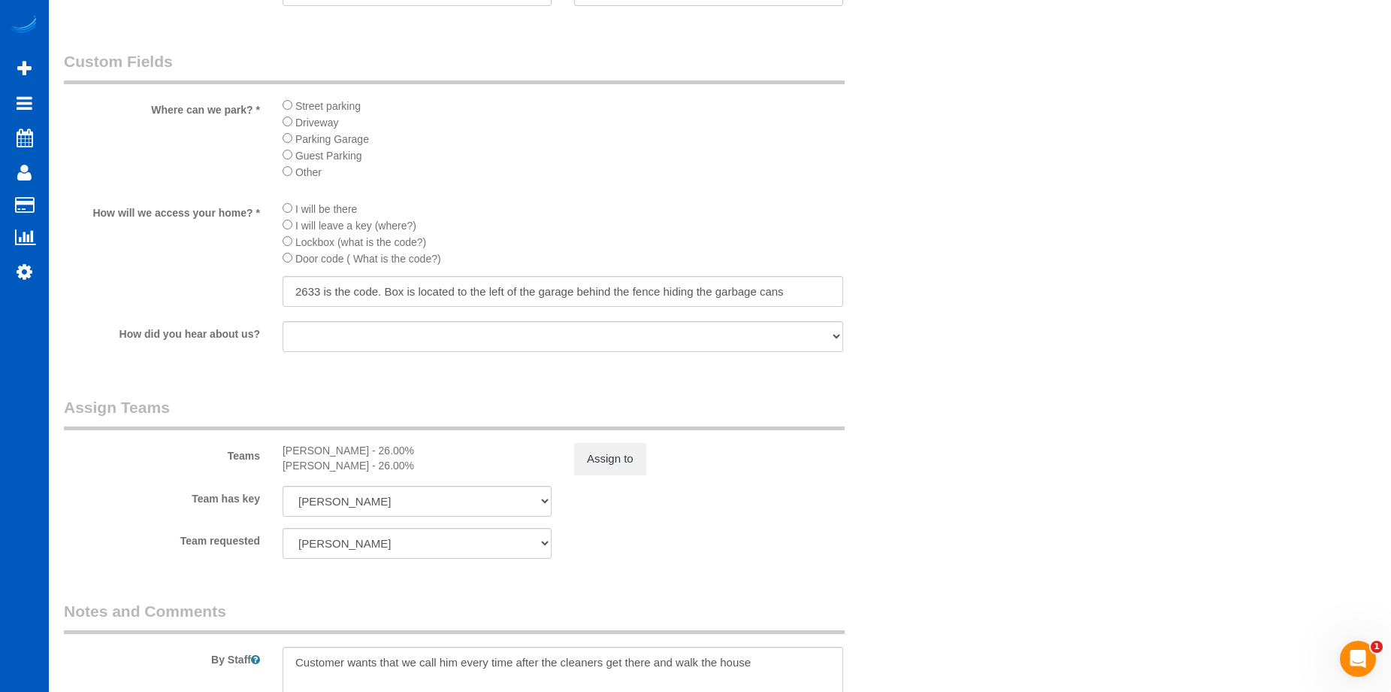
scroll to position [1804, 0]
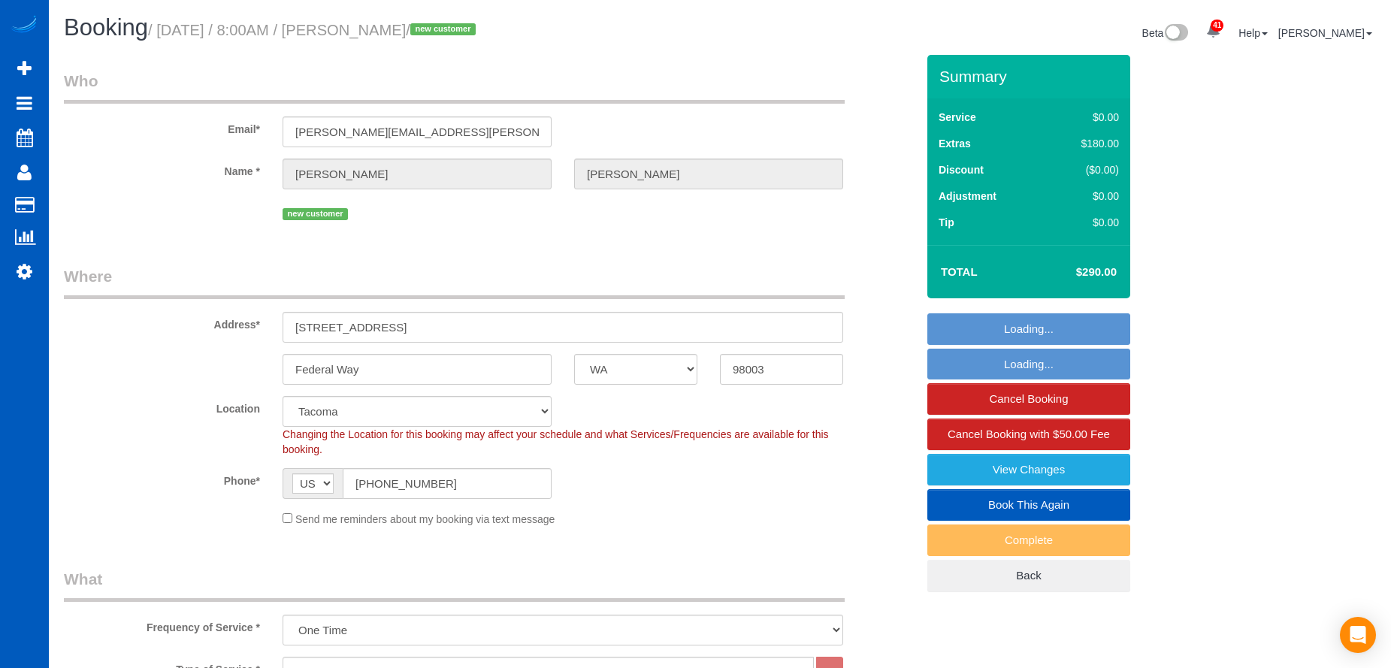
select select "WA"
select select "199"
select select "2501"
select select "3"
select select "2"
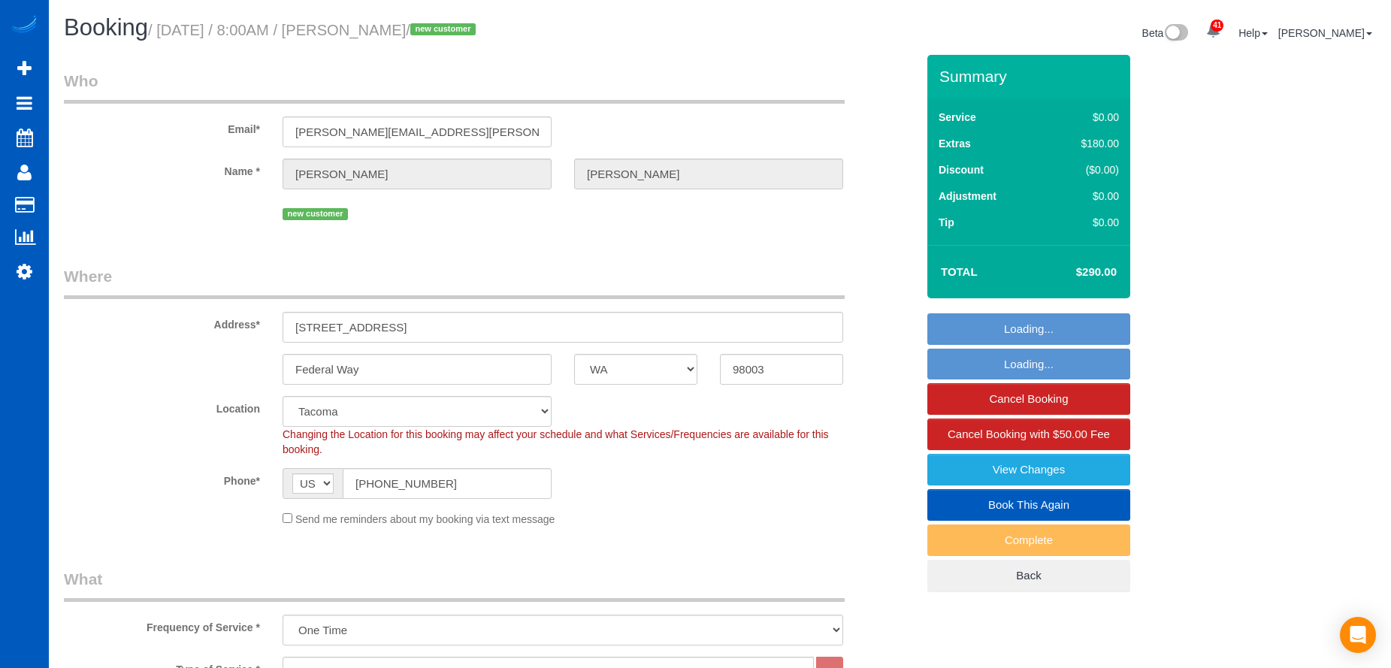
select select "spot1"
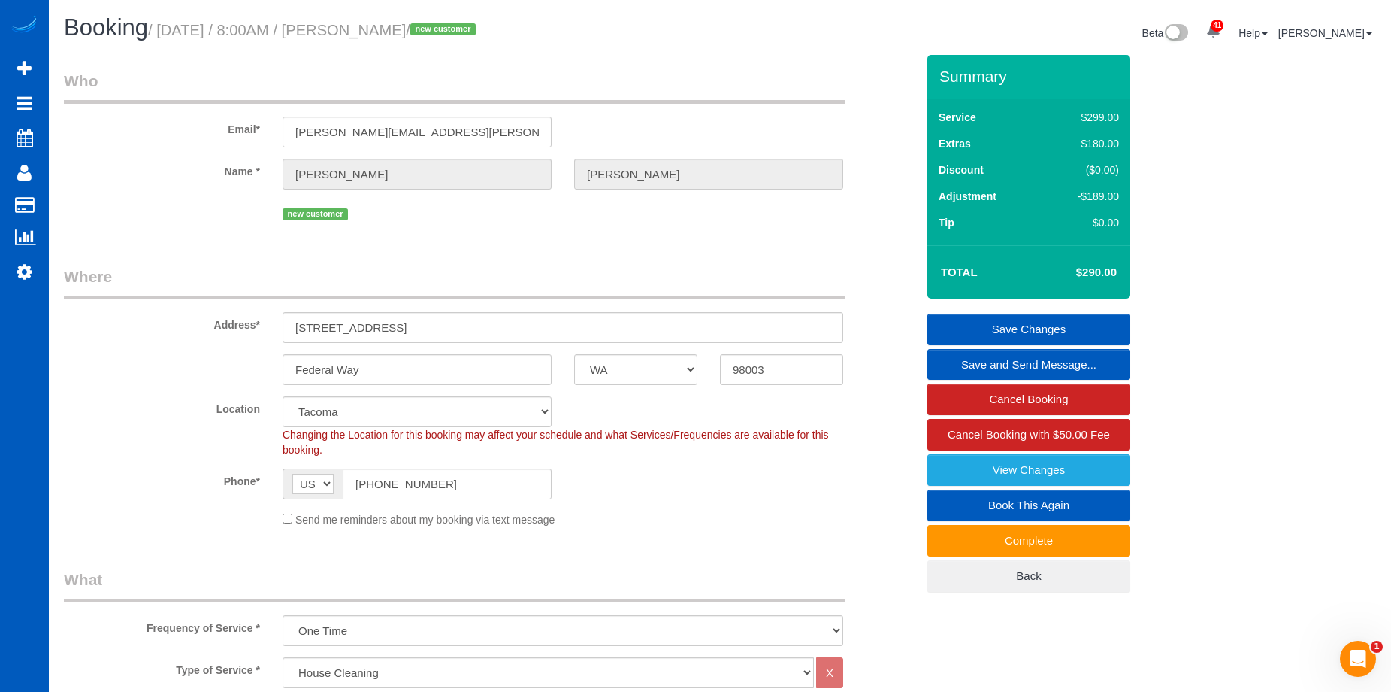
drag, startPoint x: 379, startPoint y: 32, endPoint x: 480, endPoint y: 35, distance: 101.5
click at [480, 35] on small "/ [DATE] / 8:00AM / [PERSON_NAME] / new customer" at bounding box center [314, 30] width 332 height 17
copy small "[PERSON_NAME]"
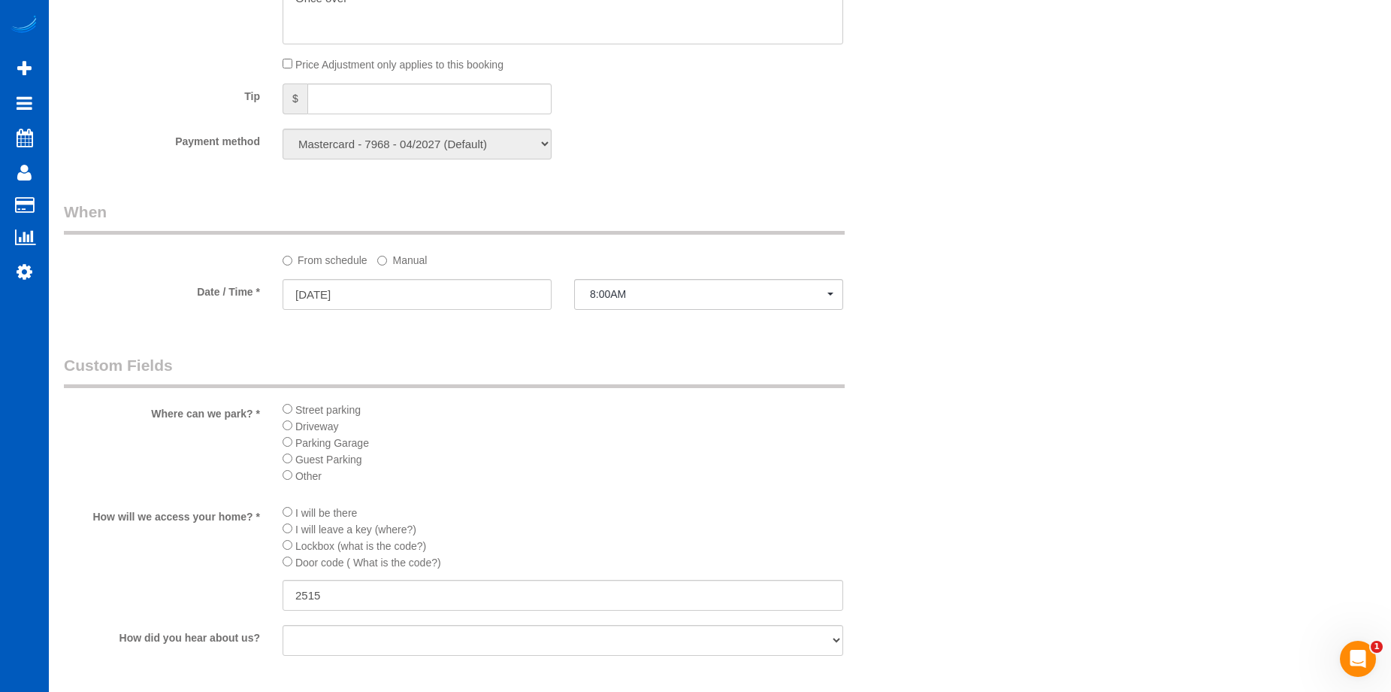
scroll to position [1579, 0]
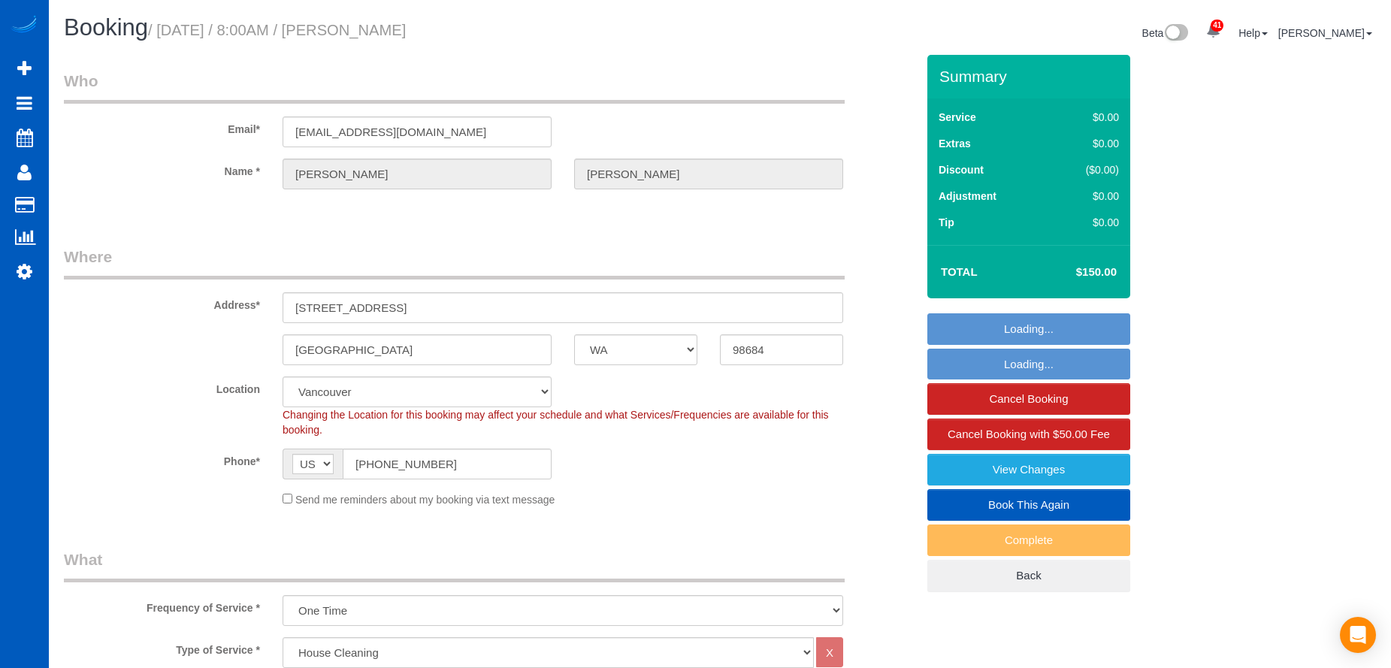
select select "WA"
select select "199"
select select "object:1118"
select select "spot1"
select select "1001"
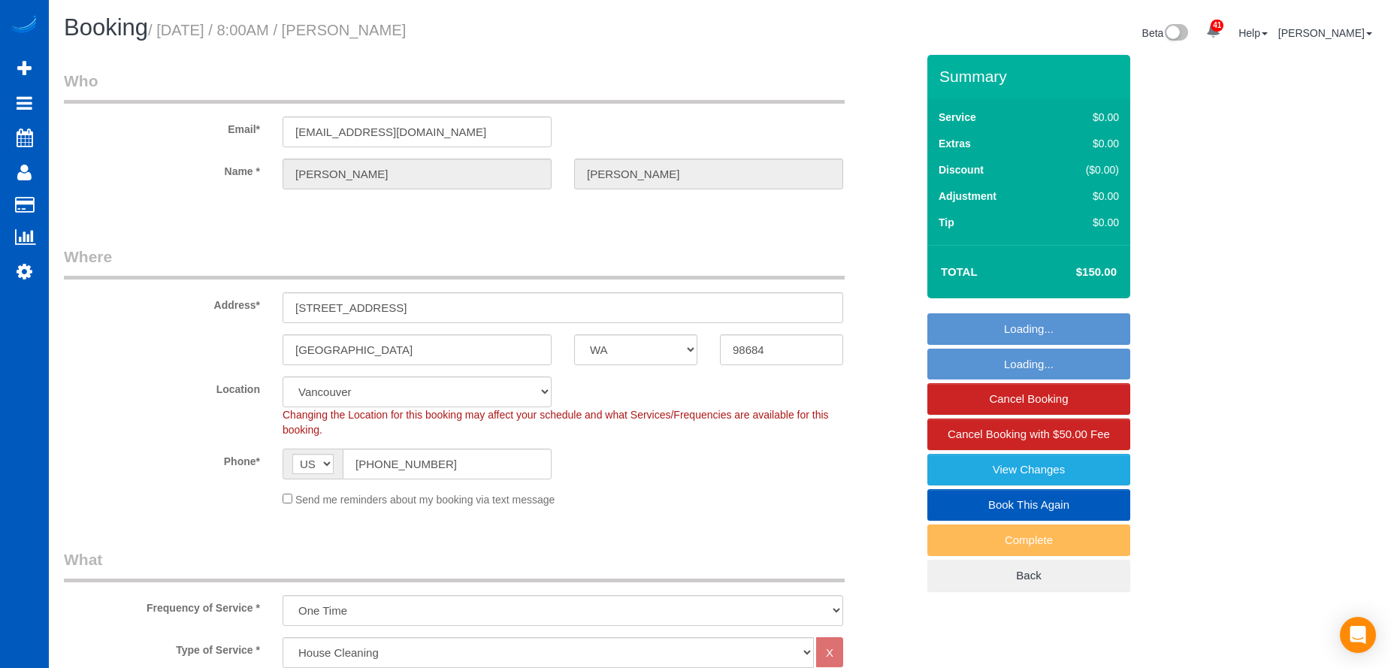
select select "3"
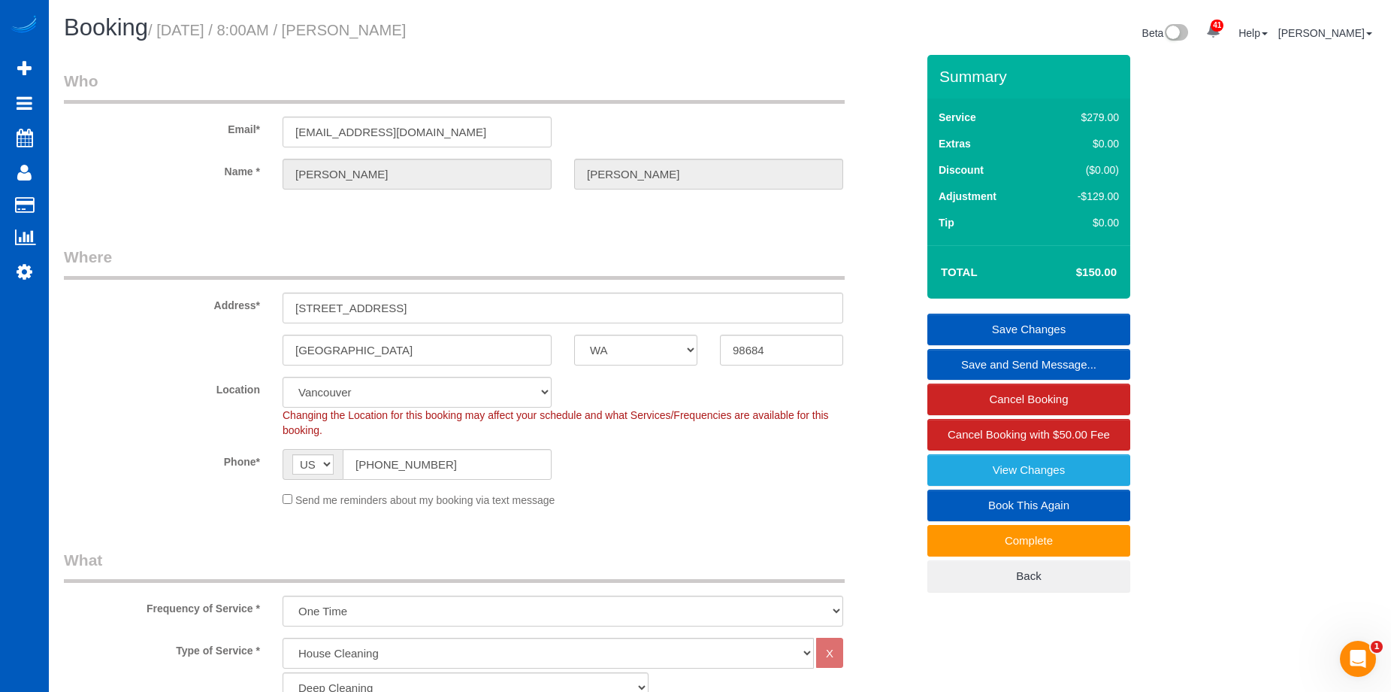
drag, startPoint x: 379, startPoint y: 26, endPoint x: 514, endPoint y: 31, distance: 135.4
click at [514, 31] on h1 "Booking / September 29, 2025 / 8:00AM / Boone Oneil" at bounding box center [386, 28] width 645 height 26
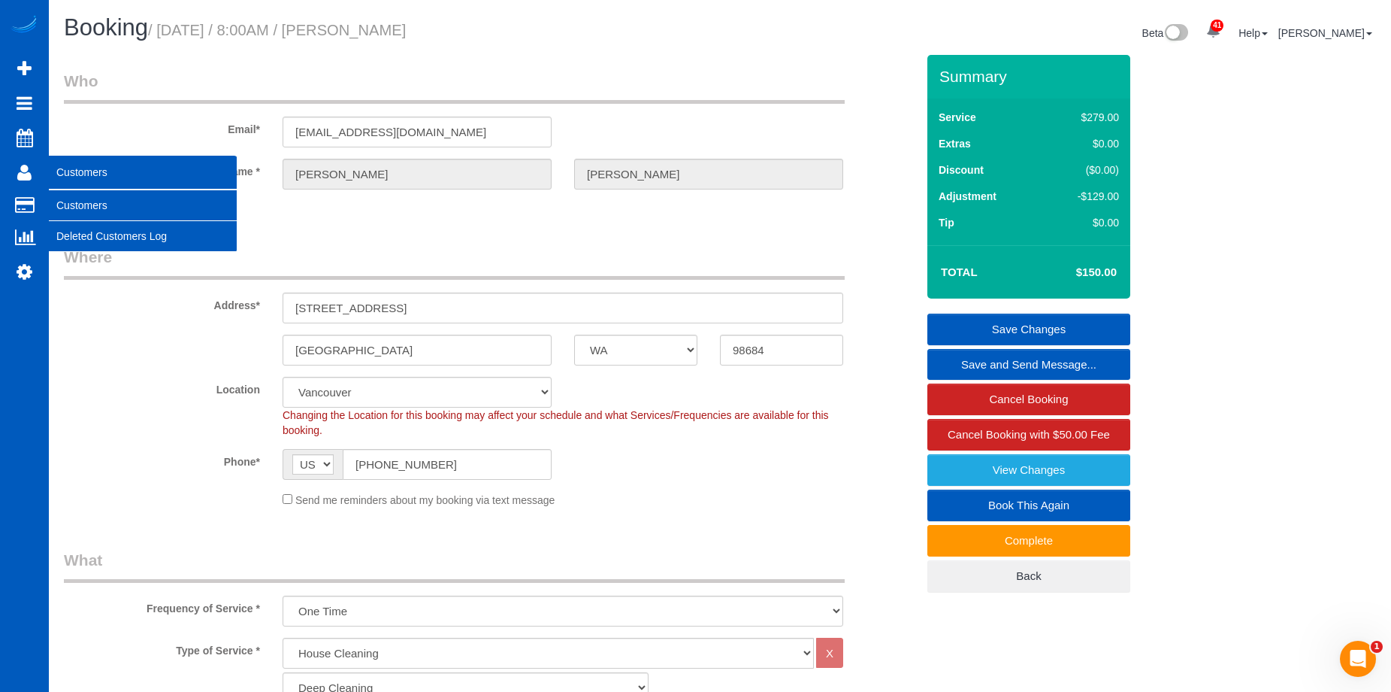
copy small "Boone Oneil"
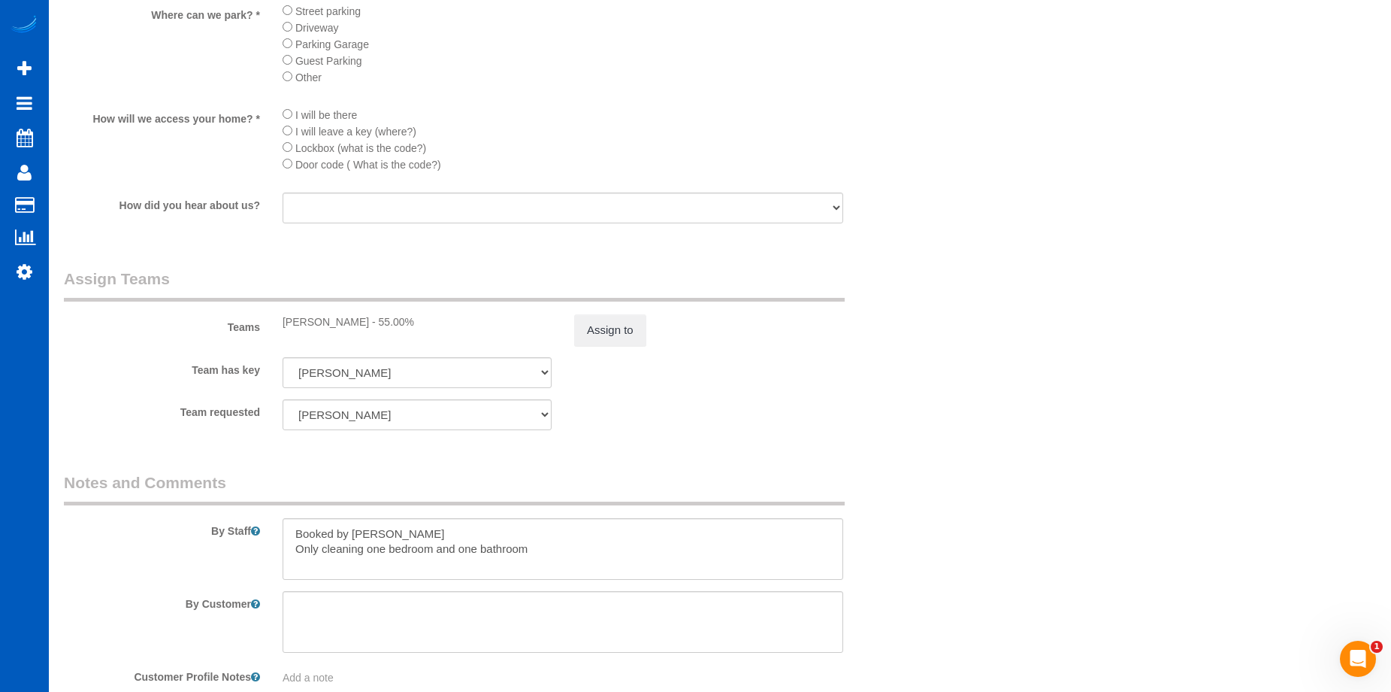
scroll to position [1729, 0]
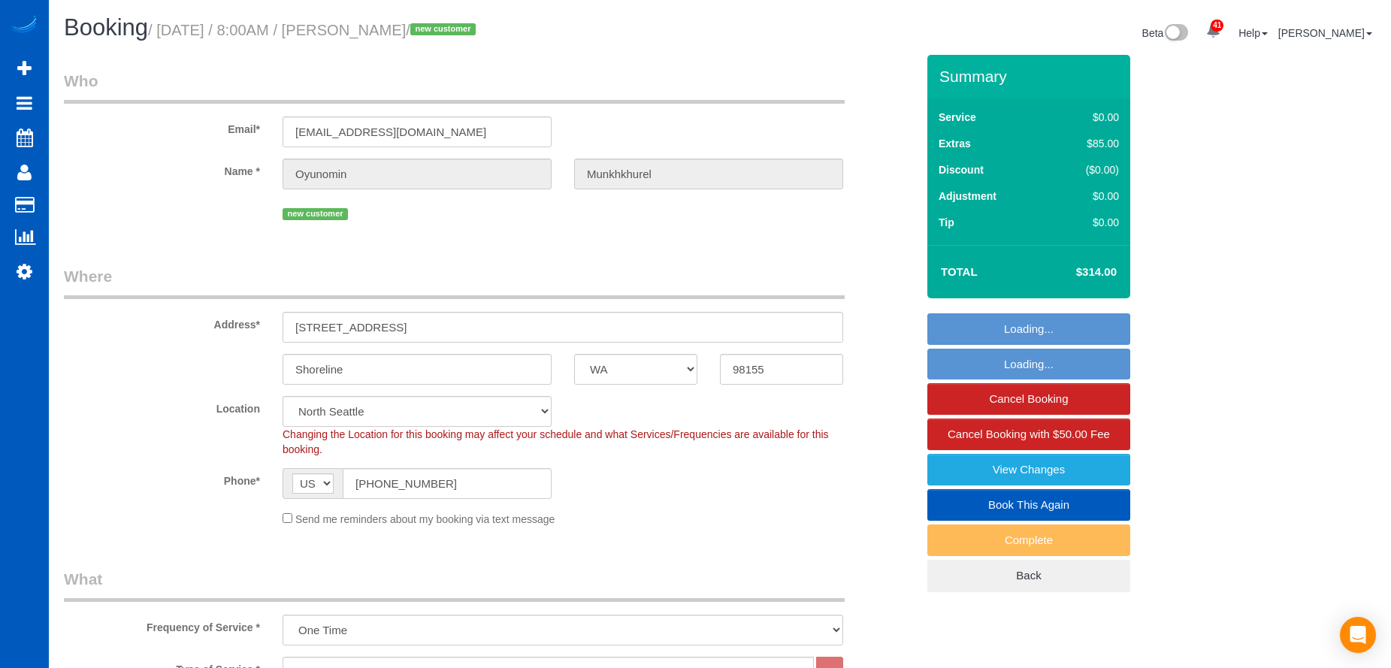
select select "WA"
select select "199"
select select "2"
select select "spot1"
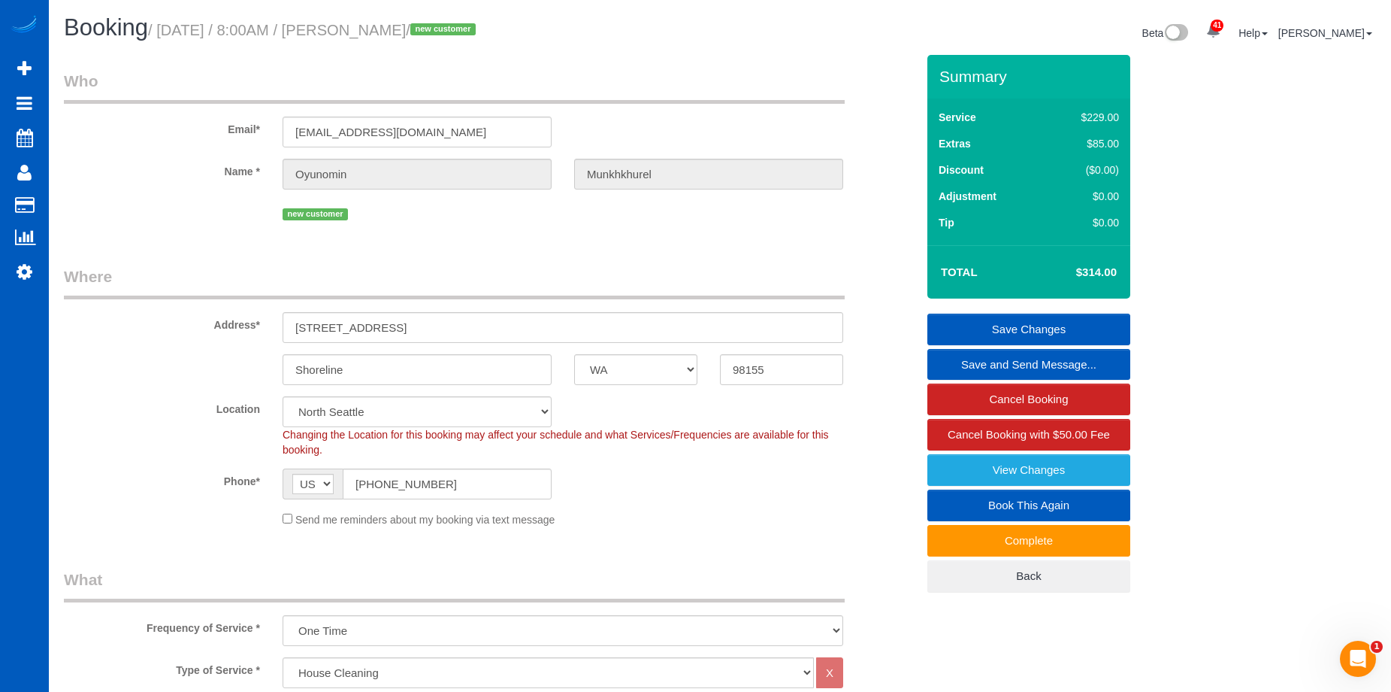
drag, startPoint x: 378, startPoint y: 27, endPoint x: 537, endPoint y: 36, distance: 159.6
click at [480, 36] on small "/ [DATE] / 8:00AM / [PERSON_NAME] / new customer" at bounding box center [314, 30] width 332 height 17
copy small "[PERSON_NAME]"
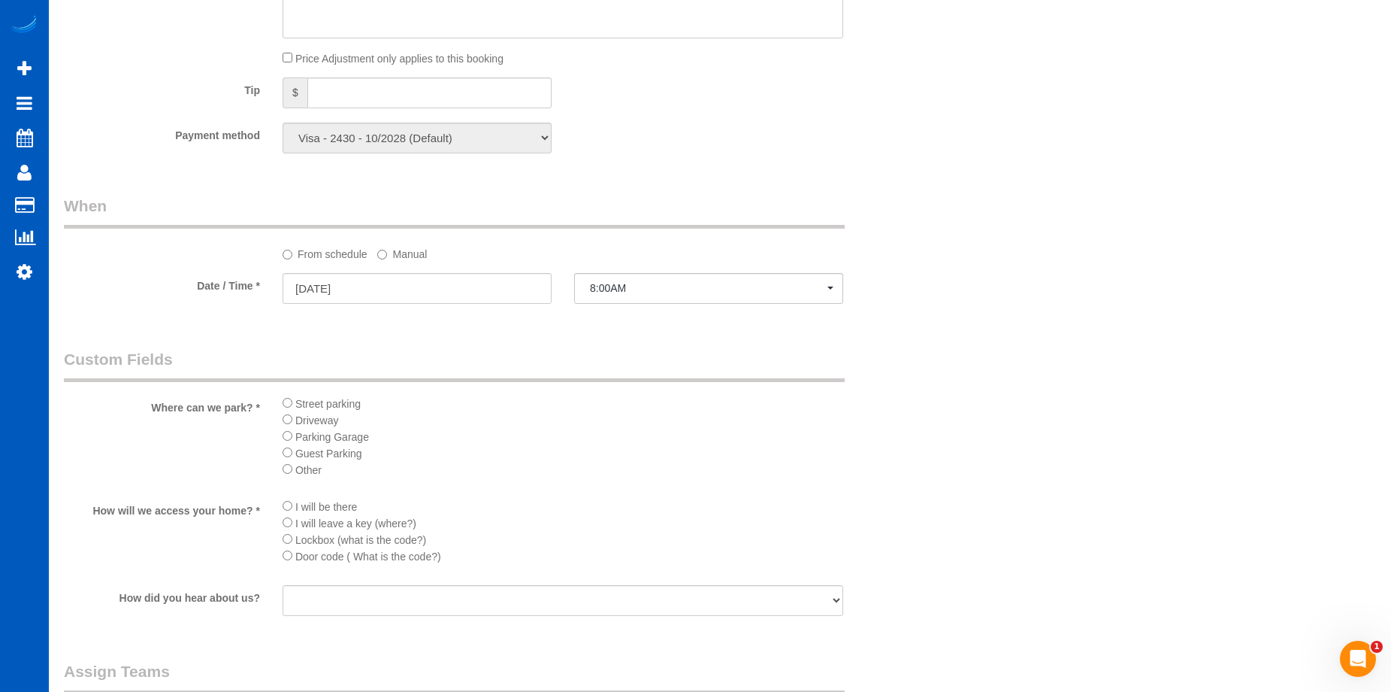
scroll to position [1579, 0]
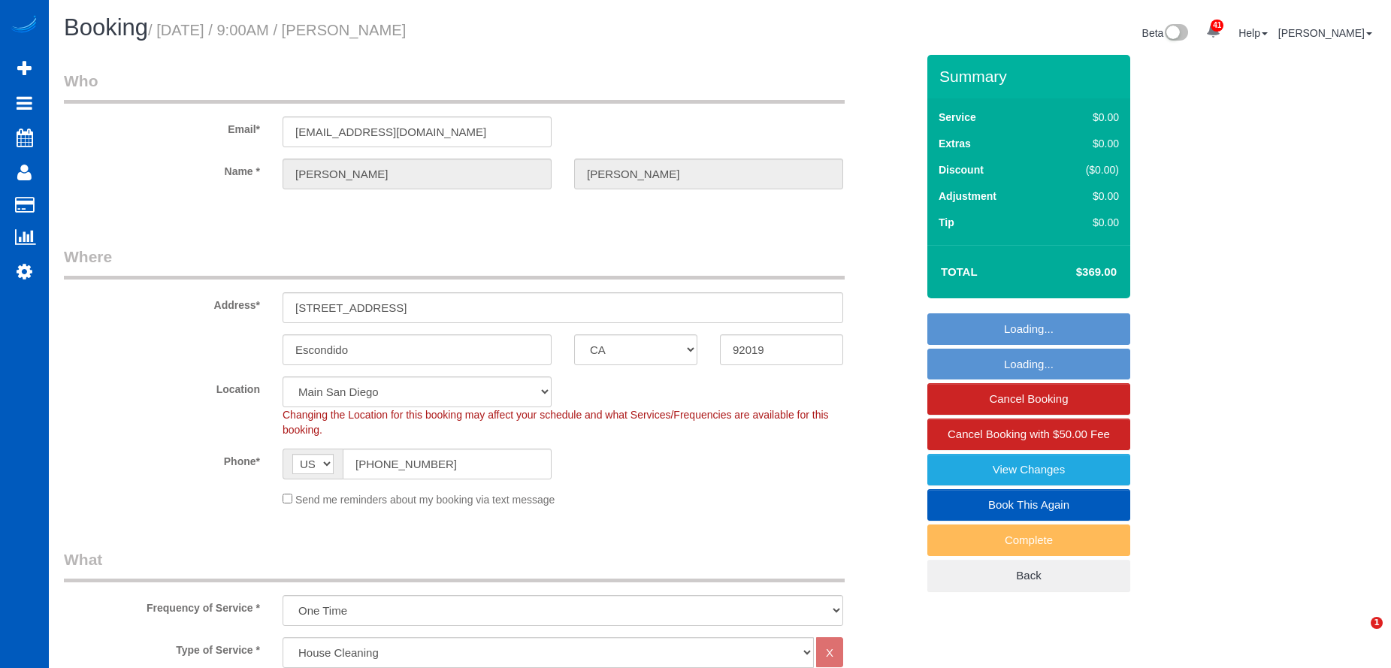
select select "CA"
select select "199"
select select "2001"
select select "3"
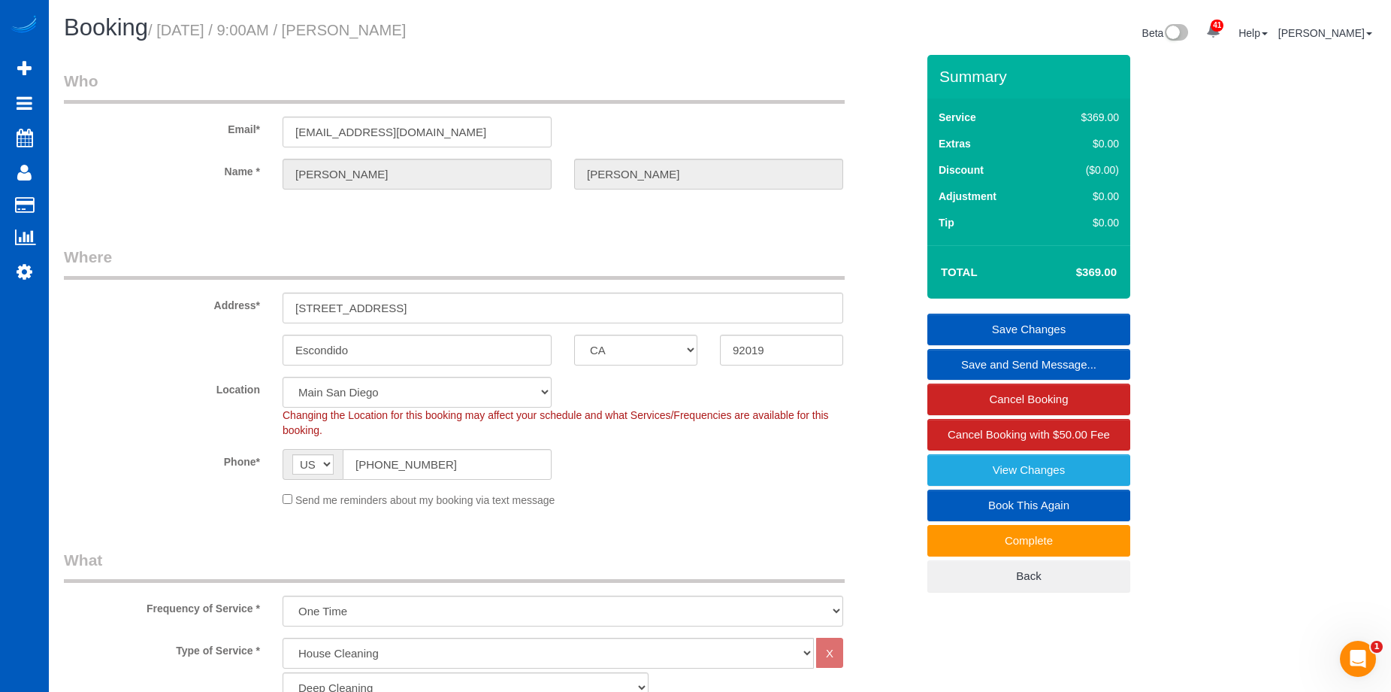
drag, startPoint x: 378, startPoint y: 28, endPoint x: 350, endPoint y: 92, distance: 70.4
click at [518, 35] on h1 "Booking / September 29, 2025 / 9:00AM / Nicola Hartman" at bounding box center [386, 28] width 645 height 26
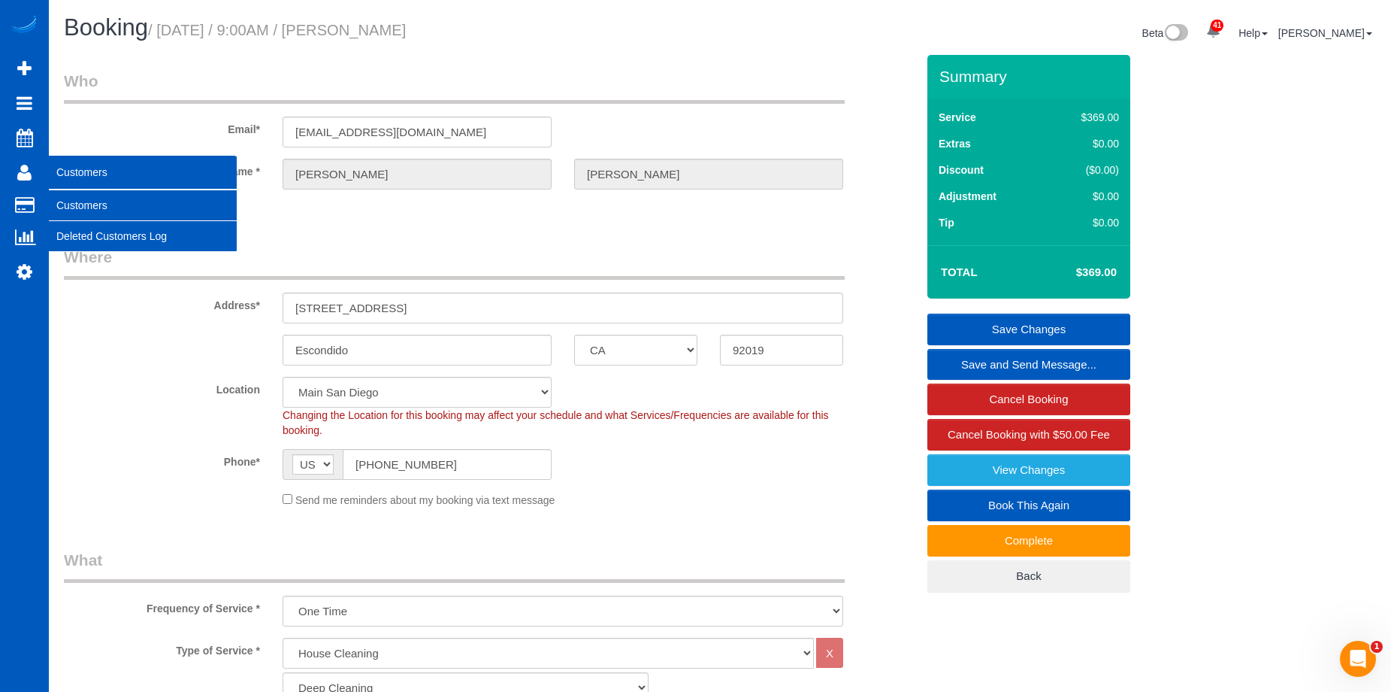
copy small "Nicola Hartman"
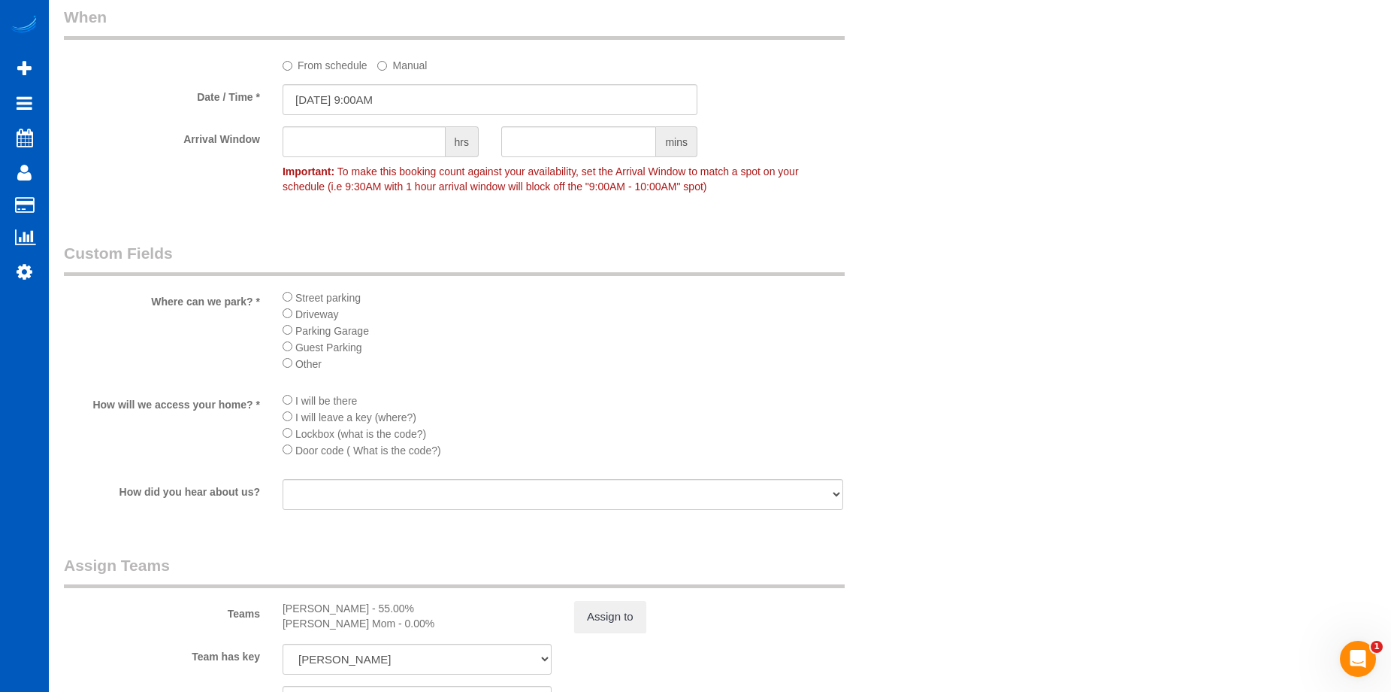
scroll to position [1729, 0]
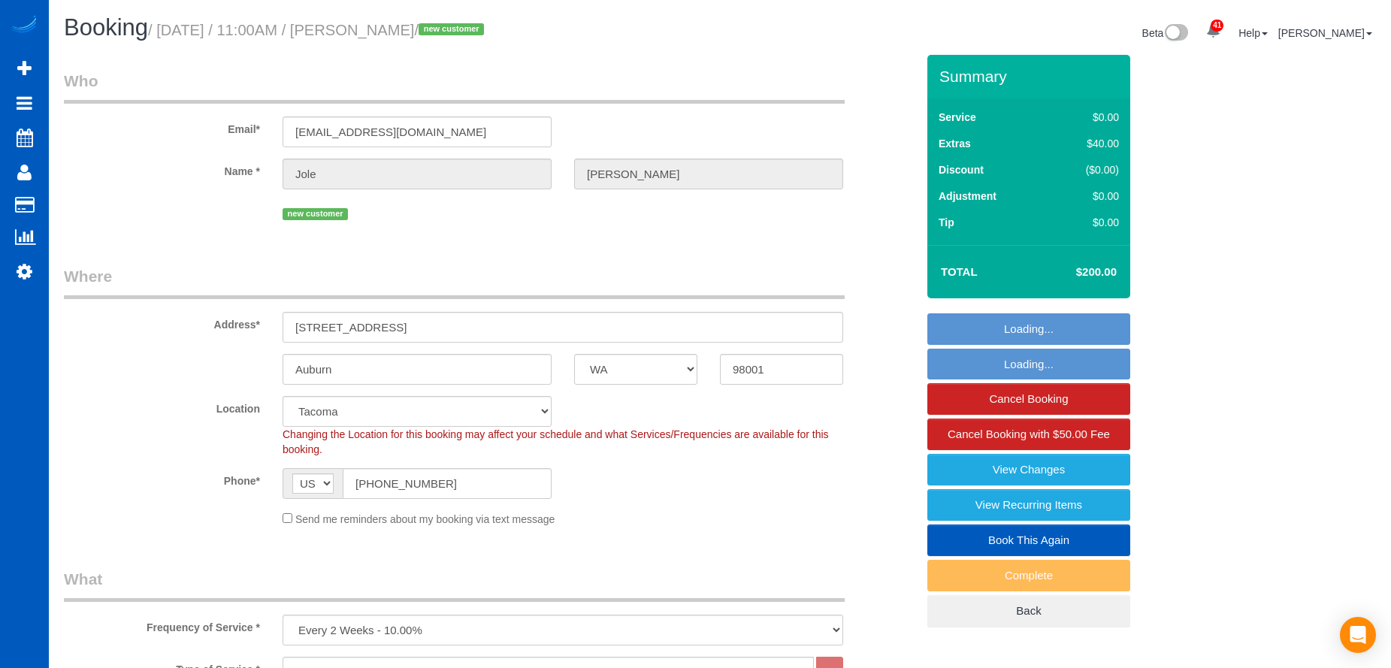
select select "WA"
select select "199"
select select "1501"
select select "4"
select select "spot11"
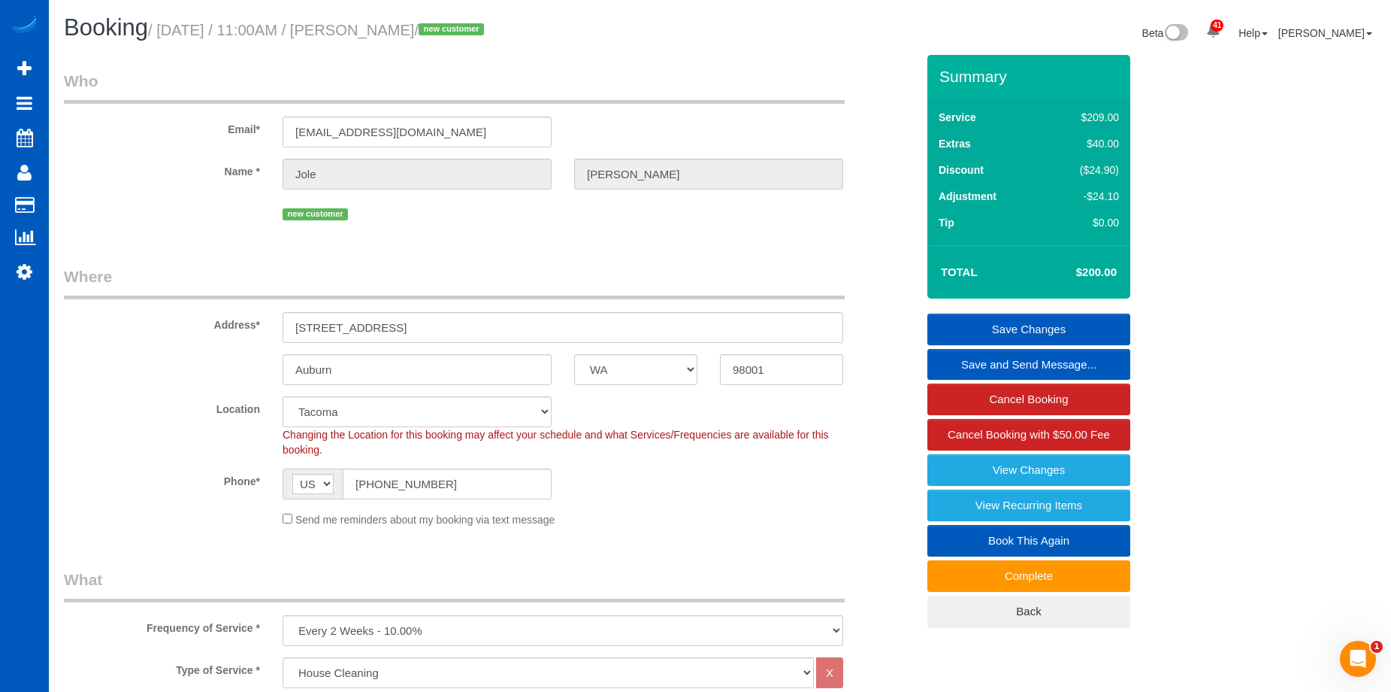
drag, startPoint x: 387, startPoint y: 32, endPoint x: 465, endPoint y: 36, distance: 77.6
click at [465, 36] on small "/ [DATE] / 11:00AM / [PERSON_NAME] / new customer" at bounding box center [318, 30] width 341 height 17
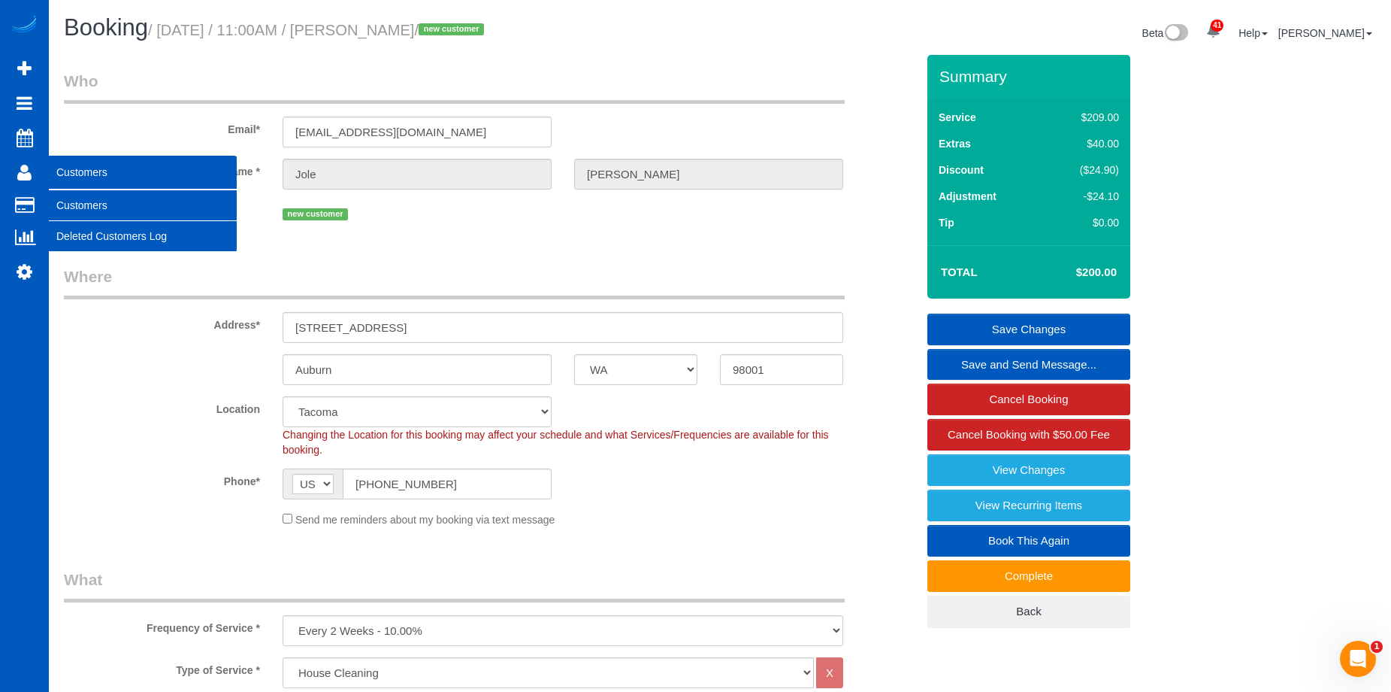
copy small "Jole Sankey"
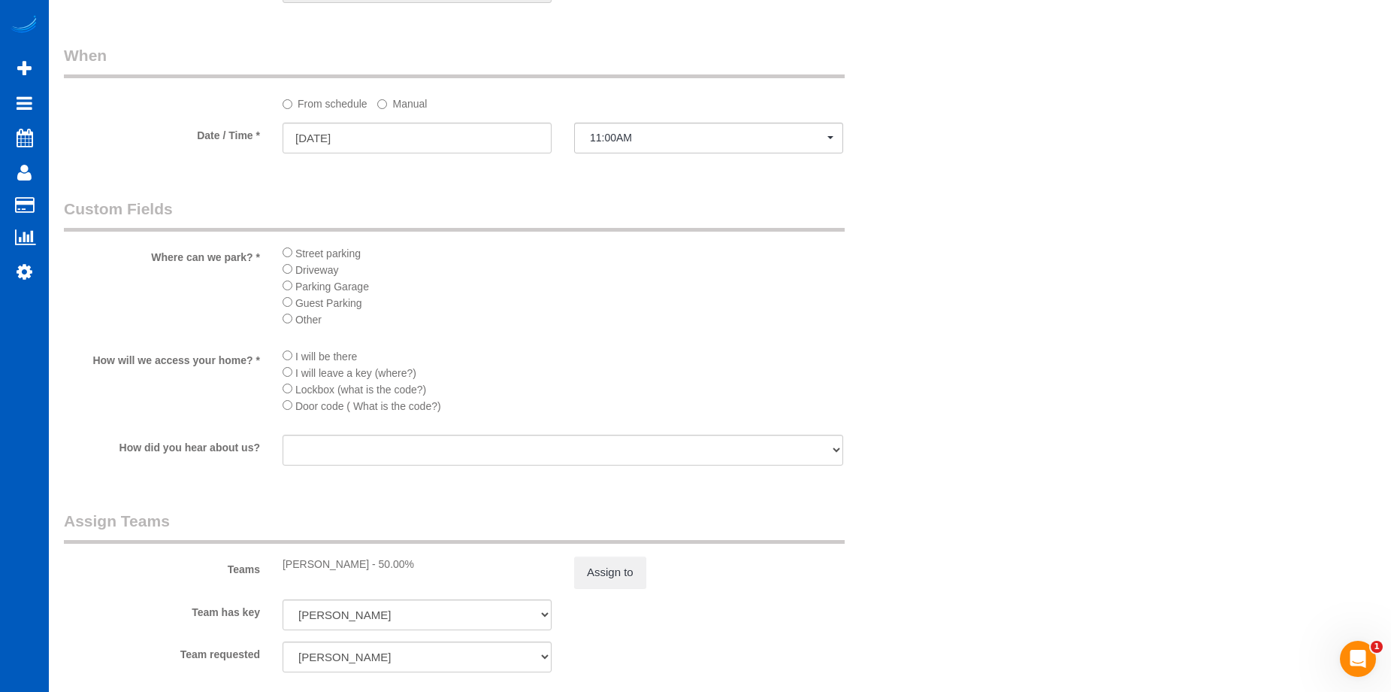
scroll to position [1804, 0]
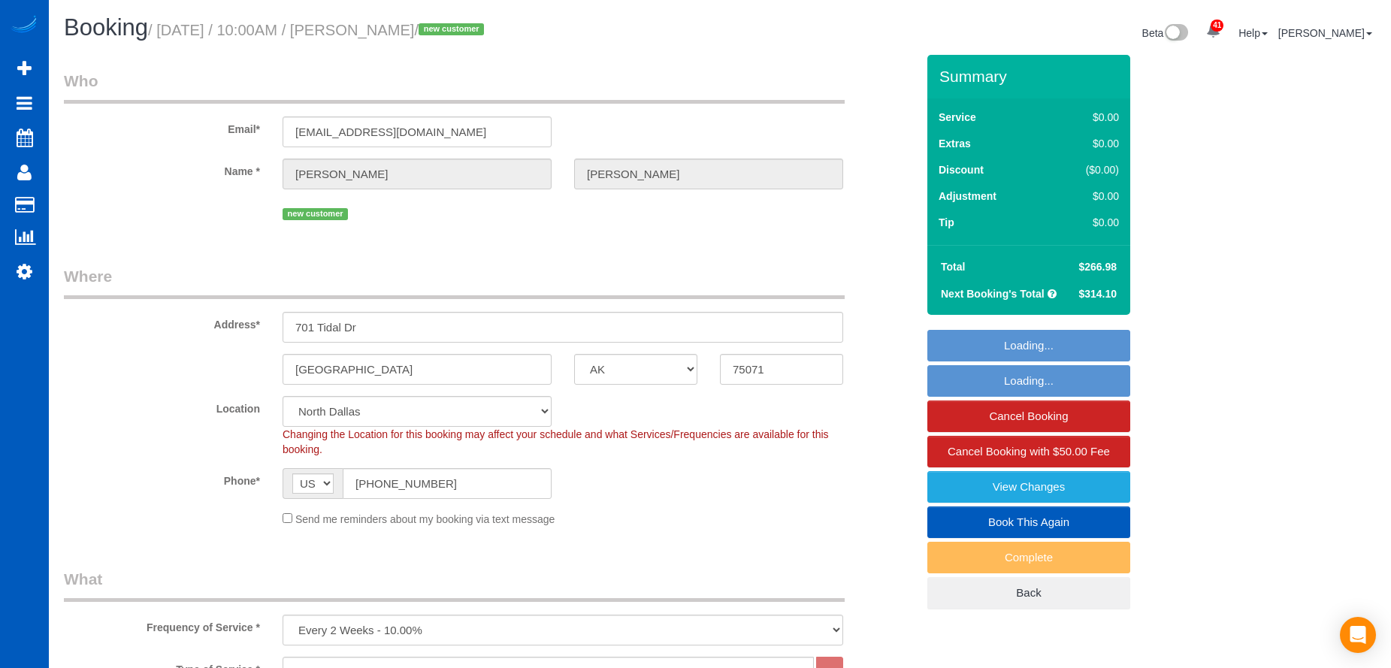
select select "[GEOGRAPHIC_DATA]"
select select "199"
select select "3001"
select select "5"
select select "3"
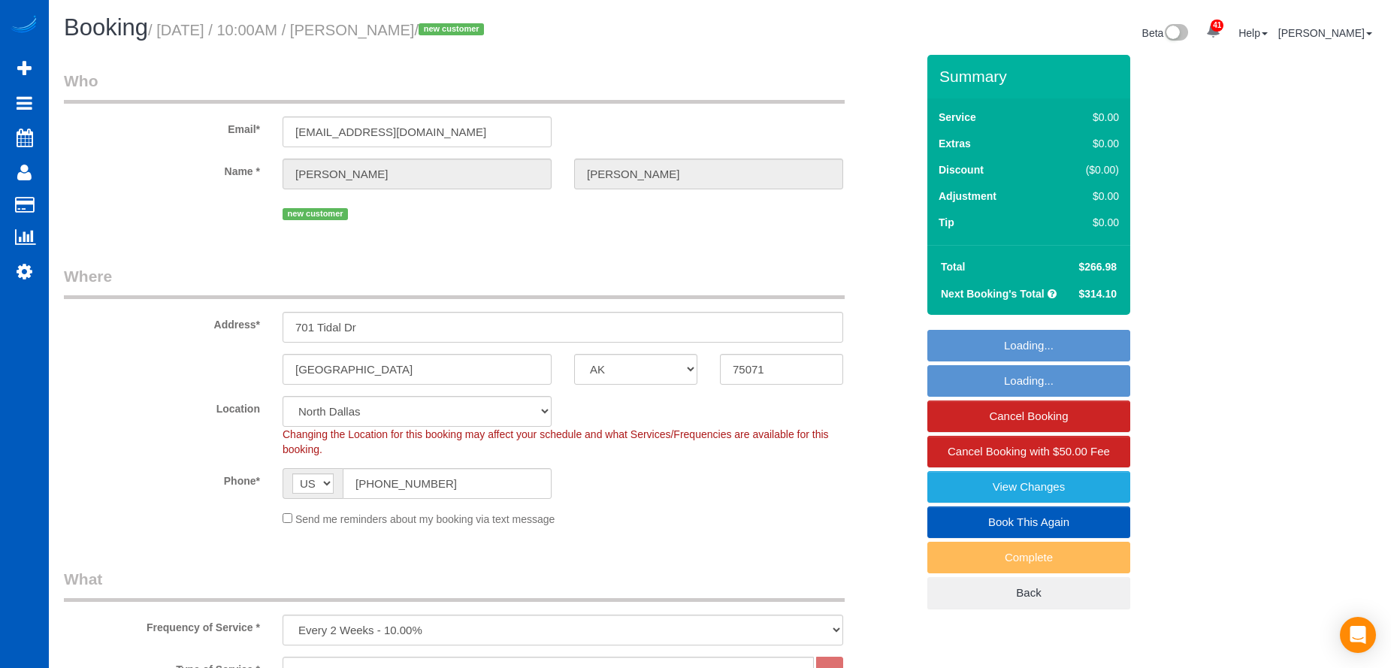
select select "spot1"
select select "number:8"
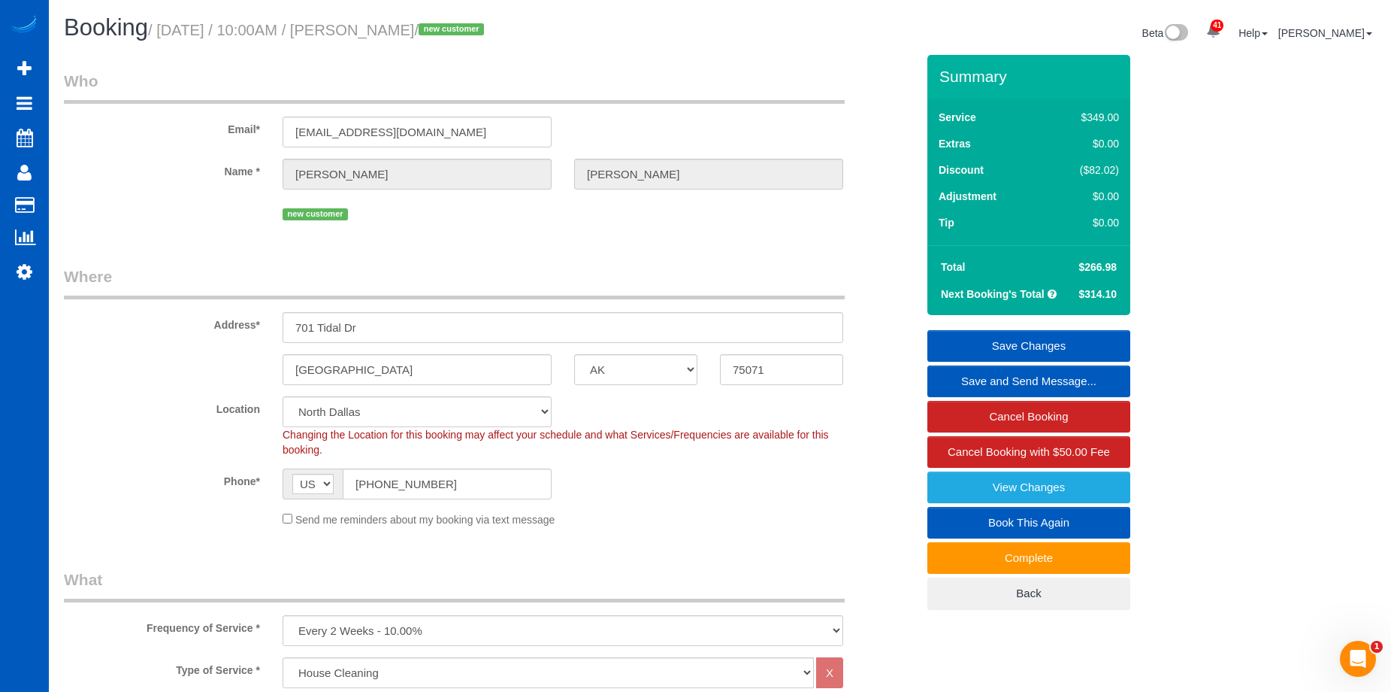
drag, startPoint x: 389, startPoint y: 29, endPoint x: 468, endPoint y: 29, distance: 78.2
click at [468, 29] on small "/ September 29, 2025 / 10:00AM / David Jones / new customer" at bounding box center [318, 30] width 341 height 17
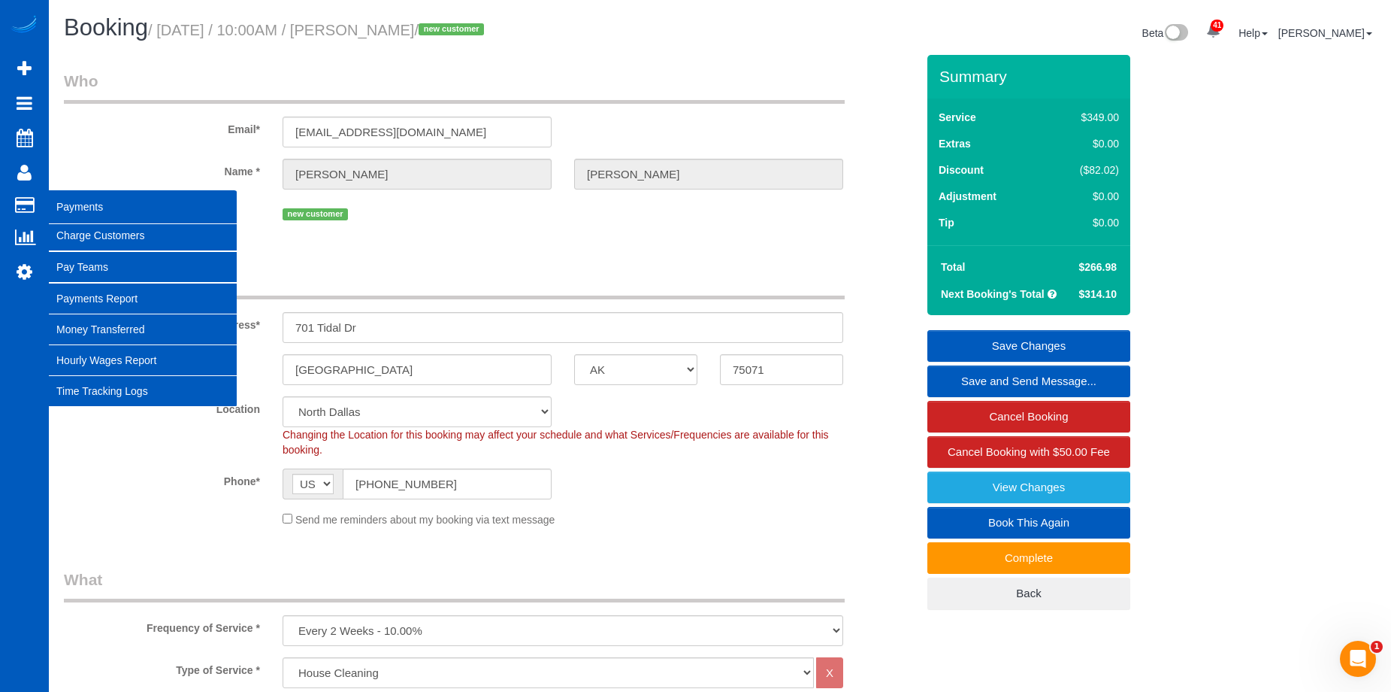
copy small "David Jones"
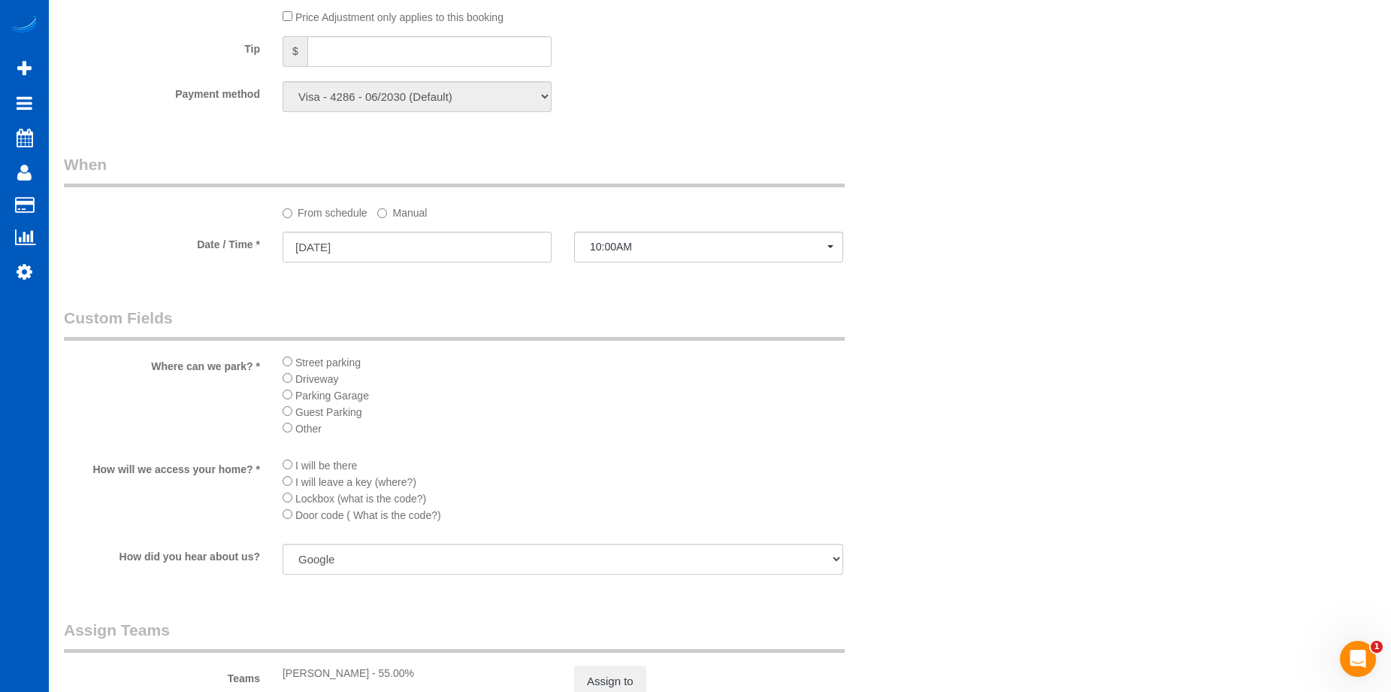
scroll to position [1579, 0]
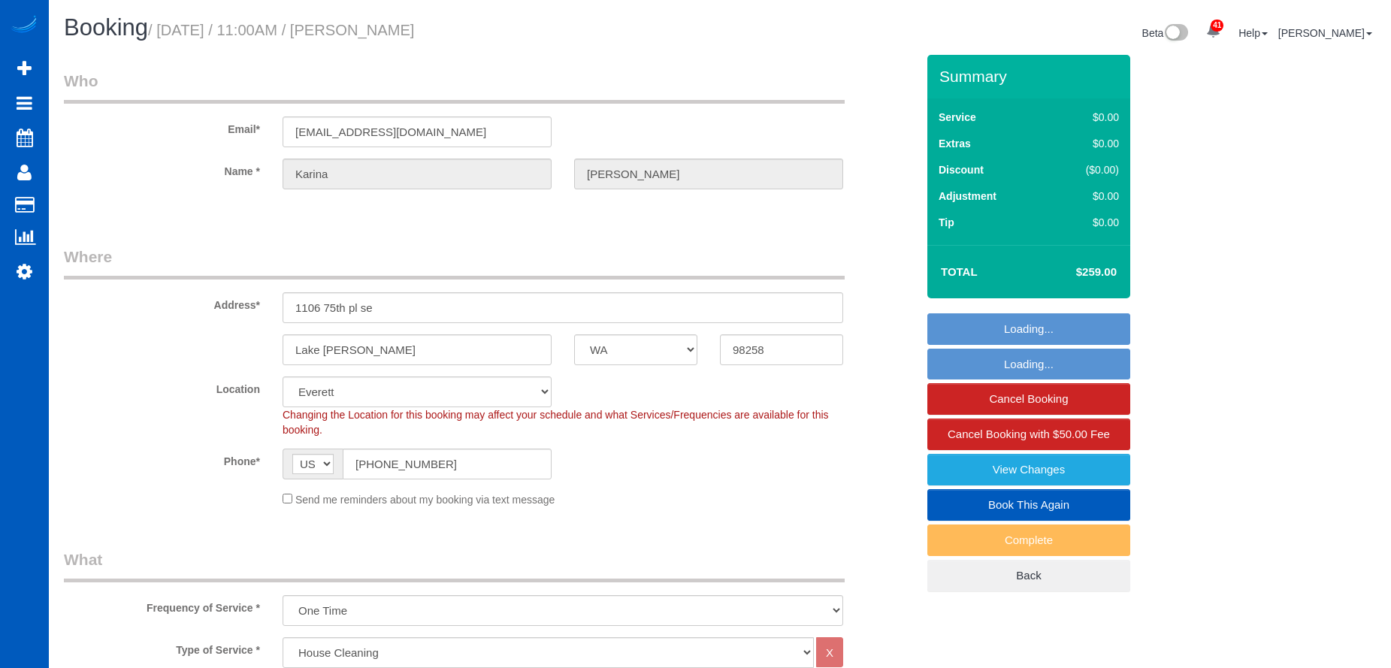
select select "WA"
select select "199"
select select "2001"
select select "4"
select select "3"
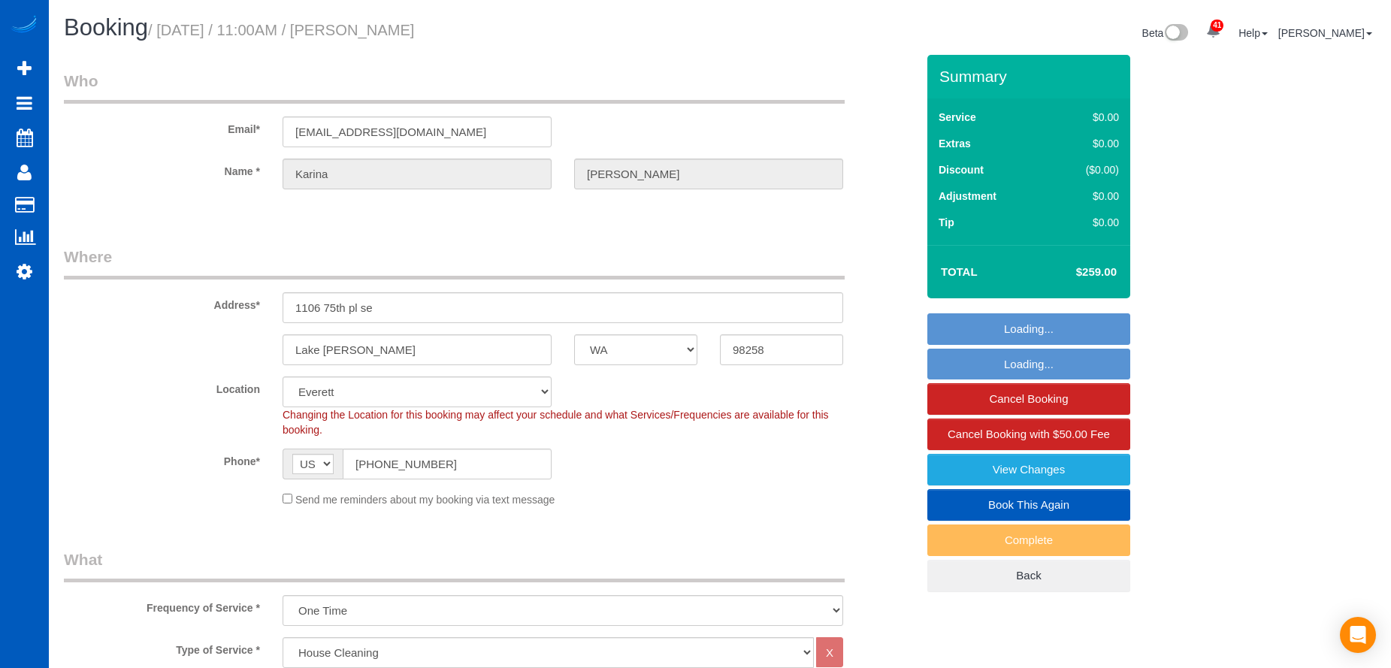
select select "spot16"
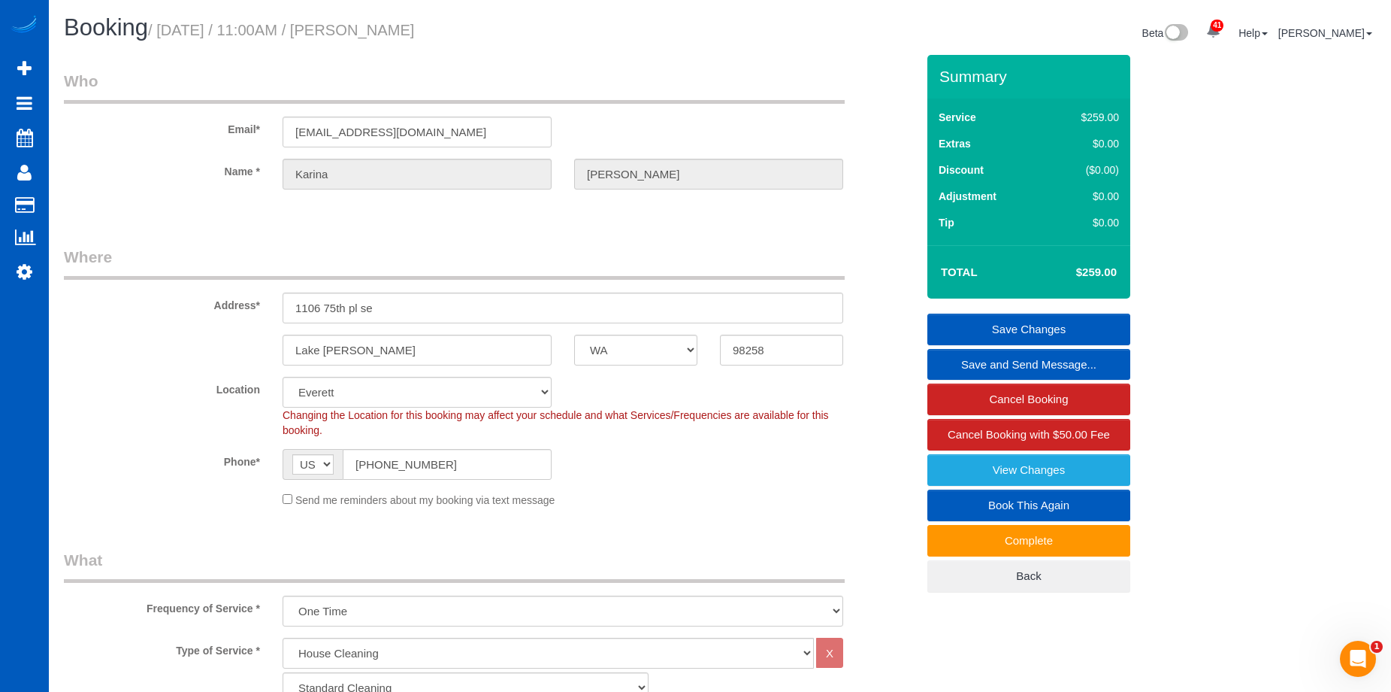
drag, startPoint x: 386, startPoint y: 25, endPoint x: 533, endPoint y: 25, distance: 147.3
click at [533, 25] on h1 "Booking / September 29, 2025 / 11:00AM / Karina Kovalevich" at bounding box center [386, 28] width 645 height 26
copy small "Karina Kovalevich"
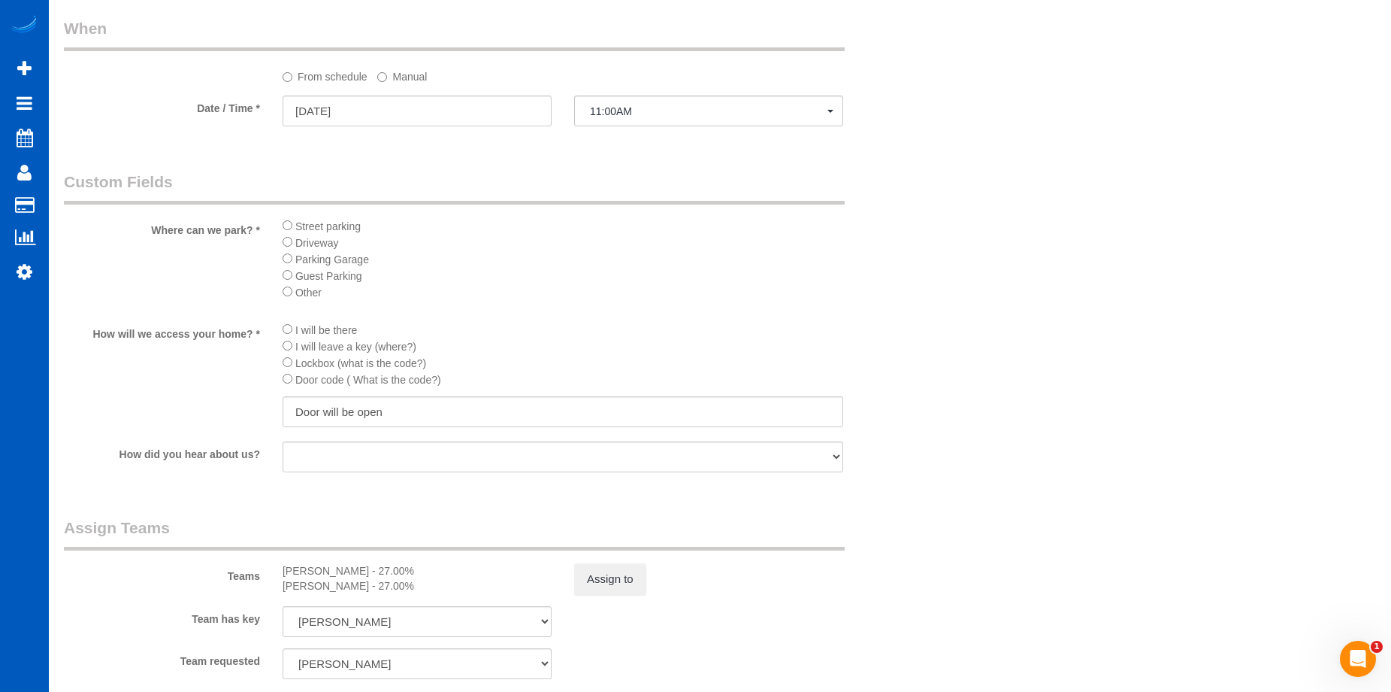
scroll to position [1654, 0]
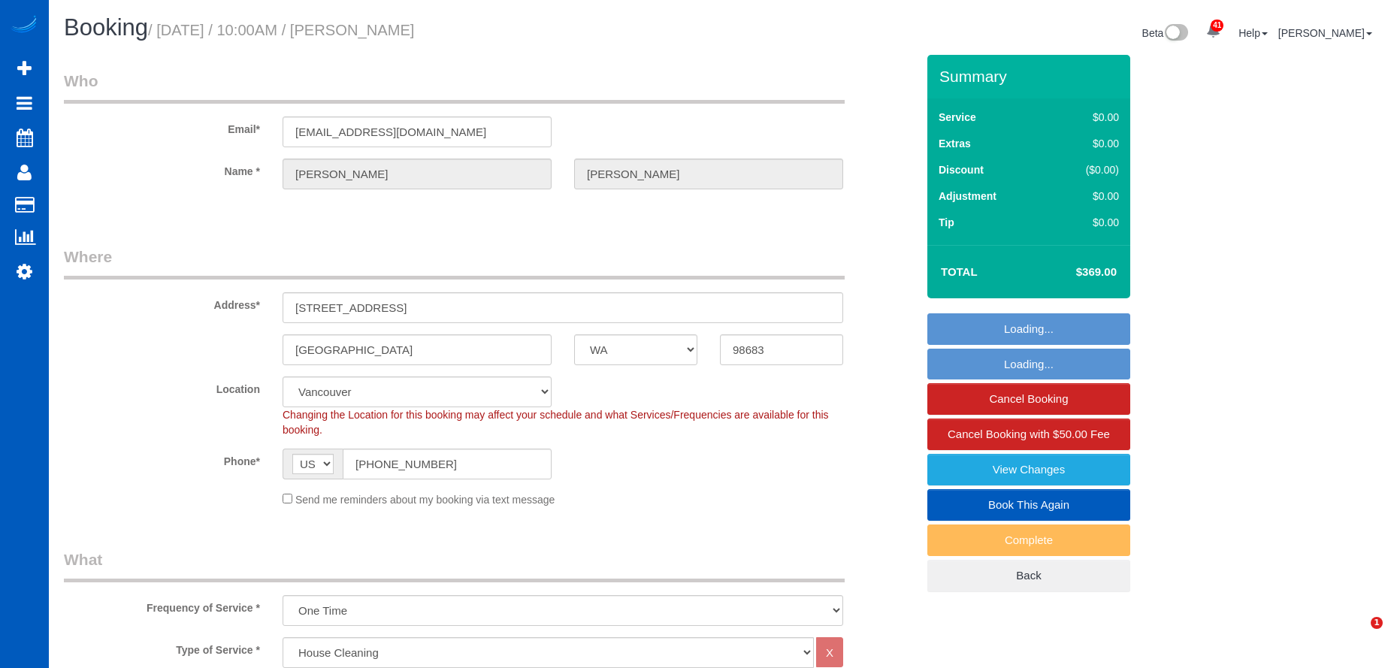
select select "WA"
select select "199"
select select "2001"
select select "4"
select select "2"
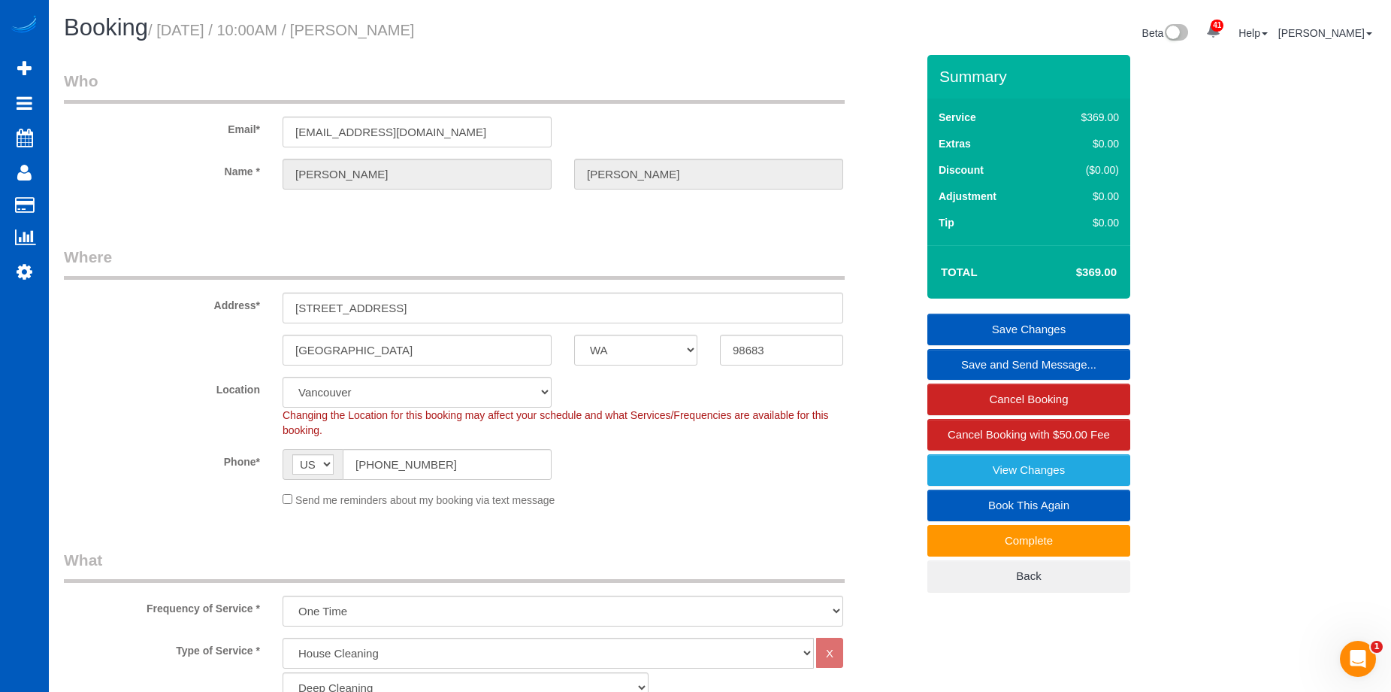
drag, startPoint x: 388, startPoint y: 31, endPoint x: 538, endPoint y: 38, distance: 150.5
click at [538, 38] on h1 "Booking / September 29, 2025 / 10:00AM / Harrison Flynt" at bounding box center [386, 28] width 645 height 26
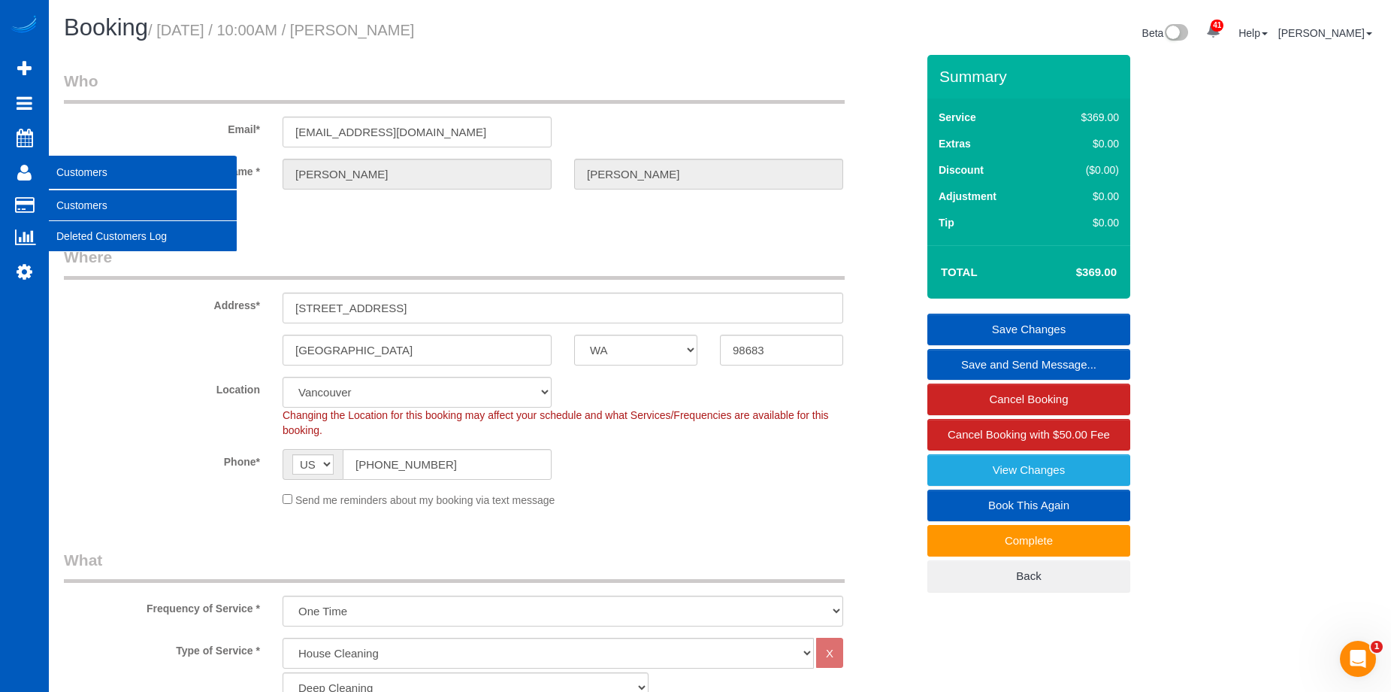
copy small "Harrison Flynt"
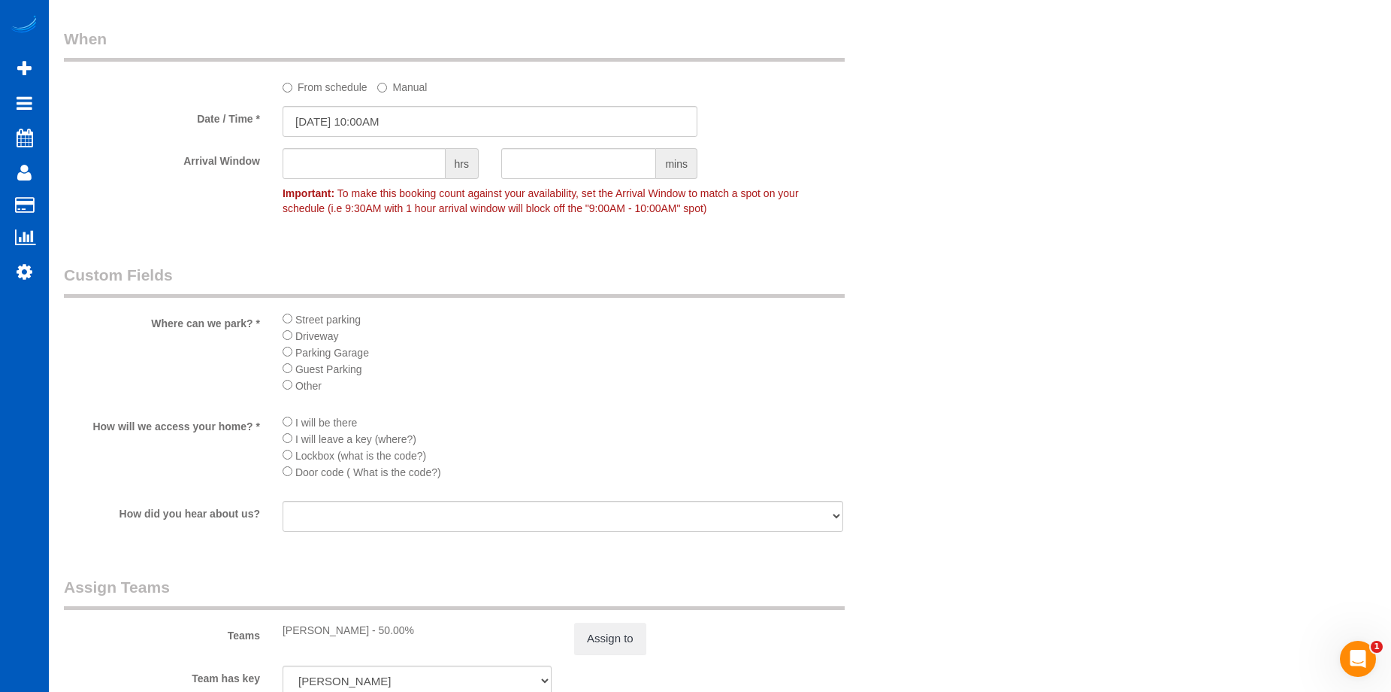
scroll to position [1654, 0]
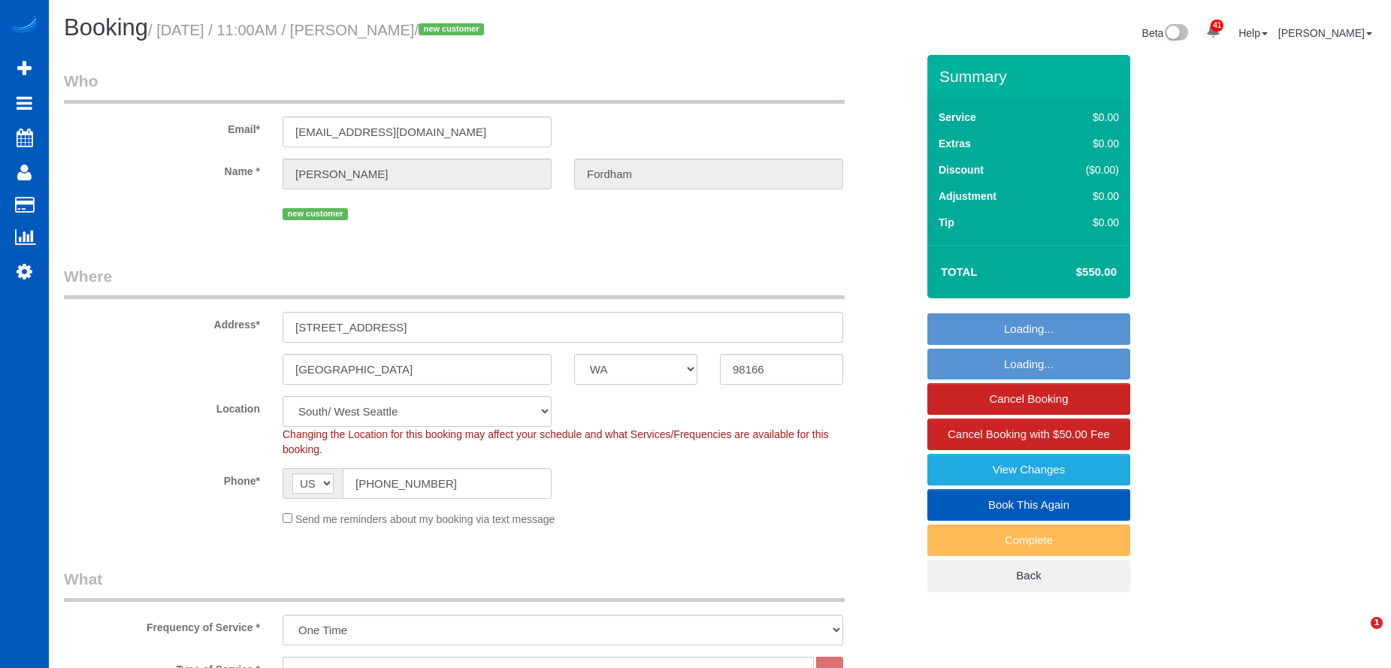
select select "WA"
select select "199"
select select "4501"
select select "3"
select select "4"
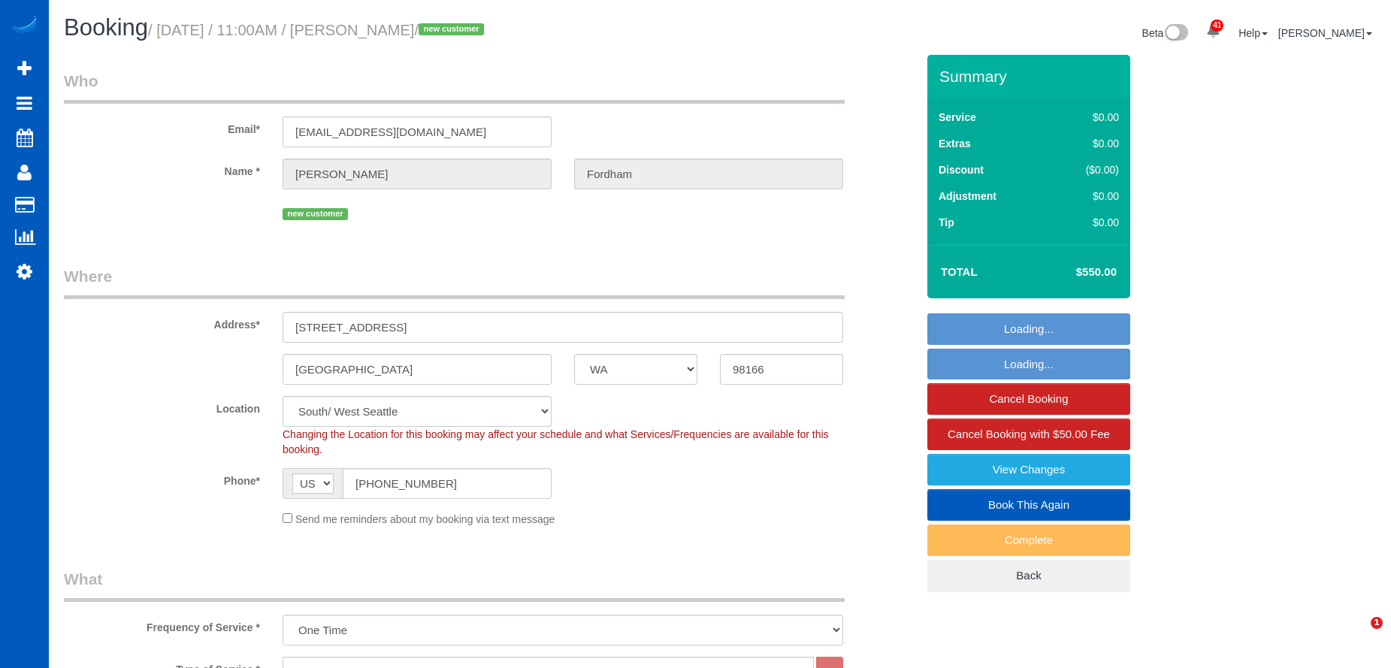
select select "spot1"
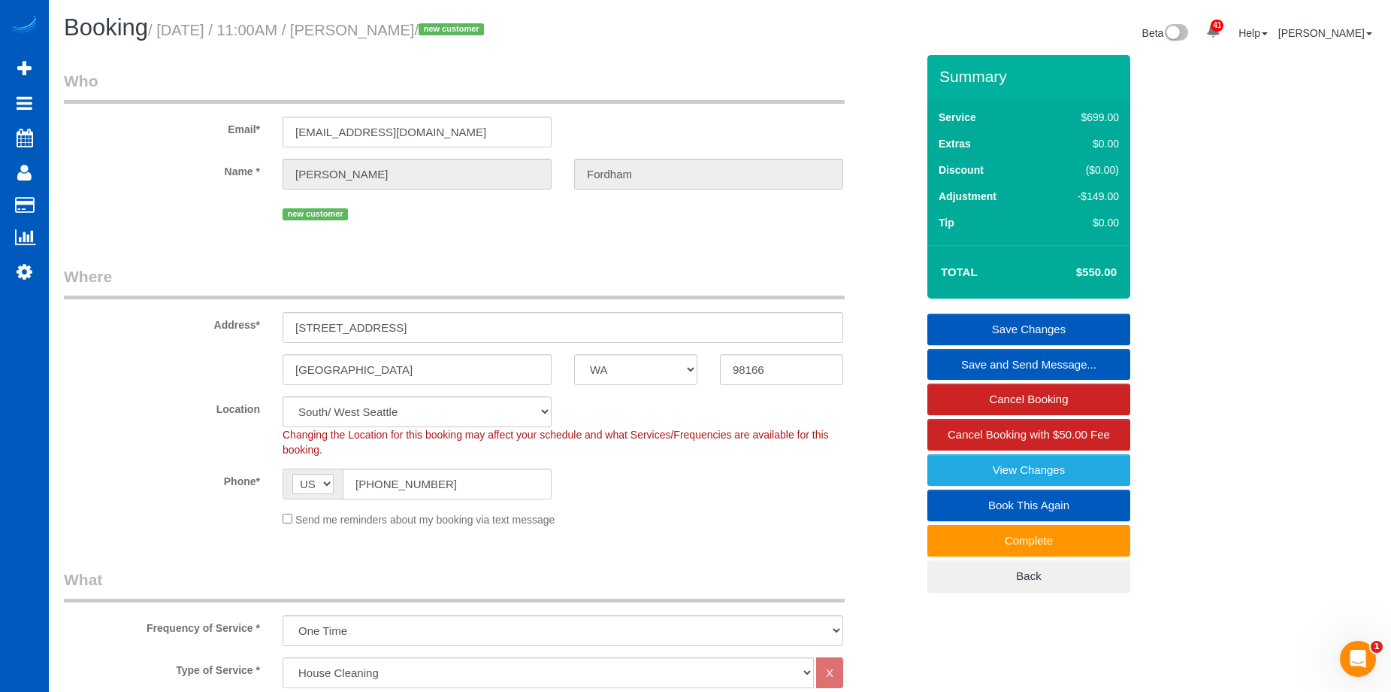
drag, startPoint x: 386, startPoint y: 29, endPoint x: 499, endPoint y: 31, distance: 112.8
click at [489, 31] on small "/ [DATE] / 11:00AM / [PERSON_NAME] / new customer" at bounding box center [318, 30] width 341 height 17
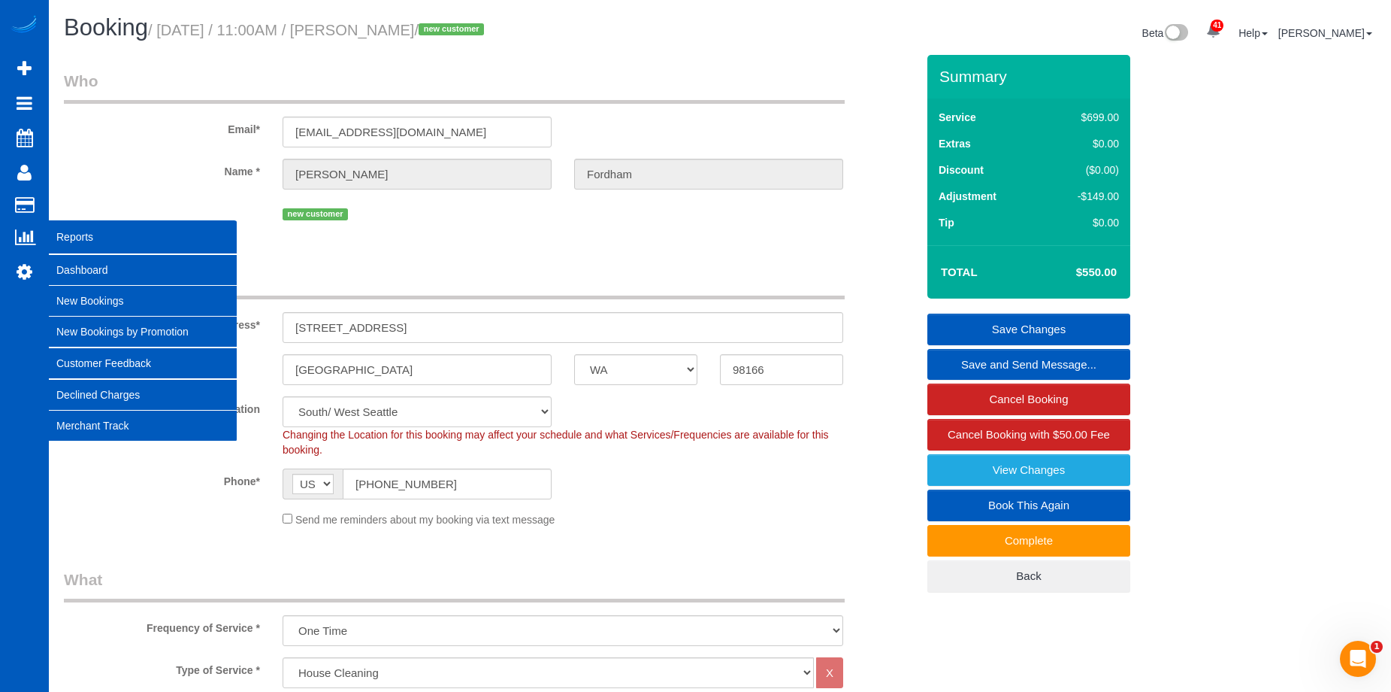
copy small "[PERSON_NAME]"
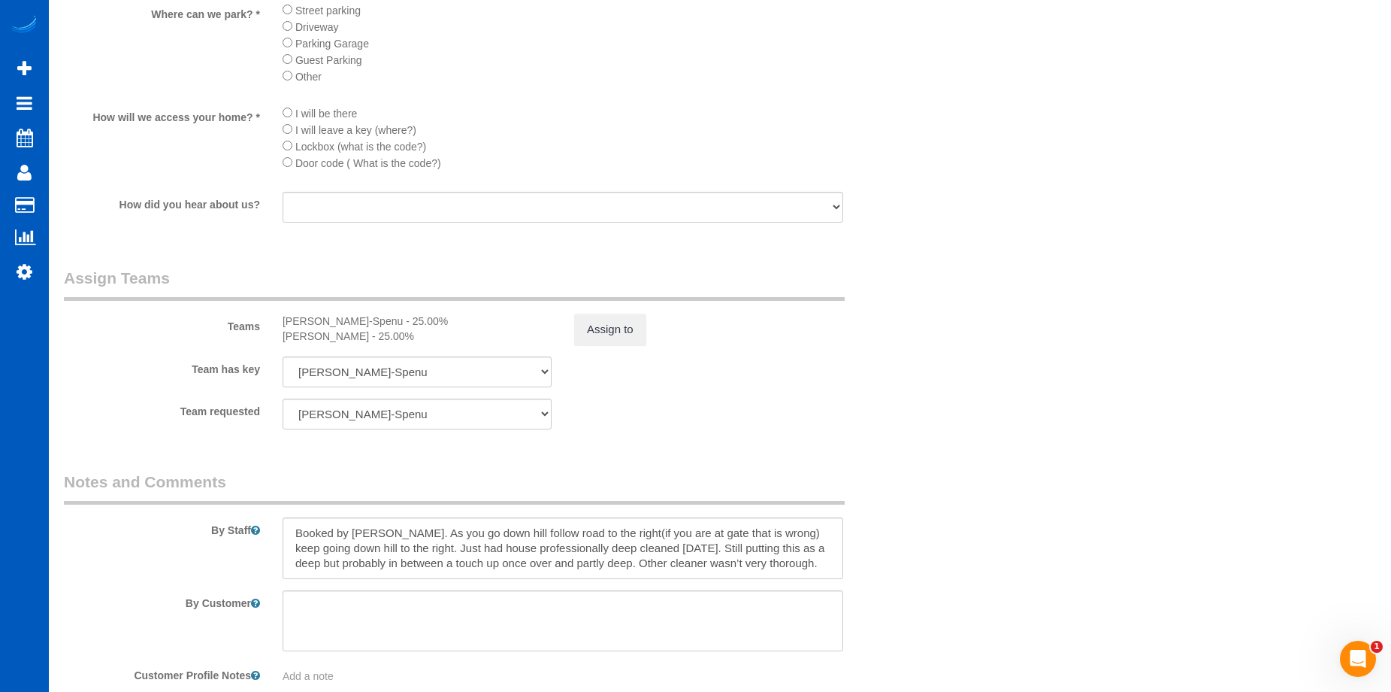
scroll to position [1879, 0]
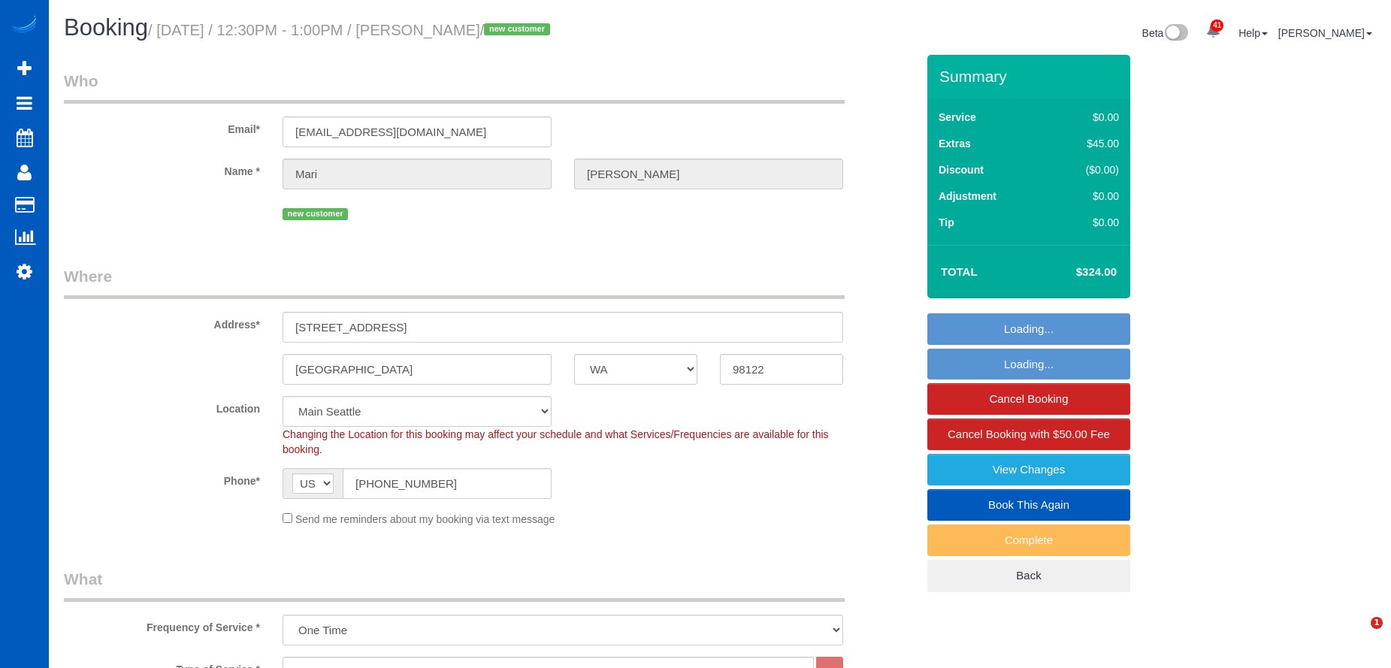
select select "WA"
select select "199"
select select "1001"
select select "3"
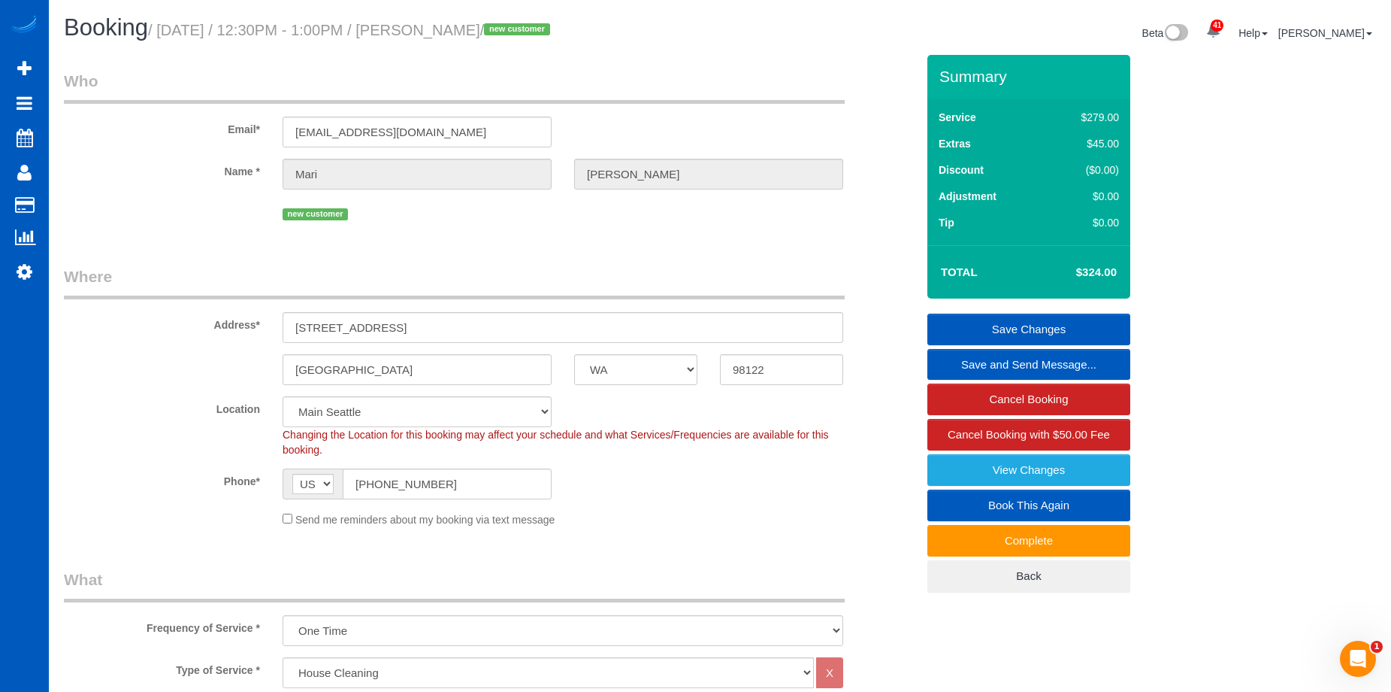
drag, startPoint x: 453, startPoint y: 30, endPoint x: 540, endPoint y: 38, distance: 86.8
click at [540, 38] on small "/ September 29, 2025 / 12:30PM - 1:00PM / Mari Johnson / new customer" at bounding box center [351, 30] width 407 height 17
copy small "Mari Johnson"
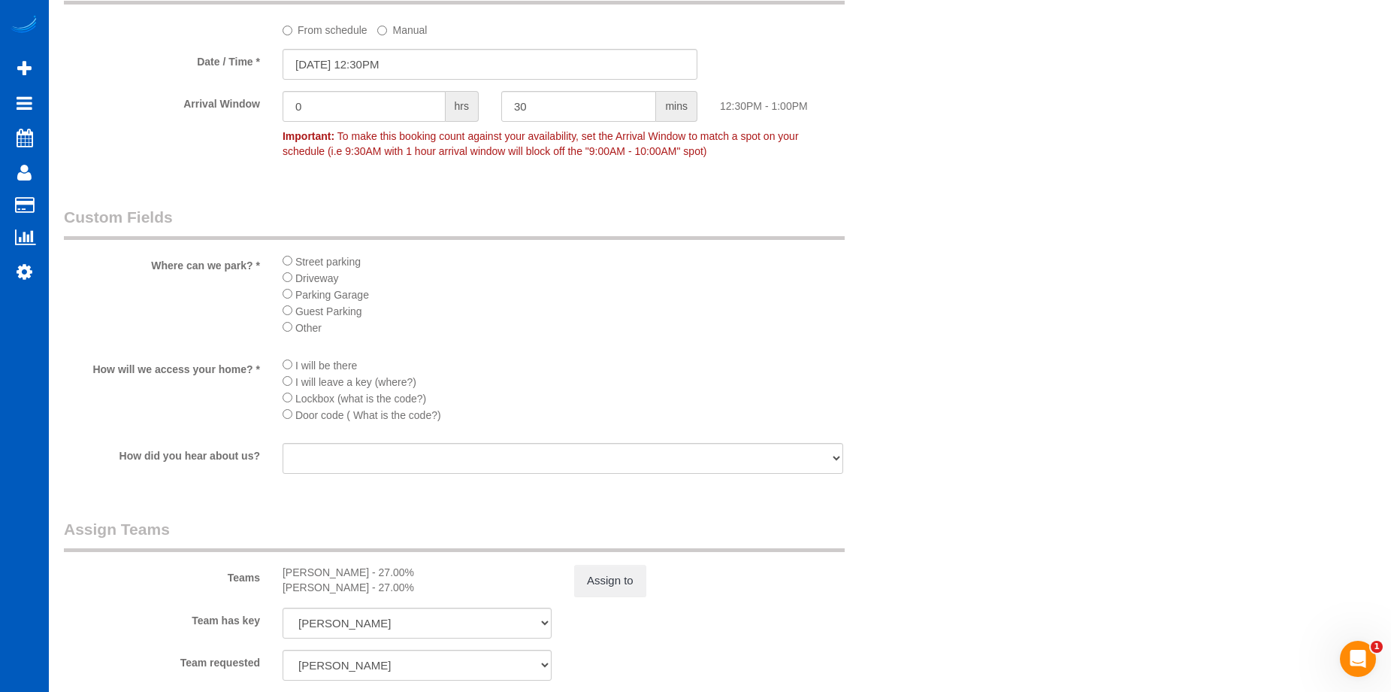
scroll to position [1579, 0]
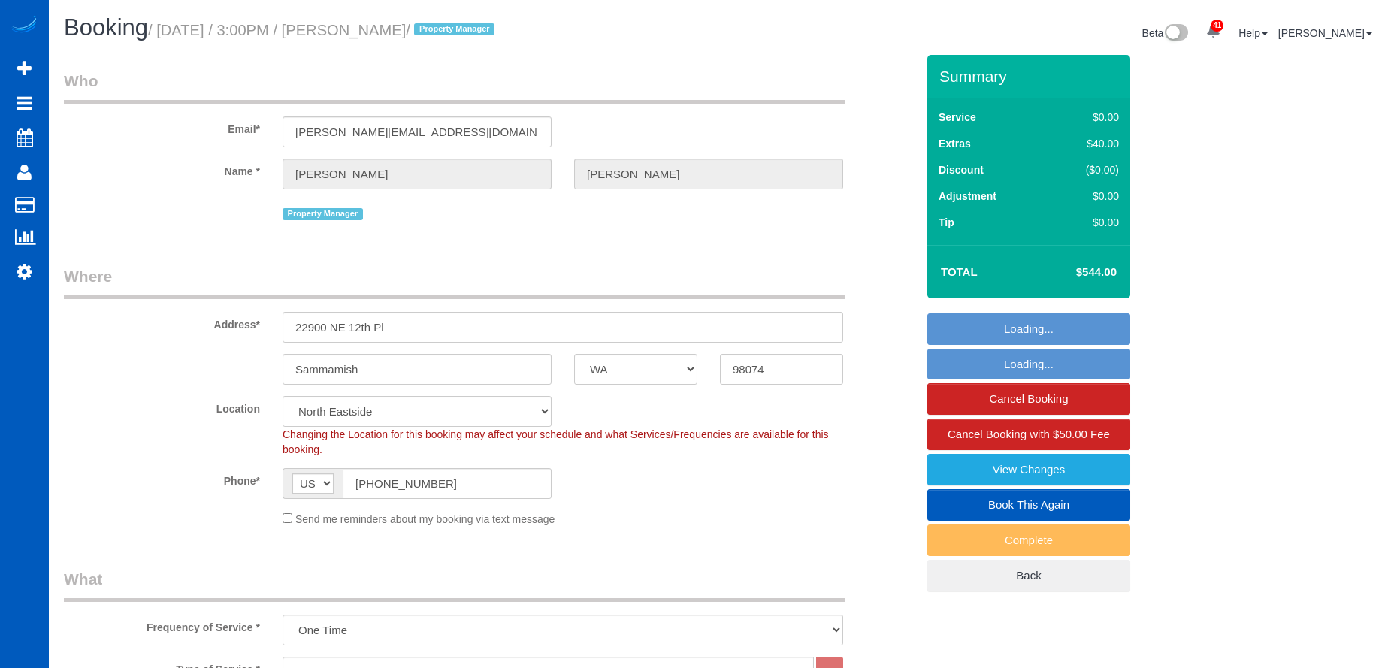
select select "WA"
select select "199"
select select "2001"
select select "3"
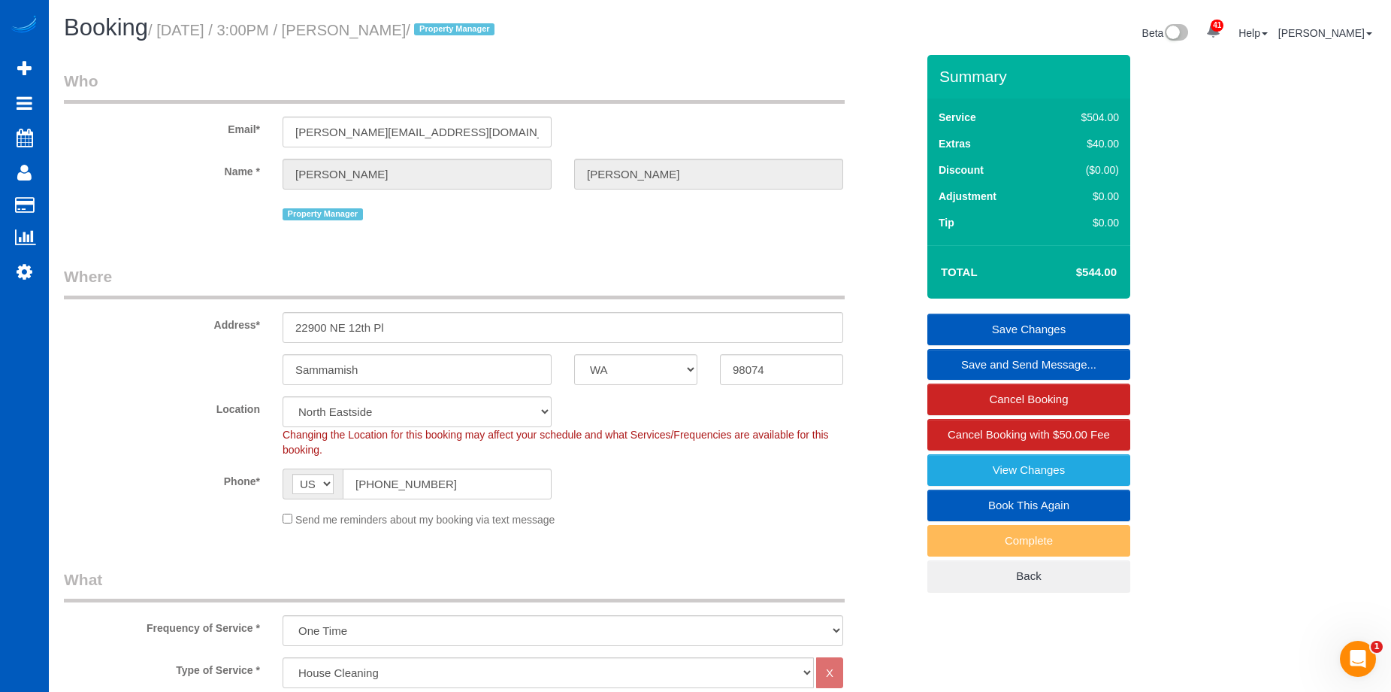
drag, startPoint x: 378, startPoint y: 28, endPoint x: 468, endPoint y: 35, distance: 90.5
click at [468, 35] on small "/ [DATE] / 3:00PM / [PERSON_NAME] / Property Manager" at bounding box center [323, 30] width 351 height 17
copy small "[PERSON_NAME]"
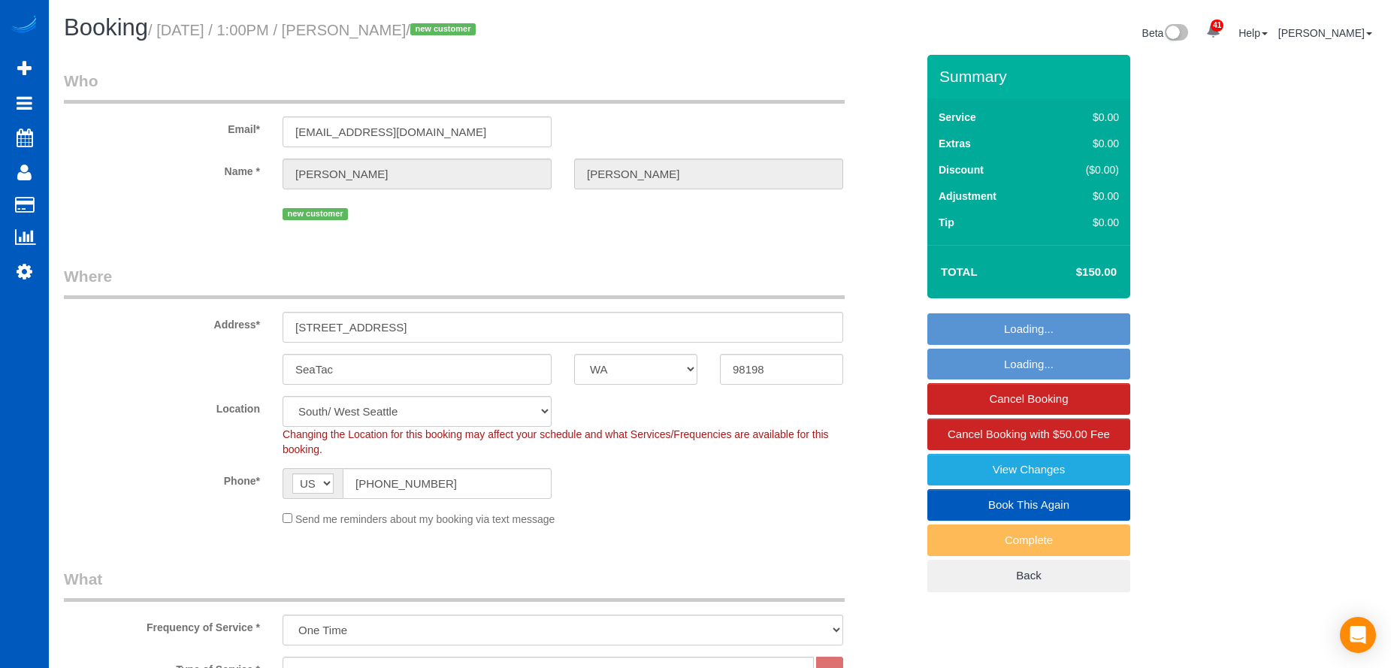
select select "WA"
select select "199"
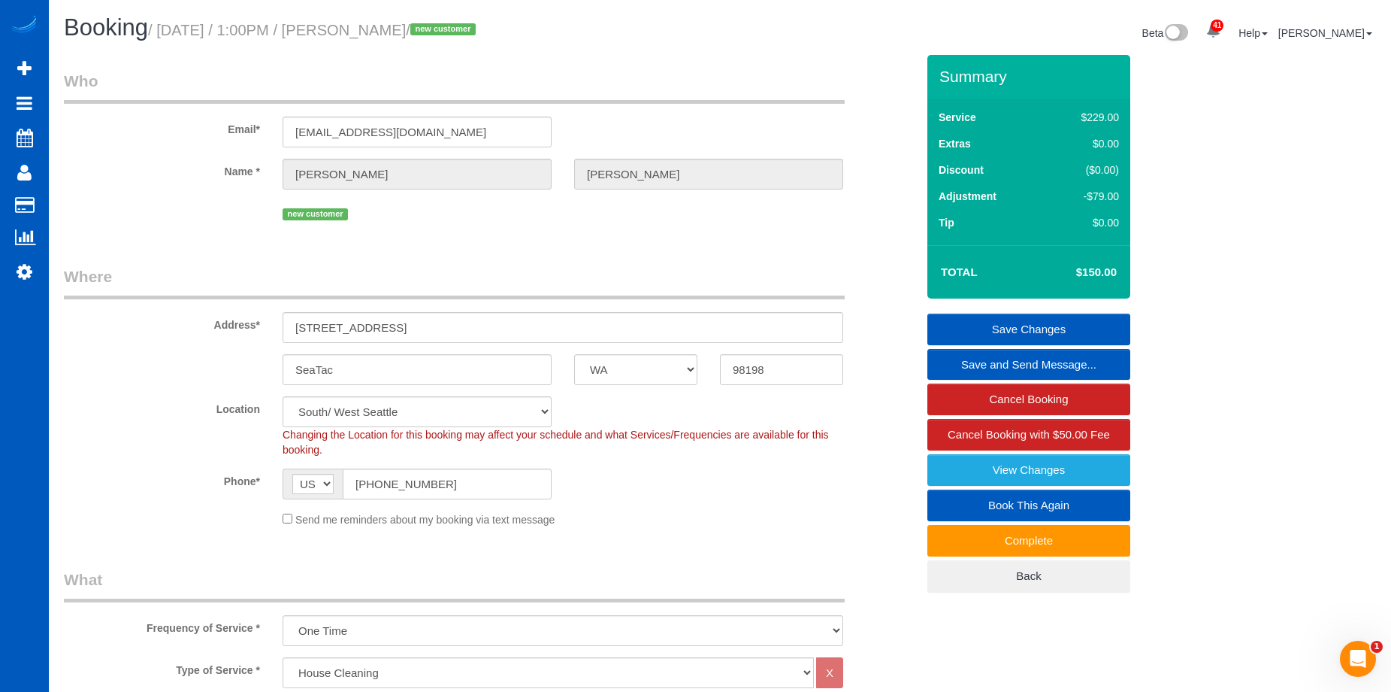
drag, startPoint x: 374, startPoint y: 35, endPoint x: 462, endPoint y: 30, distance: 87.3
click at [462, 30] on small "/ September 29, 2025 / 1:00PM / Andriy Boiko / new customer" at bounding box center [314, 30] width 332 height 17
copy small "Andriy Boiko"
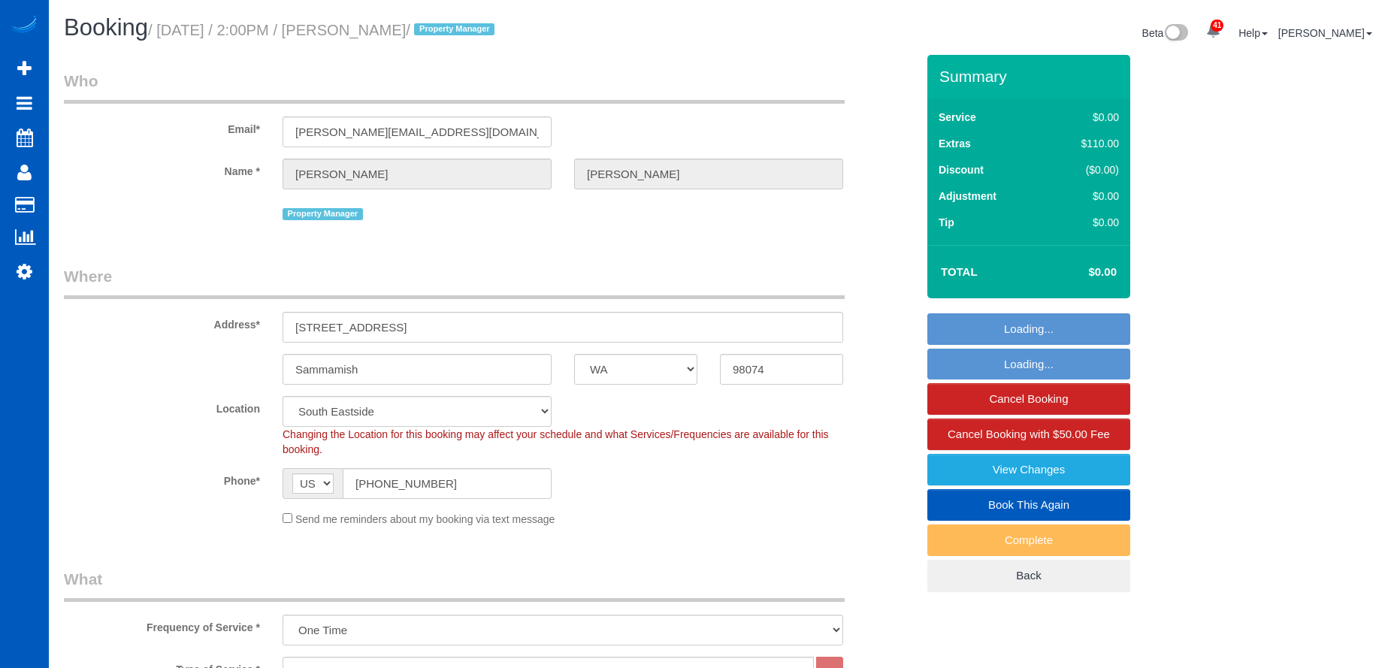
select select "WA"
select select "199"
select select "2001"
select select "3"
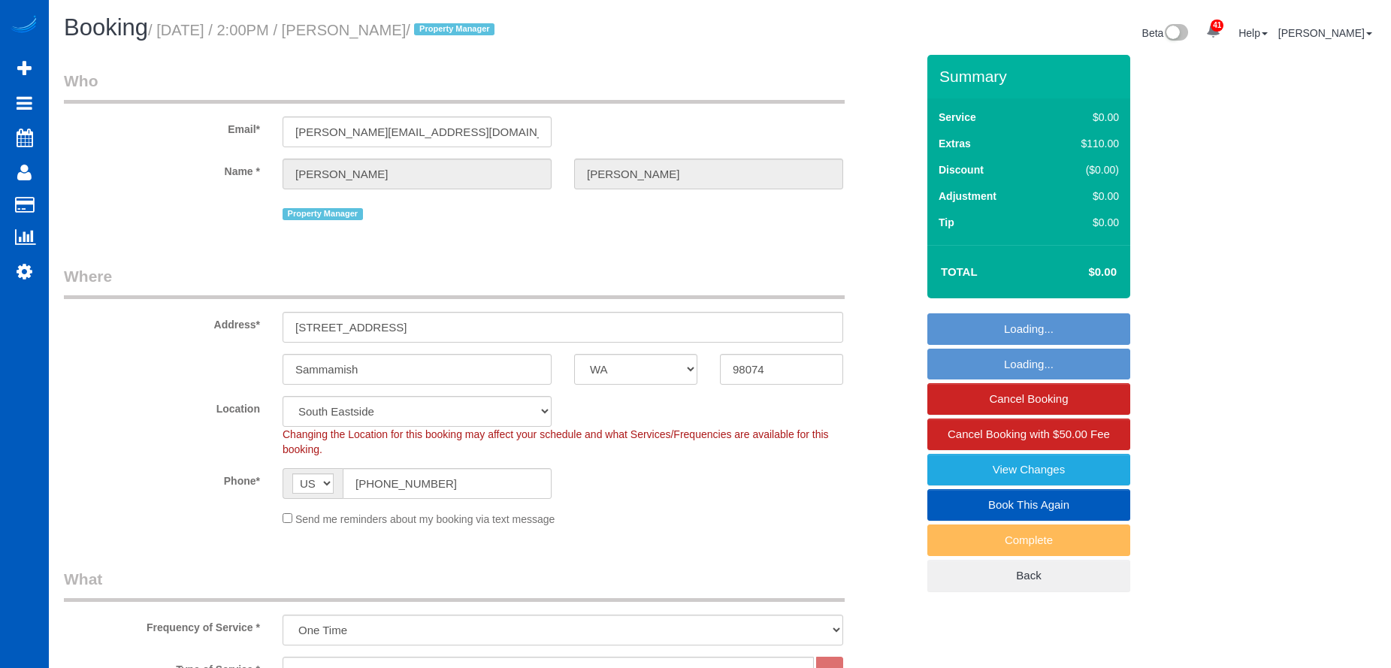
select select "spot1"
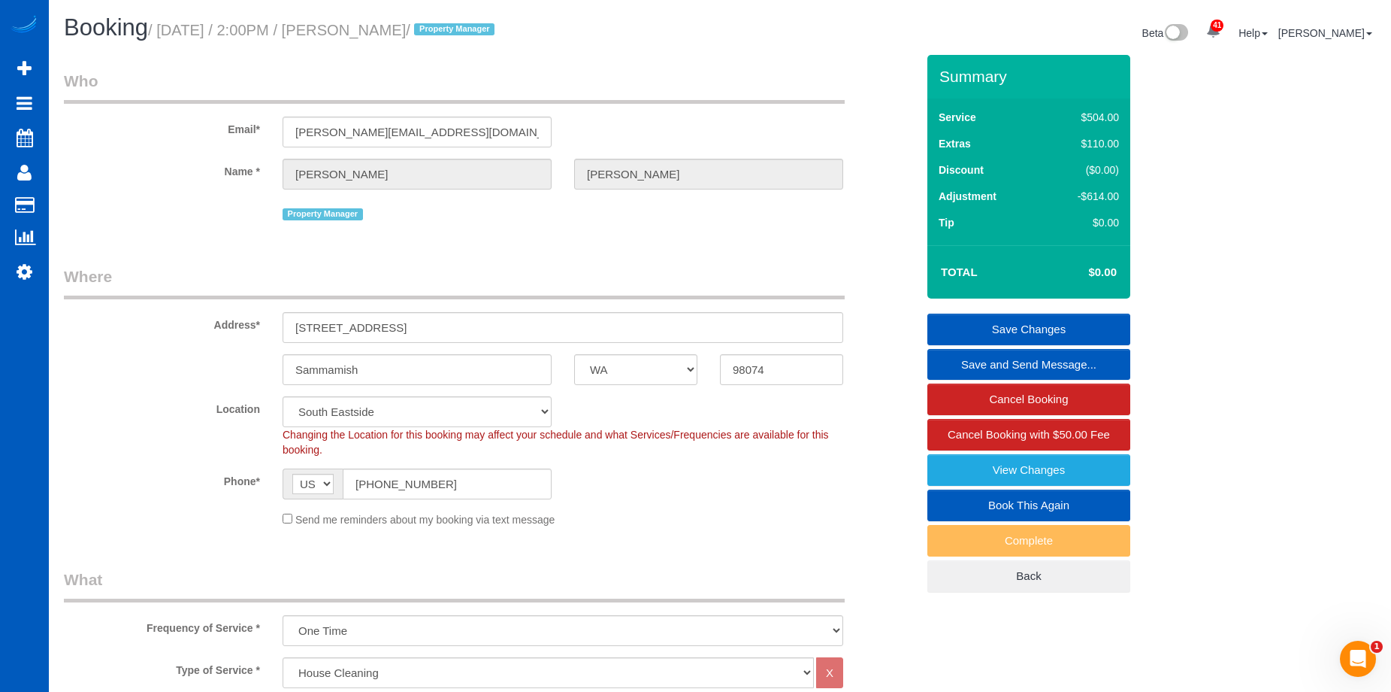
drag, startPoint x: 382, startPoint y: 29, endPoint x: 449, endPoint y: 30, distance: 66.9
click at [449, 30] on small "/ September 29, 2025 / 2:00PM / Erik Garcia / Property Manager" at bounding box center [323, 30] width 351 height 17
copy small "Erik Garcia"
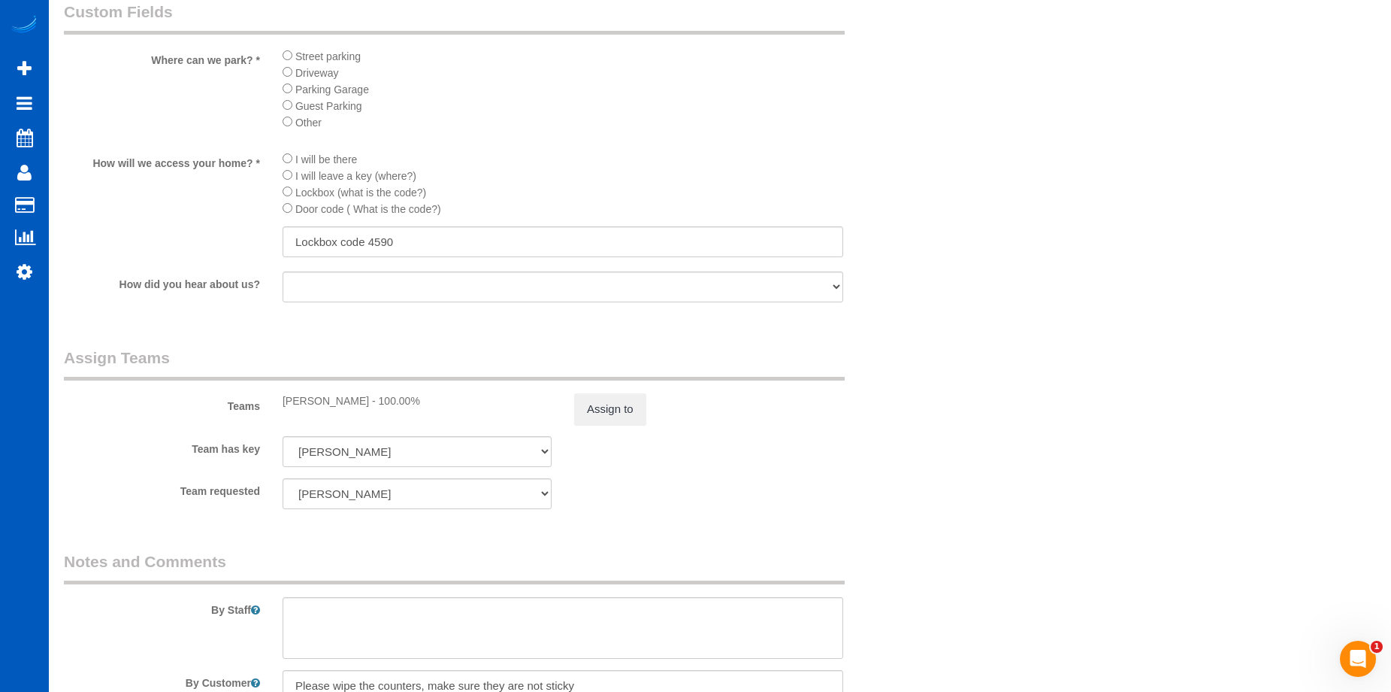
scroll to position [1769, 0]
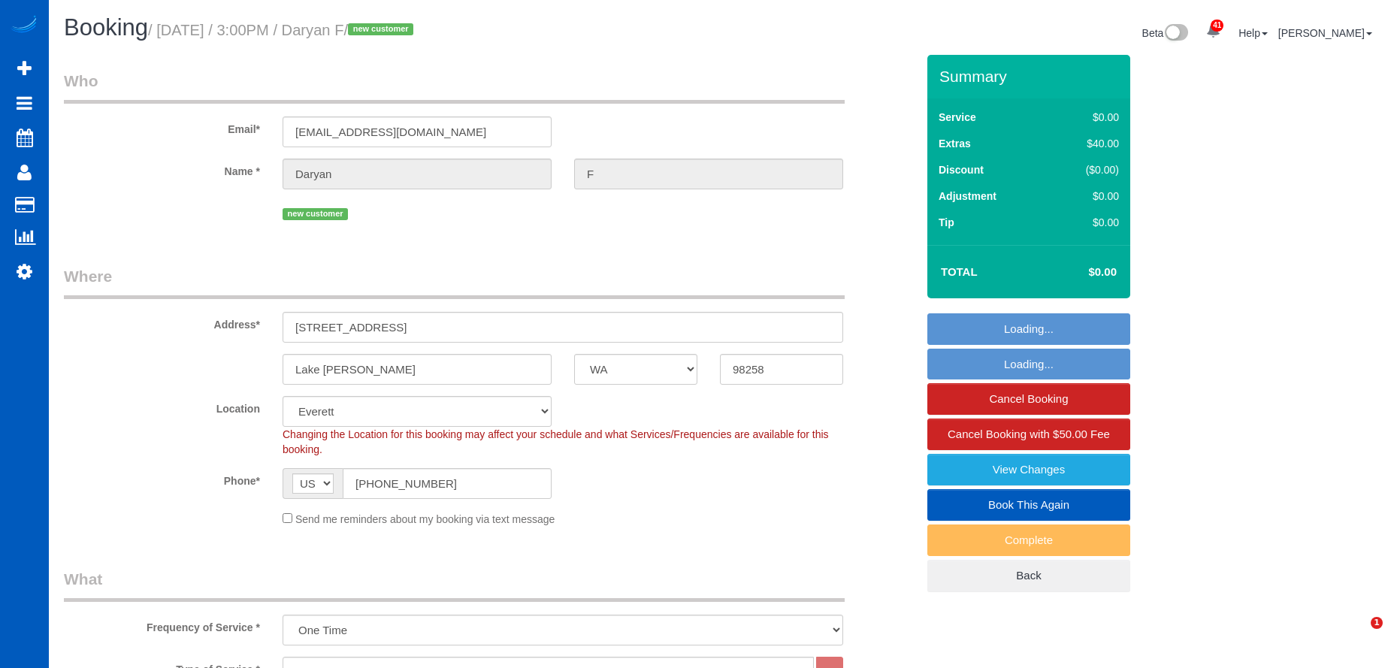
select select "WA"
select select "199"
select select "2501"
select select "3"
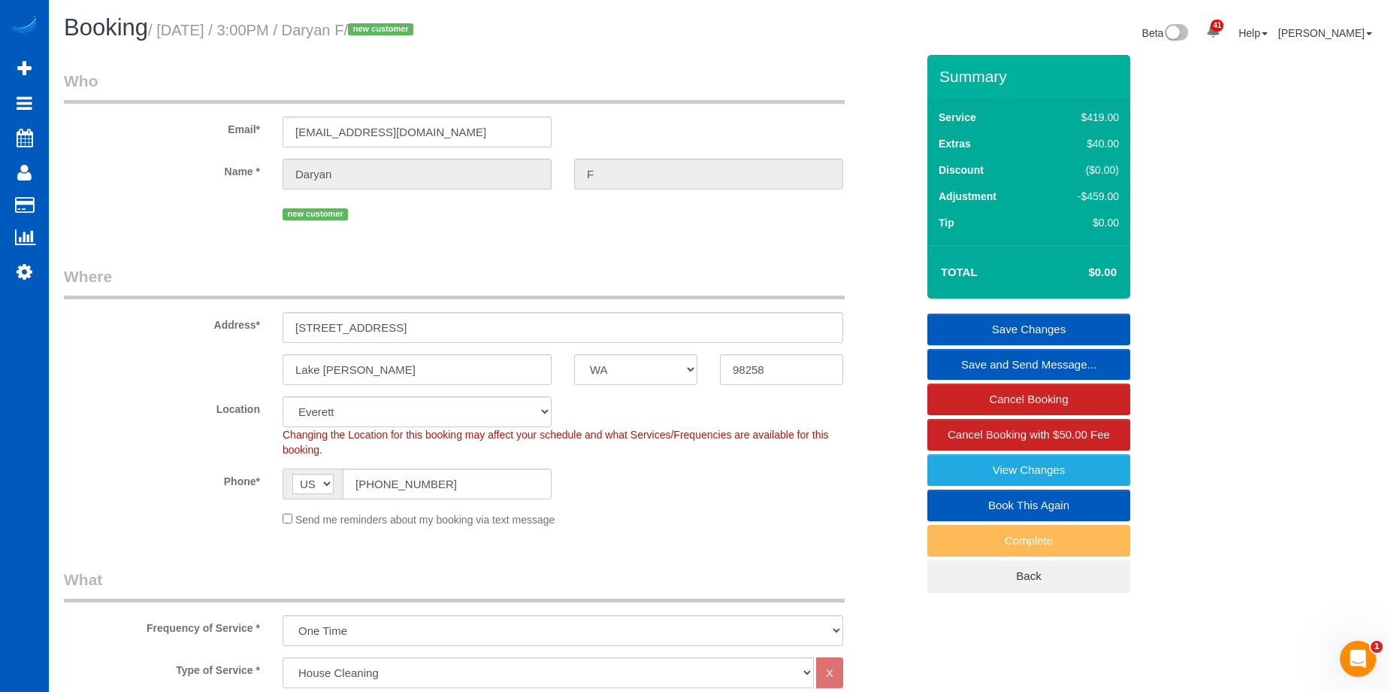
drag, startPoint x: 377, startPoint y: 29, endPoint x: 441, endPoint y: 36, distance: 64.3
click at [418, 36] on small "/ September 29, 2025 / 3:00PM / Daryan F / new customer" at bounding box center [283, 30] width 270 height 17
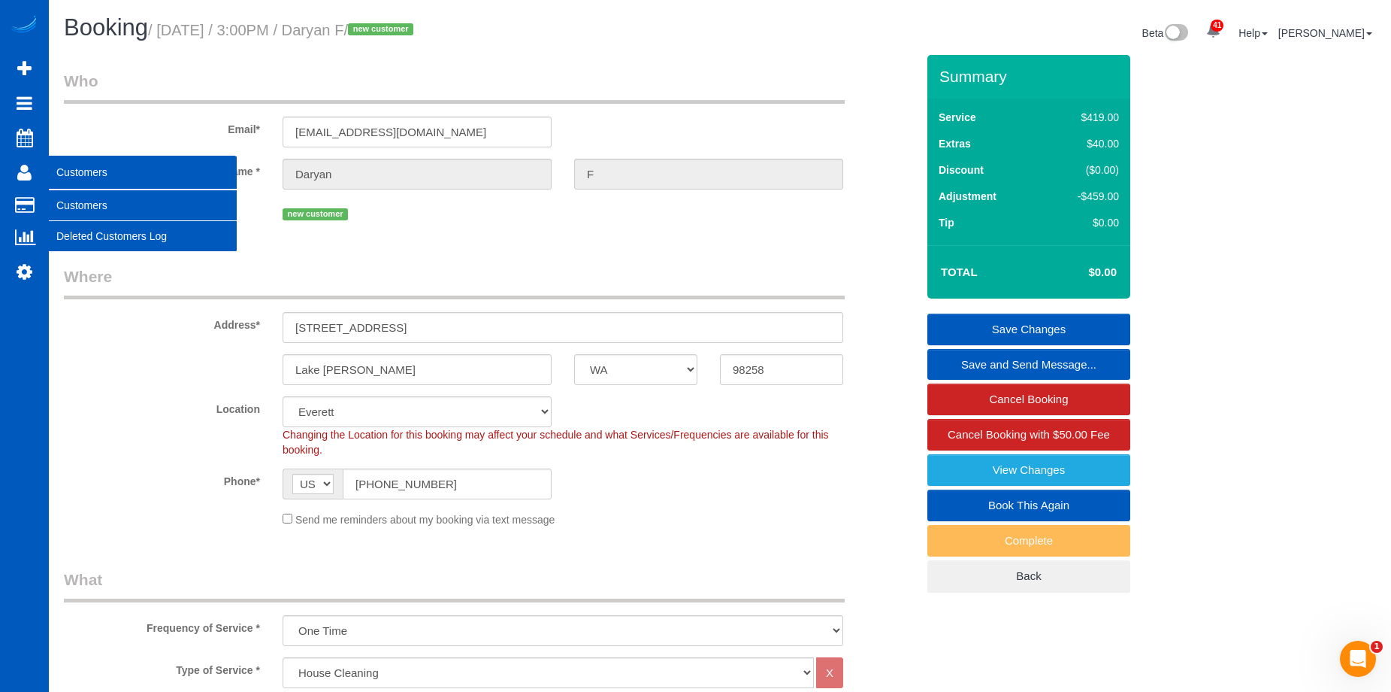
copy small "Daryan F"
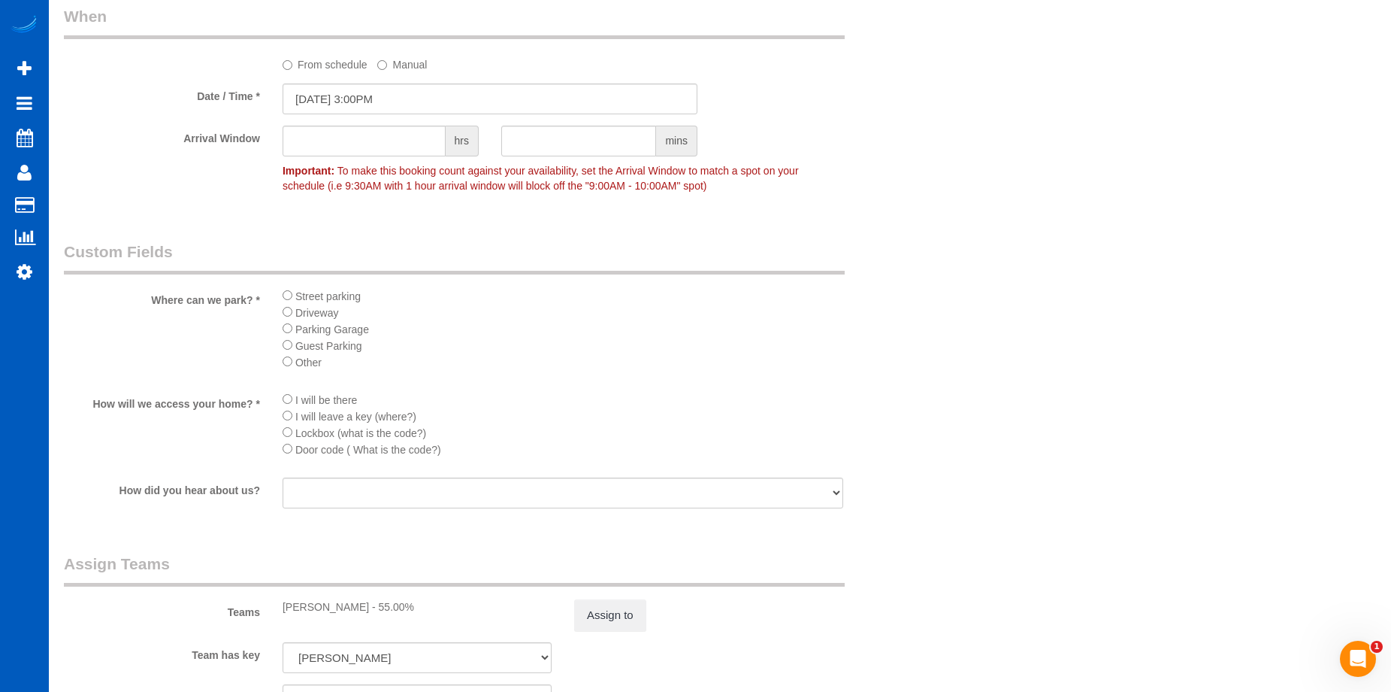
scroll to position [1654, 0]
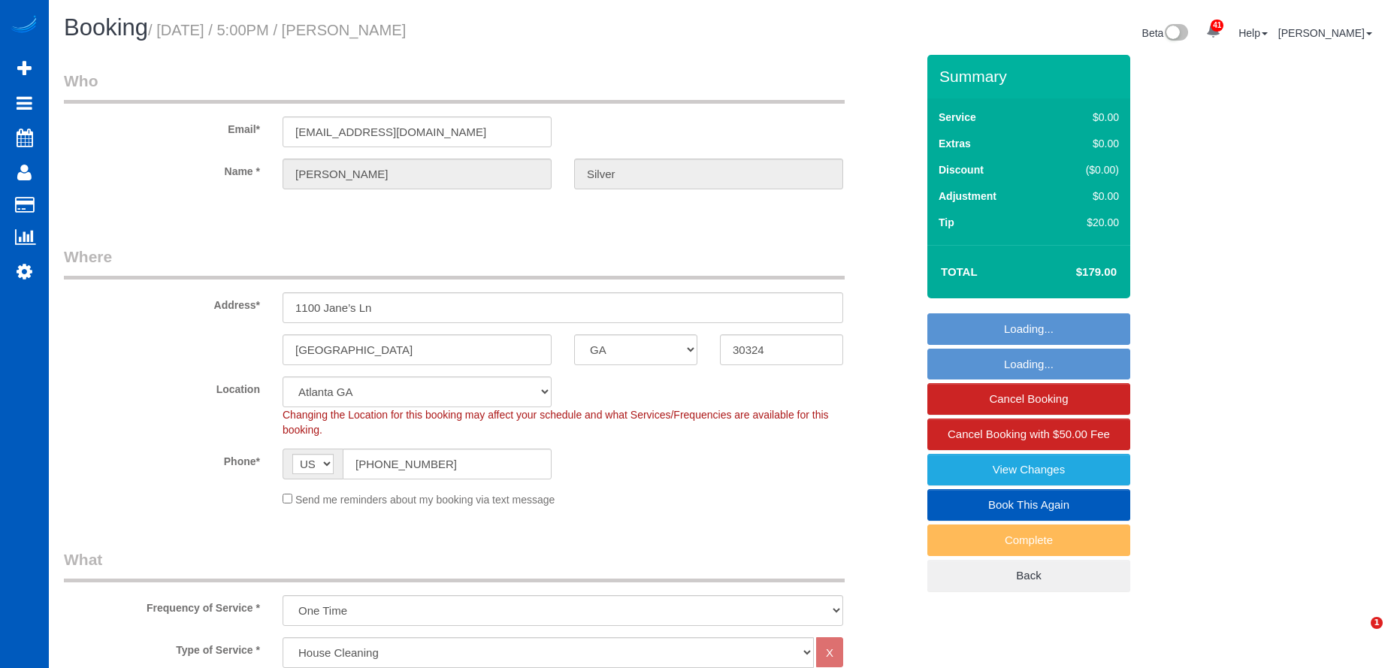
select select "GA"
select select "199"
select select "2"
select select "string:fspay-9c563827-c3f8-4524-8a37-63a1f846035a"
select select "spot1"
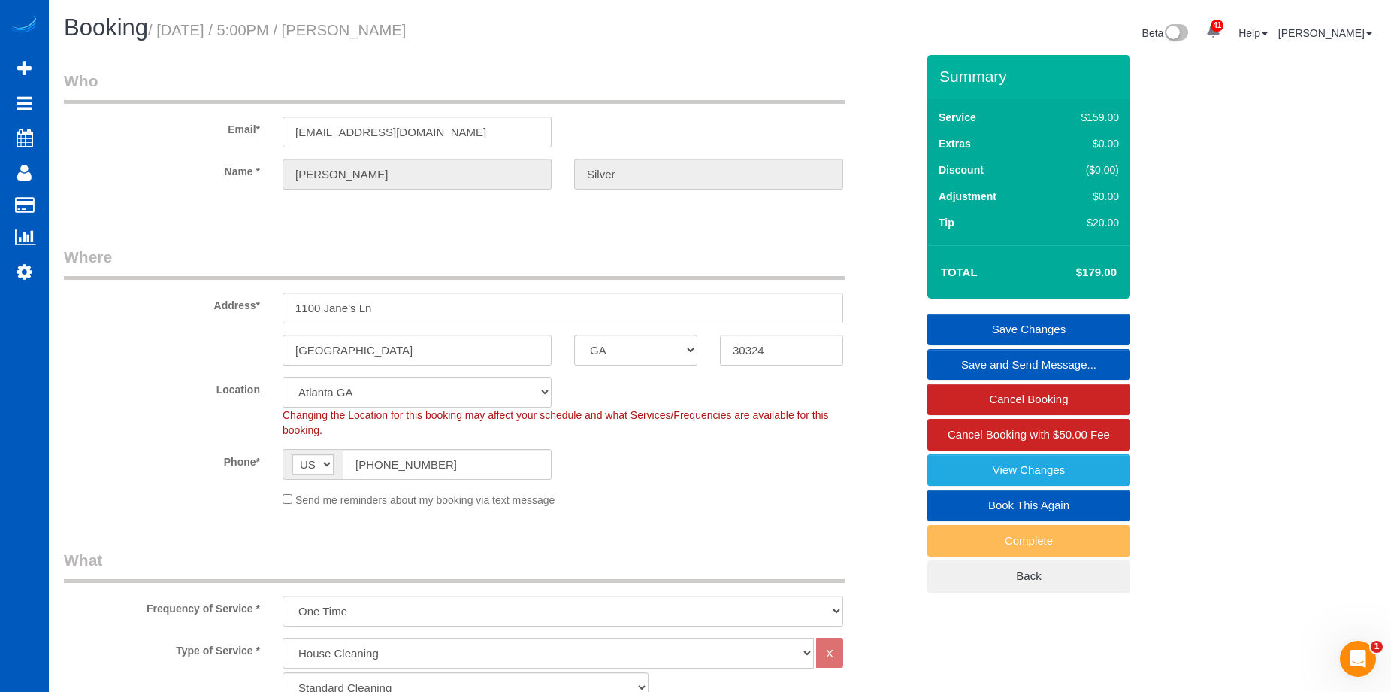
drag, startPoint x: 380, startPoint y: 32, endPoint x: 489, endPoint y: 54, distance: 111.2
click at [498, 47] on div "Booking / September 29, 2025 / 5:00PM / Peter Silver Beta 41 Your Notifications…" at bounding box center [720, 35] width 1335 height 40
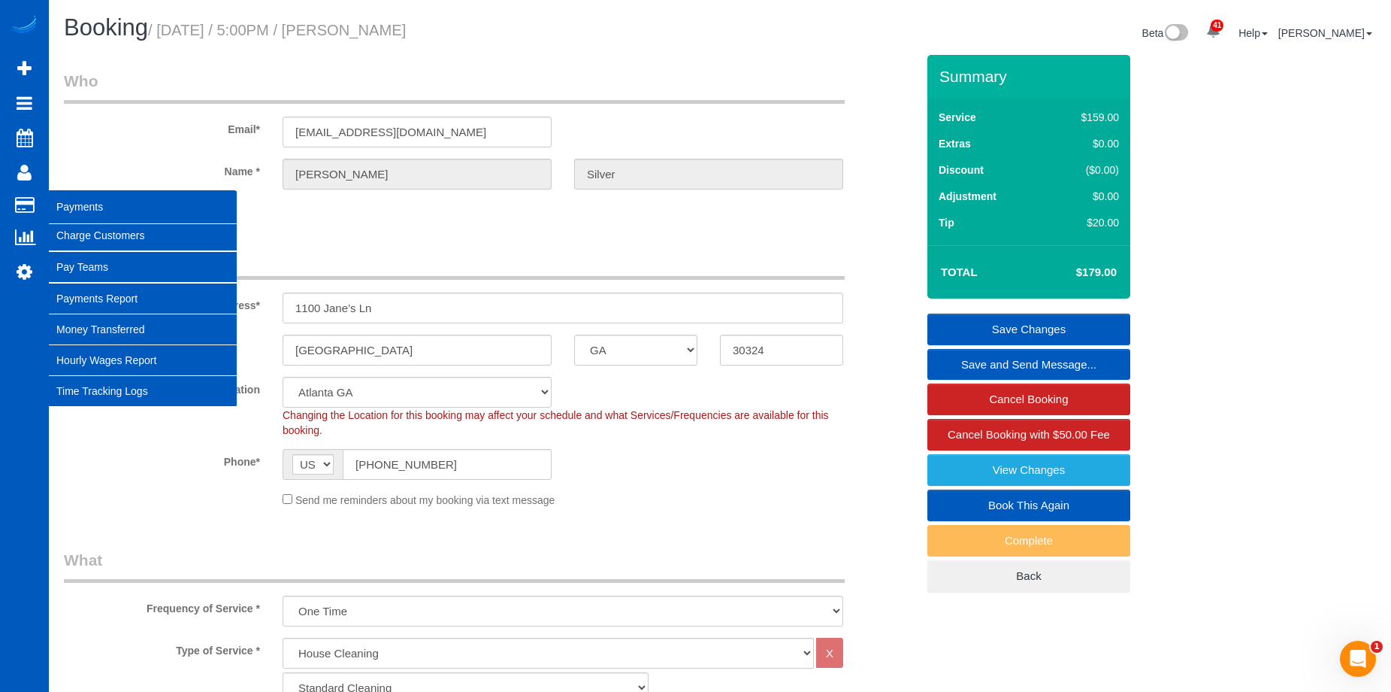
copy div "Peter Silver Beta 41 Your Notifications You have 0 alerts × You have 3 to charg…"
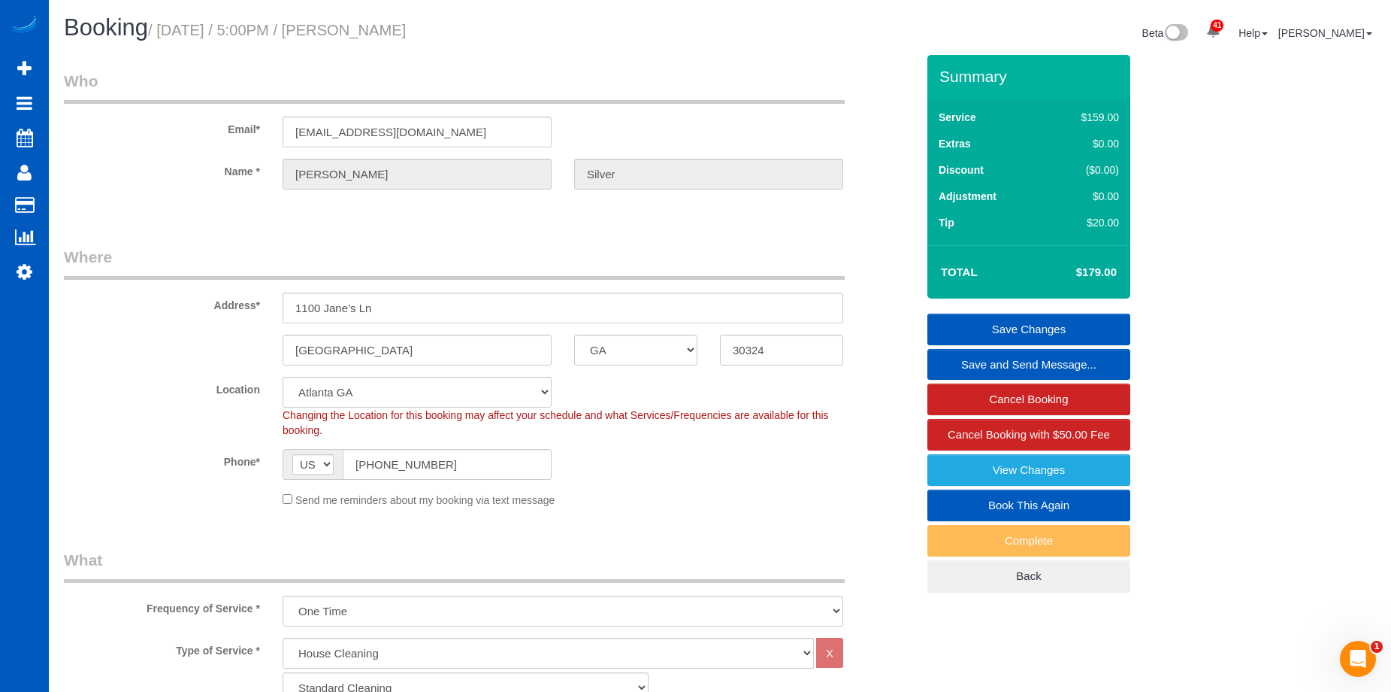
click at [490, 41] on div "Booking / September 29, 2025 / 5:00PM / Peter Silver" at bounding box center [387, 31] width 668 height 32
drag, startPoint x: 379, startPoint y: 31, endPoint x: 455, endPoint y: 31, distance: 75.9
click at [406, 31] on small "/ September 29, 2025 / 5:00PM / Peter Silver" at bounding box center [277, 30] width 258 height 17
copy small "Peter Silver"
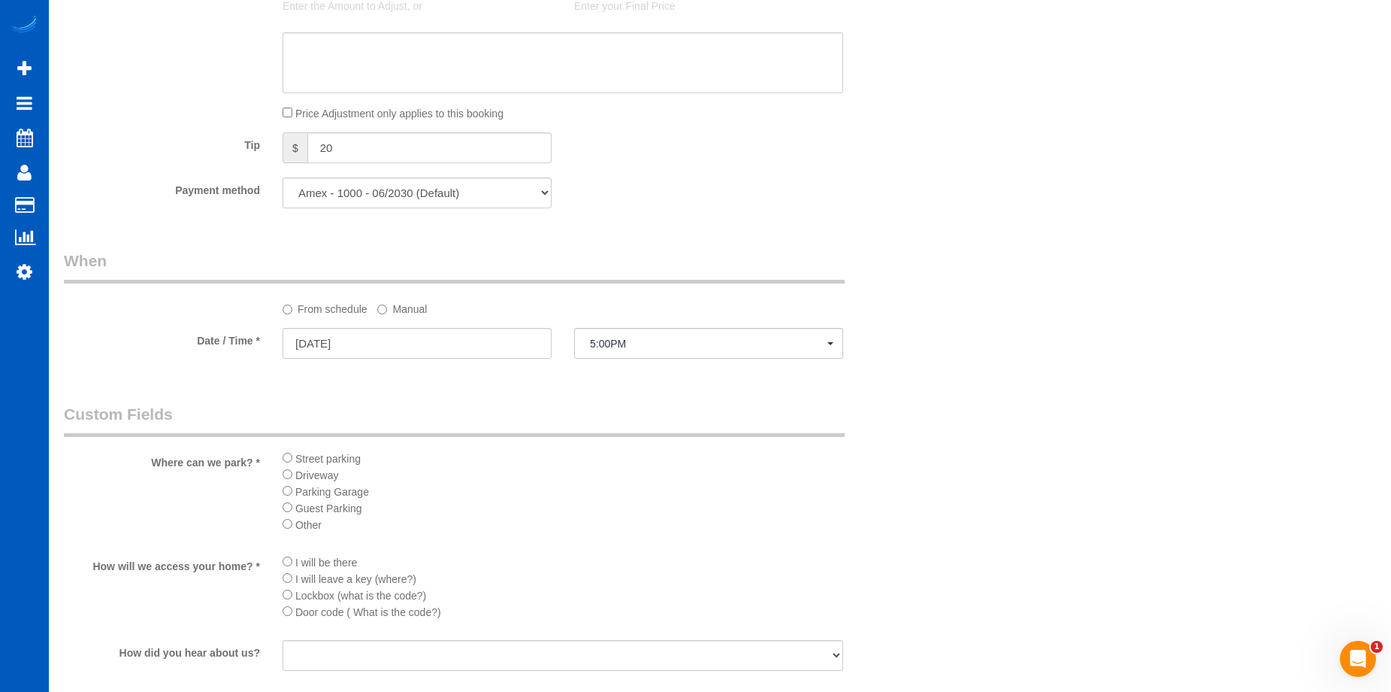
scroll to position [1579, 0]
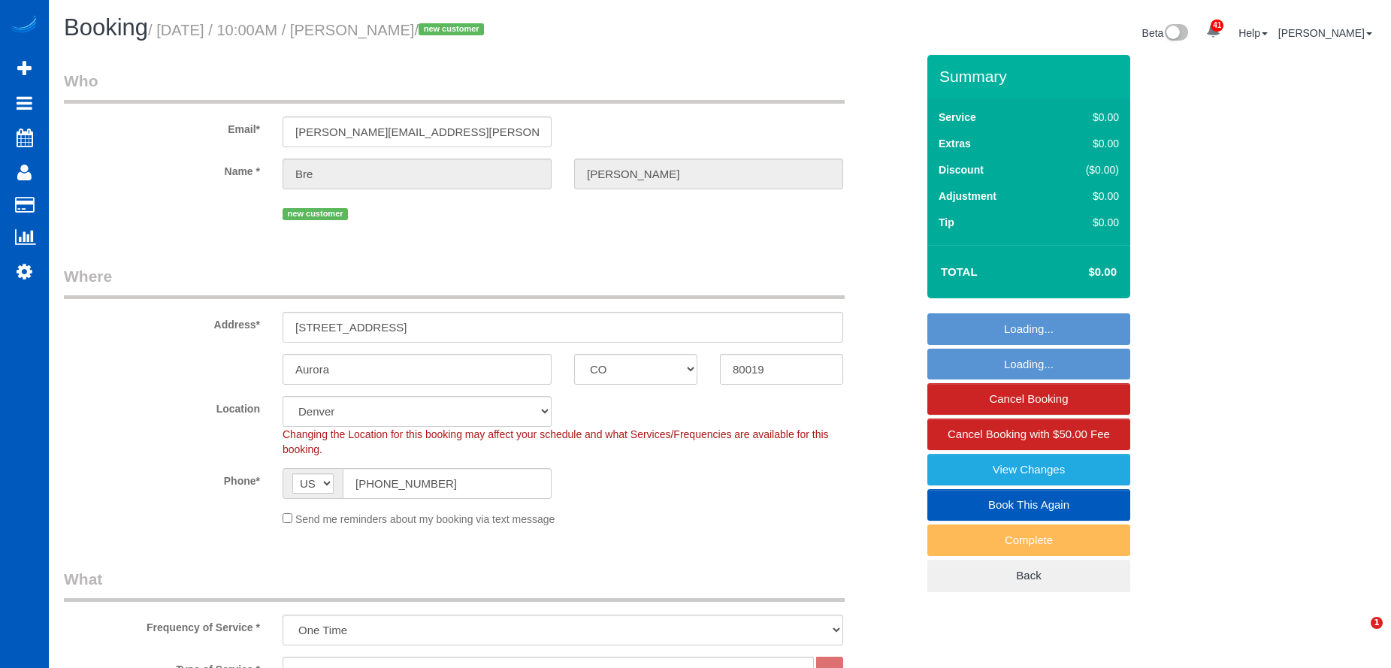
select select "CO"
select select "199"
select select "spot1"
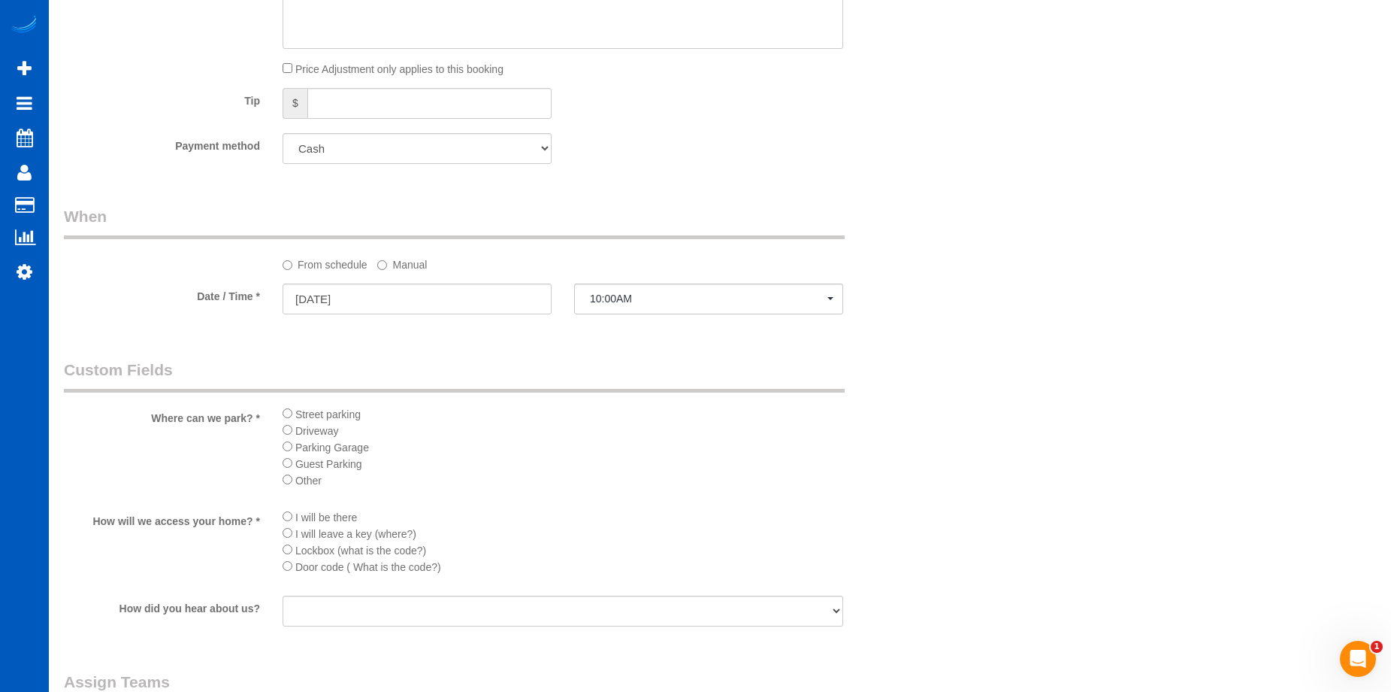
scroll to position [1353, 0]
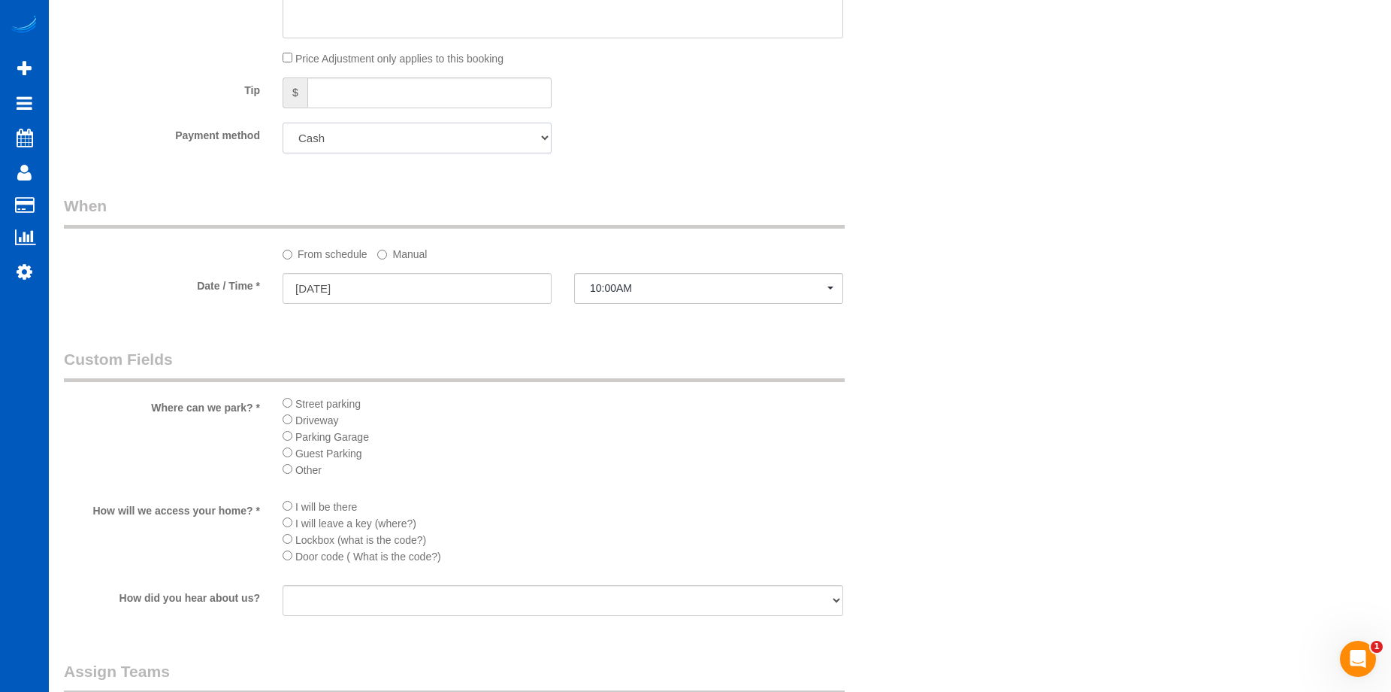
click at [411, 129] on select "Add Credit Card Cash Check Paypal" at bounding box center [417, 138] width 269 height 31
select select "string:fspay"
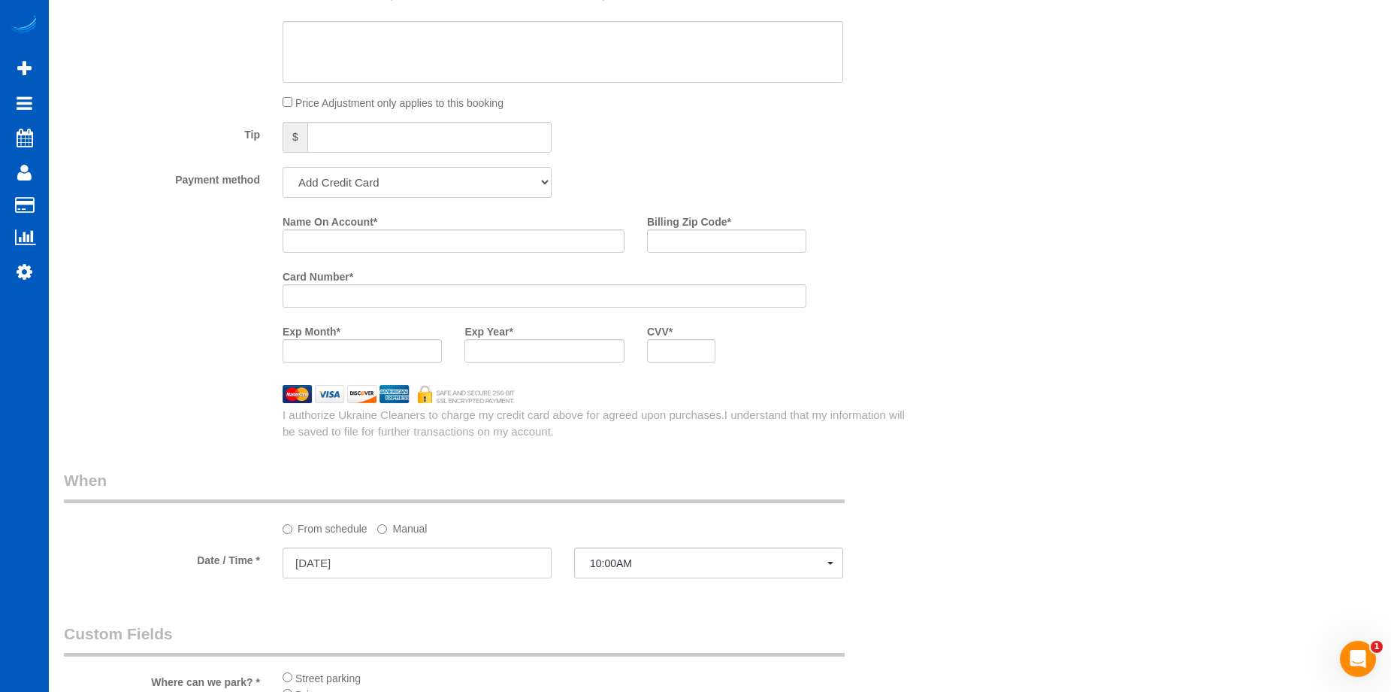
scroll to position [1282, 0]
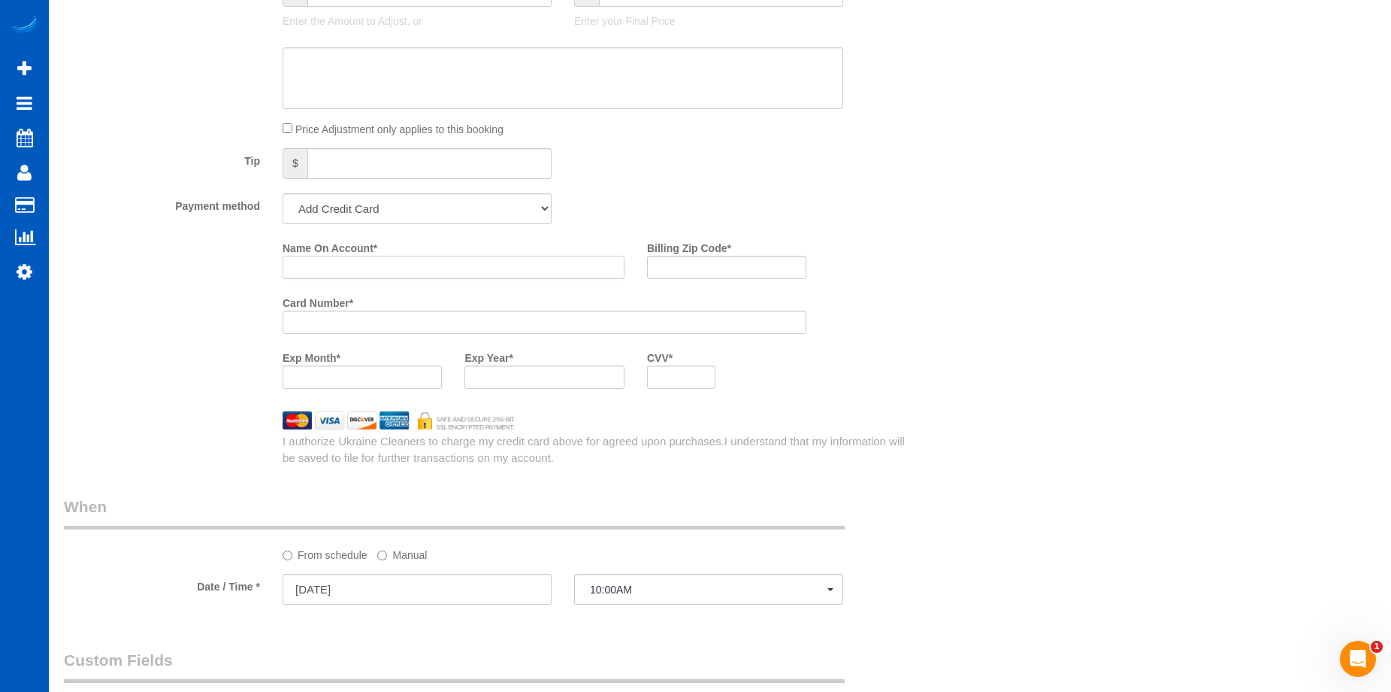
click at [359, 264] on input "Name On Account *" at bounding box center [454, 267] width 342 height 23
paste input "Breana Coe"
type input "Breana Coe"
click at [728, 254] on label "Billing Zip Code *" at bounding box center [689, 245] width 84 height 20
click at [728, 256] on input "Billing Zip Code *" at bounding box center [726, 267] width 159 height 23
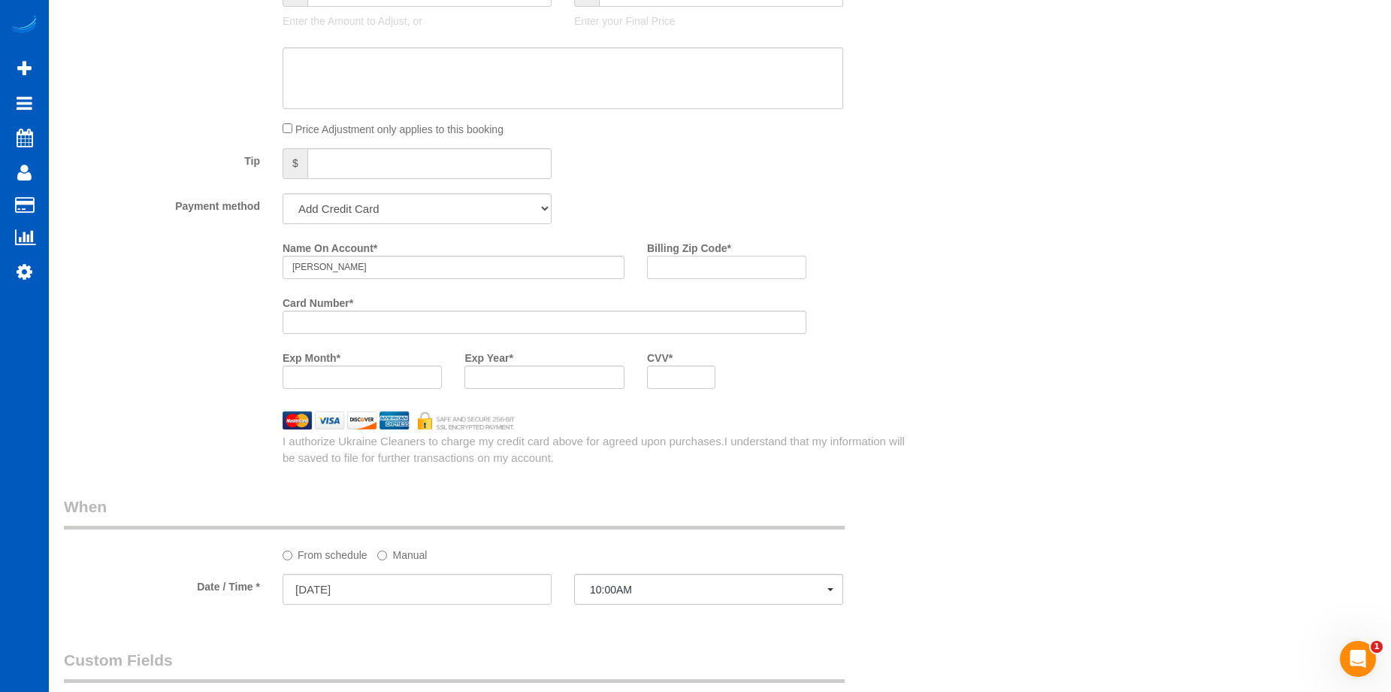
click at [713, 274] on input "Billing Zip Code *" at bounding box center [726, 267] width 159 height 23
paste input "80019"
type input "80019"
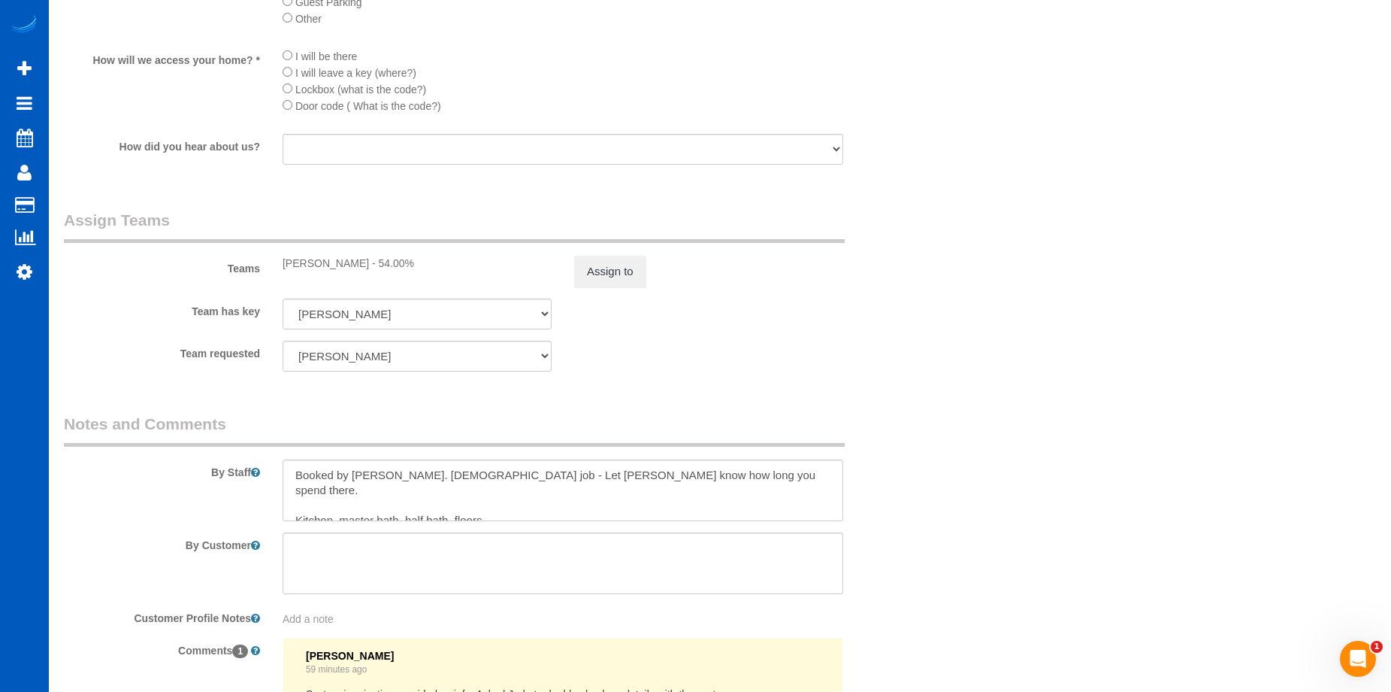
scroll to position [2273, 0]
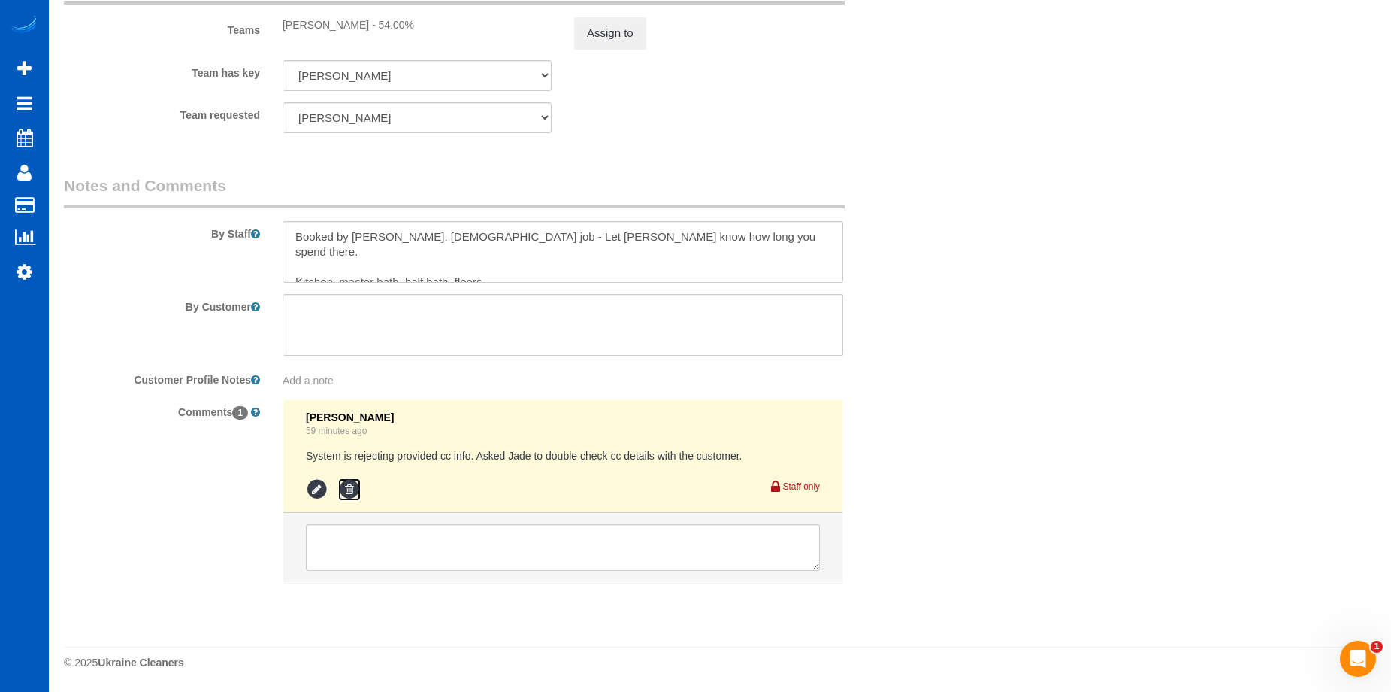
click at [349, 489] on icon at bounding box center [349, 489] width 23 height 23
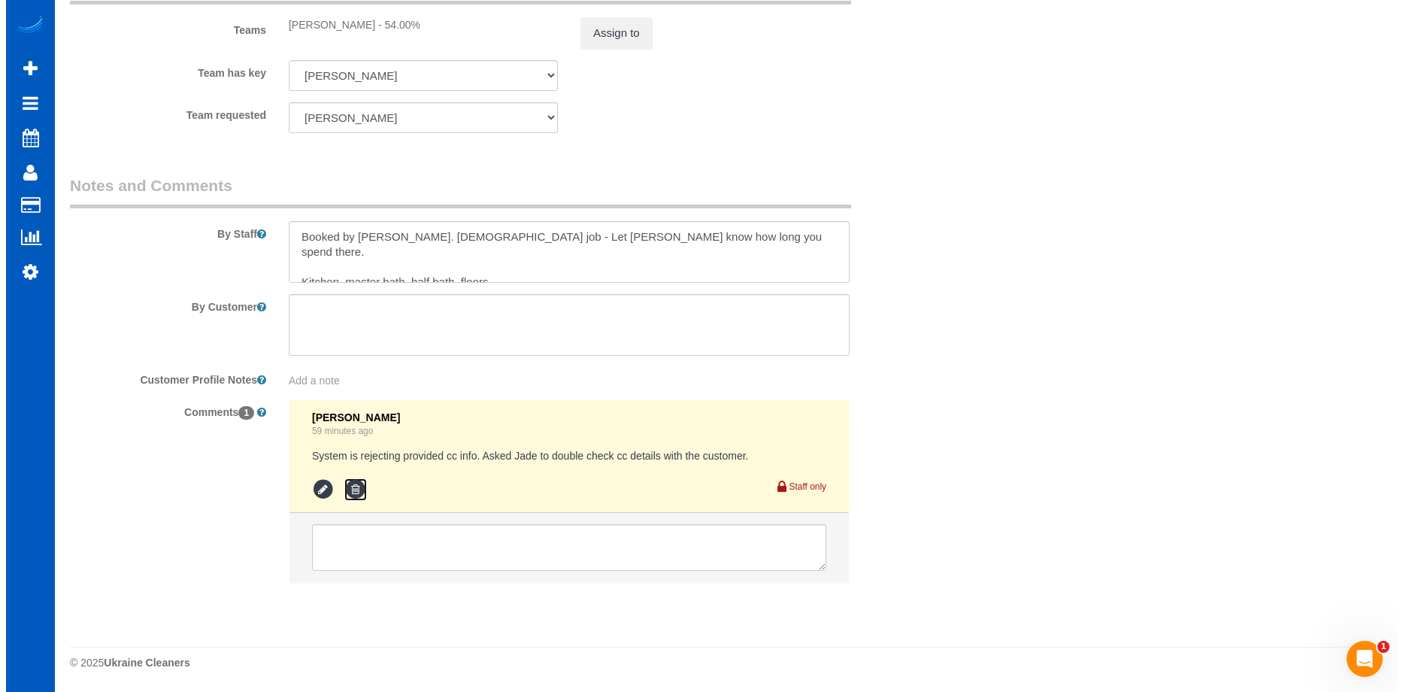
scroll to position [2273, 0]
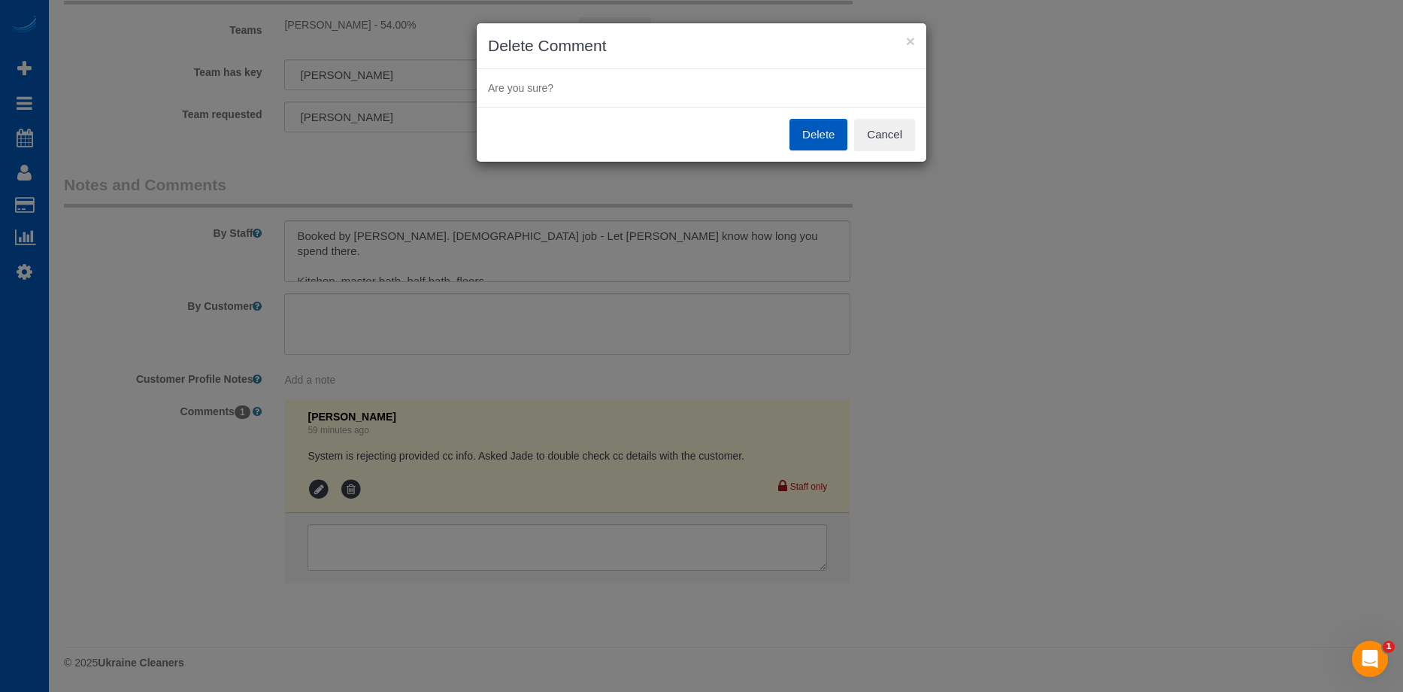
click at [831, 124] on button "Delete" at bounding box center [818, 135] width 58 height 32
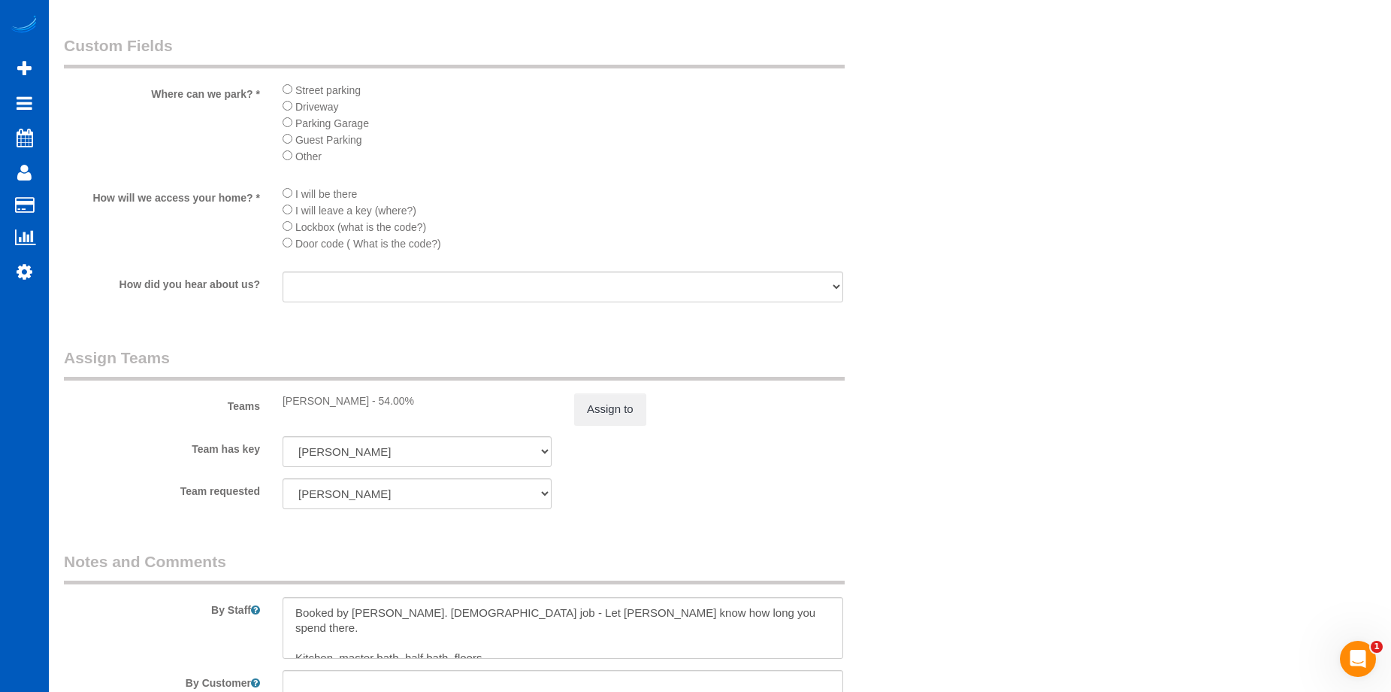
scroll to position [2273, 0]
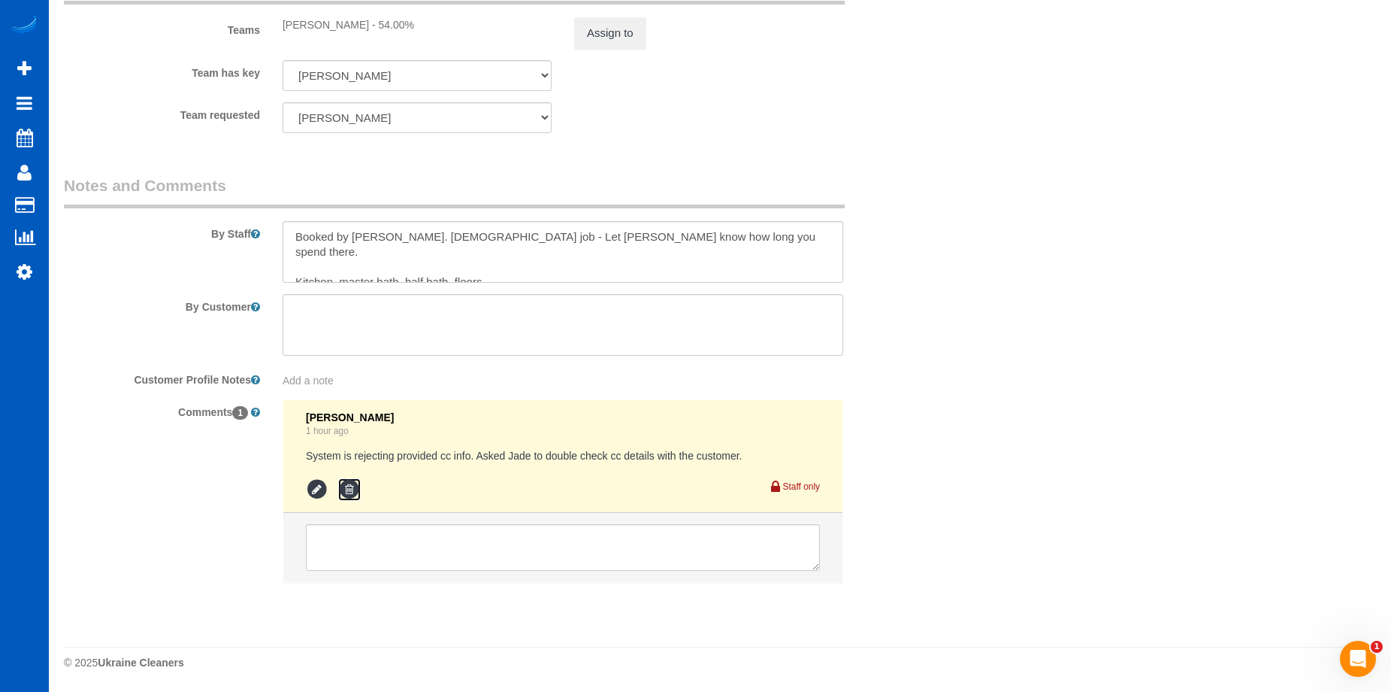
click at [348, 490] on icon at bounding box center [349, 489] width 23 height 23
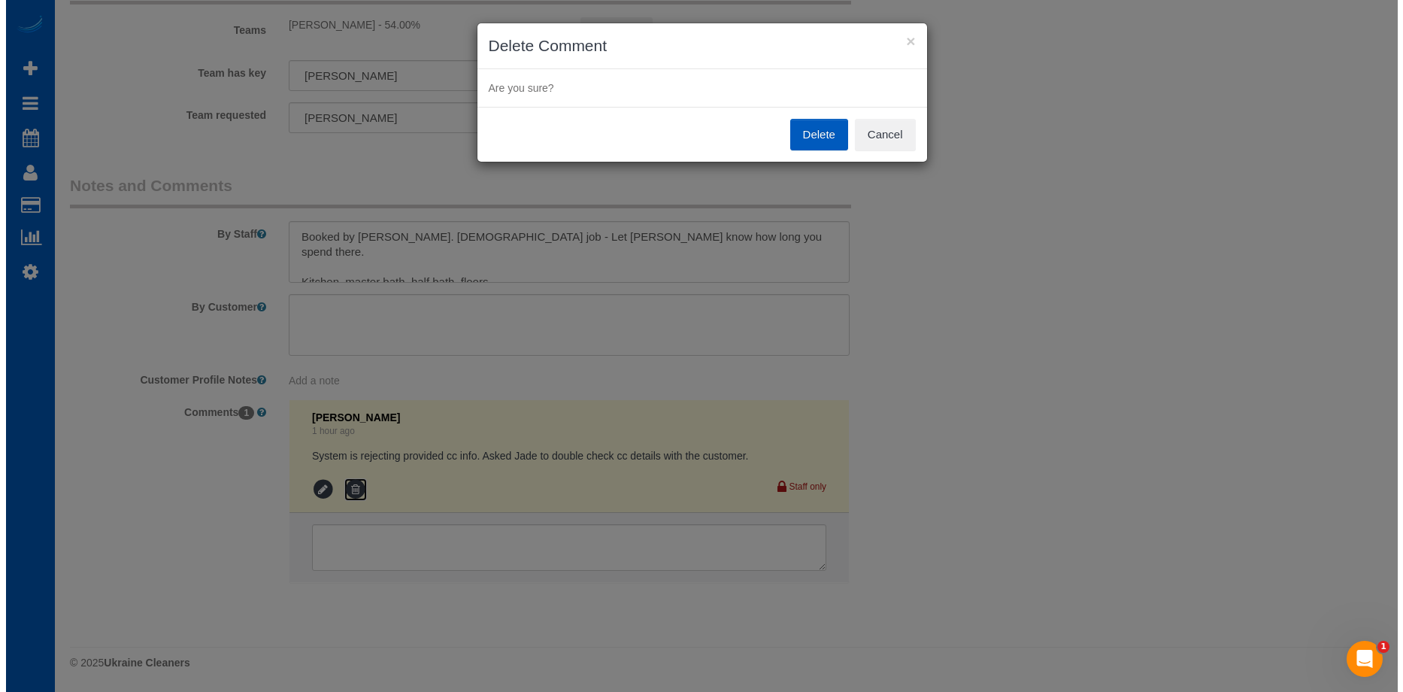
scroll to position [2273, 0]
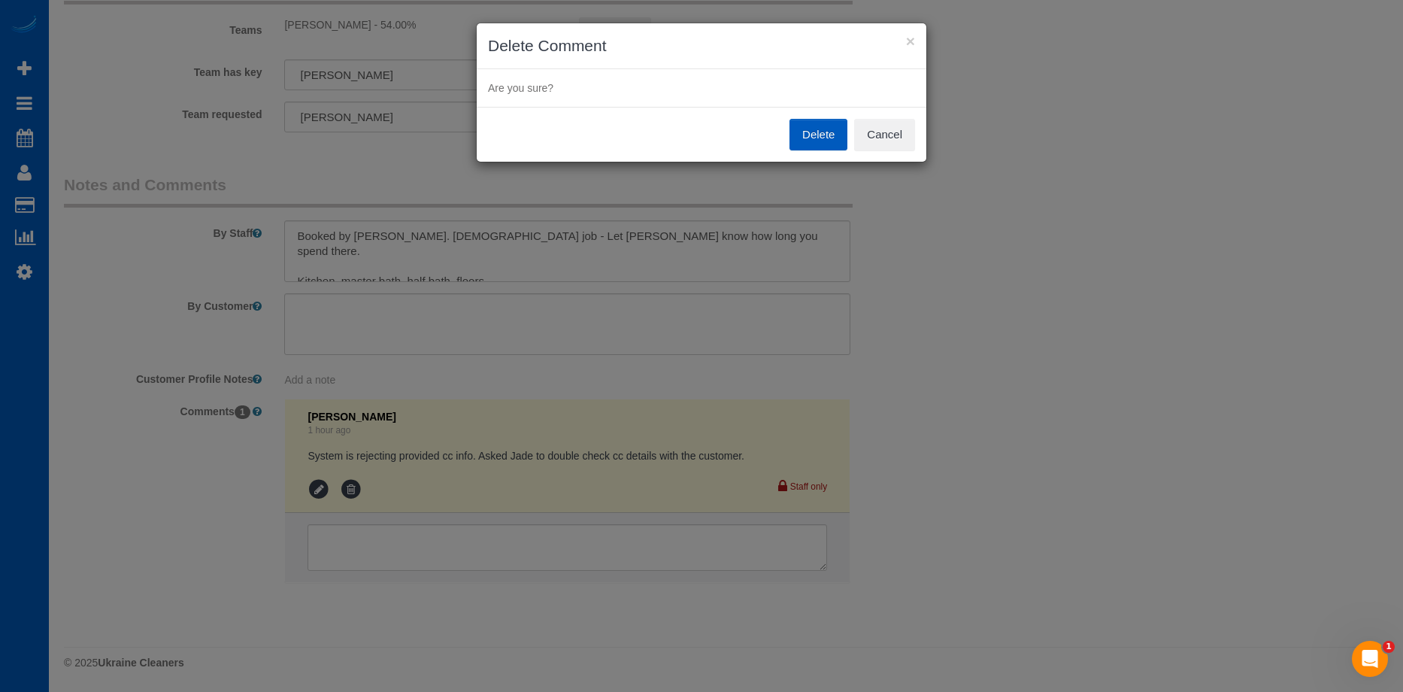
click at [822, 140] on button "Delete" at bounding box center [818, 135] width 58 height 32
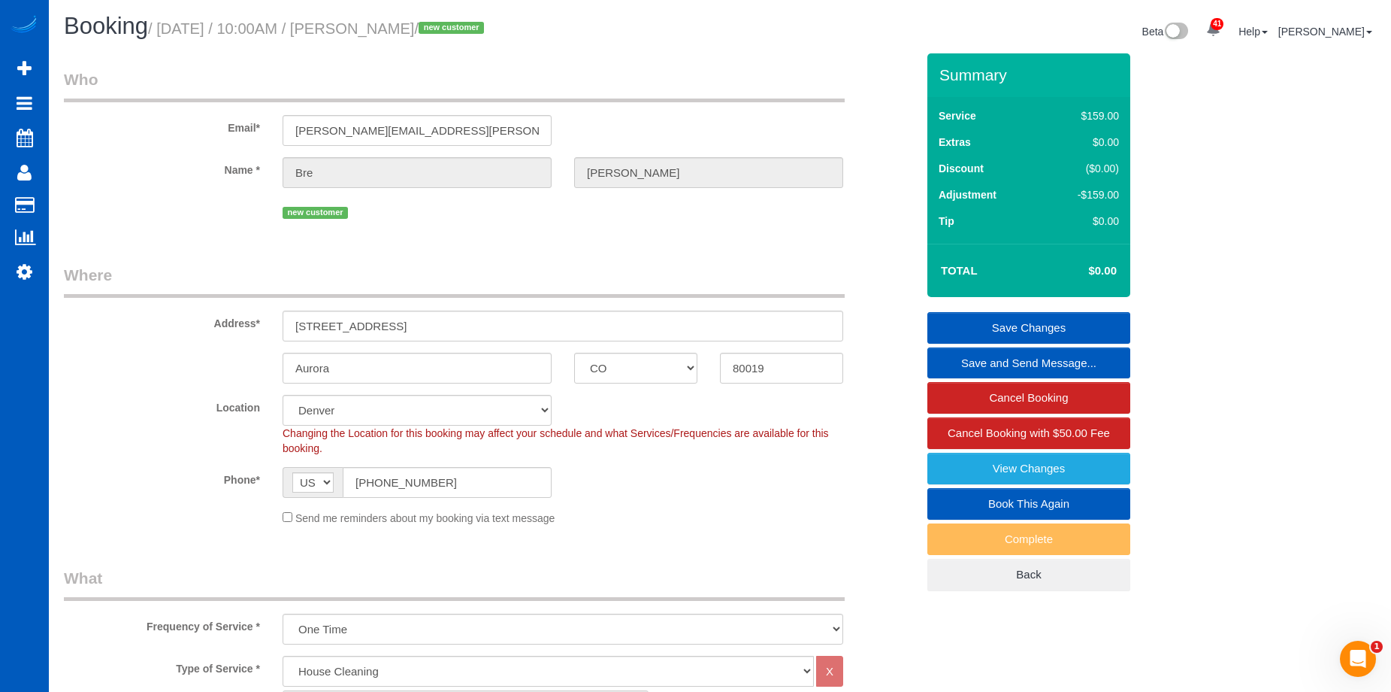
scroll to position [0, 0]
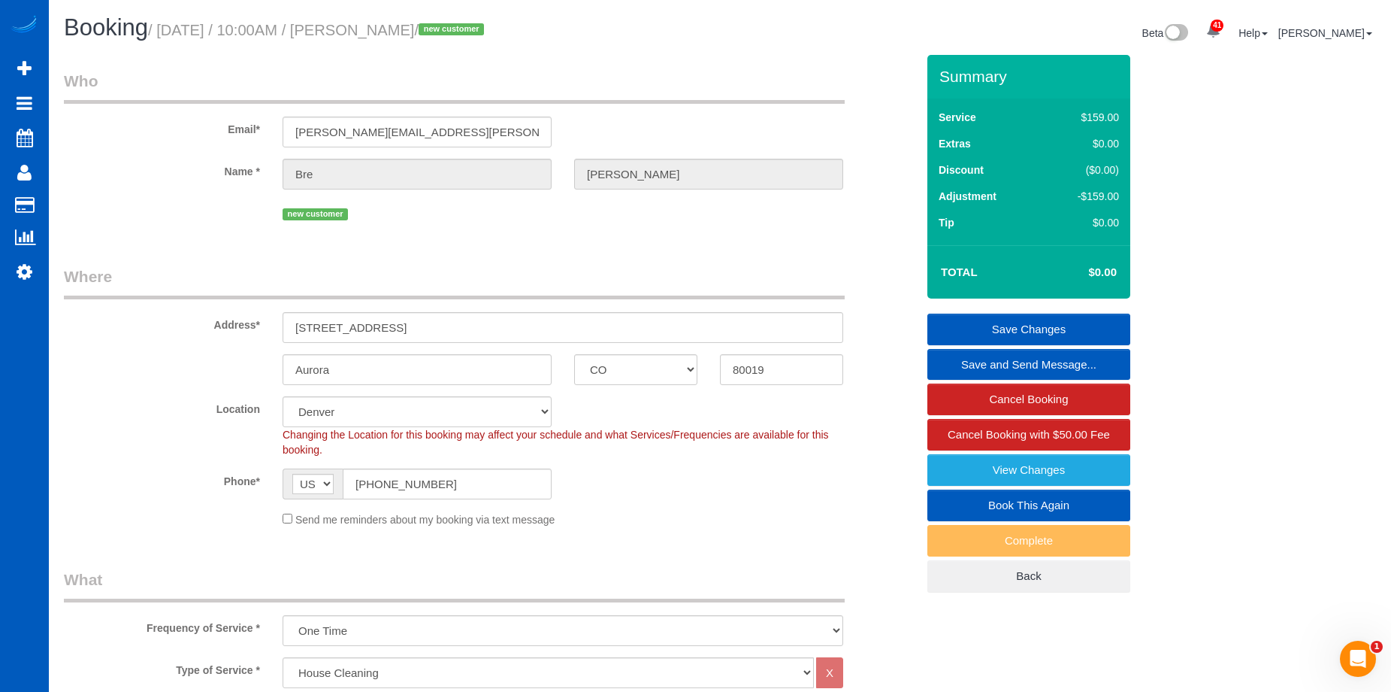
click at [957, 317] on link "Save Changes" at bounding box center [1029, 329] width 203 height 32
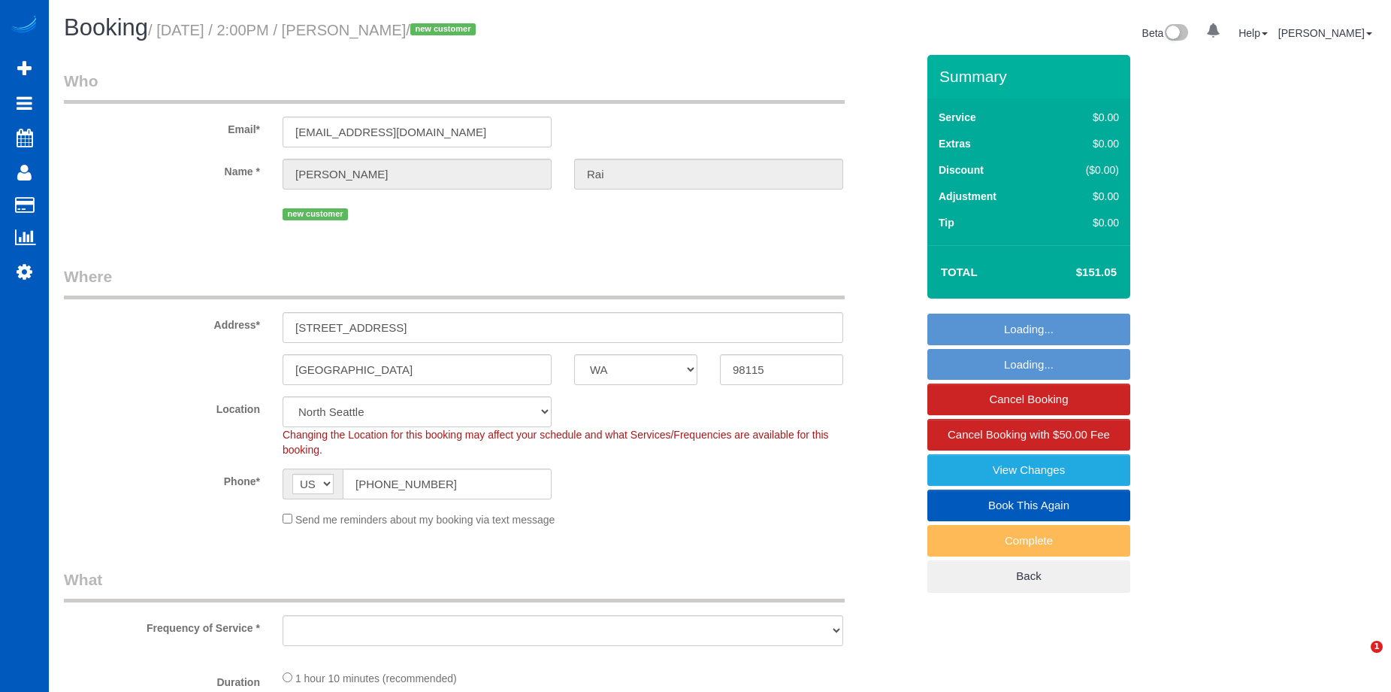
select select "WA"
select select "199"
select select "2"
select select "object:1055"
select select "spot1"
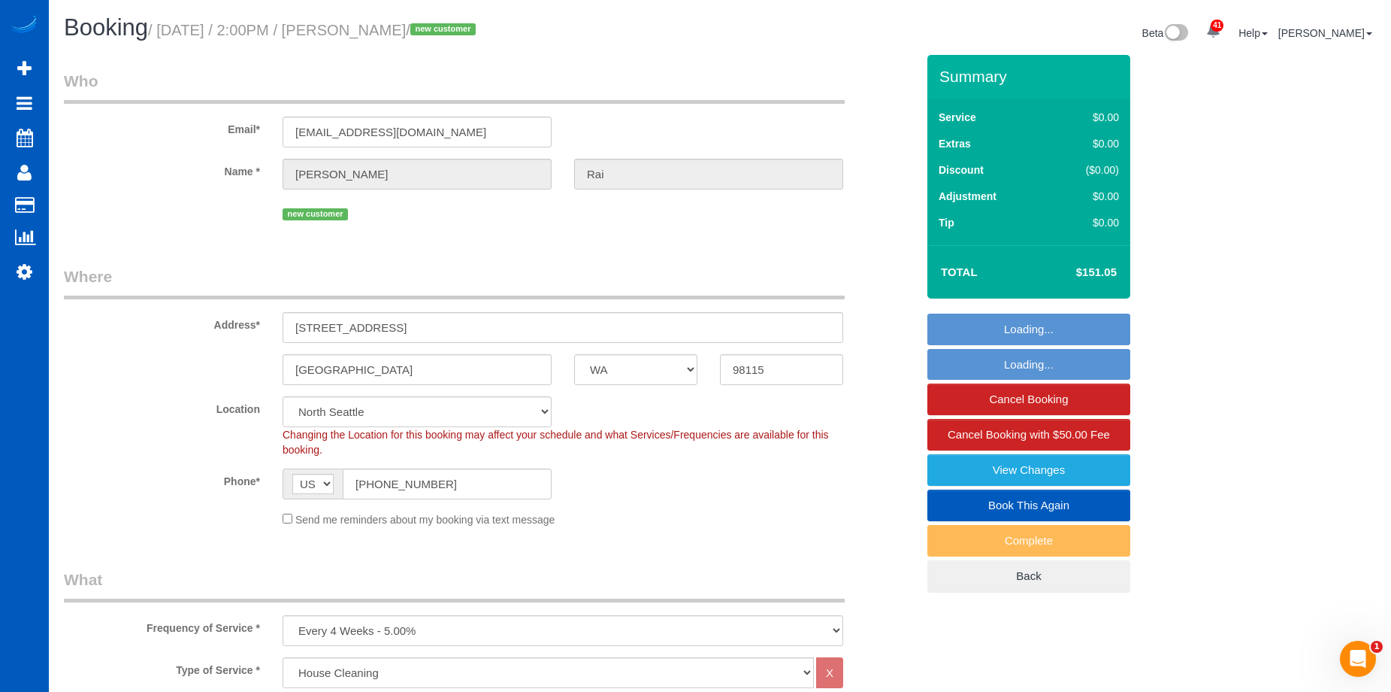
select select "object:1181"
select select "2"
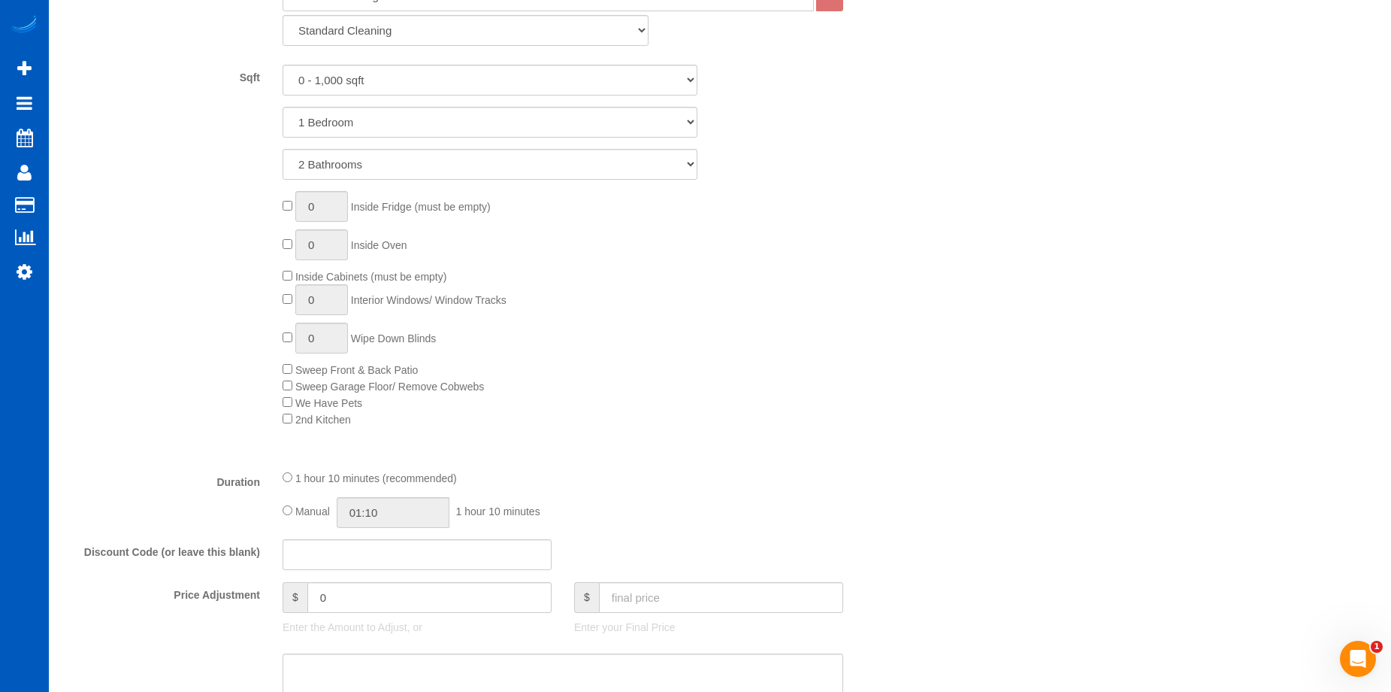
scroll to position [977, 0]
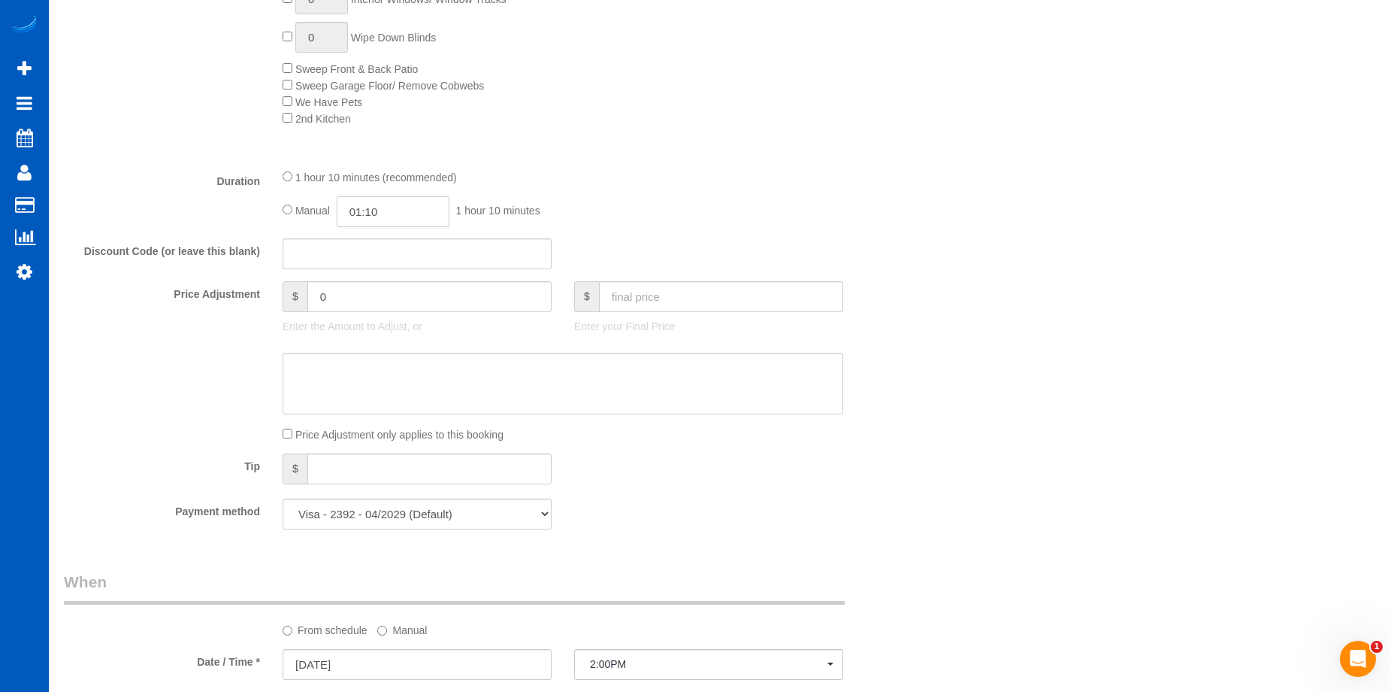
click at [366, 210] on input "01:10" at bounding box center [393, 211] width 113 height 31
type input "04:00"
click at [380, 244] on li "04:00" at bounding box center [376, 244] width 67 height 20
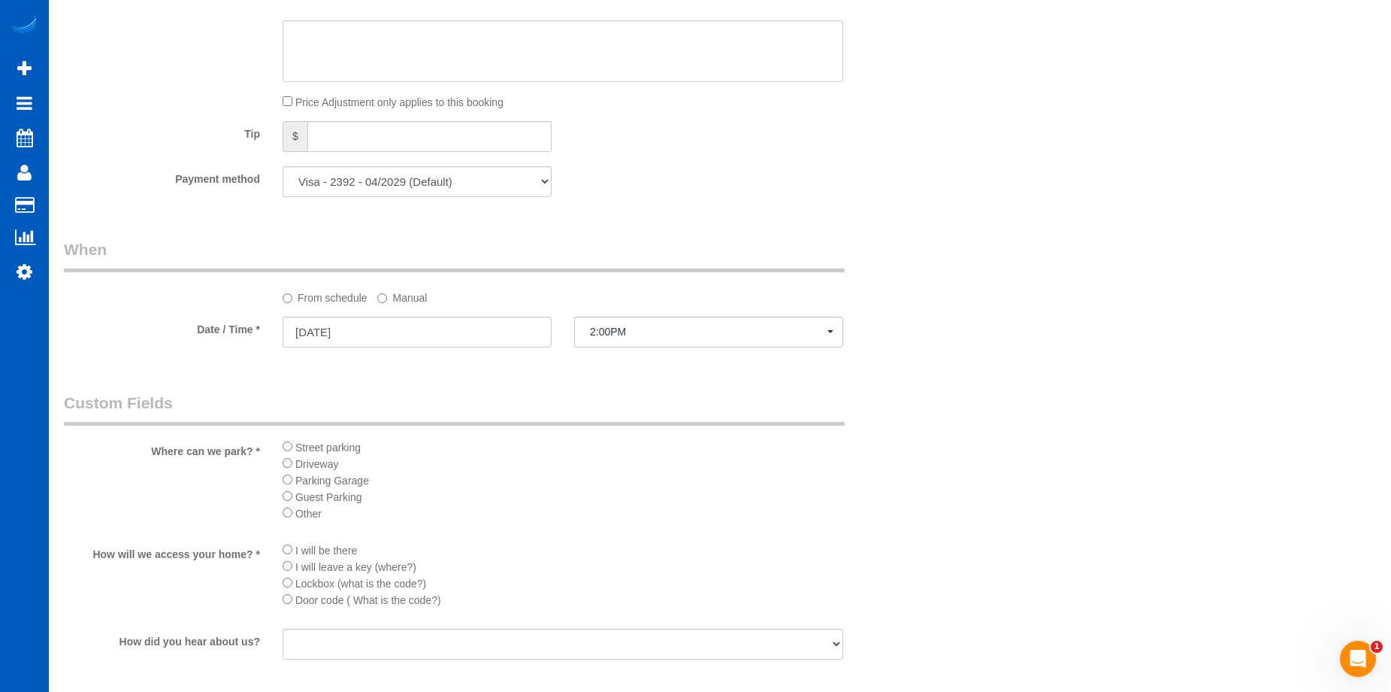
select select "spot19"
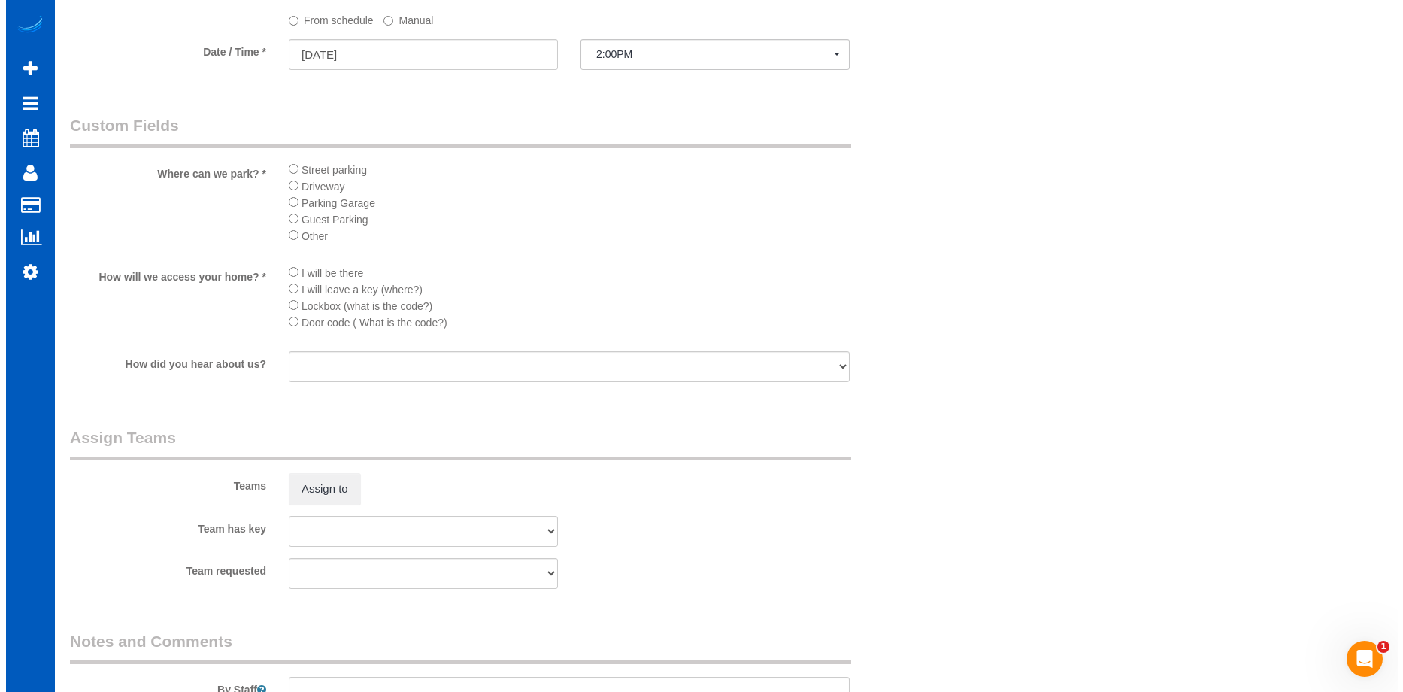
scroll to position [1729, 0]
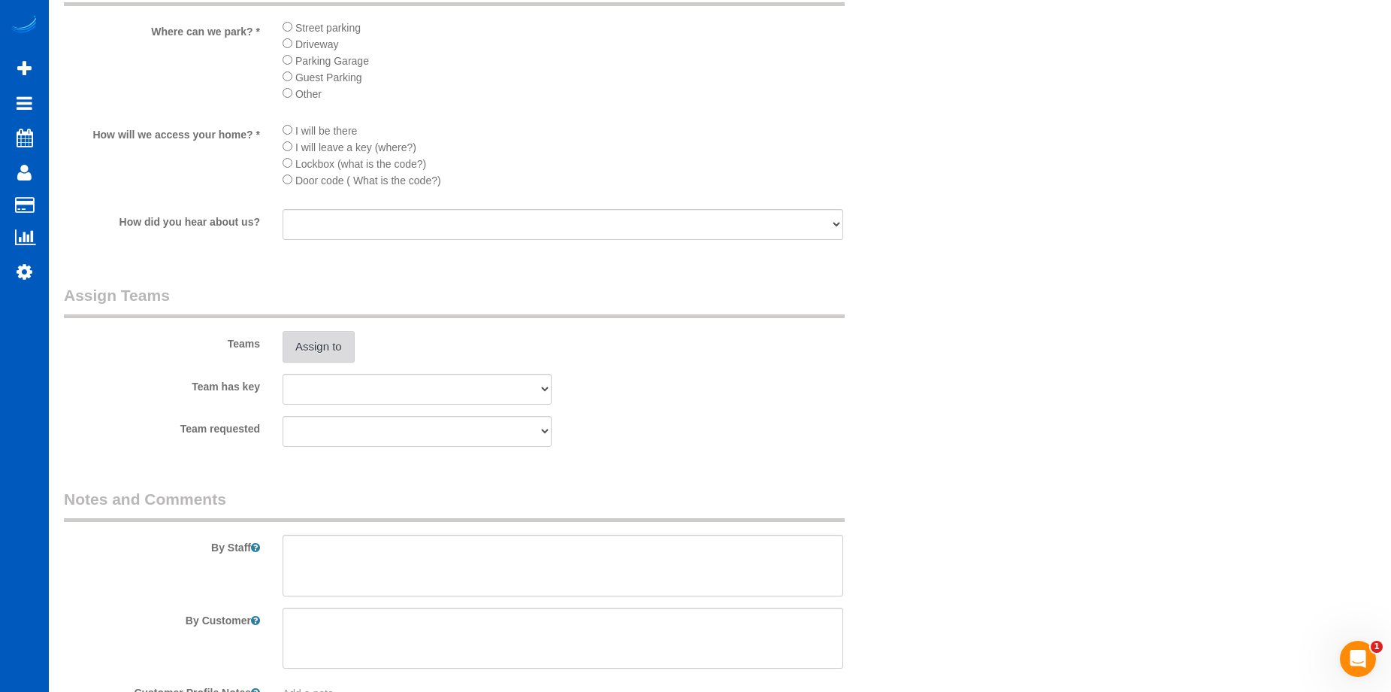
click at [329, 336] on button "Assign to" at bounding box center [319, 347] width 72 height 32
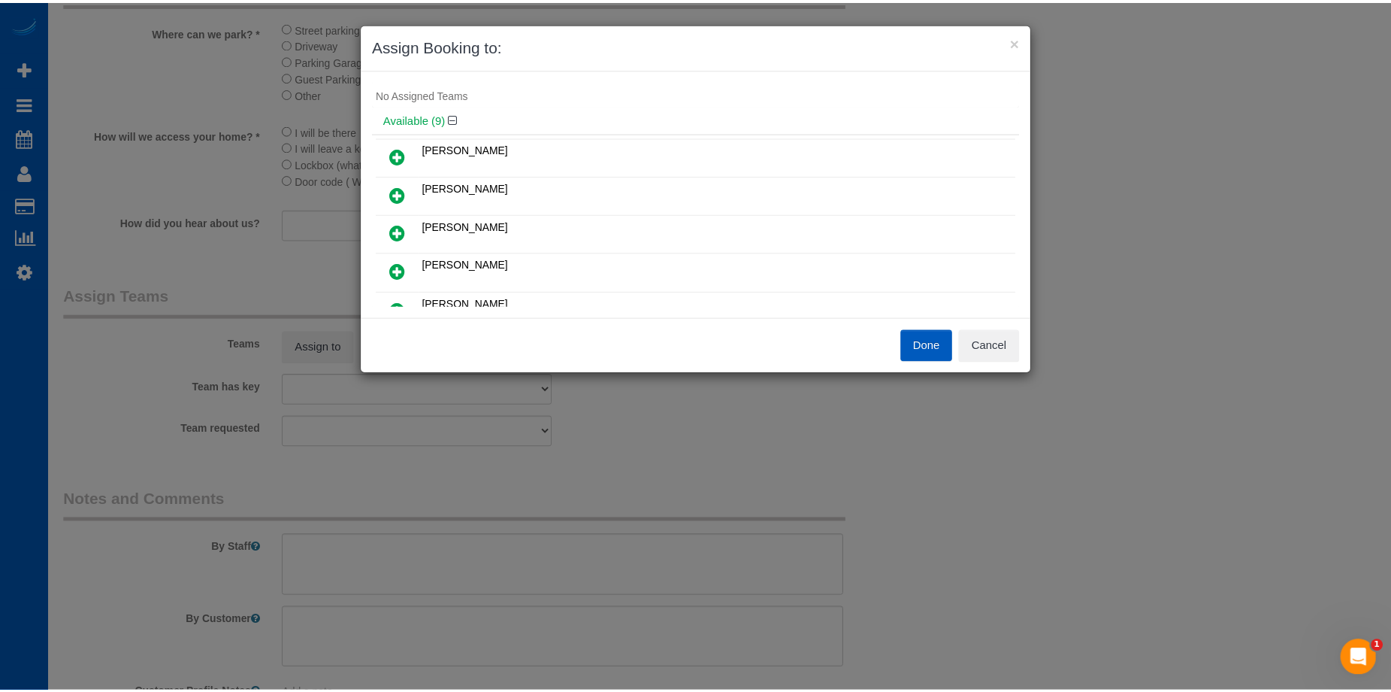
scroll to position [0, 0]
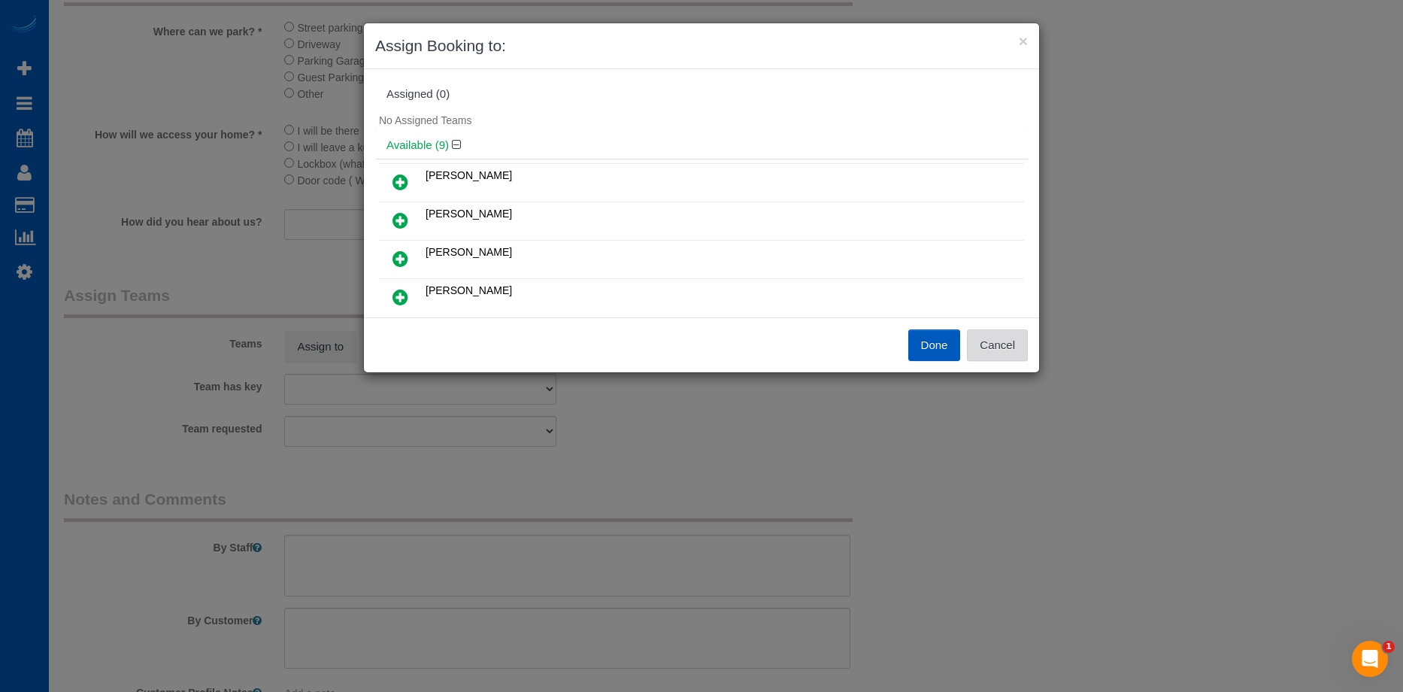
click at [998, 344] on button "Cancel" at bounding box center [997, 345] width 61 height 32
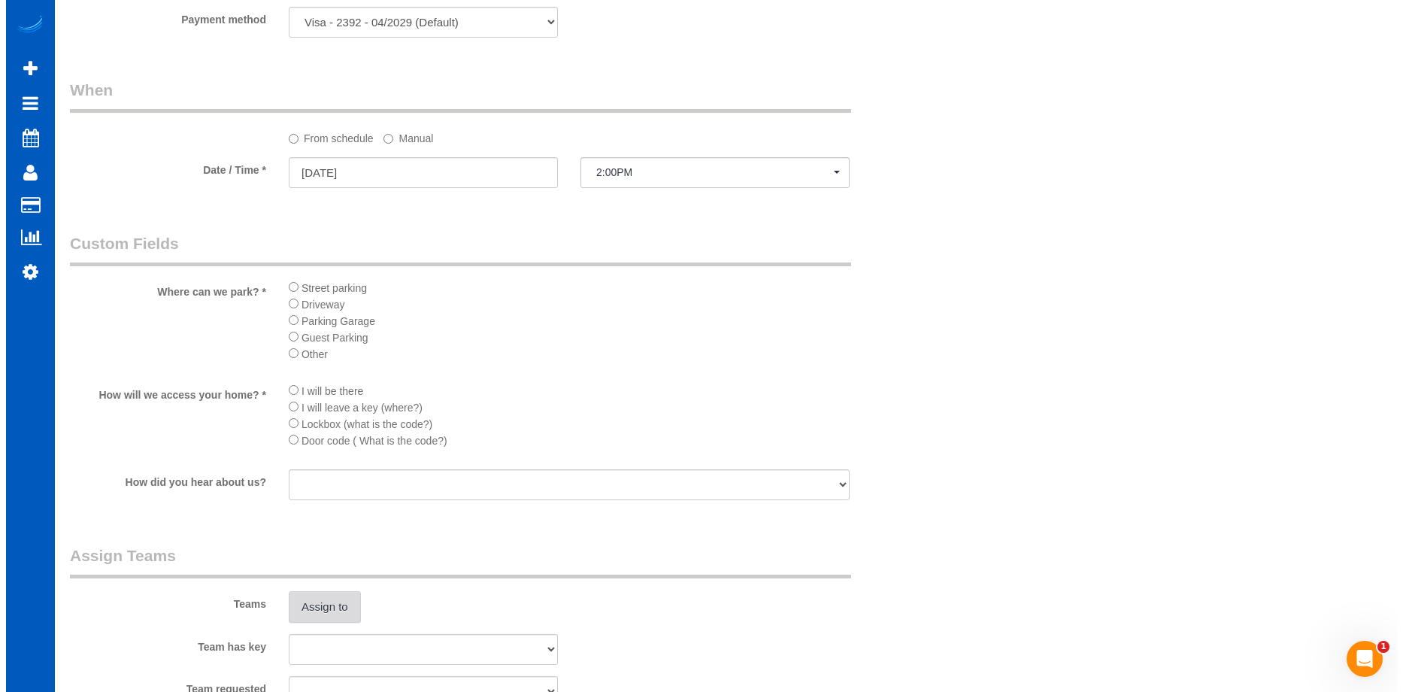
scroll to position [1654, 0]
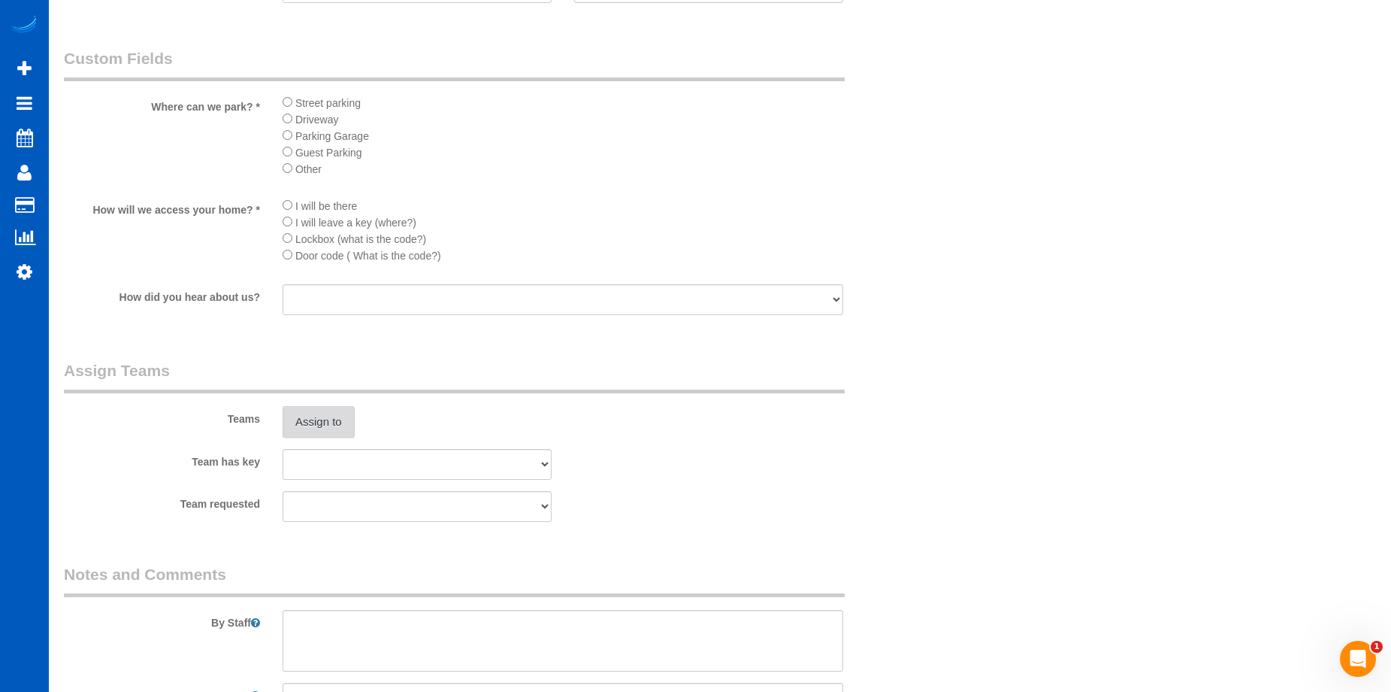
click at [309, 418] on button "Assign to" at bounding box center [319, 422] width 72 height 32
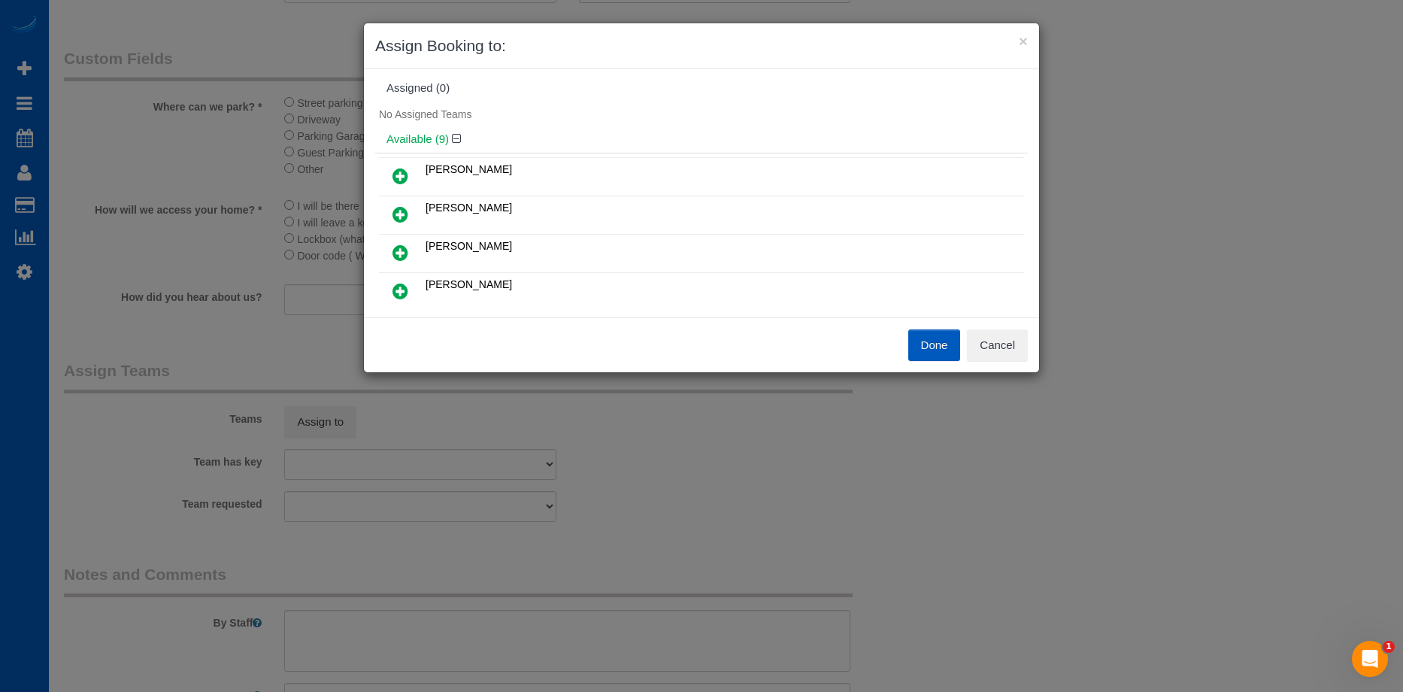
scroll to position [0, 0]
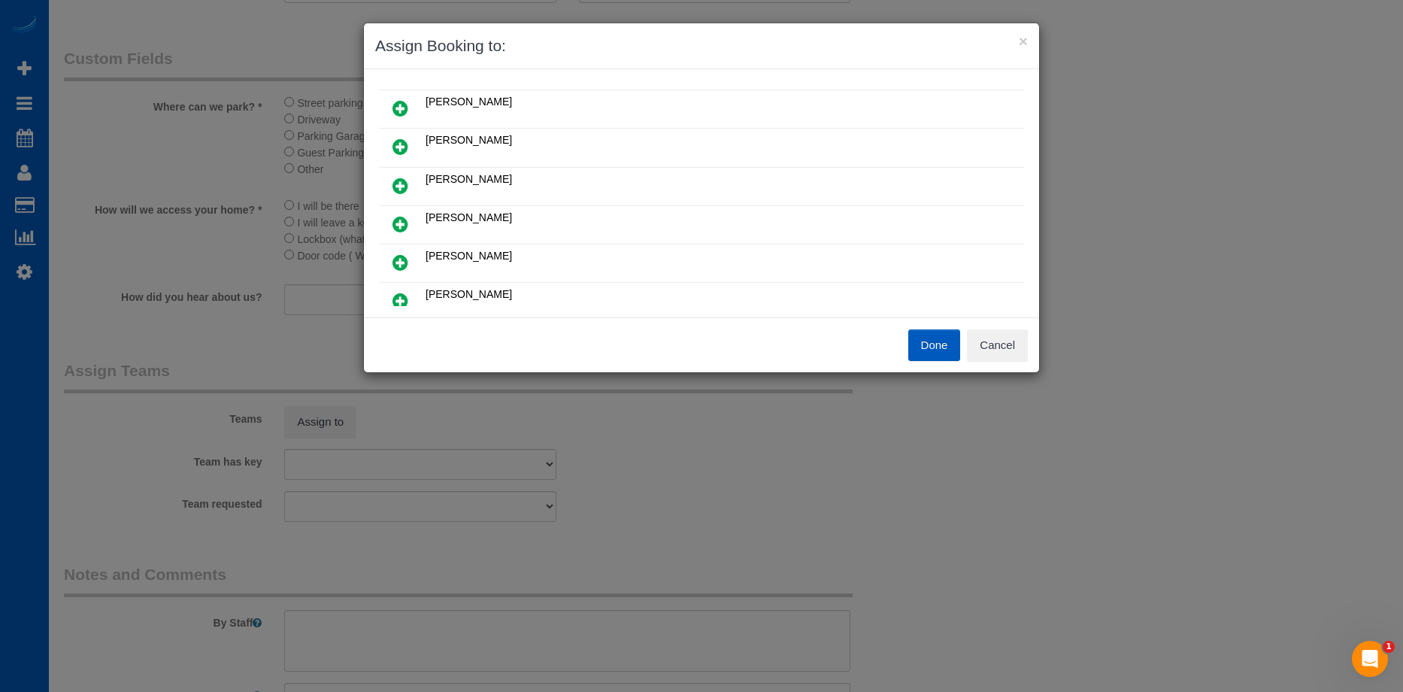
click at [394, 150] on icon at bounding box center [400, 147] width 16 height 18
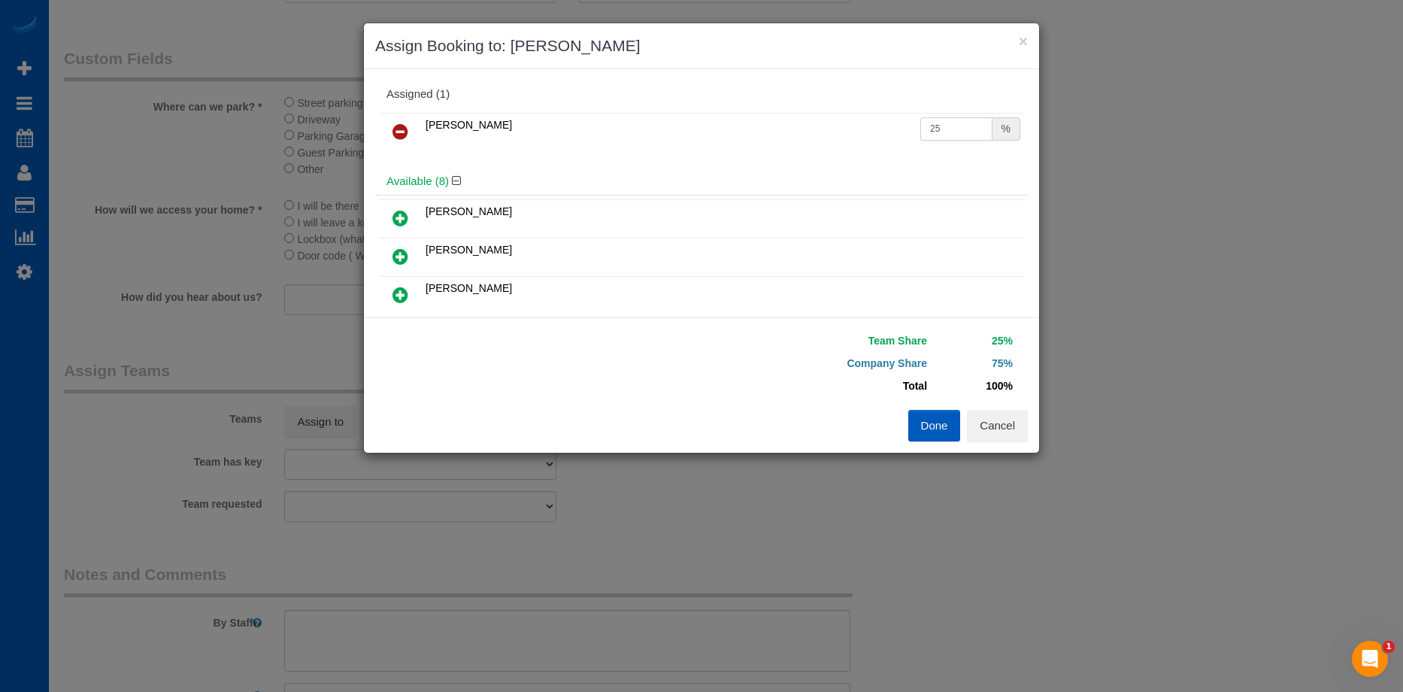
click at [954, 129] on input "25" at bounding box center [956, 128] width 72 height 23
drag, startPoint x: 952, startPoint y: 127, endPoint x: 860, endPoint y: 110, distance: 93.3
click at [860, 110] on div "Nataliia Moskalenko 25 %" at bounding box center [701, 138] width 653 height 59
type input "50"
click at [937, 428] on button "Done" at bounding box center [934, 426] width 53 height 32
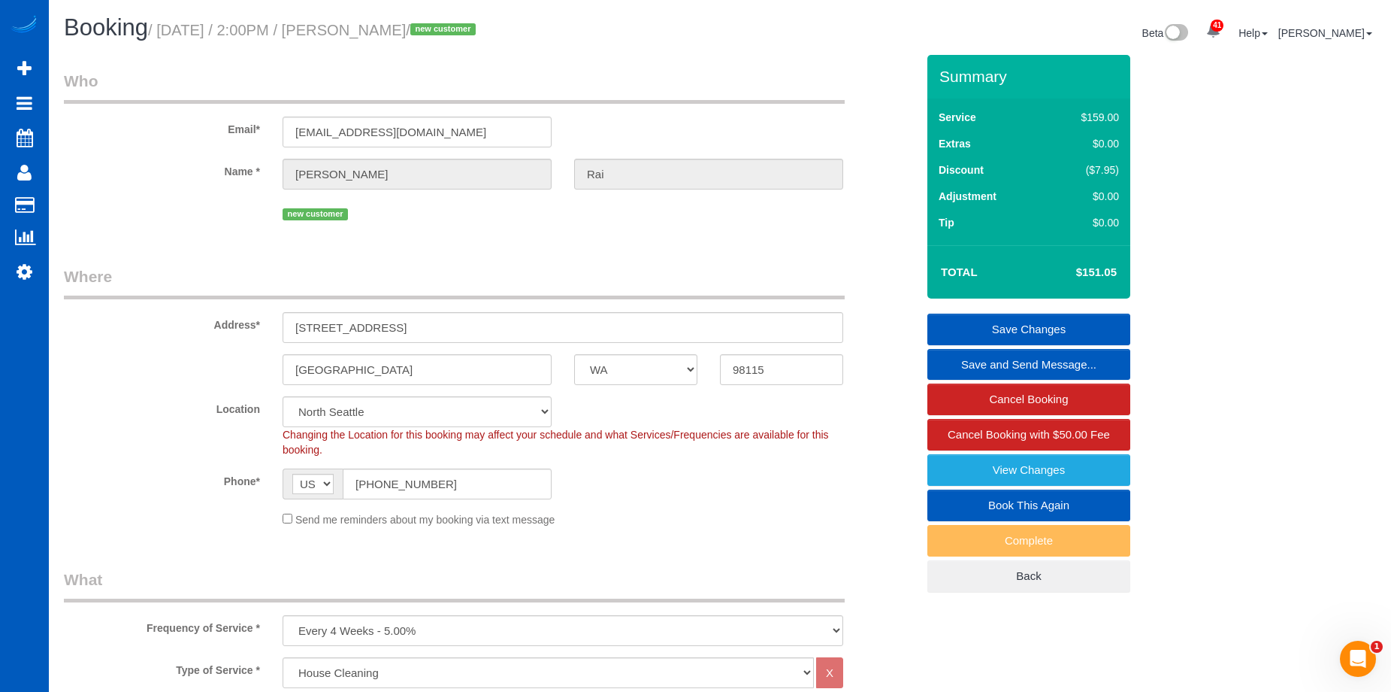
click at [989, 326] on link "Save Changes" at bounding box center [1029, 329] width 203 height 32
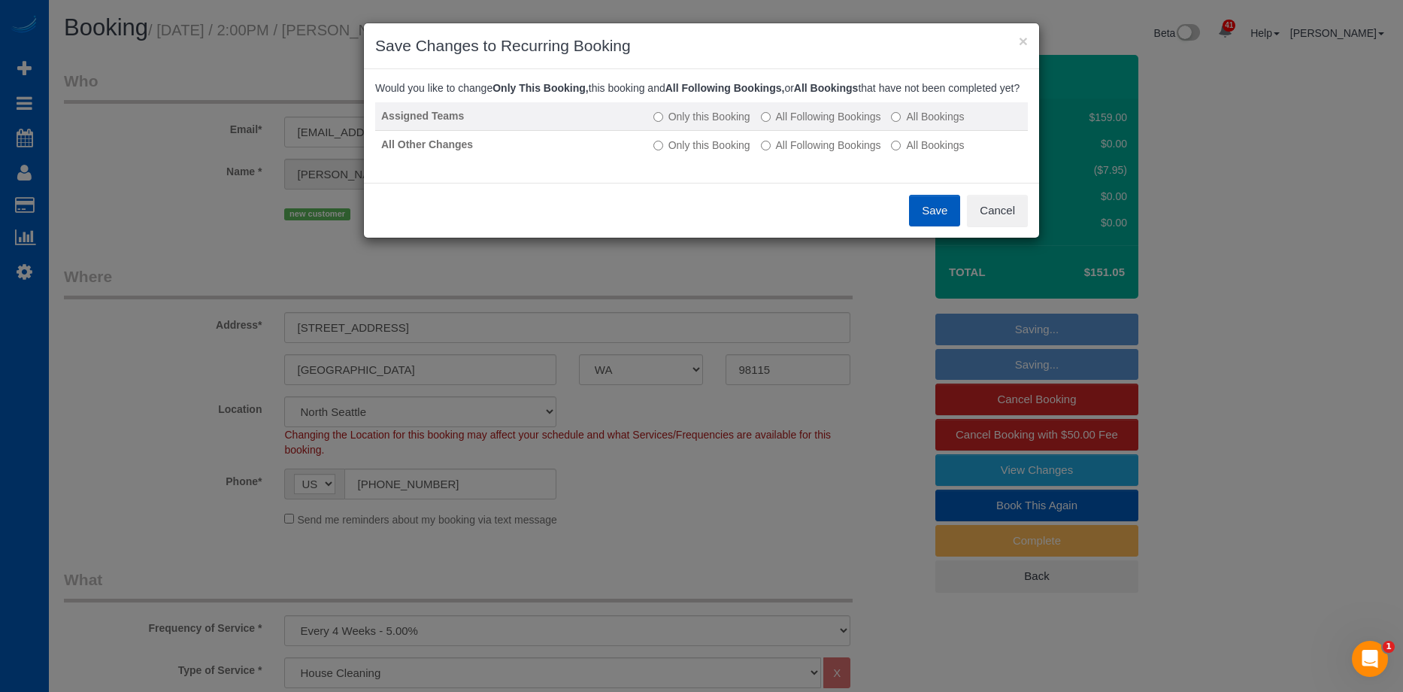
click at [832, 124] on label "All Following Bookings" at bounding box center [821, 116] width 120 height 15
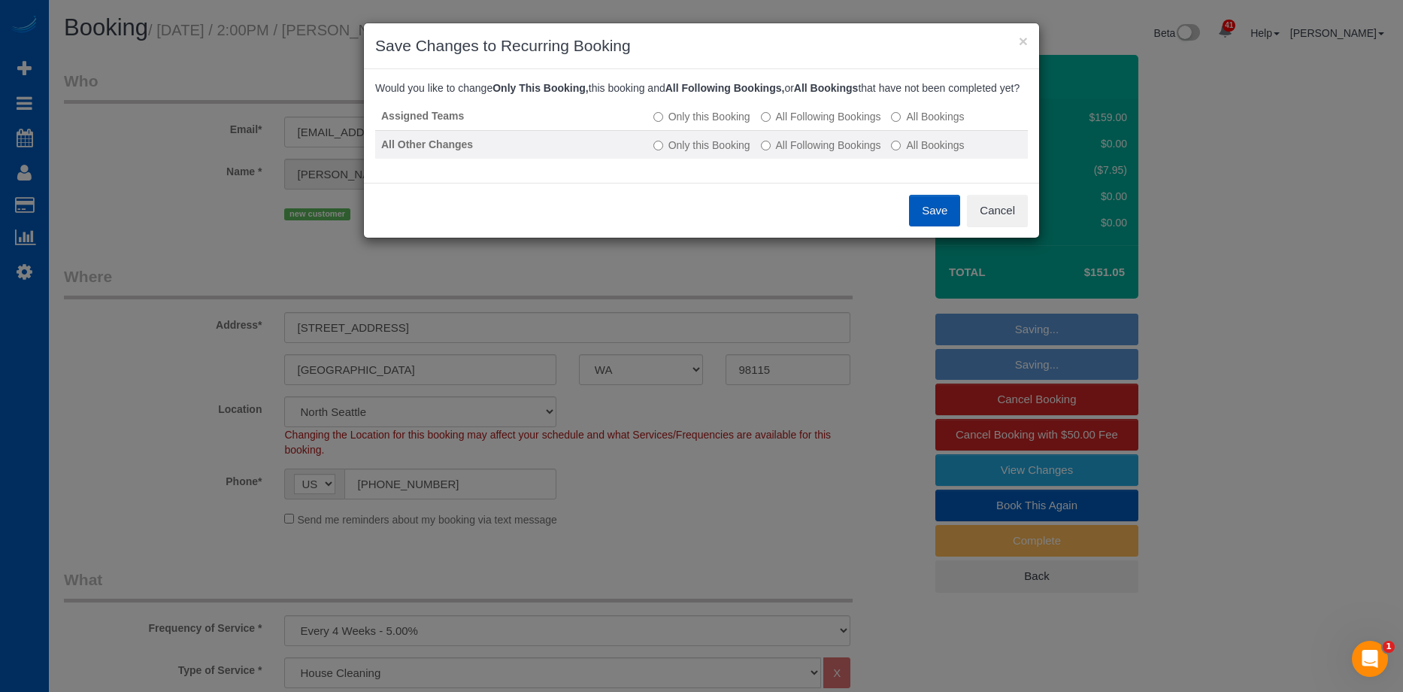
click at [835, 159] on td "Only this Booking All Following Bookings All Bookings" at bounding box center [837, 144] width 380 height 29
click at [836, 153] on label "All Following Bookings" at bounding box center [821, 145] width 120 height 15
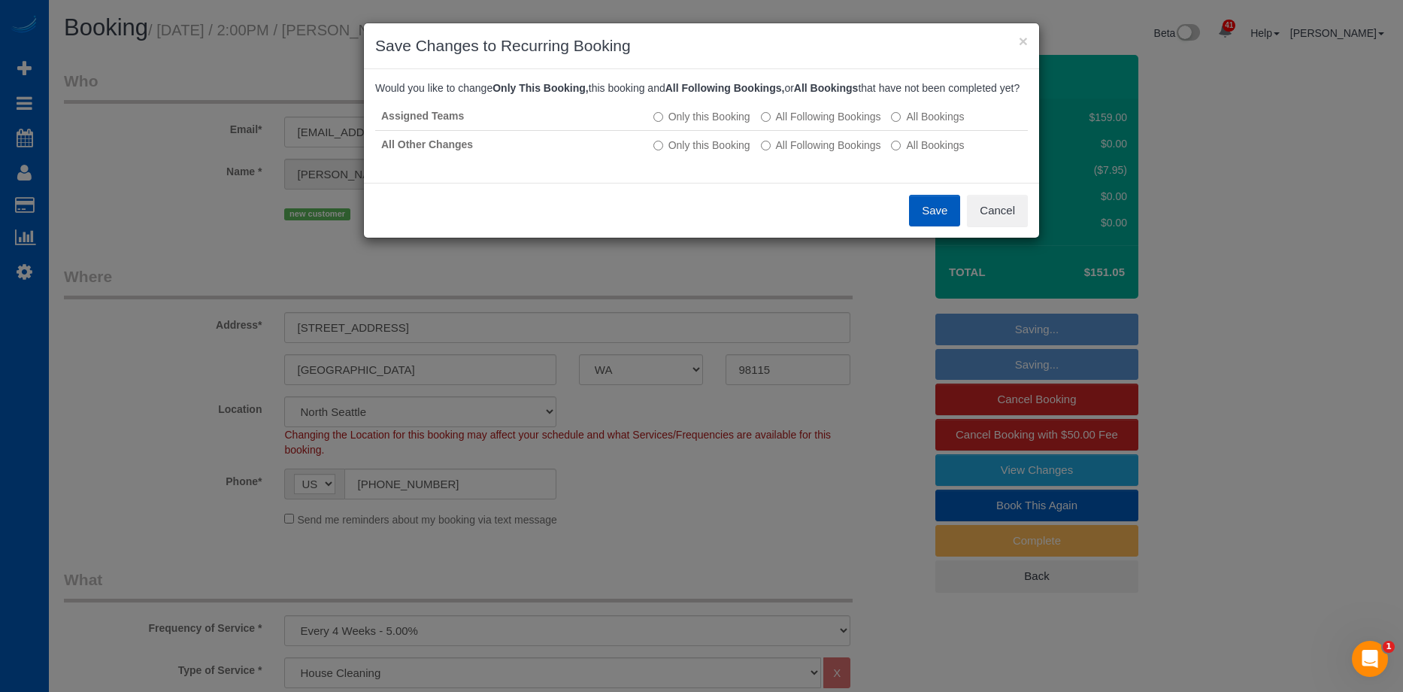
click at [915, 225] on button "Save" at bounding box center [934, 211] width 51 height 32
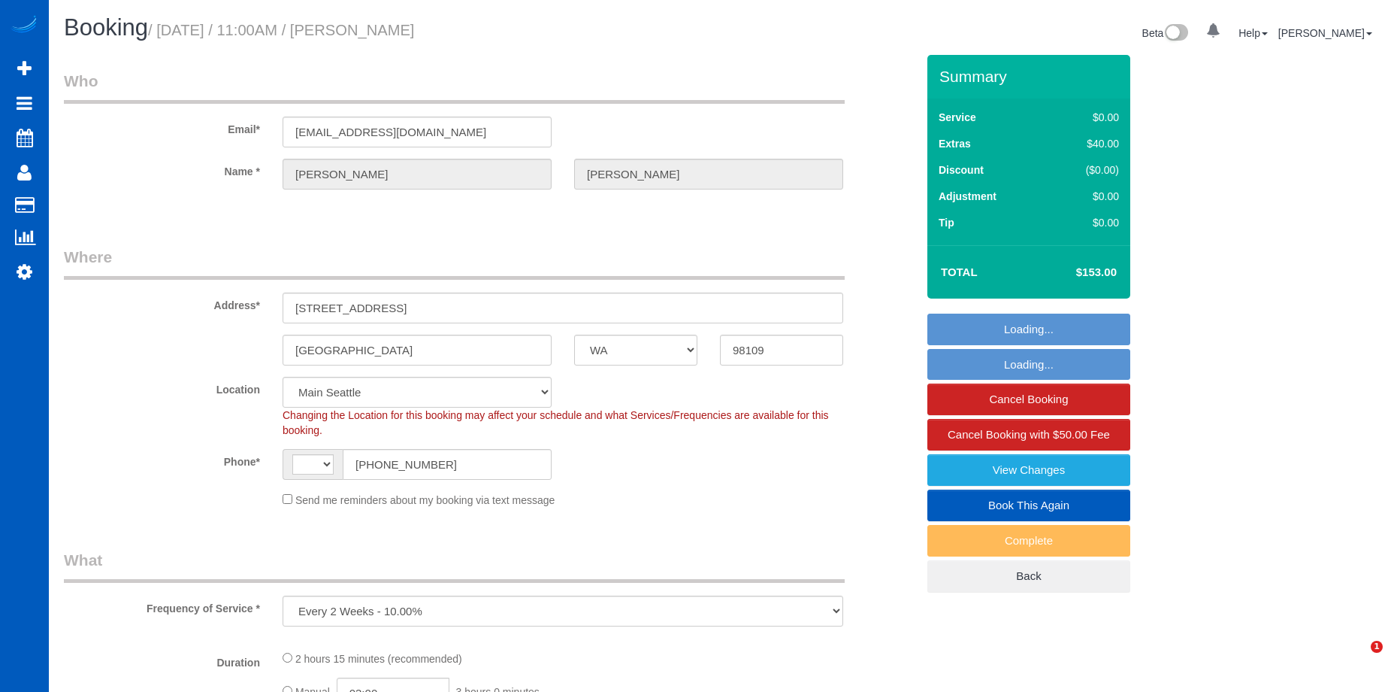
select select "WA"
select select "199"
select select "1001"
select select "3"
select select "2"
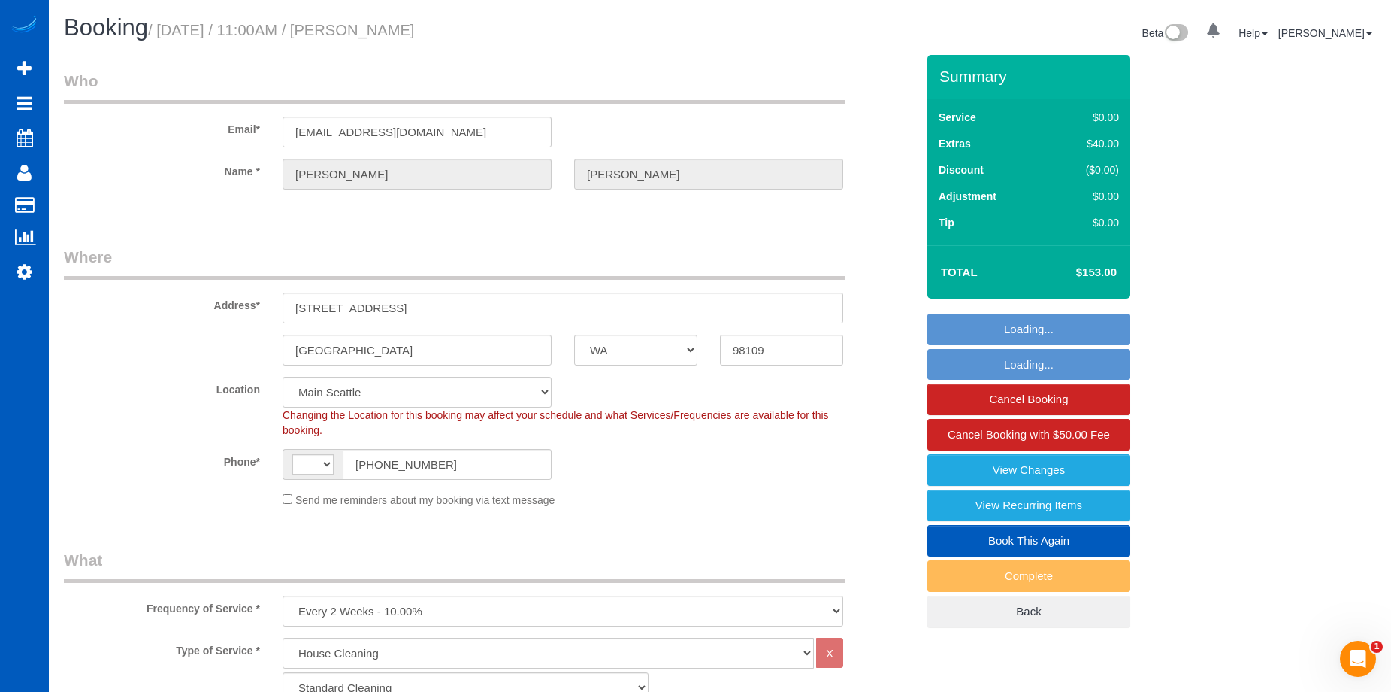
select select "string:[GEOGRAPHIC_DATA]"
select select "spot1"
select select "1001"
select select "3"
select select "2"
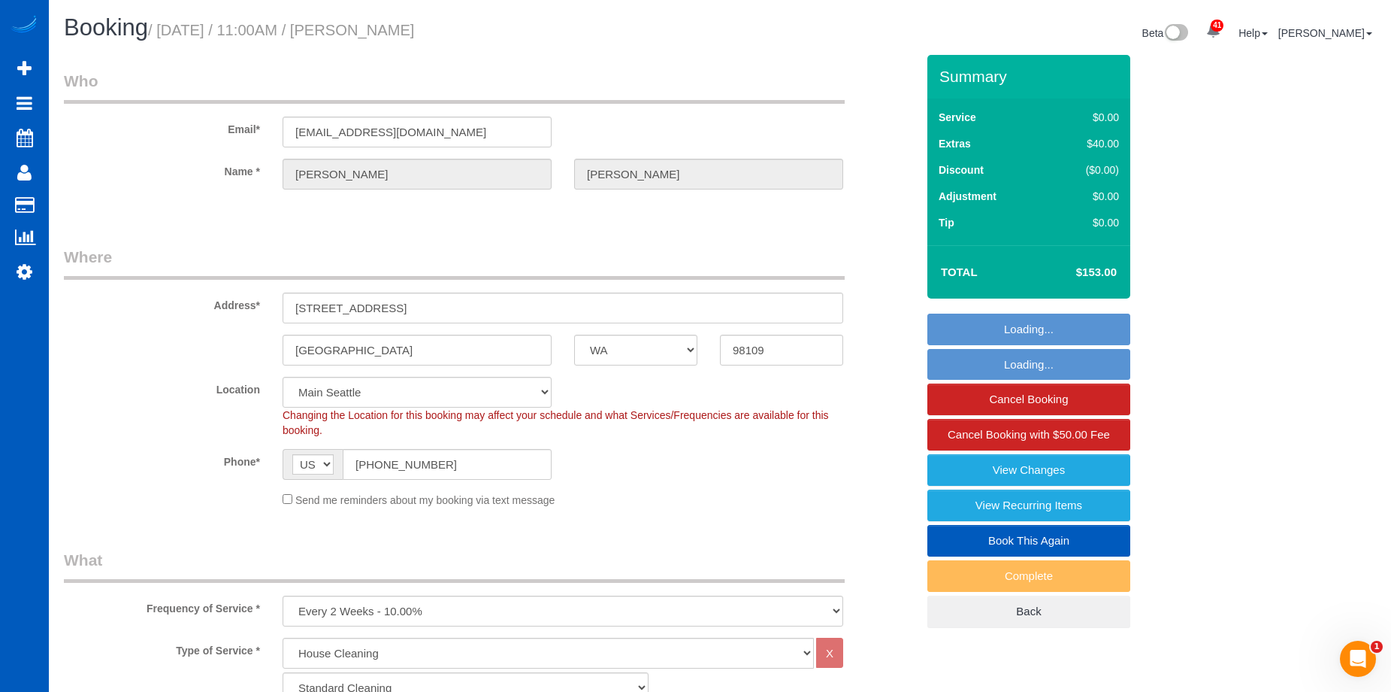
select select "object:1239"
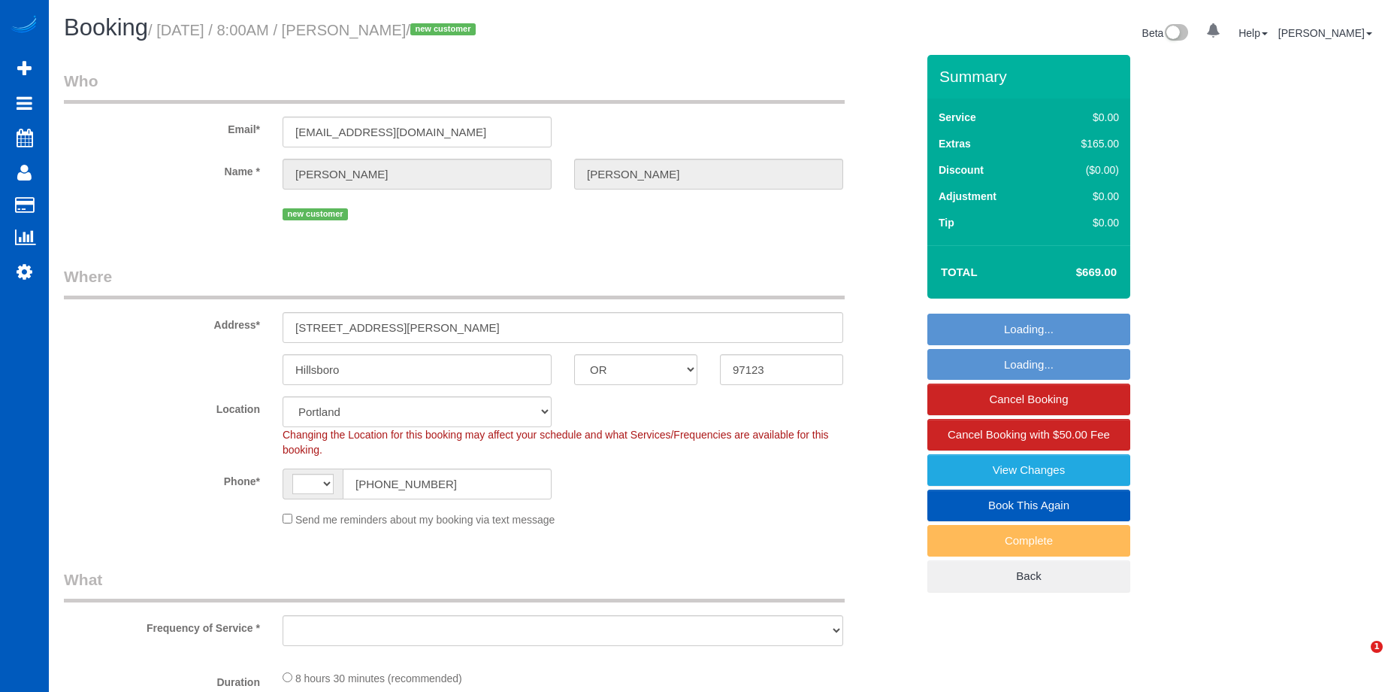
select select "OR"
select select "number:8"
select select "object:669"
select select "string:[GEOGRAPHIC_DATA]"
select select "199"
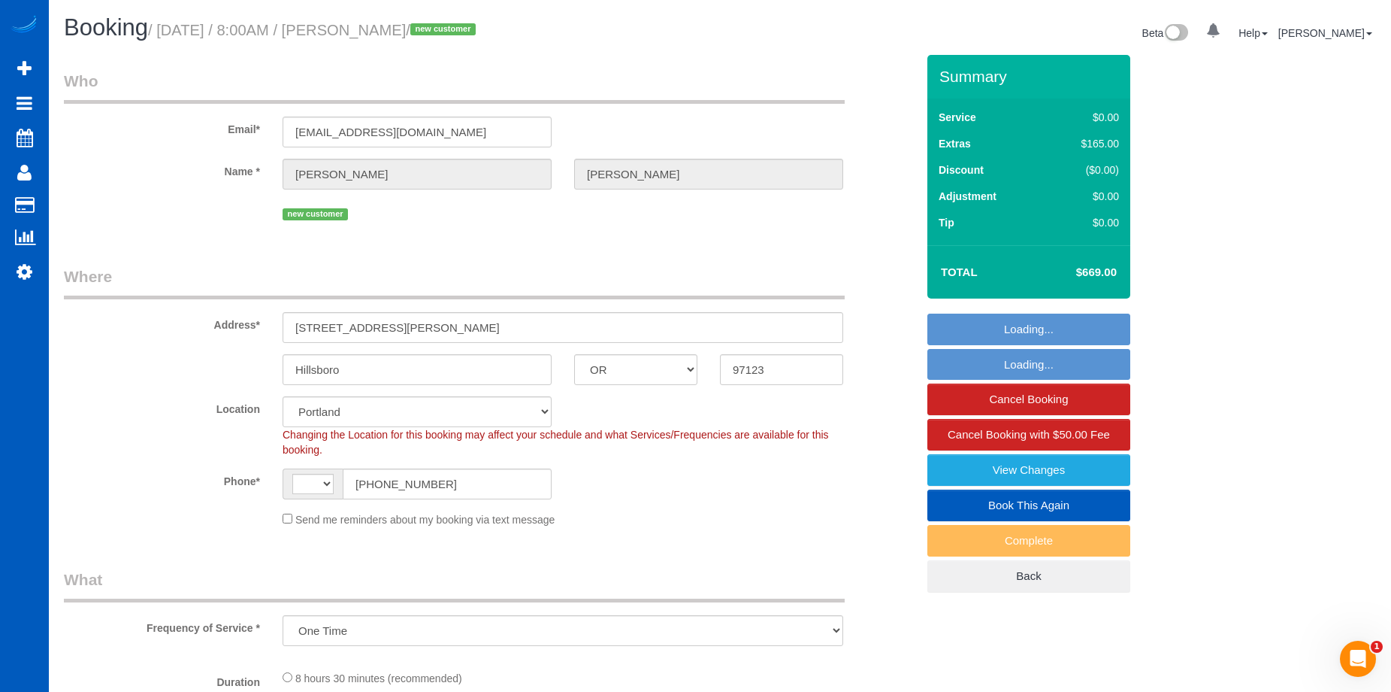
select select "2001"
select select "4"
select select "2"
select select "spot1"
select select "object:1117"
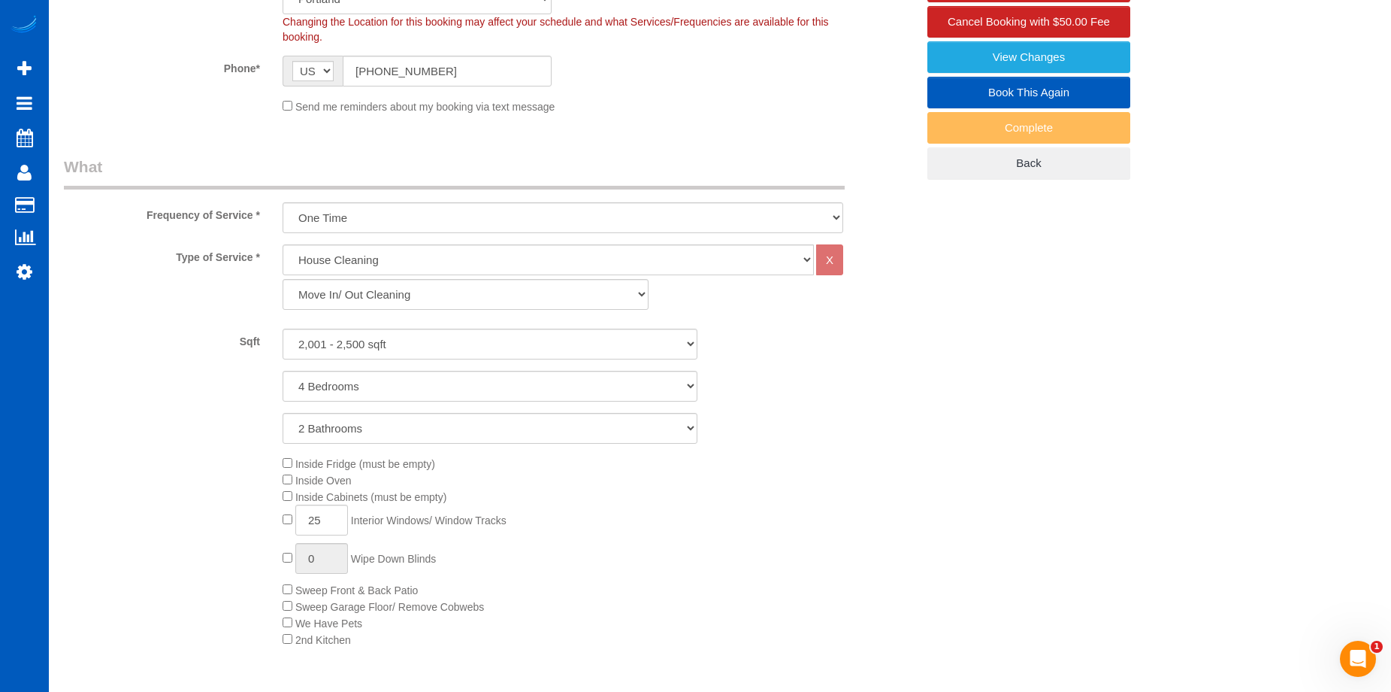
select select "2001"
select select "4"
select select "2"
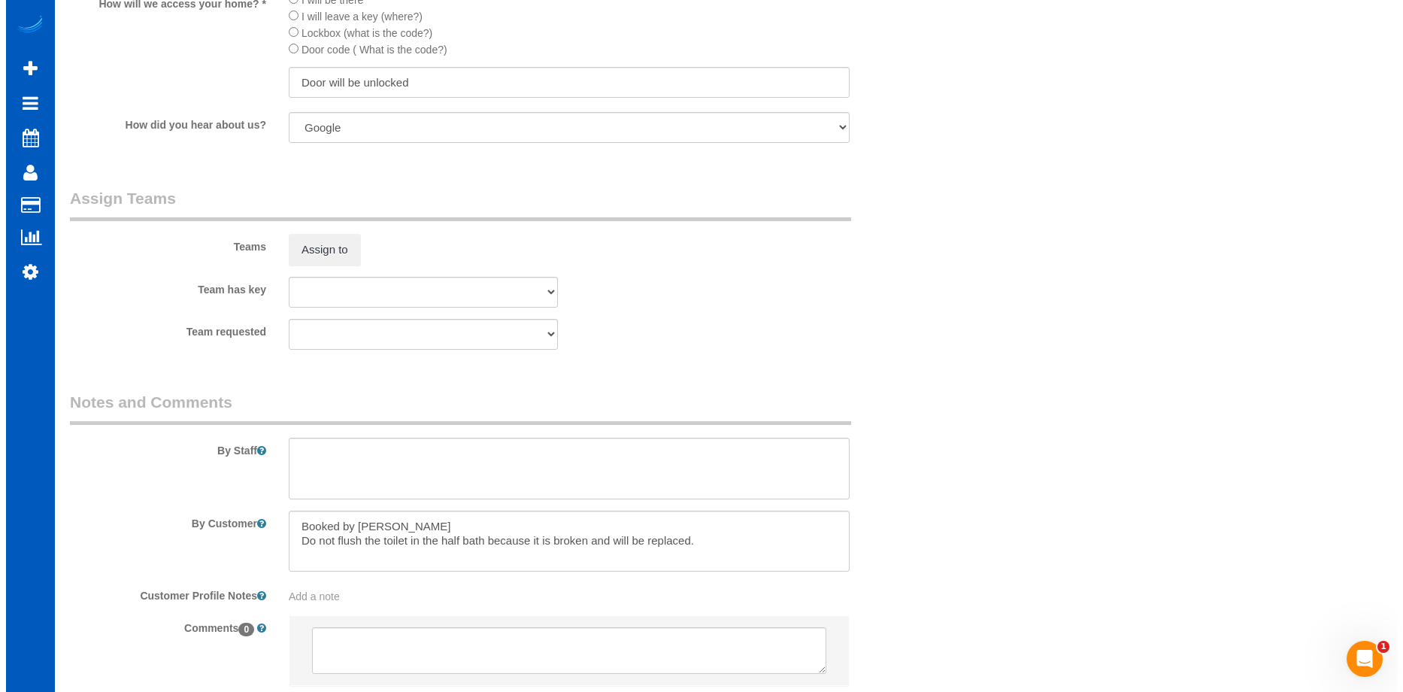
scroll to position [1919, 0]
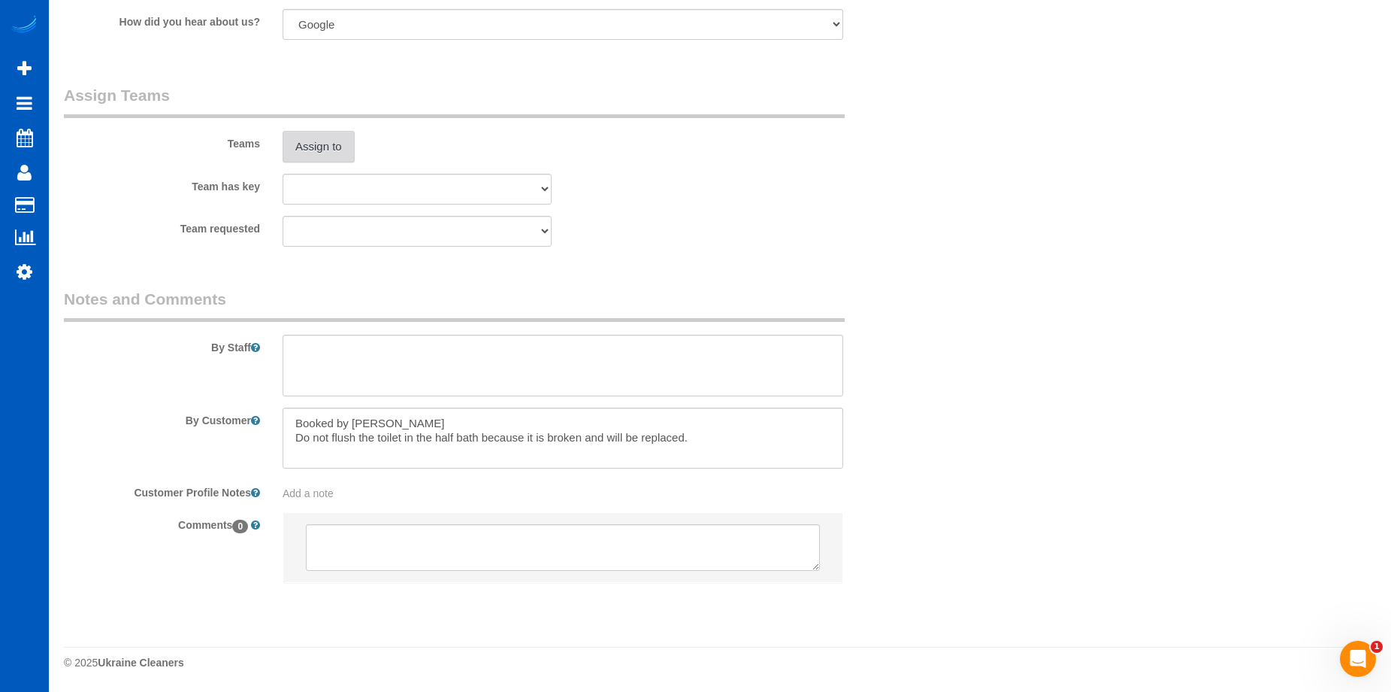
click at [336, 147] on button "Assign to" at bounding box center [319, 147] width 72 height 32
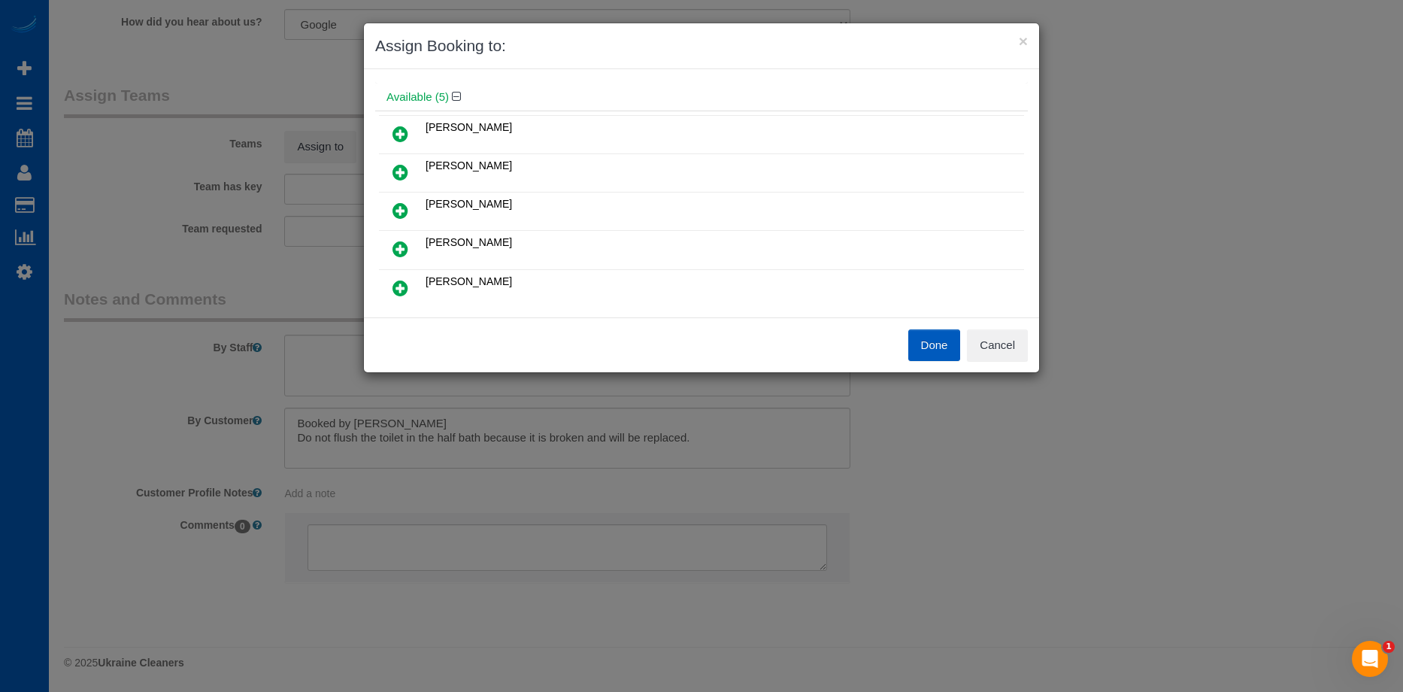
scroll to position [75, 0]
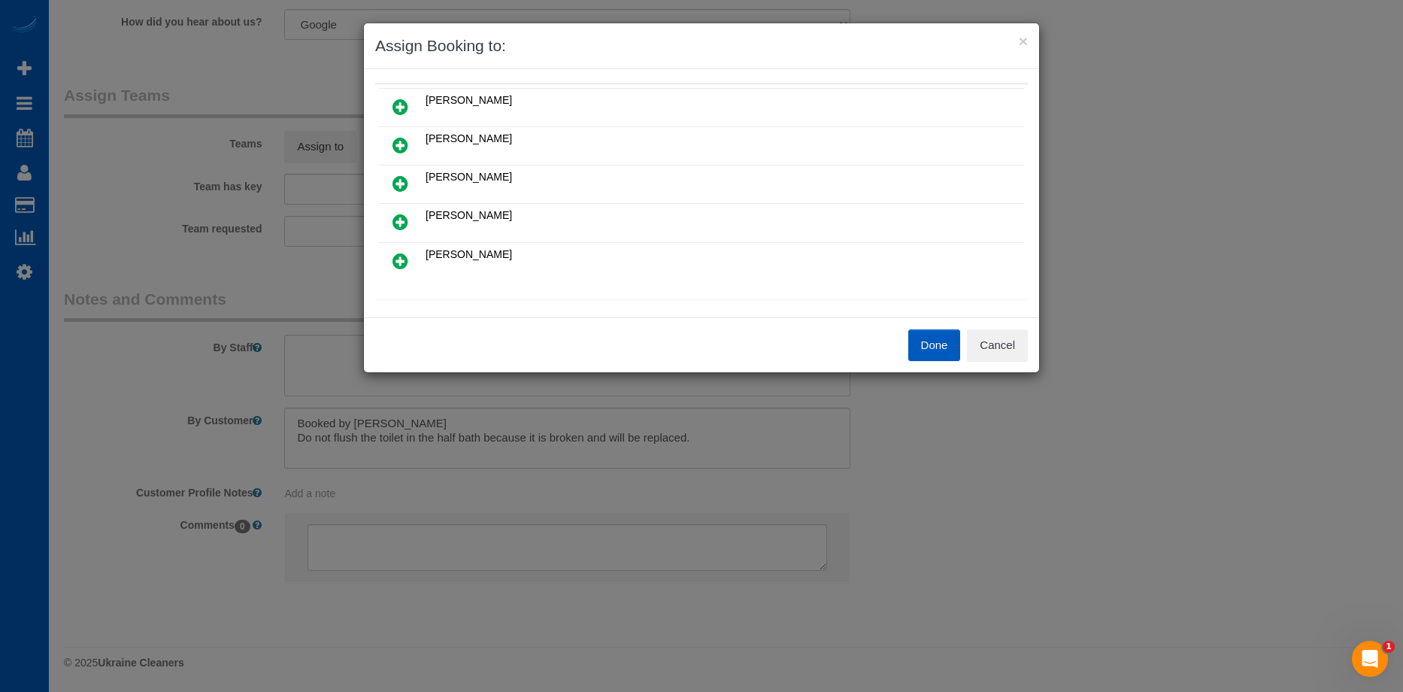
click at [397, 102] on icon at bounding box center [400, 107] width 16 height 18
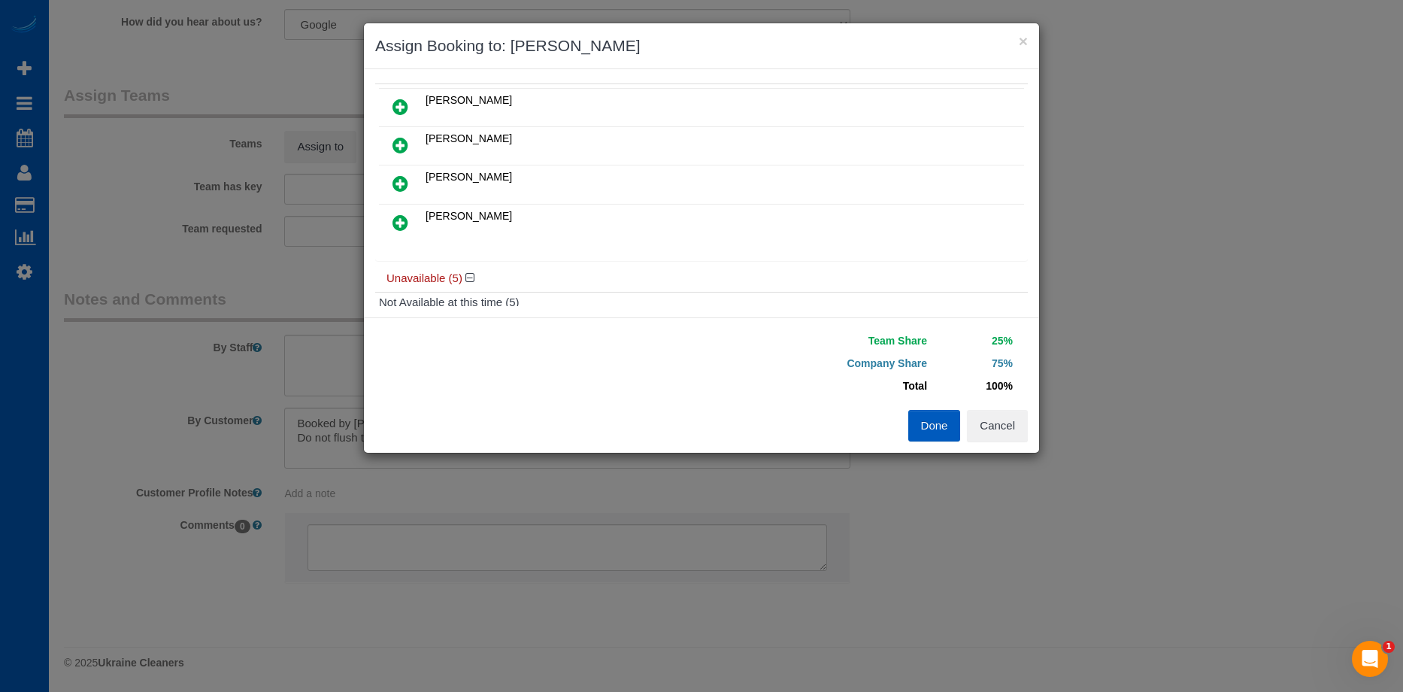
click at [400, 175] on icon at bounding box center [400, 183] width 16 height 18
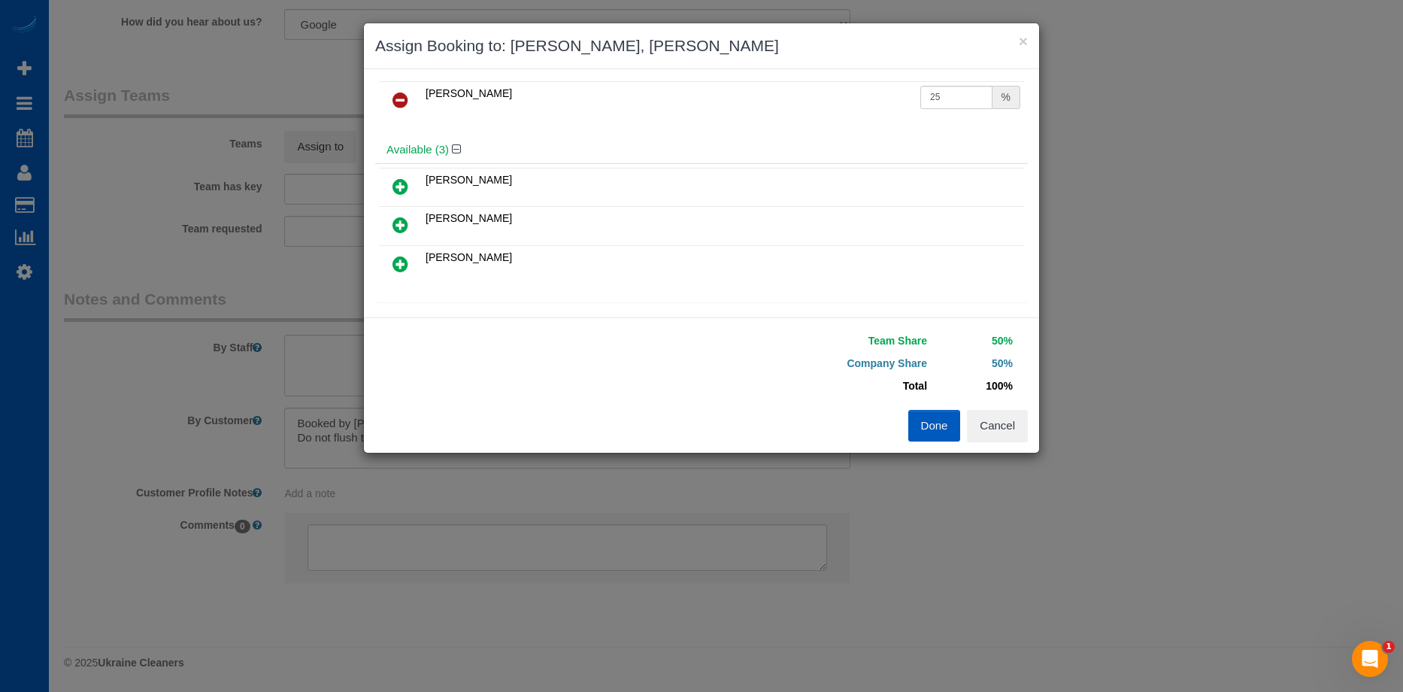
scroll to position [0, 0]
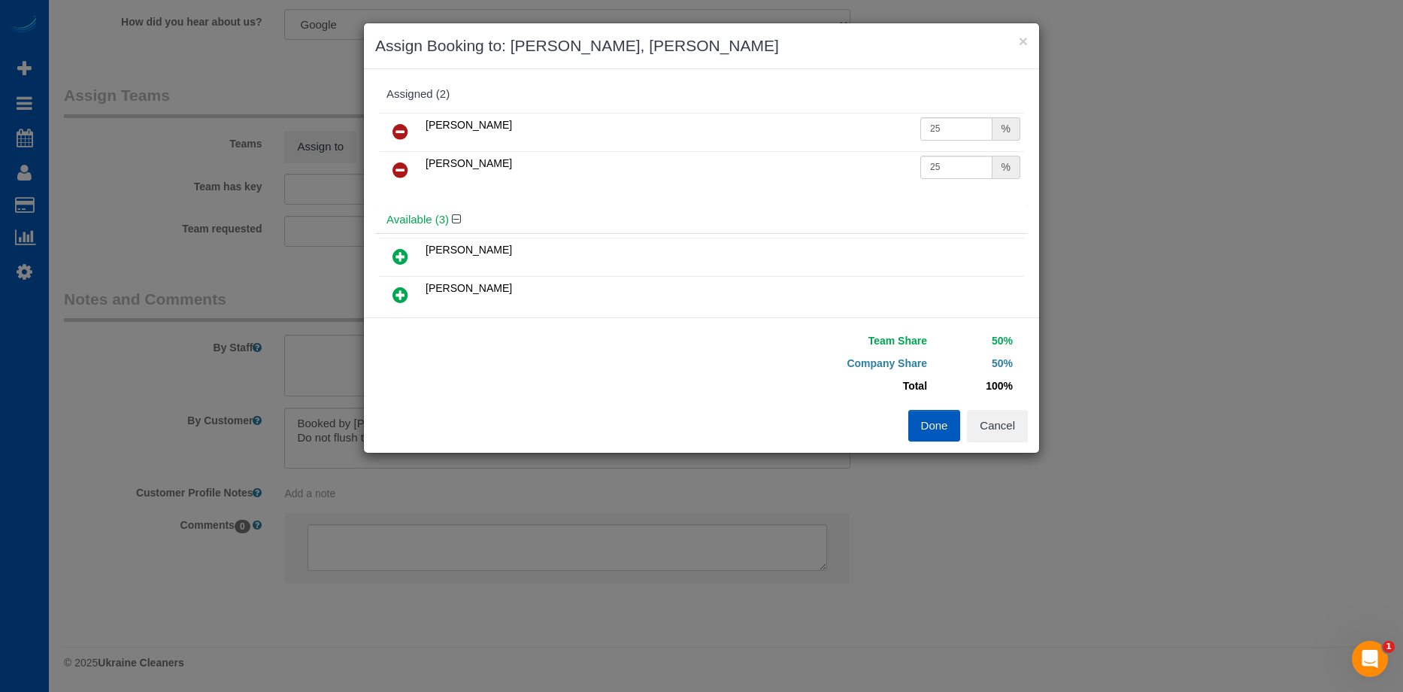
click at [398, 135] on icon at bounding box center [400, 132] width 16 height 18
click at [405, 135] on icon at bounding box center [400, 132] width 16 height 18
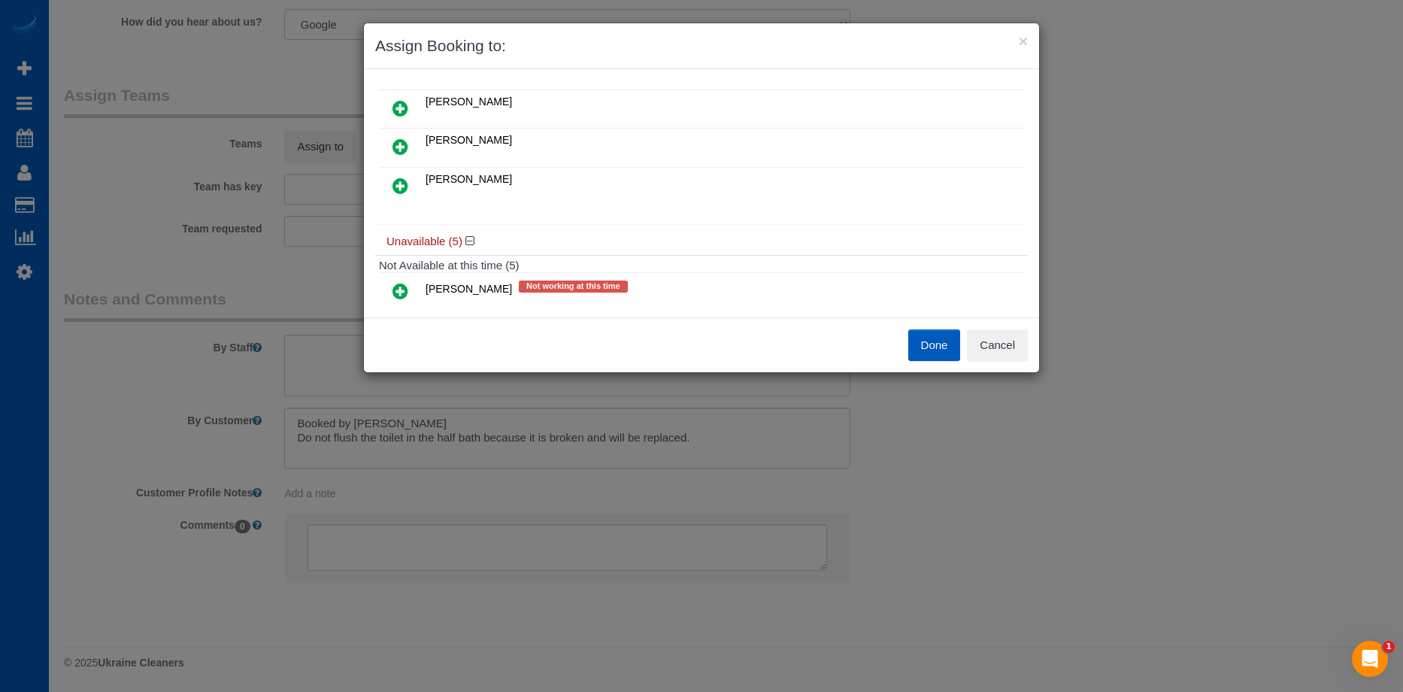
scroll to position [75, 0]
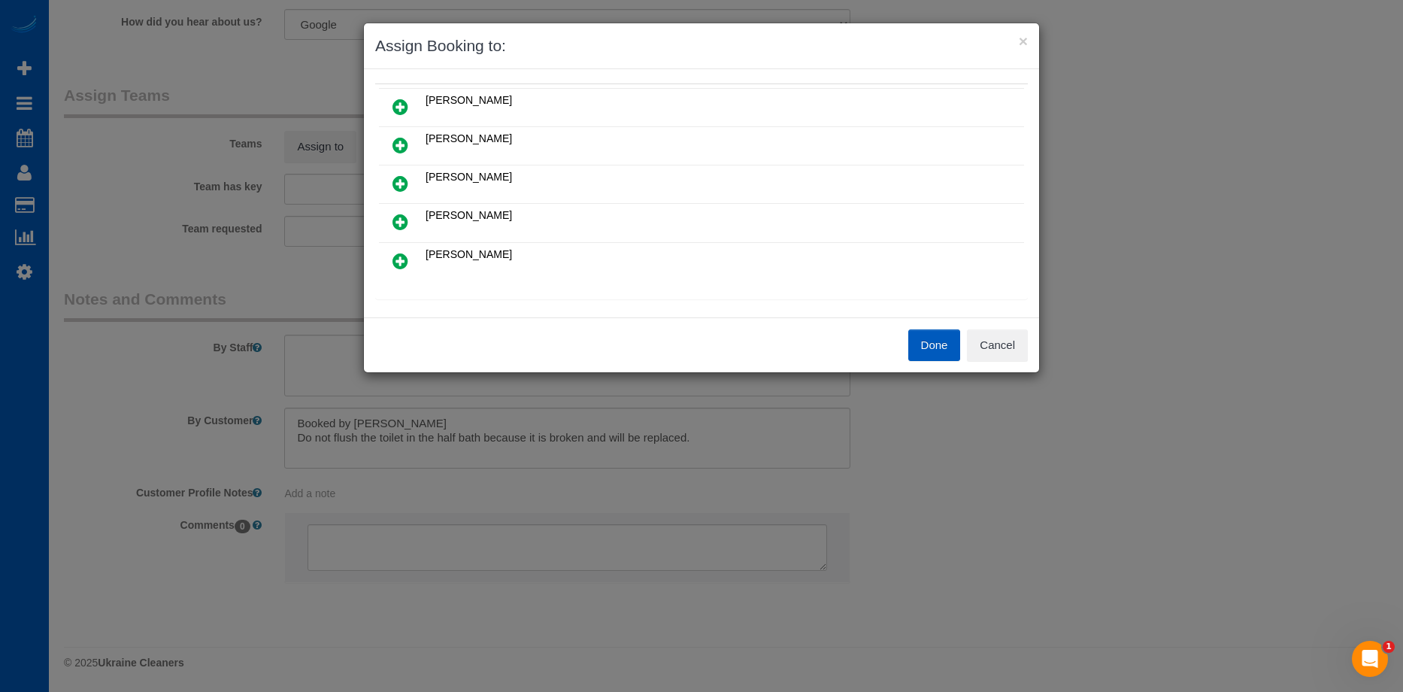
click at [403, 175] on icon at bounding box center [400, 183] width 16 height 18
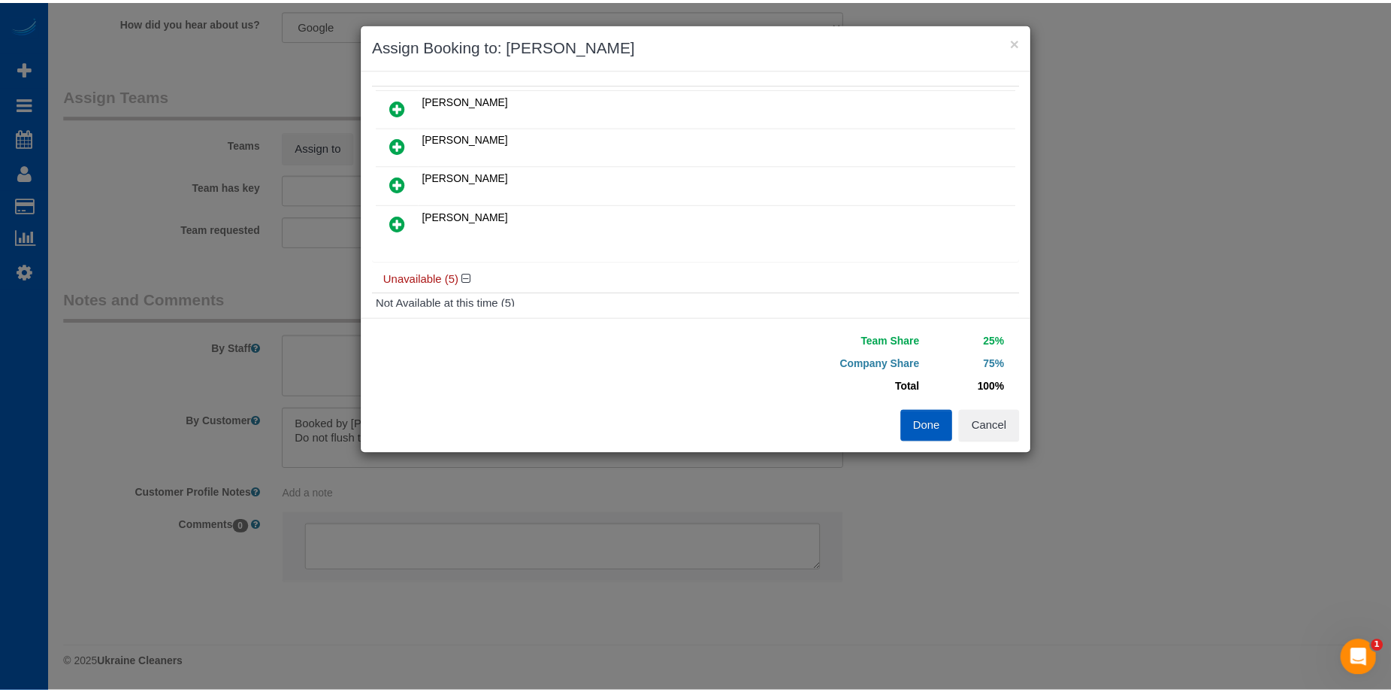
scroll to position [0, 0]
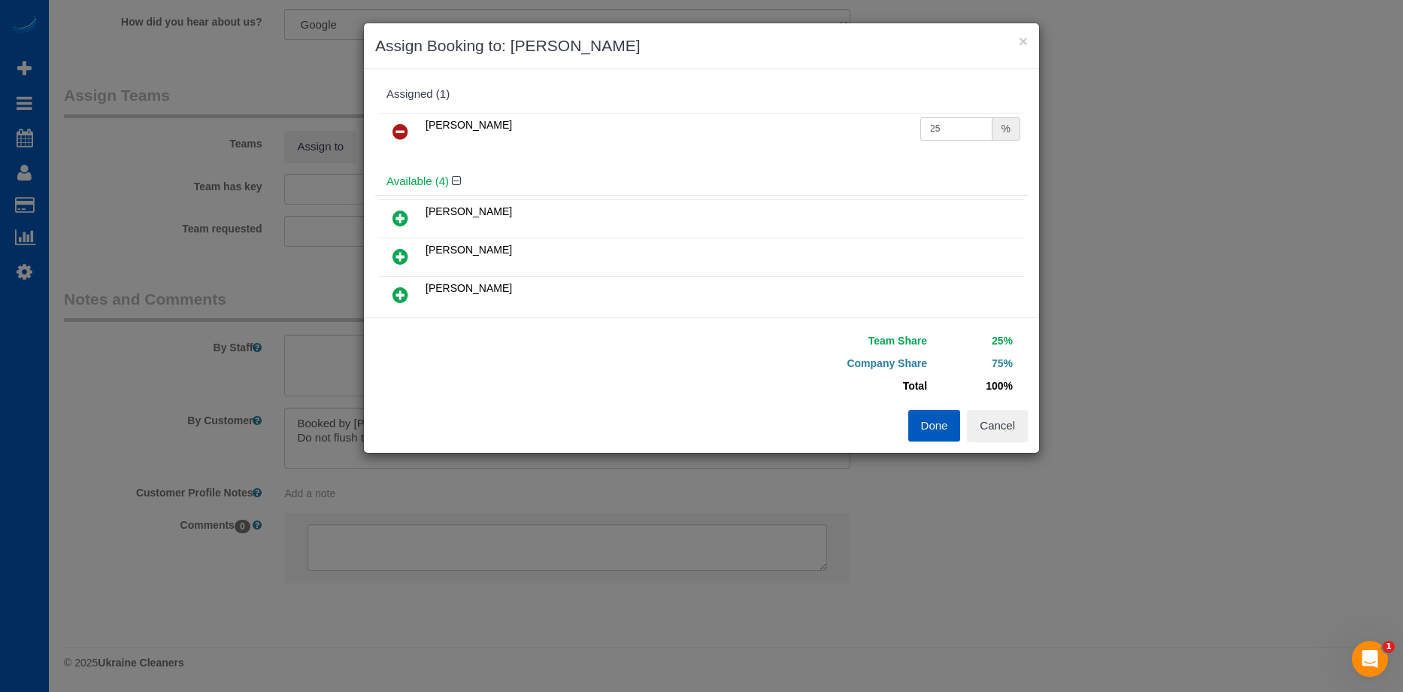
click at [936, 129] on input "25" at bounding box center [956, 128] width 72 height 23
drag, startPoint x: 952, startPoint y: 127, endPoint x: 895, endPoint y: 130, distance: 58.0
click at [895, 130] on tr "Mariia Syrotiuk 25 %" at bounding box center [701, 132] width 645 height 38
type input "50"
click at [936, 434] on button "Done" at bounding box center [934, 426] width 53 height 32
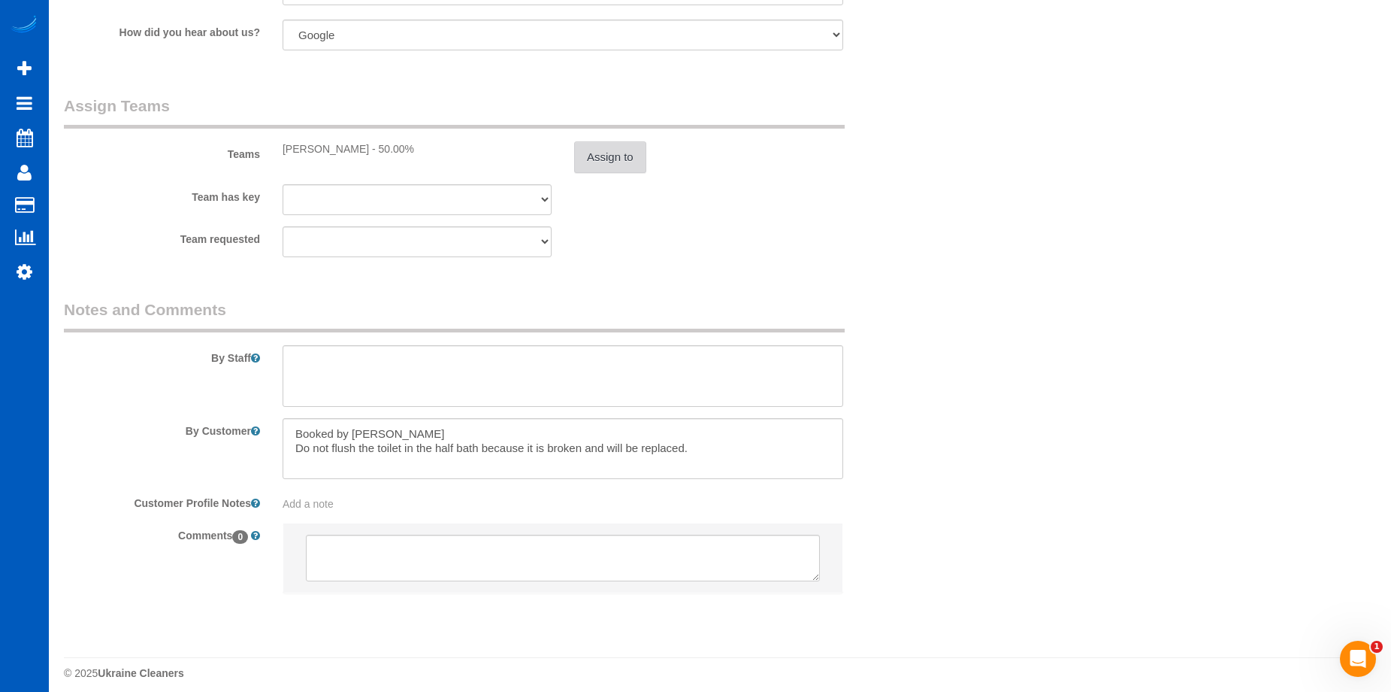
scroll to position [1919, 0]
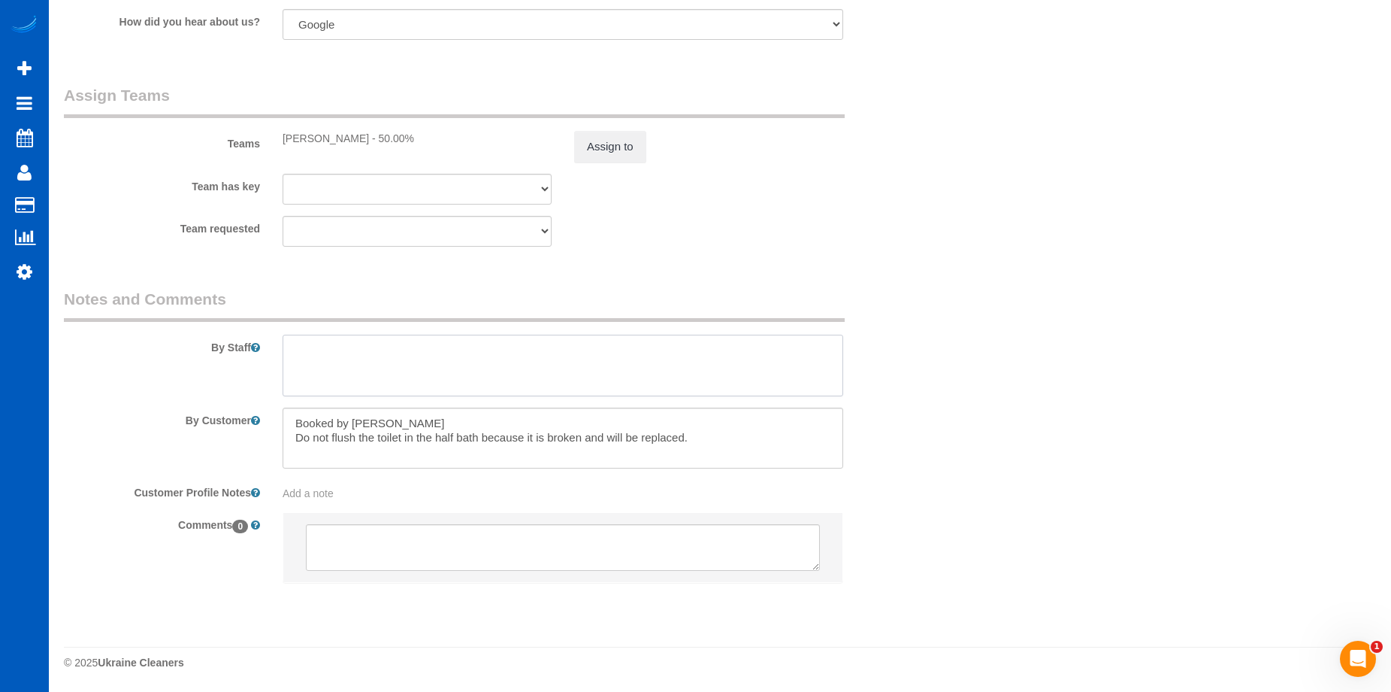
click at [551, 370] on textarea at bounding box center [563, 366] width 561 height 62
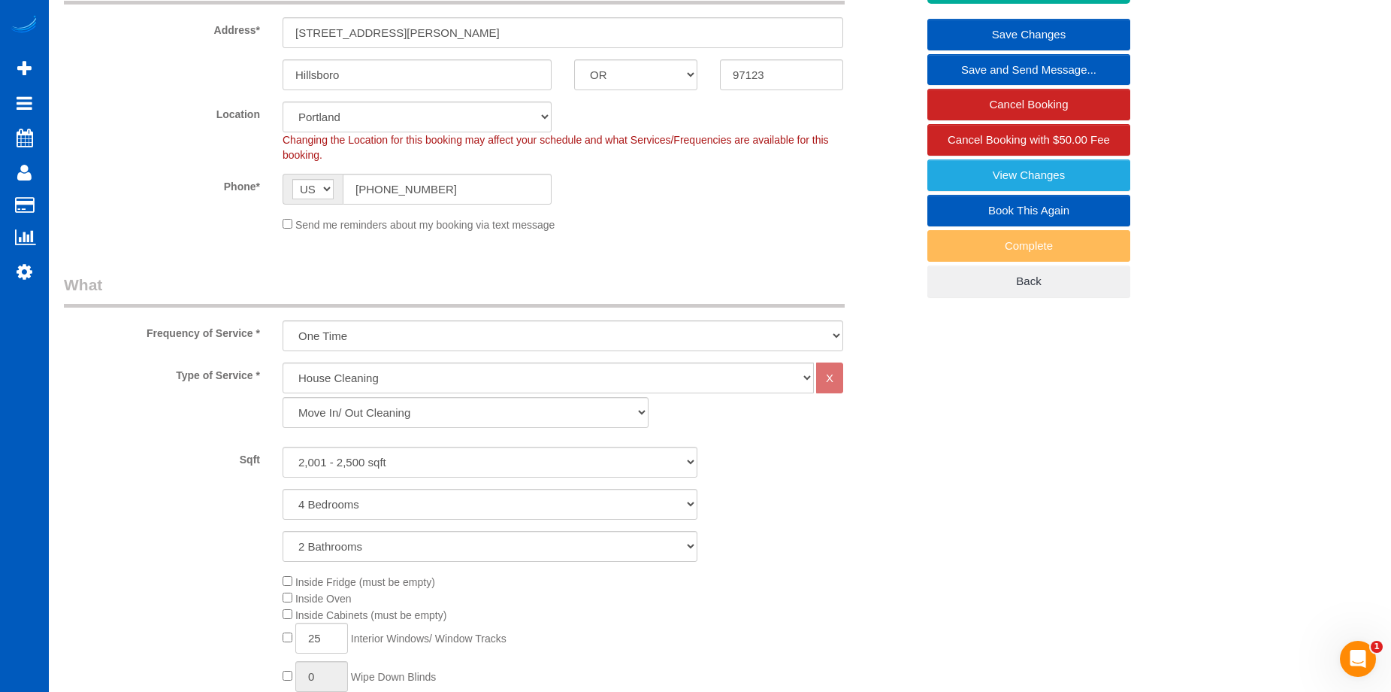
scroll to position [115, 0]
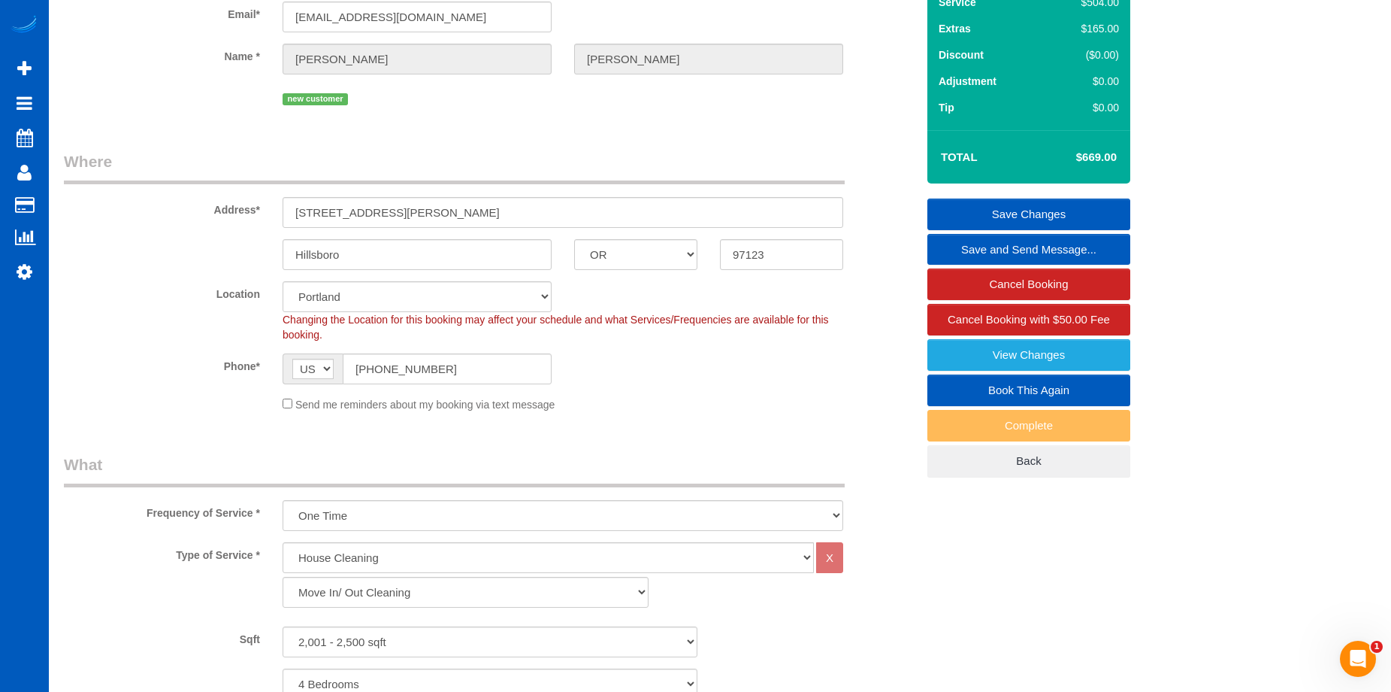
type textarea "Full move-out cleaning."
click at [973, 212] on link "Save Changes" at bounding box center [1029, 214] width 203 height 32
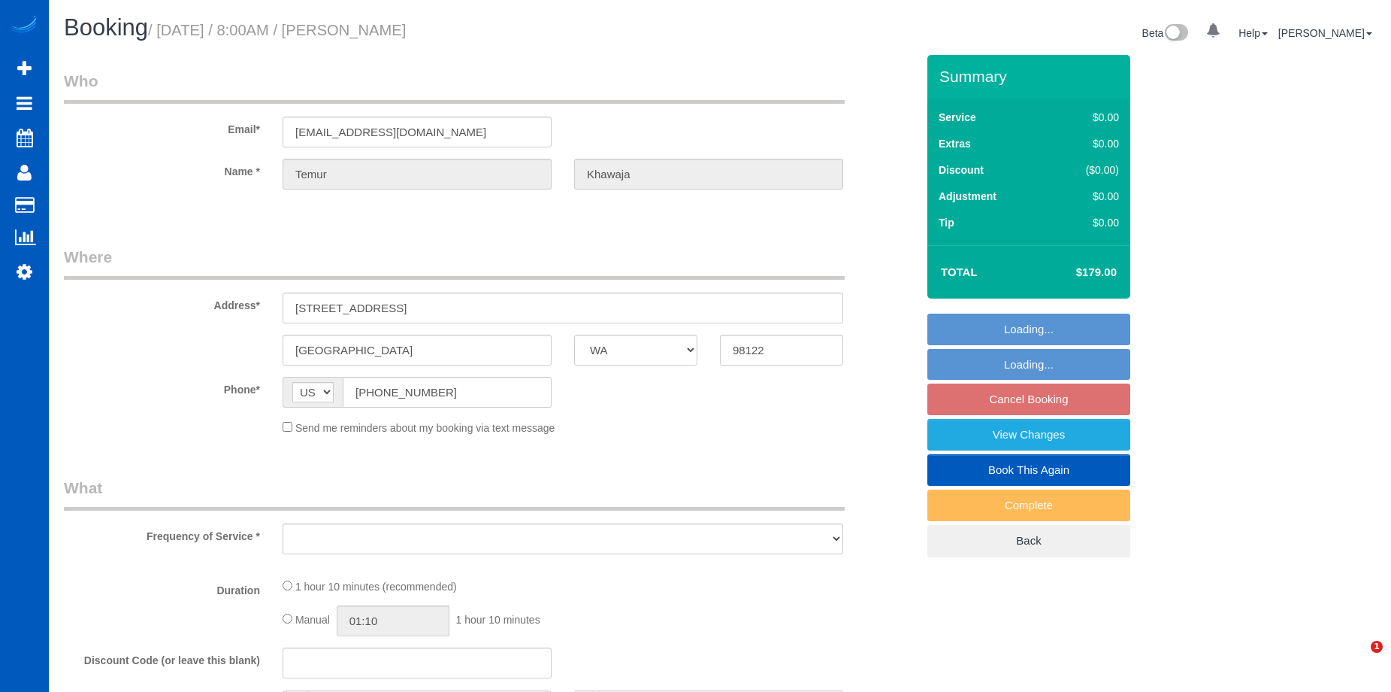
select select "WA"
select select "object:903"
select select "string:fspay-cc47412e-6114-463d-bd30-1b6b611a4503"
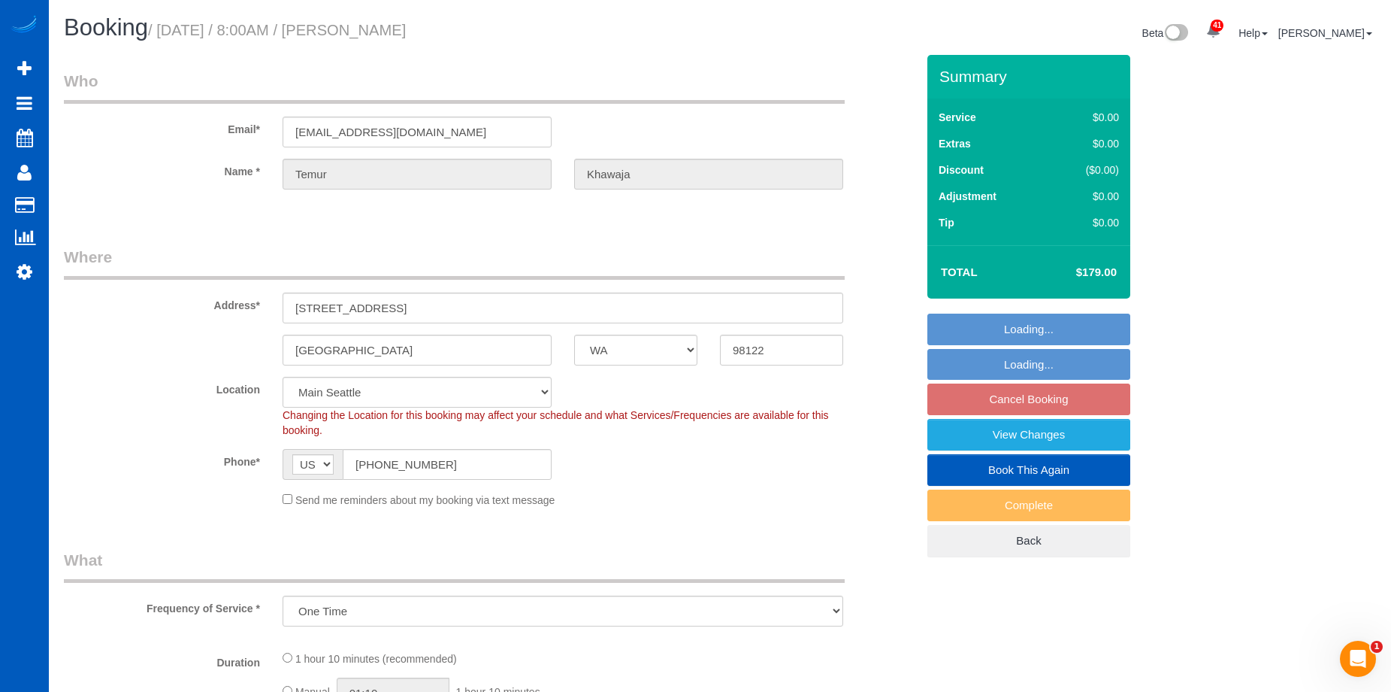
select select "spot1"
select select "object:1143"
select select "199"
select select "1001"
select select "2"
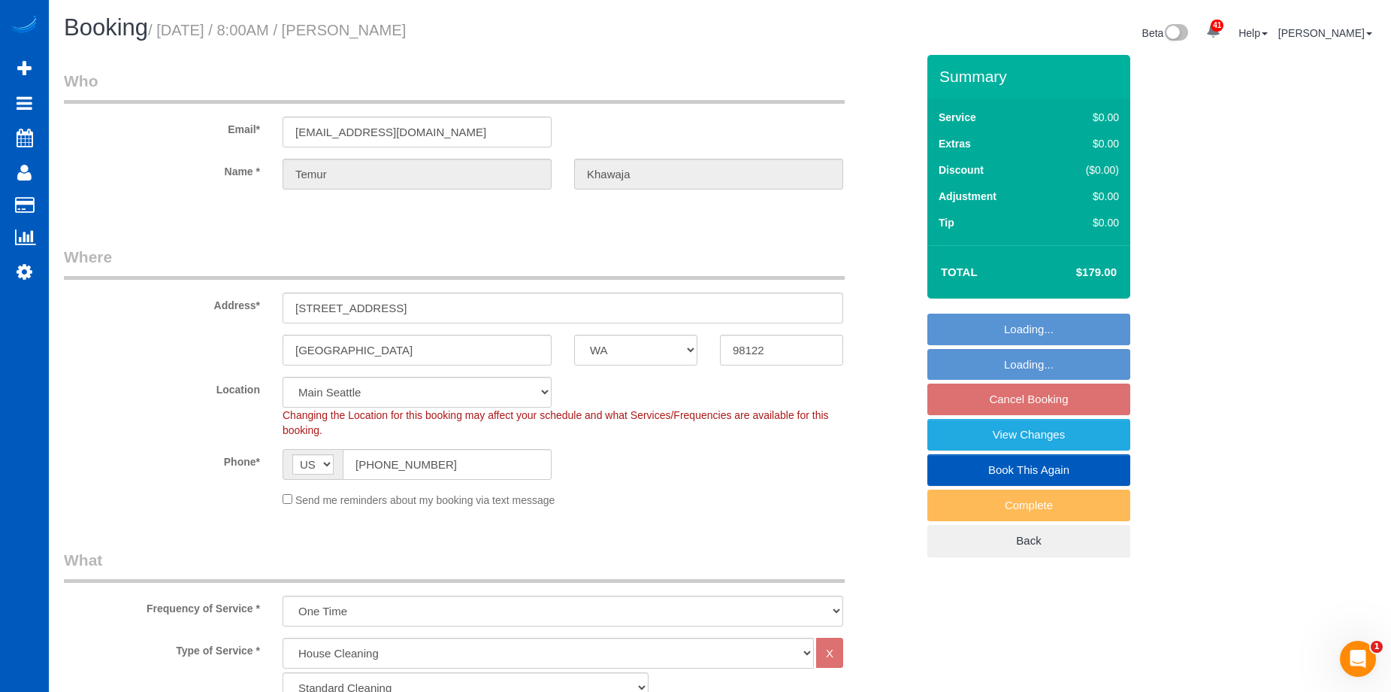
select select "1001"
select select "2"
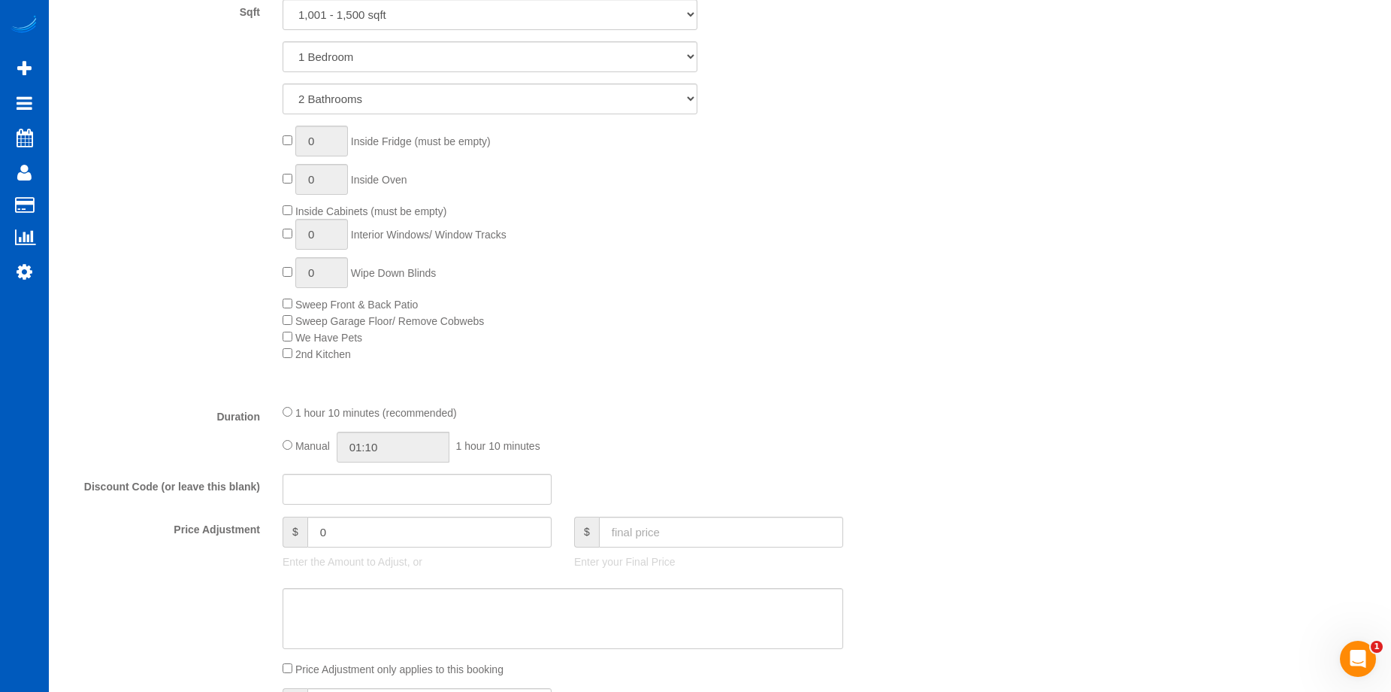
scroll to position [857, 0]
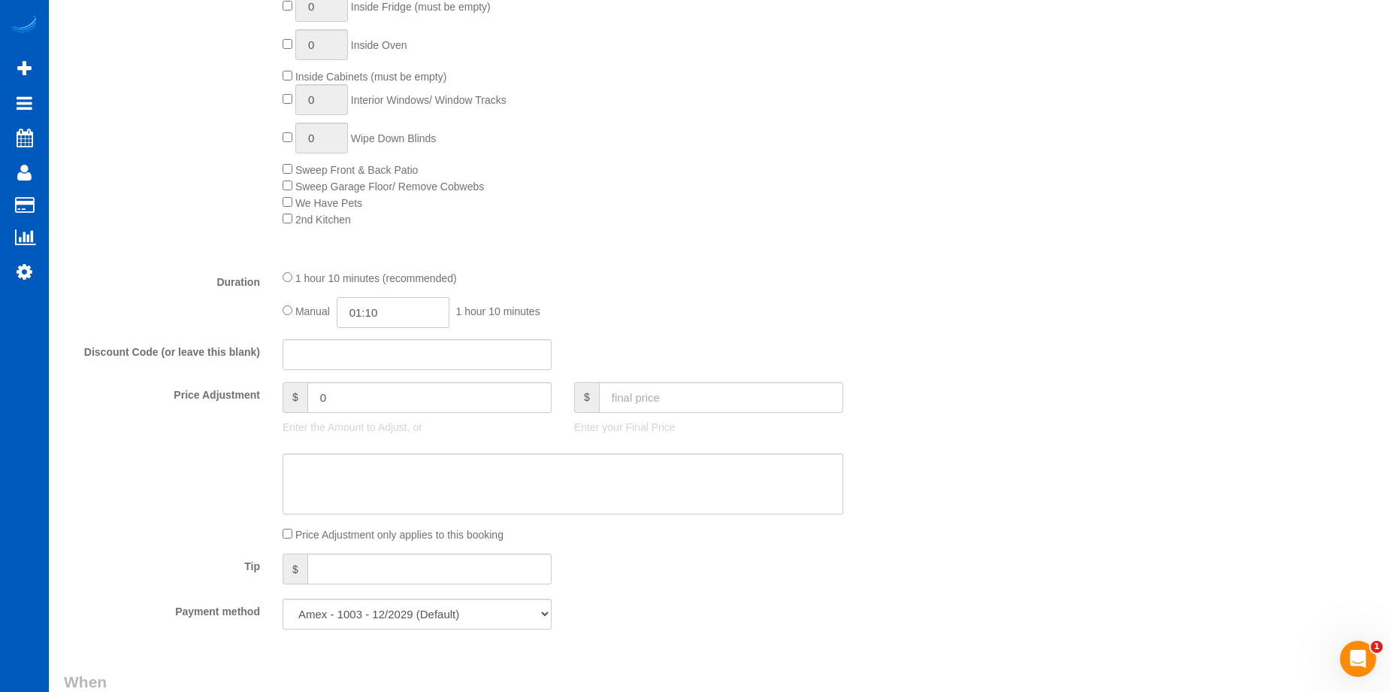
click at [374, 305] on input "01:10" at bounding box center [393, 312] width 113 height 31
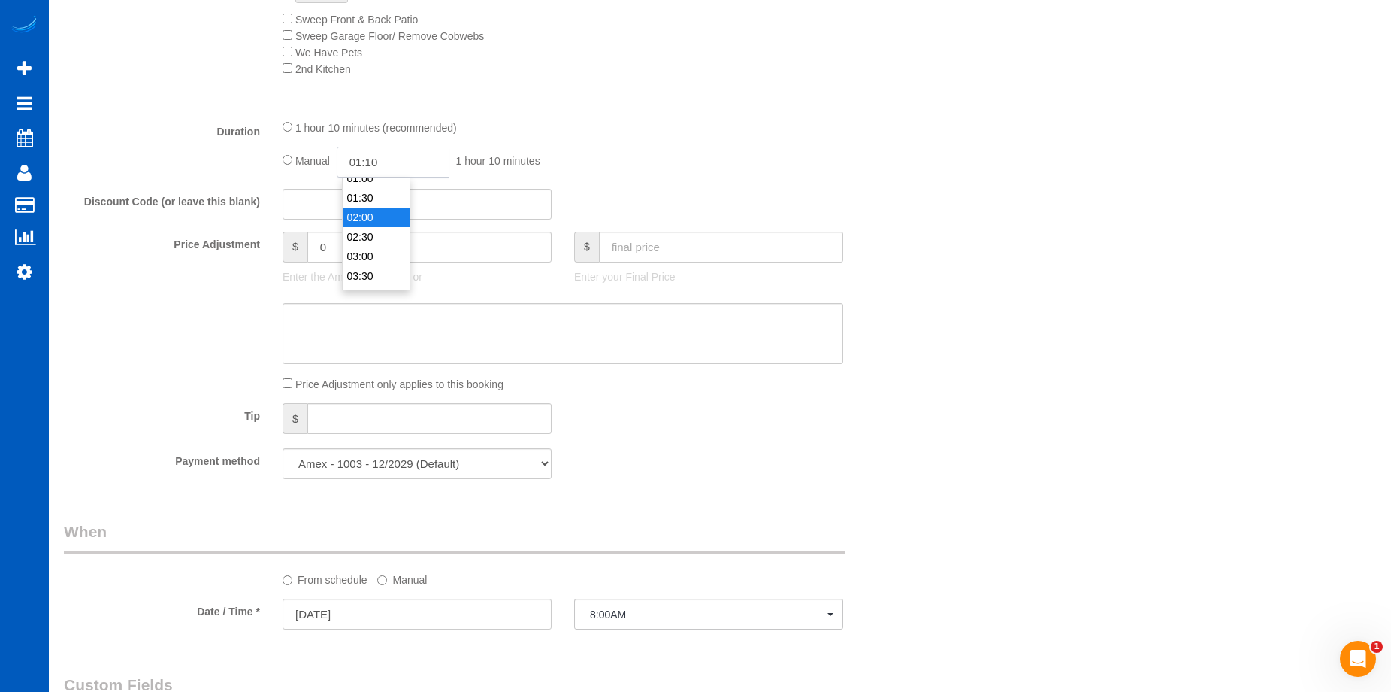
scroll to position [75, 0]
type input "04:00"
click at [370, 265] on li "04:00" at bounding box center [376, 269] width 67 height 20
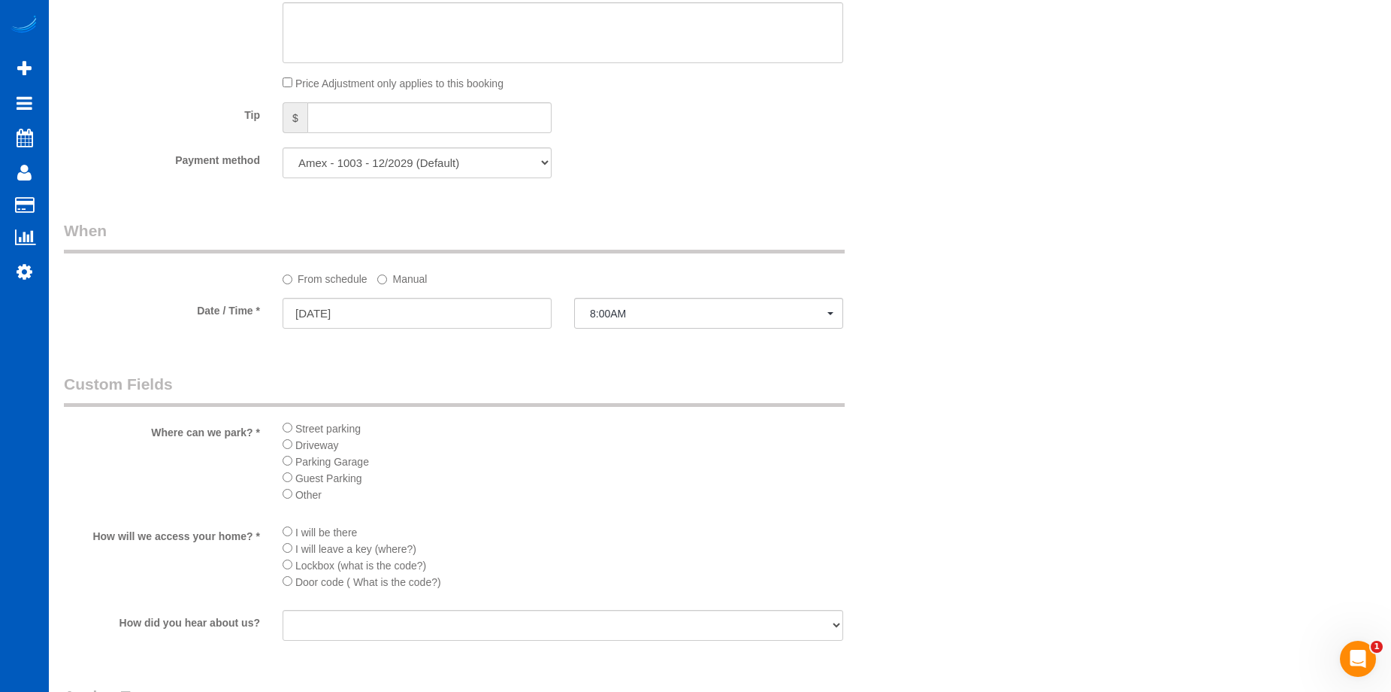
select select "spot18"
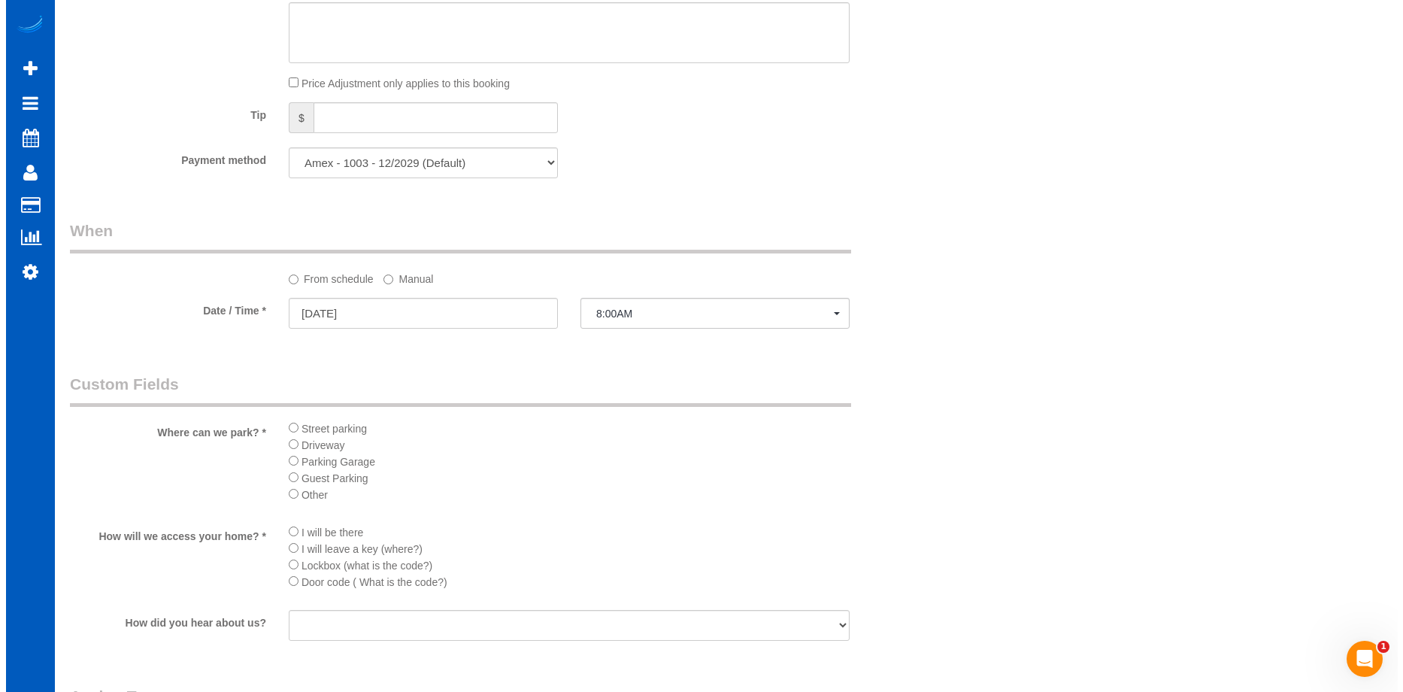
scroll to position [1534, 0]
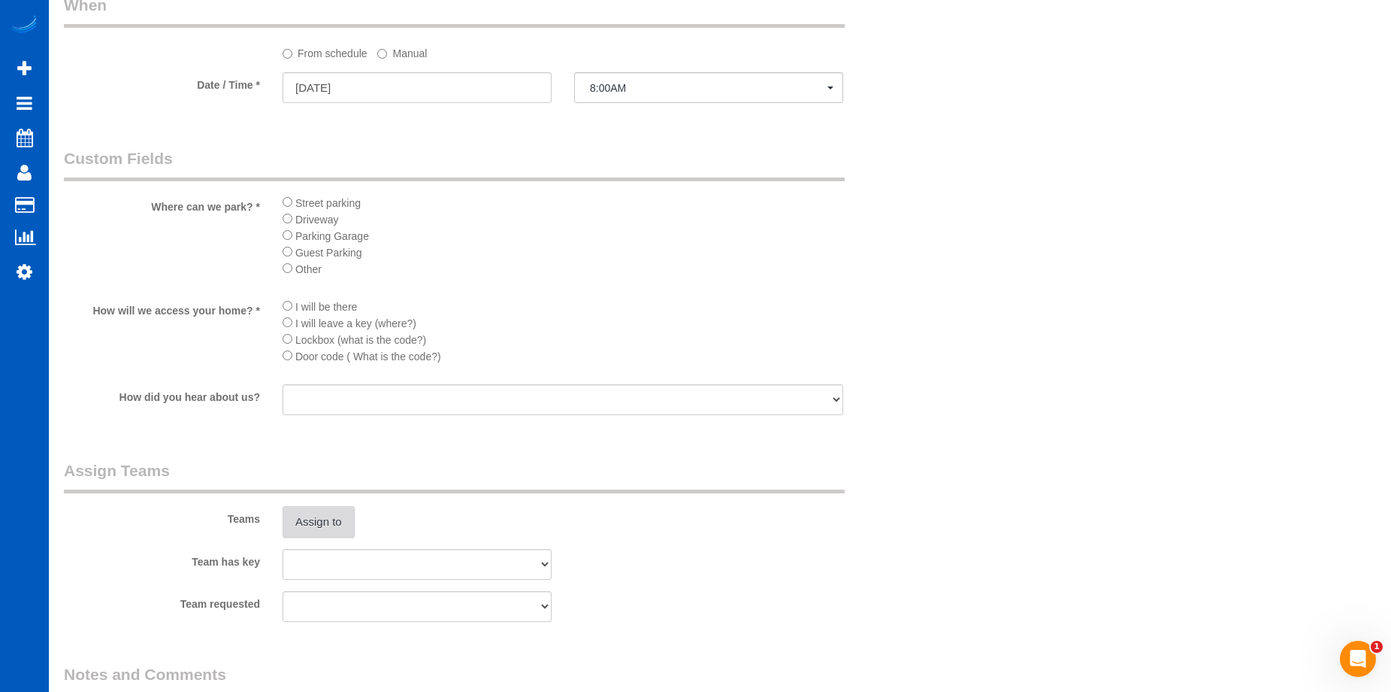
click at [320, 516] on button "Assign to" at bounding box center [319, 522] width 72 height 32
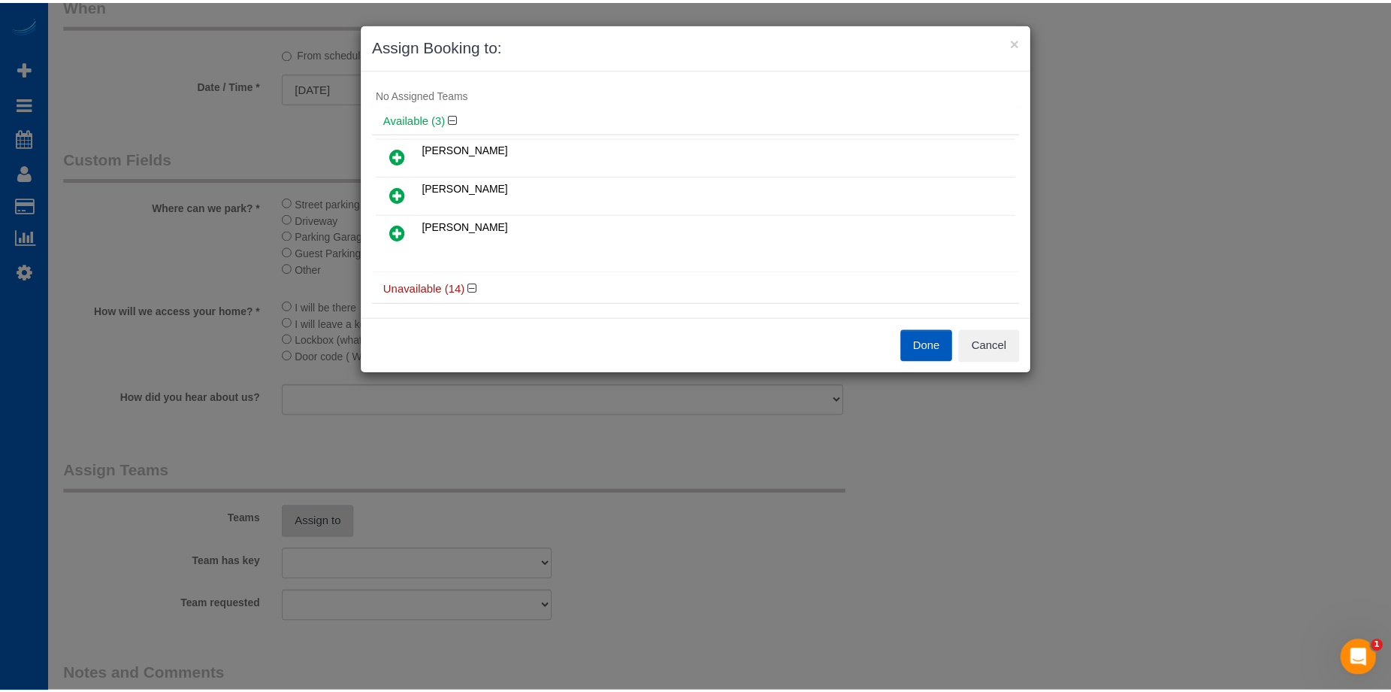
scroll to position [0, 0]
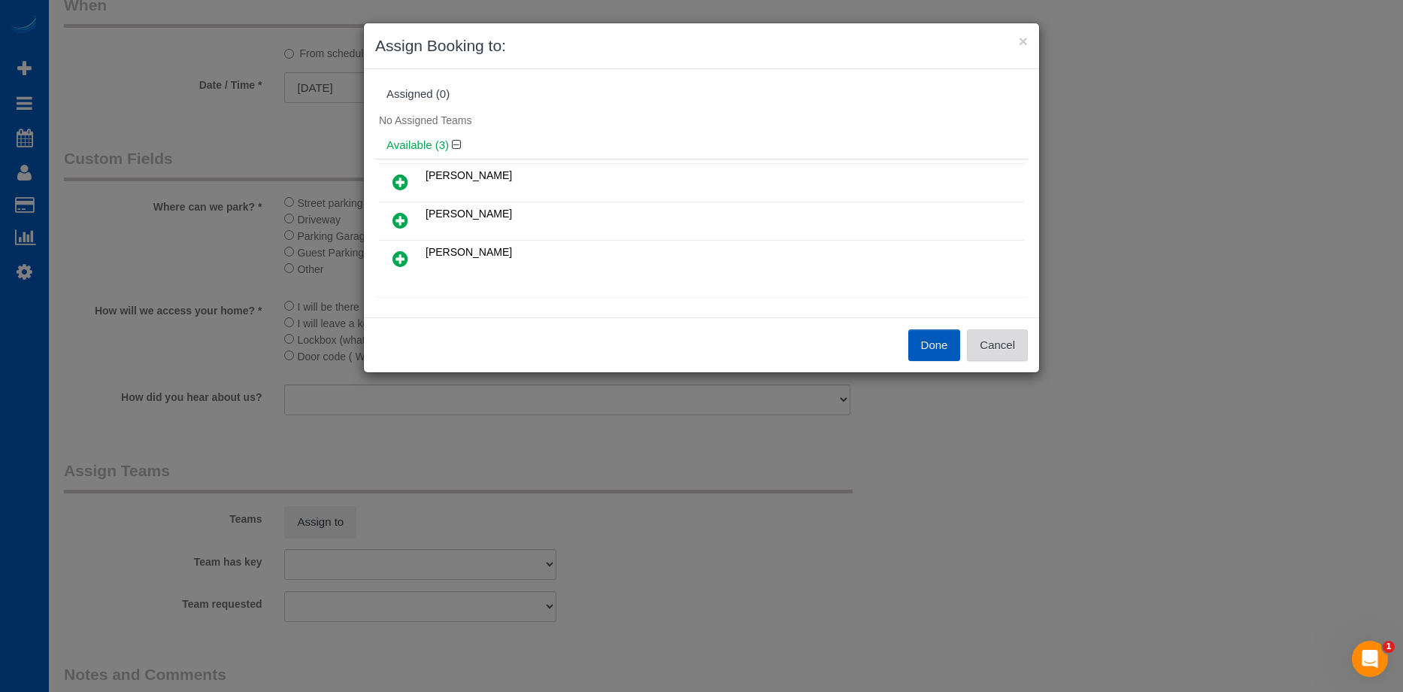
click at [1007, 345] on button "Cancel" at bounding box center [997, 345] width 61 height 32
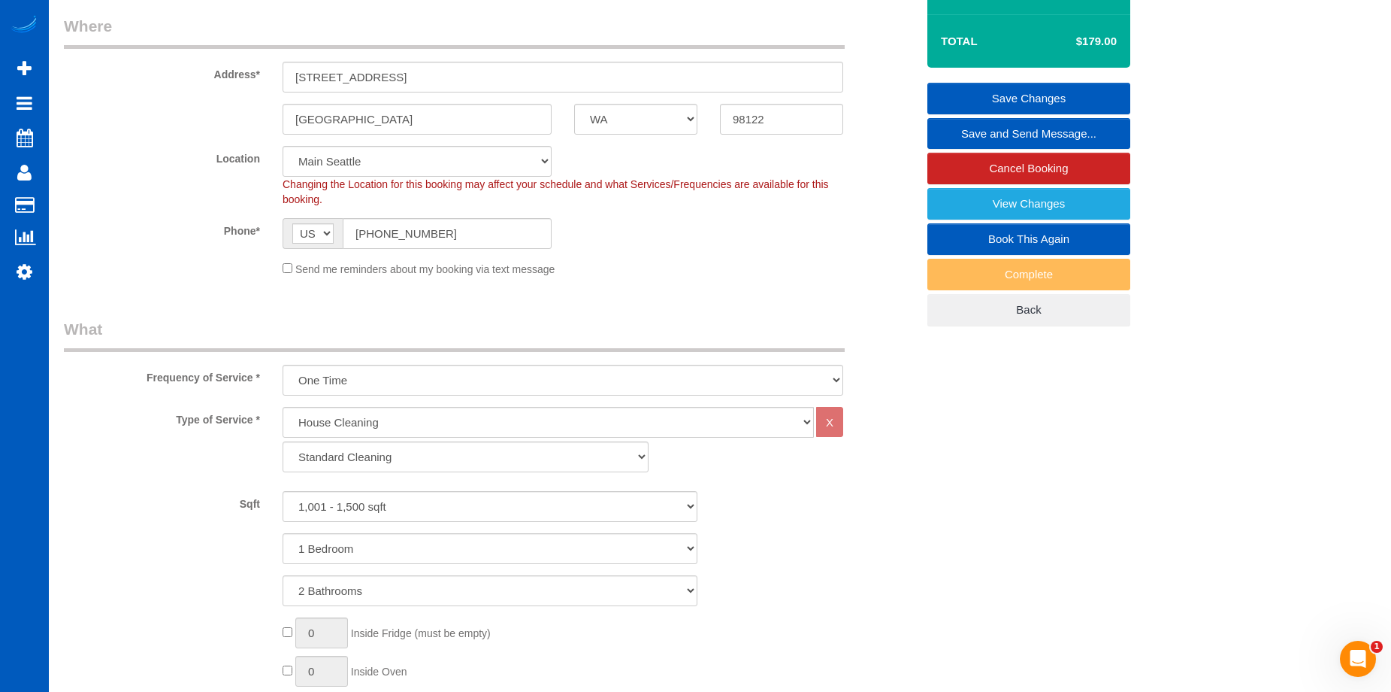
scroll to position [150, 0]
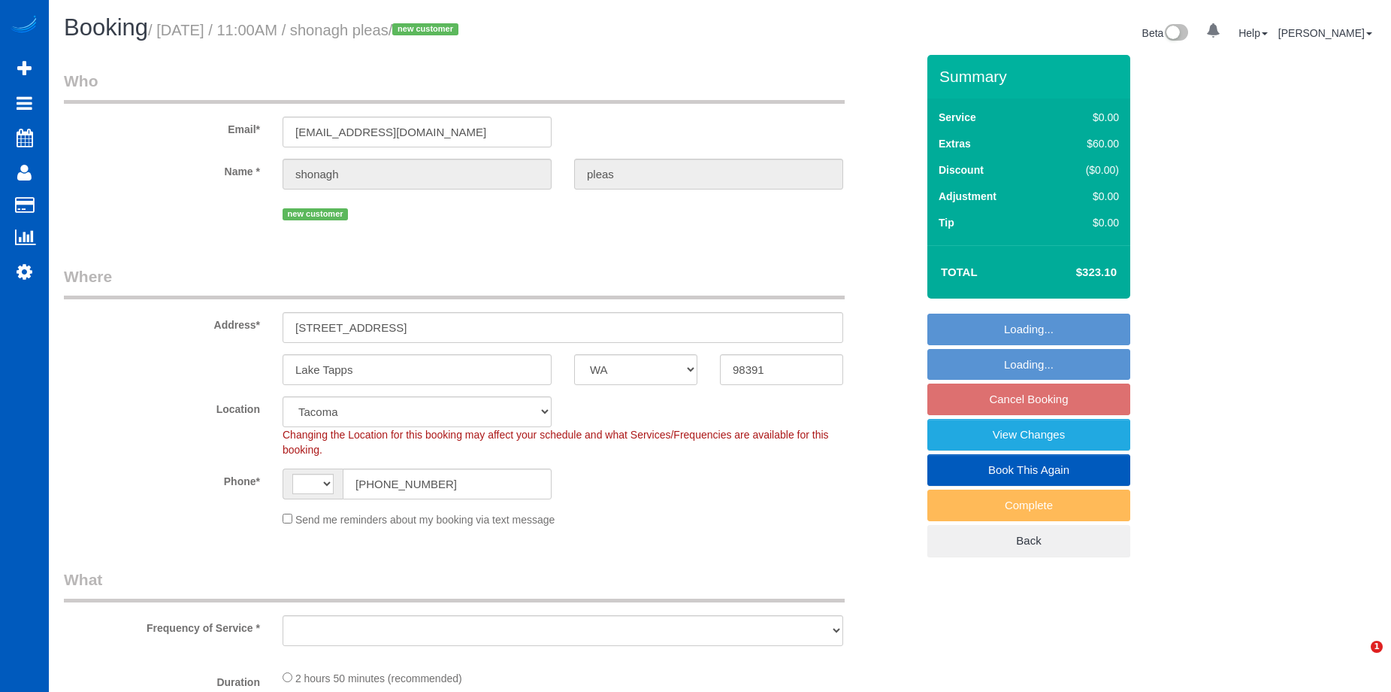
select select "WA"
select select "object:709"
select select "199"
select select "2501"
select select "3"
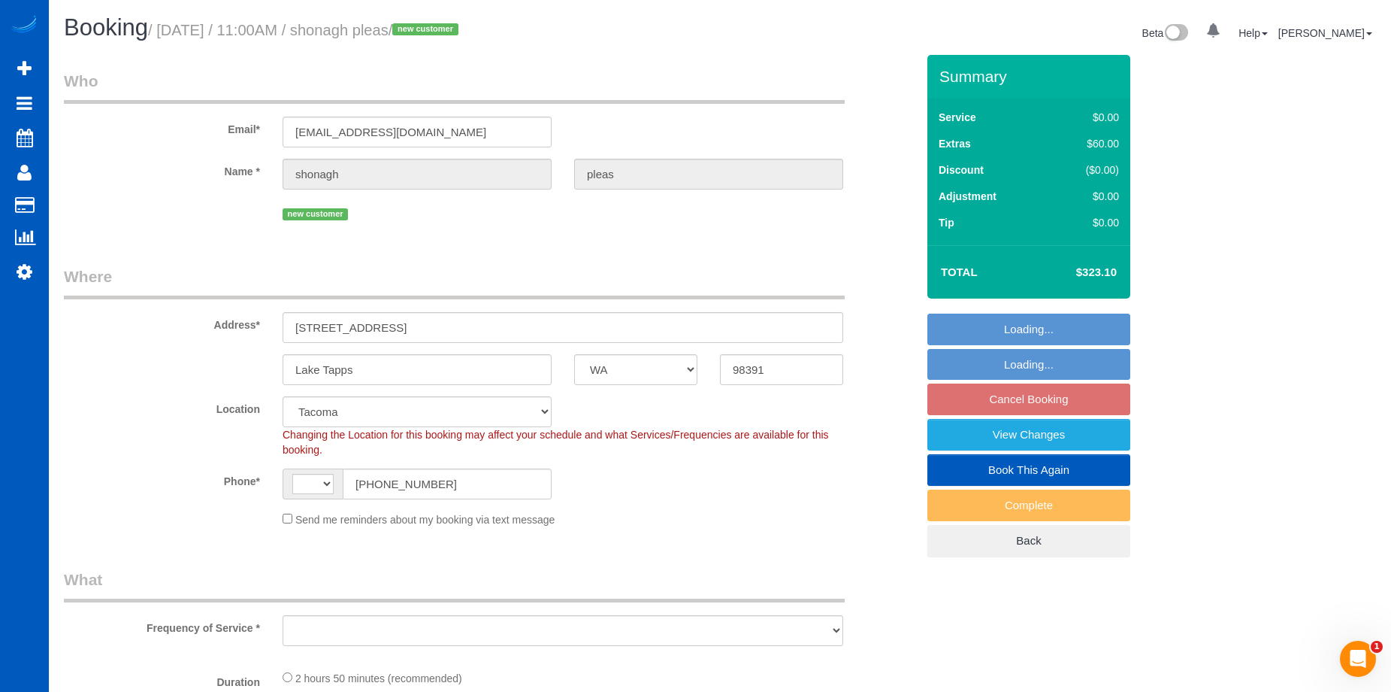
select select "3"
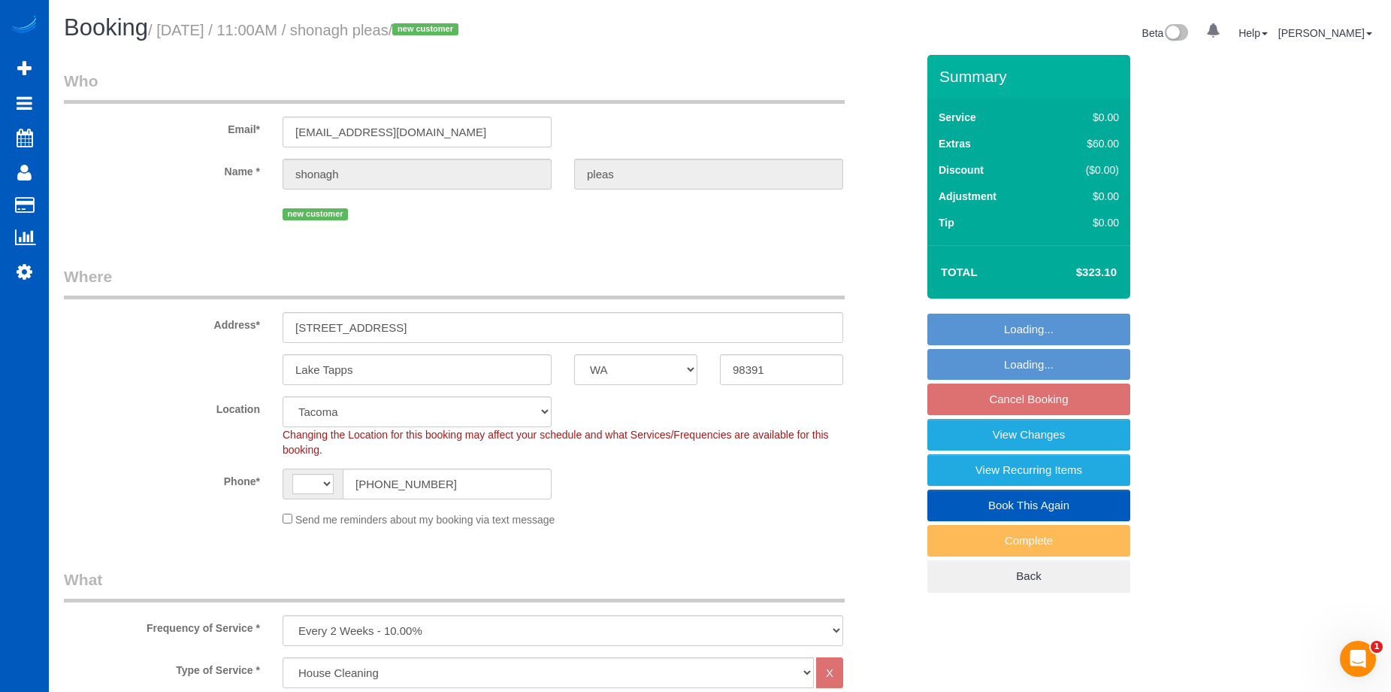
select select "string:US"
select select "spot2"
select select "2501"
select select "3"
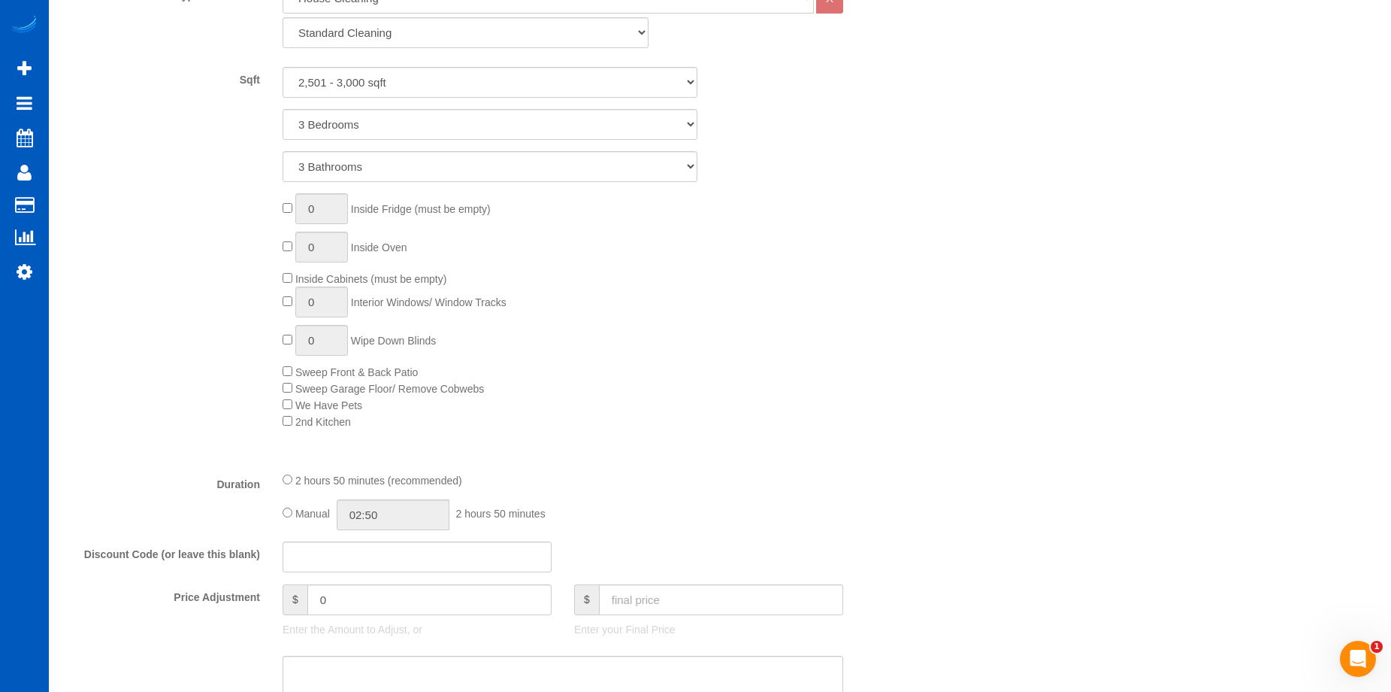
scroll to position [827, 0]
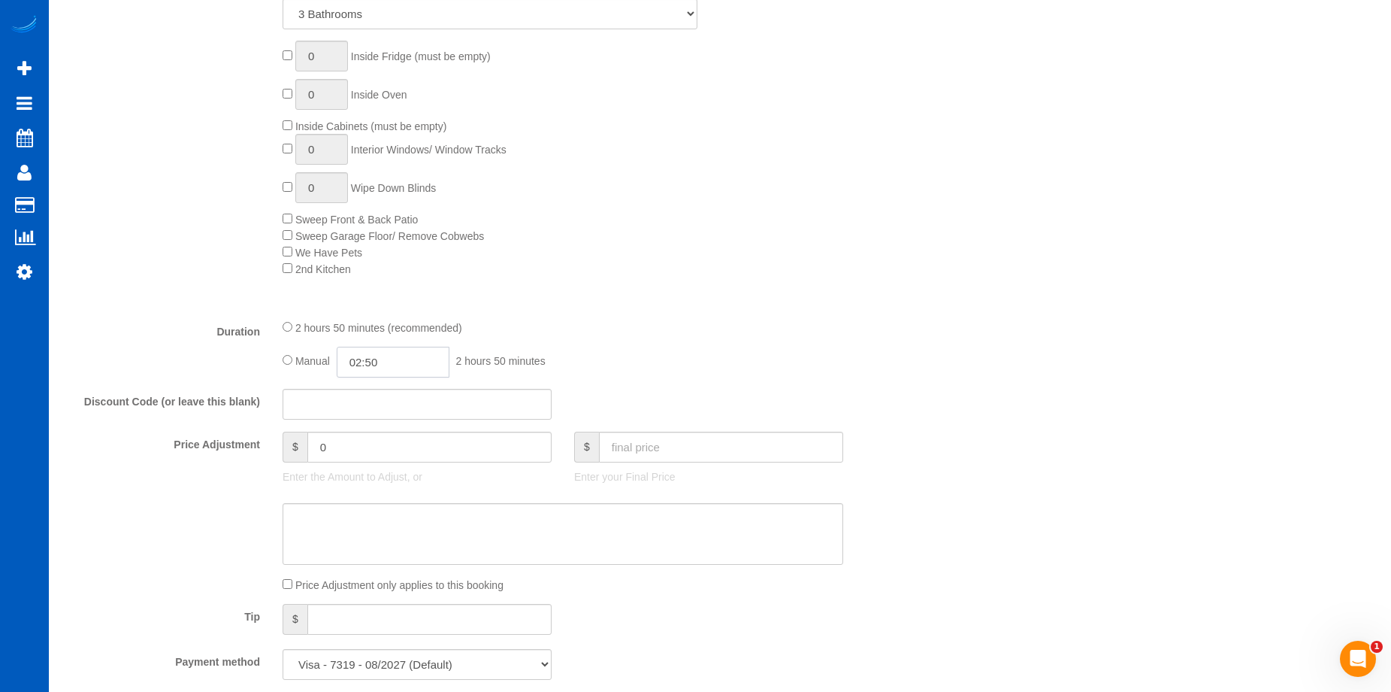
click at [383, 355] on input "02:50" at bounding box center [393, 362] width 113 height 31
type input "04:00"
click at [374, 399] on li "04:00" at bounding box center [376, 394] width 67 height 20
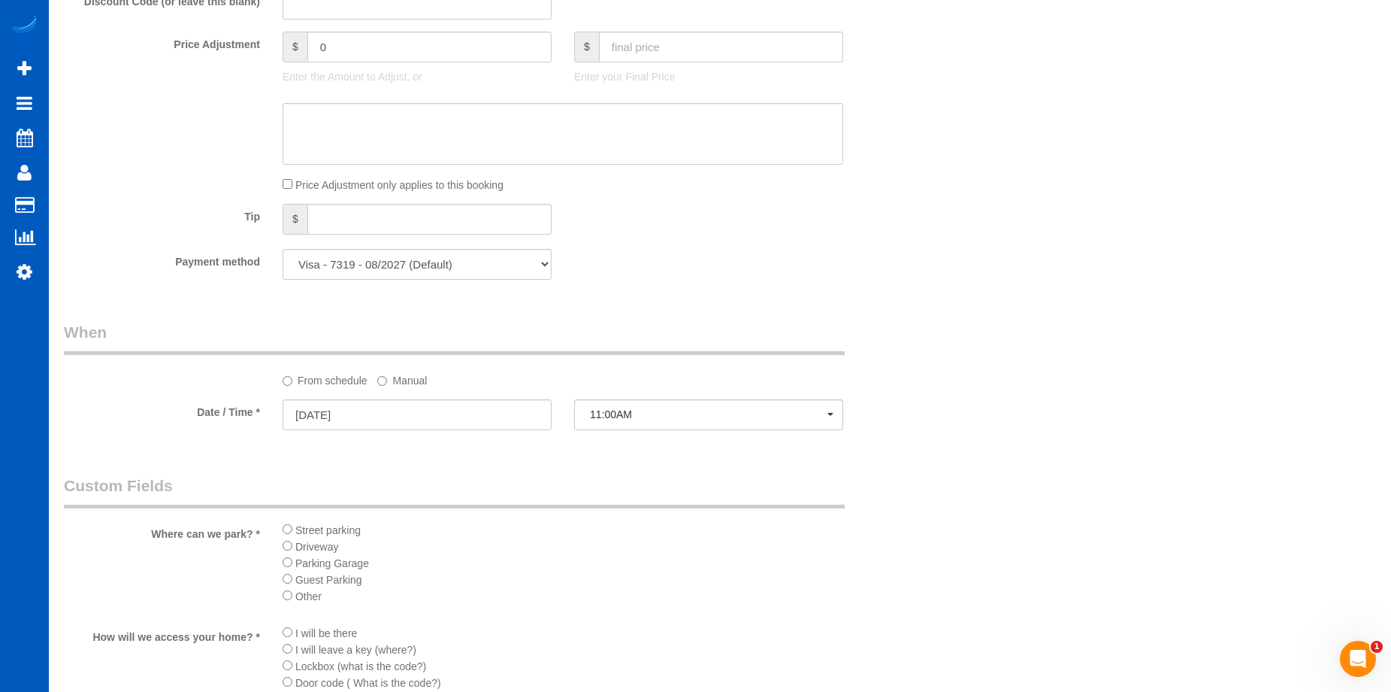
select select "spot15"
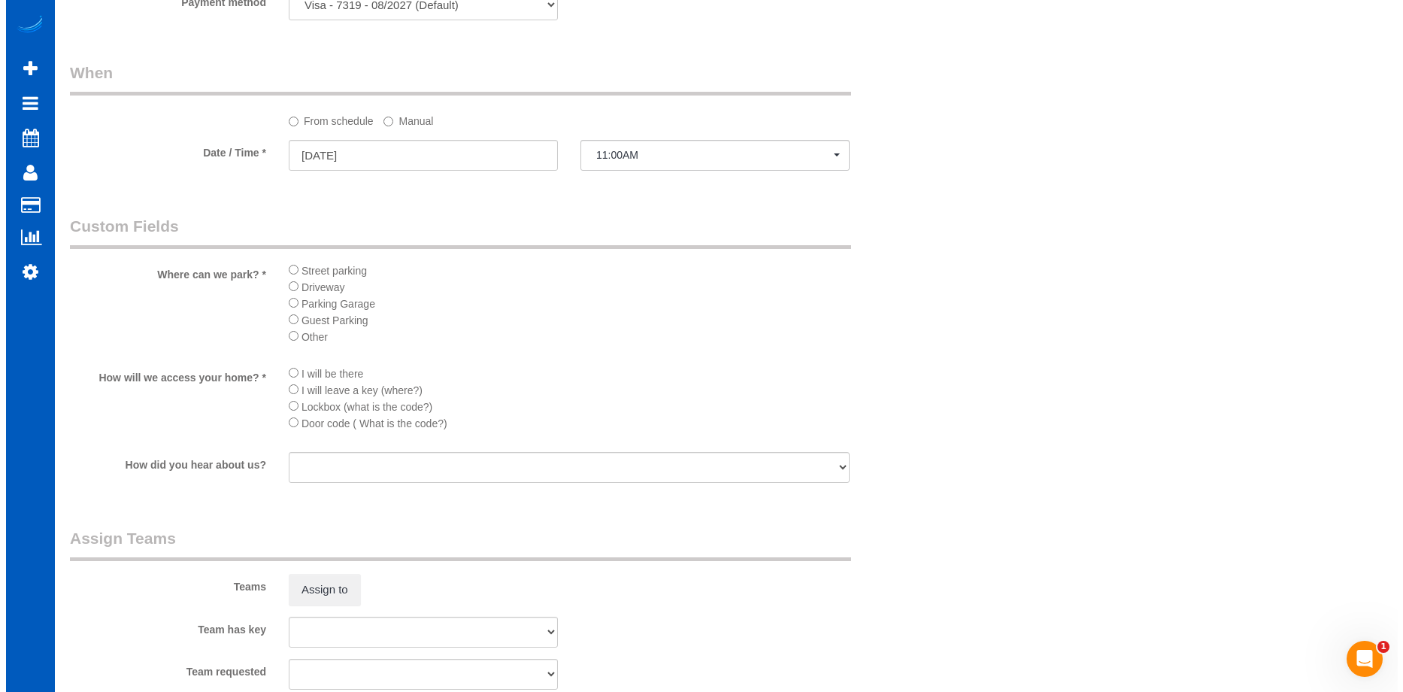
scroll to position [1654, 0]
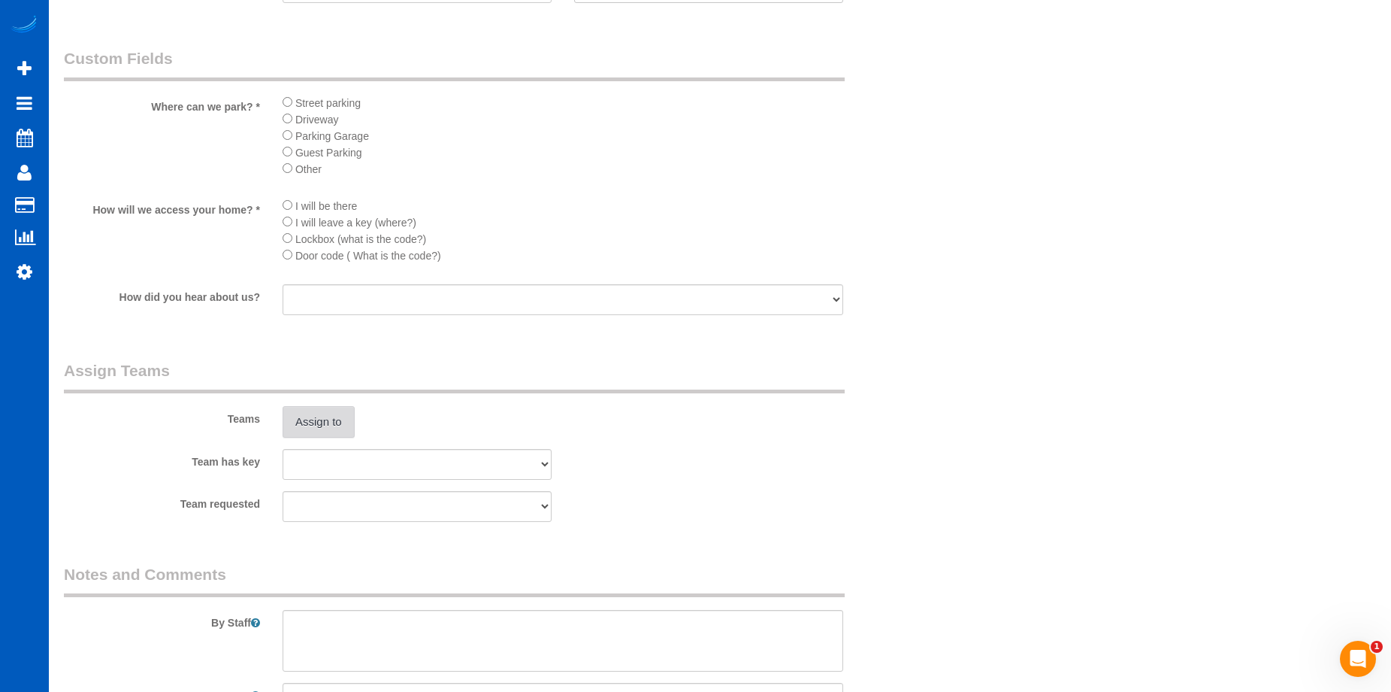
click at [350, 426] on button "Assign to" at bounding box center [319, 422] width 72 height 32
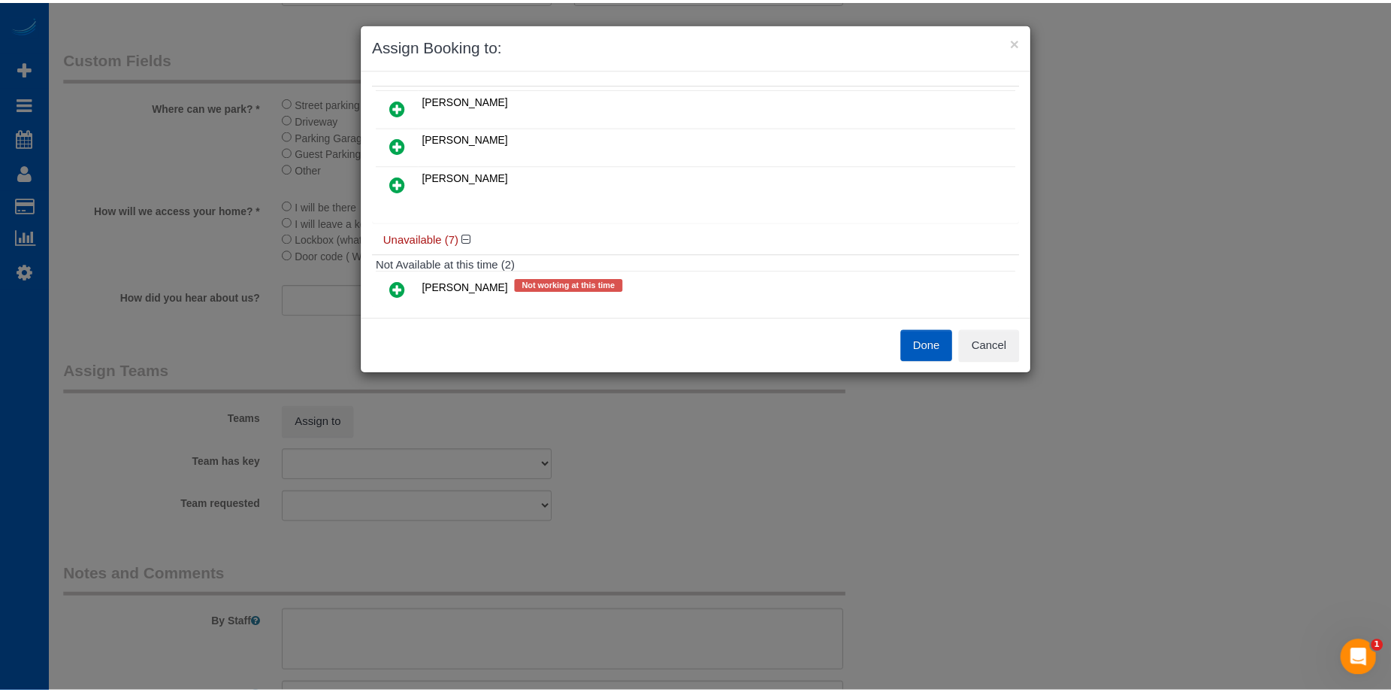
scroll to position [0, 0]
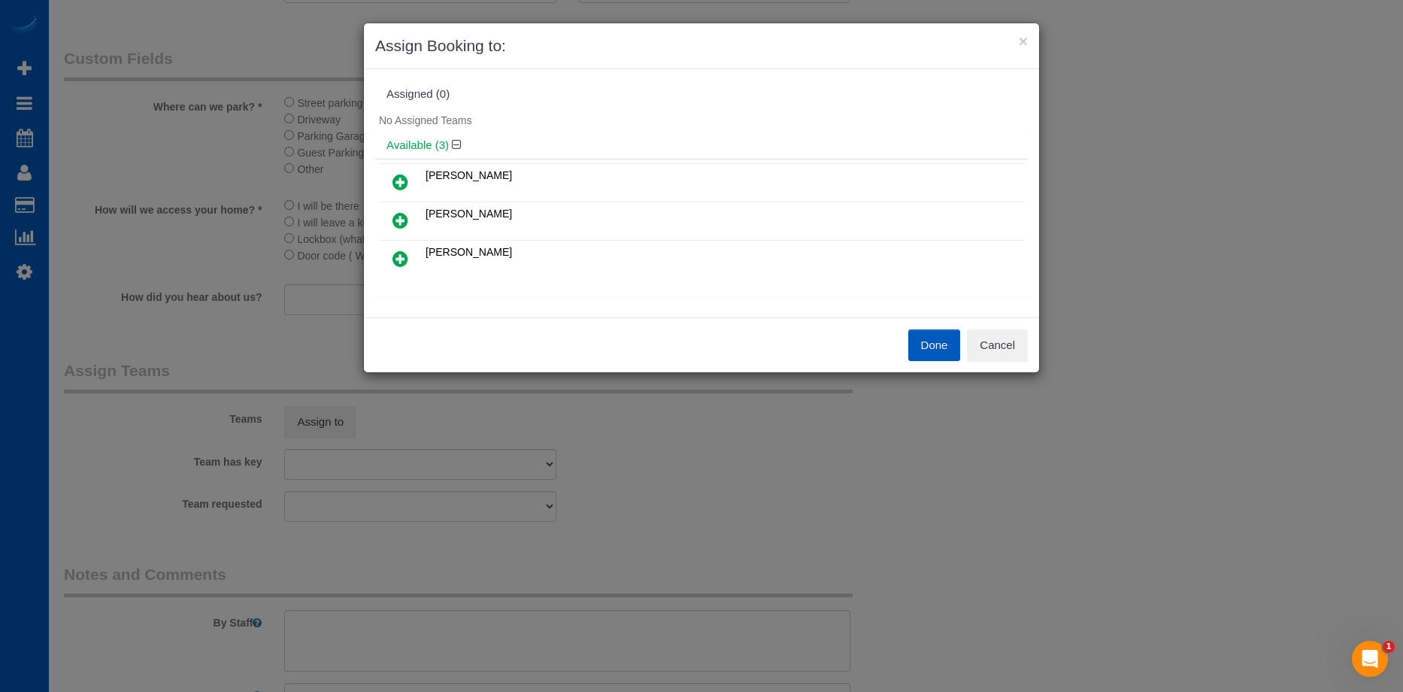
click at [407, 250] on icon at bounding box center [400, 259] width 16 height 18
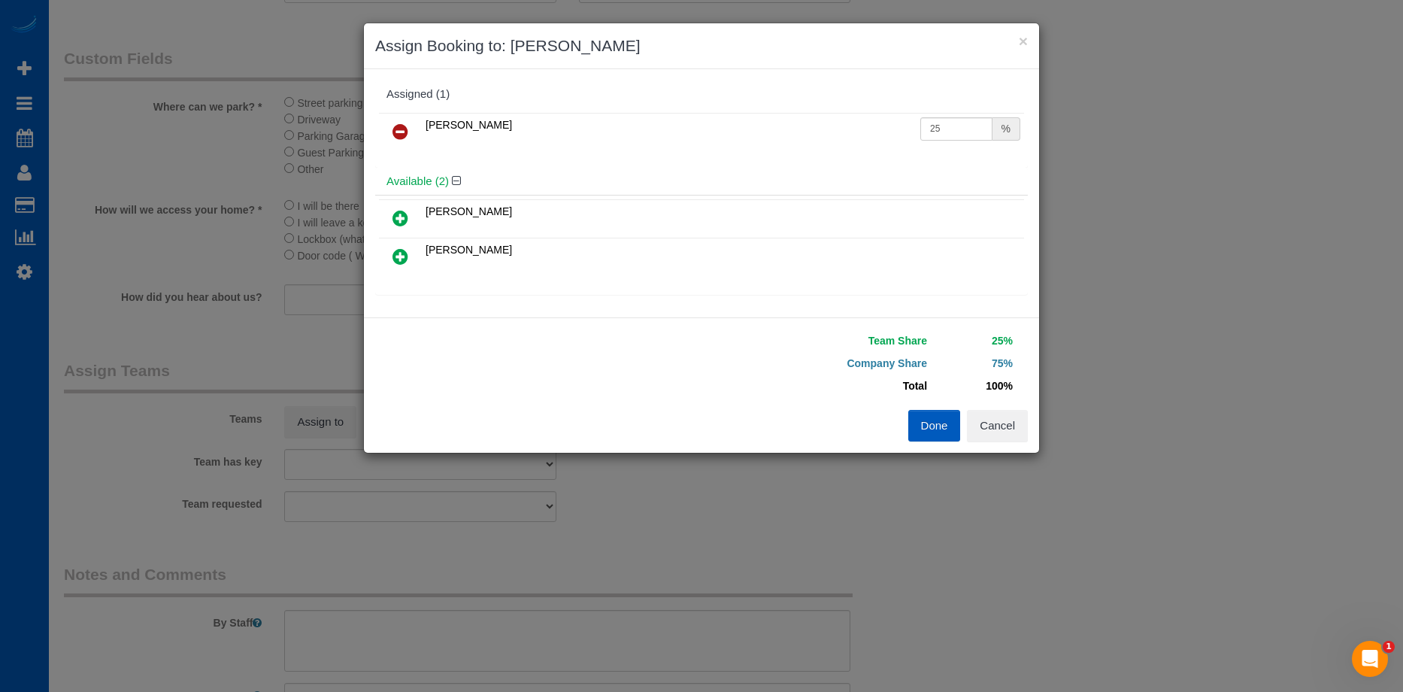
click at [395, 206] on link at bounding box center [400, 219] width 35 height 30
click at [928, 427] on button "Done" at bounding box center [934, 426] width 53 height 32
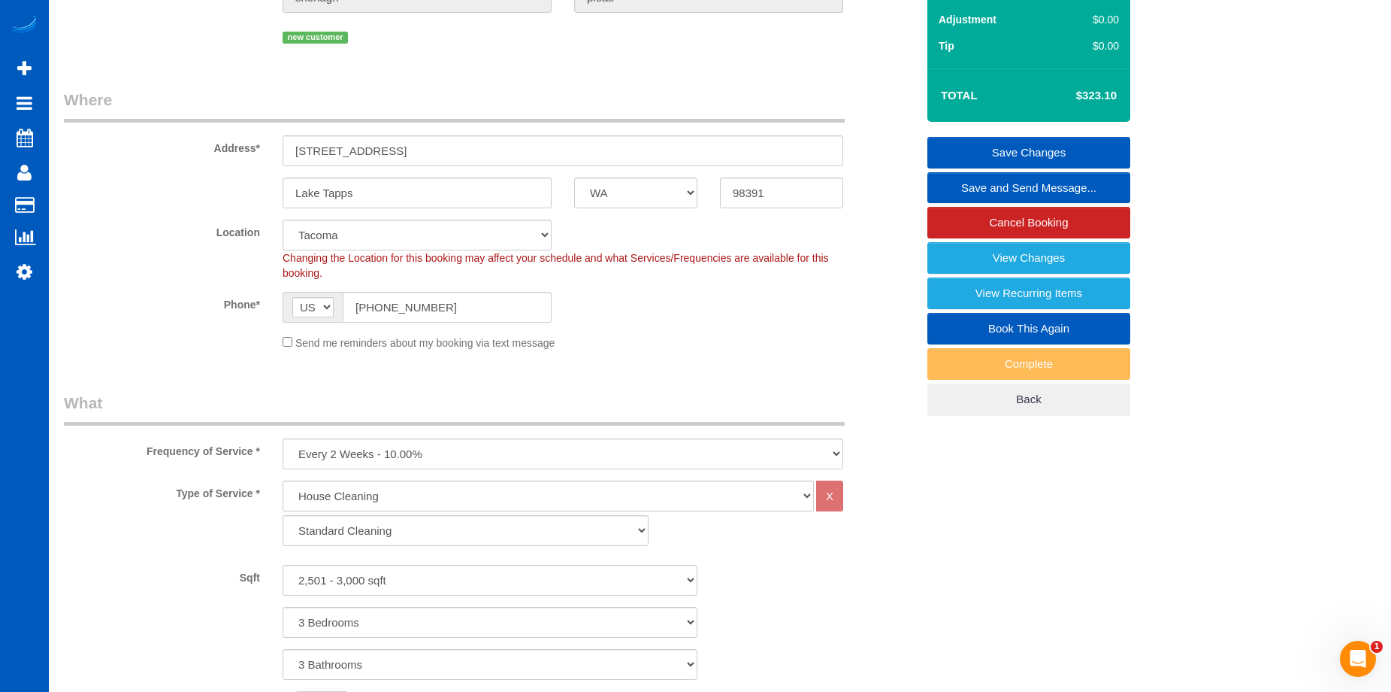
scroll to position [150, 0]
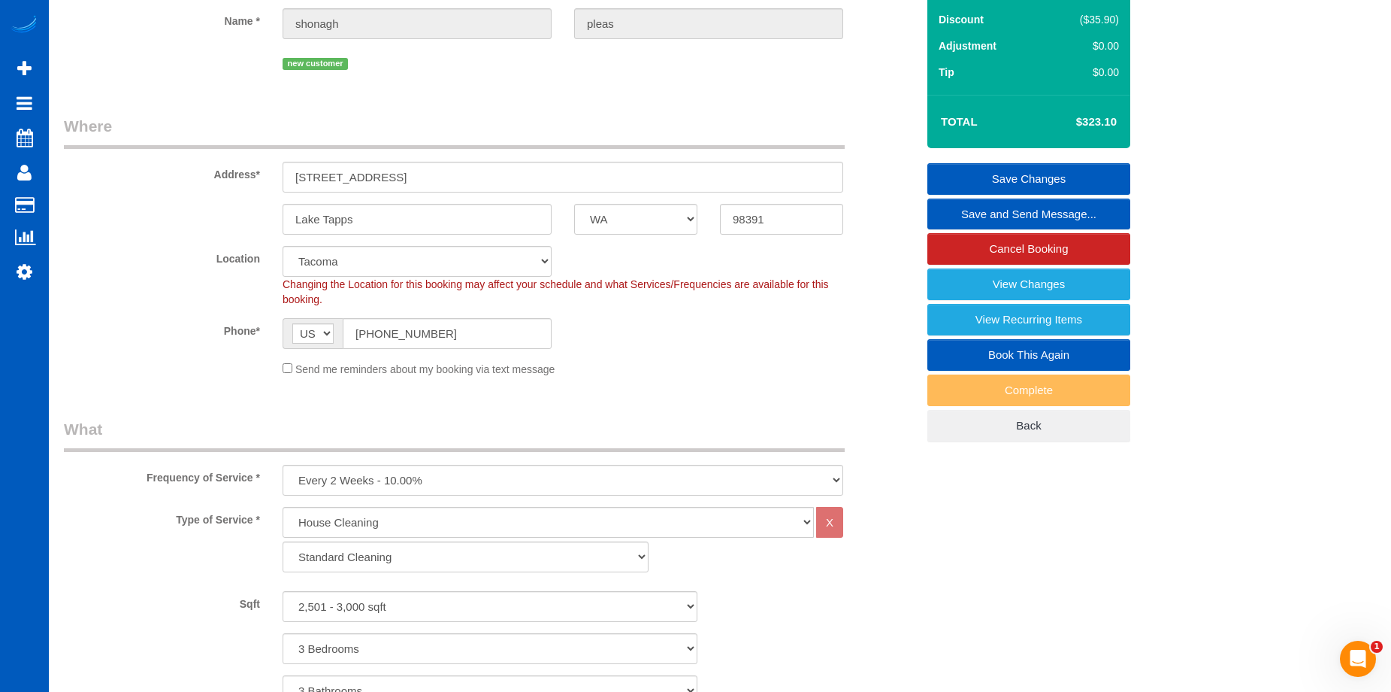
click at [971, 174] on link "Save Changes" at bounding box center [1029, 179] width 203 height 32
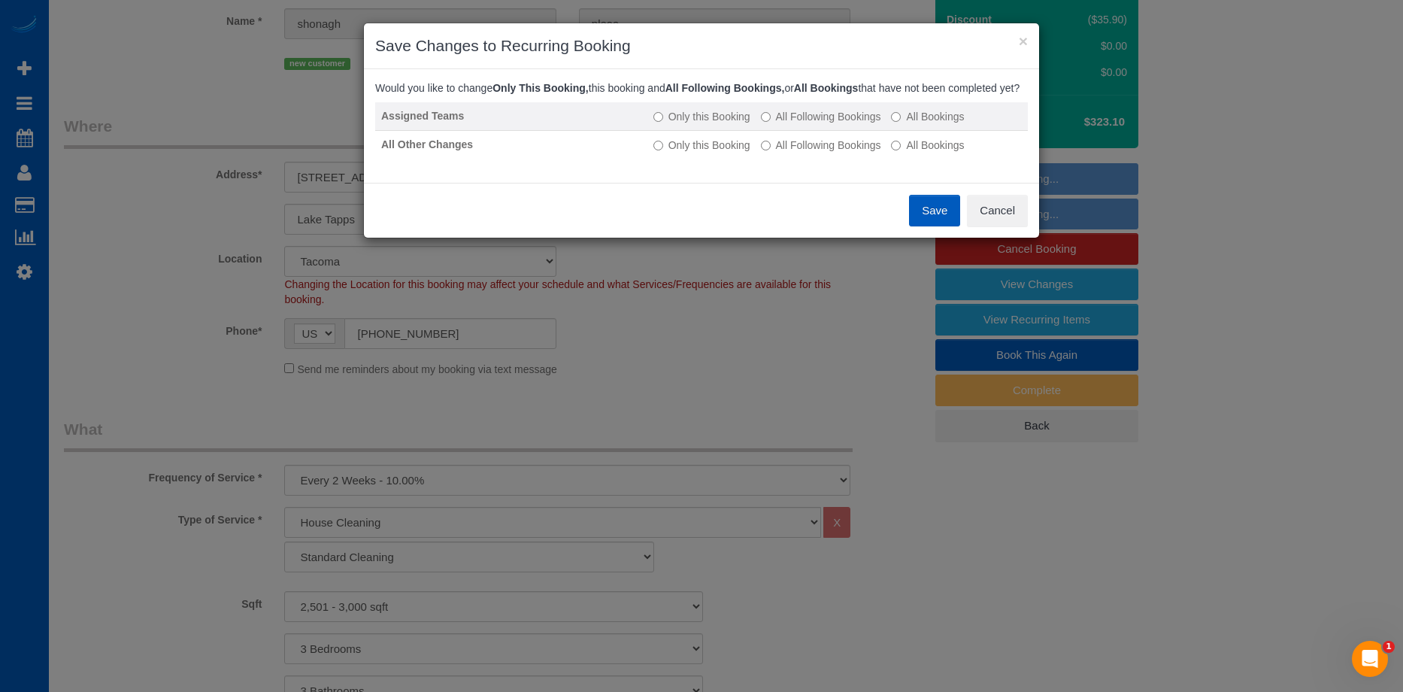
click at [839, 124] on label "All Following Bookings" at bounding box center [821, 116] width 120 height 15
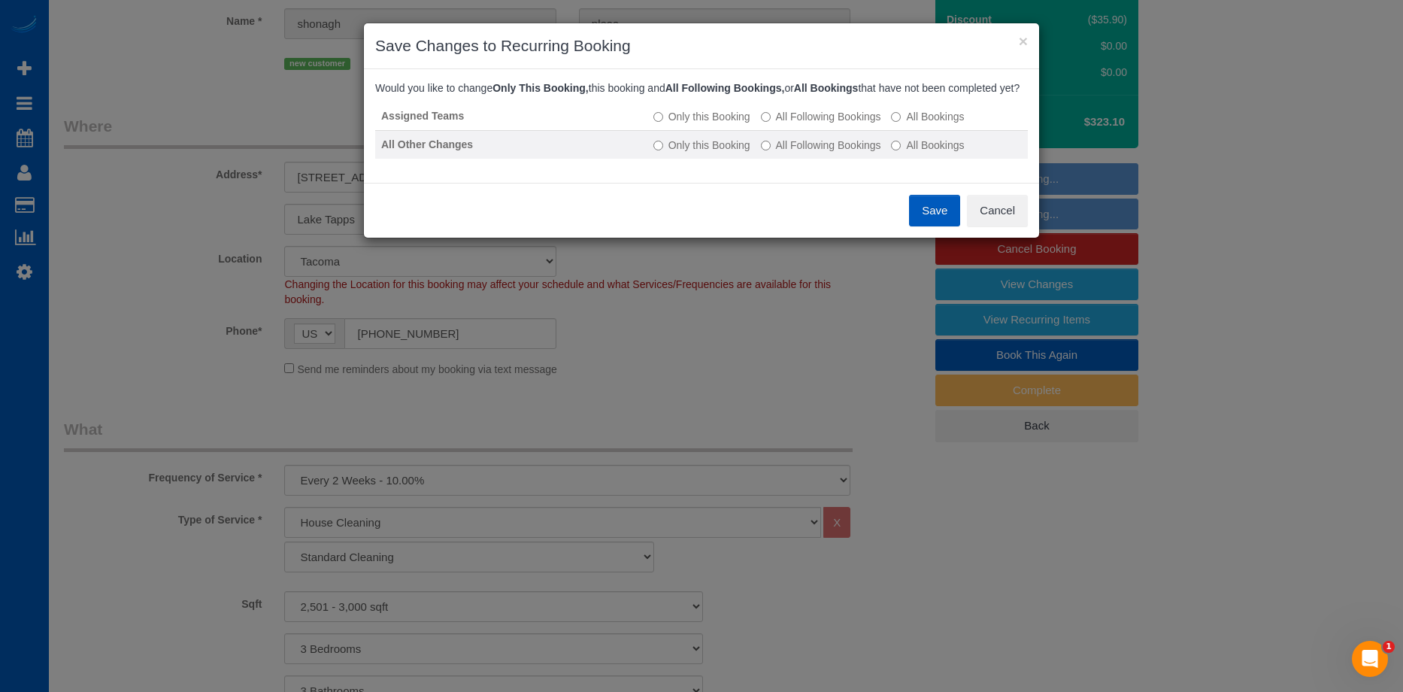
click at [842, 153] on label "All Following Bookings" at bounding box center [821, 145] width 120 height 15
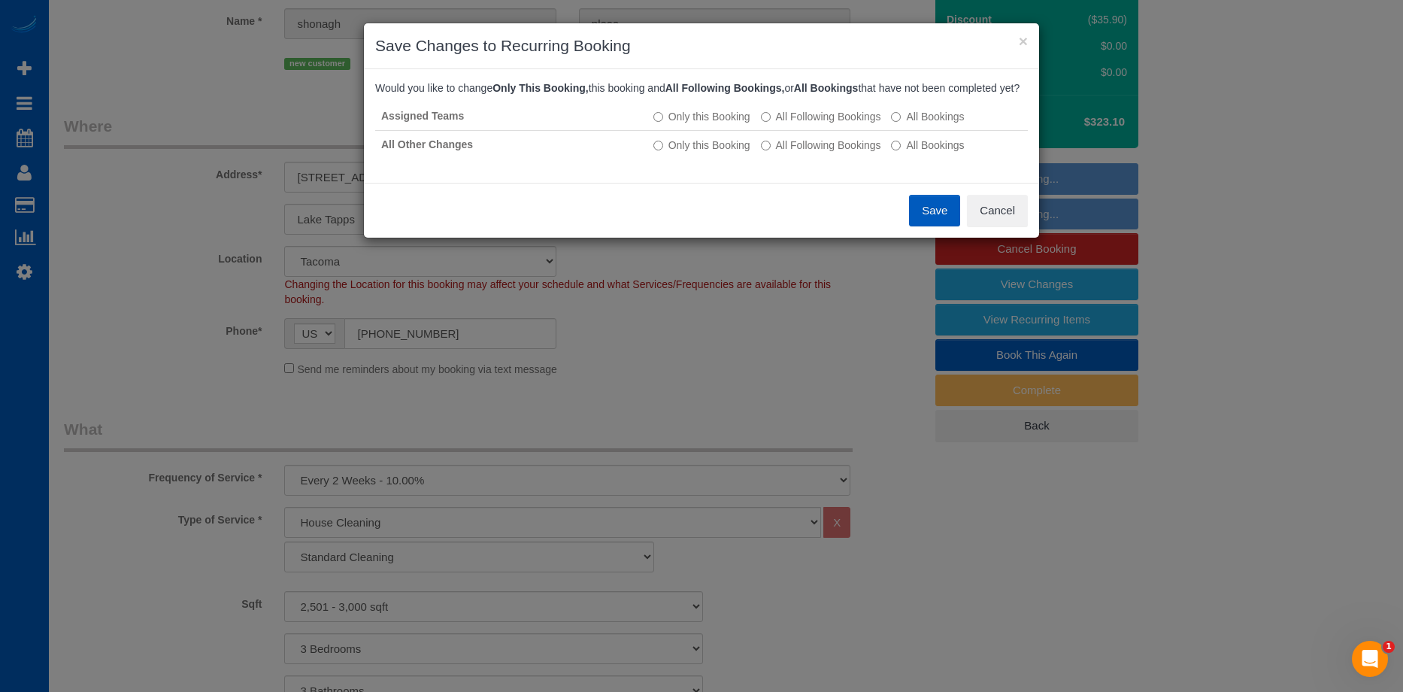
click at [927, 220] on button "Save" at bounding box center [934, 211] width 51 height 32
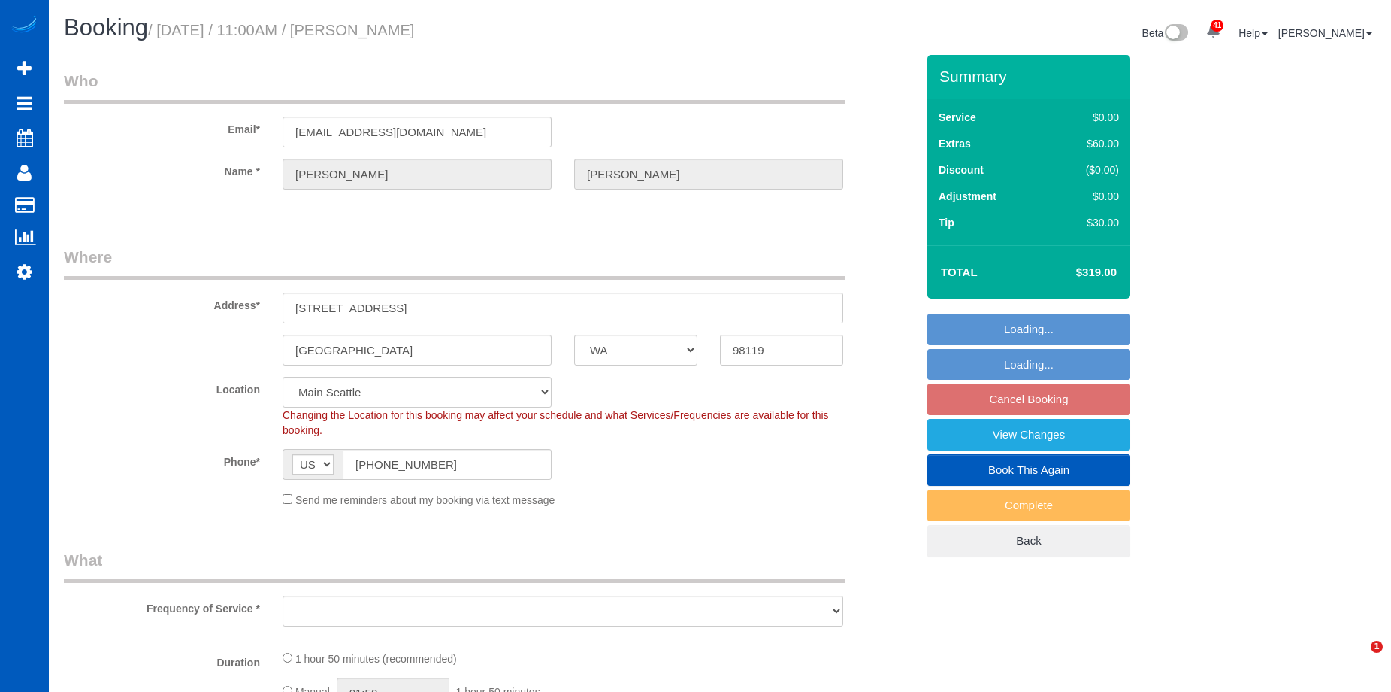
select select "WA"
select select "199"
select select "number:67"
select select "object:1042"
select select "spot2"
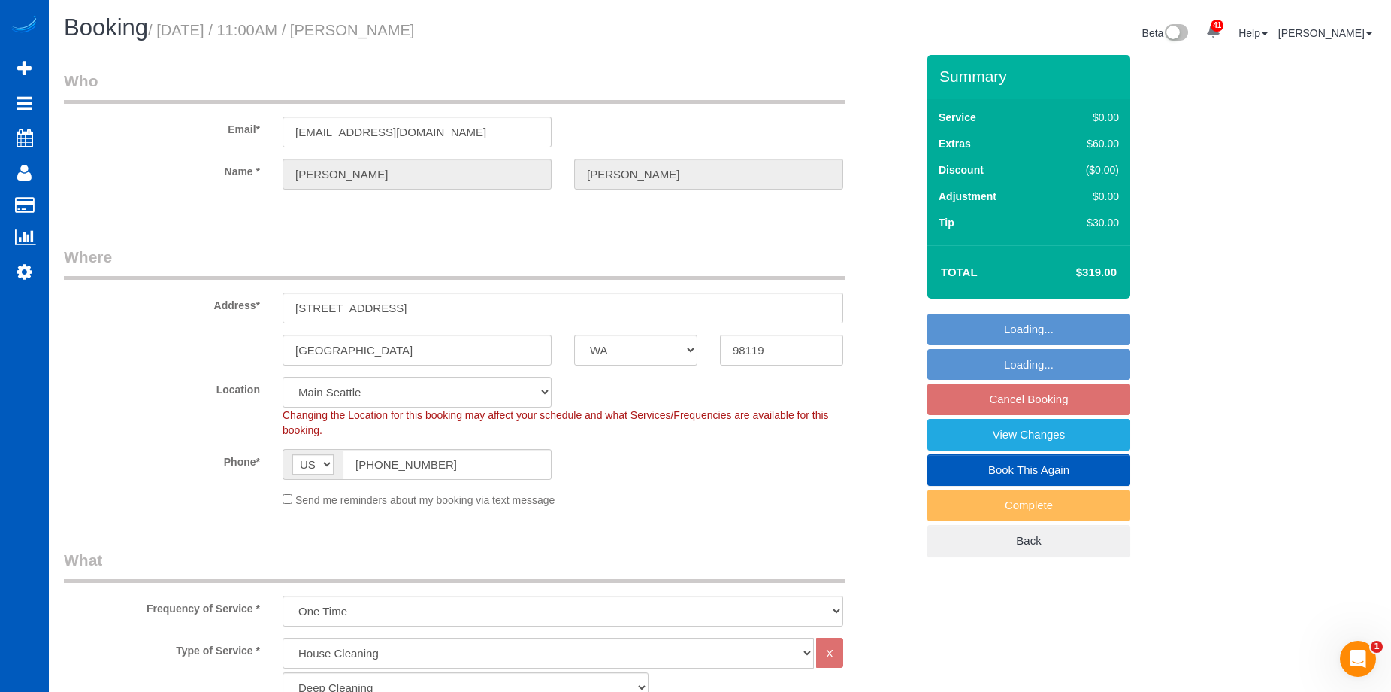
select select "object:1143"
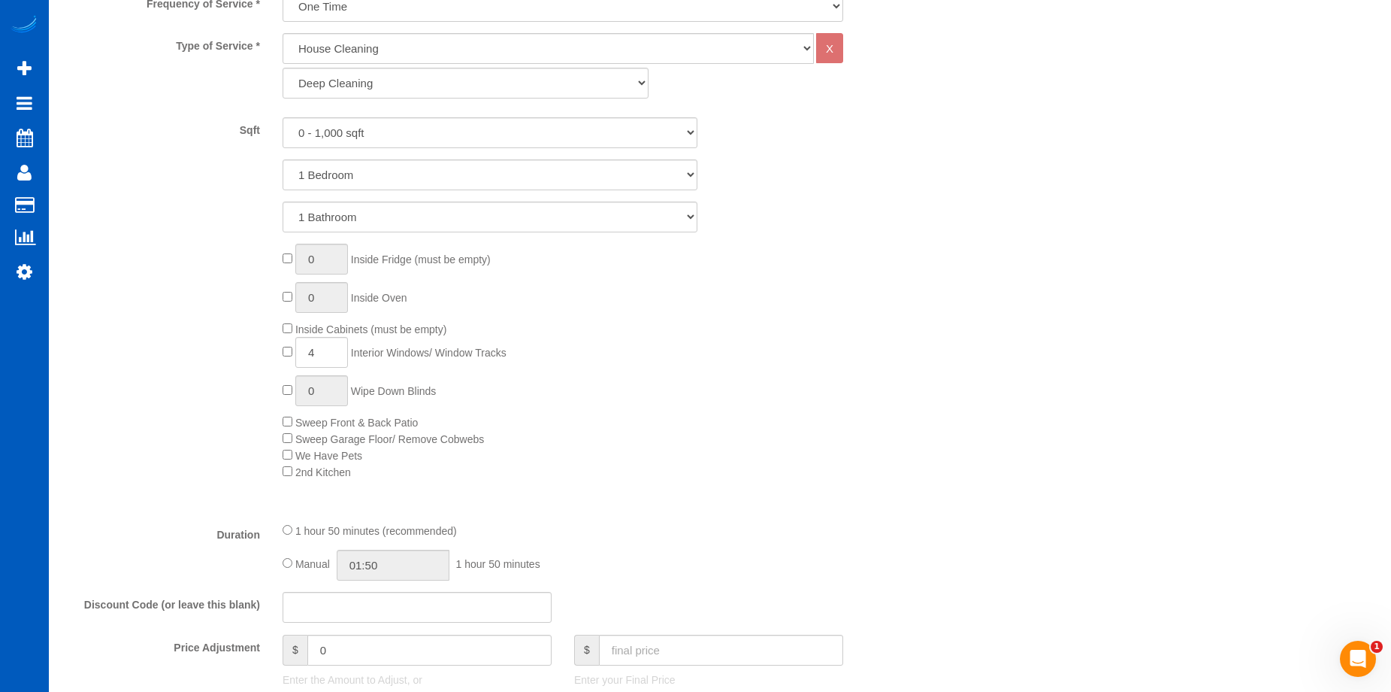
scroll to position [827, 0]
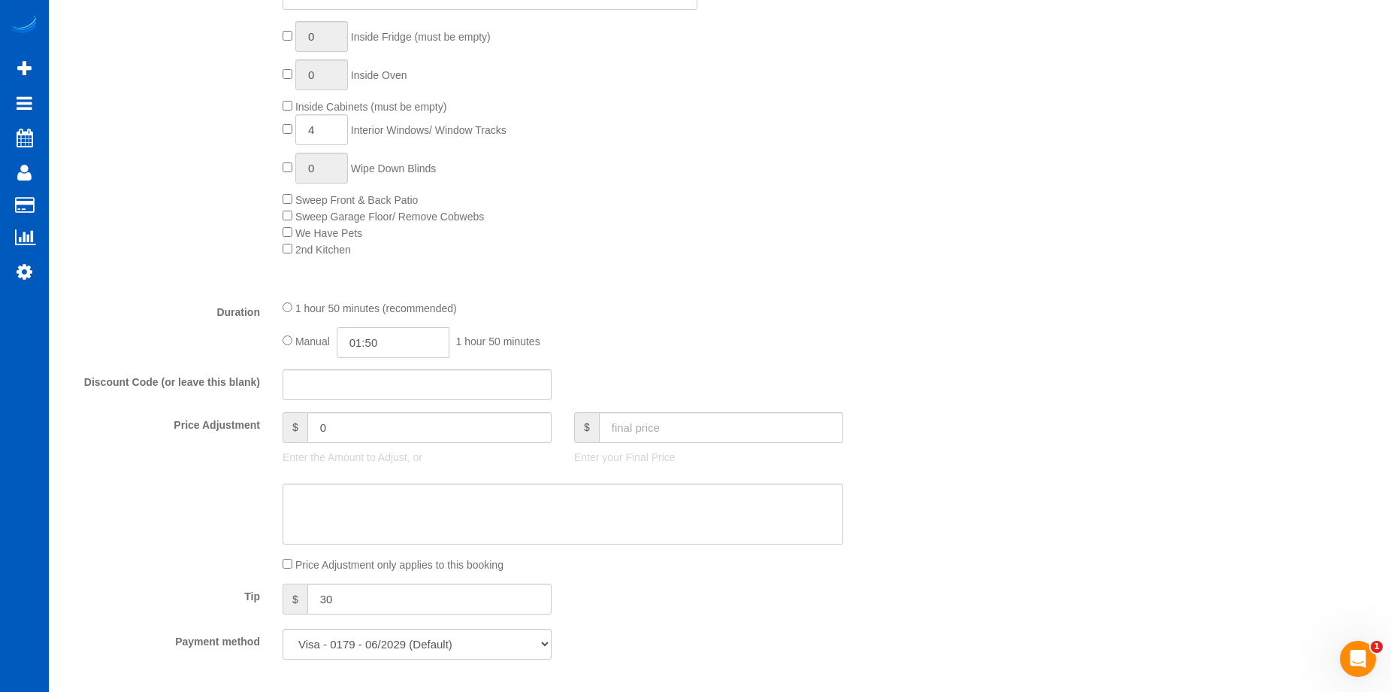
click at [368, 335] on input "01:50" at bounding box center [393, 342] width 113 height 31
type input "04:00"
click at [373, 443] on li "04:00" at bounding box center [376, 450] width 67 height 20
select select "spot19"
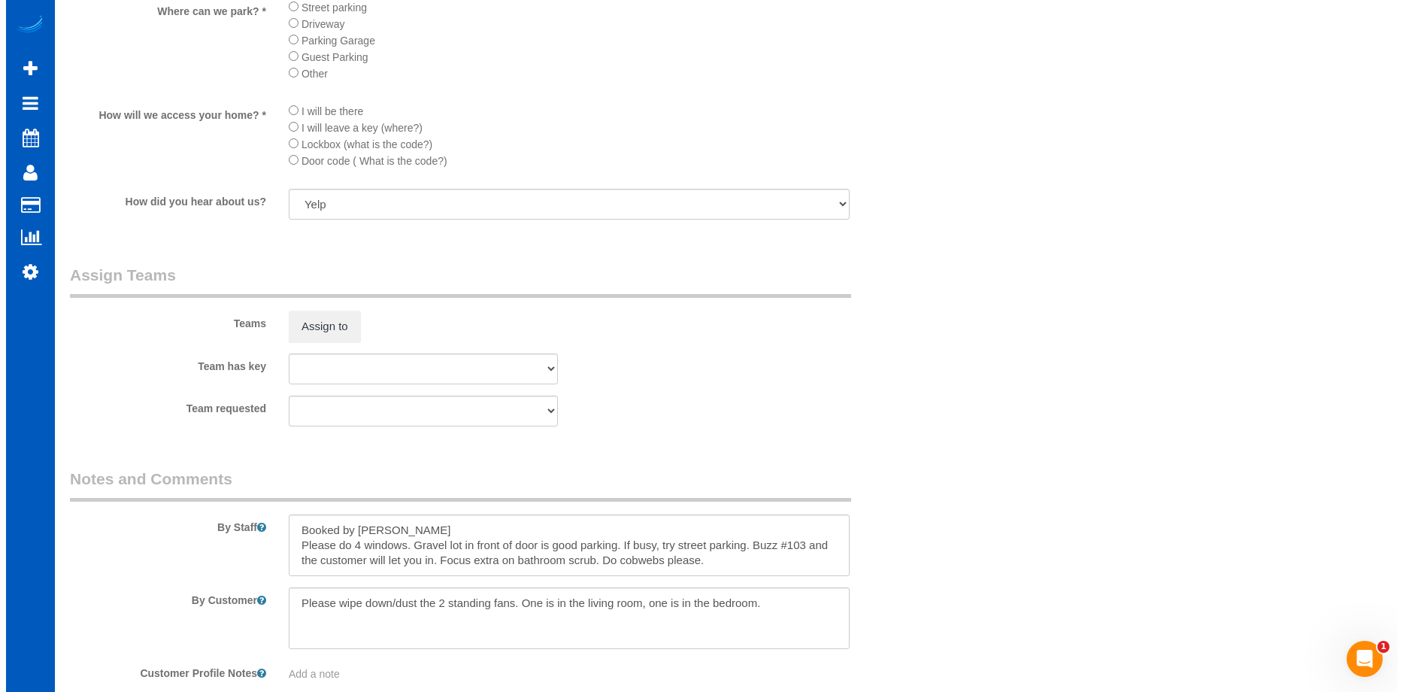
scroll to position [1804, 0]
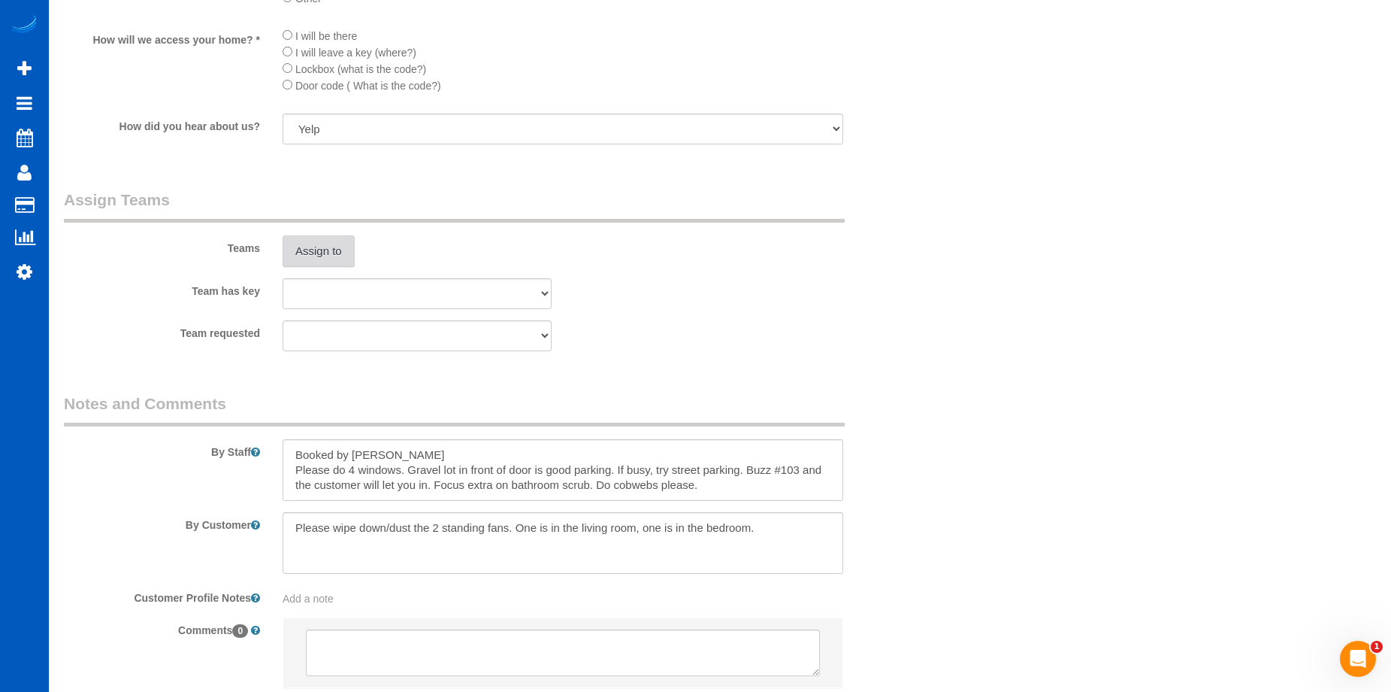
click at [326, 258] on button "Assign to" at bounding box center [319, 251] width 72 height 32
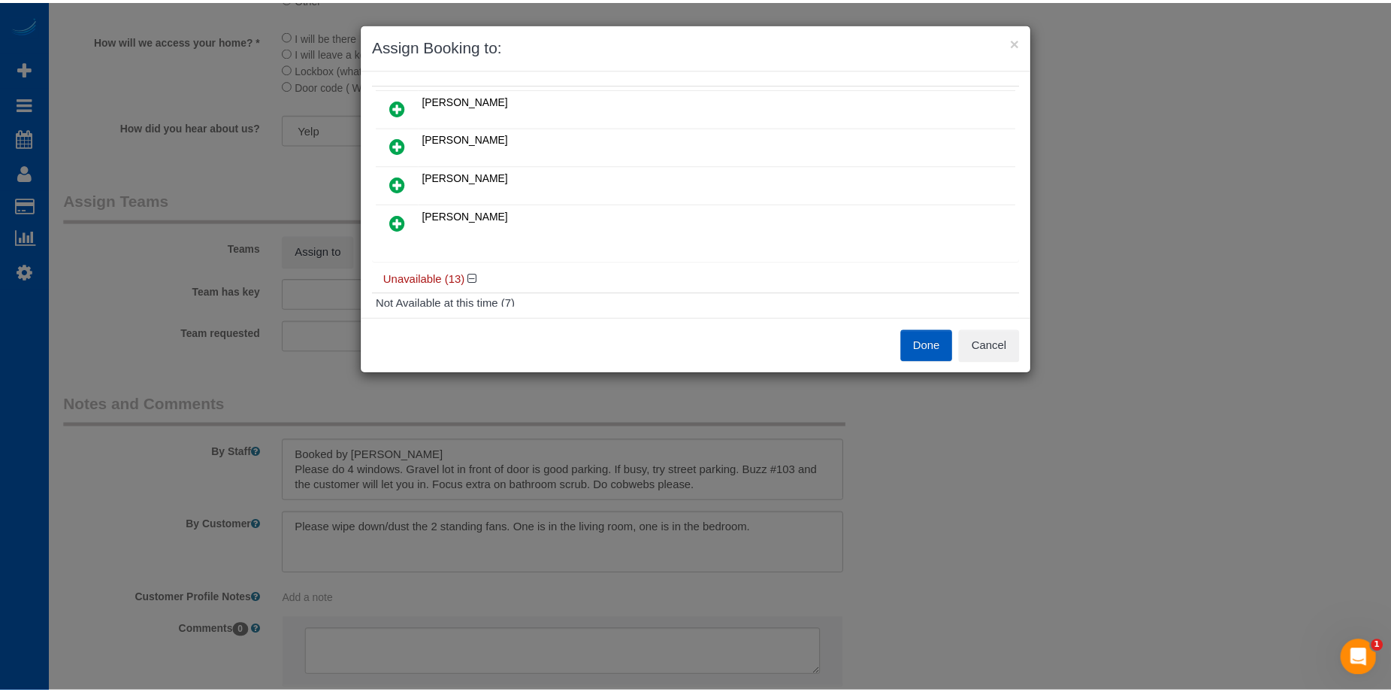
scroll to position [0, 0]
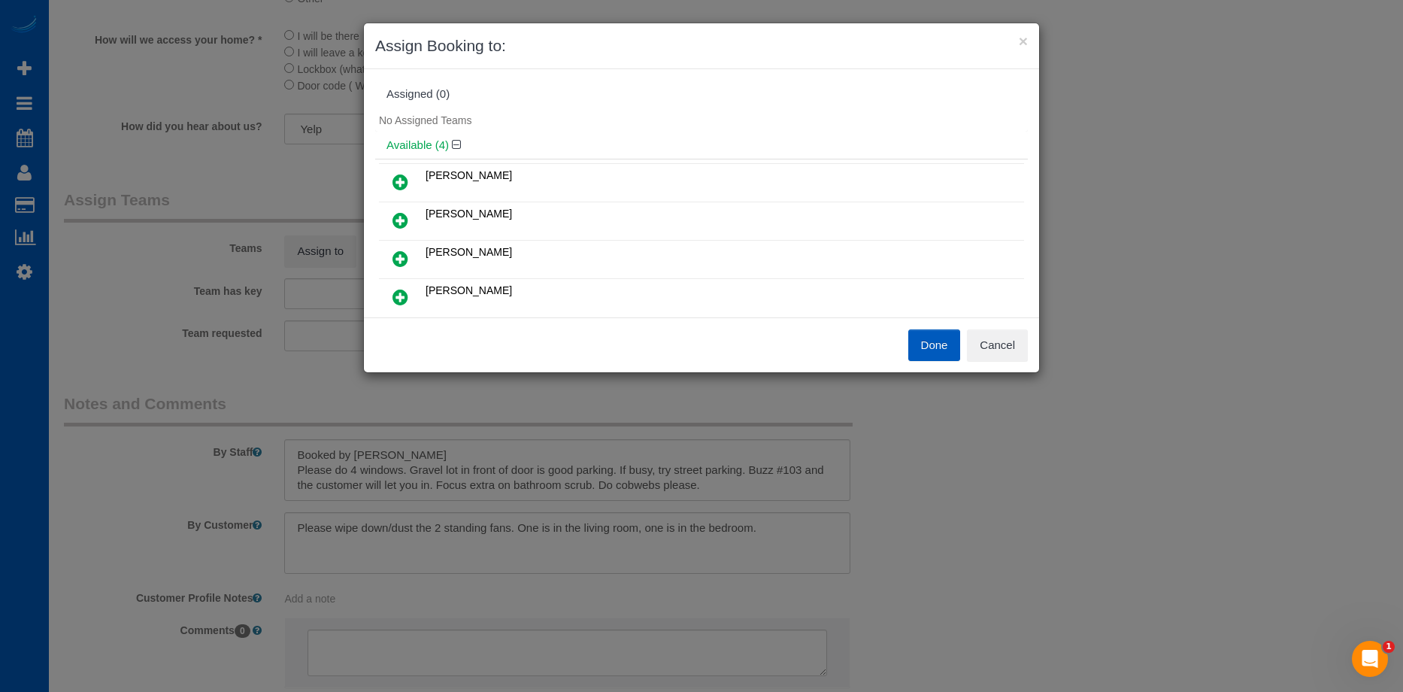
click at [416, 250] on link at bounding box center [400, 259] width 35 height 30
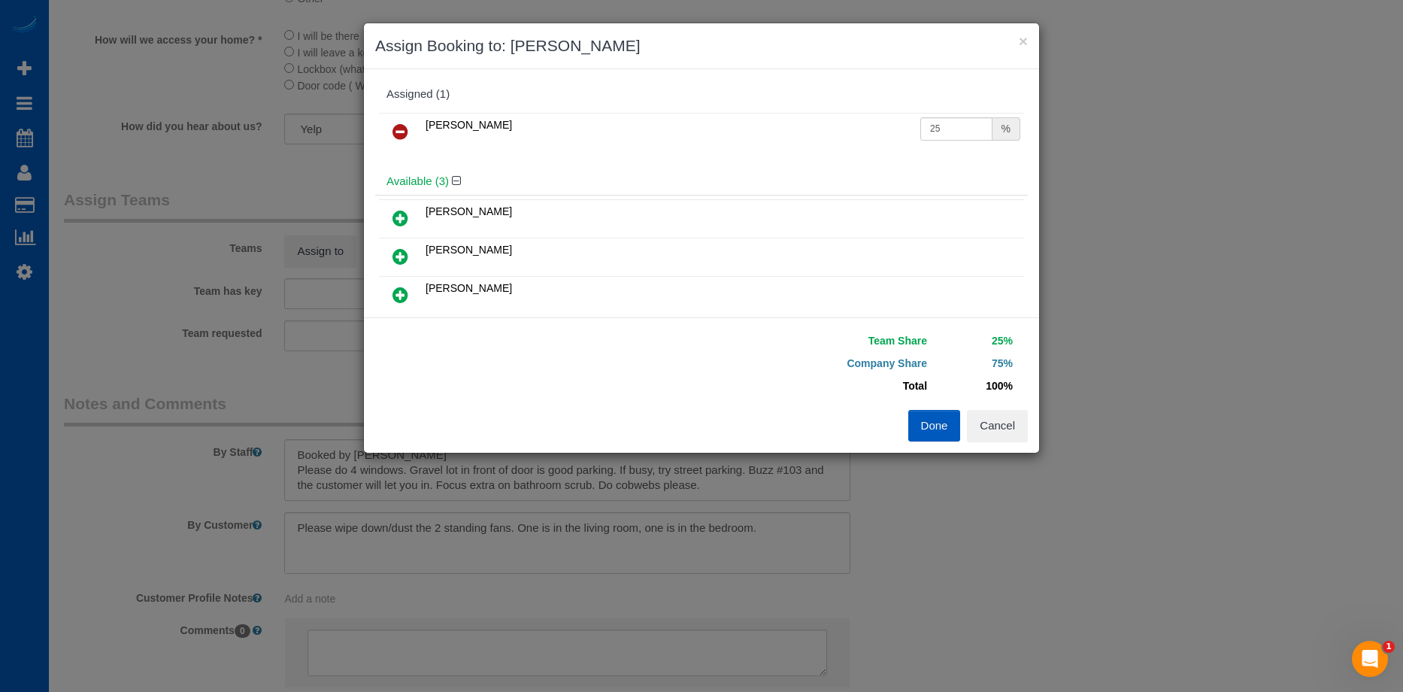
click at [404, 289] on icon at bounding box center [400, 295] width 16 height 18
click at [921, 413] on button "Done" at bounding box center [934, 426] width 53 height 32
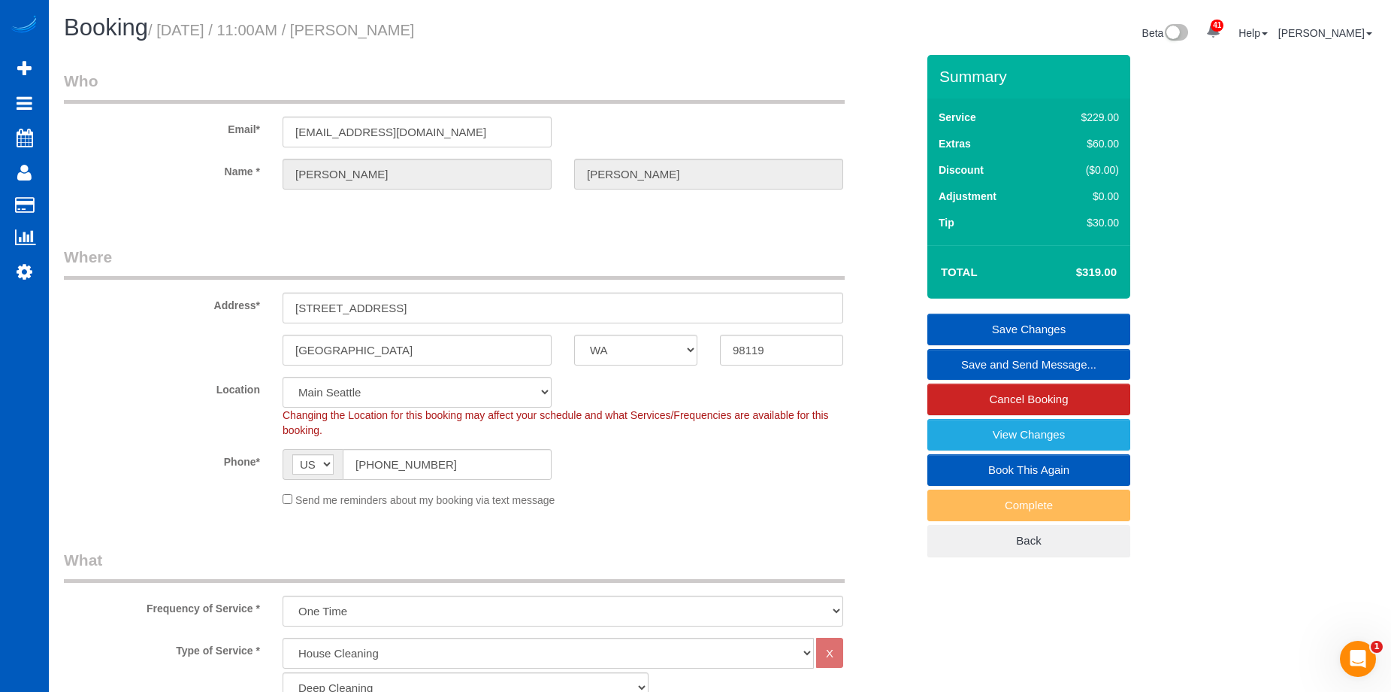
click at [987, 319] on link "Save Changes" at bounding box center [1029, 329] width 203 height 32
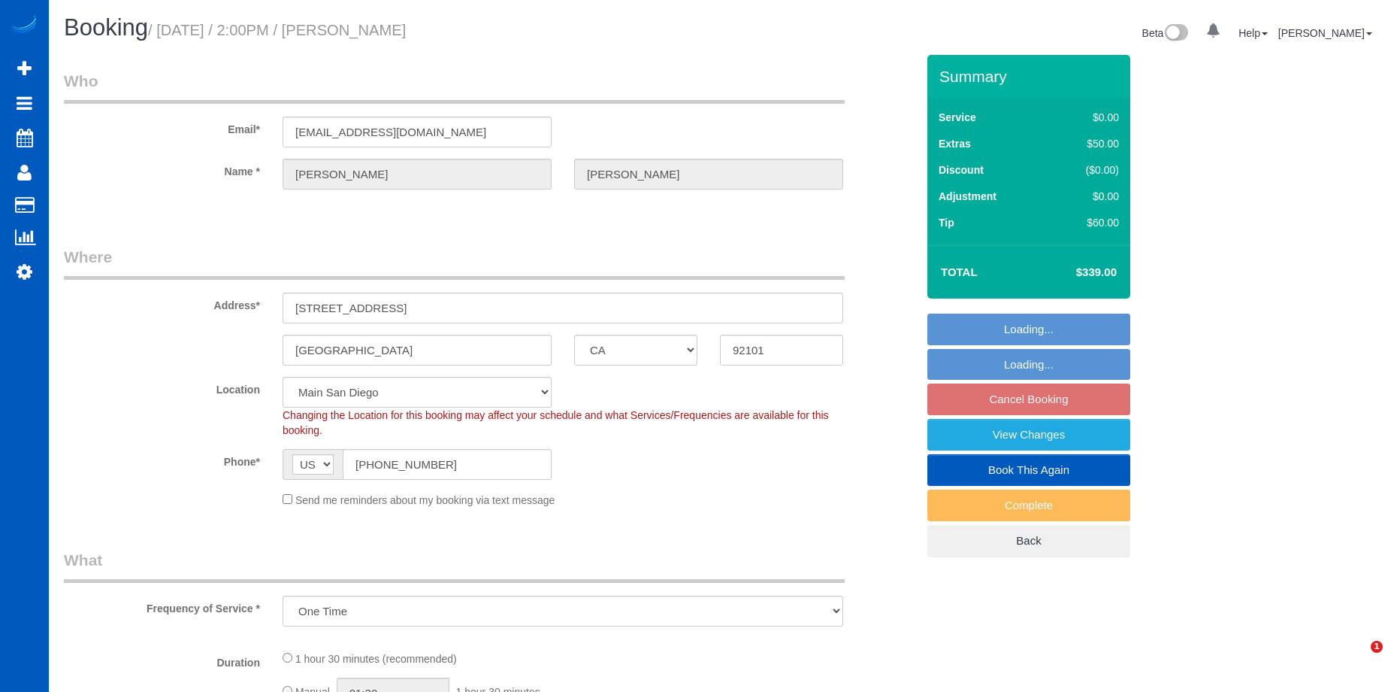
select select "CA"
select select "object:806"
select select "string:fspay-c19a3597-acf5-4547-9968-3484bc3168af"
select select "199"
select select "spot1"
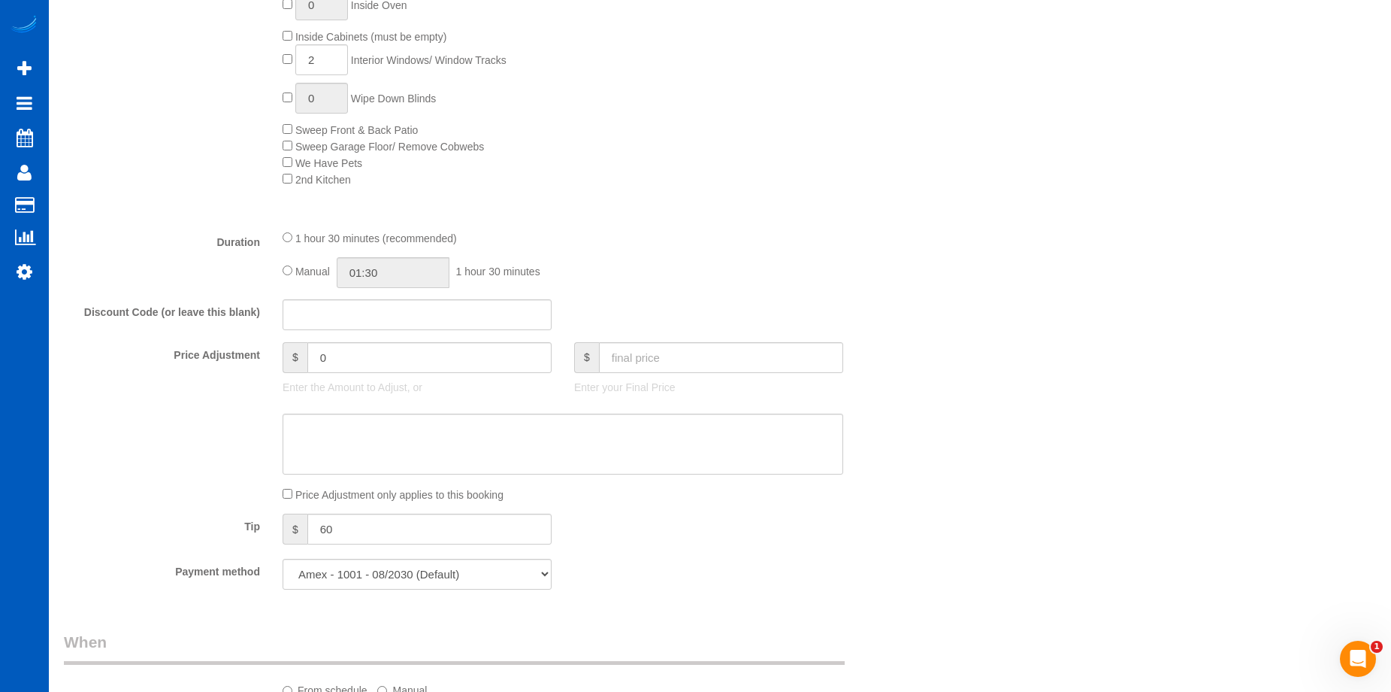
scroll to position [902, 0]
click at [405, 265] on input "01:30" at bounding box center [393, 267] width 113 height 31
type input "04:00"
click at [374, 332] on li "04:00" at bounding box center [376, 336] width 67 height 20
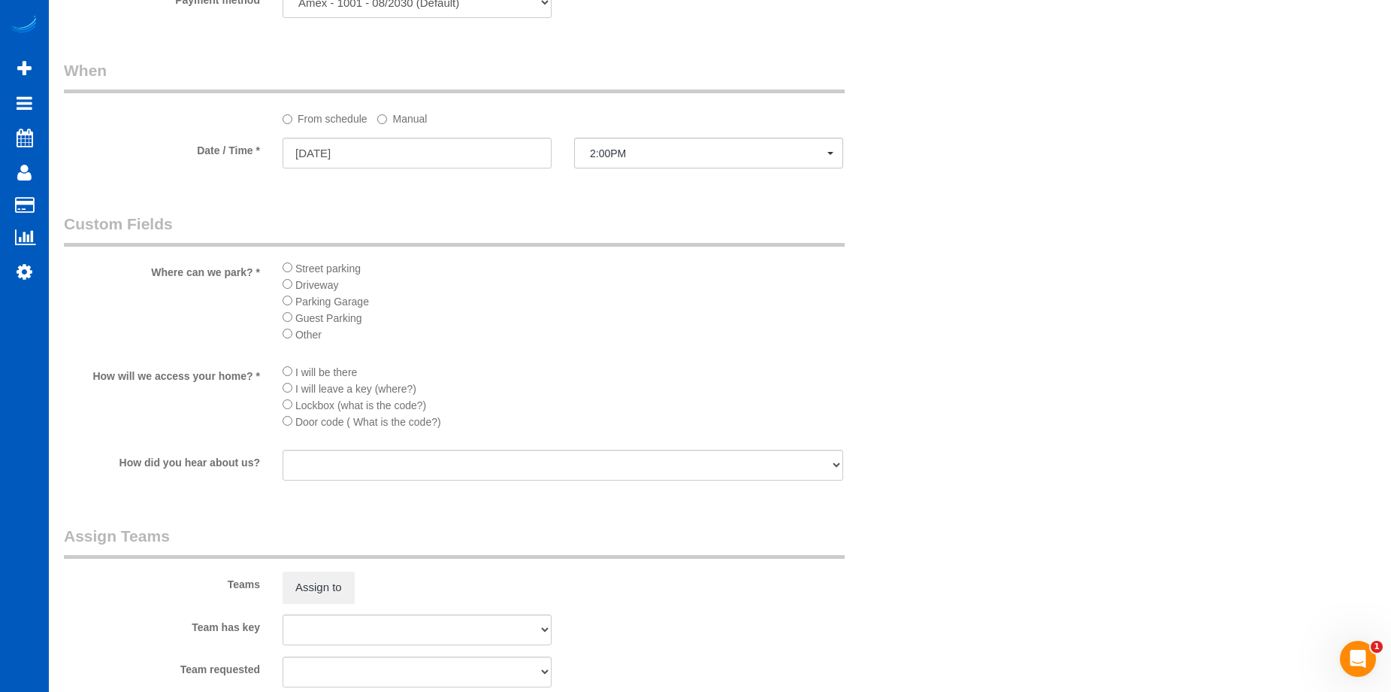
select select "spot7"
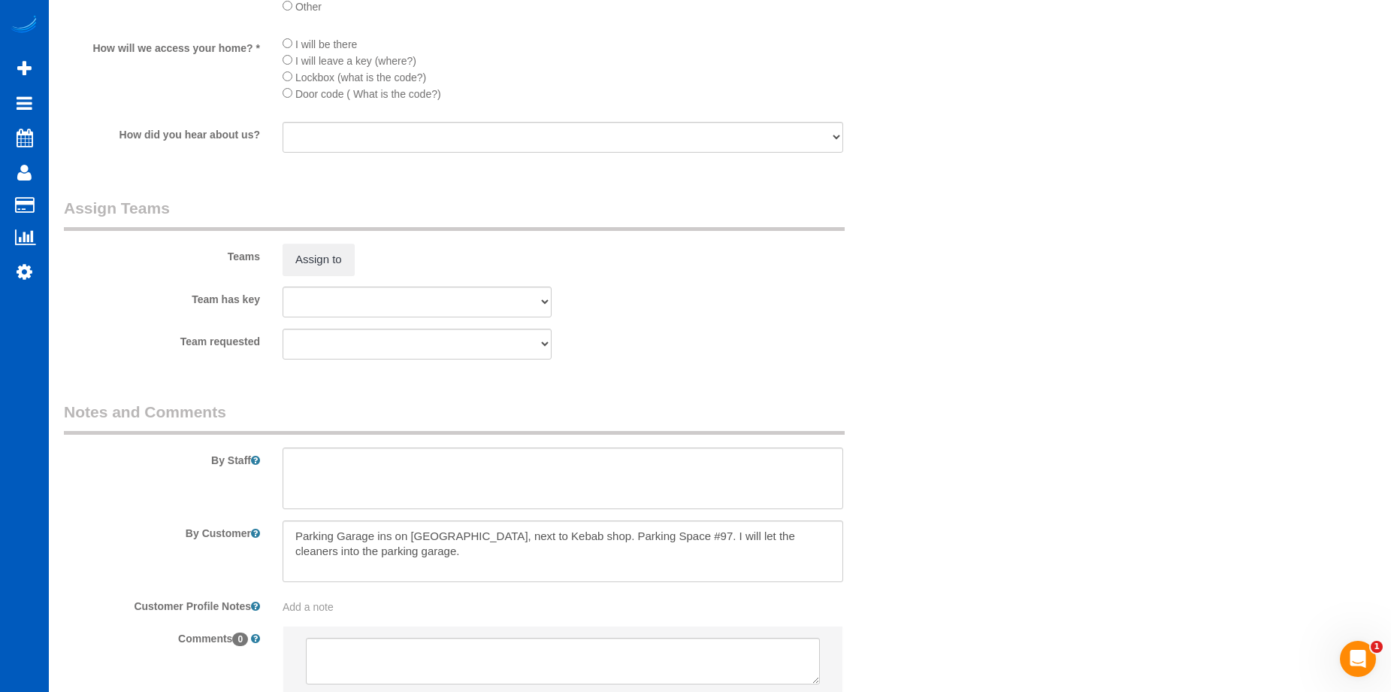
scroll to position [1804, 0]
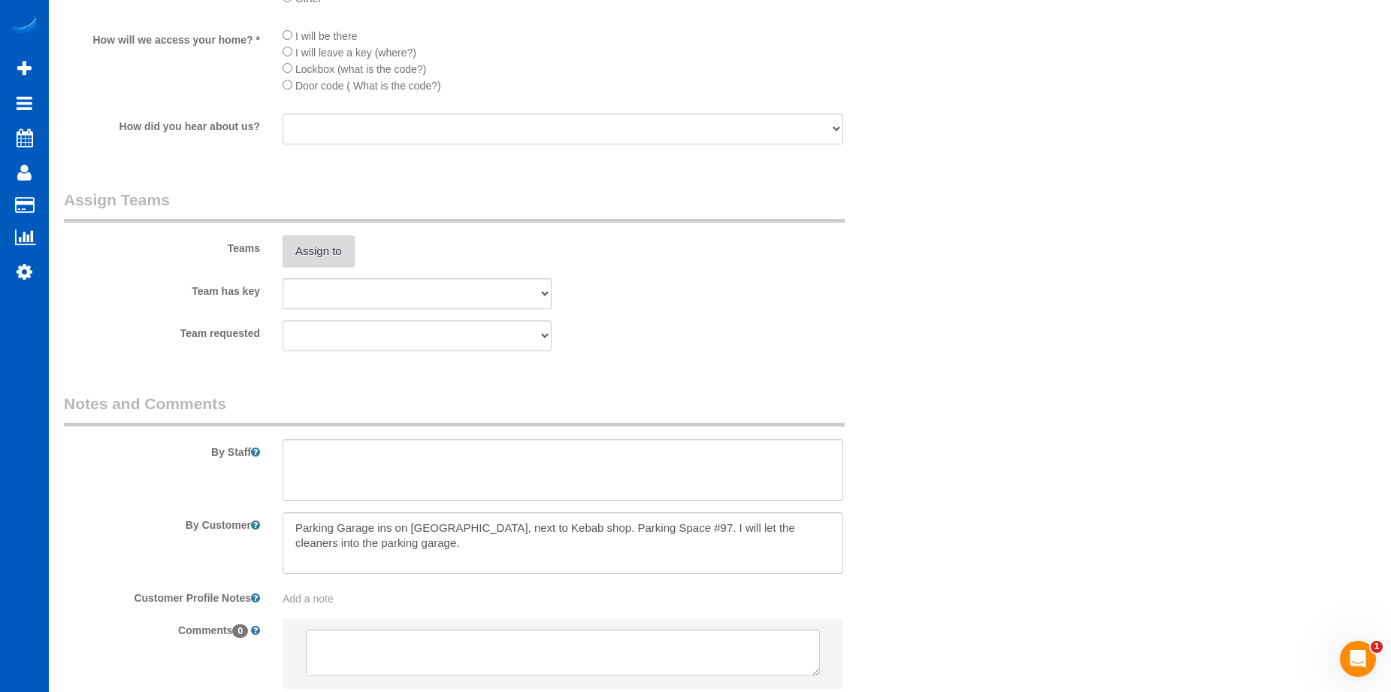
click at [313, 243] on button "Assign to" at bounding box center [319, 251] width 72 height 32
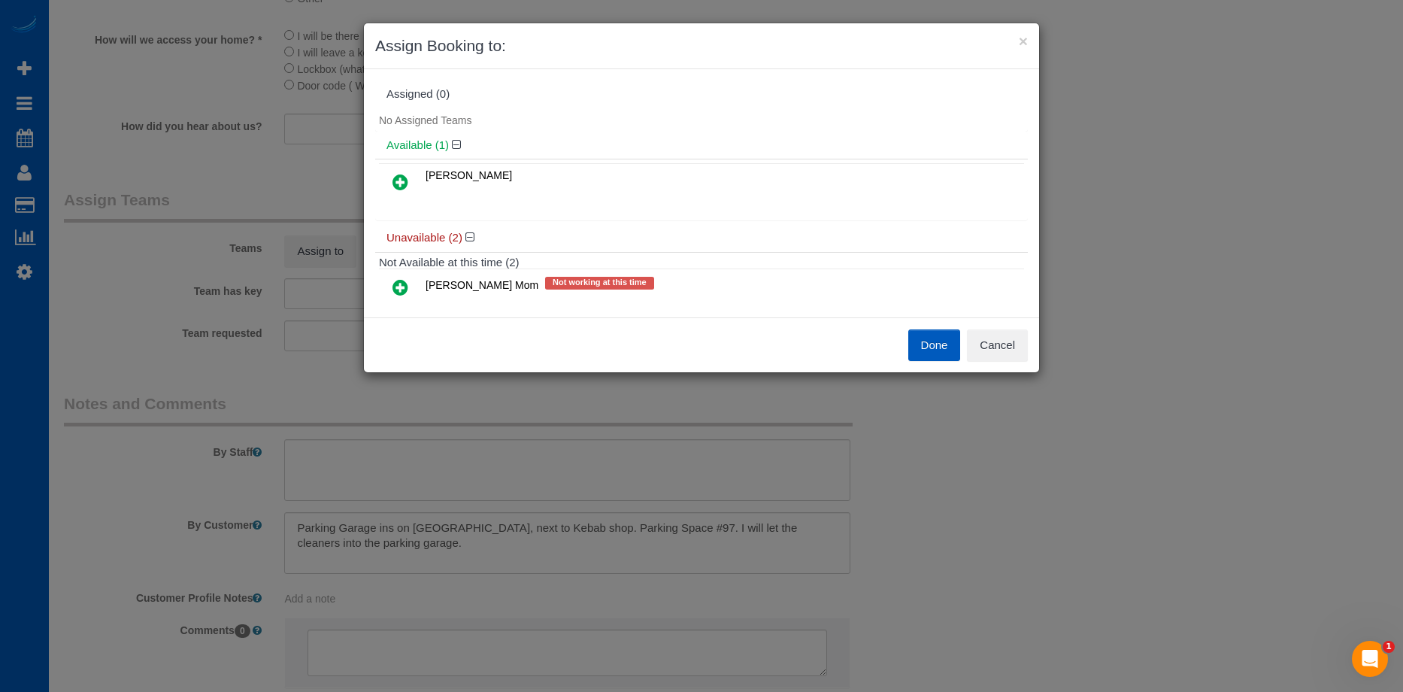
click at [400, 188] on icon at bounding box center [400, 182] width 16 height 18
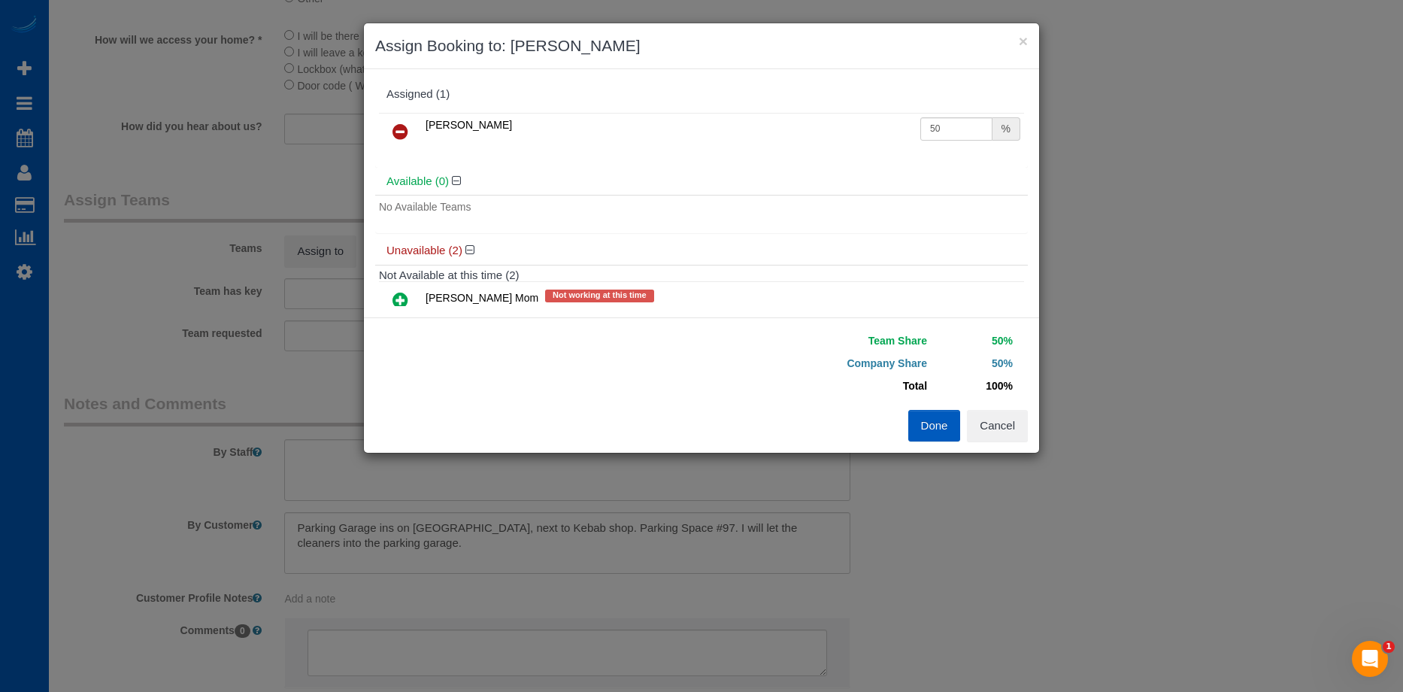
click at [396, 298] on icon at bounding box center [400, 300] width 16 height 18
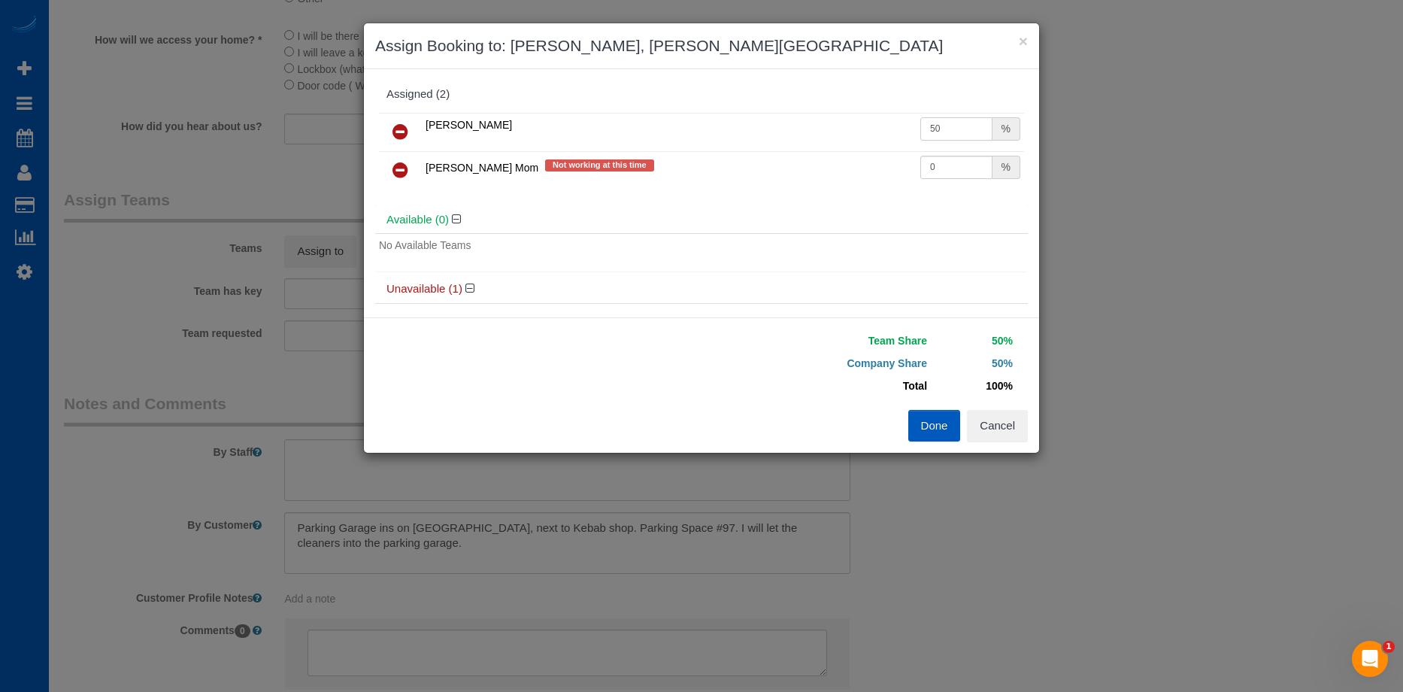
click at [935, 126] on input "50" at bounding box center [956, 128] width 72 height 23
drag, startPoint x: 949, startPoint y: 122, endPoint x: 861, endPoint y: 128, distance: 88.2
click at [861, 128] on tr "Inna Novytska 50 %" at bounding box center [701, 132] width 645 height 38
type input "55"
click at [940, 416] on button "Done" at bounding box center [934, 426] width 53 height 32
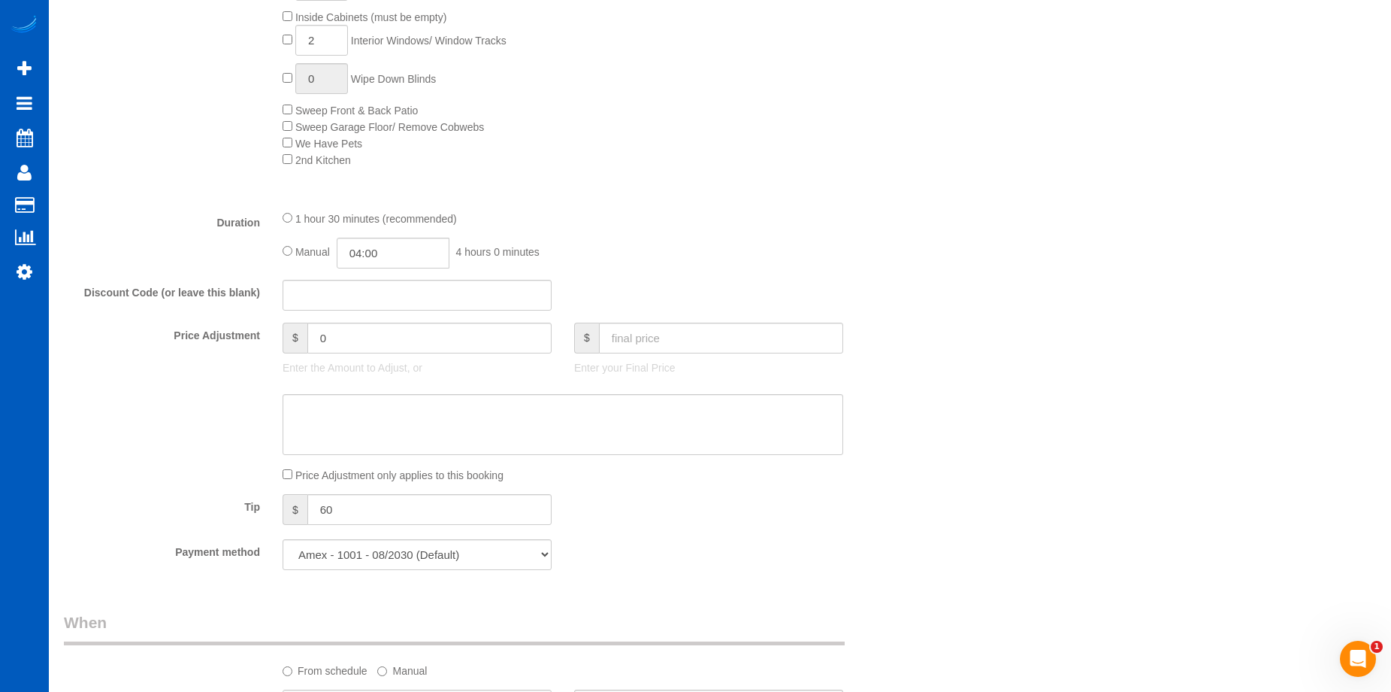
scroll to position [1052, 0]
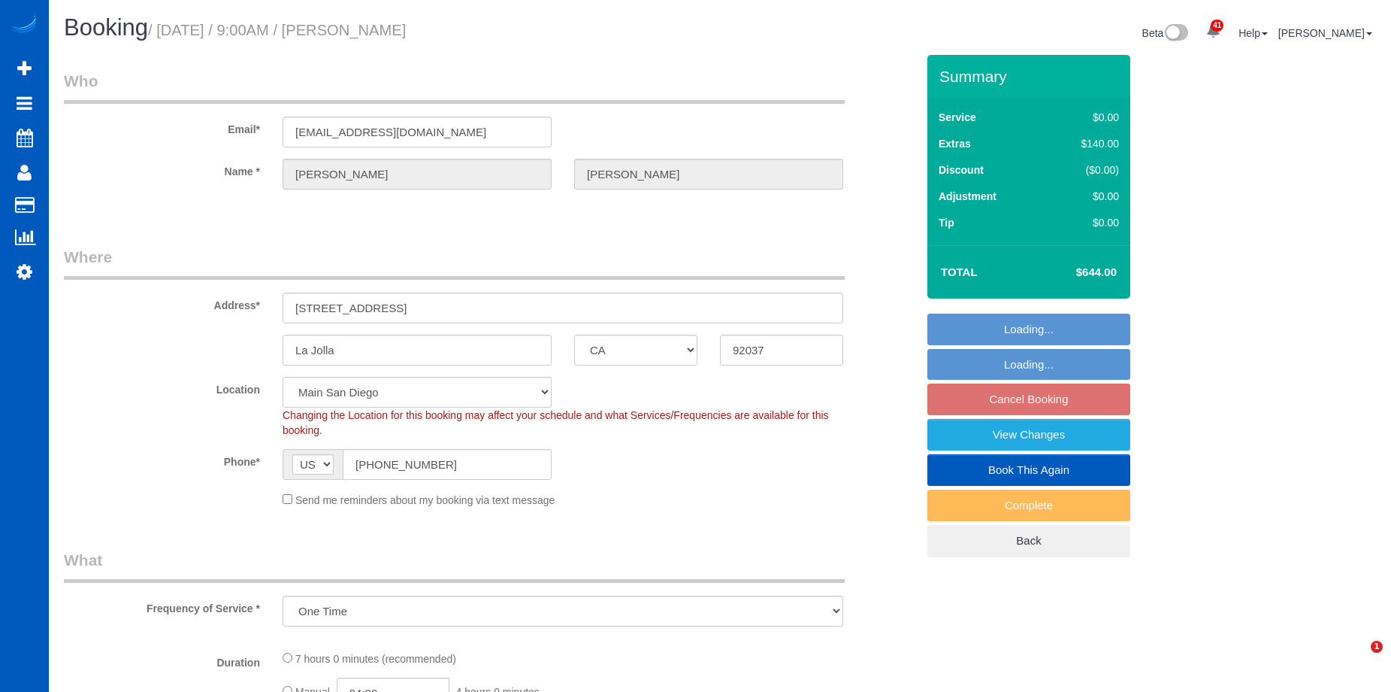
select select "CA"
select select "199"
select select "2001"
select select "2"
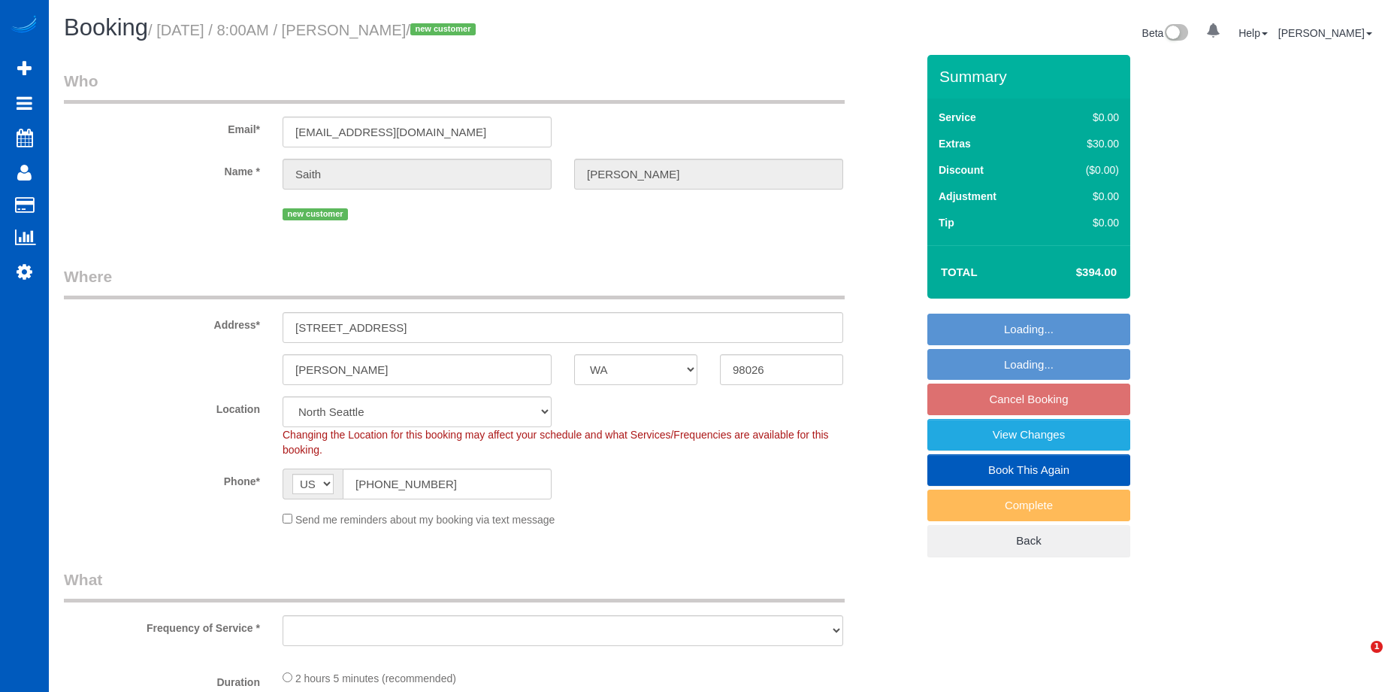
select select "WA"
select select "199"
select select "2"
select select "object:1131"
select select "spot1"
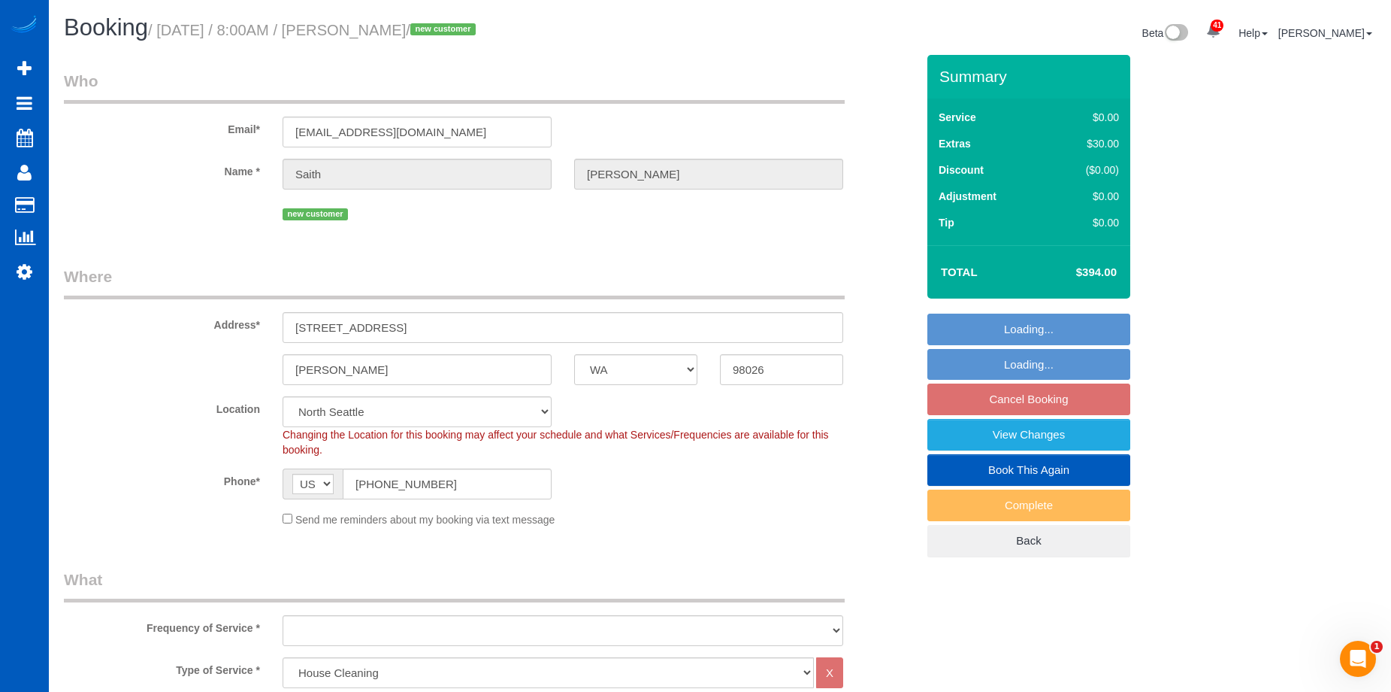
select select "2"
select select "object:1257"
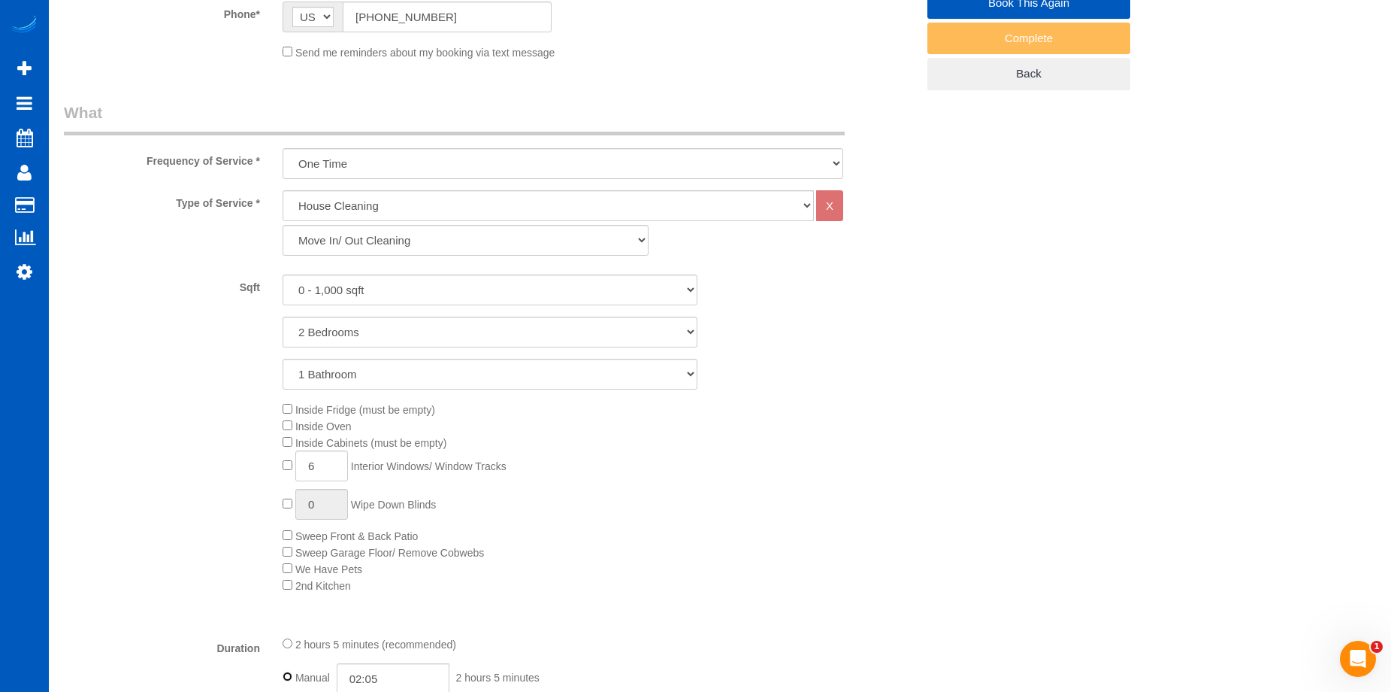
scroll to position [752, 0]
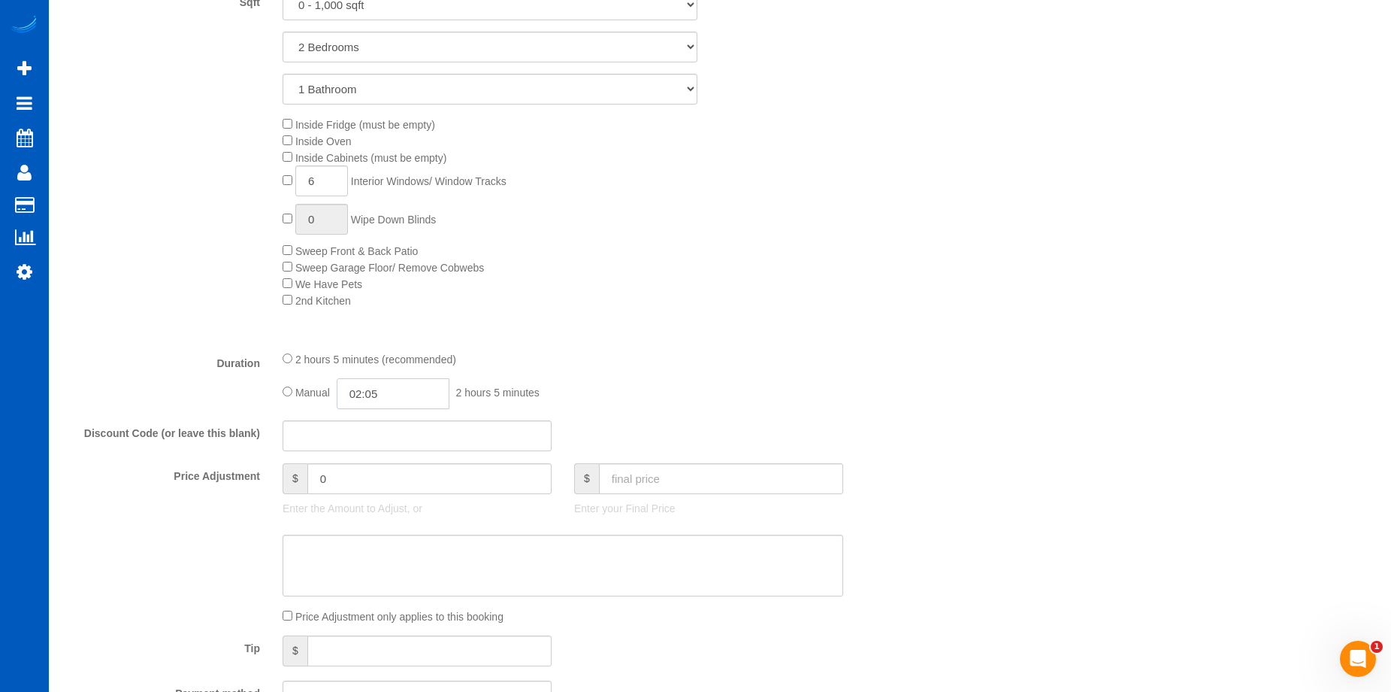
click at [416, 390] on input "02:05" at bounding box center [393, 393] width 113 height 31
type input "04:30"
click at [374, 444] on li "04:30" at bounding box center [376, 445] width 67 height 20
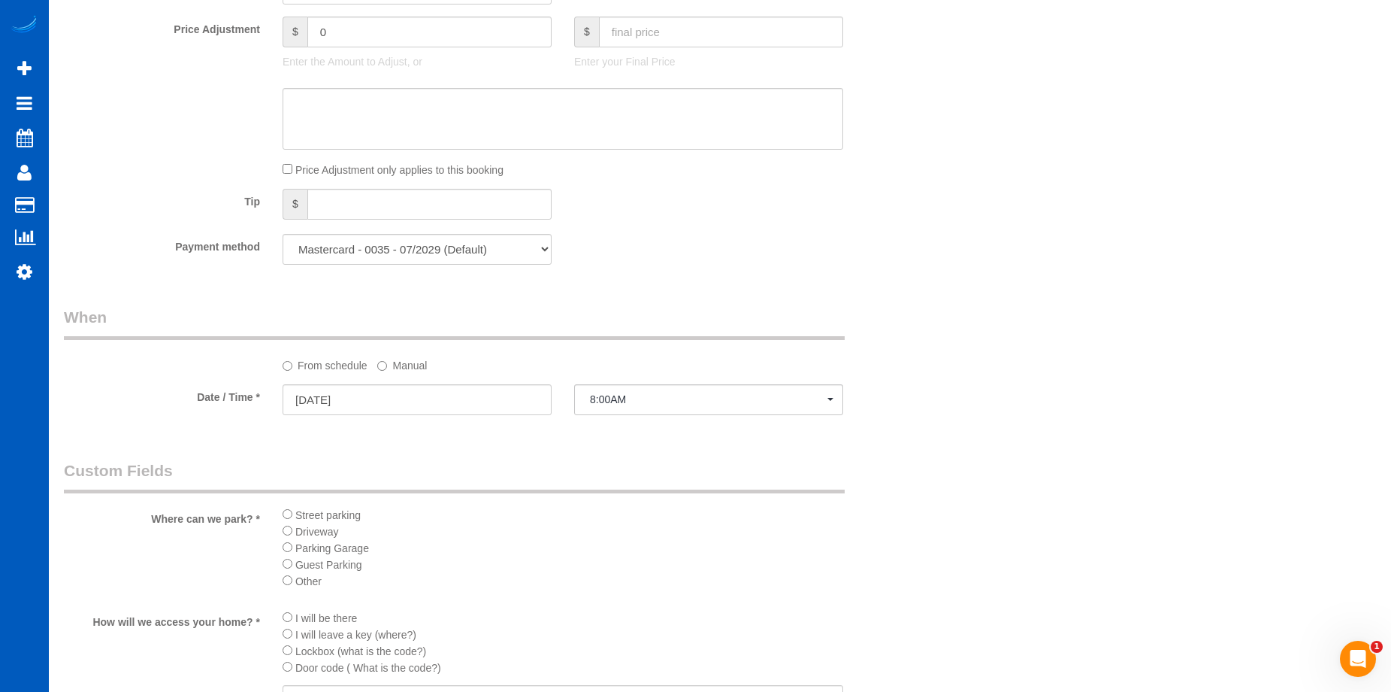
select select "spot21"
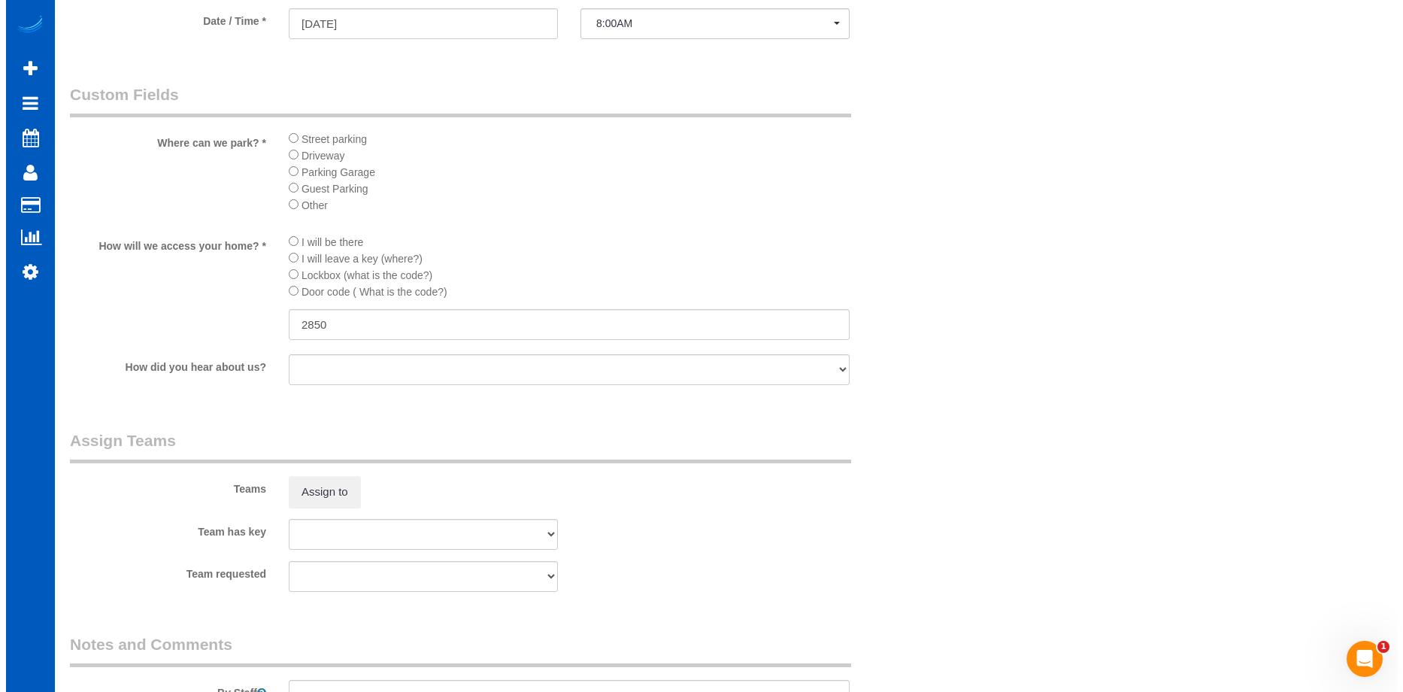
scroll to position [1729, 0]
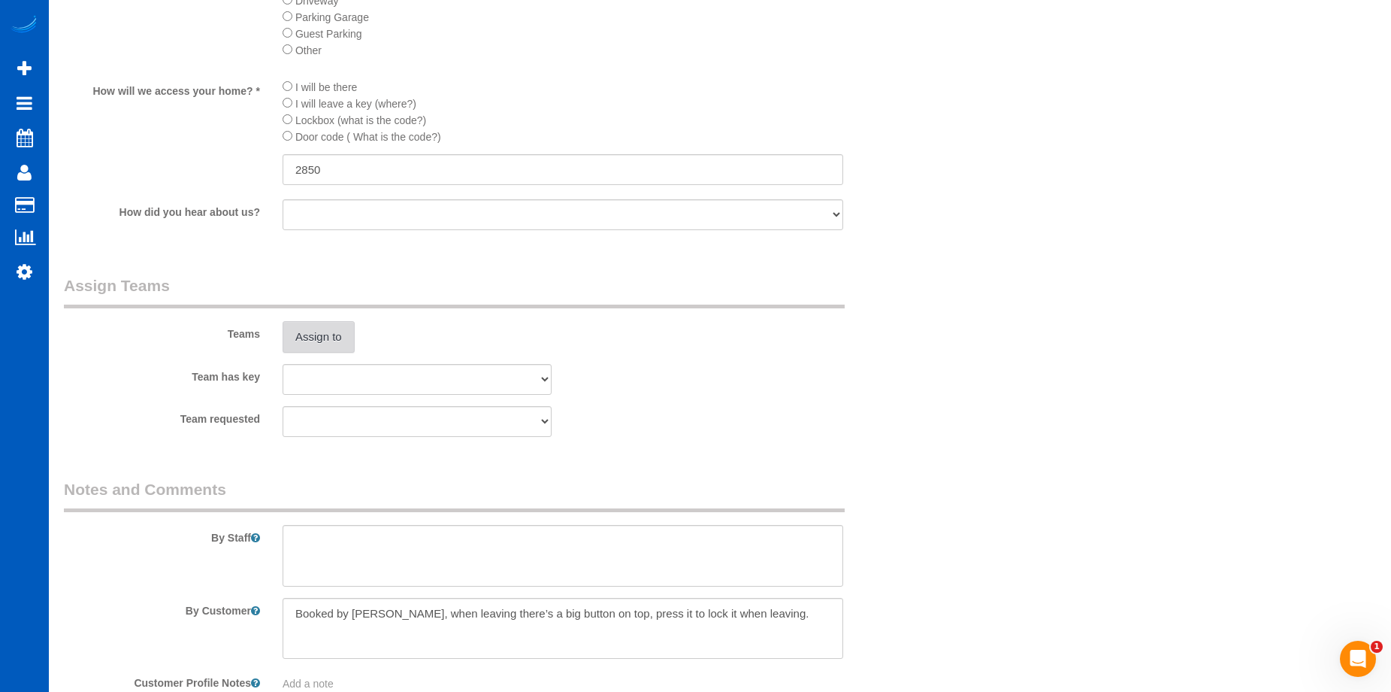
click at [305, 338] on button "Assign to" at bounding box center [319, 337] width 72 height 32
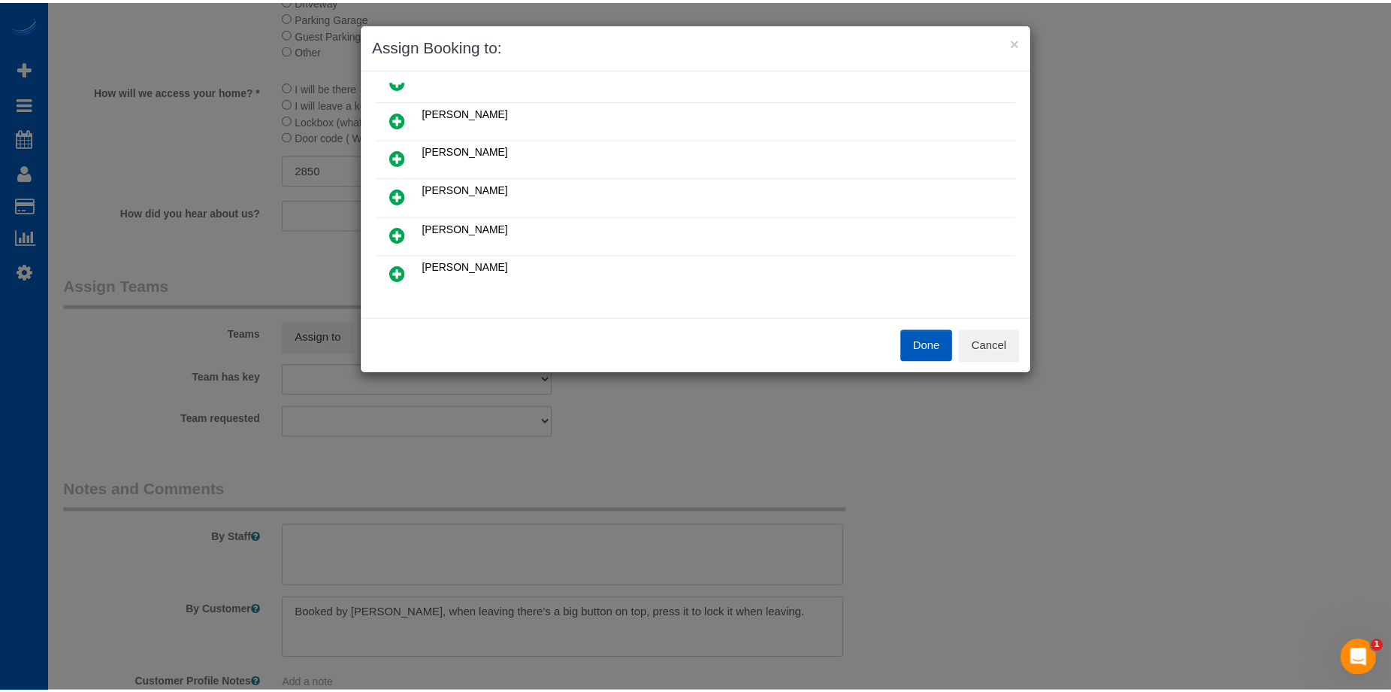
scroll to position [75, 0]
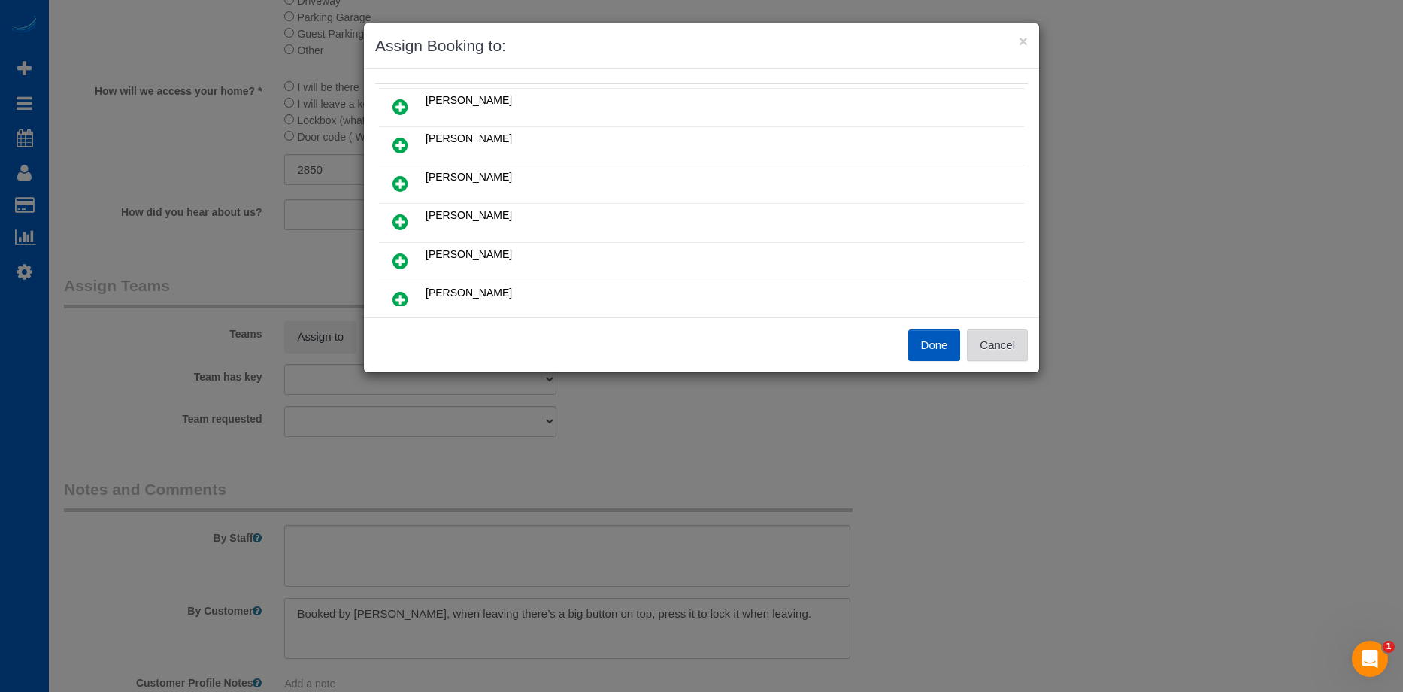
click at [1015, 351] on button "Cancel" at bounding box center [997, 345] width 61 height 32
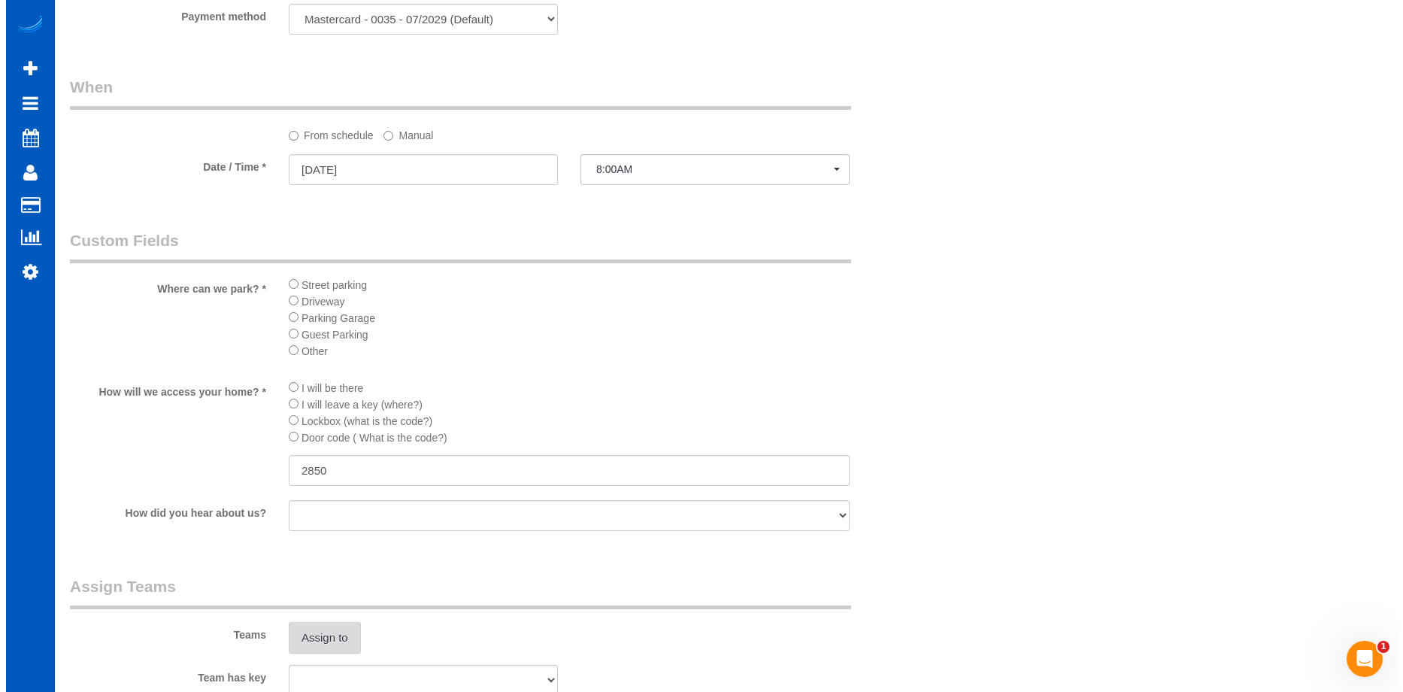
scroll to position [1729, 0]
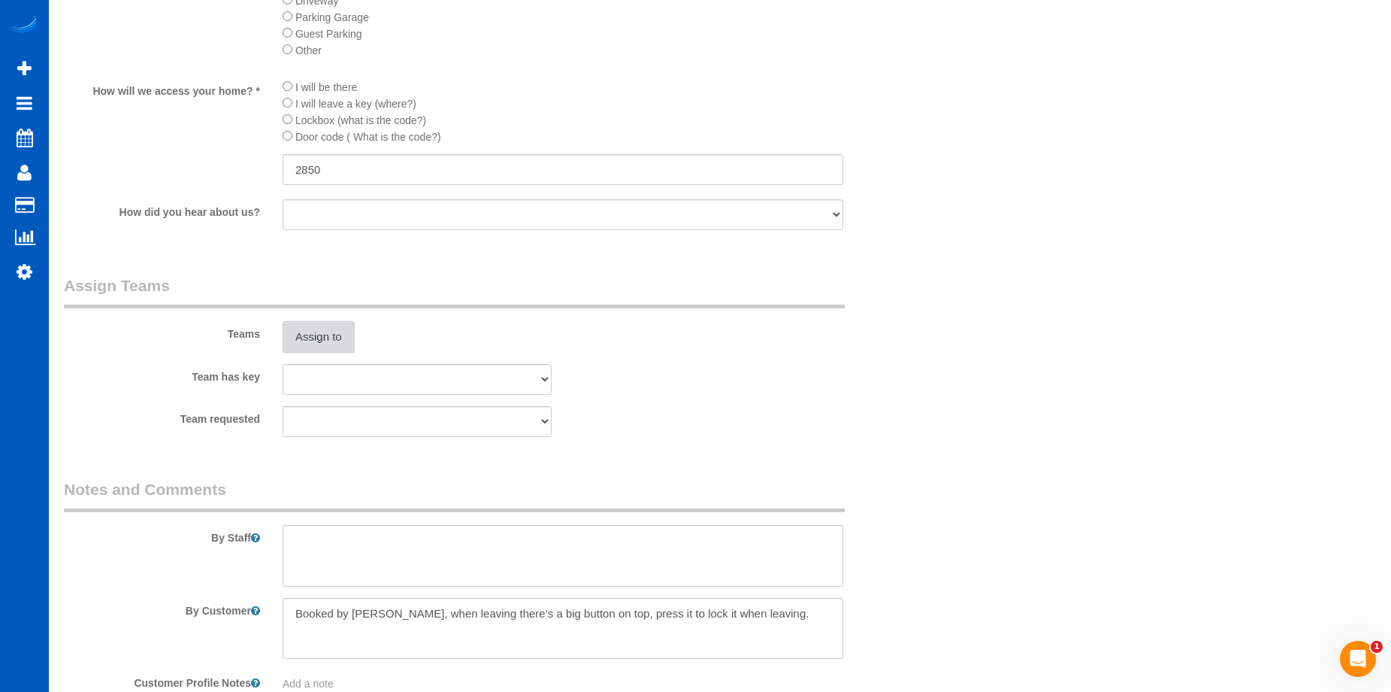
click at [329, 343] on button "Assign to" at bounding box center [319, 337] width 72 height 32
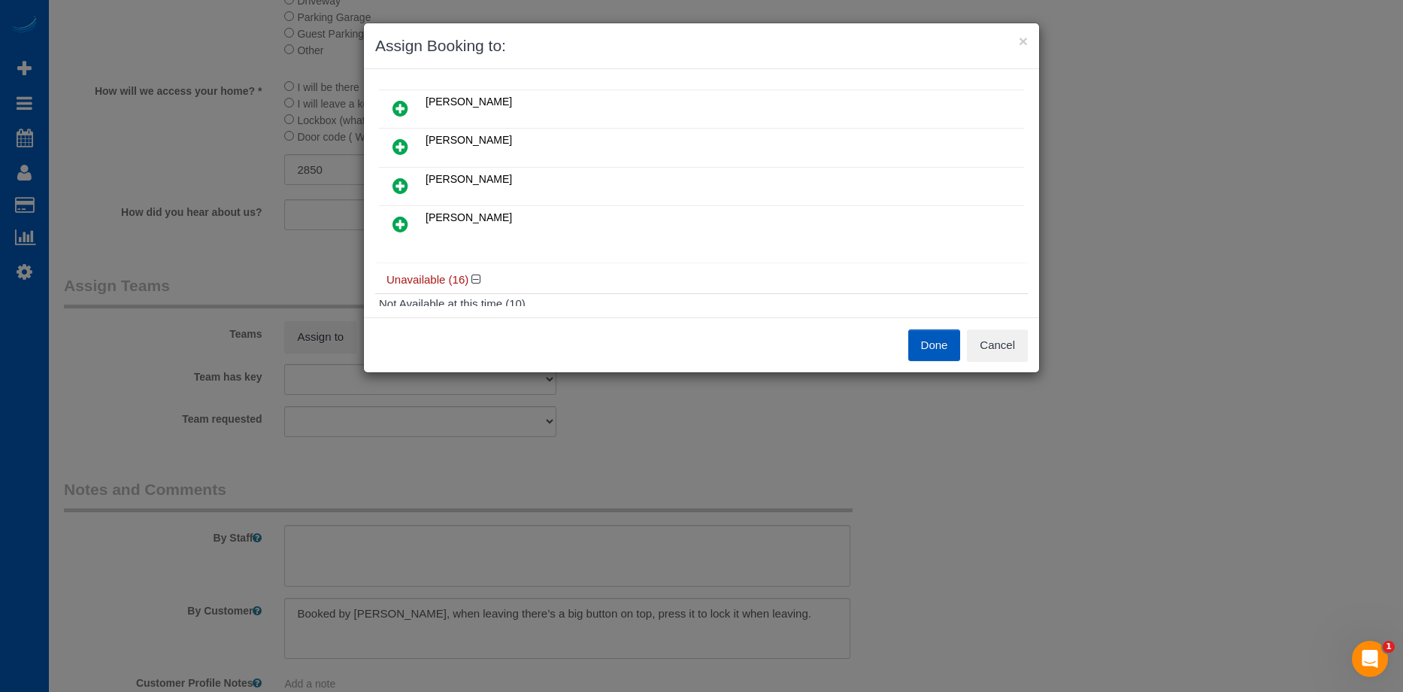
click at [406, 188] on icon at bounding box center [400, 186] width 16 height 18
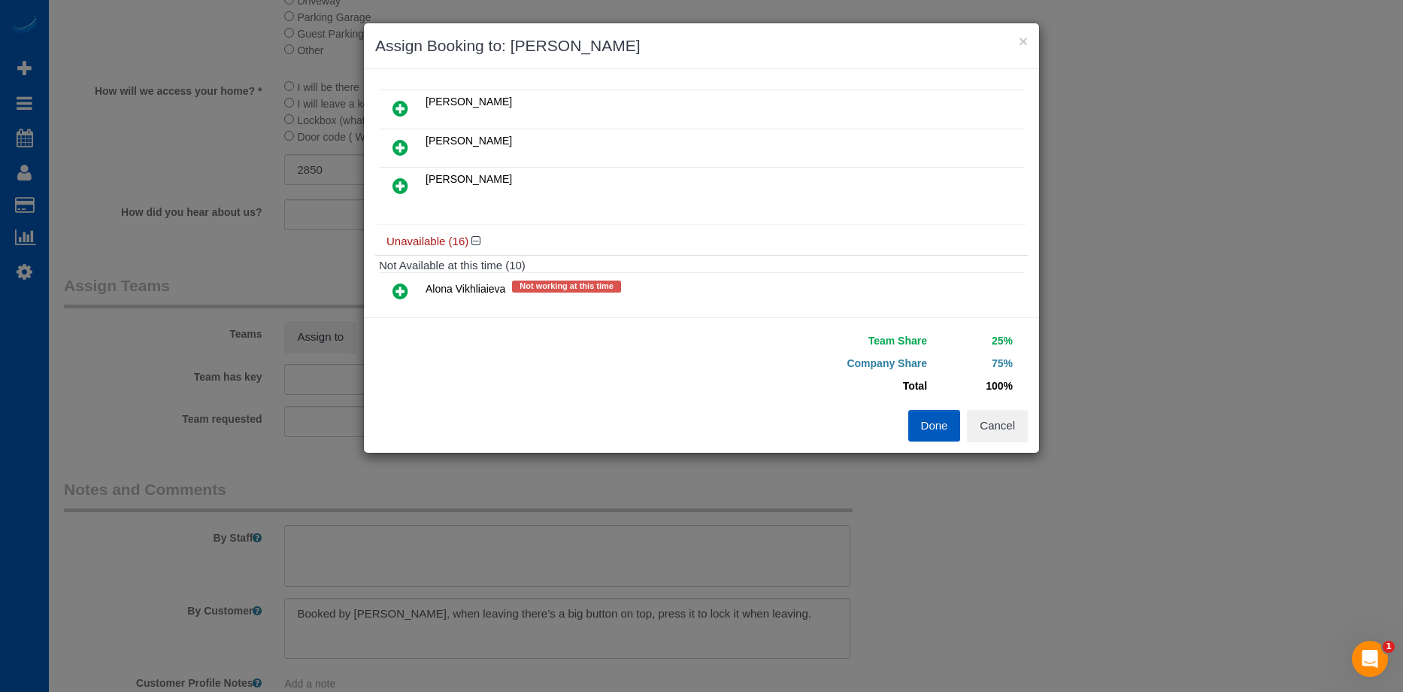
click at [403, 189] on icon at bounding box center [400, 186] width 16 height 18
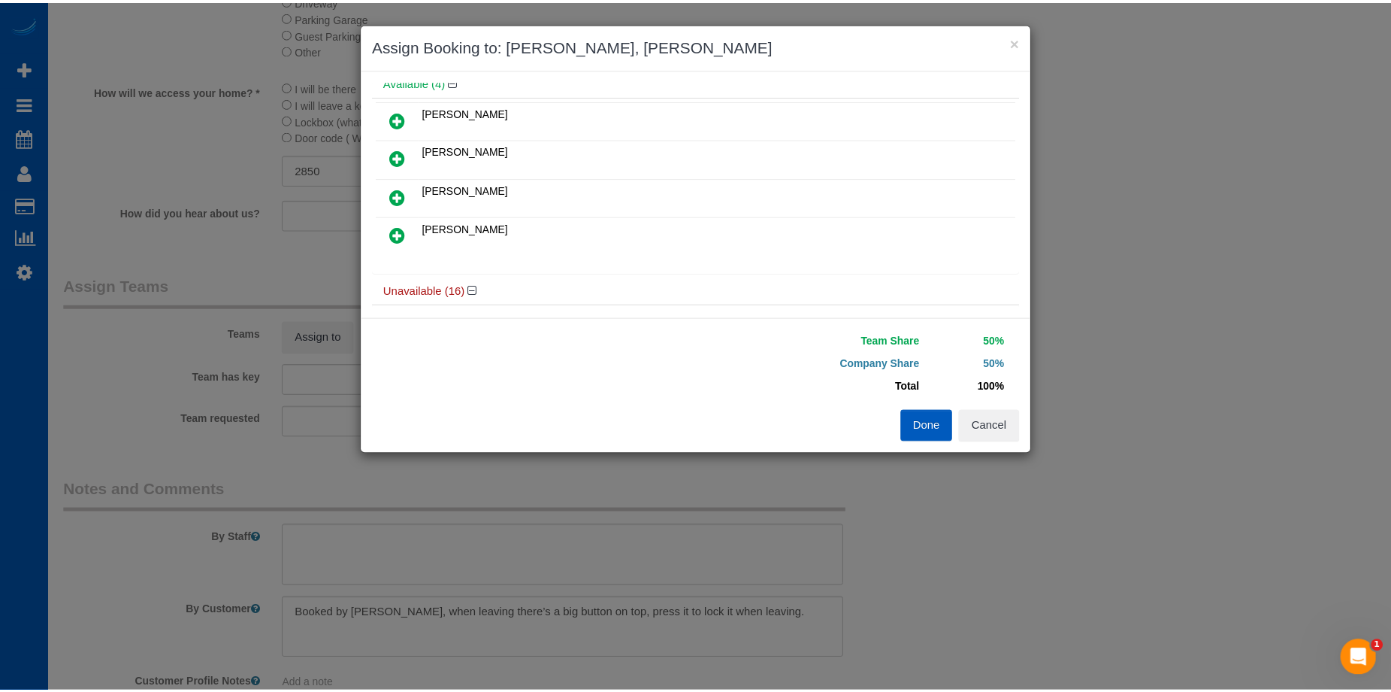
scroll to position [0, 0]
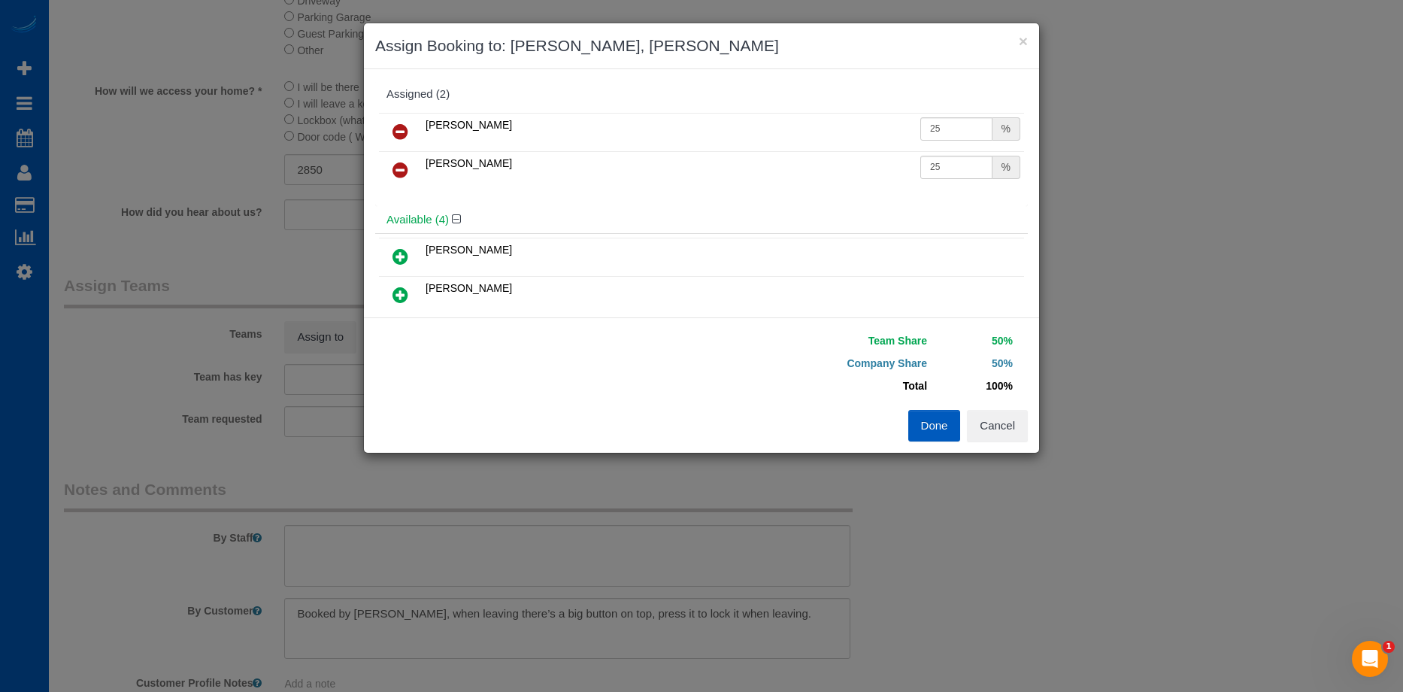
click at [926, 432] on button "Done" at bounding box center [934, 426] width 53 height 32
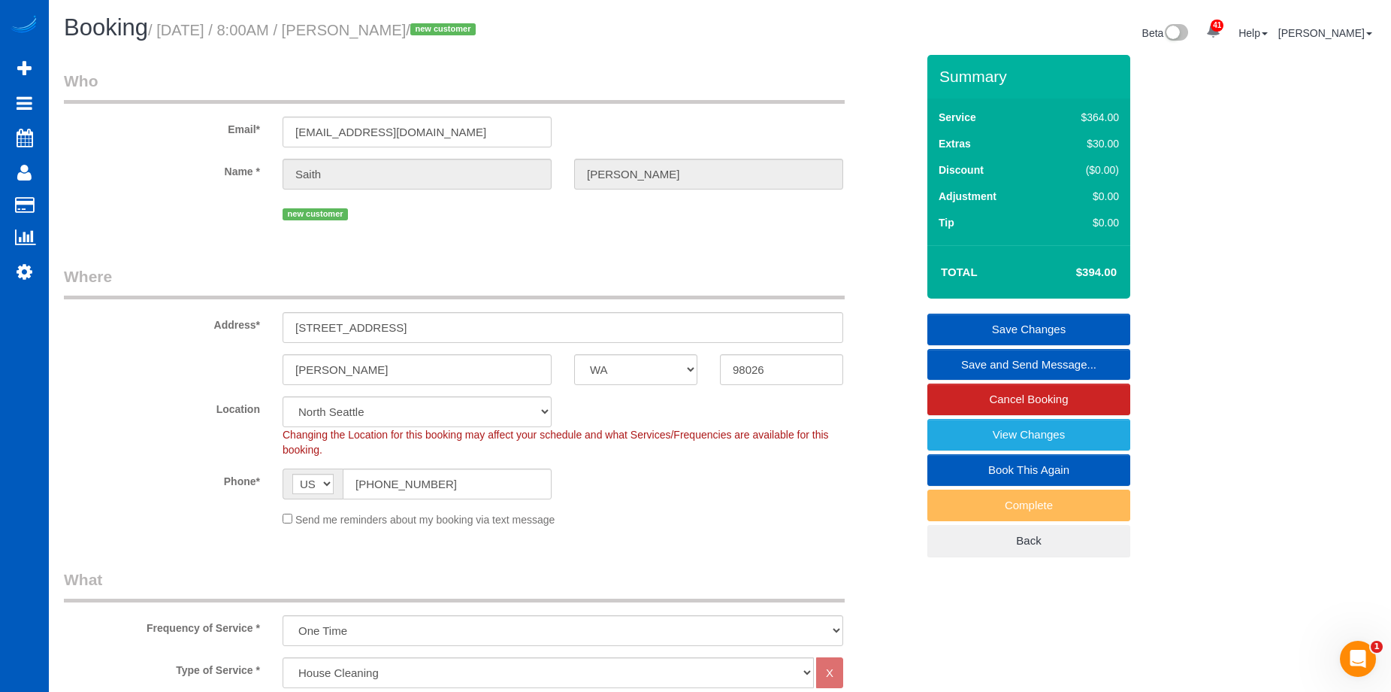
click at [986, 323] on link "Save Changes" at bounding box center [1029, 329] width 203 height 32
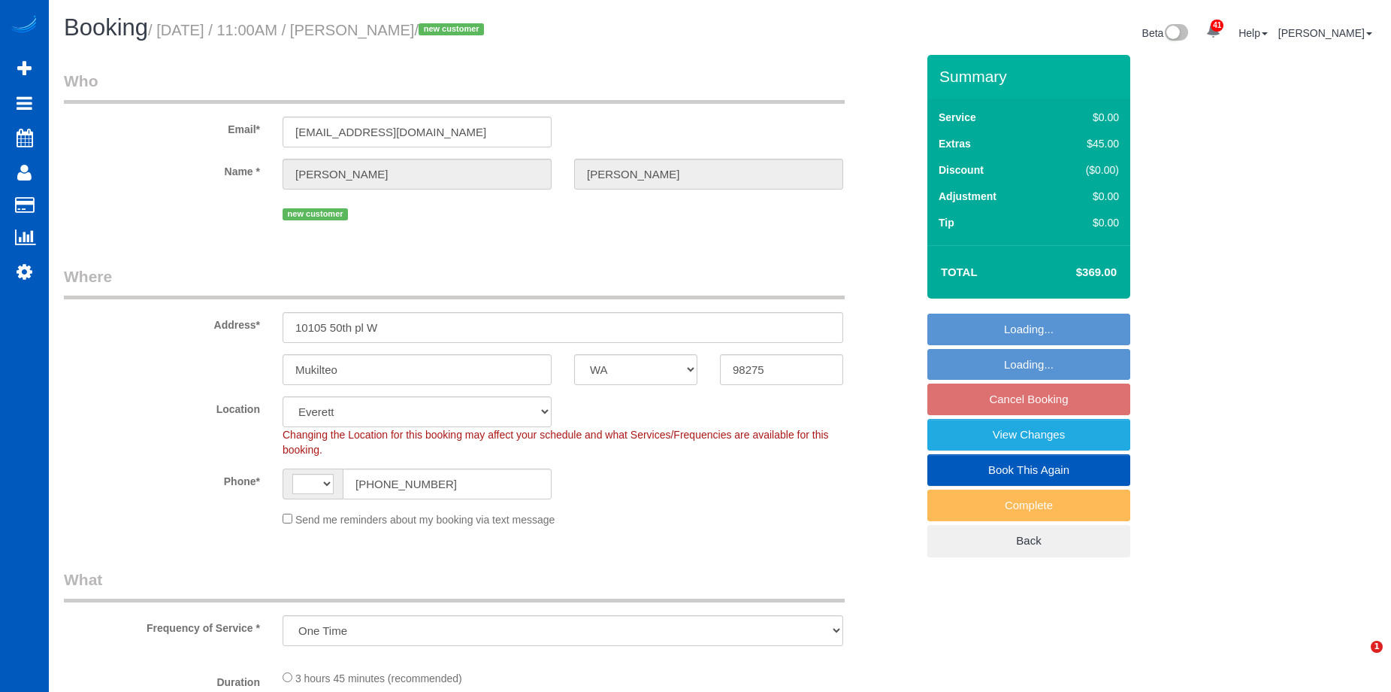
select select "WA"
select select "object:815"
select select "string:[GEOGRAPHIC_DATA]"
select select "number:10"
select select "spot2"
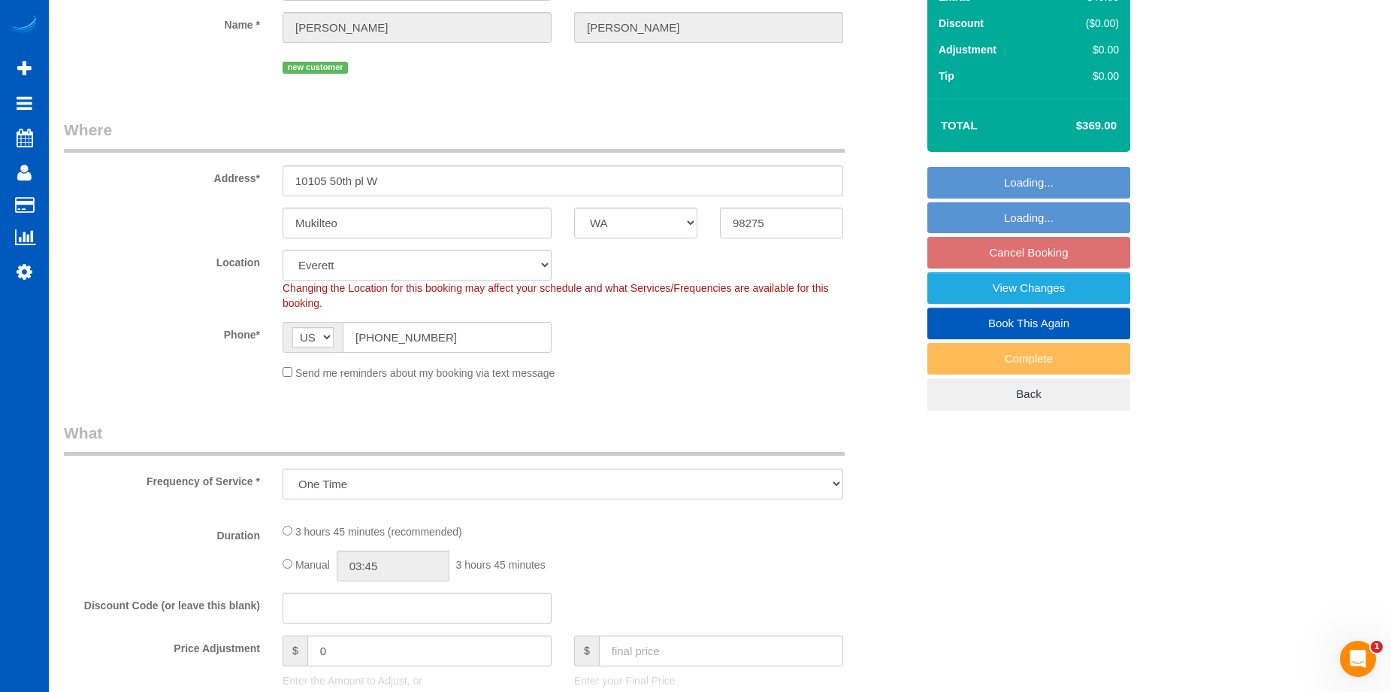
select select "199"
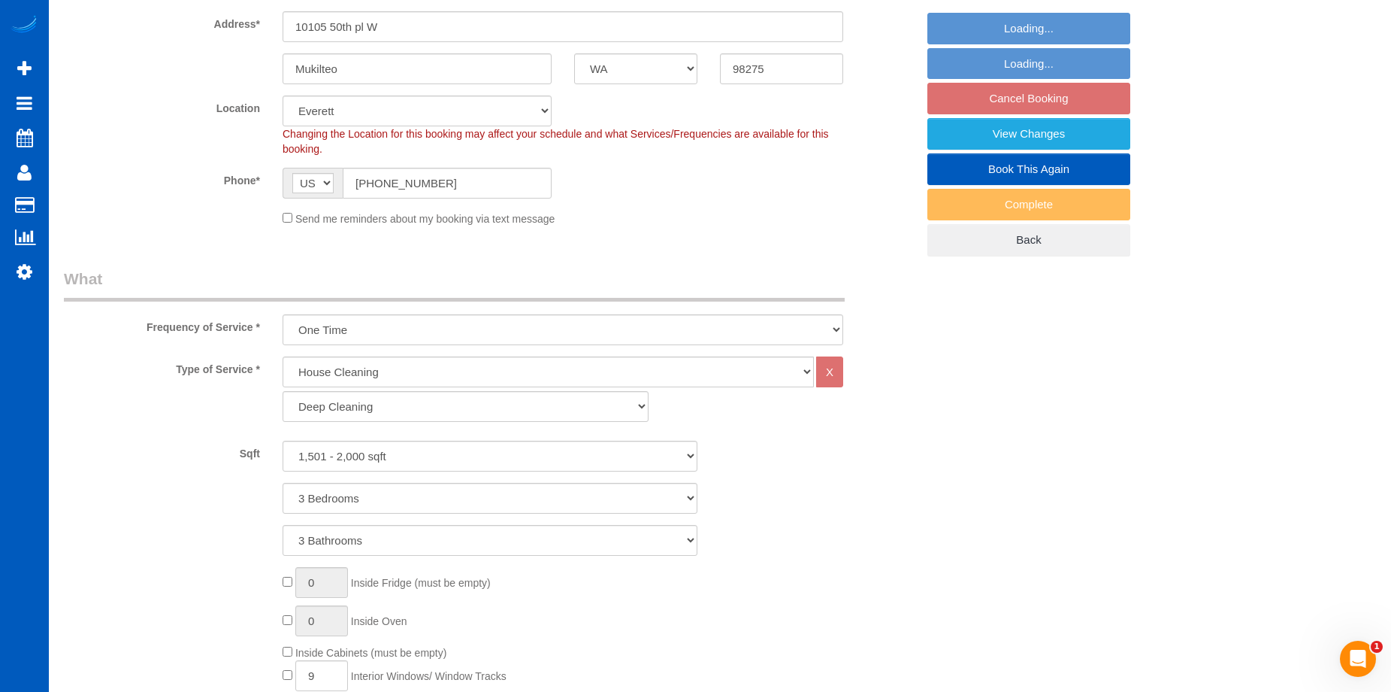
select select "1501"
select select "3"
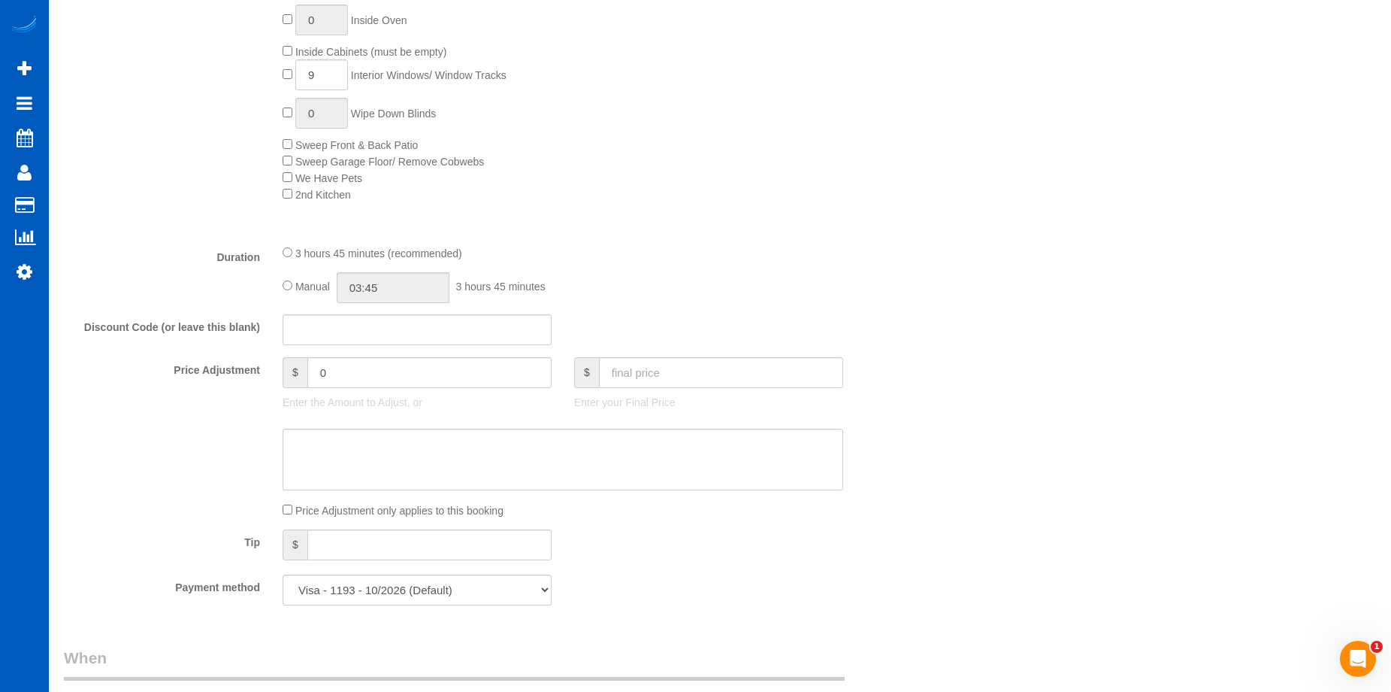
scroll to position [902, 0]
click at [293, 289] on div "Manual 03:45 3 hours 45 minutes" at bounding box center [563, 286] width 561 height 31
click at [371, 286] on input "03:45" at bounding box center [393, 286] width 113 height 31
type input "04:00"
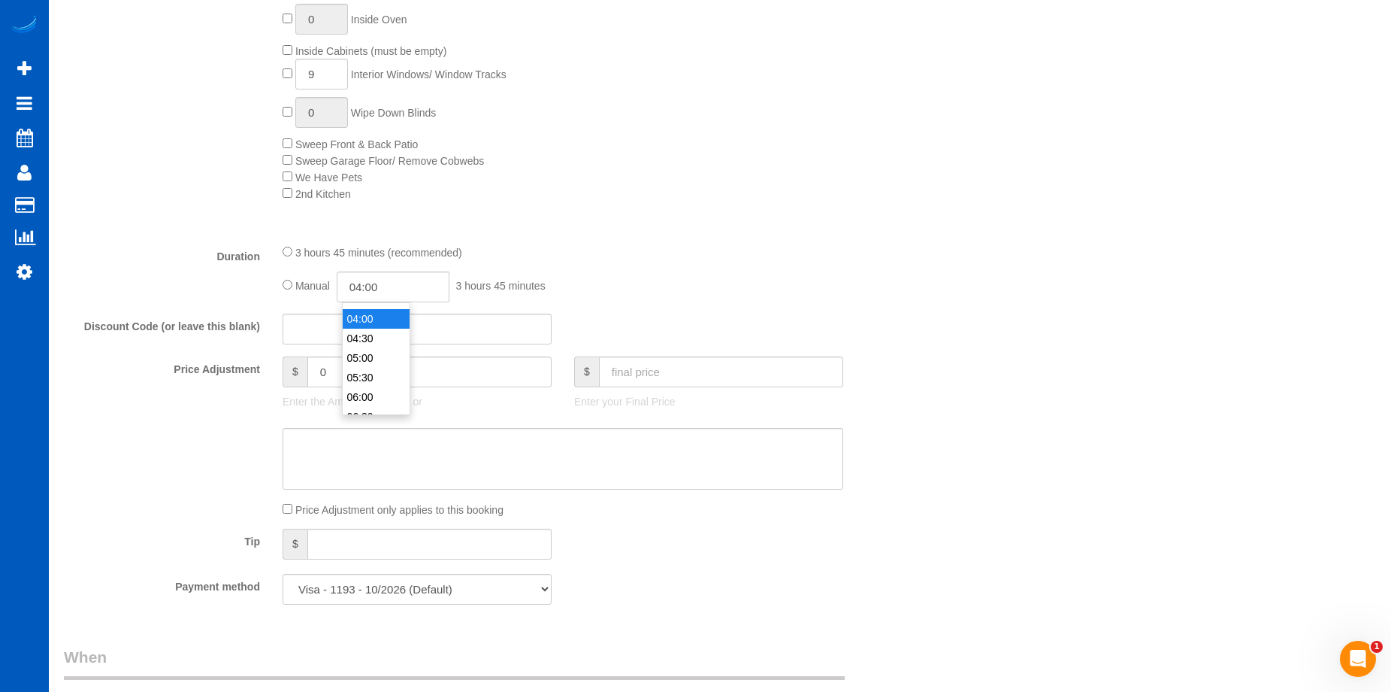
click at [384, 313] on li "04:00" at bounding box center [376, 319] width 67 height 20
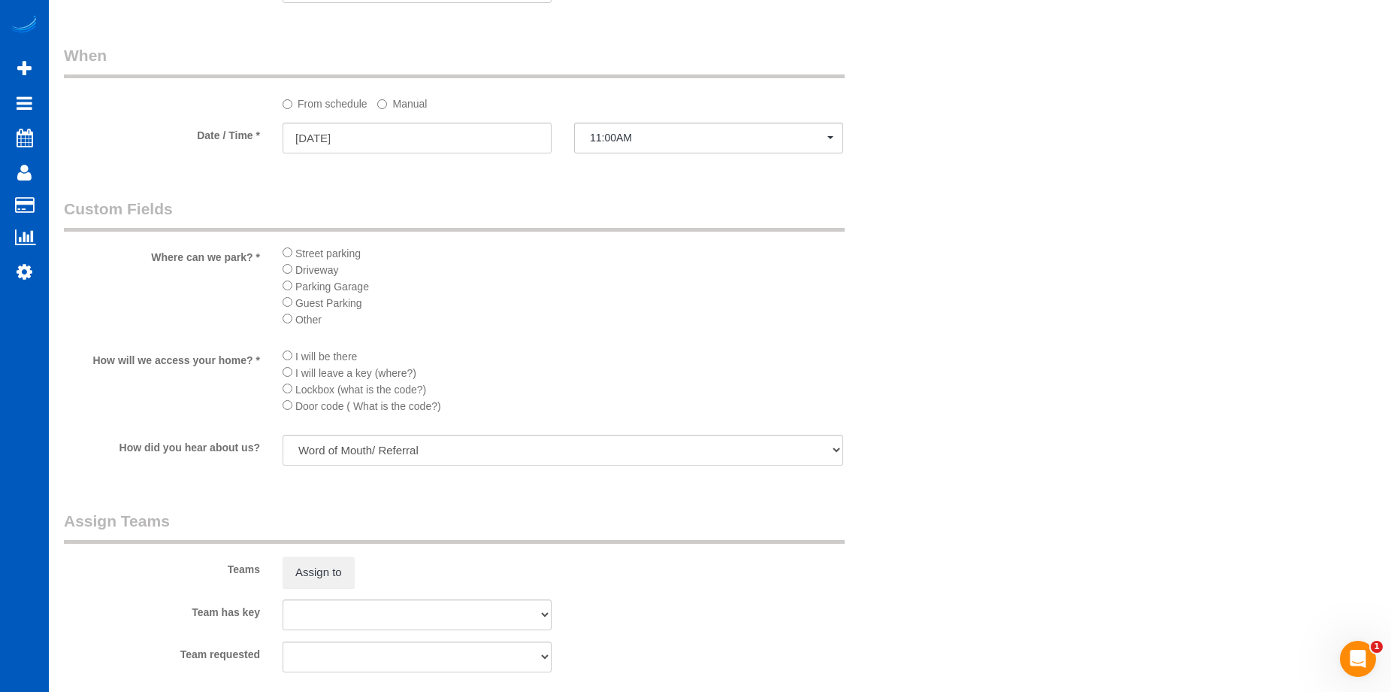
select select "spot20"
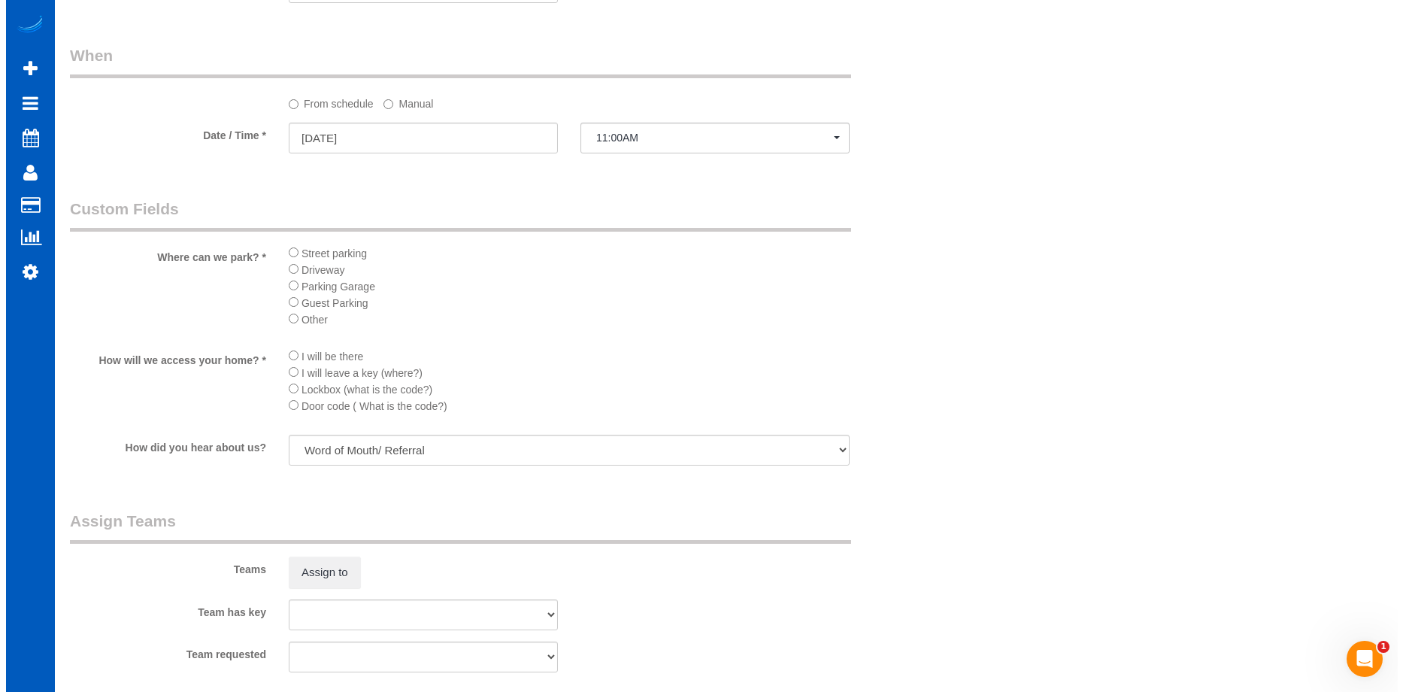
scroll to position [1729, 0]
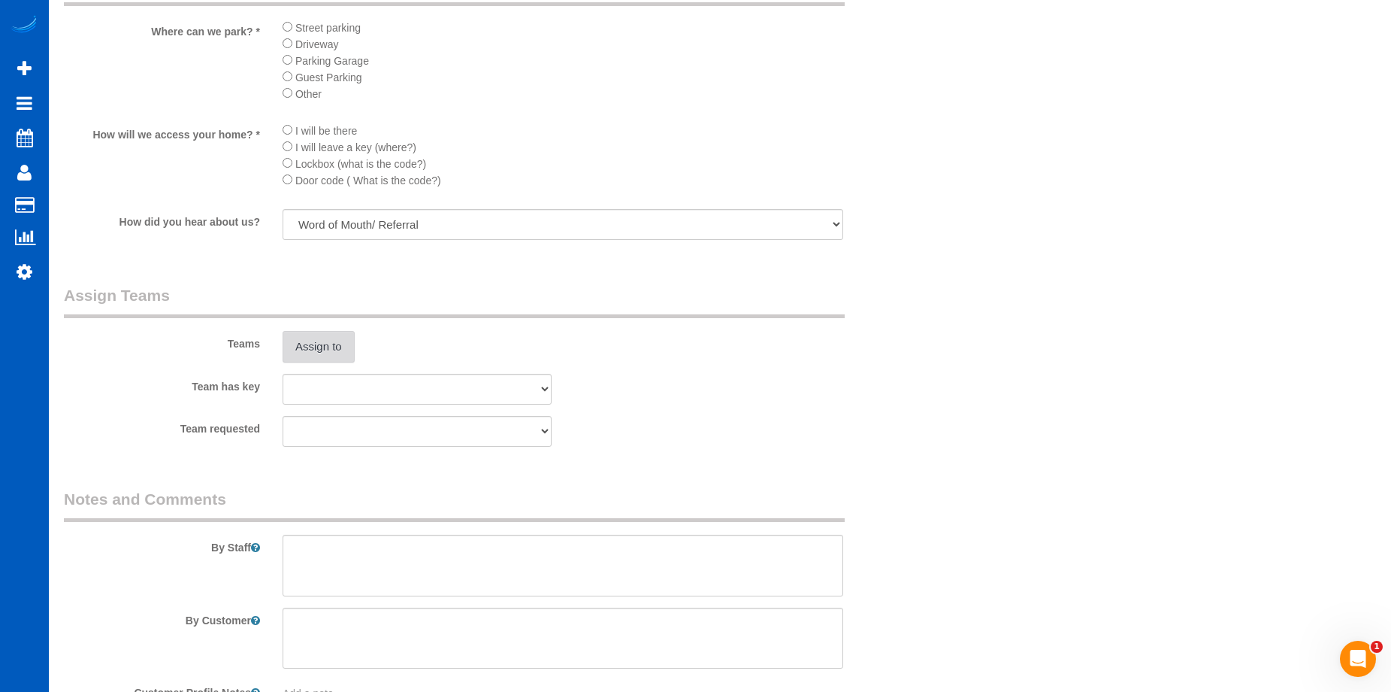
click at [348, 345] on button "Assign to" at bounding box center [319, 347] width 72 height 32
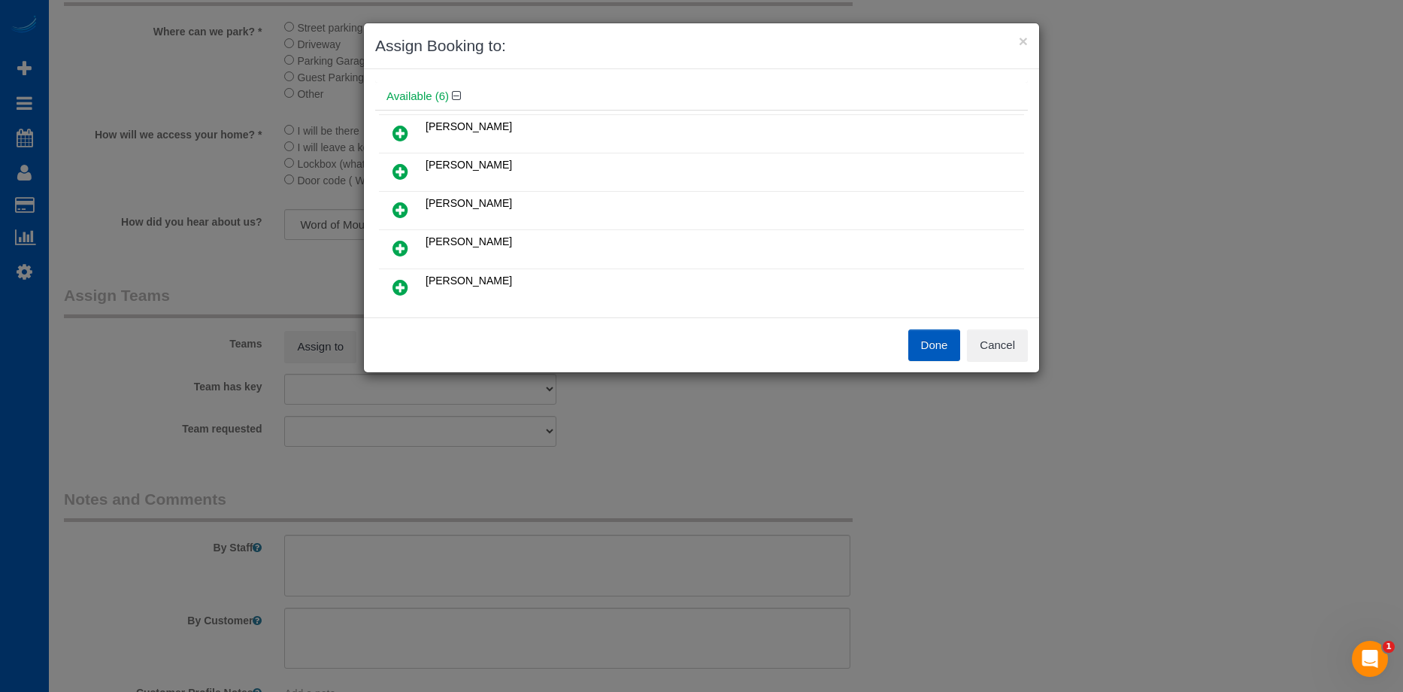
scroll to position [75, 0]
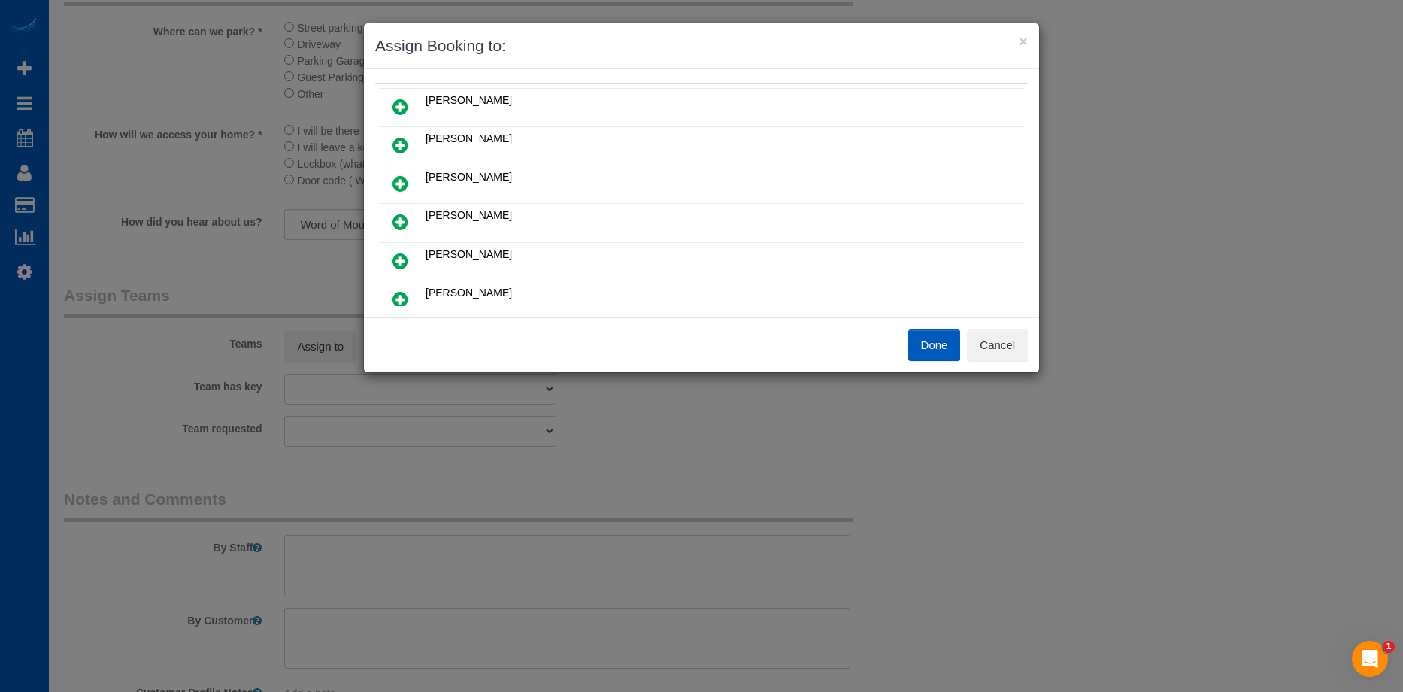
click at [404, 141] on icon at bounding box center [400, 145] width 16 height 18
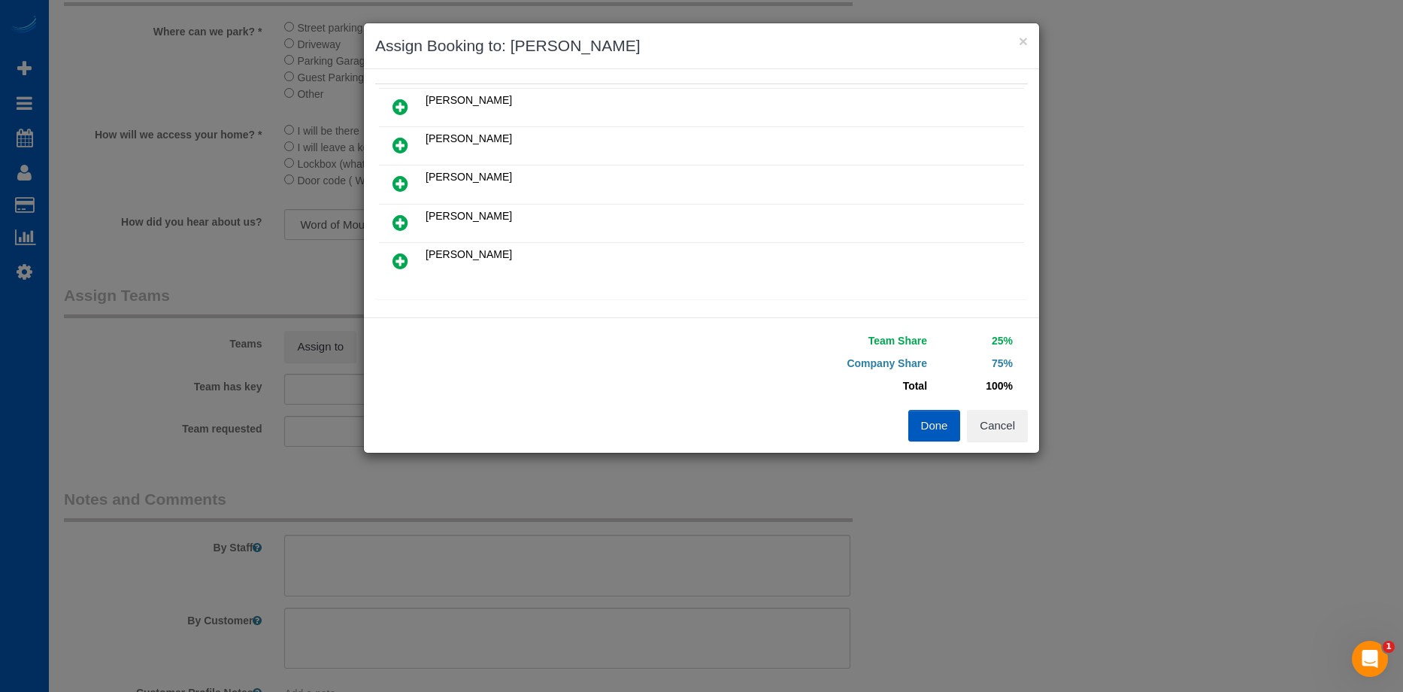
click at [403, 186] on icon at bounding box center [400, 183] width 16 height 18
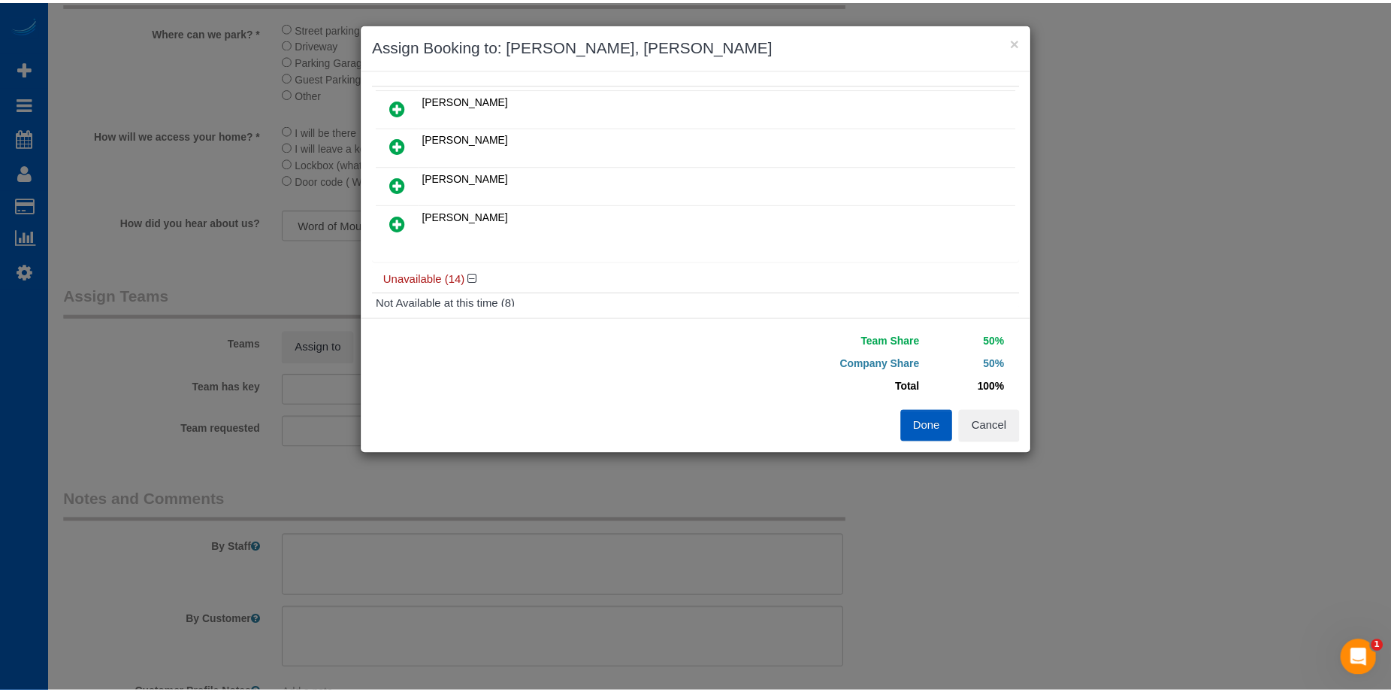
scroll to position [0, 0]
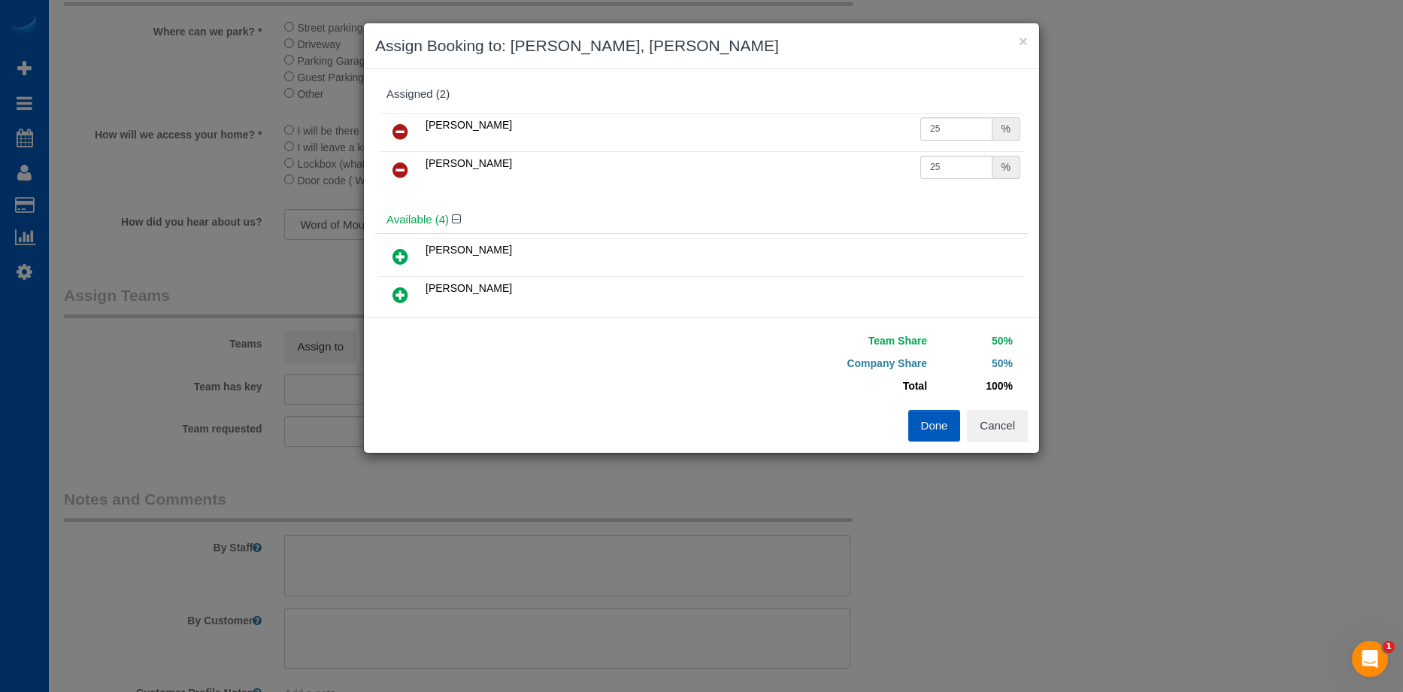
click at [924, 419] on button "Done" at bounding box center [934, 426] width 53 height 32
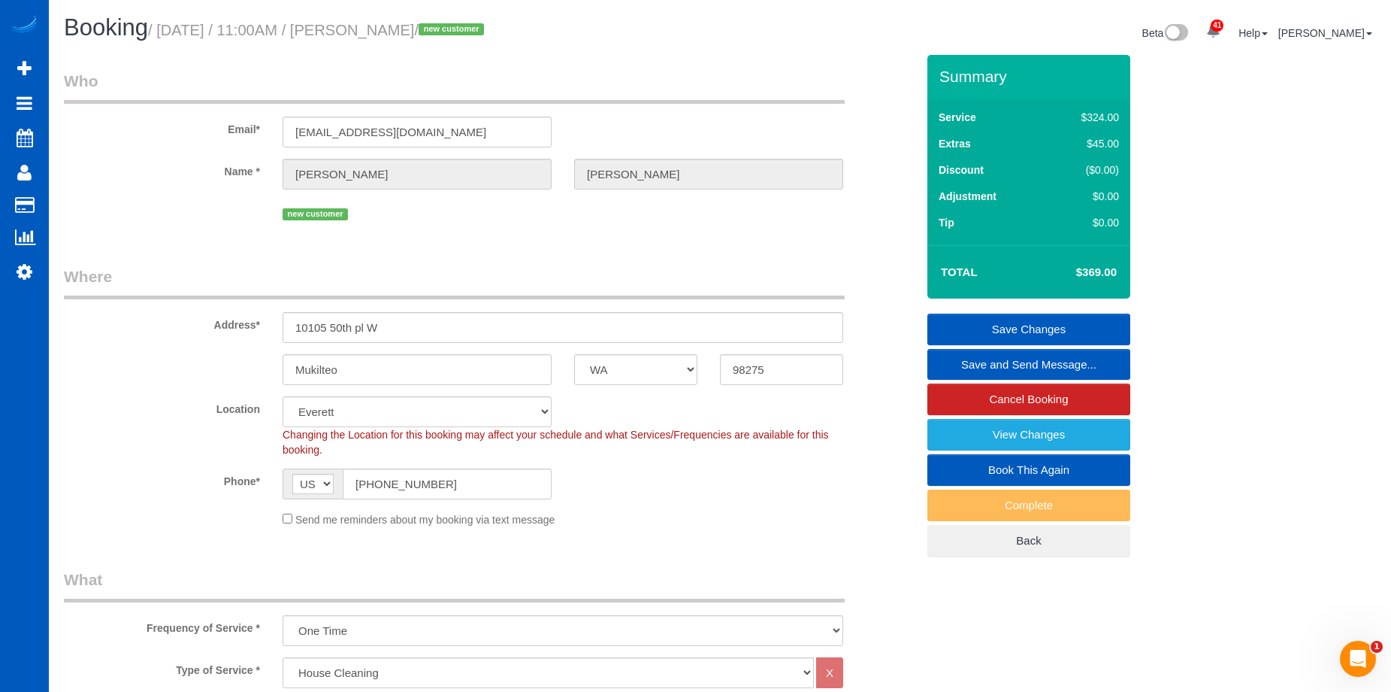
click at [983, 329] on link "Save Changes" at bounding box center [1029, 329] width 203 height 32
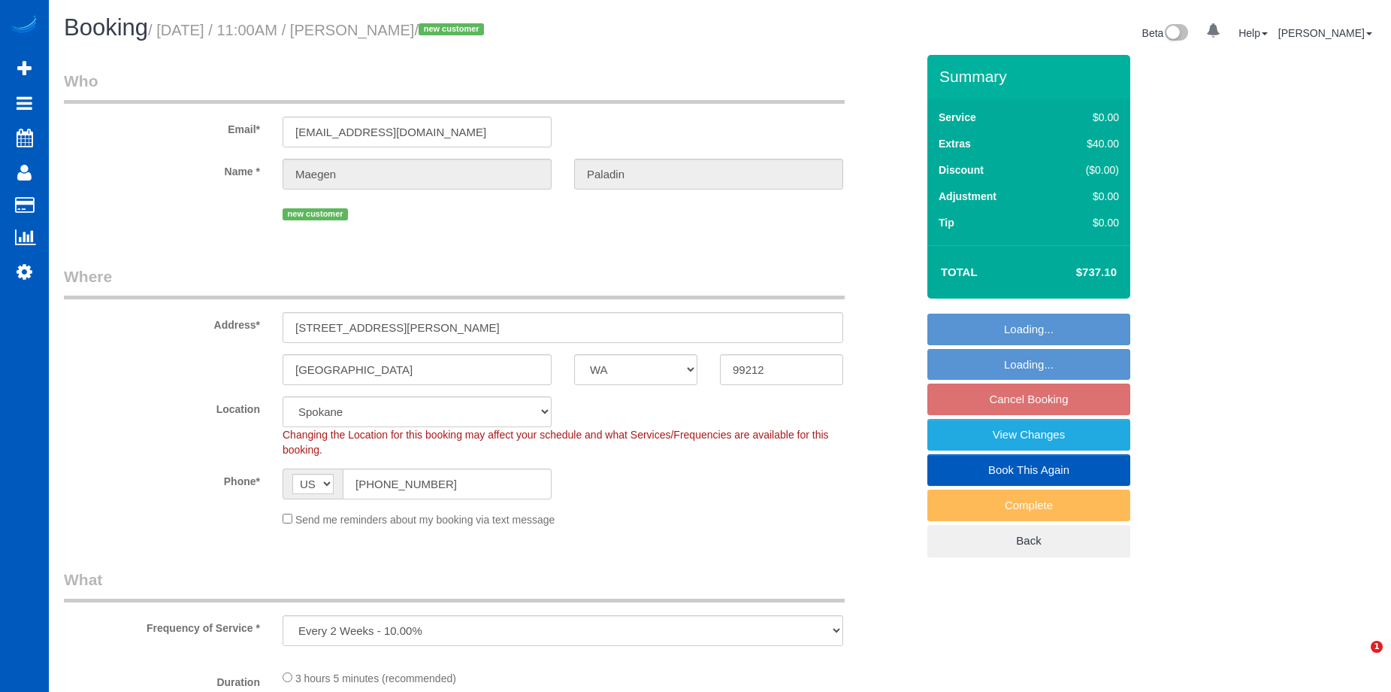
select select "WA"
select select "object:917"
select select "199"
select select "5001"
select select "3"
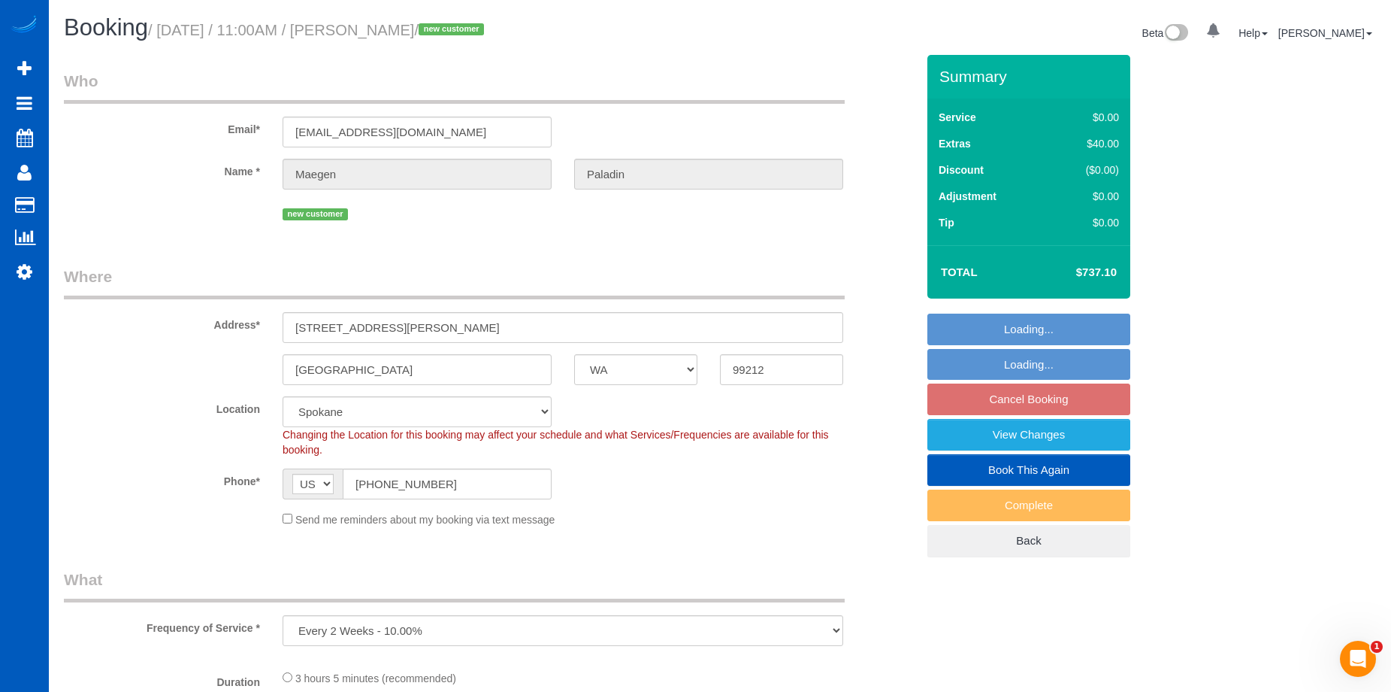
select select "4"
select select "spot2"
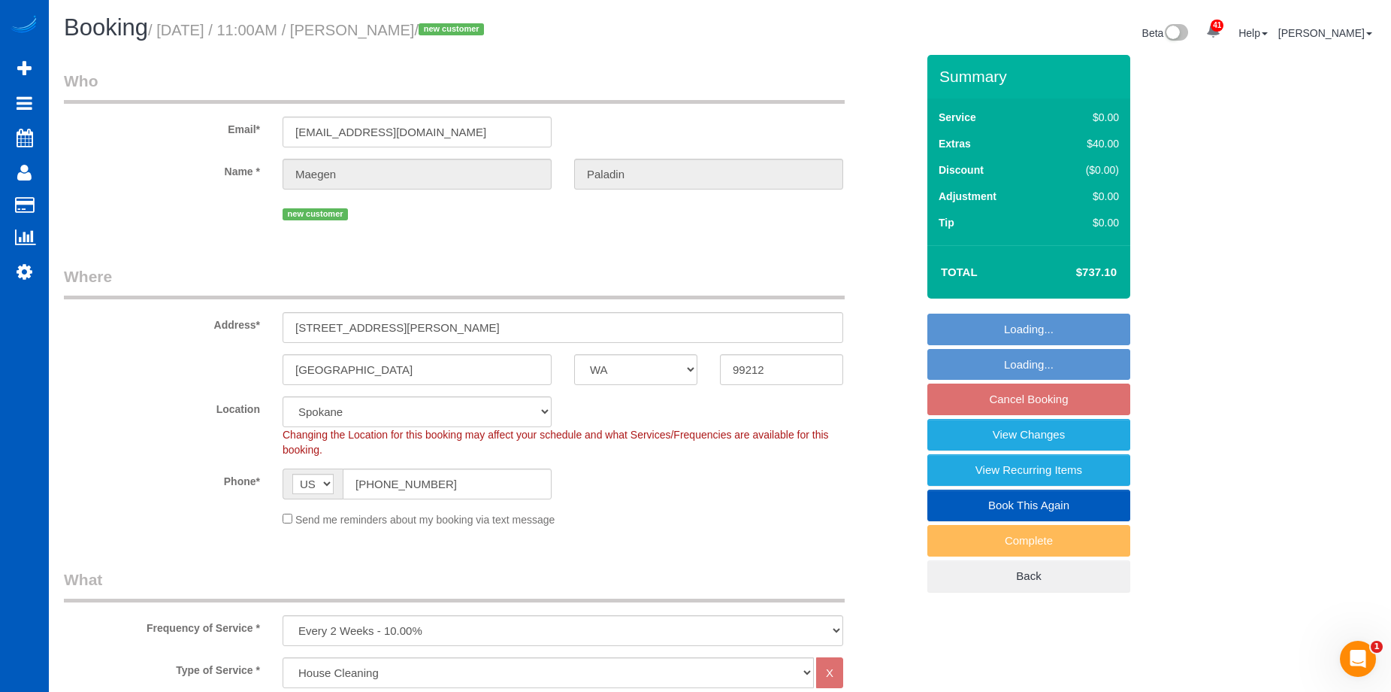
select select "5001"
select select "3"
select select "4"
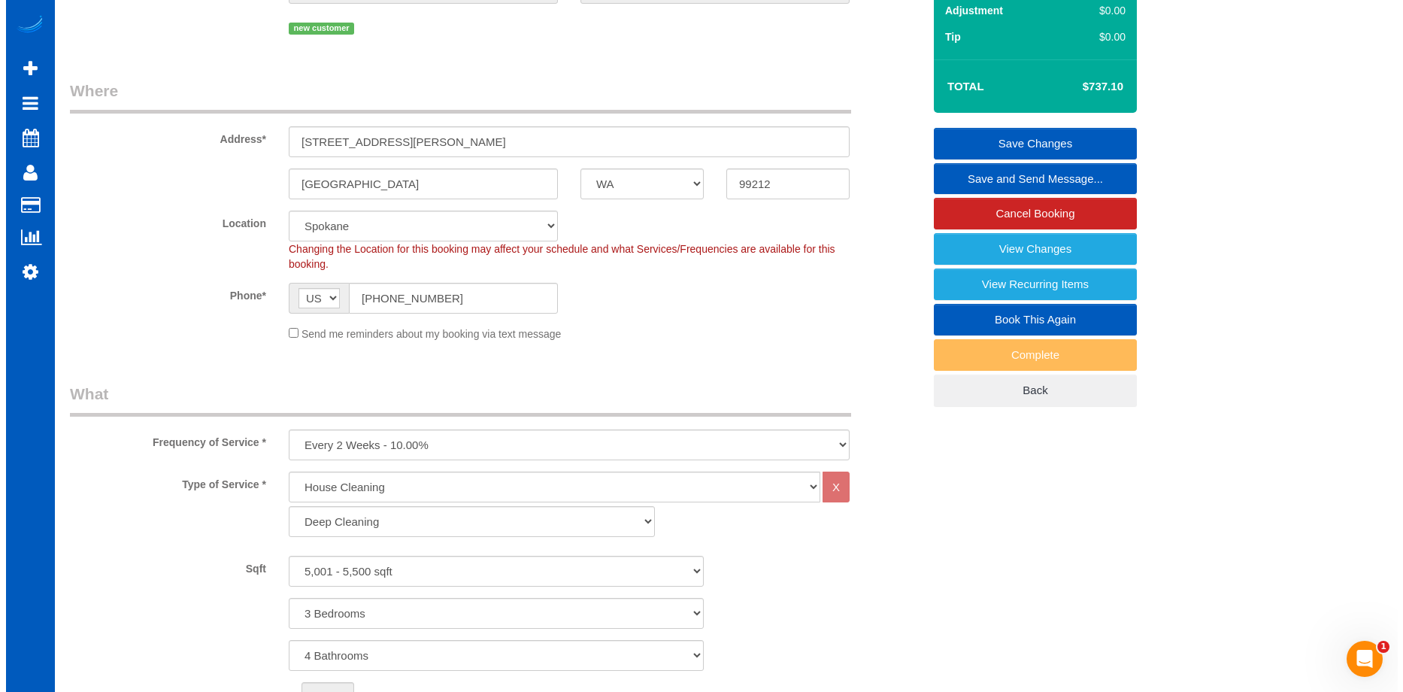
scroll to position [75, 0]
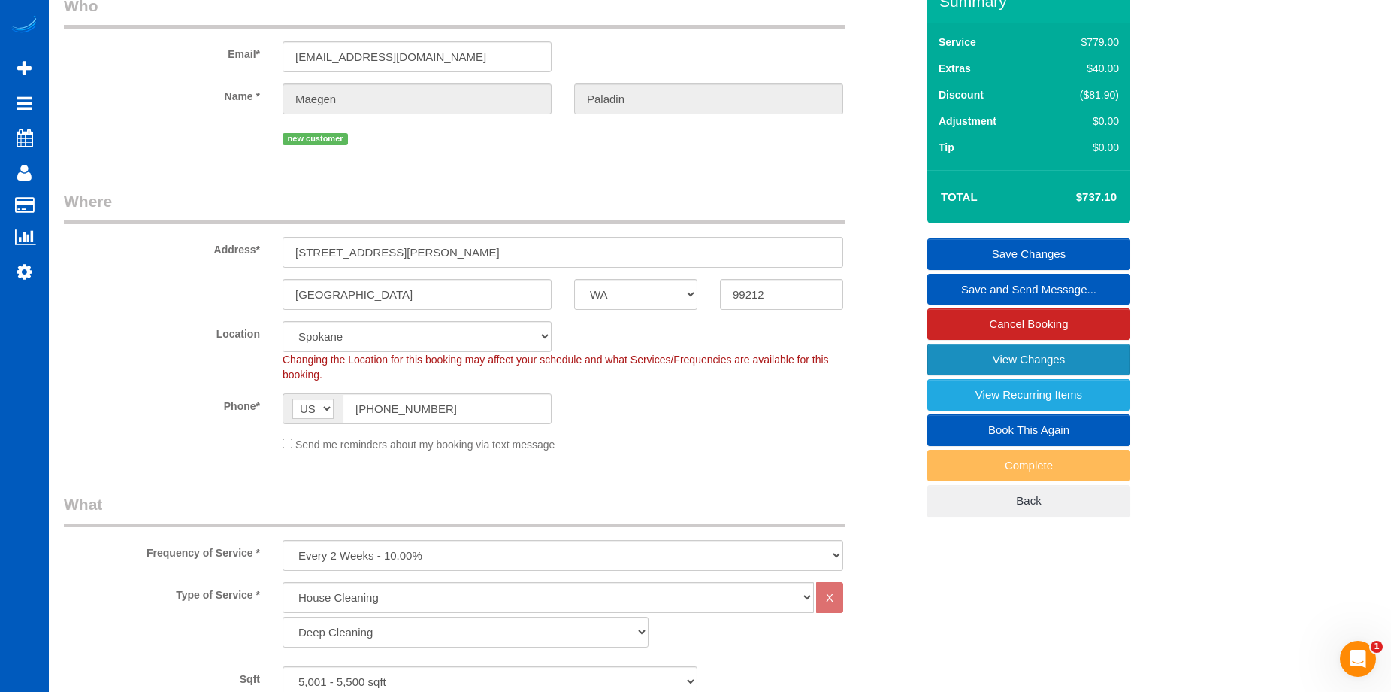
click at [959, 356] on link "View Changes" at bounding box center [1029, 360] width 203 height 32
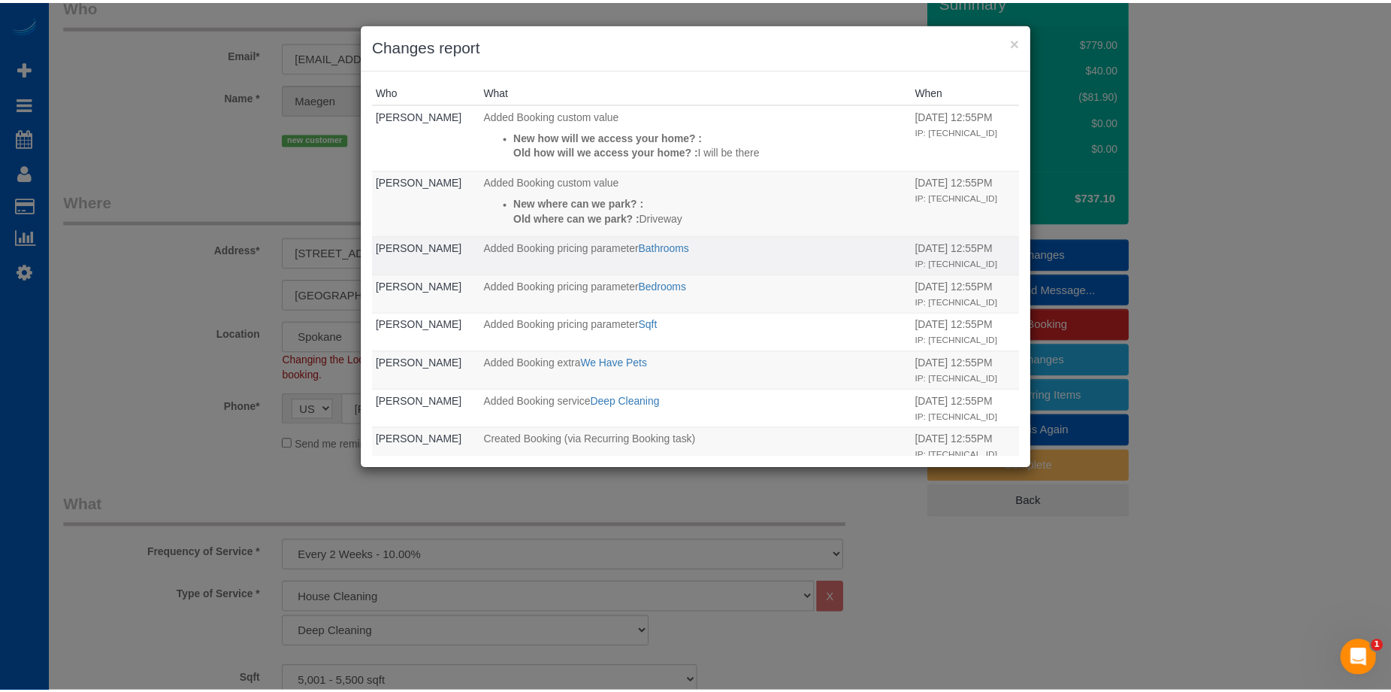
scroll to position [0, 0]
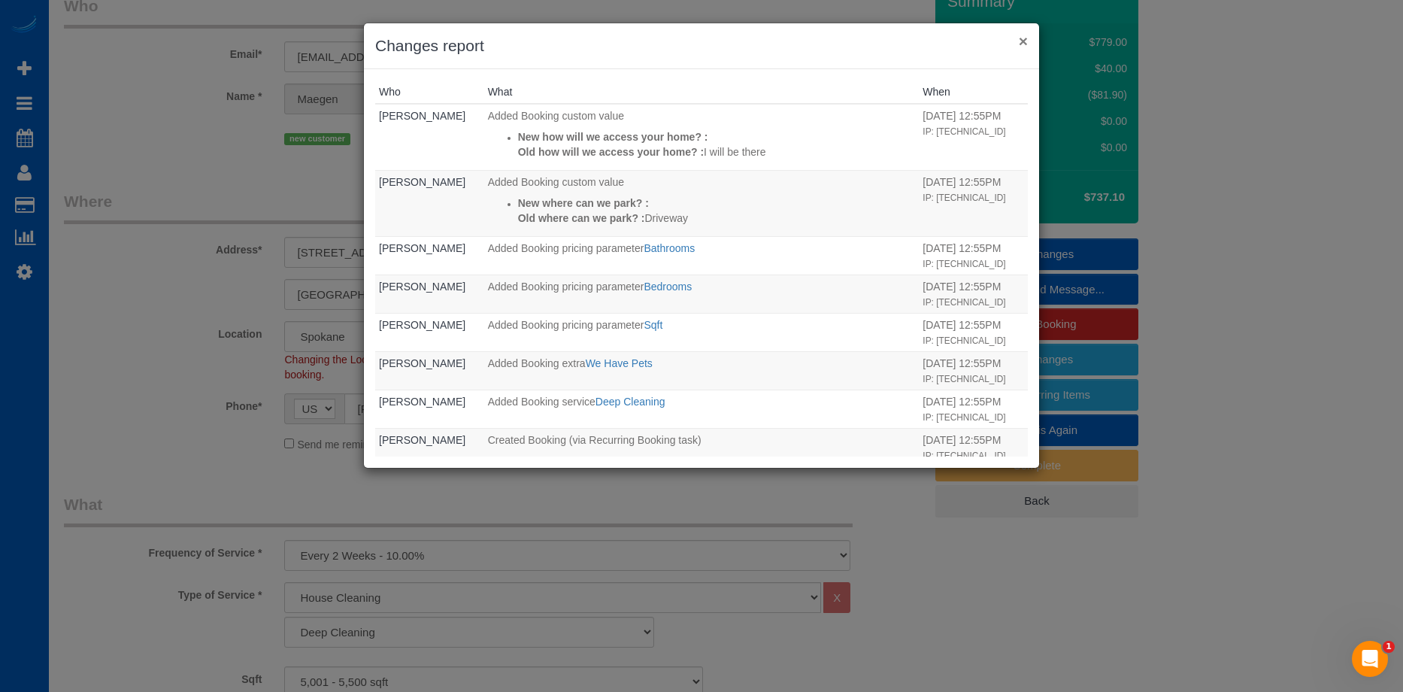
click at [1022, 42] on button "×" at bounding box center [1023, 41] width 9 height 16
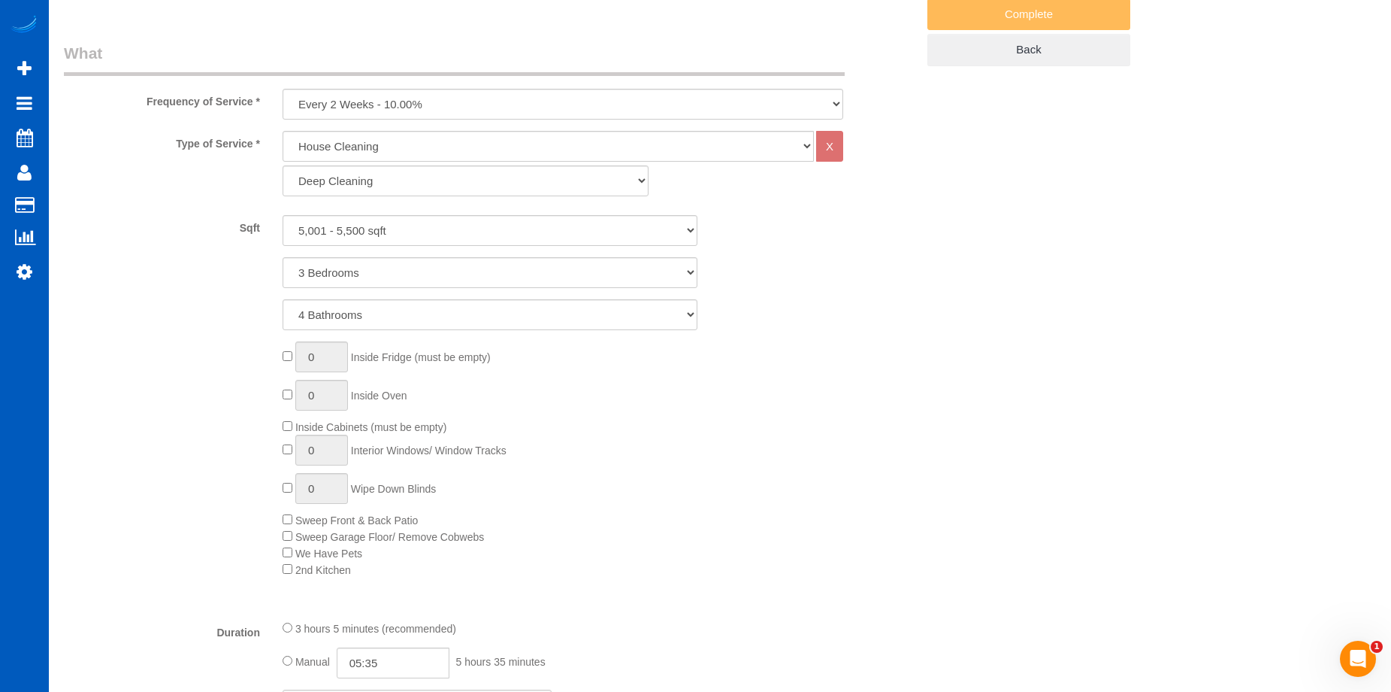
scroll to position [902, 0]
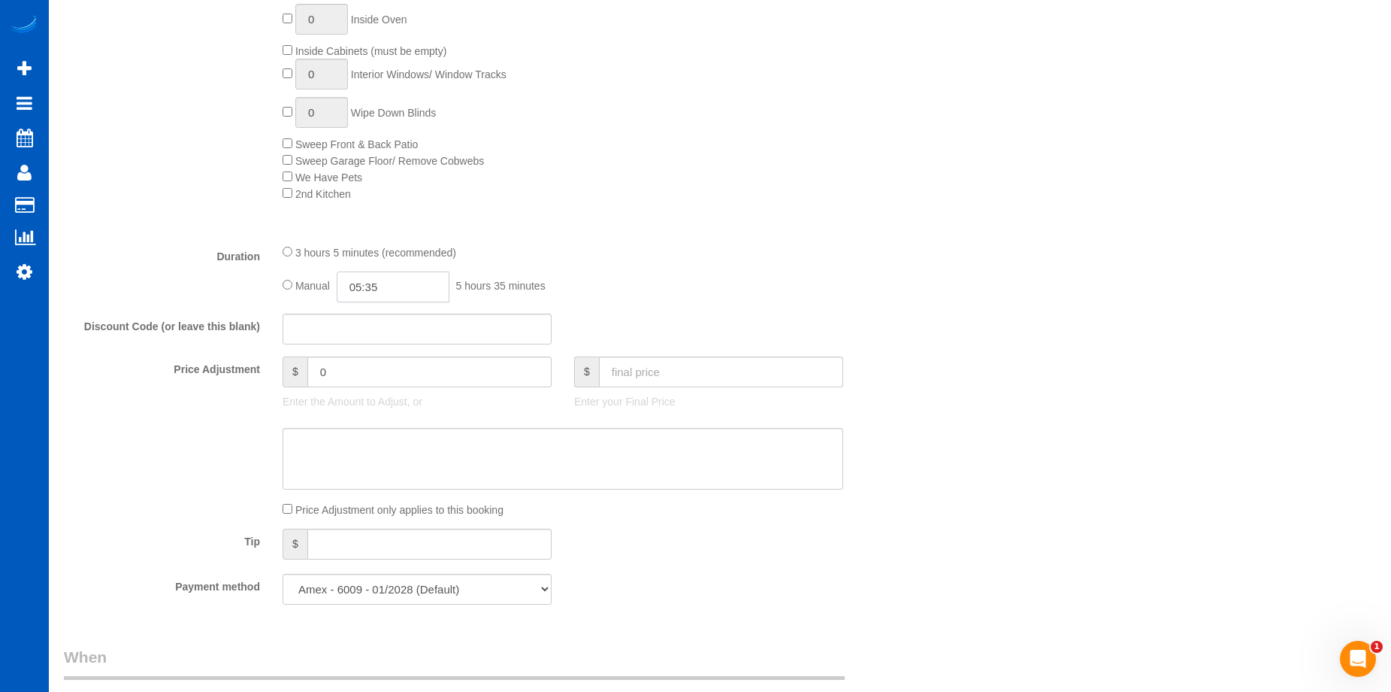
click at [394, 283] on input "05:35" at bounding box center [393, 286] width 113 height 31
type input "08:00"
click at [367, 395] on li "08:00" at bounding box center [376, 400] width 67 height 20
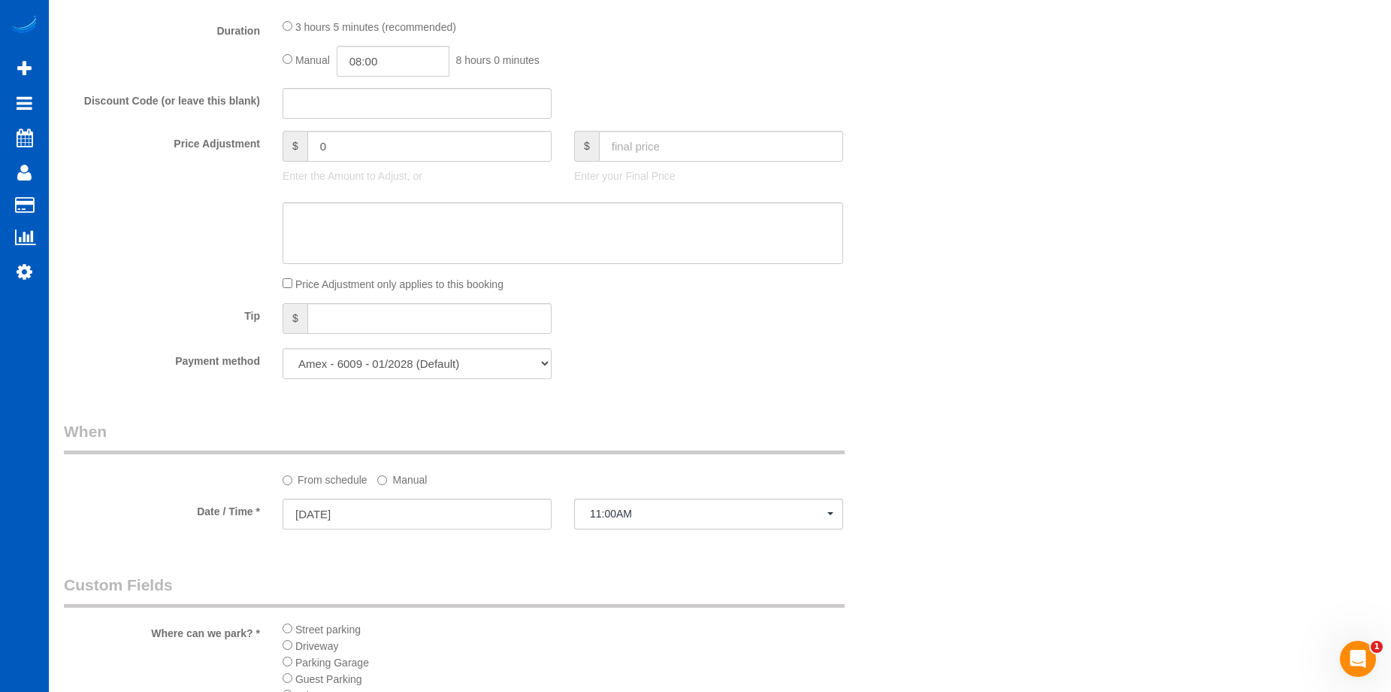
select select "spot22"
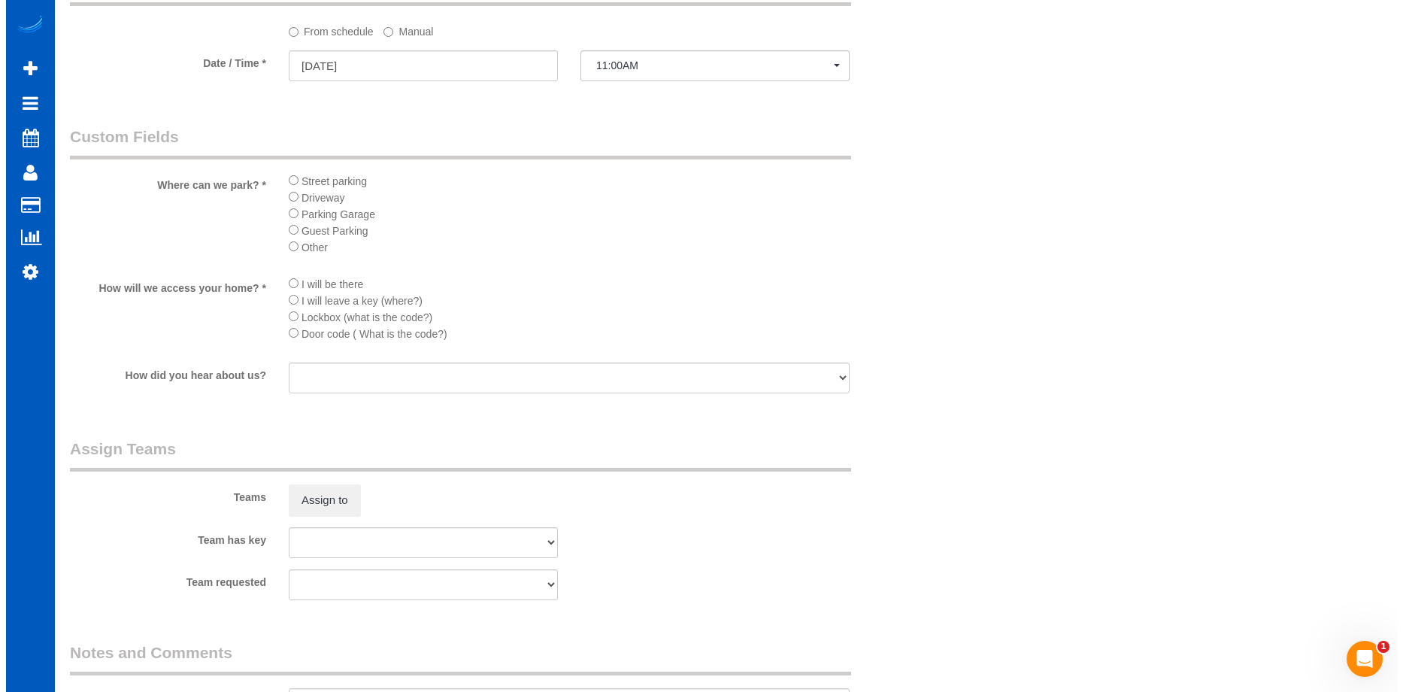
scroll to position [1579, 0]
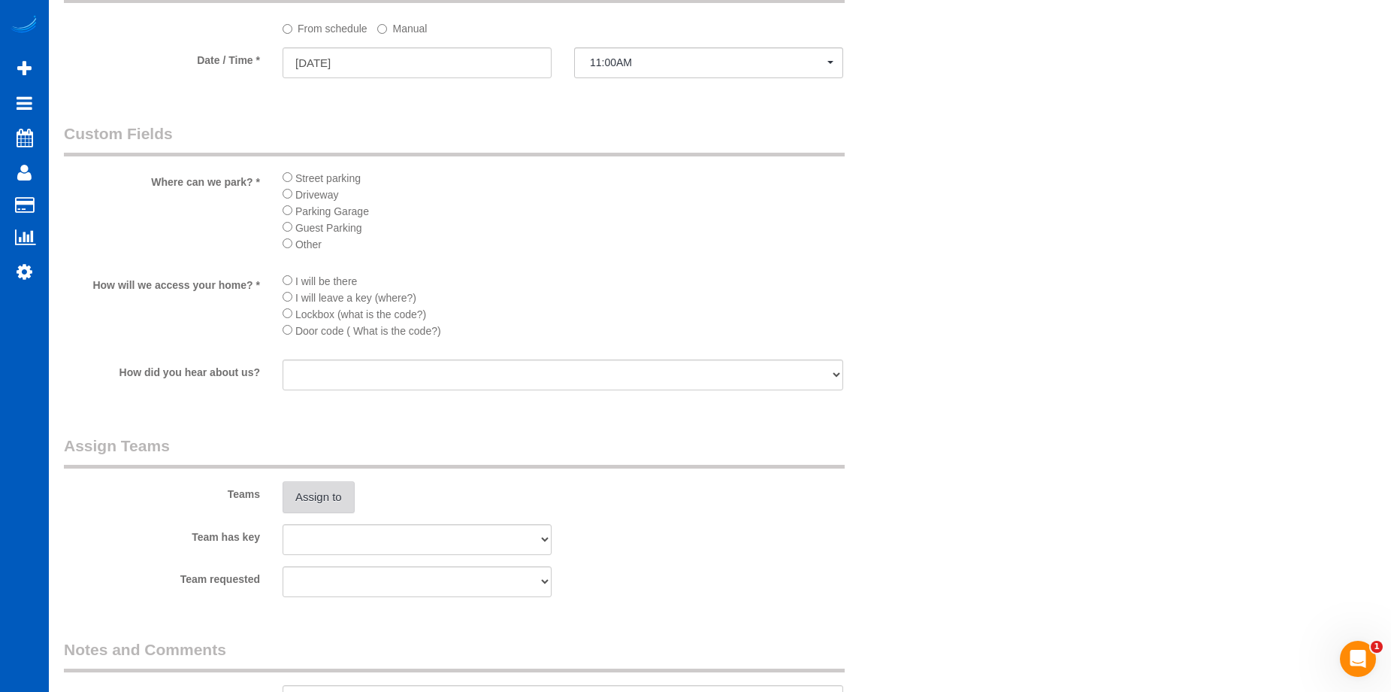
click at [316, 488] on button "Assign to" at bounding box center [319, 497] width 72 height 32
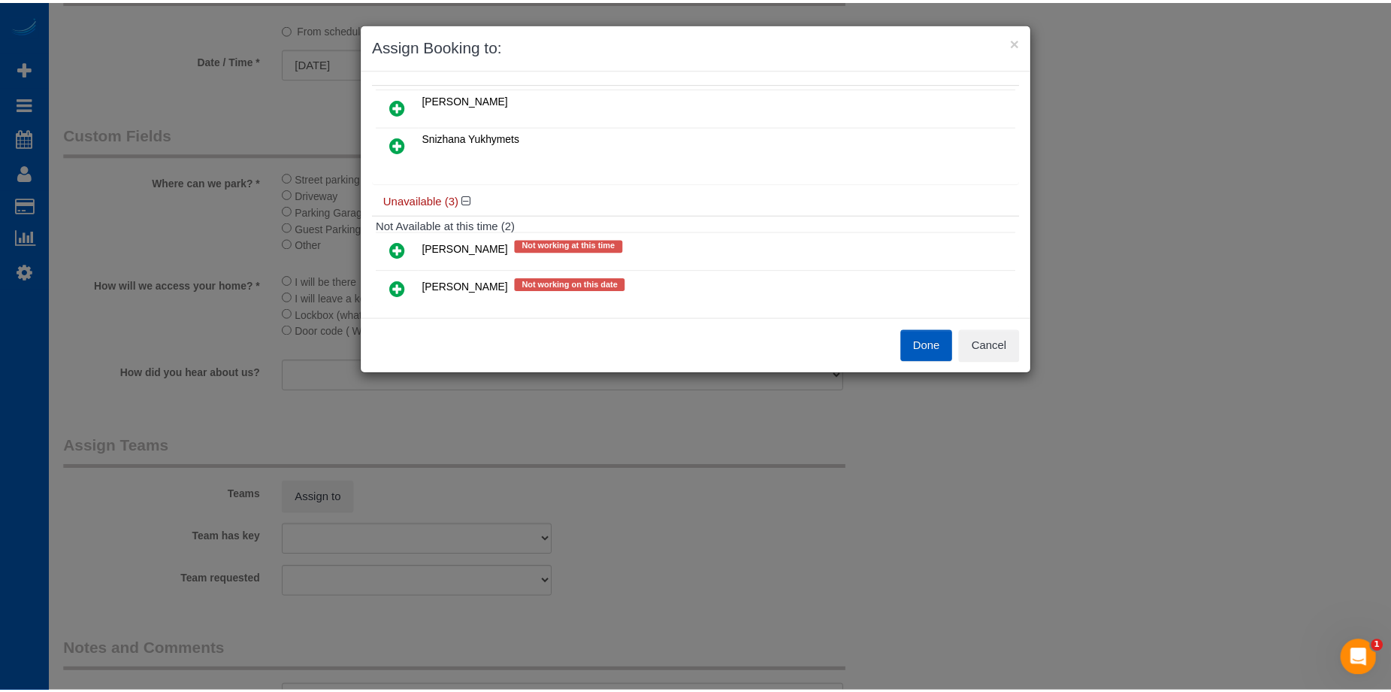
scroll to position [0, 0]
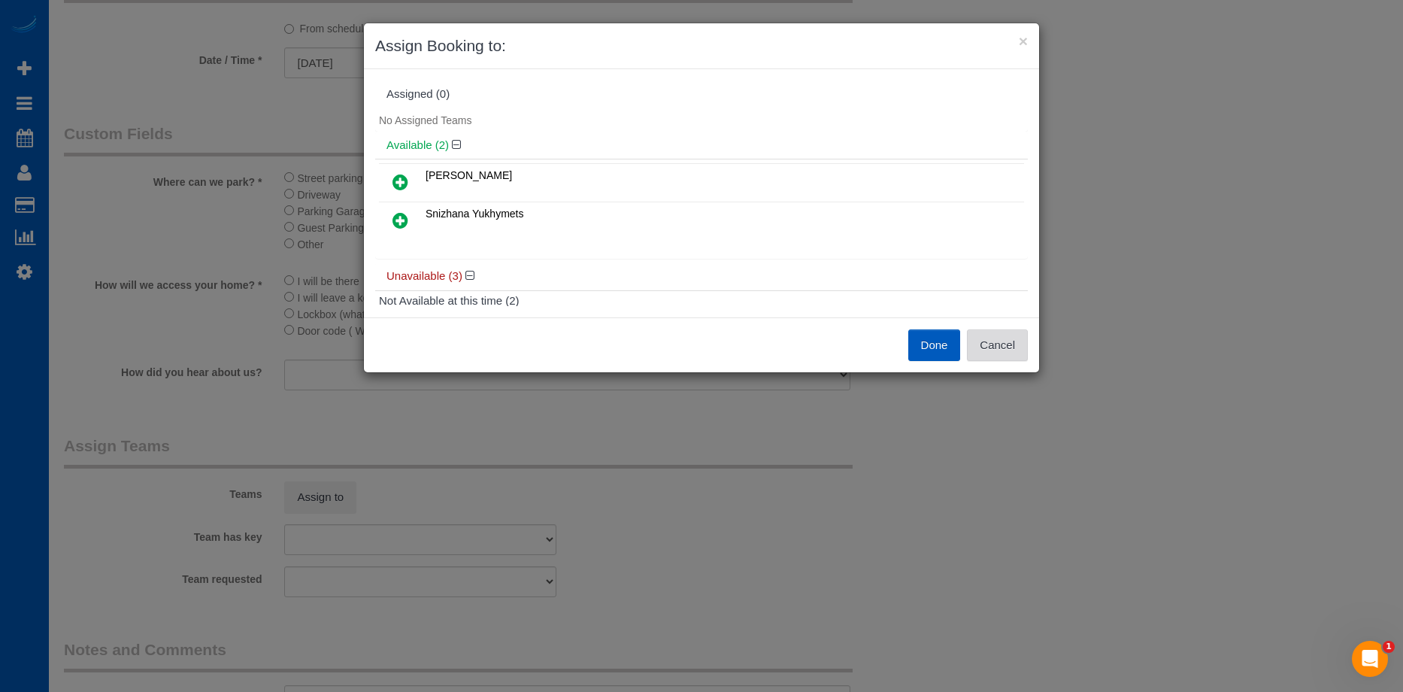
click at [1015, 346] on button "Cancel" at bounding box center [997, 345] width 61 height 32
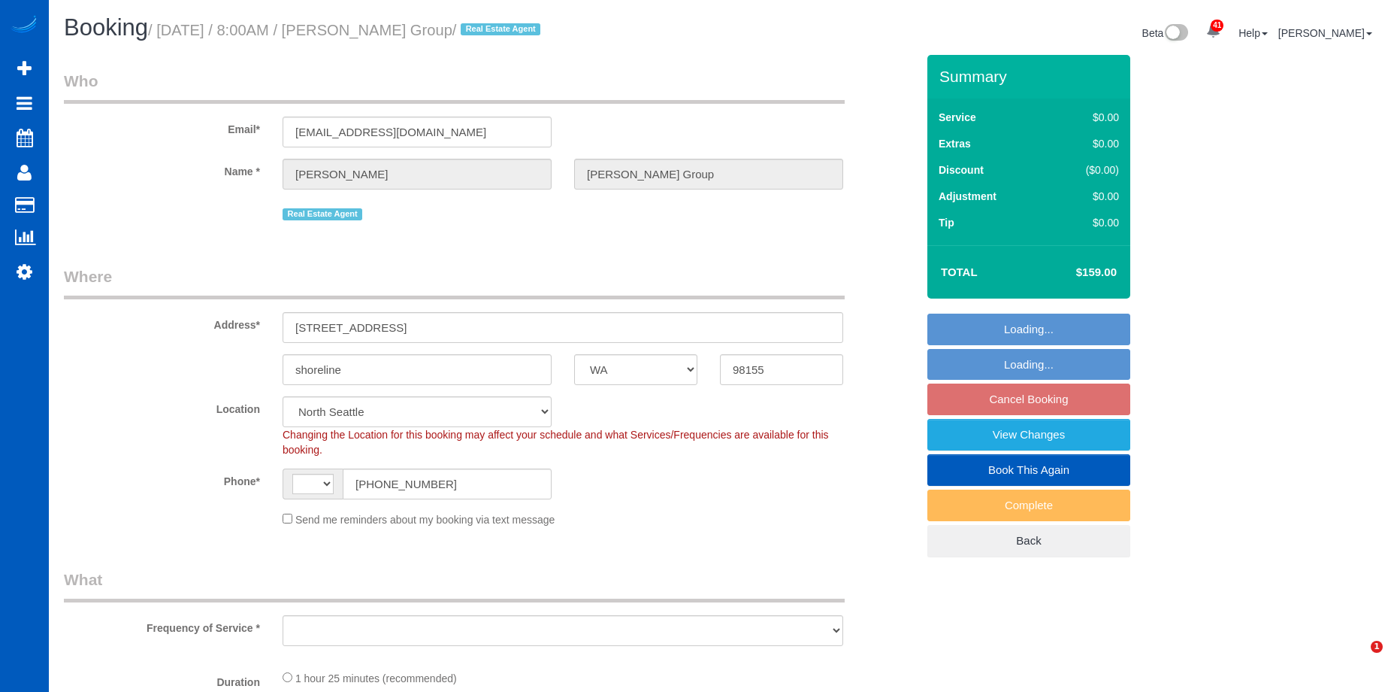
select select "WA"
select select "string:cash"
select select "string:US"
select select "object:908"
select select "spot1"
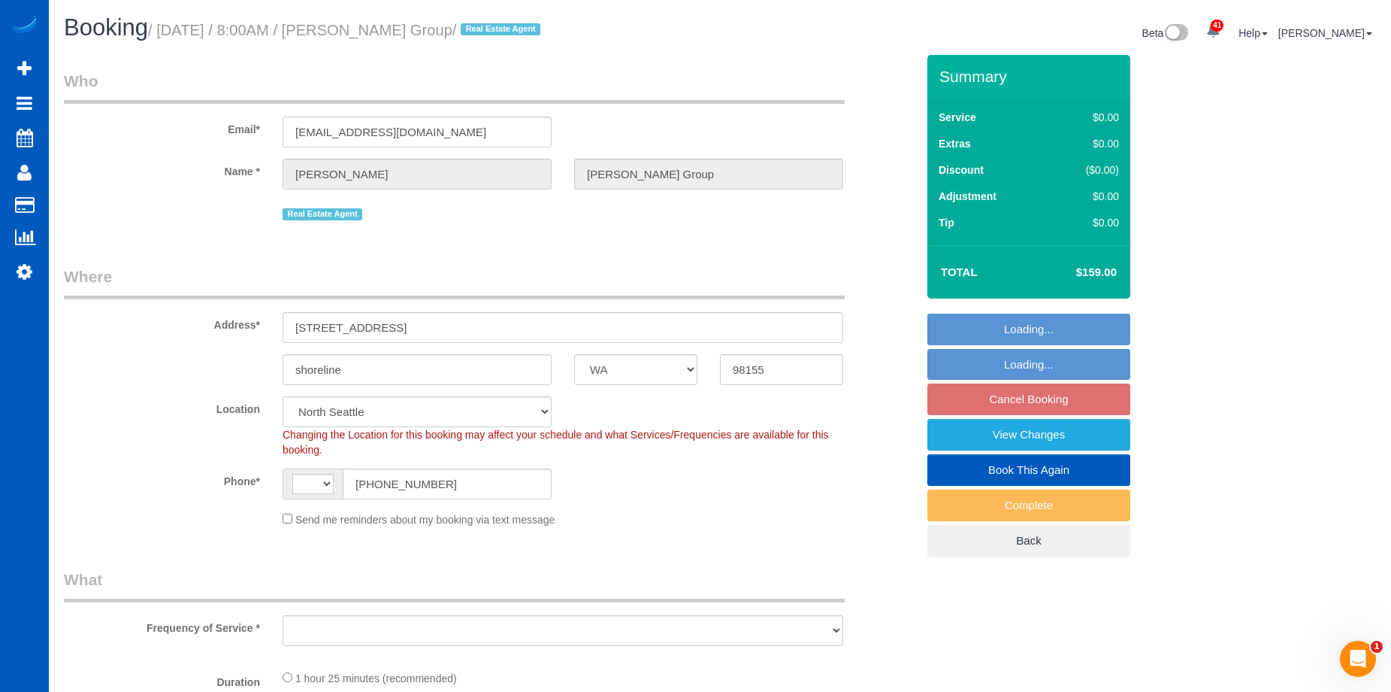
select select "number:10"
select select "199"
select select "object:1173"
select select "3"
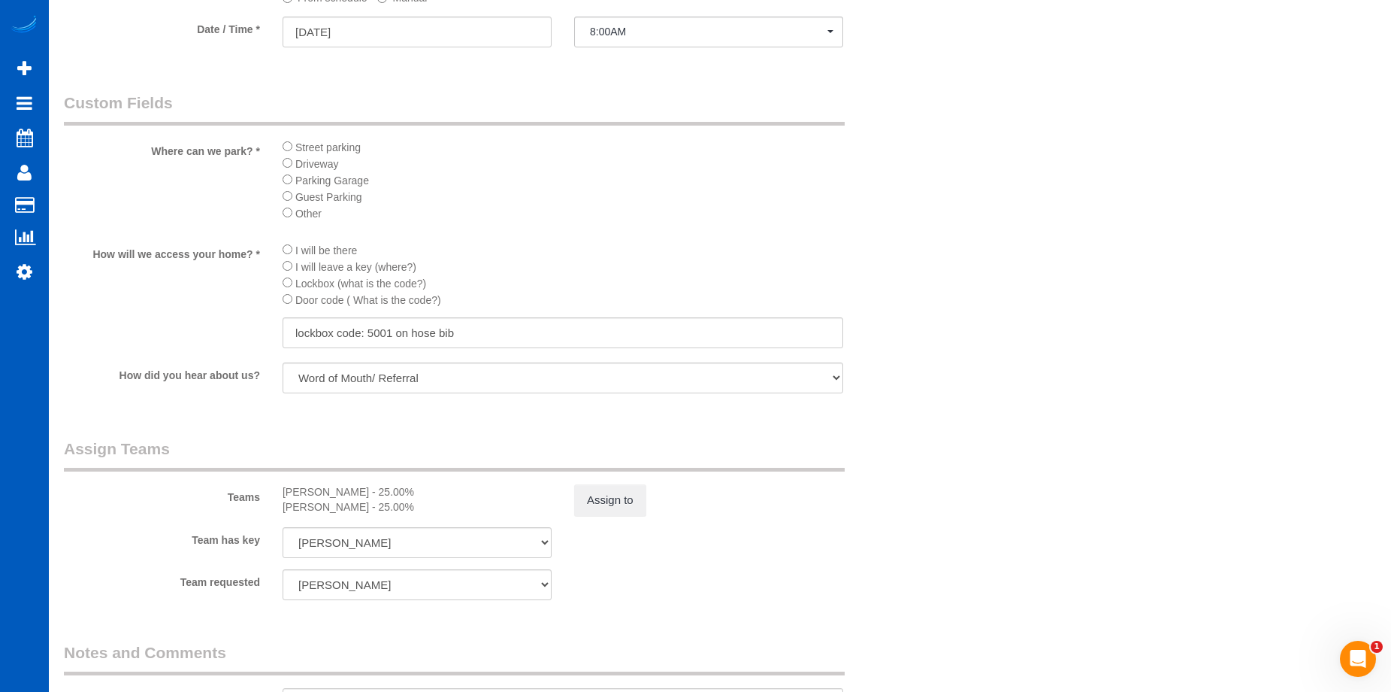
scroll to position [1804, 0]
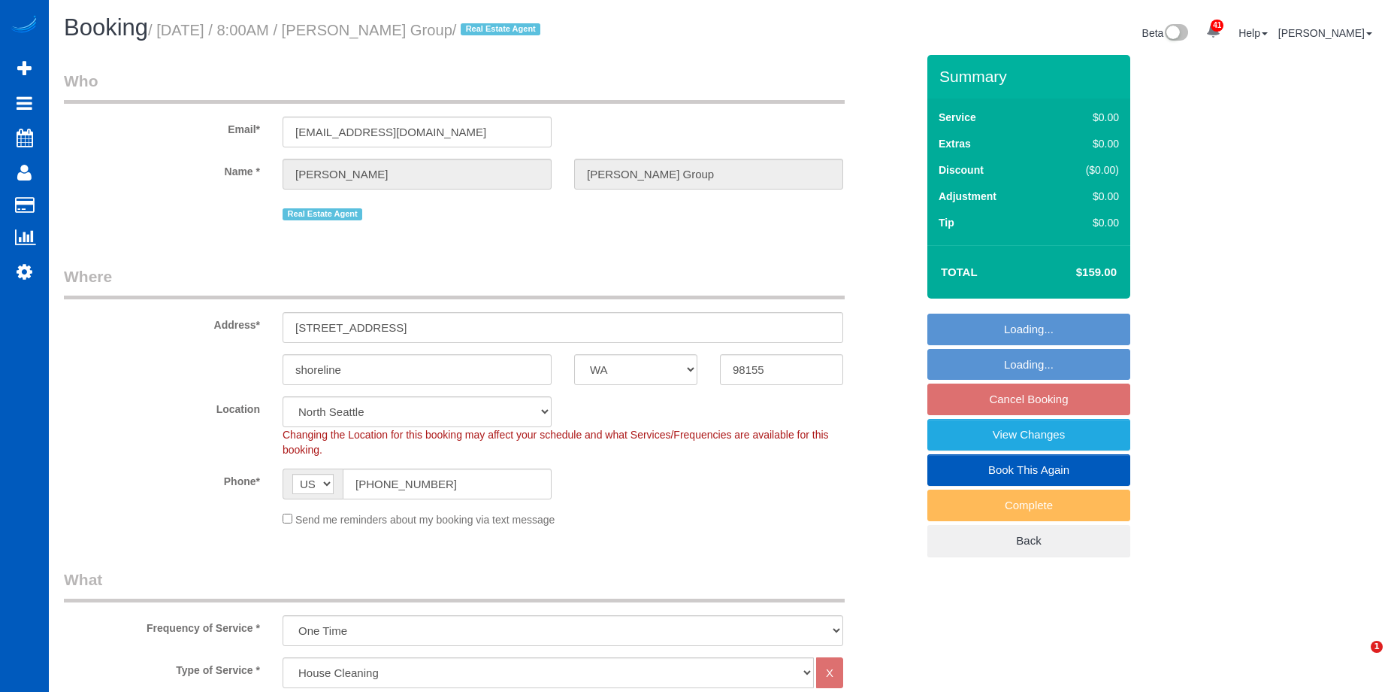
select select "WA"
select select "199"
select select "3"
select select "string:cash"
select select "spot1"
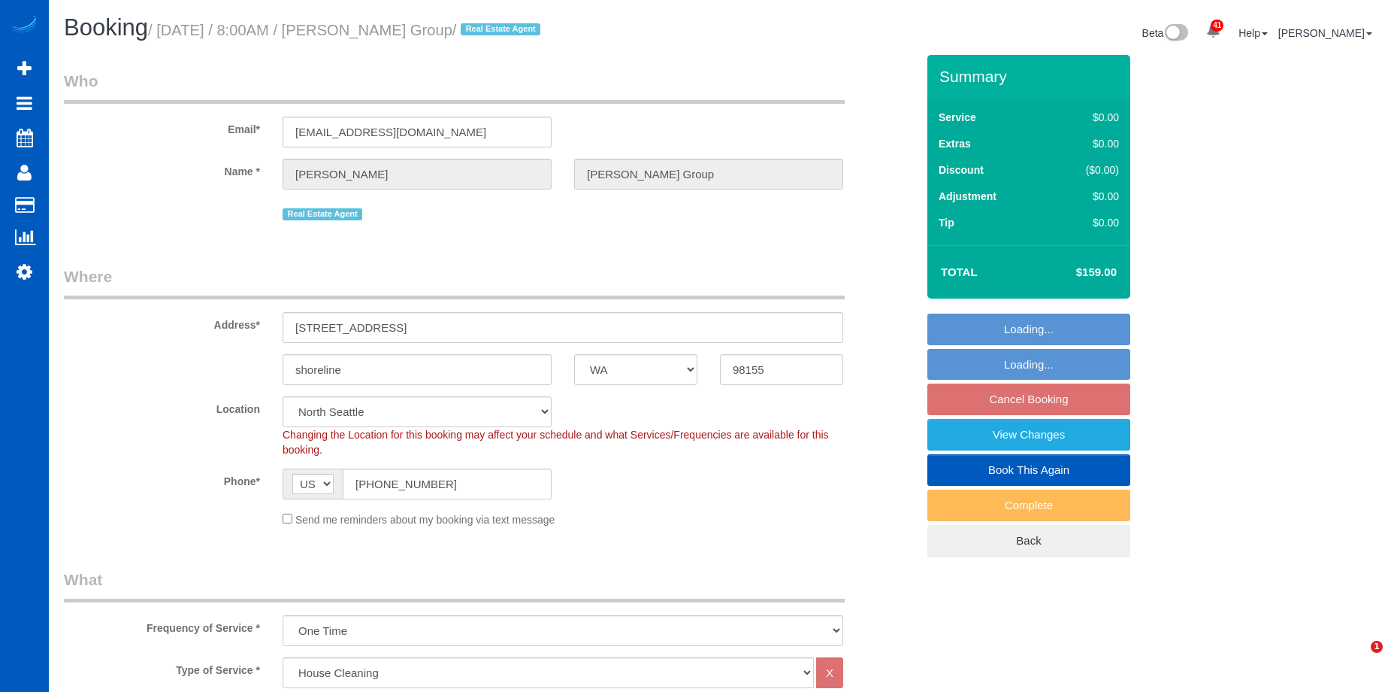
select select "number:10"
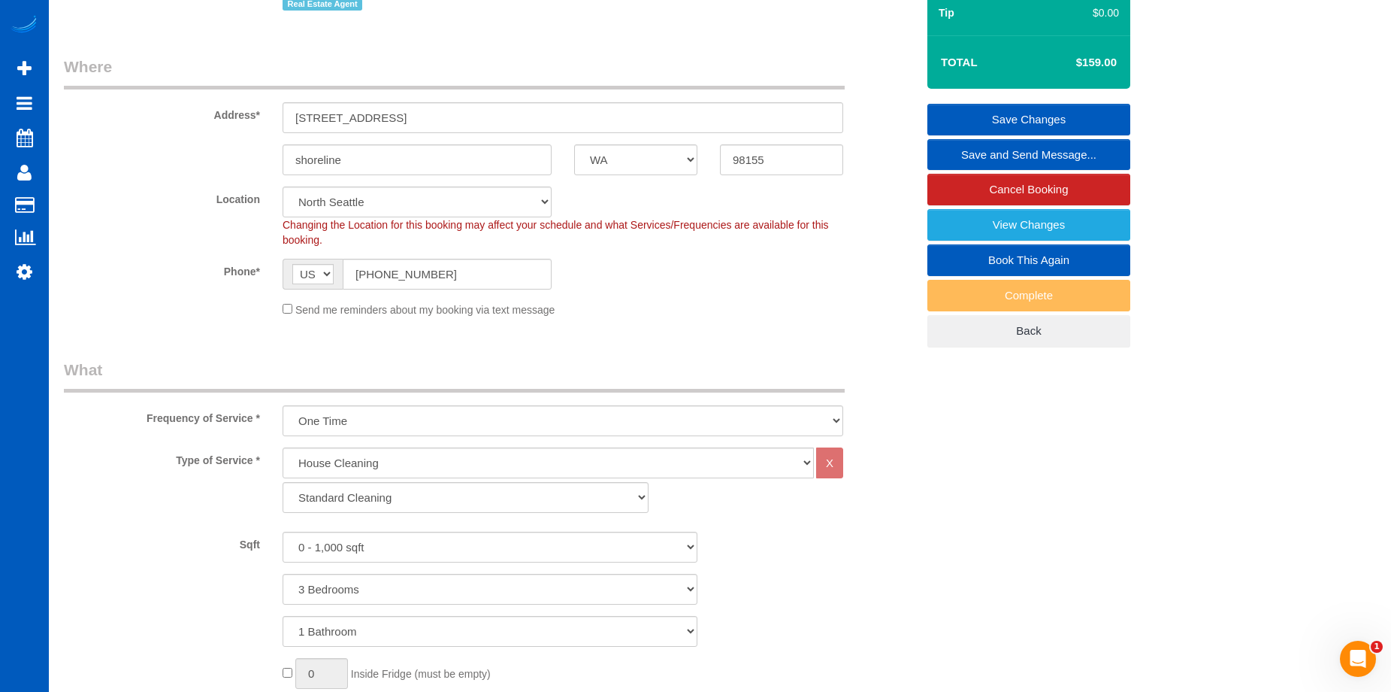
scroll to position [75, 0]
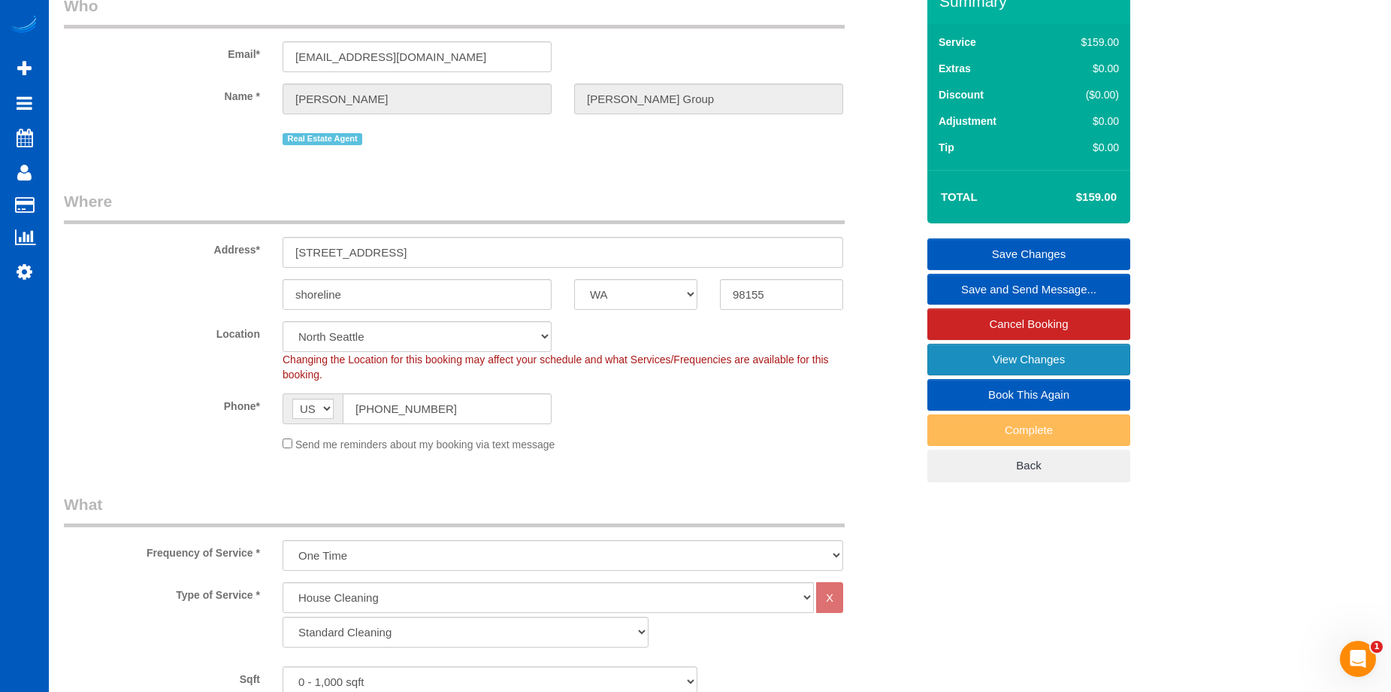
click at [972, 353] on link "View Changes" at bounding box center [1029, 360] width 203 height 32
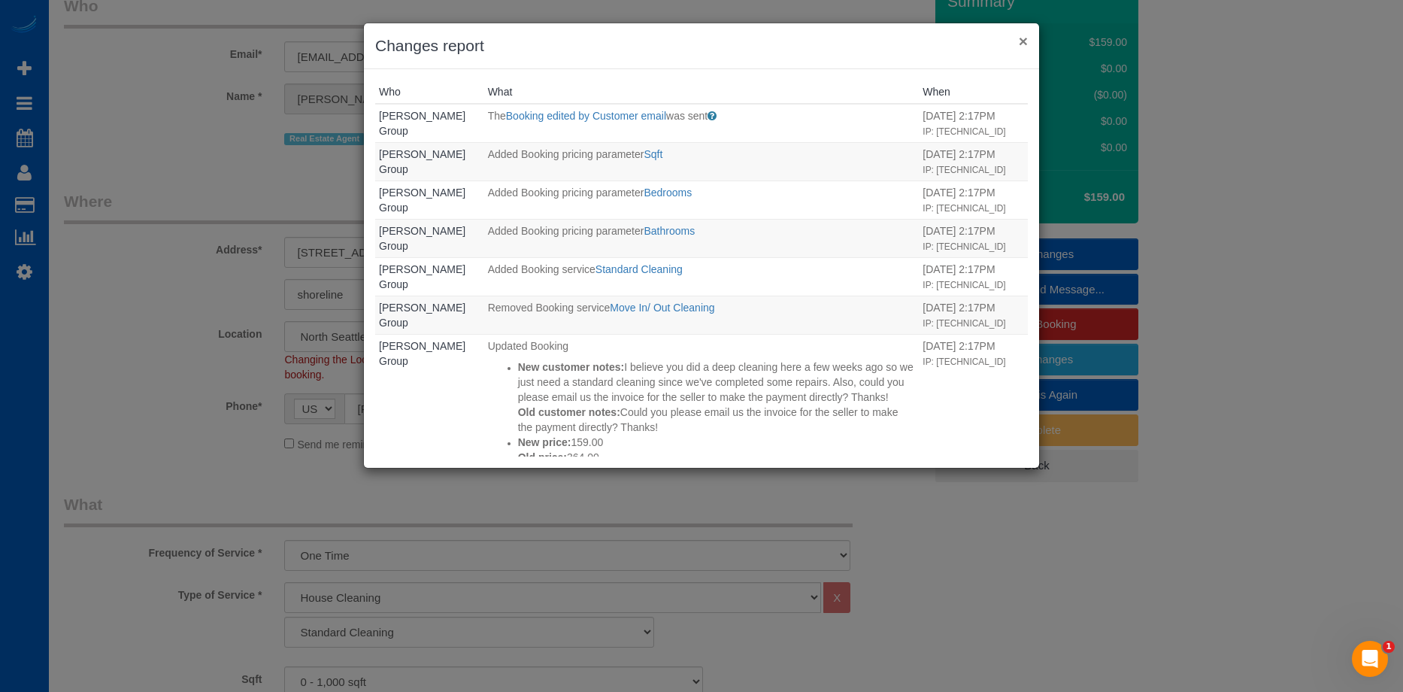
click at [1019, 44] on button "×" at bounding box center [1023, 41] width 9 height 16
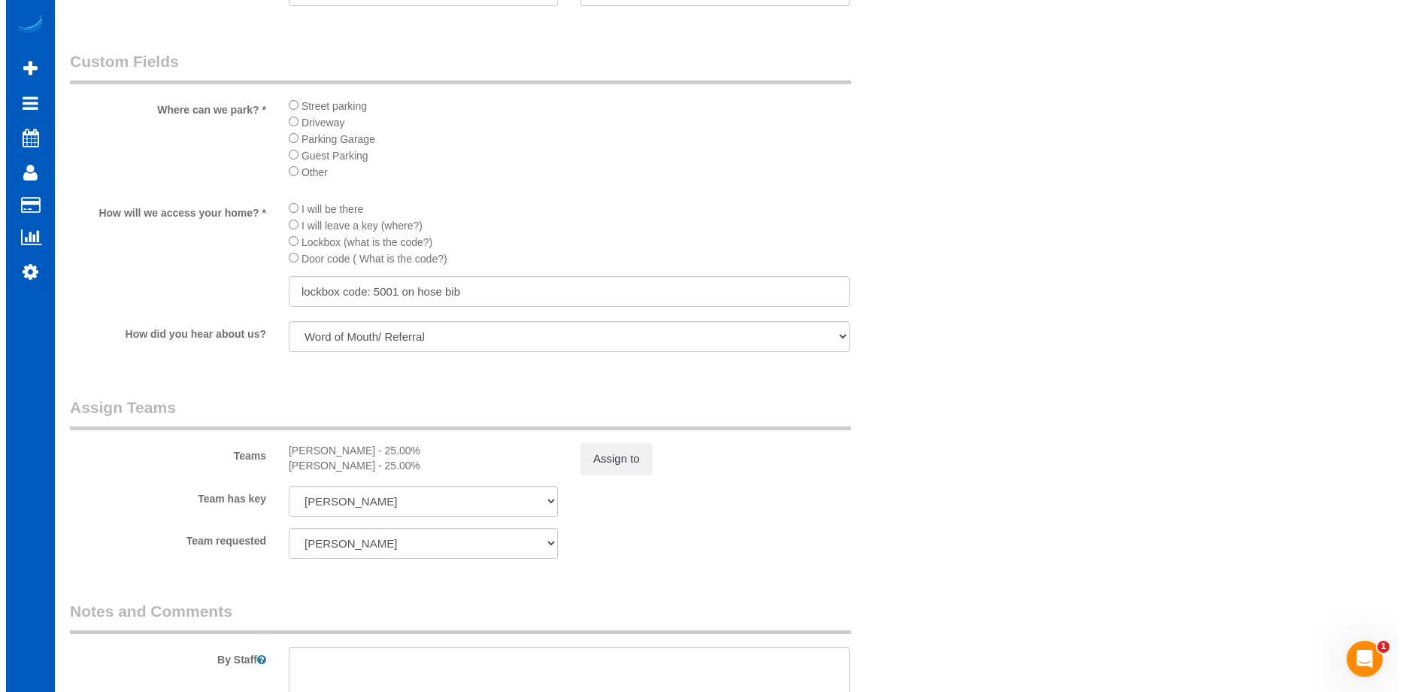
scroll to position [1654, 0]
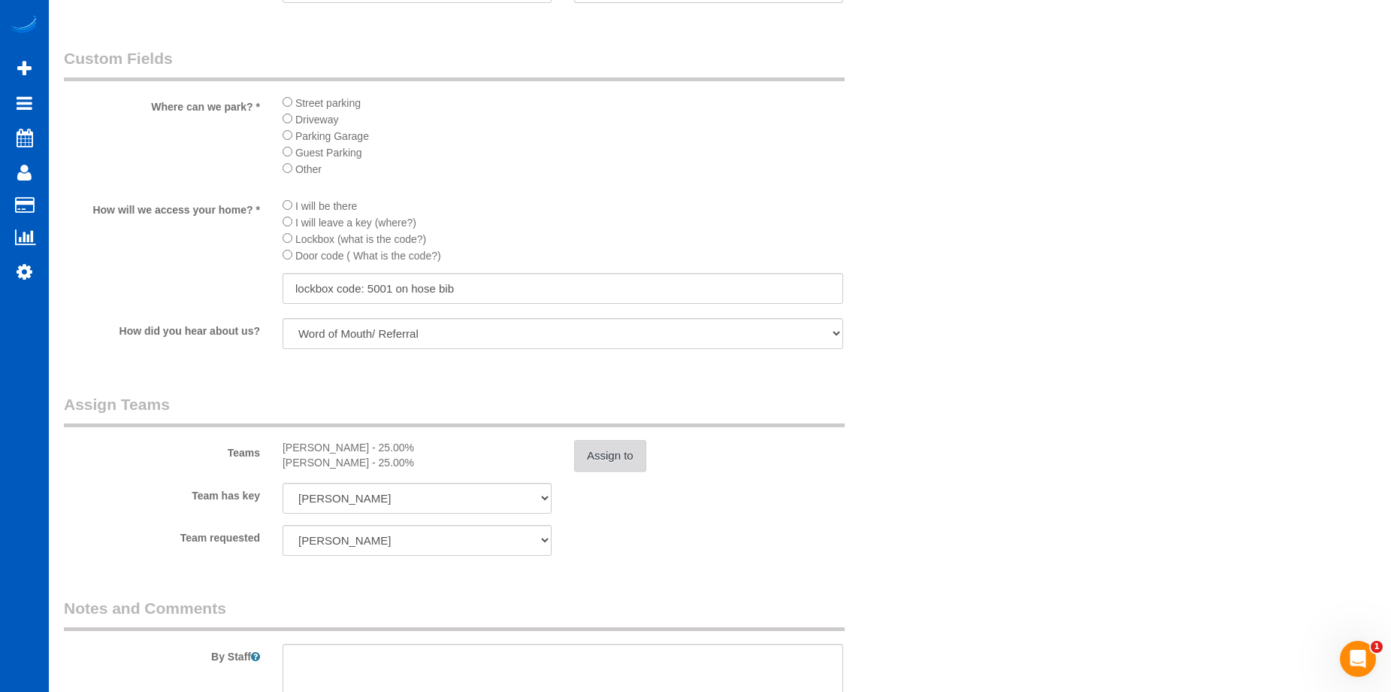
click at [630, 459] on button "Assign to" at bounding box center [610, 456] width 72 height 32
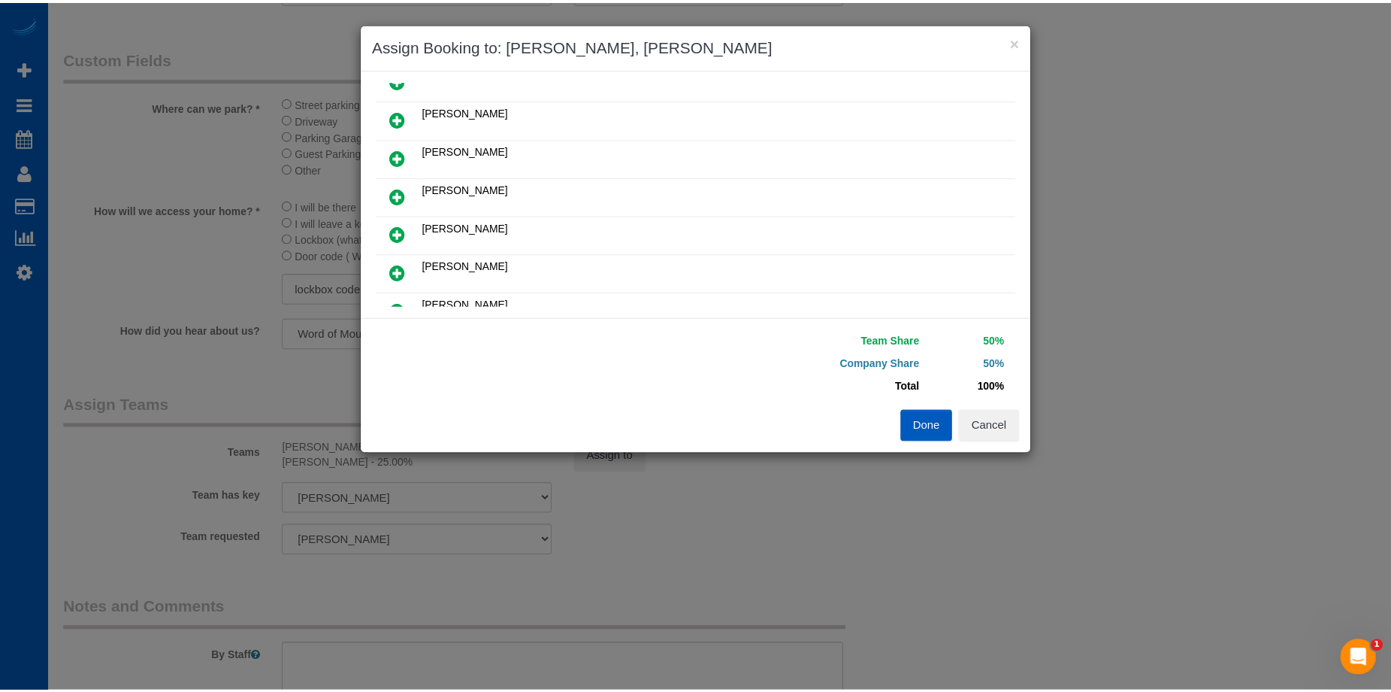
scroll to position [150, 0]
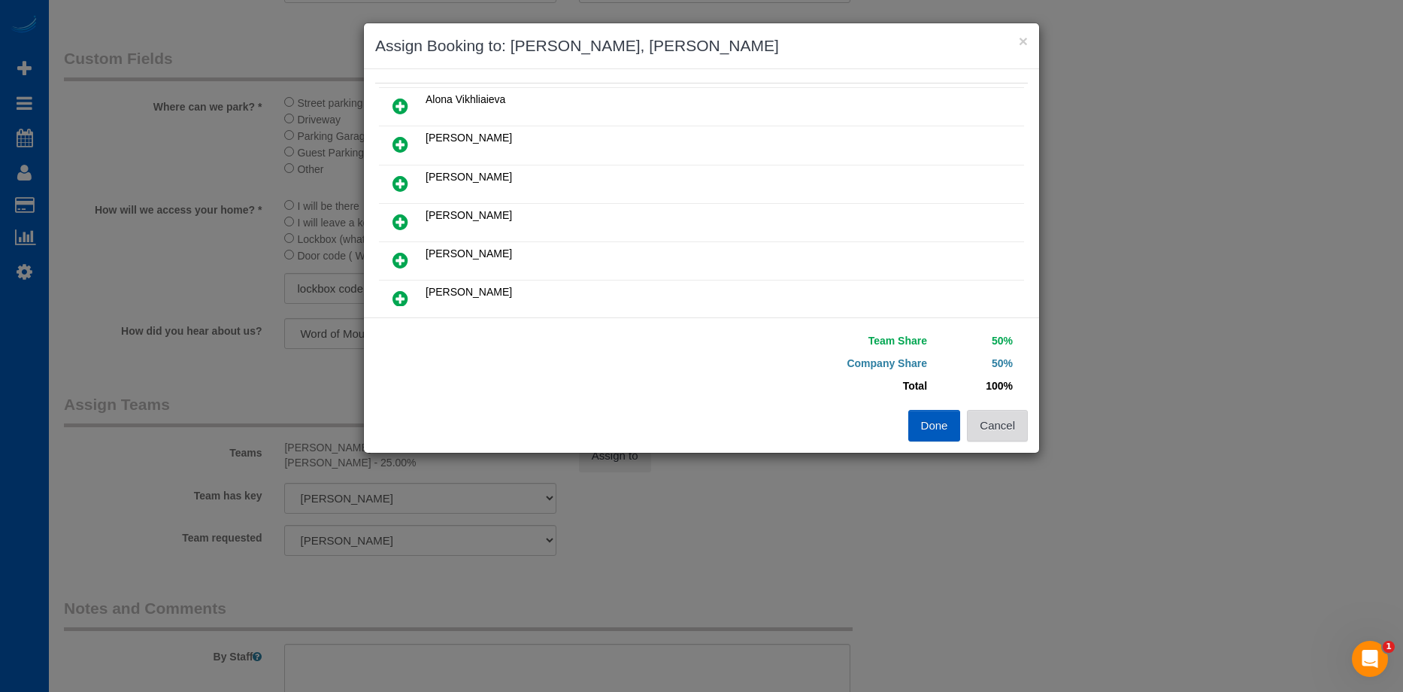
click at [996, 428] on button "Cancel" at bounding box center [997, 426] width 61 height 32
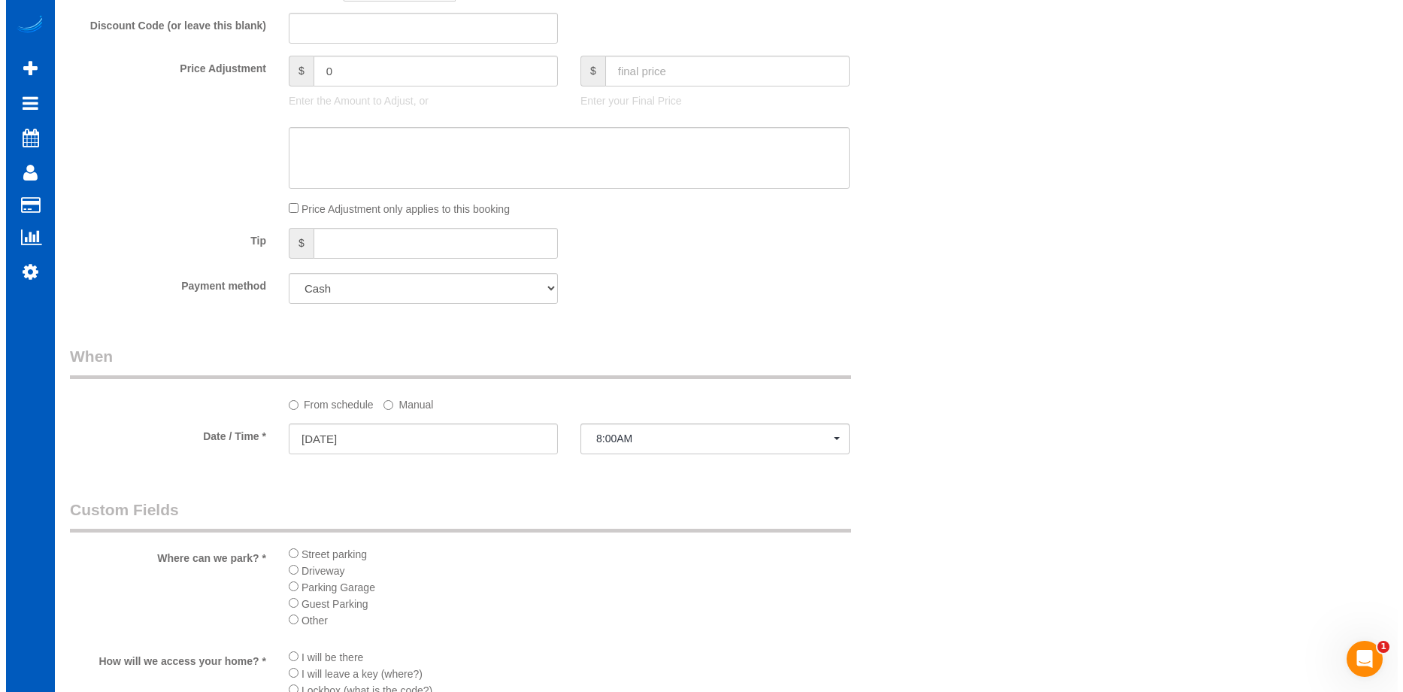
scroll to position [1579, 0]
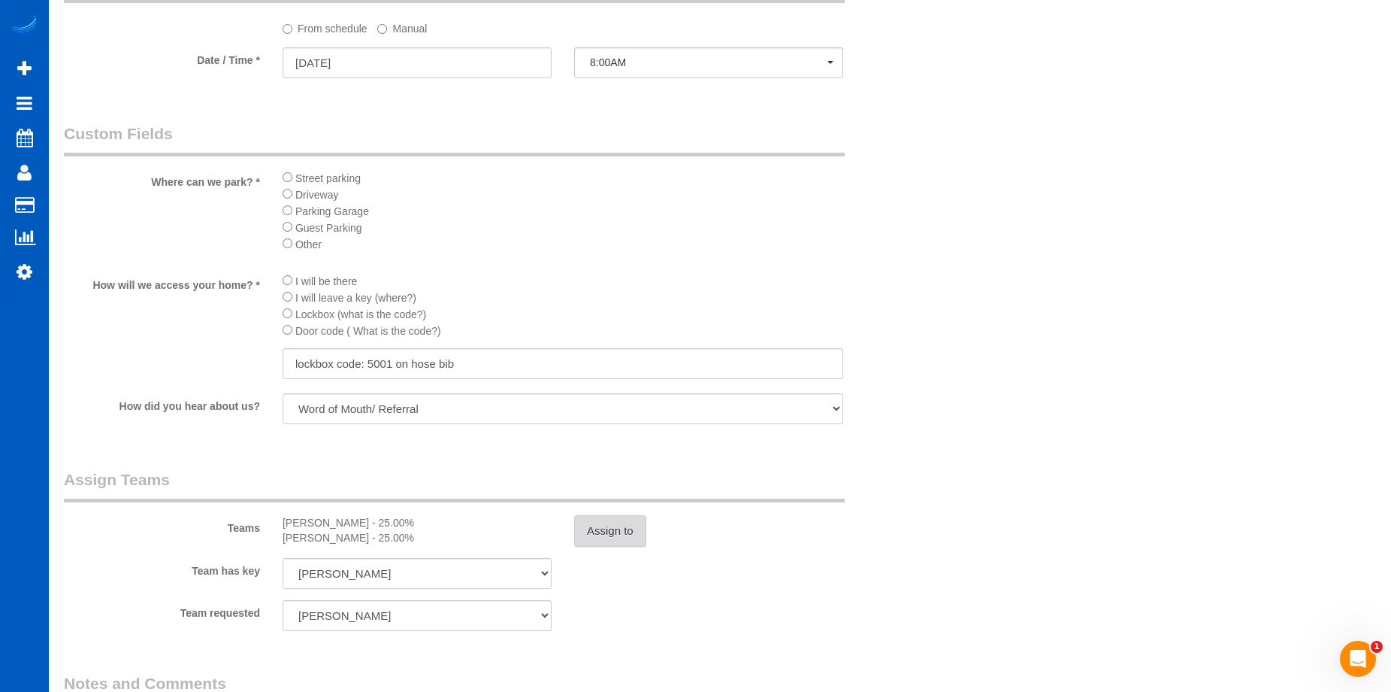
click at [601, 522] on button "Assign to" at bounding box center [610, 531] width 72 height 32
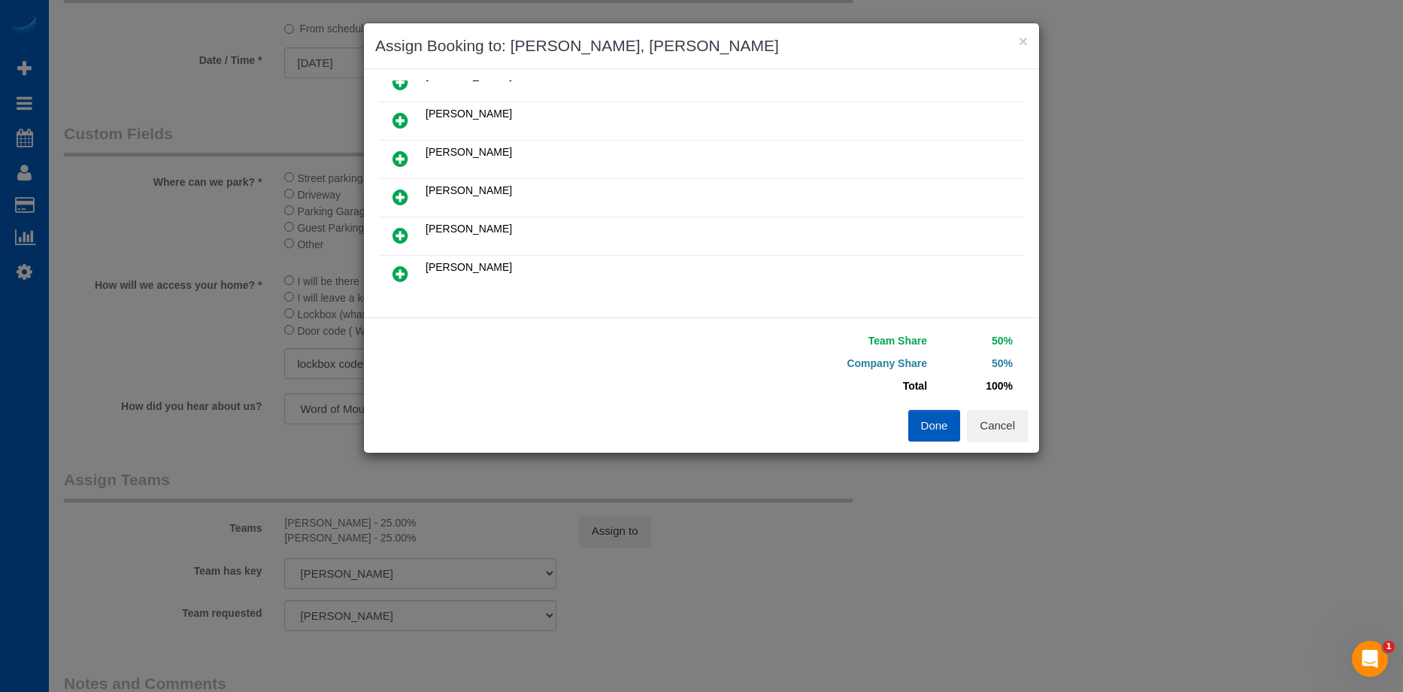
scroll to position [226, 0]
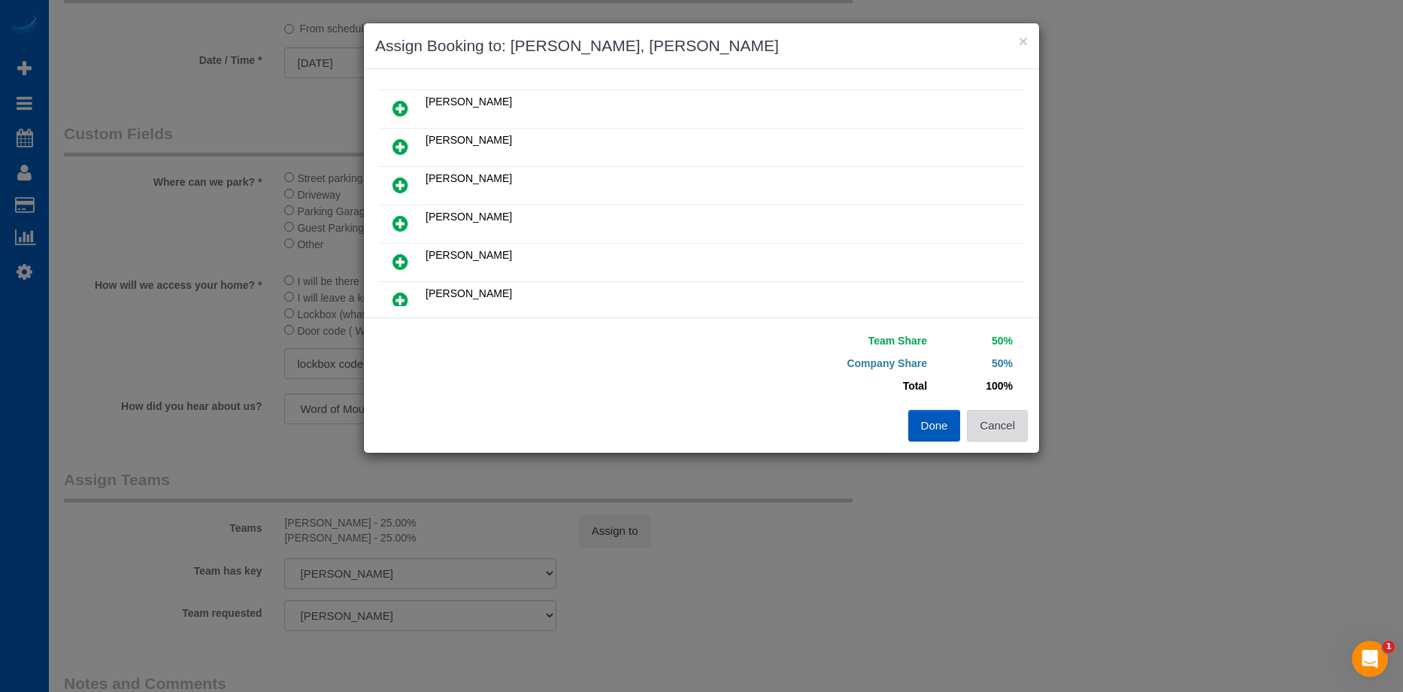
click at [999, 428] on button "Cancel" at bounding box center [997, 426] width 61 height 32
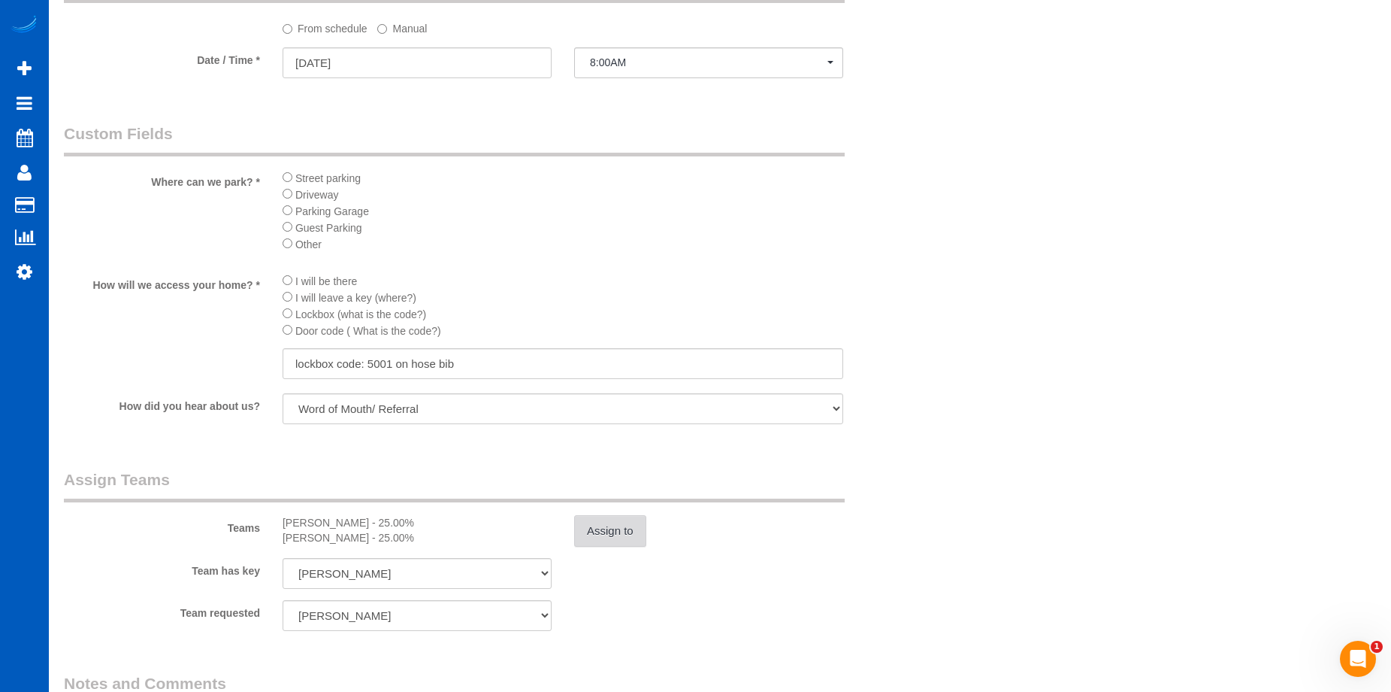
click at [600, 531] on button "Assign to" at bounding box center [610, 531] width 72 height 32
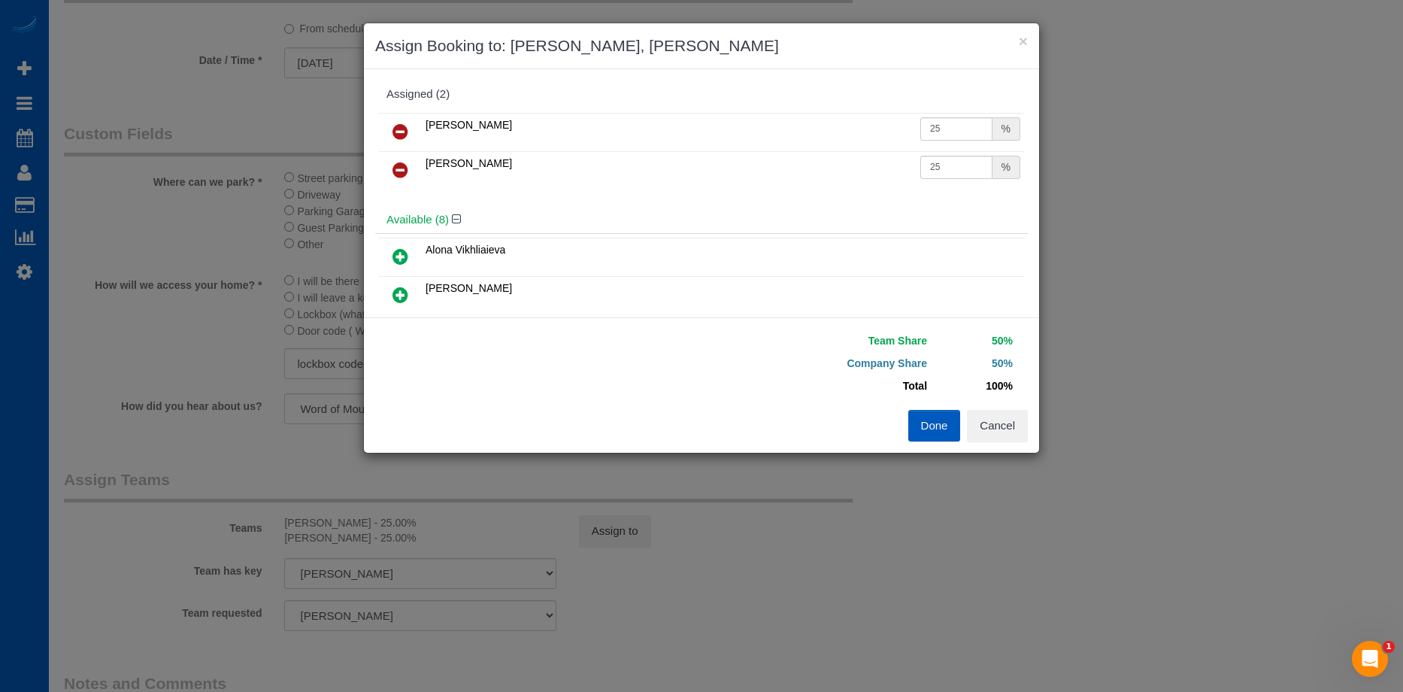
click at [396, 129] on icon at bounding box center [400, 132] width 16 height 18
click at [396, 131] on icon at bounding box center [400, 132] width 16 height 18
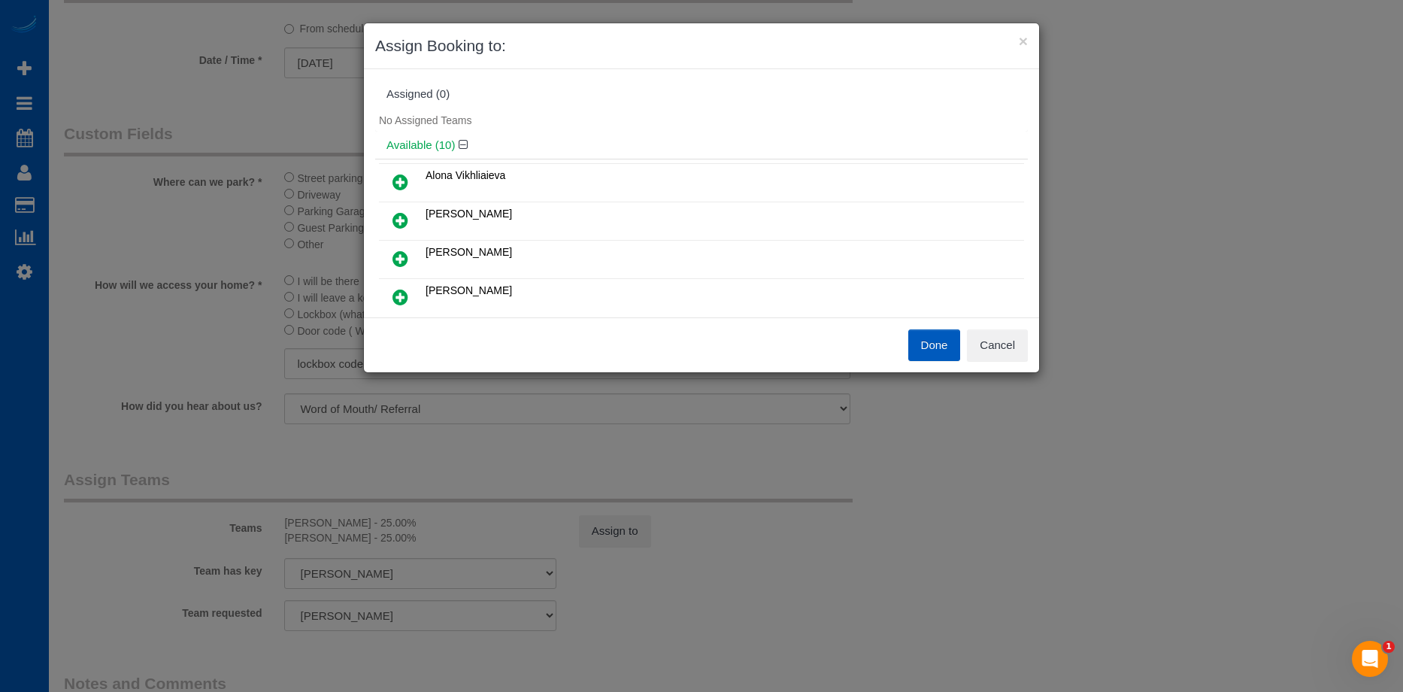
click at [927, 344] on button "Done" at bounding box center [934, 345] width 53 height 32
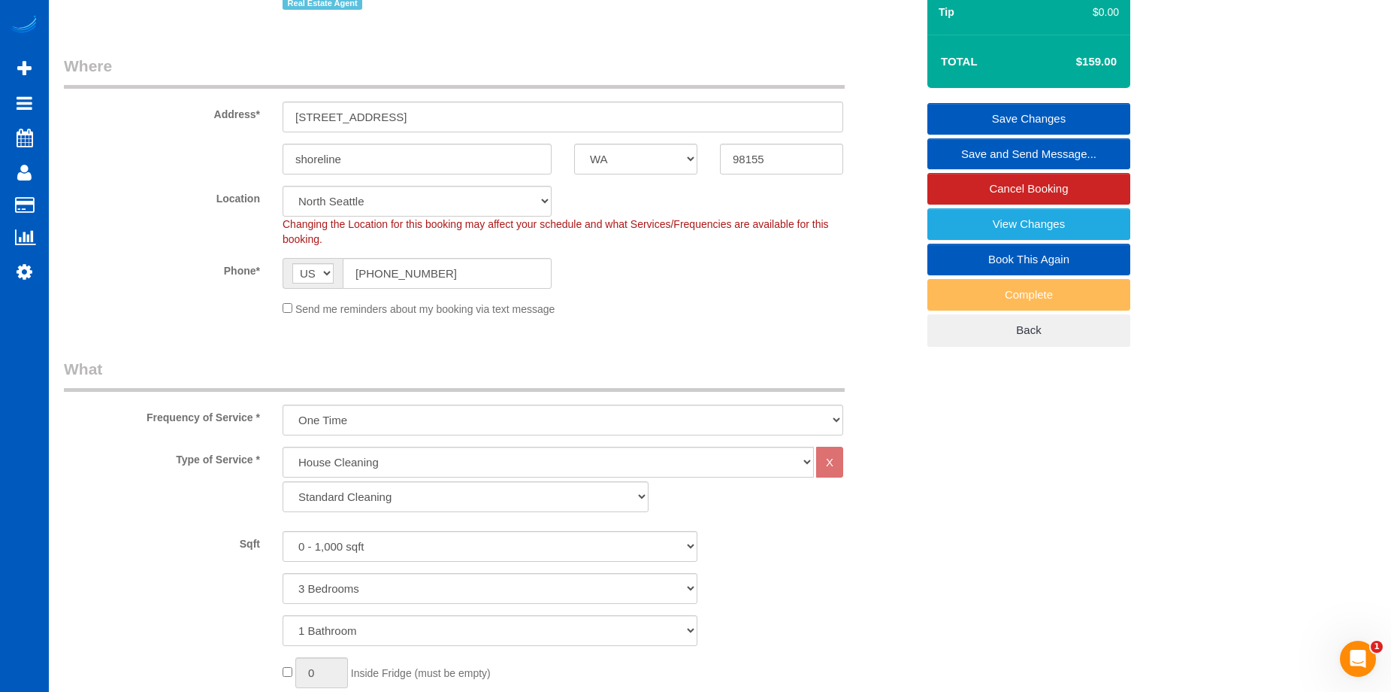
scroll to position [0, 0]
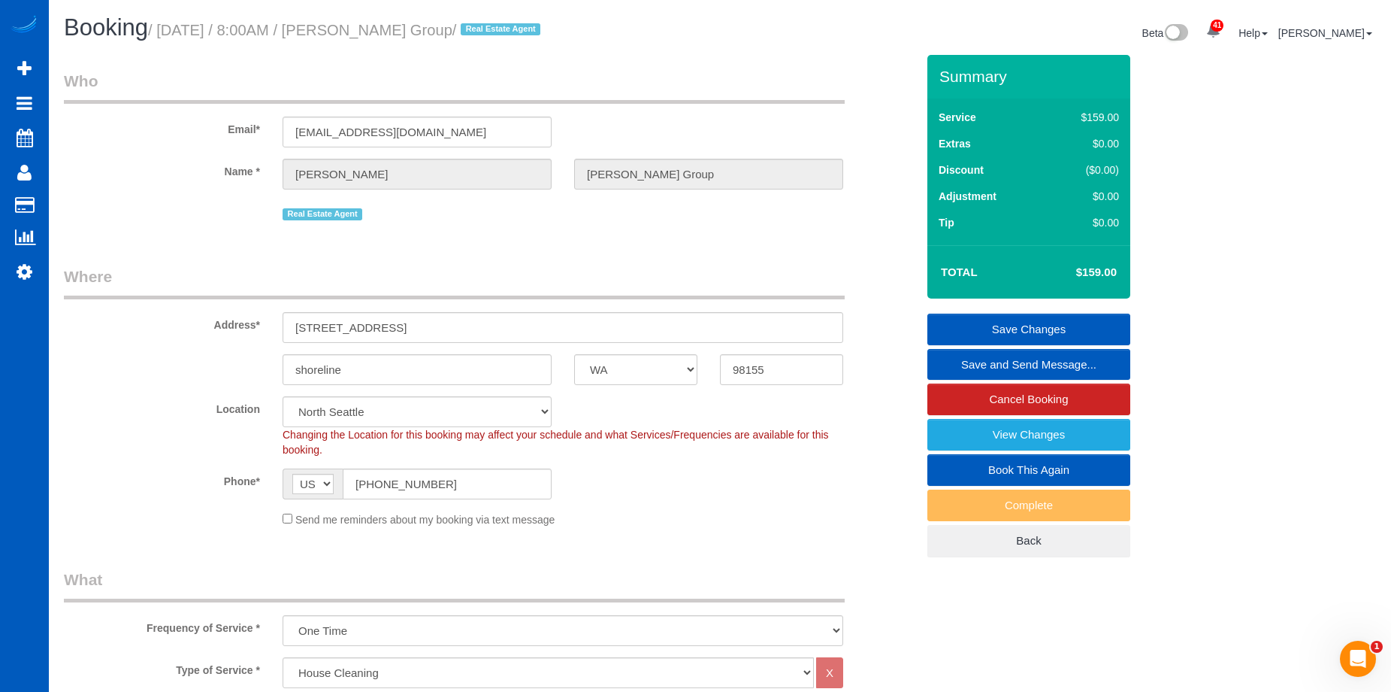
click at [974, 320] on link "Save Changes" at bounding box center [1029, 329] width 203 height 32
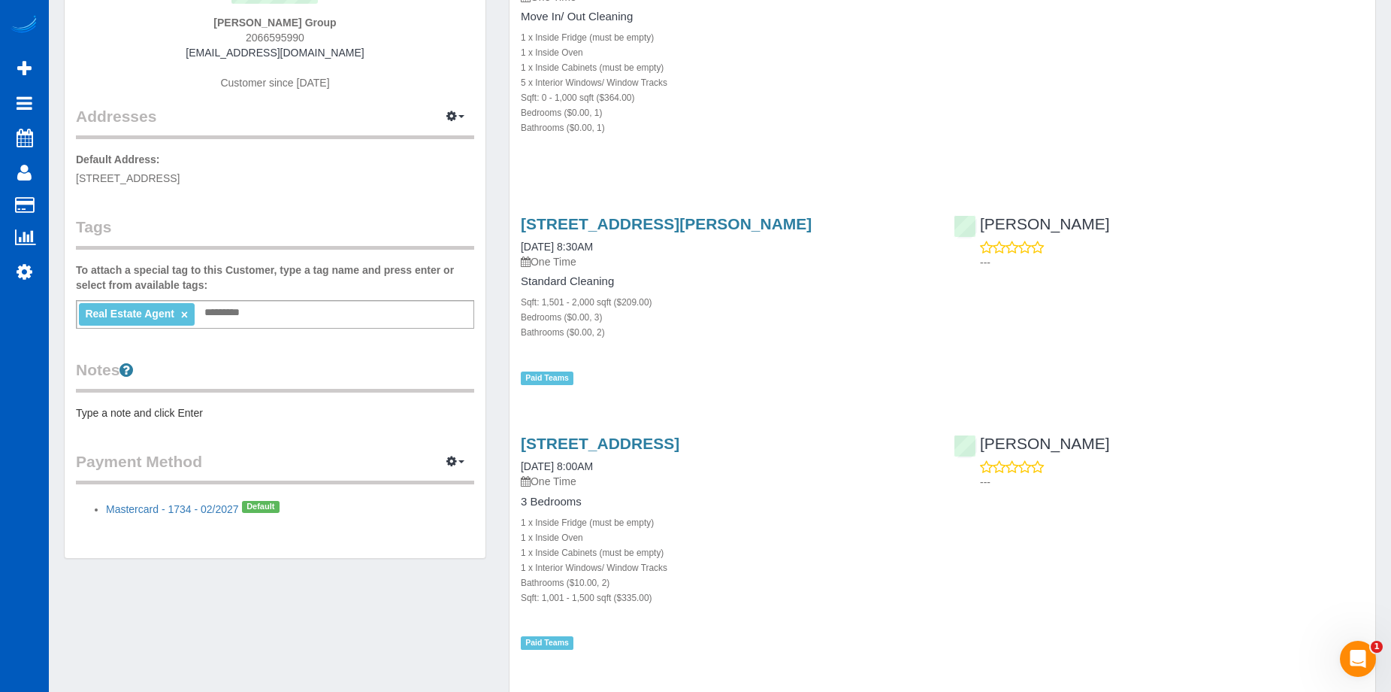
scroll to position [19, 0]
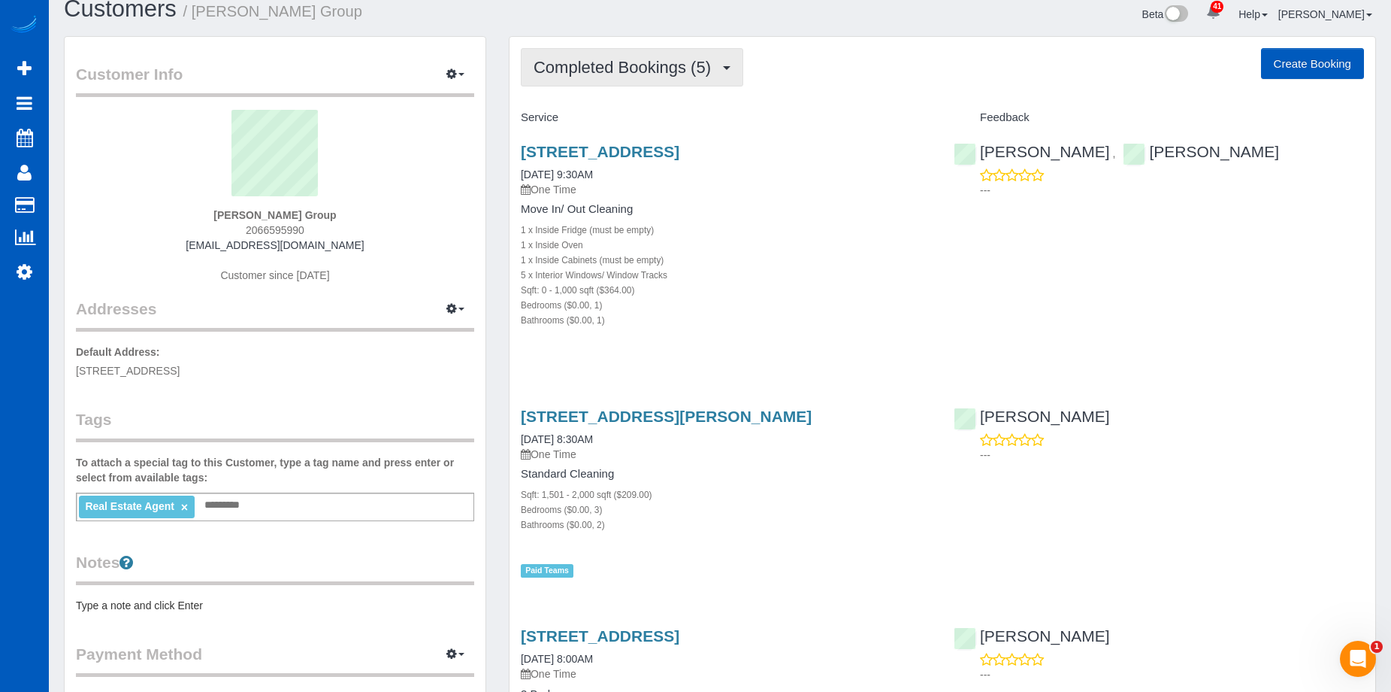
click at [712, 61] on span "Completed Bookings (5)" at bounding box center [626, 67] width 185 height 19
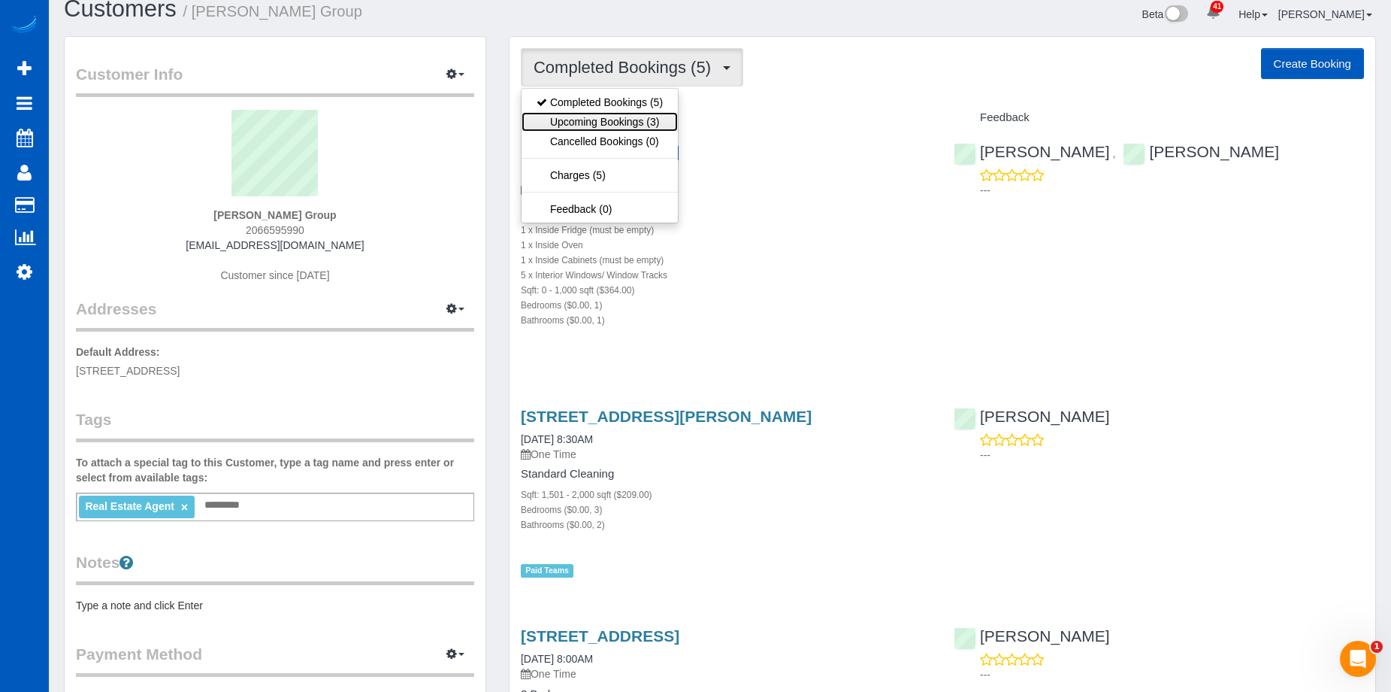
click at [659, 117] on link "Upcoming Bookings (3)" at bounding box center [600, 122] width 156 height 20
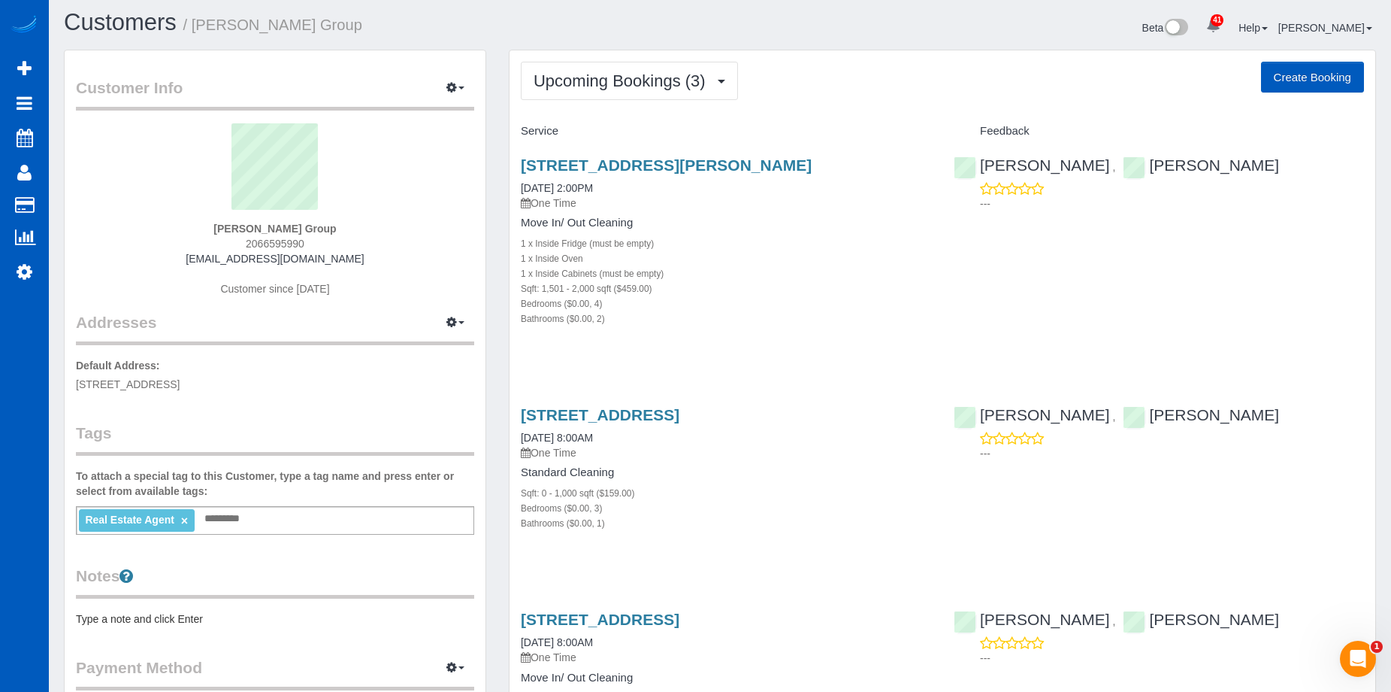
scroll to position [0, 0]
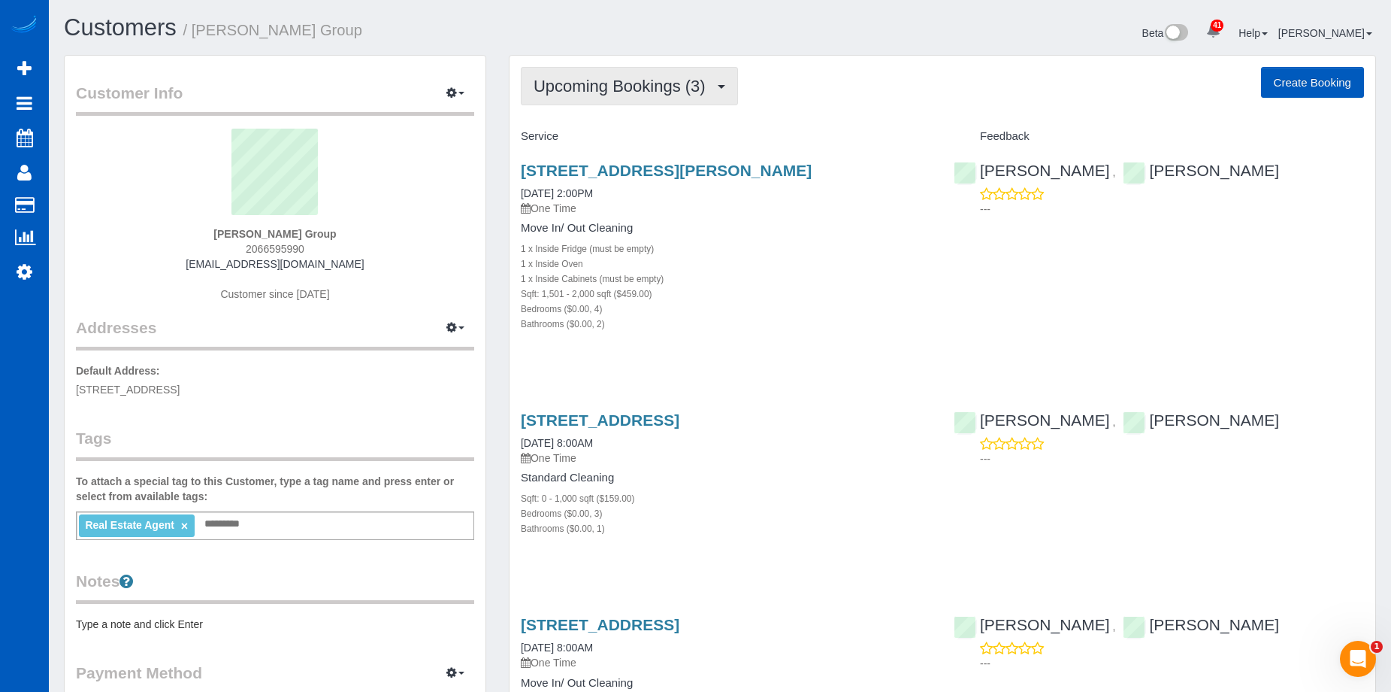
click at [682, 90] on span "Upcoming Bookings (3)" at bounding box center [624, 86] width 180 height 19
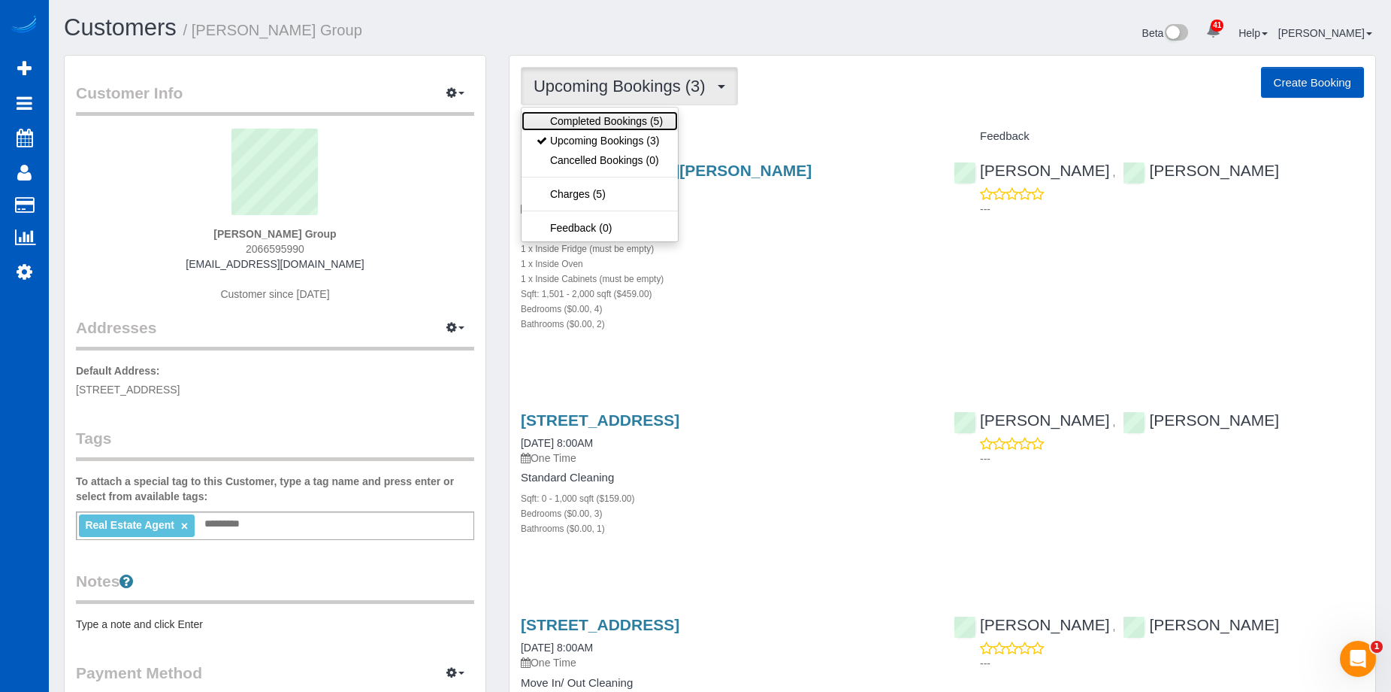
click at [641, 114] on link "Completed Bookings (5)" at bounding box center [600, 121] width 156 height 20
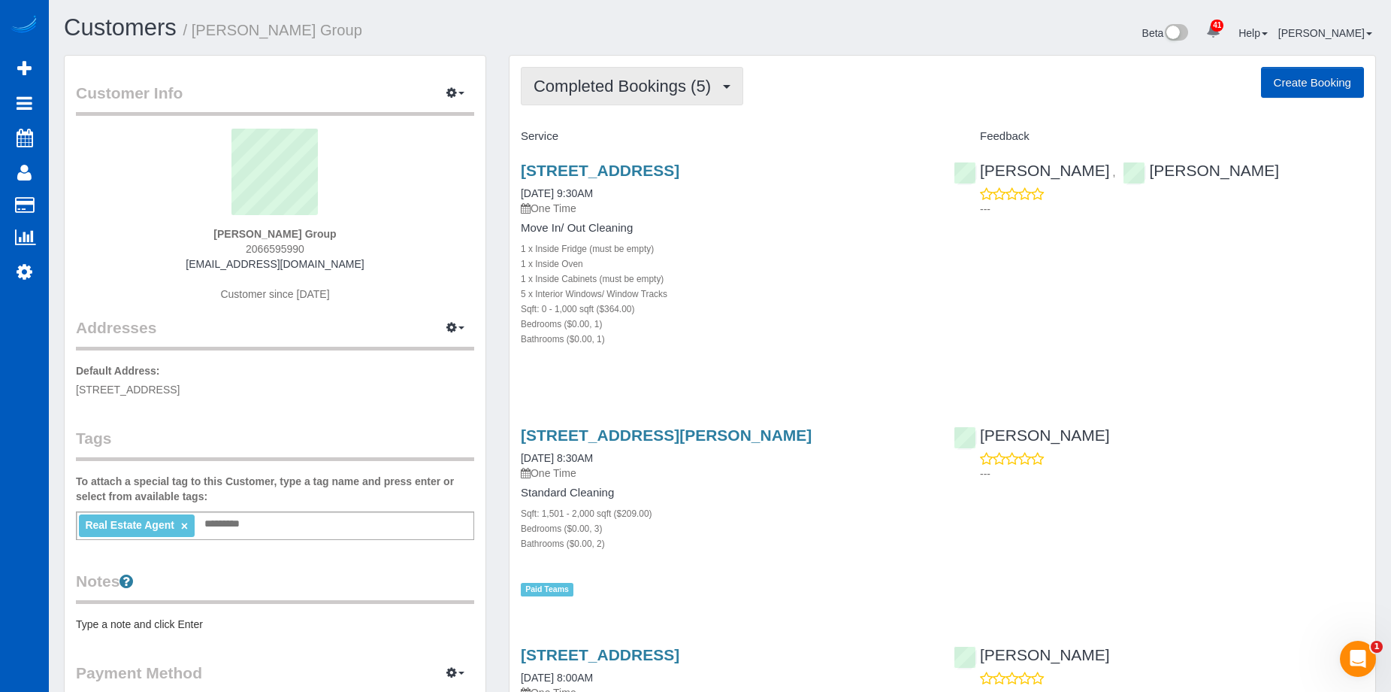
click at [669, 83] on span "Completed Bookings (5)" at bounding box center [626, 86] width 185 height 19
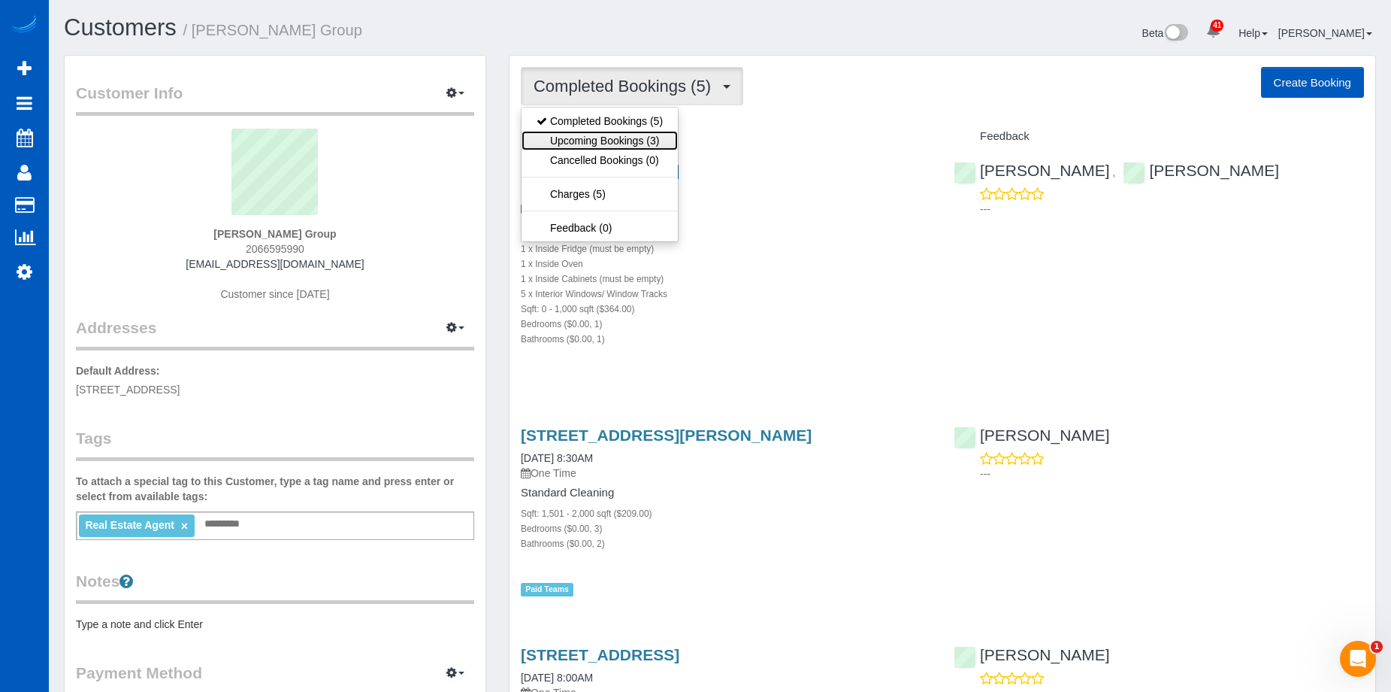
click at [618, 138] on link "Upcoming Bookings (3)" at bounding box center [600, 141] width 156 height 20
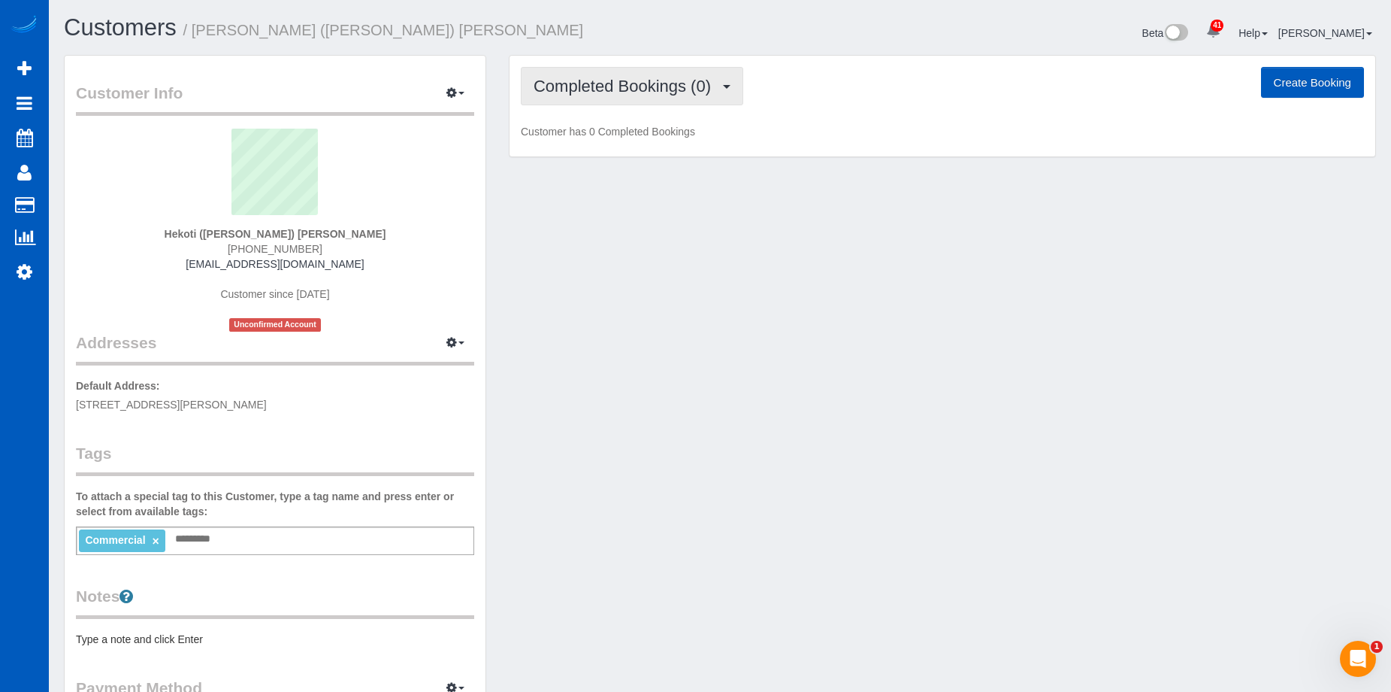
click at [637, 95] on button "Completed Bookings (0)" at bounding box center [632, 86] width 223 height 38
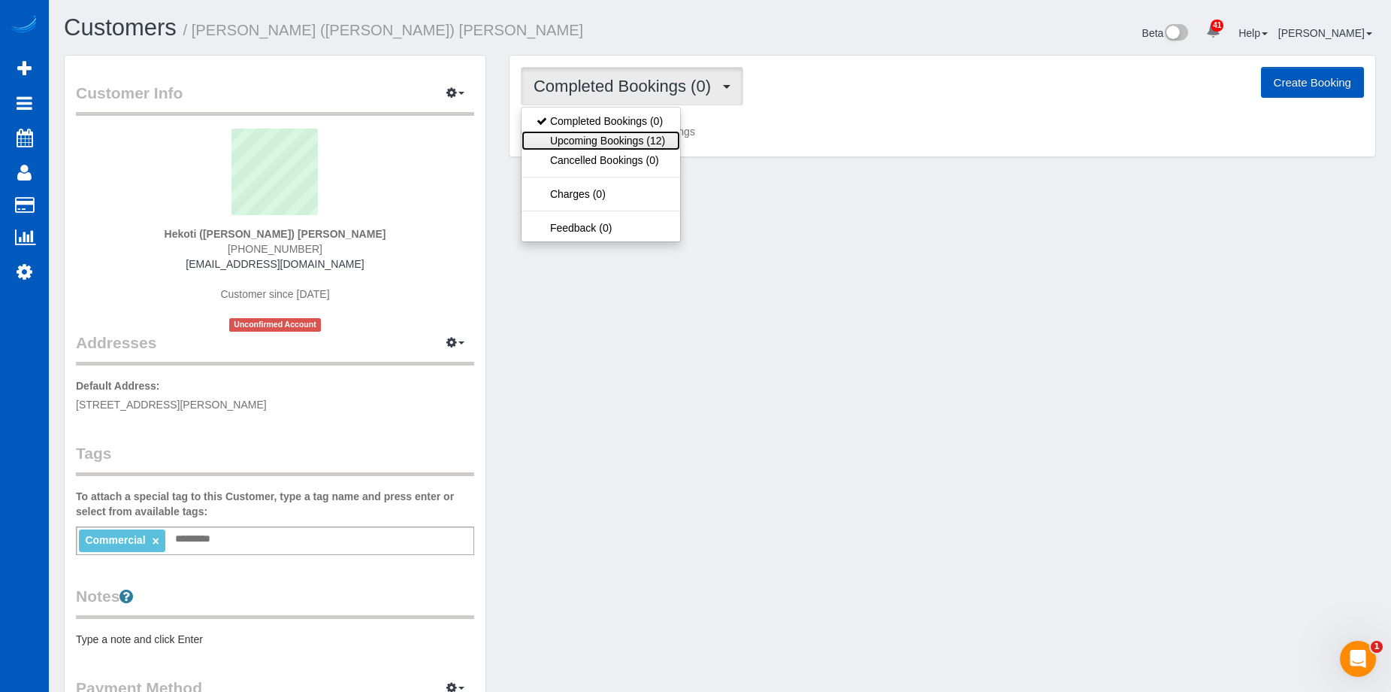
click at [620, 136] on link "Upcoming Bookings (12)" at bounding box center [601, 141] width 159 height 20
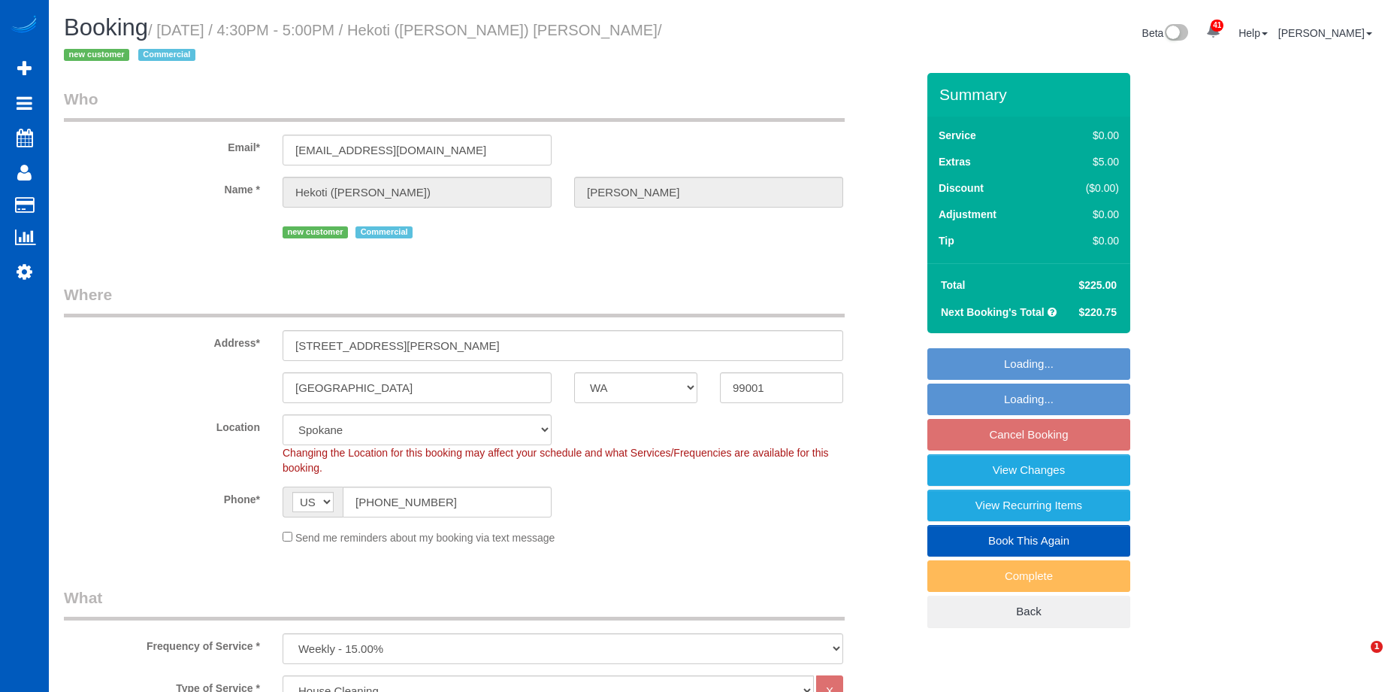
select select "WA"
select select "199"
select select "2501"
select select "6"
select select "3"
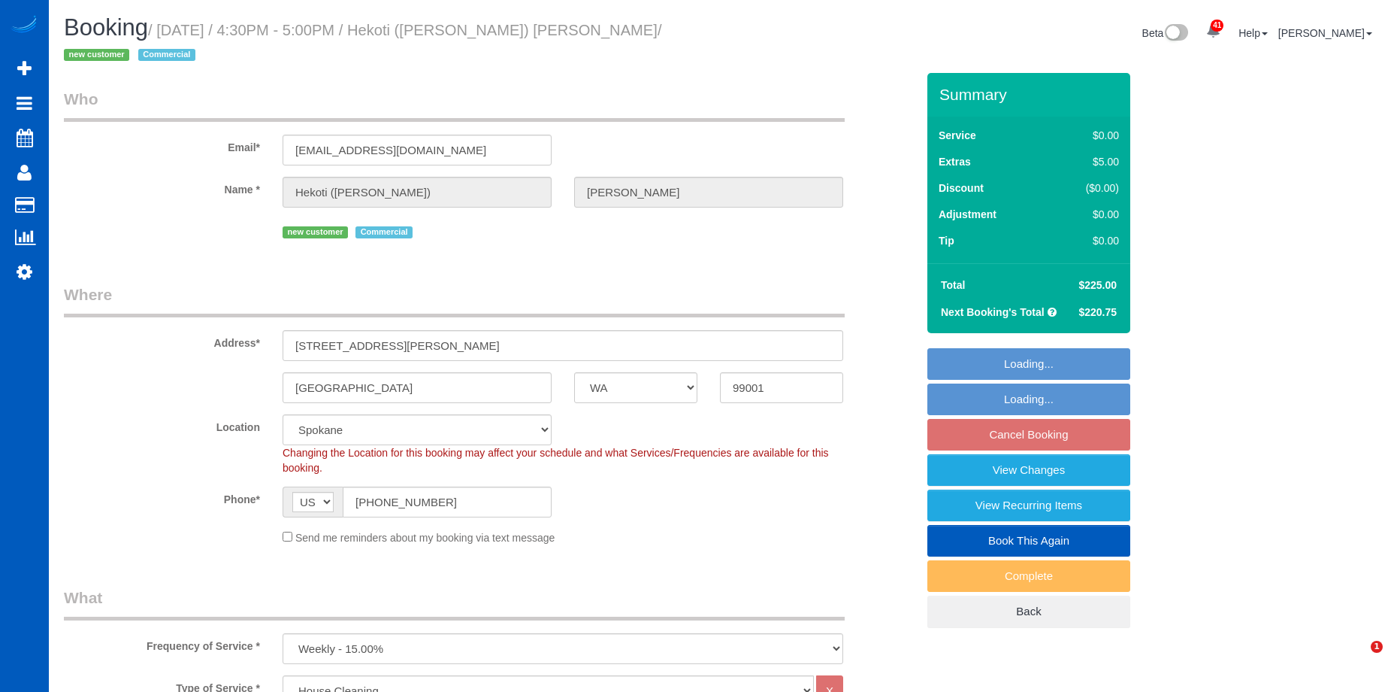
select select "object:1189"
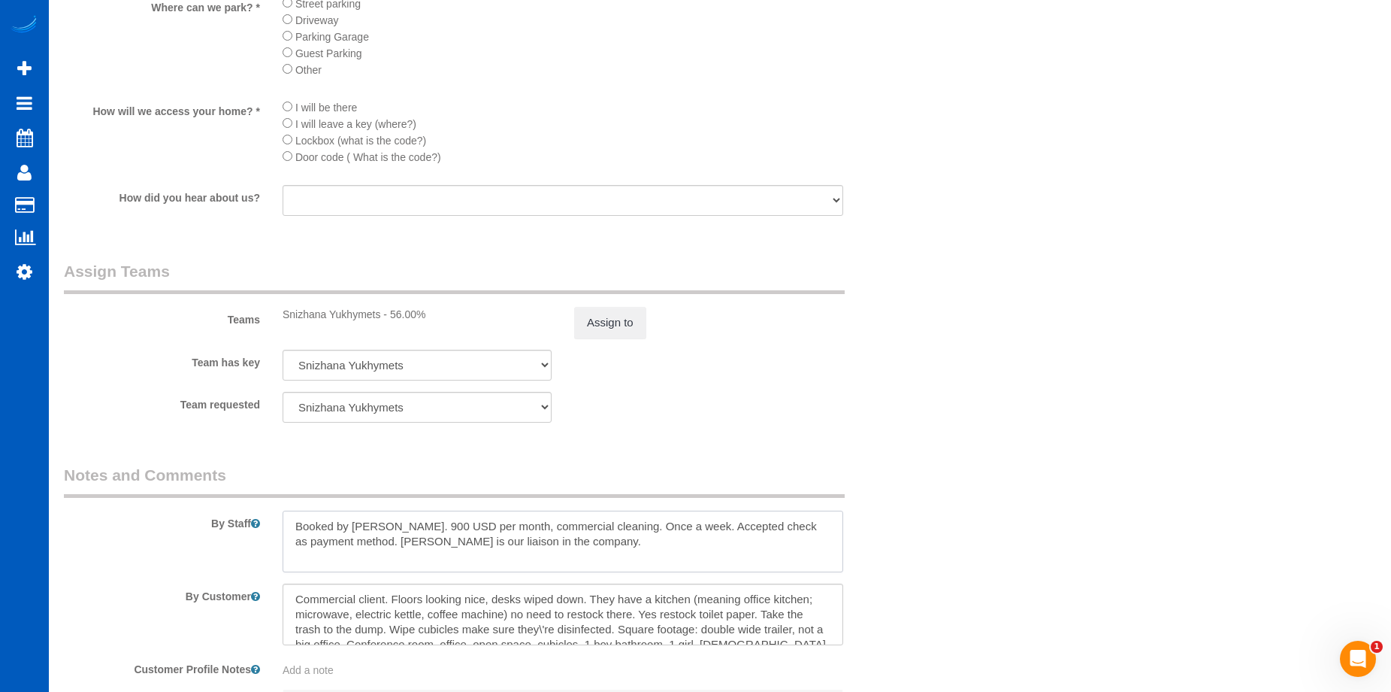
click at [593, 528] on textarea at bounding box center [563, 541] width 561 height 62
click at [589, 541] on textarea at bounding box center [563, 541] width 561 height 62
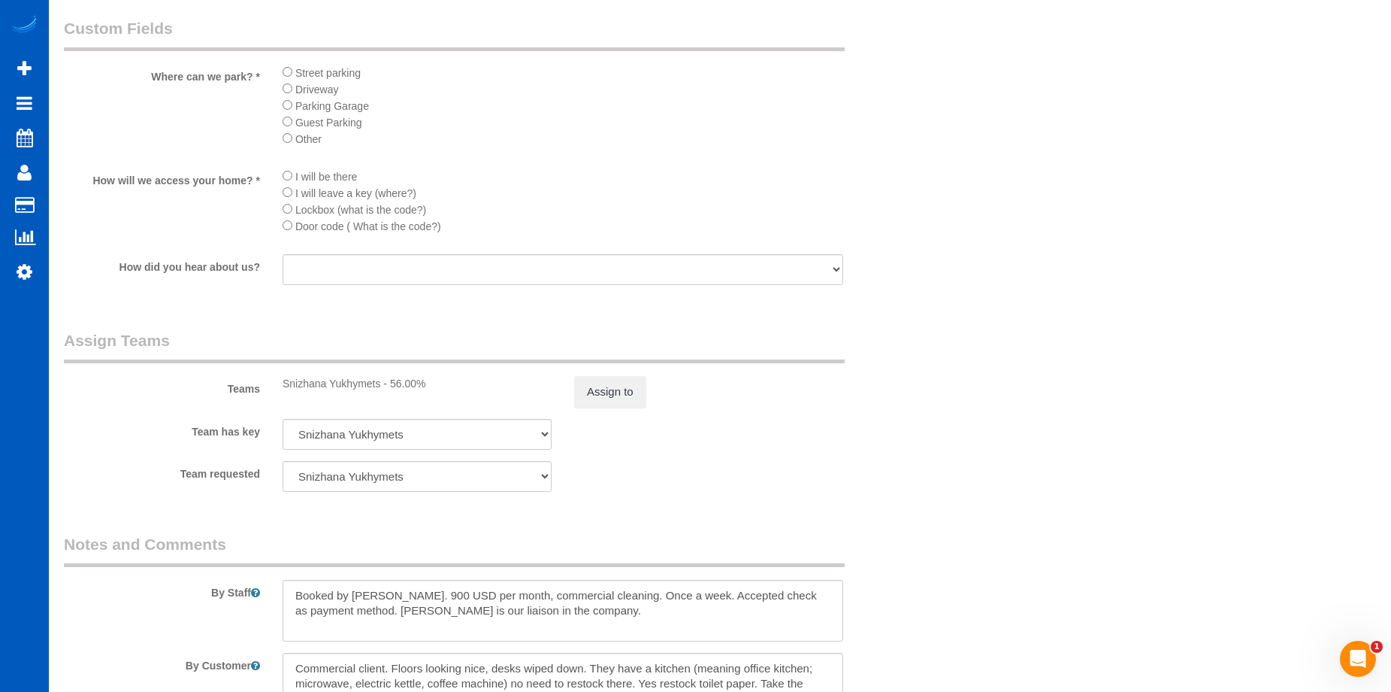
scroll to position [1879, 0]
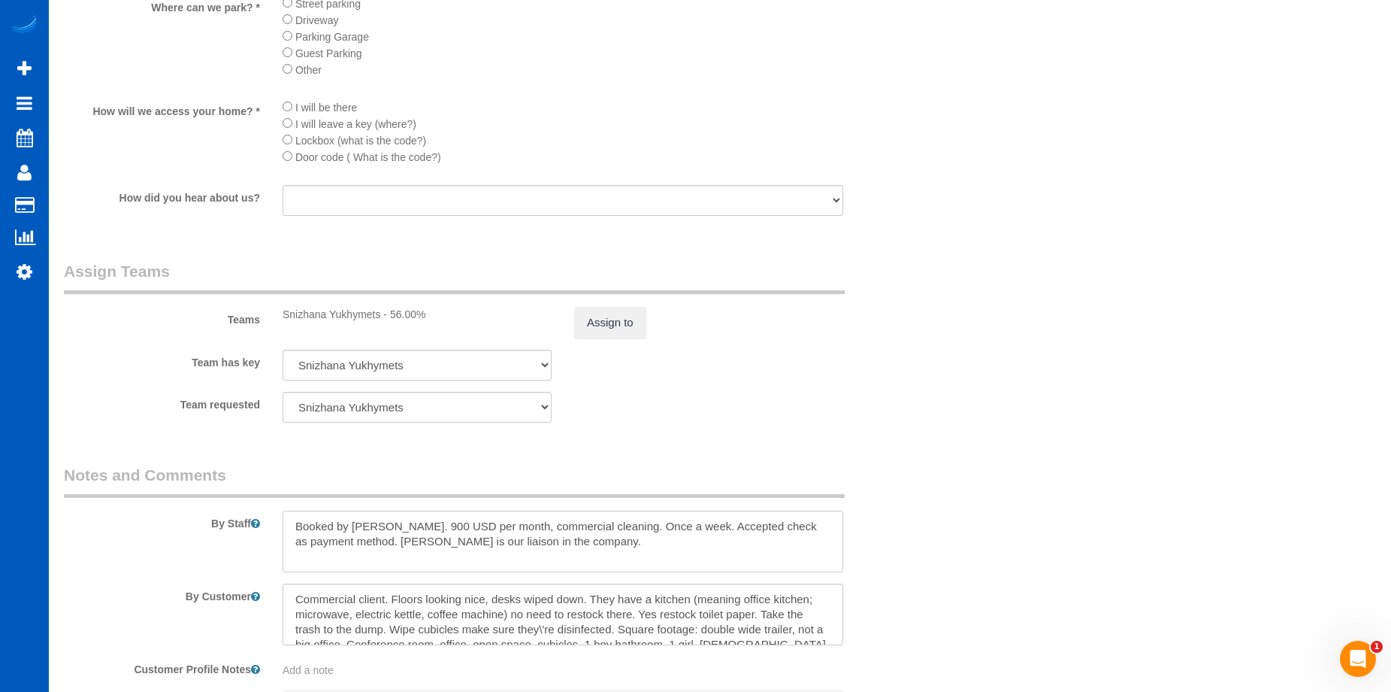
drag, startPoint x: 586, startPoint y: 544, endPoint x: 613, endPoint y: 411, distance: 134.9
click at [406, 519] on textarea at bounding box center [563, 541] width 561 height 62
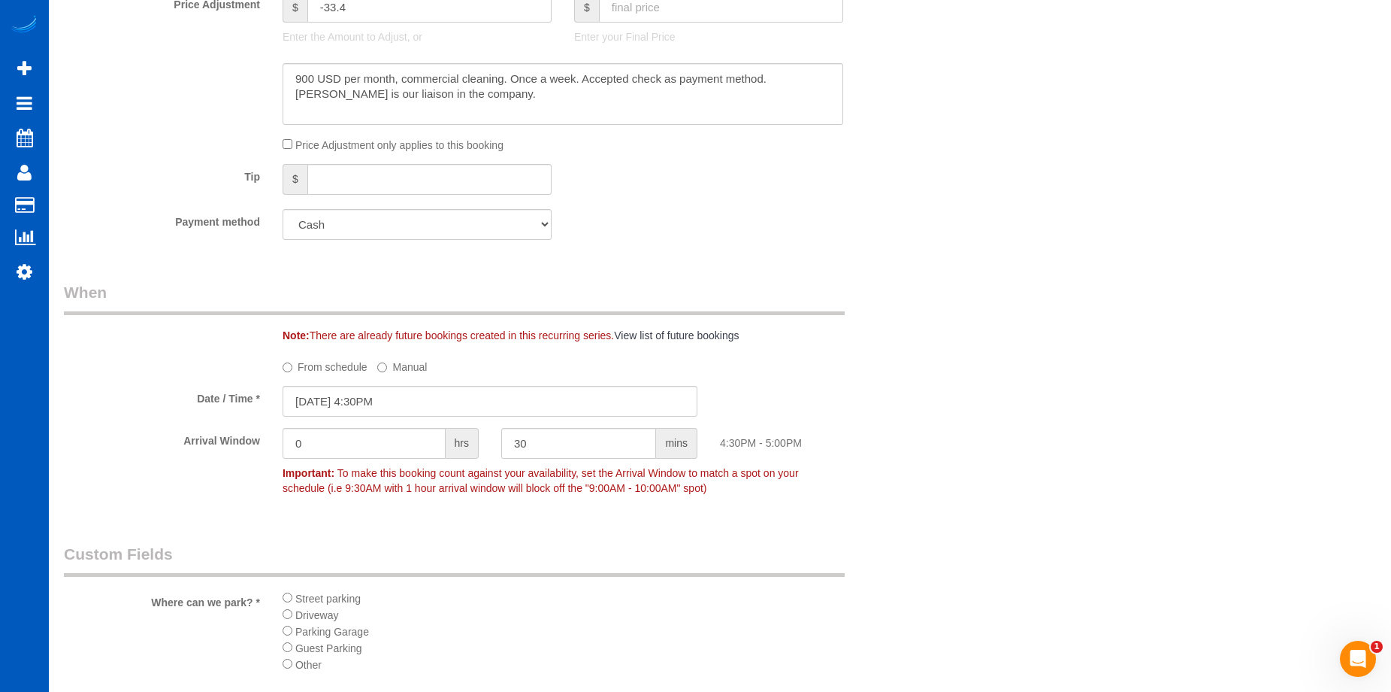
scroll to position [1278, 0]
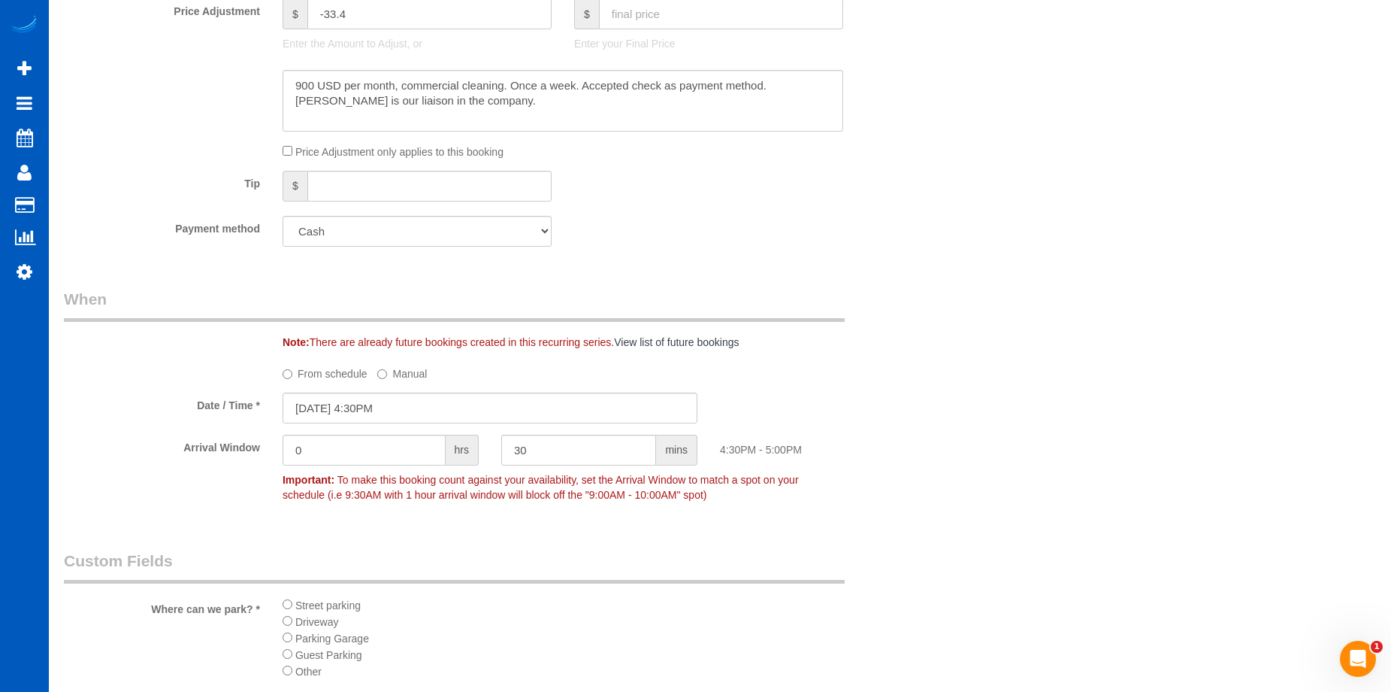
type textarea "Booked by Florencia."
click at [567, 448] on input "30" at bounding box center [578, 450] width 155 height 31
click at [538, 445] on input "30" at bounding box center [578, 450] width 155 height 31
drag, startPoint x: 538, startPoint y: 445, endPoint x: 511, endPoint y: 447, distance: 27.1
click at [511, 447] on input "30" at bounding box center [578, 450] width 155 height 31
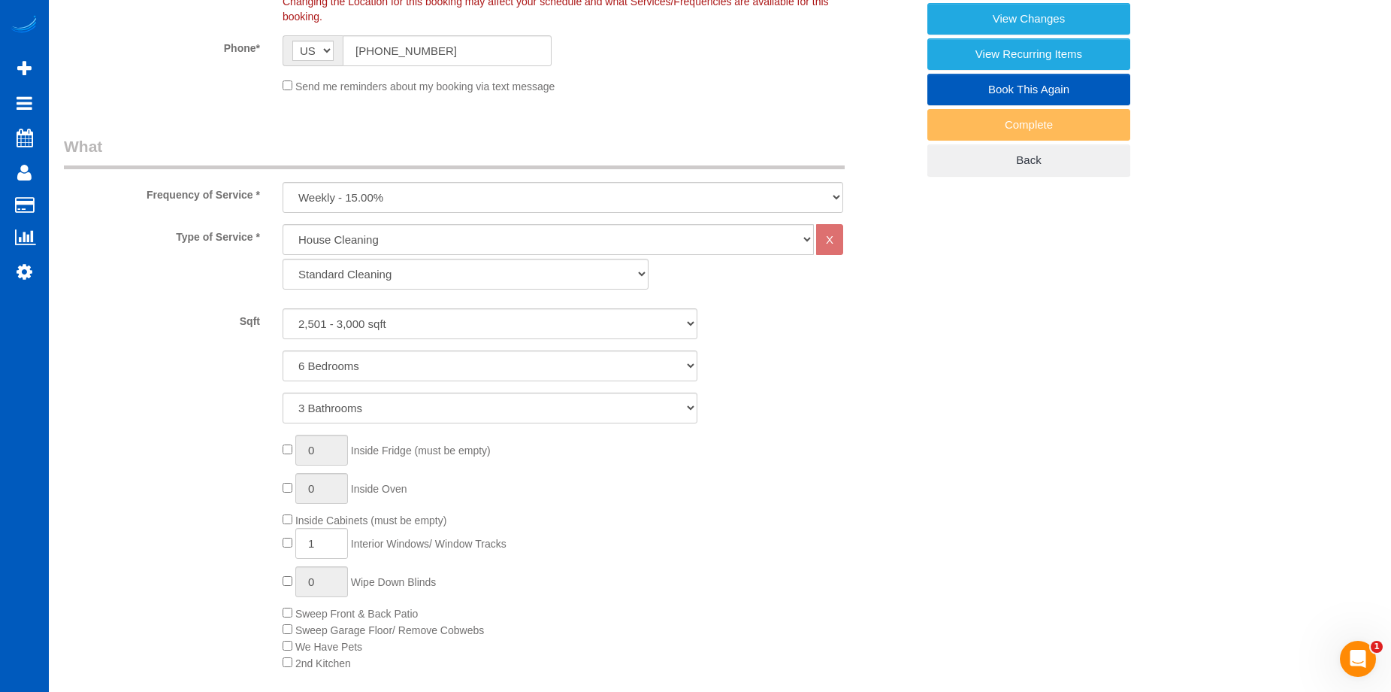
scroll to position [226, 0]
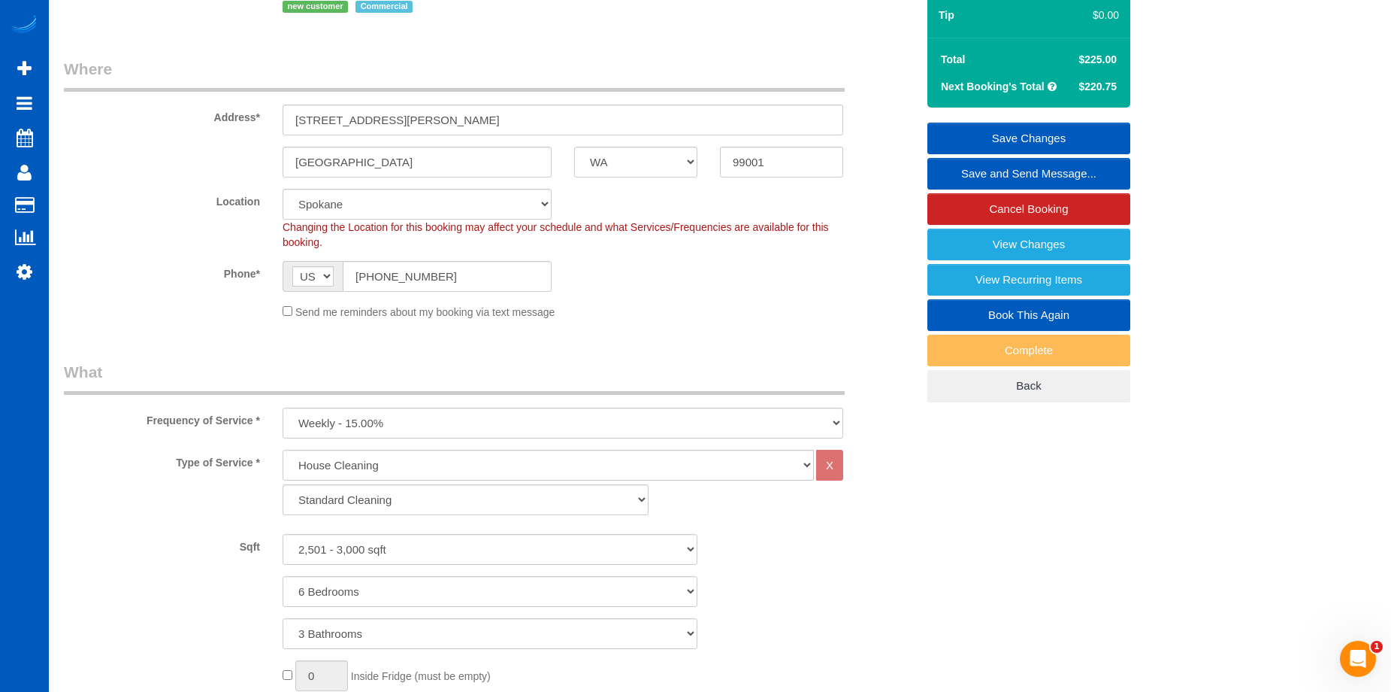
click at [953, 123] on link "Save Changes" at bounding box center [1029, 139] width 203 height 32
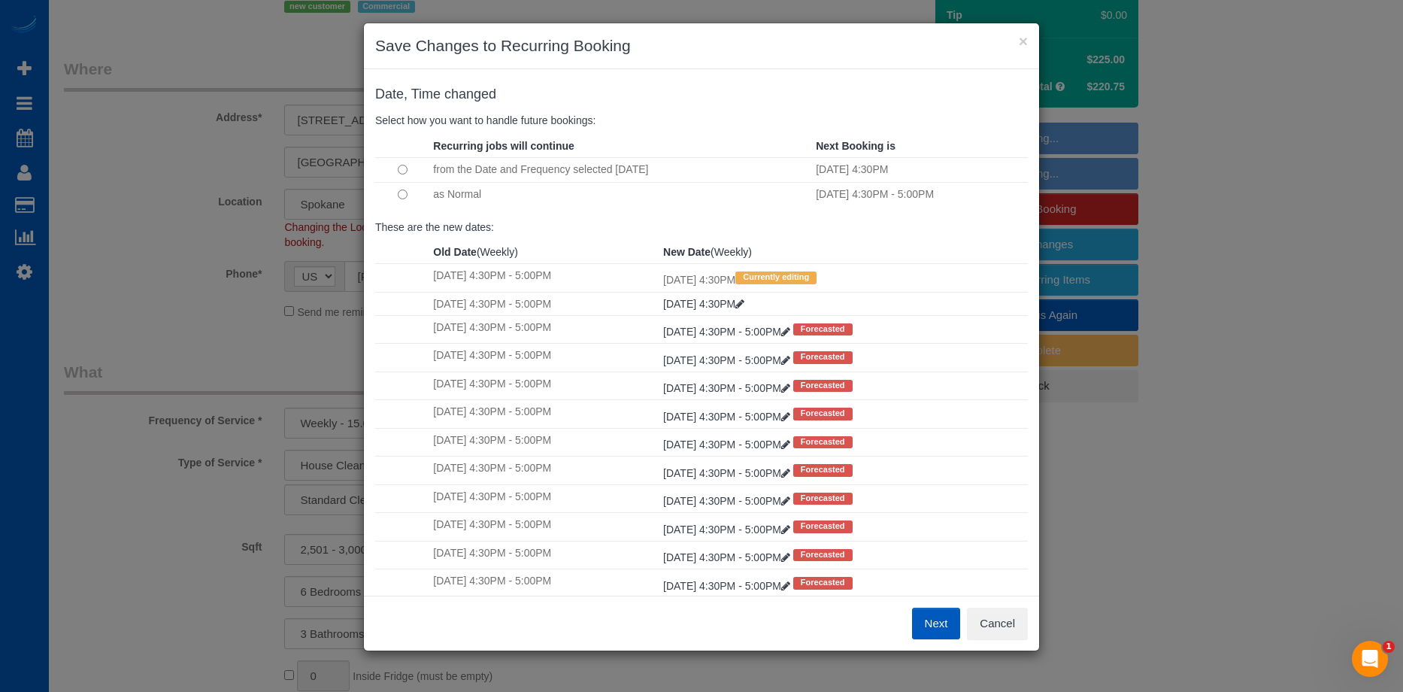
click at [938, 622] on button "Next" at bounding box center [936, 623] width 49 height 32
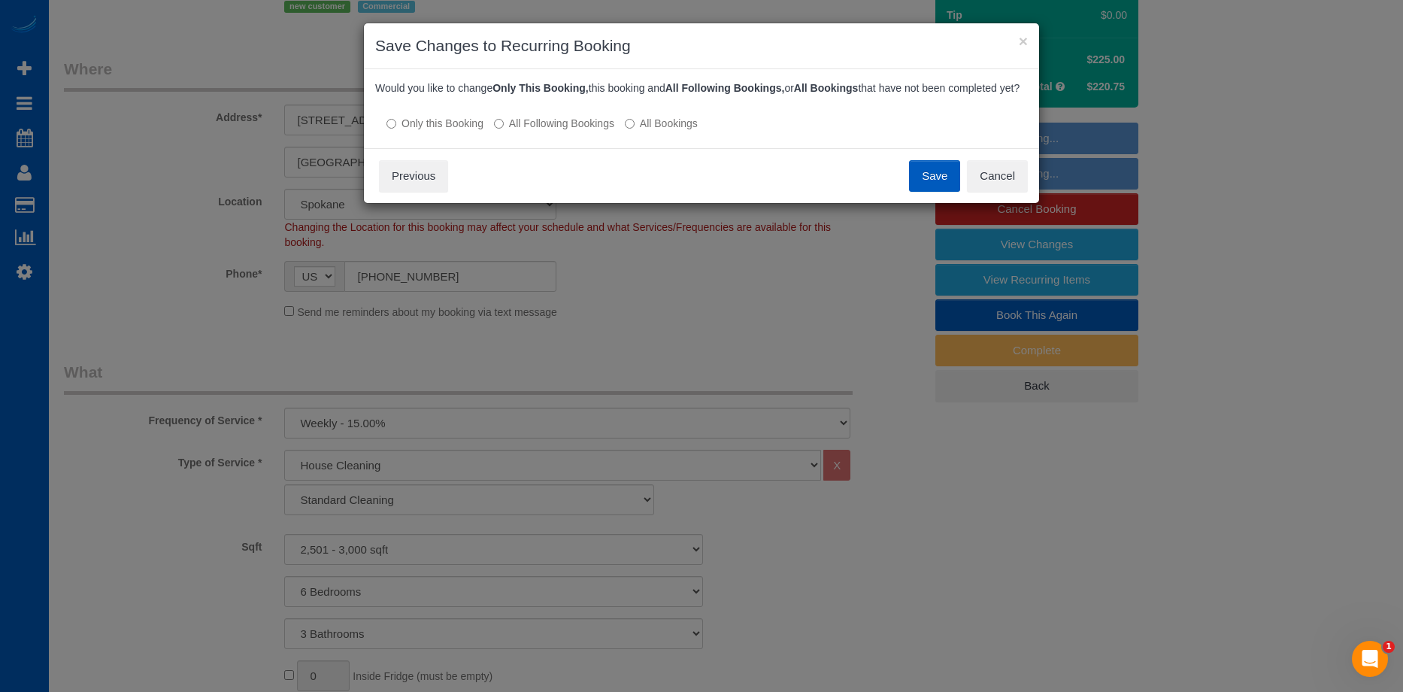
click at [543, 131] on label "All Following Bookings" at bounding box center [554, 123] width 120 height 15
click at [931, 191] on button "Save" at bounding box center [934, 176] width 51 height 32
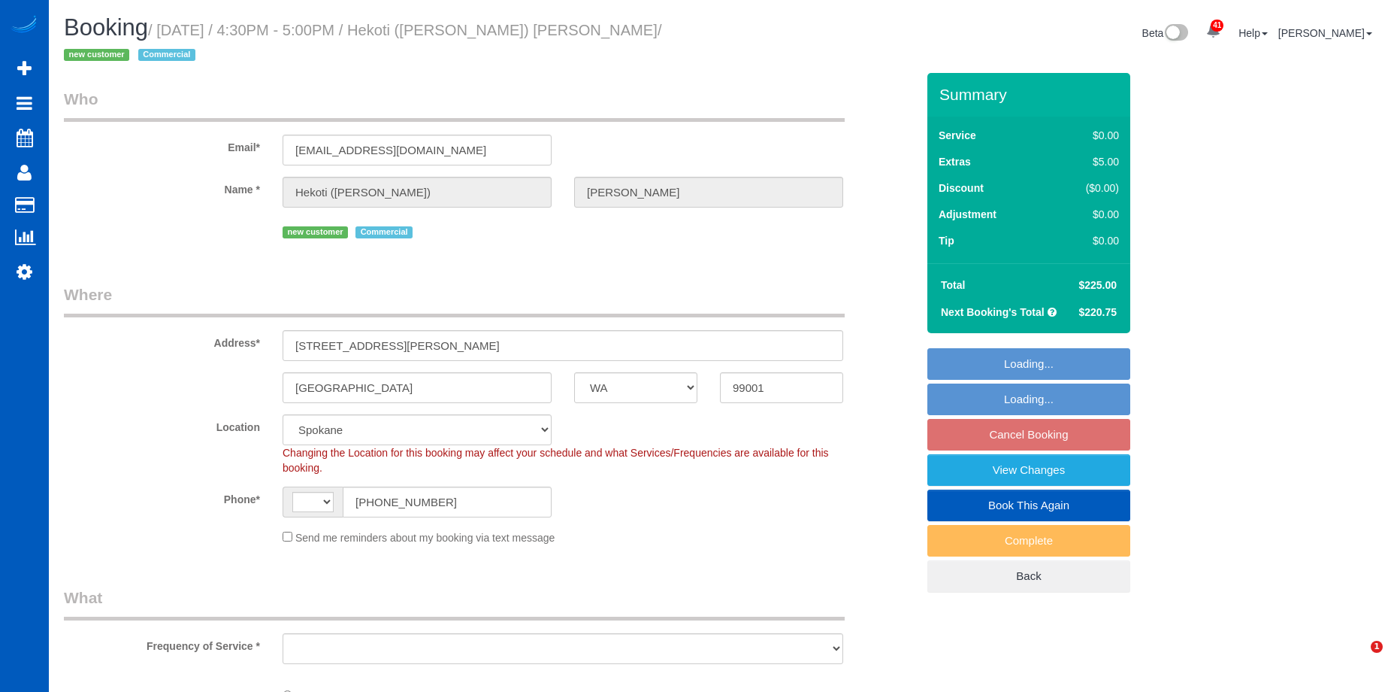
select select "WA"
select select "string:[GEOGRAPHIC_DATA]"
select select "object:1100"
select select "199"
select select "2501"
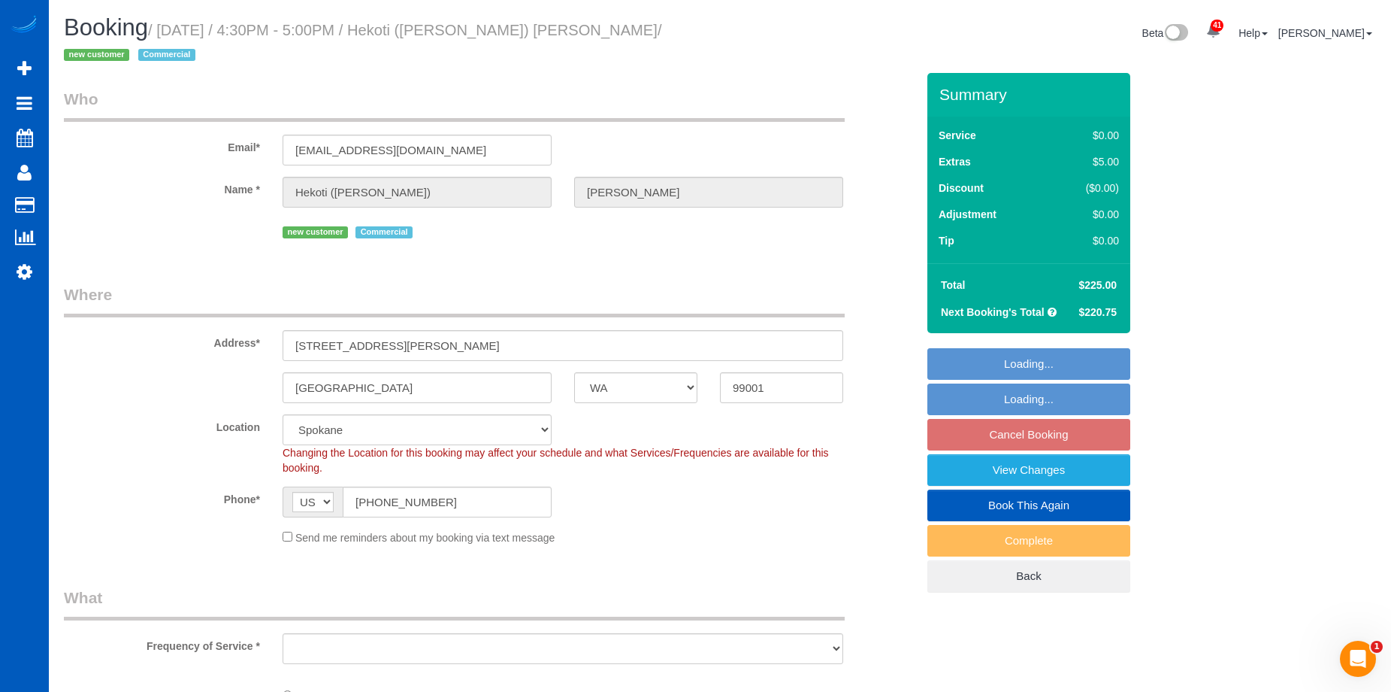
select select "6"
select select "3"
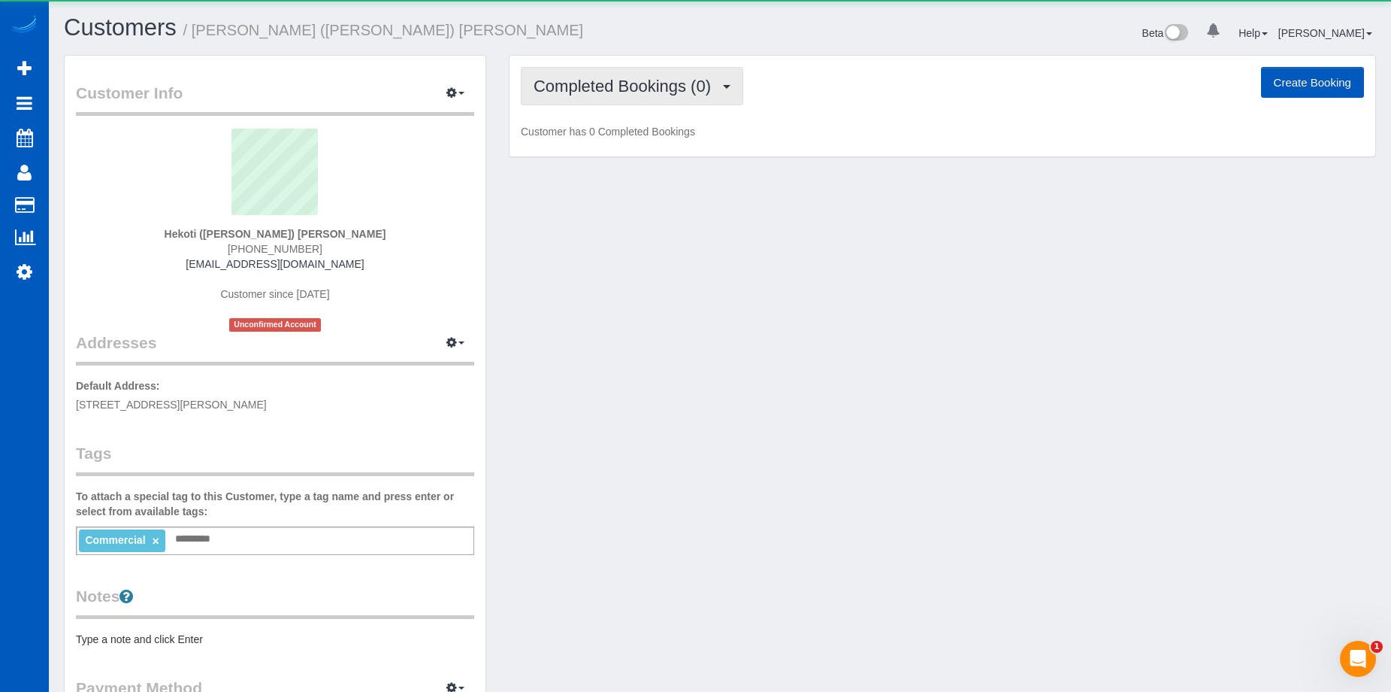
click at [665, 88] on span "Completed Bookings (0)" at bounding box center [626, 86] width 185 height 19
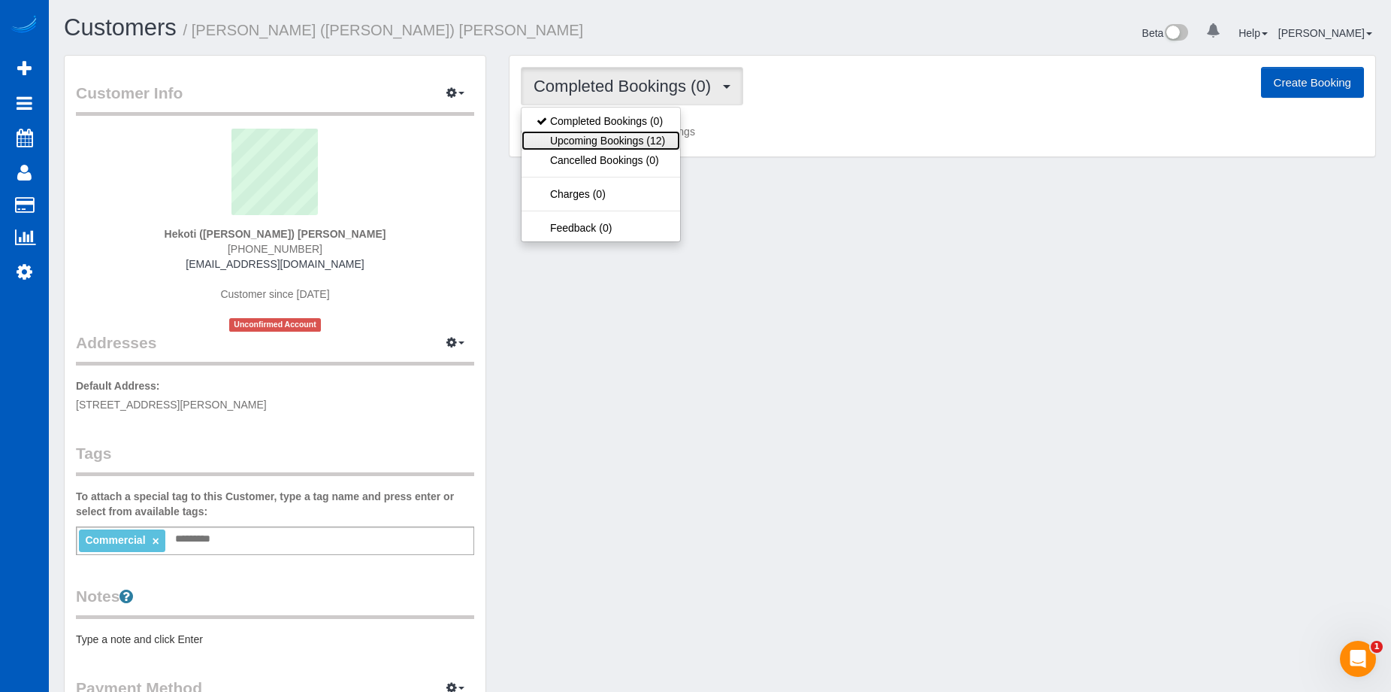
click at [642, 137] on link "Upcoming Bookings (12)" at bounding box center [601, 141] width 159 height 20
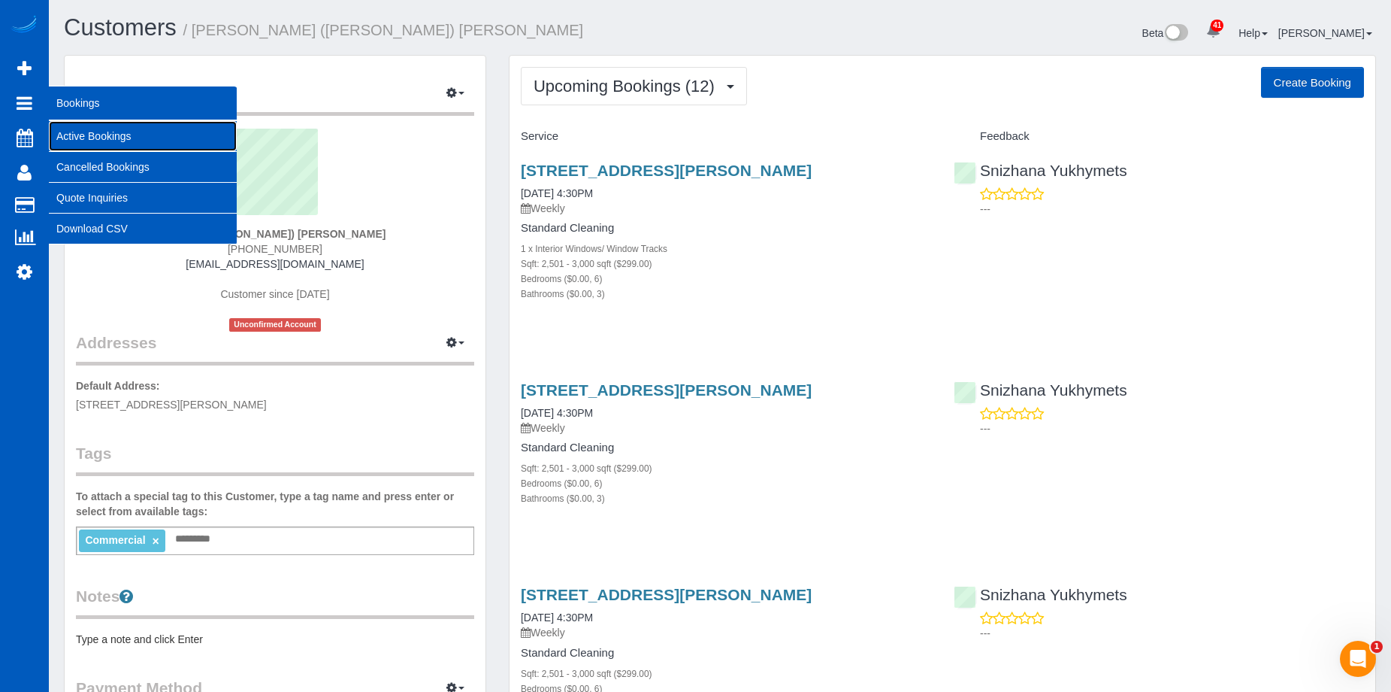
click at [76, 133] on link "Active Bookings" at bounding box center [143, 136] width 188 height 30
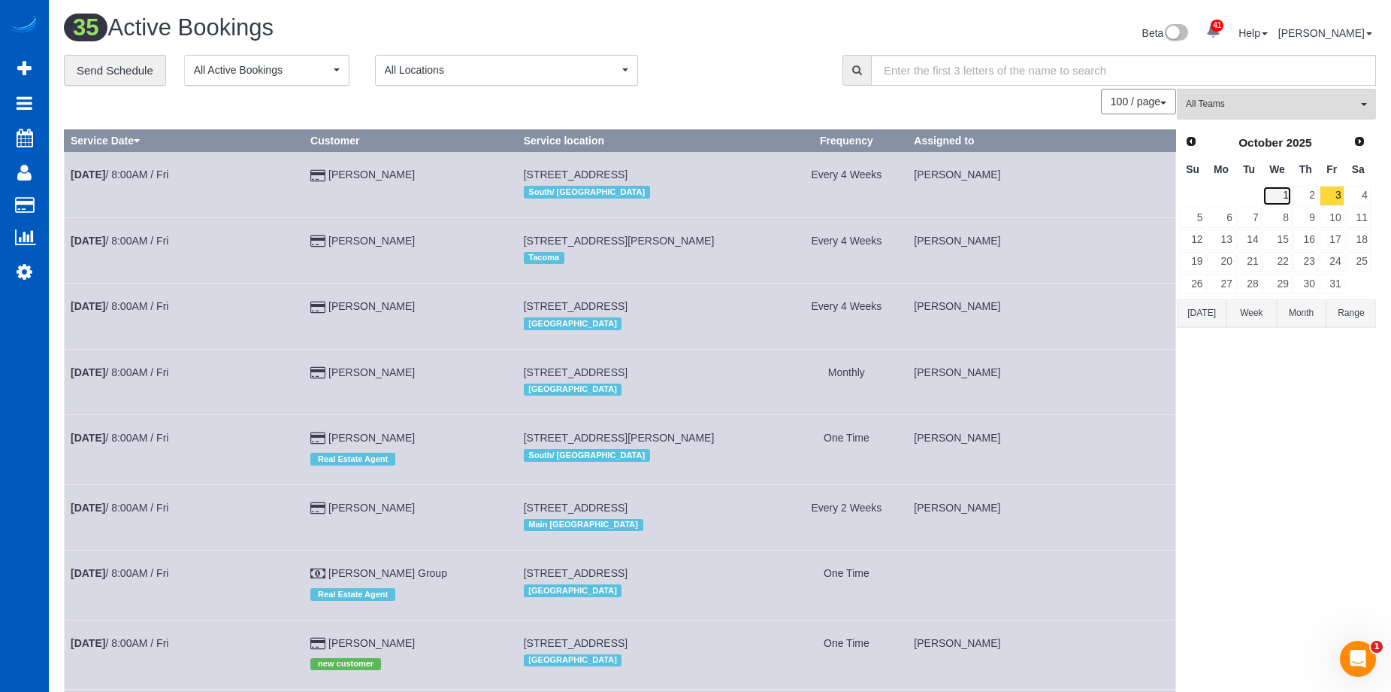
click at [1283, 191] on link "1" at bounding box center [1277, 196] width 29 height 20
click at [1307, 111] on span "All Teams" at bounding box center [1271, 104] width 171 height 13
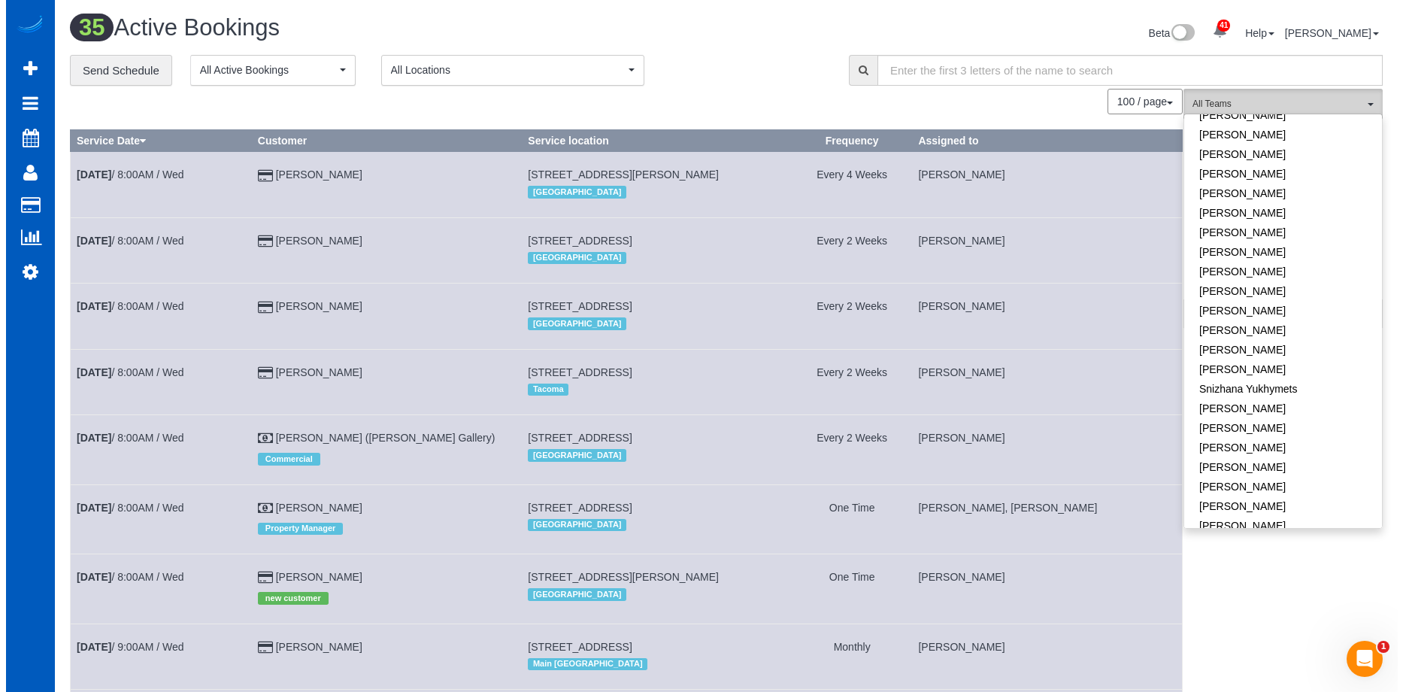
scroll to position [957, 0]
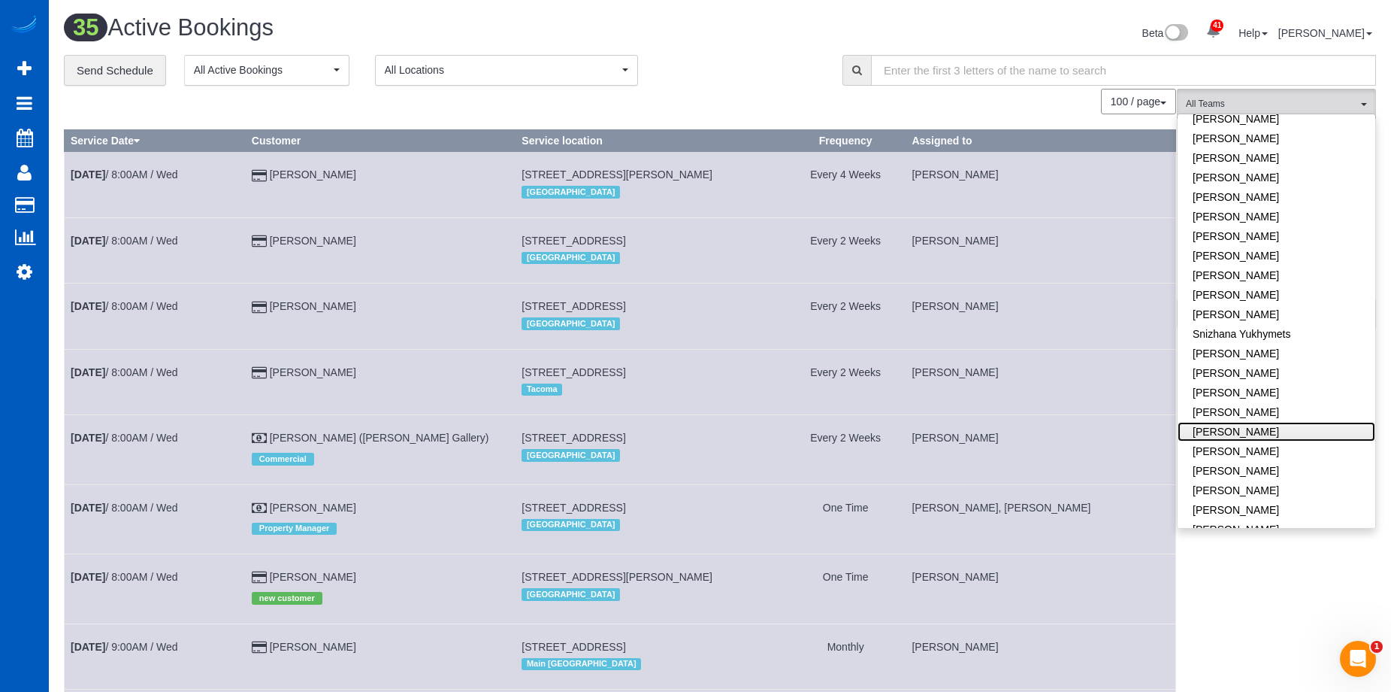
click at [1300, 422] on link "Viktoriia Nazarenko" at bounding box center [1277, 432] width 198 height 20
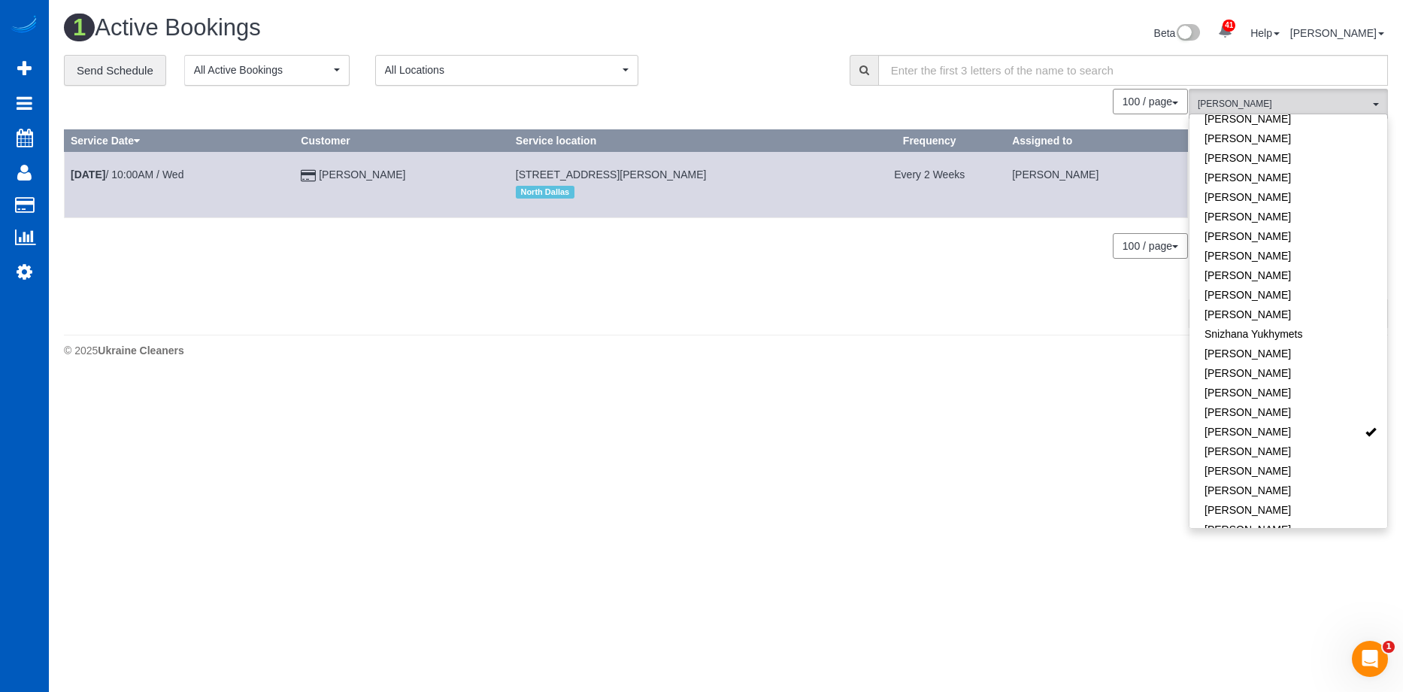
click at [728, 267] on div "0 Bookings found. We couldn't find any bookings that matched your search. Creat…" at bounding box center [626, 208] width 1125 height 238
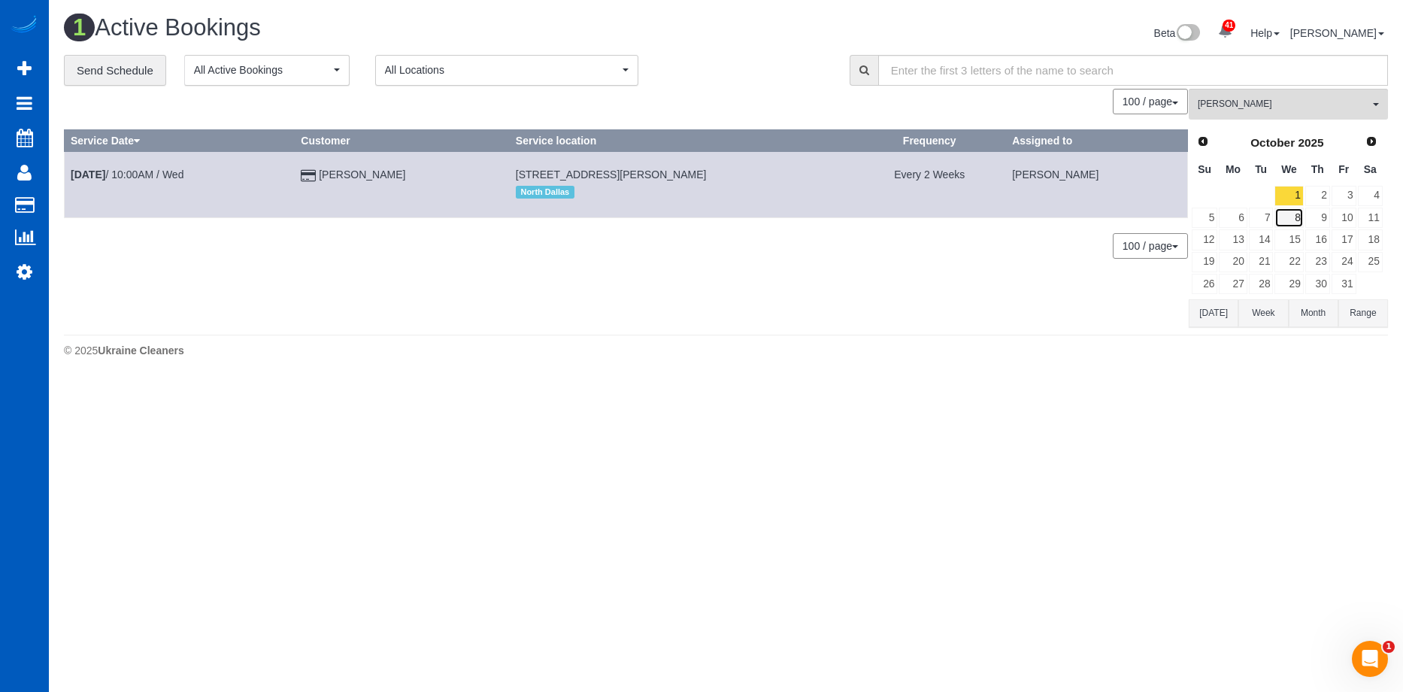
click at [1295, 212] on link "8" at bounding box center [1288, 217] width 29 height 20
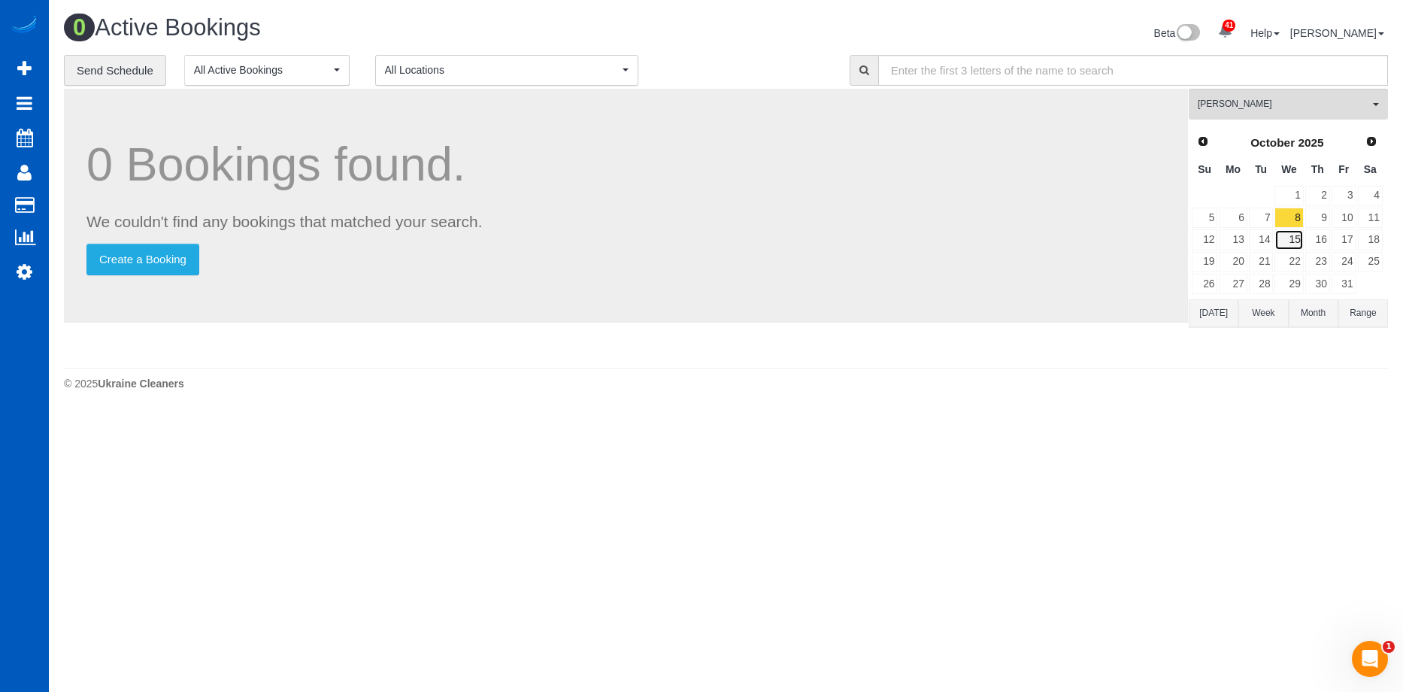
click at [1291, 237] on link "15" at bounding box center [1288, 239] width 29 height 20
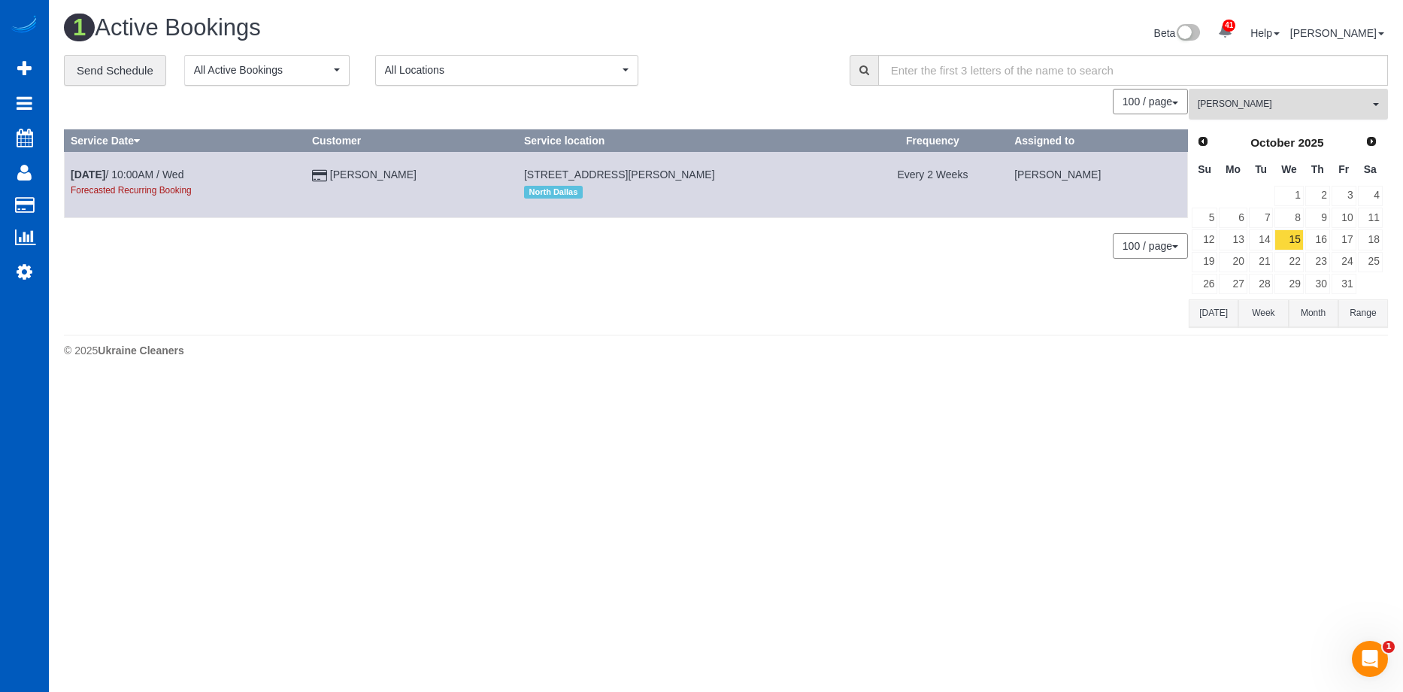
click at [1316, 100] on span "Viktoriia Nazarenko" at bounding box center [1283, 104] width 171 height 13
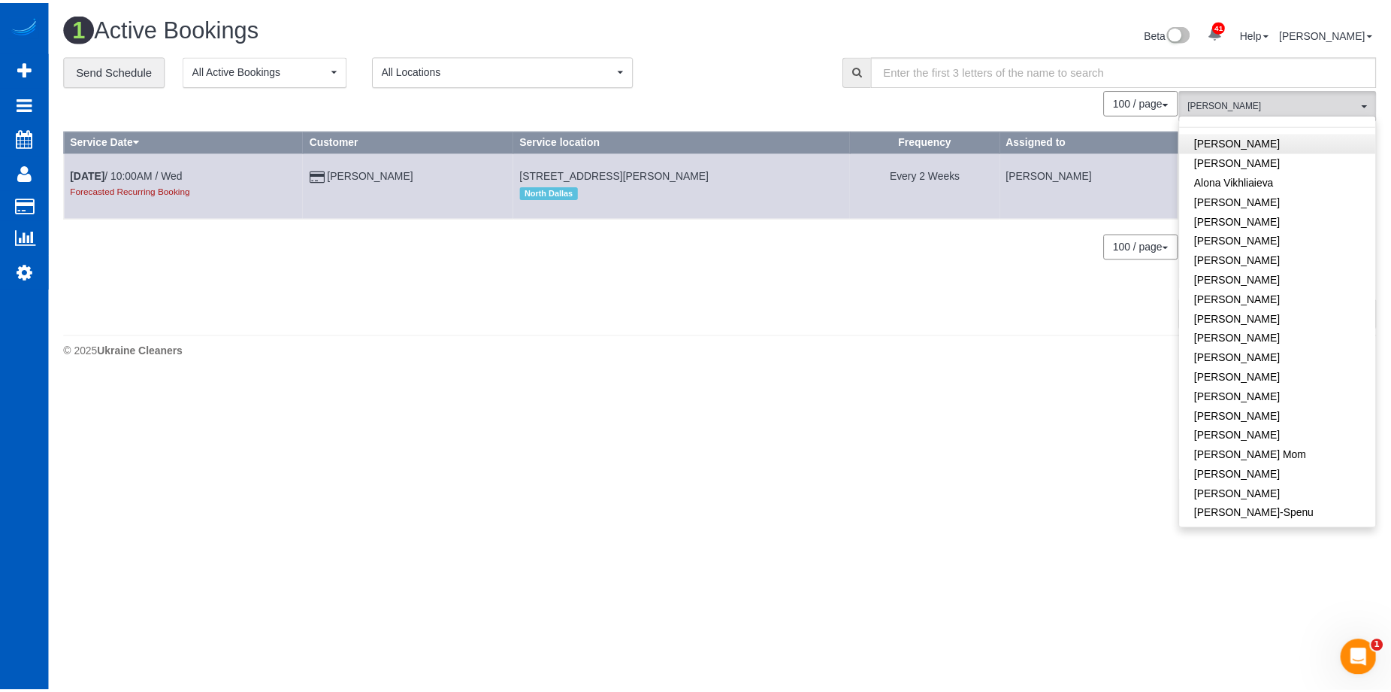
scroll to position [0, 0]
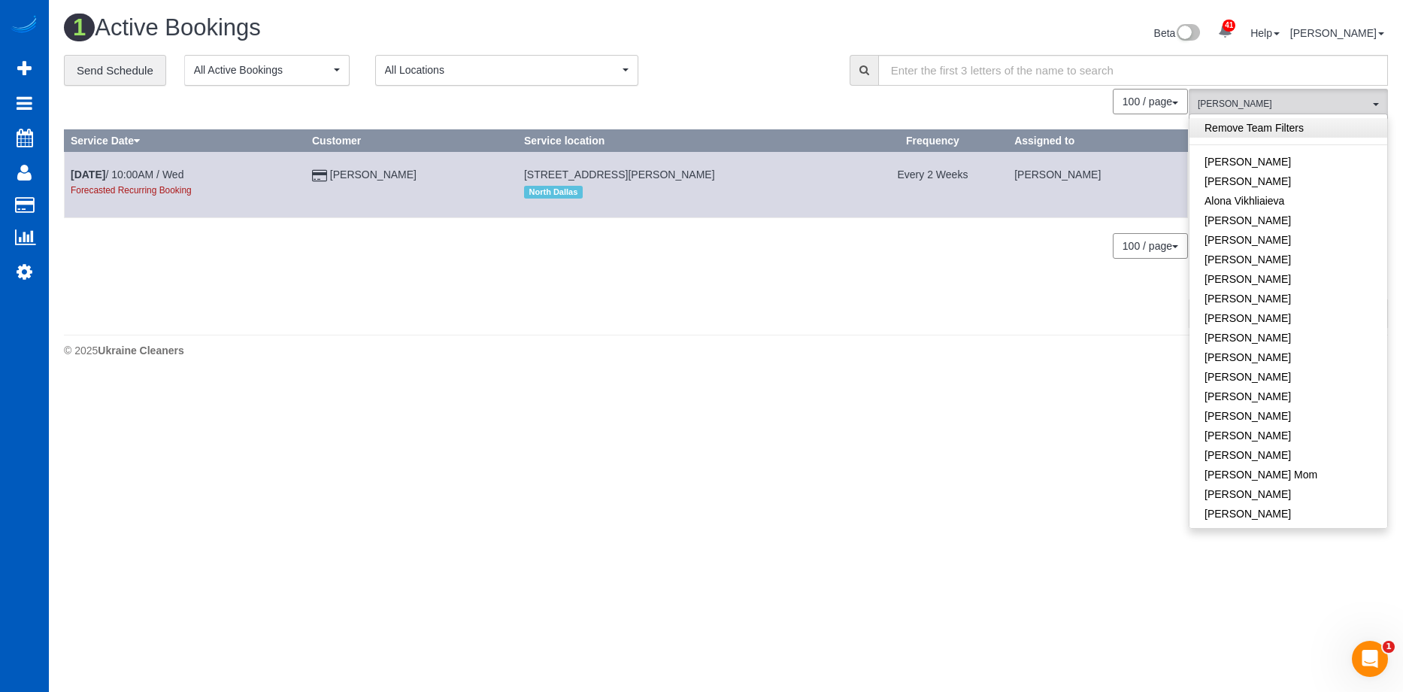
click at [1313, 130] on link "Remove Team Filters" at bounding box center [1288, 128] width 198 height 20
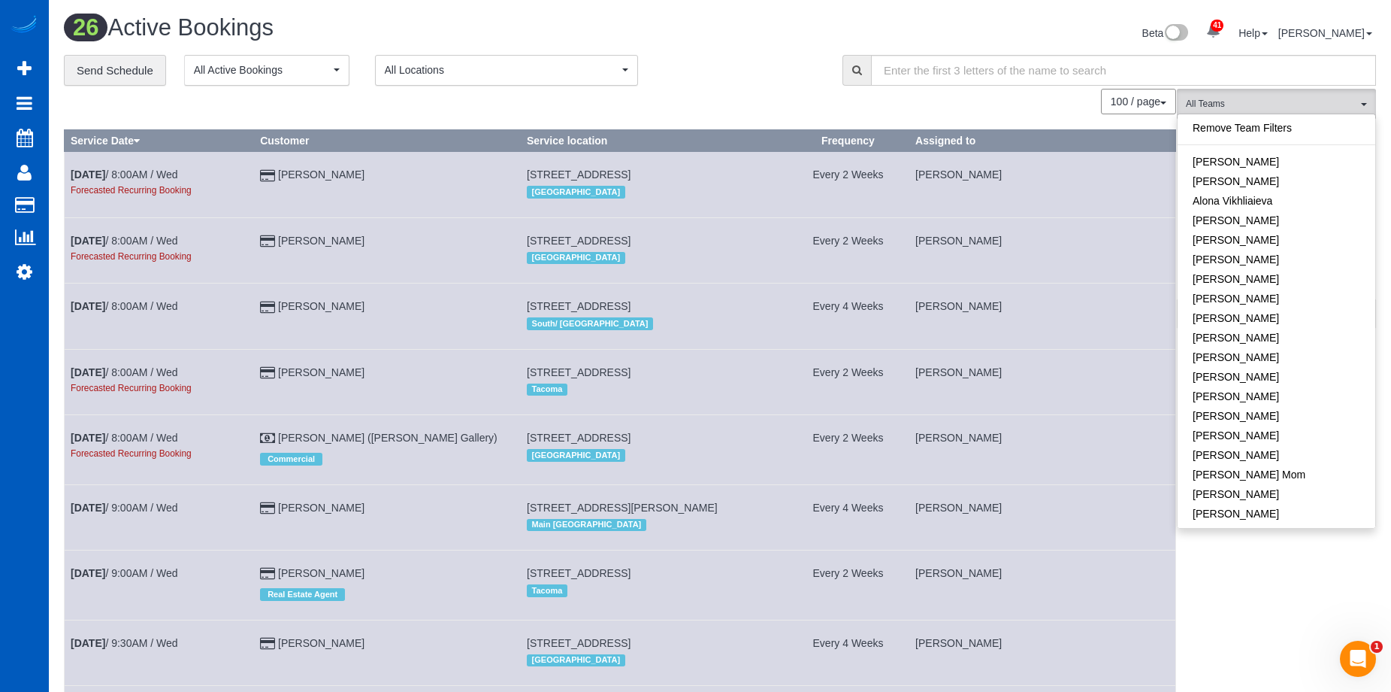
click at [843, 19] on div "Beta 41 Your Notifications You have 0 alerts × You have 3 to charge for 09/26/2…" at bounding box center [1054, 35] width 668 height 40
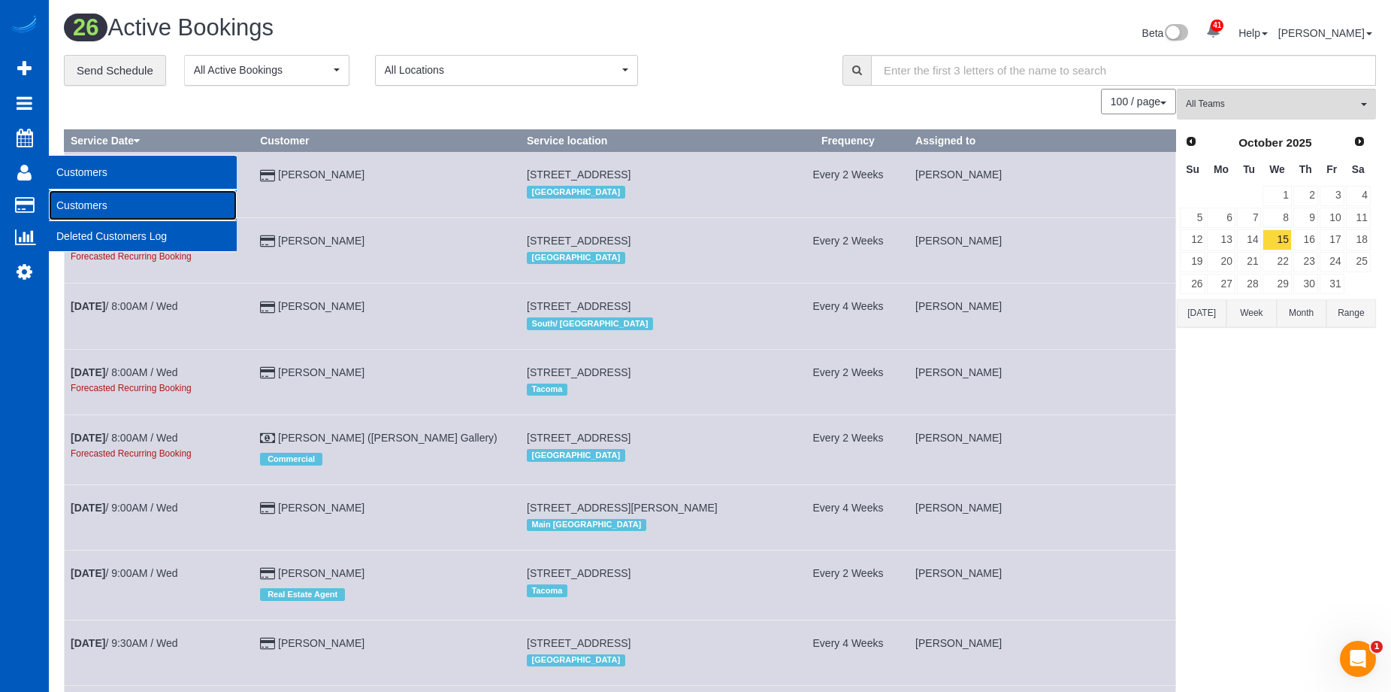
click at [64, 202] on link "Customers" at bounding box center [143, 205] width 188 height 30
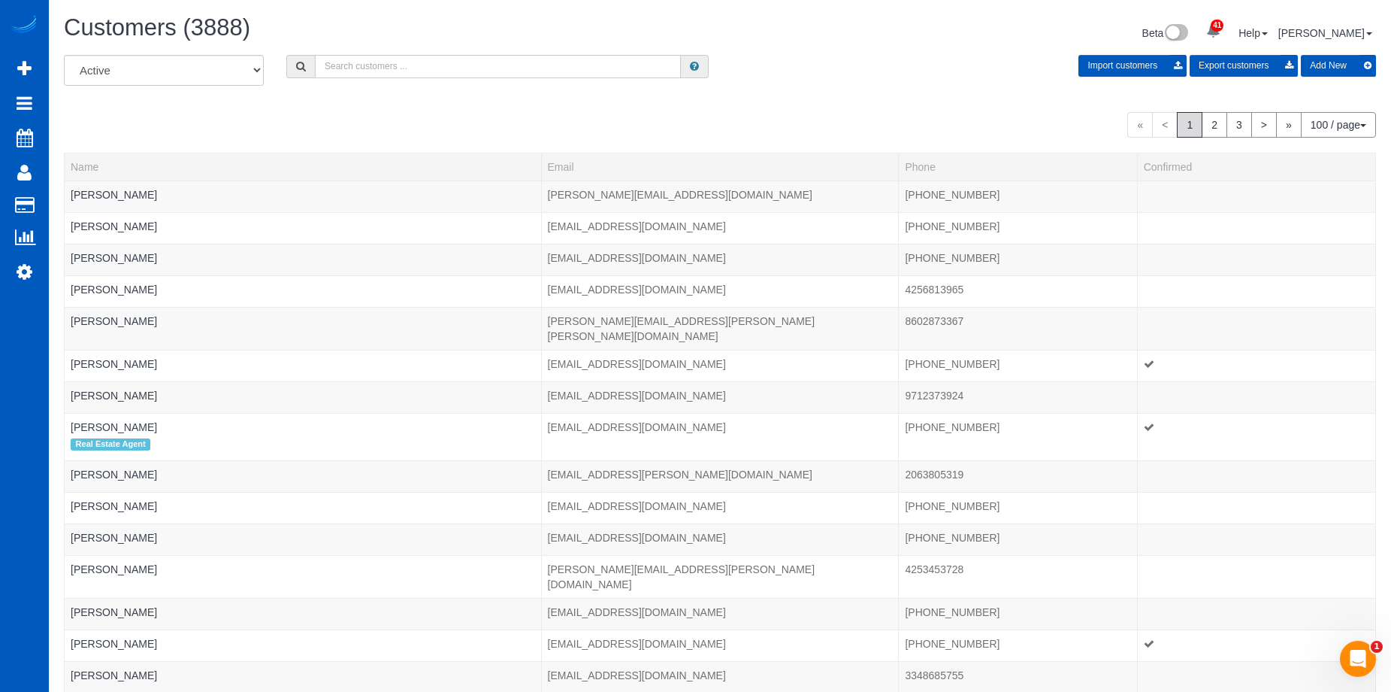
click at [345, 77] on input "text" at bounding box center [498, 66] width 366 height 23
paste input "mschaer13@gmail.com"
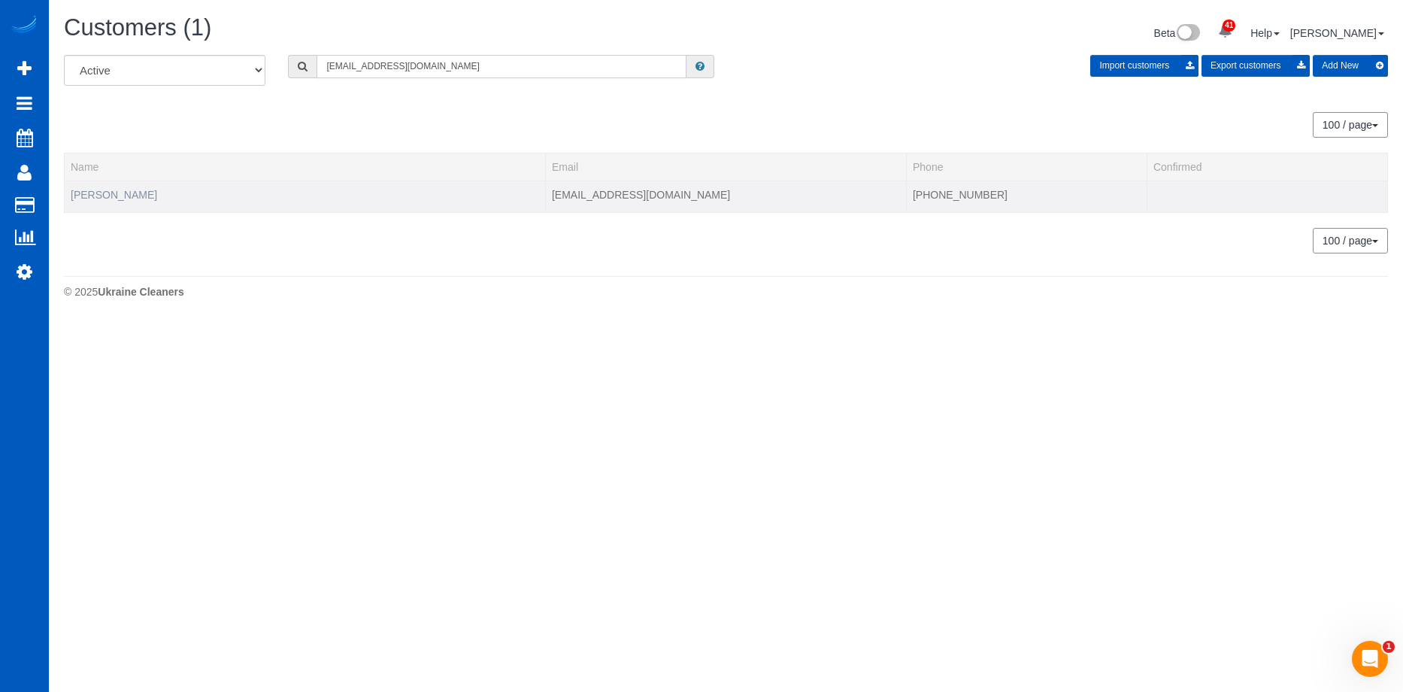
type input "mschaer13@gmail.com"
click at [121, 191] on link "Maggie Schaer" at bounding box center [114, 195] width 86 height 12
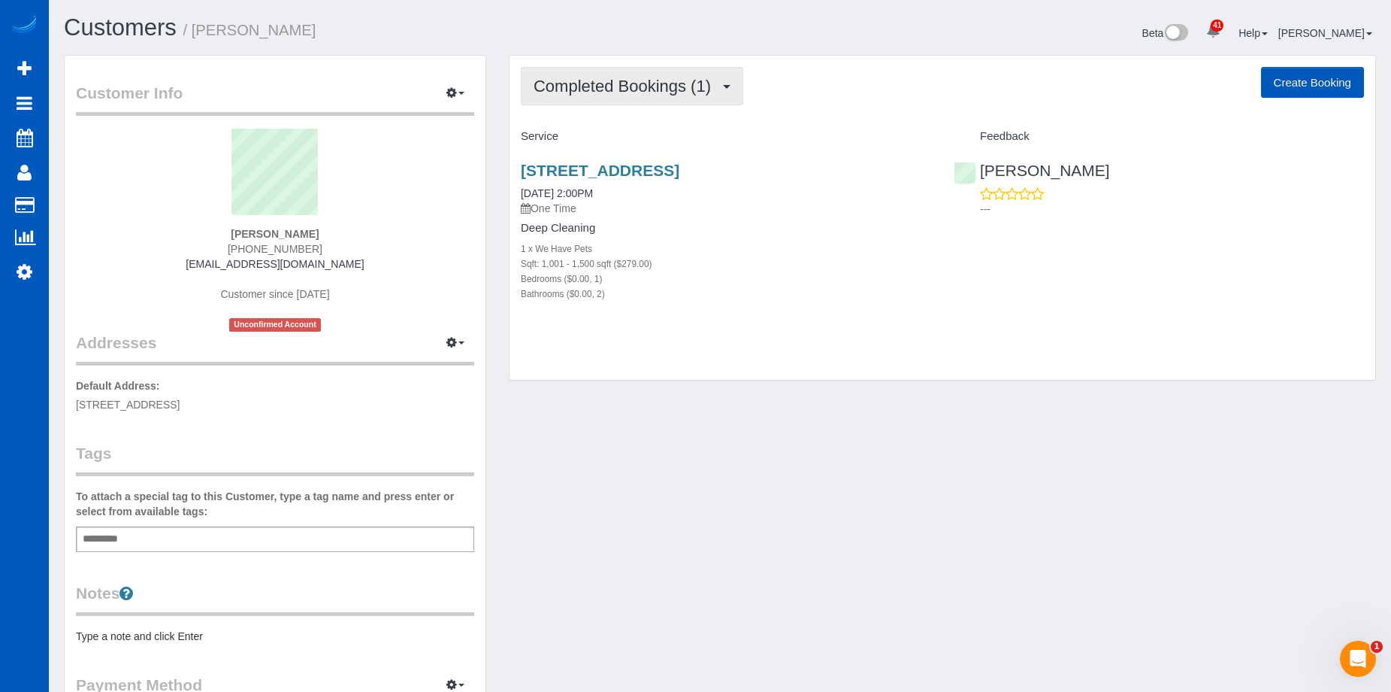
click at [703, 74] on button "Completed Bookings (1)" at bounding box center [632, 86] width 223 height 38
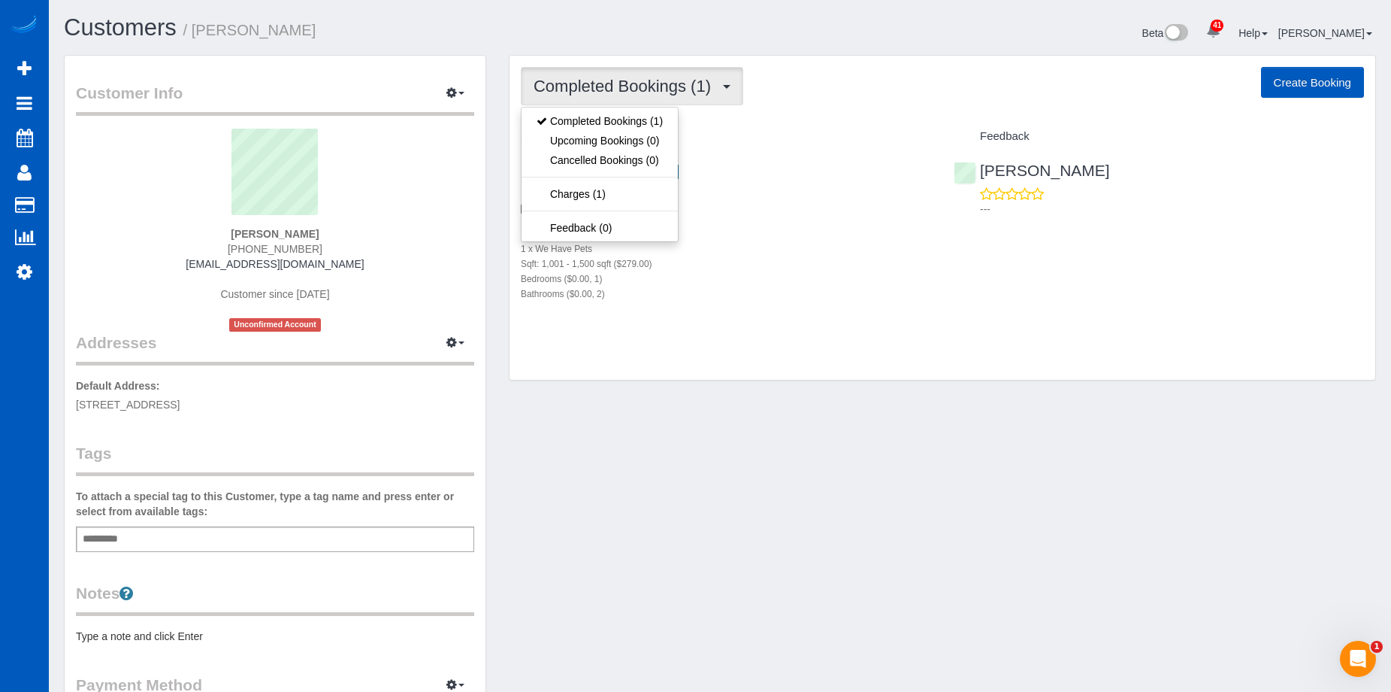
click at [770, 21] on div "Beta 41 Your Notifications You have 0 alerts × You have 3 to charge for 09/26/2…" at bounding box center [1054, 35] width 668 height 40
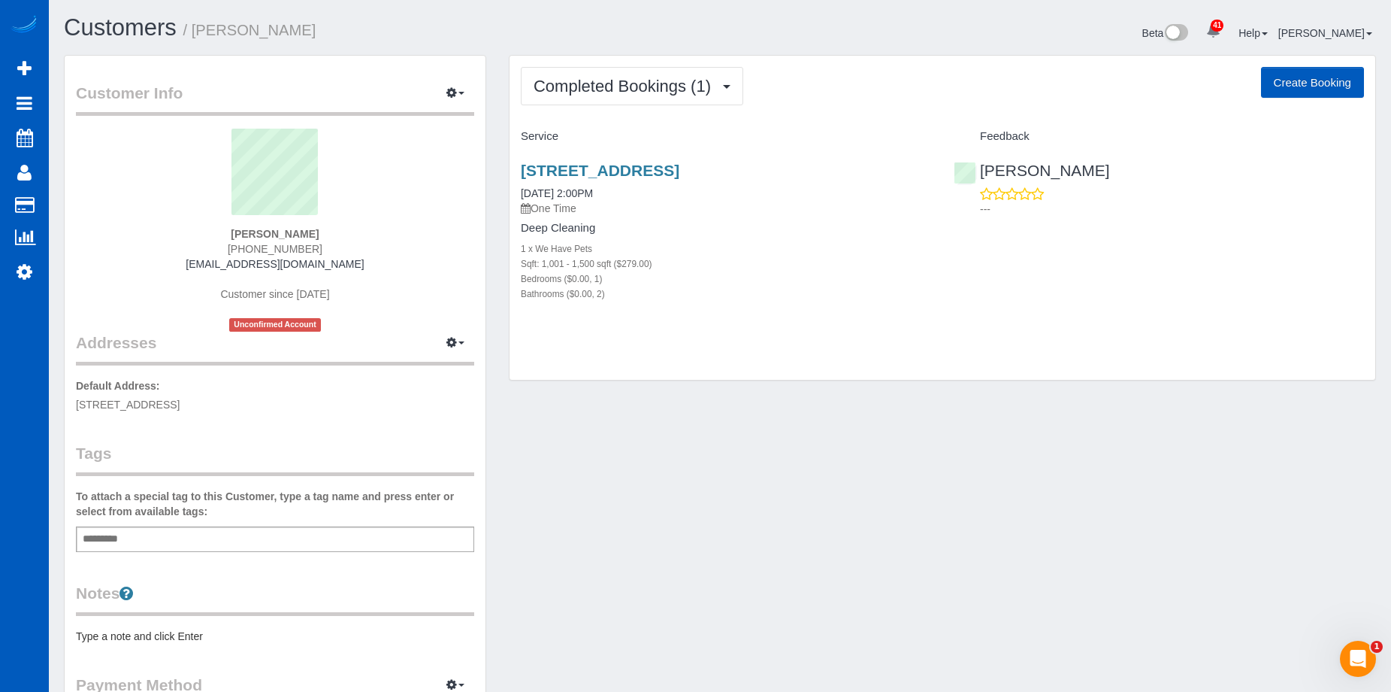
click at [1349, 89] on button "Create Booking" at bounding box center [1312, 83] width 103 height 32
select select "GA"
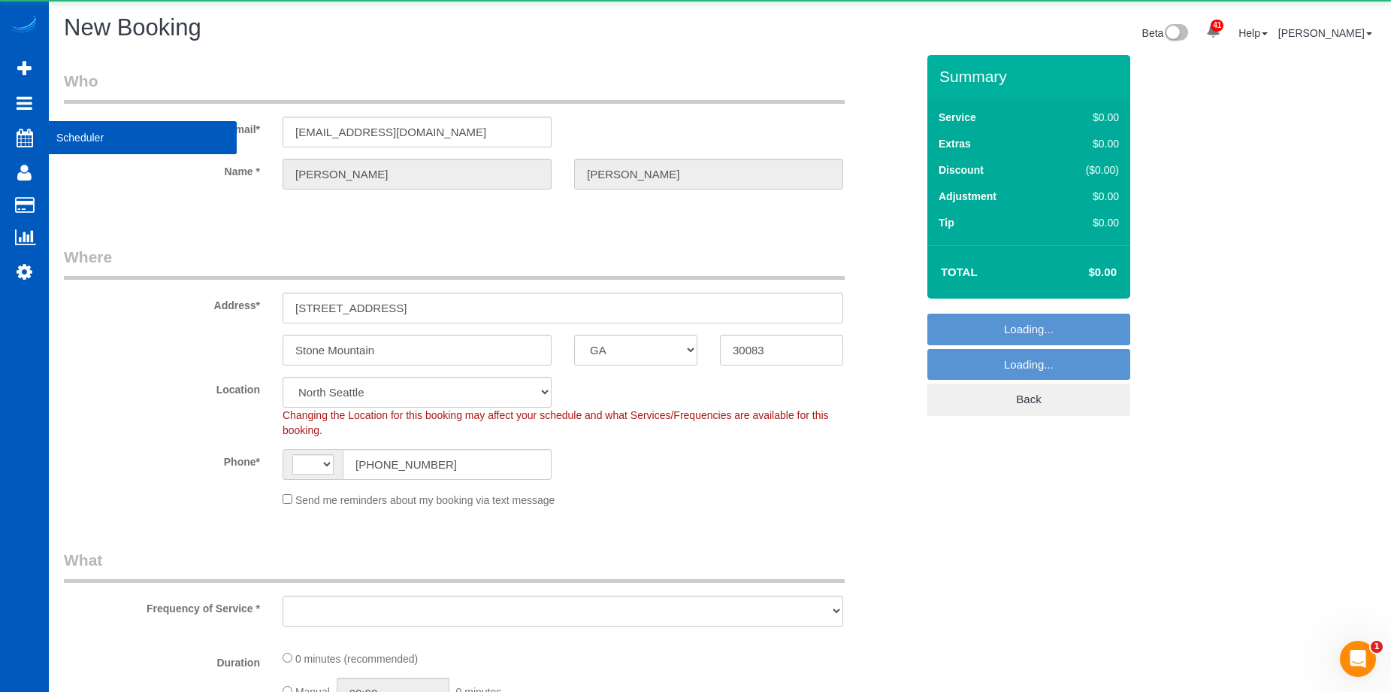
select select "string:US"
select select "string:fspay-eb4ca445-1639-4e58-8c1e-0120329e233e"
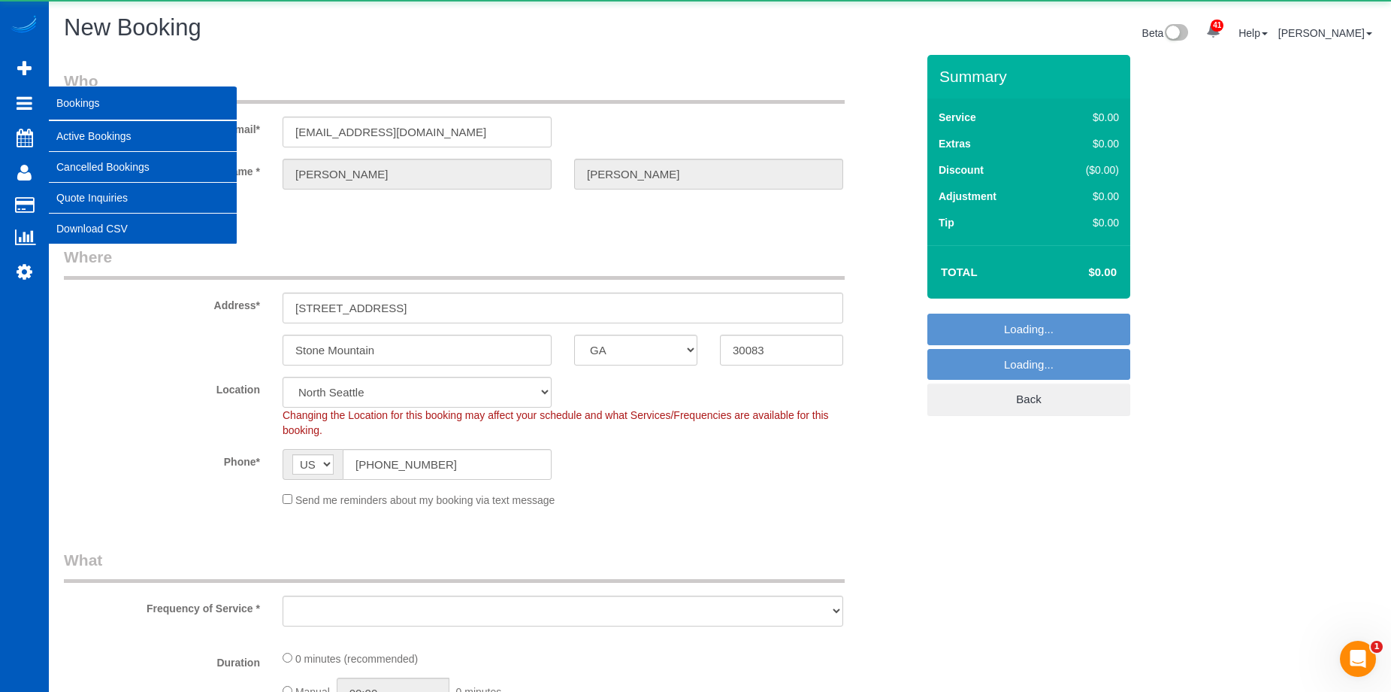
select select "object:4135"
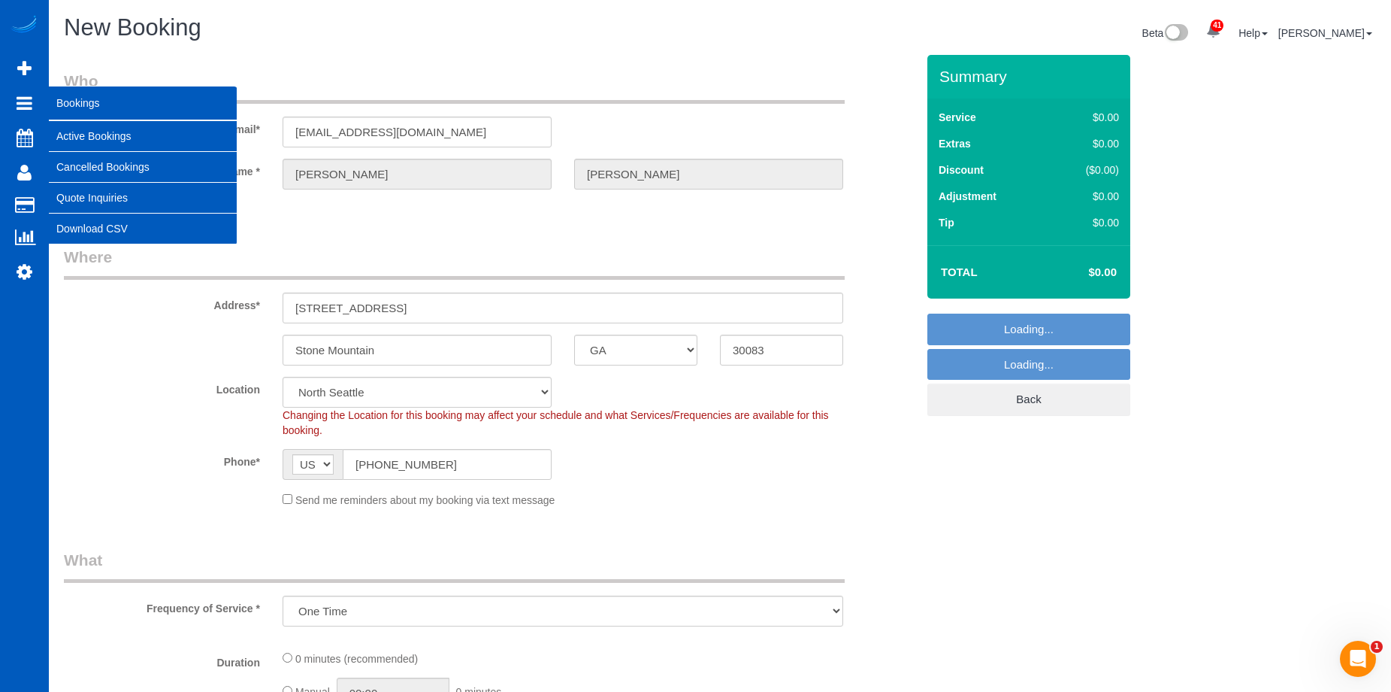
select select "369"
select select "199"
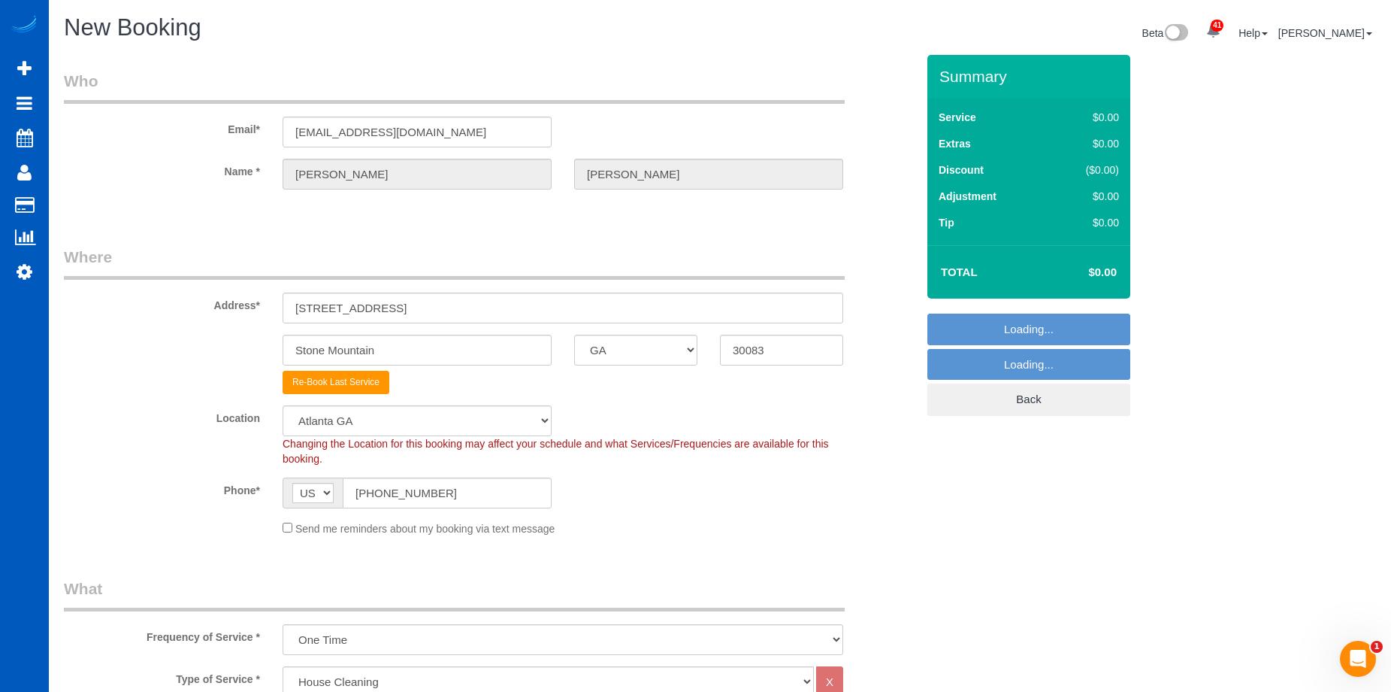
select select "object:4373"
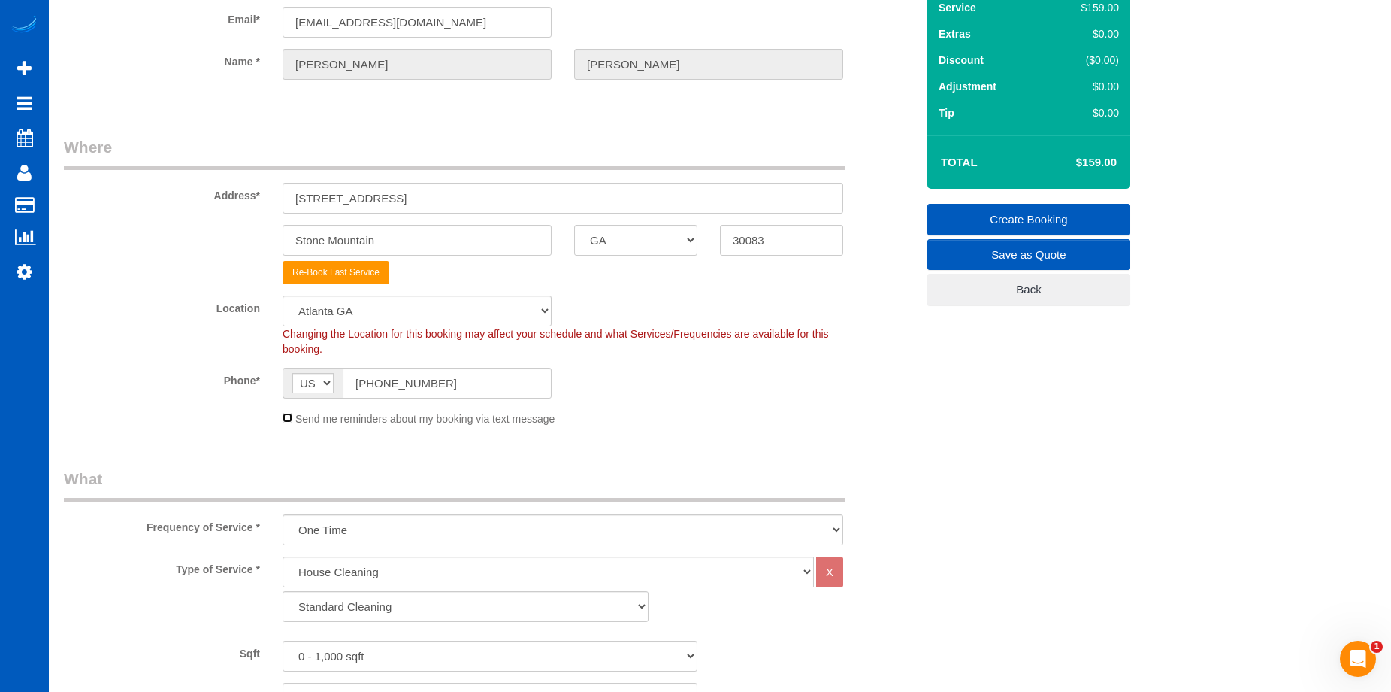
scroll to position [226, 0]
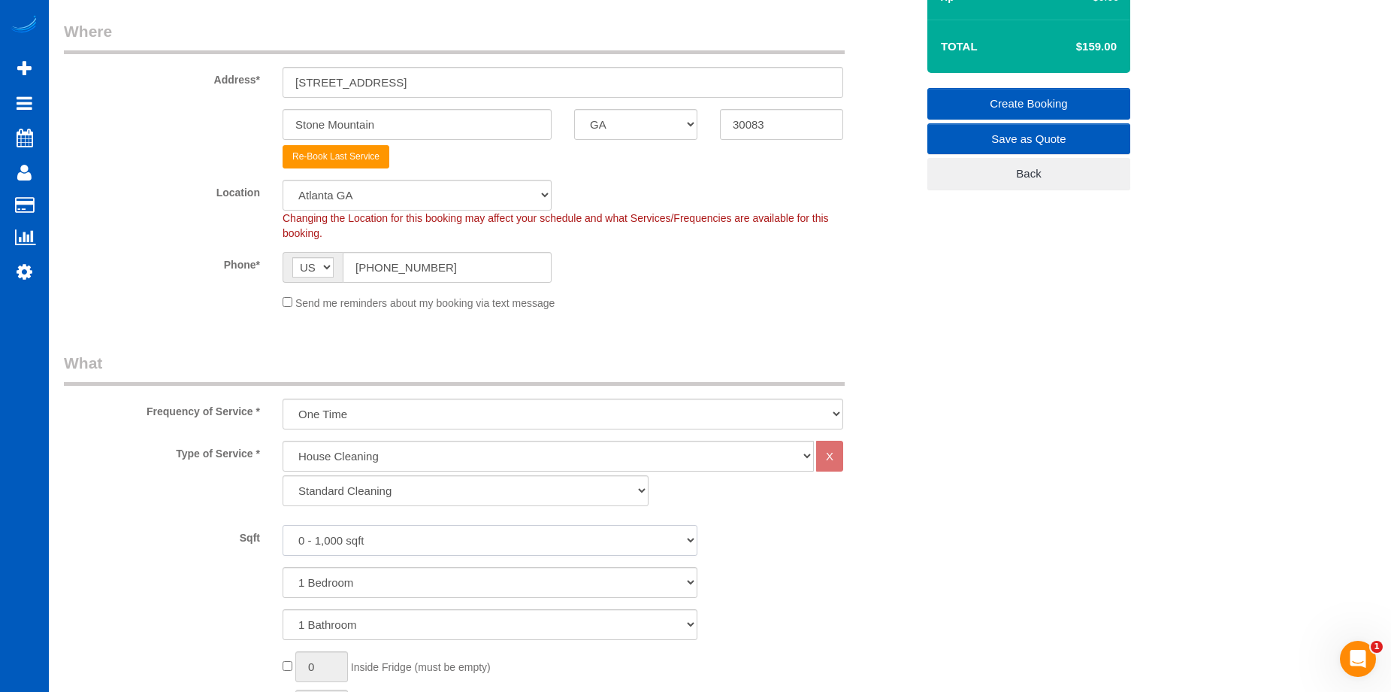
click at [495, 539] on select "0 - 1,000 sqft 1,001 - 1,500 sqft 1,501 - 2,000 sqft 2,001 - 2,500 sqft 2,501 -…" at bounding box center [490, 540] width 415 height 31
select select "1001"
click at [283, 525] on select "0 - 1,000 sqft 1,001 - 1,500 sqft 1,501 - 2,000 sqft 2,001 - 2,500 sqft 2,501 -…" at bounding box center [490, 540] width 415 height 31
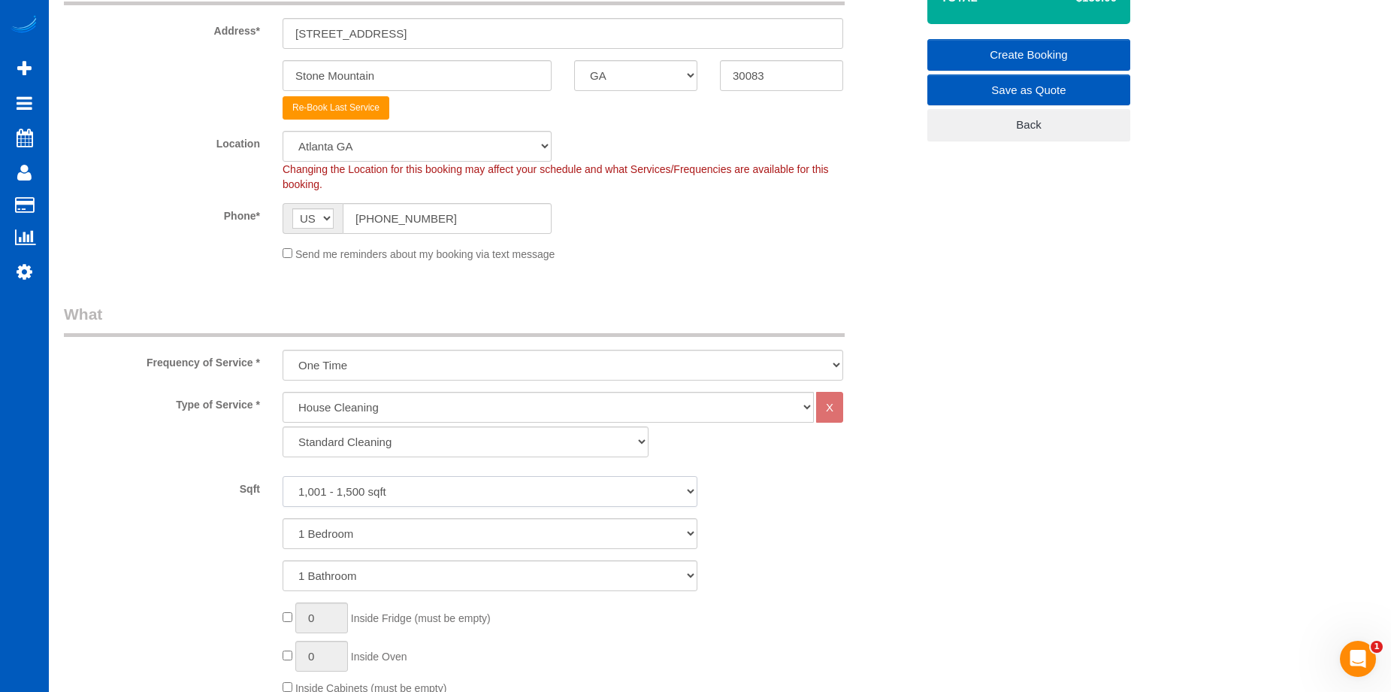
scroll to position [301, 0]
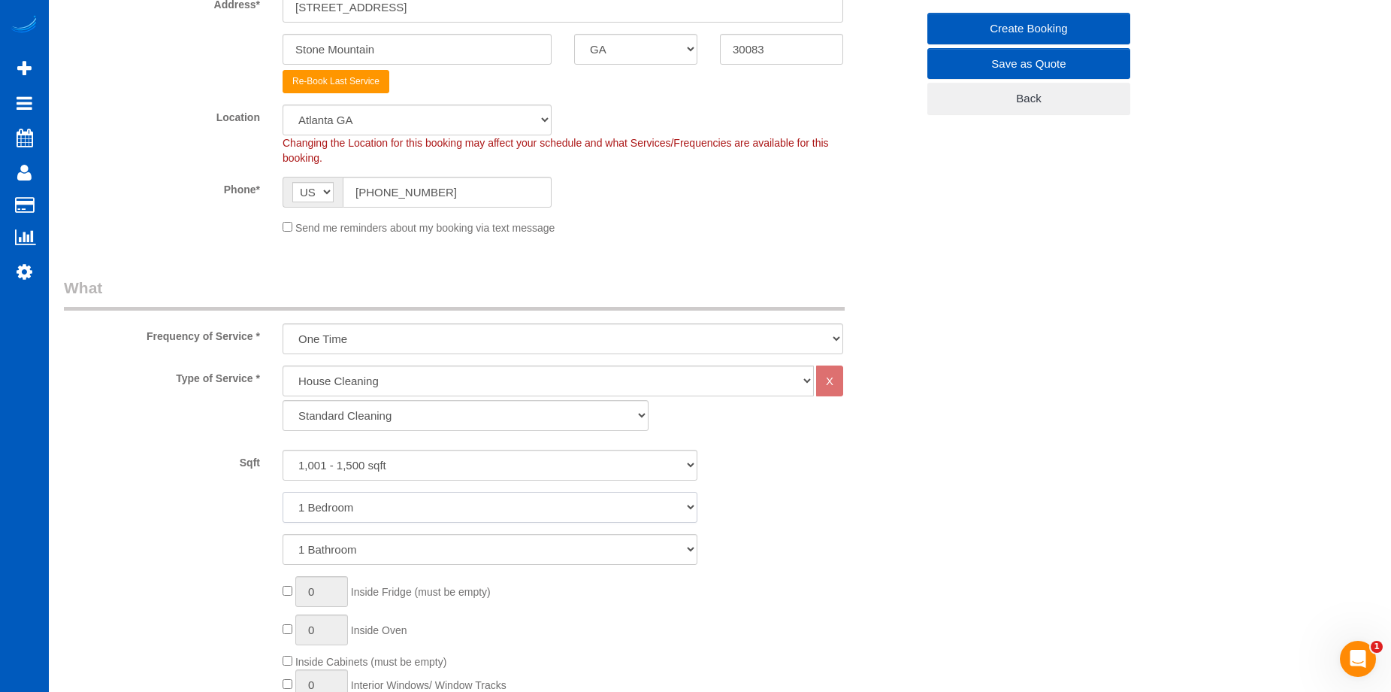
click at [462, 508] on select "1 Bedroom 2 Bedrooms 3 Bedrooms 4 Bedrooms 5 Bedrooms 6 Bedrooms 7 Bedrooms" at bounding box center [490, 507] width 415 height 31
select select "2"
click at [283, 492] on select "1 Bedroom 2 Bedrooms 3 Bedrooms 4 Bedrooms 5 Bedrooms 6 Bedrooms 7 Bedrooms" at bounding box center [490, 507] width 415 height 31
click at [557, 330] on select "One Time Weekly - 15.00% Every 2 Weeks - 10.00% Every 4 Weeks - 5.00% Every 2 M…" at bounding box center [563, 338] width 561 height 31
select select "object:4376"
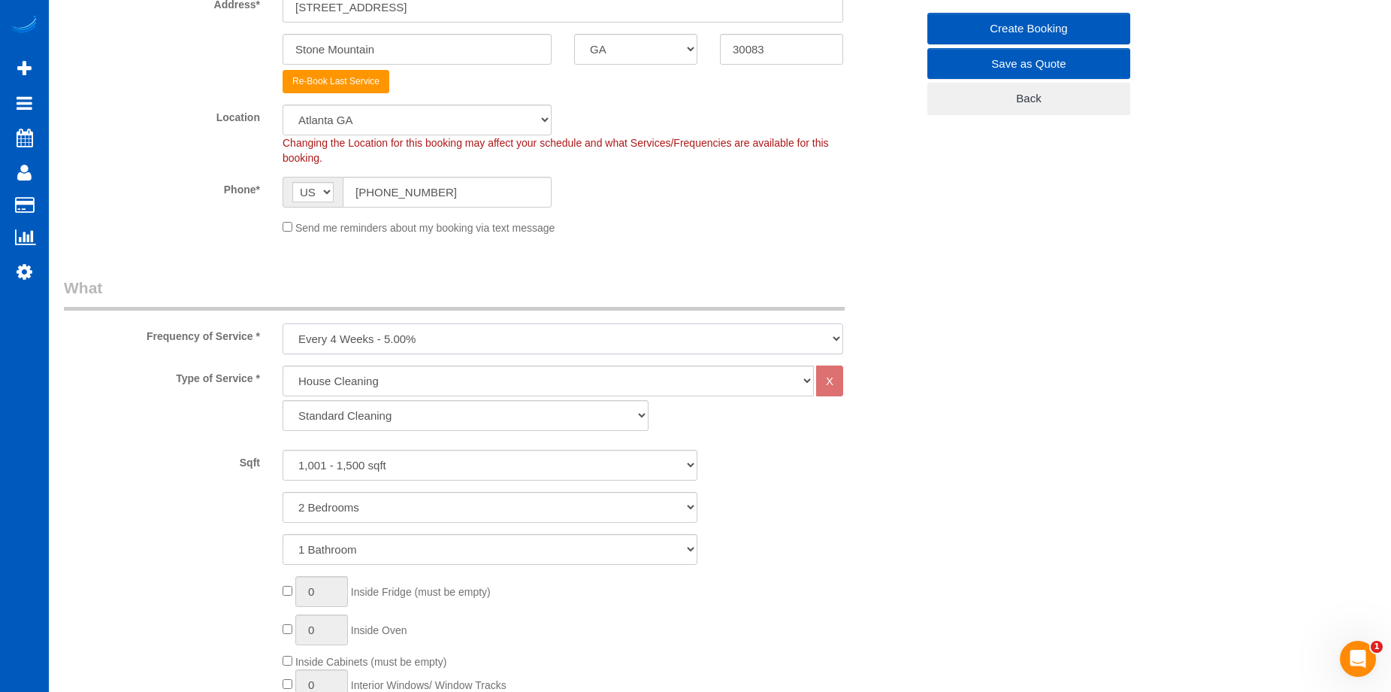
click at [283, 323] on select "One Time Weekly - 15.00% Every 2 Weeks - 10.00% Every 4 Weeks - 5.00% Every 2 M…" at bounding box center [563, 338] width 561 height 31
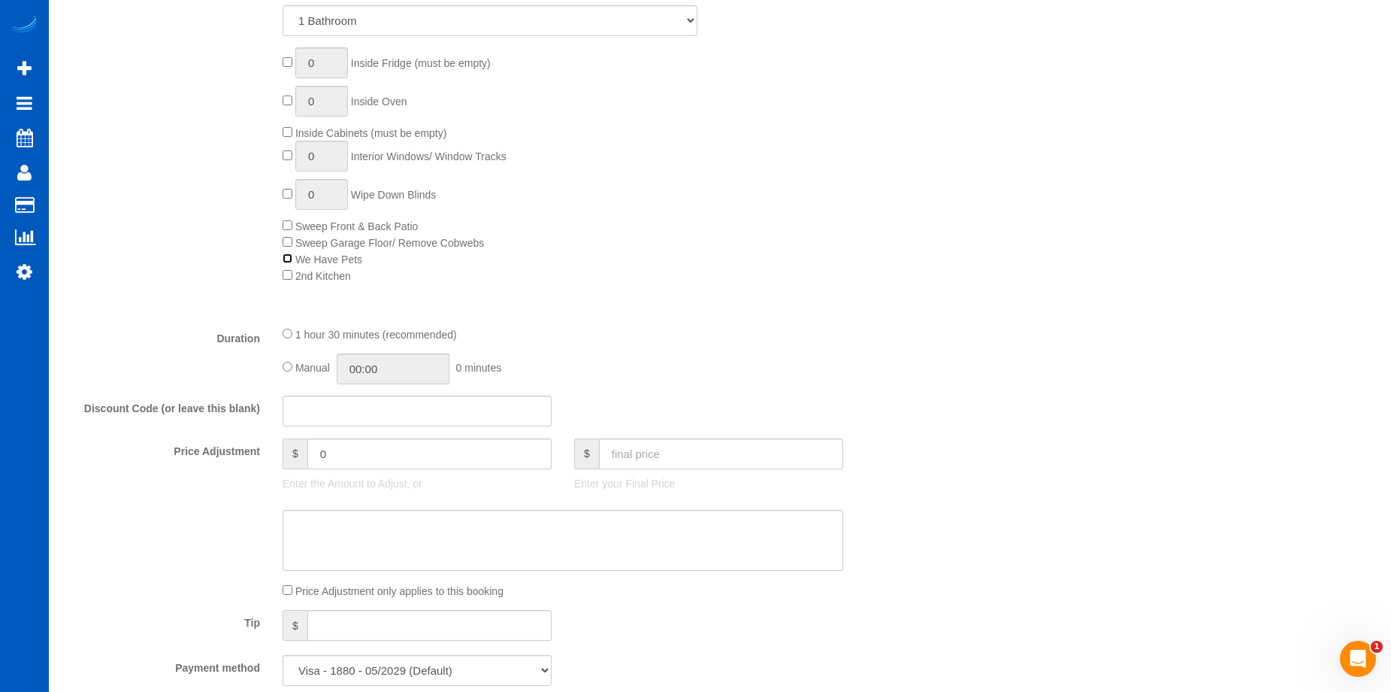
scroll to position [902, 0]
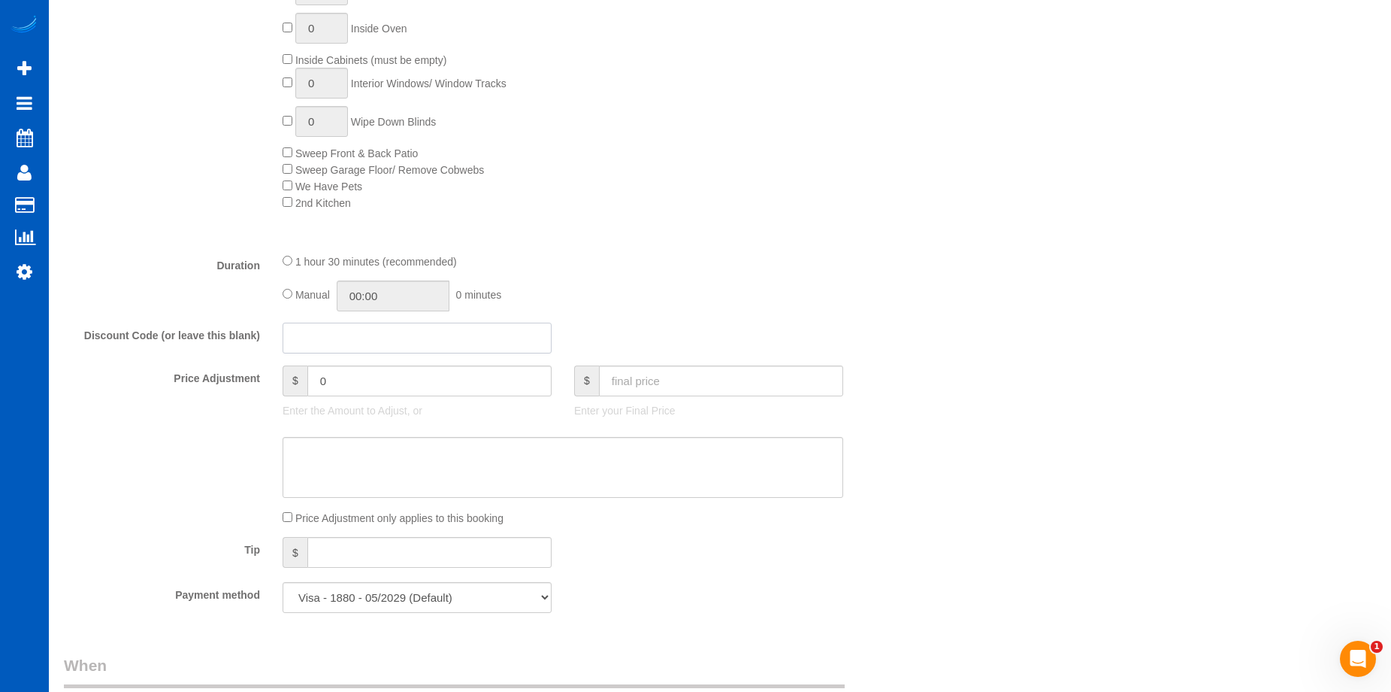
click at [386, 344] on input "text" at bounding box center [417, 337] width 269 height 31
click at [299, 338] on input "Atlanta" at bounding box center [417, 337] width 269 height 31
type input "atlanta"
click at [459, 440] on textarea at bounding box center [563, 468] width 561 height 62
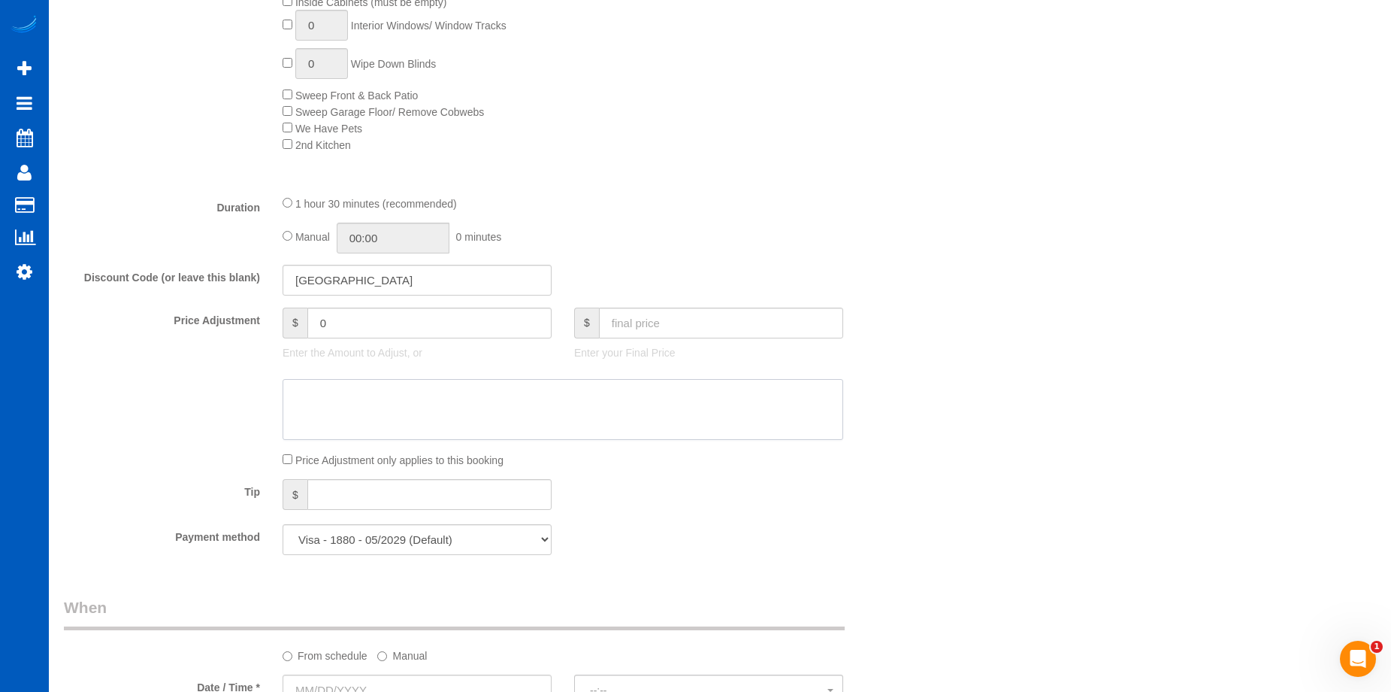
scroll to position [977, 0]
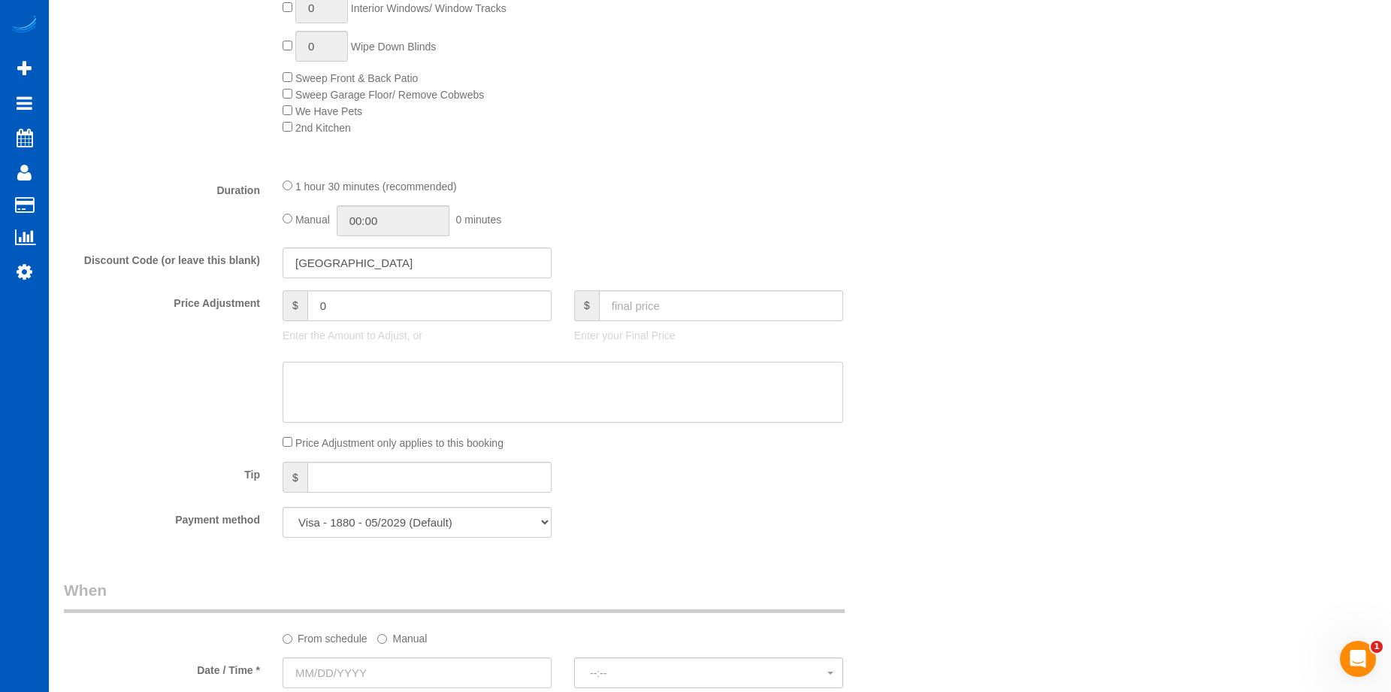
click at [684, 389] on textarea at bounding box center [563, 393] width 561 height 62
drag, startPoint x: 383, startPoint y: 260, endPoint x: 270, endPoint y: 275, distance: 114.5
click at [270, 275] on div "Discount Code (or leave this blank) atlanta" at bounding box center [490, 263] width 875 height 32
click at [646, 299] on input "text" at bounding box center [721, 305] width 244 height 31
type input "186.15"
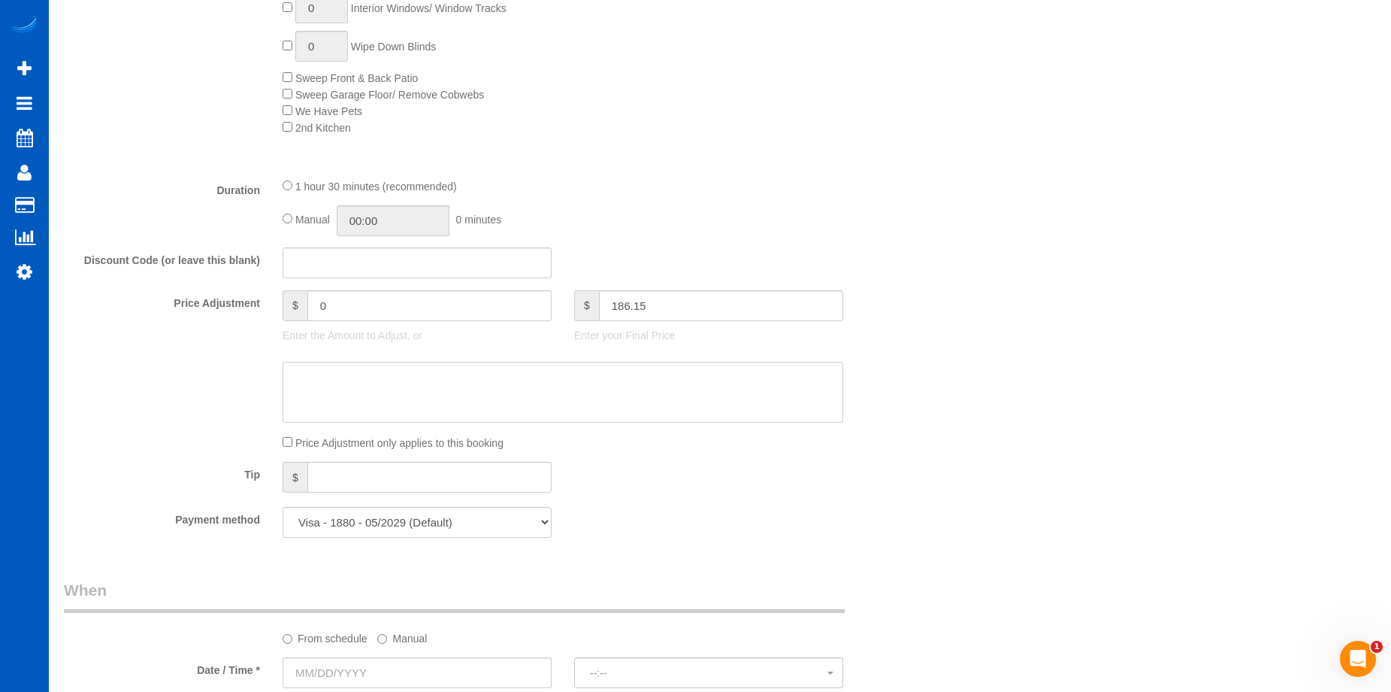
click at [606, 373] on textarea at bounding box center [563, 393] width 561 height 62
type input "-21.9"
click at [444, 387] on textarea at bounding box center [563, 393] width 561 height 62
paste textarea "Atlanta discount"
type textarea "Atlanta discount"
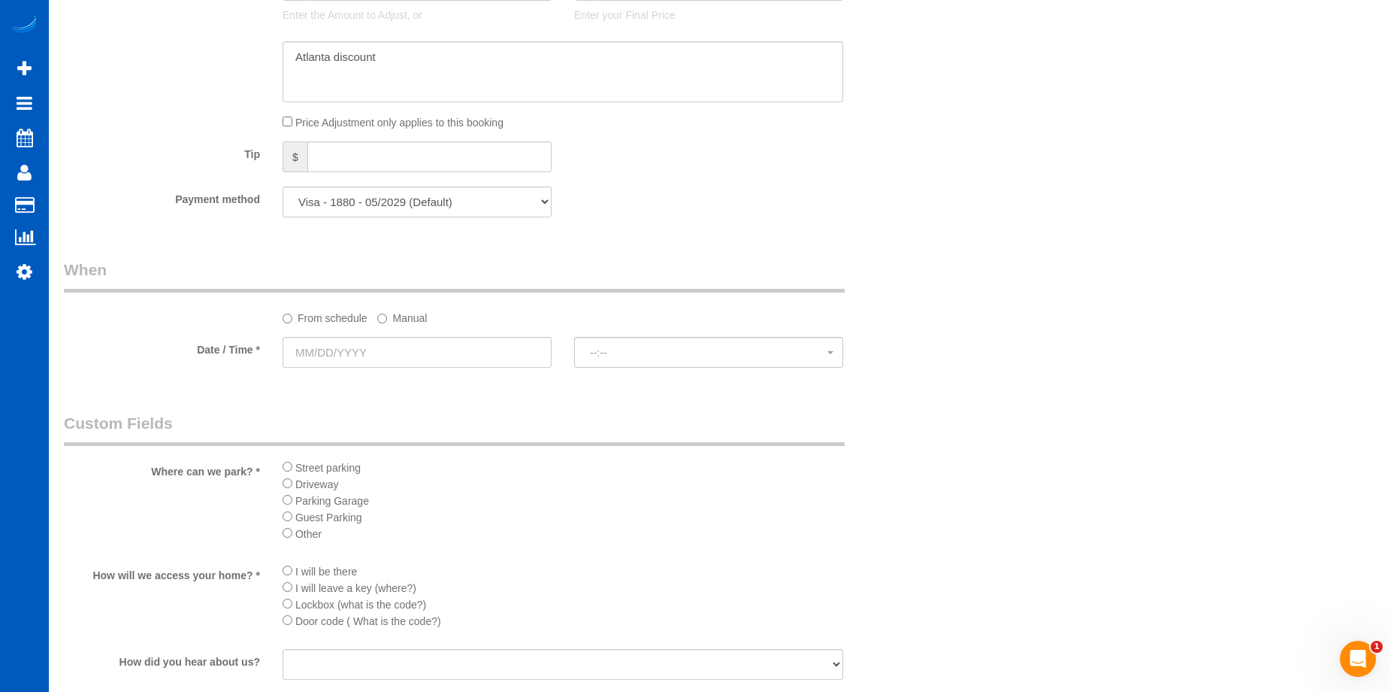
scroll to position [1428, 0]
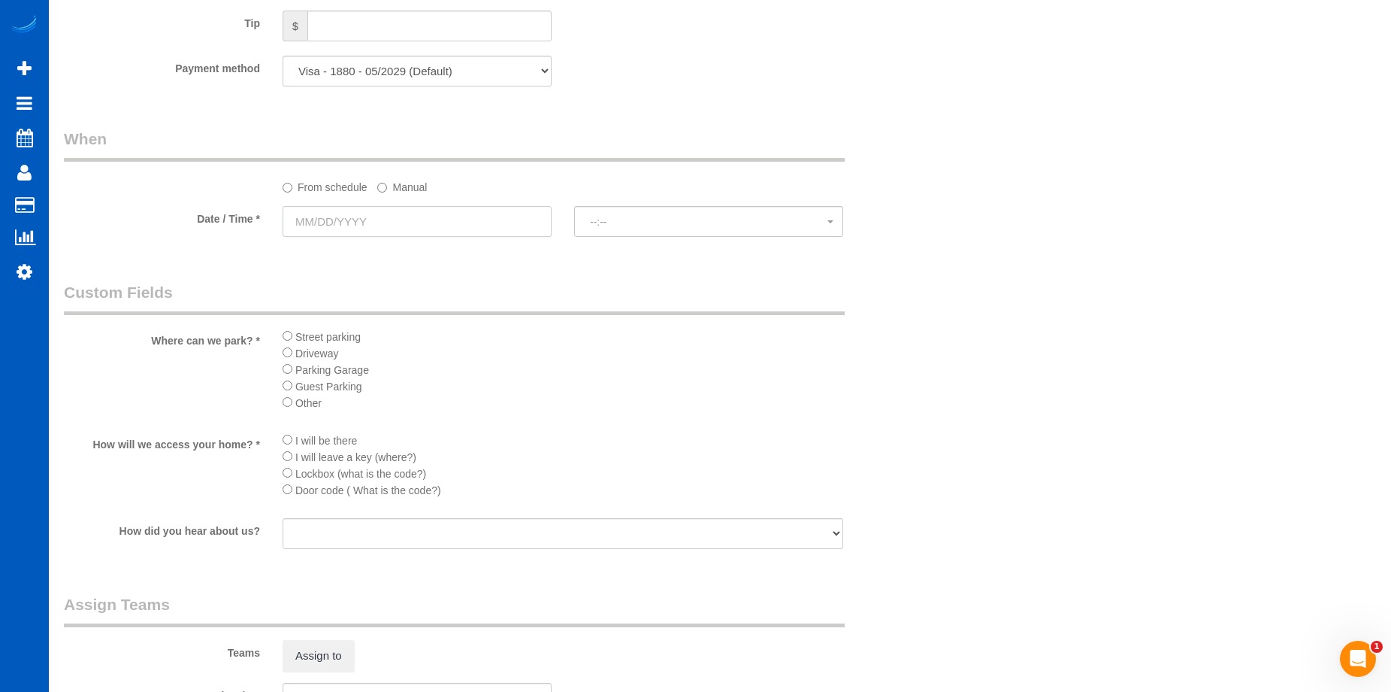
click at [486, 218] on input "text" at bounding box center [417, 221] width 269 height 31
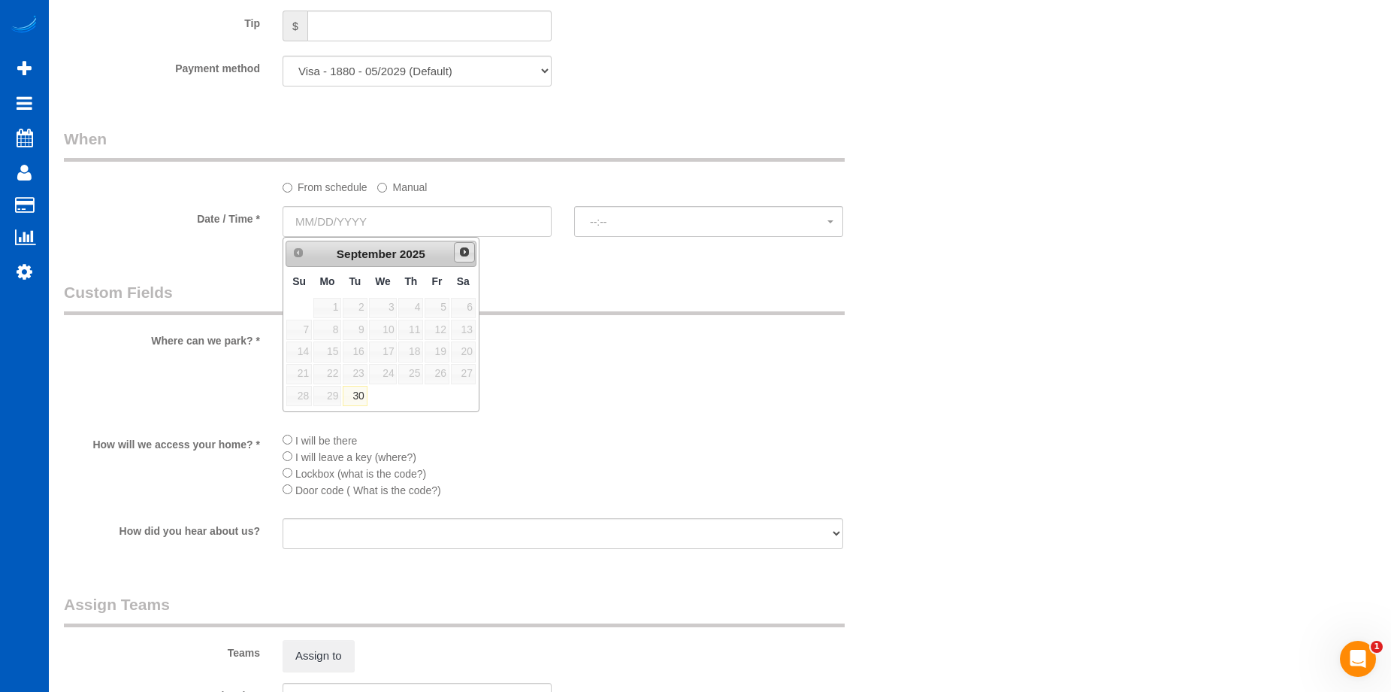
click at [468, 252] on span "Next" at bounding box center [465, 252] width 12 height 12
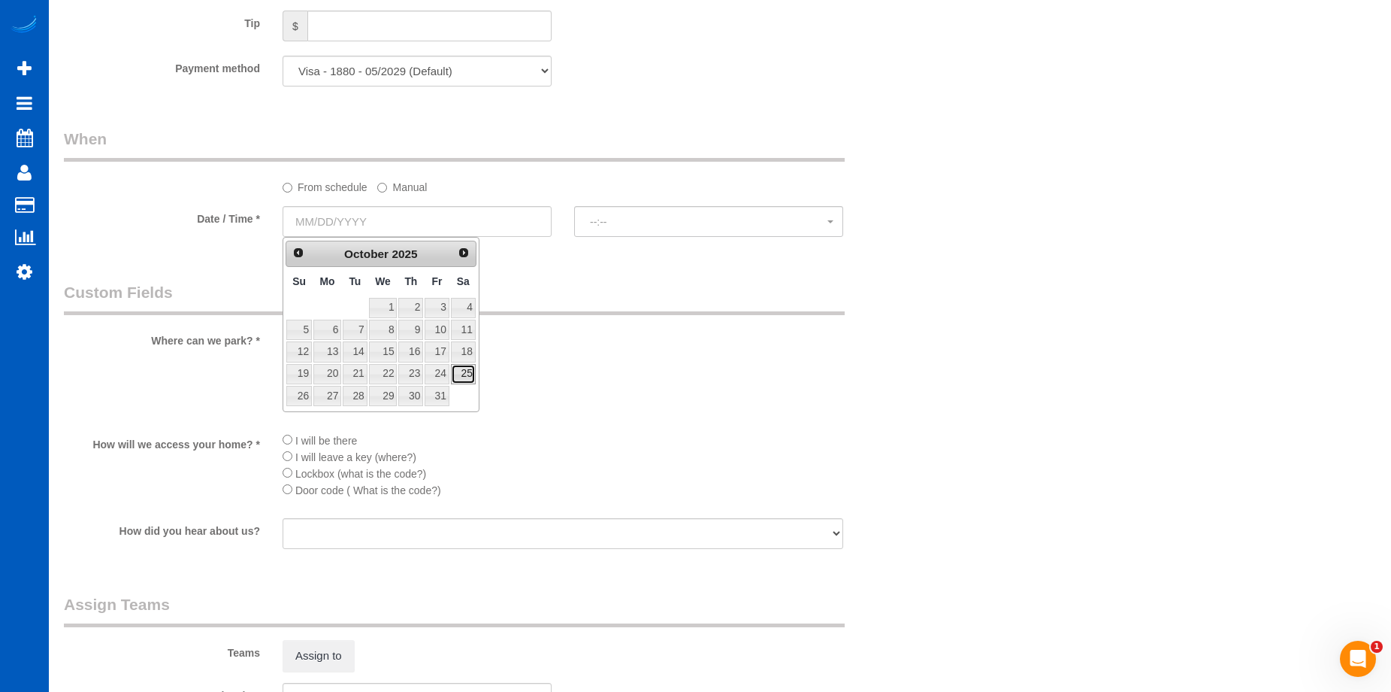
click at [464, 369] on link "25" at bounding box center [463, 374] width 25 height 20
type input "10/25/2025"
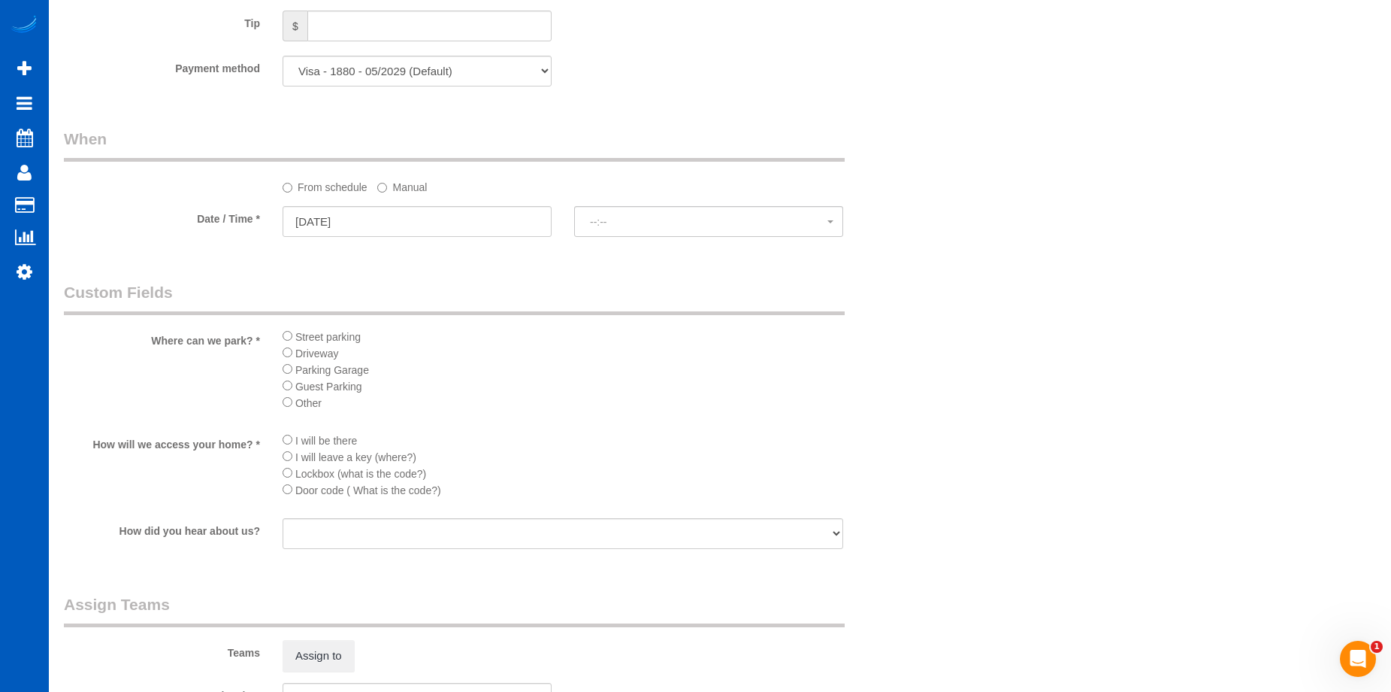
select select "spot1"
click at [655, 227] on span "11:00AM" at bounding box center [709, 222] width 238 height 12
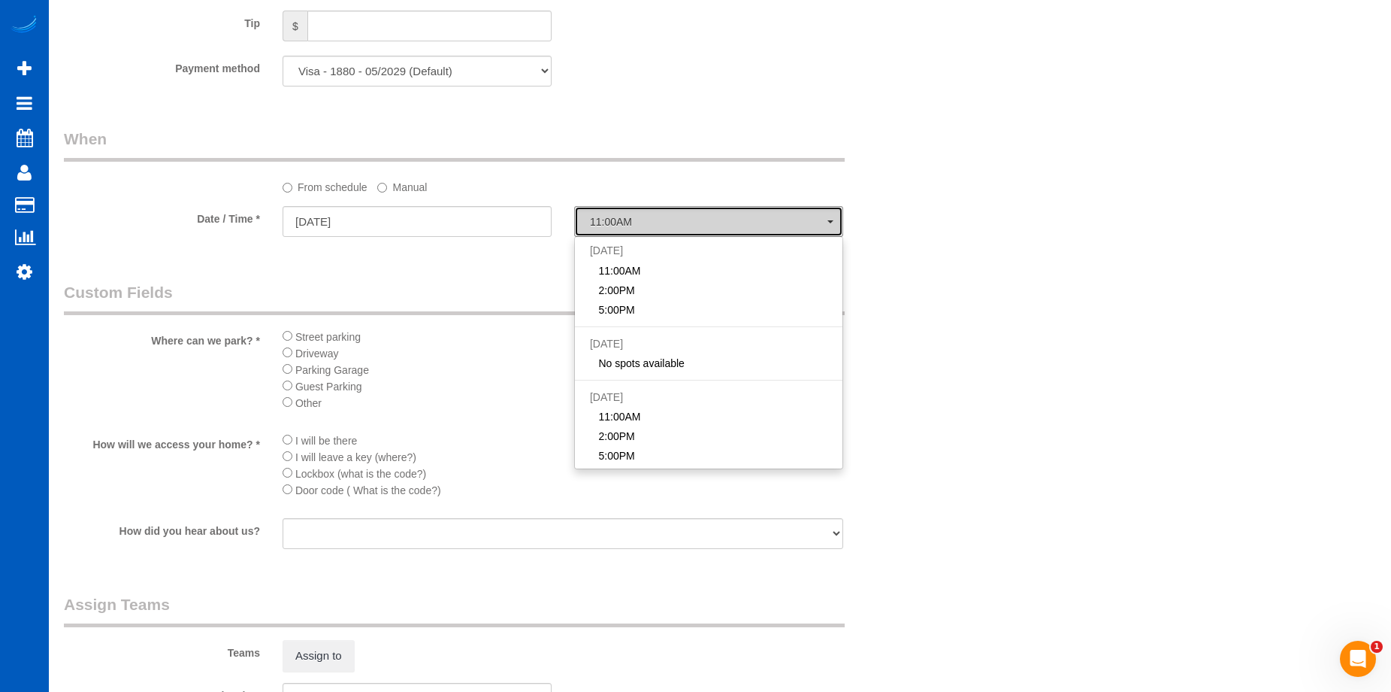
click at [655, 227] on span "11:00AM" at bounding box center [709, 222] width 238 height 12
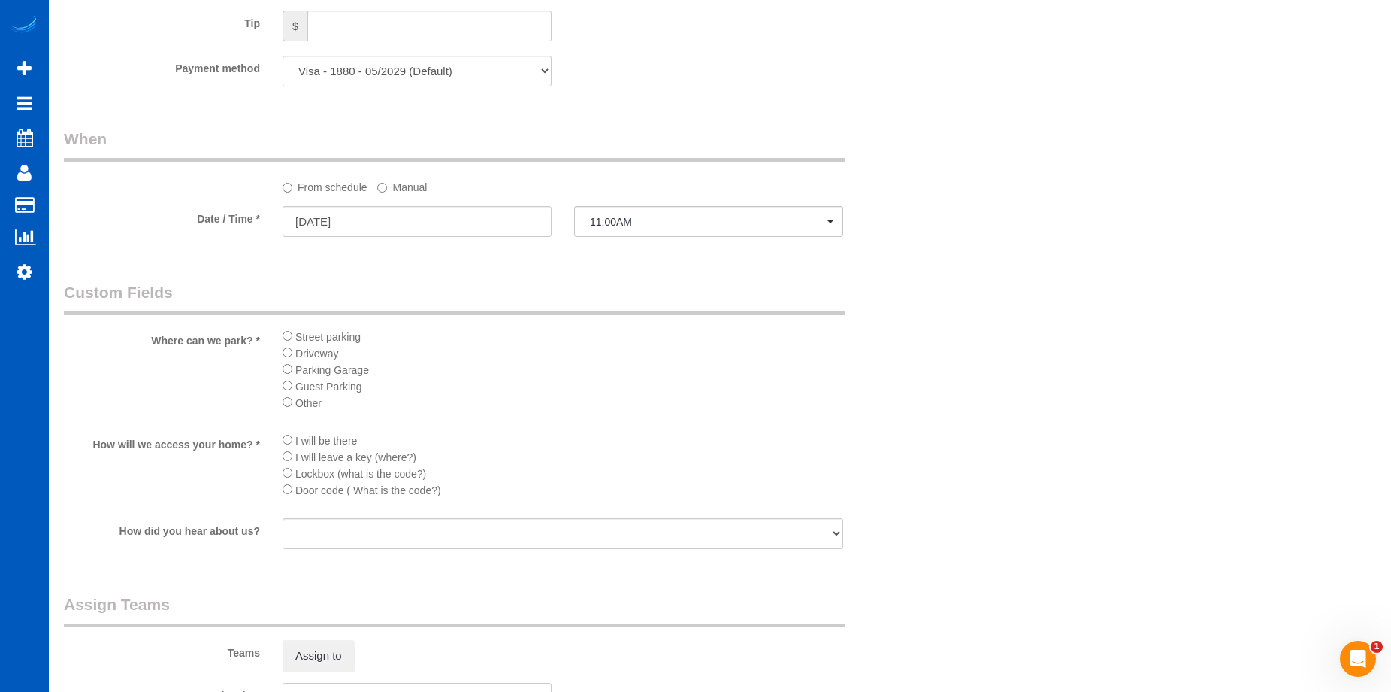
click at [399, 189] on label "Manual" at bounding box center [402, 184] width 50 height 20
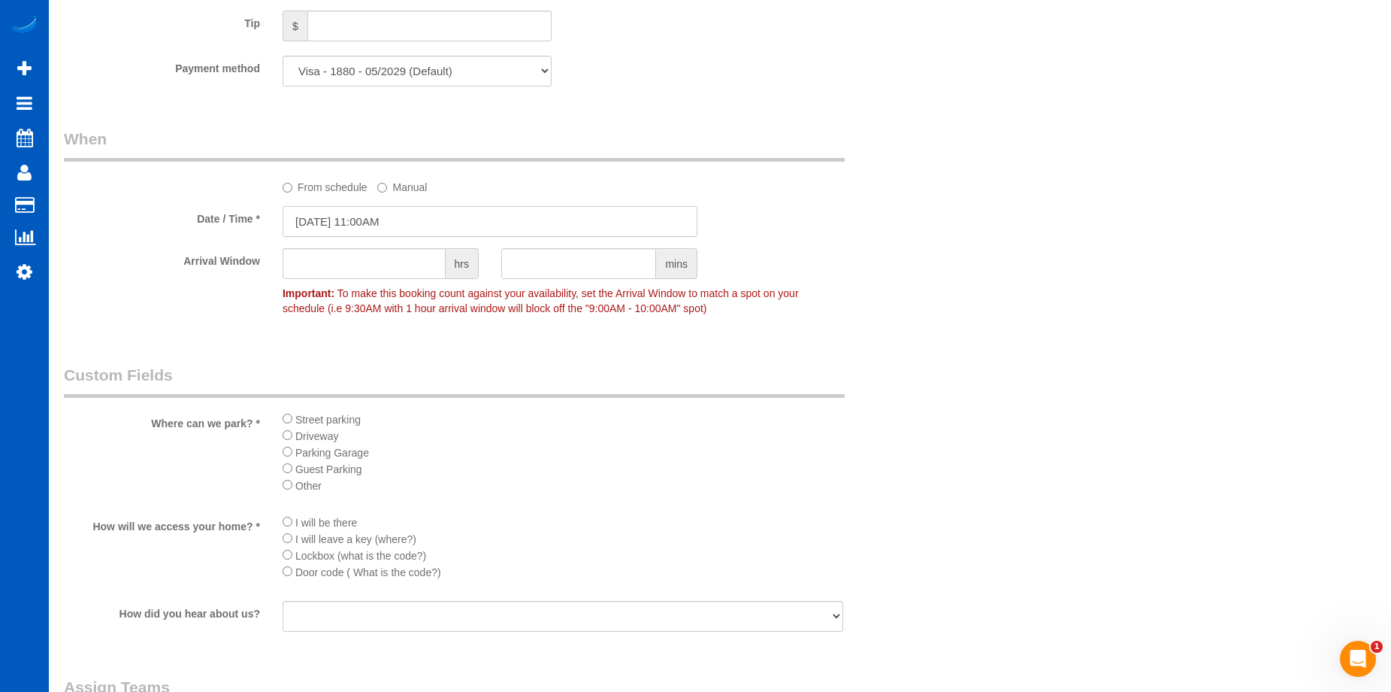
click at [390, 224] on input "10/25/2025 11:00AM" at bounding box center [490, 221] width 415 height 31
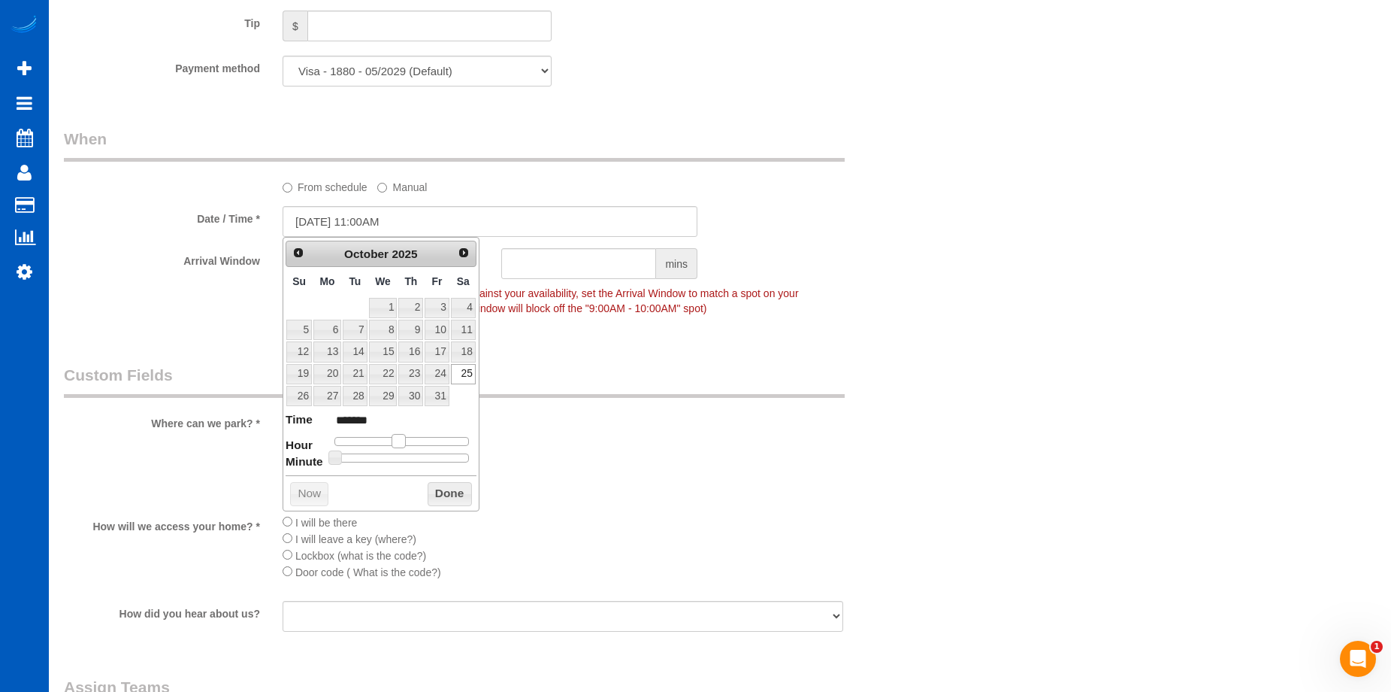
type input "10/25/2025 10:00AM"
type input "*******"
type input "10/25/2025 9:00AM"
type input "******"
type input "10/25/2025 8:00AM"
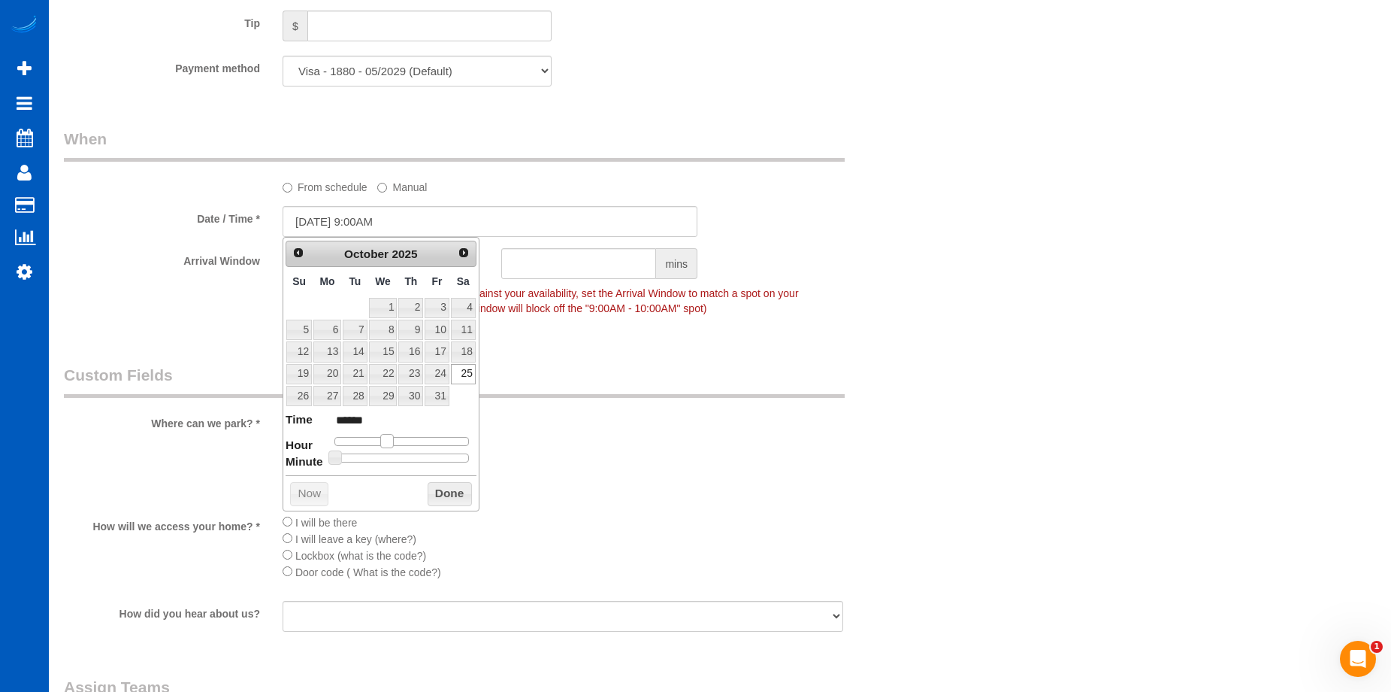
type input "******"
drag, startPoint x: 397, startPoint y: 441, endPoint x: 381, endPoint y: 442, distance: 15.9
click at [381, 442] on span at bounding box center [381, 441] width 14 height 14
click at [454, 495] on button "Done" at bounding box center [450, 494] width 44 height 24
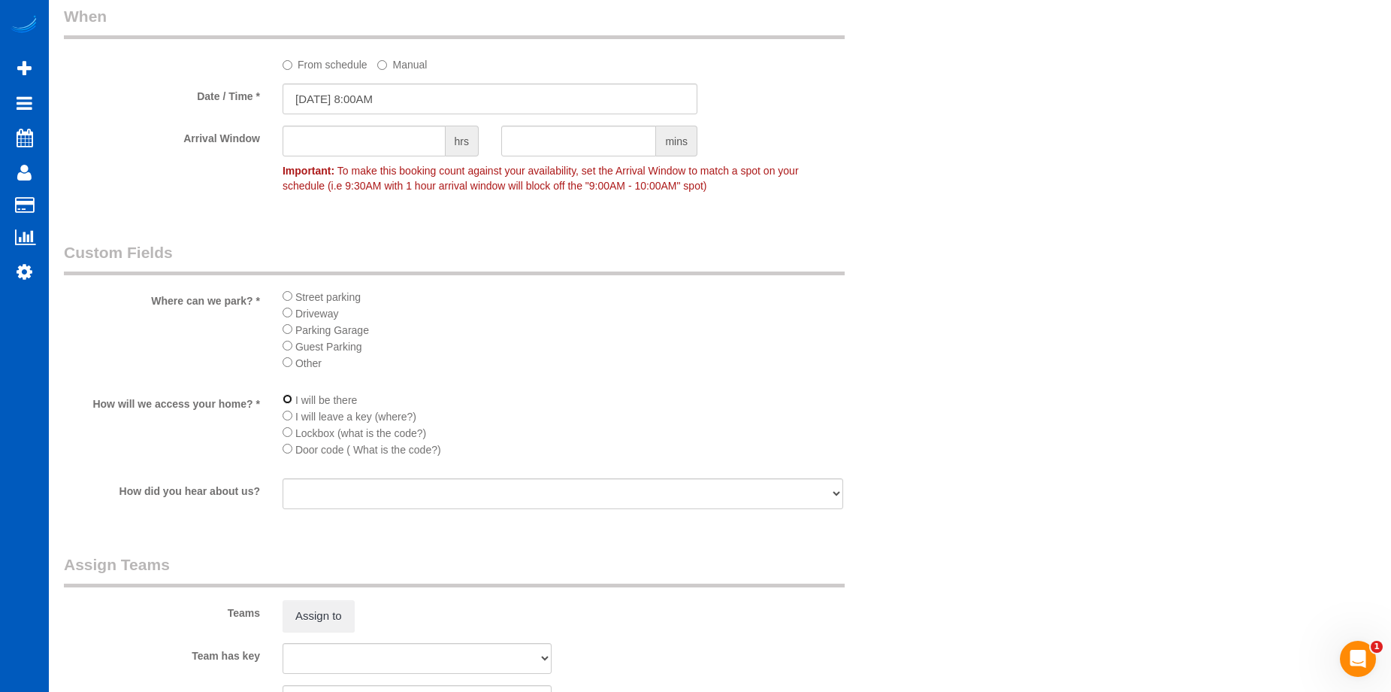
scroll to position [1729, 0]
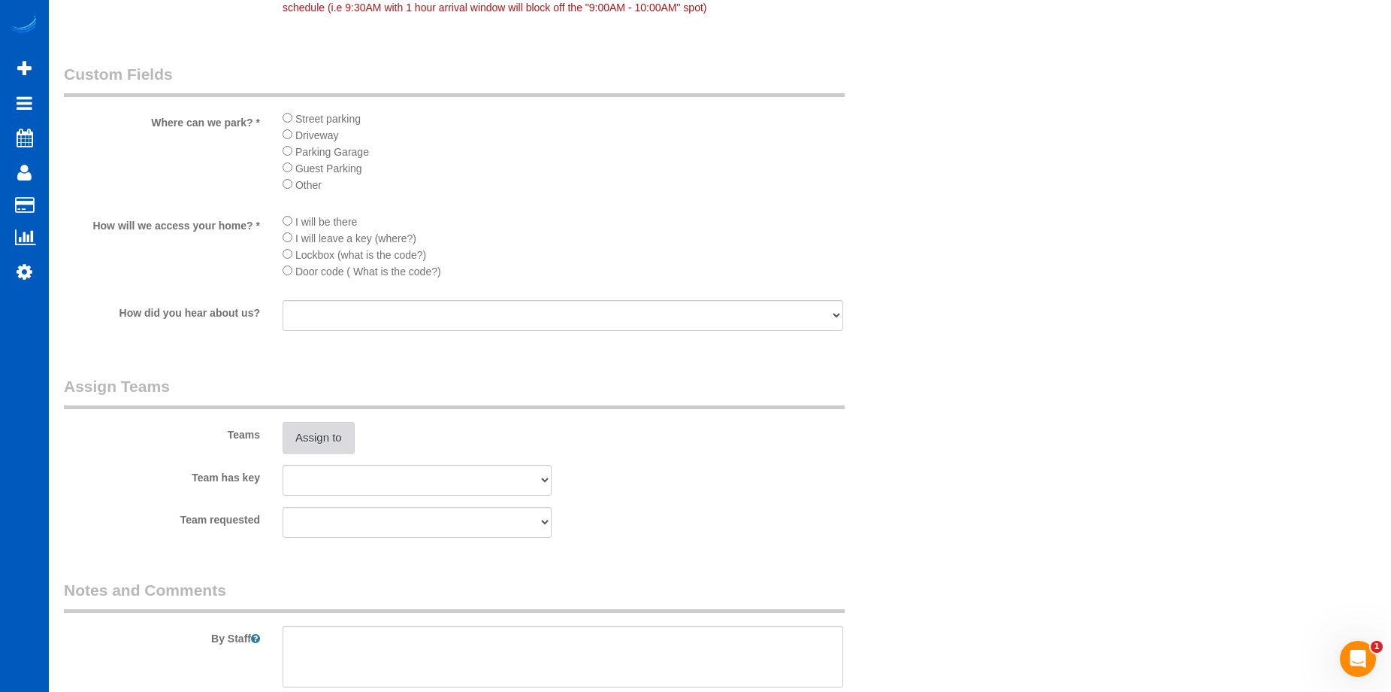
click at [329, 438] on button "Assign to" at bounding box center [319, 438] width 72 height 32
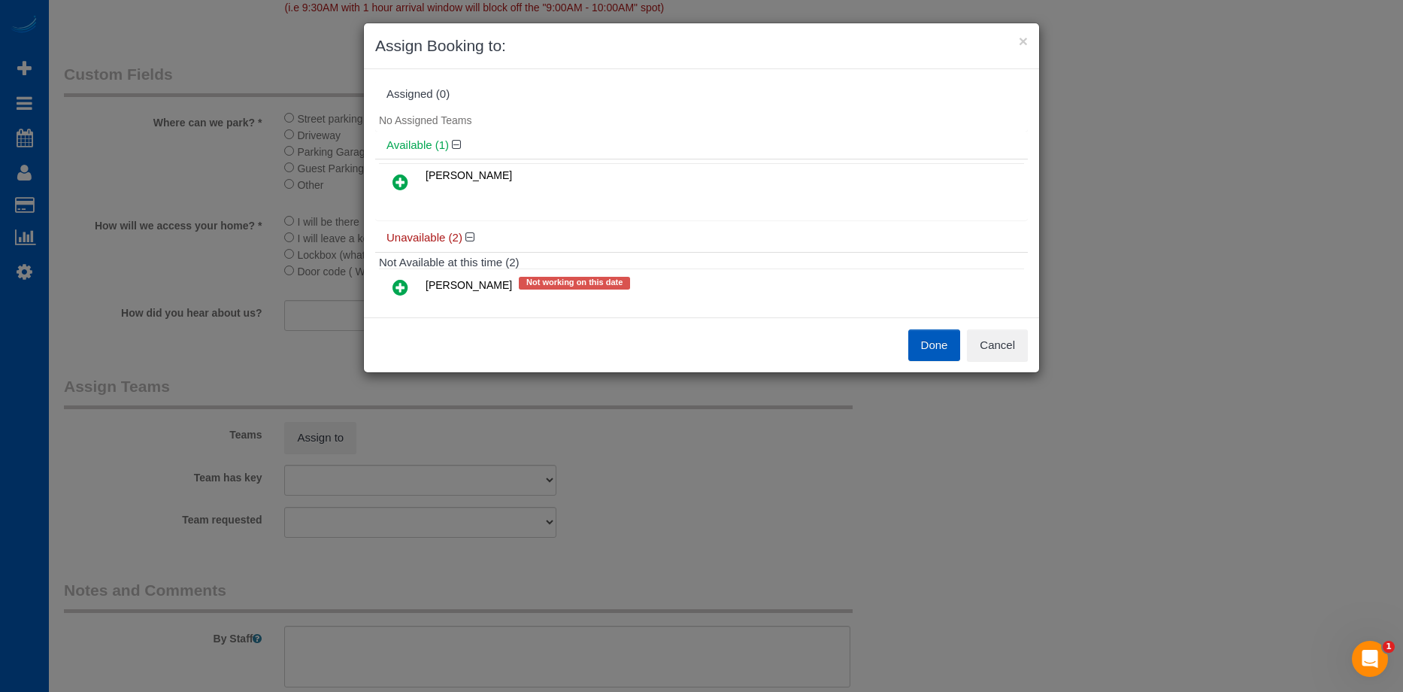
click at [389, 183] on link at bounding box center [400, 183] width 35 height 30
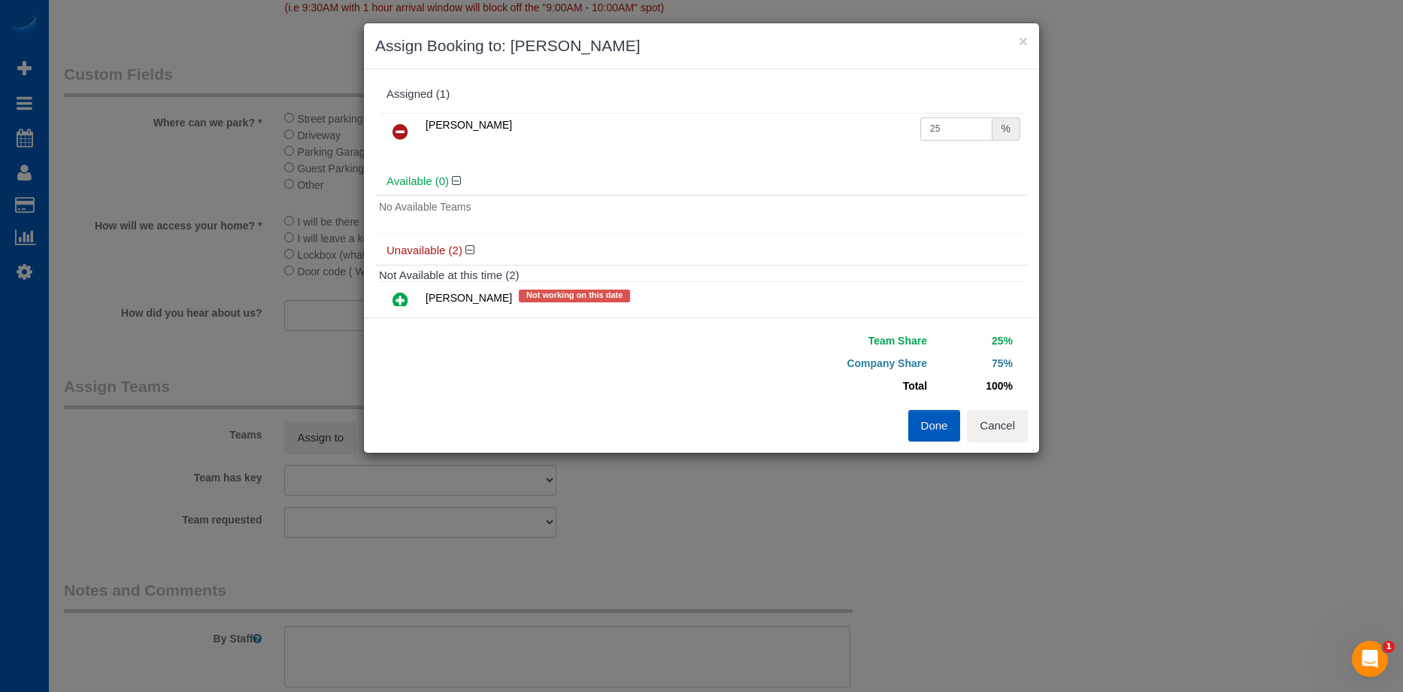
drag, startPoint x: 942, startPoint y: 138, endPoint x: 953, endPoint y: 131, distance: 13.2
click at [943, 137] on input "25" at bounding box center [956, 128] width 72 height 23
click at [774, 109] on div "Viktoriia Baydak 25 %" at bounding box center [701, 138] width 653 height 59
type input "6"
type input "50"
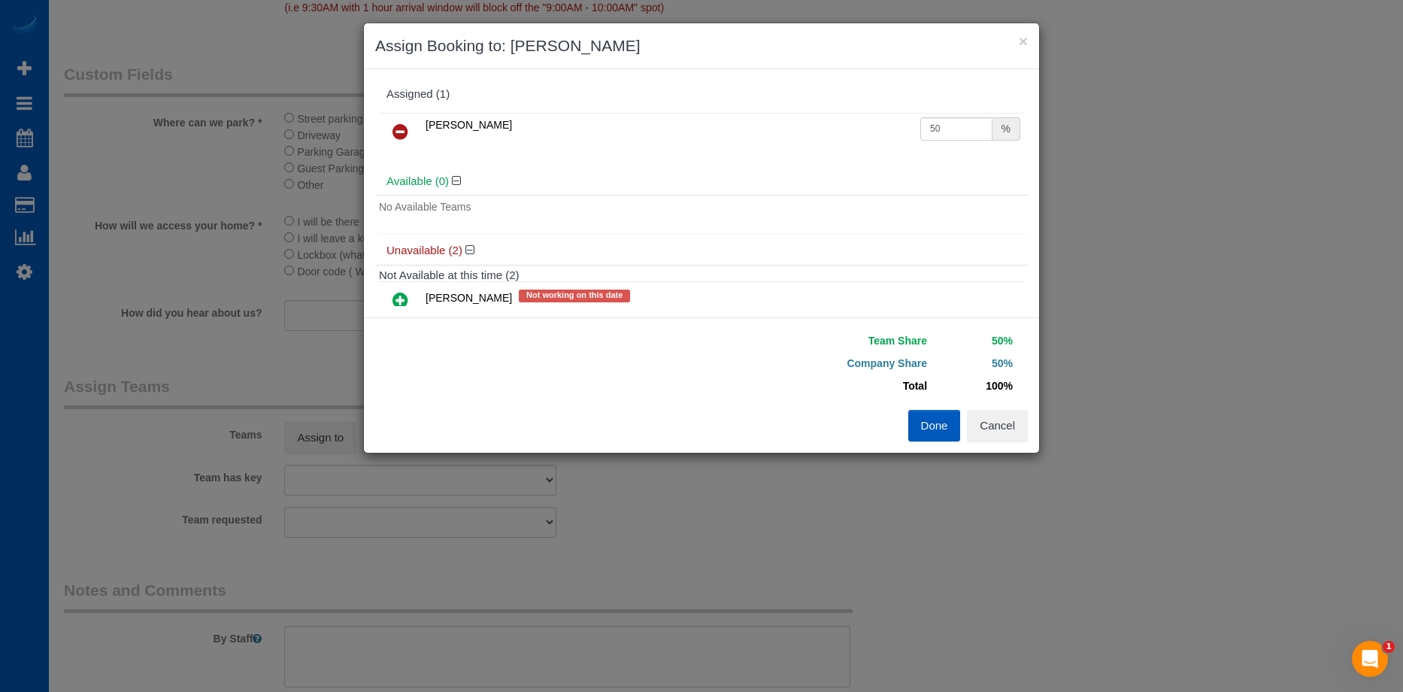
click at [925, 425] on button "Done" at bounding box center [934, 426] width 53 height 32
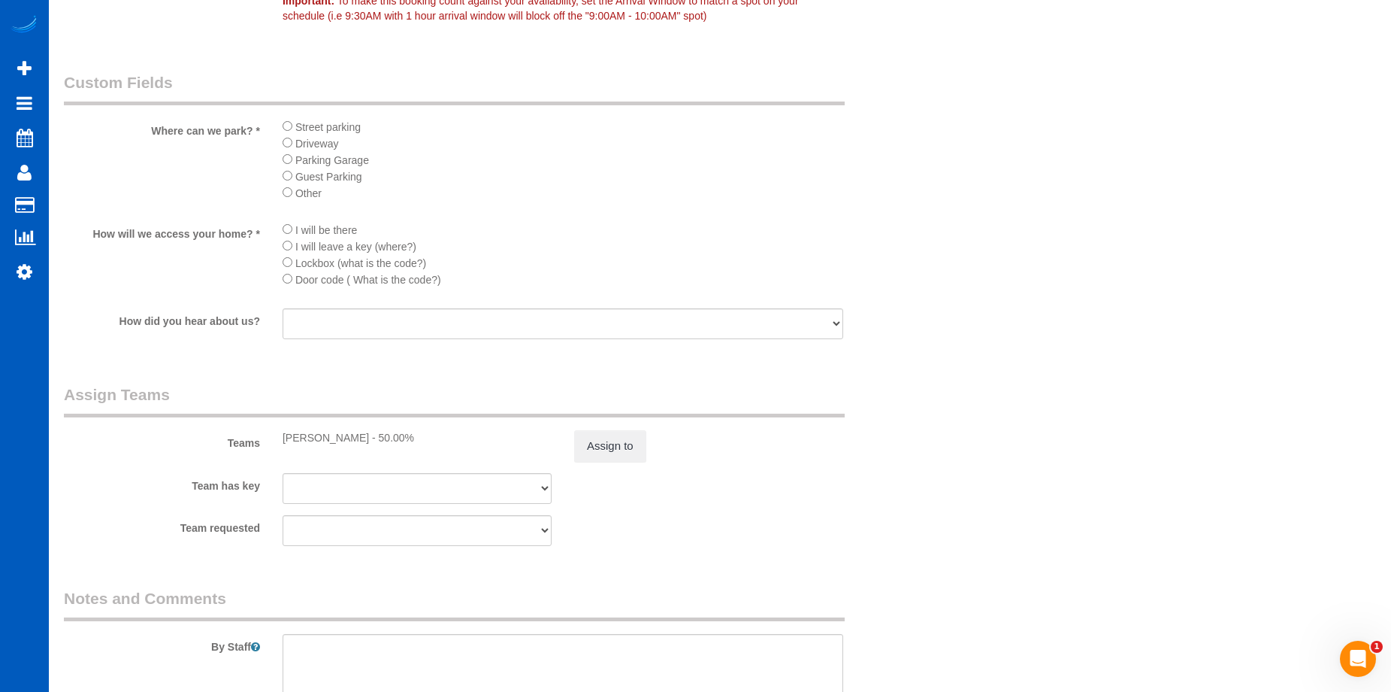
scroll to position [1924, 0]
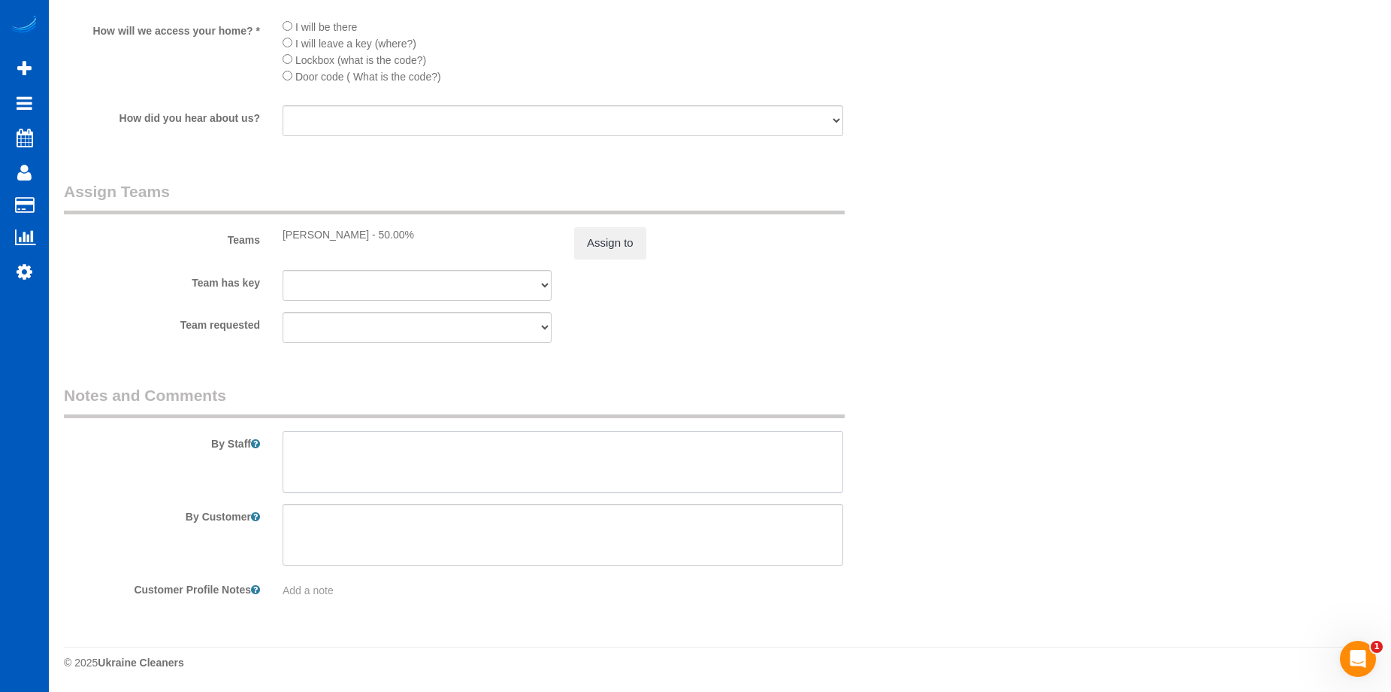
click at [501, 453] on textarea at bounding box center [563, 462] width 561 height 62
type textarea "Booked by Florencia. Has cats, please be mindful of that and don't let them out."
click at [312, 589] on span "Add a note" at bounding box center [308, 590] width 51 height 12
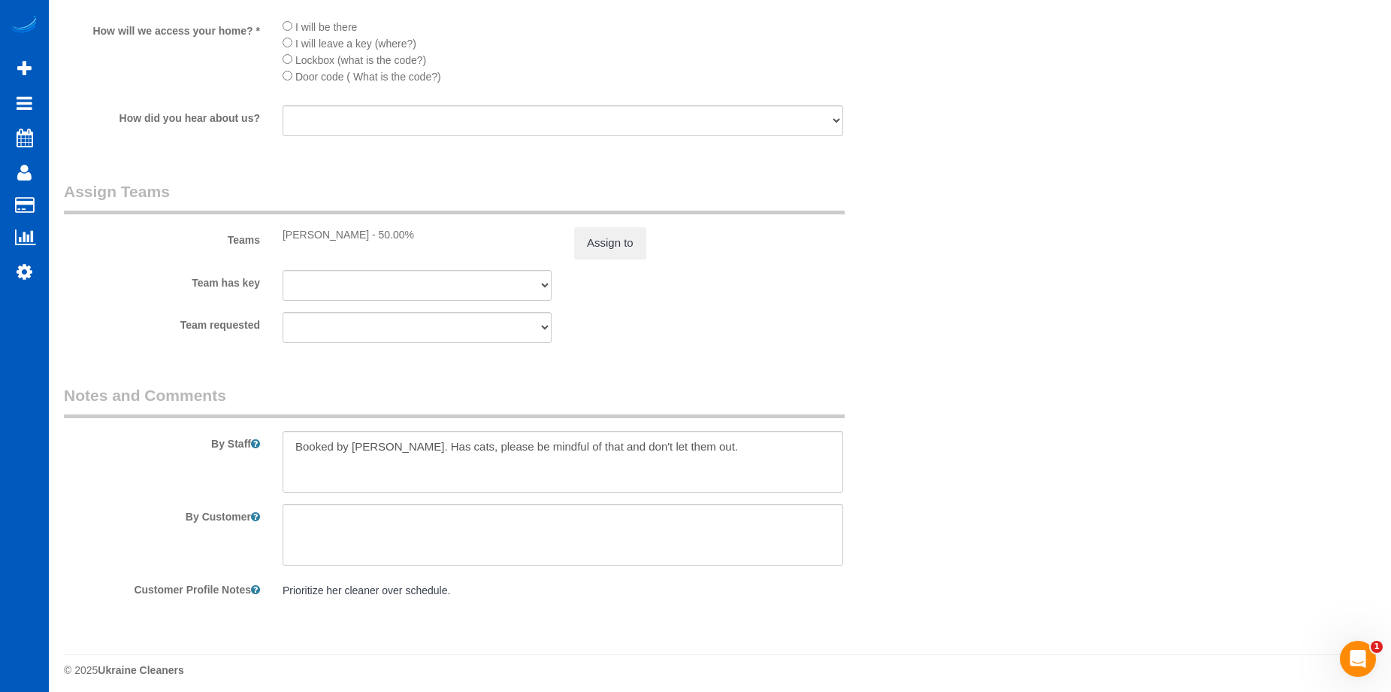
click at [318, 593] on pre "Prioritize her cleaner over schedule." at bounding box center [563, 590] width 561 height 15
drag, startPoint x: 357, startPoint y: 591, endPoint x: 364, endPoint y: 587, distance: 7.7
click at [345, 592] on textarea "Prioritize her cleaner over schedule." at bounding box center [563, 660] width 561 height 166
click at [364, 587] on textarea "Prioritize her cleaner over schedule." at bounding box center [563, 660] width 561 height 166
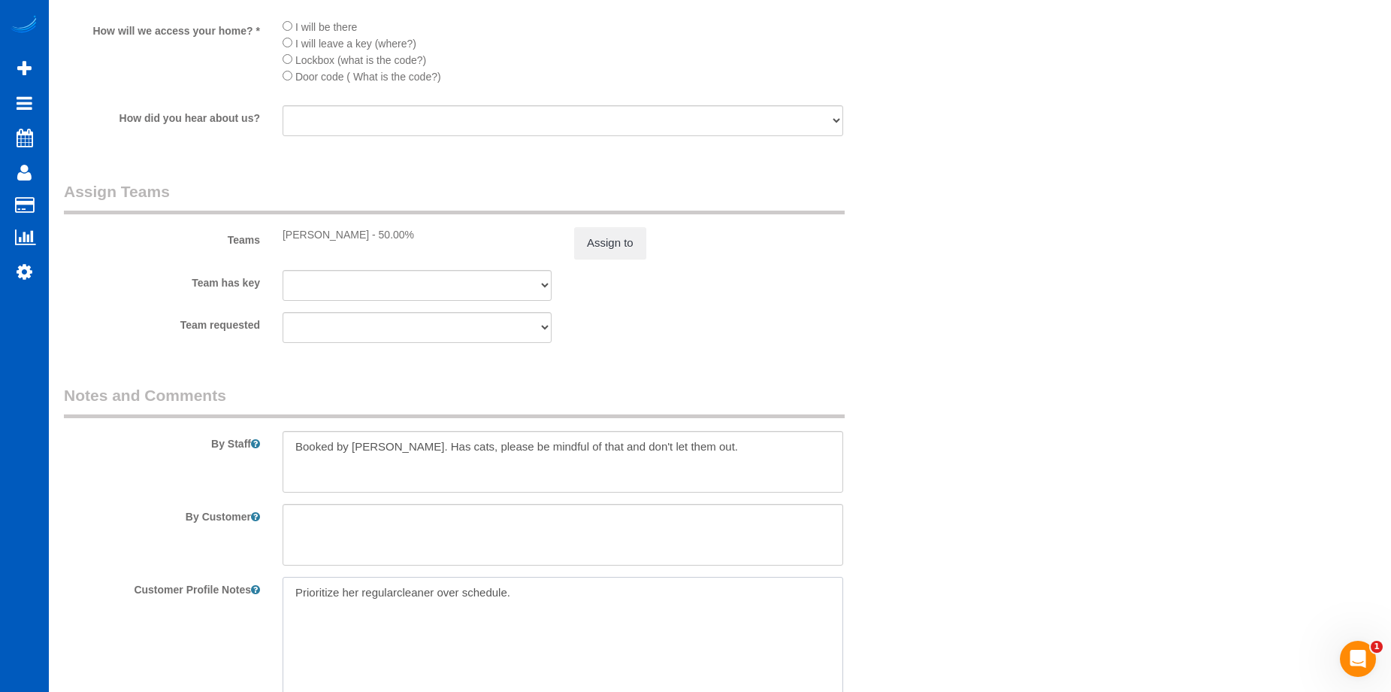
type textarea "Prioritize her regular cleaner over schedule."
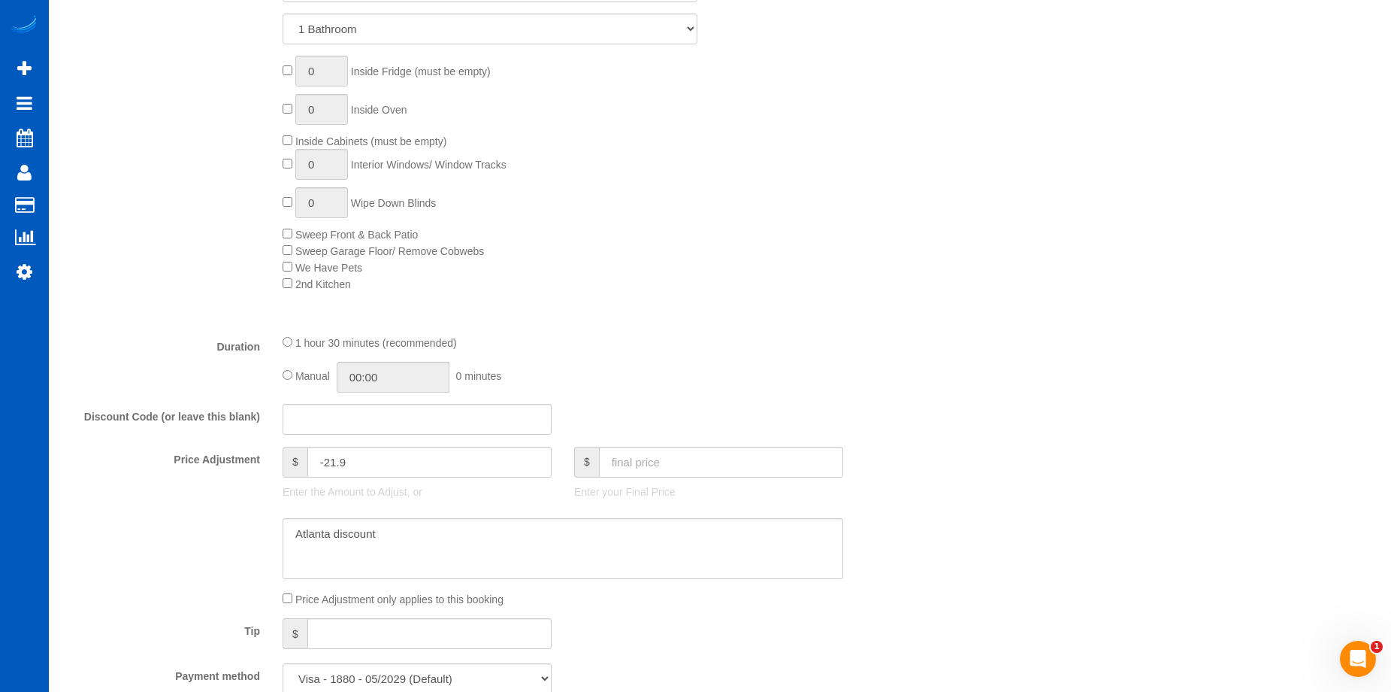
scroll to position [902, 0]
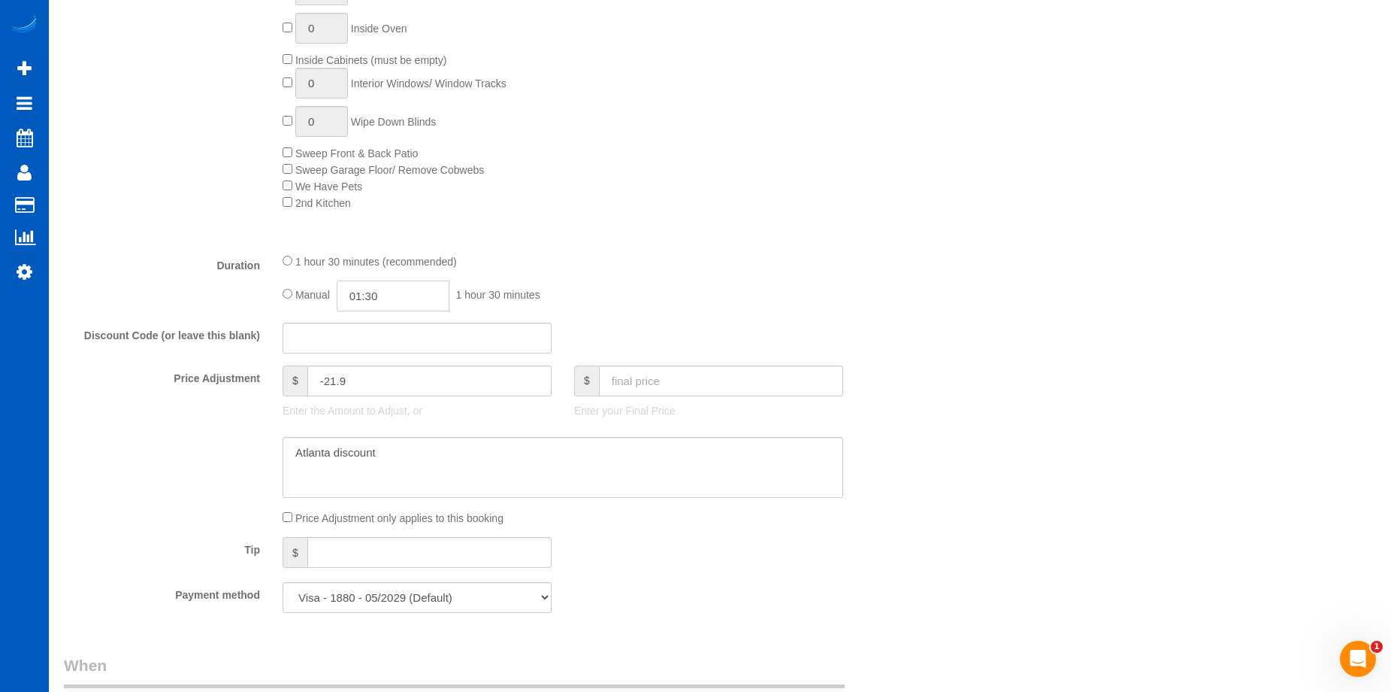
click at [356, 292] on input "01:30" at bounding box center [393, 295] width 113 height 31
type input "05:00"
click at [387, 327] on li "05:00" at bounding box center [376, 328] width 67 height 20
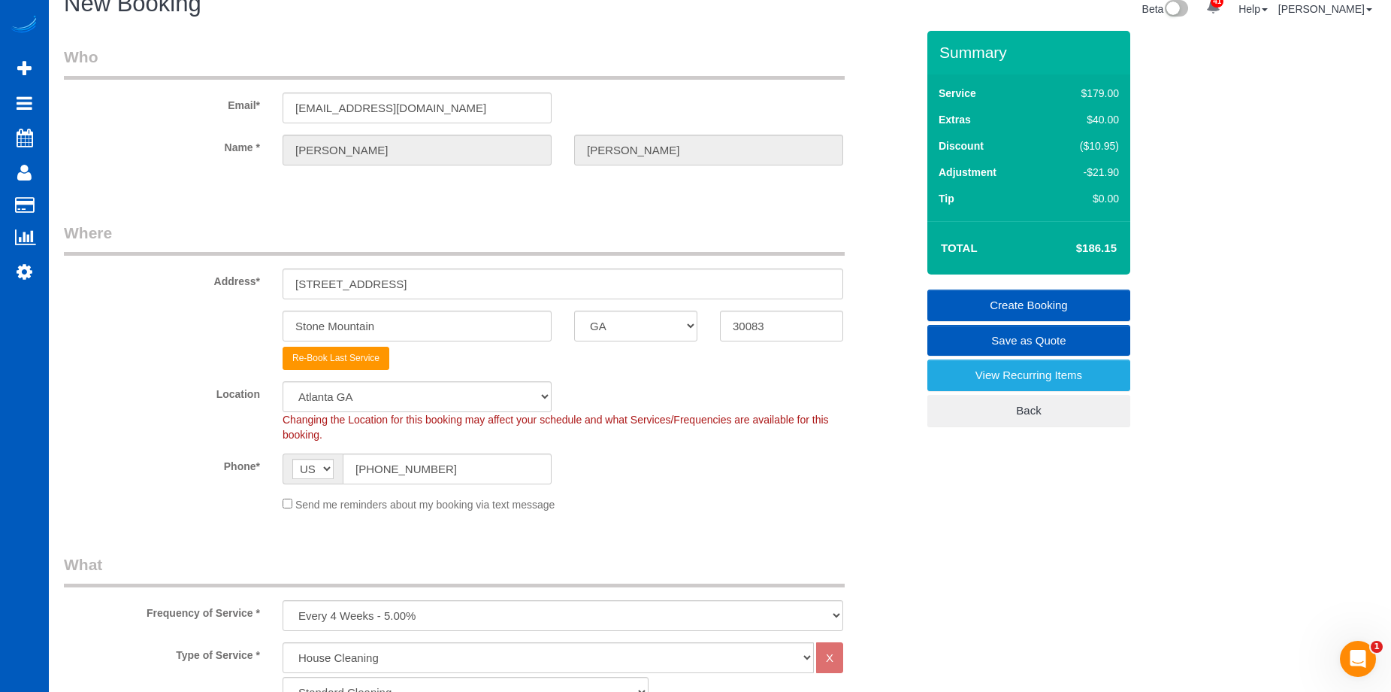
scroll to position [0, 0]
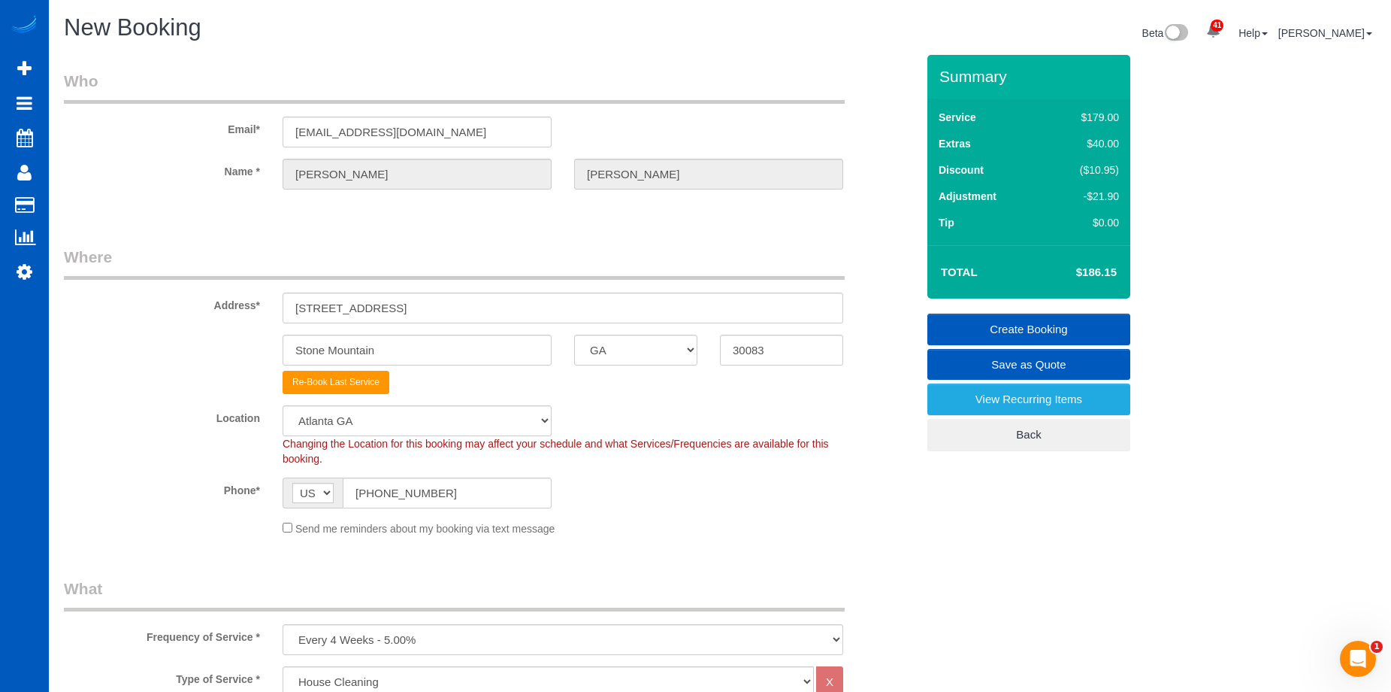
click at [1013, 327] on link "Create Booking" at bounding box center [1029, 329] width 203 height 32
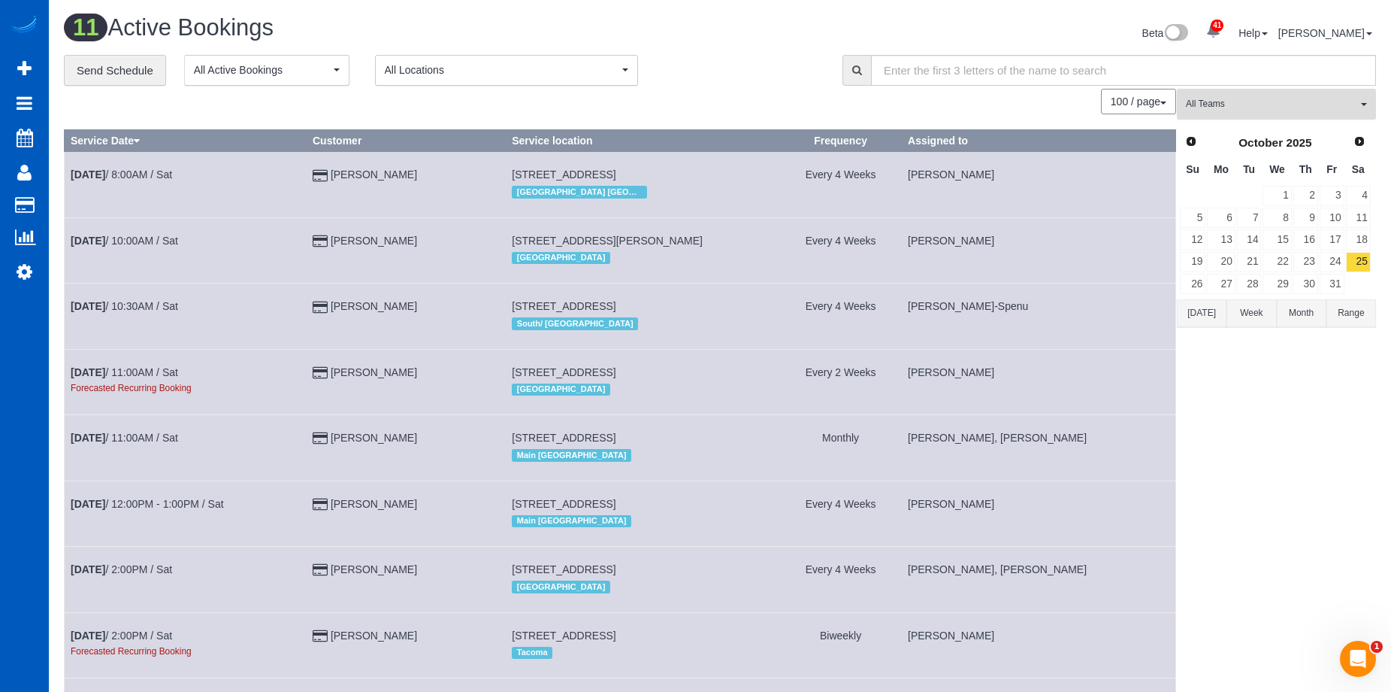
click at [1275, 96] on button "All Teams" at bounding box center [1276, 104] width 199 height 31
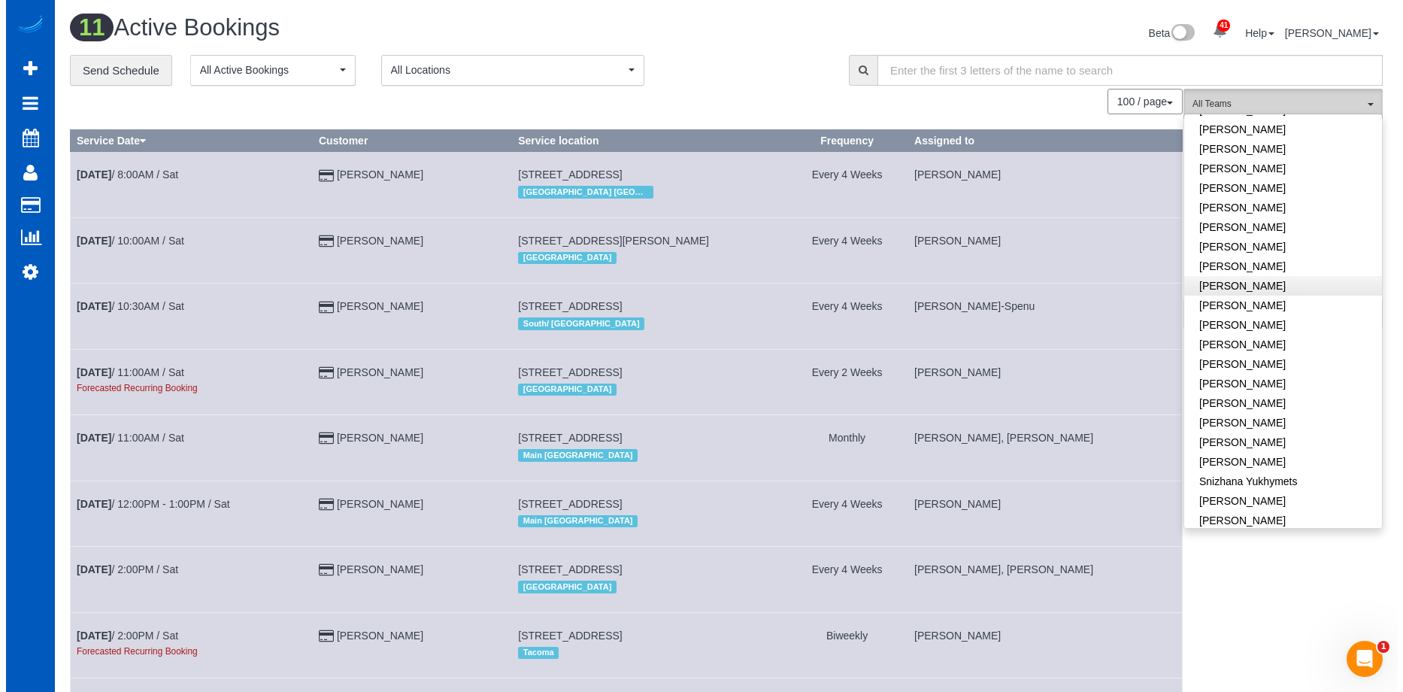
scroll to position [957, 0]
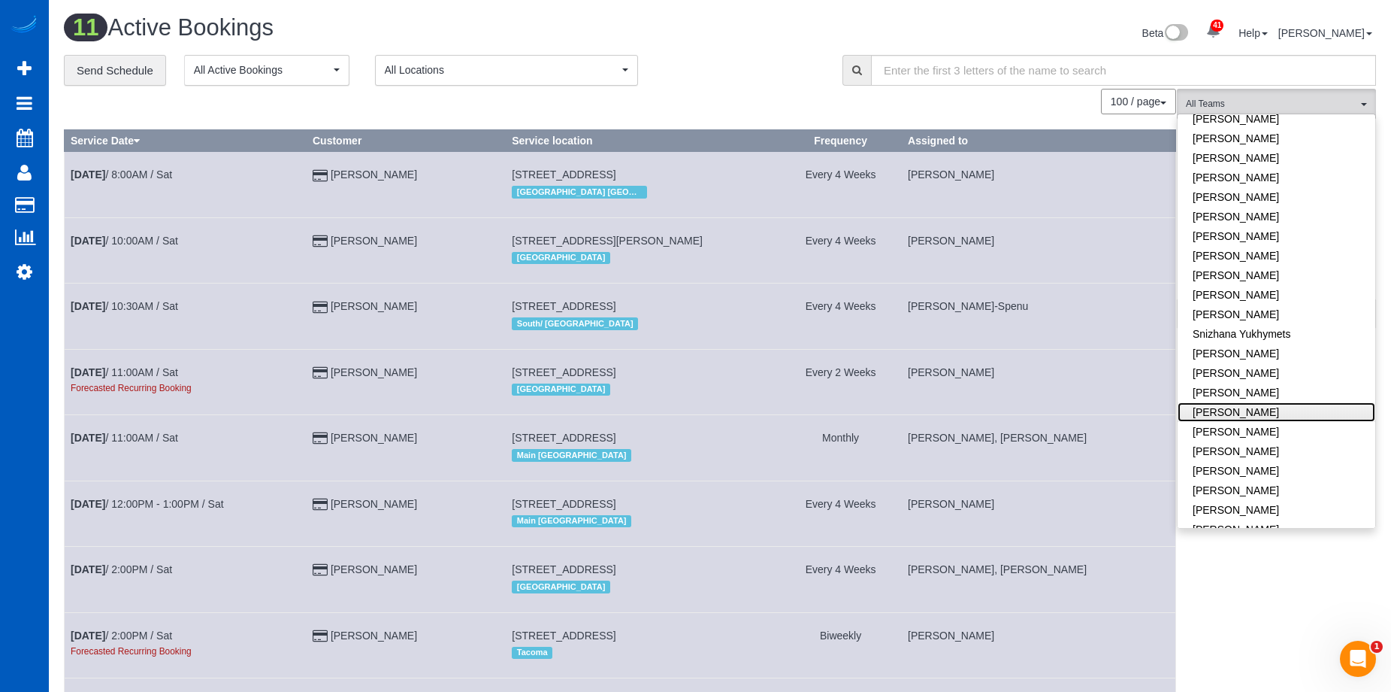
click at [1303, 403] on link "Viktoriia Baydak" at bounding box center [1277, 412] width 198 height 20
click at [723, 65] on div "**********" at bounding box center [442, 71] width 756 height 32
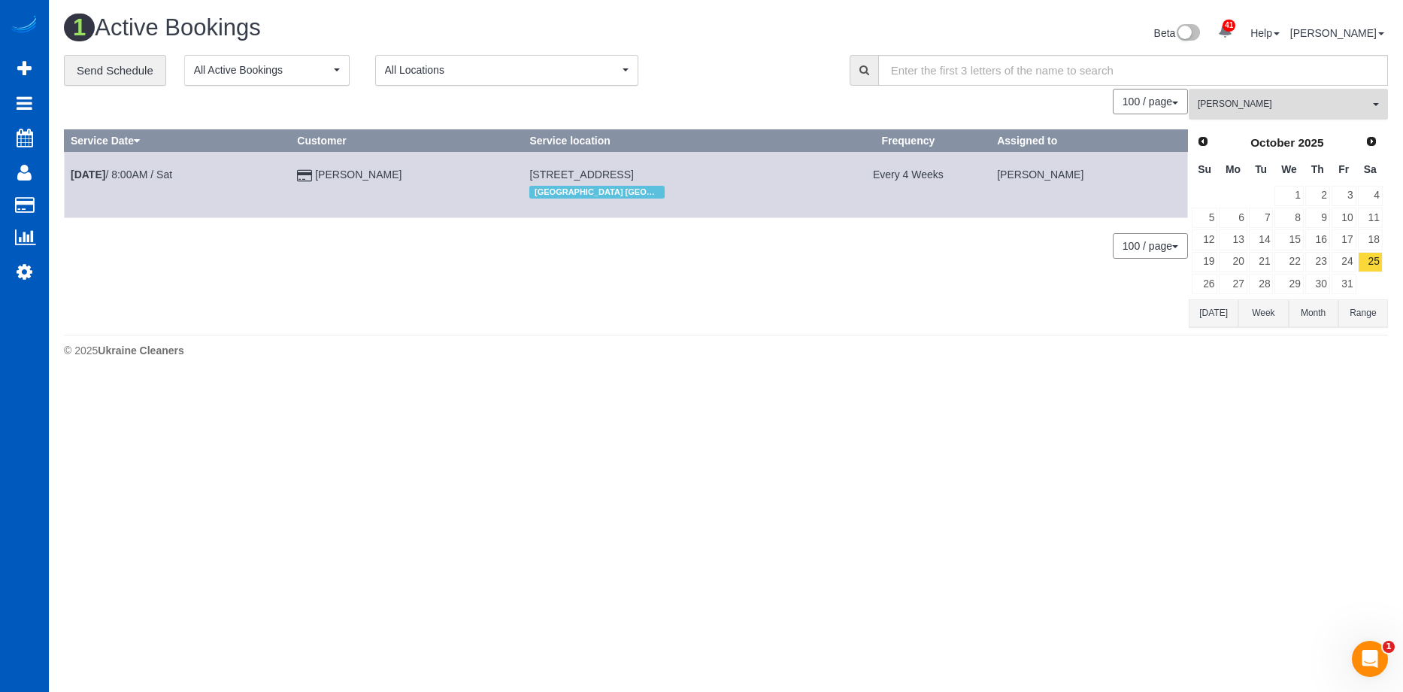
click at [1307, 101] on span "Viktoriia Baydak" at bounding box center [1283, 104] width 171 height 13
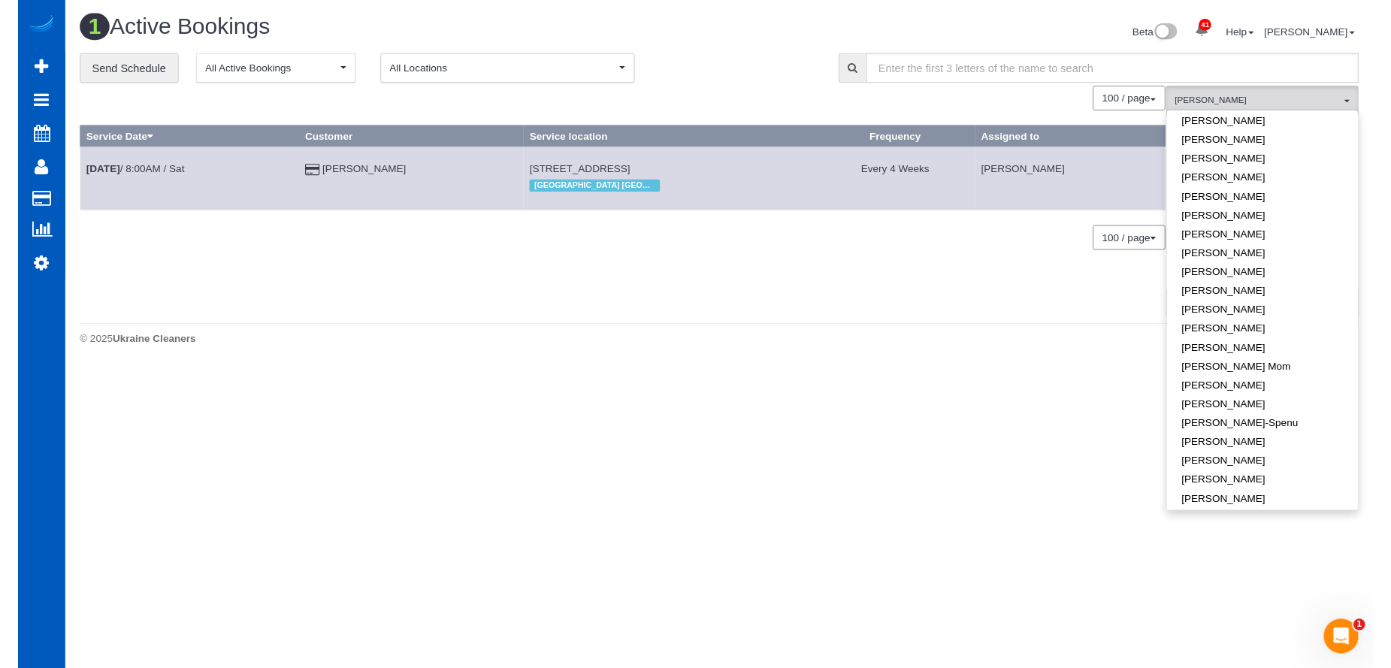
scroll to position [0, 0]
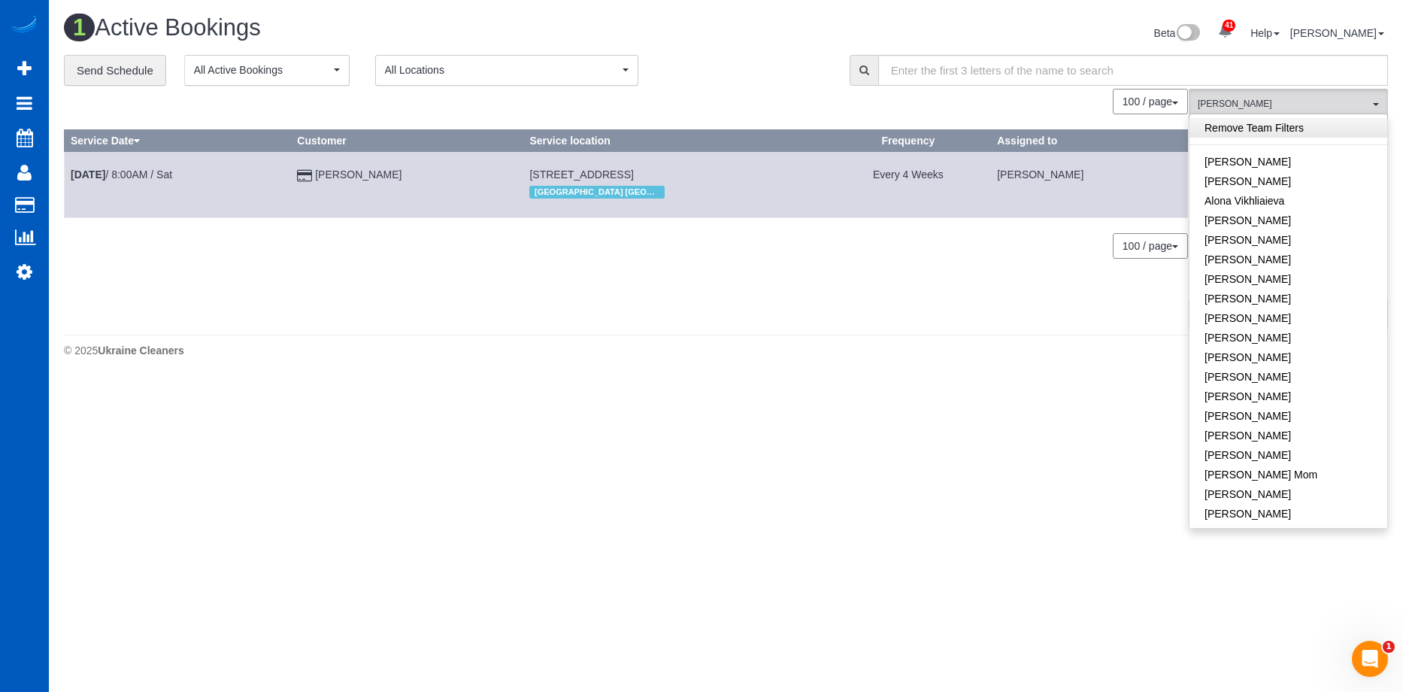
click at [1285, 123] on link "Remove Team Filters" at bounding box center [1288, 128] width 198 height 20
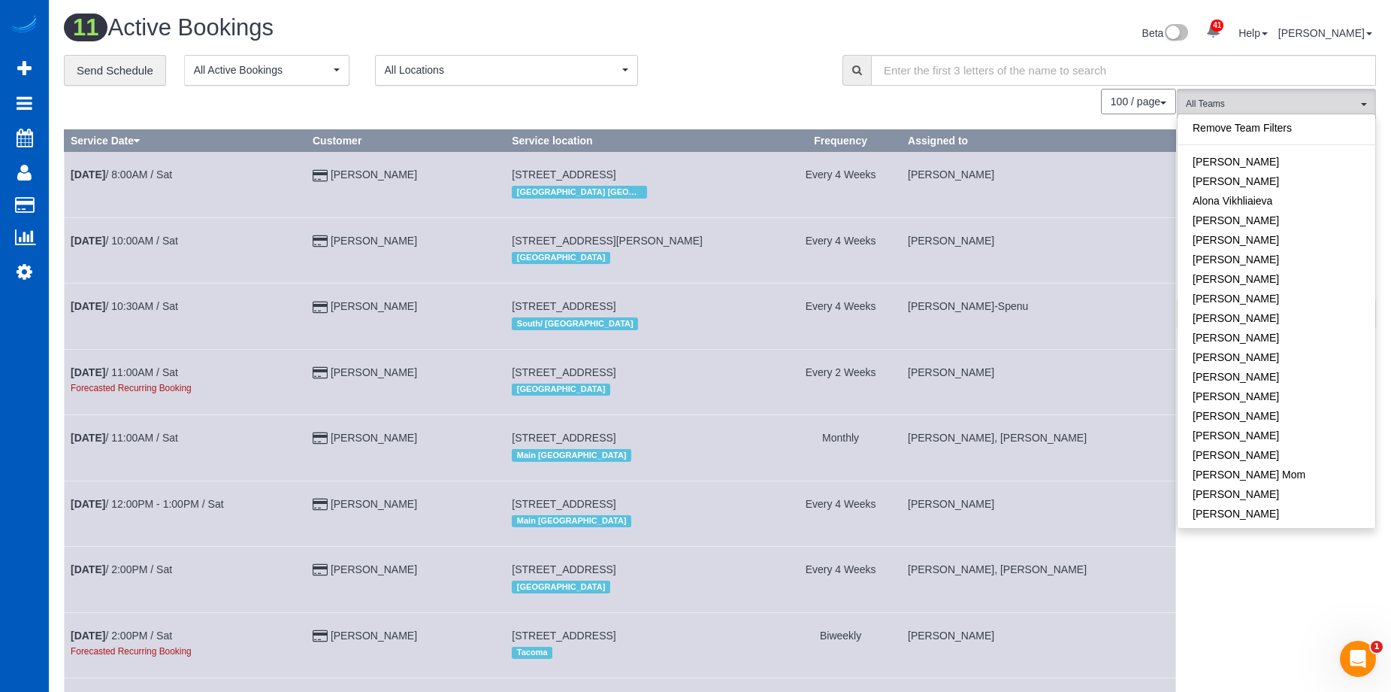
click at [1076, 116] on div "0 Bookings found. We couldn't find any bookings that matched your search. Creat…" at bounding box center [620, 510] width 1113 height 842
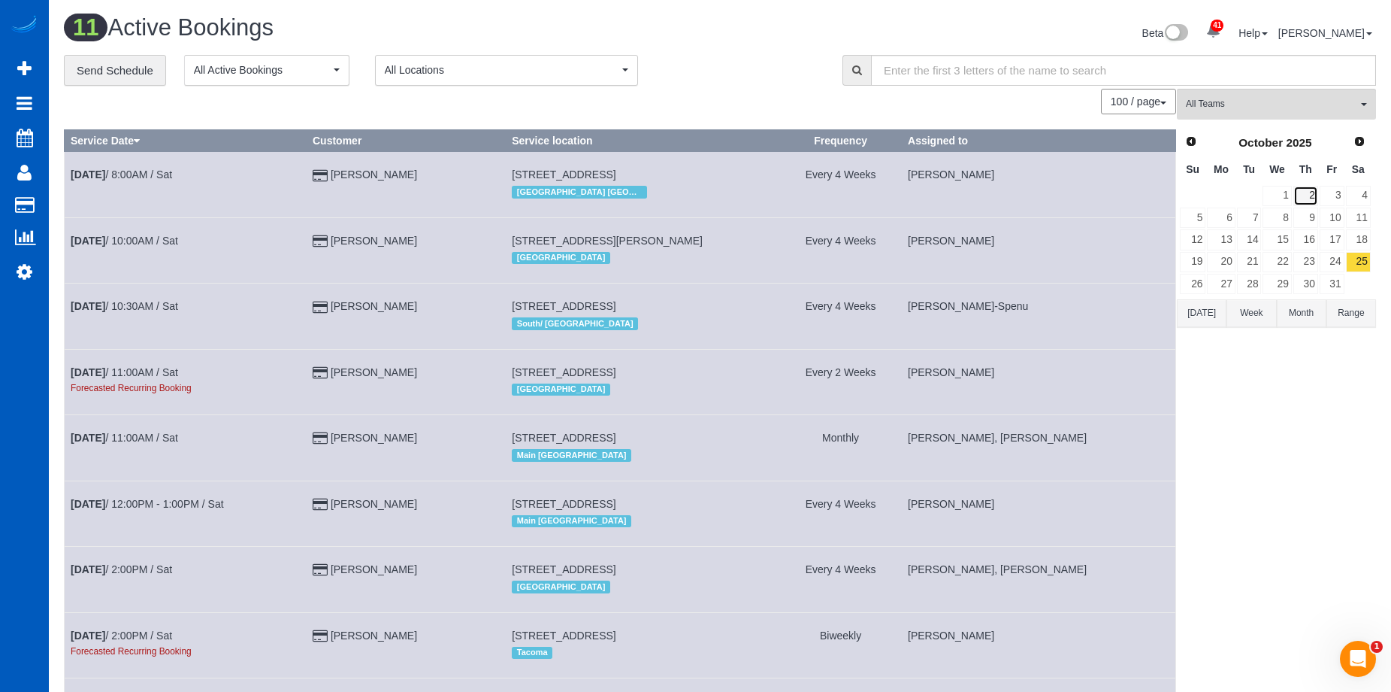
click at [1308, 195] on link "2" at bounding box center [1306, 196] width 25 height 20
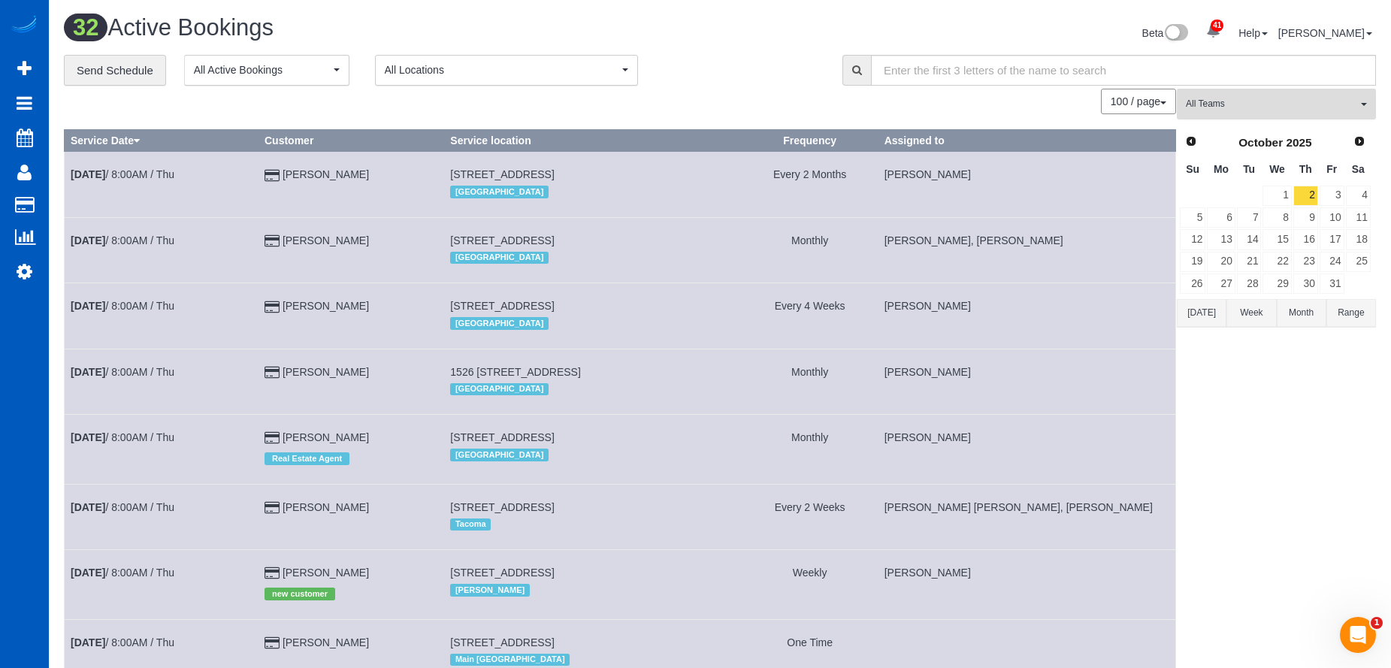
click at [1310, 111] on span "All Teams" at bounding box center [1271, 104] width 171 height 13
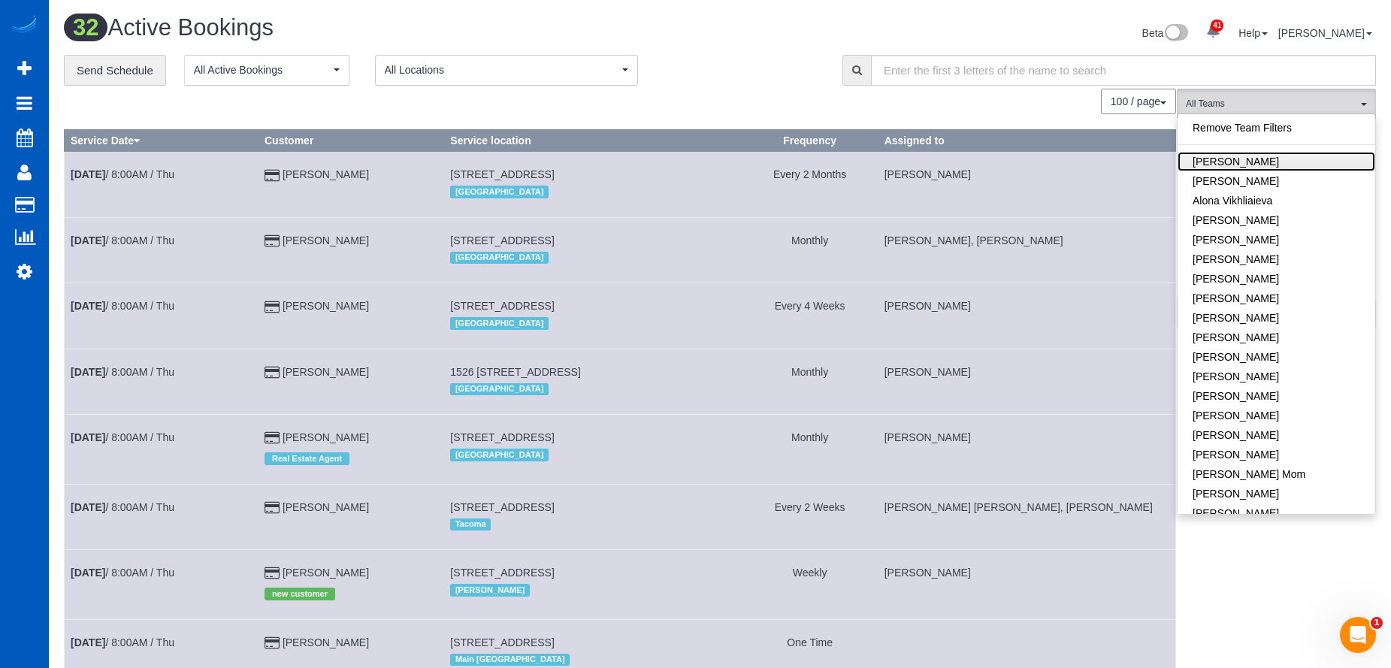
click at [1269, 156] on link "[PERSON_NAME]" at bounding box center [1277, 162] width 198 height 20
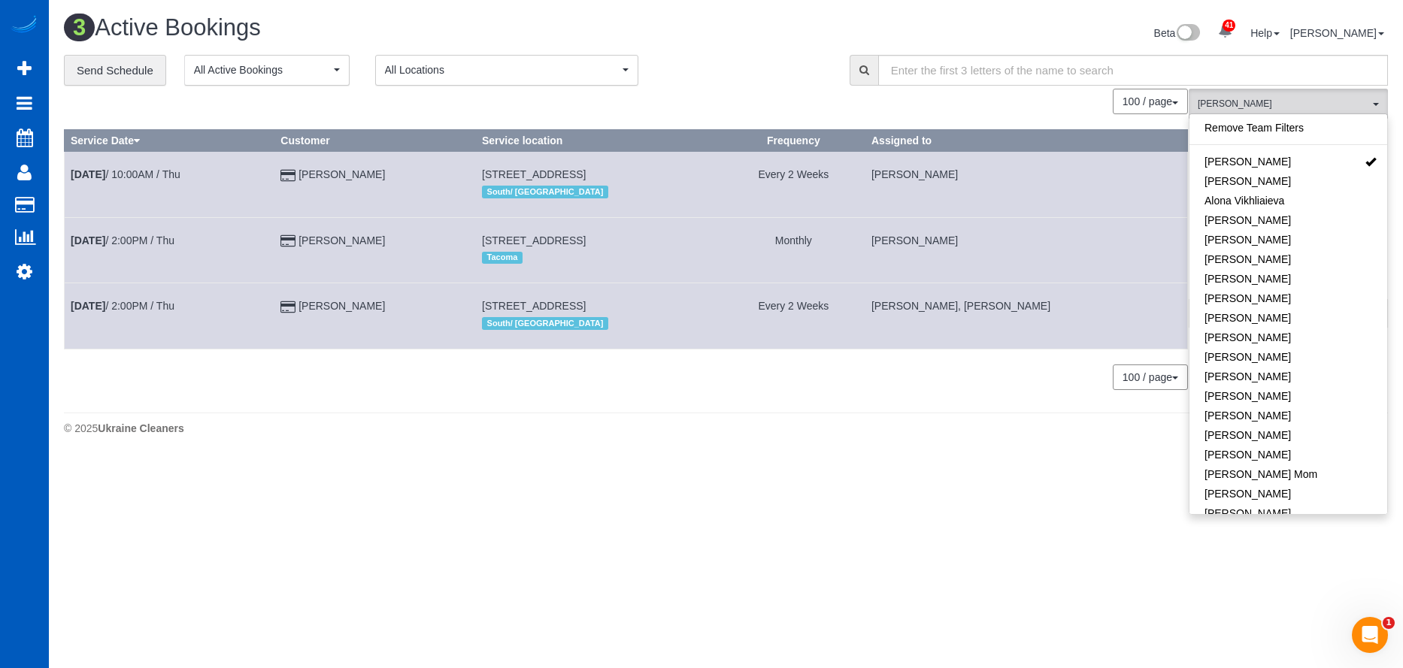
click at [770, 71] on div "**********" at bounding box center [445, 71] width 763 height 32
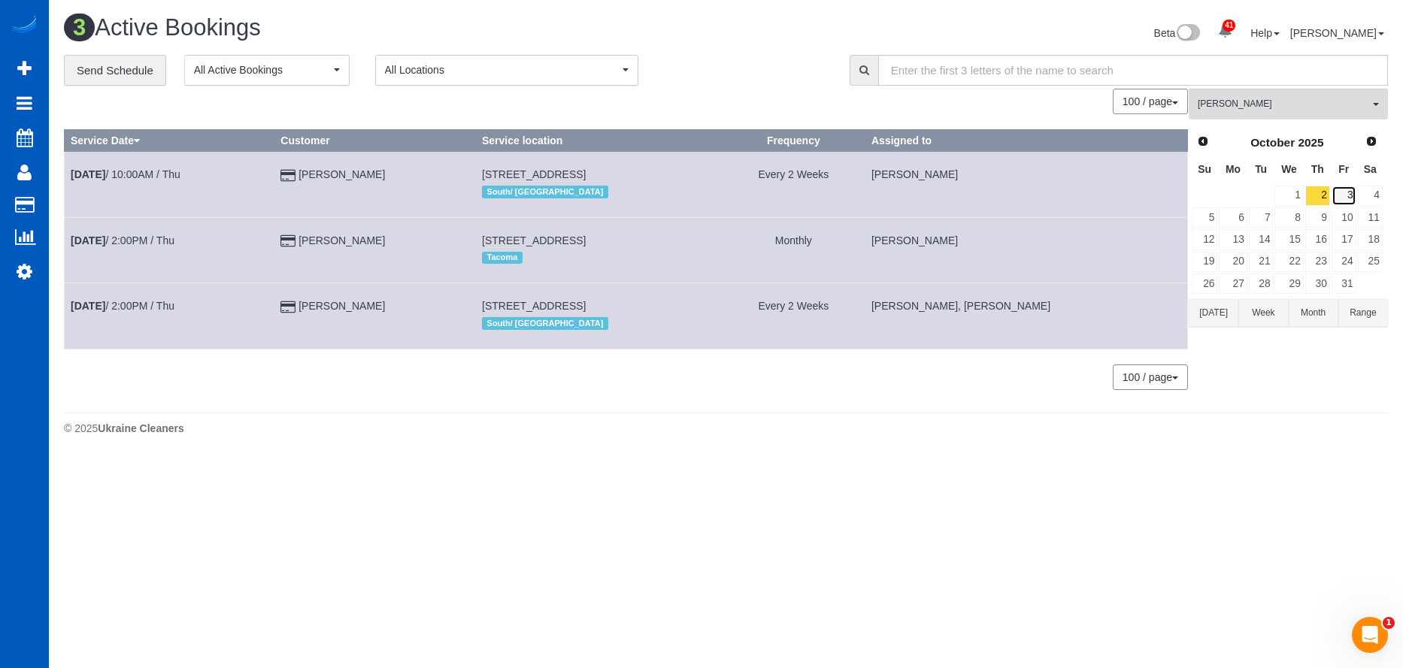
click at [1346, 200] on link "3" at bounding box center [1343, 196] width 25 height 20
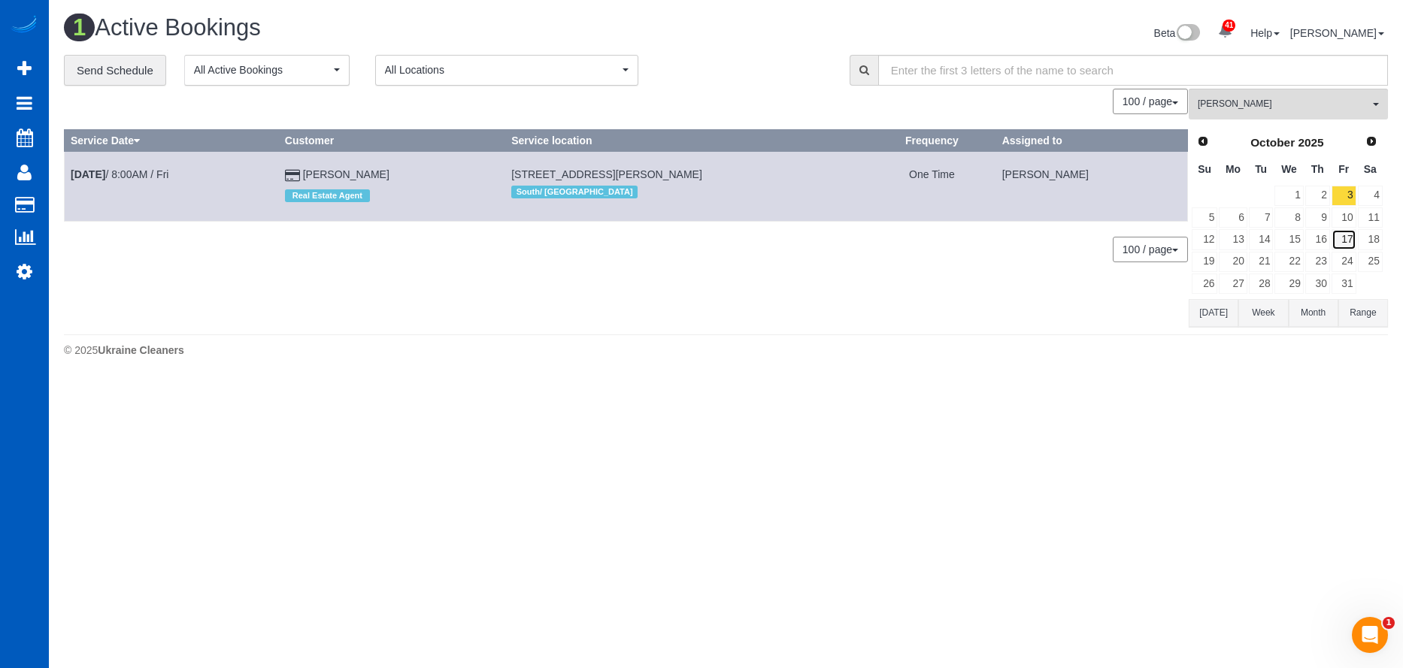
click at [1348, 241] on link "17" at bounding box center [1343, 239] width 25 height 20
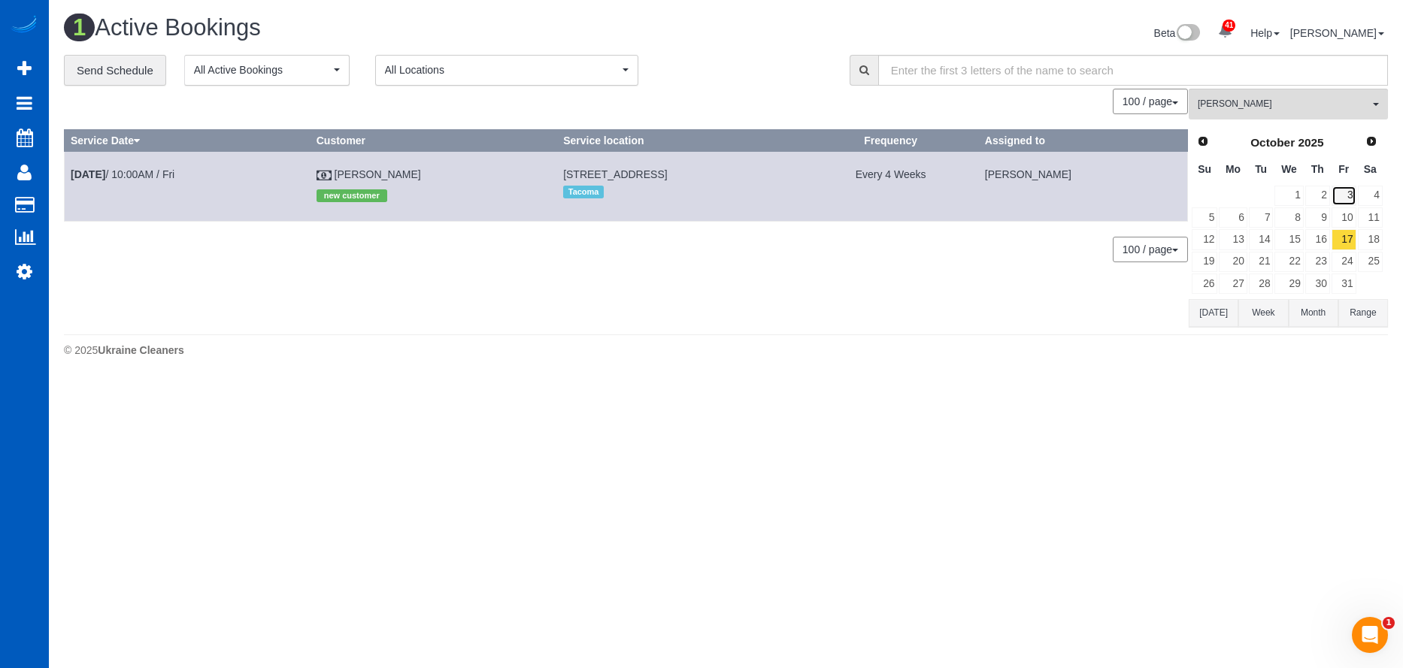
click at [1338, 196] on link "3" at bounding box center [1343, 196] width 25 height 20
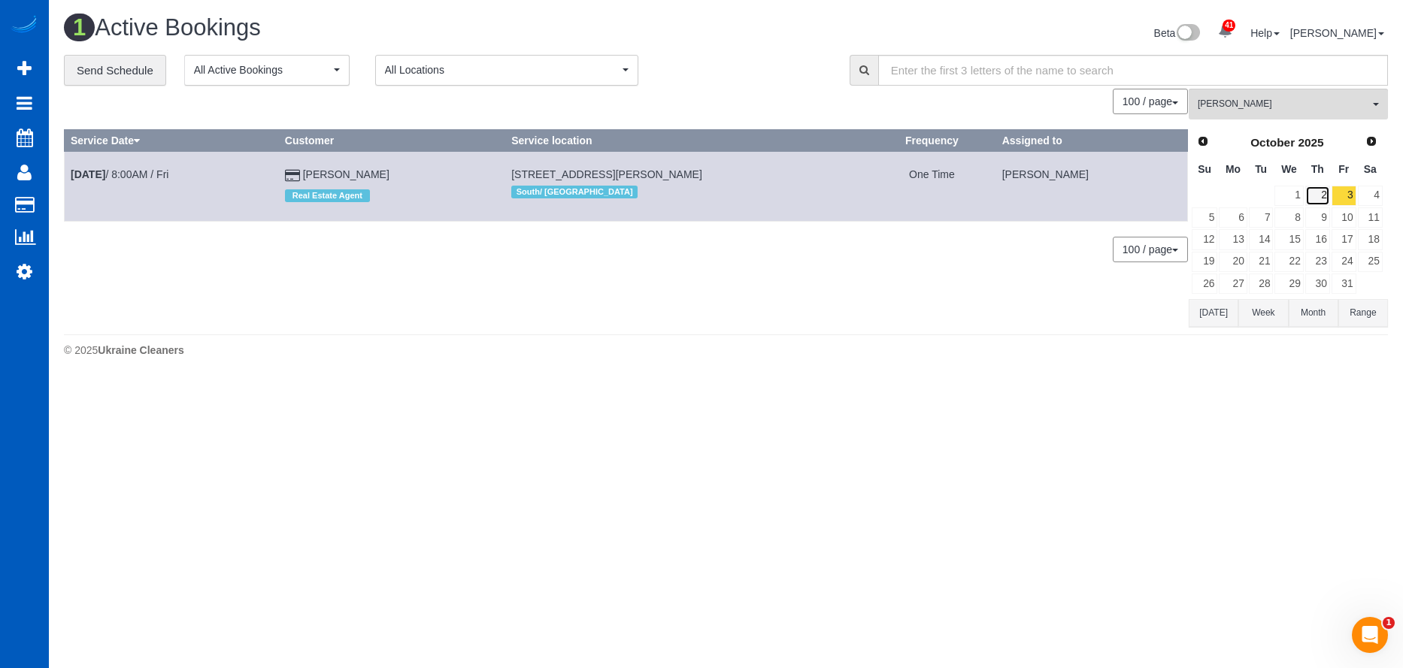
click at [1315, 198] on link "2" at bounding box center [1317, 196] width 25 height 20
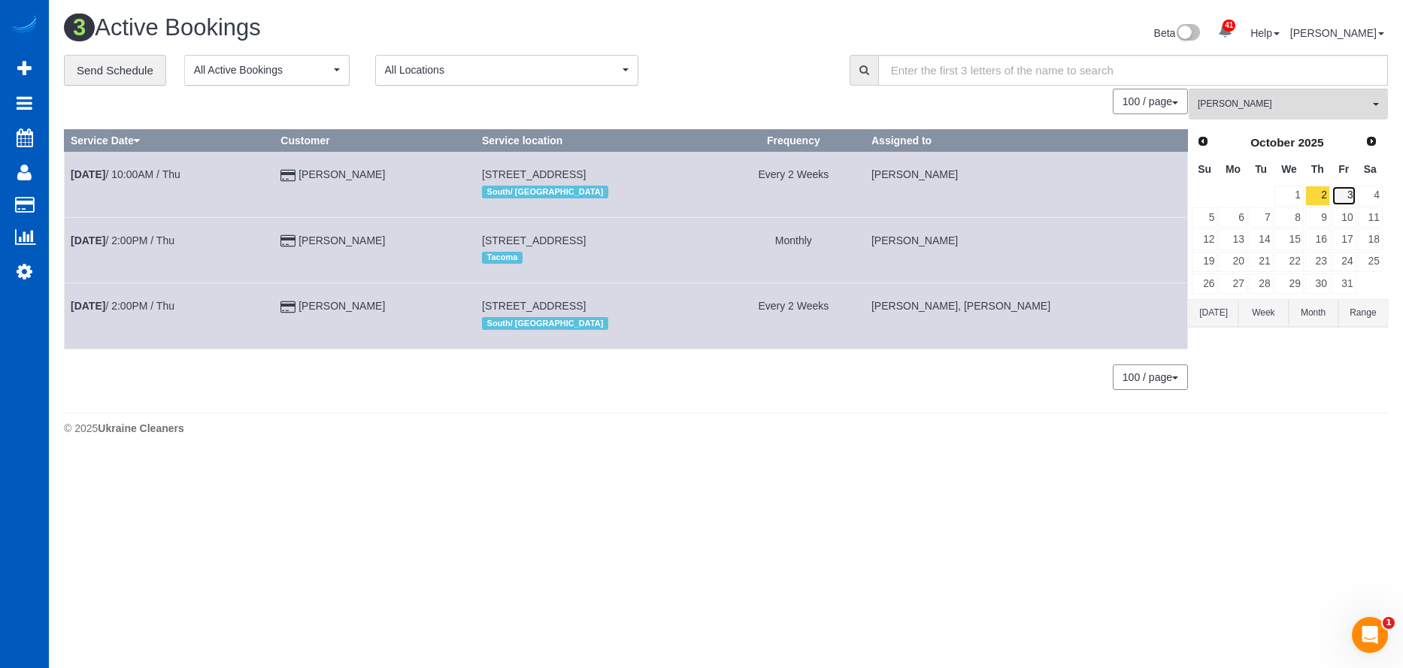
click at [1351, 198] on link "3" at bounding box center [1343, 196] width 25 height 20
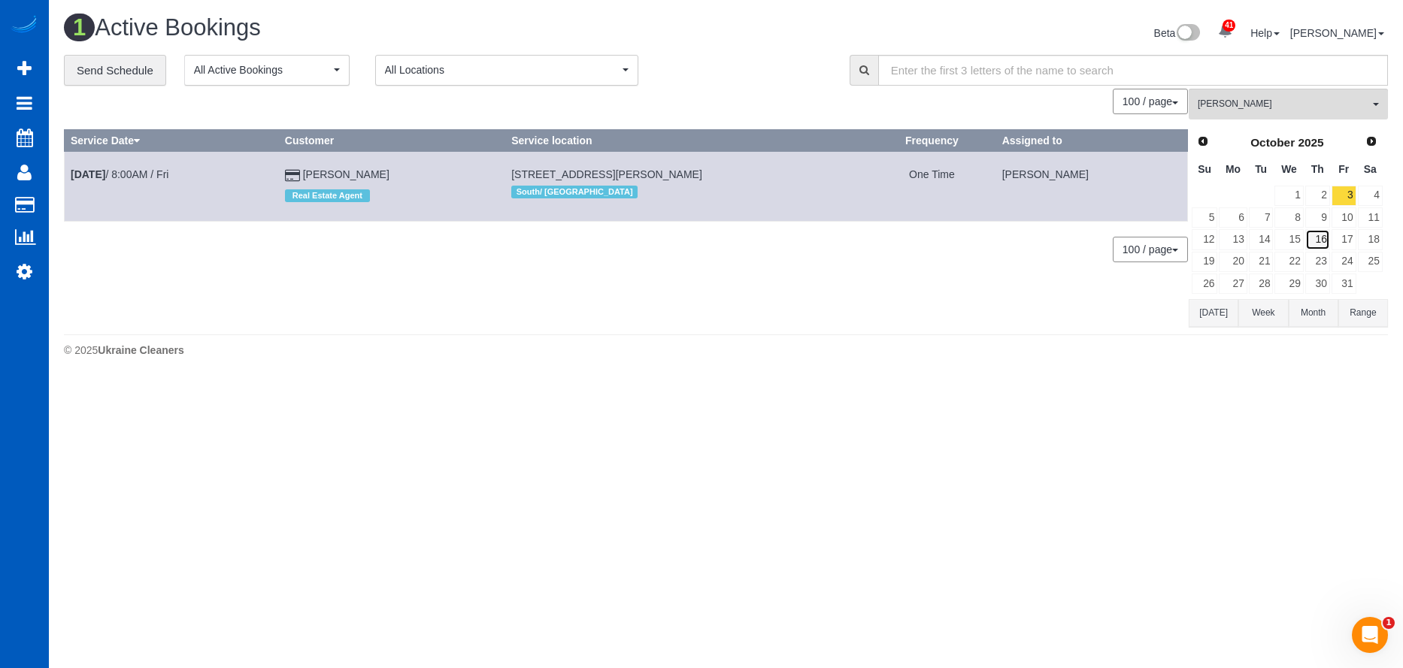
click at [1328, 244] on link "16" at bounding box center [1317, 239] width 25 height 20
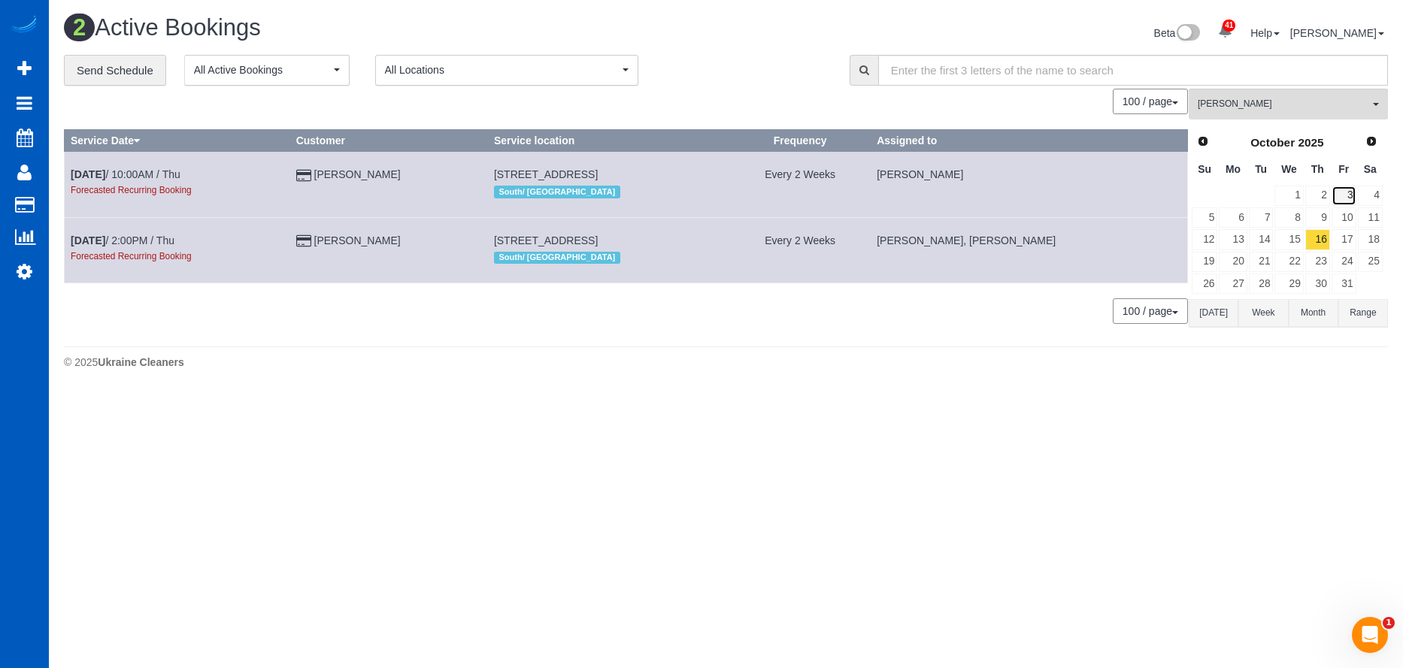
click at [1353, 194] on link "3" at bounding box center [1343, 196] width 25 height 20
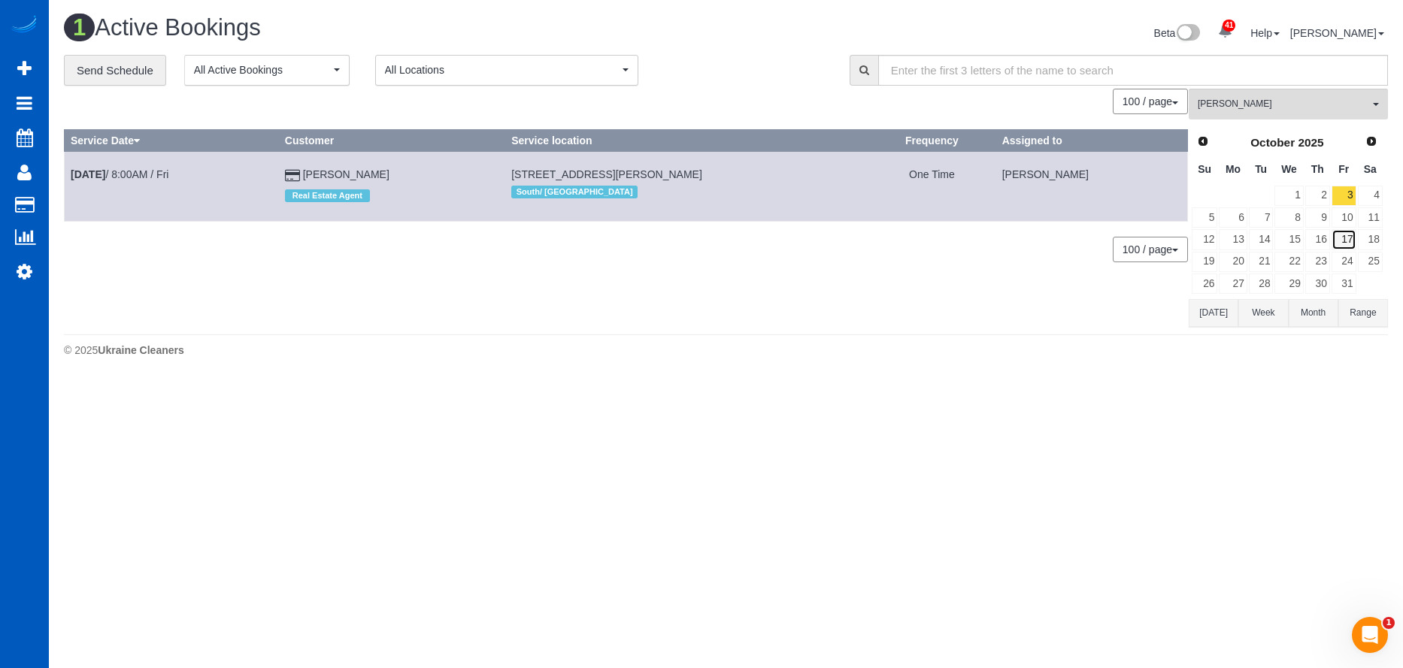
click at [1342, 241] on link "17" at bounding box center [1343, 239] width 25 height 20
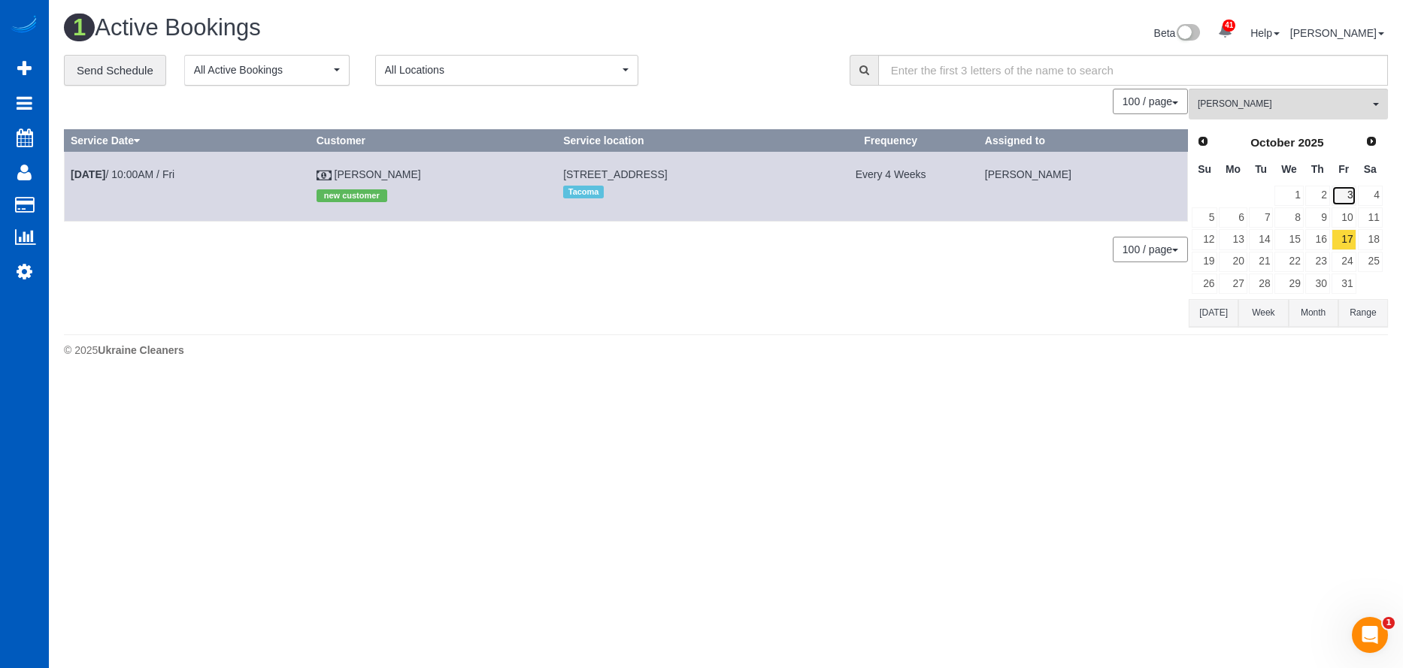
click at [1343, 192] on link "3" at bounding box center [1343, 196] width 25 height 20
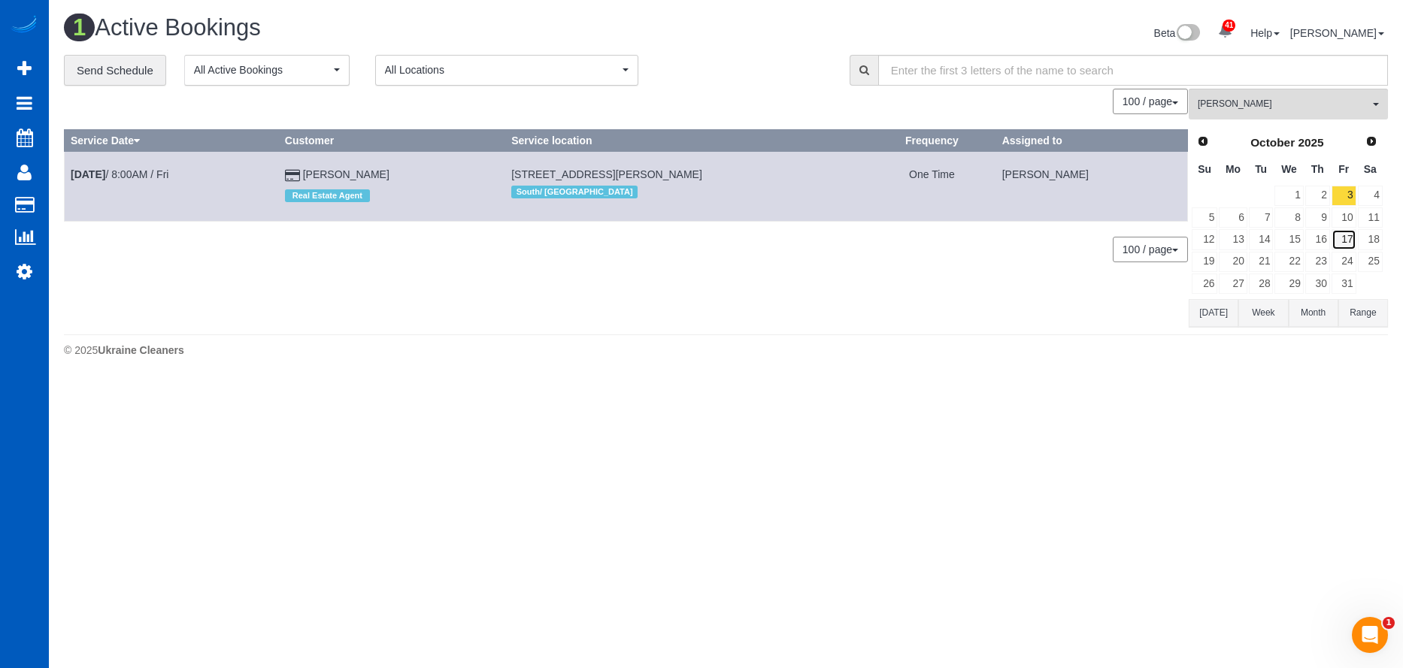
click at [1346, 244] on link "17" at bounding box center [1343, 239] width 25 height 20
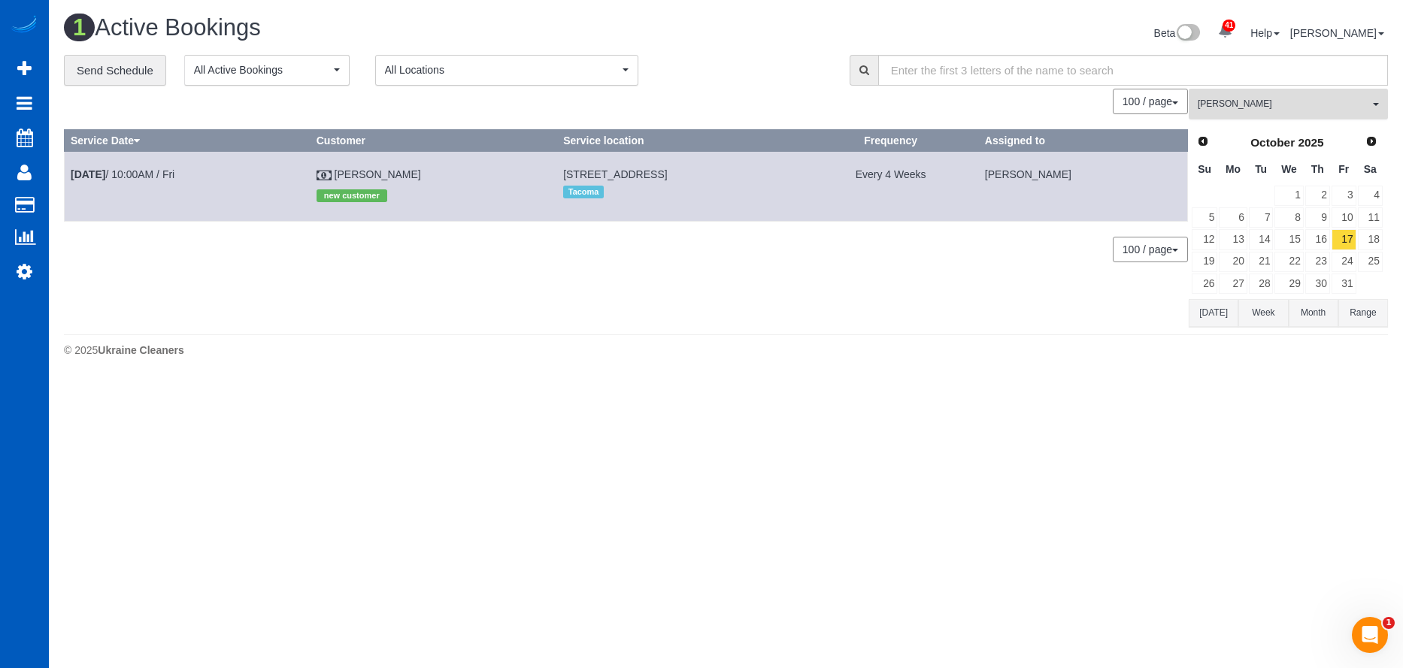
click at [1305, 111] on span "Alina Kruchok" at bounding box center [1283, 104] width 171 height 13
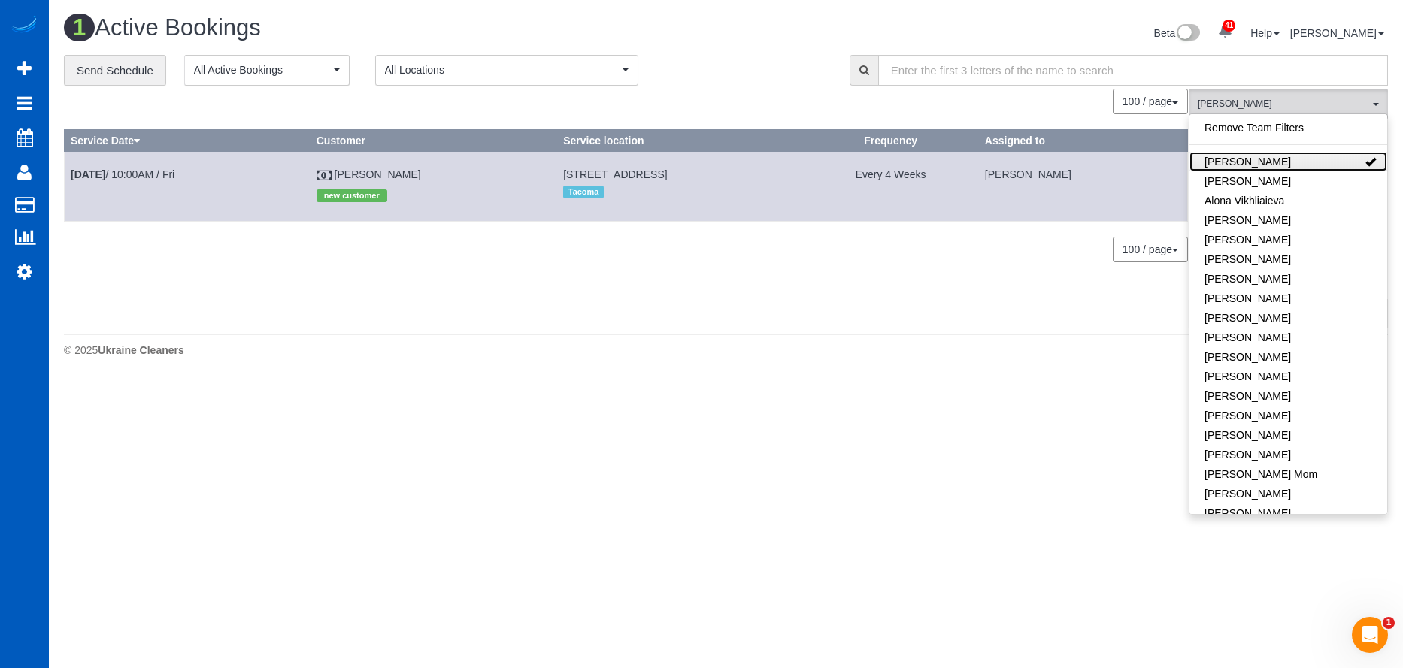
click at [1322, 159] on link "Alina Kruchok" at bounding box center [1288, 162] width 198 height 20
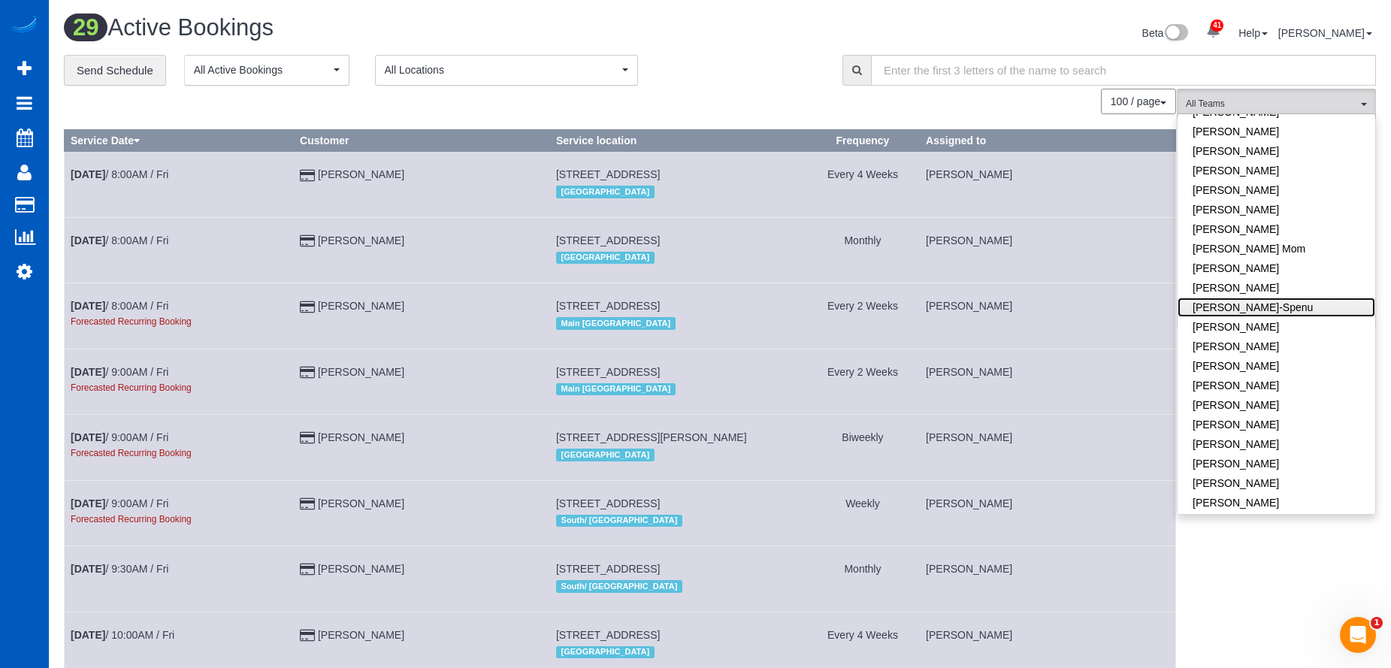
click at [1303, 307] on link "Iryna Kuzmenko-Spenu" at bounding box center [1277, 308] width 198 height 20
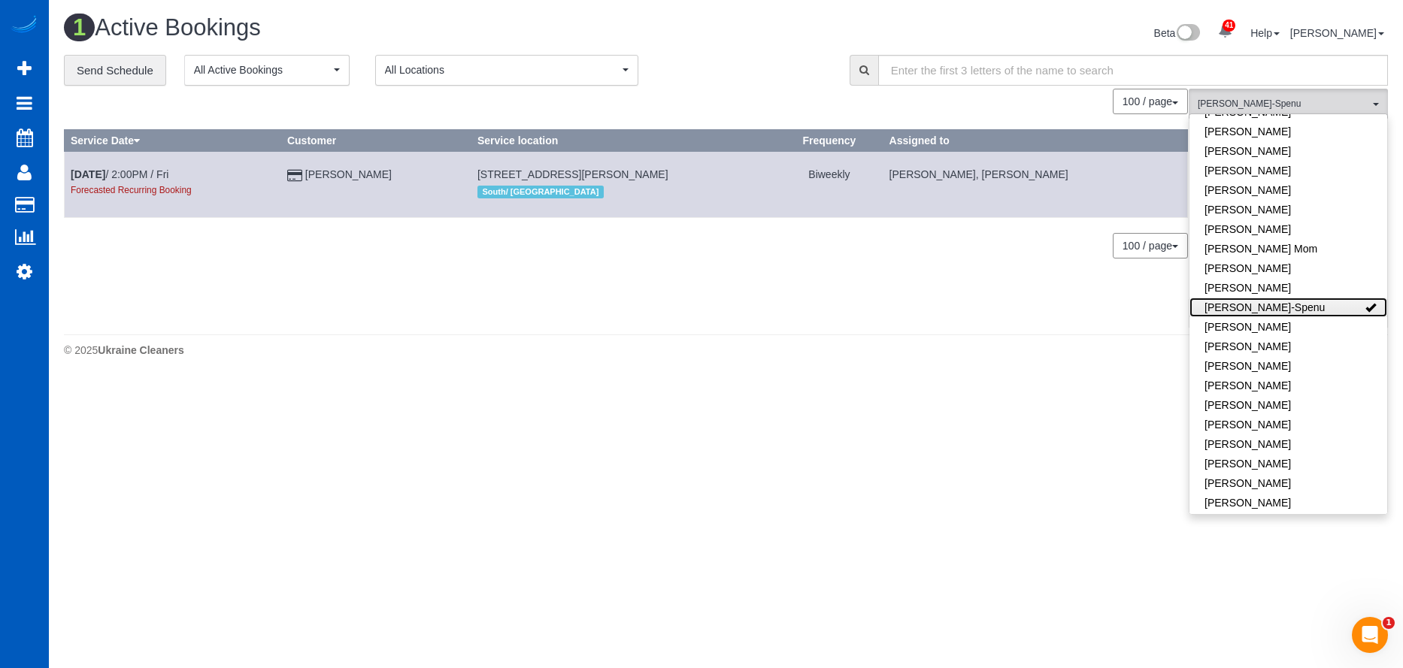
click at [1321, 300] on link "Iryna Kuzmenko-Spenu" at bounding box center [1288, 308] width 198 height 20
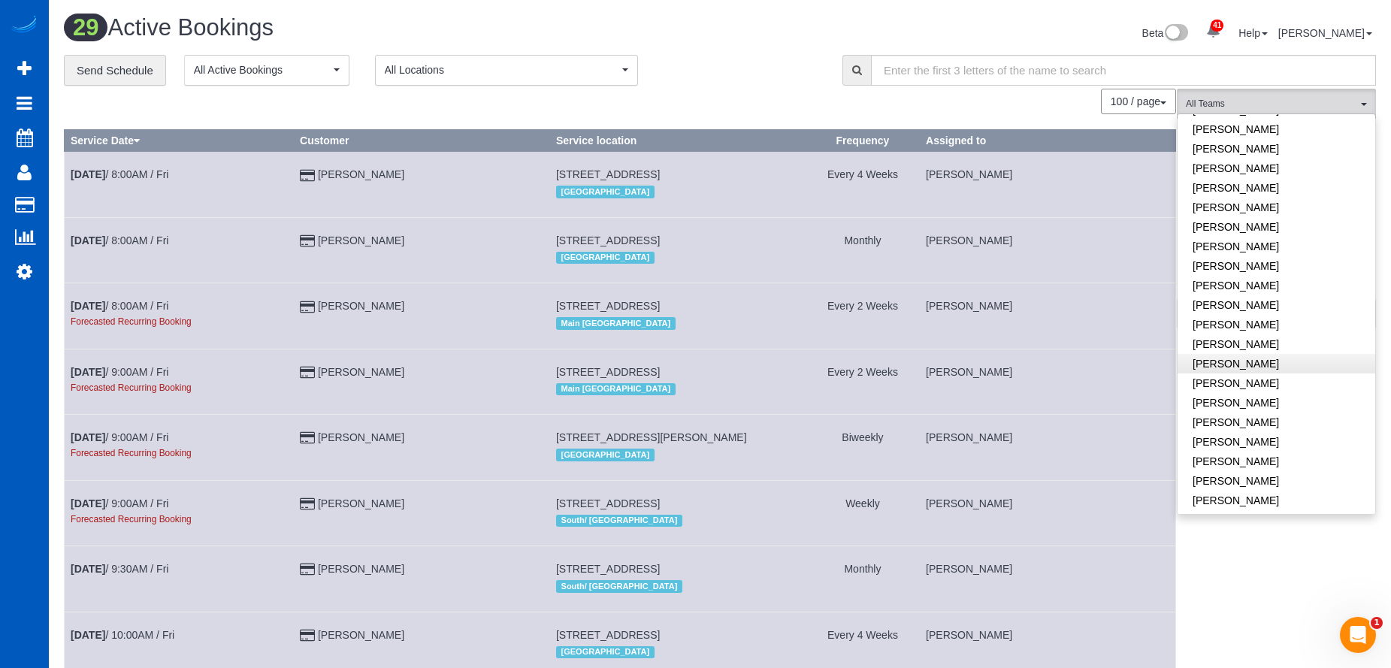
scroll to position [752, 0]
click at [1300, 432] on link "Olha Rusnak" at bounding box center [1277, 442] width 198 height 20
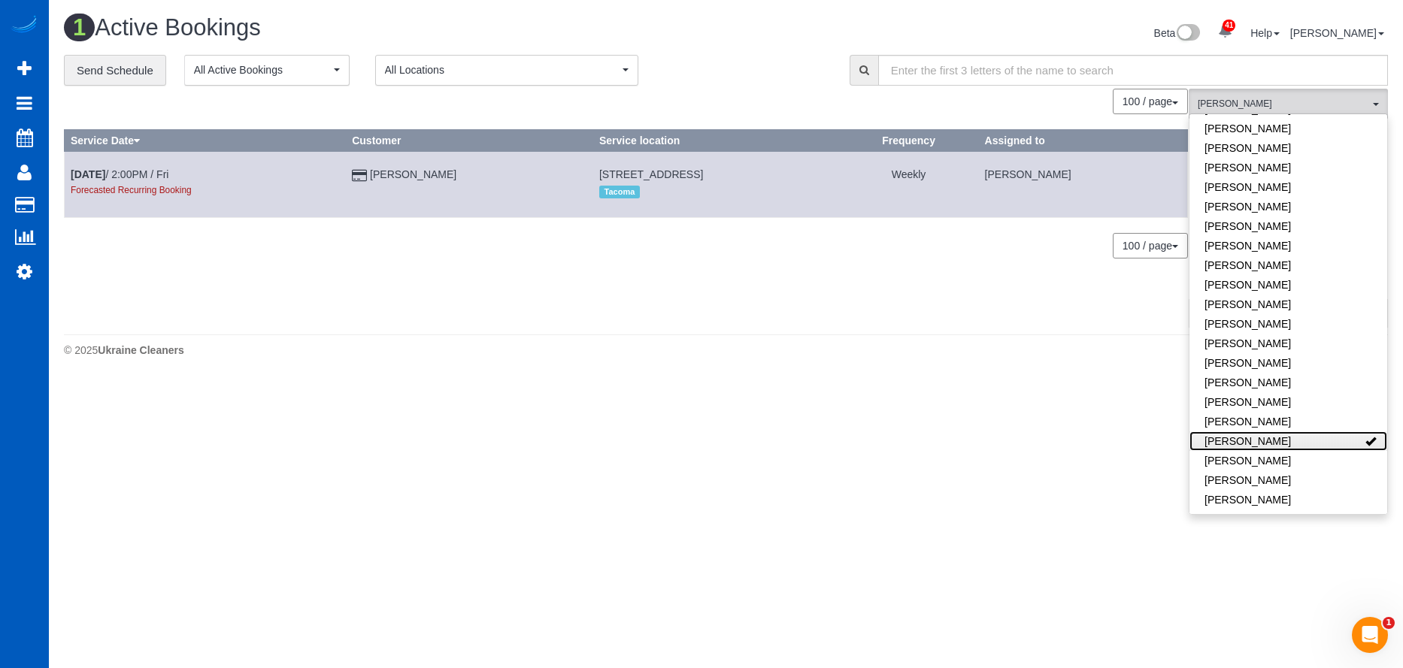
click at [1325, 432] on link "Olha Rusnak" at bounding box center [1288, 442] width 198 height 20
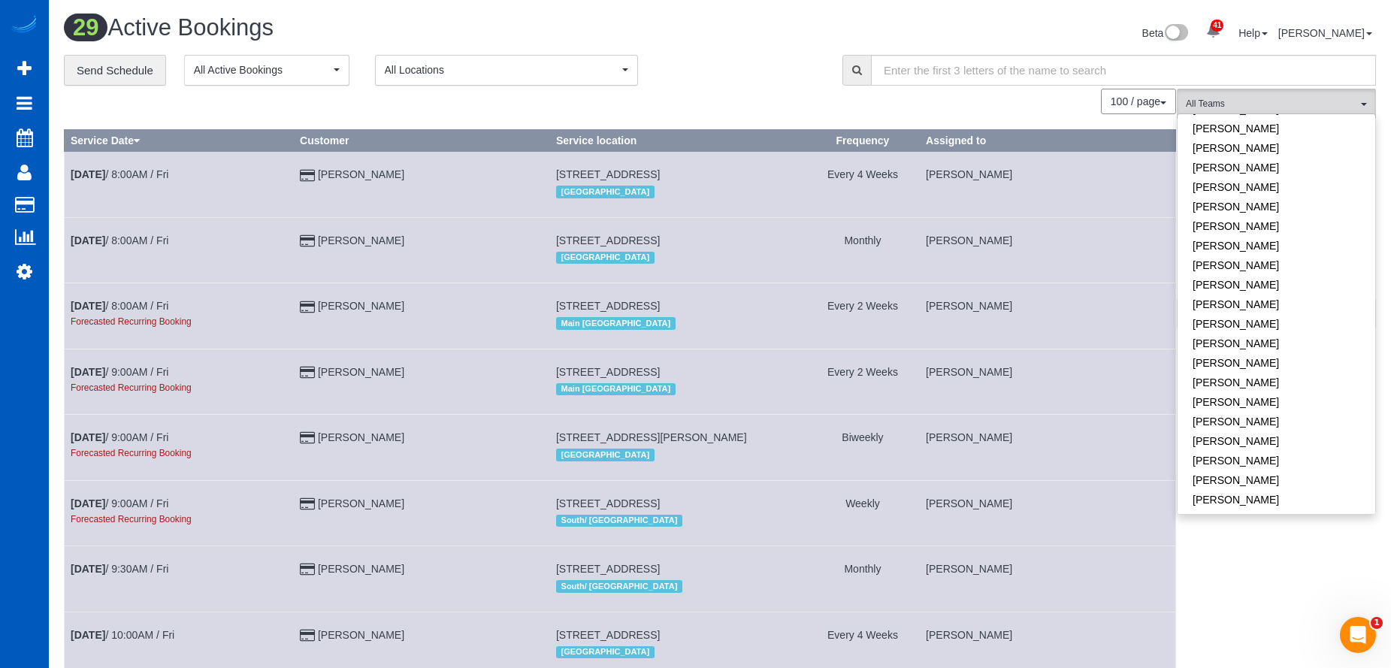
click at [742, 70] on div "**********" at bounding box center [442, 71] width 756 height 32
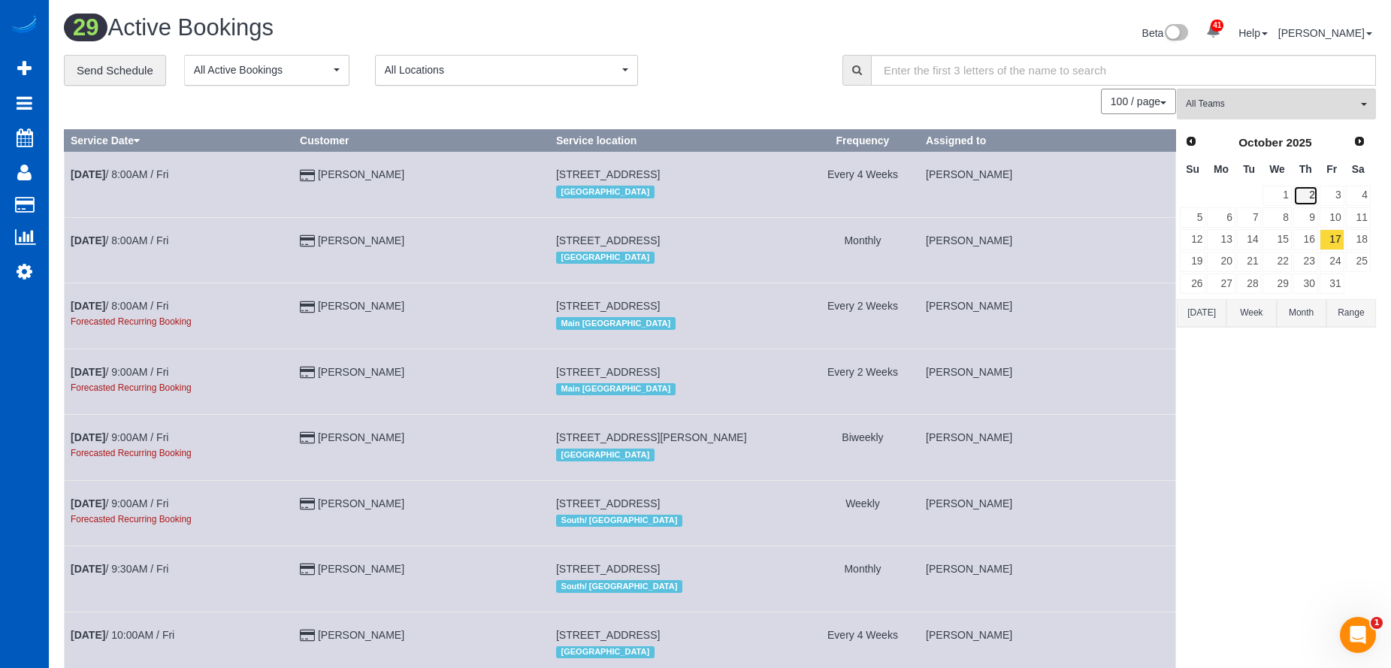
click at [1316, 201] on link "2" at bounding box center [1306, 196] width 25 height 20
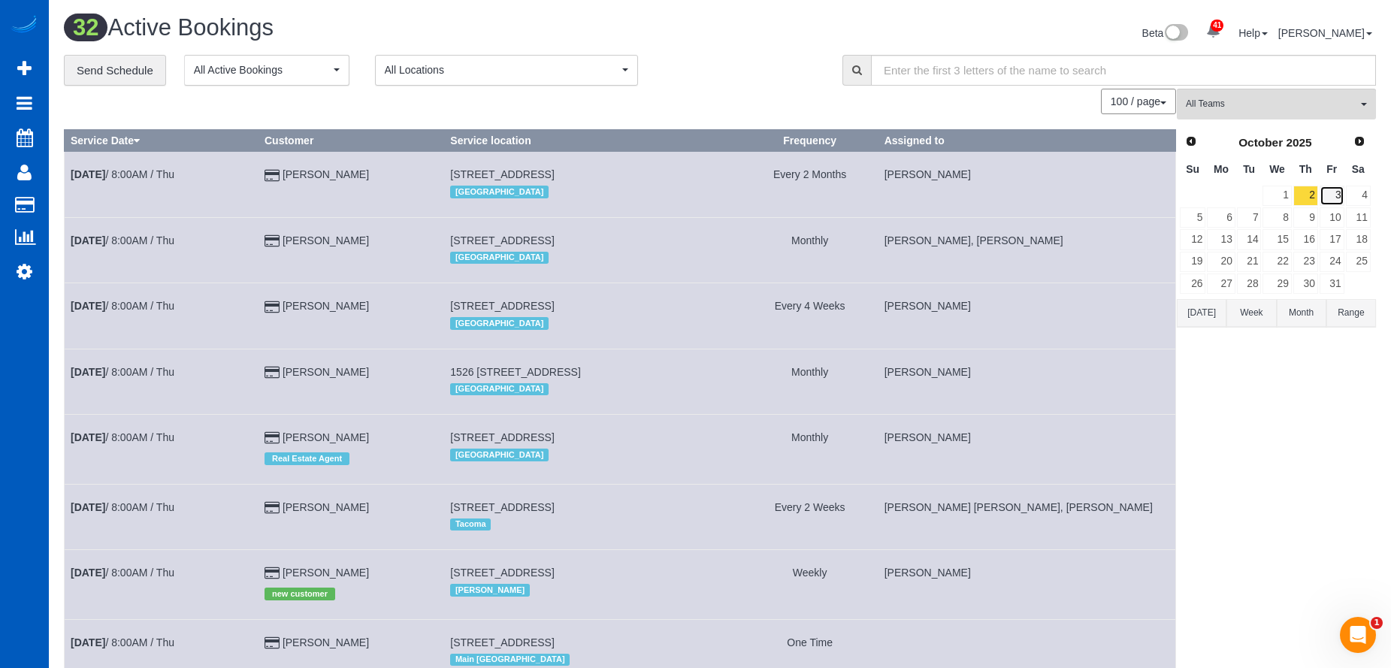
click at [1329, 192] on link "3" at bounding box center [1332, 196] width 25 height 20
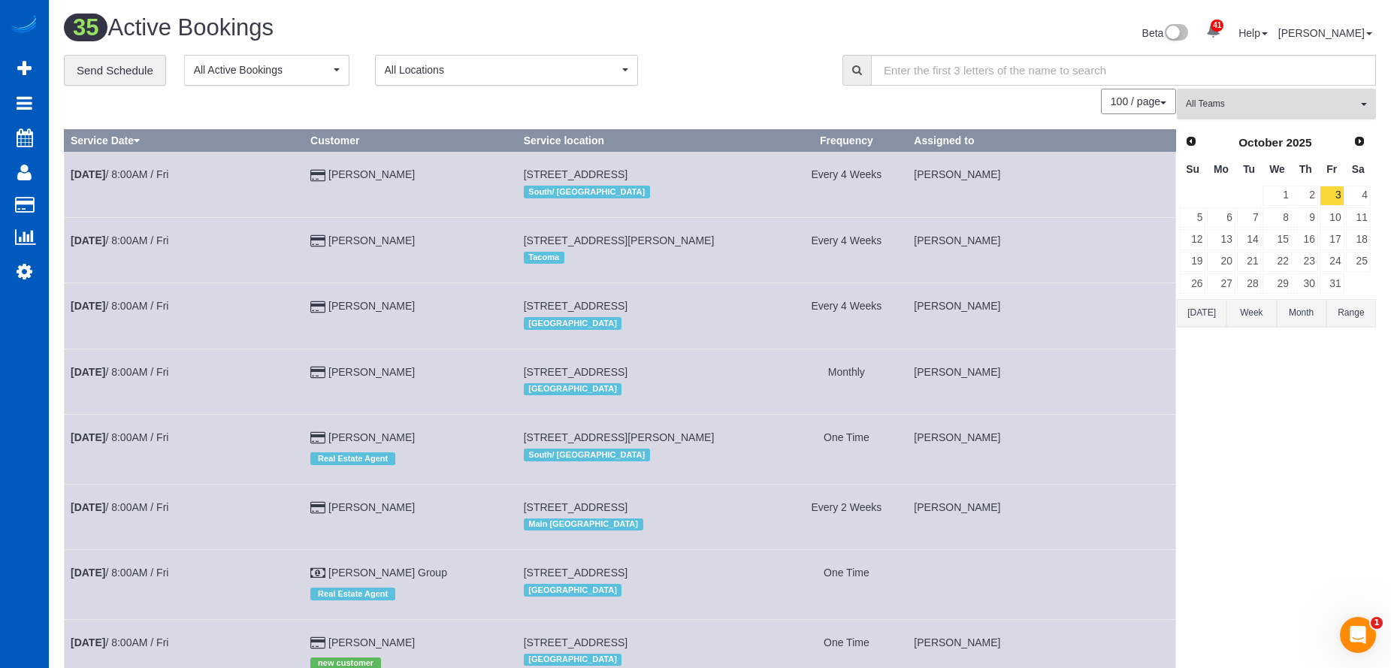
click at [1337, 111] on button "All Teams" at bounding box center [1276, 104] width 199 height 31
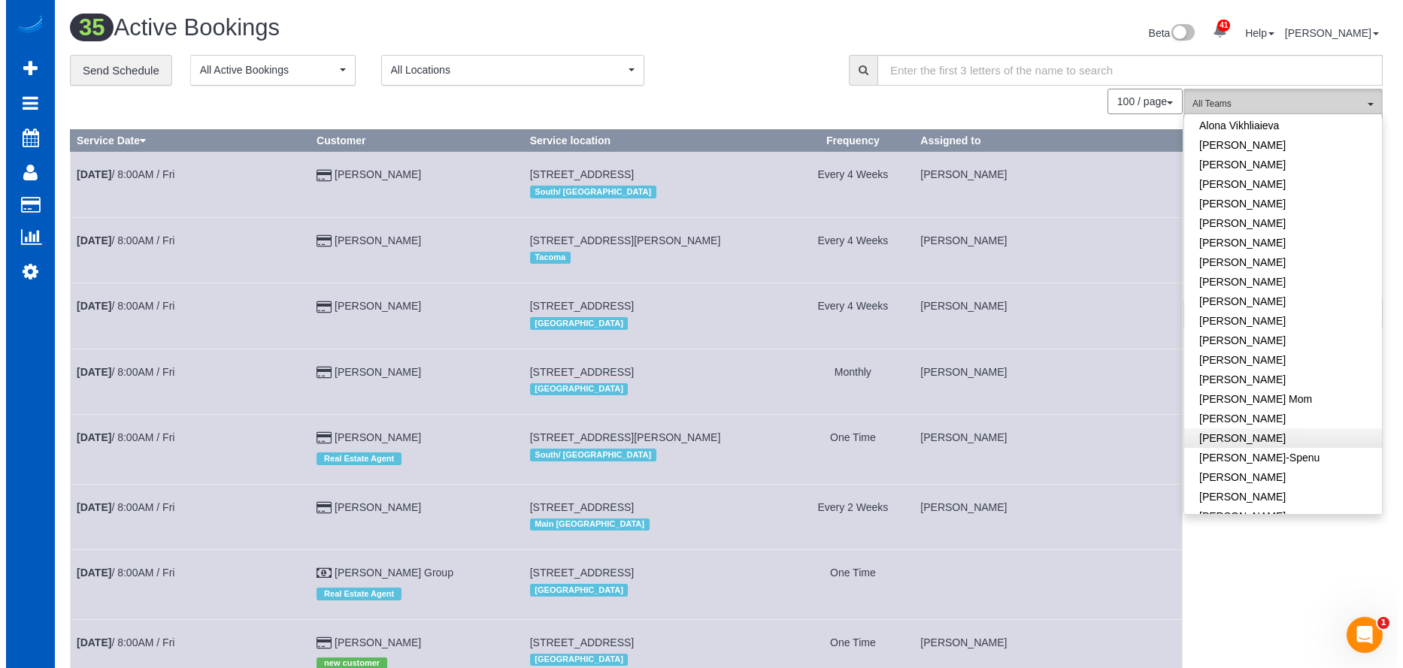
scroll to position [0, 0]
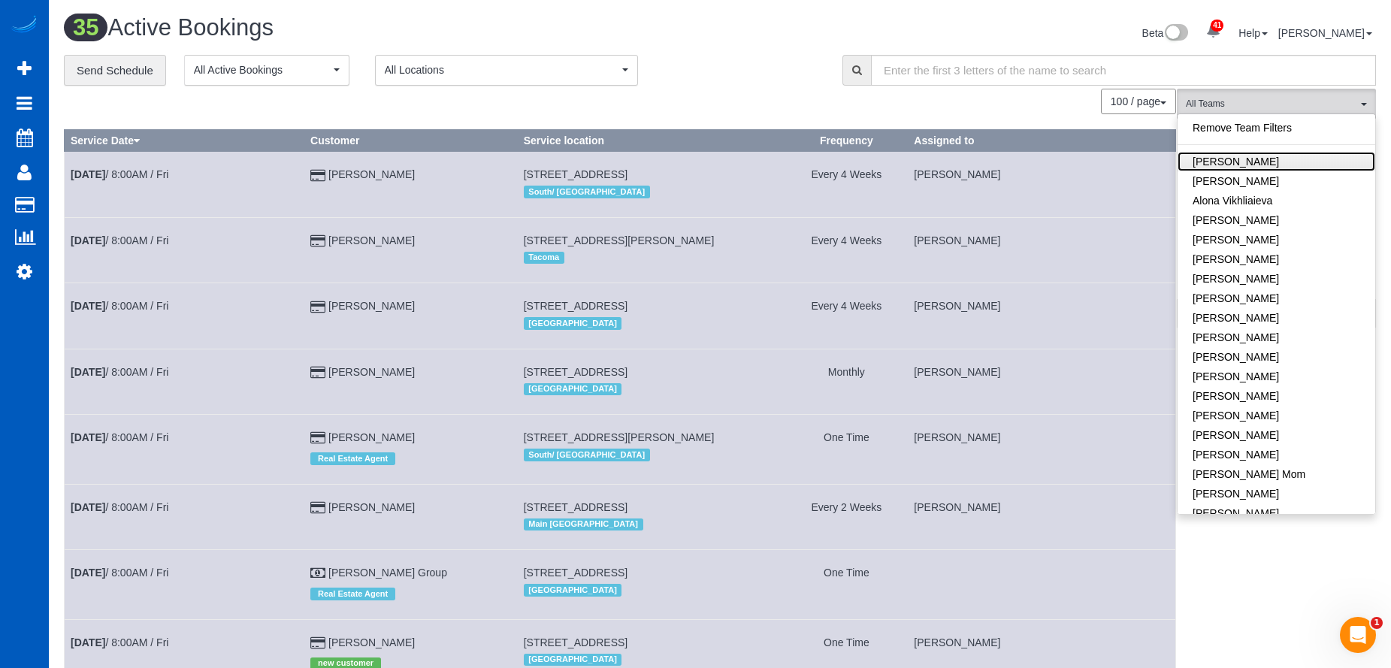
click at [1301, 162] on link "Alina Kruchok" at bounding box center [1277, 162] width 198 height 20
click at [824, 31] on div "Beta 41 Your Notifications You have 0 alerts × You have 3 to charge for 09/26/2…" at bounding box center [1054, 35] width 668 height 40
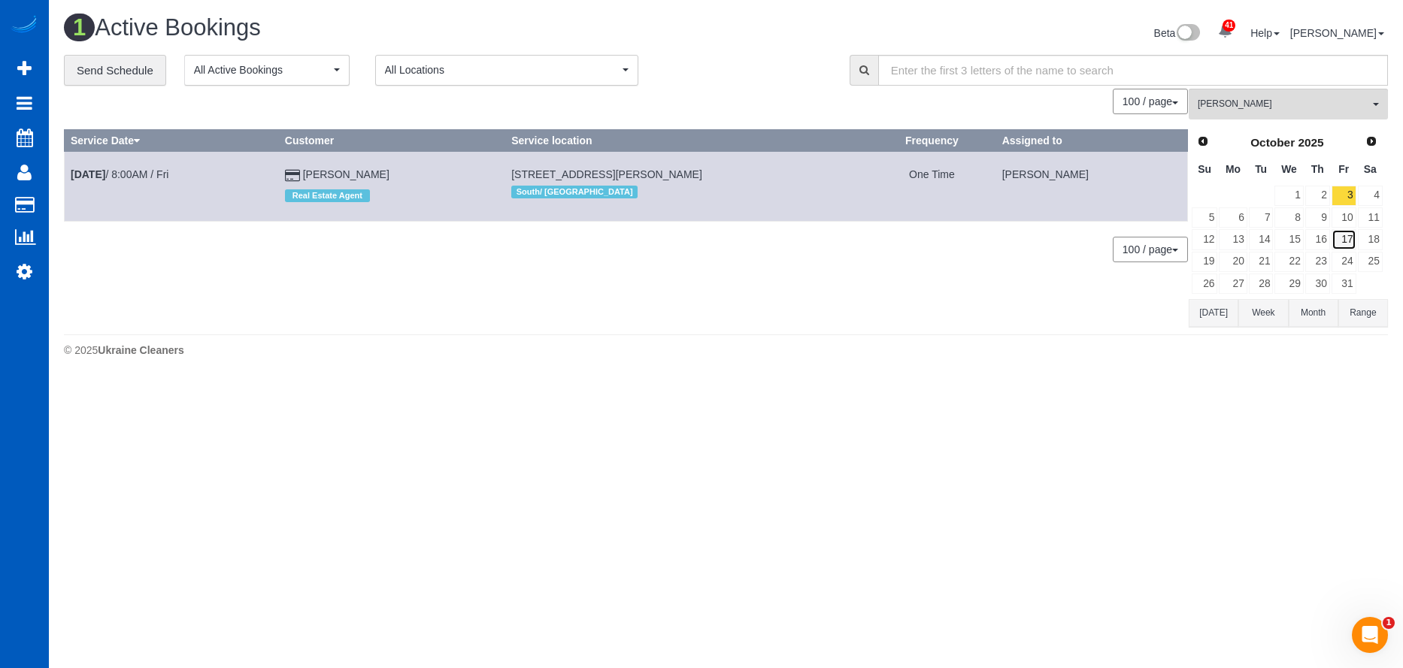
click at [1346, 241] on link "17" at bounding box center [1343, 239] width 25 height 20
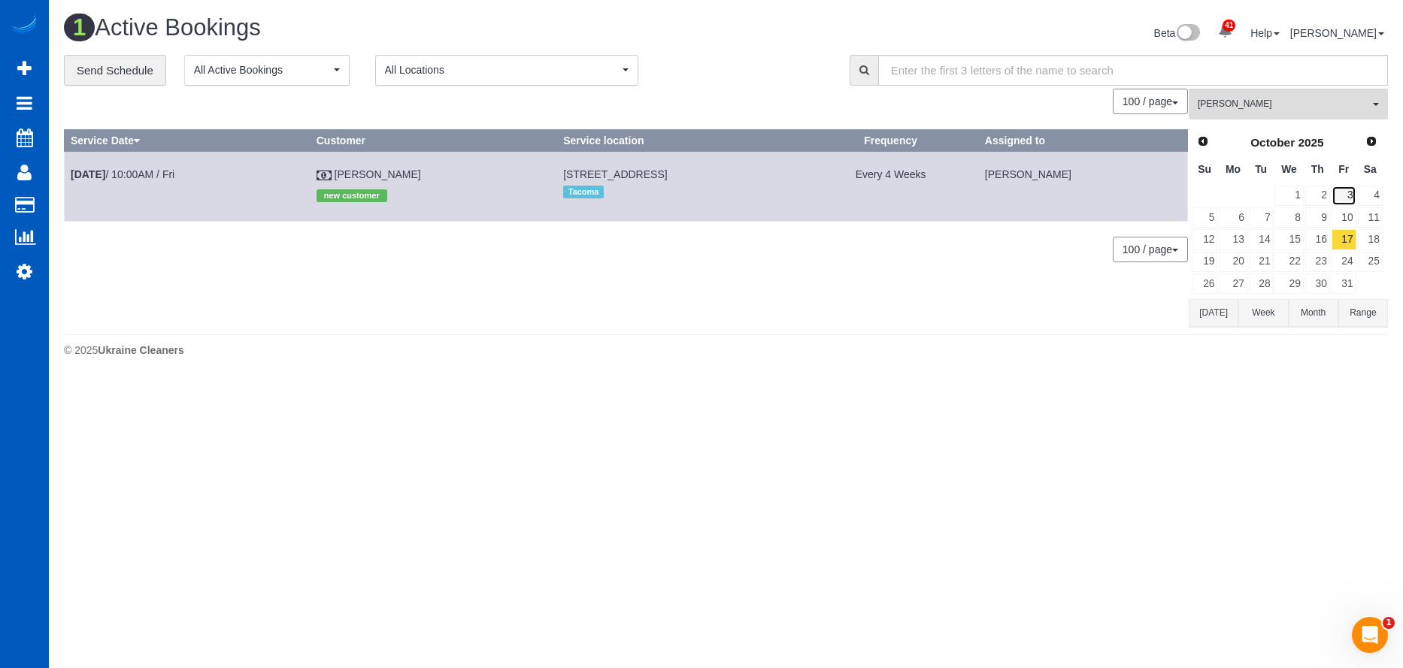
click at [1341, 192] on link "3" at bounding box center [1343, 196] width 25 height 20
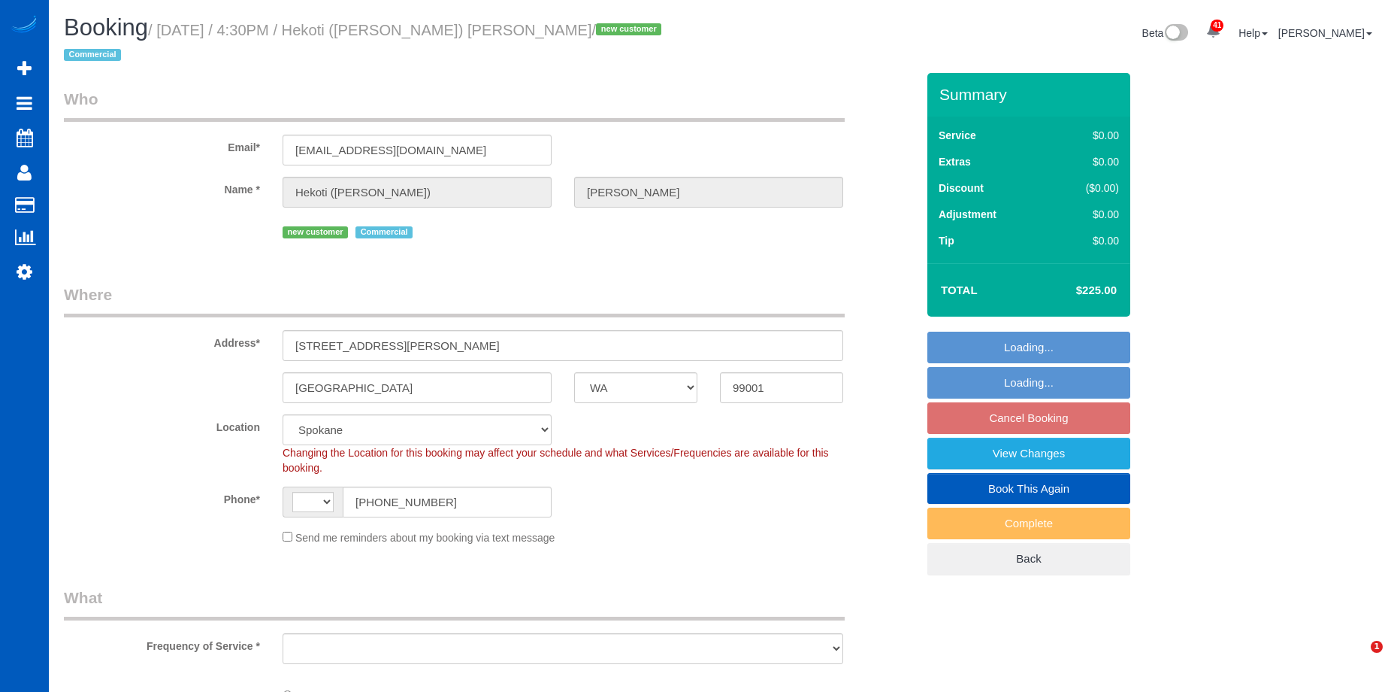
select select "WA"
select select "string:[GEOGRAPHIC_DATA]"
select select "object:1131"
select select "199"
select select "2501"
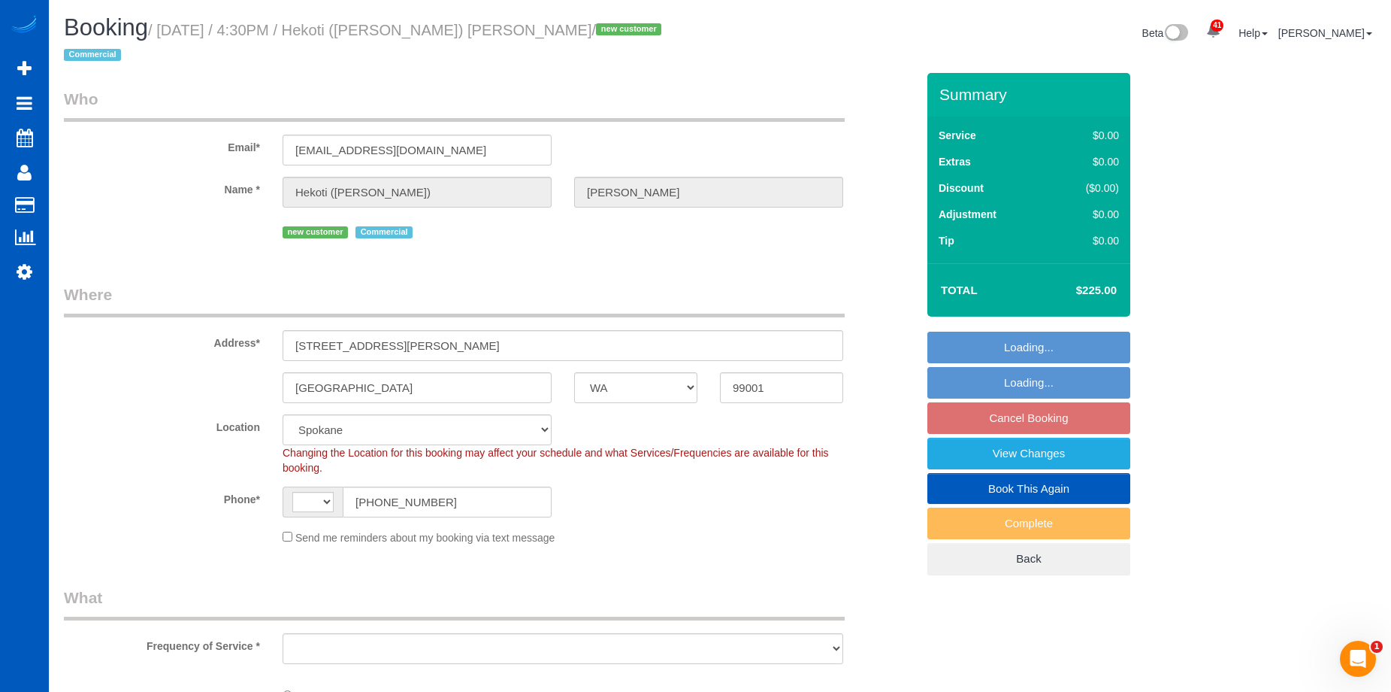
select select "6"
select select "3"
select select "object:1181"
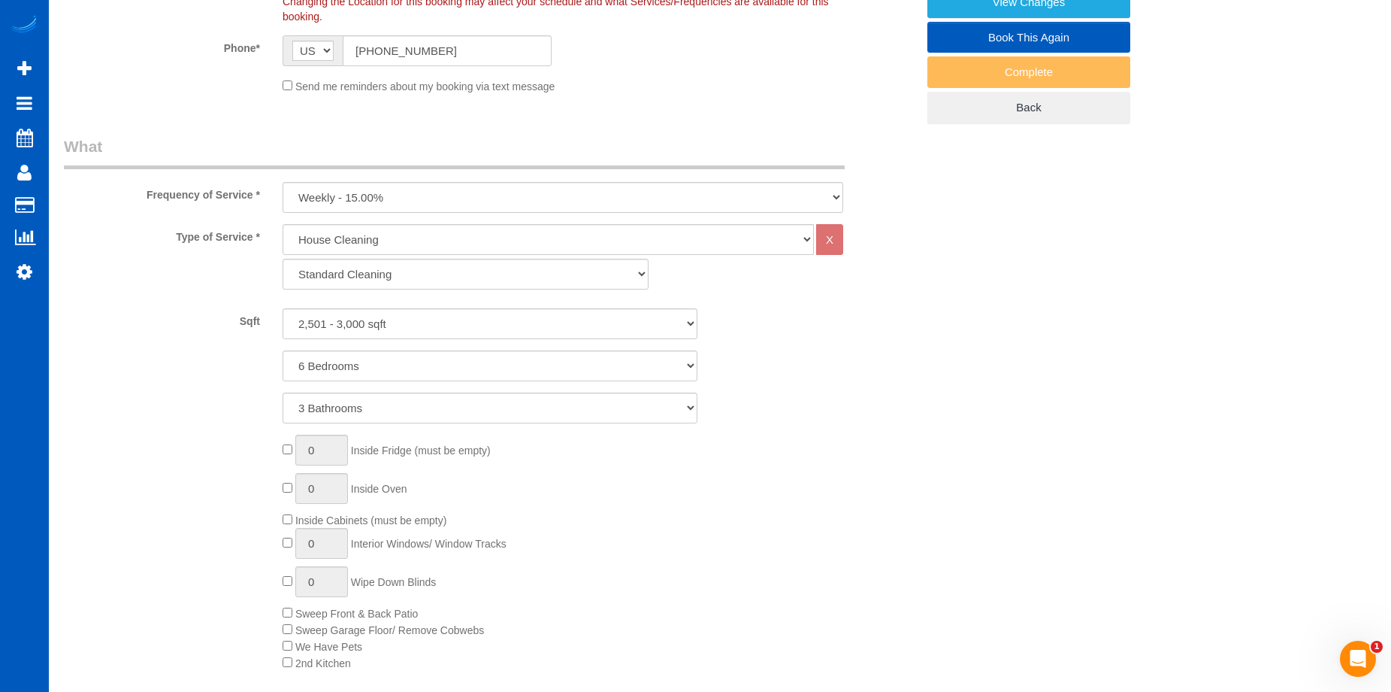
scroll to position [150, 0]
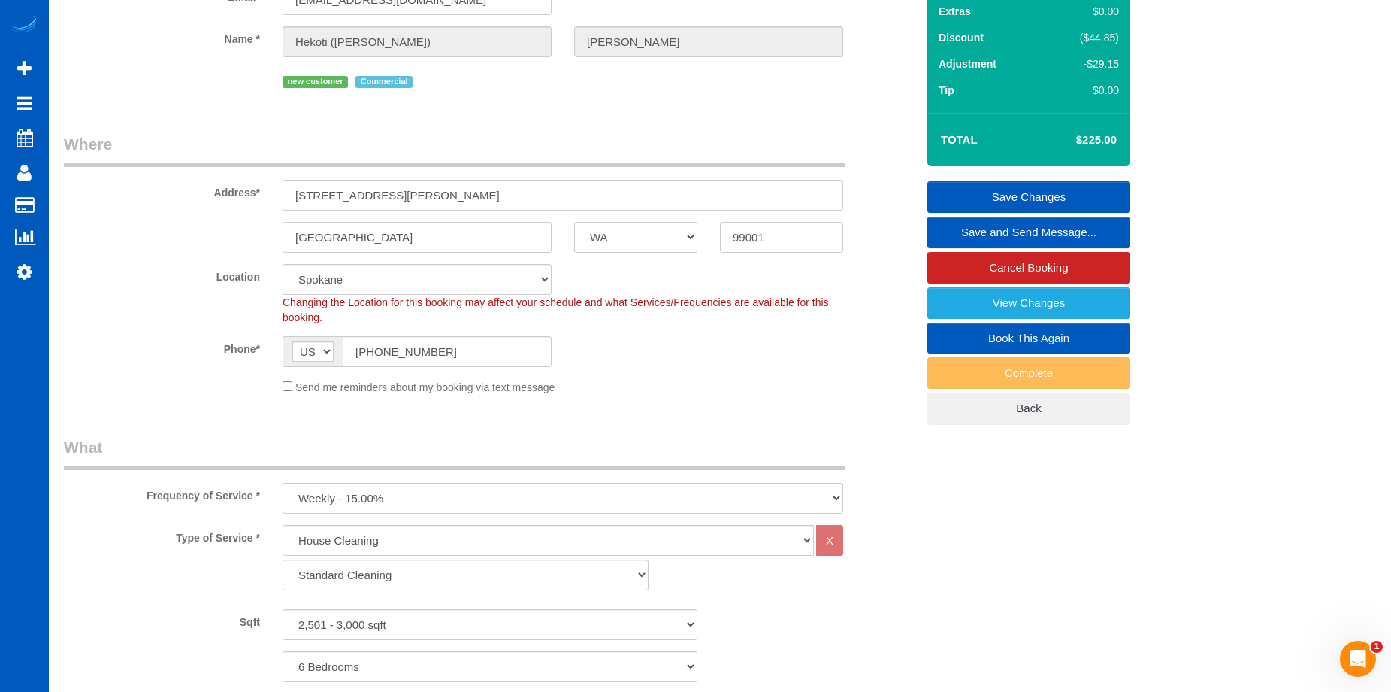
click at [983, 181] on link "Save Changes" at bounding box center [1029, 197] width 203 height 32
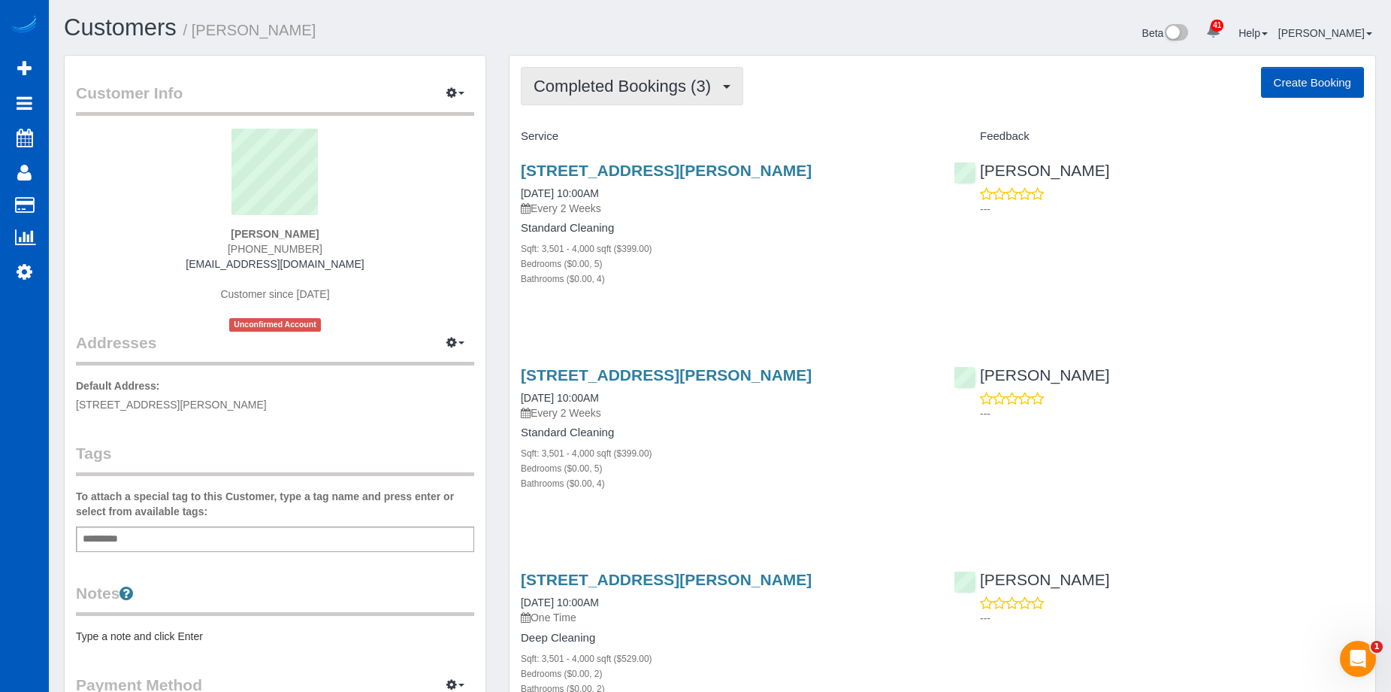
click at [676, 75] on button "Completed Bookings (3)" at bounding box center [632, 86] width 223 height 38
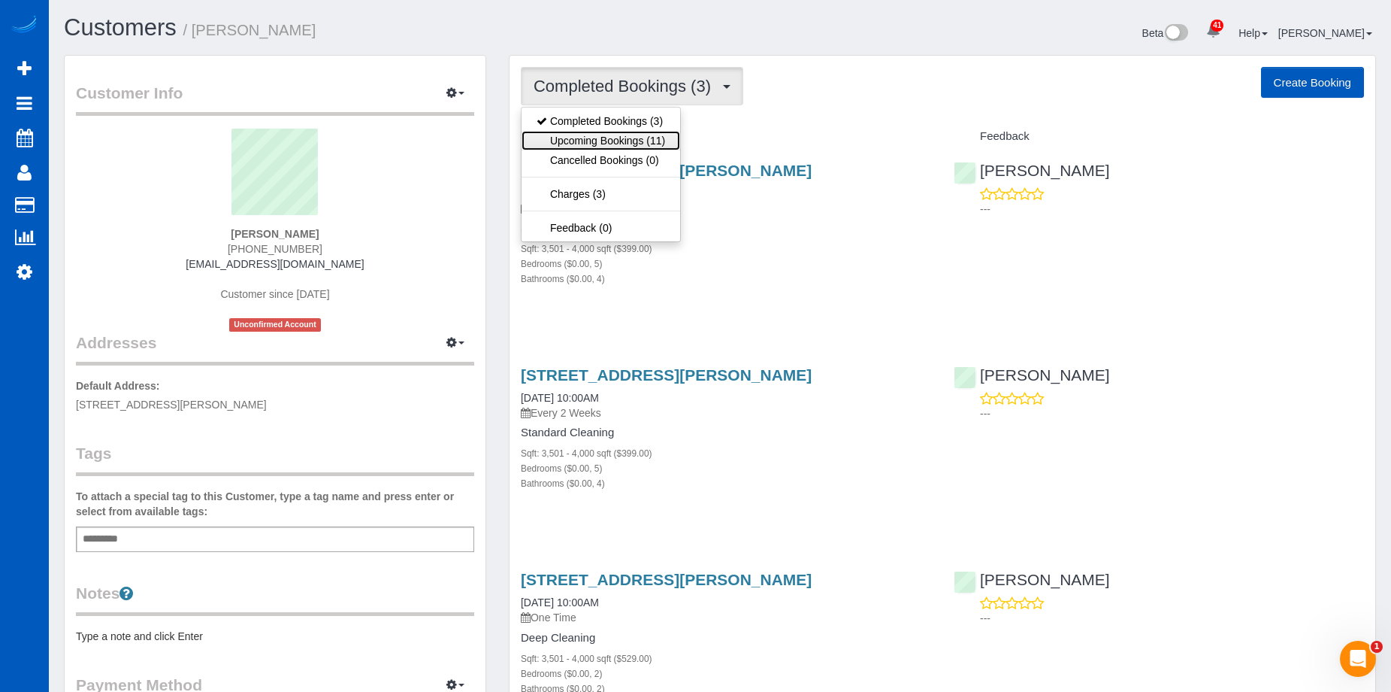
click at [643, 139] on link "Upcoming Bookings (11)" at bounding box center [601, 141] width 159 height 20
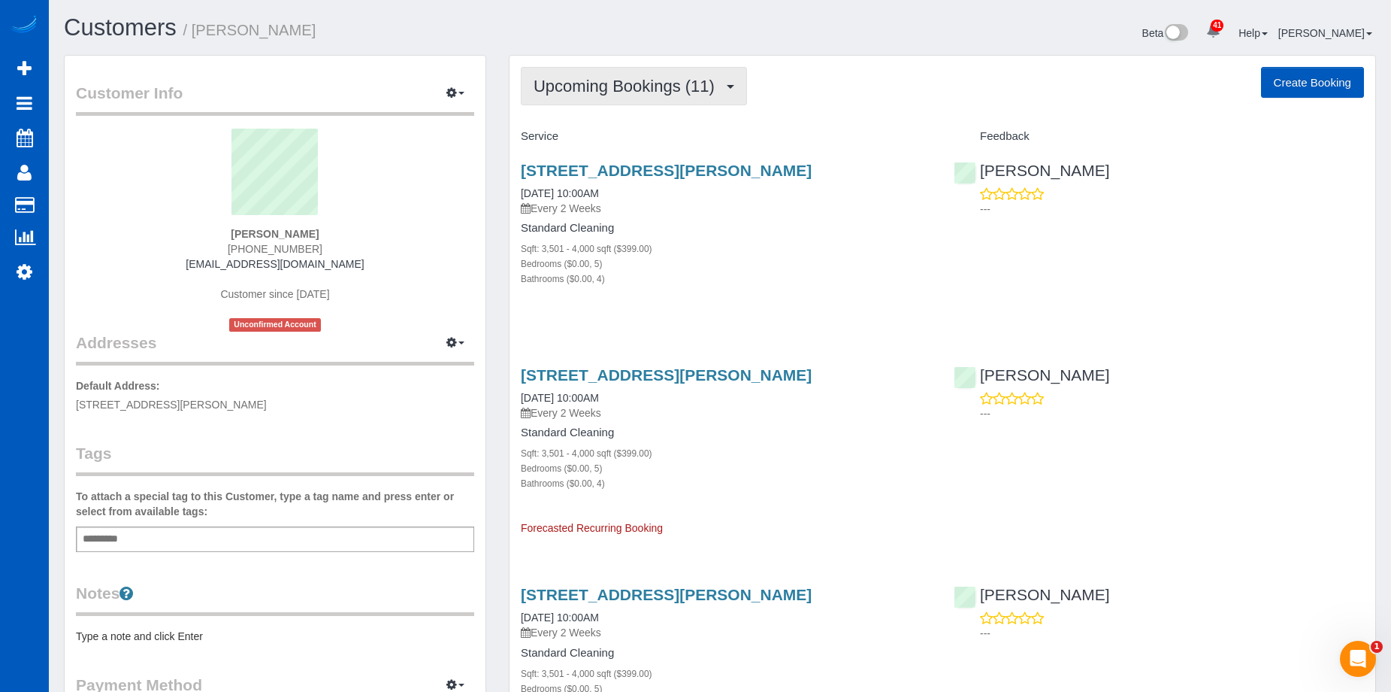
click at [695, 83] on span "Upcoming Bookings (11)" at bounding box center [628, 86] width 189 height 19
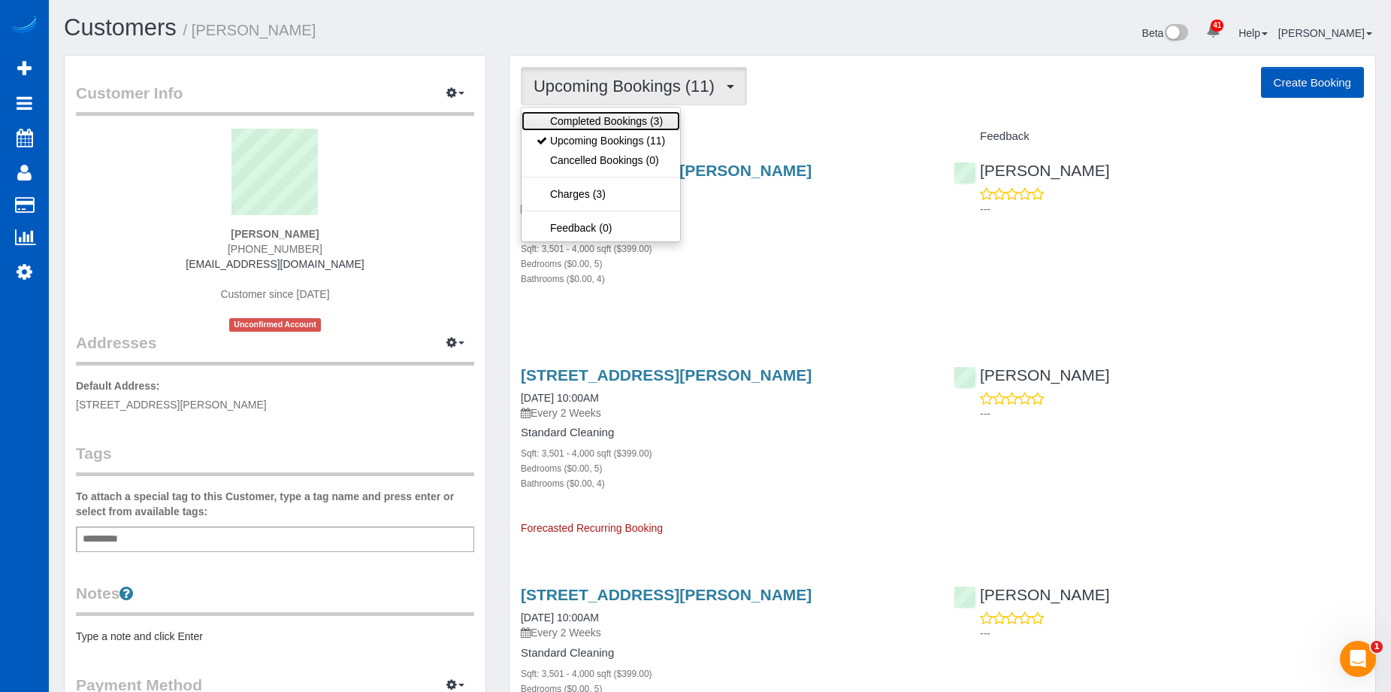
click at [654, 120] on link "Completed Bookings (3)" at bounding box center [601, 121] width 159 height 20
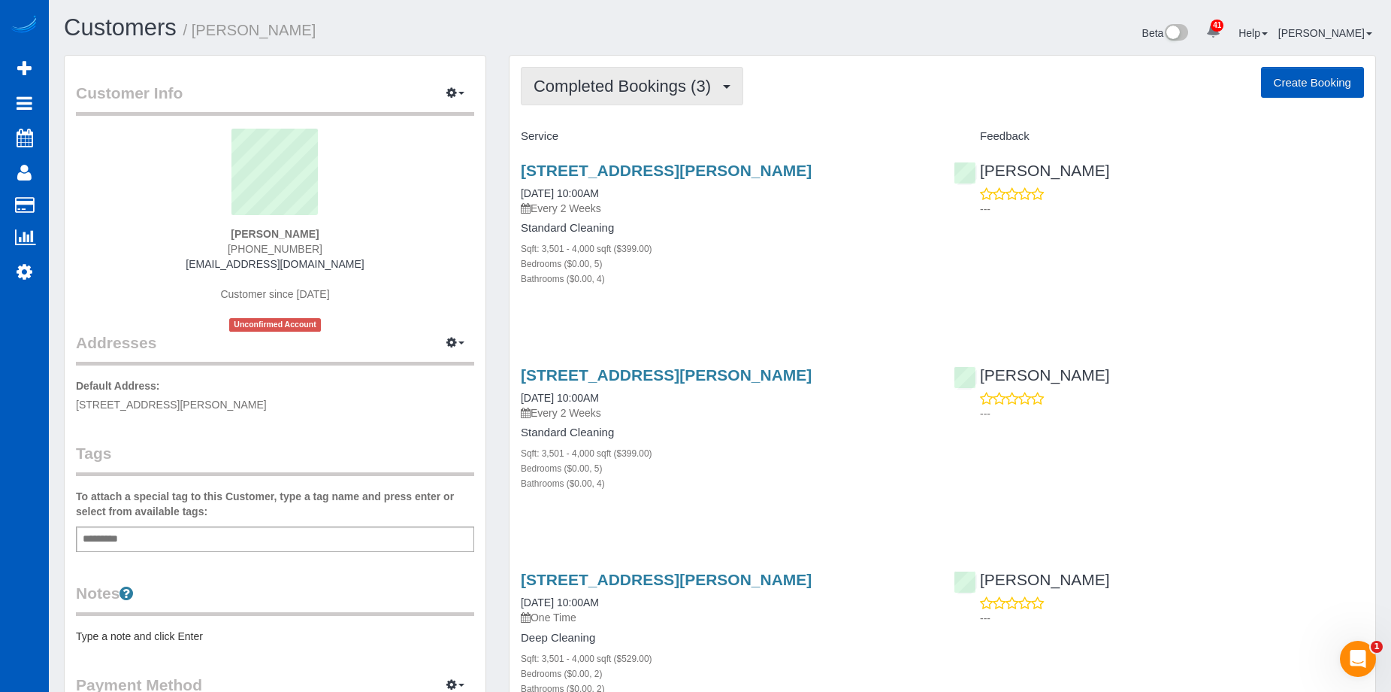
click at [680, 89] on span "Completed Bookings (3)" at bounding box center [626, 86] width 185 height 19
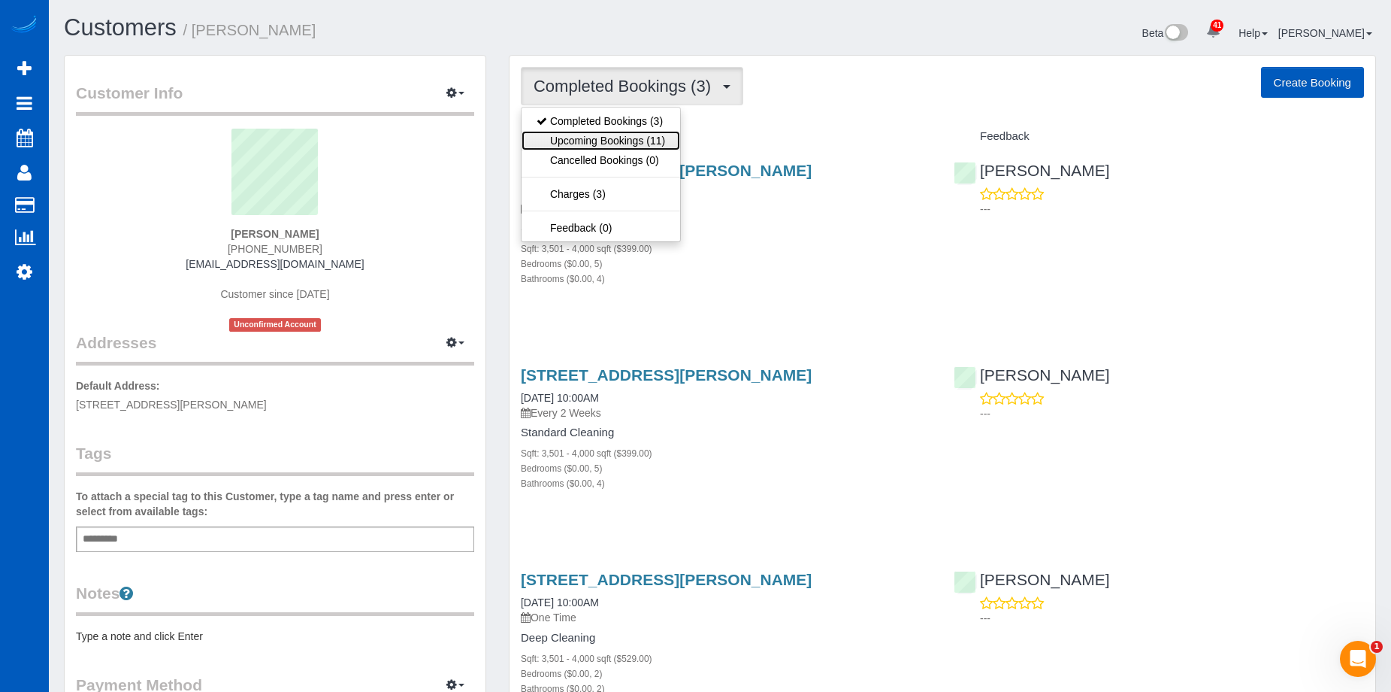
click at [656, 132] on link "Upcoming Bookings (11)" at bounding box center [601, 141] width 159 height 20
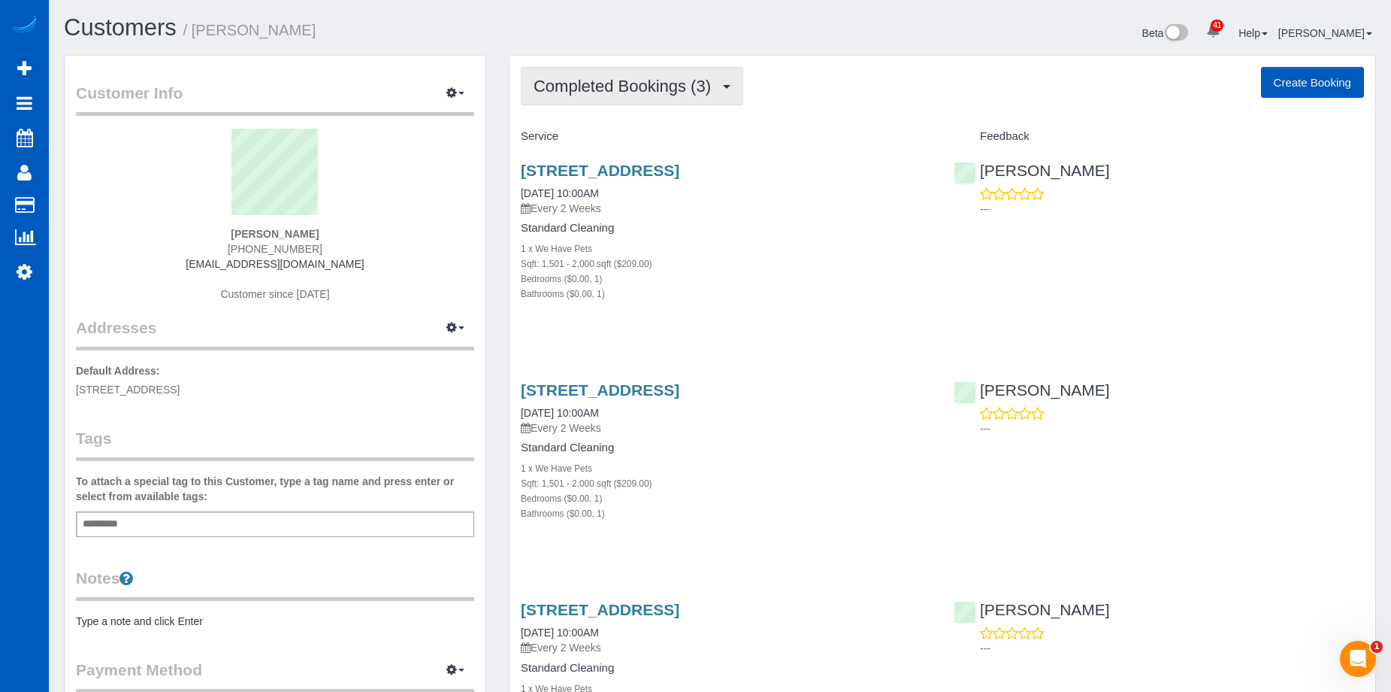
click at [685, 81] on span "Completed Bookings (3)" at bounding box center [626, 86] width 185 height 19
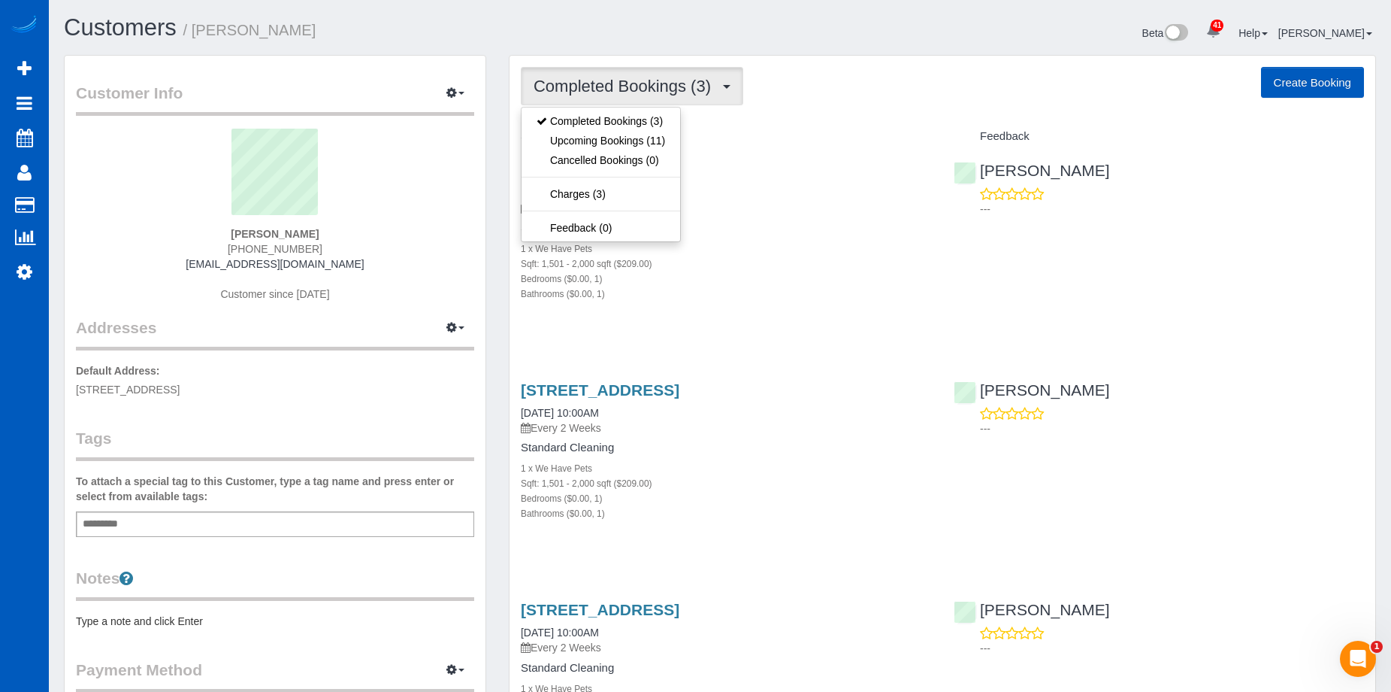
click at [681, 86] on span "Completed Bookings (3)" at bounding box center [626, 86] width 185 height 19
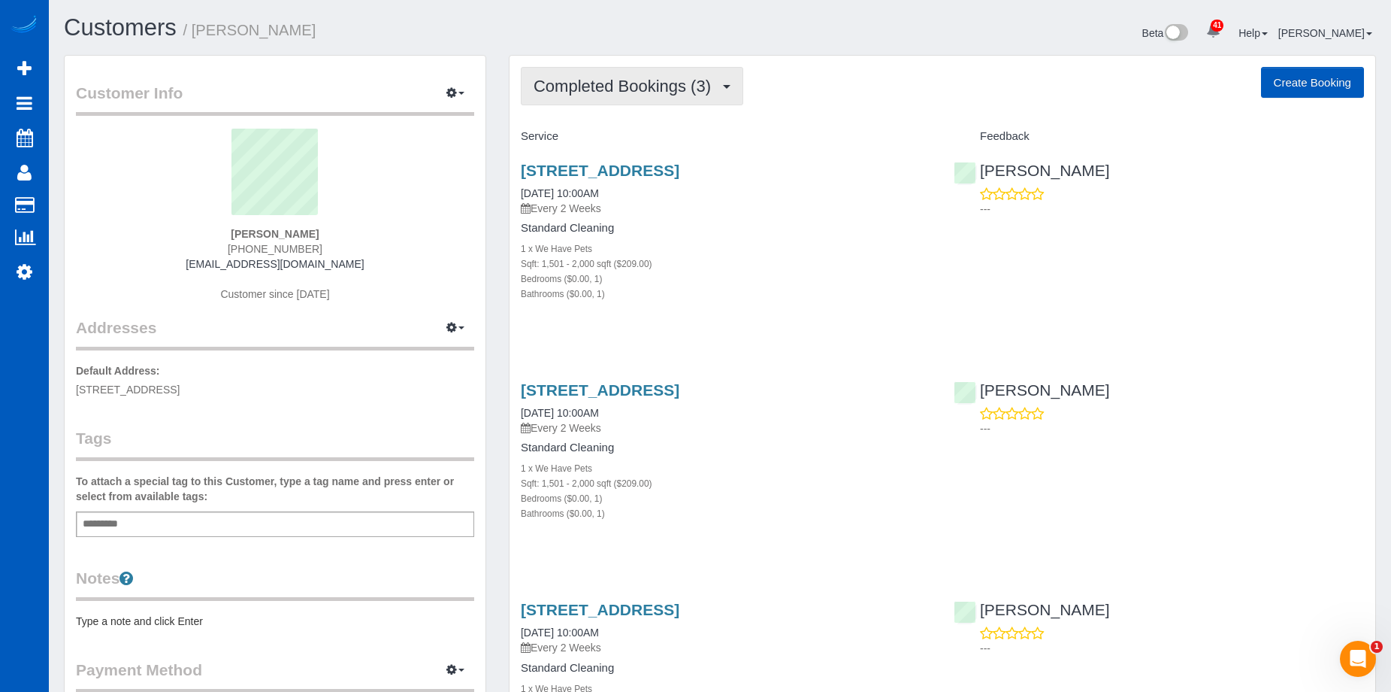
click at [680, 95] on span "Completed Bookings (3)" at bounding box center [626, 86] width 185 height 19
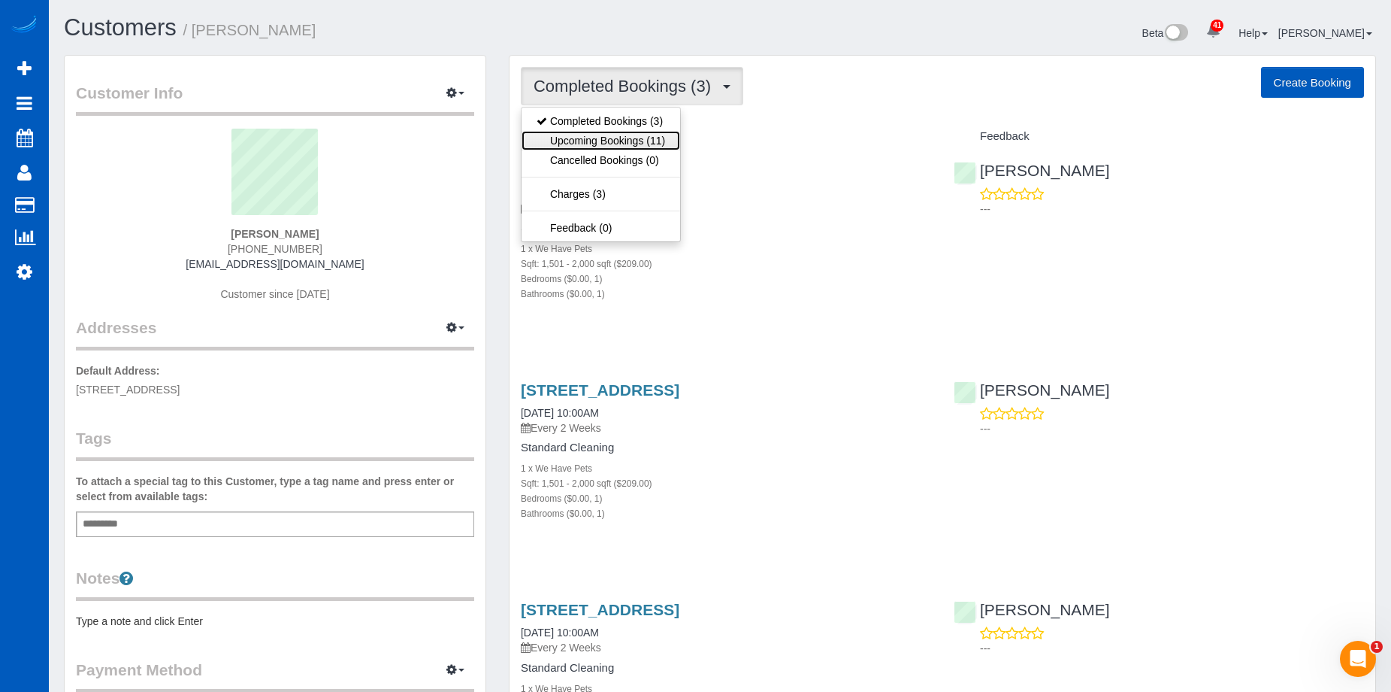
click at [636, 142] on link "Upcoming Bookings (11)" at bounding box center [601, 141] width 159 height 20
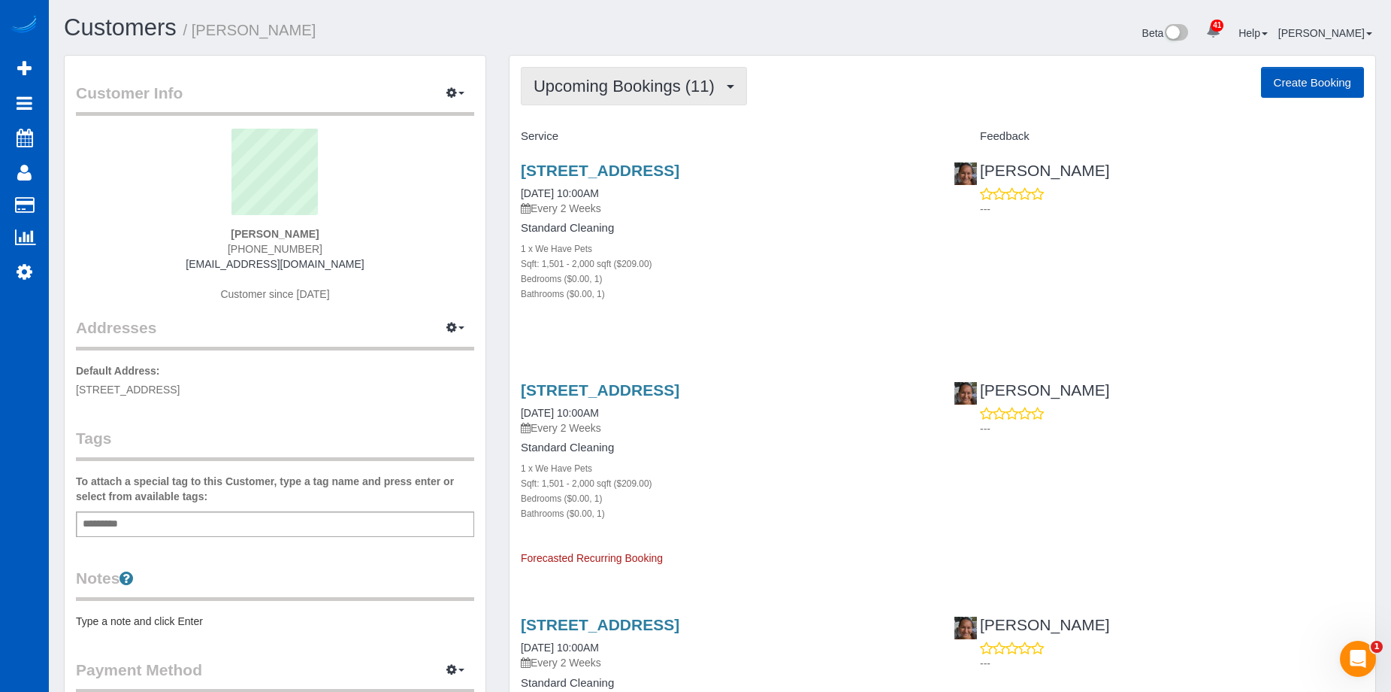
click at [668, 98] on button "Upcoming Bookings (11)" at bounding box center [634, 86] width 226 height 38
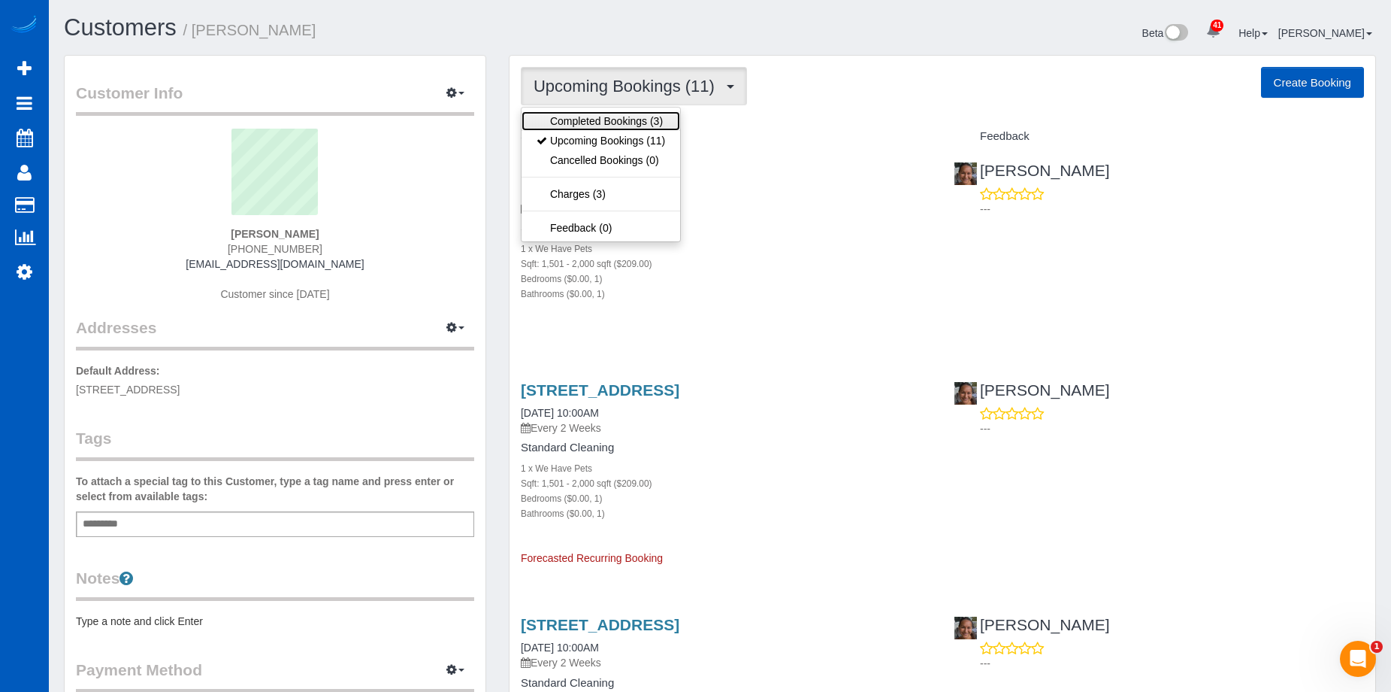
click at [639, 118] on link "Completed Bookings (3)" at bounding box center [601, 121] width 159 height 20
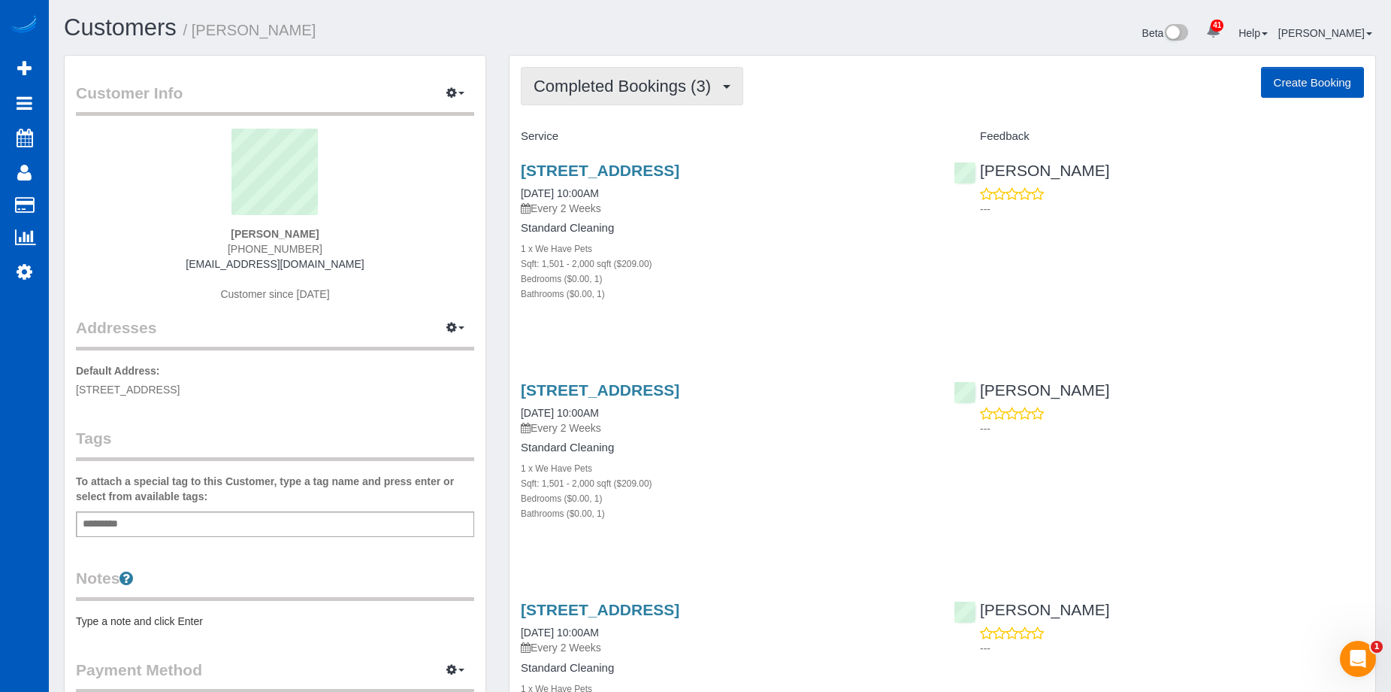
click at [677, 92] on span "Completed Bookings (3)" at bounding box center [626, 86] width 185 height 19
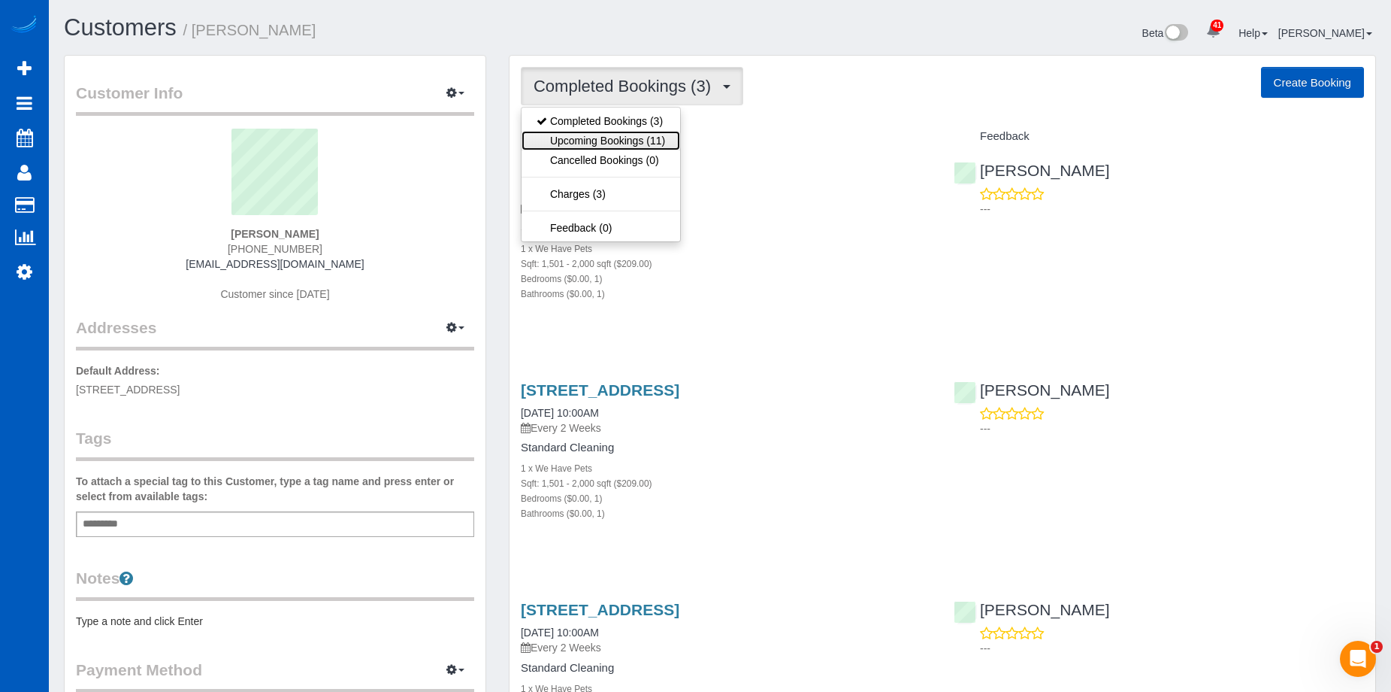
click at [646, 135] on link "Upcoming Bookings (11)" at bounding box center [601, 141] width 159 height 20
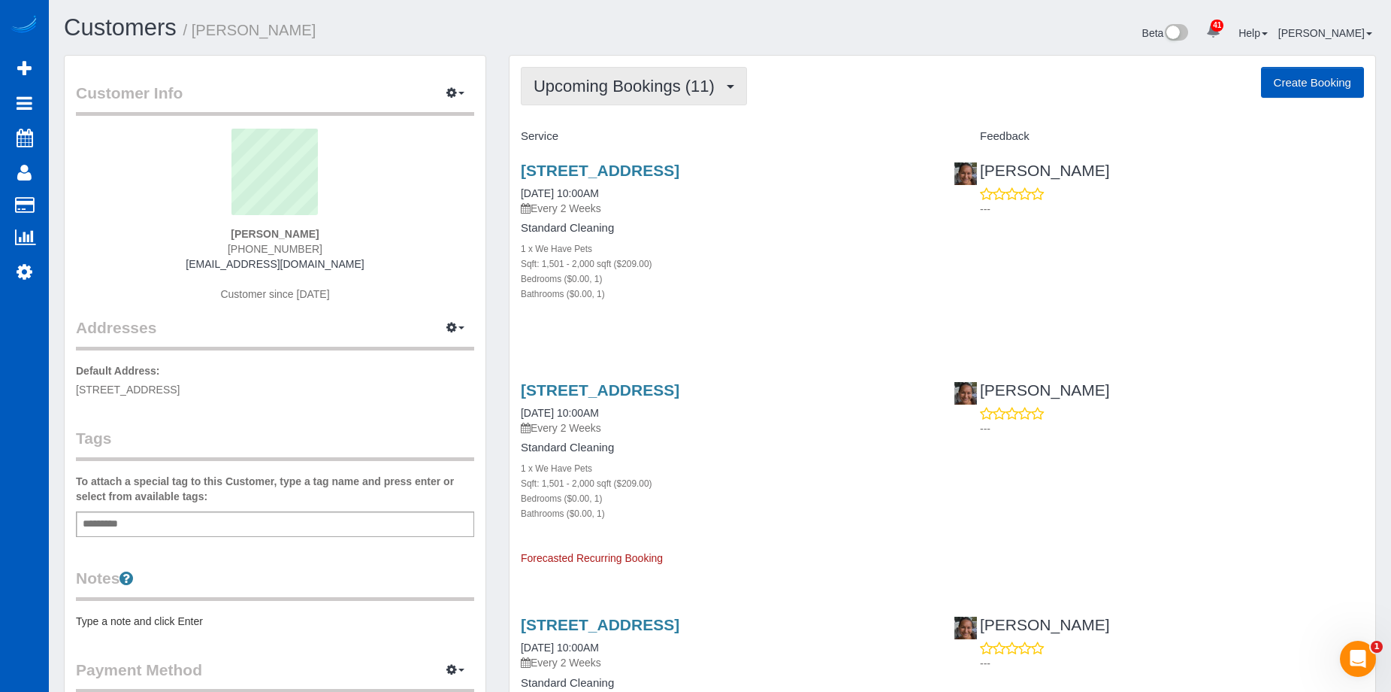
click at [598, 72] on button "Upcoming Bookings (11)" at bounding box center [634, 86] width 226 height 38
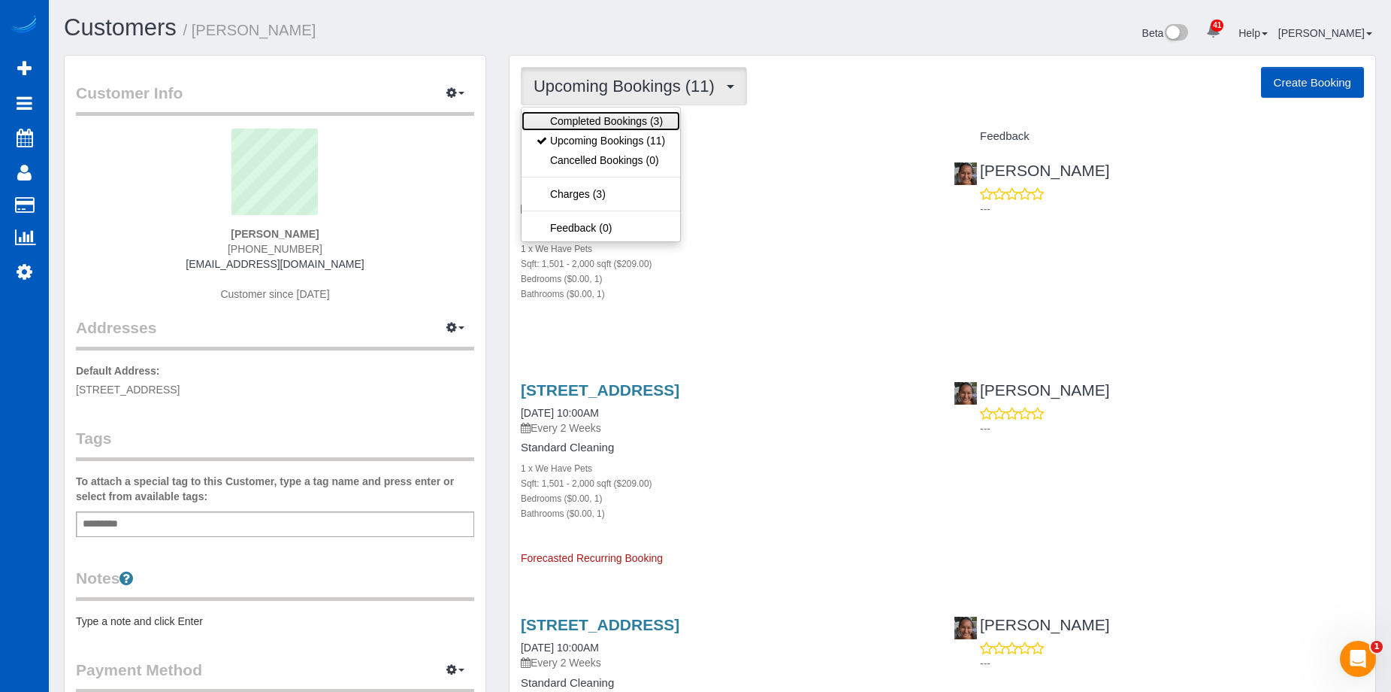
click at [601, 111] on link "Completed Bookings (3)" at bounding box center [601, 121] width 159 height 20
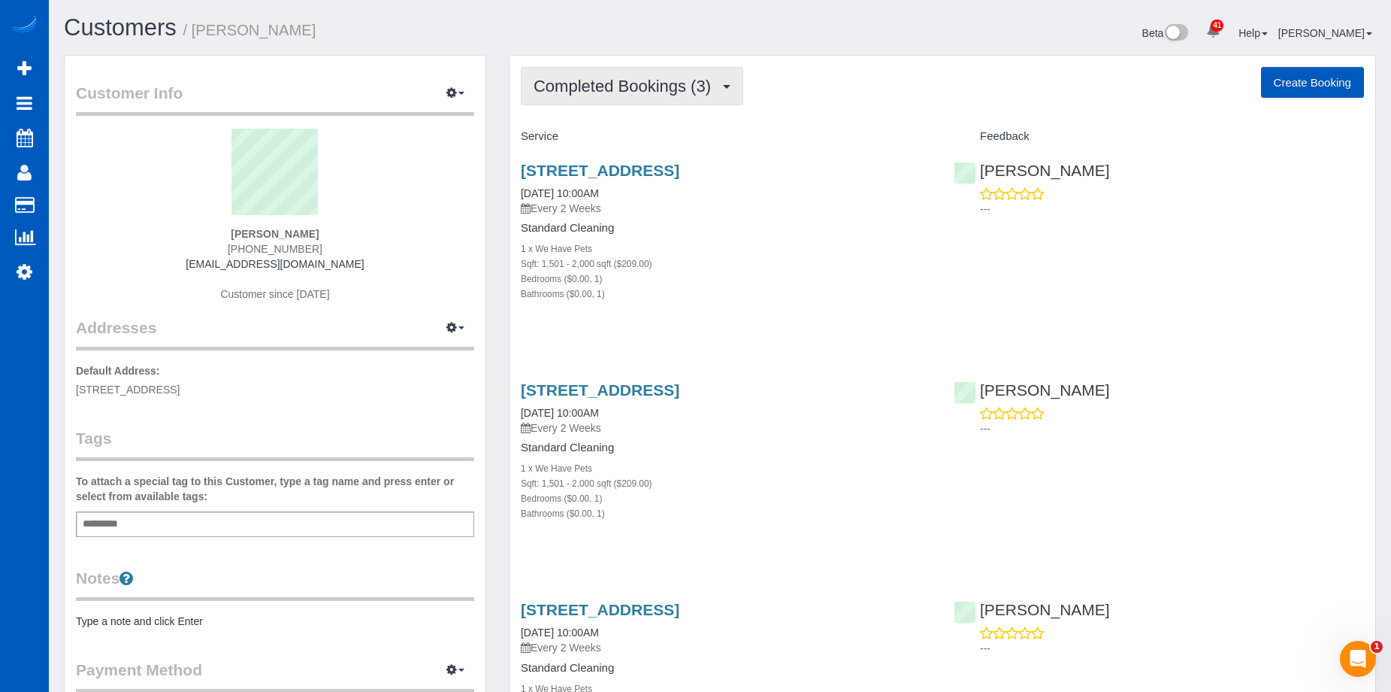
click at [620, 68] on button "Completed Bookings (3)" at bounding box center [632, 86] width 223 height 38
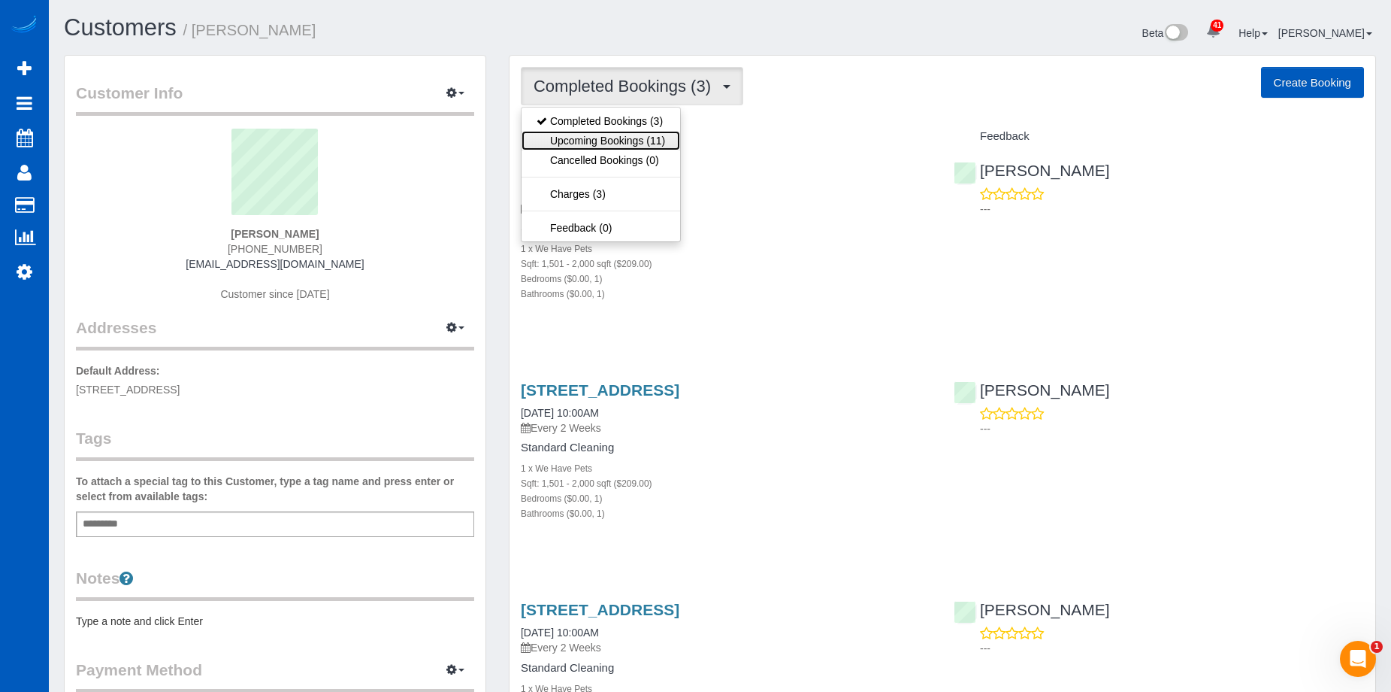
click at [605, 139] on link "Upcoming Bookings (11)" at bounding box center [601, 141] width 159 height 20
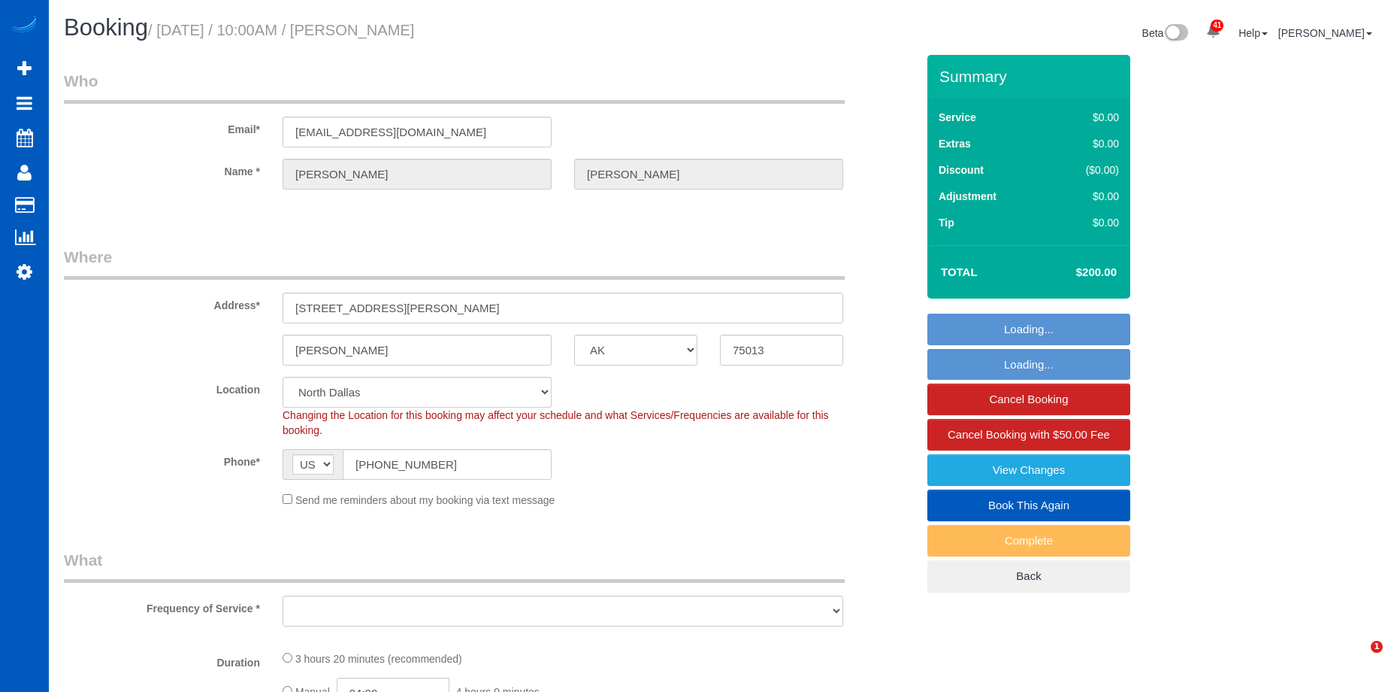
select select "[GEOGRAPHIC_DATA]"
select select "object:934"
select select "string:fspay-ab276689-d875-4800-b612-5a93ce61ac9e"
select select "199"
select select "3501"
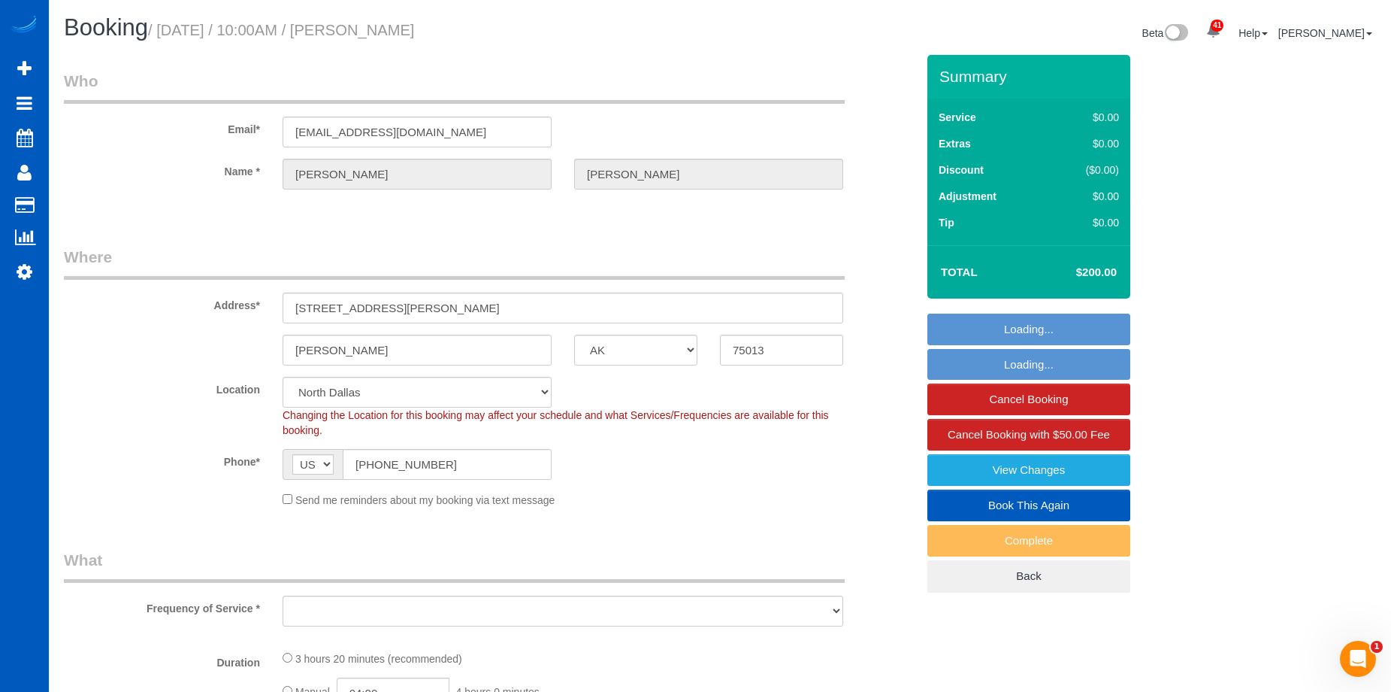
select select "5"
select select "4"
select select "spot1"
select select "object:1078"
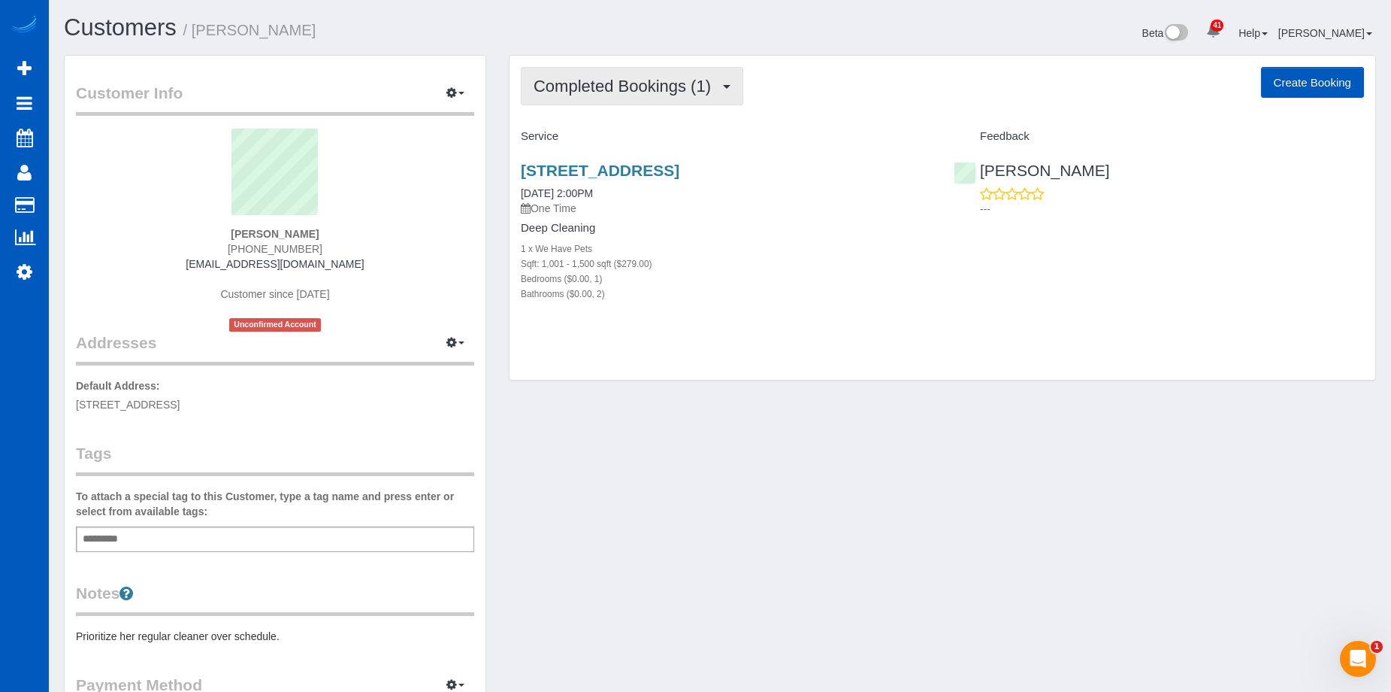
click at [702, 85] on span "Completed Bookings (1)" at bounding box center [626, 86] width 185 height 19
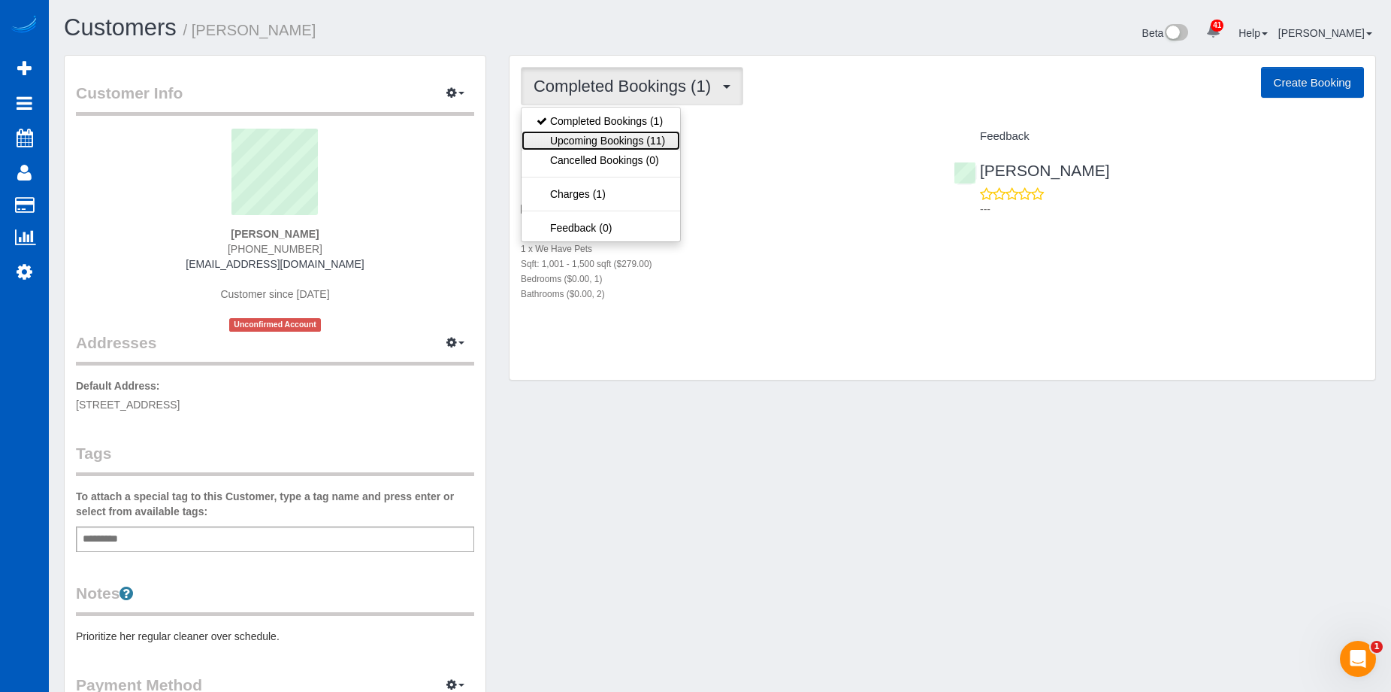
drag, startPoint x: 640, startPoint y: 138, endPoint x: 650, endPoint y: 122, distance: 19.2
click at [640, 138] on link "Upcoming Bookings (11)" at bounding box center [601, 141] width 159 height 20
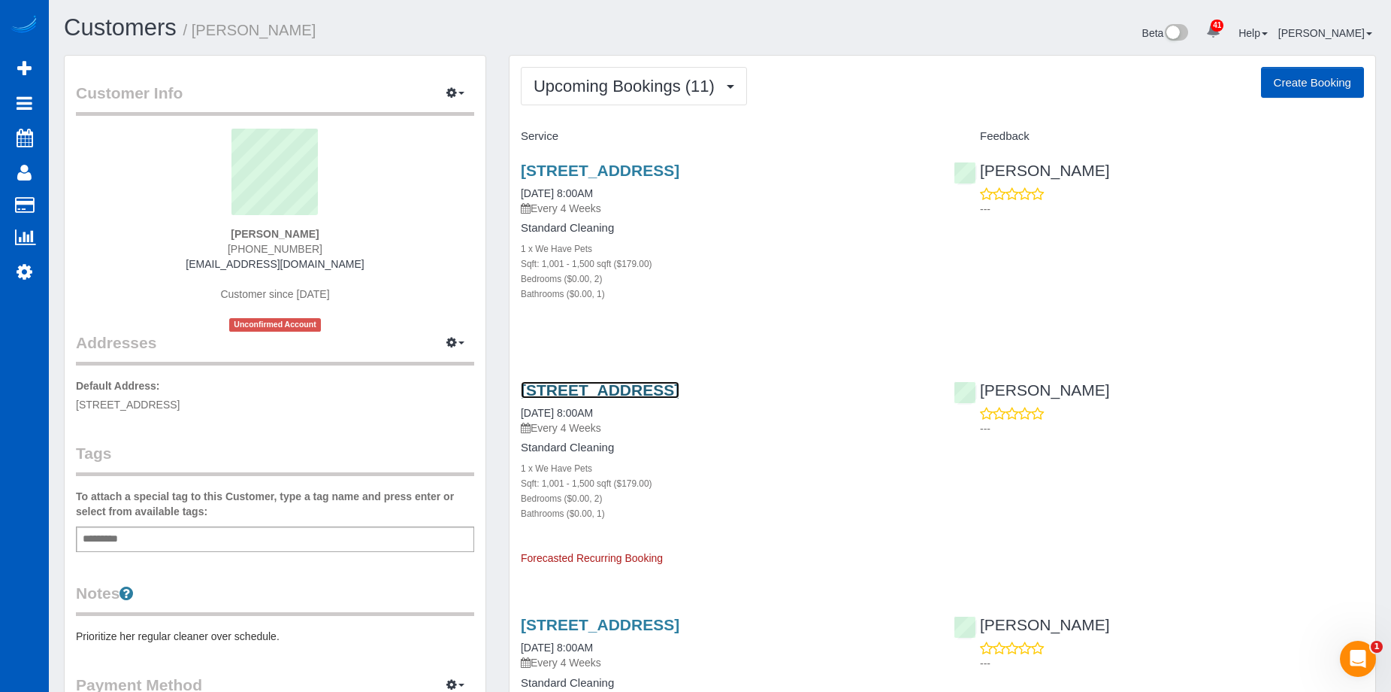
click at [665, 385] on link "5223 Ridge Forest Dr, Stone Mountain, GA 30083" at bounding box center [600, 389] width 159 height 17
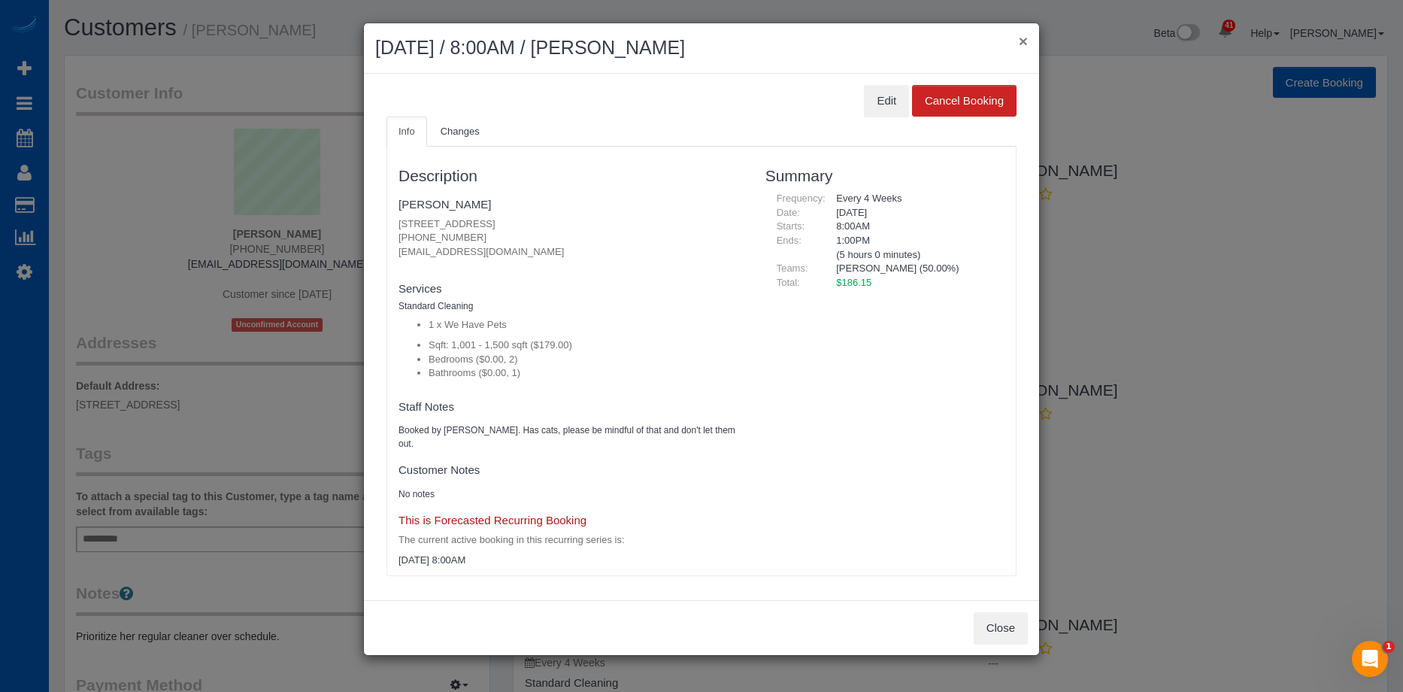
click at [1022, 35] on button "×" at bounding box center [1023, 41] width 9 height 16
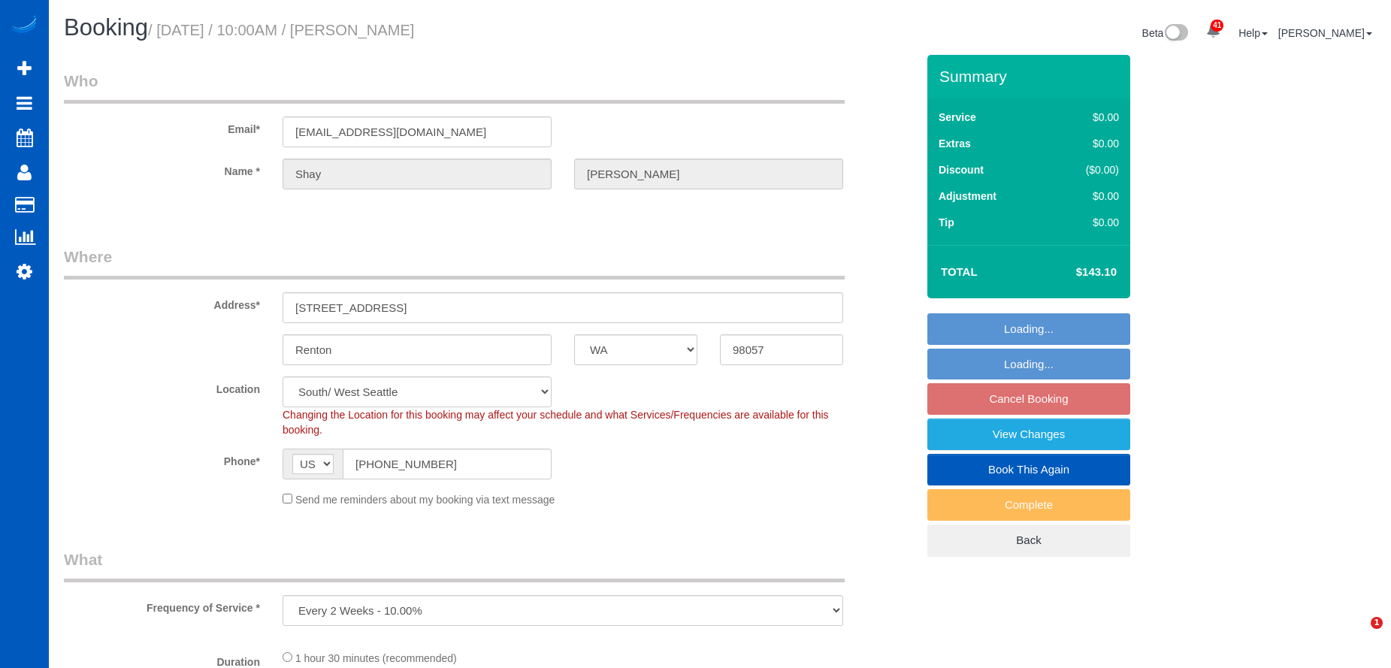
select select "WA"
select select "199"
select select "2"
select select "object:1202"
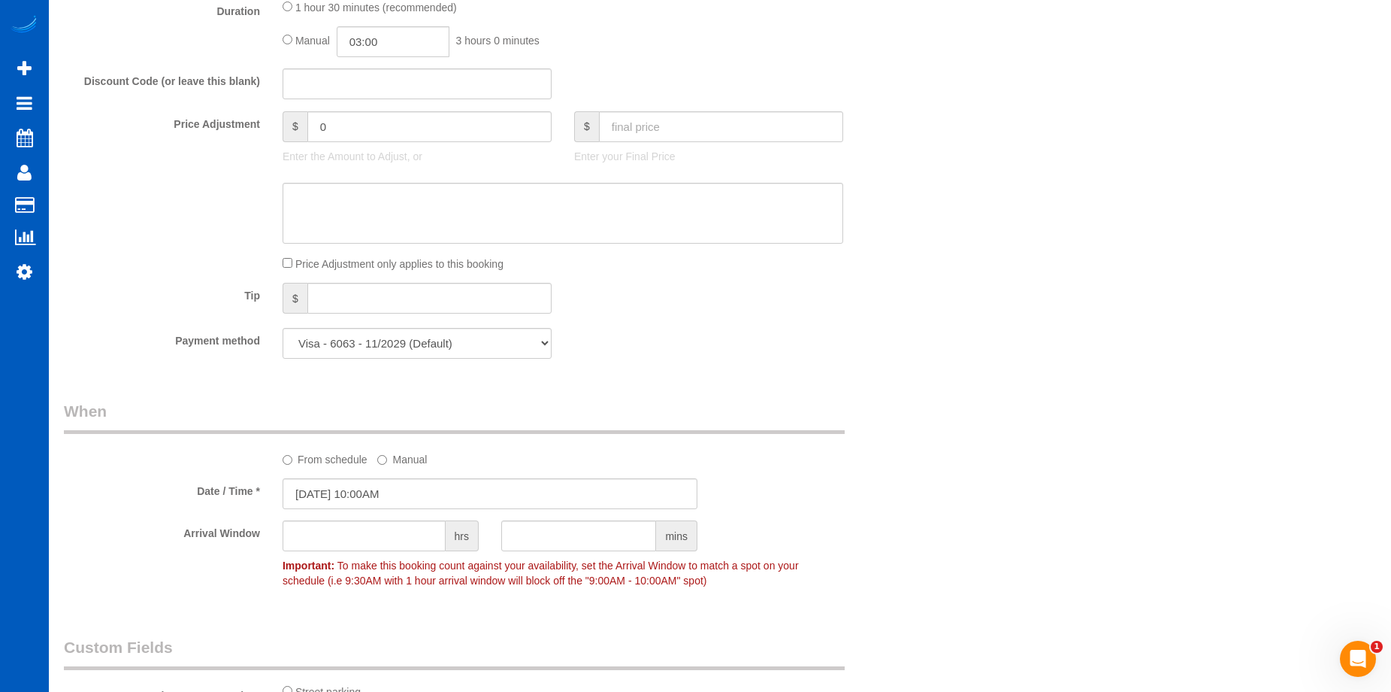
scroll to position [1353, 0]
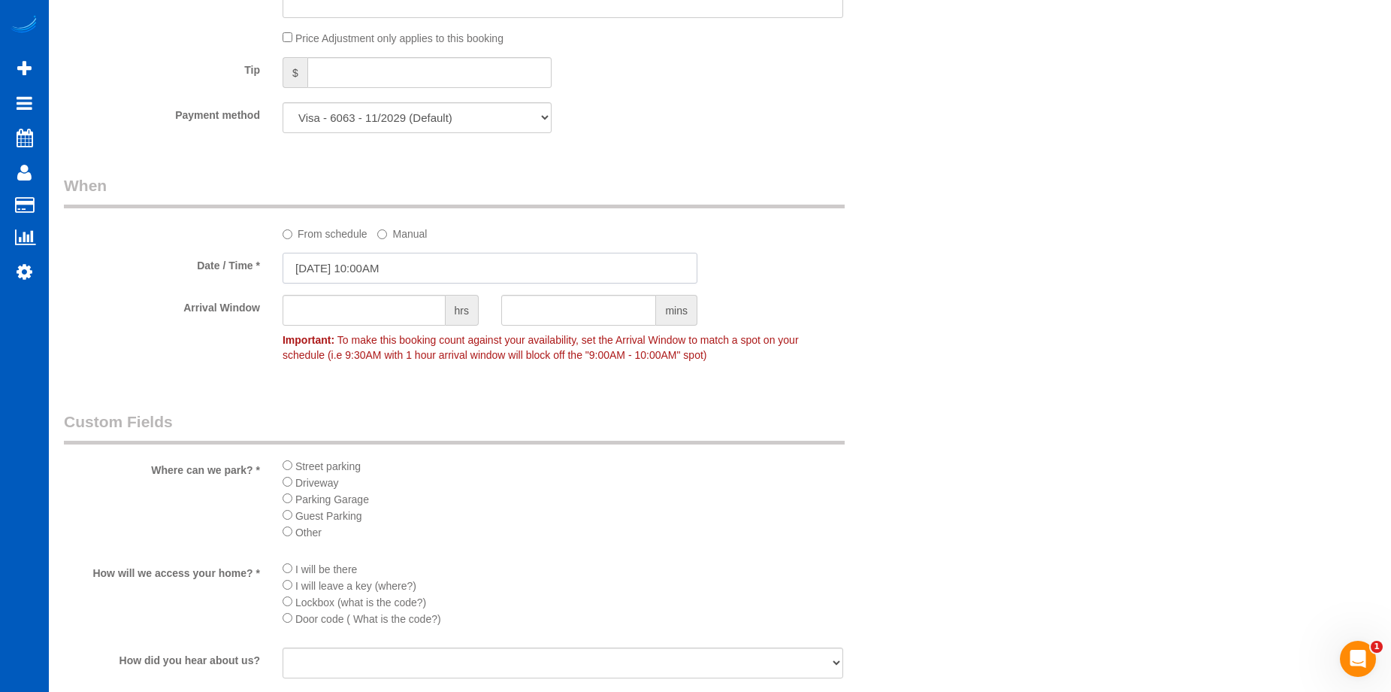
click at [459, 257] on input "10/02/2025 10:00AM" at bounding box center [490, 268] width 415 height 31
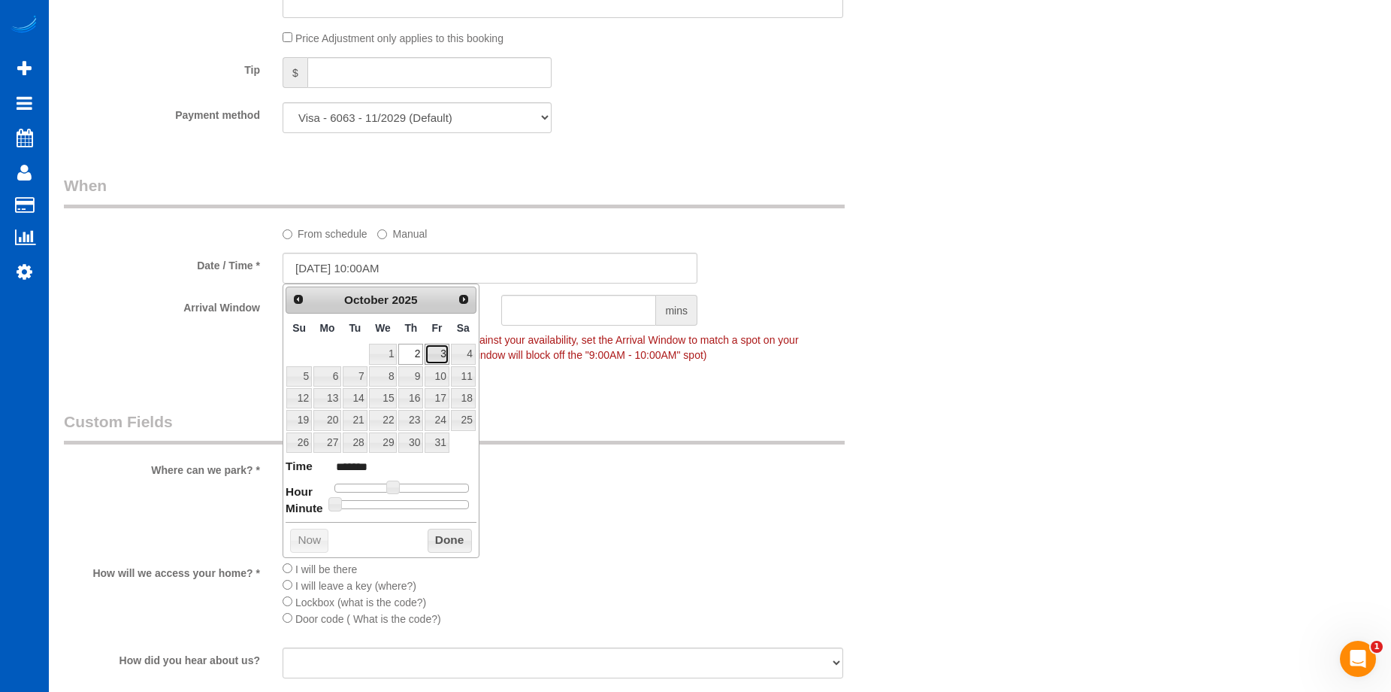
click at [444, 353] on link "3" at bounding box center [437, 354] width 24 height 20
type input "10/03/2025 11:00AM"
type input "*******"
type input "10/03/2025 12:00PM"
type input "*******"
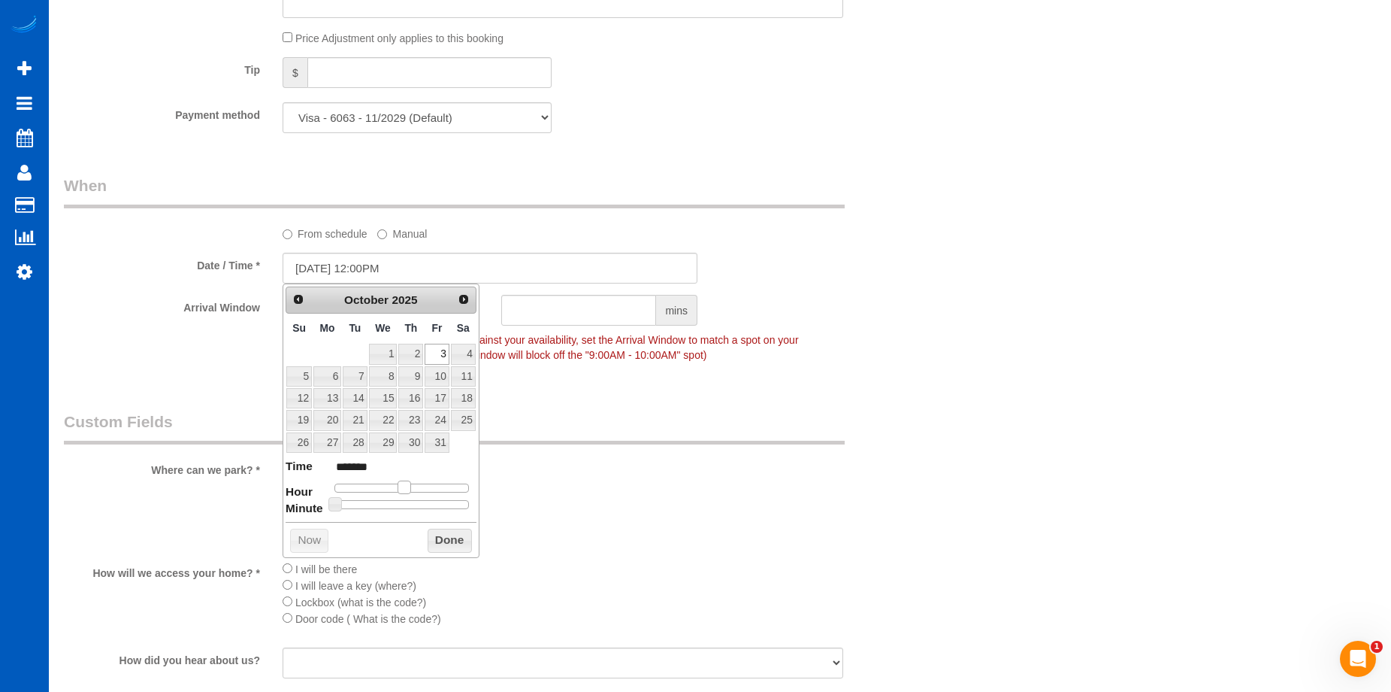
type input "10/03/2025 1:00PM"
type input "******"
drag, startPoint x: 392, startPoint y: 484, endPoint x: 410, endPoint y: 484, distance: 18.0
click at [410, 484] on span at bounding box center [411, 487] width 14 height 14
click at [534, 229] on div "From schedule Manual" at bounding box center [562, 231] width 583 height 20
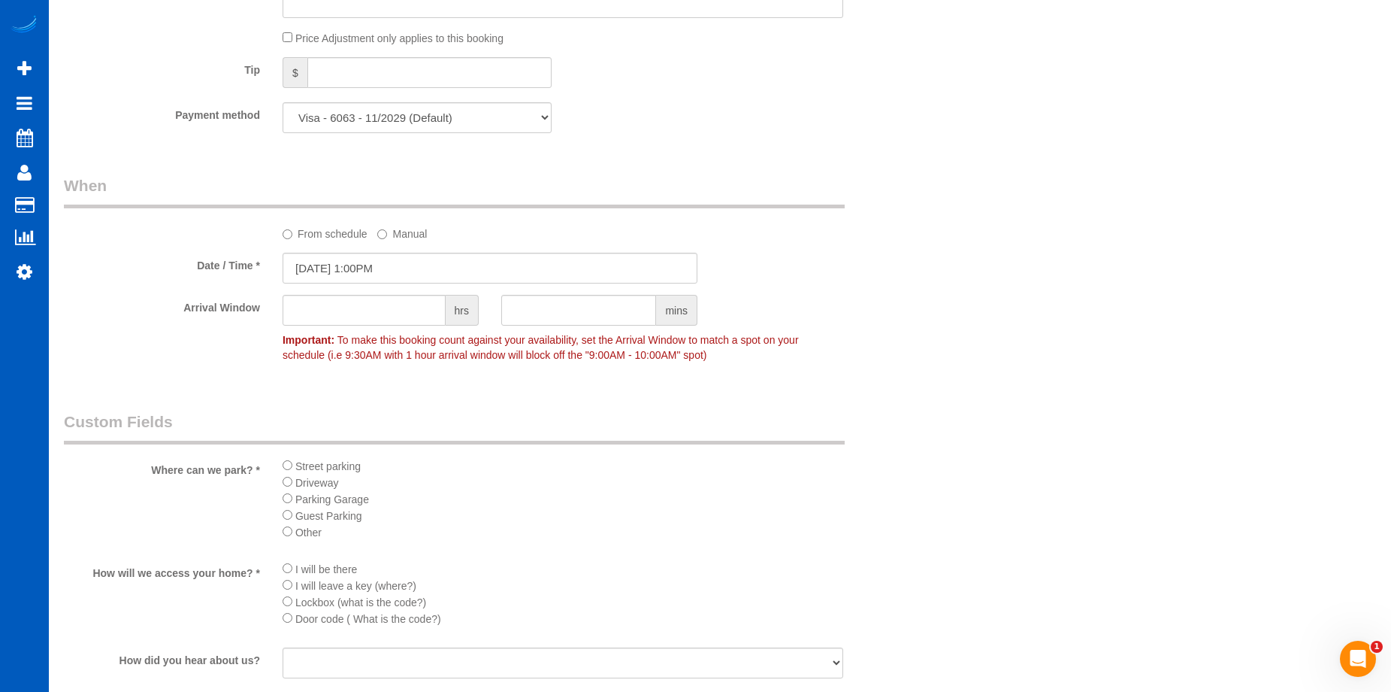
click at [301, 235] on label "From schedule" at bounding box center [325, 231] width 85 height 20
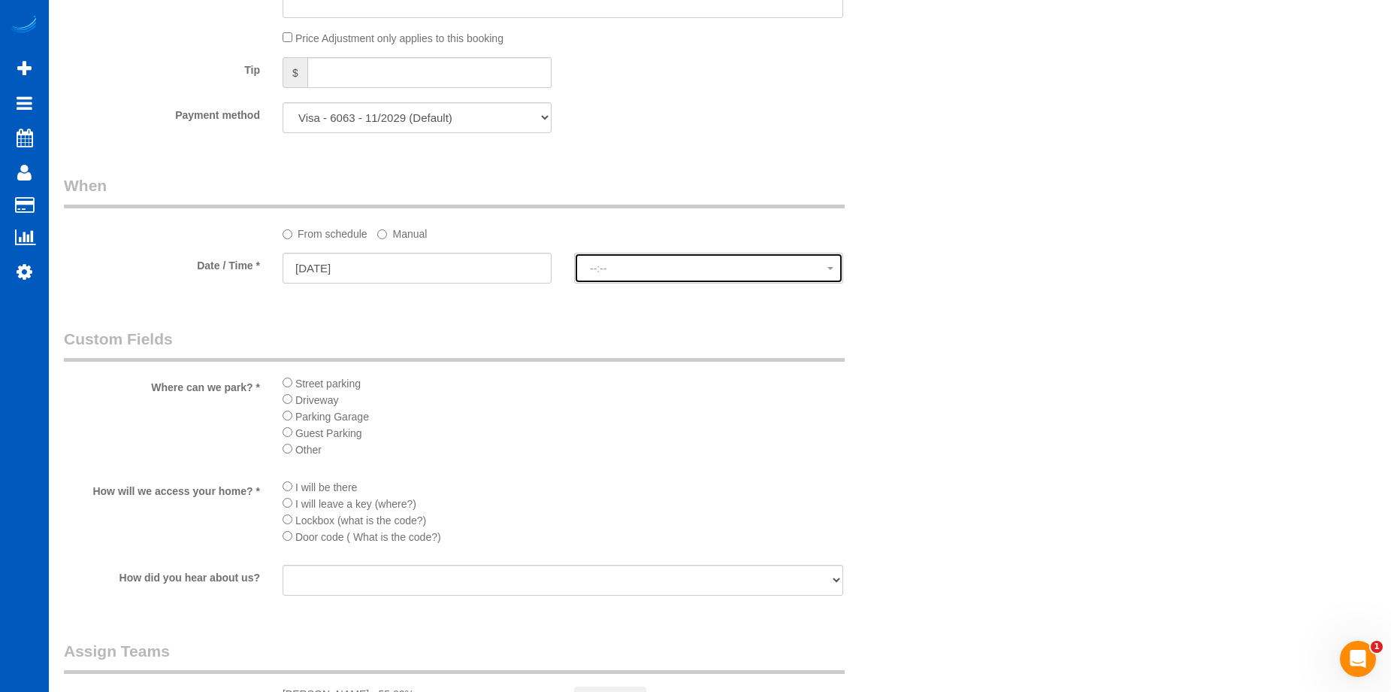
click at [665, 267] on span "--:--" at bounding box center [709, 268] width 238 height 12
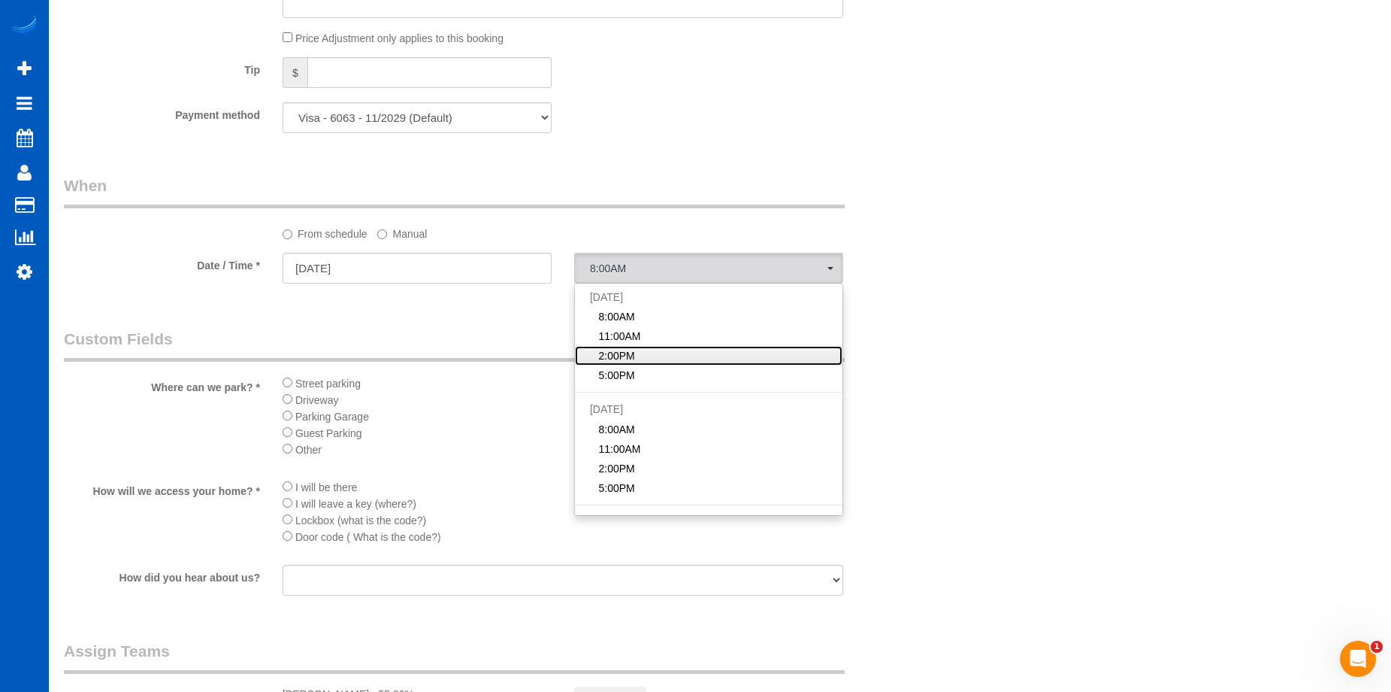
click at [638, 351] on link "2:00PM" at bounding box center [709, 356] width 268 height 20
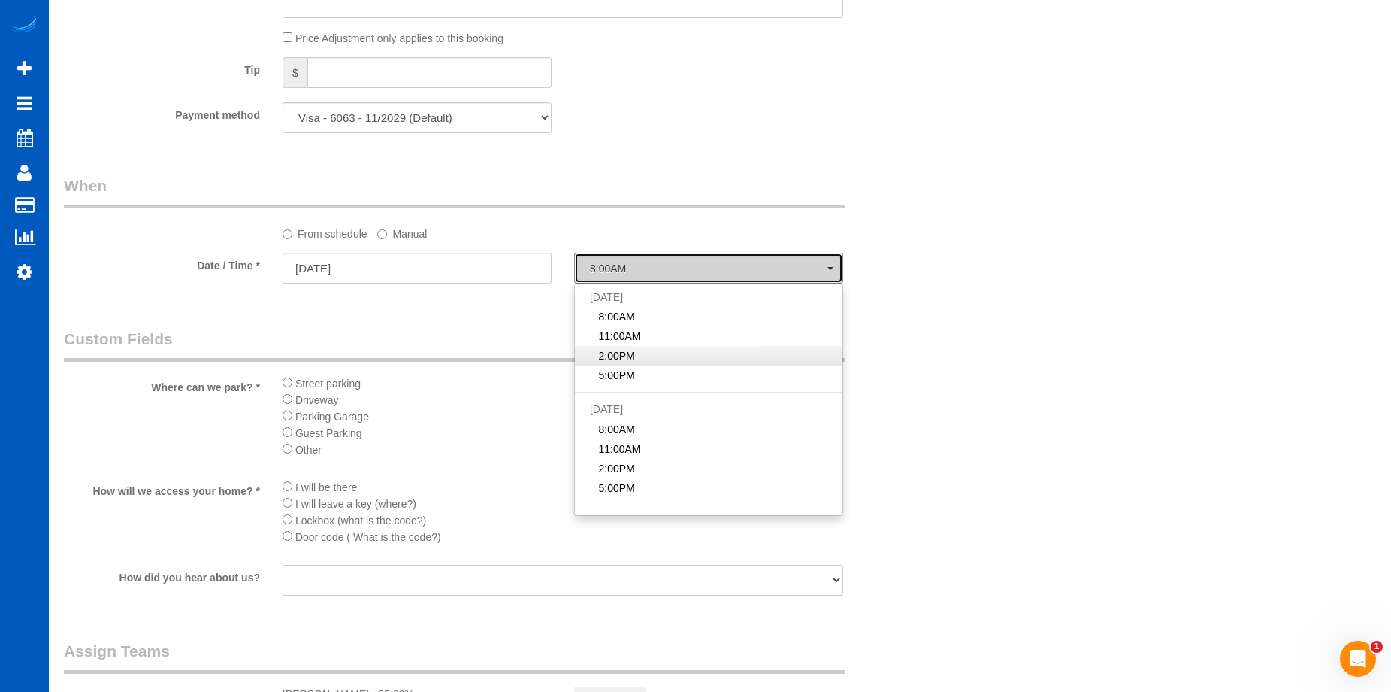
select select "spot18"
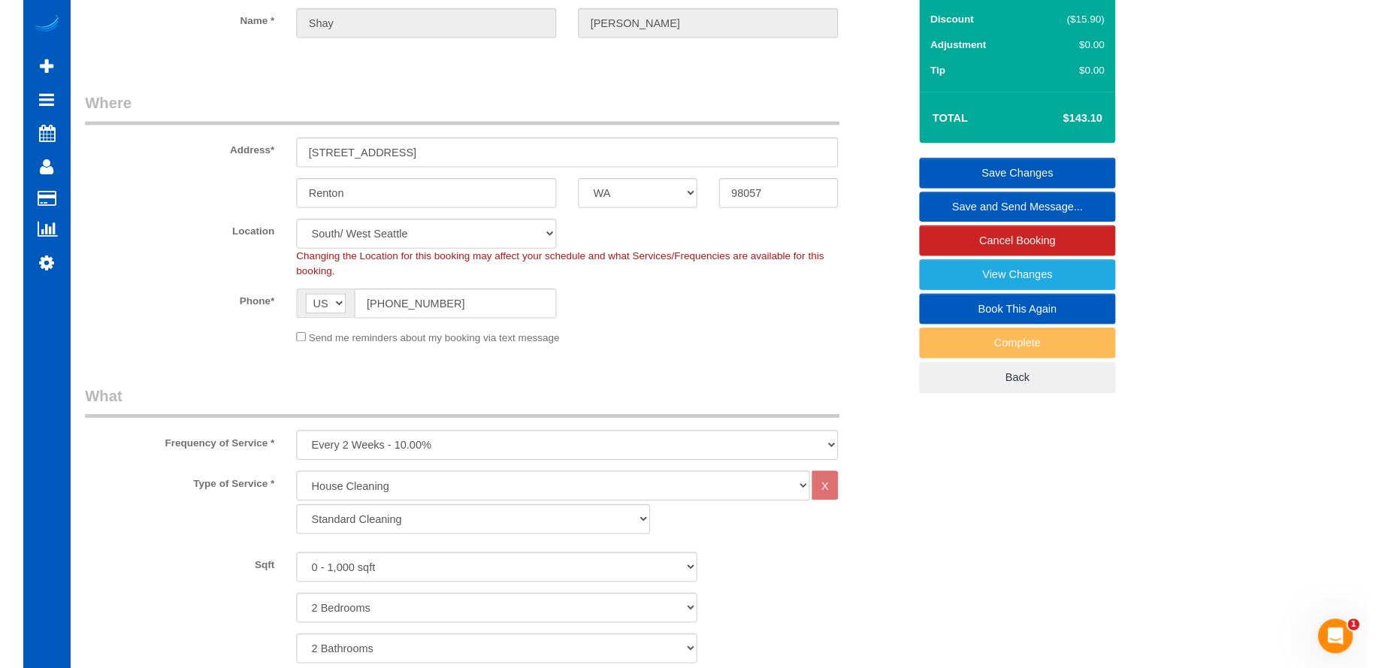
scroll to position [0, 0]
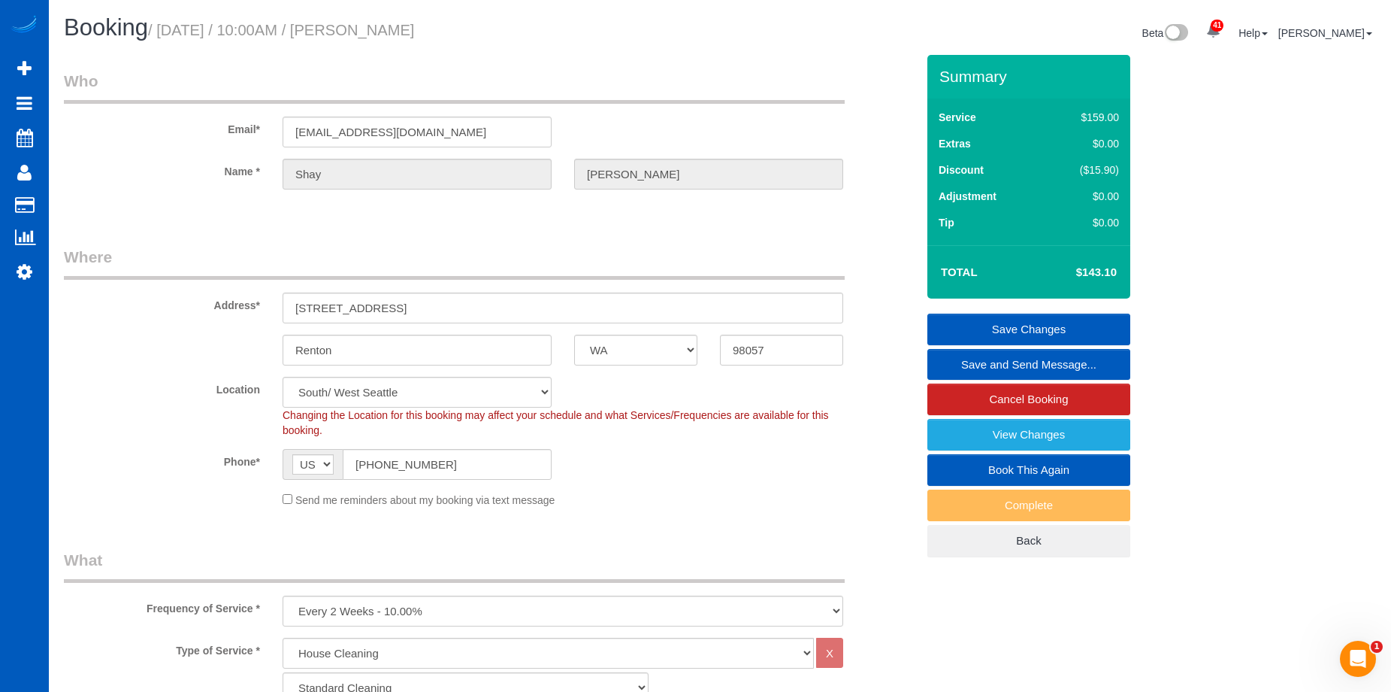
click at [952, 311] on div "Summary Service $159.00 Extras $0.00 Discount ($15.90) Adjustment $0.00 Tip $0.…" at bounding box center [1029, 306] width 203 height 502
click at [950, 318] on link "Save Changes" at bounding box center [1029, 329] width 203 height 32
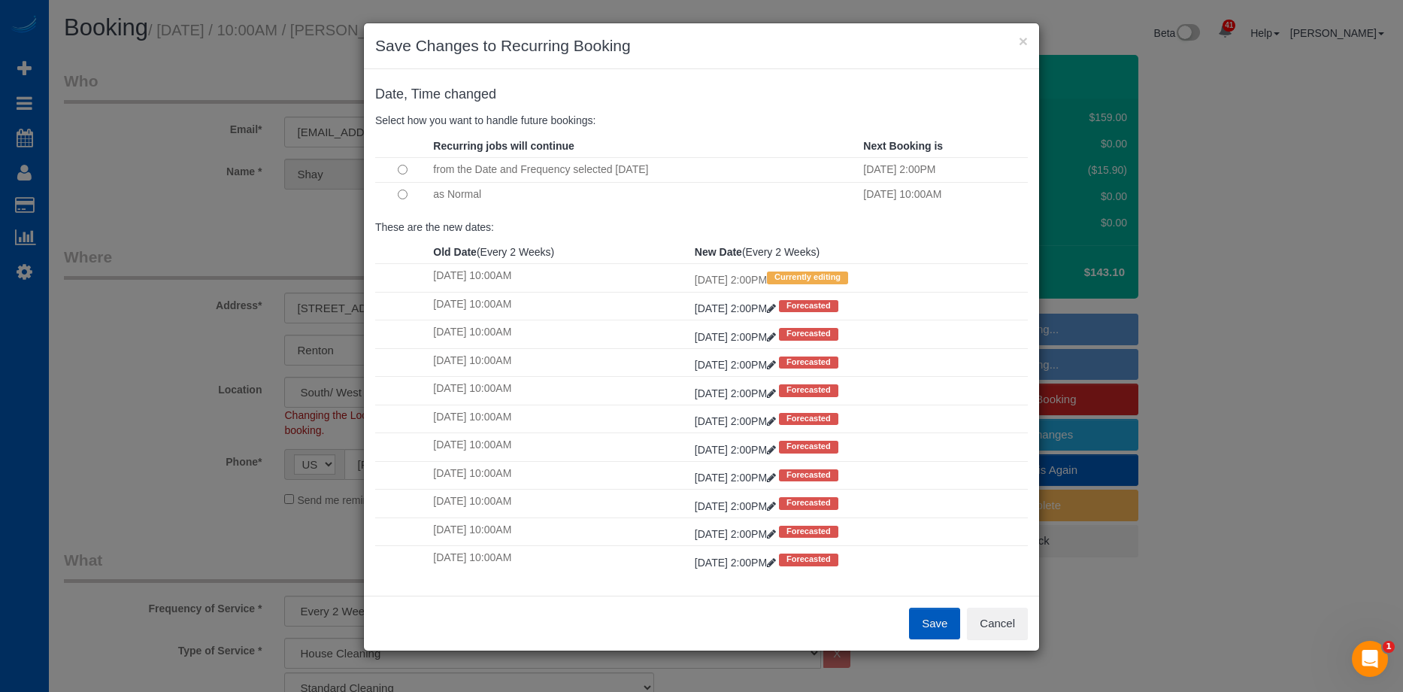
click at [937, 613] on button "Save" at bounding box center [934, 623] width 51 height 32
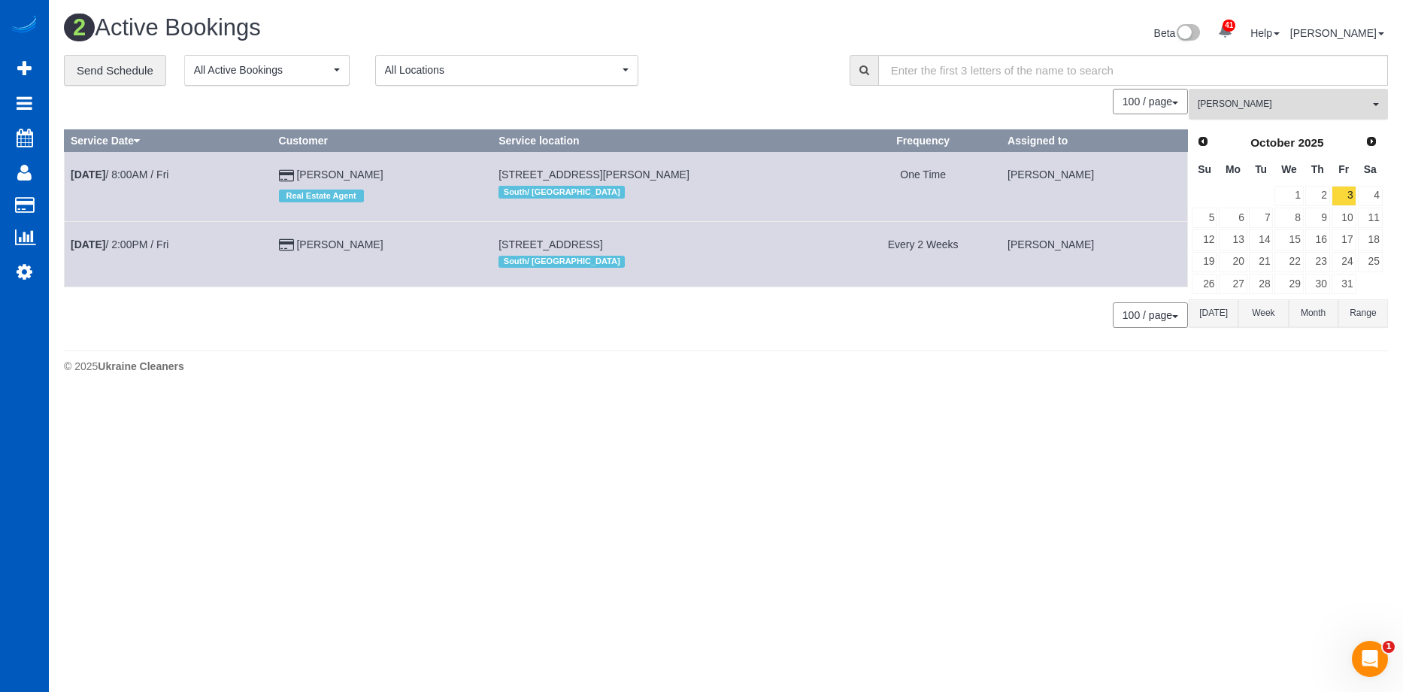
click at [1259, 103] on span "[PERSON_NAME]" at bounding box center [1283, 104] width 171 height 13
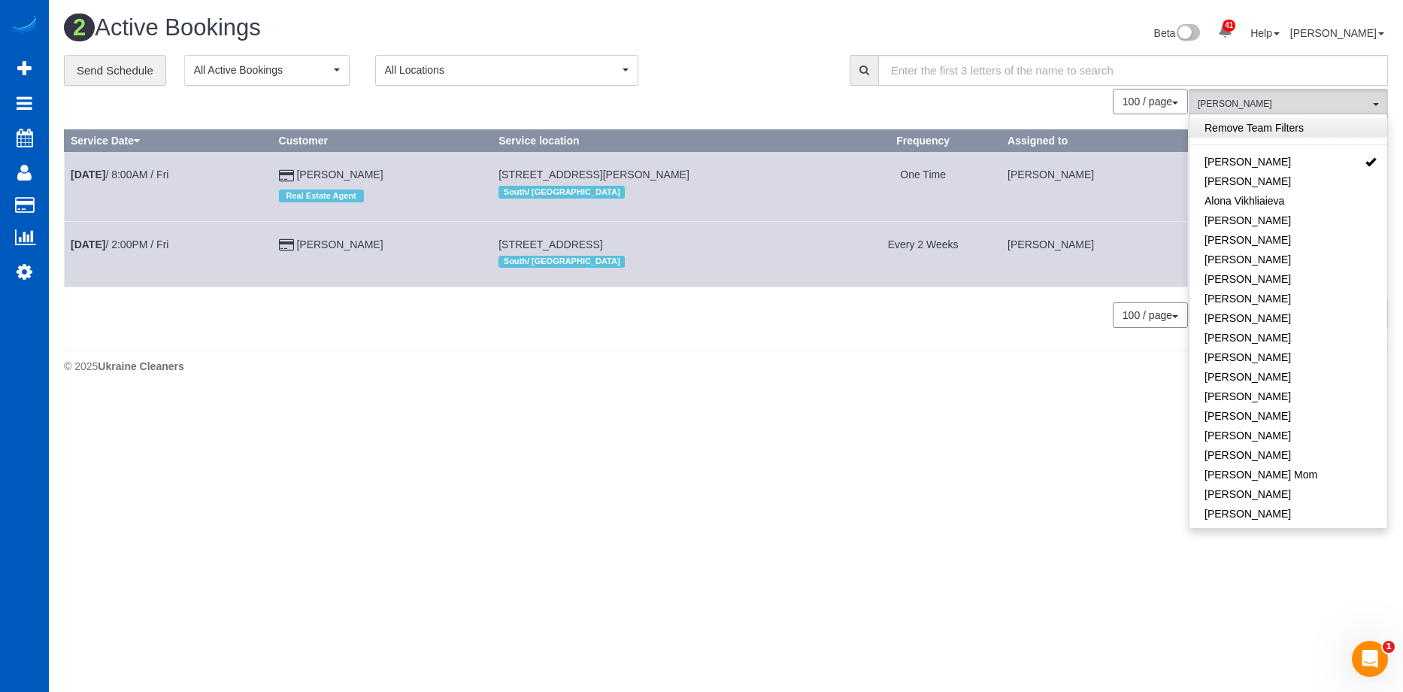
click at [1298, 126] on link "Remove Team Filters" at bounding box center [1288, 128] width 198 height 20
click at [795, 59] on div "**********" at bounding box center [445, 71] width 763 height 32
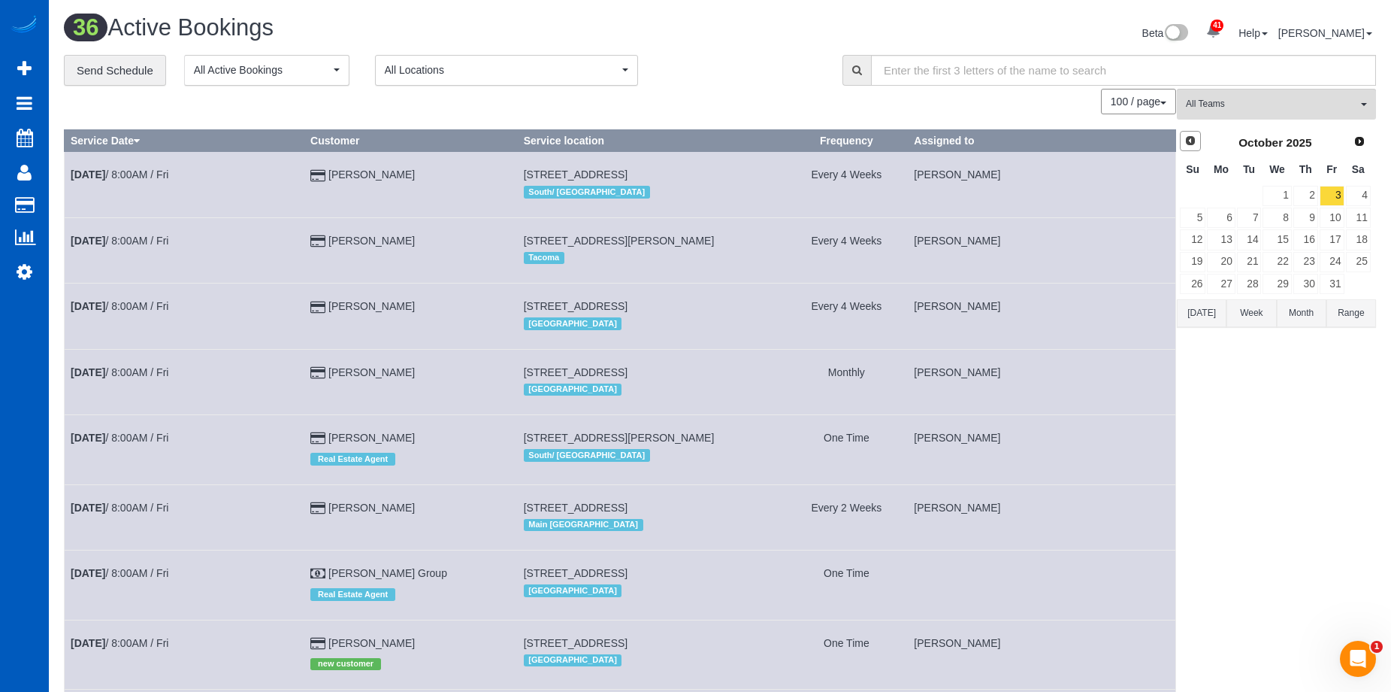
click at [1189, 141] on span "Prev" at bounding box center [1191, 141] width 12 height 12
click at [1256, 286] on link "30" at bounding box center [1249, 284] width 25 height 20
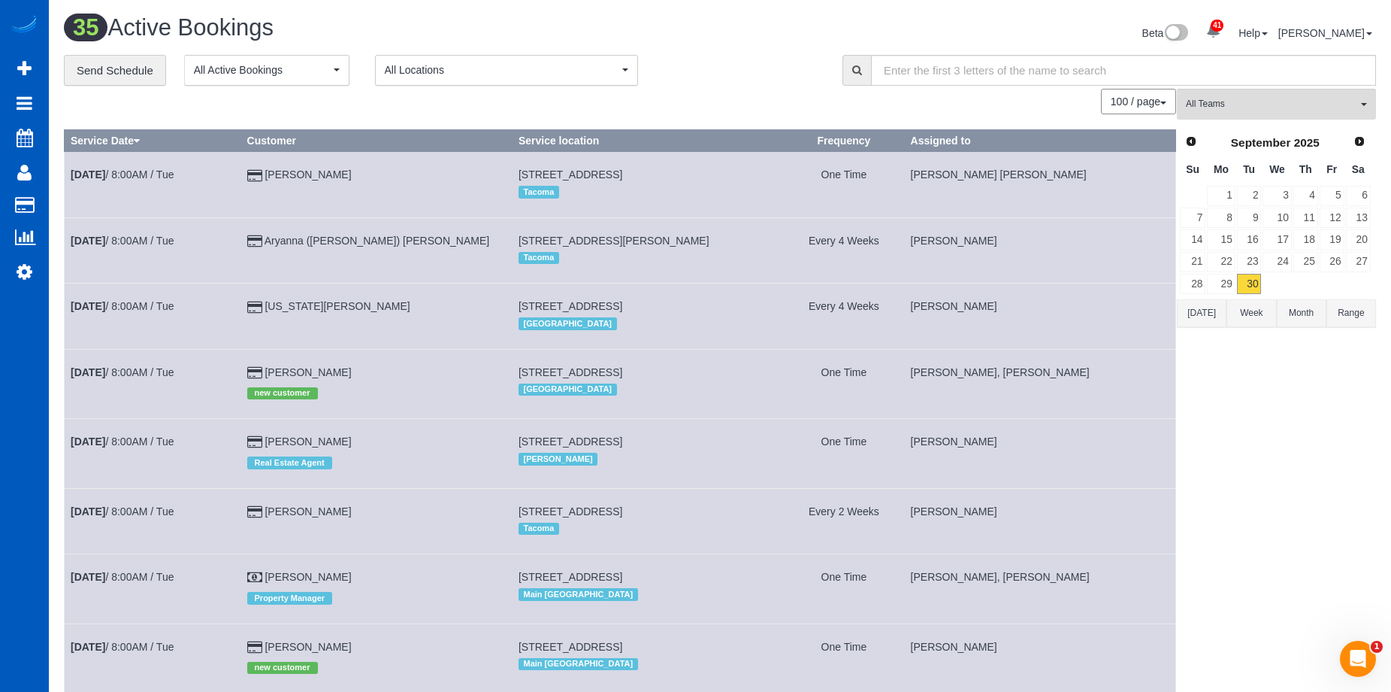
click at [805, 97] on div "100 / page 10 / page 20 / page 30 / page 40 / page 50 / page 100 / page" at bounding box center [620, 102] width 1113 height 26
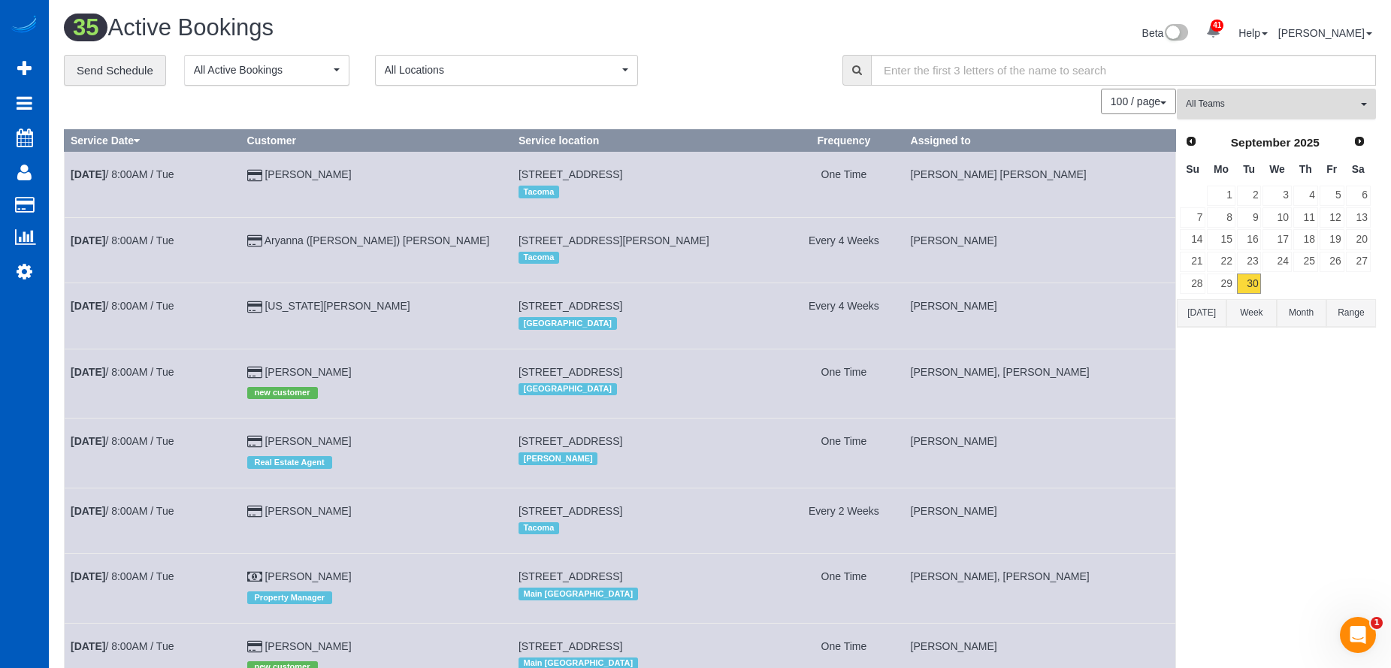
click at [1261, 104] on span "All Teams" at bounding box center [1271, 104] width 171 height 13
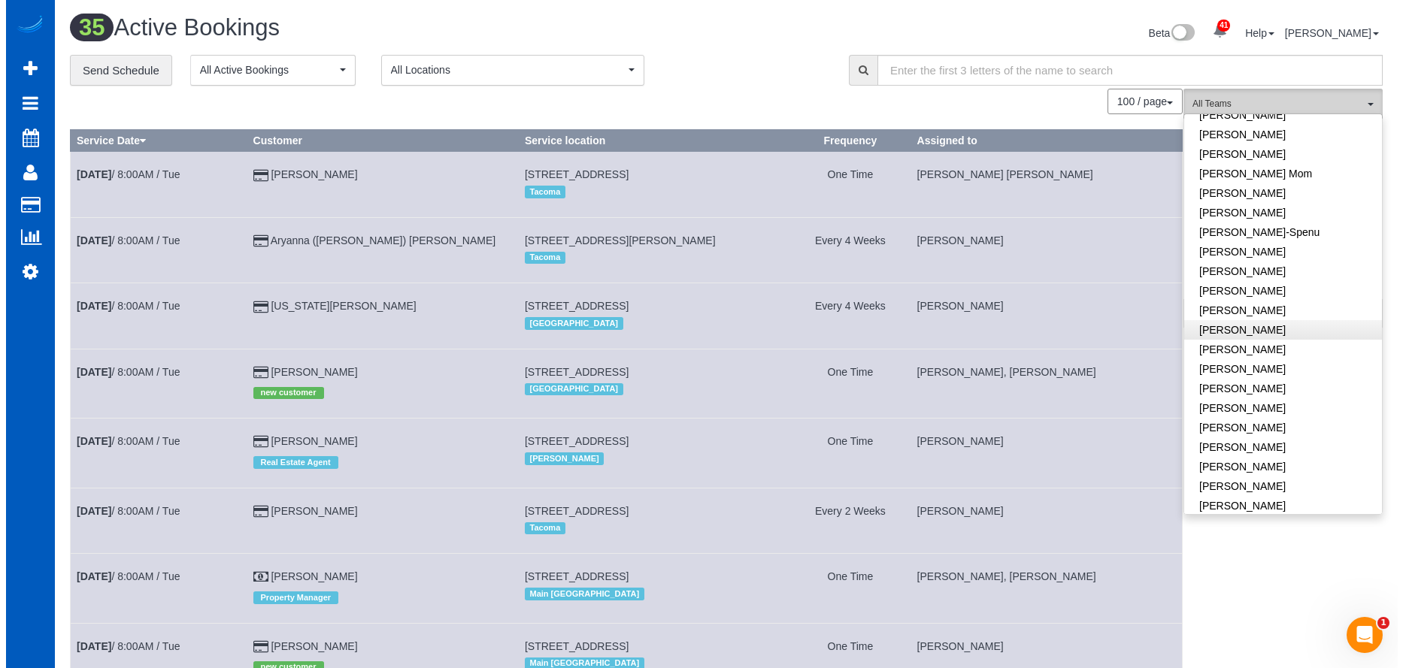
scroll to position [601, 0]
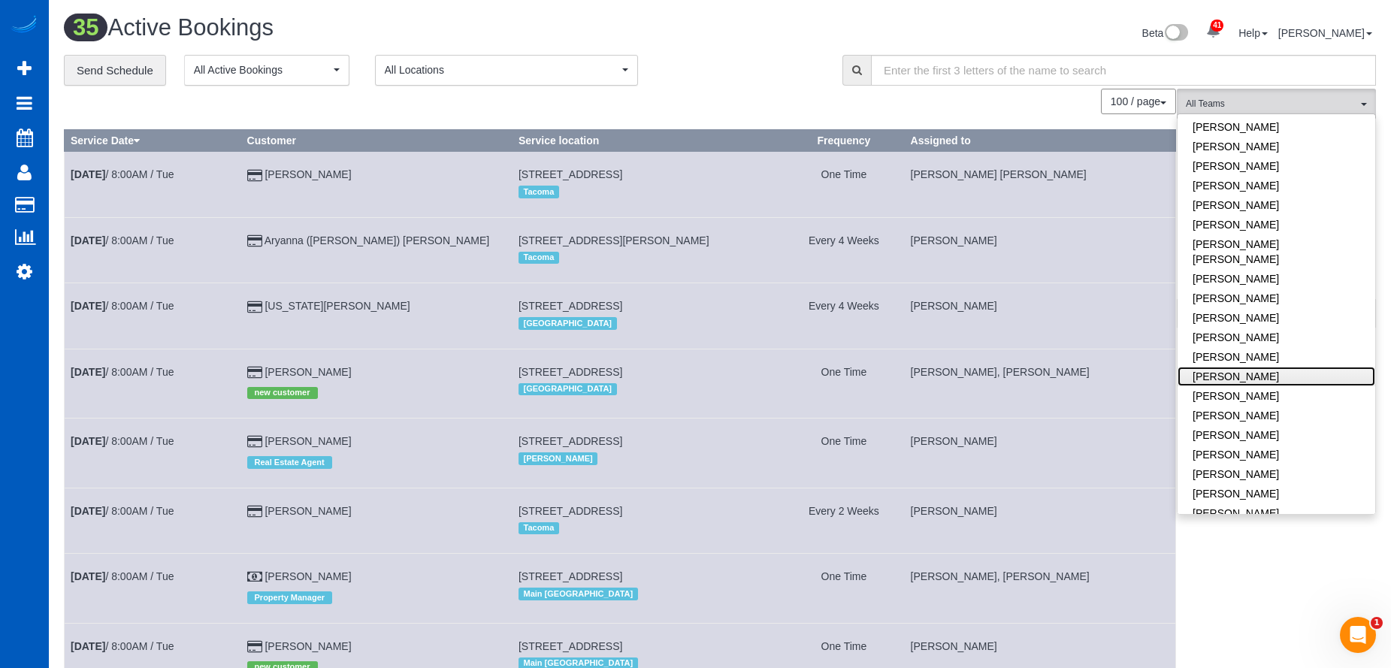
click at [1294, 367] on link "Oksana Kosiuk" at bounding box center [1277, 377] width 198 height 20
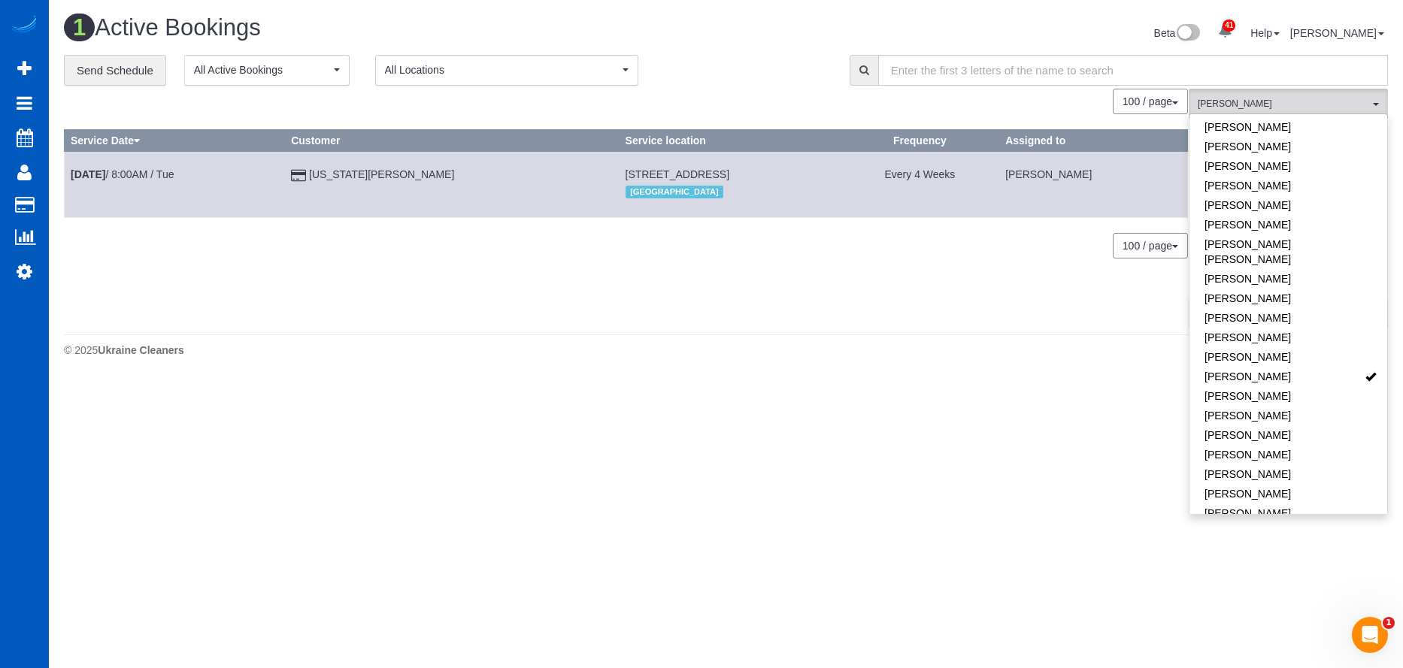
click at [745, 298] on div "0 Bookings found. We couldn't find any bookings that matched your search. Creat…" at bounding box center [626, 208] width 1125 height 238
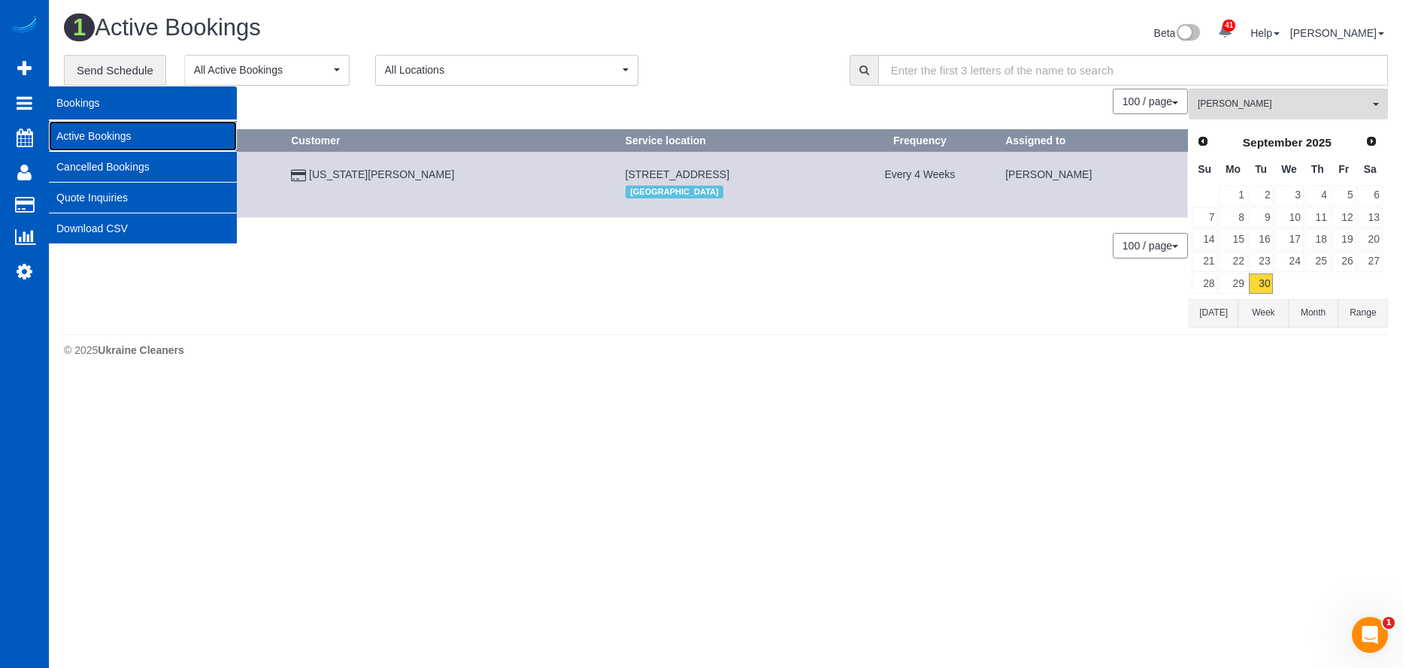
click at [78, 129] on link "Active Bookings" at bounding box center [143, 136] width 188 height 30
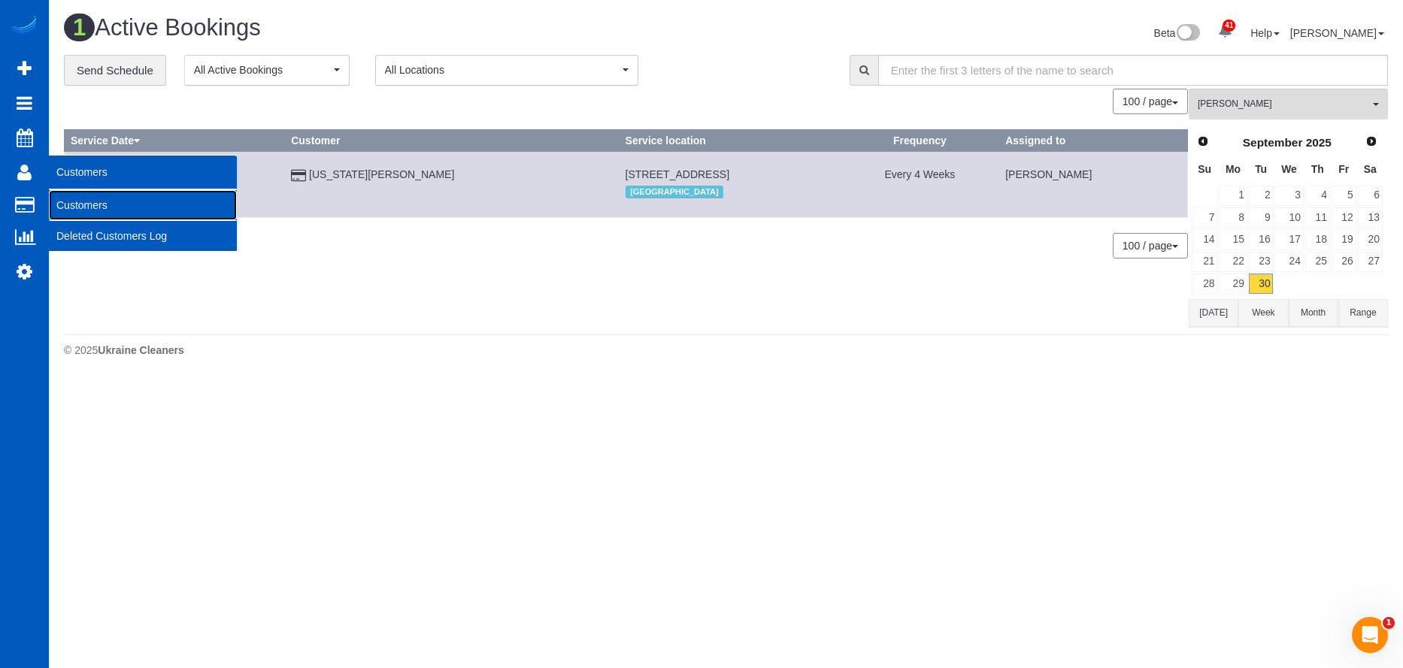
click at [67, 198] on link "Customers" at bounding box center [143, 205] width 188 height 30
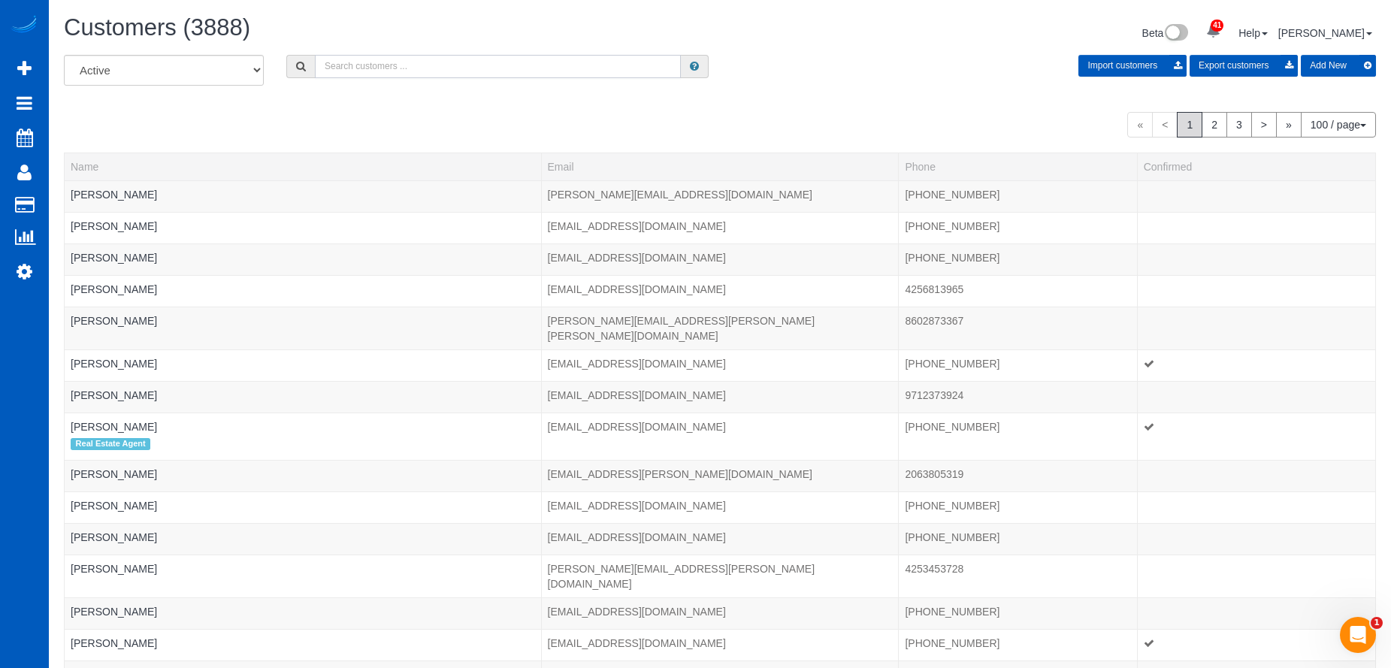
click at [389, 62] on input "text" at bounding box center [498, 66] width 366 height 23
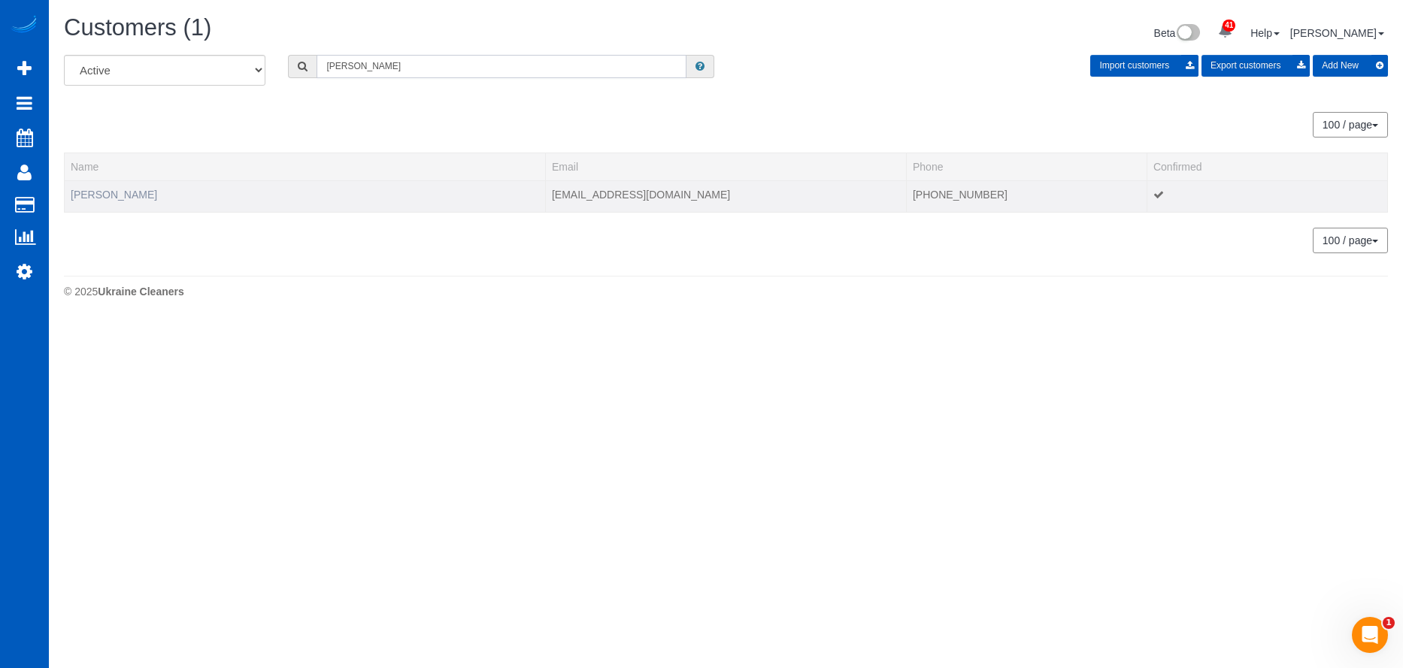
type input "Jasmin Garcia"
click at [104, 198] on link "Jasmin Garcia" at bounding box center [114, 195] width 86 height 12
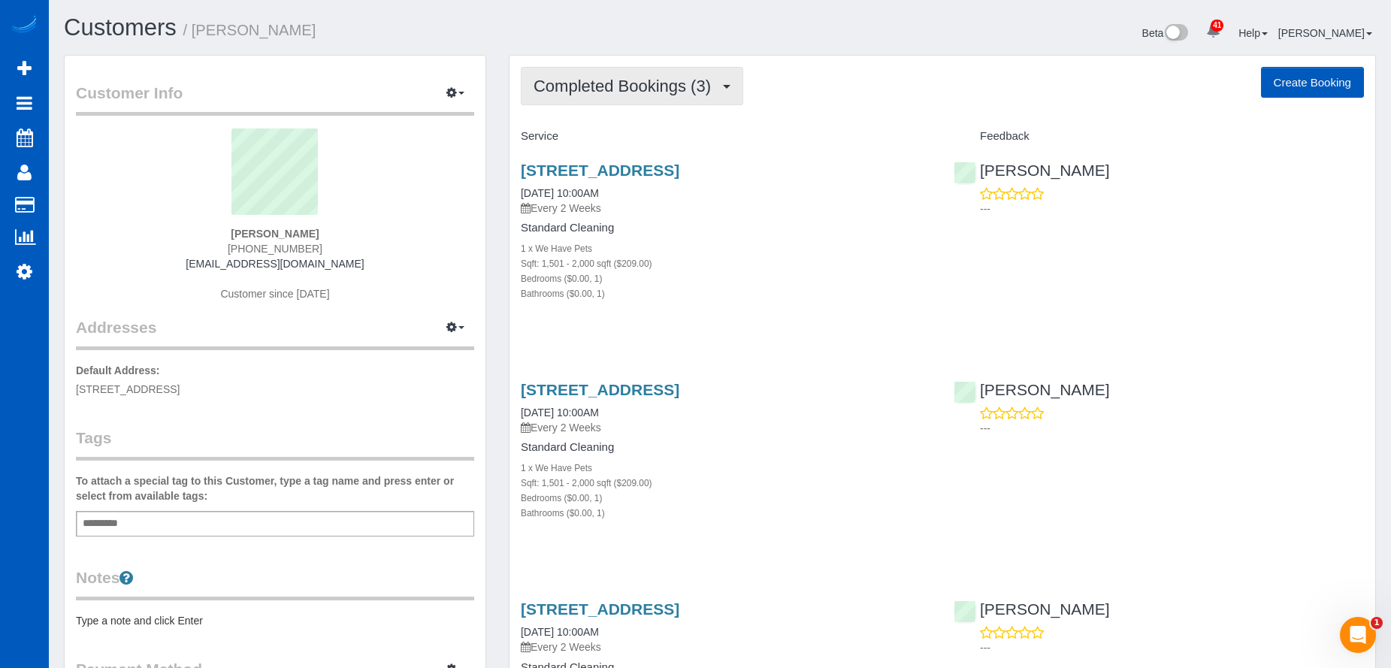
click at [622, 83] on span "Completed Bookings (3)" at bounding box center [626, 86] width 185 height 19
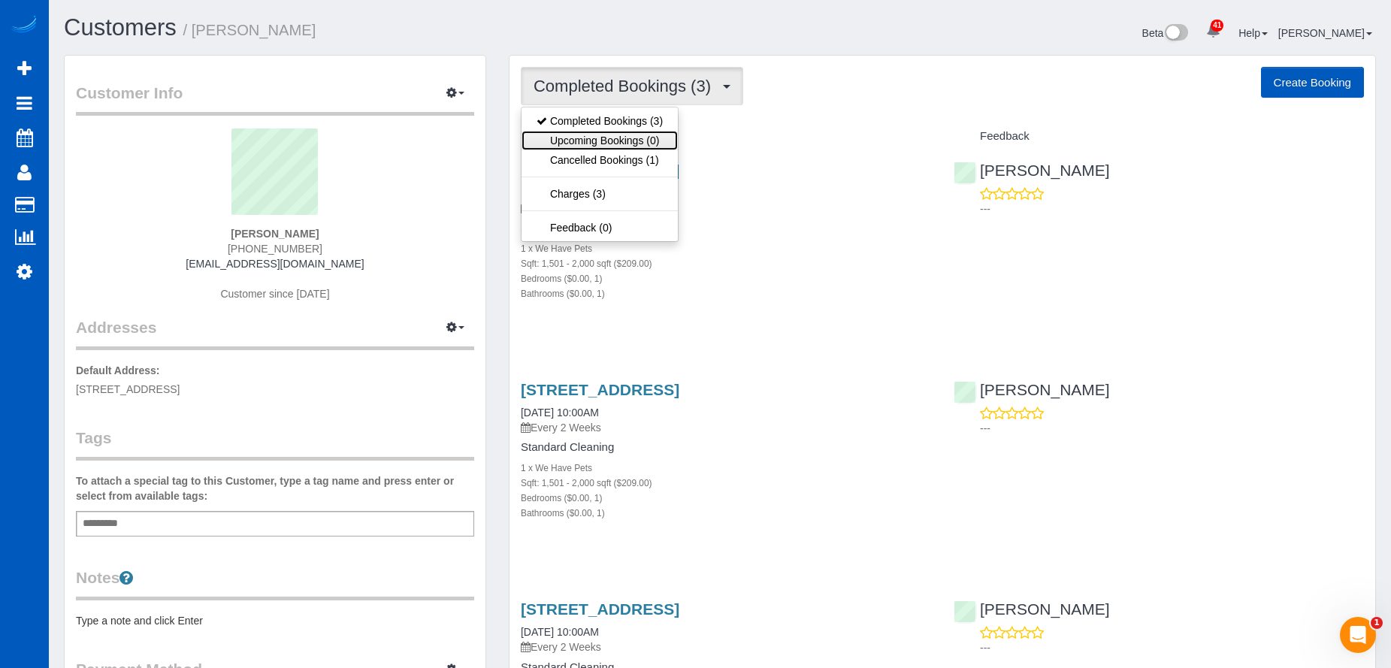
click at [623, 133] on link "Upcoming Bookings (0)" at bounding box center [600, 141] width 156 height 20
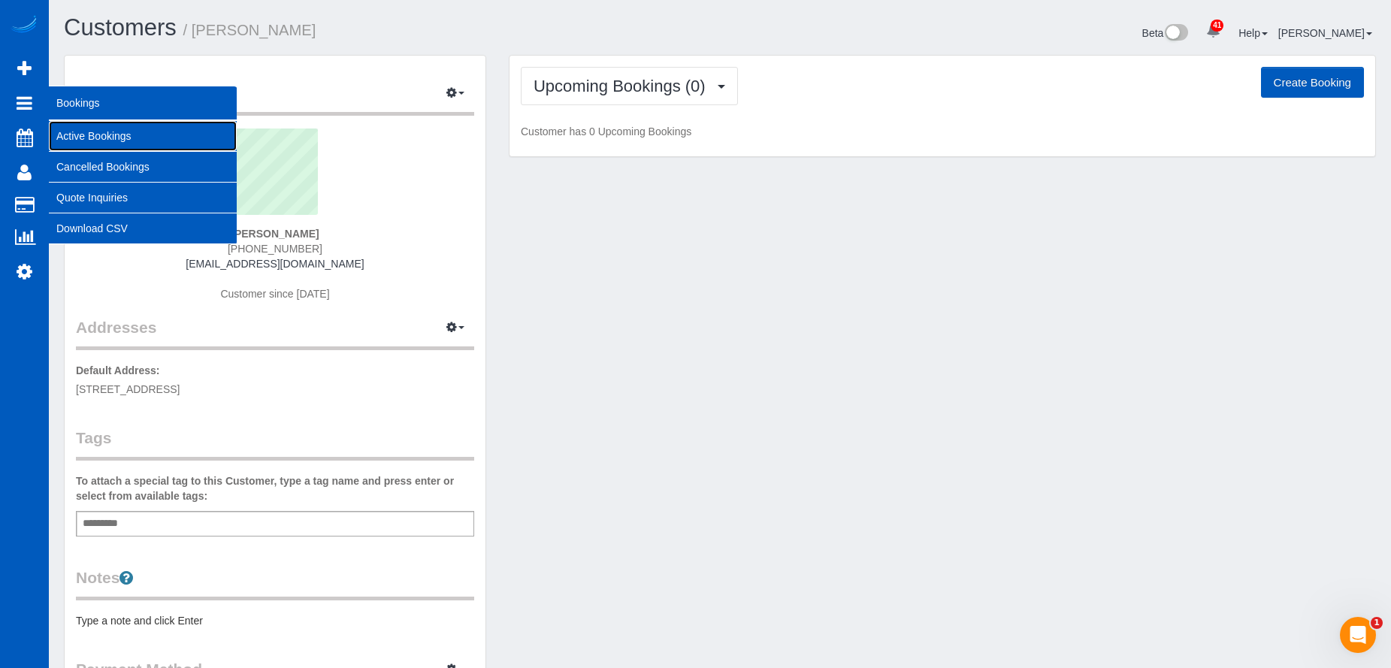
click at [74, 132] on link "Active Bookings" at bounding box center [143, 136] width 188 height 30
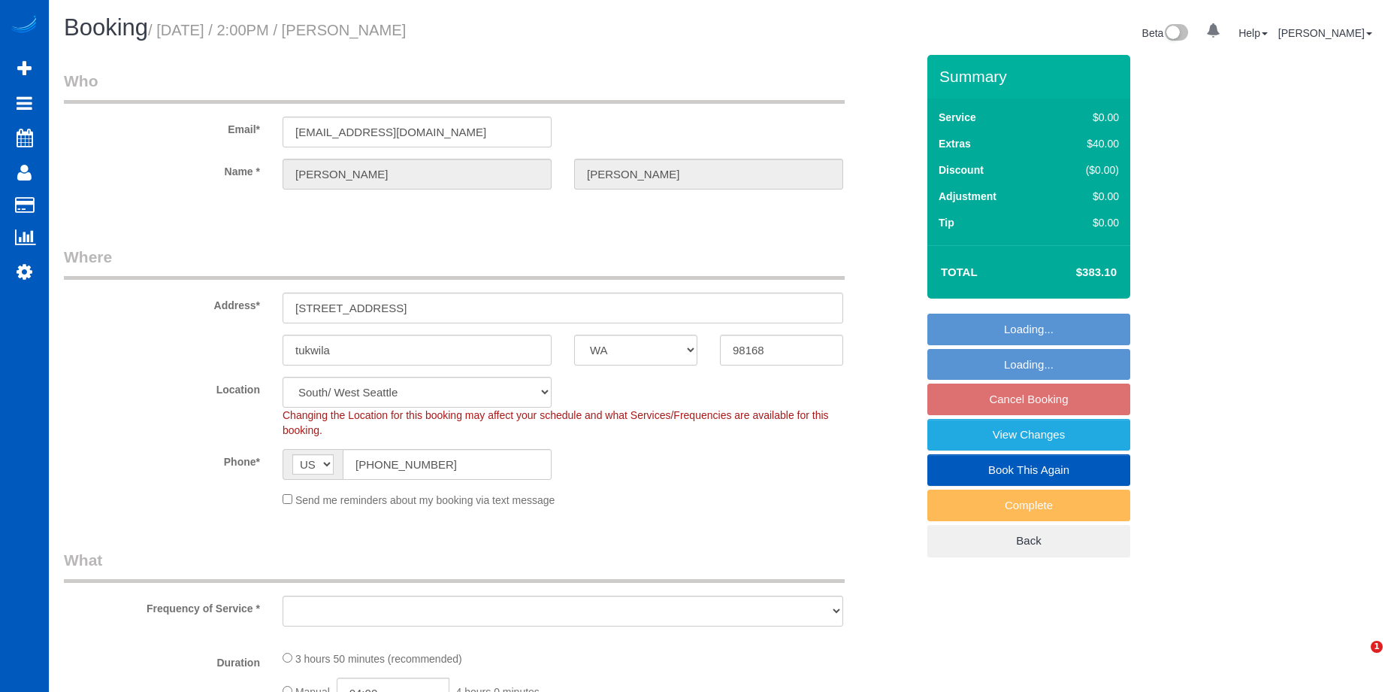
select select "WA"
select select "spot3"
select select "object:969"
select select "199"
select select "4501"
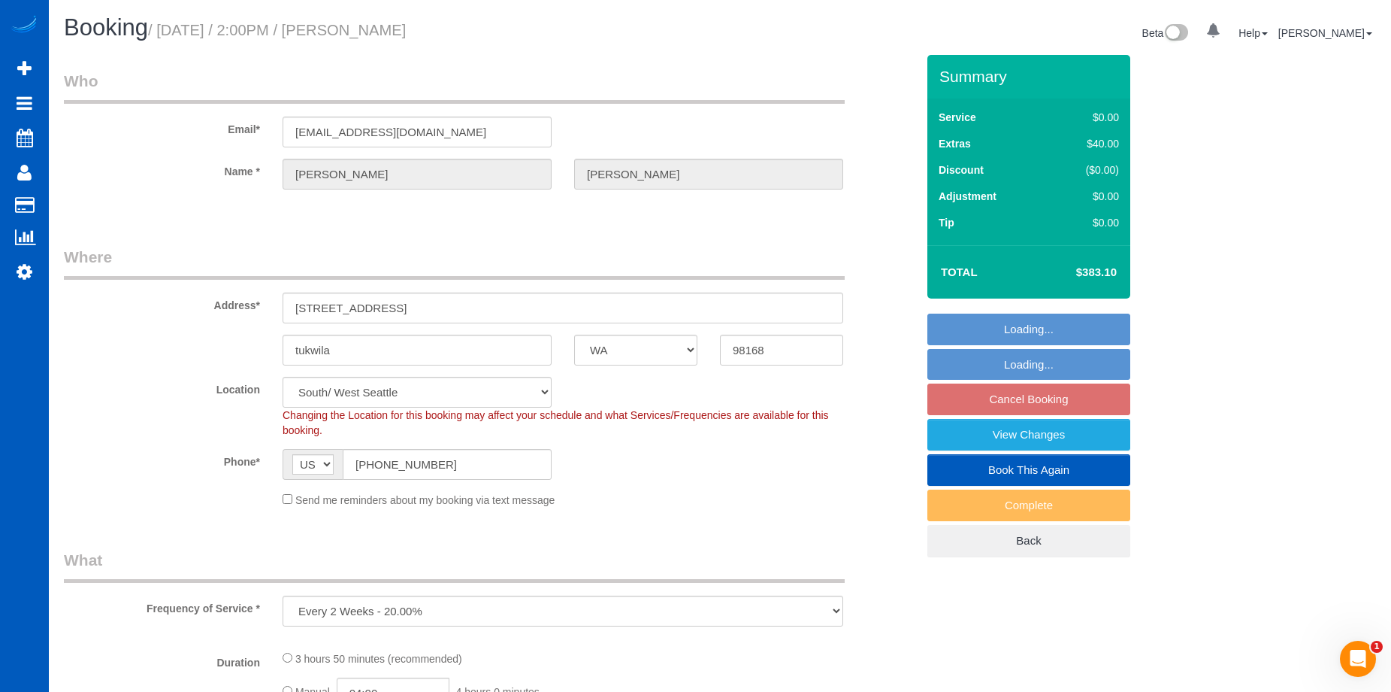
select select "4"
select select "5"
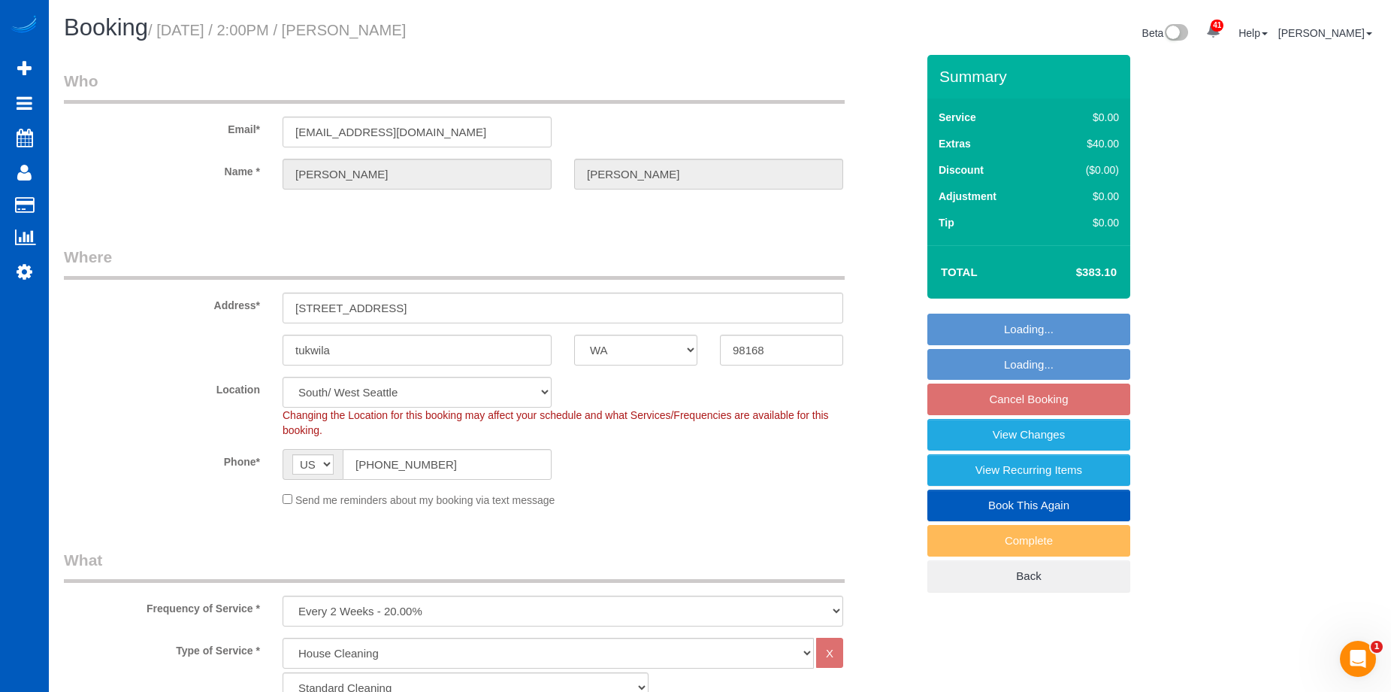
select select "object:1116"
select select "4501"
select select "4"
select select "5"
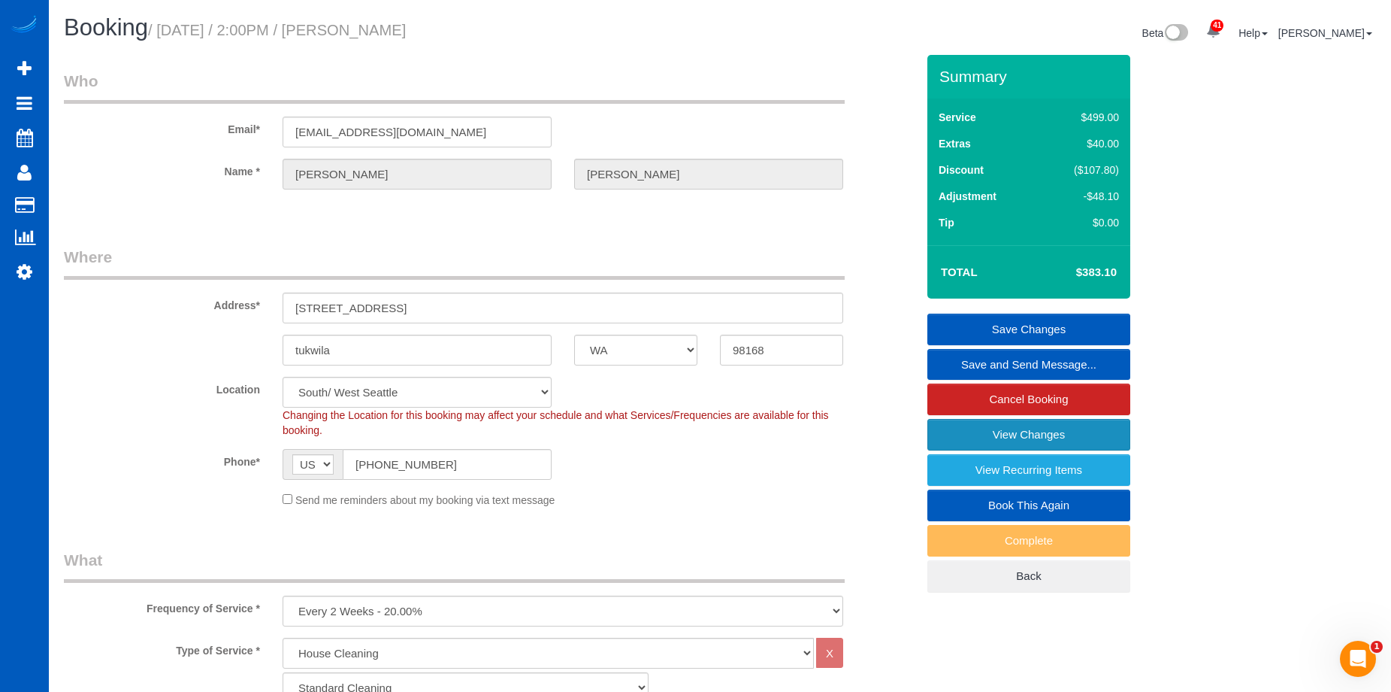
click at [947, 428] on link "View Changes" at bounding box center [1029, 435] width 203 height 32
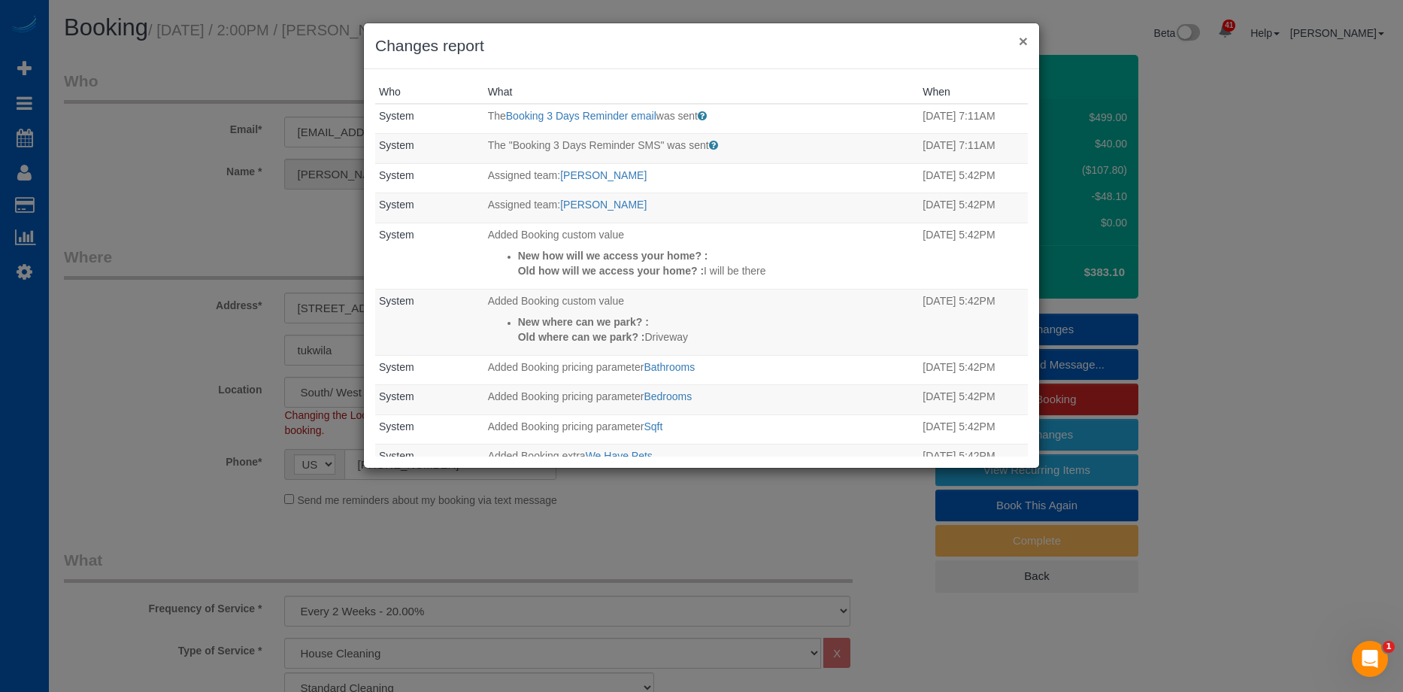
click at [1021, 42] on button "×" at bounding box center [1023, 41] width 9 height 16
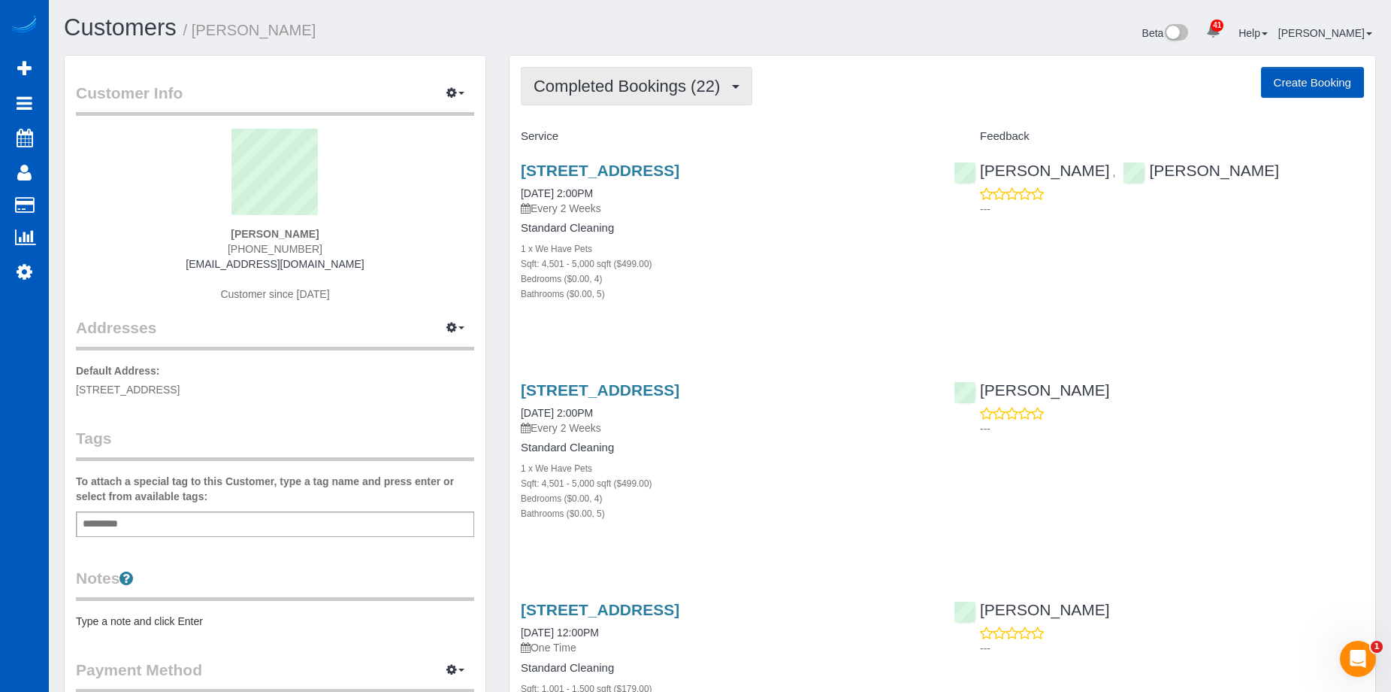
click at [665, 100] on button "Completed Bookings (22)" at bounding box center [637, 86] width 232 height 38
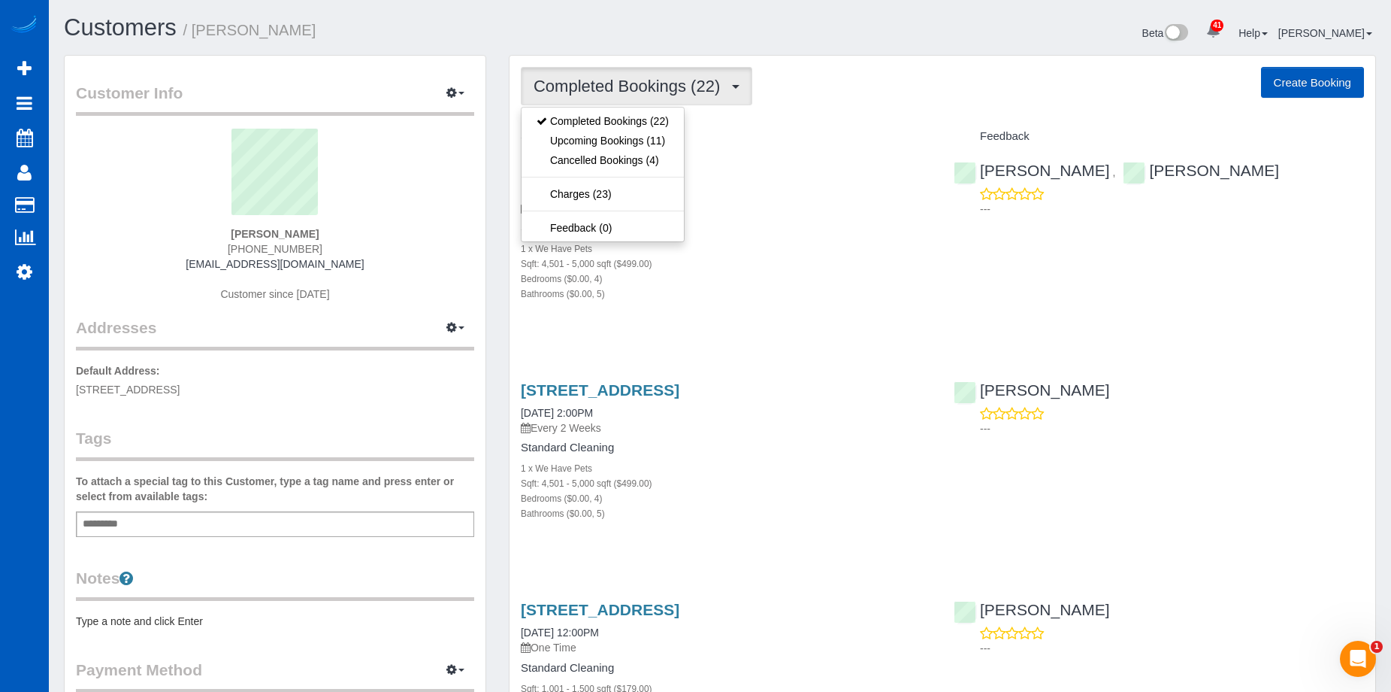
click at [678, 83] on span "Completed Bookings (22)" at bounding box center [631, 86] width 194 height 19
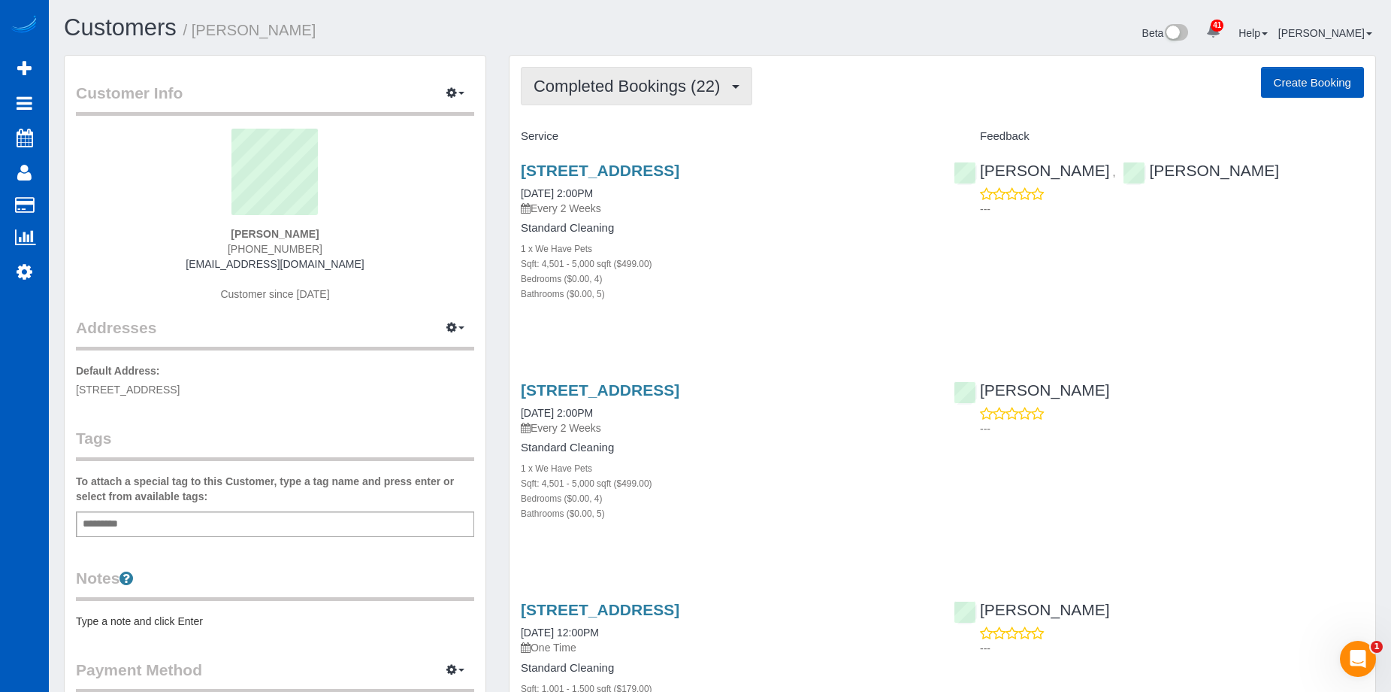
click at [699, 78] on span "Completed Bookings (22)" at bounding box center [631, 86] width 194 height 19
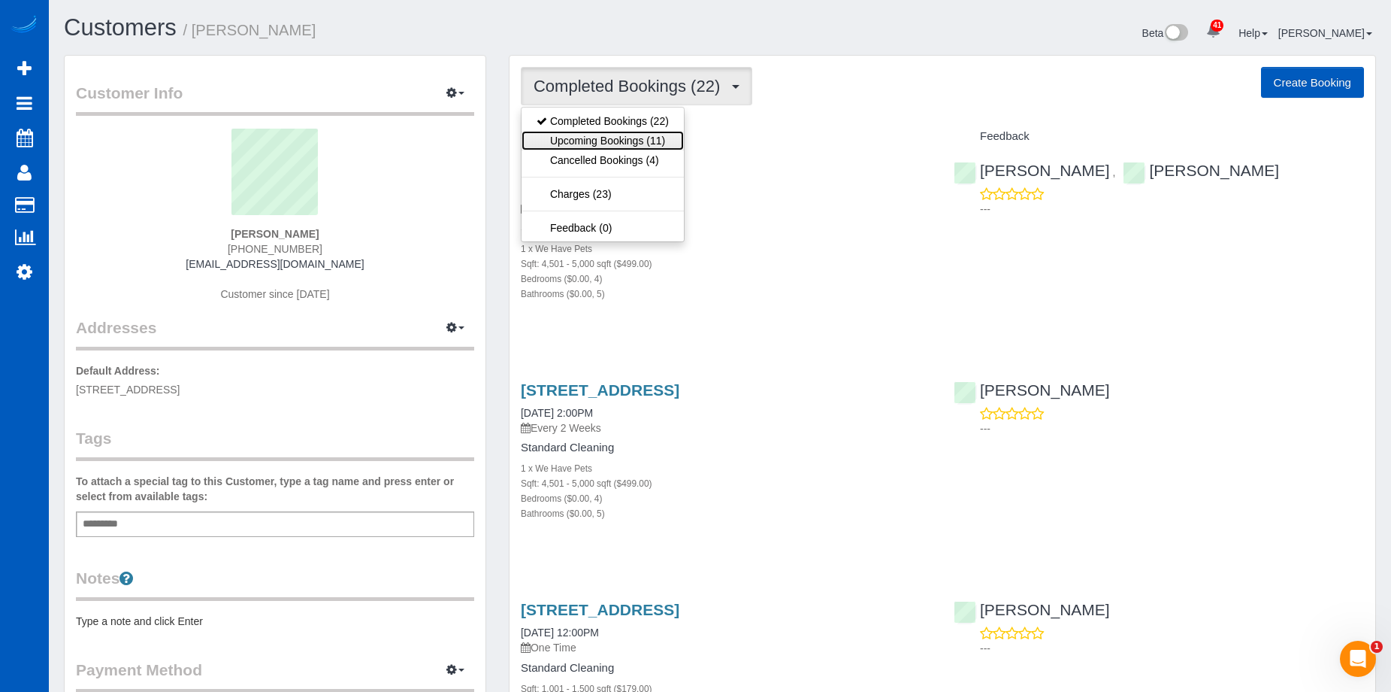
click at [640, 135] on link "Upcoming Bookings (11)" at bounding box center [603, 141] width 162 height 20
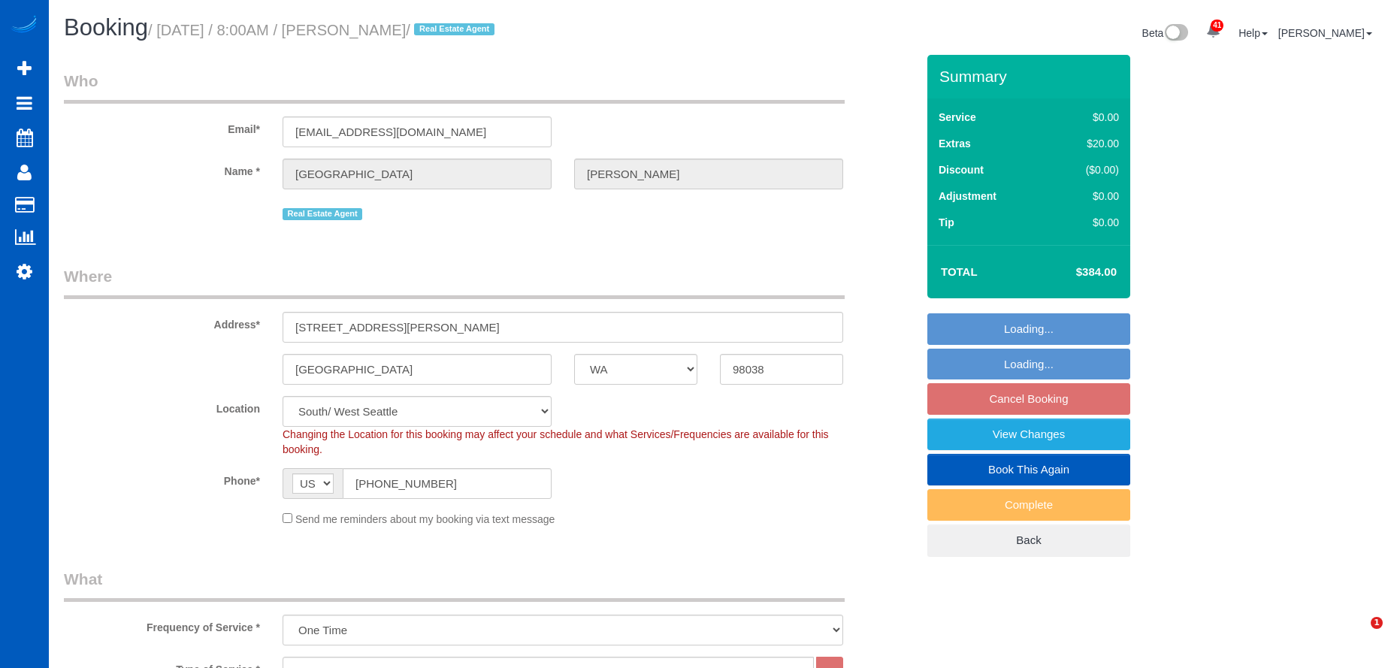
select select "WA"
select select "199"
select select "string:fspay-2cc8417b-59ec-4ed3-ad8c-0c2d74ced964"
select select "spot1"
select select "number:10"
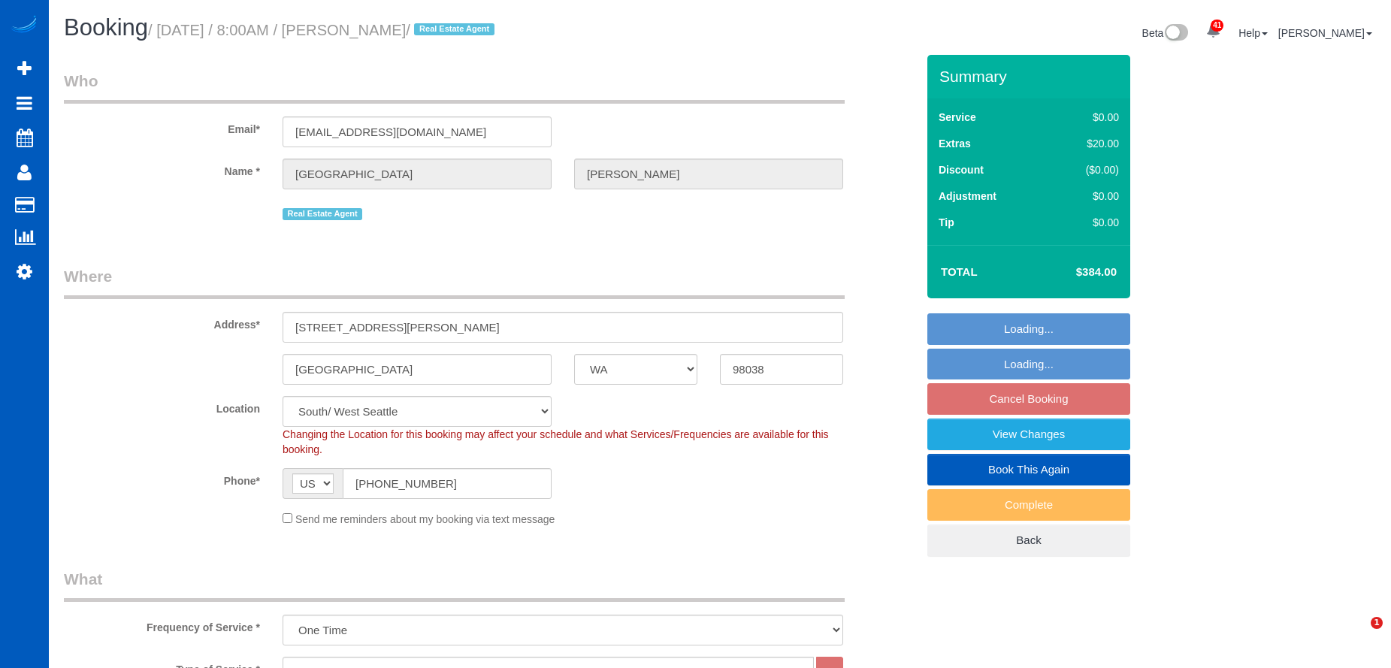
select select "2"
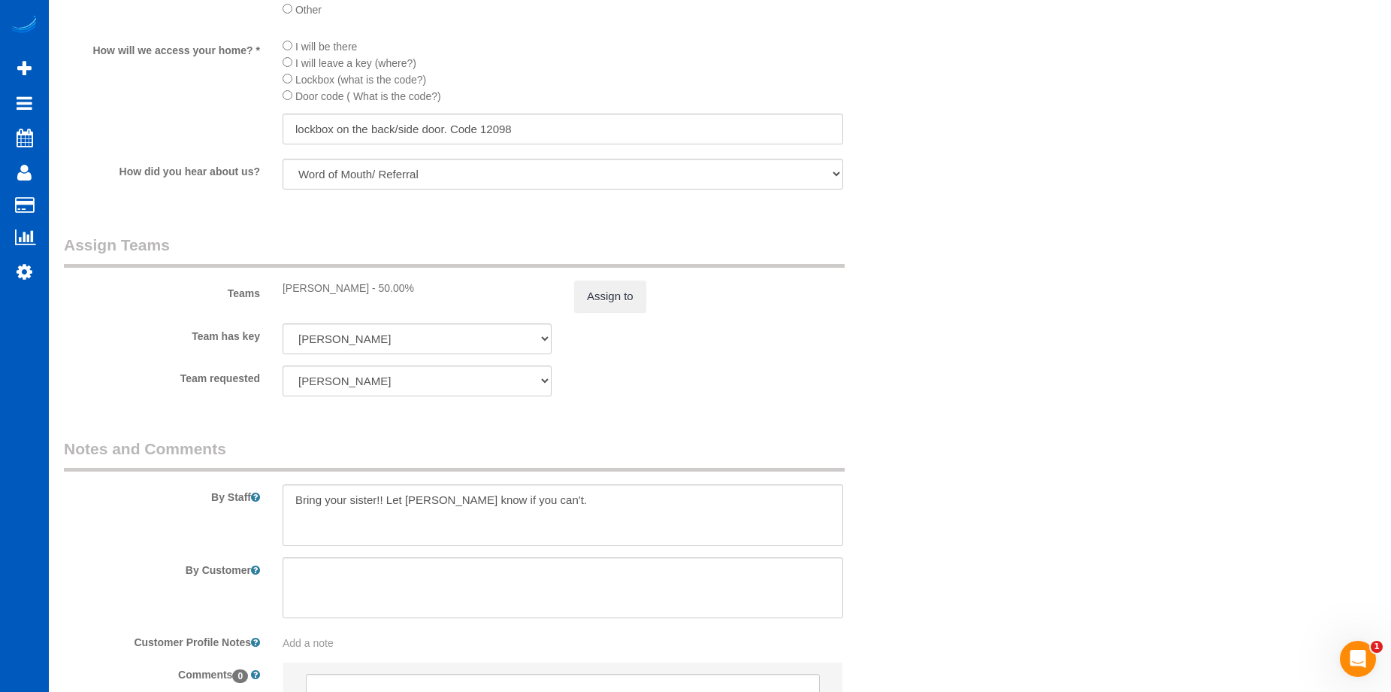
scroll to position [1879, 0]
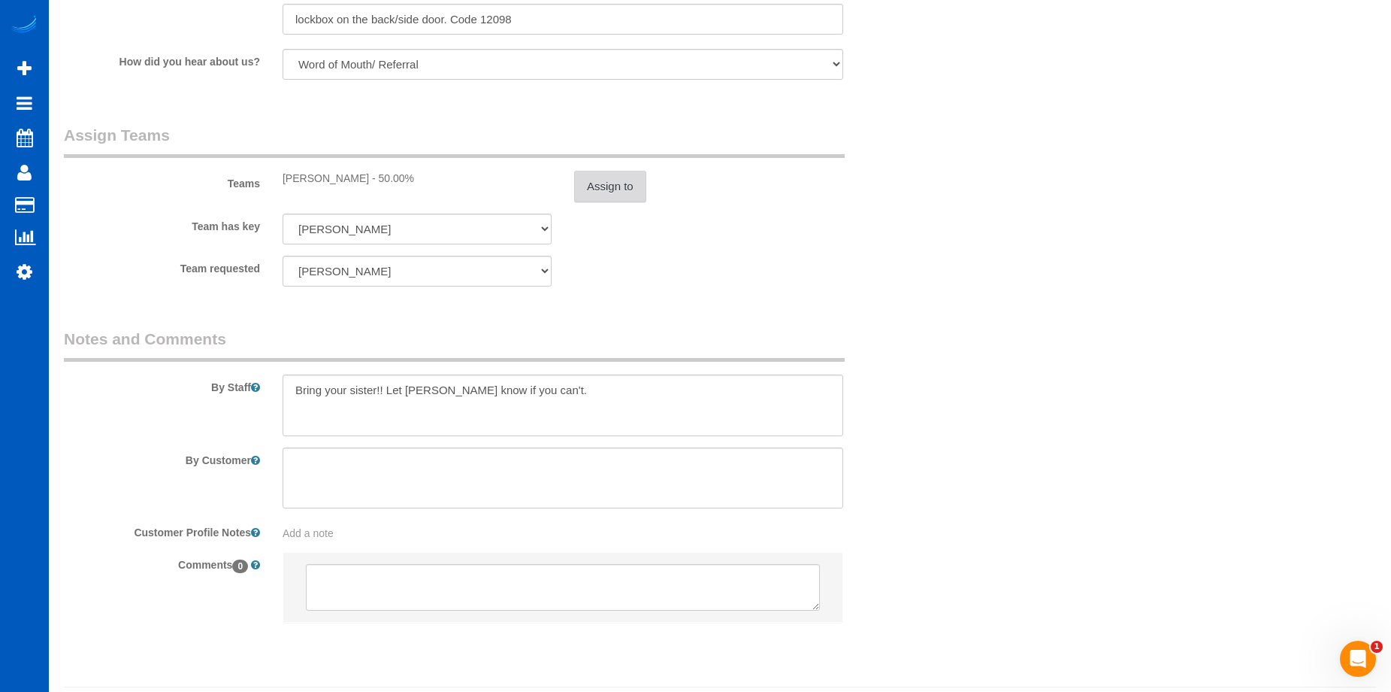
click at [641, 196] on button "Assign to" at bounding box center [610, 187] width 72 height 32
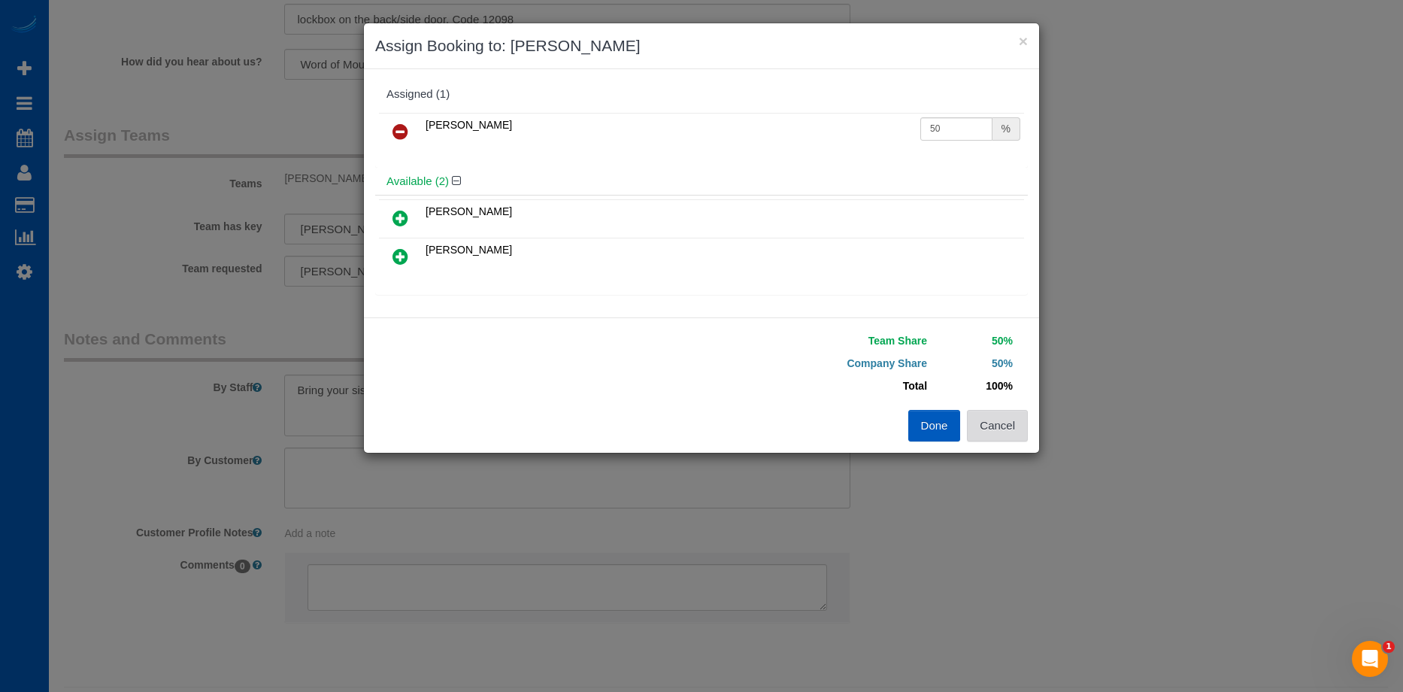
click at [1006, 431] on button "Cancel" at bounding box center [997, 426] width 61 height 32
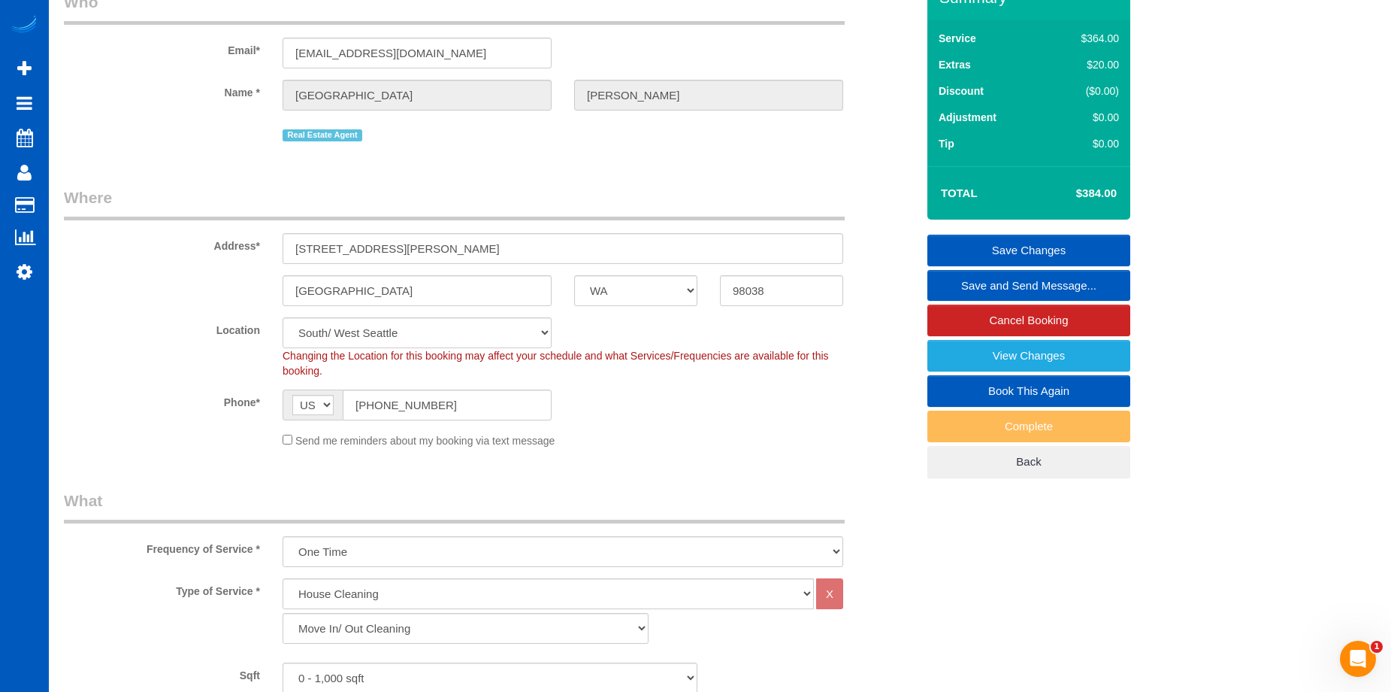
scroll to position [75, 0]
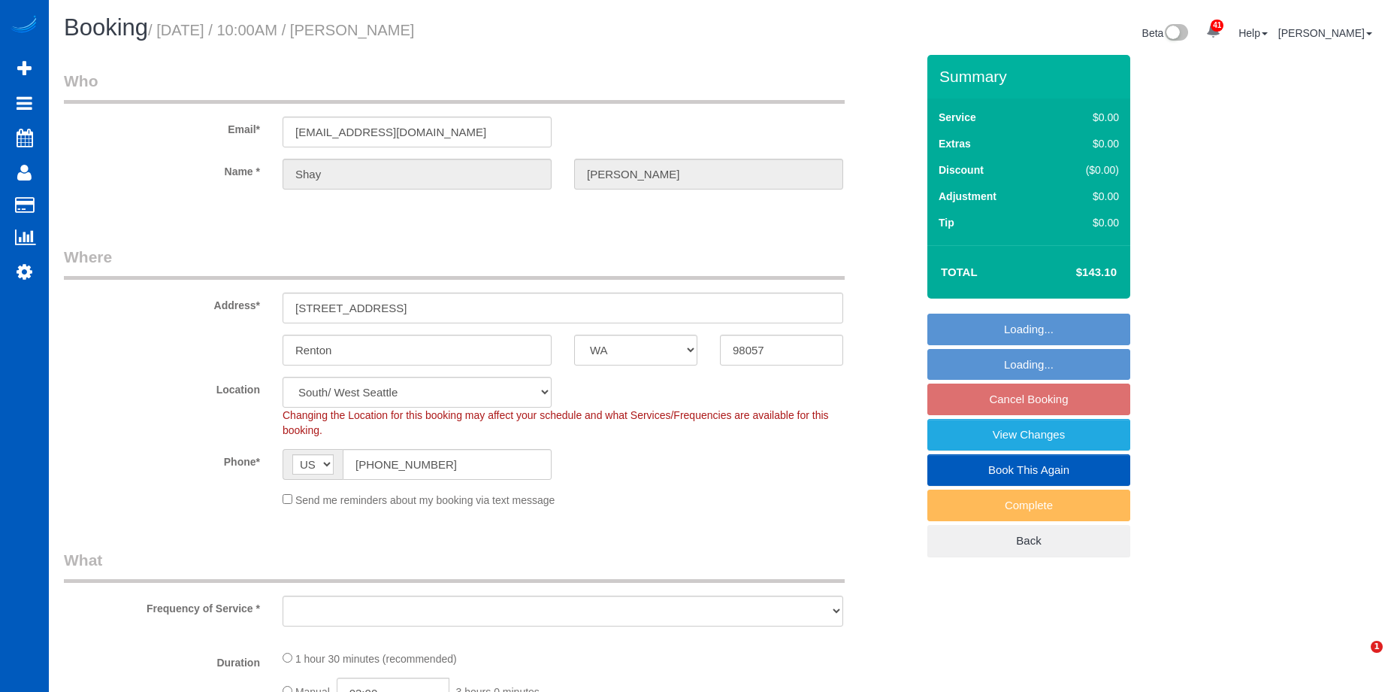
select select "WA"
select select "object:960"
select select "199"
select select "2"
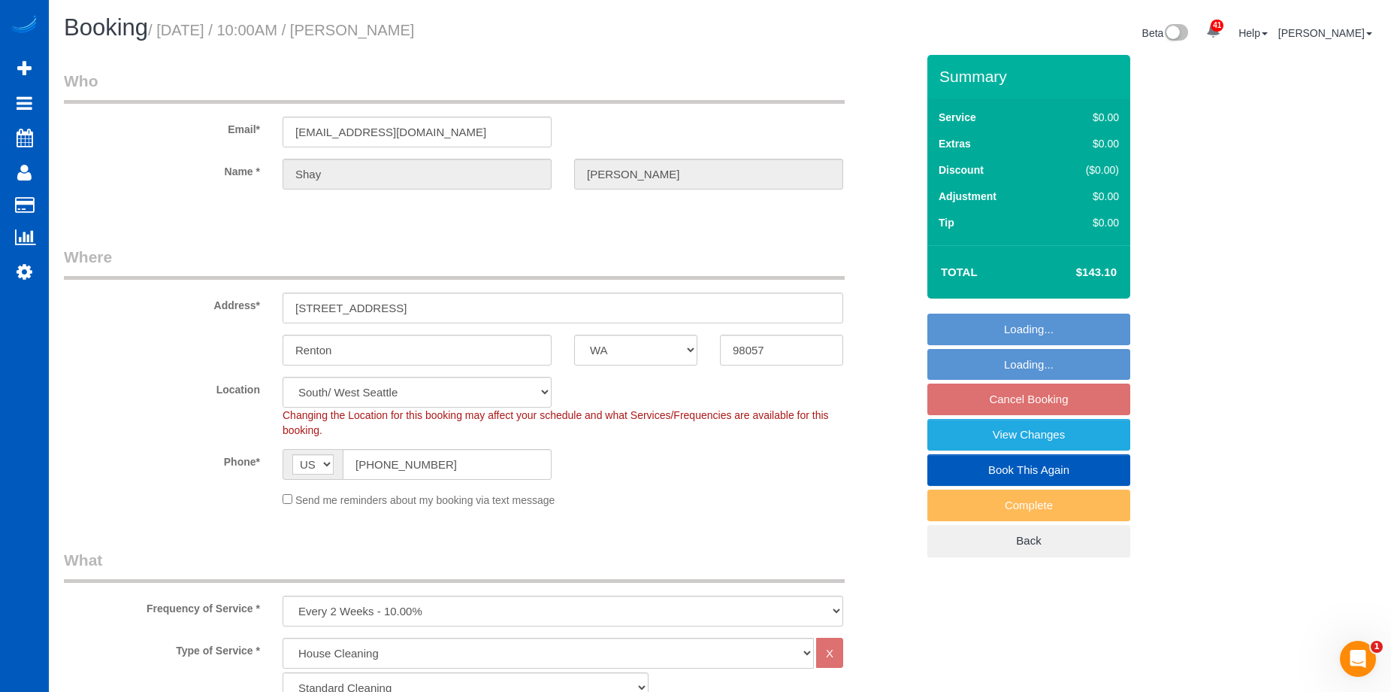
select select "object:1118"
select select "2"
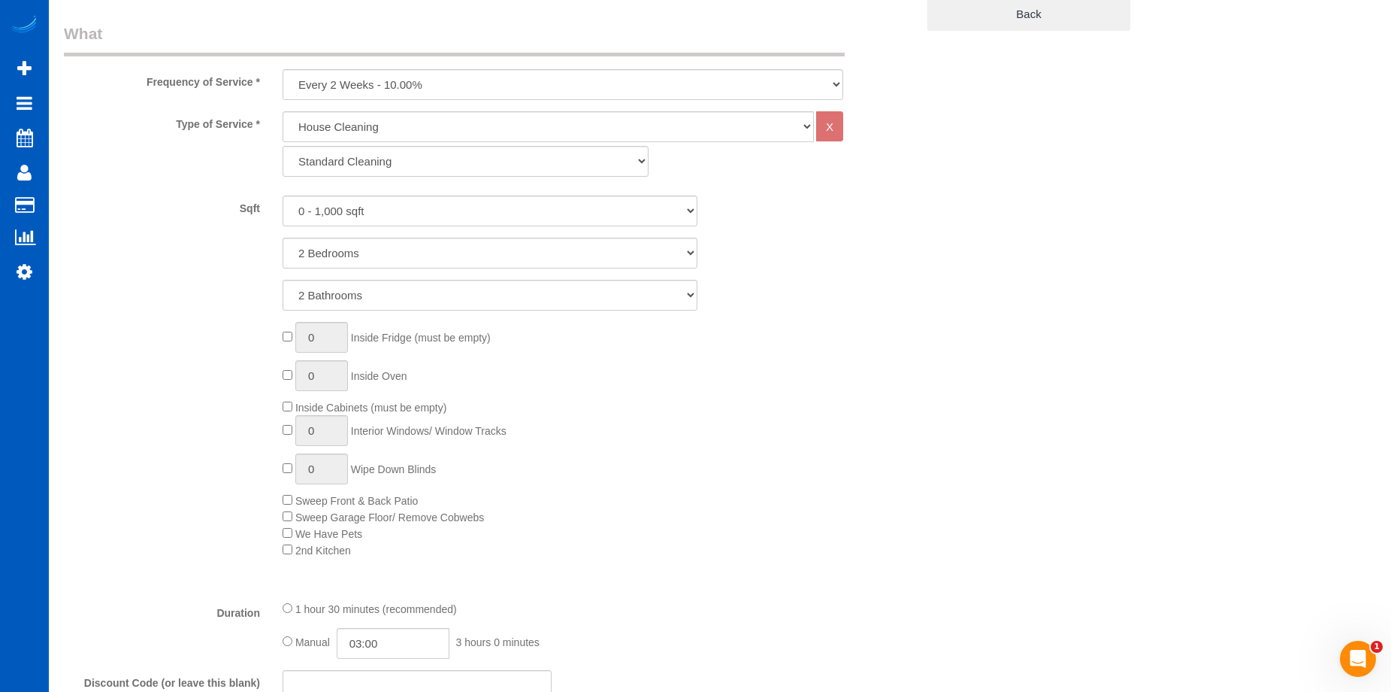
scroll to position [827, 0]
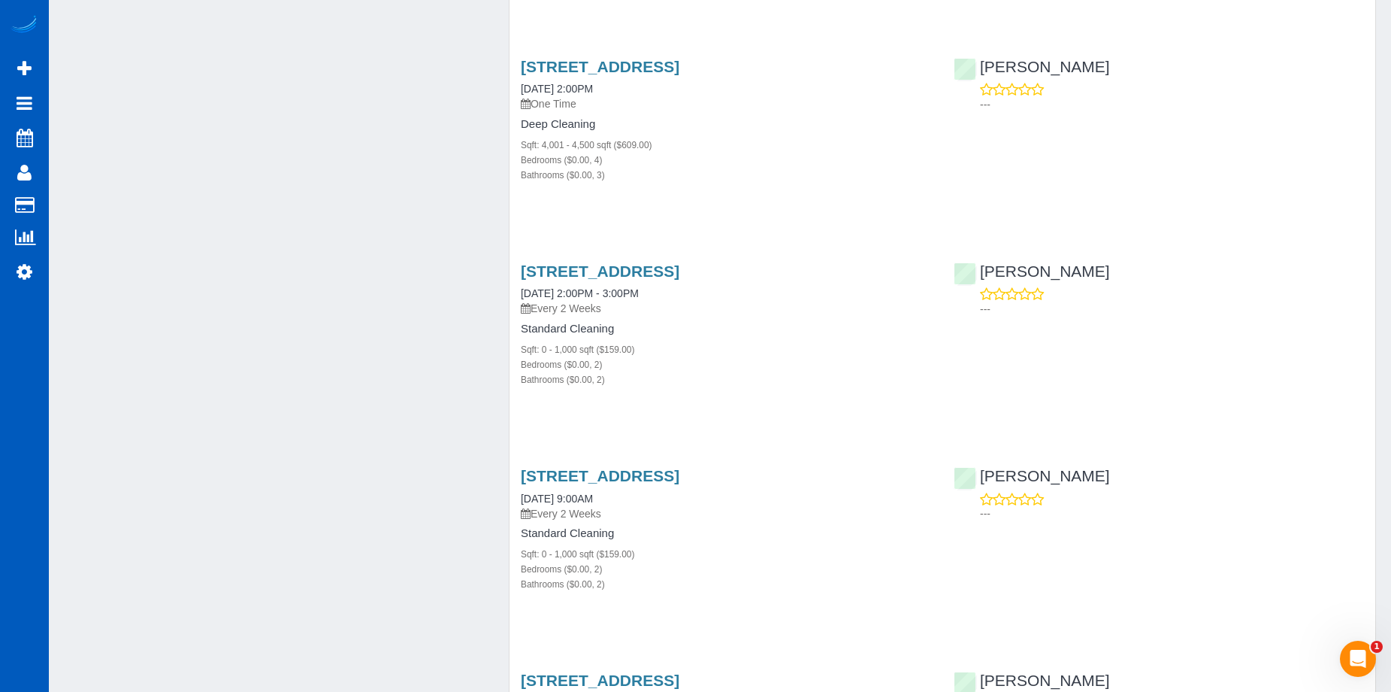
scroll to position [1128, 0]
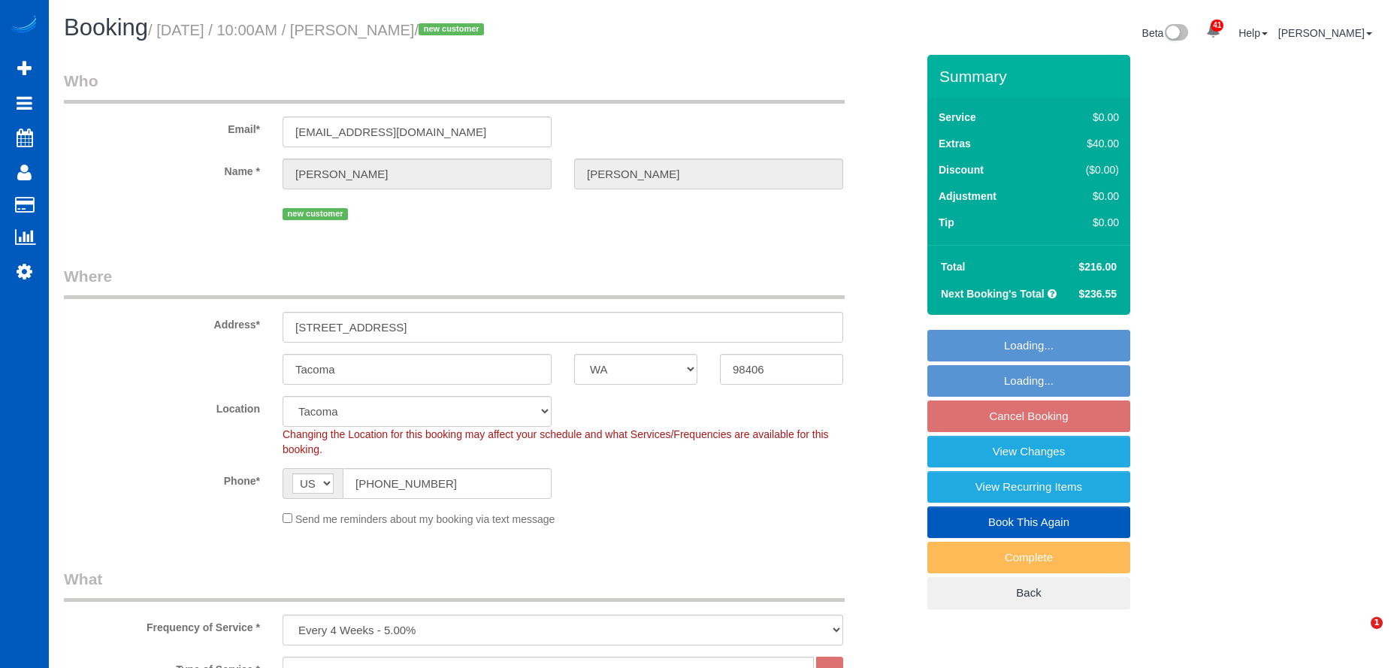
select select "WA"
select select "199"
select select "1501"
select select "4"
select select "3"
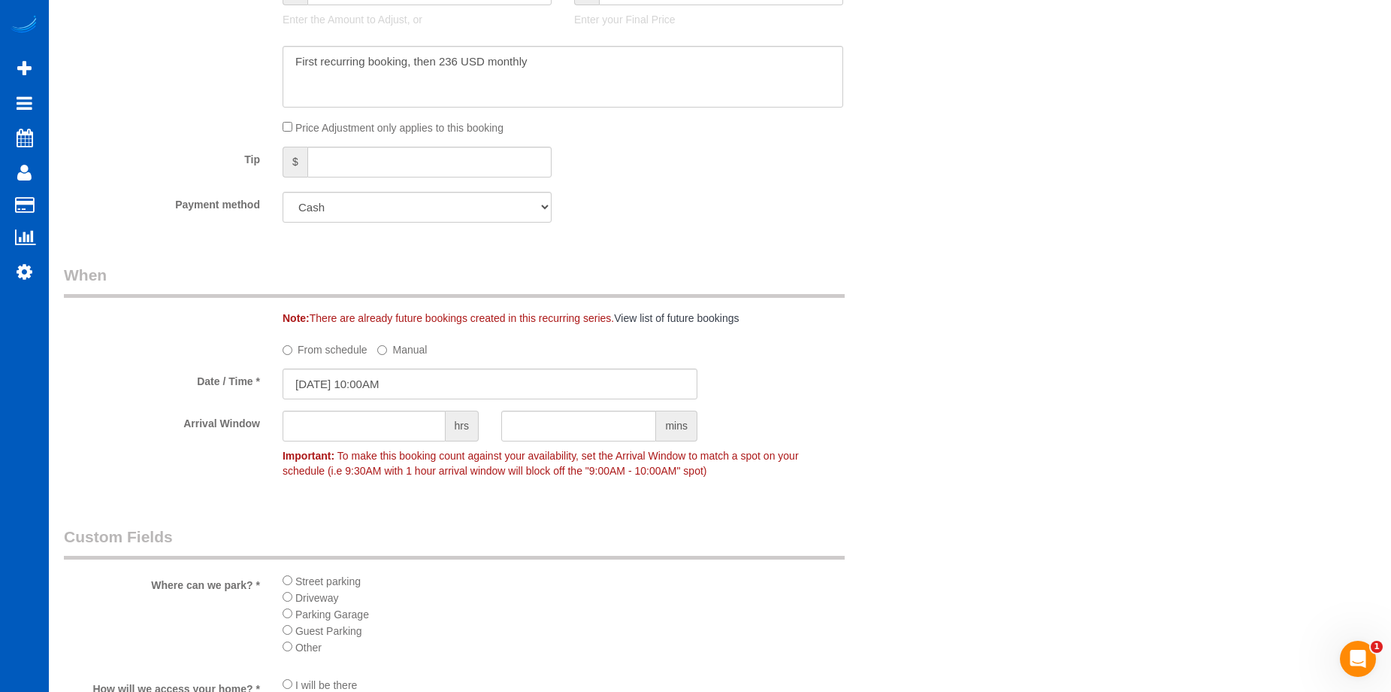
scroll to position [1428, 0]
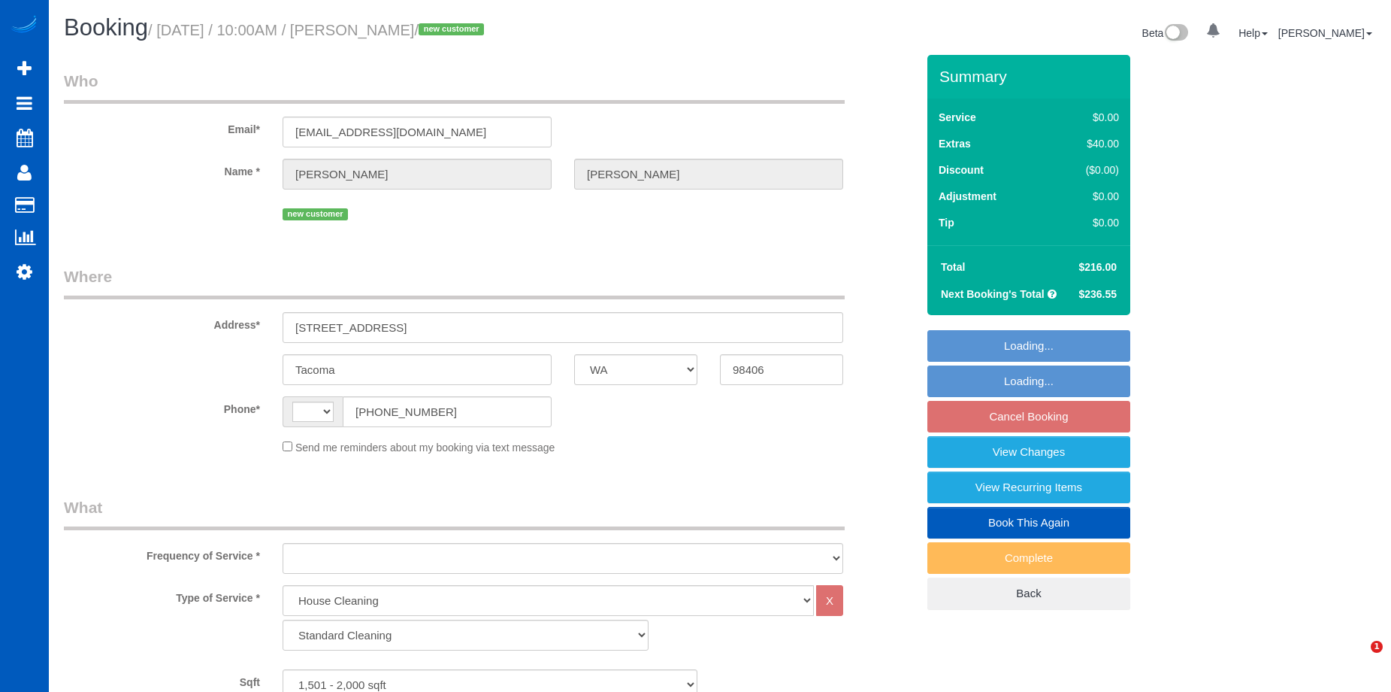
select select "WA"
select select "199"
select select "1501"
select select "4"
select select "3"
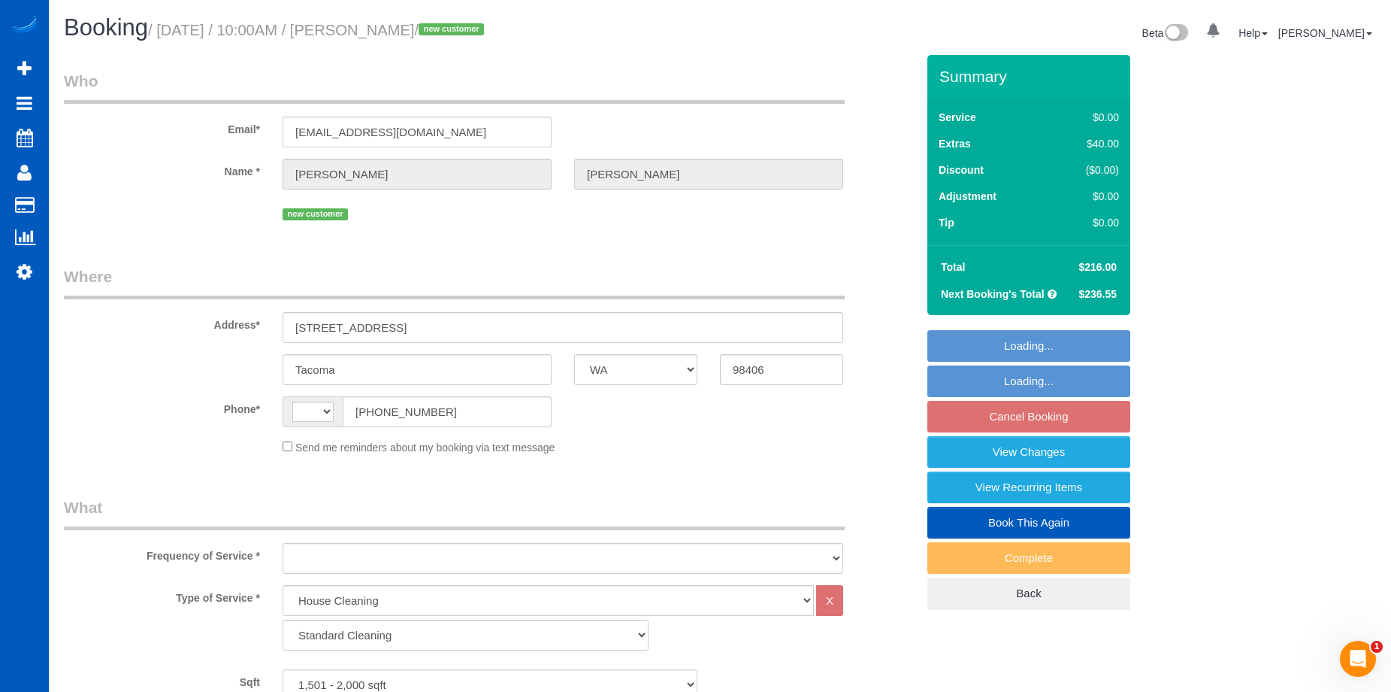
select select "string:[GEOGRAPHIC_DATA]"
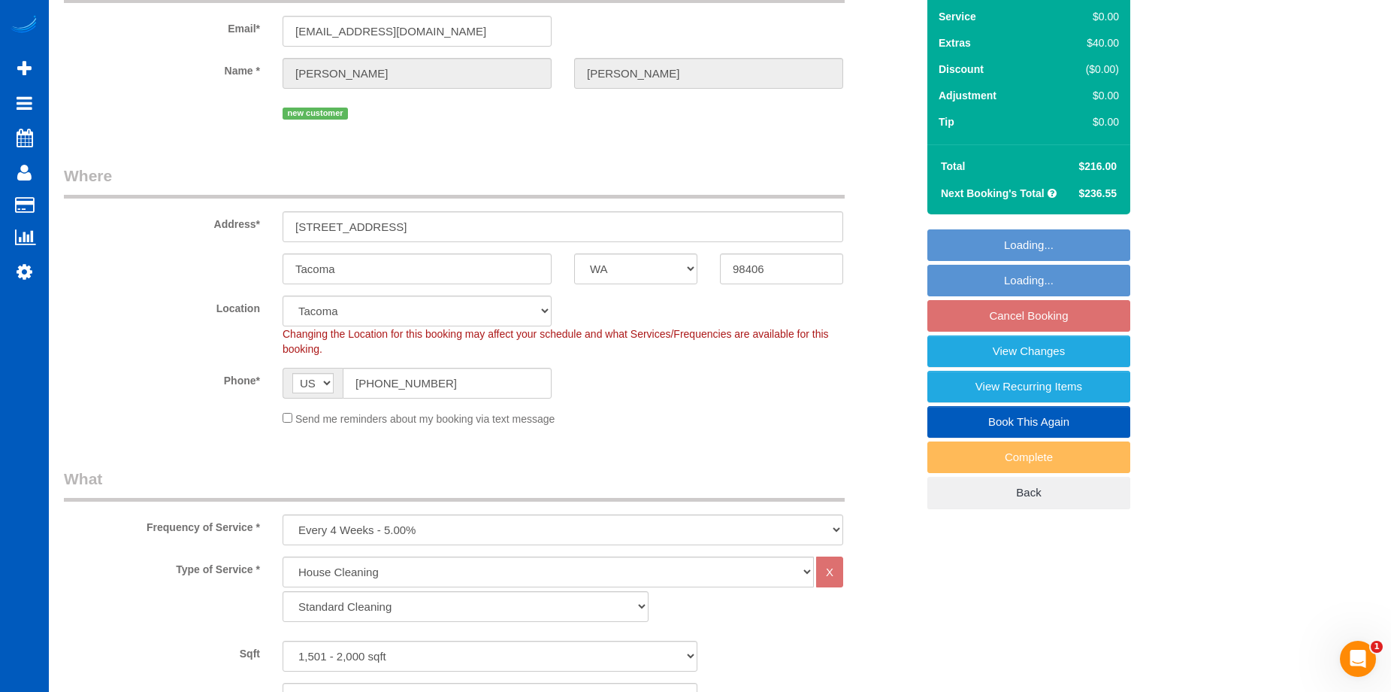
select select "object:1109"
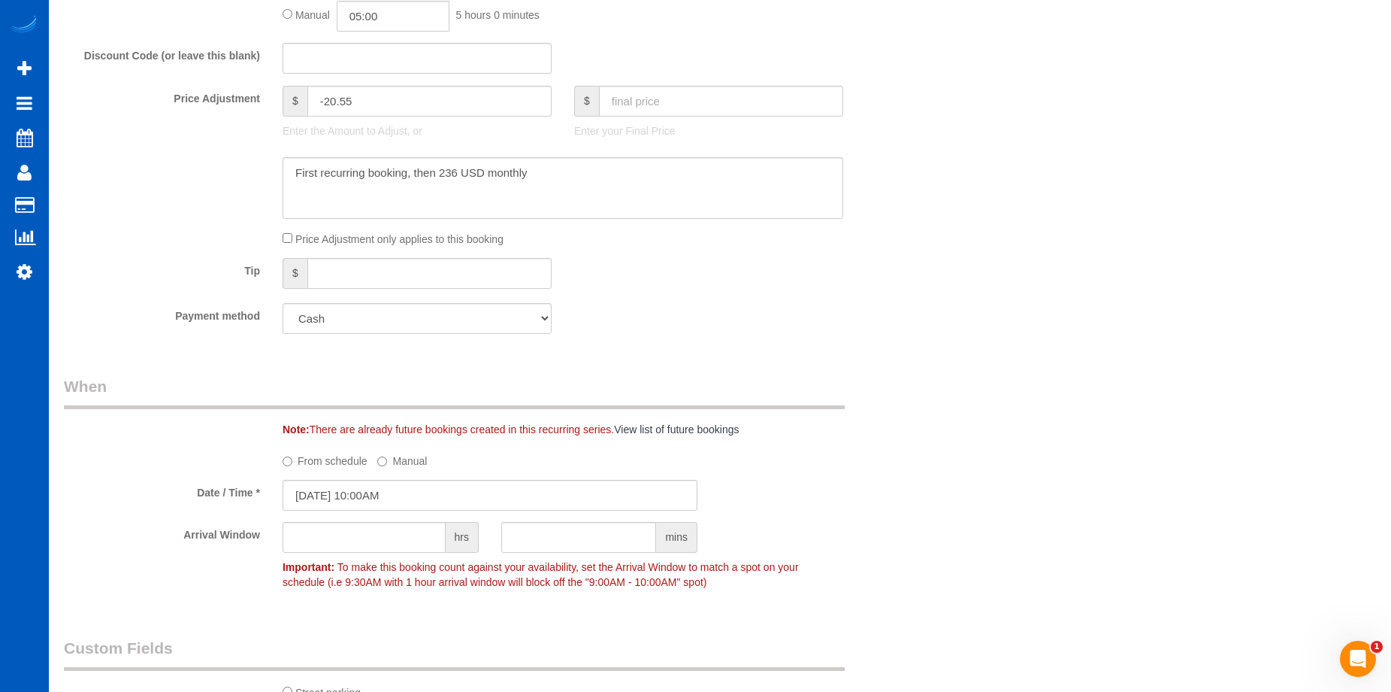
select select "1501"
select select "4"
select select "3"
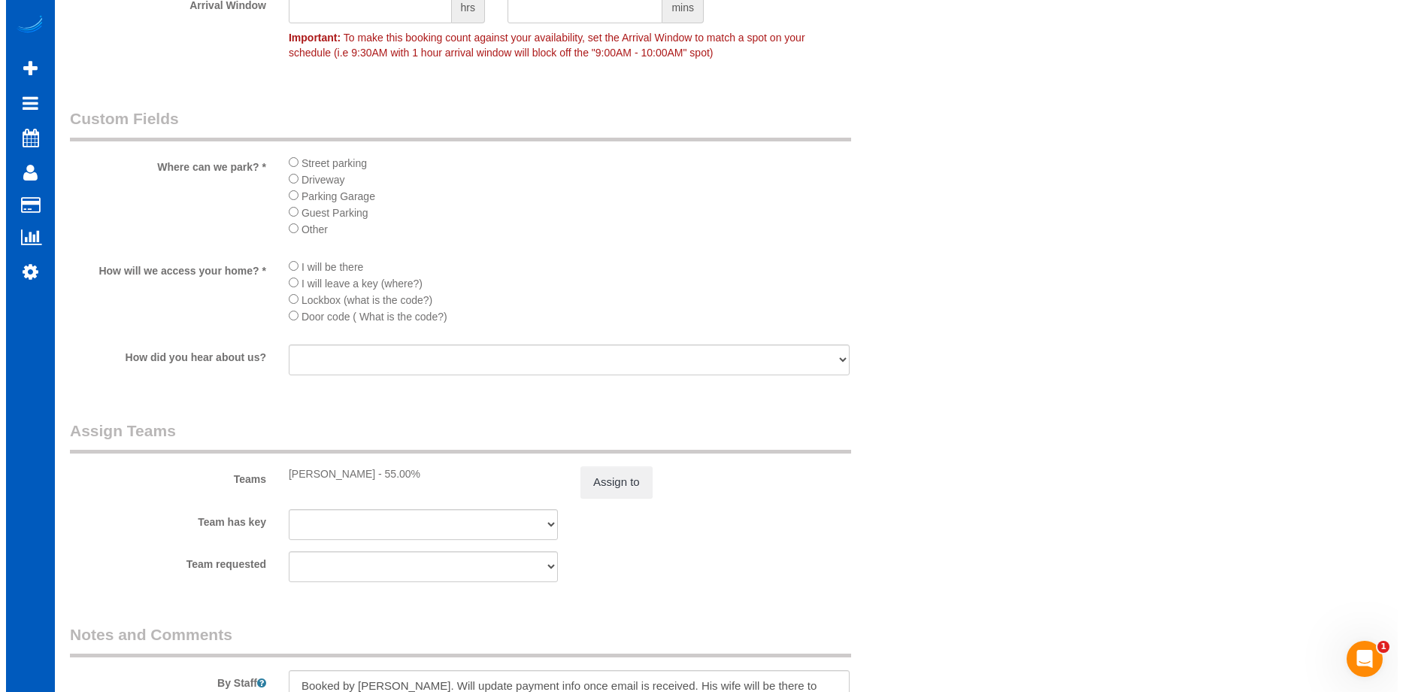
scroll to position [1804, 0]
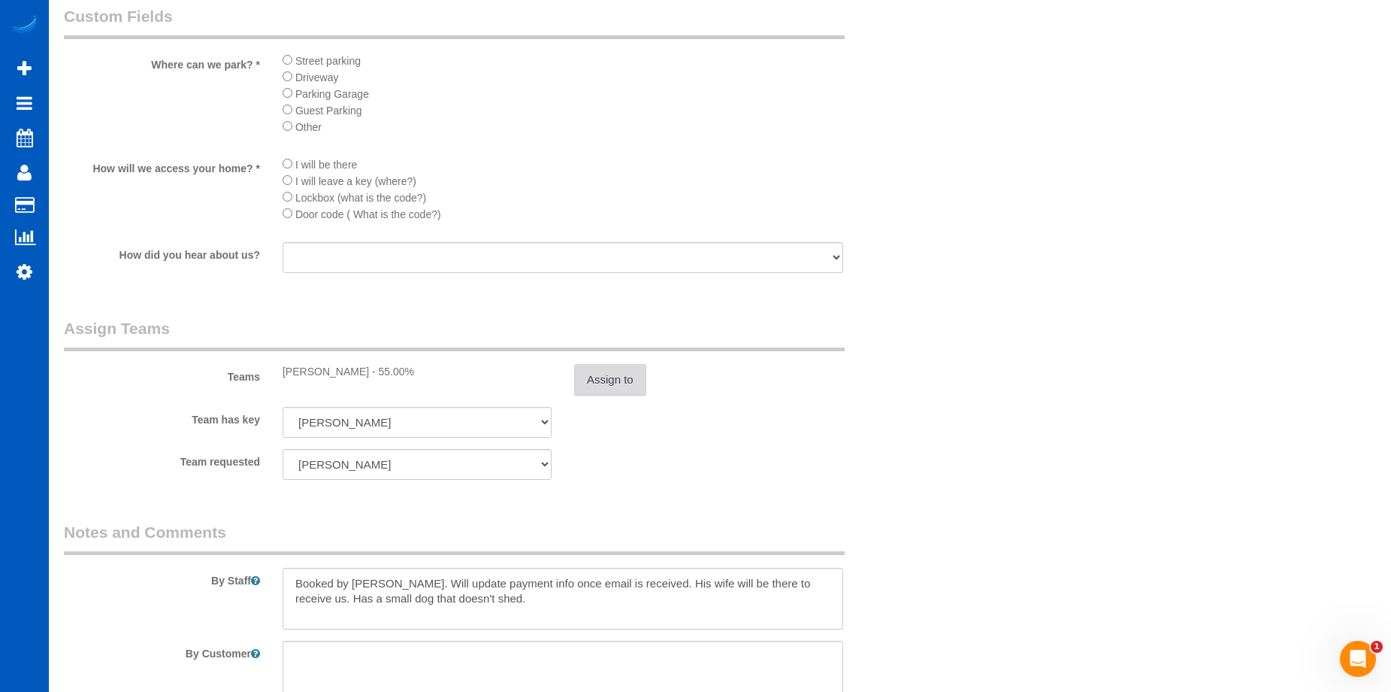
click at [623, 382] on button "Assign to" at bounding box center [610, 380] width 72 height 32
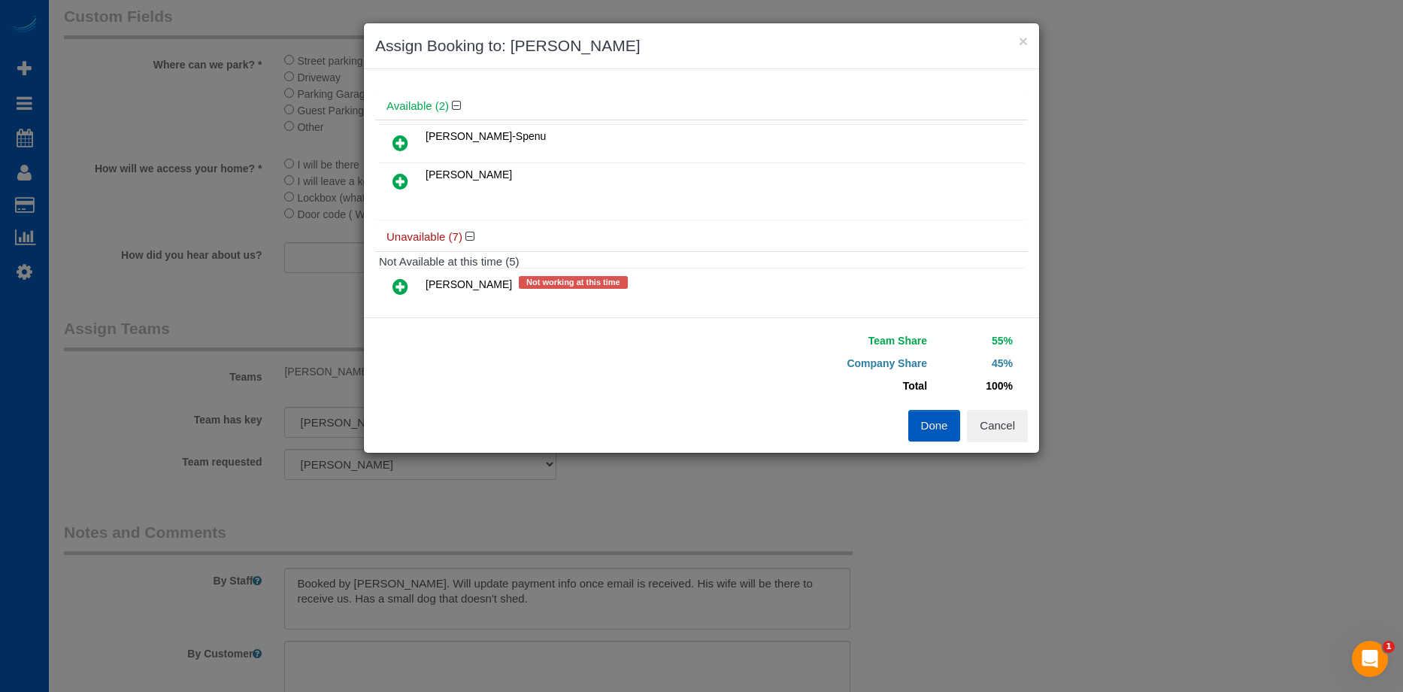
scroll to position [0, 0]
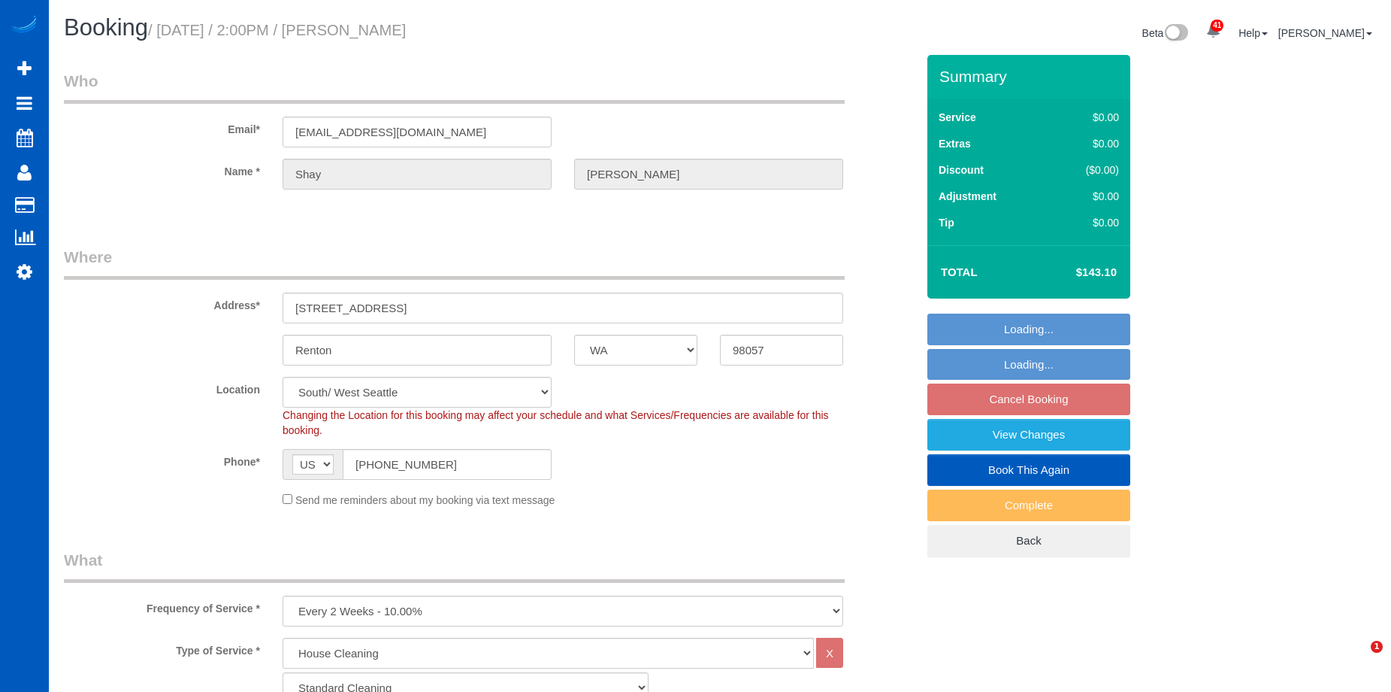
select select "WA"
select select "199"
select select "object:1053"
select select "2"
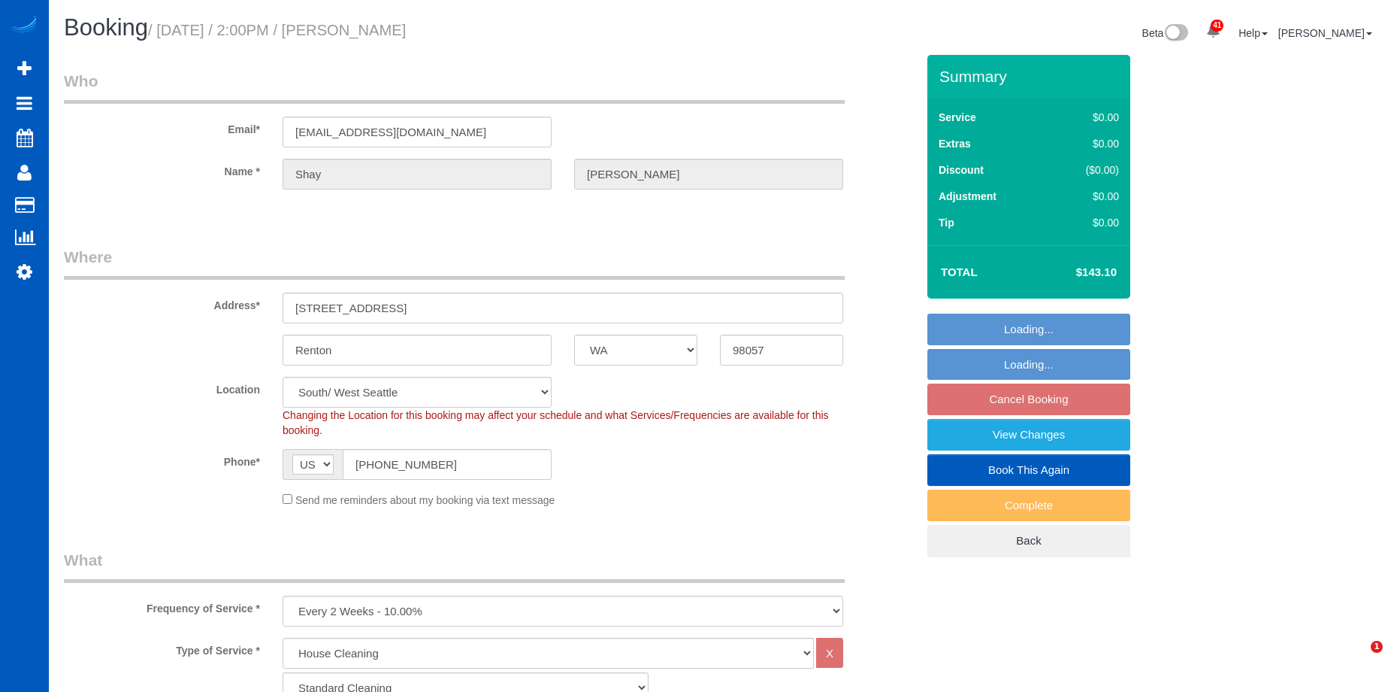
select select "spot3"
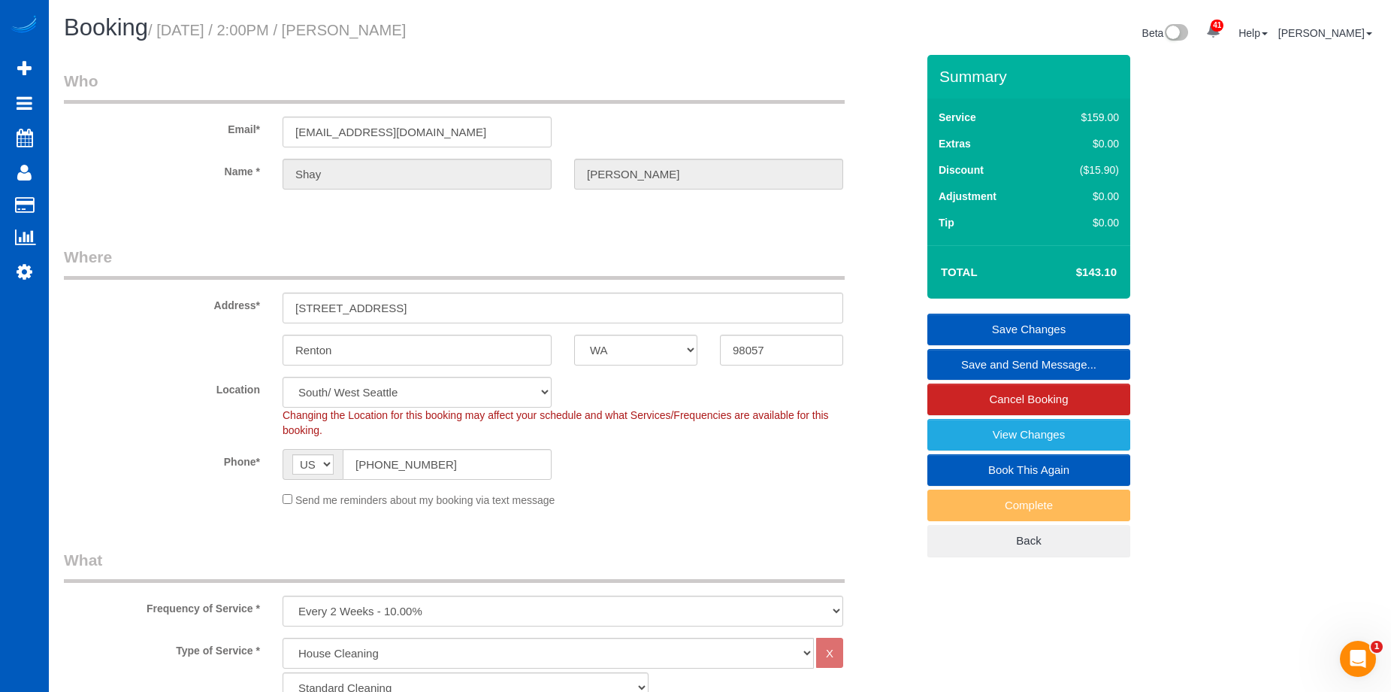
click at [949, 363] on link "Save and Send Message..." at bounding box center [1029, 365] width 203 height 32
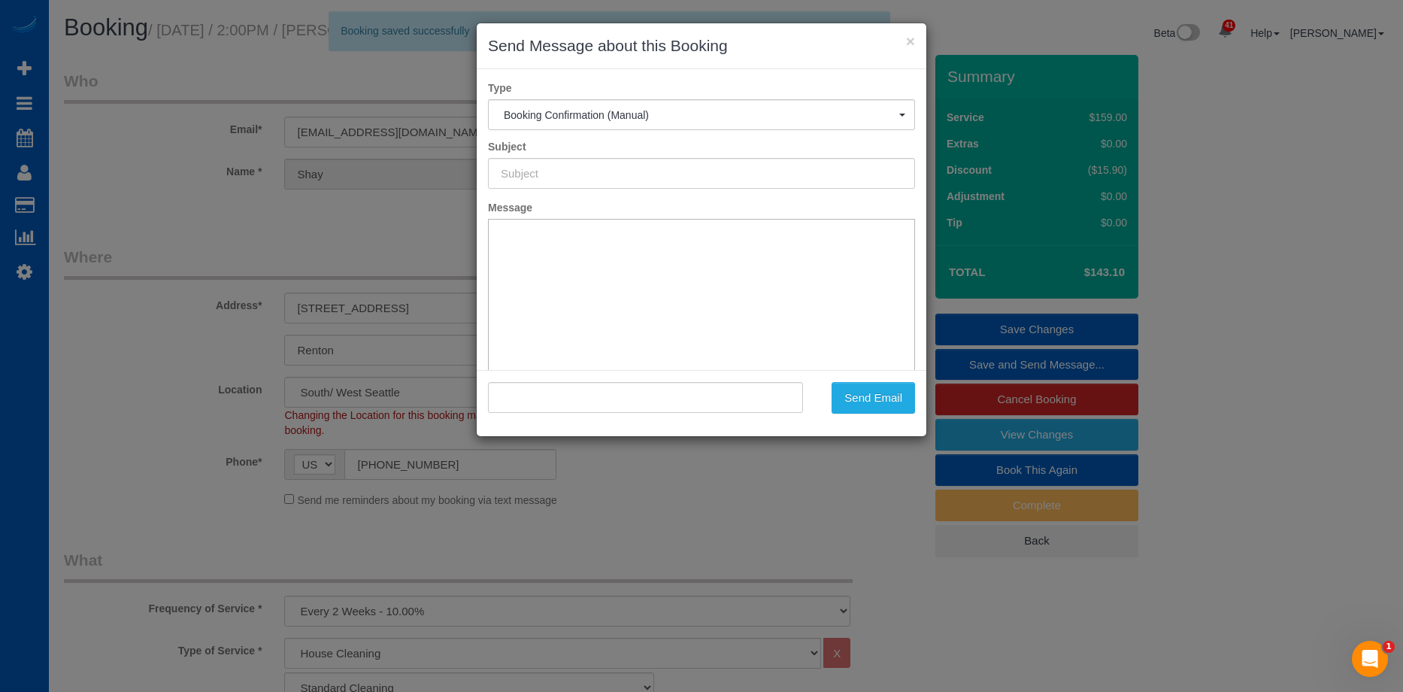
type input "Cleaning Service Confirmed!"
type input ""Shay Sheffer" <asheffer8@gmail.com>"
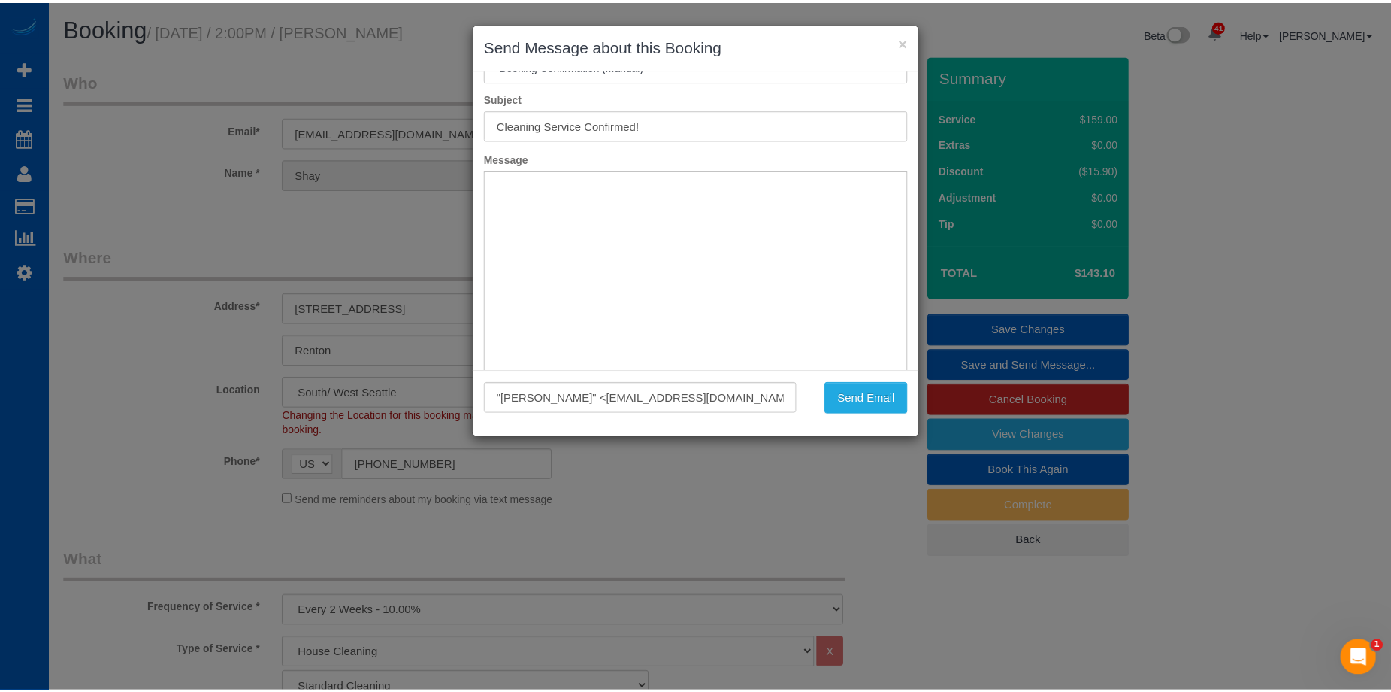
scroll to position [75, 0]
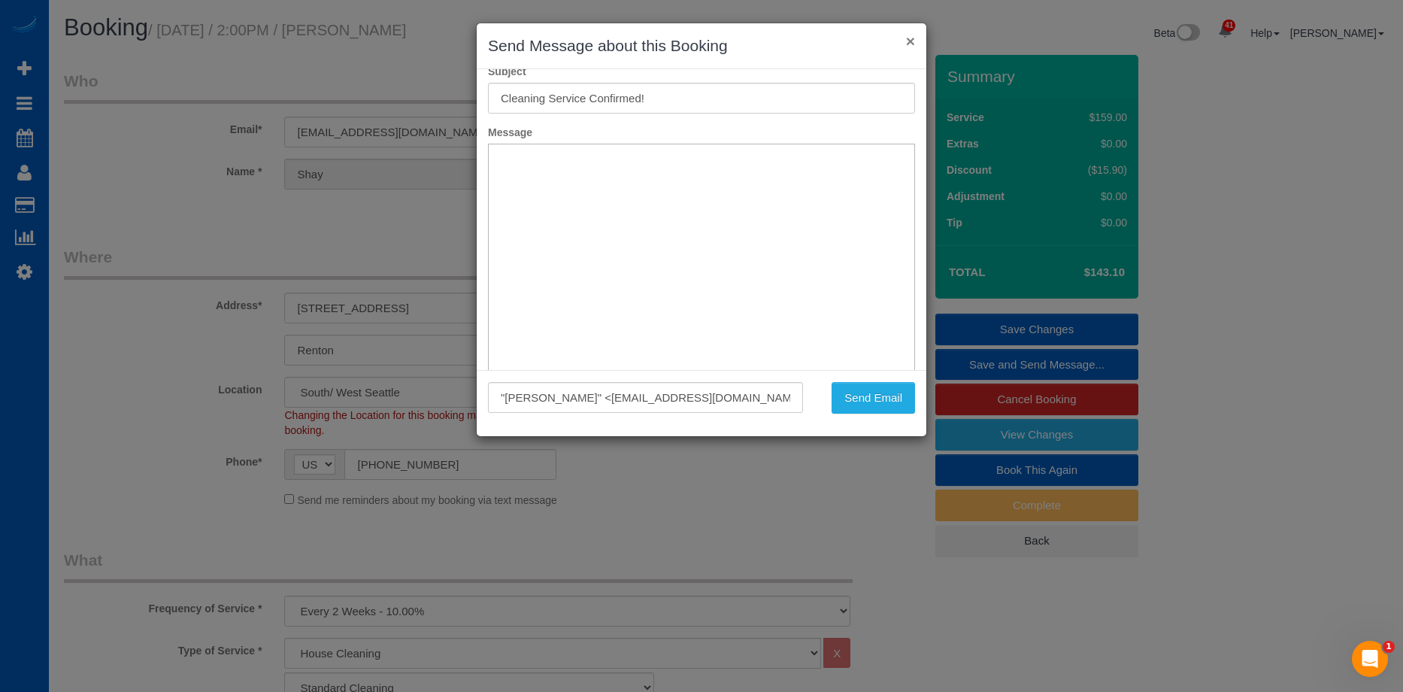
click at [913, 46] on button "×" at bounding box center [910, 41] width 9 height 16
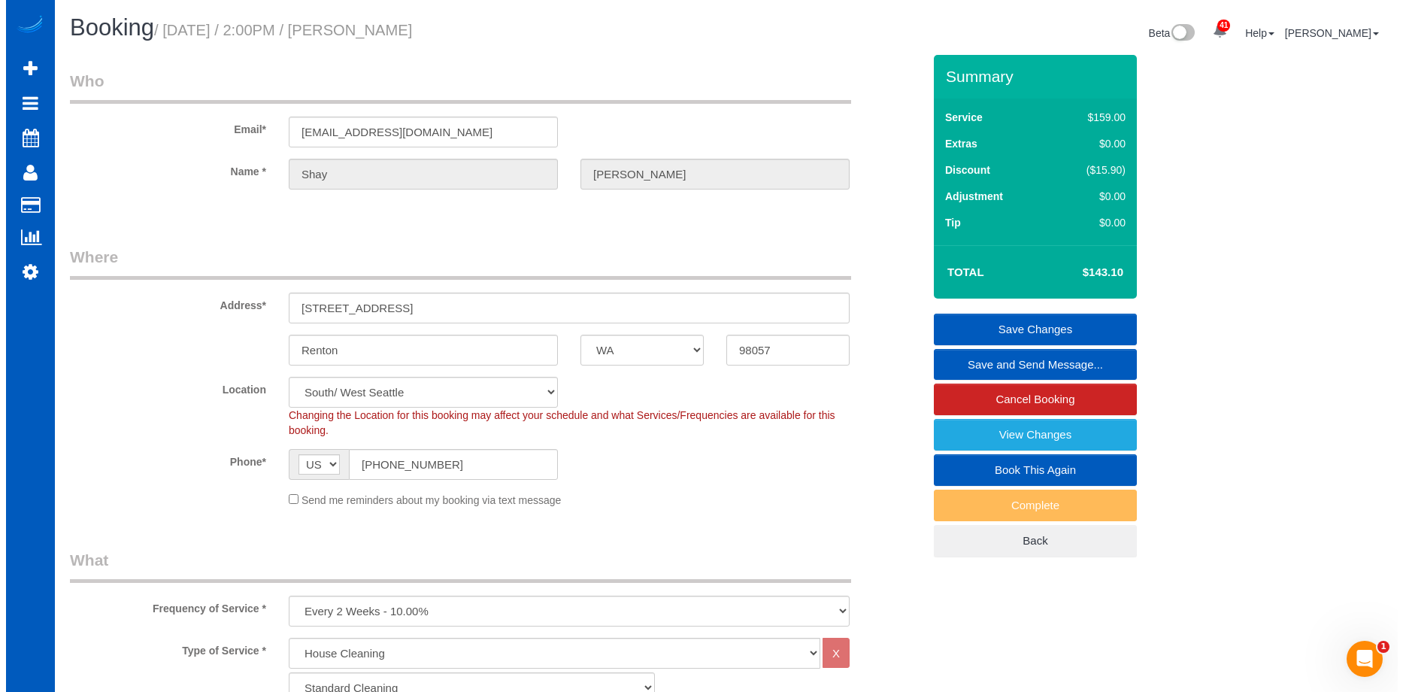
scroll to position [0, 0]
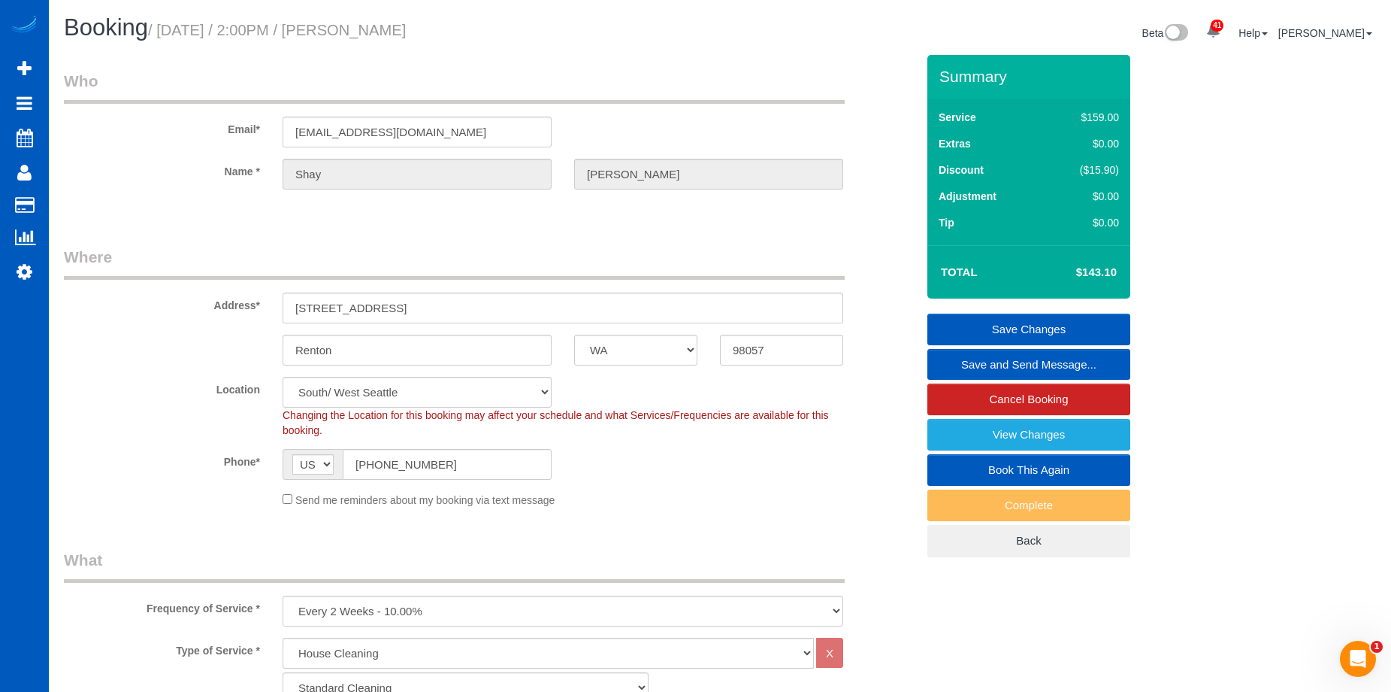
click at [984, 364] on link "Save and Send Message..." at bounding box center [1029, 365] width 203 height 32
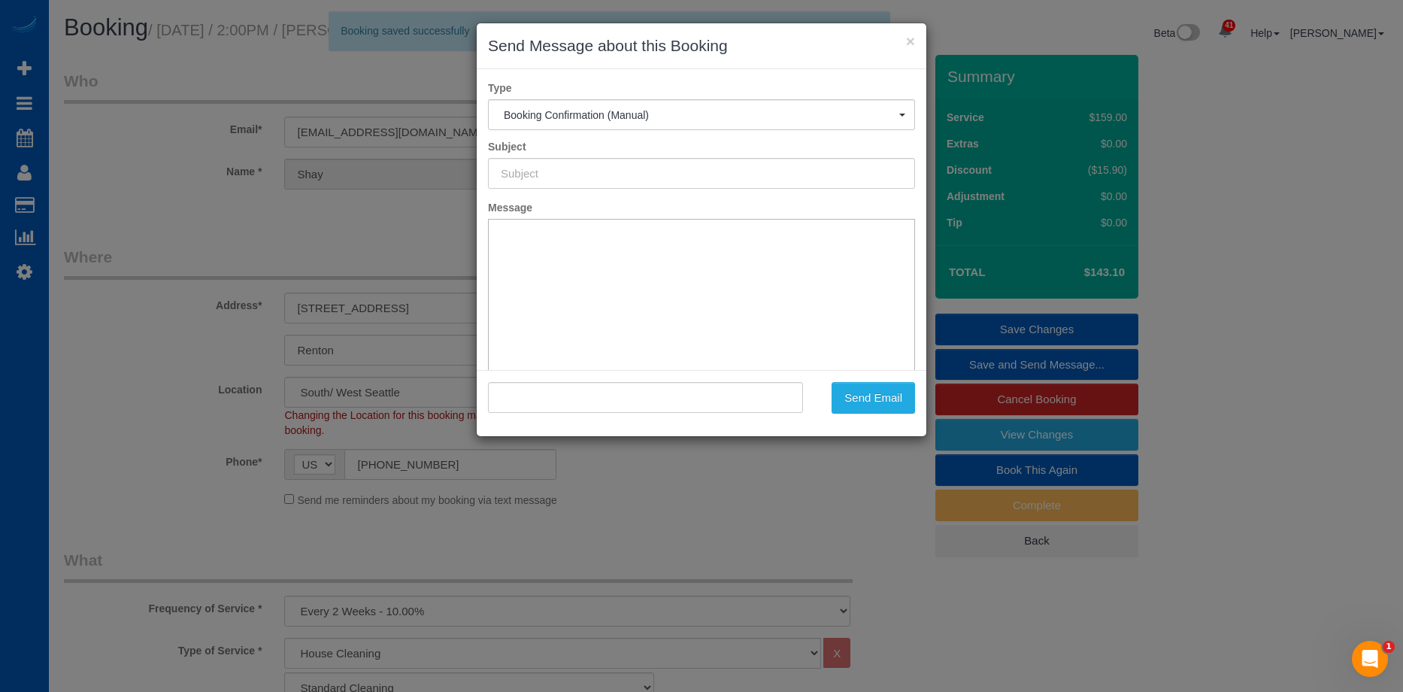
type input "Cleaning Service Confirmed!"
type input ""Shay Sheffer" <asheffer8@gmail.com>"
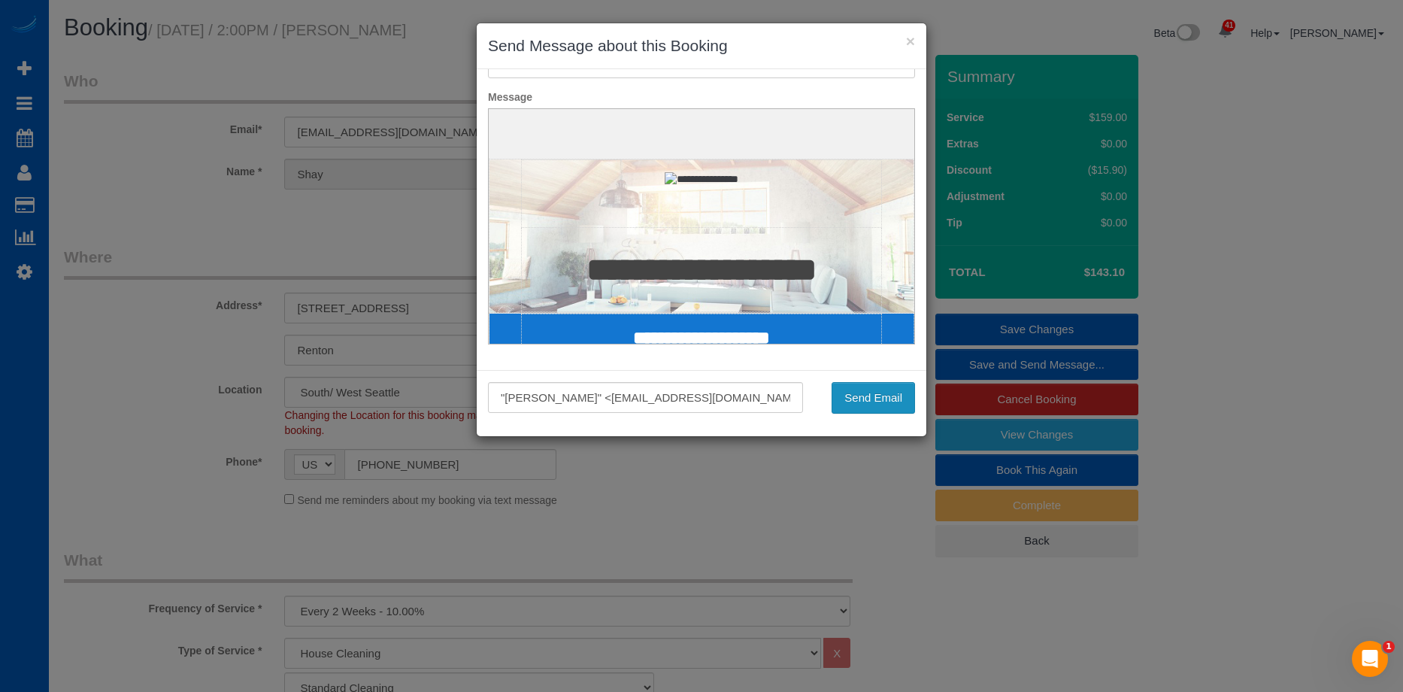
click at [883, 395] on button "Send Email" at bounding box center [872, 398] width 83 height 32
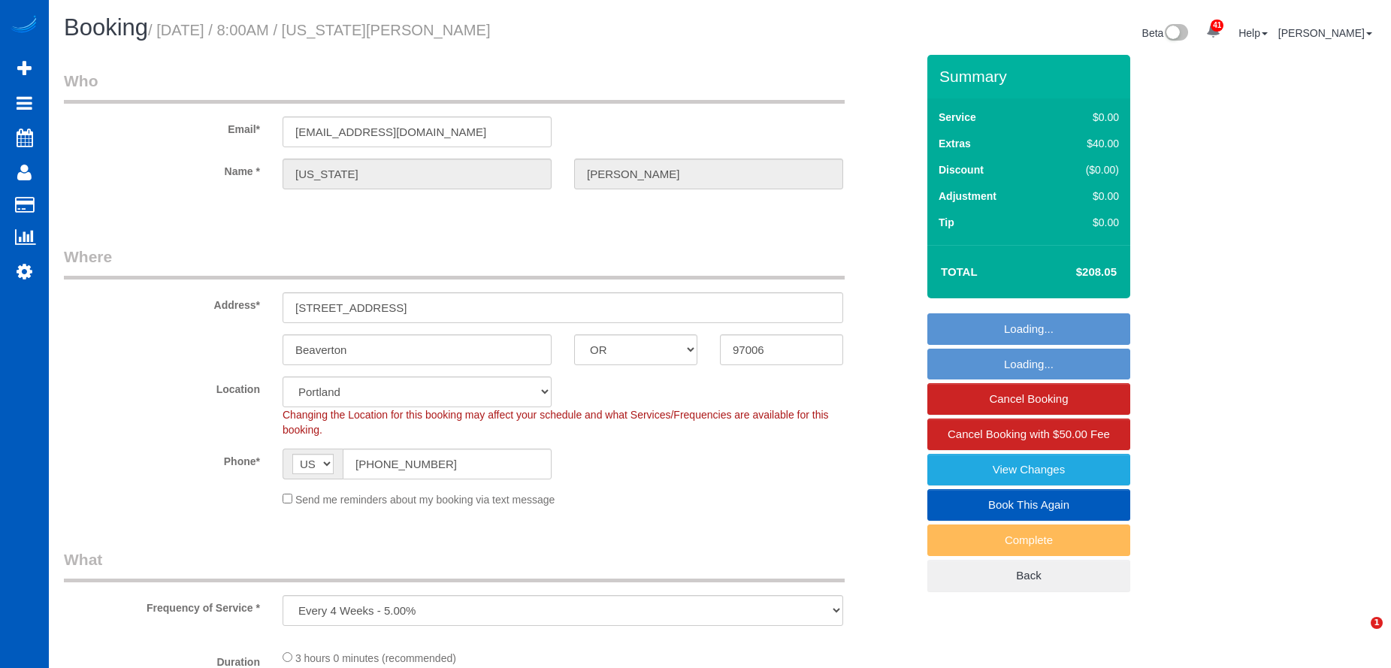
select select "OR"
select select "object:1120"
select select "199"
select select "2501"
select select "4"
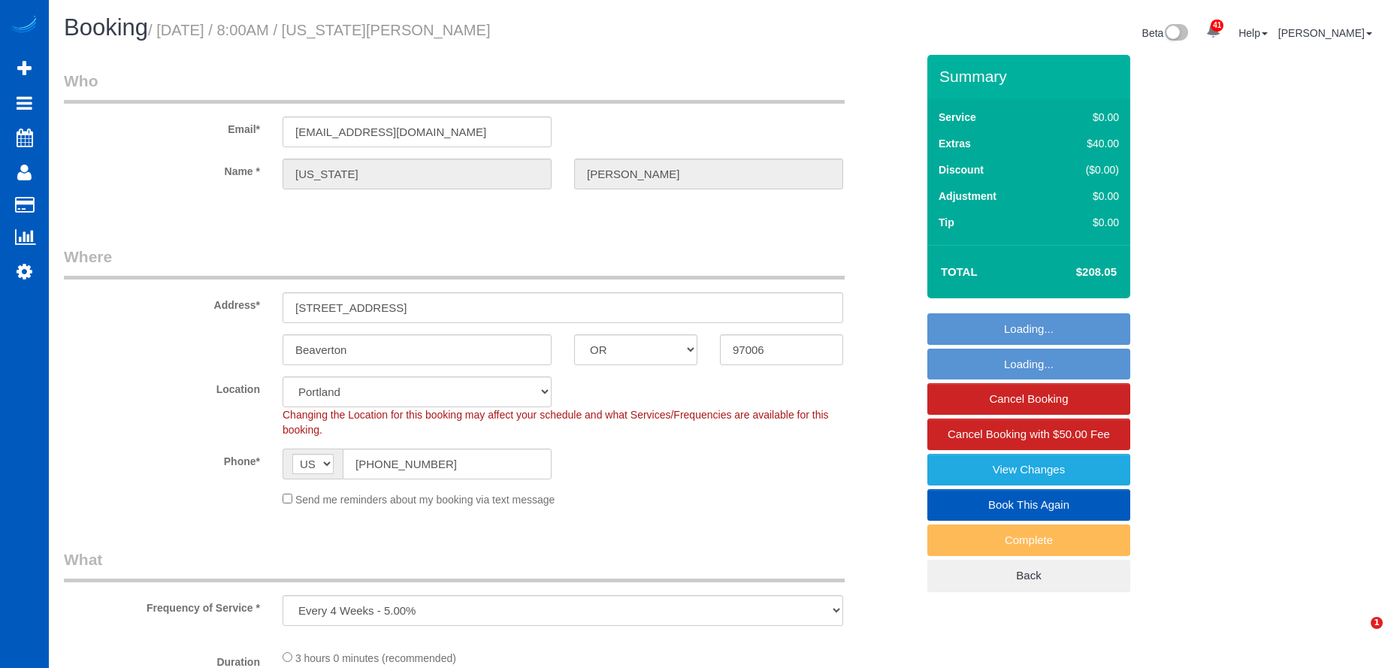
select select "3"
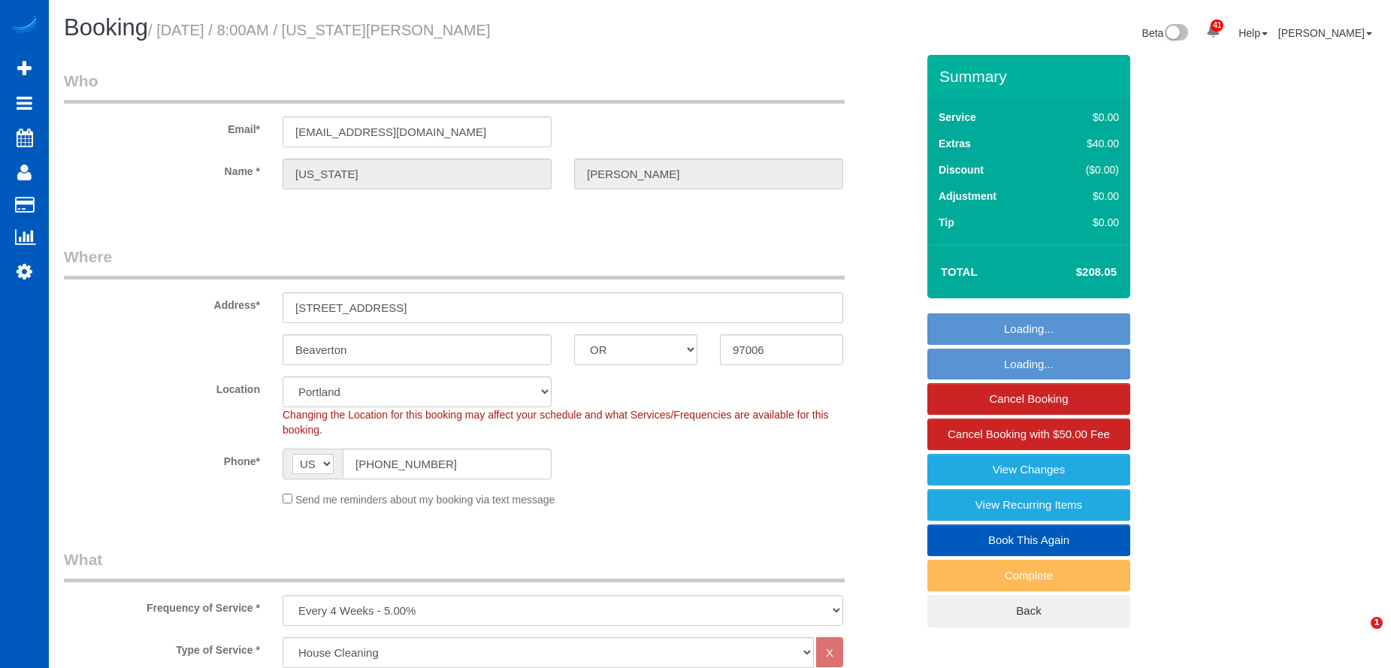
select select "spot1"
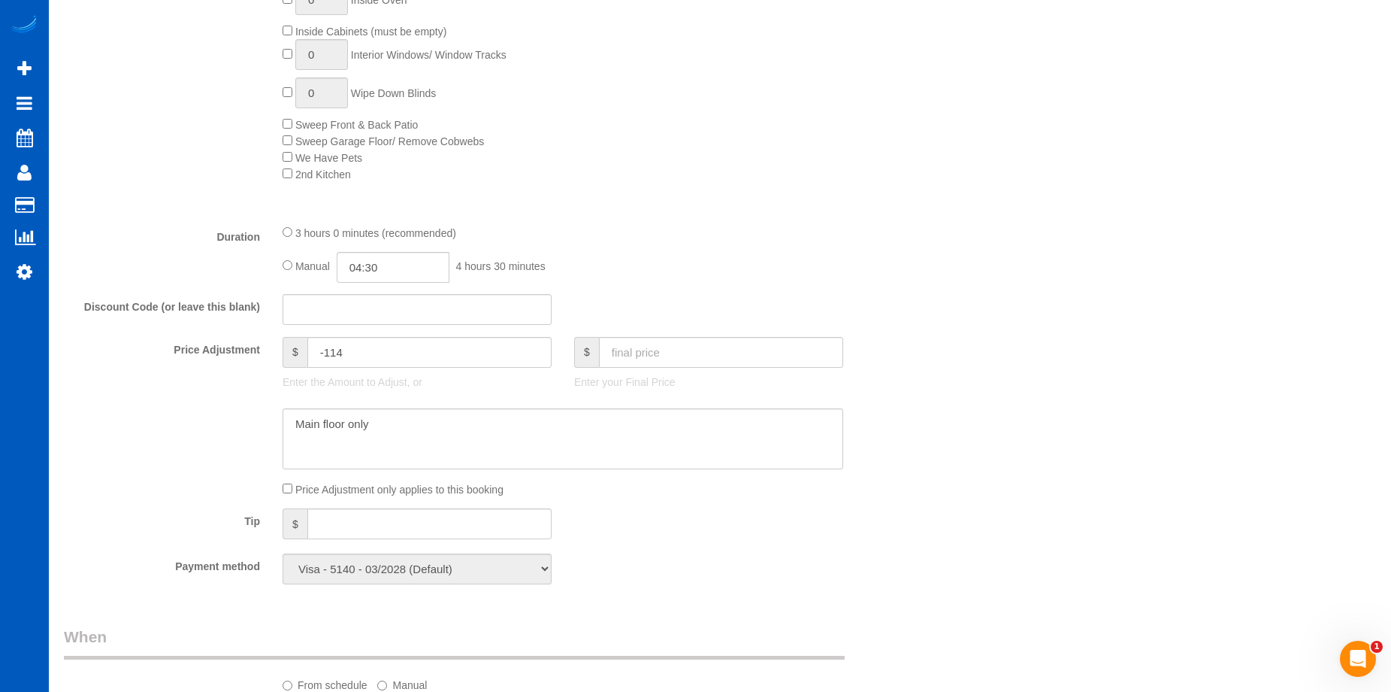
scroll to position [1203, 0]
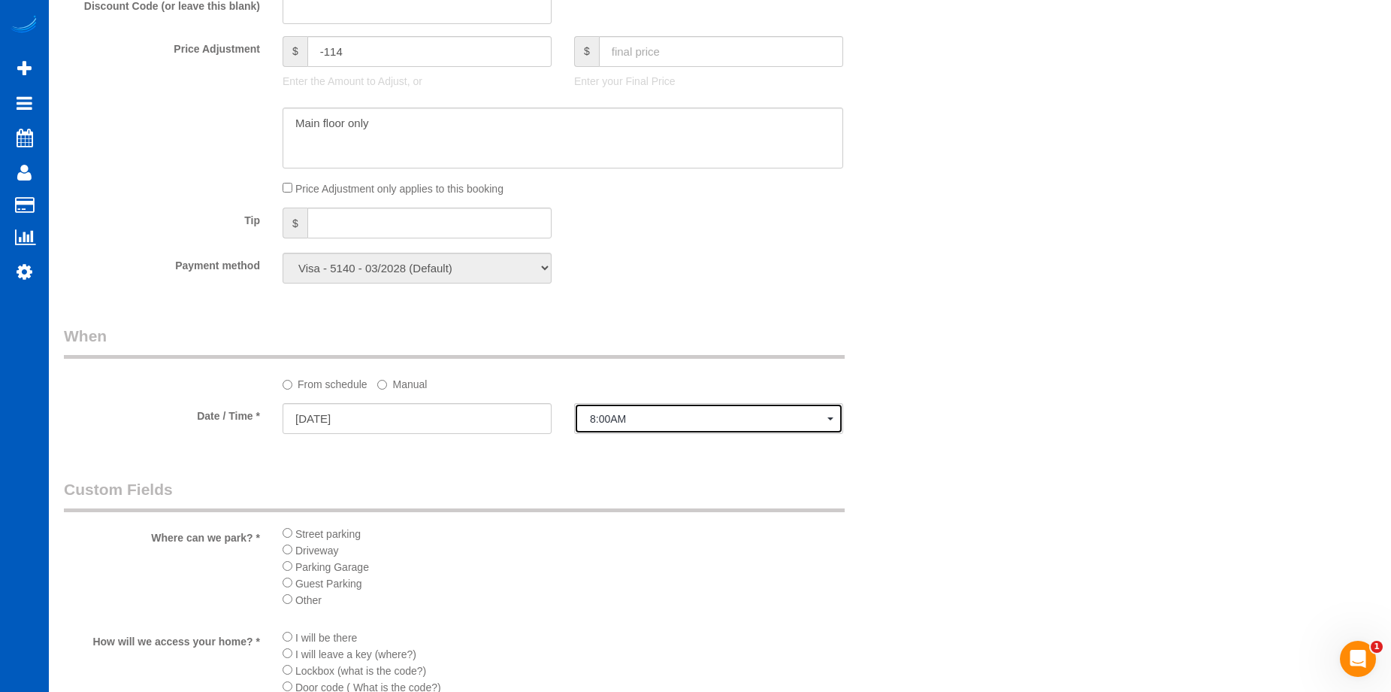
click at [701, 414] on span "8:00AM" at bounding box center [709, 419] width 238 height 12
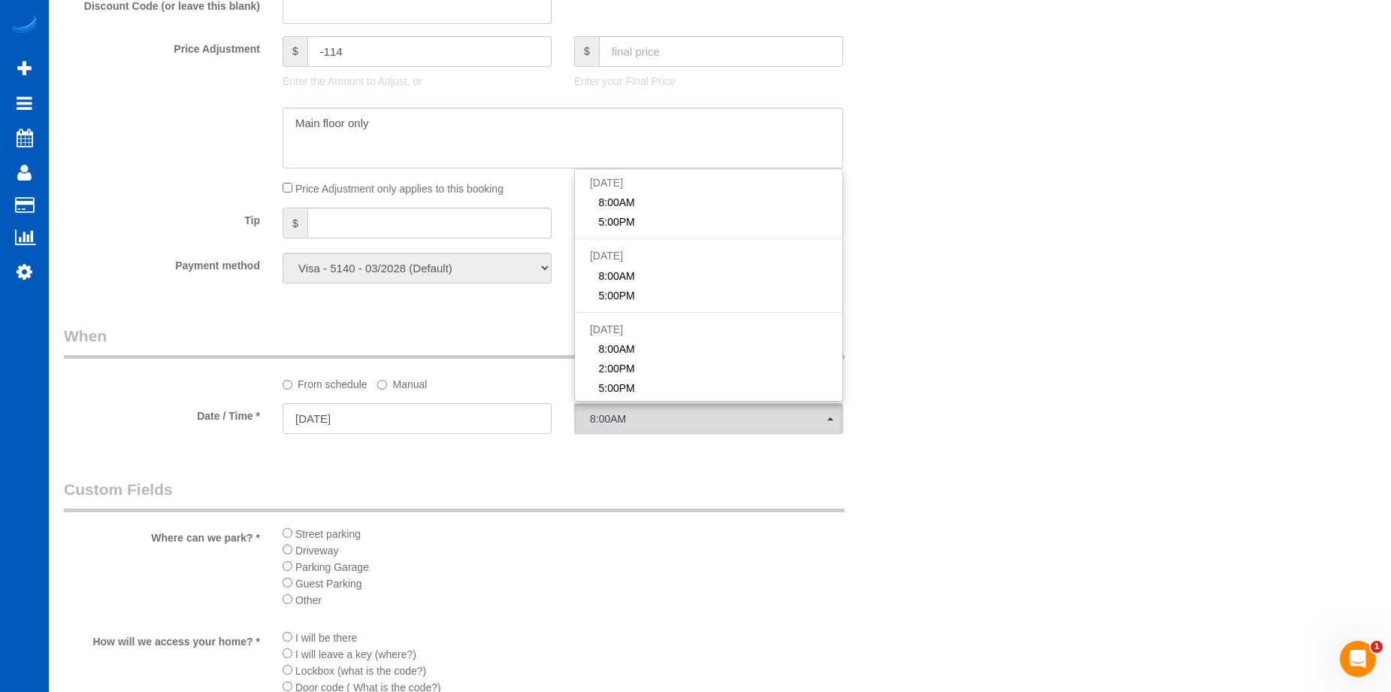
click at [419, 389] on label "Manual" at bounding box center [402, 381] width 50 height 20
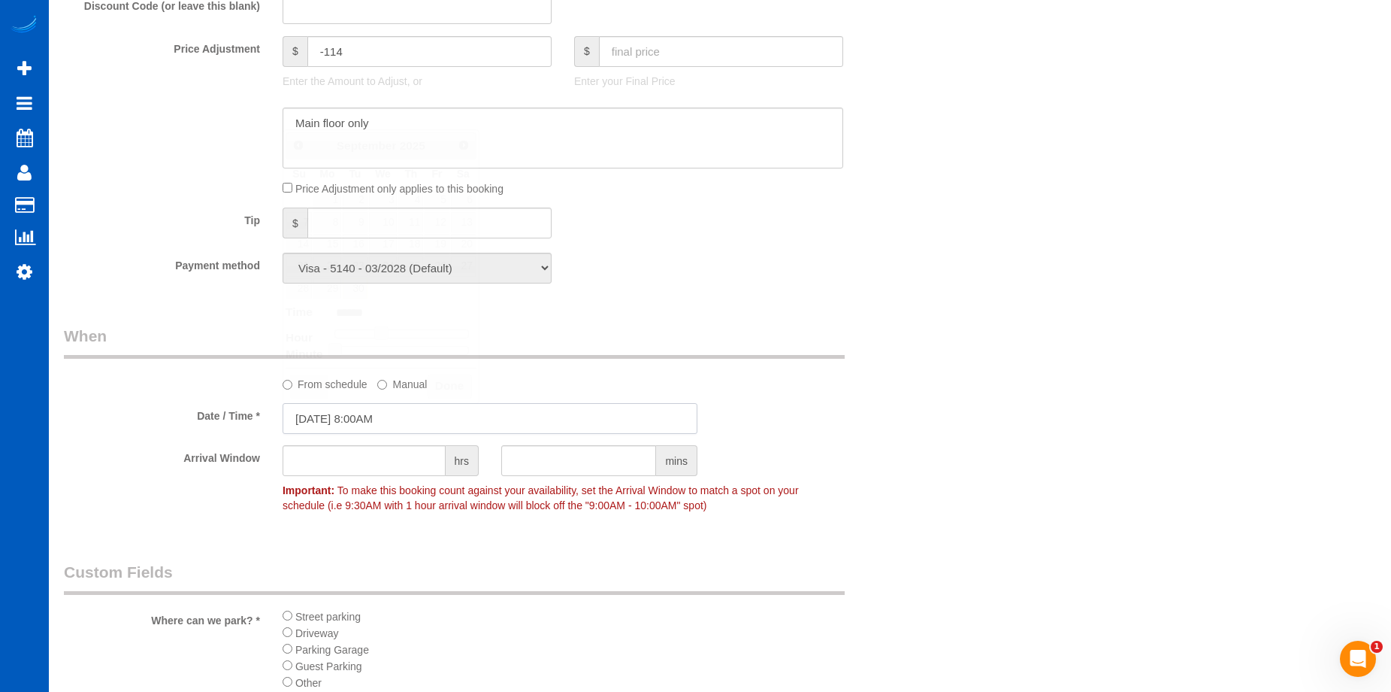
click at [459, 410] on input "09/30/2025 8:00AM" at bounding box center [490, 418] width 415 height 31
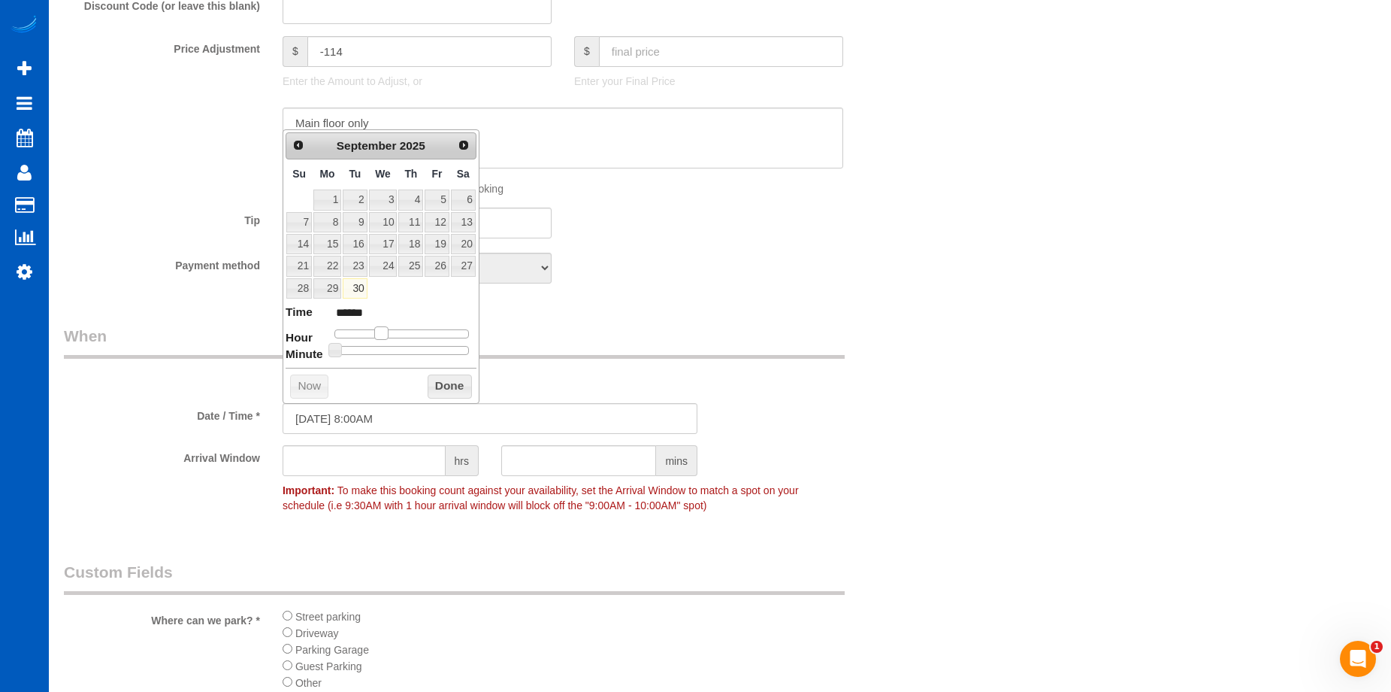
type input "09/30/2025 9:00AM"
type input "******"
type input "09/30/2025 10:00AM"
type input "*******"
type input "09/30/2025 11:00AM"
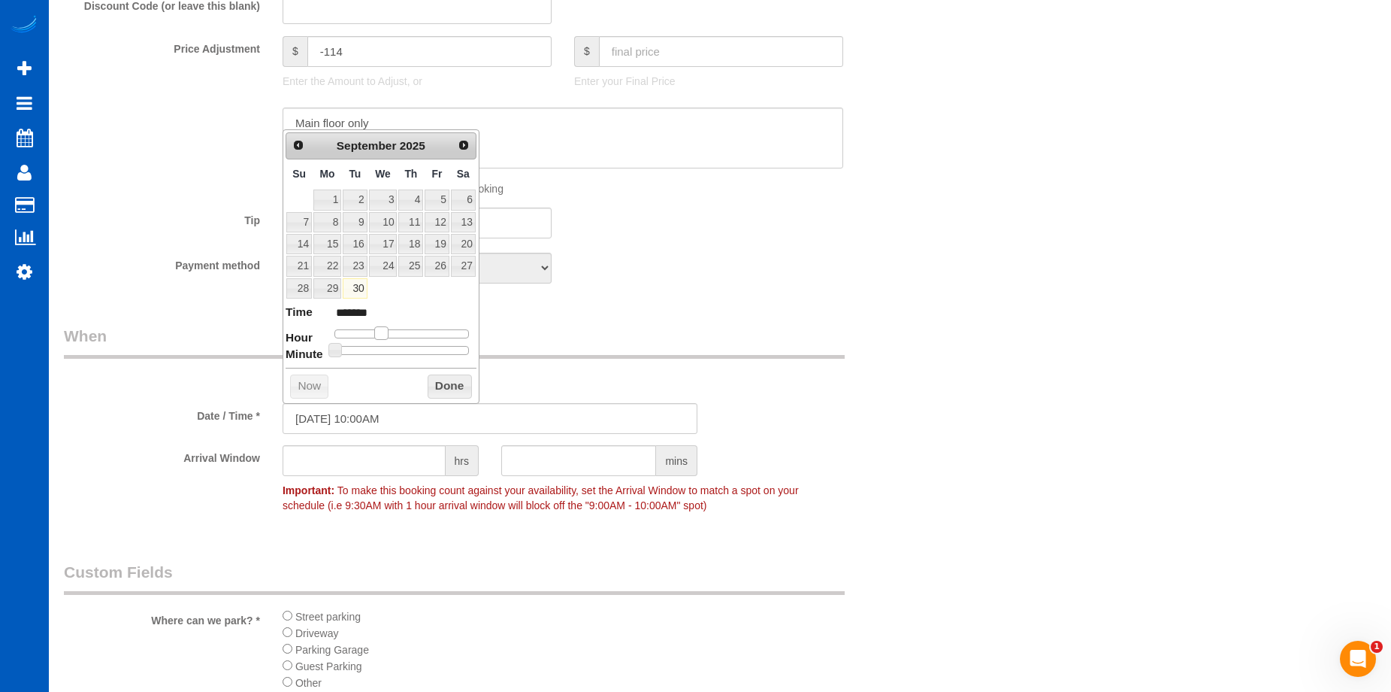
type input "*******"
type input "09/30/2025 12:00PM"
type input "*******"
type input "09/30/2025 1:00PM"
type input "******"
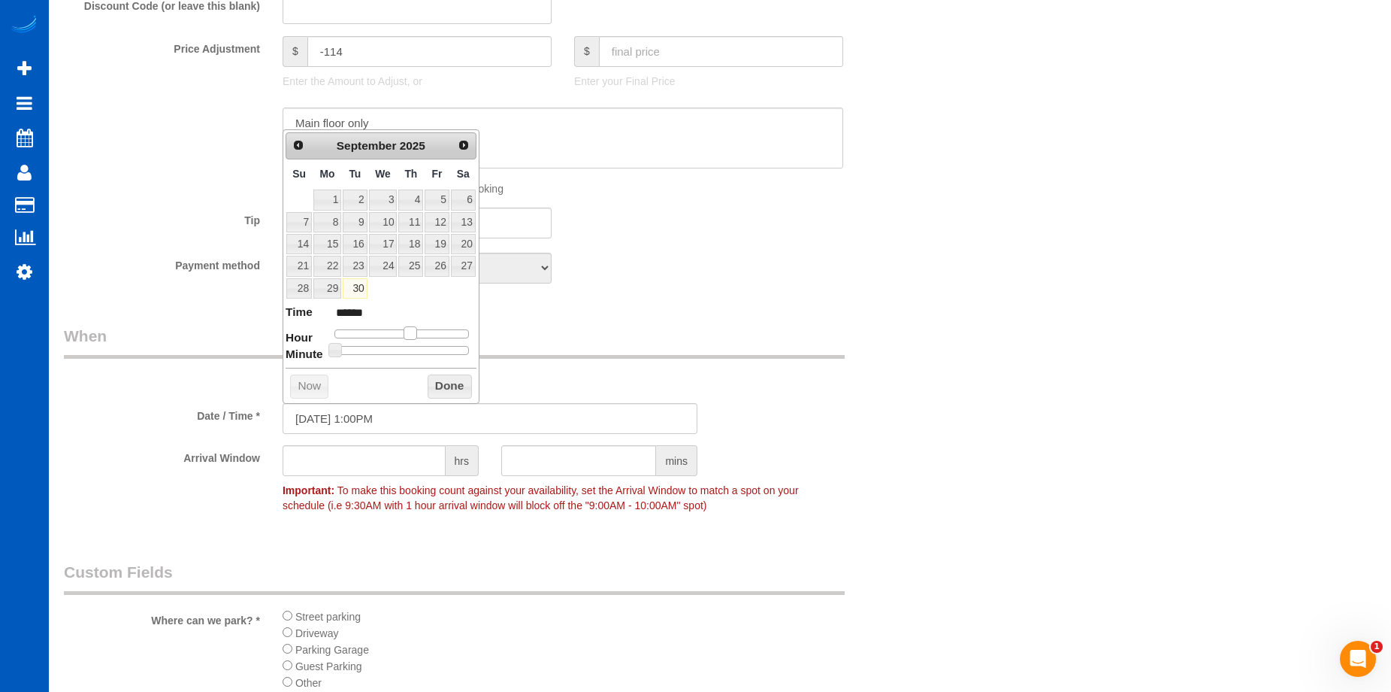
type input "09/30/2025 2:00PM"
type input "******"
type input "09/30/2025 3:00PM"
type input "******"
type input "09/30/2025 2:00PM"
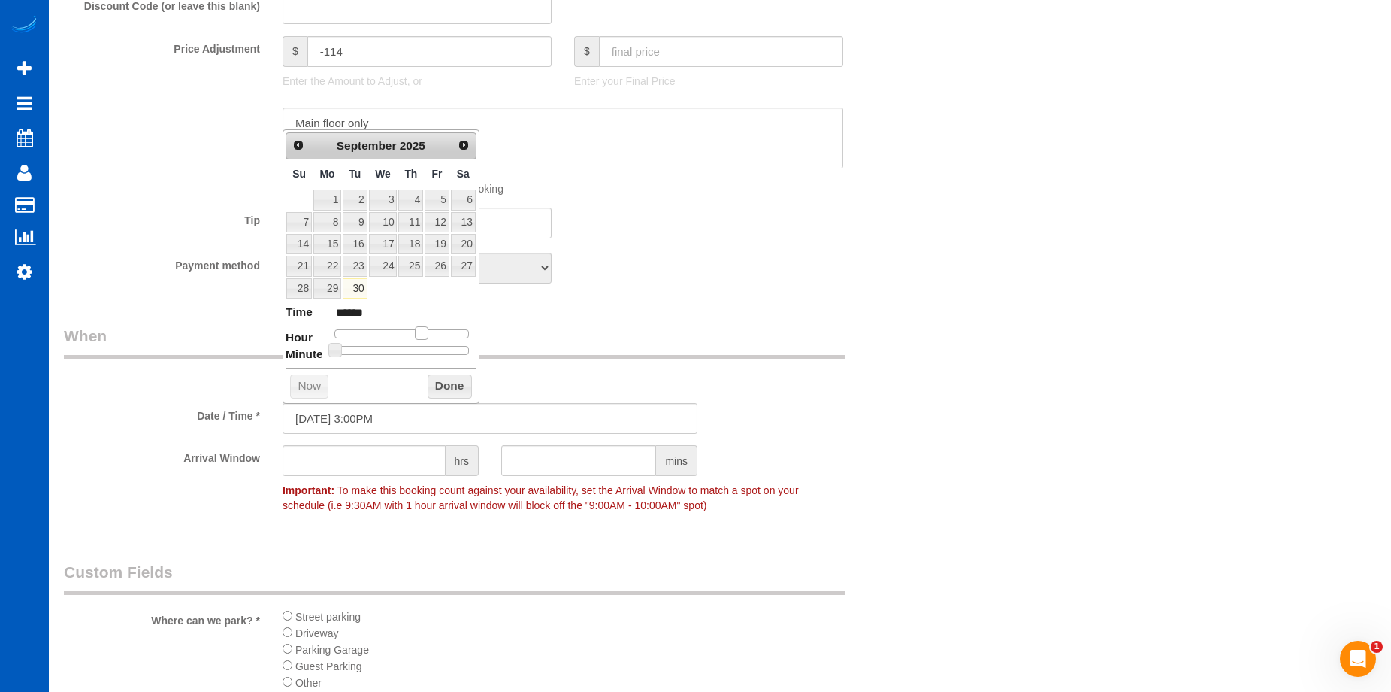
type input "******"
drag, startPoint x: 385, startPoint y: 333, endPoint x: 421, endPoint y: 331, distance: 36.2
click at [421, 331] on span at bounding box center [416, 333] width 14 height 14
click at [447, 379] on button "Done" at bounding box center [450, 386] width 44 height 24
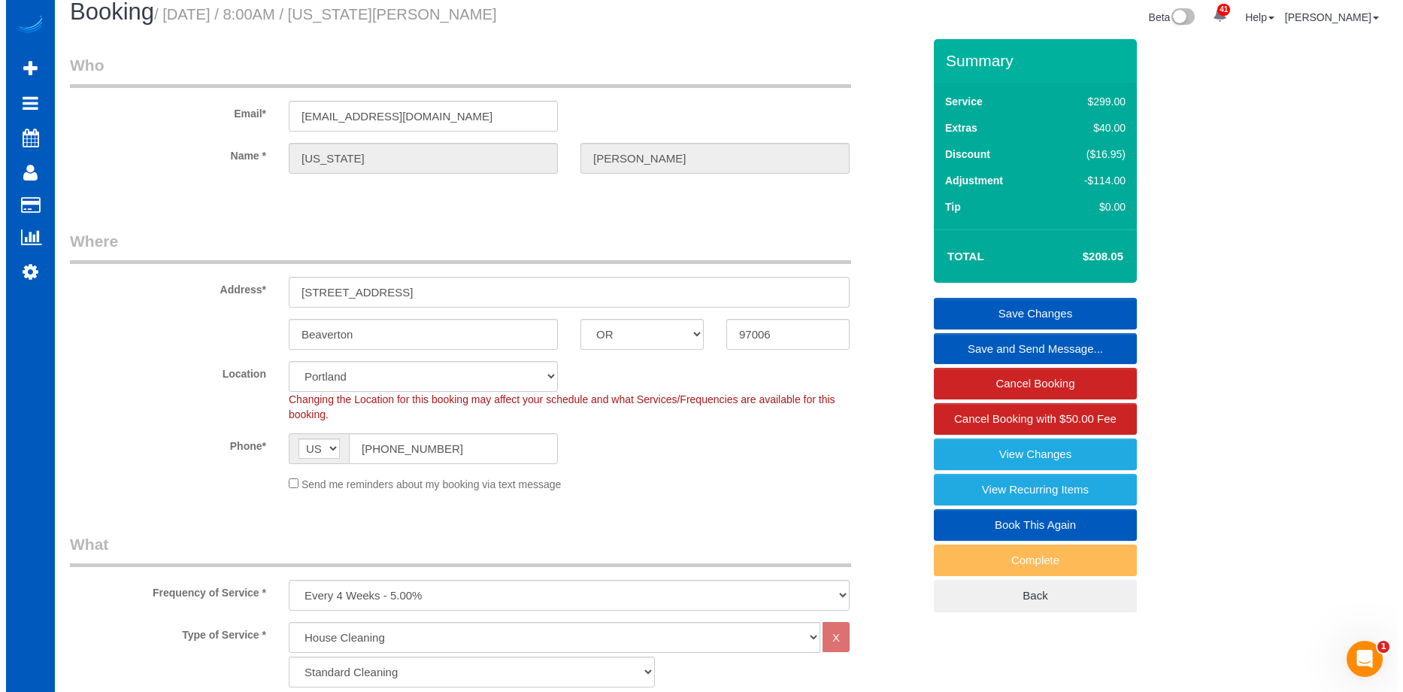
scroll to position [0, 0]
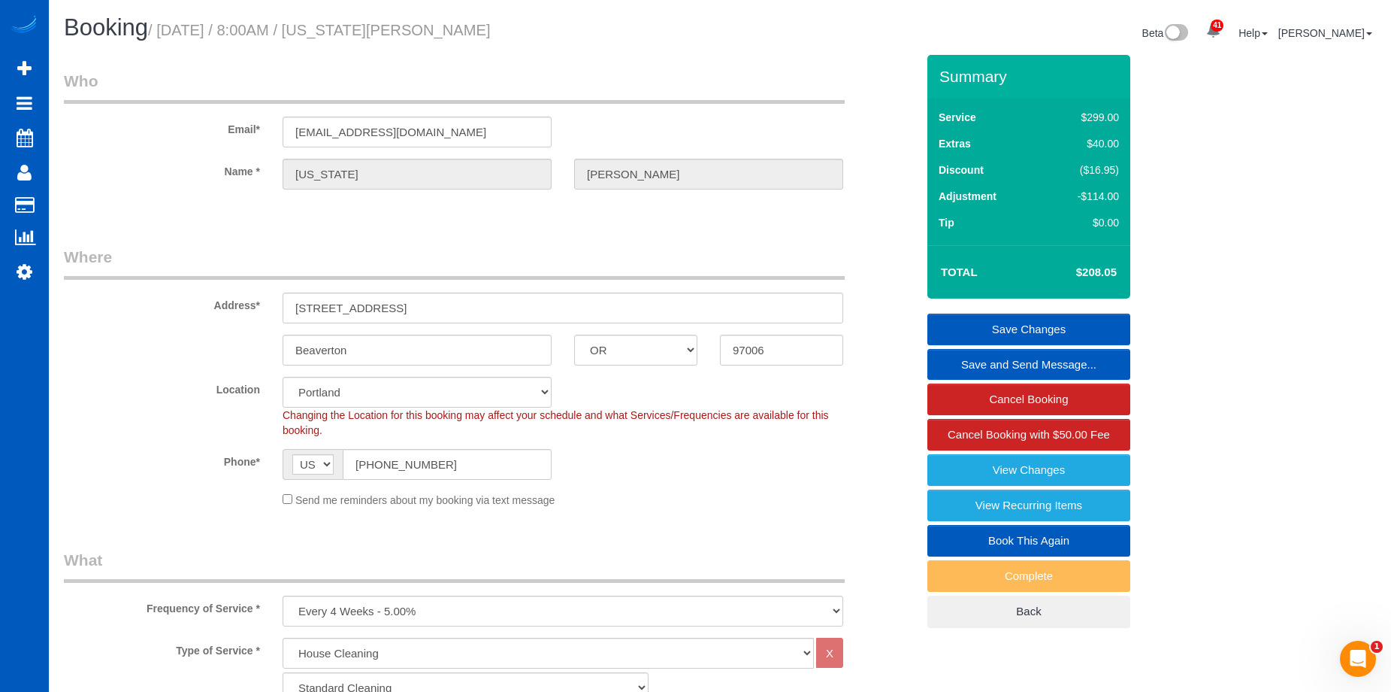
click at [980, 318] on link "Save Changes" at bounding box center [1029, 329] width 203 height 32
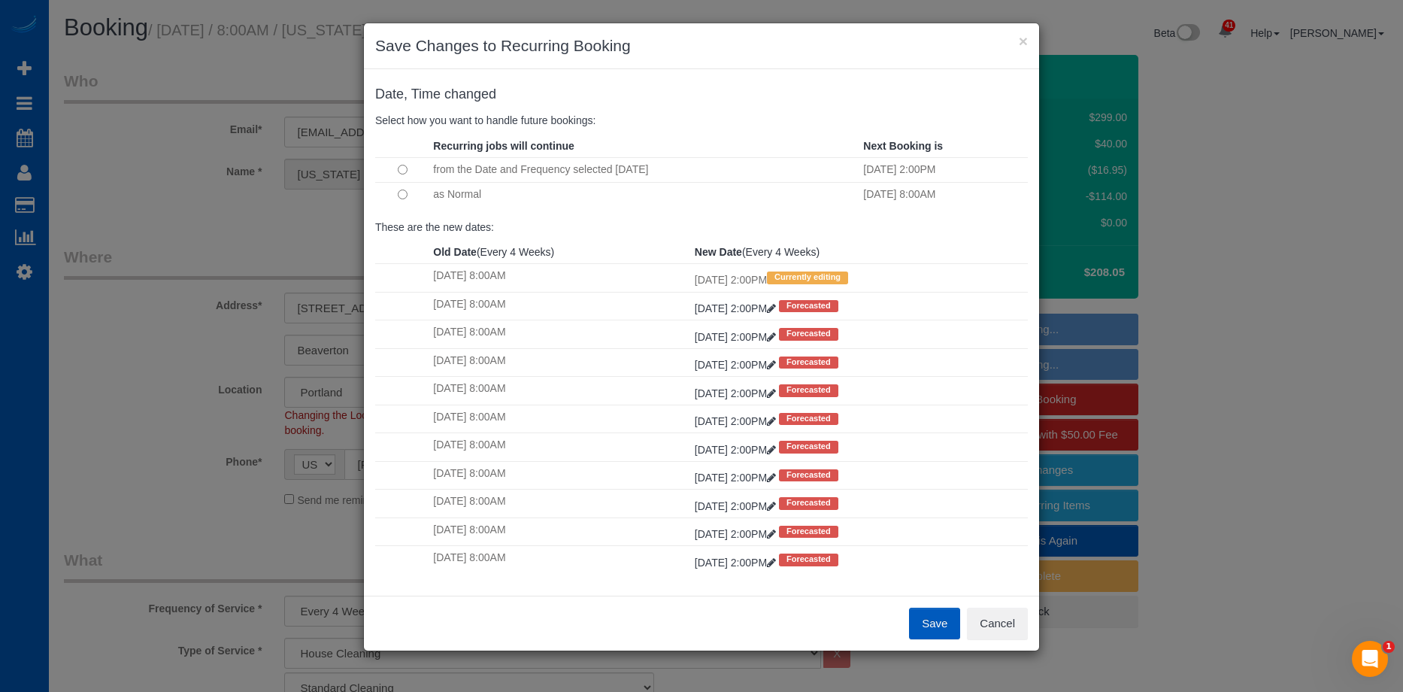
click at [451, 191] on td "as Normal" at bounding box center [644, 194] width 430 height 25
click at [916, 618] on button "Save" at bounding box center [934, 623] width 51 height 32
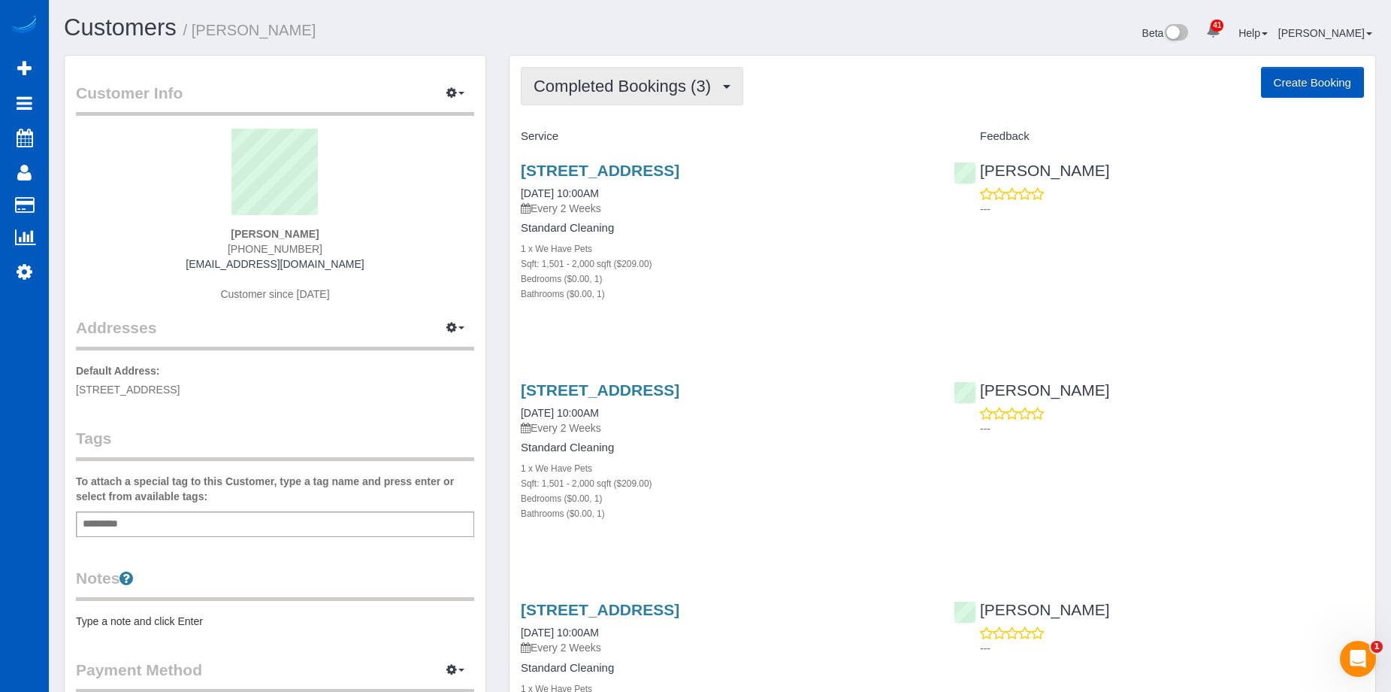
click at [710, 89] on span "Completed Bookings (3)" at bounding box center [626, 86] width 185 height 19
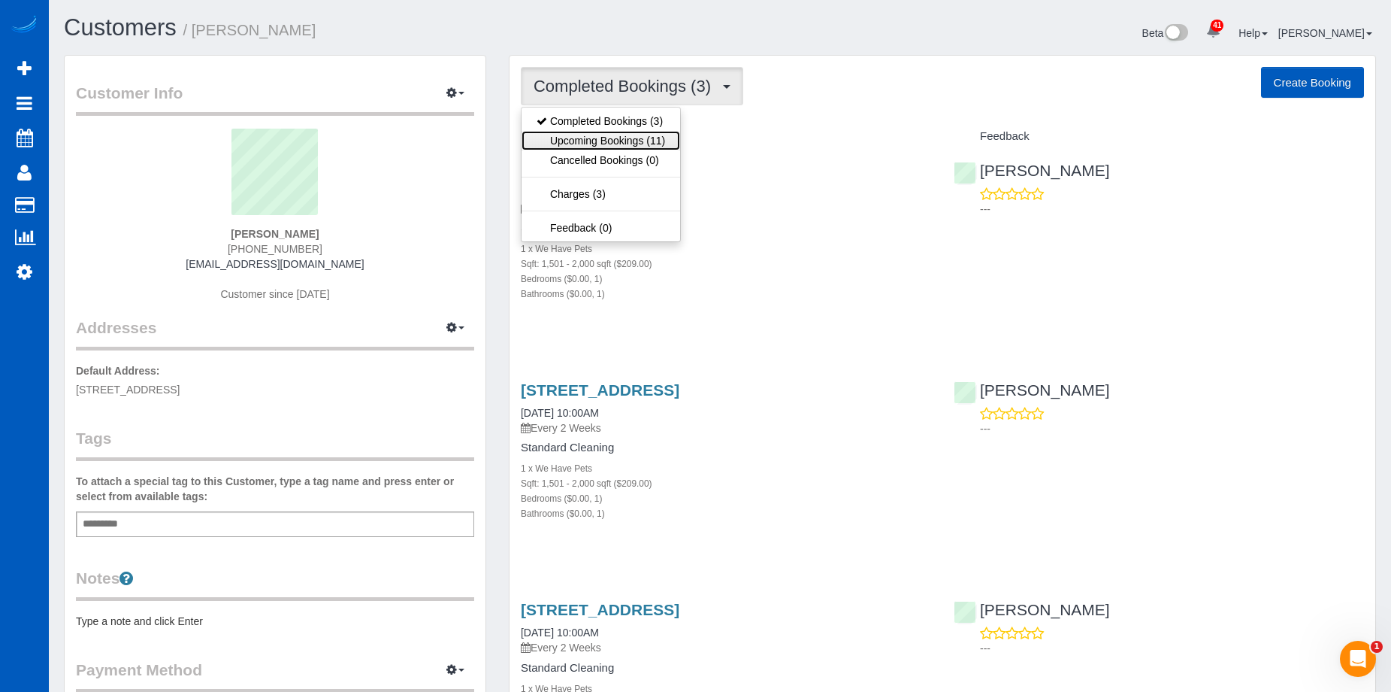
click at [628, 140] on link "Upcoming Bookings (11)" at bounding box center [601, 141] width 159 height 20
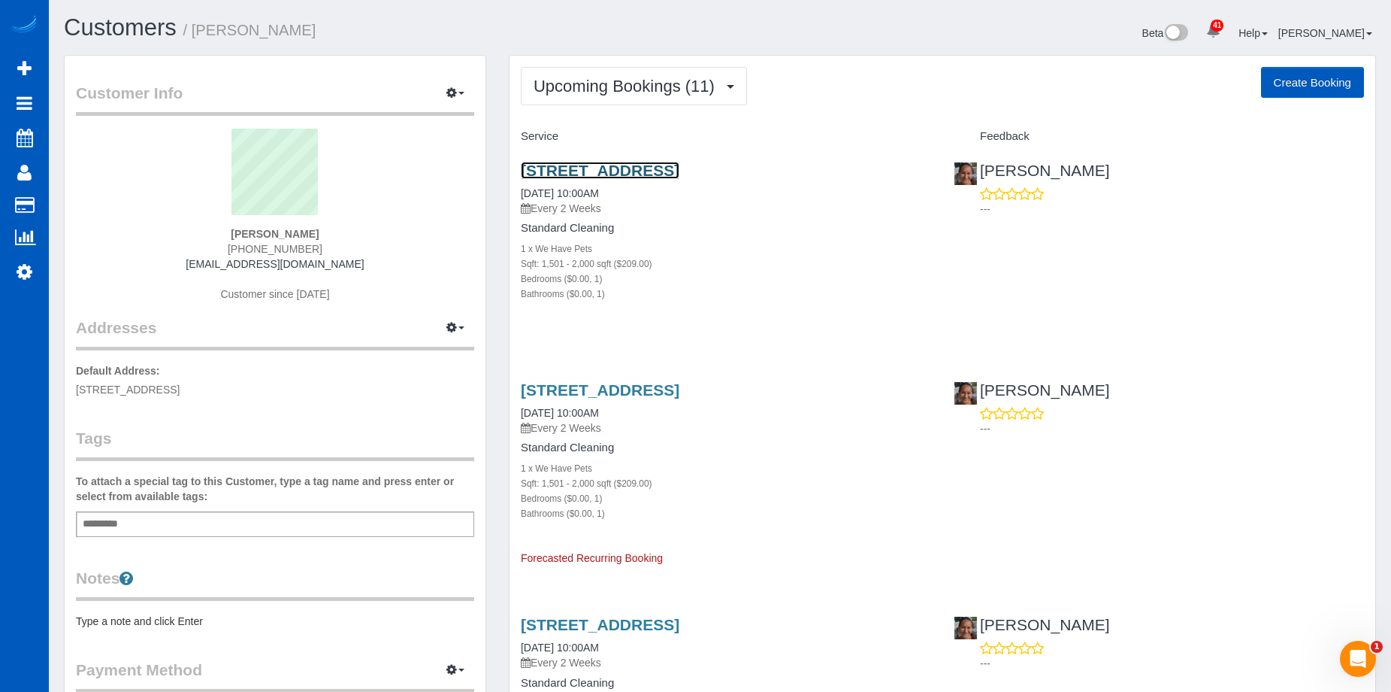
click at [664, 166] on link "[STREET_ADDRESS]" at bounding box center [600, 170] width 159 height 17
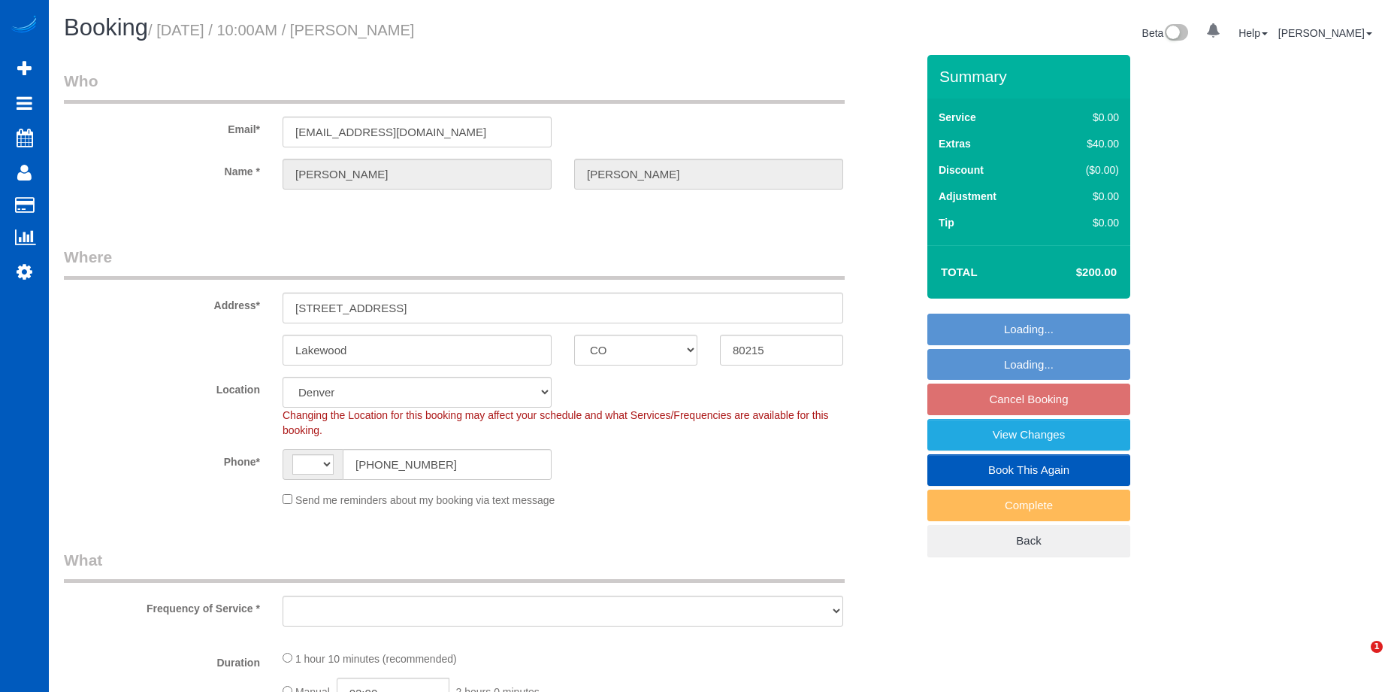
select select "CO"
select select "number:8"
select select "object:808"
select select "199"
select select "1501"
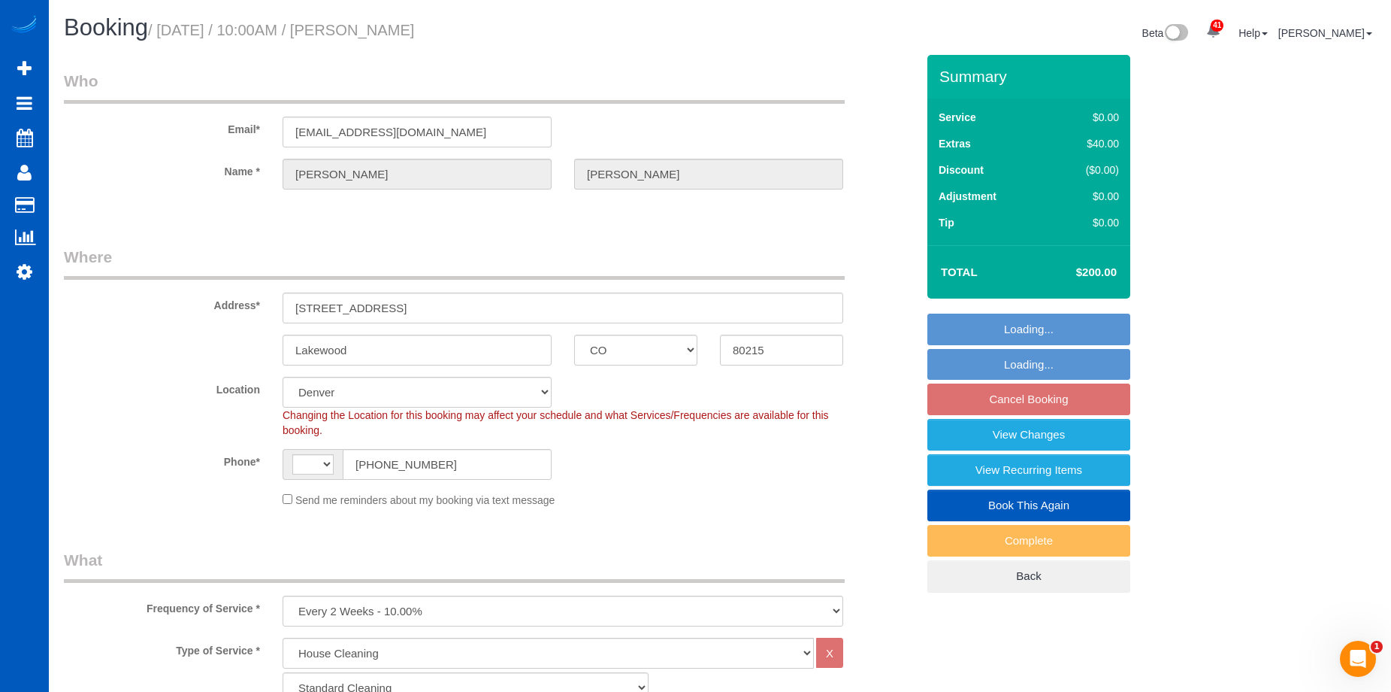
select select "string:[GEOGRAPHIC_DATA]"
select select "string:fspay-faf1f5bf-f392-4993-a54c-ea63b3ad7914"
select select "spot1"
select select "1501"
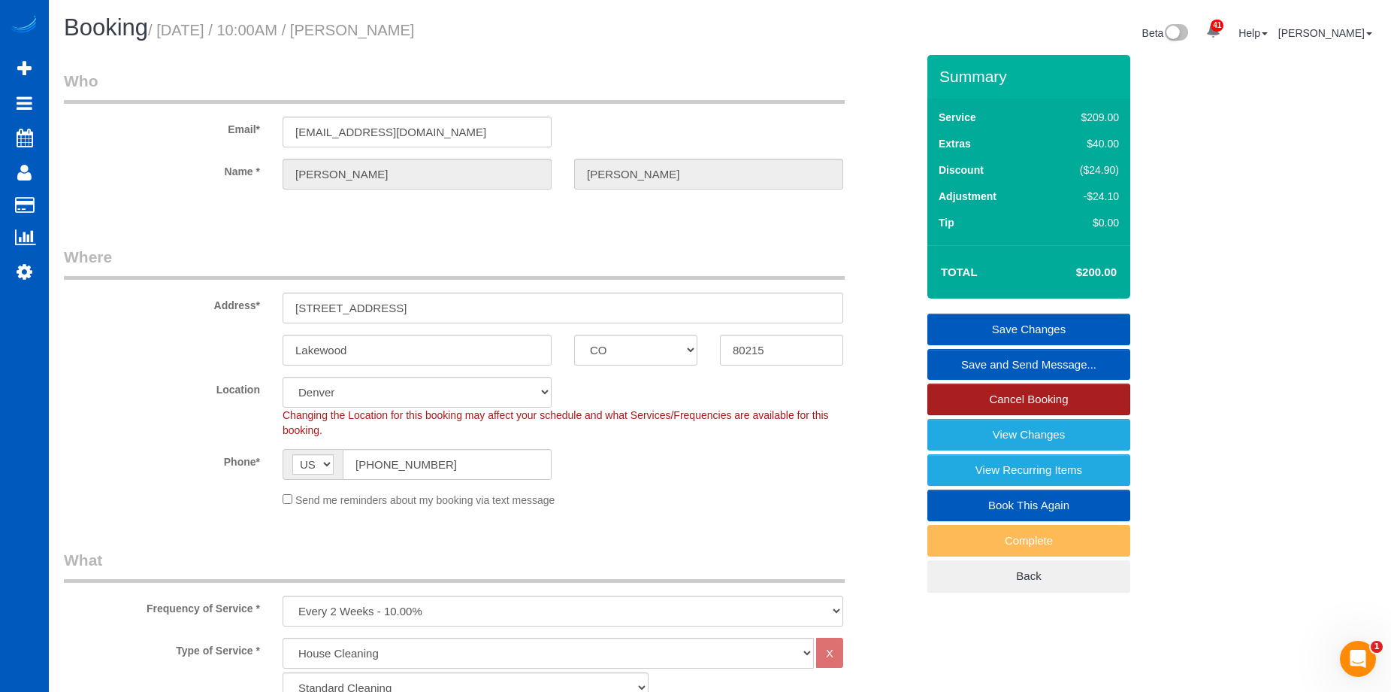
click at [998, 398] on link "Cancel Booking" at bounding box center [1029, 399] width 203 height 32
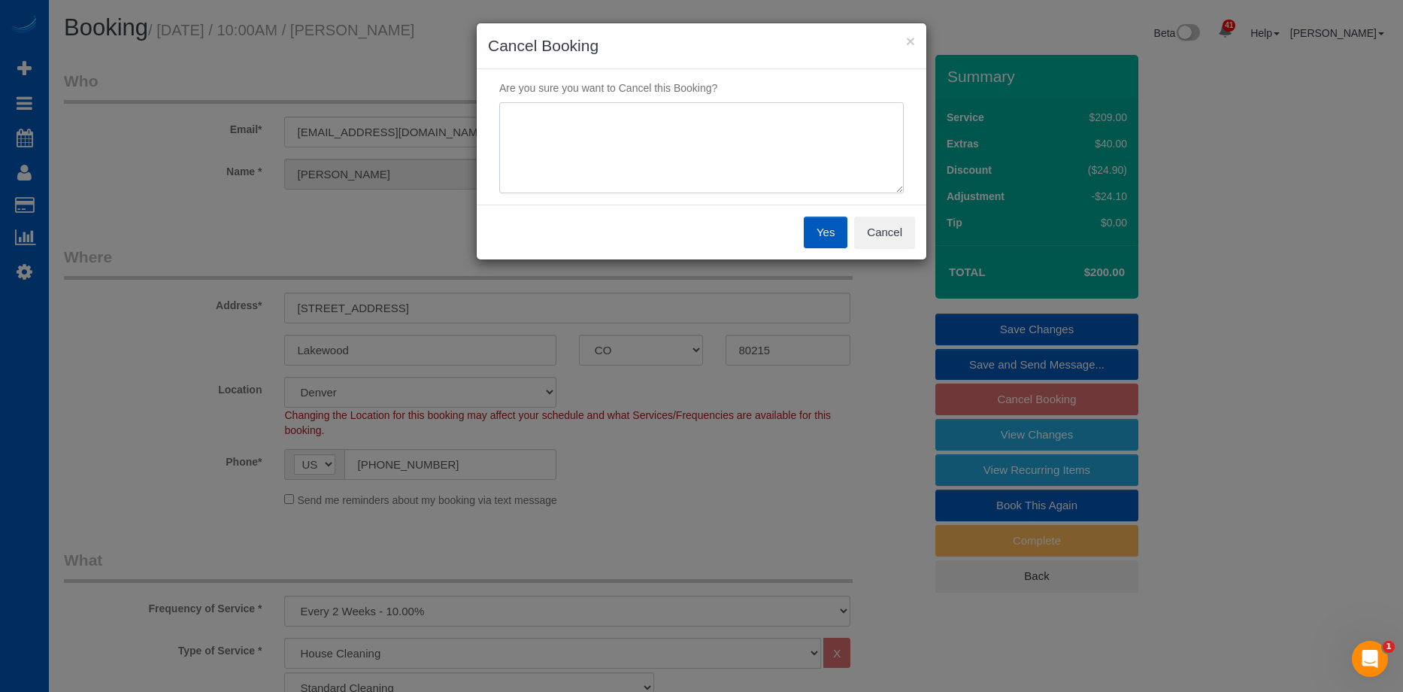
click at [692, 120] on textarea at bounding box center [701, 148] width 404 height 92
type textarea "Texted to cancel all her cleanings moving forward."
click at [887, 220] on button "Cancel" at bounding box center [884, 233] width 61 height 32
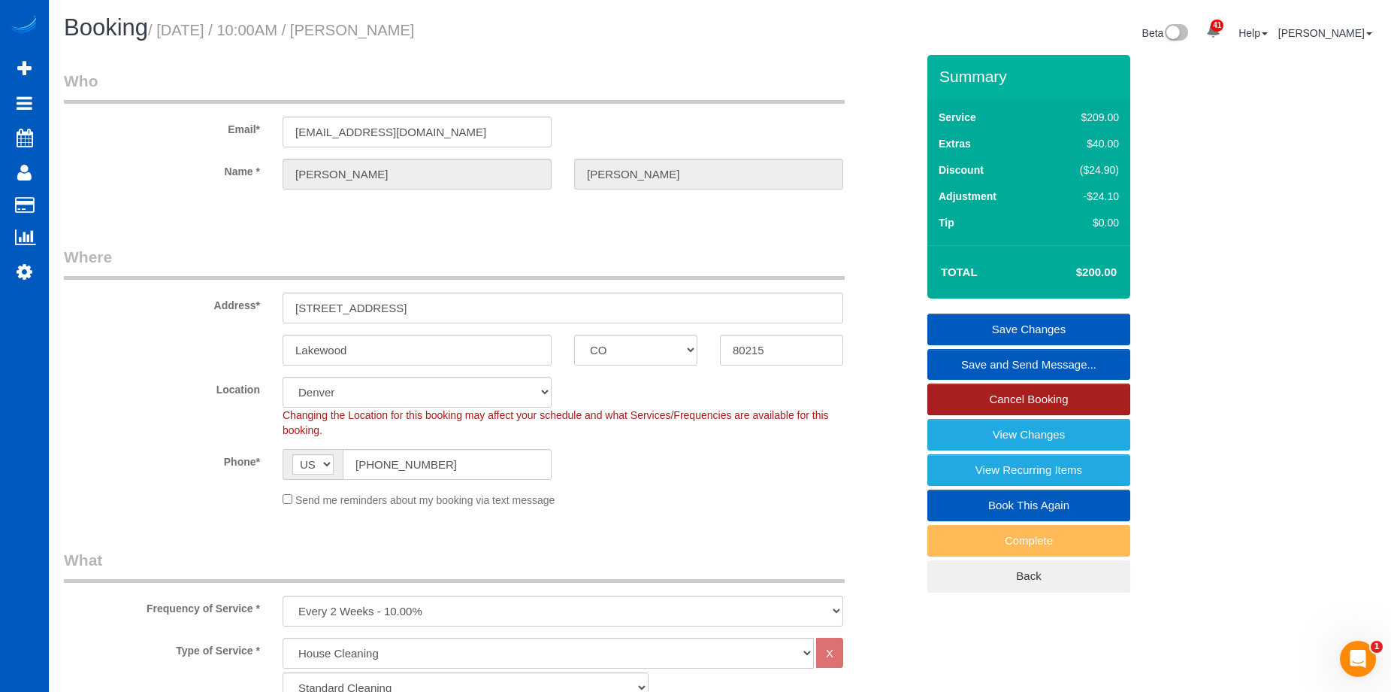
click at [986, 401] on link "Cancel Booking" at bounding box center [1029, 399] width 203 height 32
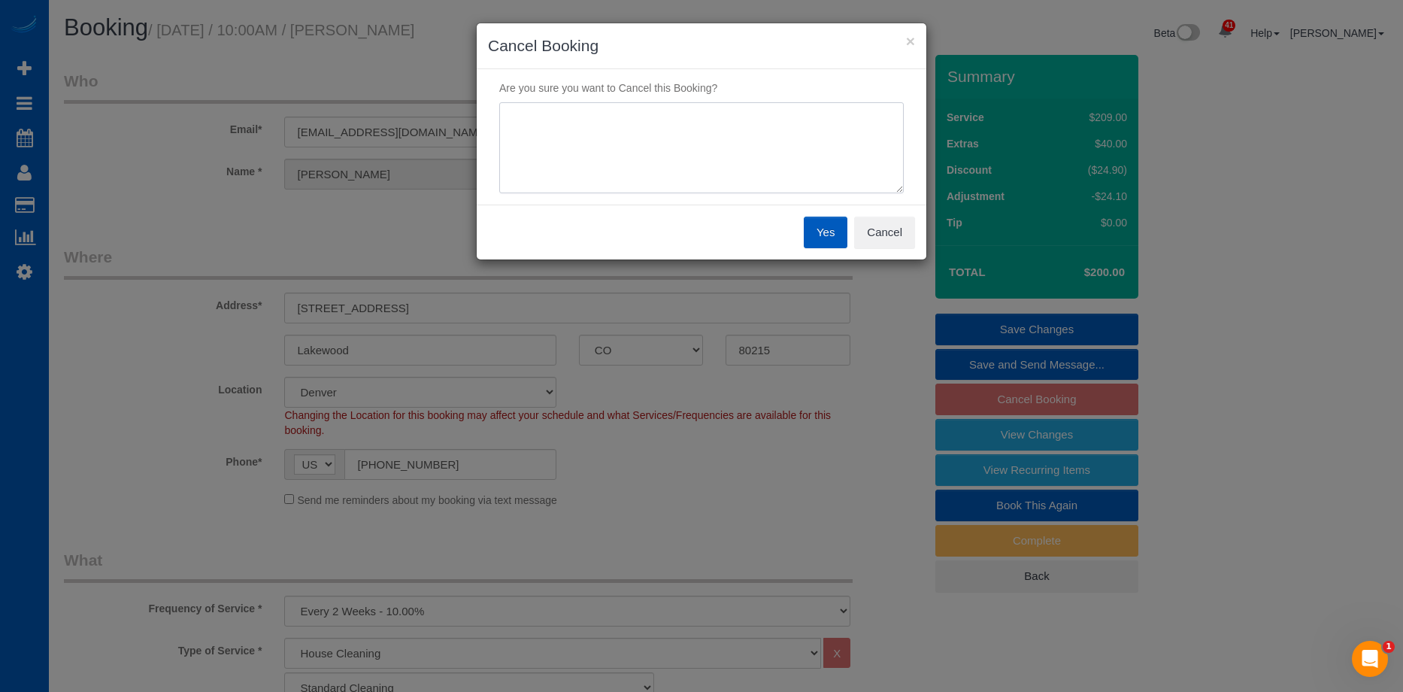
click at [743, 151] on textarea at bounding box center [701, 148] width 404 height 92
click at [545, 117] on textarea at bounding box center [701, 148] width 404 height 92
drag, startPoint x: 557, startPoint y: 114, endPoint x: 493, endPoint y: 116, distance: 63.9
click at [493, 116] on div at bounding box center [701, 148] width 427 height 92
drag, startPoint x: 601, startPoint y: 113, endPoint x: 506, endPoint y: 114, distance: 95.5
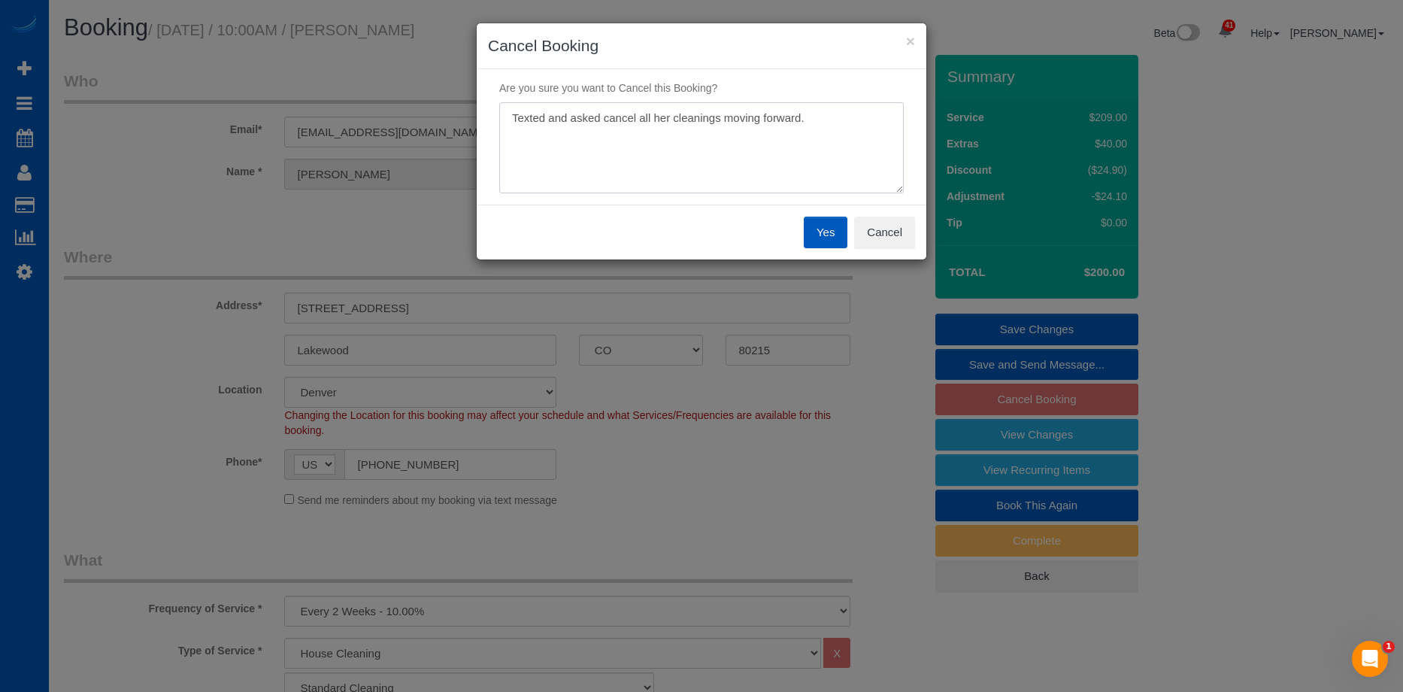
click at [506, 114] on textarea at bounding box center [701, 148] width 404 height 92
drag, startPoint x: 781, startPoint y: 114, endPoint x: 508, endPoint y: 102, distance: 273.1
click at [508, 102] on textarea at bounding box center [701, 148] width 404 height 92
type textarea "She texted and asked us to cancel all her cleanings moving forward."
click at [824, 231] on button "Yes" at bounding box center [826, 233] width 44 height 32
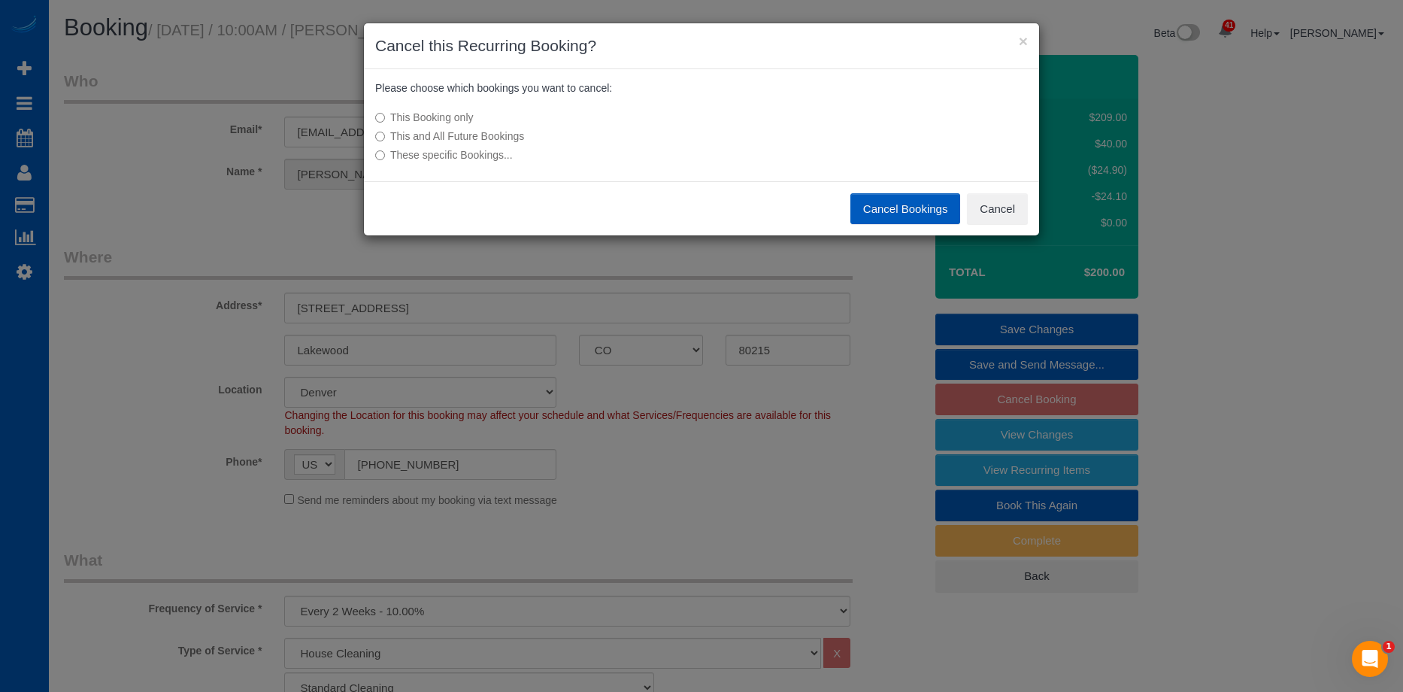
click at [443, 137] on label "This and All Future Bookings" at bounding box center [589, 136] width 428 height 15
click at [927, 207] on button "Cancel Bookings" at bounding box center [905, 209] width 111 height 32
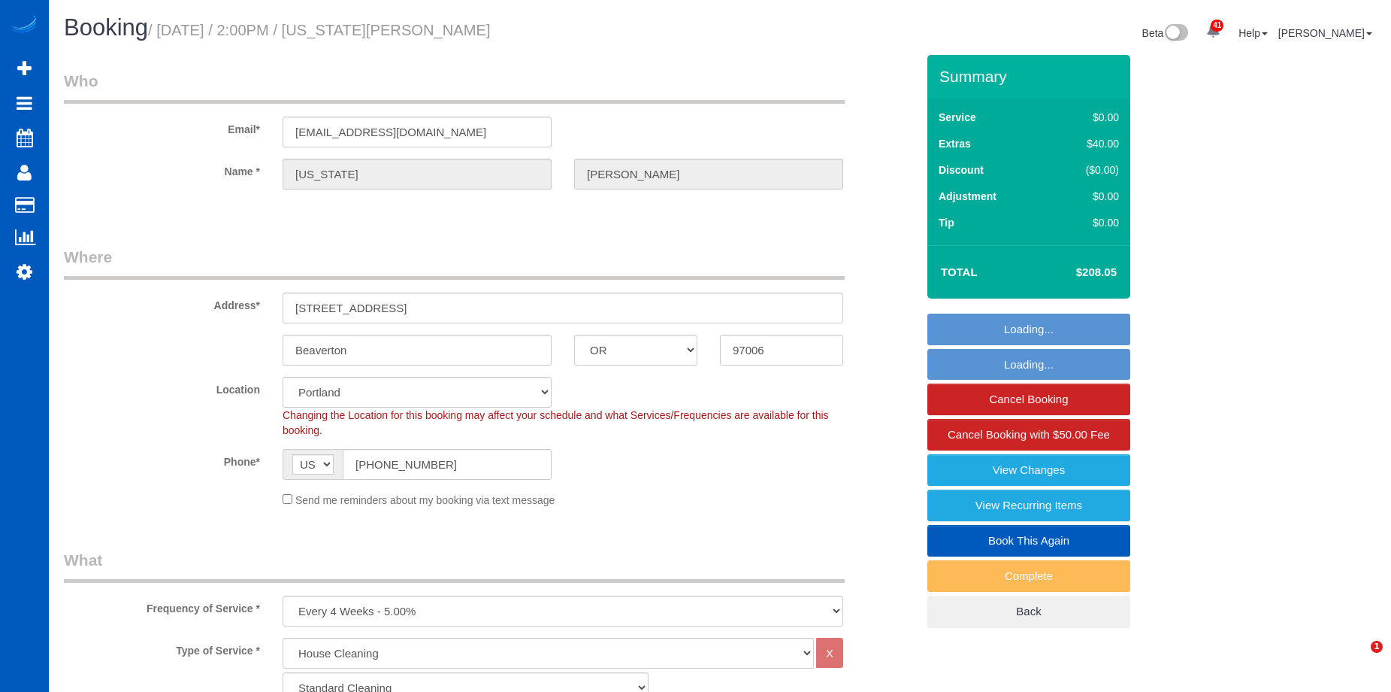
select select "OR"
select select "199"
select select "2501"
select select "4"
select select "3"
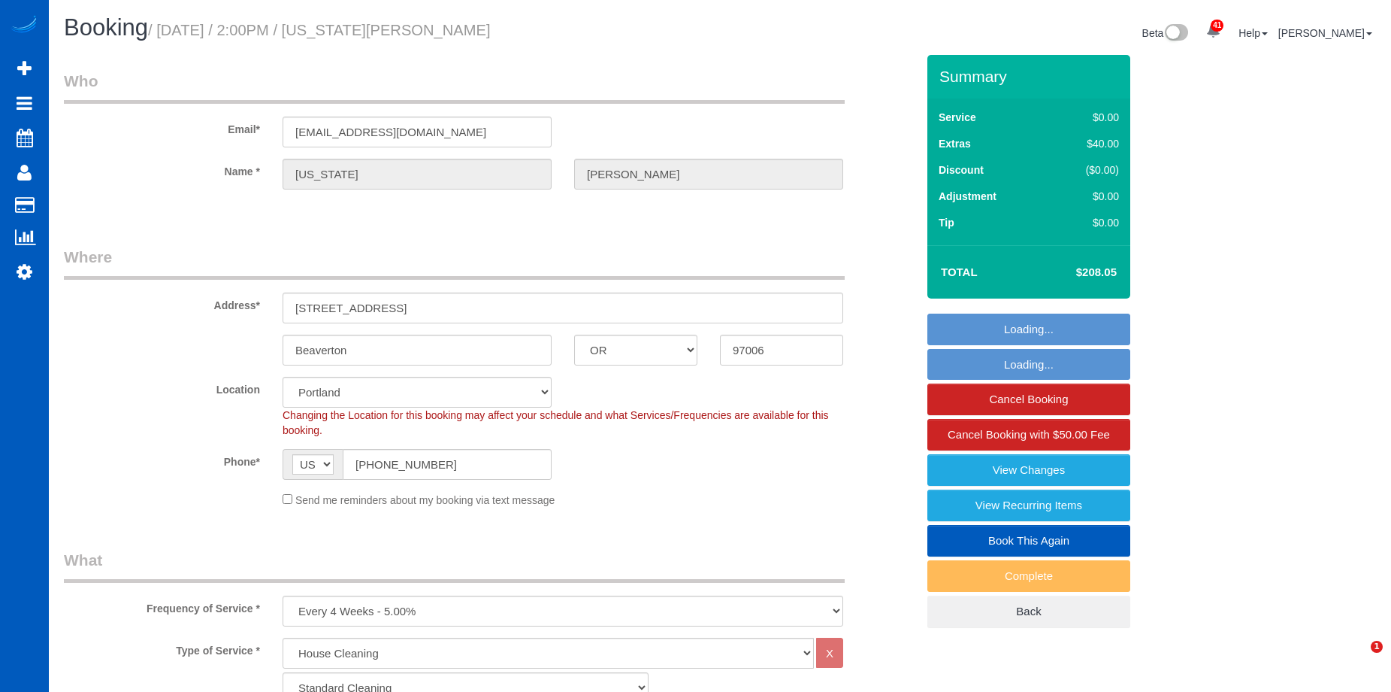
select select "spot1"
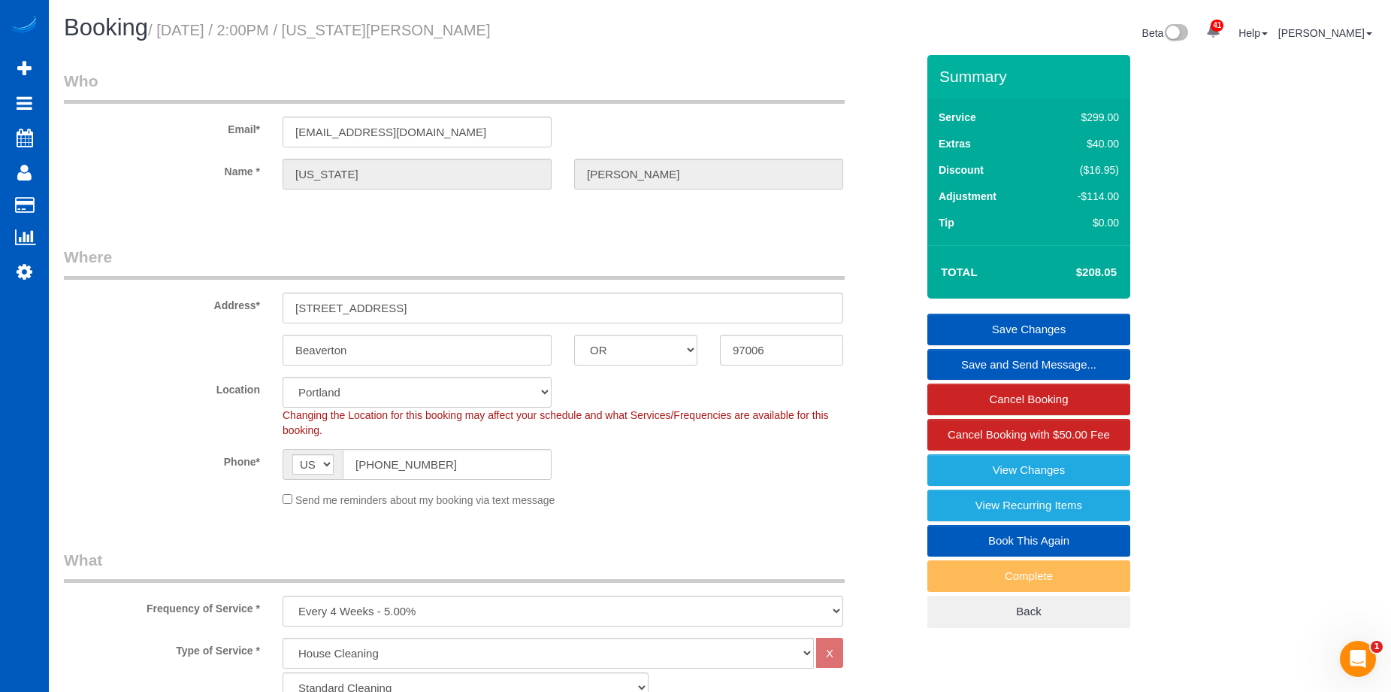
click at [975, 359] on link "Save and Send Message..." at bounding box center [1029, 365] width 203 height 32
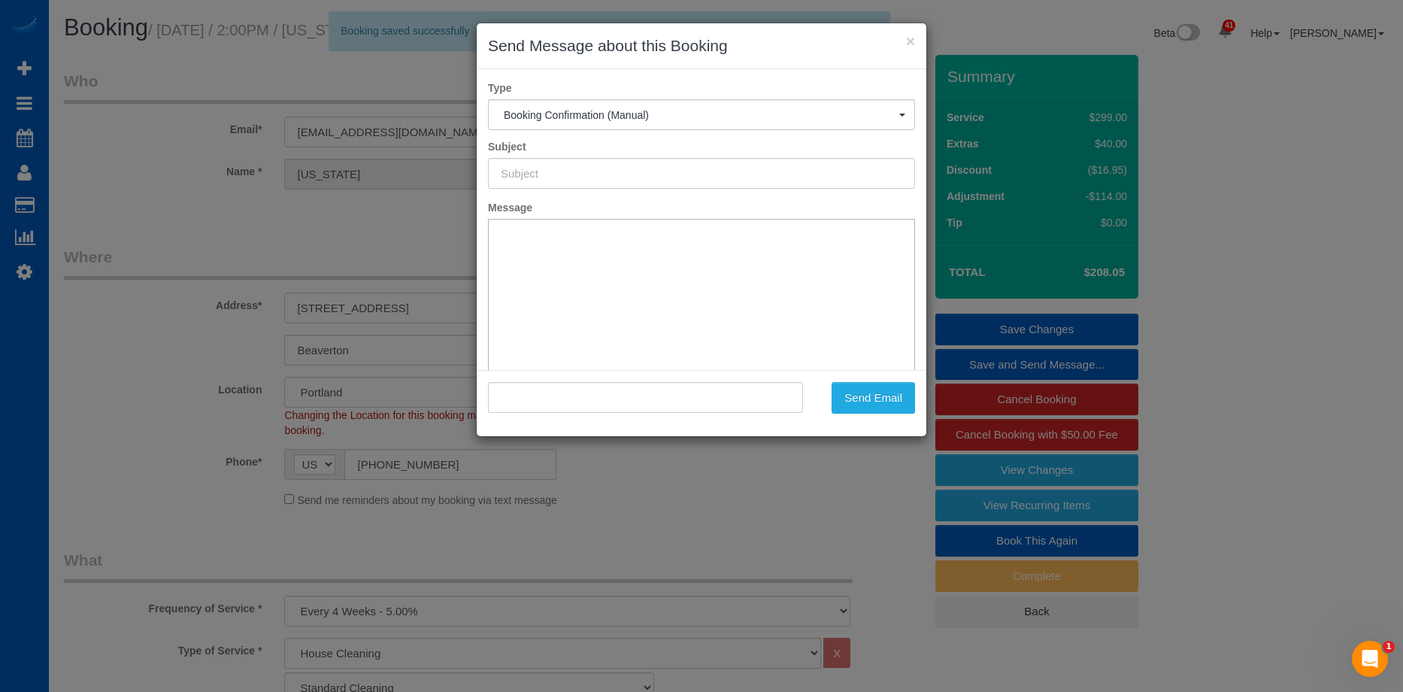
type input "Cleaning Service Confirmed!"
type input ""[US_STATE][PERSON_NAME]" <[EMAIL_ADDRESS][DOMAIN_NAME]>"
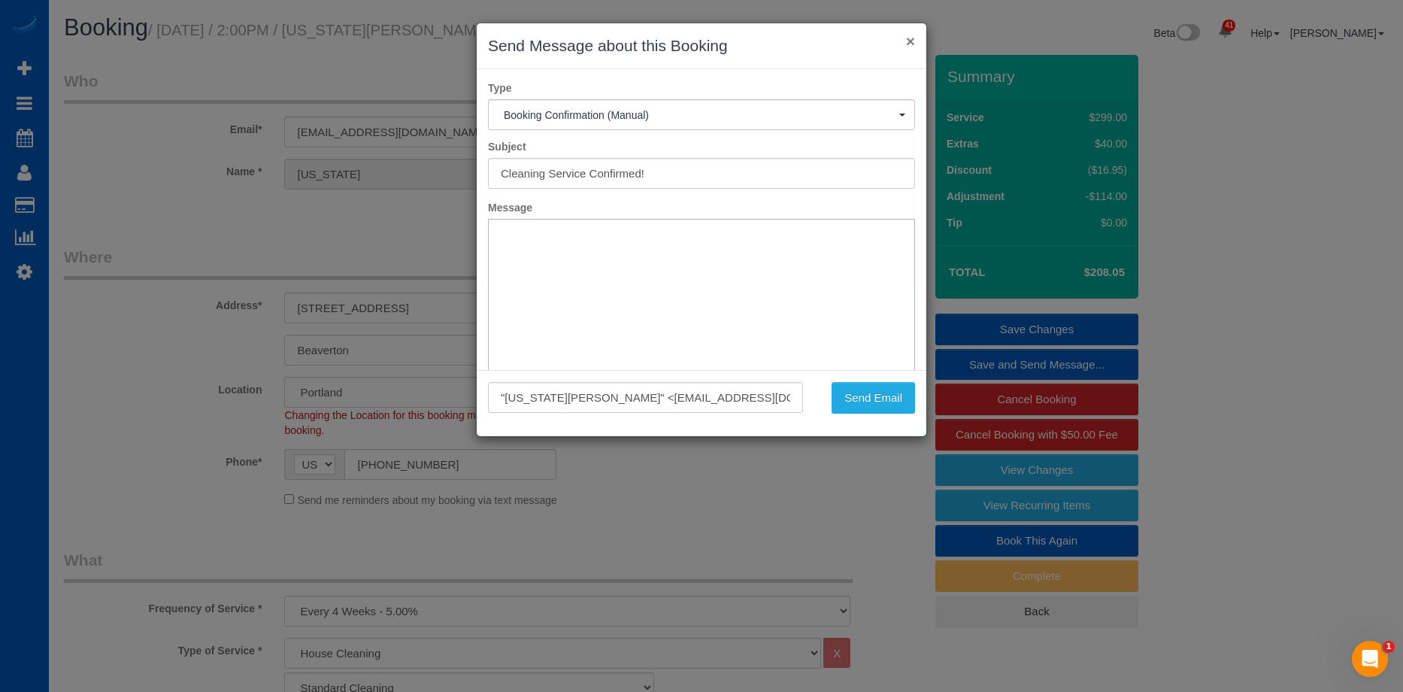
click at [913, 40] on button "×" at bounding box center [910, 41] width 9 height 16
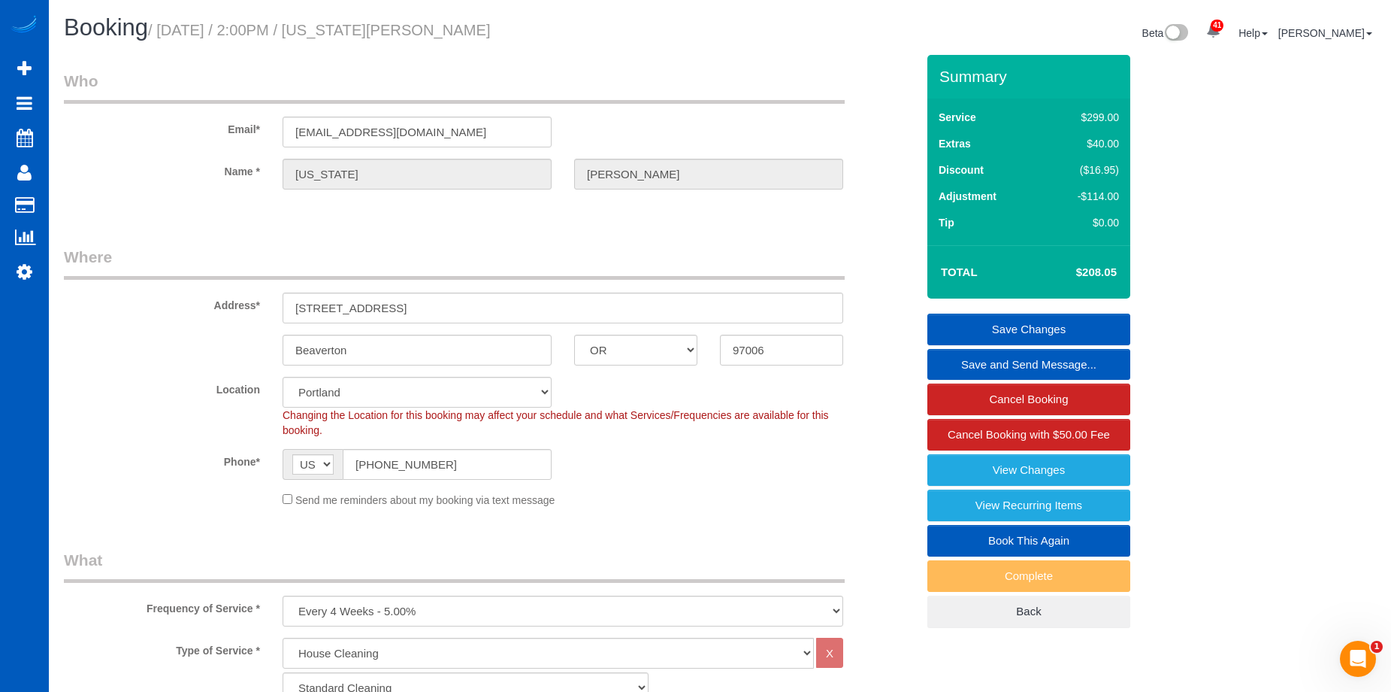
click at [993, 362] on link "Save and Send Message..." at bounding box center [1029, 365] width 203 height 32
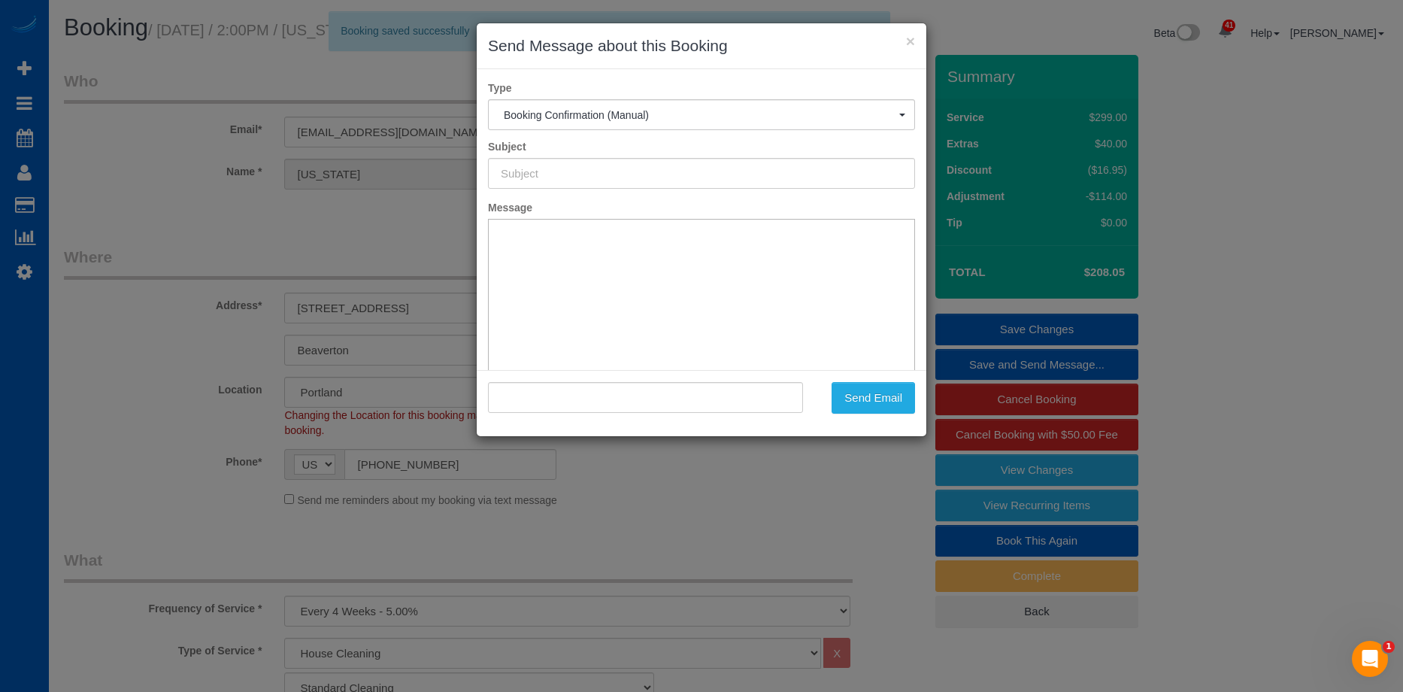
type input "Cleaning Service Confirmed!"
type input ""[US_STATE][PERSON_NAME]" <[EMAIL_ADDRESS][DOMAIN_NAME]>"
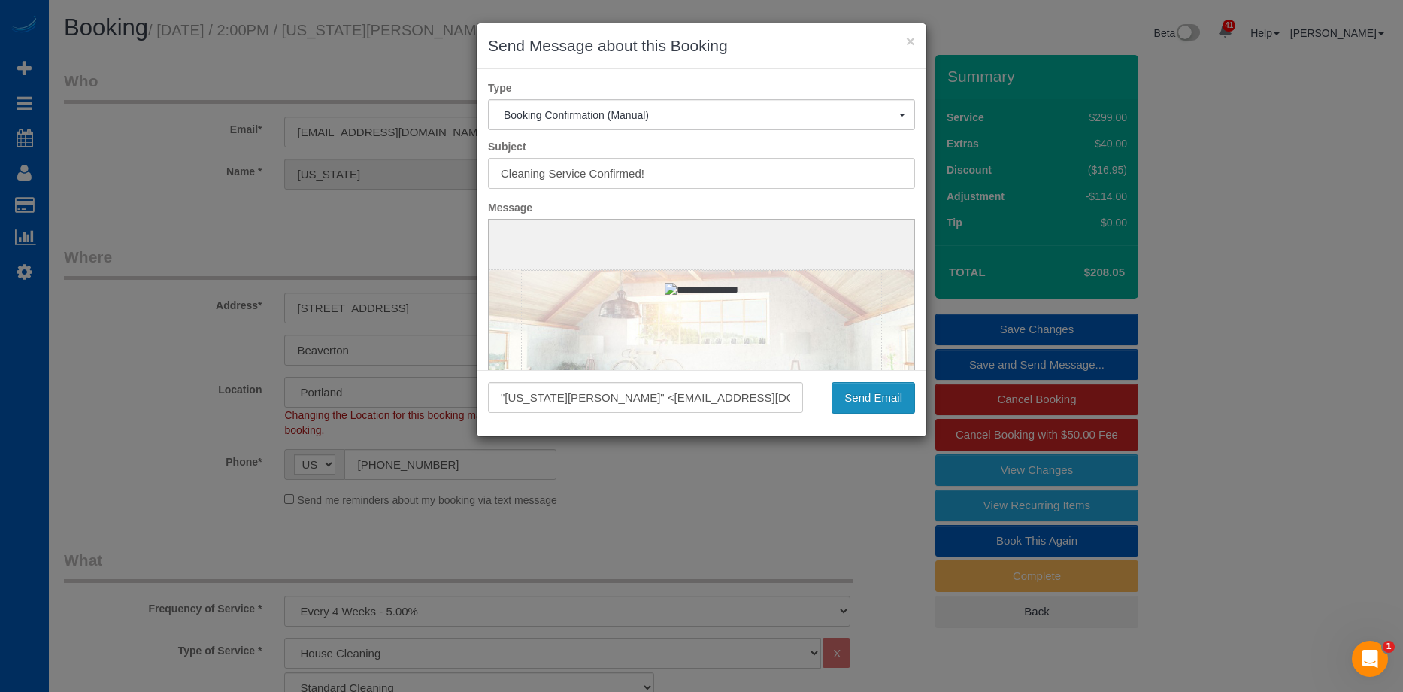
click at [905, 398] on button "Send Email" at bounding box center [872, 398] width 83 height 32
